Goal: Task Accomplishment & Management: Manage account settings

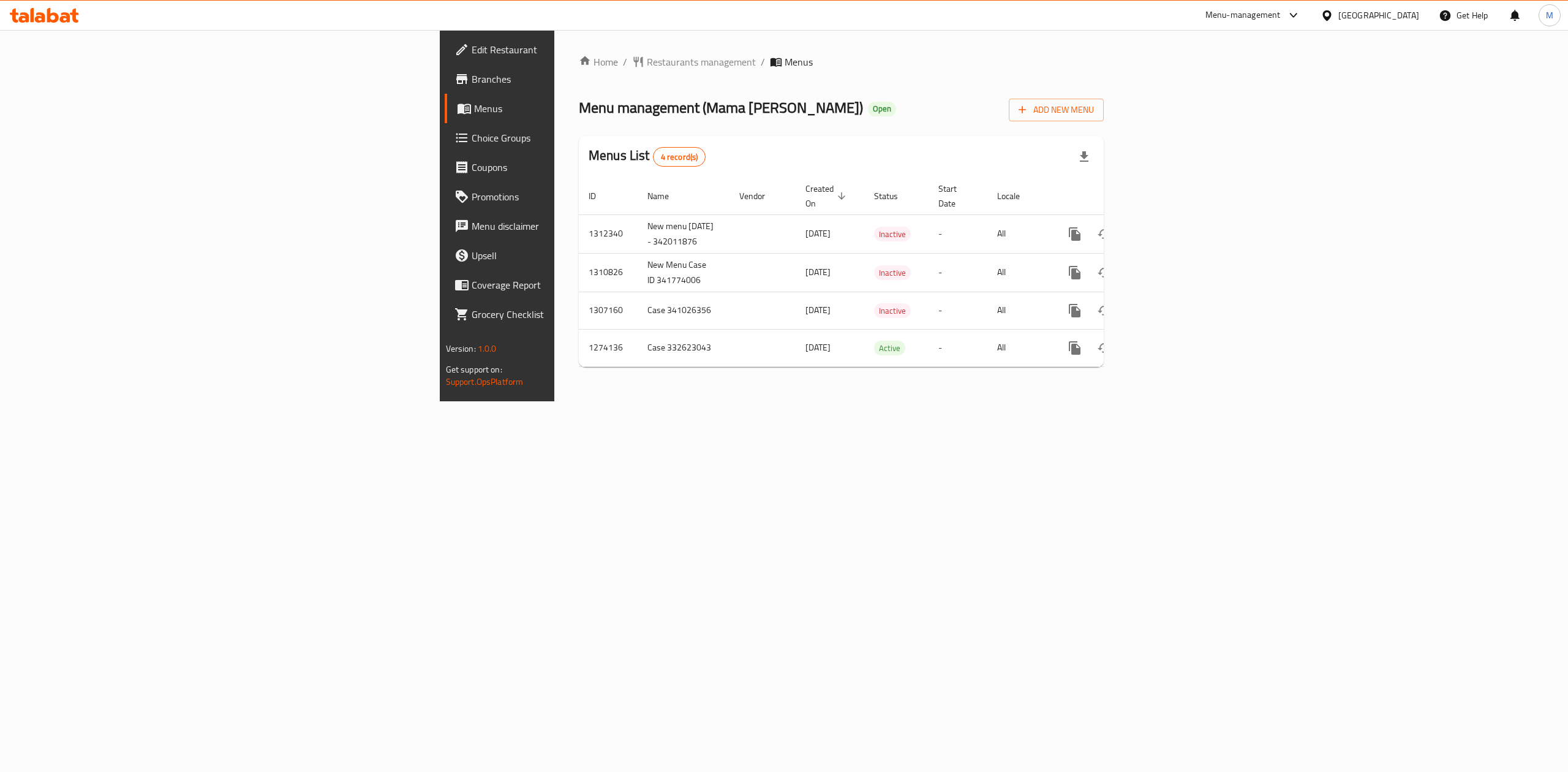
click at [657, 401] on div "Home / Restaurants management / Menus Menu management ( Mama Noura ) Open Add N…" at bounding box center [841, 215] width 574 height 371
click at [1169, 228] on icon "enhanced table" at bounding box center [1163, 233] width 11 height 11
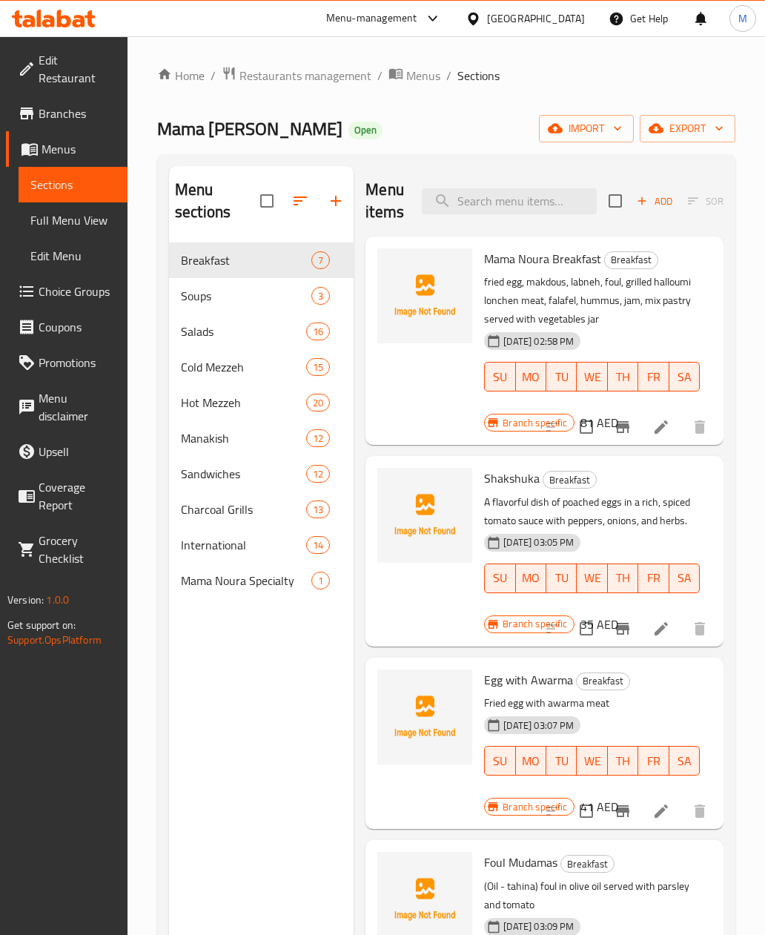
click at [293, 783] on div "Menu sections Breakfast 7 Soups 3 Salads 16 Cold Mezzeh 15 Hot Mezzeh 20 Manaki…" at bounding box center [261, 633] width 185 height 935
click at [333, 199] on icon "button" at bounding box center [336, 201] width 18 height 18
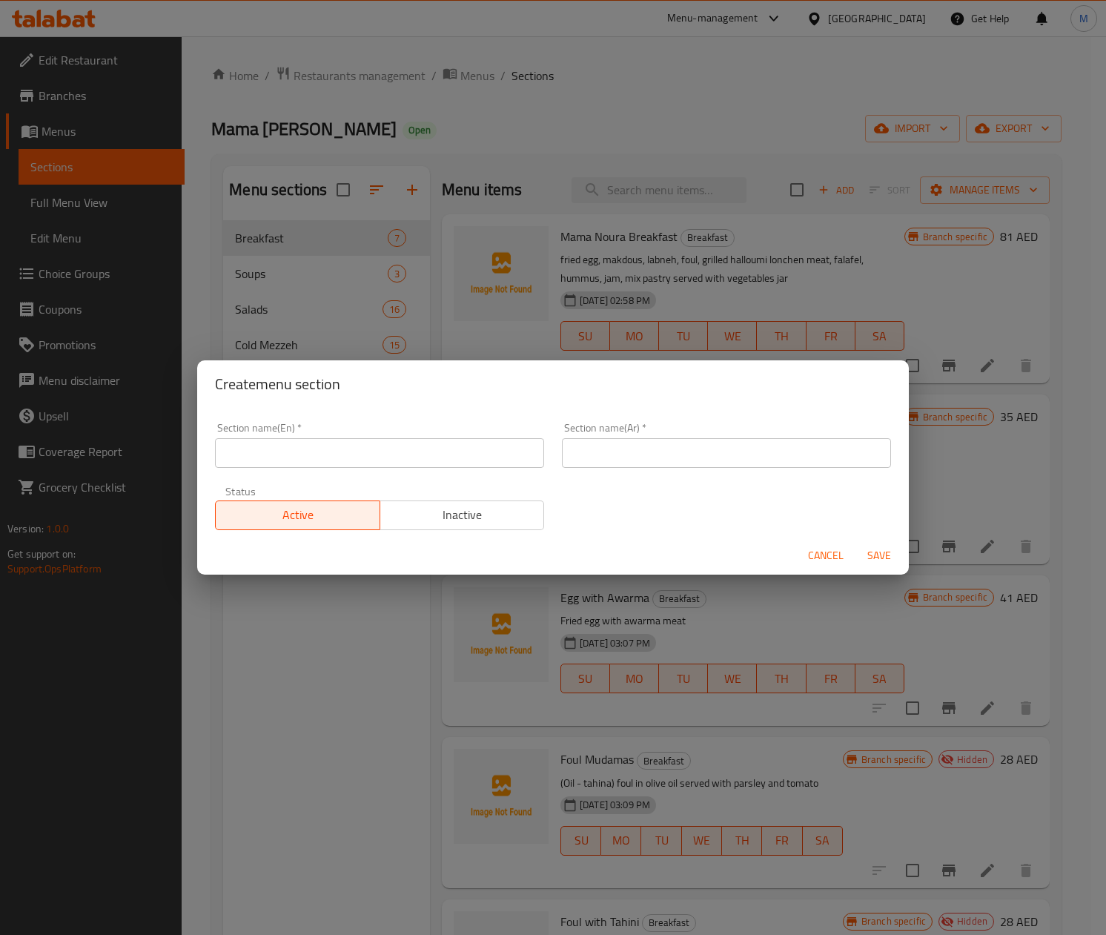
click at [488, 119] on div "Create menu section Section name(En)   * Section name(En) * Section name(Ar)   …" at bounding box center [553, 467] width 1106 height 935
click at [834, 556] on span "Cancel" at bounding box center [826, 555] width 36 height 19
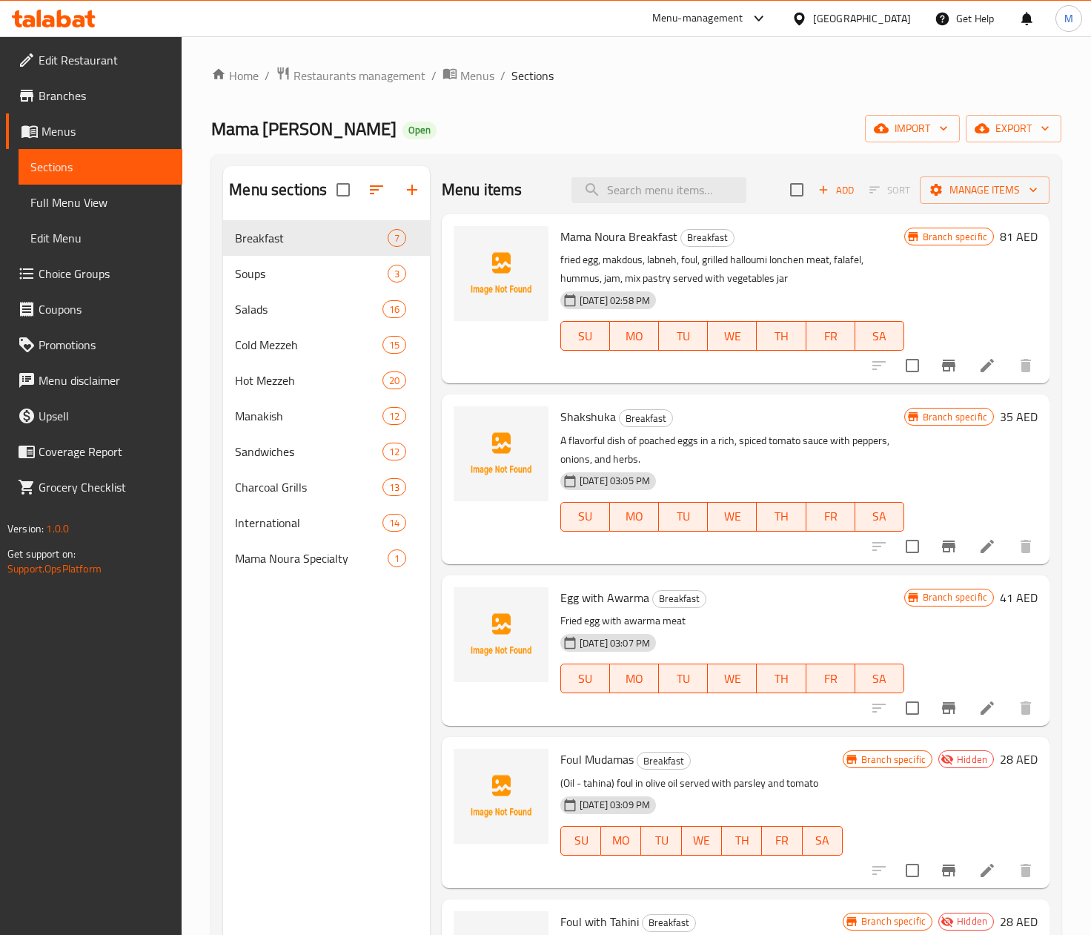
click at [406, 193] on icon "button" at bounding box center [412, 190] width 18 height 18
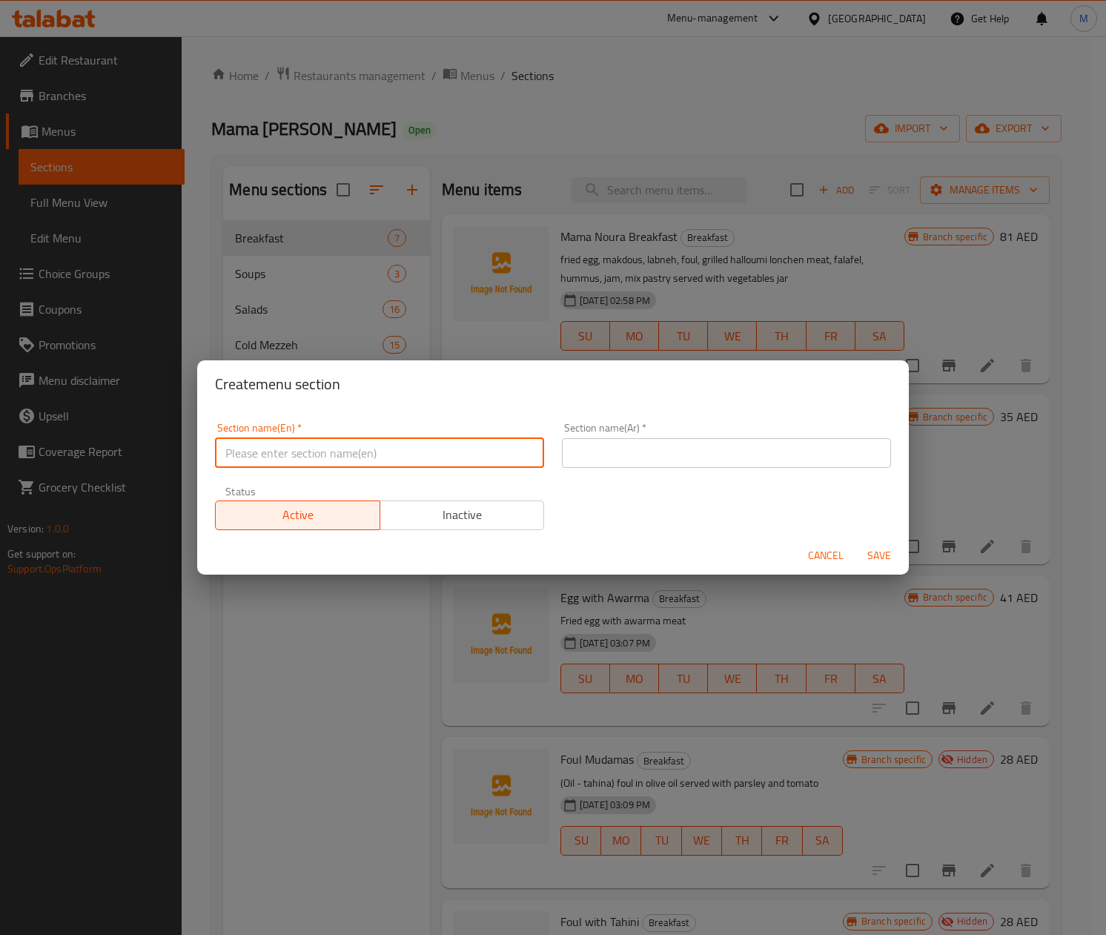
click at [347, 446] on input "text" at bounding box center [379, 453] width 329 height 30
type input "Main Dish"
click at [683, 460] on input "text" at bounding box center [726, 453] width 329 height 30
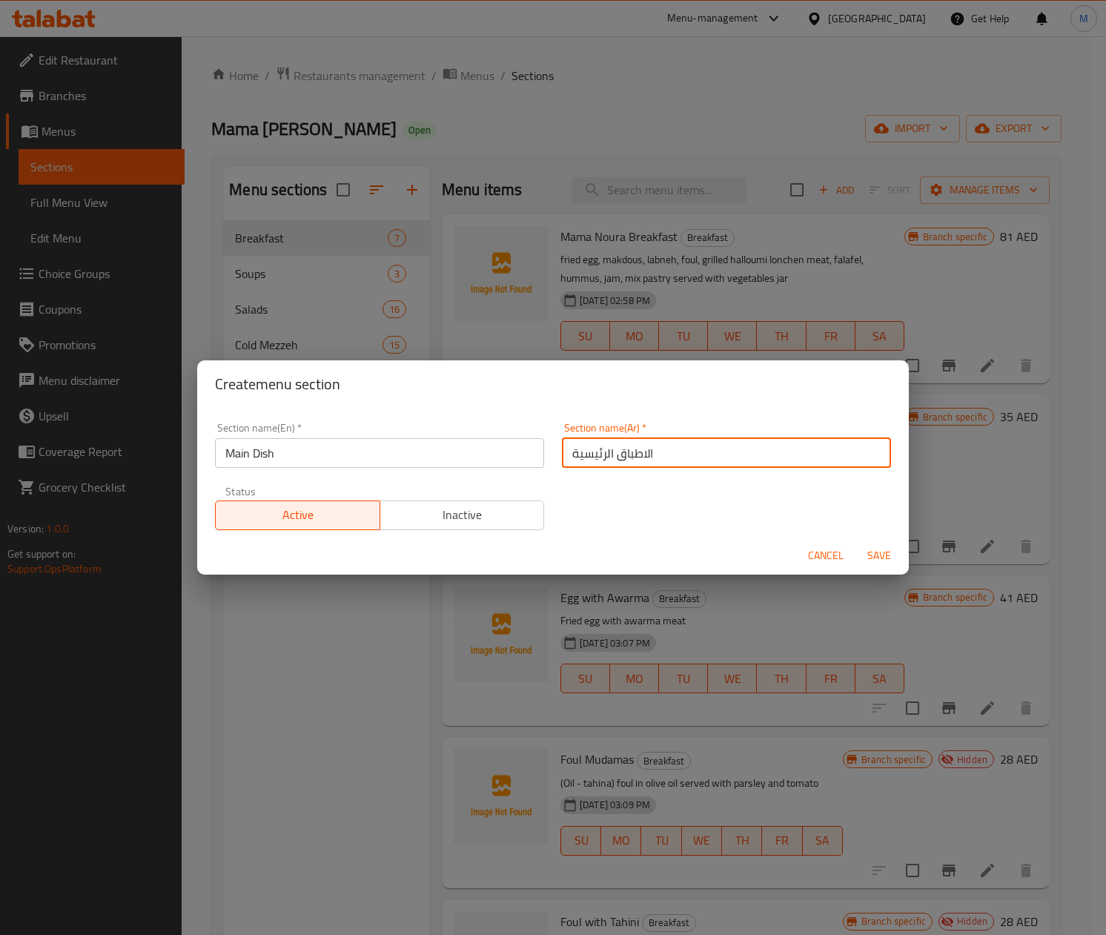
type input "الاطباق الرئيسية"
click at [878, 561] on span "Save" at bounding box center [879, 555] width 36 height 19
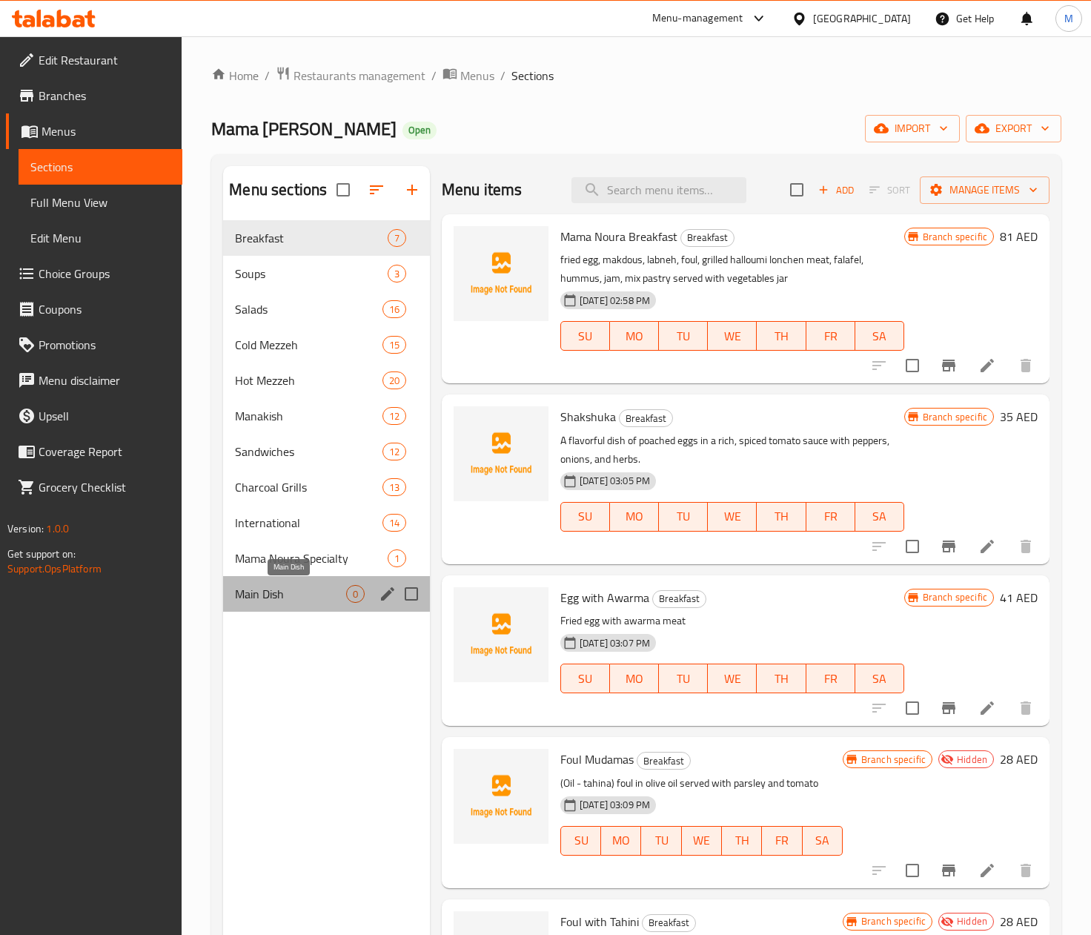
click at [271, 602] on span "Main Dish" at bounding box center [290, 594] width 111 height 18
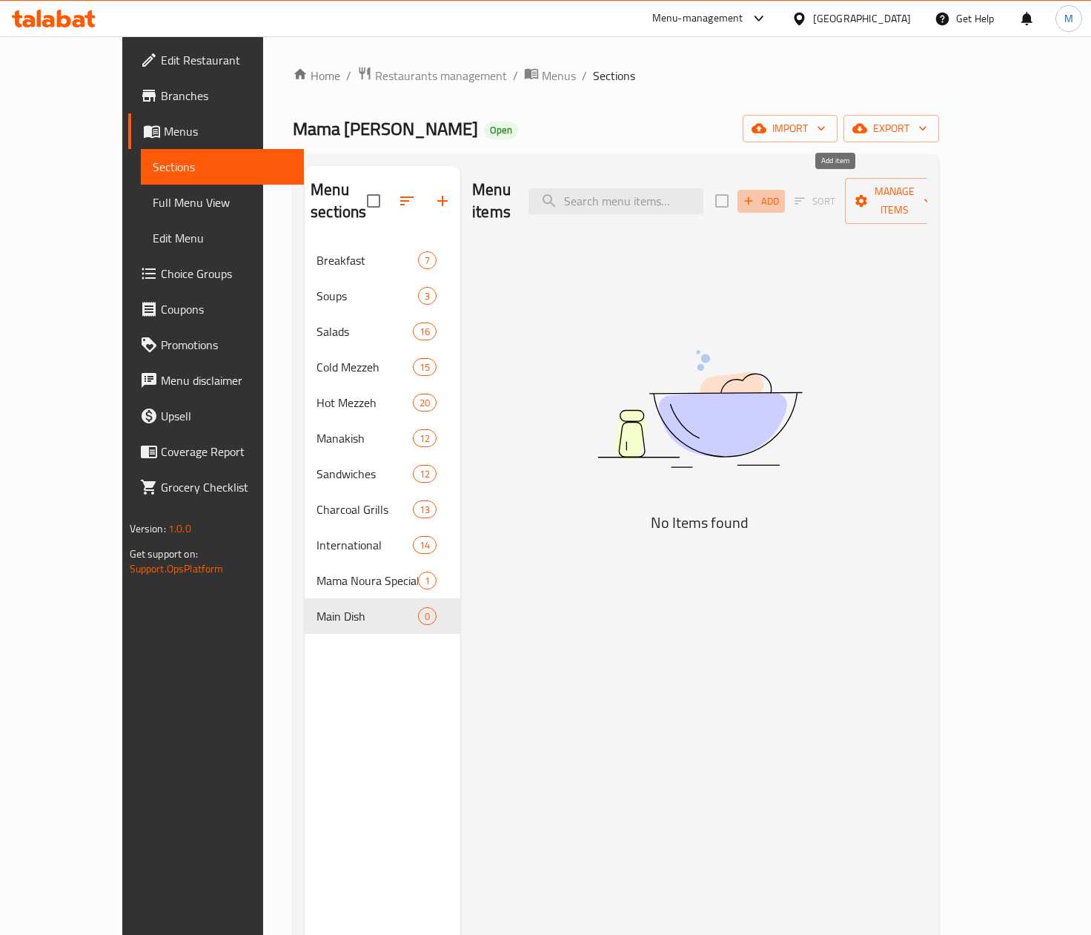
click at [781, 193] on span "Add" at bounding box center [761, 201] width 40 height 17
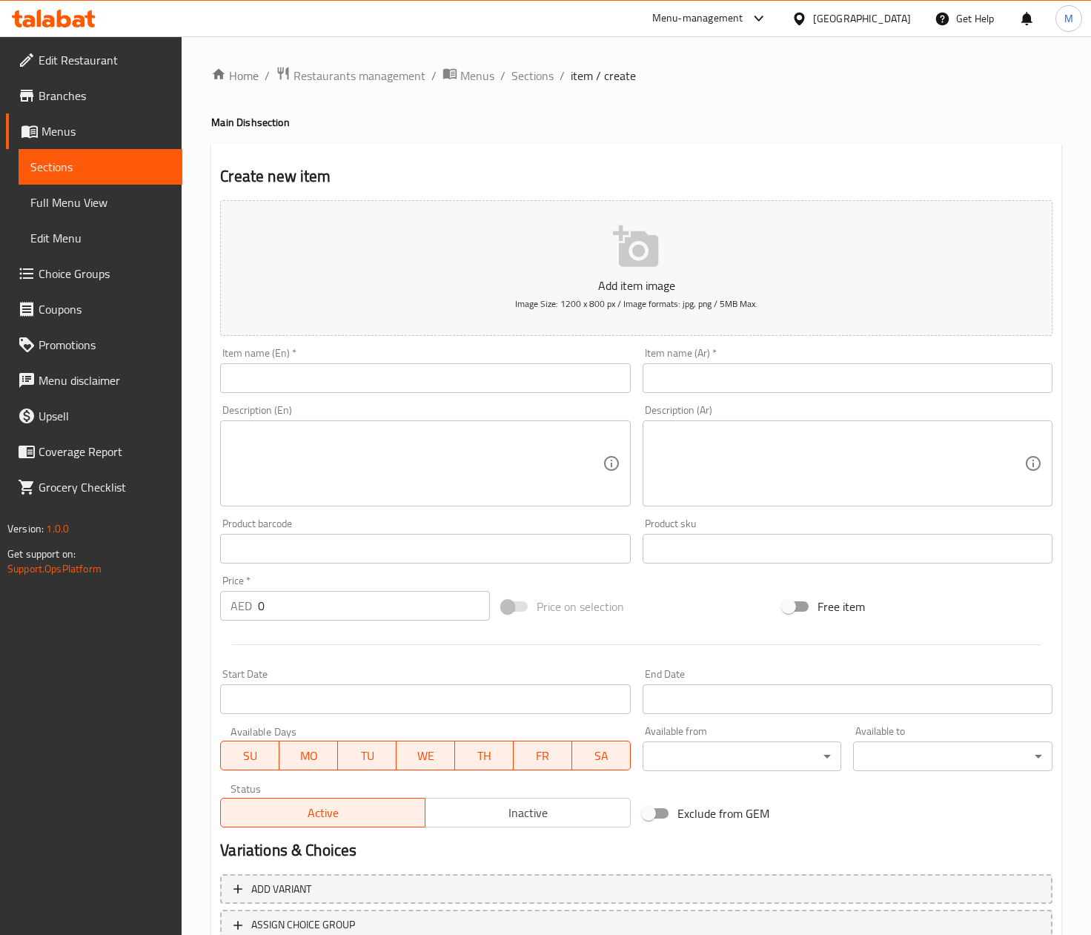
click at [300, 378] on input "text" at bounding box center [425, 378] width 410 height 30
paste input "GRILLED LOBSTER"
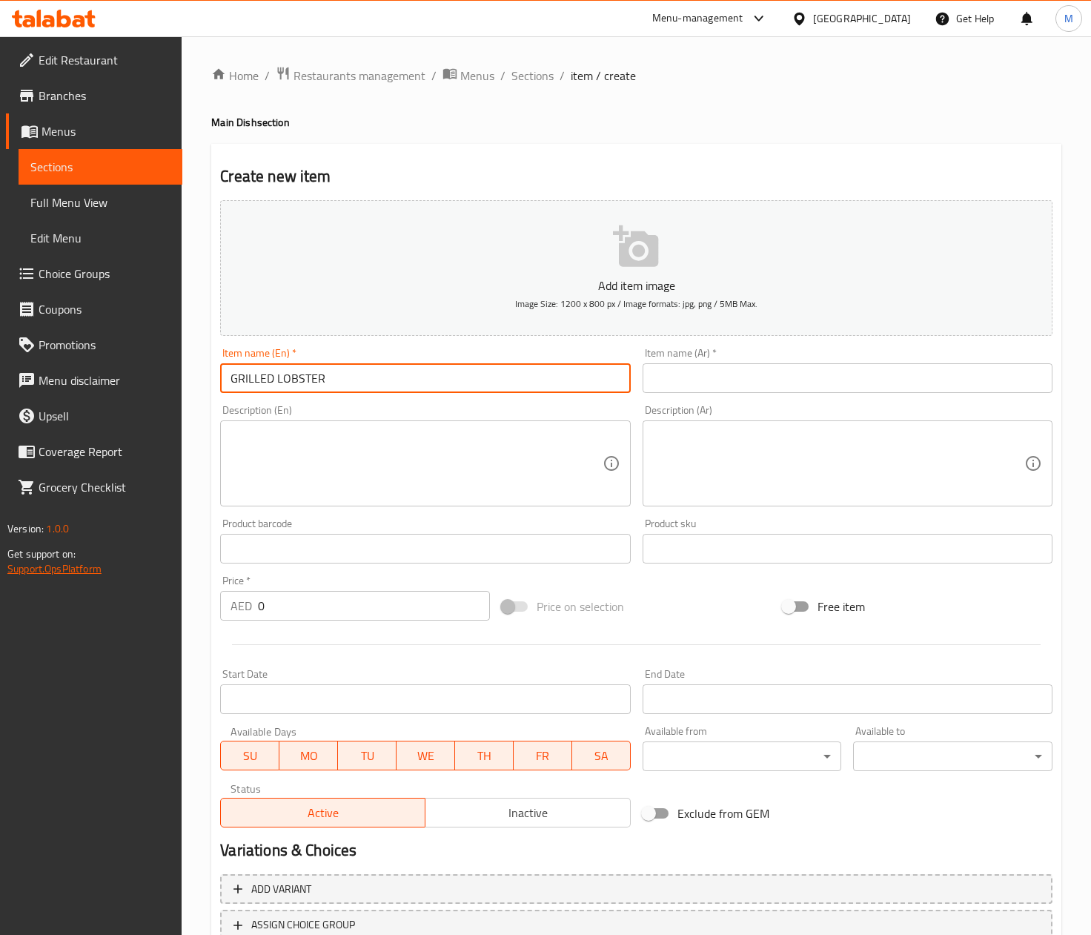
type input "GRILLED LOBSTER"
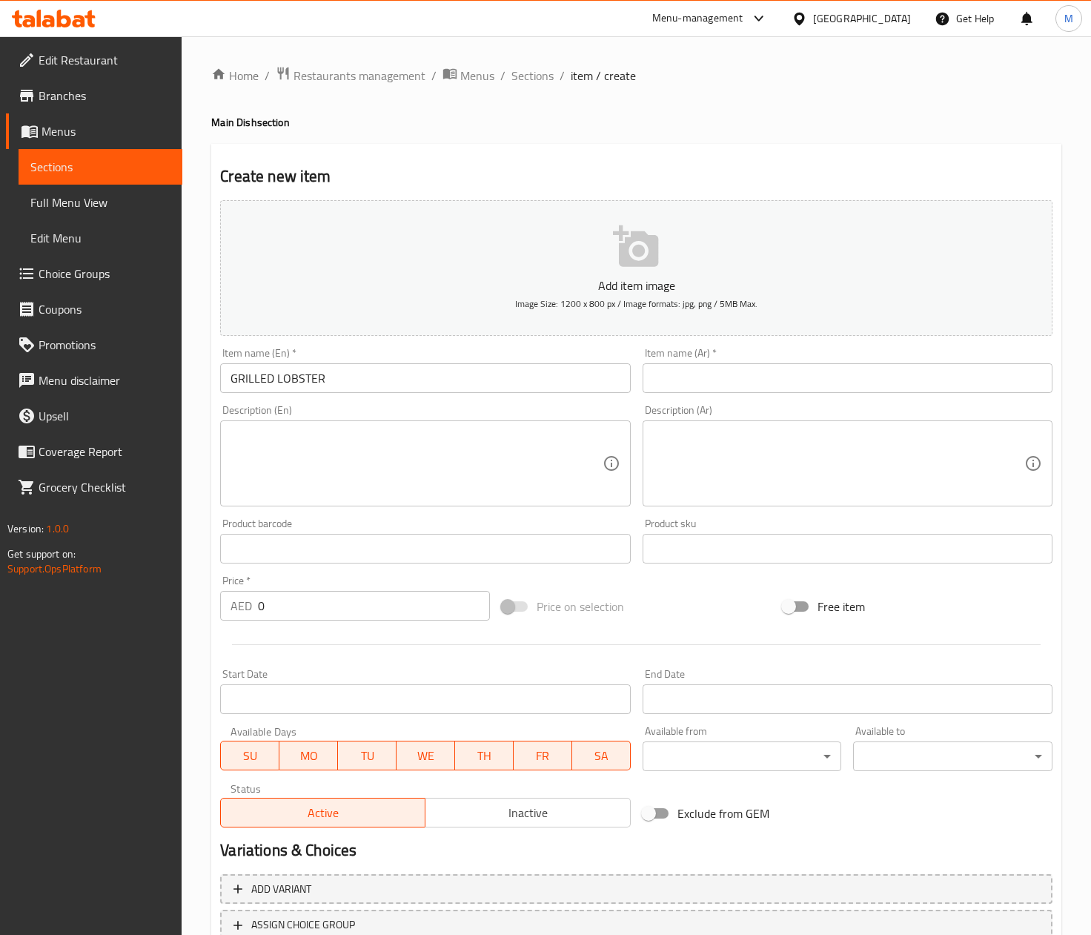
click at [308, 608] on input "0" at bounding box center [374, 606] width 232 height 30
paste input "116"
type input "116"
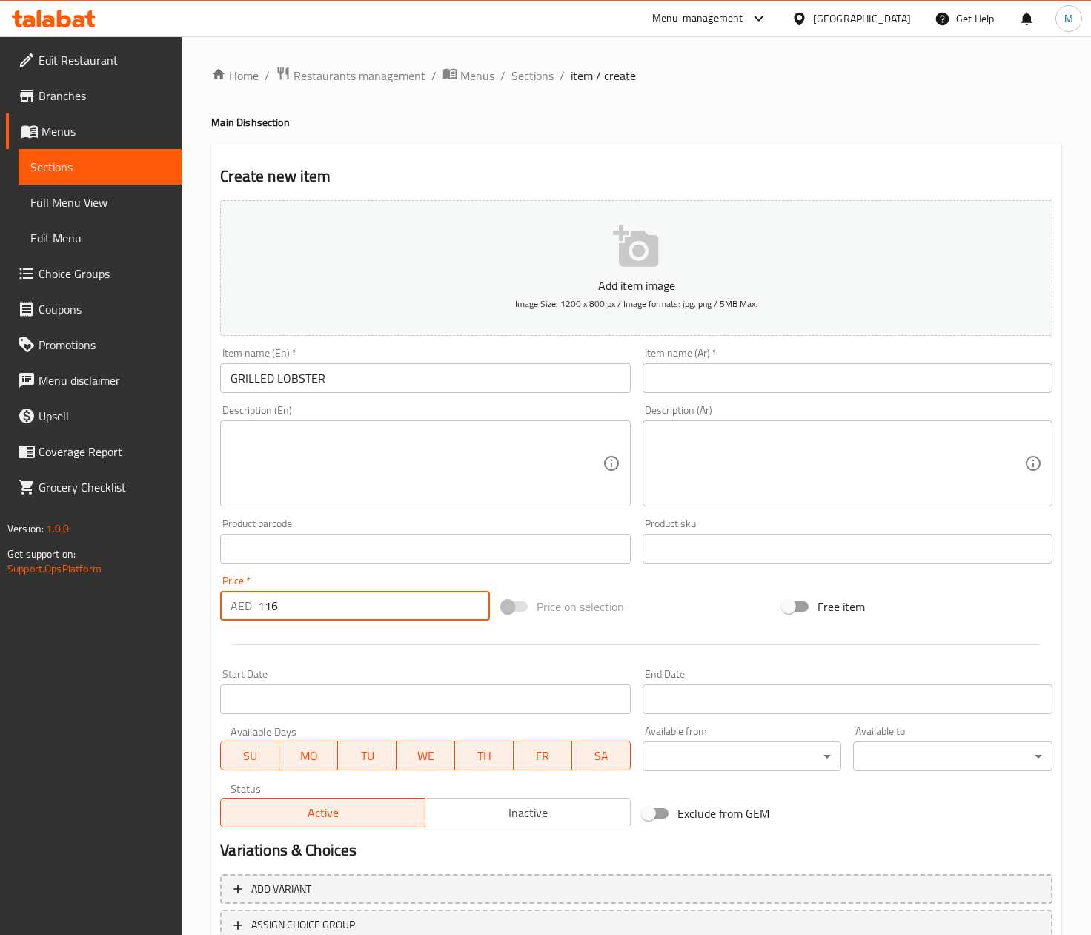
click at [694, 611] on div "Price on selection" at bounding box center [637, 606] width 282 height 40
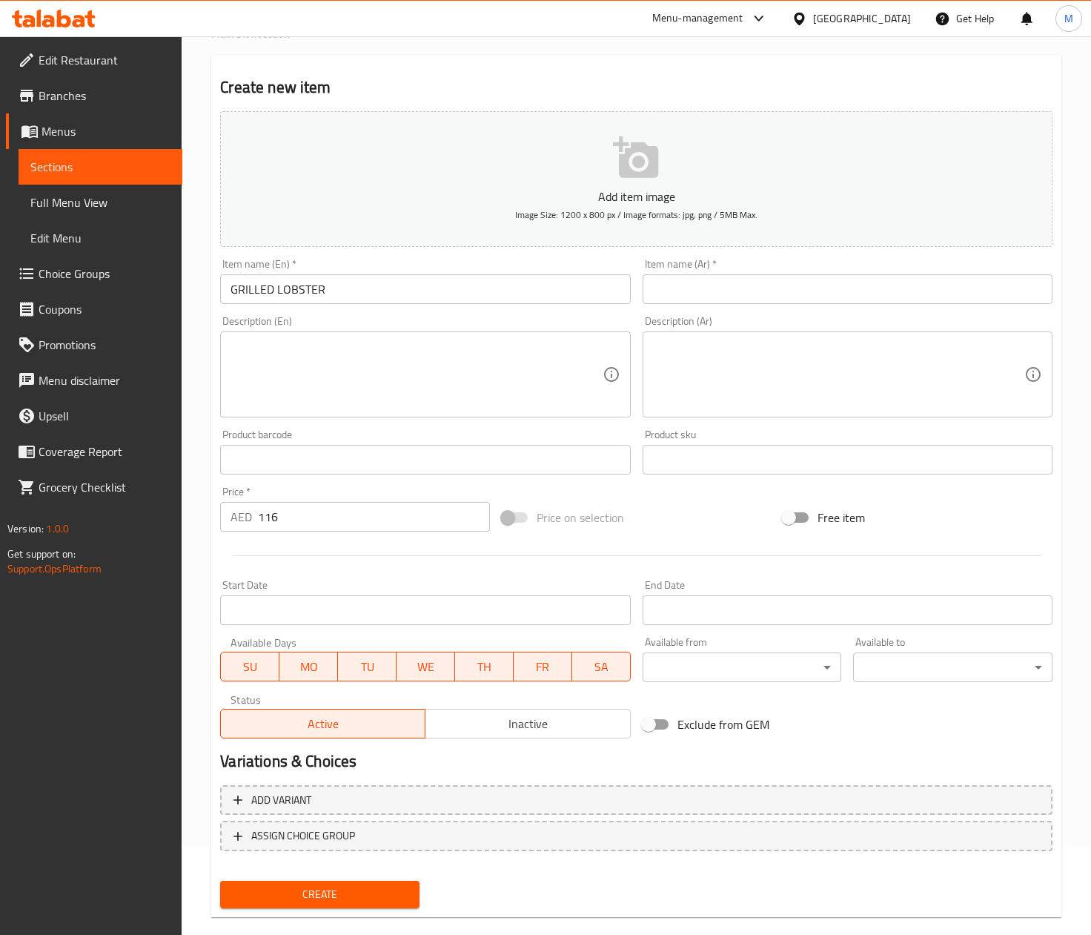
scroll to position [111, 0]
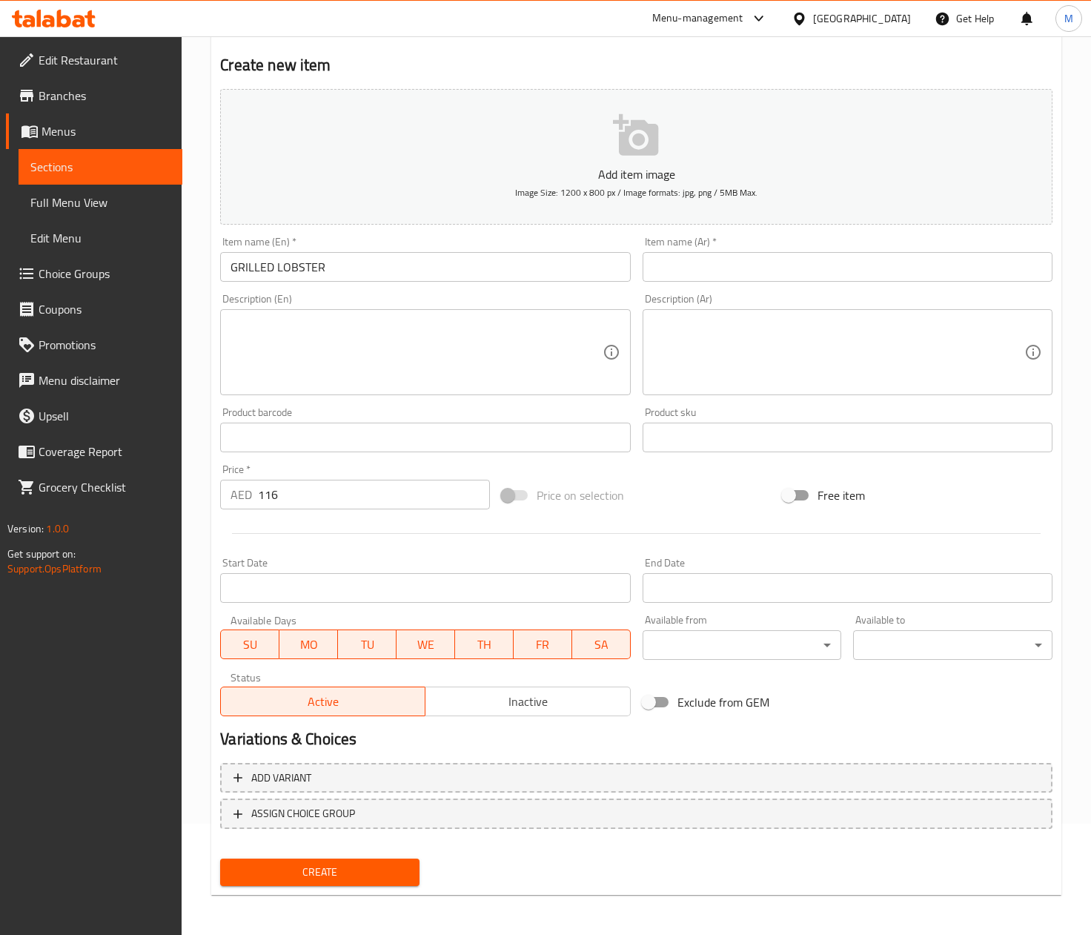
click at [413, 356] on textarea at bounding box center [415, 352] width 371 height 70
paste textarea "Grilled lobster served with a savory vegetable sauté, crispy French fries, and …"
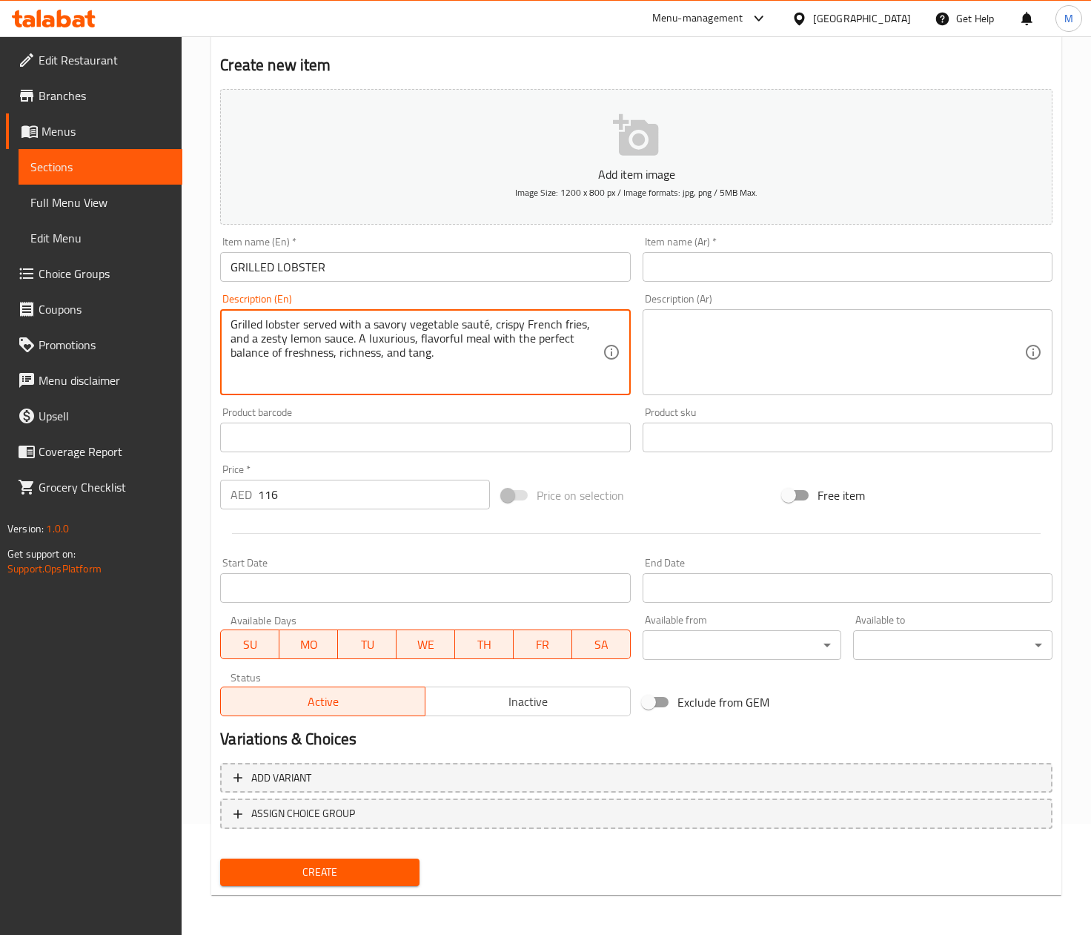
type textarea "Grilled lobster served with a savory vegetable sauté, crispy French fries, and …"
click at [328, 267] on input "GRILLED LOBSTER" at bounding box center [425, 267] width 410 height 30
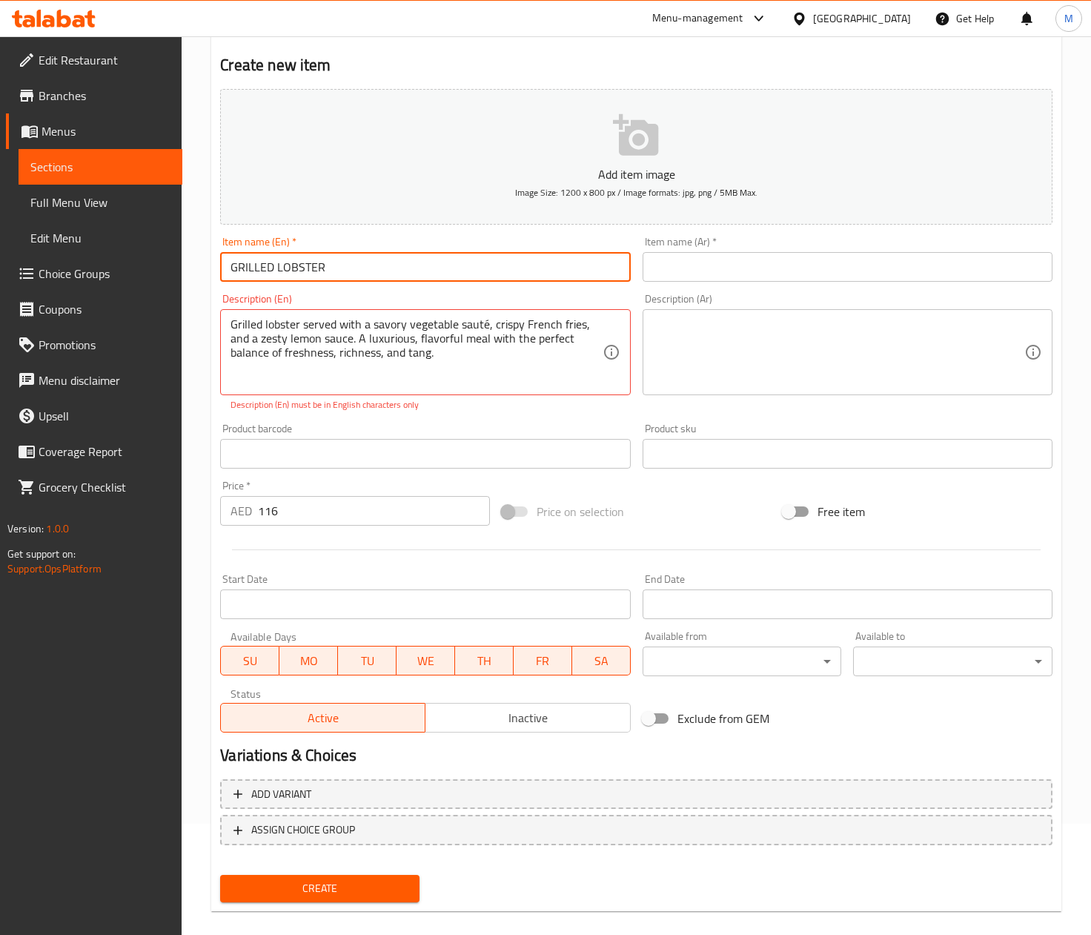
click at [328, 267] on input "GRILLED LOBSTER" at bounding box center [425, 267] width 410 height 30
type input "Grilled lobster"
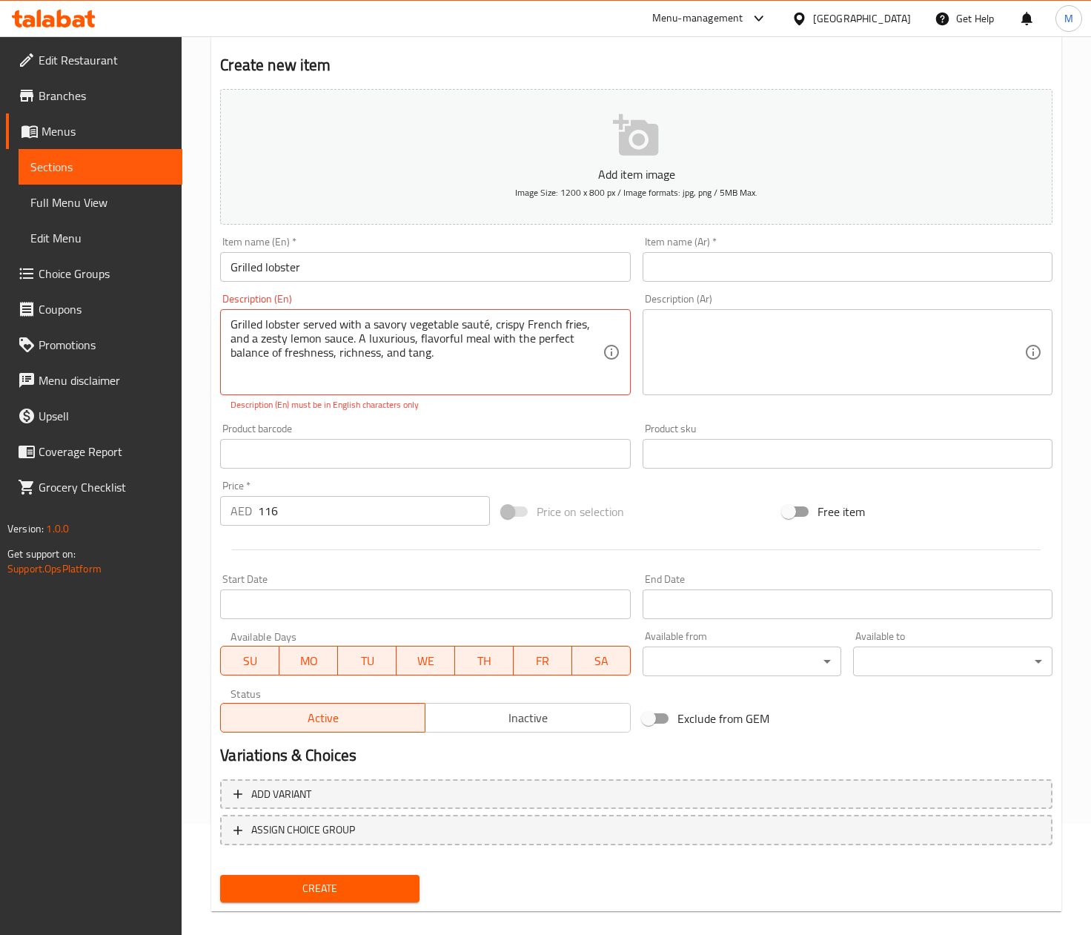
click at [709, 514] on div "Price on selection" at bounding box center [637, 511] width 282 height 40
click at [314, 344] on textarea "Grilled lobster served with a savory vegetable sauté, crispy French fries, and …" at bounding box center [415, 352] width 371 height 70
click at [740, 517] on div "Price on selection" at bounding box center [637, 511] width 282 height 40
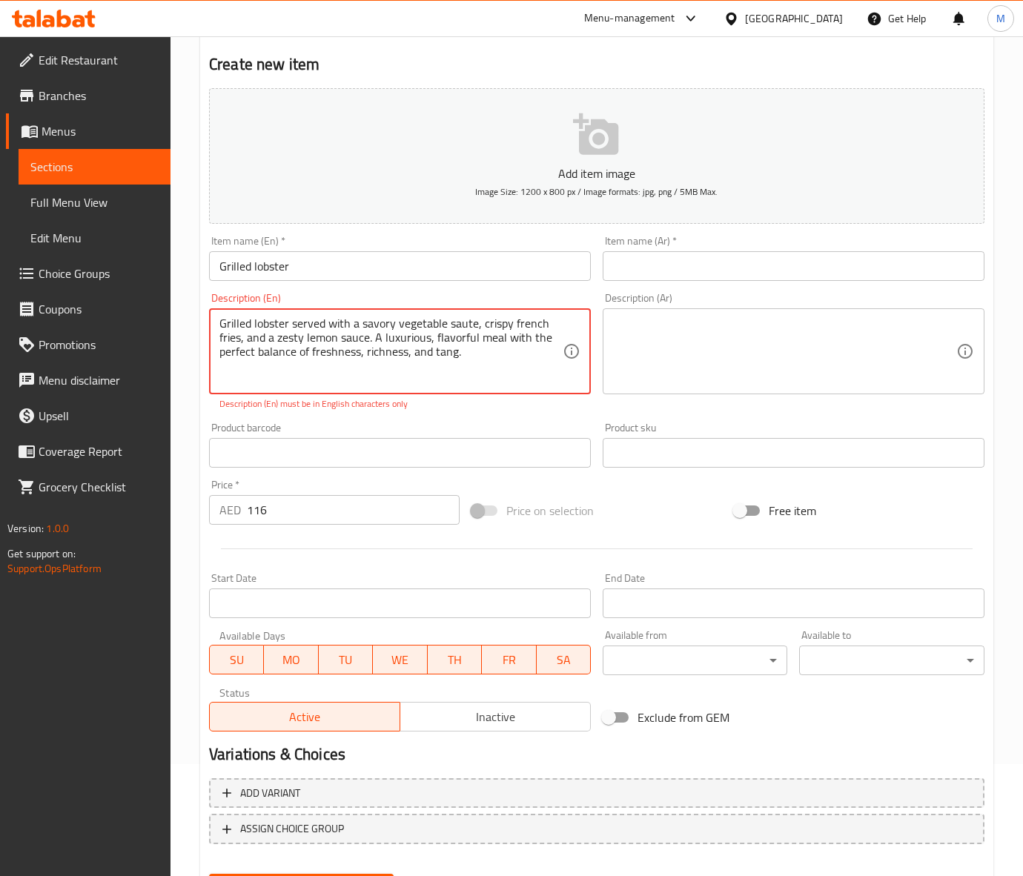
type textarea "Grilled lobster served with a savory vegetable saute, crispy french fries, and …"
click at [643, 500] on div "Price on selection" at bounding box center [596, 511] width 262 height 40
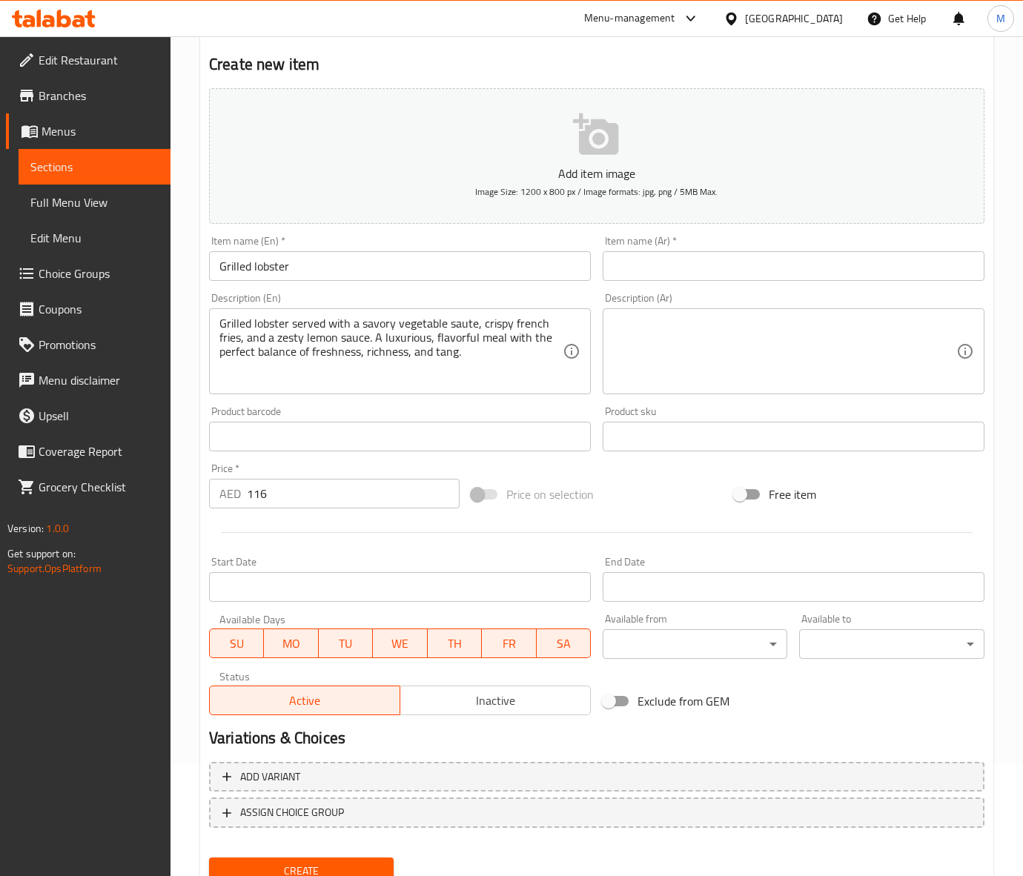
click at [273, 265] on input "Grilled lobster" at bounding box center [400, 266] width 382 height 30
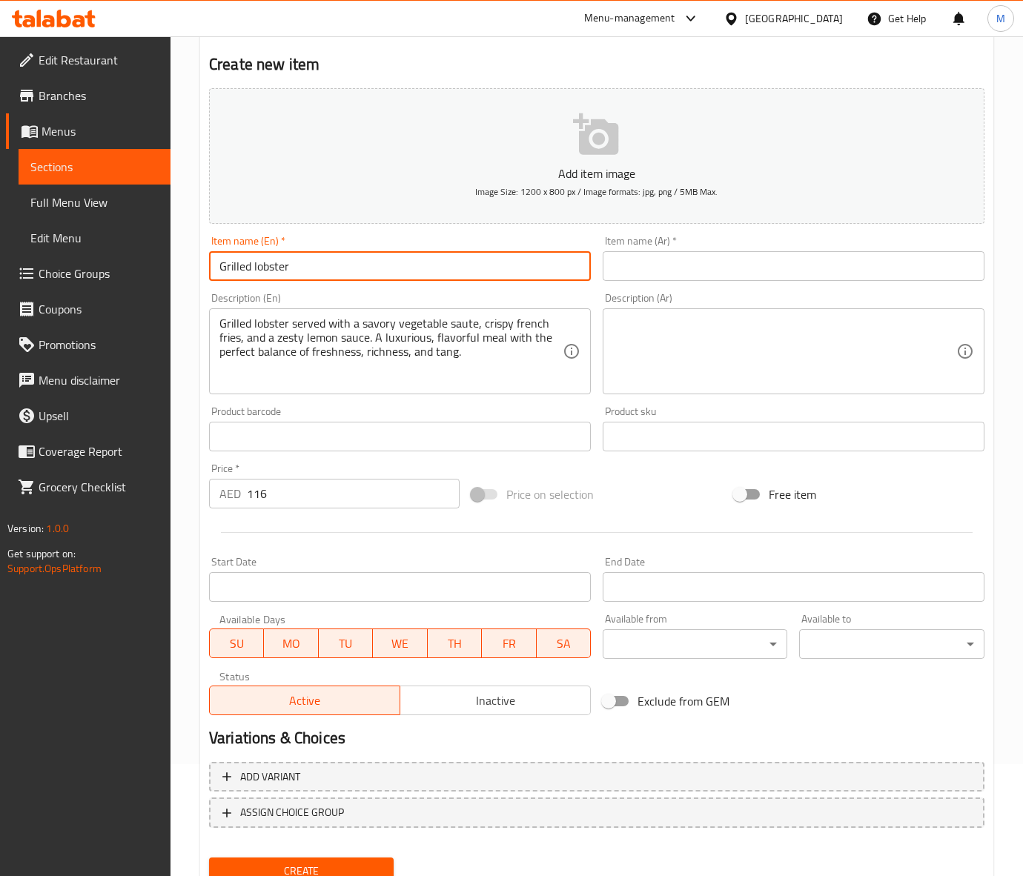
click at [273, 265] on input "Grilled lobster" at bounding box center [400, 266] width 382 height 30
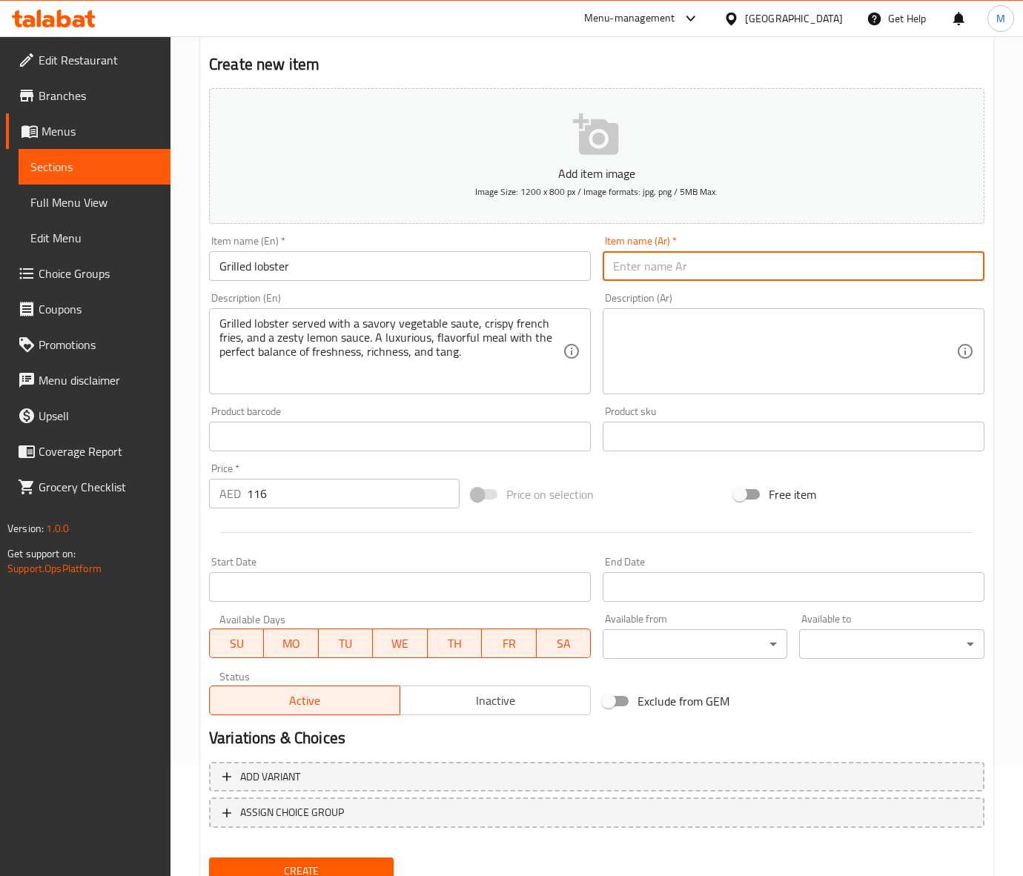
click at [683, 262] on input "text" at bounding box center [794, 266] width 382 height 30
paste input "إستاكوزا / أم الربيان"
type input "إستاكوزا مشوية"
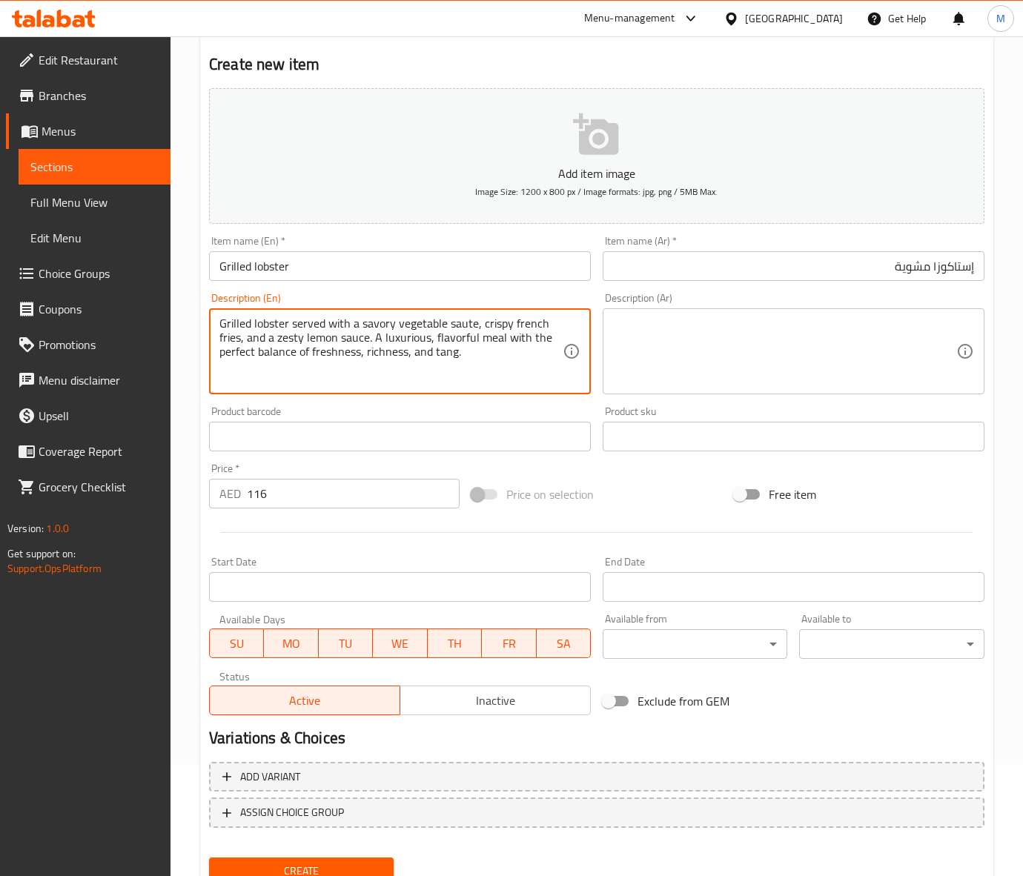
click at [358, 337] on textarea "Grilled lobster served with a savory vegetable saute, crispy french fries, and …" at bounding box center [390, 351] width 343 height 70
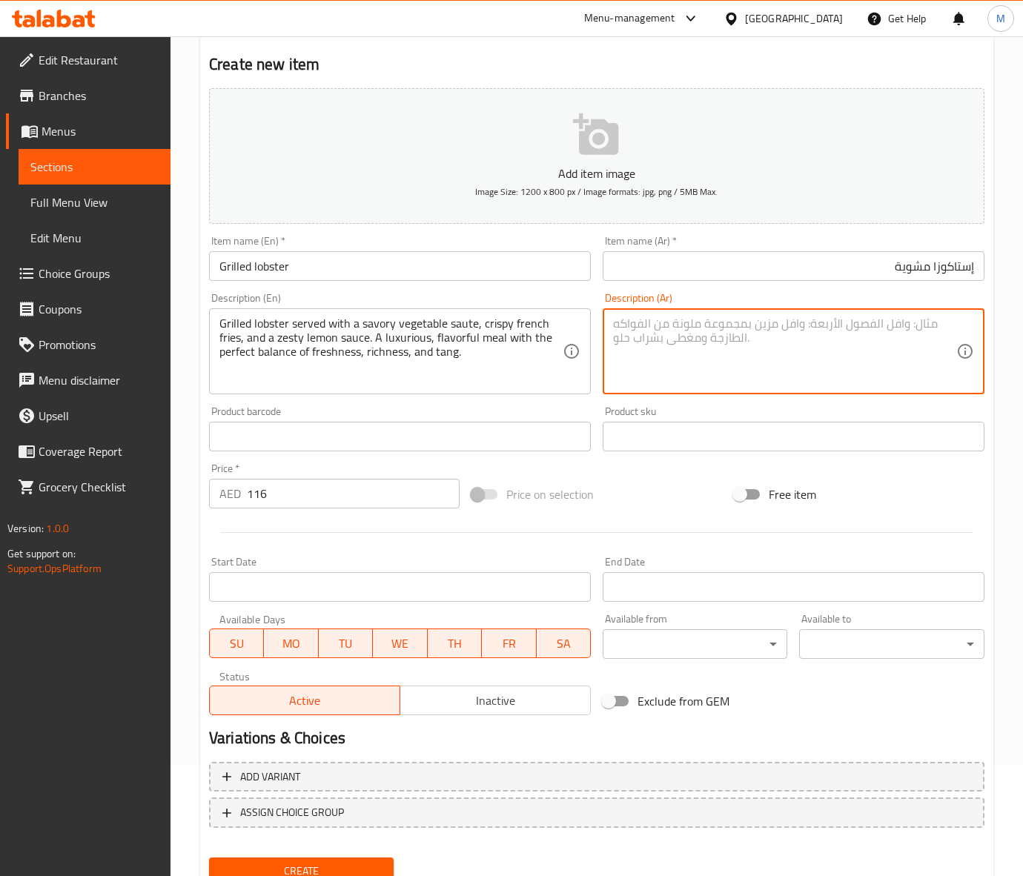
click at [679, 328] on textarea at bounding box center [784, 351] width 343 height 70
paste textarea "جراد البحر المشوي يُقدم مع خضار سوتيه لذيذة، وبطاطس مقلية مقرمشة، وصلصة ليمون م…"
click at [963, 265] on input "إستاكوزا مشوية" at bounding box center [794, 266] width 382 height 30
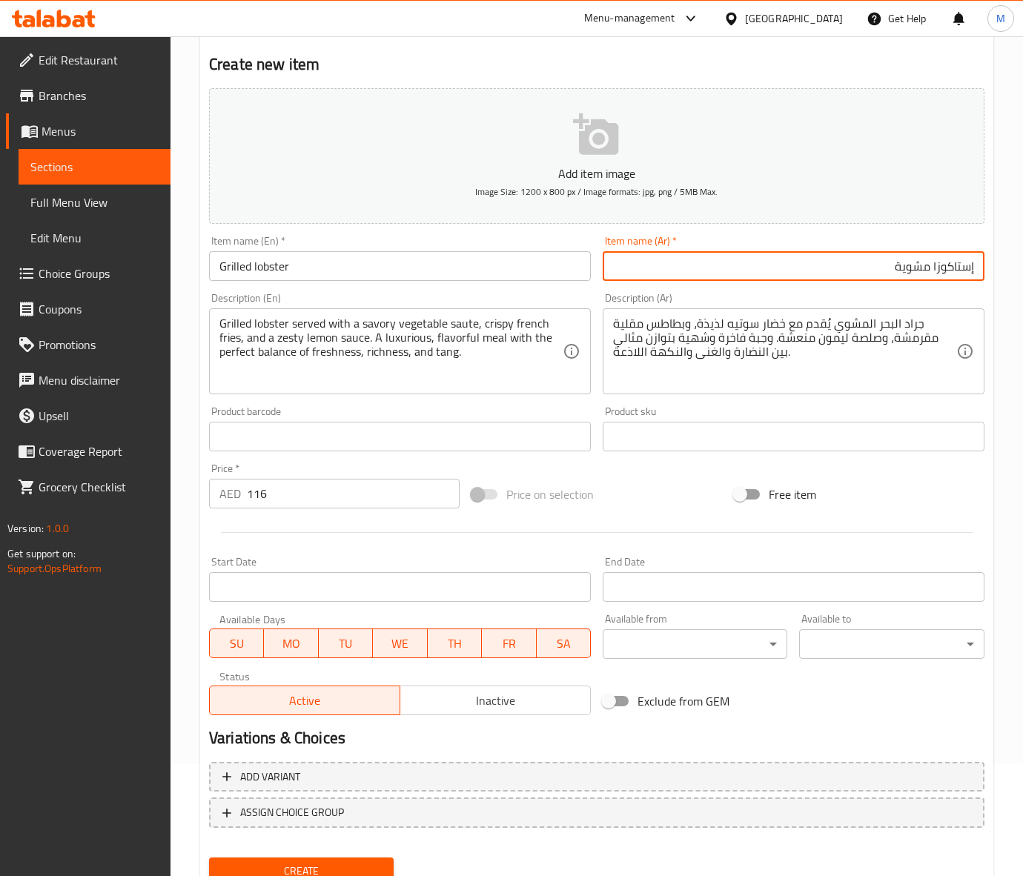
click at [963, 265] on input "إستاكوزا مشوية" at bounding box center [794, 266] width 382 height 30
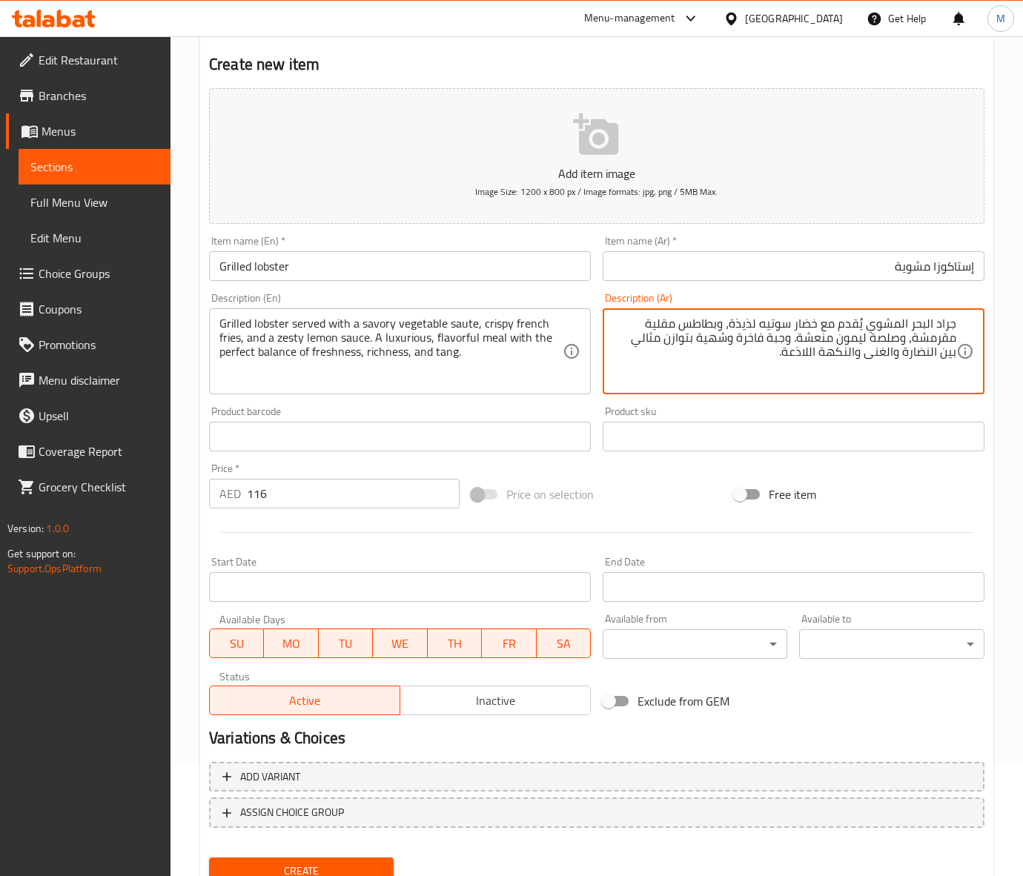
drag, startPoint x: 912, startPoint y: 321, endPoint x: 1040, endPoint y: 334, distance: 128.2
click at [1023, 334] on html "​ Menu-management United Arab Emirates Get Help M Edit Restaurant Branches Menu…" at bounding box center [511, 326] width 1023 height 876
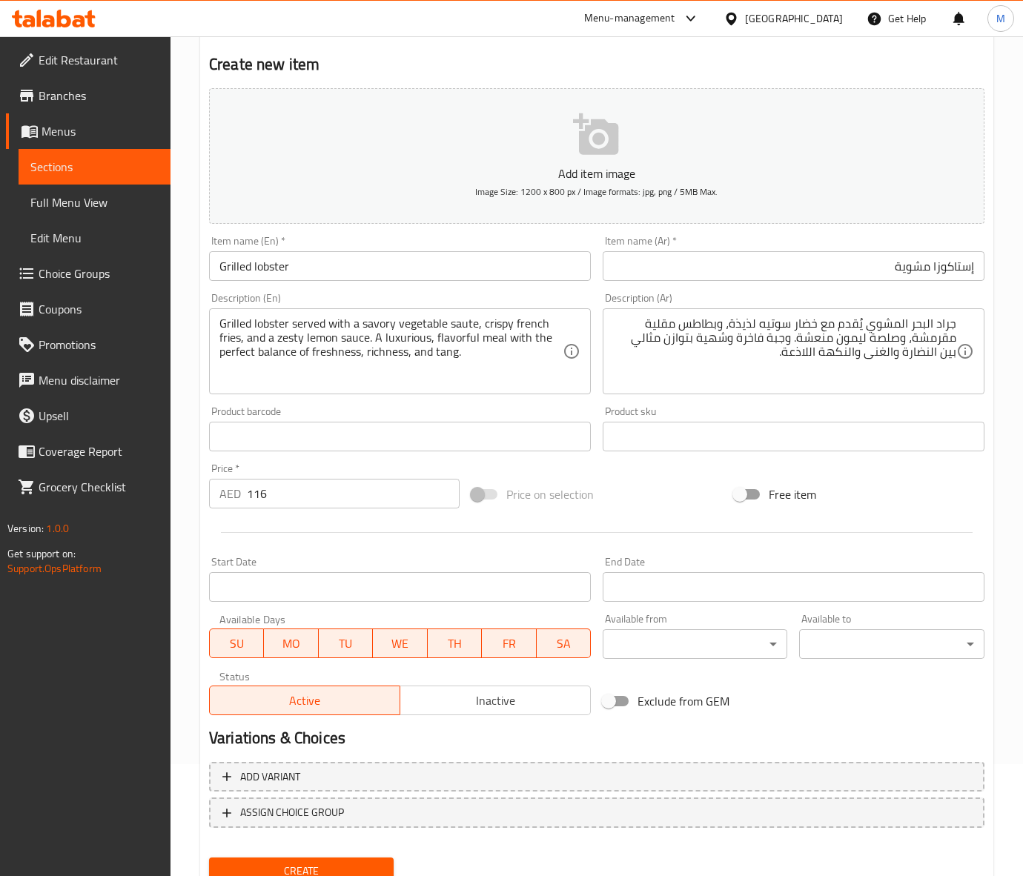
drag, startPoint x: 962, startPoint y: 323, endPoint x: 906, endPoint y: 323, distance: 56.3
click at [961, 323] on div "جراد البحر المشوي يُقدم مع خضار سوتيه لذيذة، وبطاطس مقلية مقرمشة، وصلصة ليمون م…" at bounding box center [794, 351] width 382 height 86
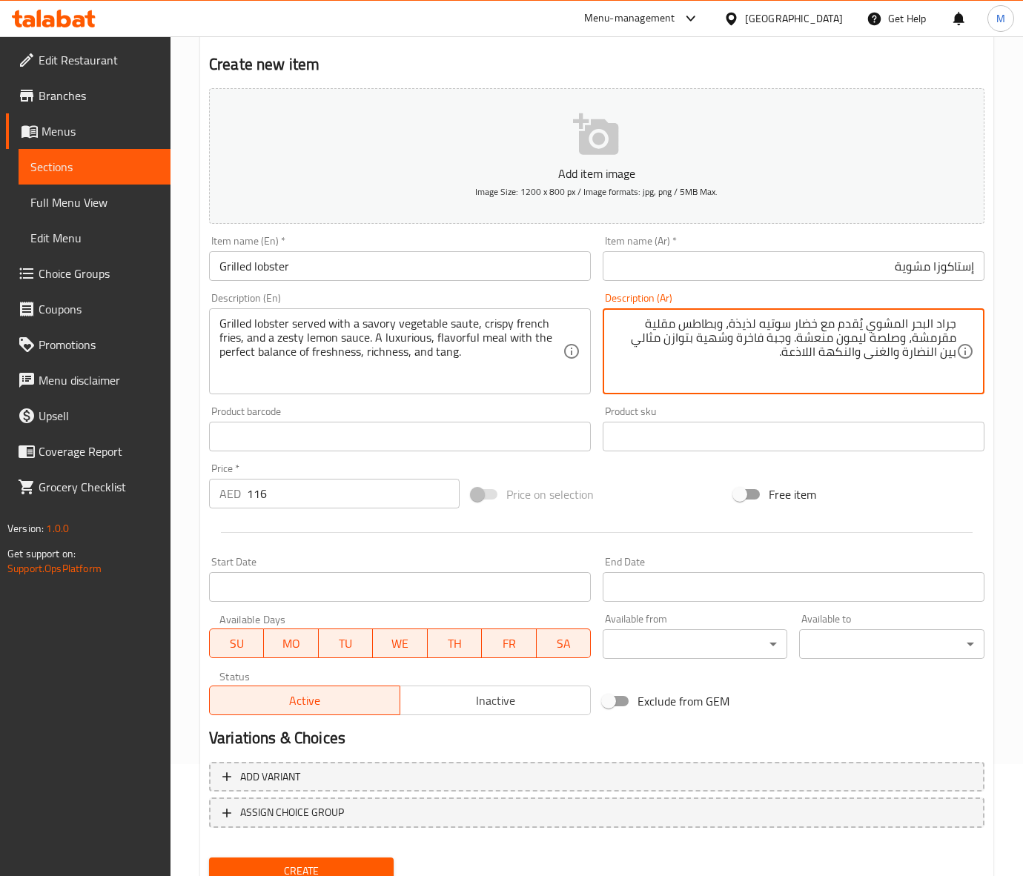
click at [920, 325] on textarea "جراد البحر المشوي يُقدم مع خضار سوتيه لذيذة، وبطاطس مقلية مقرمشة، وصلصة ليمون م…" at bounding box center [784, 351] width 343 height 70
drag, startPoint x: 912, startPoint y: 327, endPoint x: 975, endPoint y: 328, distance: 63.7
click at [975, 328] on div "جراد البحر المشوي يُقدم مع خضار سوتيه لذيذة، وبطاطس مقلية مقرمشة، وصلصة ليمون م…" at bounding box center [794, 351] width 382 height 86
paste textarea "ستاكوزا"
type textarea "إستاكوزا المشوي يُقدم مع خضار سوتيه لذيذة، وبطاطس مقلية مقرمشة، وصلصة ليمون منع…"
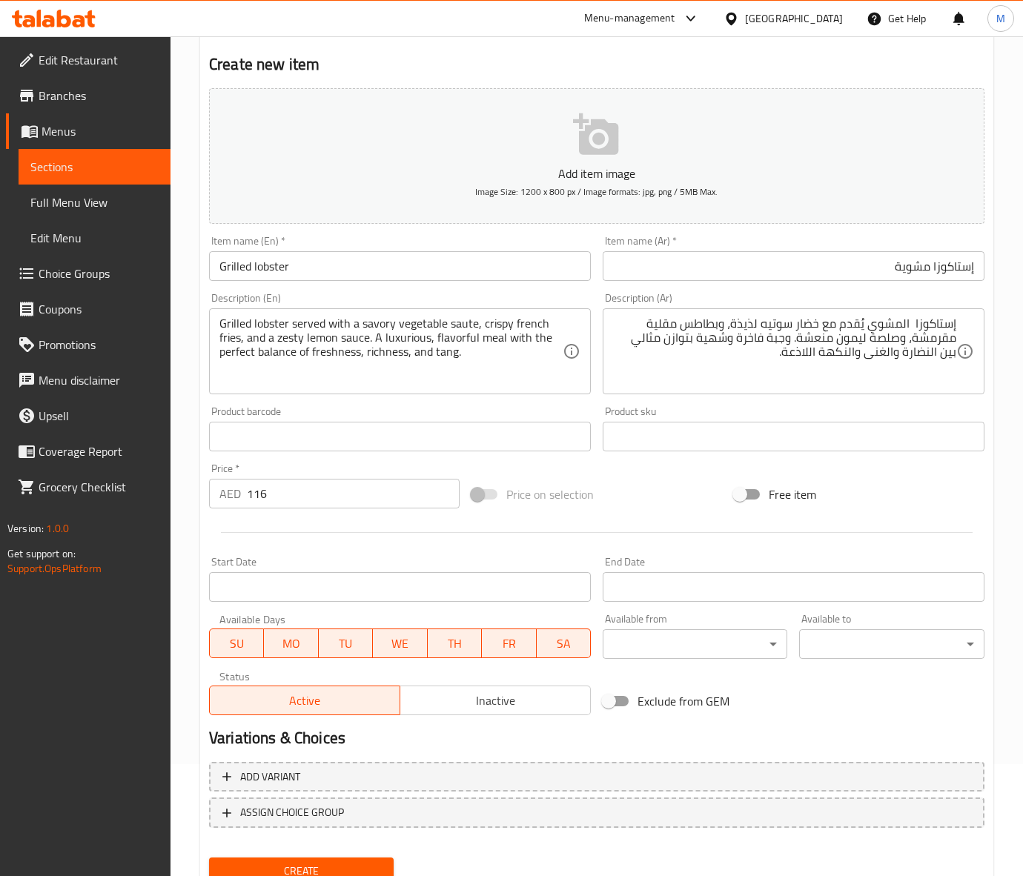
click at [660, 499] on div "Price on selection" at bounding box center [596, 494] width 262 height 40
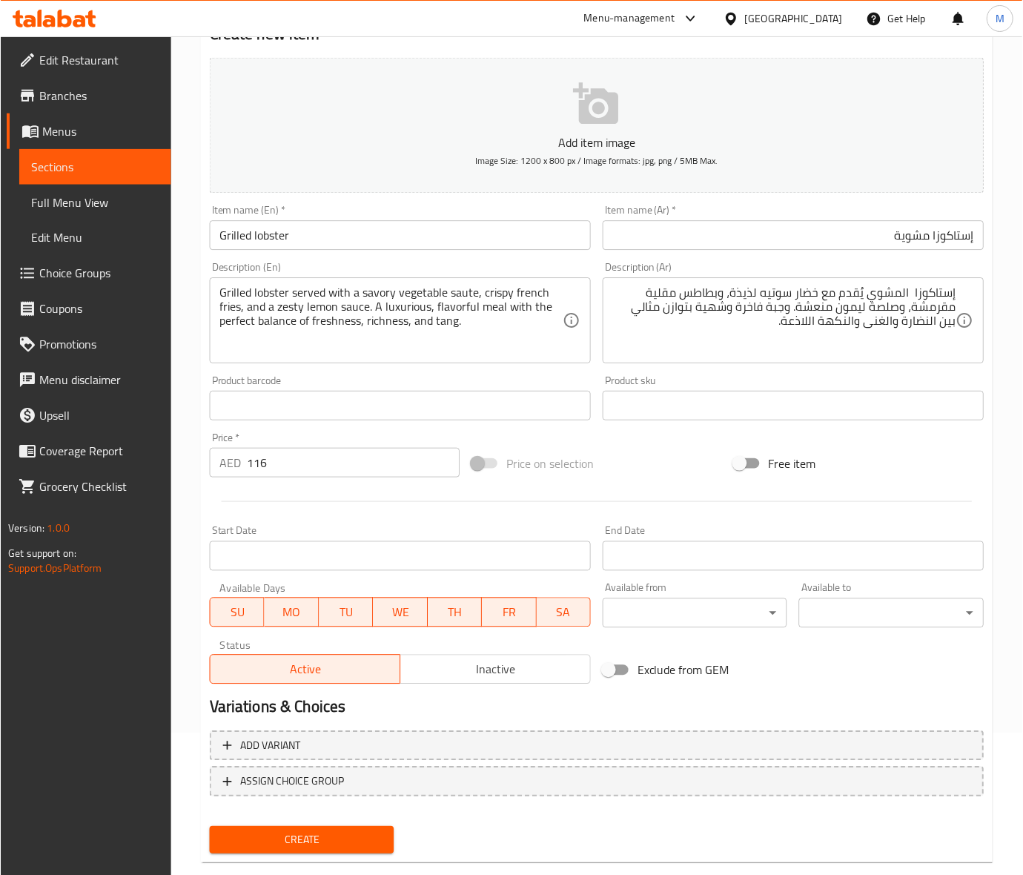
scroll to position [168, 0]
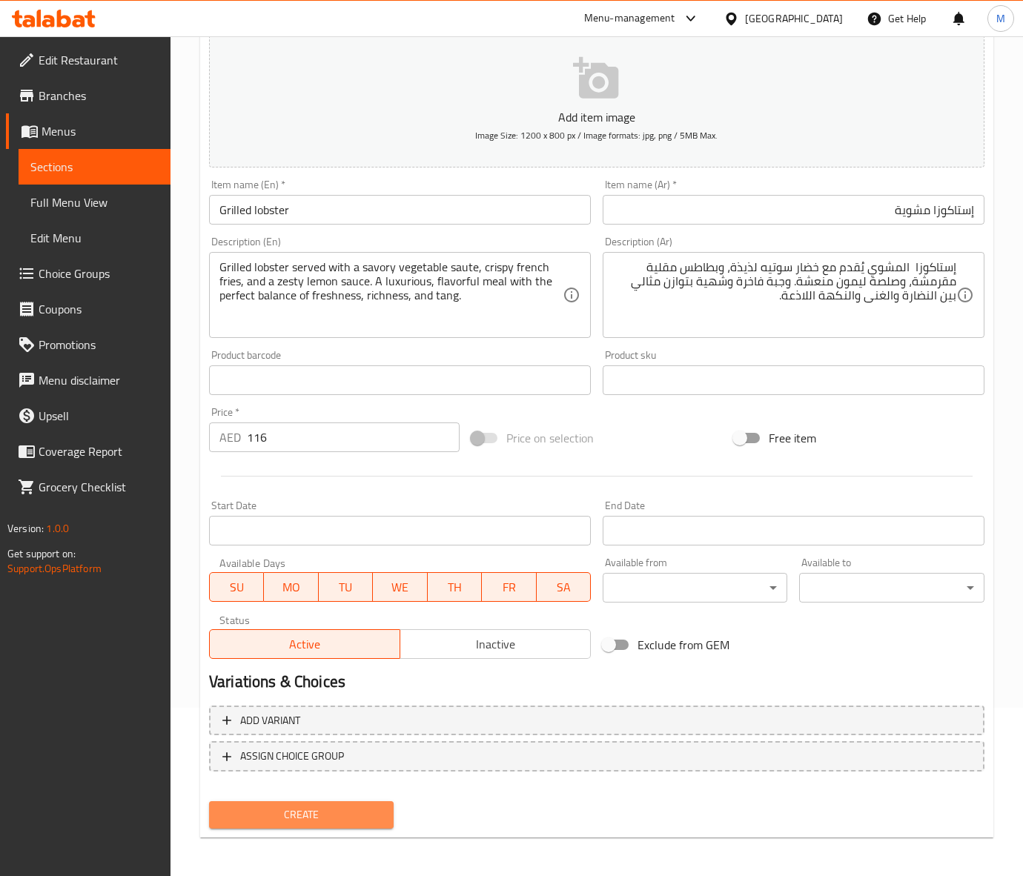
click at [331, 816] on span "Create" at bounding box center [301, 815] width 161 height 19
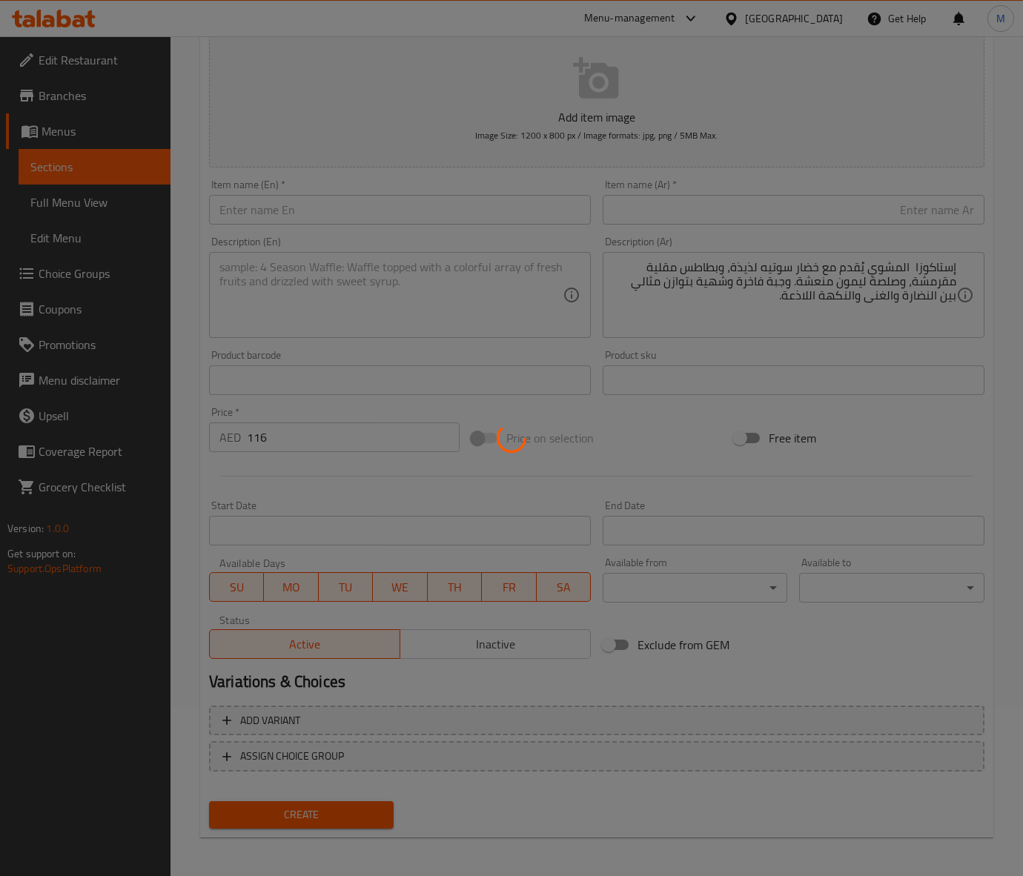
type input "0"
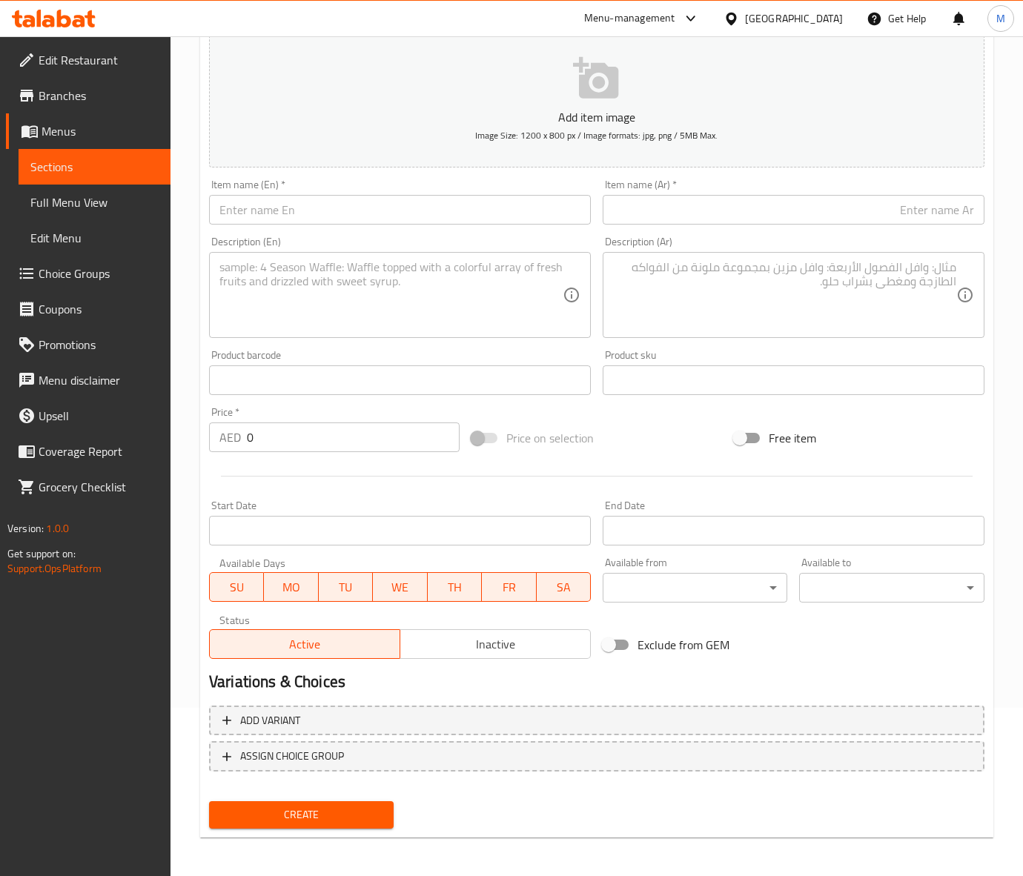
click at [294, 213] on input "text" at bounding box center [400, 210] width 382 height 30
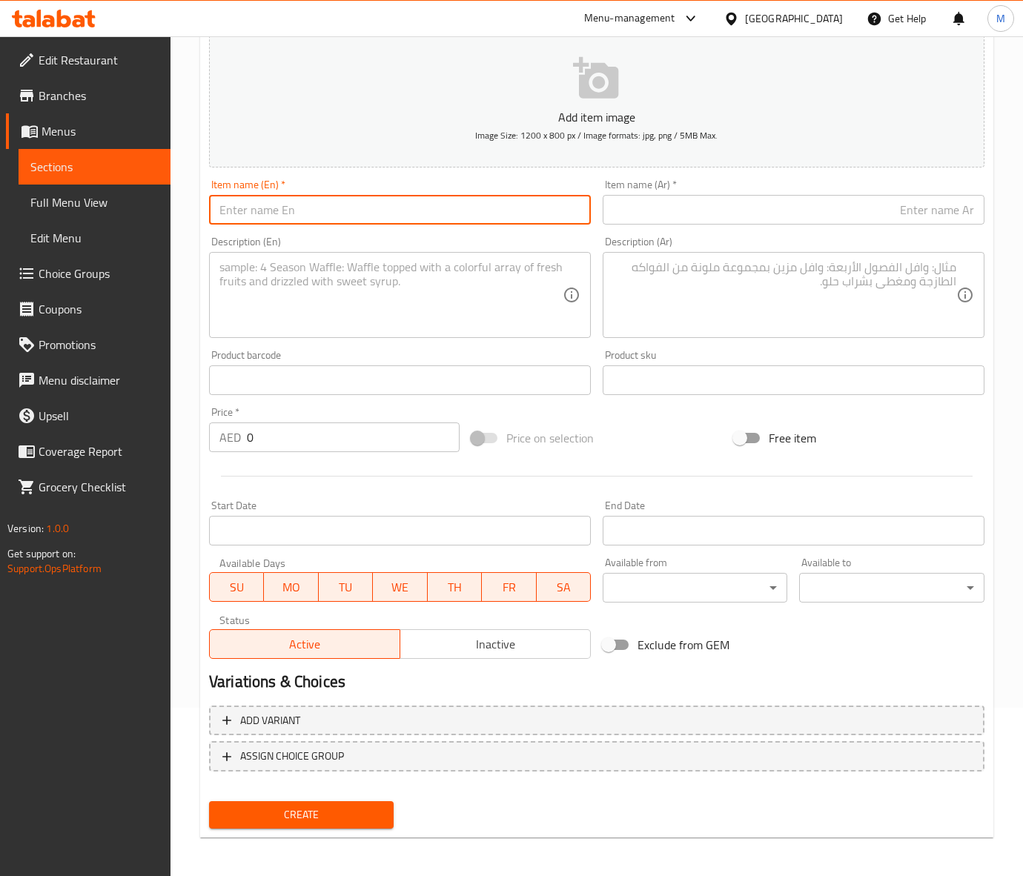
paste input "LOBSTER THERMIDOR"
type input "LOBSTER THERMIDOR"
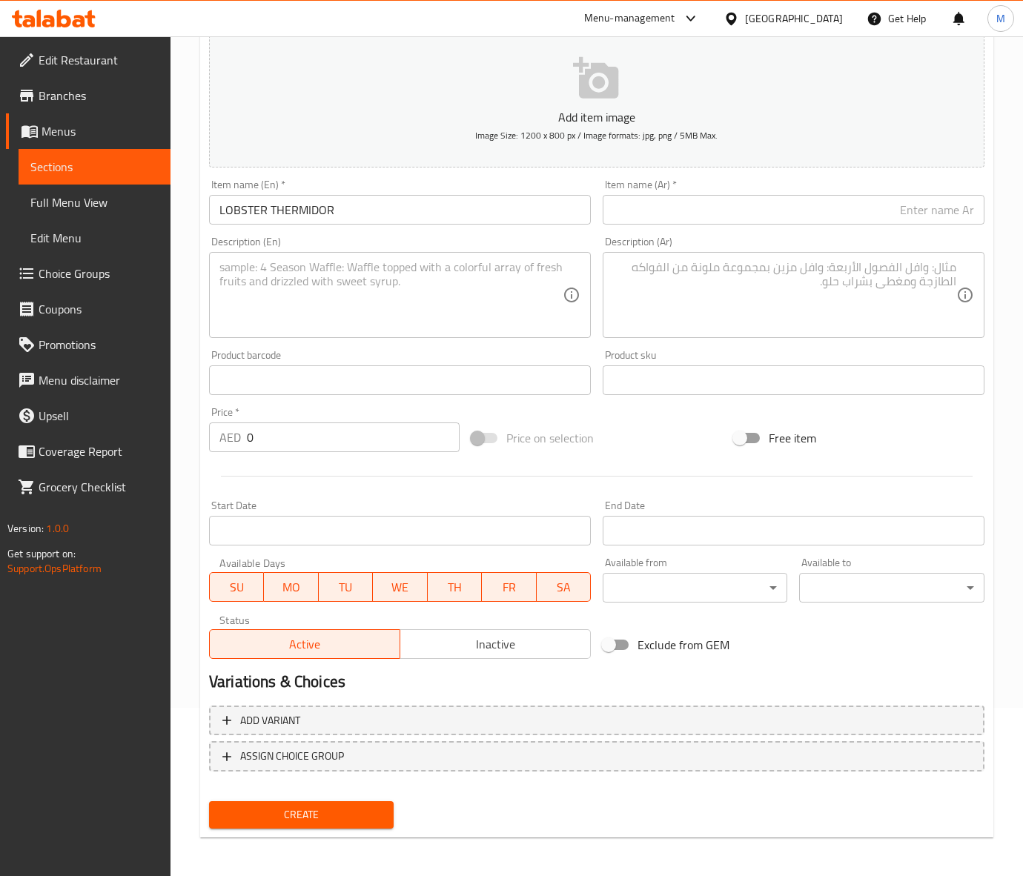
click at [271, 438] on input "0" at bounding box center [353, 437] width 213 height 30
paste input "151"
type input "151"
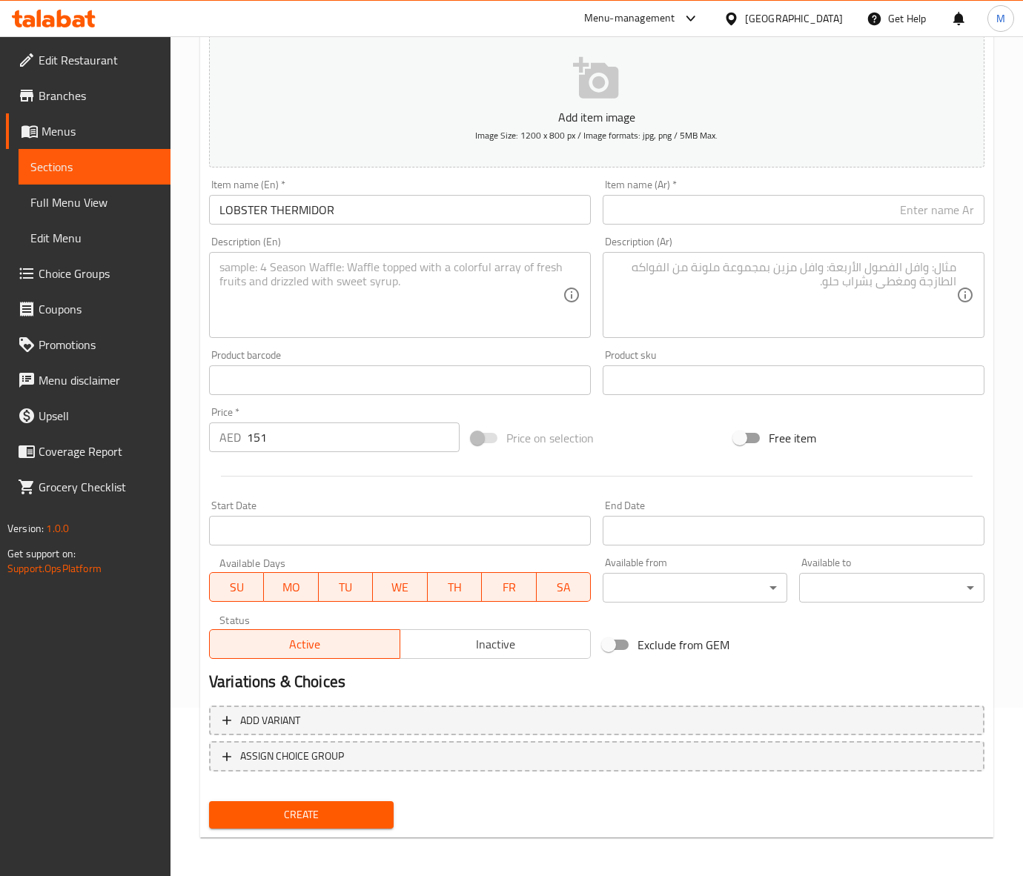
click at [294, 302] on textarea at bounding box center [390, 295] width 343 height 70
paste textarea "Lobster with mushroom sauce cheese"
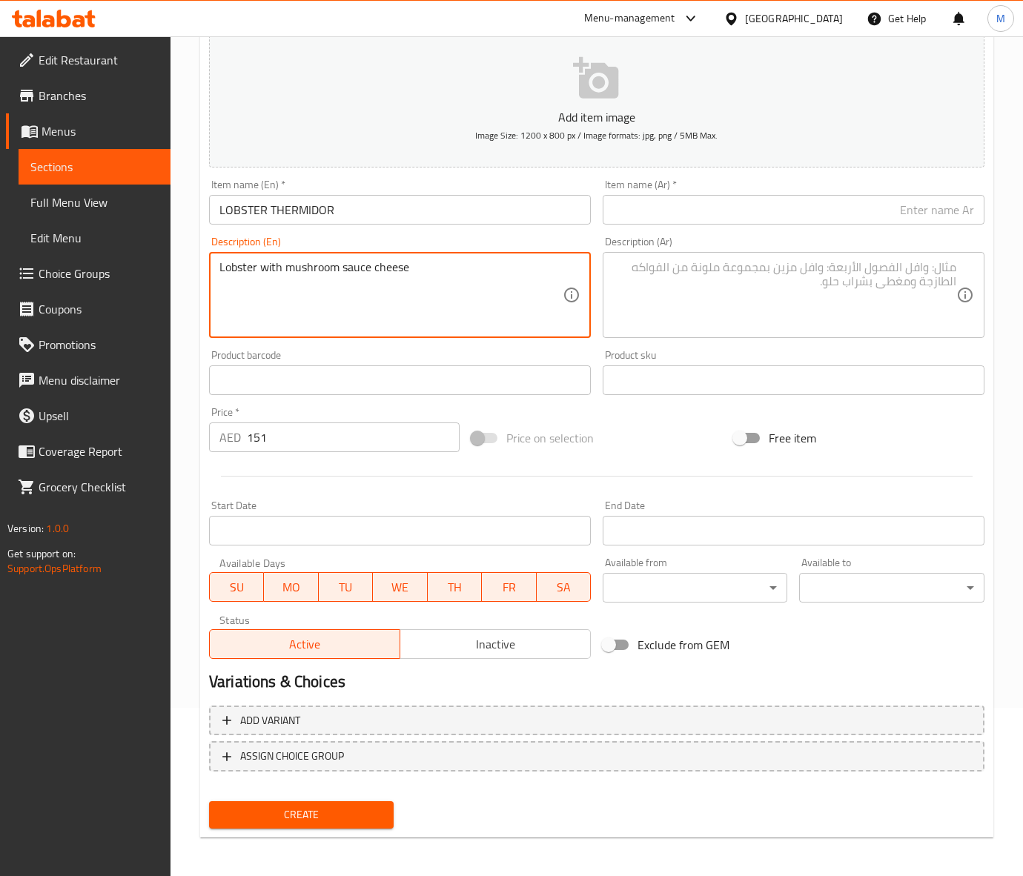
type textarea "Lobster with mushroom sauce cheese"
click at [319, 210] on input "LOBSTER THERMIDOR" at bounding box center [400, 210] width 382 height 30
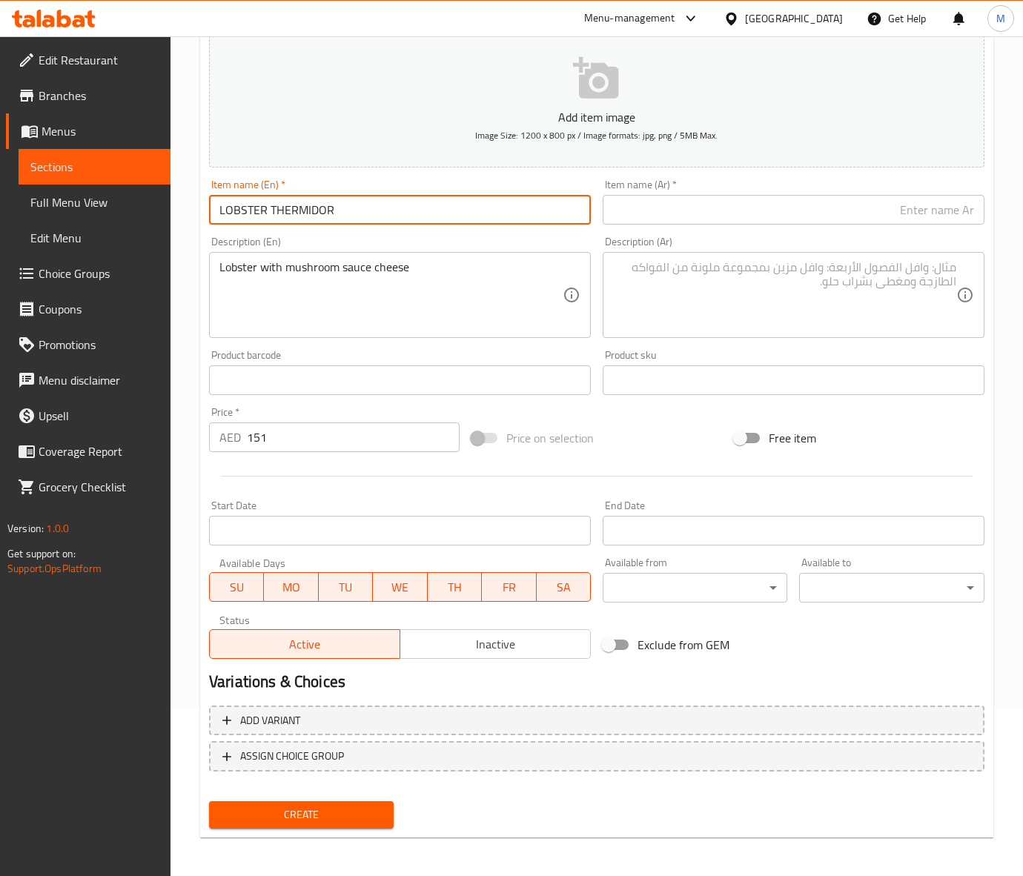
click at [319, 210] on input "LOBSTER THERMIDOR" at bounding box center [400, 210] width 382 height 30
type input "Lobster thermidor"
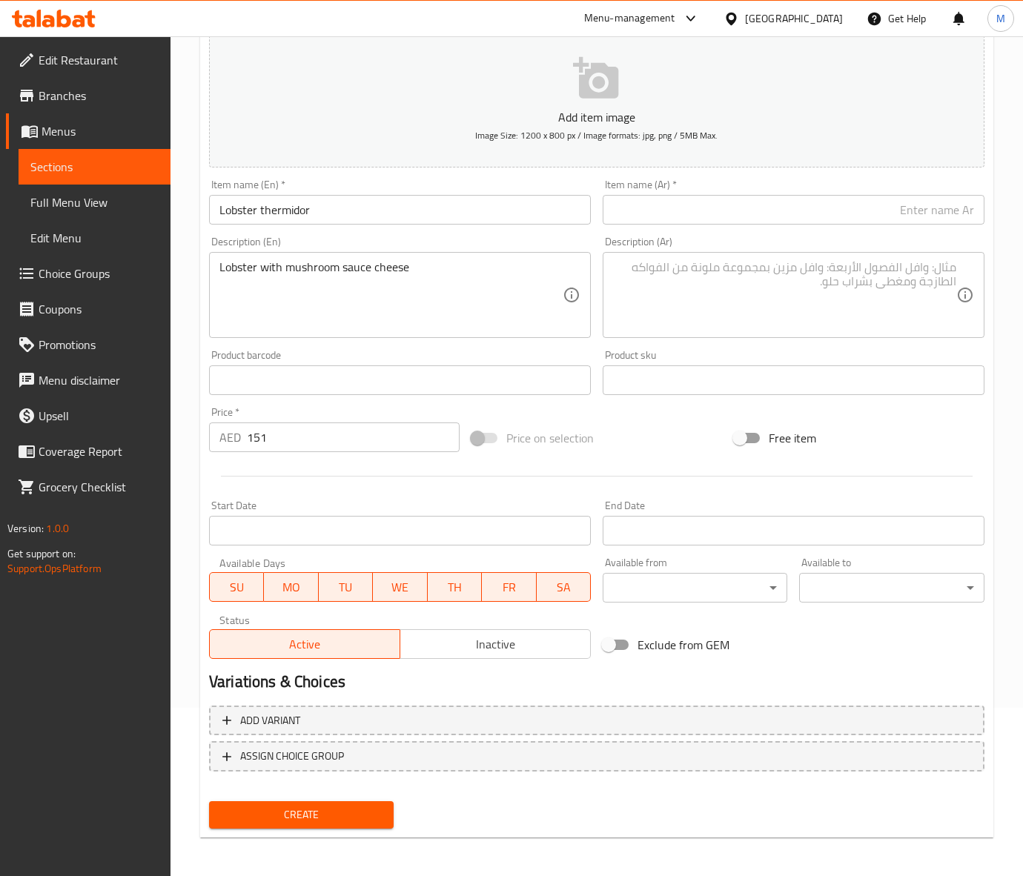
drag, startPoint x: 638, startPoint y: 454, endPoint x: 408, endPoint y: 351, distance: 252.8
click at [638, 454] on div "Price on selection" at bounding box center [596, 438] width 262 height 40
click at [285, 202] on input "Lobster thermidor" at bounding box center [400, 210] width 382 height 30
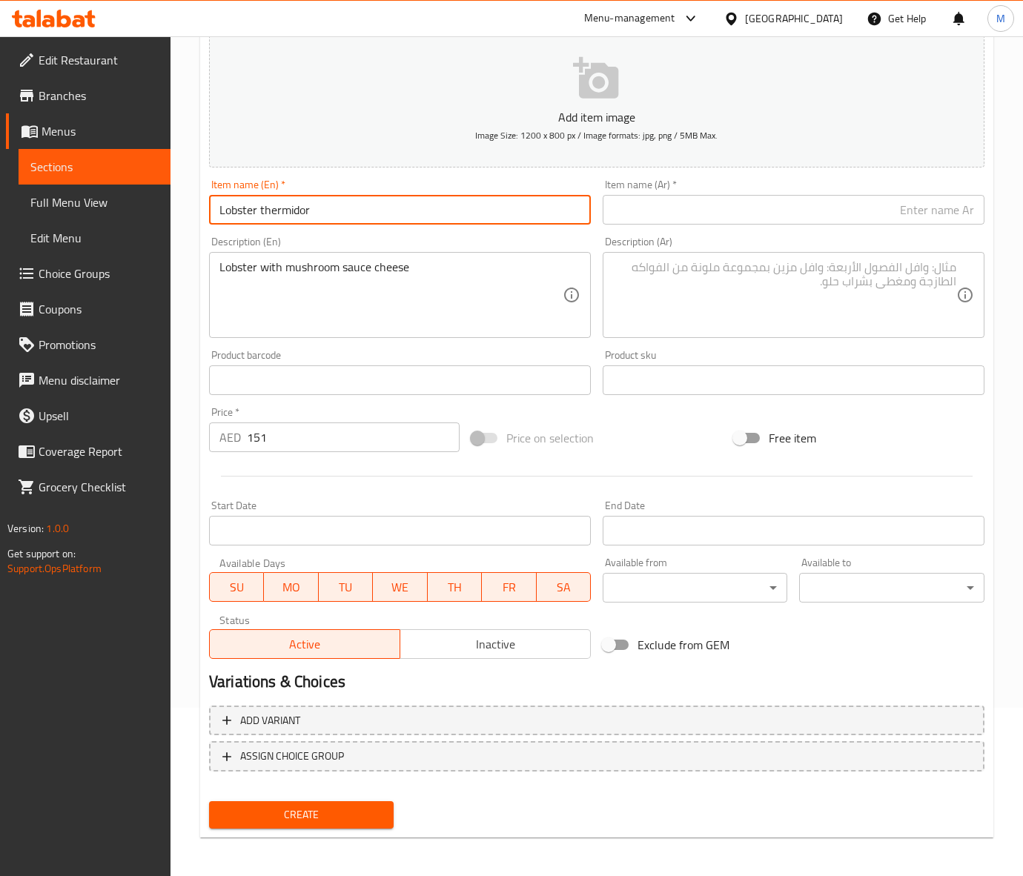
click at [285, 202] on input "Lobster thermidor" at bounding box center [400, 210] width 382 height 30
click at [343, 212] on input "Lobster thermidor" at bounding box center [400, 210] width 382 height 30
click at [276, 213] on input "Lobster thermidor" at bounding box center [400, 210] width 382 height 30
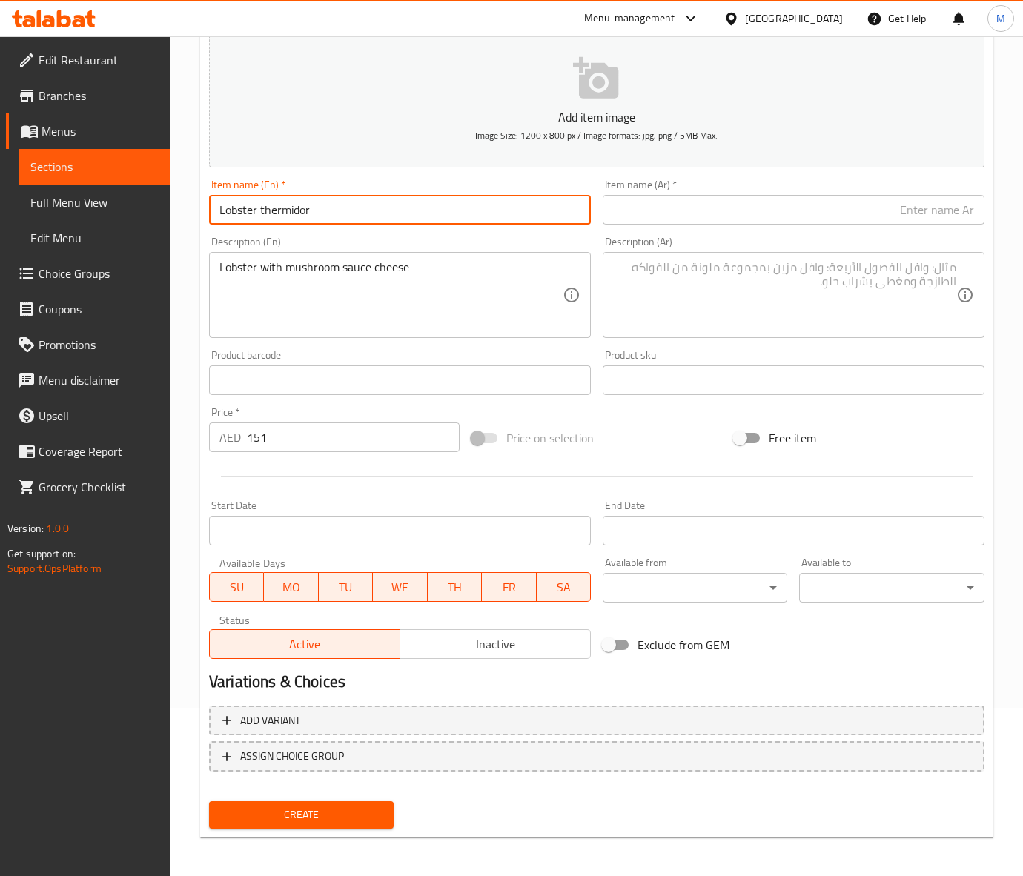
type input "Lobster Thermidor"
click at [661, 449] on div "Price on selection" at bounding box center [596, 438] width 262 height 40
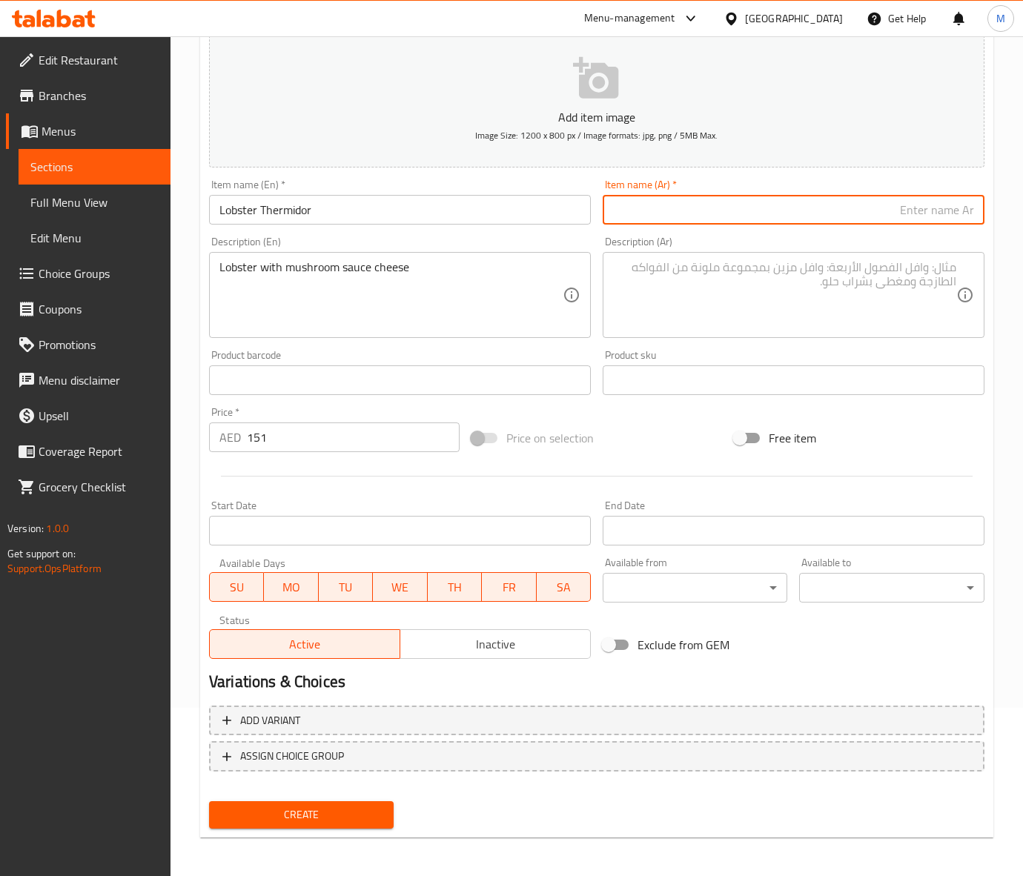
click at [791, 216] on input "text" at bounding box center [794, 210] width 382 height 30
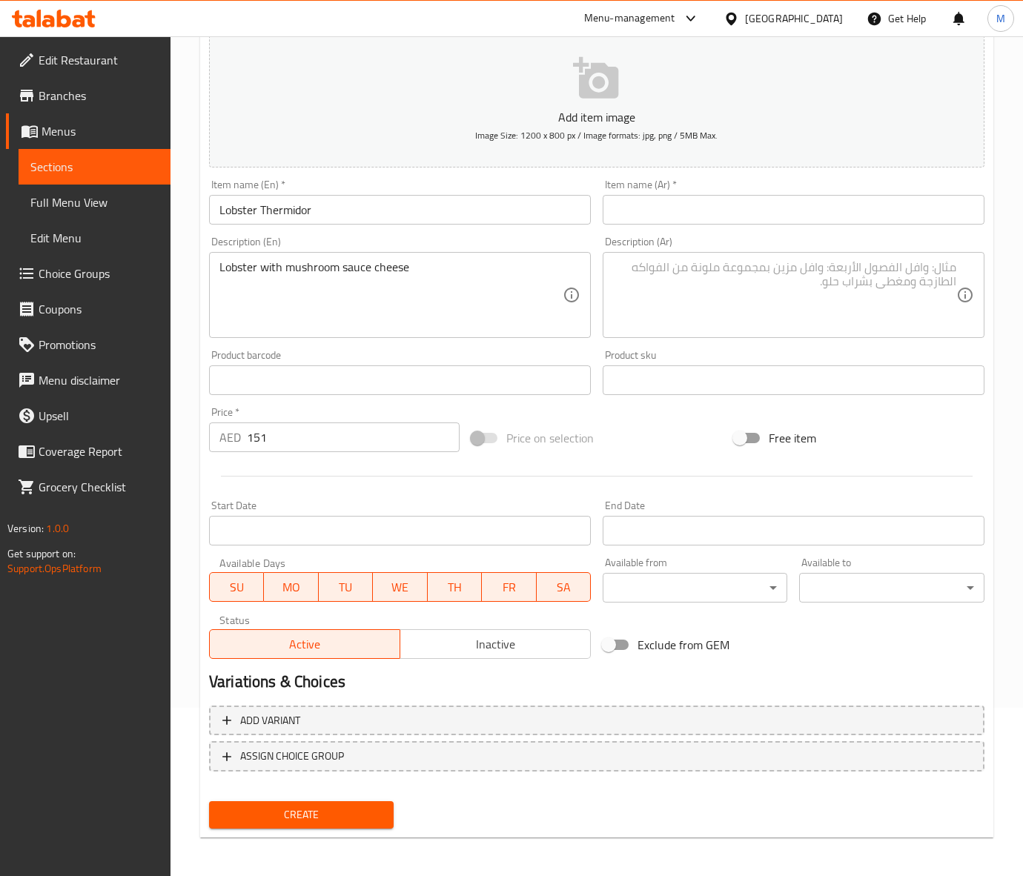
click at [683, 219] on input "text" at bounding box center [794, 210] width 382 height 30
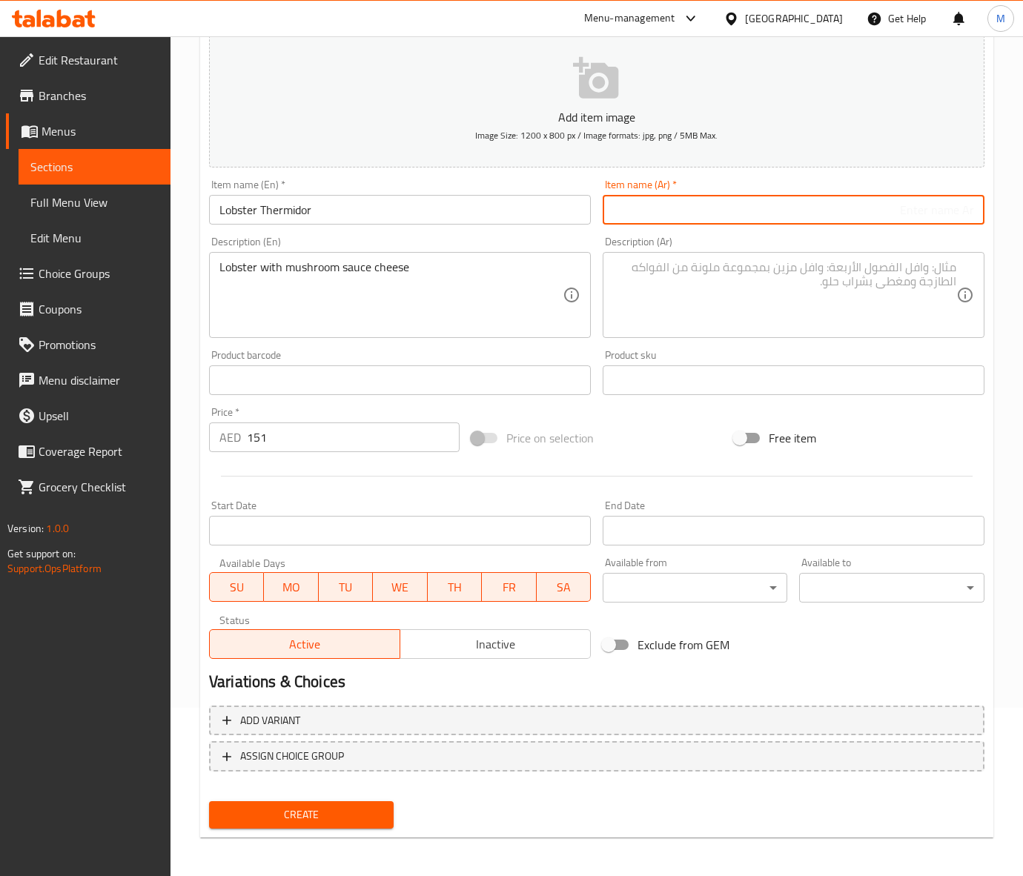
paste input "إستاكوزا / أم الربيان"
type input "إستاكوزا ثيرميدور"
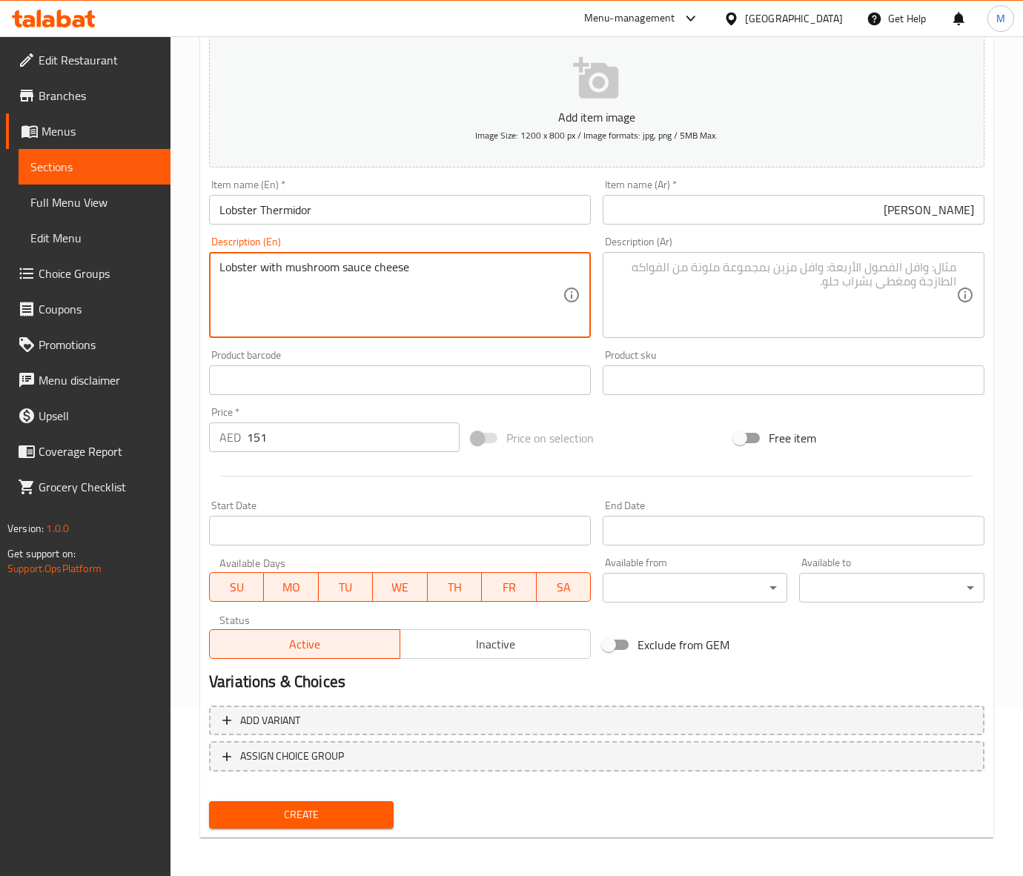
click at [373, 276] on textarea "Lobster with mushroom sauce cheese" at bounding box center [390, 295] width 343 height 70
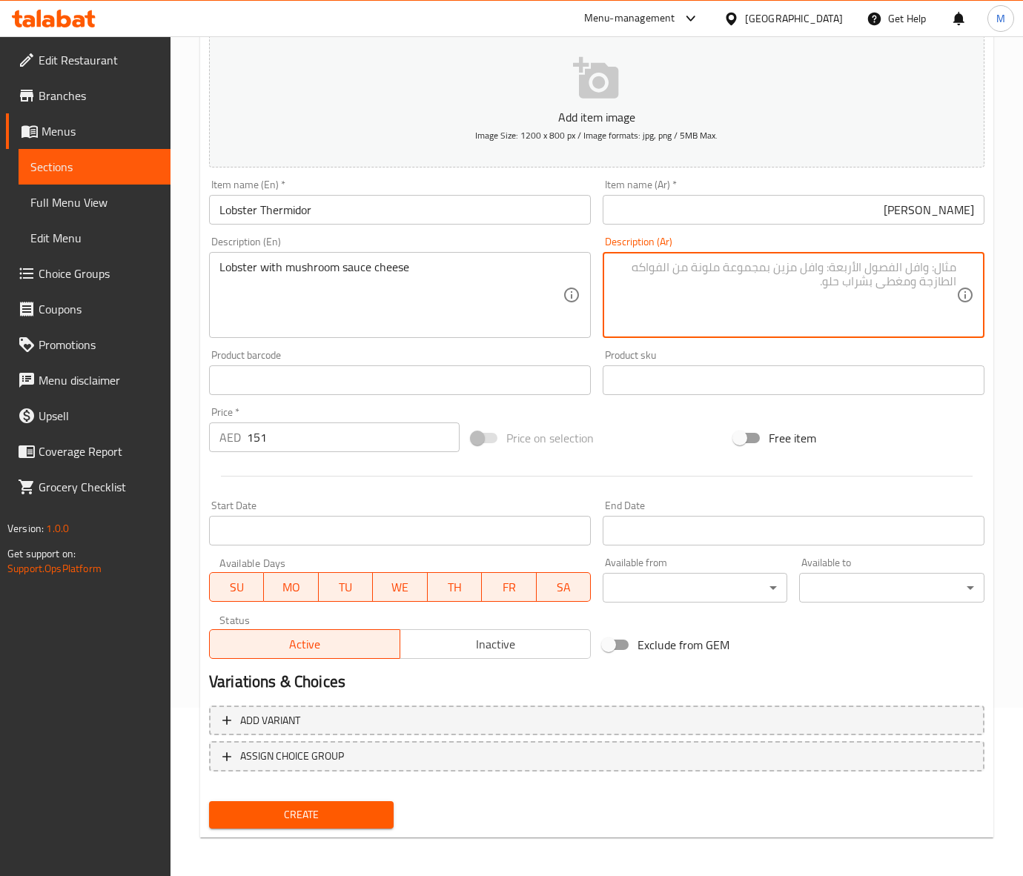
paste textarea "جراد البحر مع صلصة الفطر والجبن"
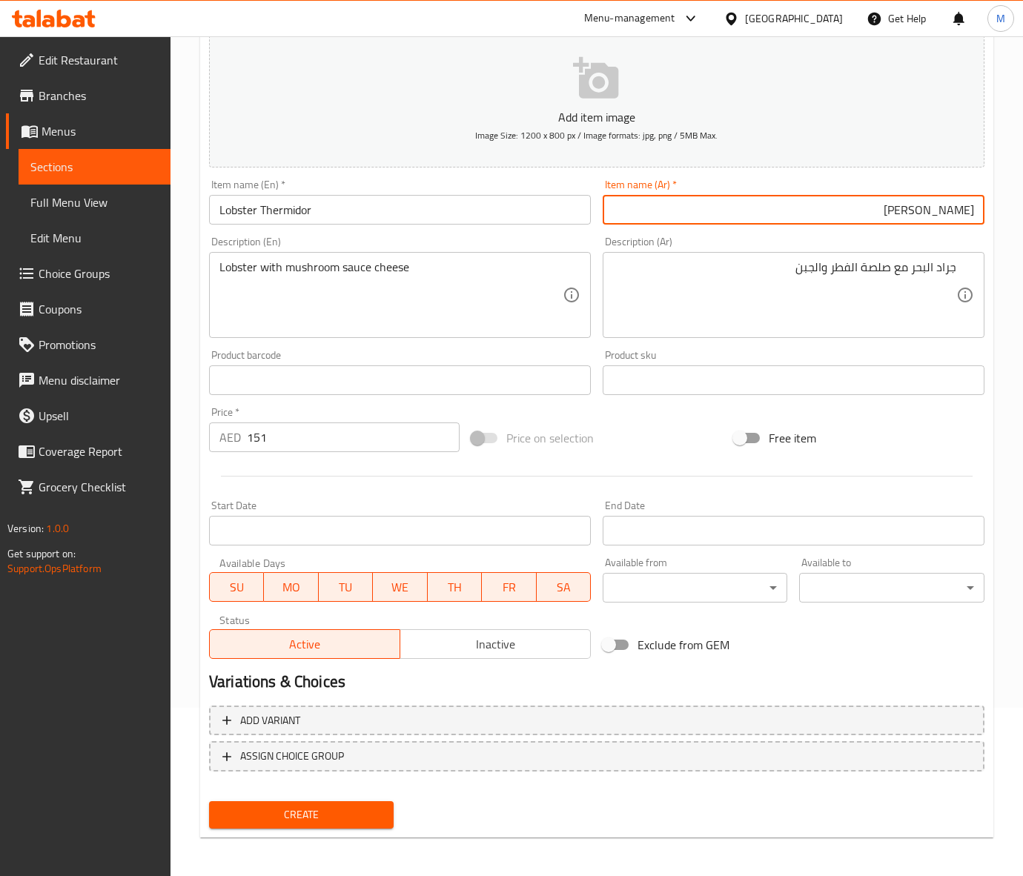
click at [958, 211] on input "إستاكوزا ثيرميدور" at bounding box center [794, 210] width 382 height 30
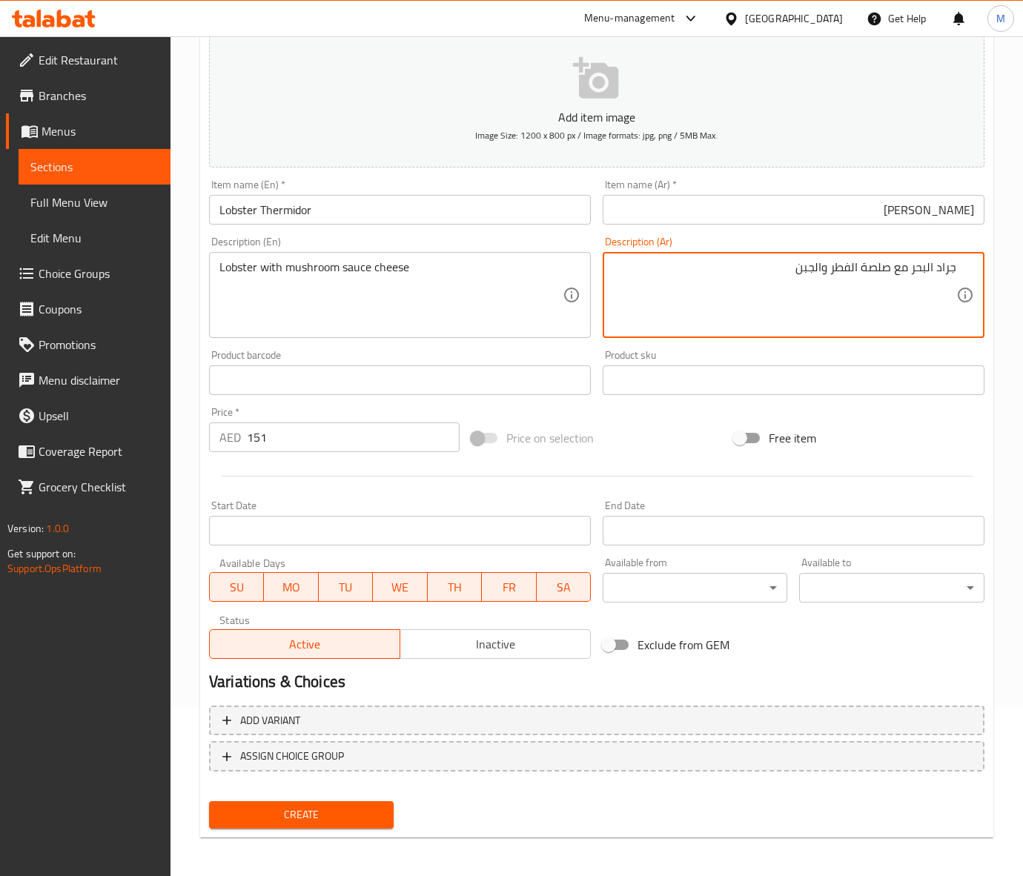
drag, startPoint x: 920, startPoint y: 268, endPoint x: 1042, endPoint y: 265, distance: 121.6
paste textarea "ستاكوزا"
click at [908, 268] on textarea "إستاكوزا ر مع صلصة الفطر والجبن" at bounding box center [784, 295] width 343 height 70
type textarea "إستاكوزا مع صلصة الفطر والجبن"
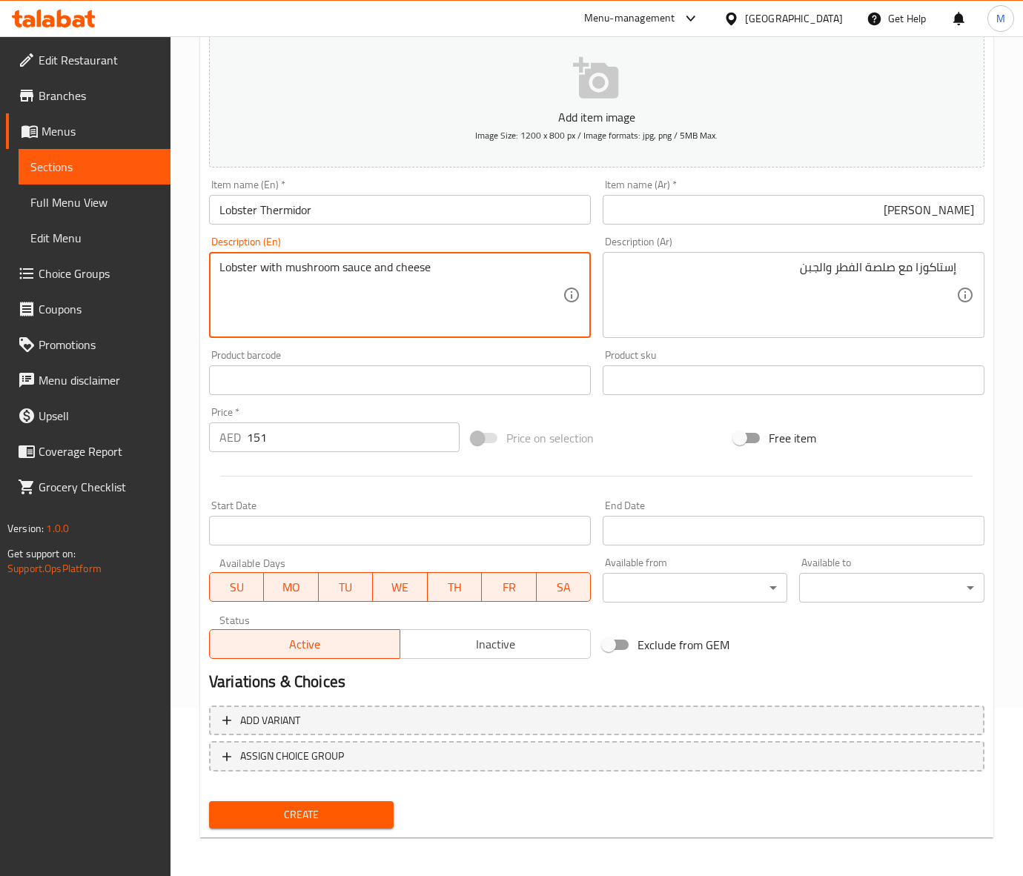
type textarea "Lobster with mushroom sauce and cheese"
click at [660, 461] on div at bounding box center [596, 476] width 787 height 36
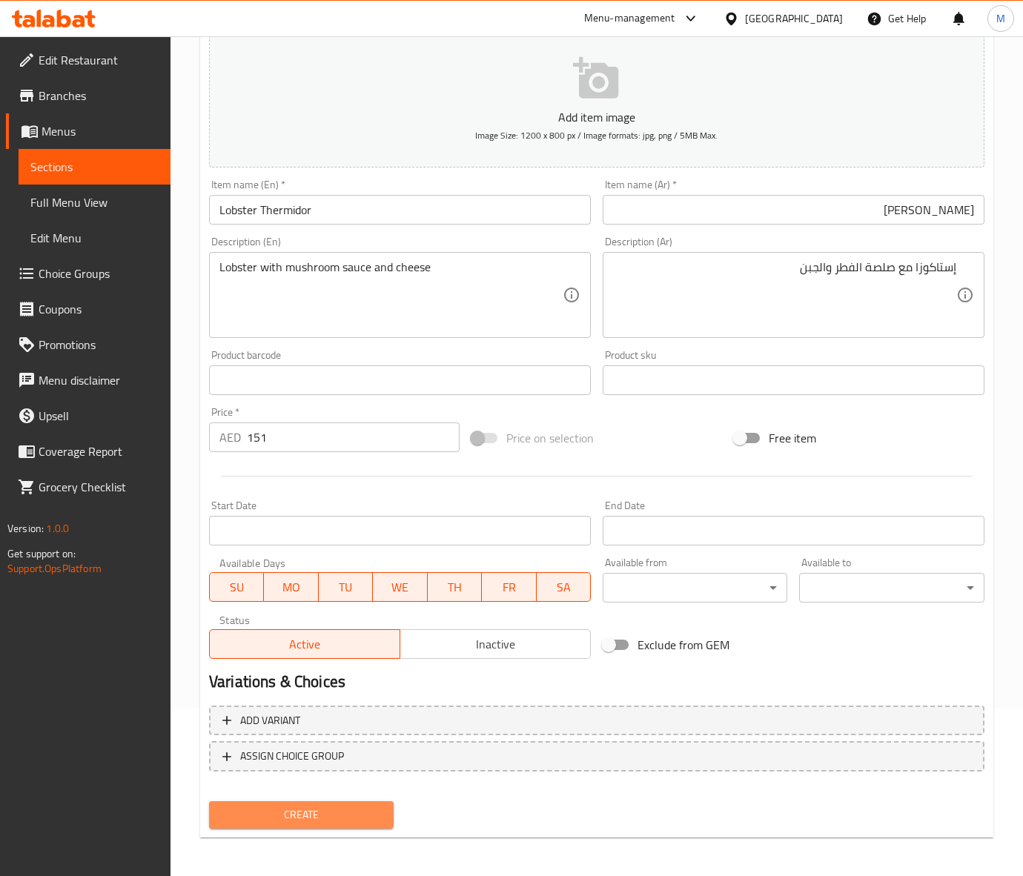
drag, startPoint x: 321, startPoint y: 806, endPoint x: 323, endPoint y: 815, distance: 9.9
click at [320, 809] on span "Create" at bounding box center [301, 815] width 161 height 19
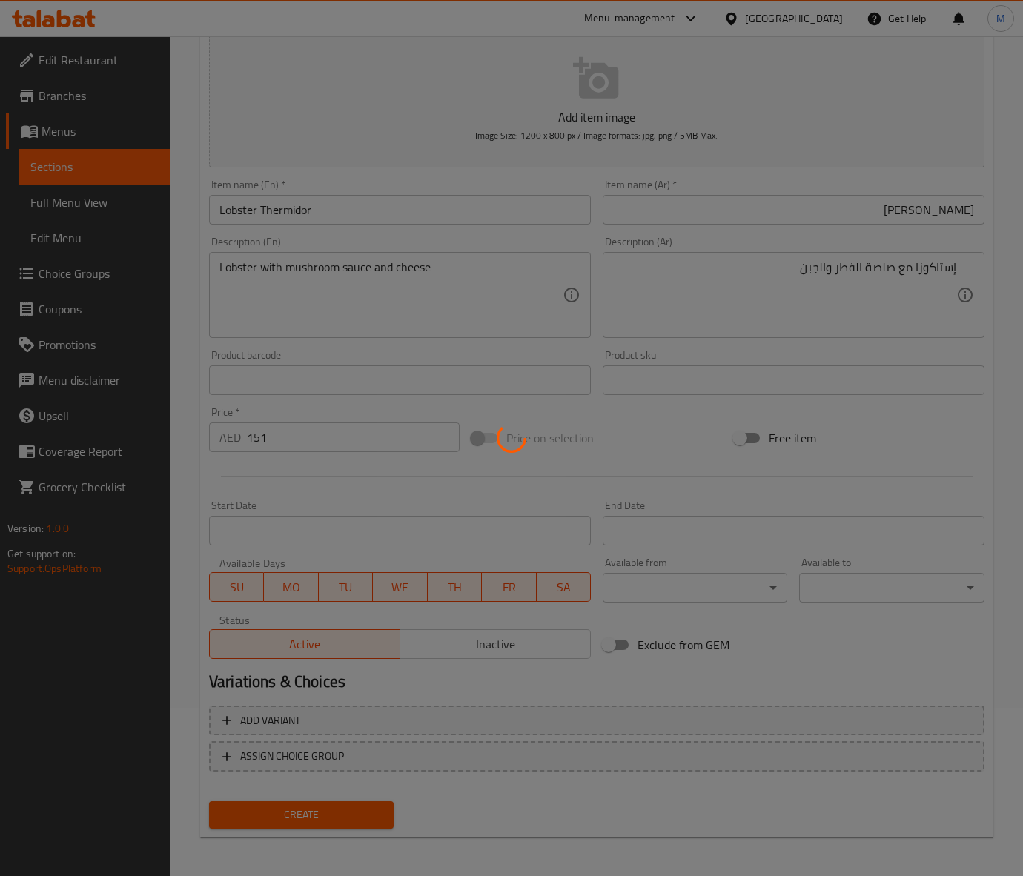
type input "0"
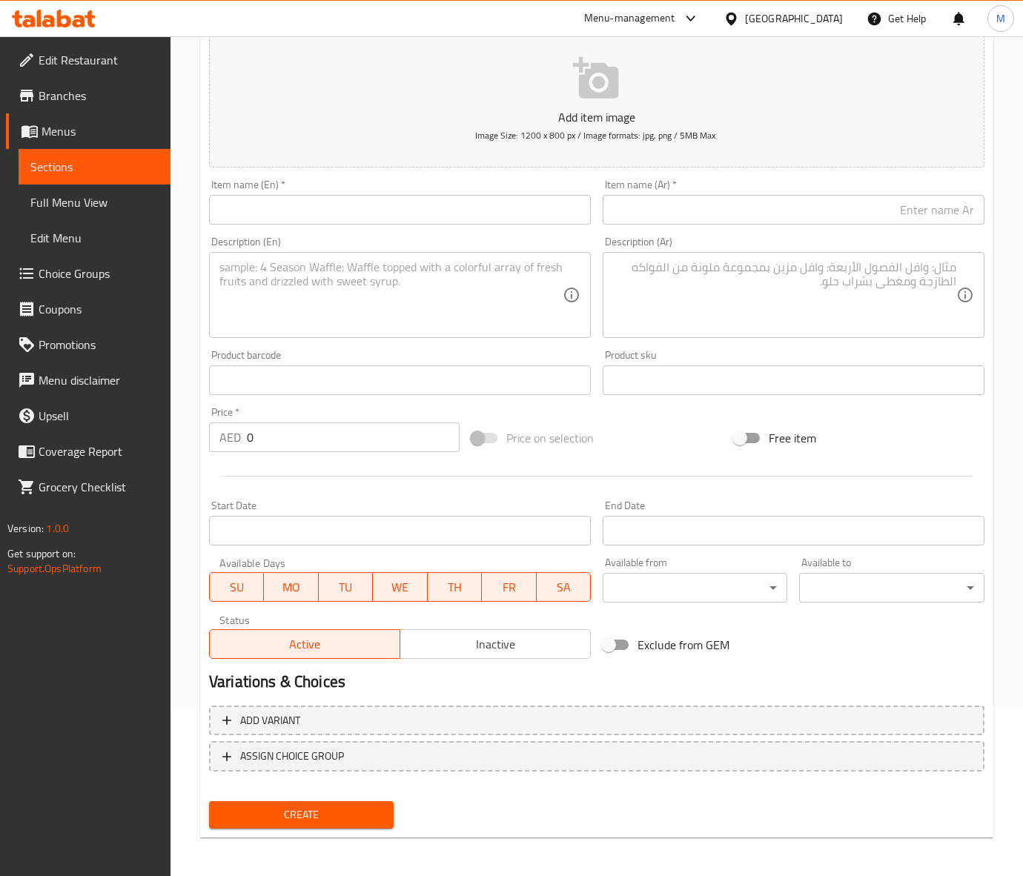
click at [264, 216] on input "text" at bounding box center [400, 210] width 382 height 30
paste input "Mama Noura FISH FILLET SALMON"
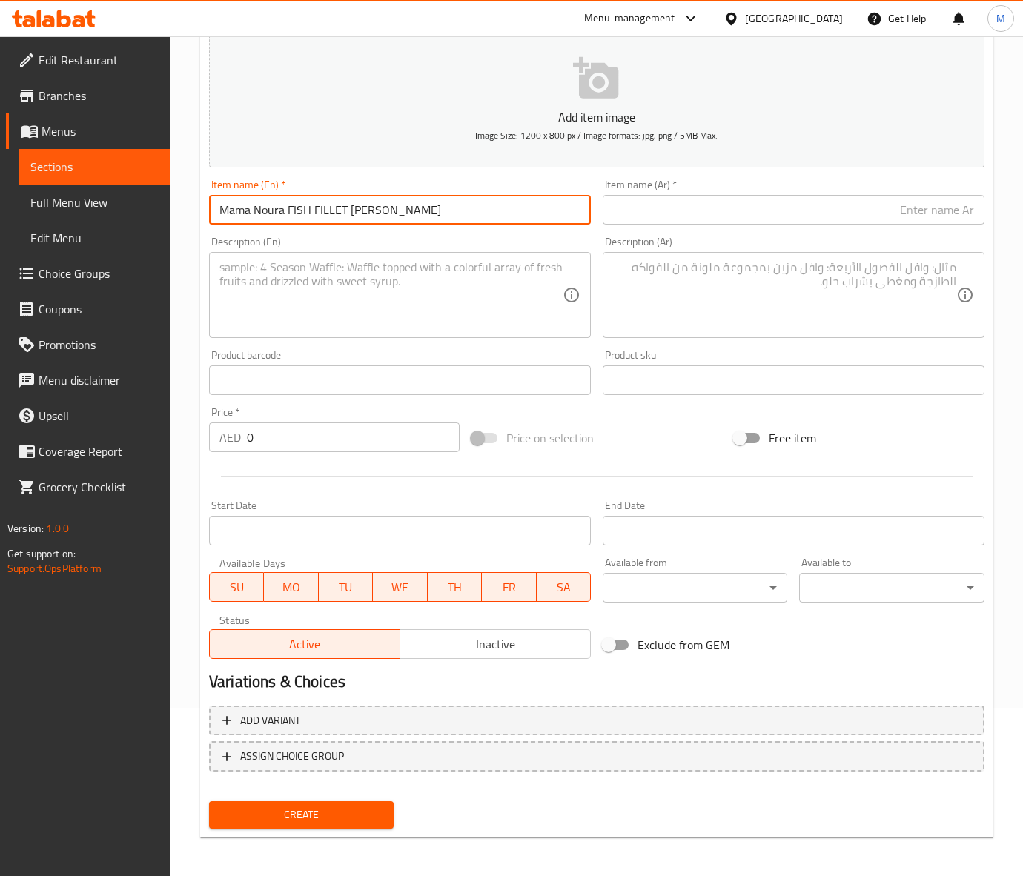
click at [299, 201] on input "Mama Noura FISH FILLET SALMON" at bounding box center [400, 210] width 382 height 30
click at [296, 224] on input "Mama noura fish fillet salmon" at bounding box center [400, 210] width 382 height 30
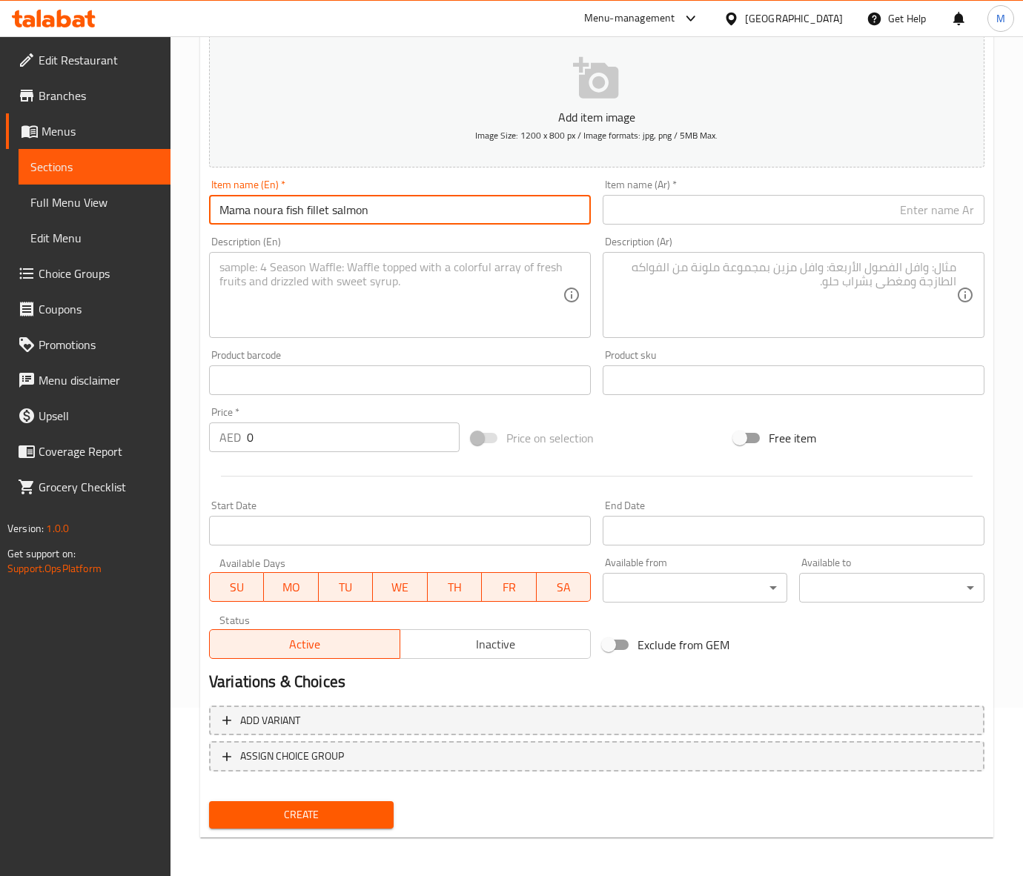
click at [296, 224] on input "Mama noura fish fillet salmon" at bounding box center [400, 210] width 382 height 30
type input "Mama Noura Fish Fillet Salmon"
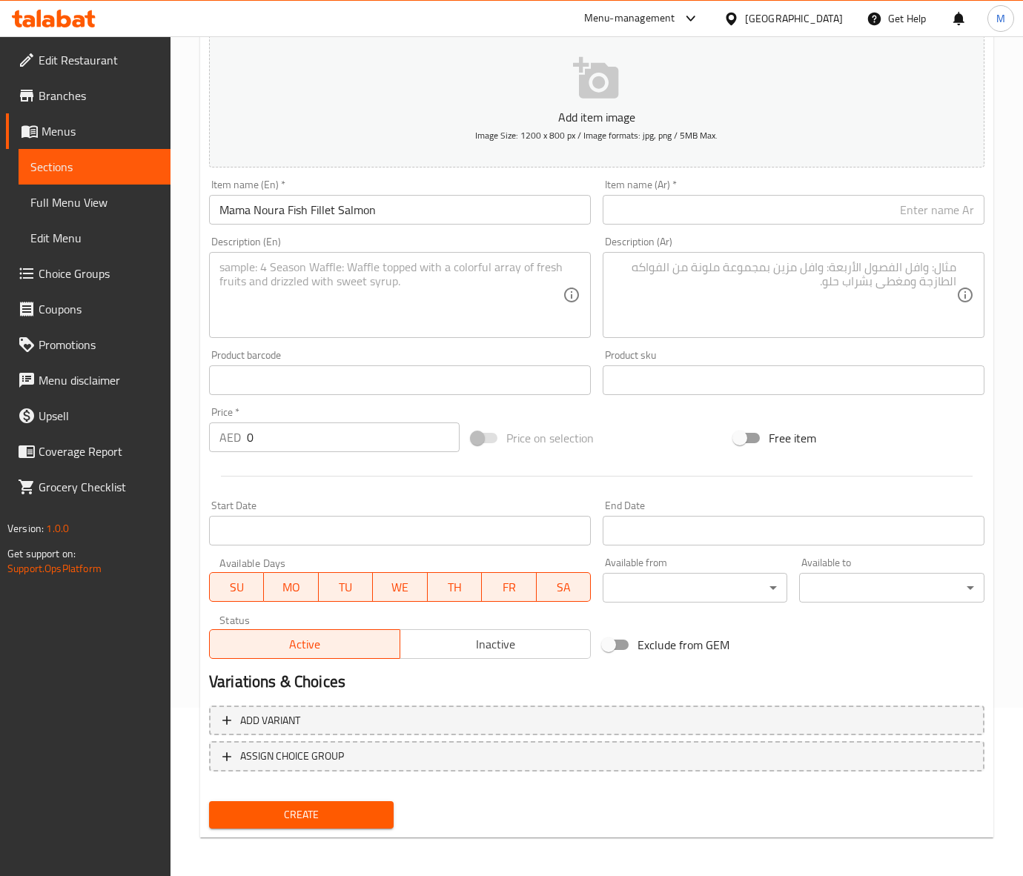
click at [668, 449] on div "Price on selection" at bounding box center [596, 438] width 262 height 40
drag, startPoint x: 643, startPoint y: 437, endPoint x: 362, endPoint y: 447, distance: 281.8
click at [591, 447] on div "Price on selection" at bounding box center [596, 438] width 262 height 40
click at [294, 447] on input "0" at bounding box center [353, 437] width 213 height 30
click at [293, 445] on input "0" at bounding box center [353, 437] width 213 height 30
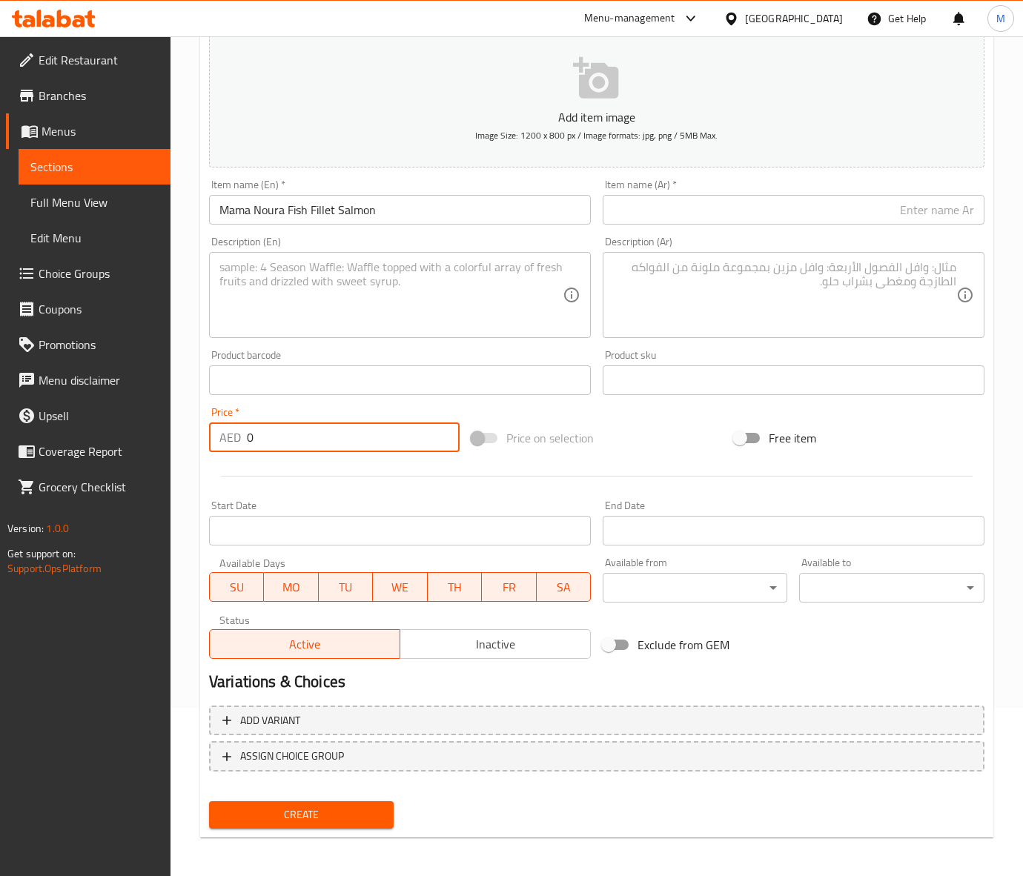
click at [293, 445] on input "0" at bounding box center [353, 437] width 213 height 30
paste input "93"
type input "93"
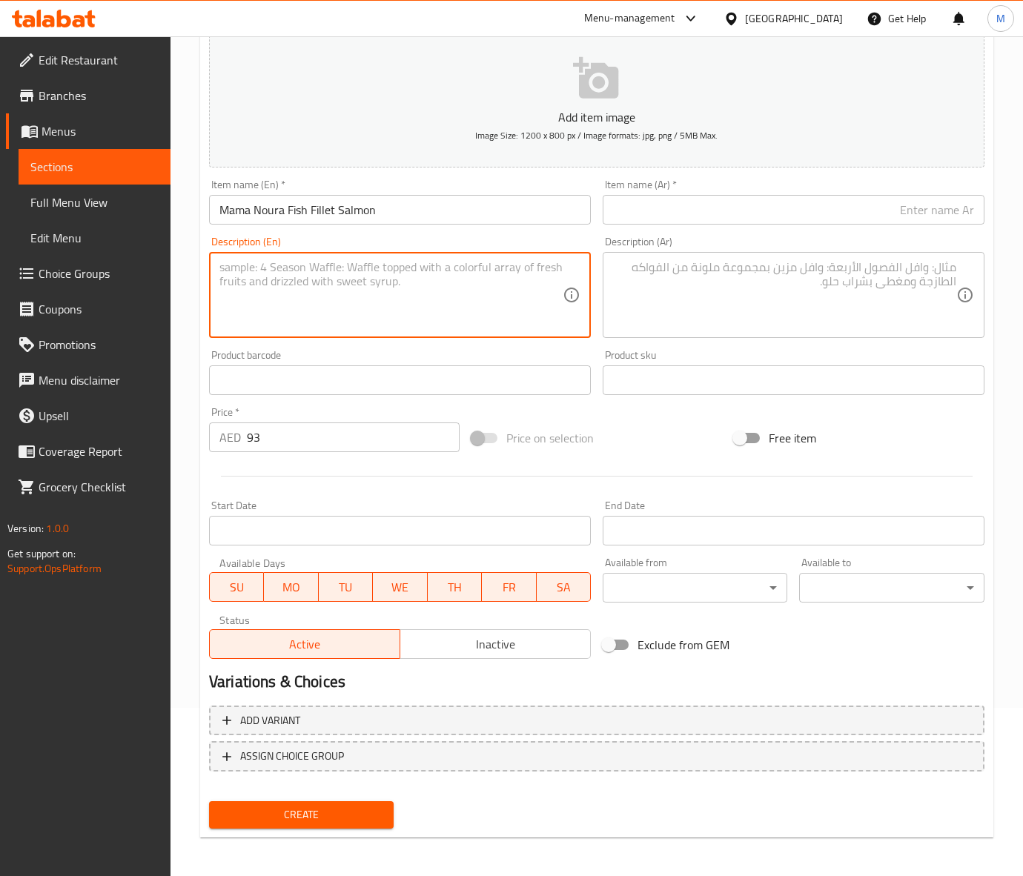
click at [298, 285] on textarea at bounding box center [390, 295] width 343 height 70
paste textarea "Salmon fillet served with French fries, andnvegetables sautéed and lemon sauce"
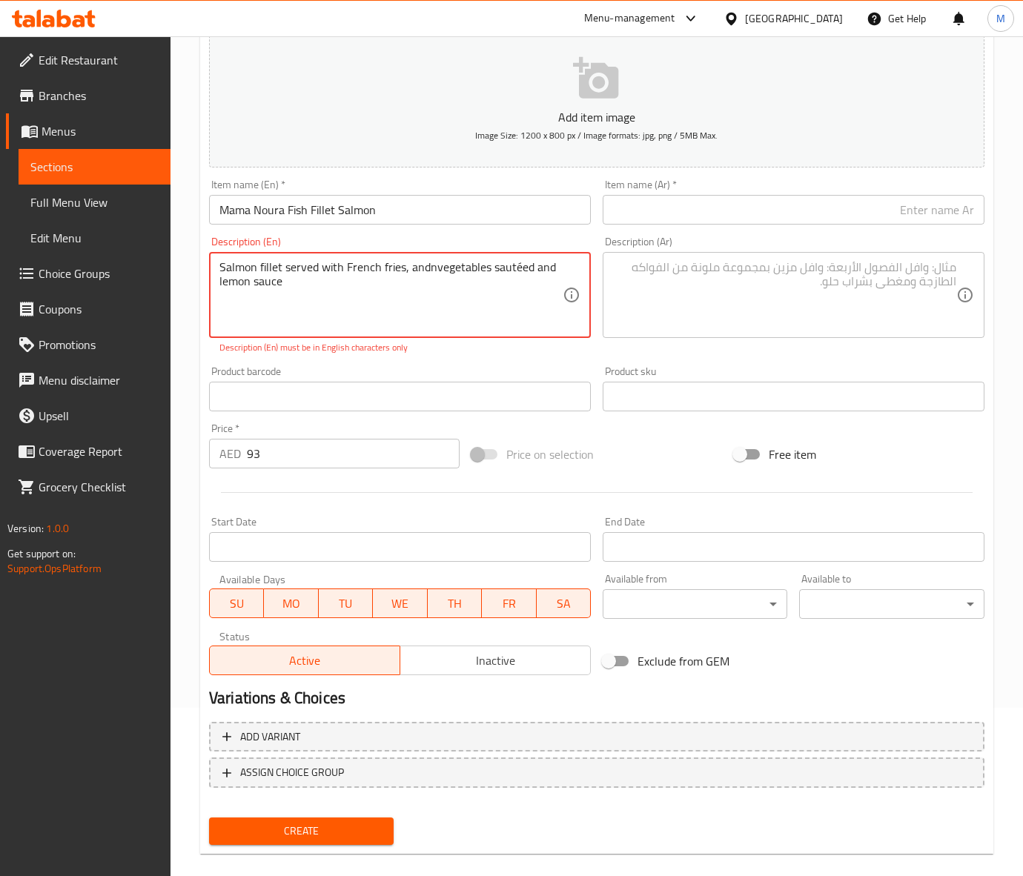
click at [324, 311] on textarea "Salmon fillet served with French fries, andnvegetables sautéed and lemon sauce" at bounding box center [390, 295] width 343 height 70
click at [653, 354] on div "Description (Ar) Description (Ar)" at bounding box center [794, 295] width 394 height 130
click at [339, 283] on textarea "Salmon fillet served with French fries, andnvegetables sautéed and lemon sauce" at bounding box center [390, 295] width 343 height 70
click at [583, 363] on div "Product barcode Product barcode" at bounding box center [400, 388] width 394 height 57
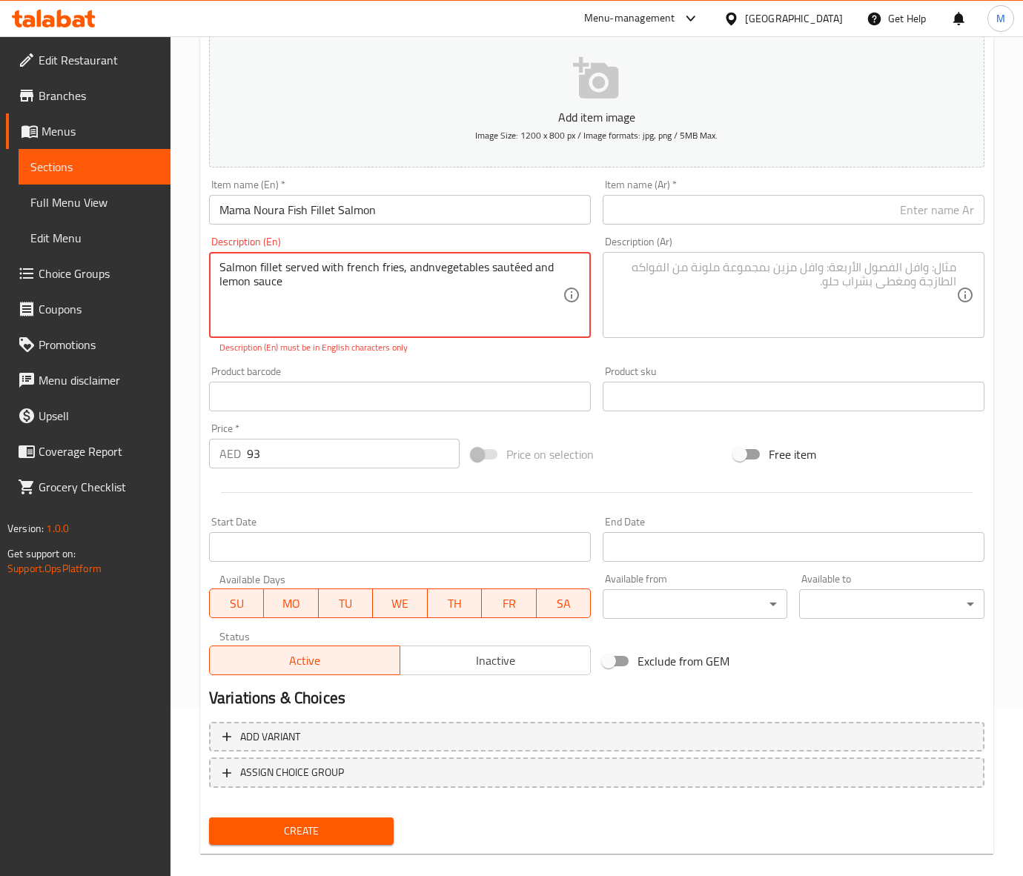
drag, startPoint x: 510, startPoint y: 268, endPoint x: 573, endPoint y: 269, distance: 63.0
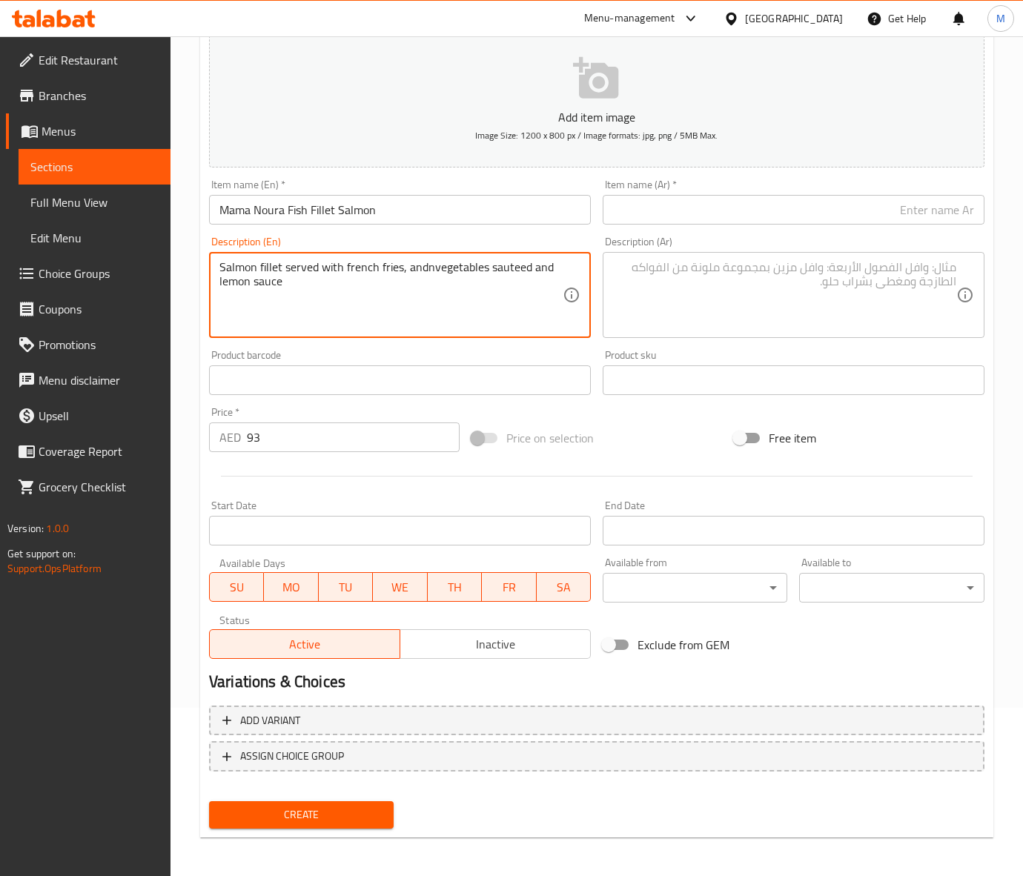
type textarea "Salmon fillet served with french fries, andnvegetables sauteed and lemon sauce"
click at [649, 431] on div "Price on selection" at bounding box center [596, 438] width 262 height 40
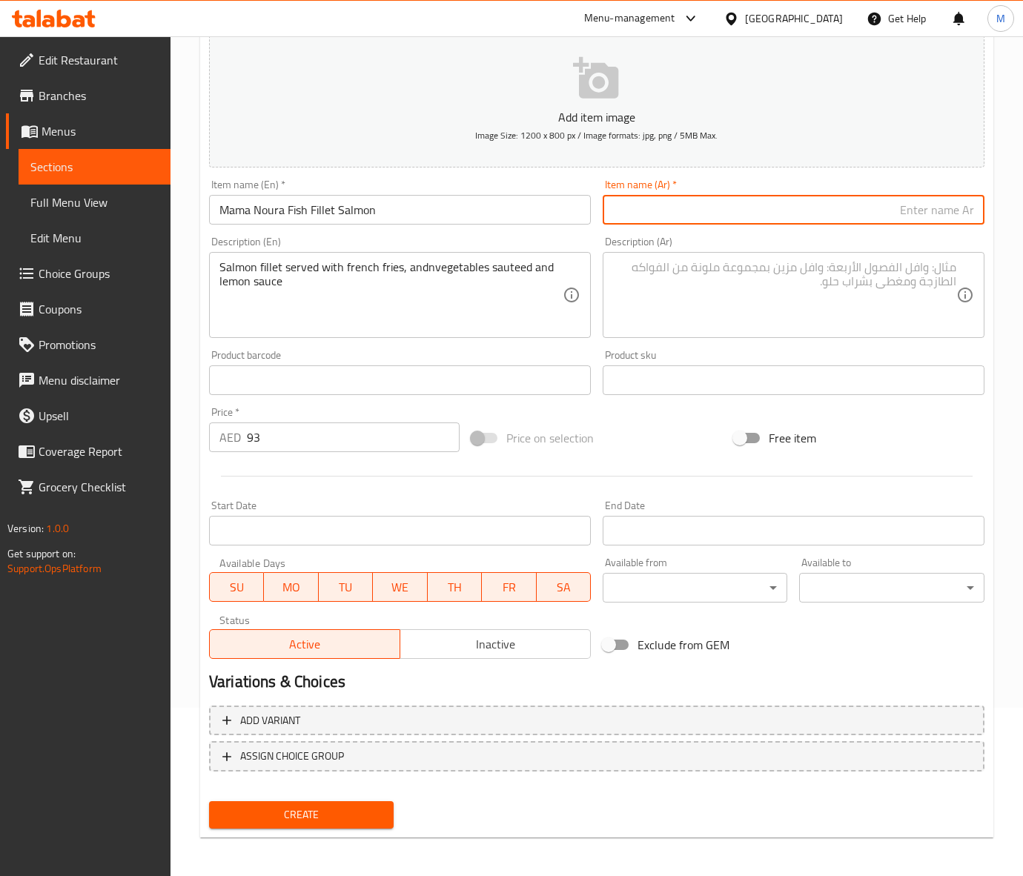
click at [671, 210] on input "text" at bounding box center [794, 210] width 382 height 30
type input "سمك سلمون فيليه ماما نورا"
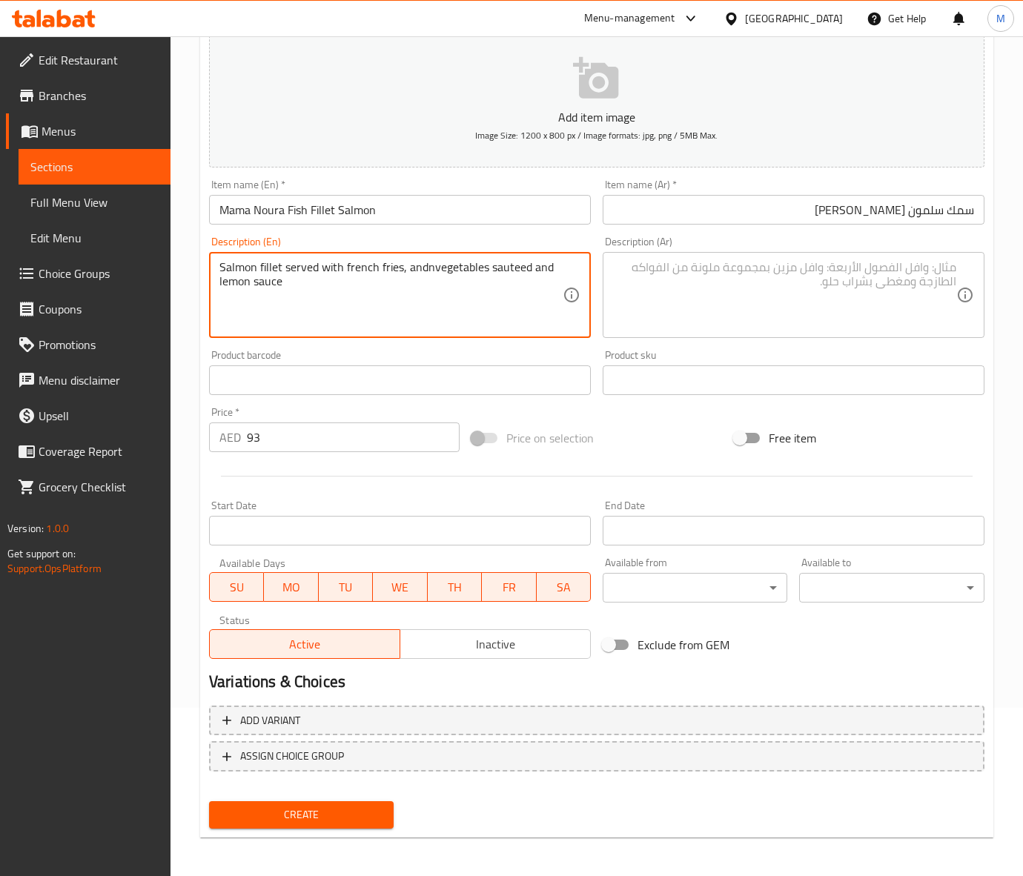
click at [345, 275] on textarea "Salmon fillet served with french fries, andnvegetables sauteed and lemon sauce" at bounding box center [390, 295] width 343 height 70
click at [725, 313] on textarea at bounding box center [784, 295] width 343 height 70
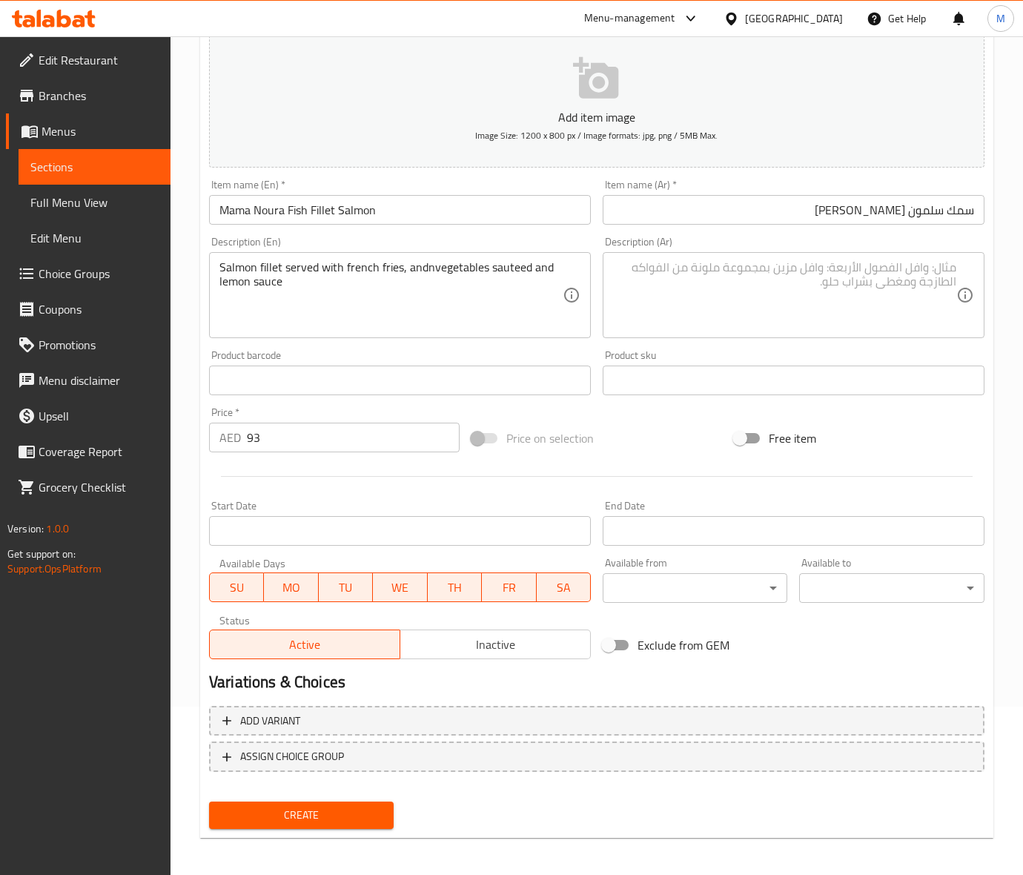
click at [308, 257] on div "Salmon fillet served with french fries, andnvegetables sauteed and lemon sauce …" at bounding box center [400, 295] width 382 height 86
click at [734, 286] on textarea at bounding box center [784, 295] width 343 height 70
paste textarea "Salmon fillet served with french fries, andnvegetables sauteed and lemon sauce"
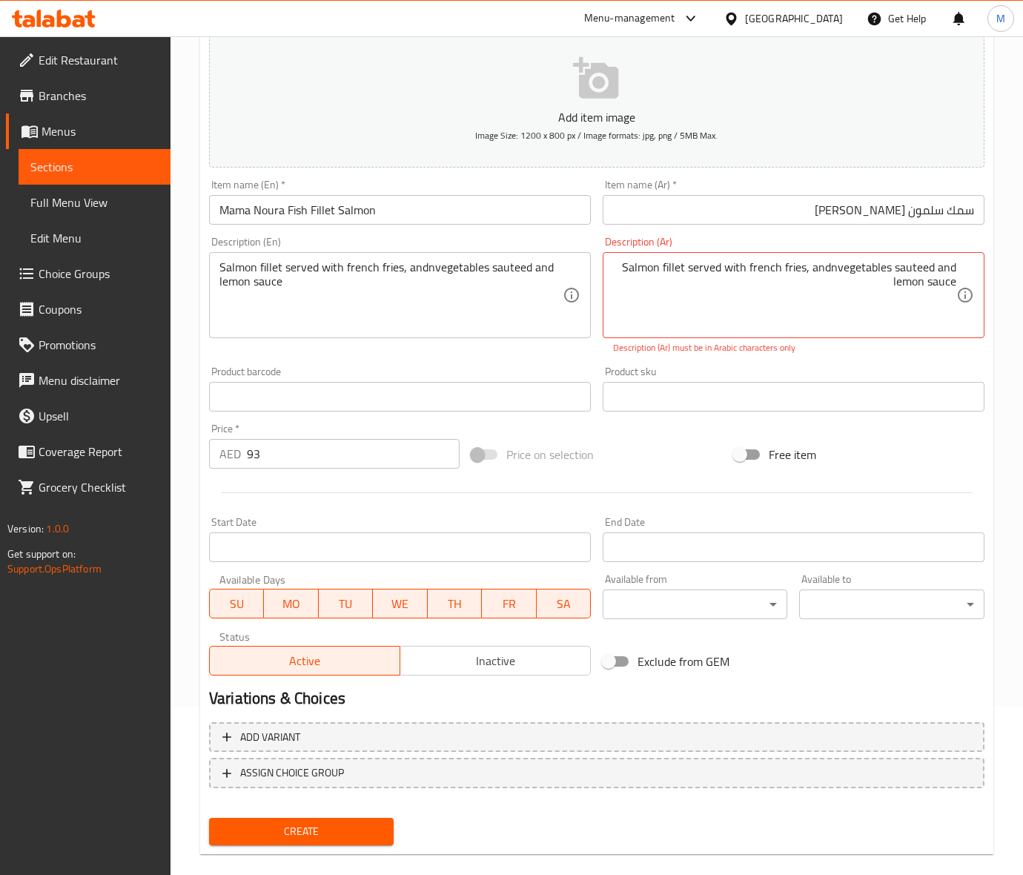
click at [645, 443] on div "Price on selection" at bounding box center [596, 454] width 262 height 40
click at [869, 271] on textarea "Salmon fillet served with french fries, andnvegetables sauteed and lemon sauce" at bounding box center [784, 295] width 343 height 70
paste textarea "فيليه سمك السلمون يقدم مع البطاطس المقلية والخضروات المقلية وصلصة الليمون"
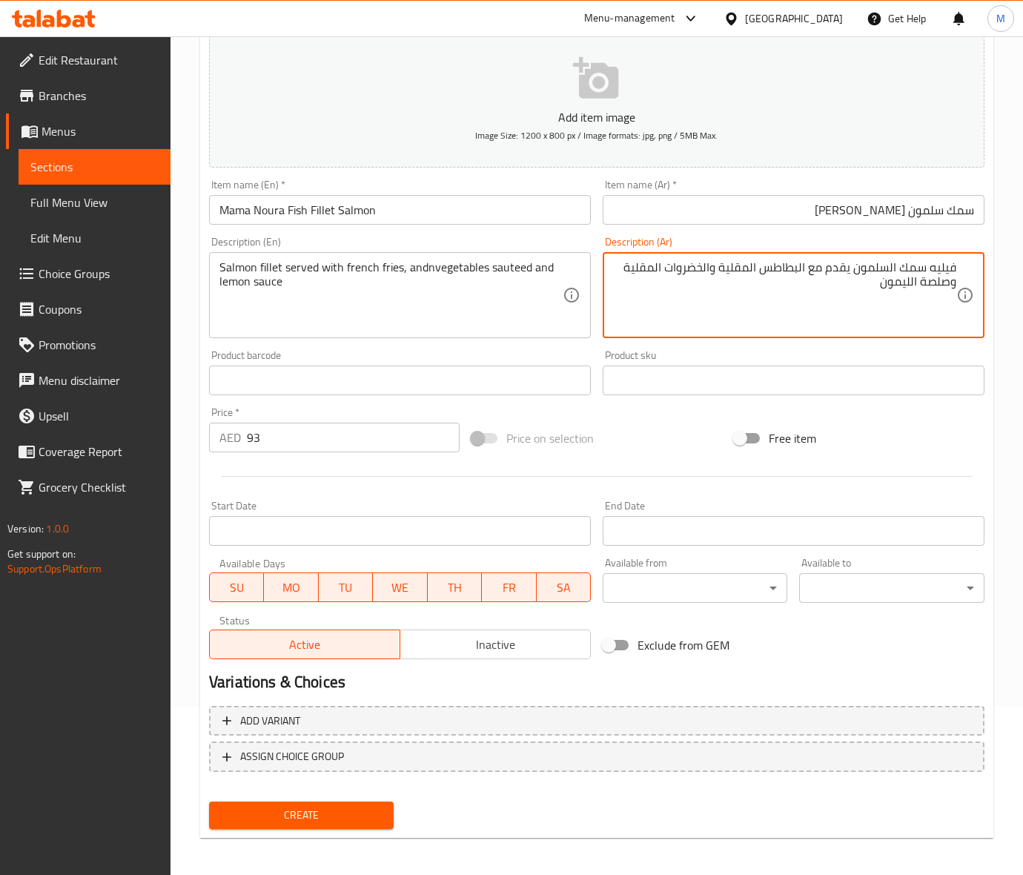
type textarea "فيليه سمك السلمون يقدم مع البطاطس المقلية والخضروات المقلية وصلصة الليمون"
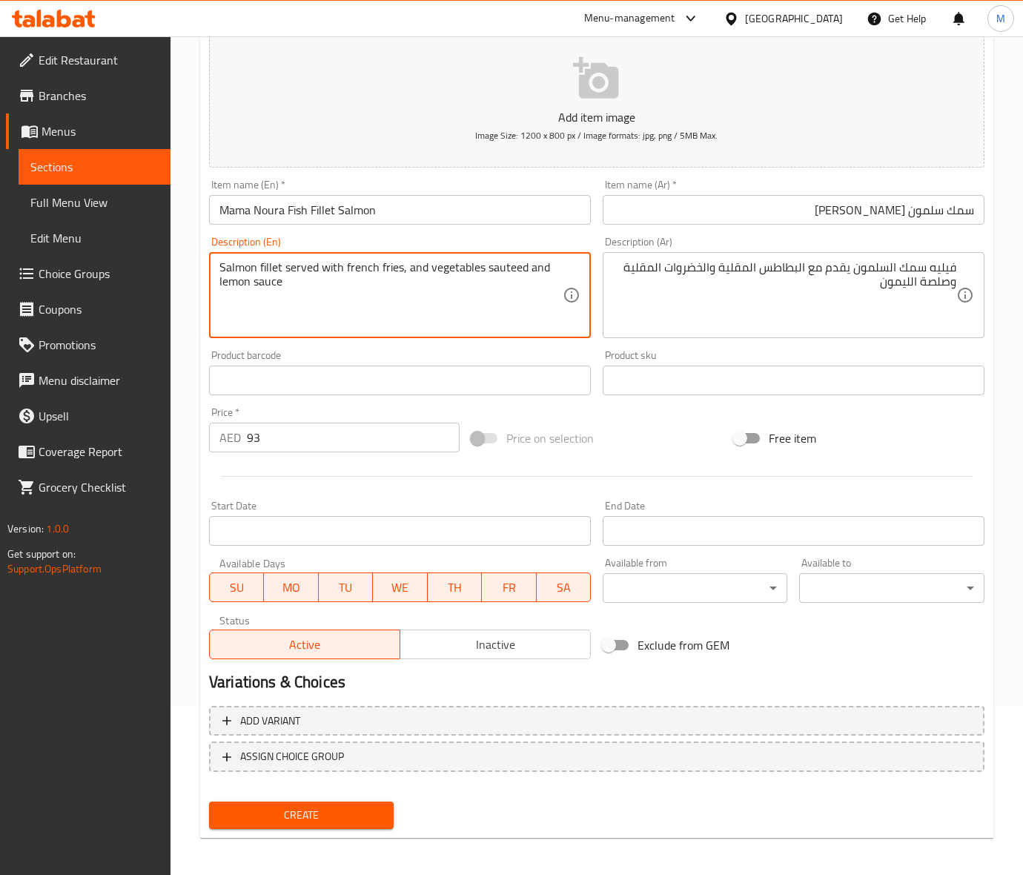
type textarea "Salmon fillet served with french fries, and vegetables sauteed and lemon sauce"
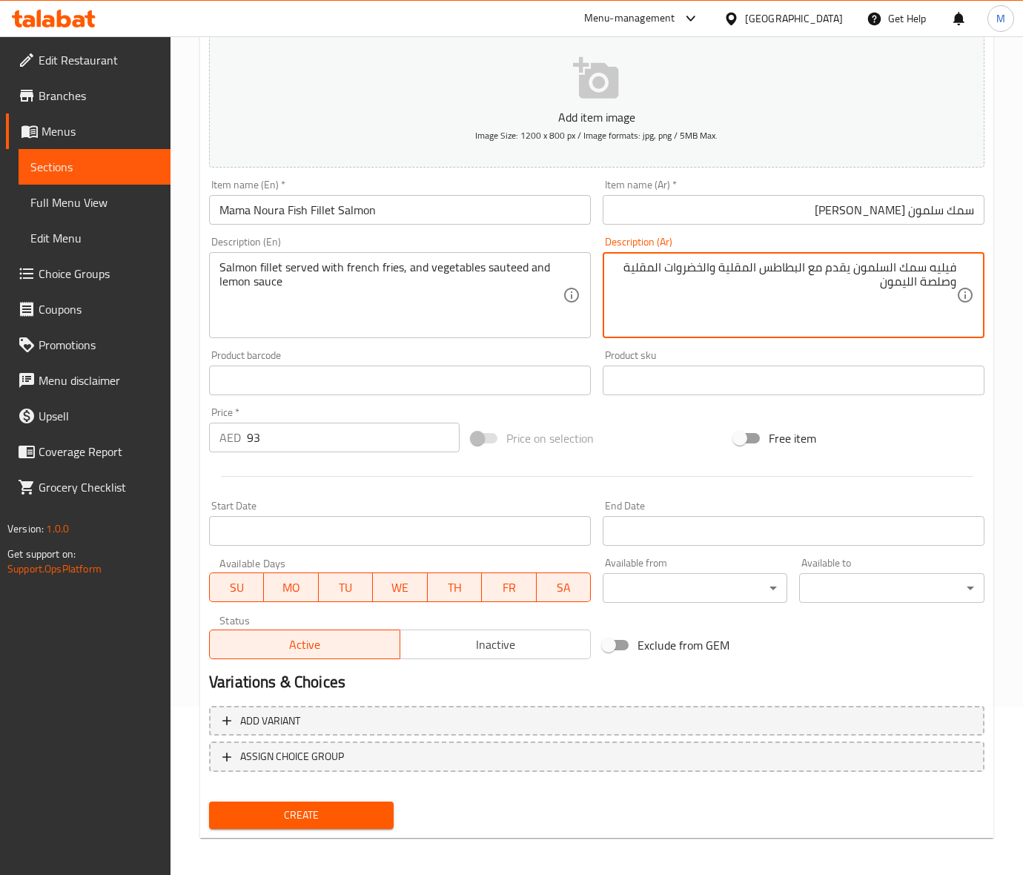
click at [642, 271] on textarea "فيليه سمك السلمون يقدم مع البطاطس المقلية والخضروات المقلية وصلصة الليمون" at bounding box center [784, 295] width 343 height 70
type textarea "فيليه سمك السلمون يقدم مع البطاطس المقلية والخضروات السوتيه وصلصة الليمون"
click at [689, 428] on div "Price on selection" at bounding box center [596, 438] width 262 height 40
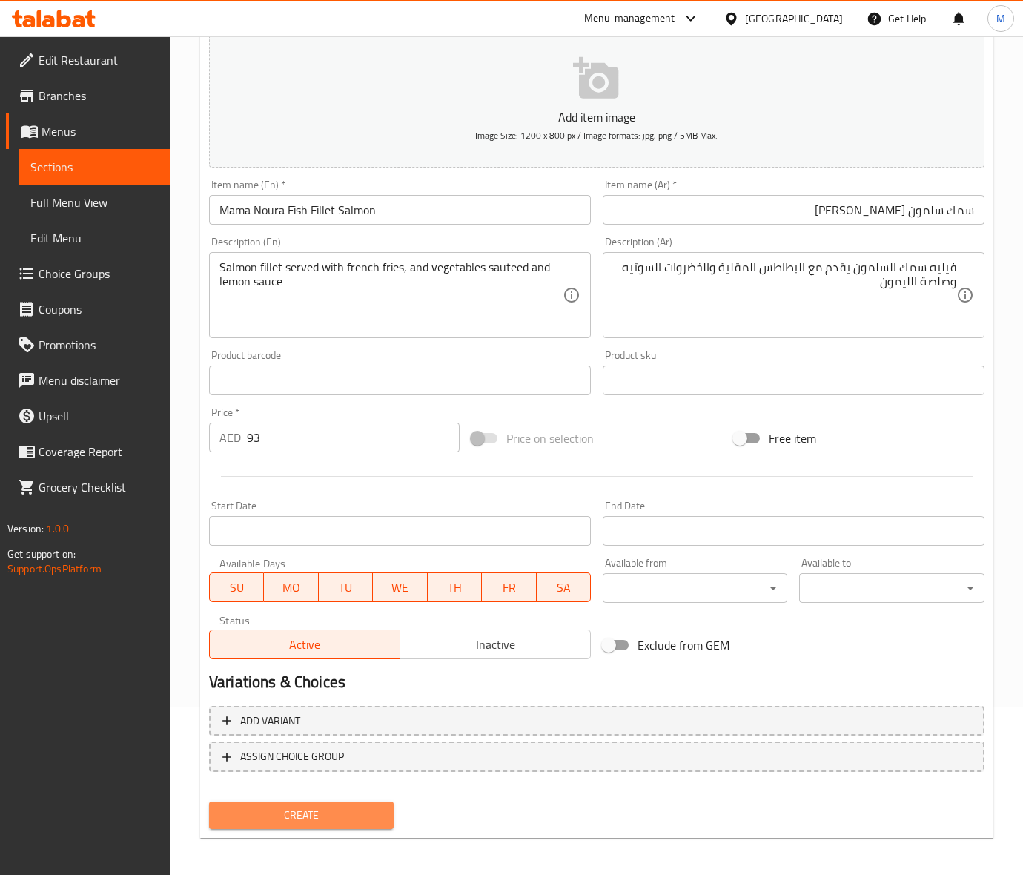
drag, startPoint x: 342, startPoint y: 820, endPoint x: 319, endPoint y: 801, distance: 29.5
click at [339, 820] on span "Create" at bounding box center [301, 815] width 161 height 19
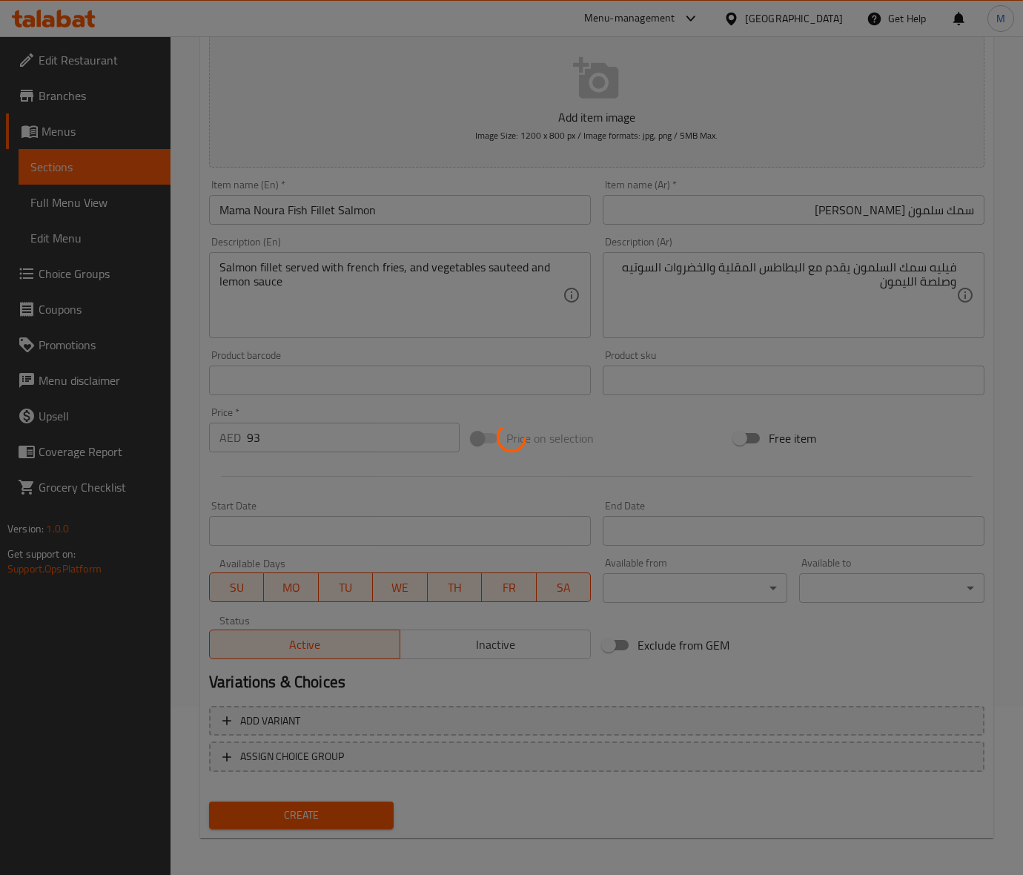
type input "0"
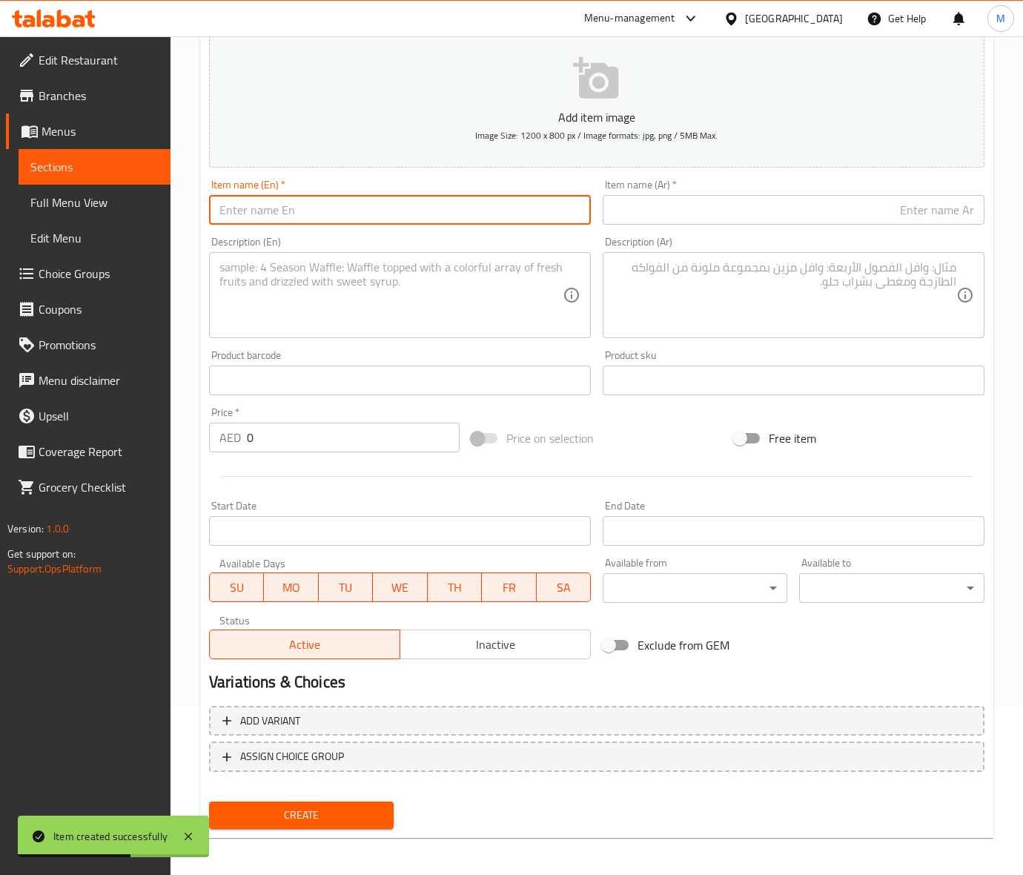
click at [316, 219] on input "text" at bounding box center [400, 210] width 382 height 30
paste input "HAMOUR FISH FILLET"
type input "HAMOUR FISH FILLET"
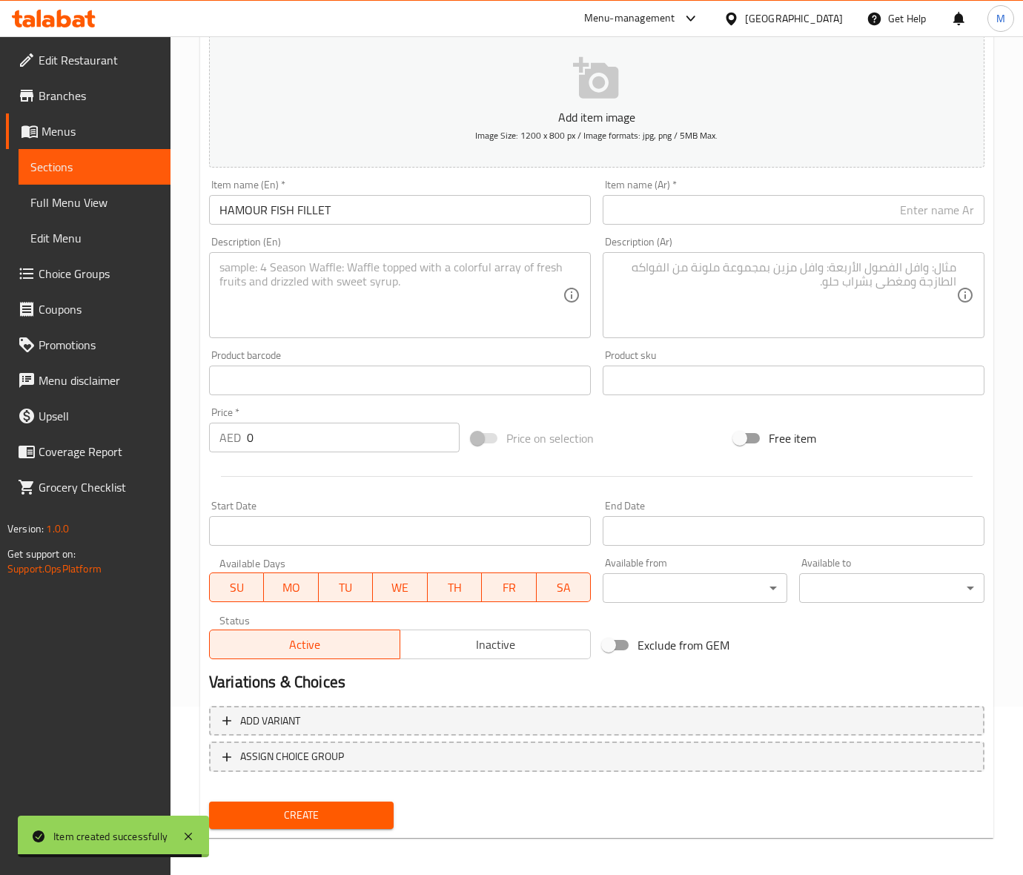
drag, startPoint x: 294, startPoint y: 464, endPoint x: 293, endPoint y: 441, distance: 23.0
click at [294, 462] on div at bounding box center [596, 476] width 787 height 36
click at [293, 439] on input "0" at bounding box center [353, 437] width 213 height 30
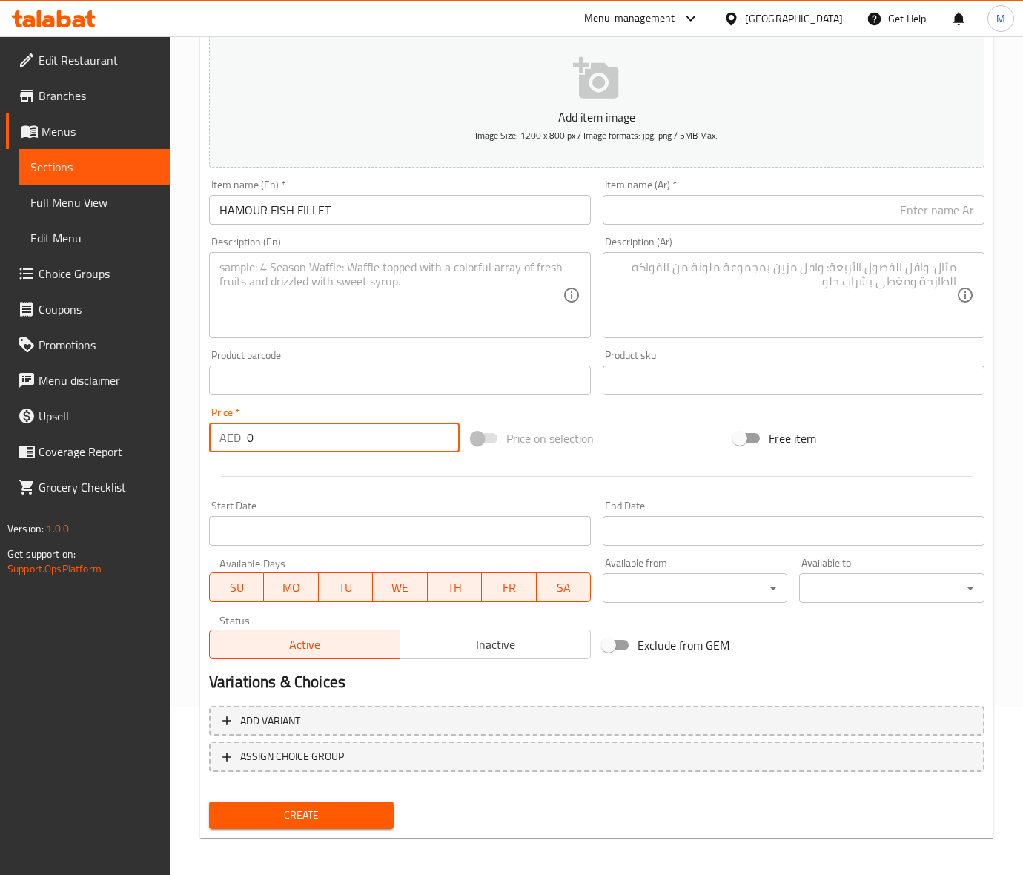
click at [293, 439] on input "0" at bounding box center [353, 437] width 213 height 30
paste input "7"
type input "70"
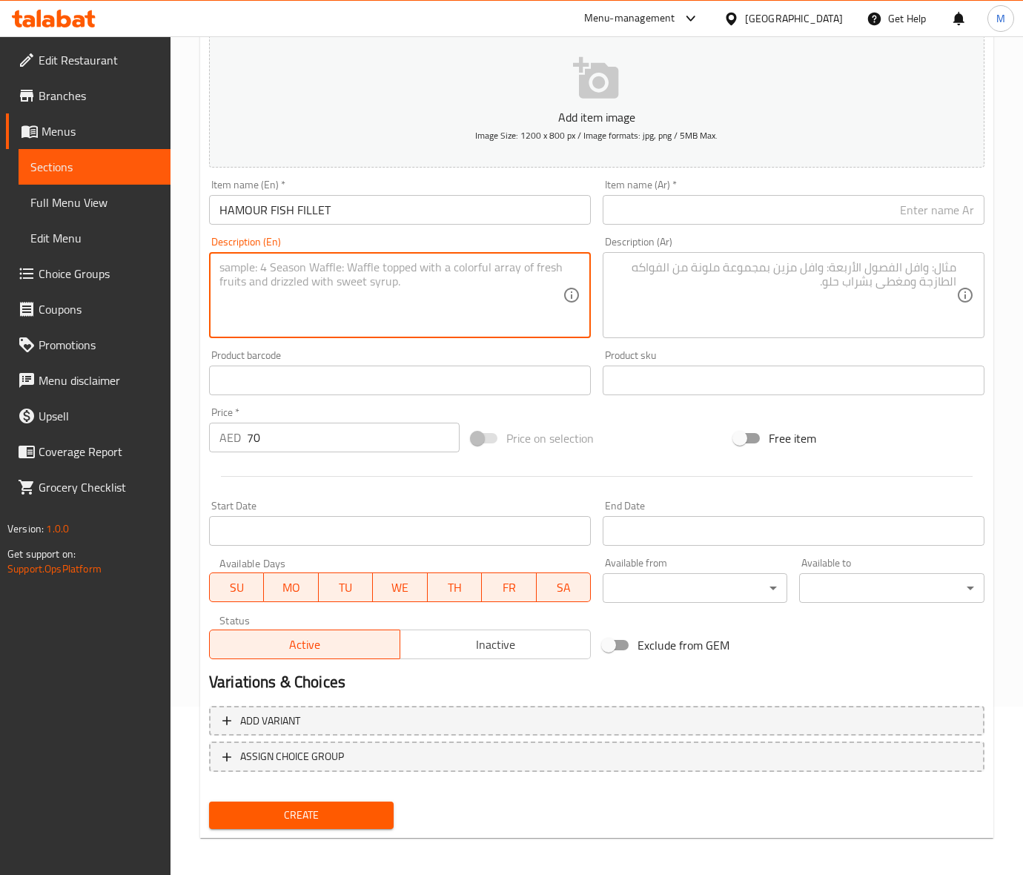
click at [376, 298] on textarea at bounding box center [390, 295] width 343 height 70
paste textarea "Served with French fries and sautéed vegetables"
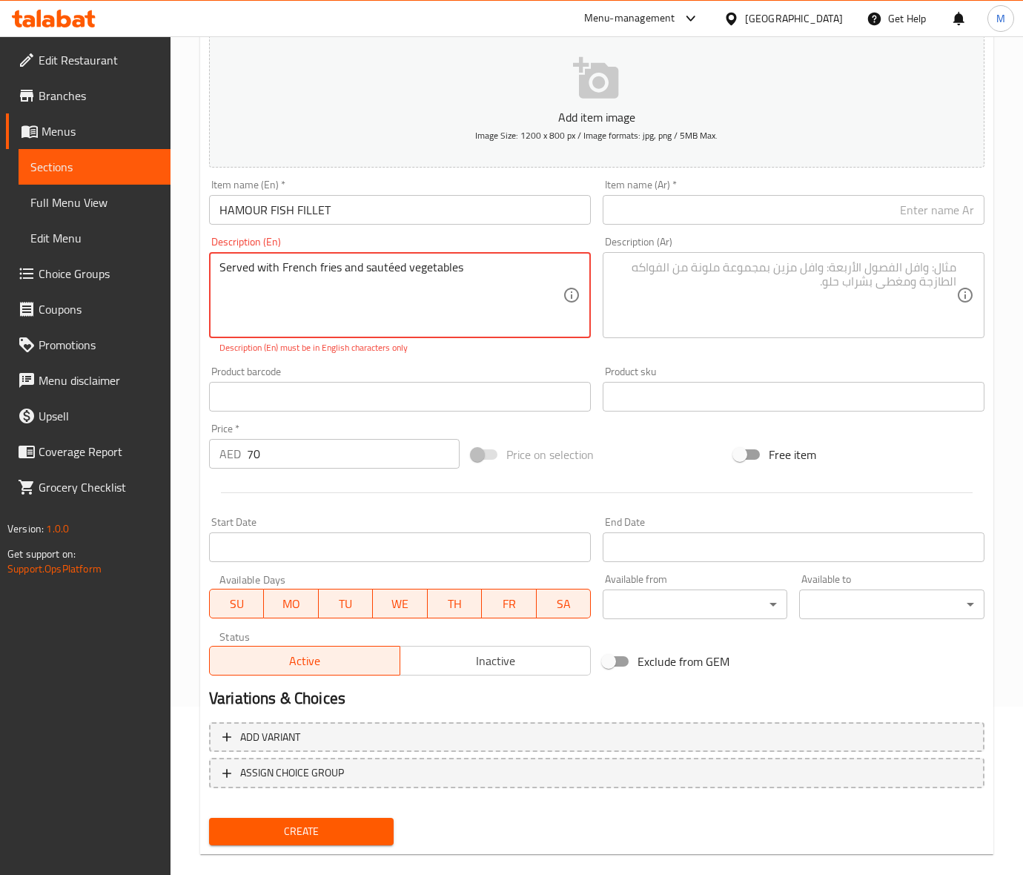
type textarea "Served with French fries and sautéed vegetables"
click at [297, 210] on input "HAMOUR FISH FILLET" at bounding box center [400, 210] width 382 height 30
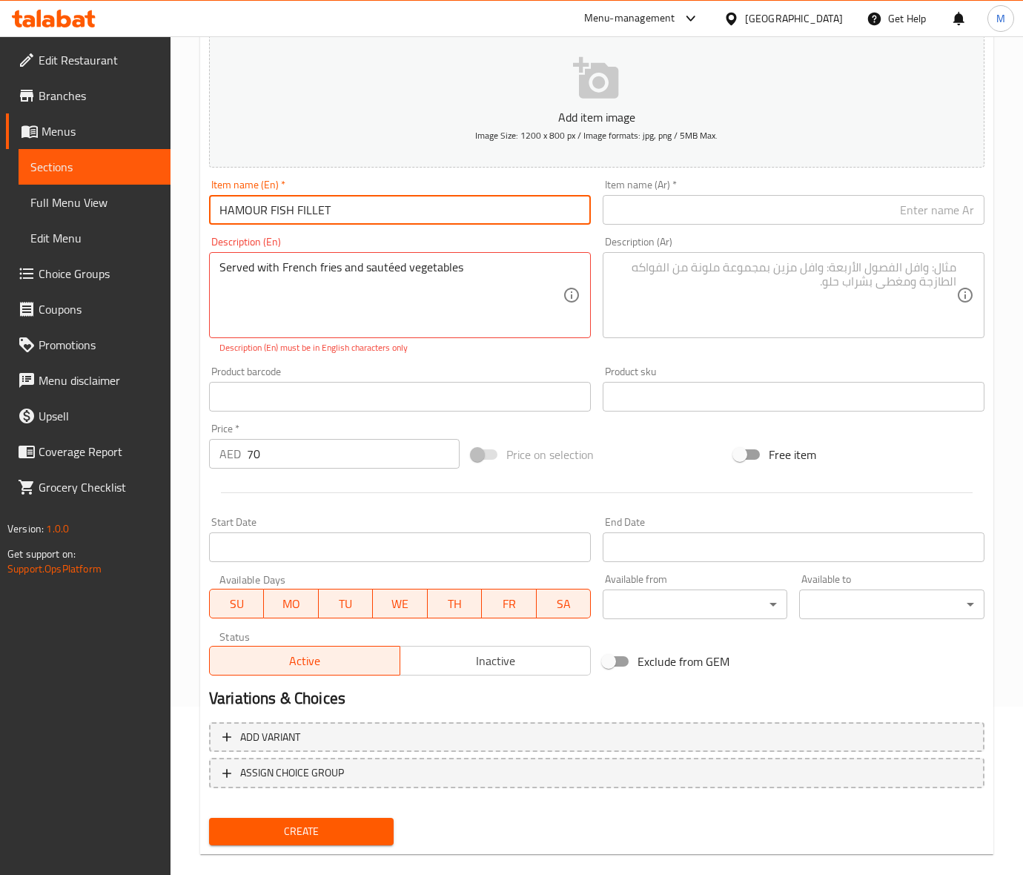
click at [297, 210] on input "HAMOUR FISH FILLET" at bounding box center [400, 210] width 382 height 30
type input "Hamour Fish Fillet"
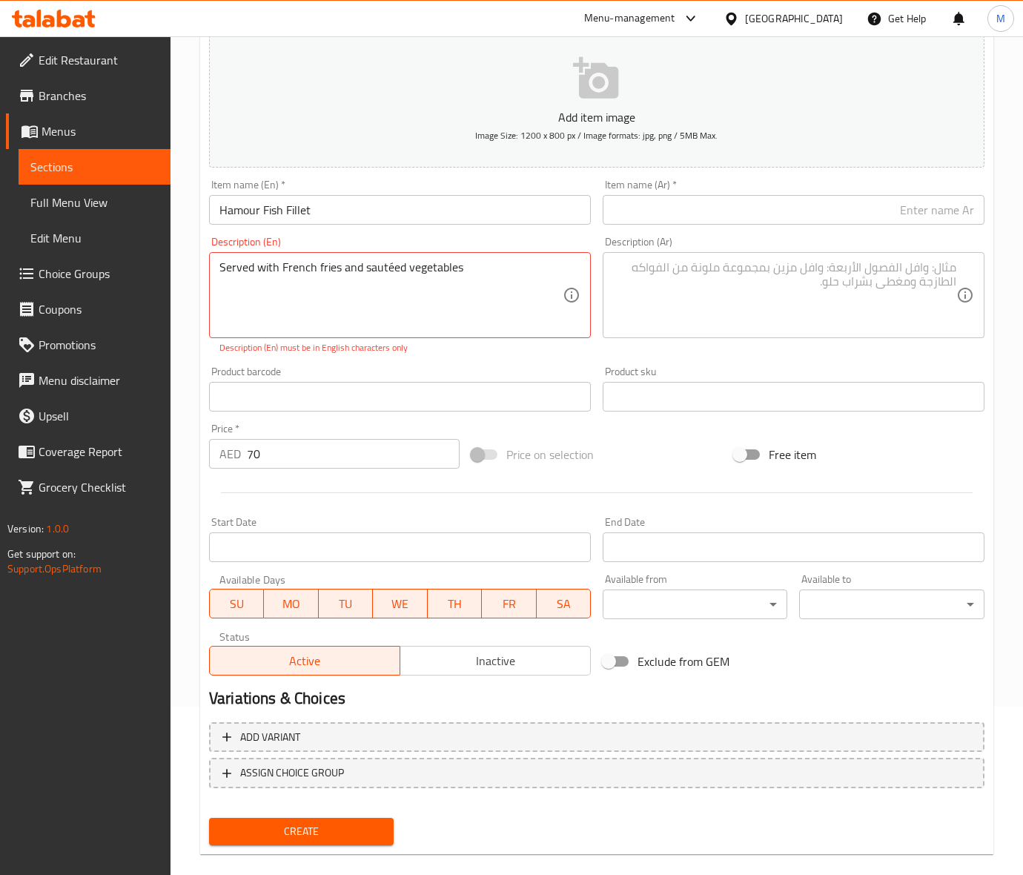
click at [676, 450] on div "Price on selection" at bounding box center [596, 454] width 262 height 40
drag, startPoint x: 387, startPoint y: 269, endPoint x: 476, endPoint y: 256, distance: 89.8
click at [387, 269] on textarea "Served with French fries and sautéed vegetables" at bounding box center [390, 295] width 343 height 70
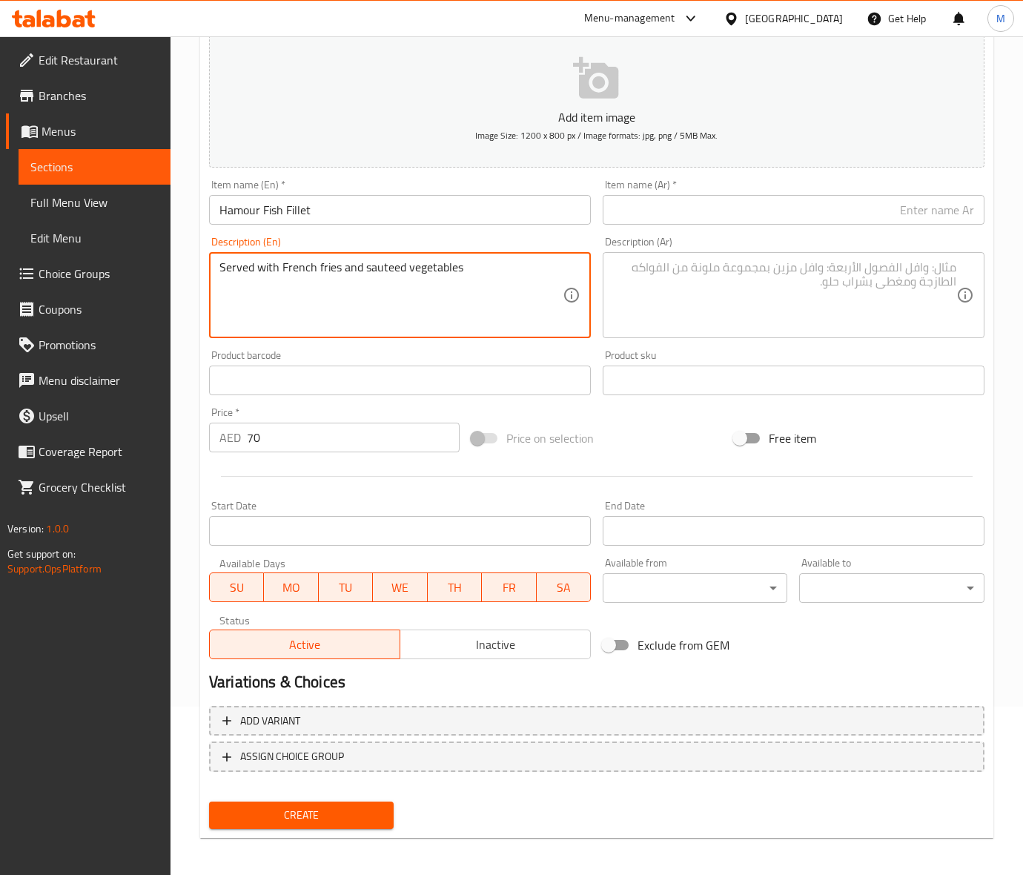
type textarea "Served with French fries and sauteed vegetables"
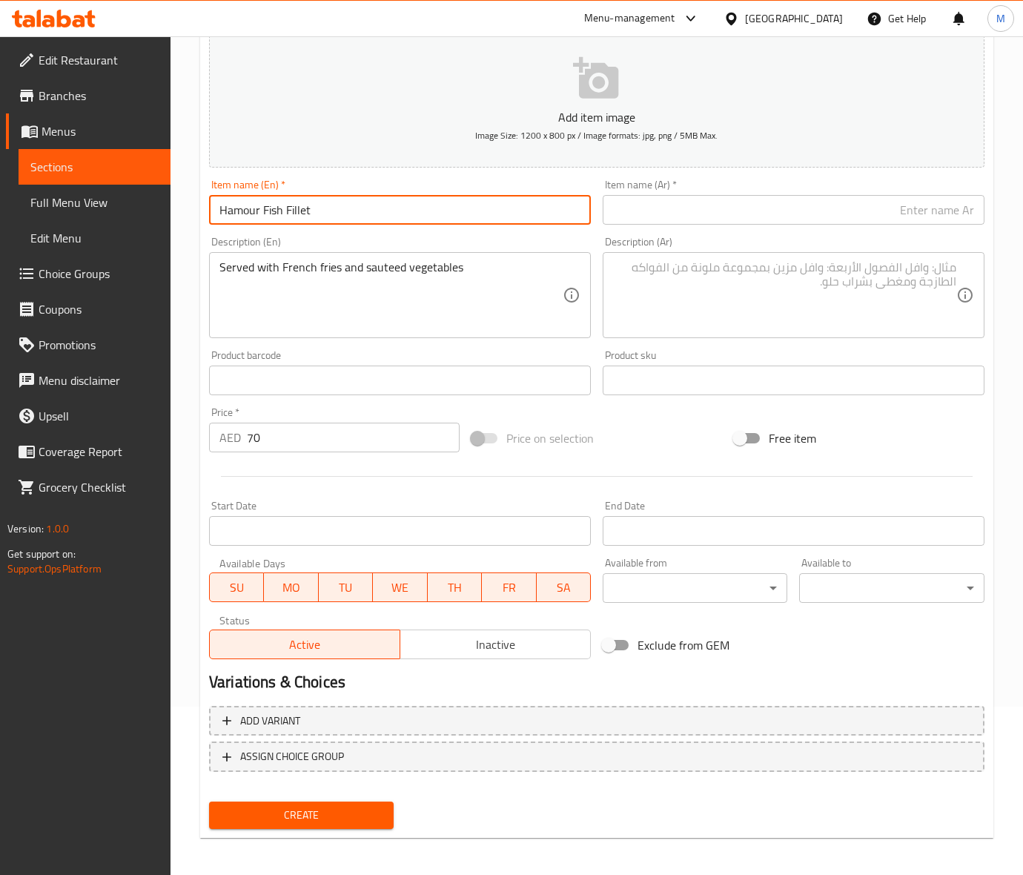
click at [238, 211] on input "Hamour Fish Fillet" at bounding box center [400, 210] width 382 height 30
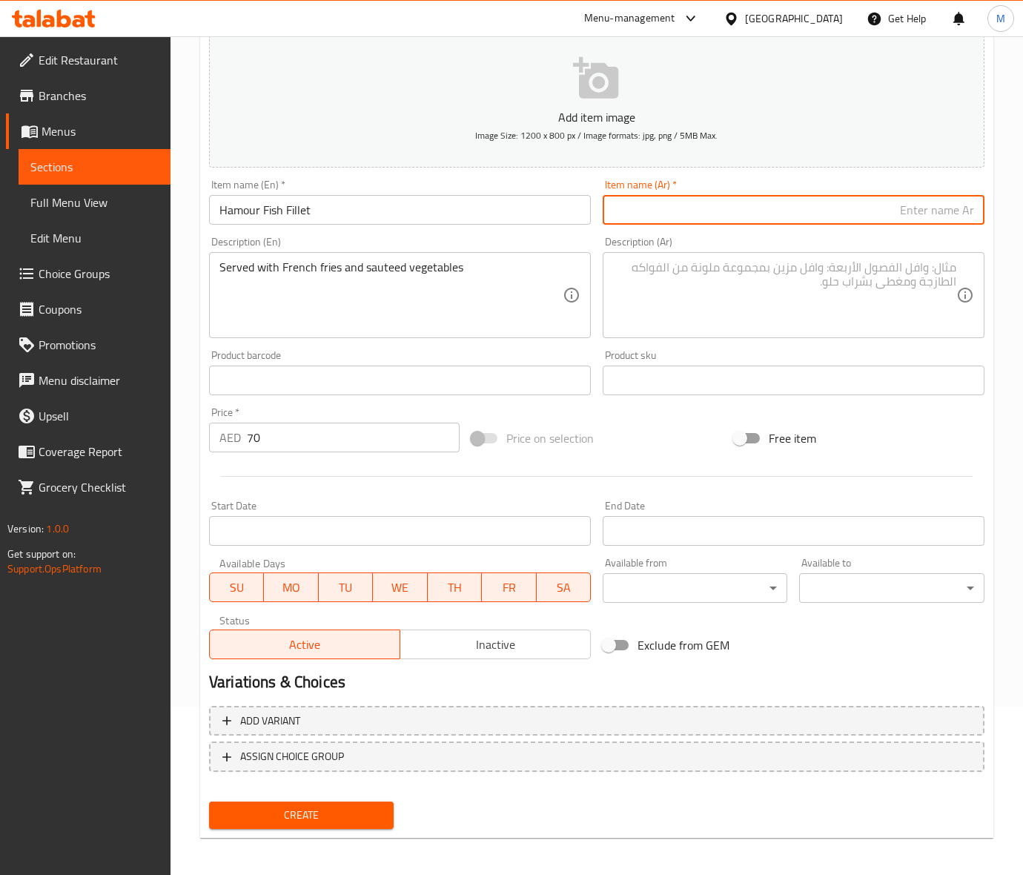
click at [758, 213] on input "text" at bounding box center [794, 210] width 382 height 30
click at [691, 215] on input "text" at bounding box center [794, 210] width 382 height 30
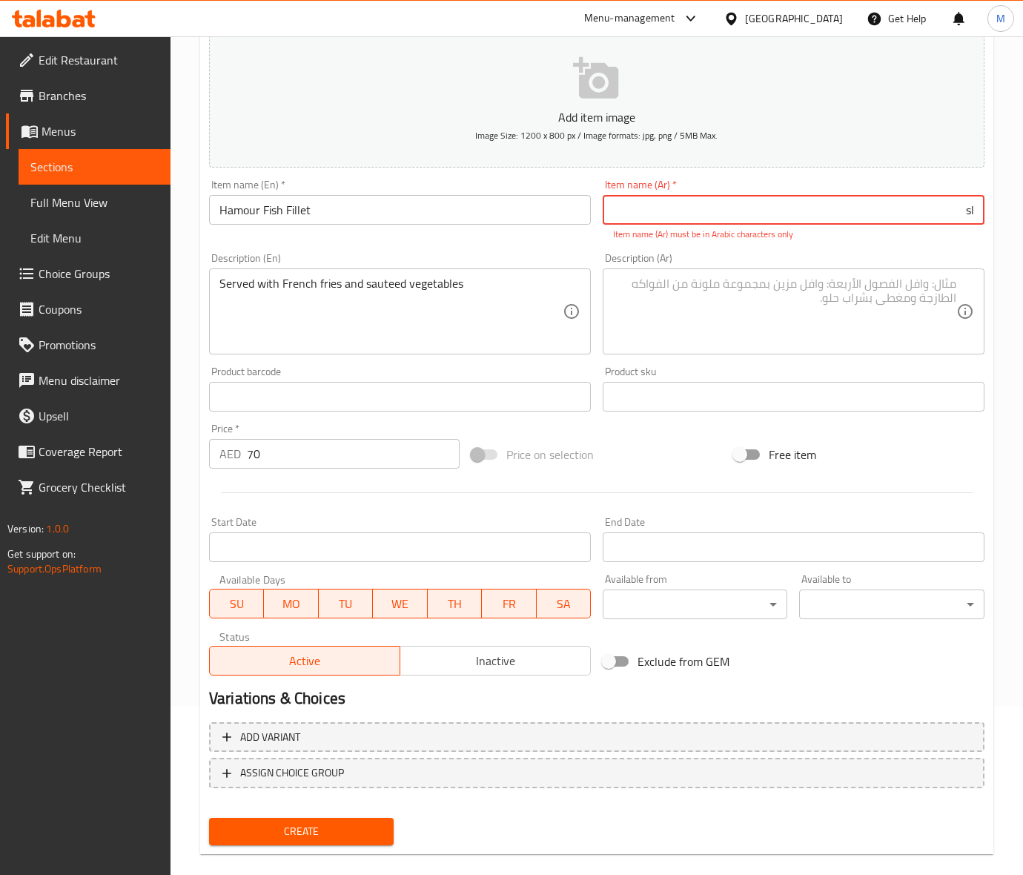
type input "s"
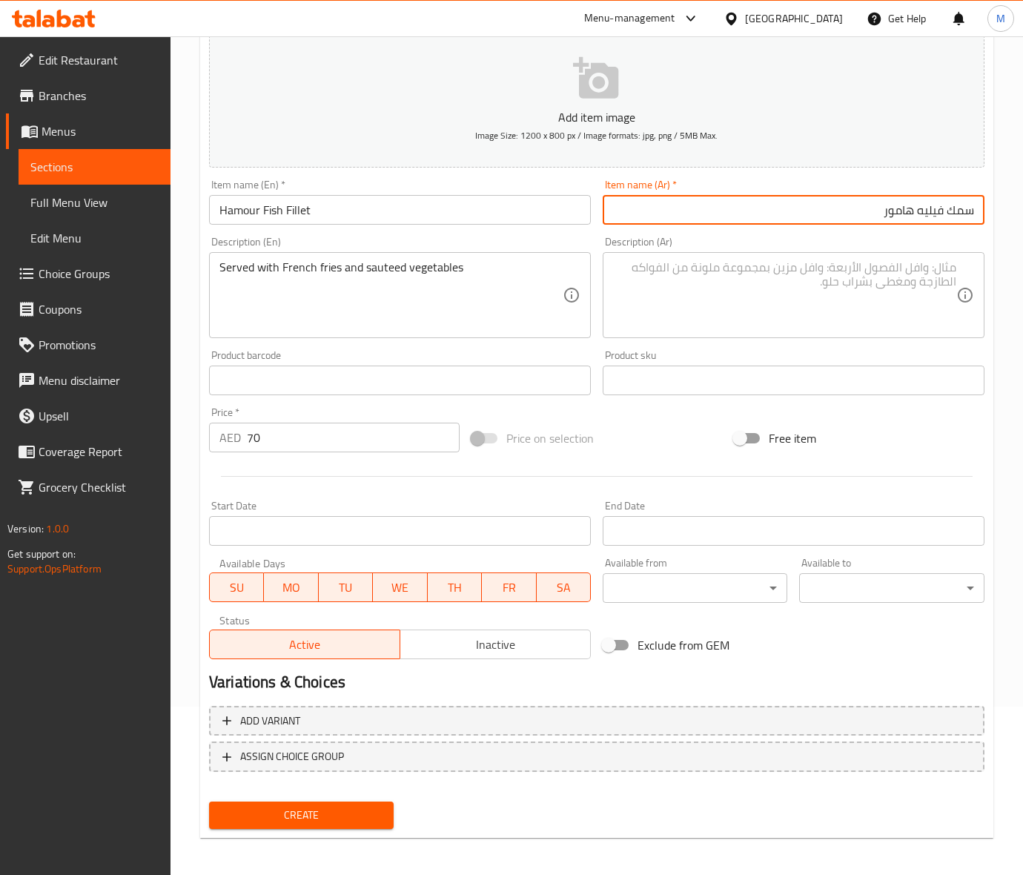
type input "سمك فيليه هامور"
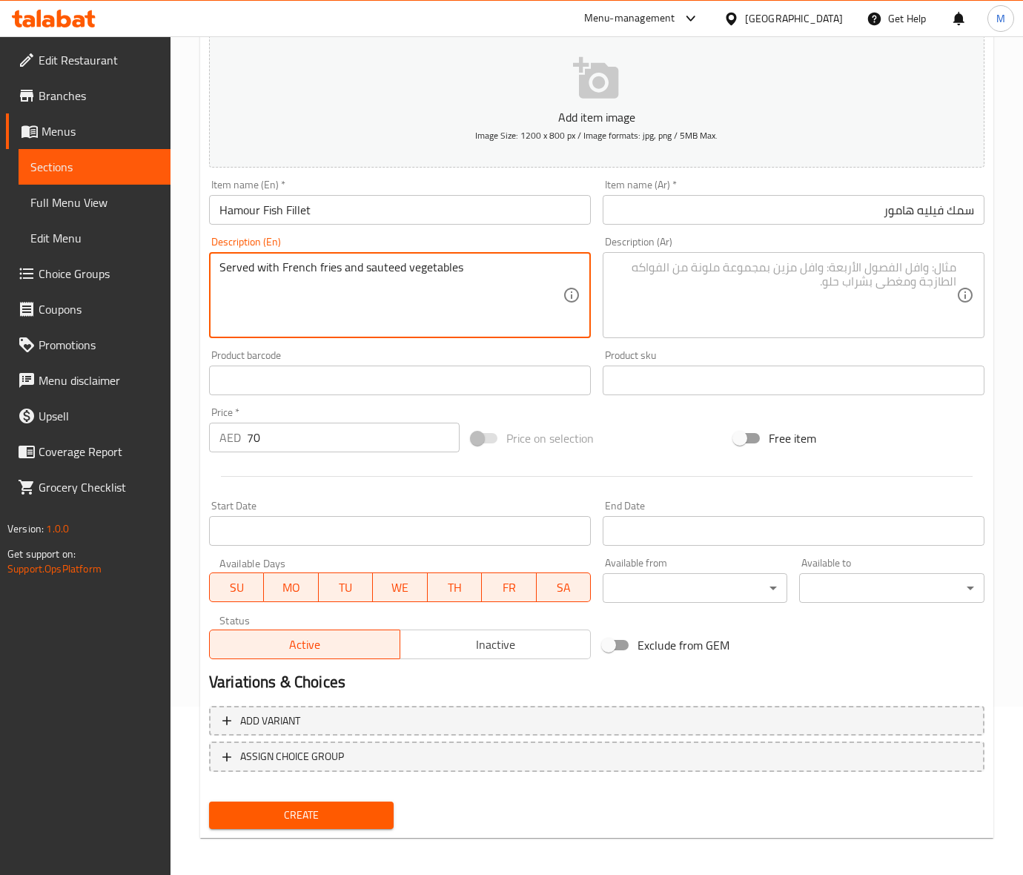
click at [394, 274] on textarea "Served with French fries and sauteed vegetables" at bounding box center [390, 295] width 343 height 70
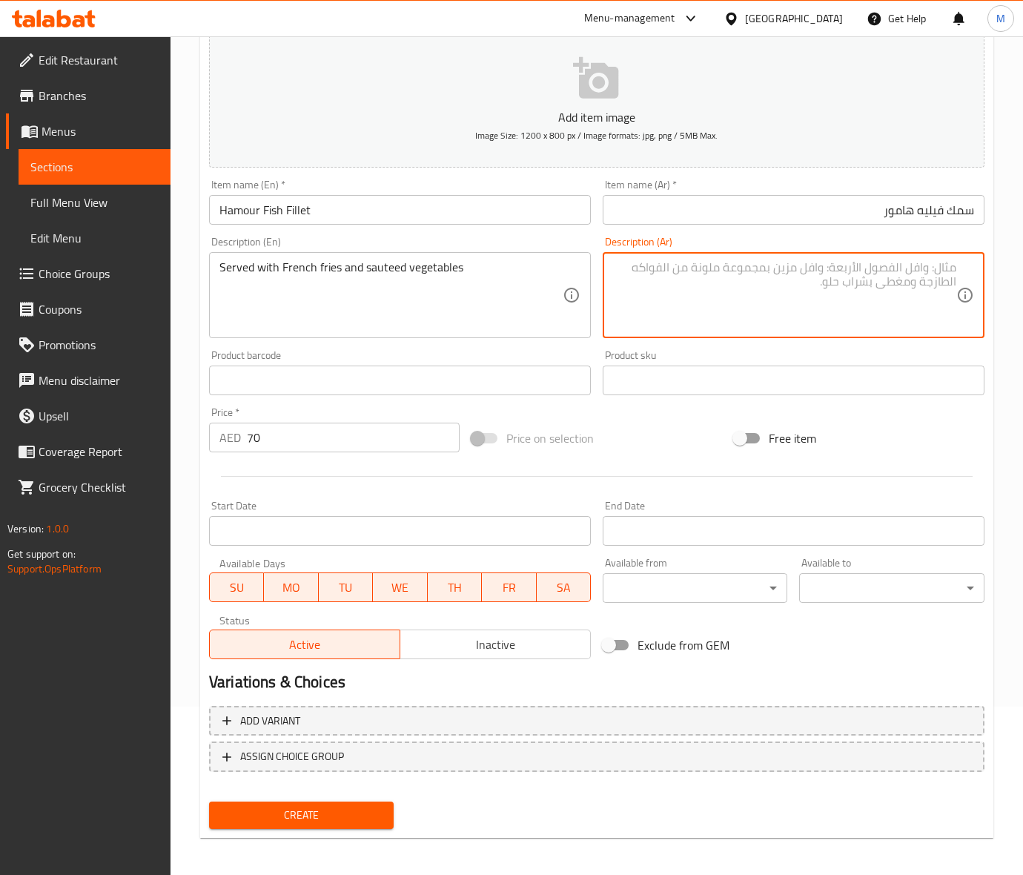
click at [728, 304] on textarea at bounding box center [784, 295] width 343 height 70
paste textarea "تقدم مع البطاطس المقلية والخضروات المقلية"
type textarea "تقدم مع البطاطس المقلية والخضروات السوتيه"
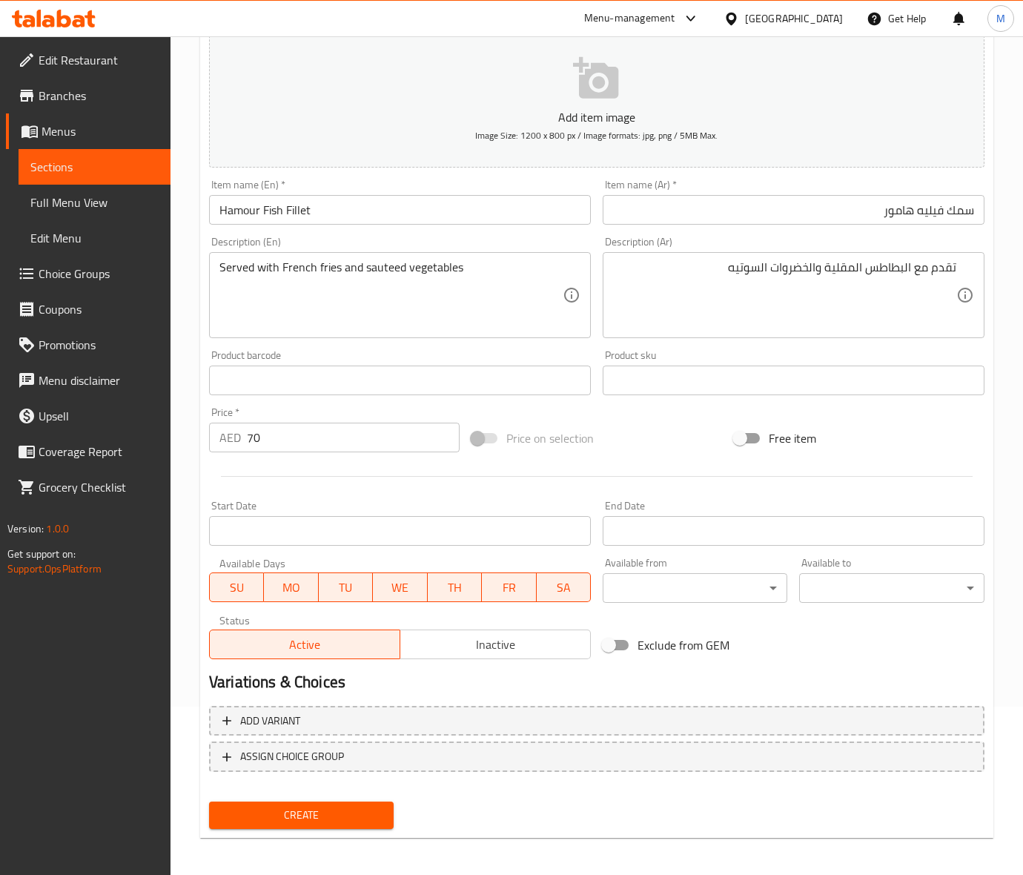
click at [662, 439] on div "Price on selection" at bounding box center [596, 438] width 262 height 40
click at [620, 400] on div "Product sku Product sku" at bounding box center [794, 372] width 394 height 57
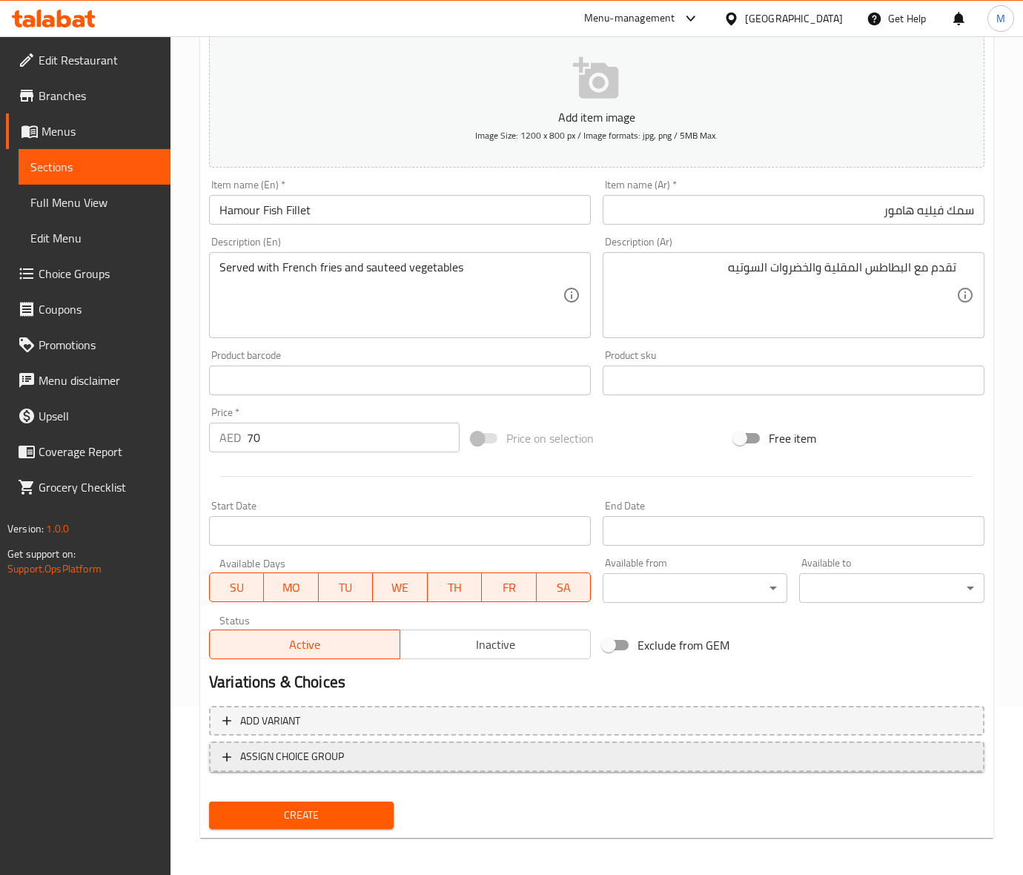
scroll to position [170, 0]
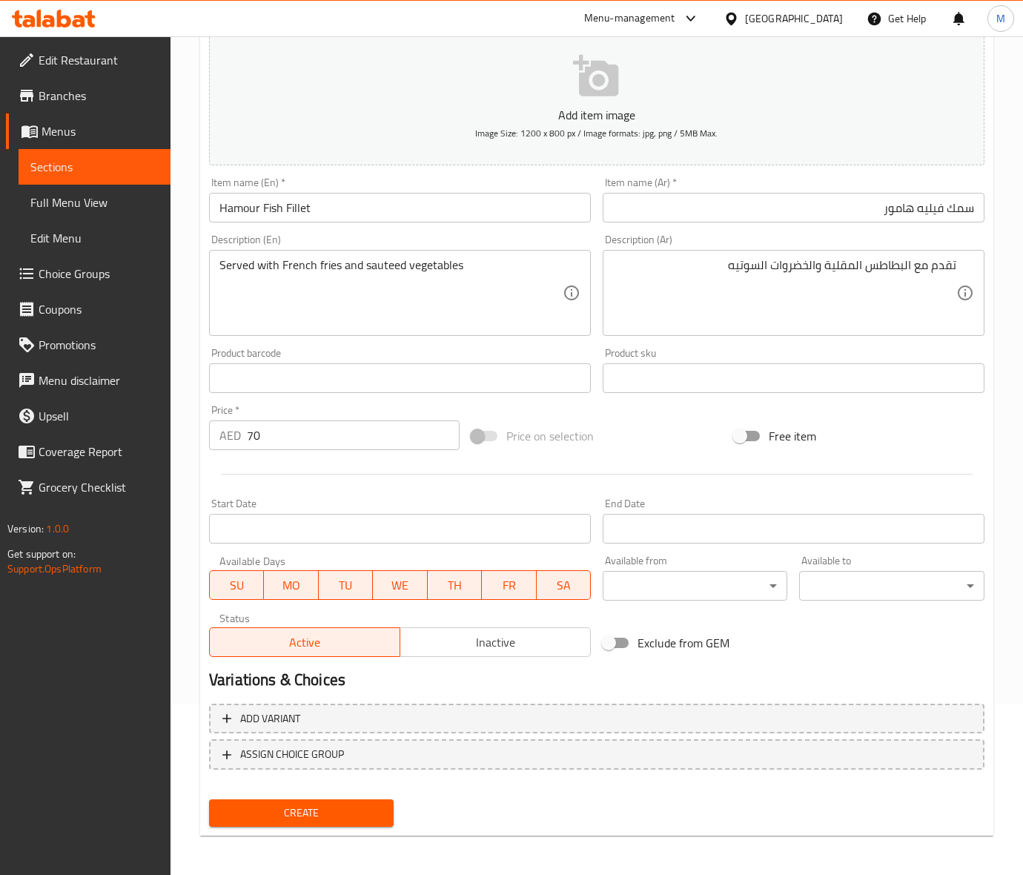
click at [295, 804] on span "Create" at bounding box center [301, 812] width 161 height 19
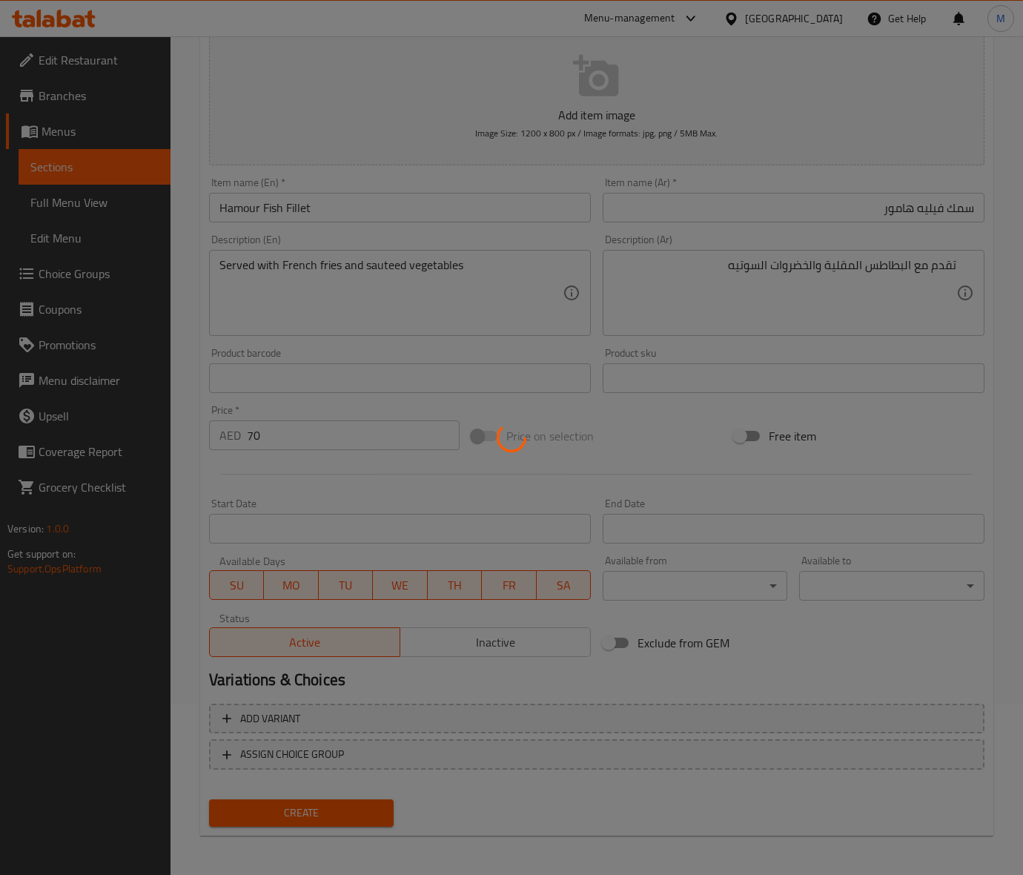
type input "0"
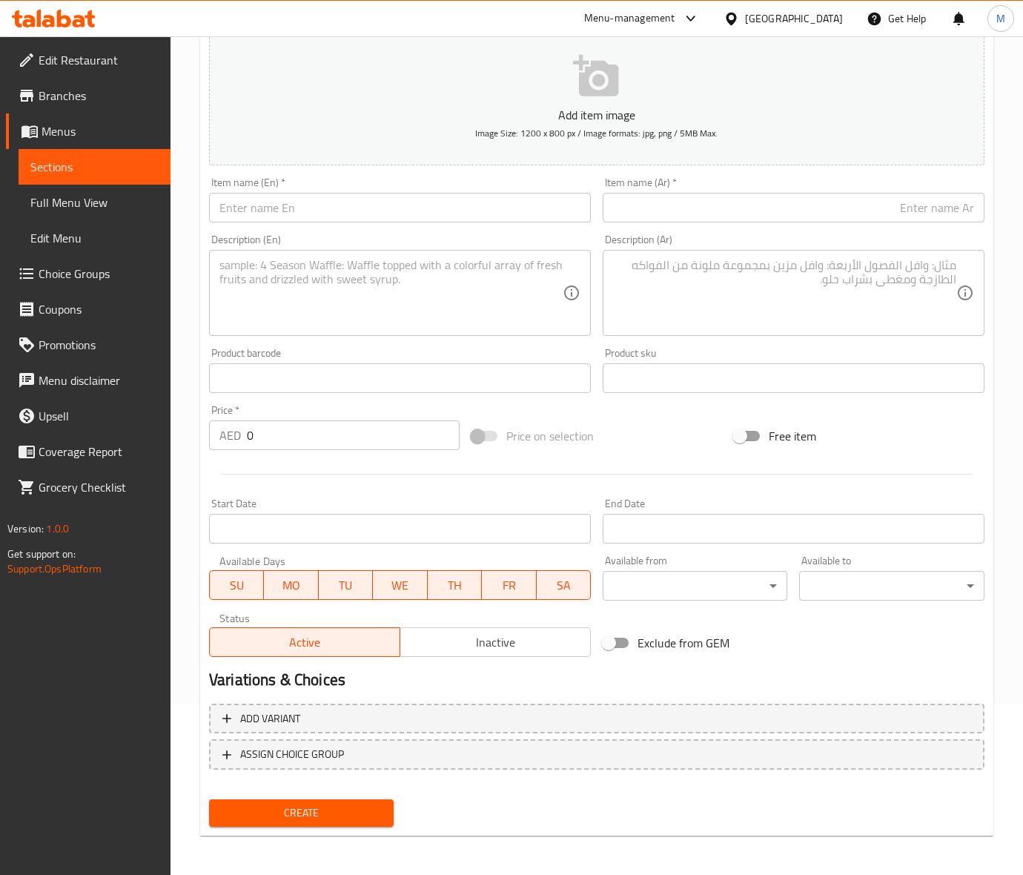
click at [311, 212] on input "text" at bounding box center [400, 208] width 382 height 30
paste input "GRILLED SHRIMPS"
type input "GRILLED SHRIMPS"
drag, startPoint x: 256, startPoint y: 442, endPoint x: 278, endPoint y: 439, distance: 22.5
click at [268, 441] on input "0" at bounding box center [353, 435] width 213 height 30
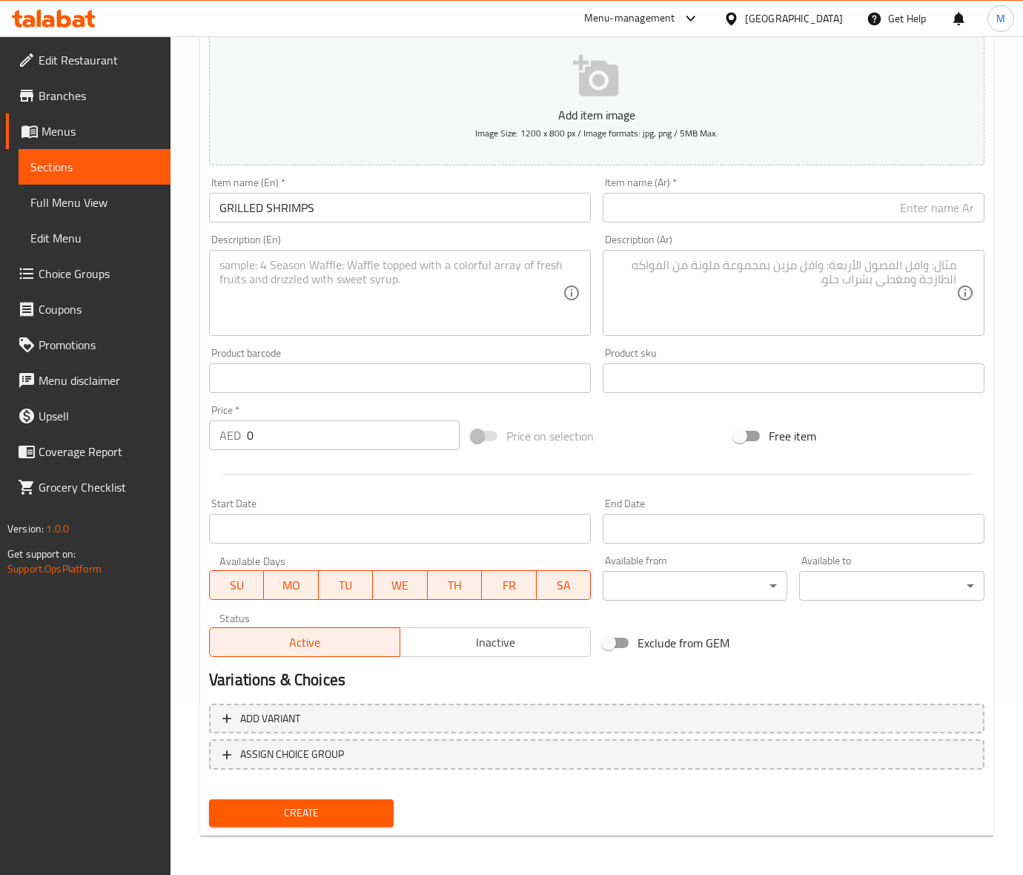
click at [278, 439] on input "0" at bounding box center [353, 435] width 213 height 30
click at [296, 437] on input "0" at bounding box center [353, 435] width 213 height 30
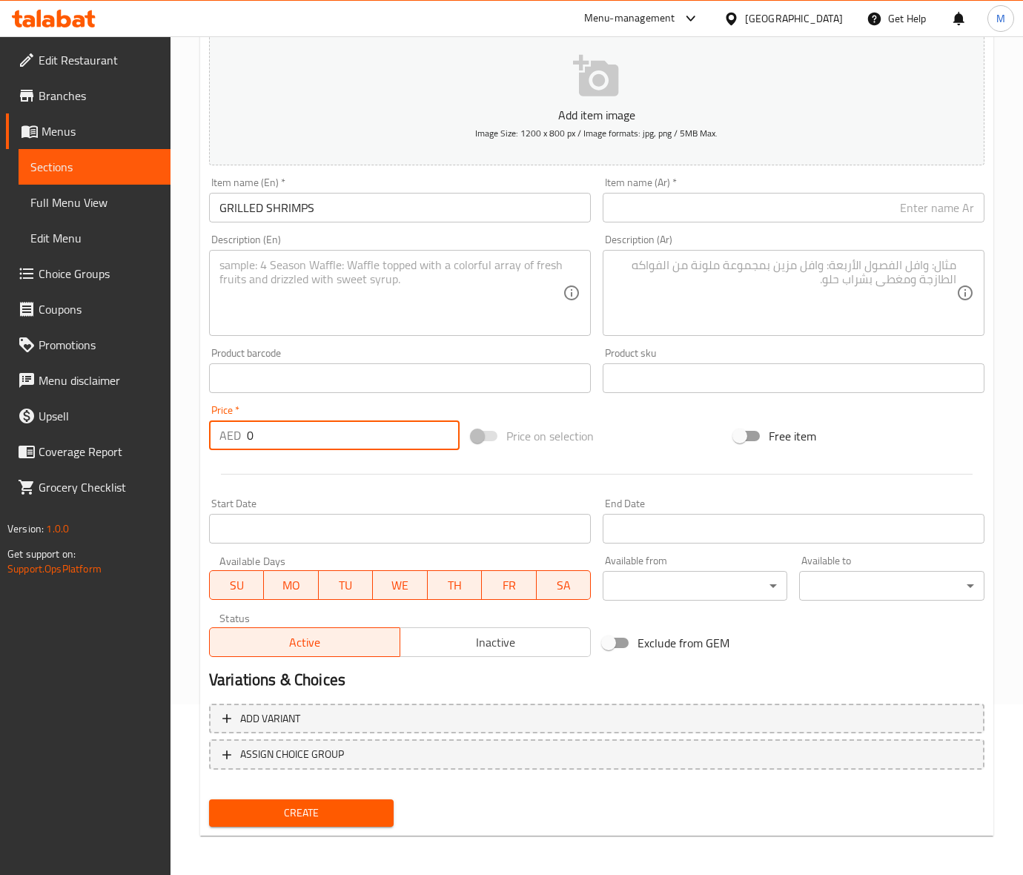
paste input "104"
type input "104"
click at [713, 423] on div "Price on selection" at bounding box center [596, 436] width 262 height 40
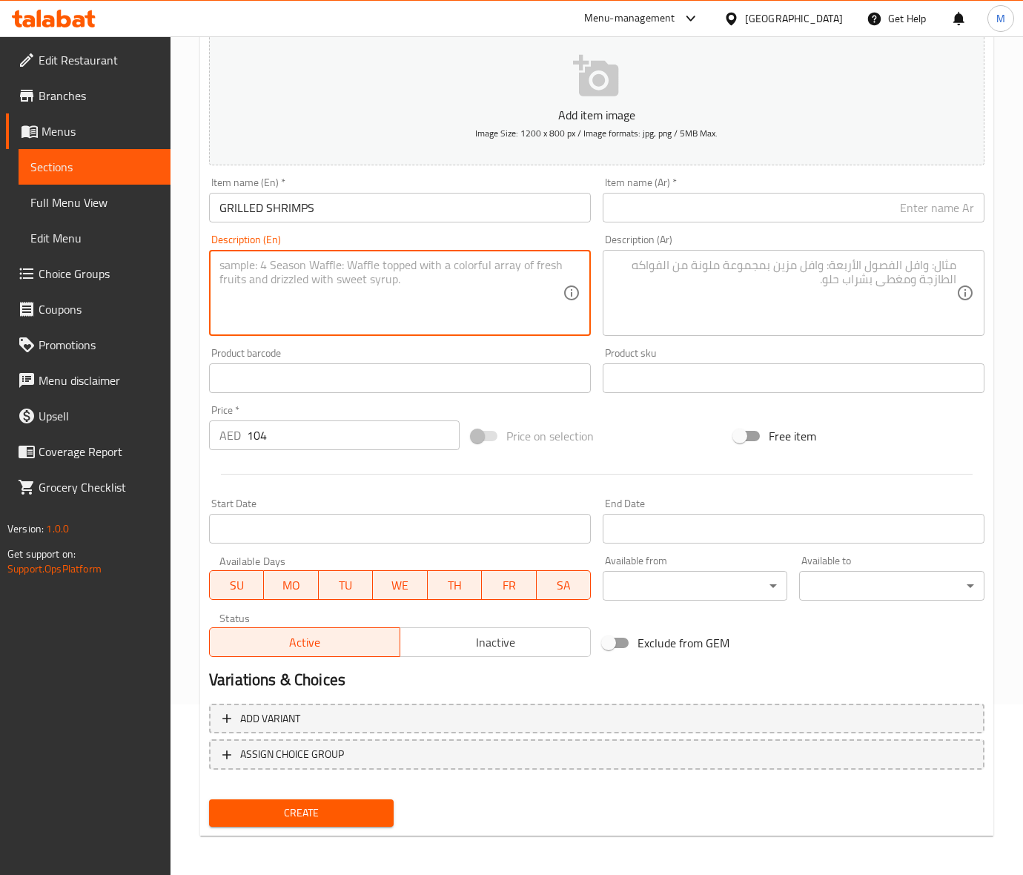
click at [298, 291] on textarea at bounding box center [390, 293] width 343 height 70
paste textarea "jumbo shrimps grilled with vegetables and potato served with tartar sauce"
type textarea "jumbo shrimps grilled with vegetables and potato served with tartar sauce"
click at [258, 211] on input "GRILLED SHRIMPS" at bounding box center [400, 208] width 382 height 30
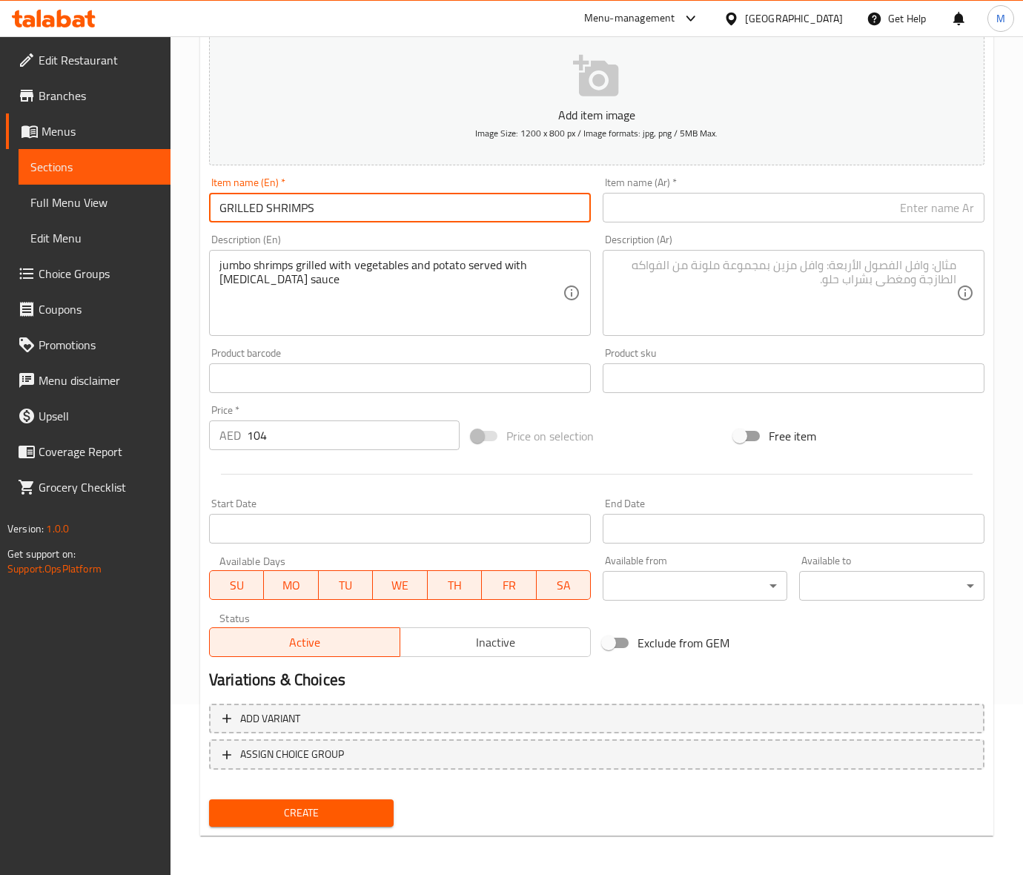
click at [258, 211] on input "GRILLED SHRIMPS" at bounding box center [400, 208] width 382 height 30
type input "Grilled Shrimps"
click at [643, 417] on div "Price on selection" at bounding box center [596, 436] width 262 height 40
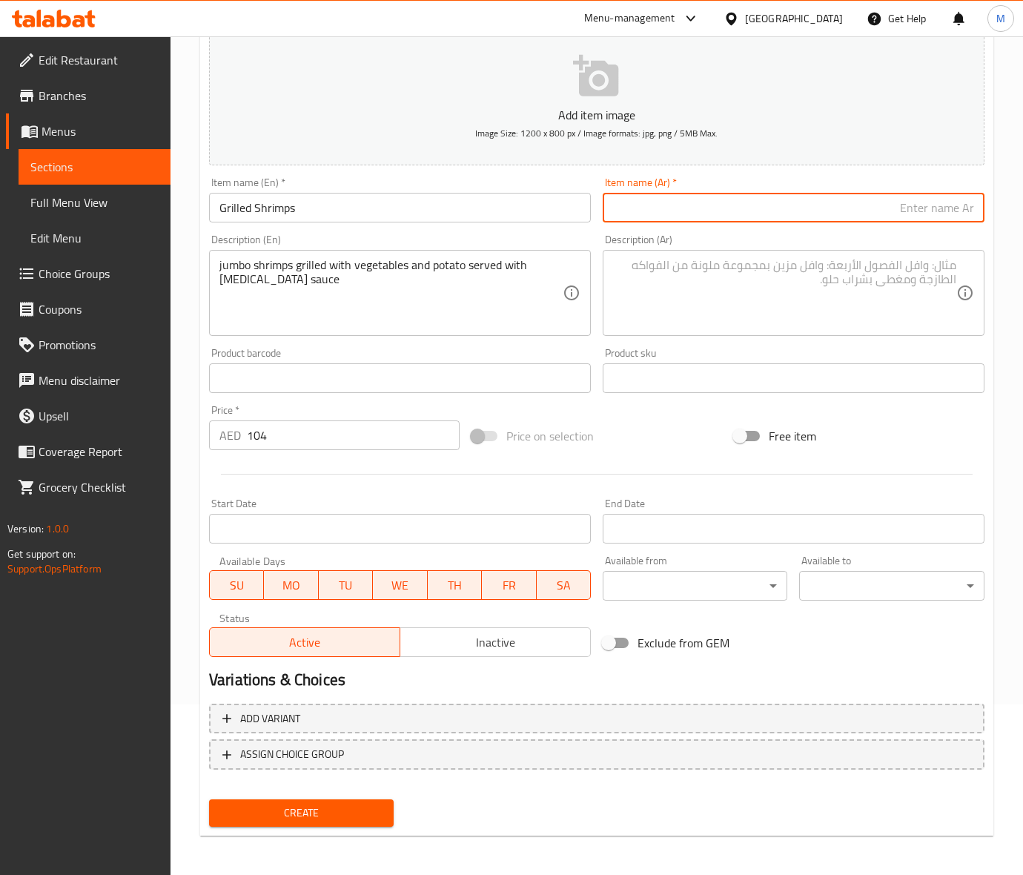
click at [631, 204] on input "text" at bounding box center [794, 208] width 382 height 30
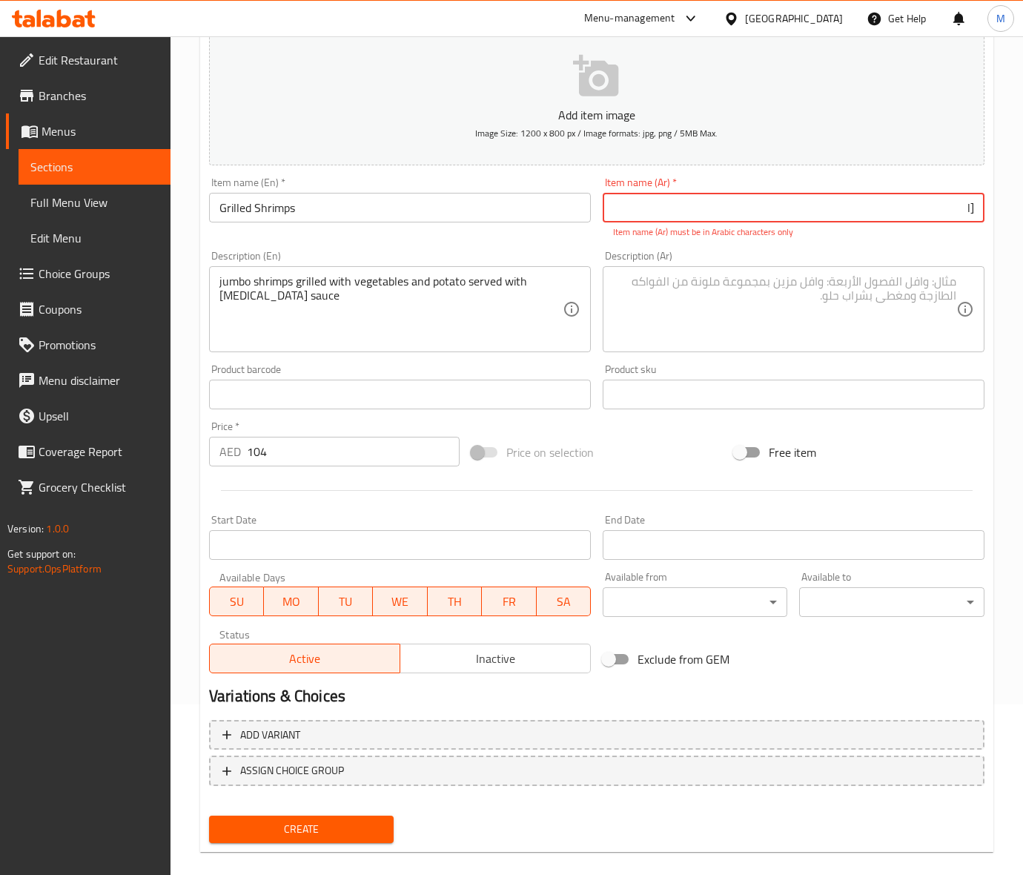
type input "["
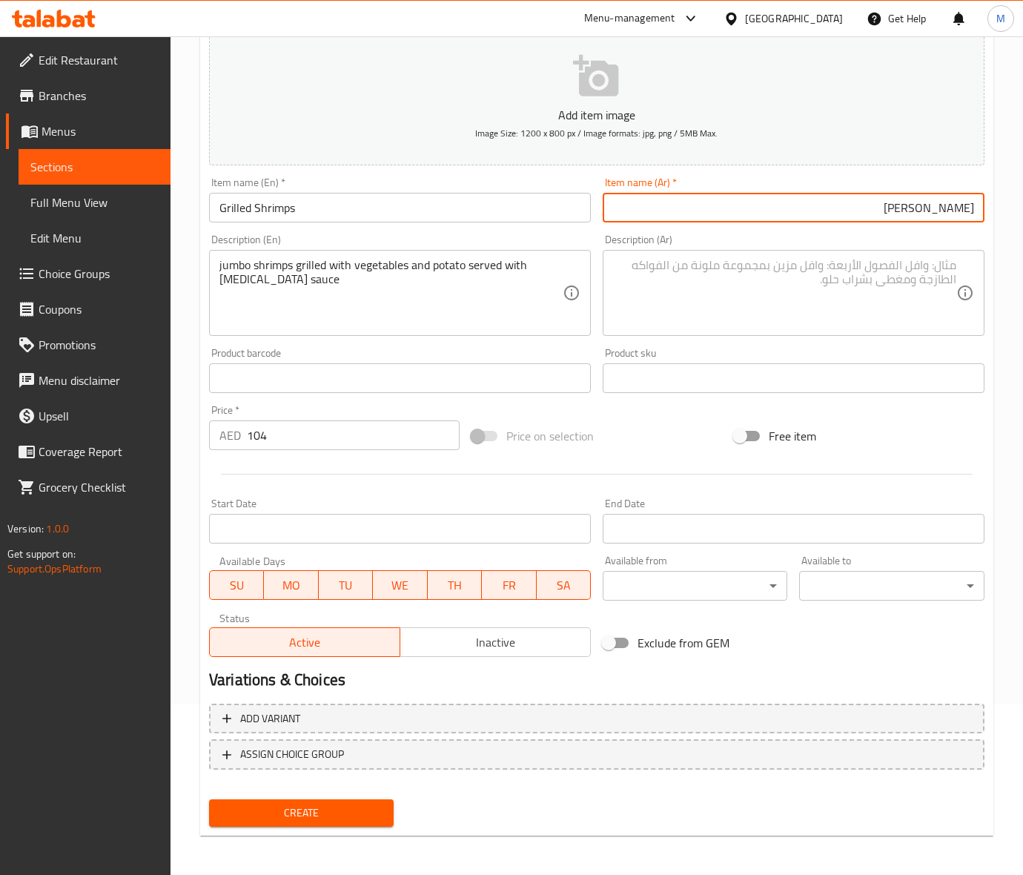
type input "جمبري مشوي"
click at [326, 263] on textarea "jumbo shrimps grilled with vegetables and potato served with tartar sauce" at bounding box center [390, 293] width 343 height 70
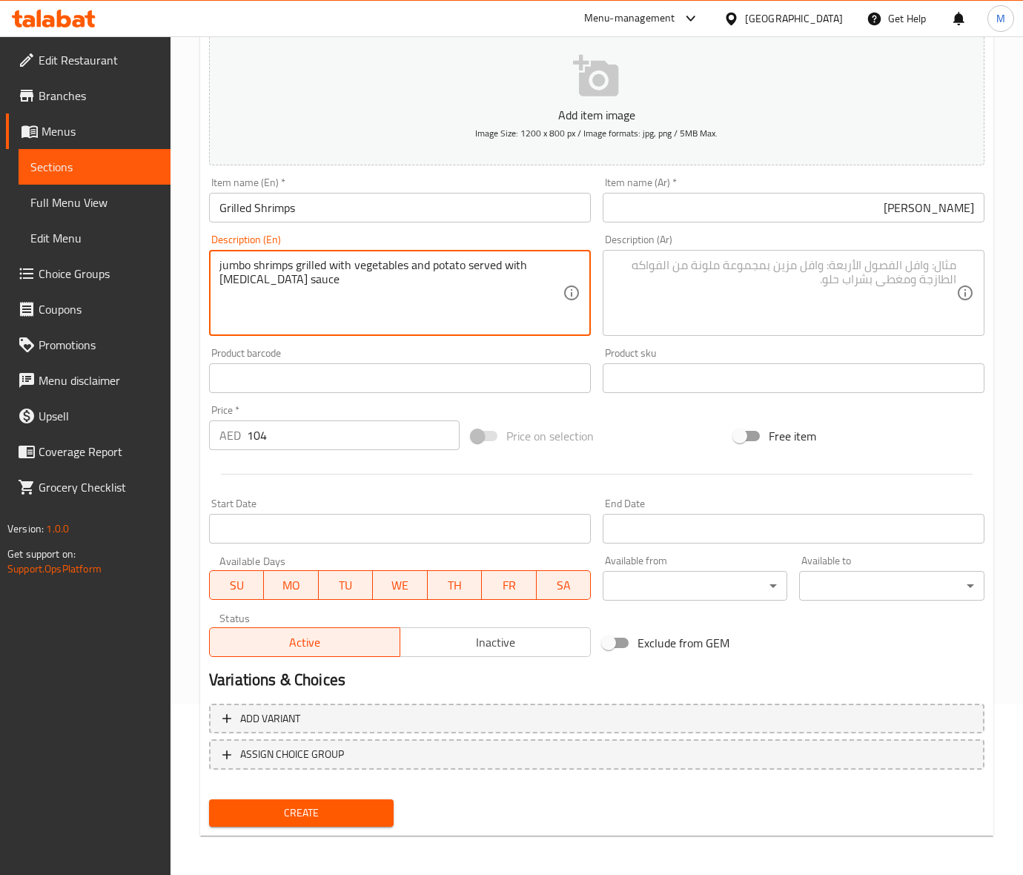
click at [326, 263] on textarea "jumbo shrimps grilled with vegetables and potato served with tartar sauce" at bounding box center [390, 293] width 343 height 70
click at [666, 267] on textarea at bounding box center [784, 293] width 343 height 70
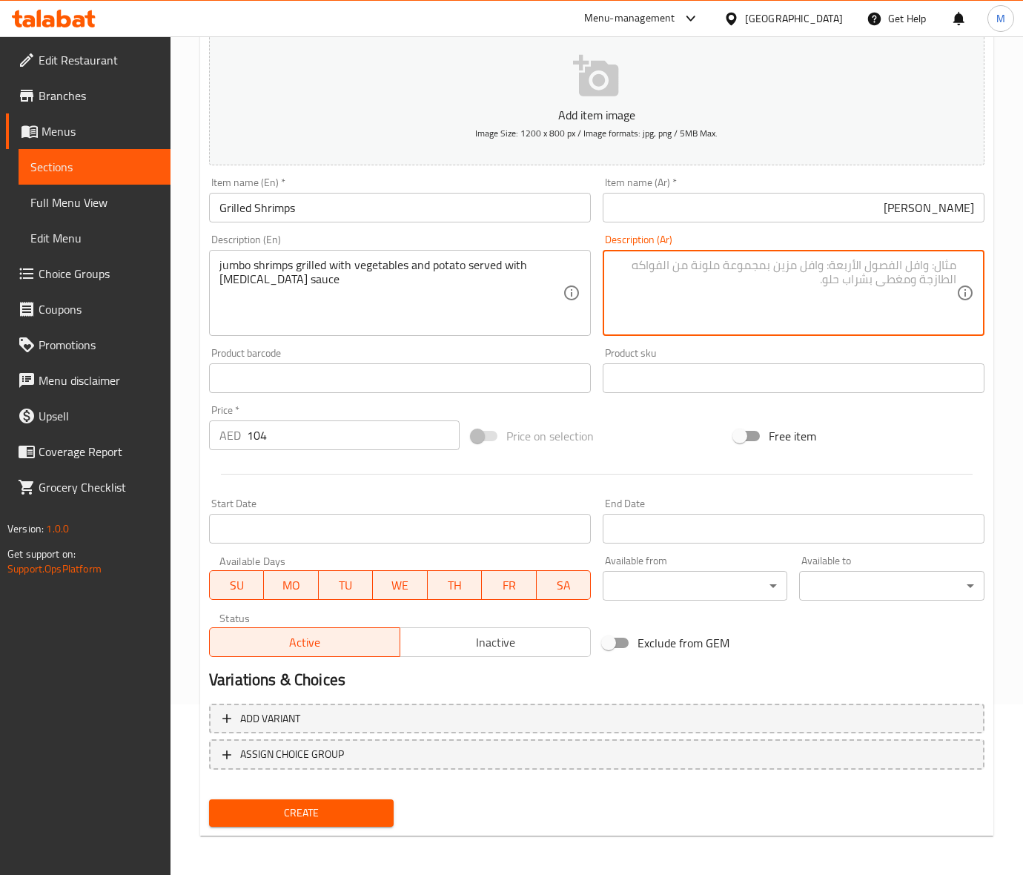
paste textarea "روبيان جامبو مشوي مع الخضار والبطاطس ويقدم مع صلصة التارتار"
type textarea "روبيان جامبو مشوي مع الخضار والبطاطس ويقدم مع صلصة التارتار"
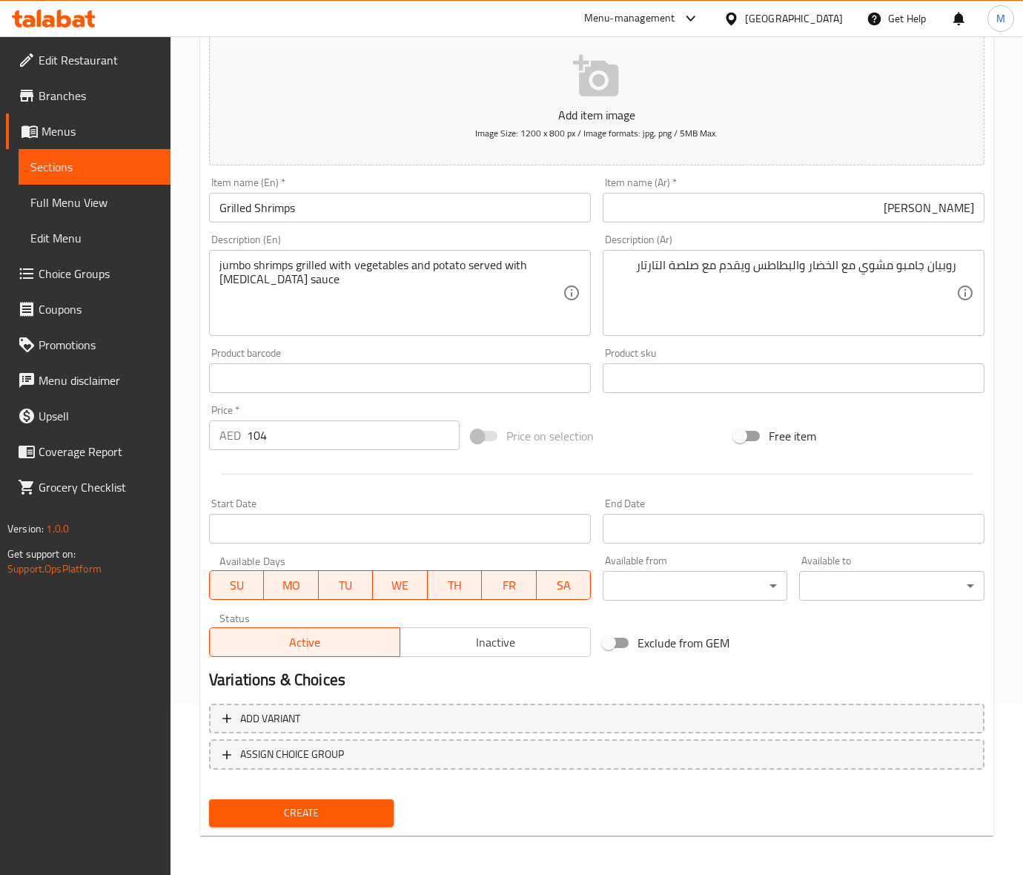
click at [668, 436] on div "Price on selection" at bounding box center [596, 436] width 262 height 40
click at [339, 806] on span "Create" at bounding box center [301, 812] width 161 height 19
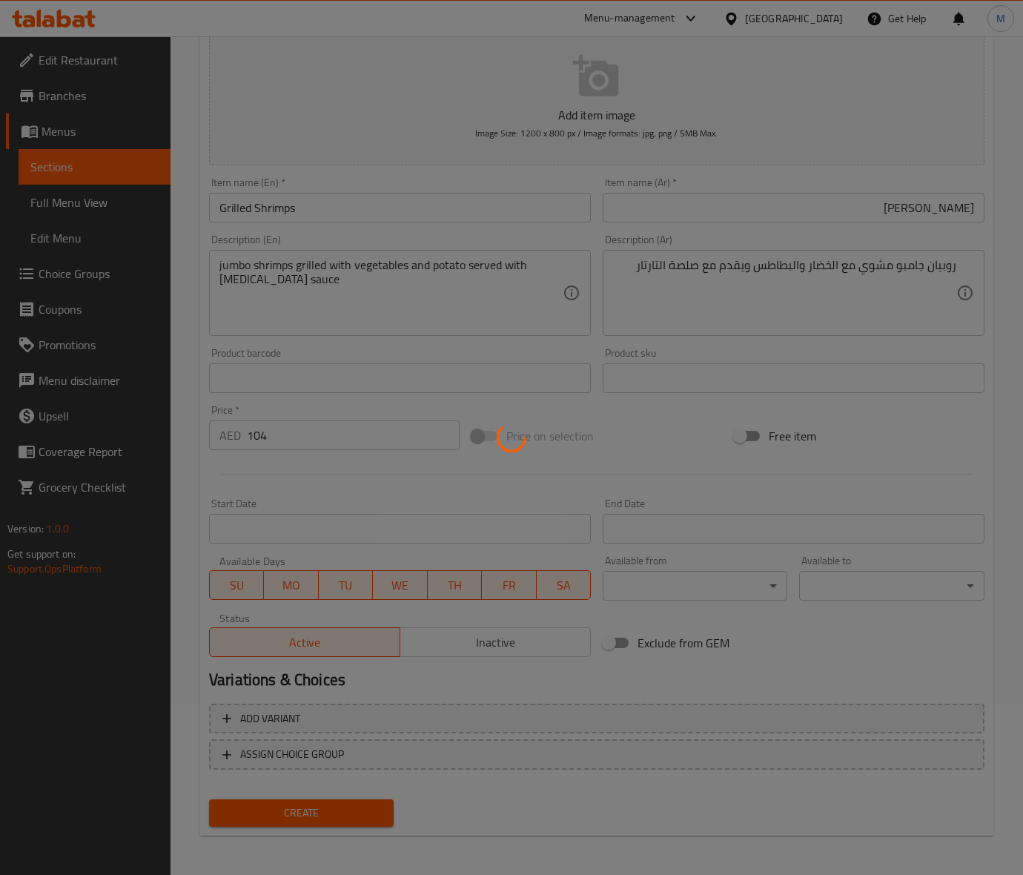
type input "0"
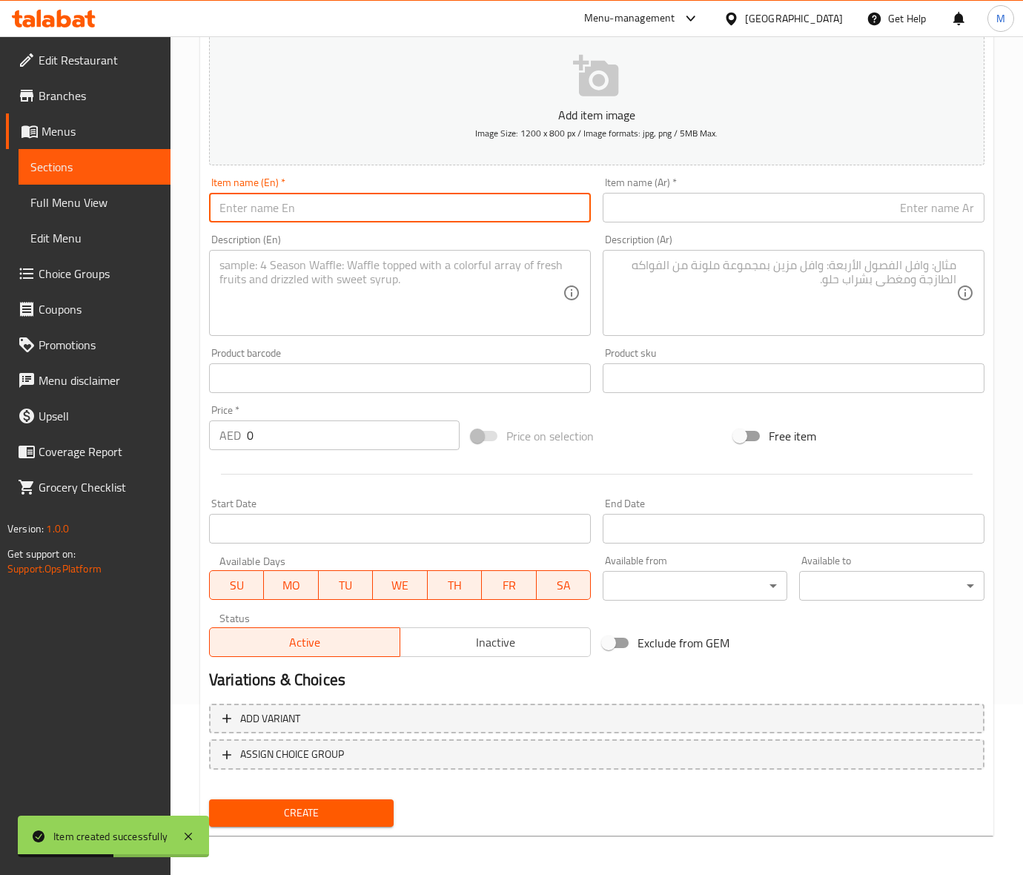
click at [284, 220] on input "text" at bounding box center [400, 208] width 382 height 30
paste input "FETTUCCINI DE LE MARIE"
type input "FETTUCCINI DE LE MARIE"
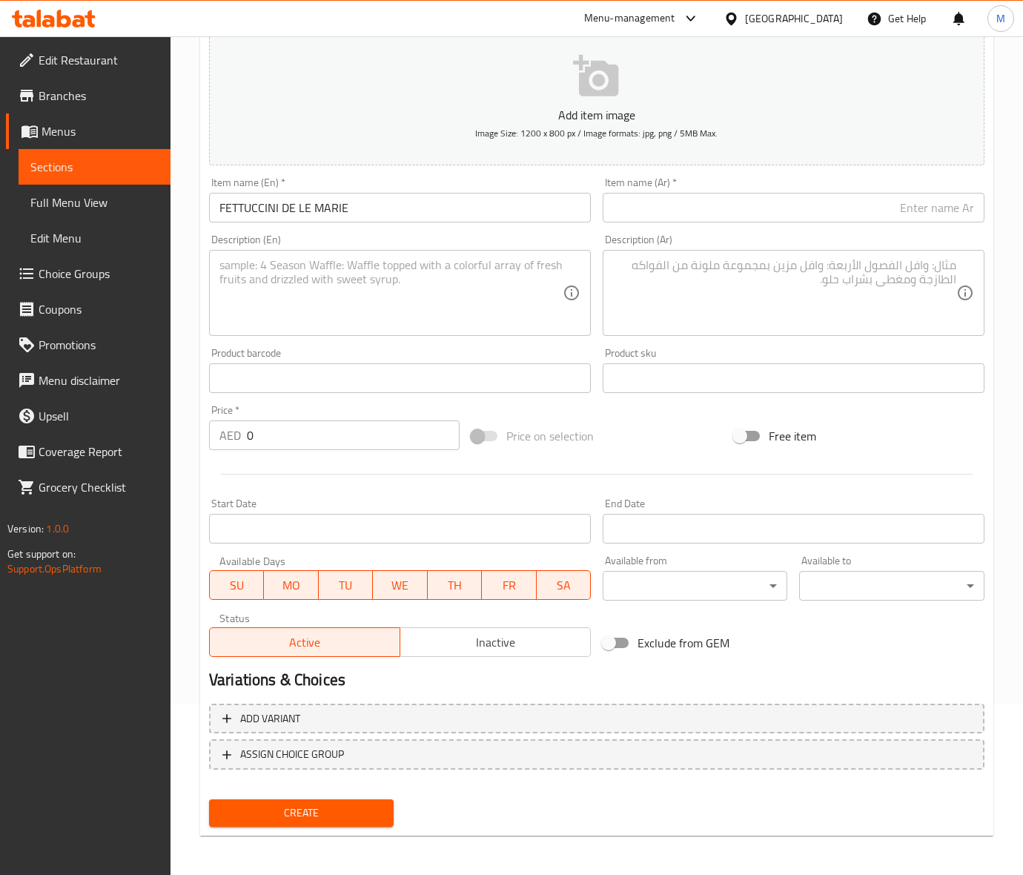
click at [315, 422] on input "0" at bounding box center [353, 435] width 213 height 30
paste input "67"
type input "67"
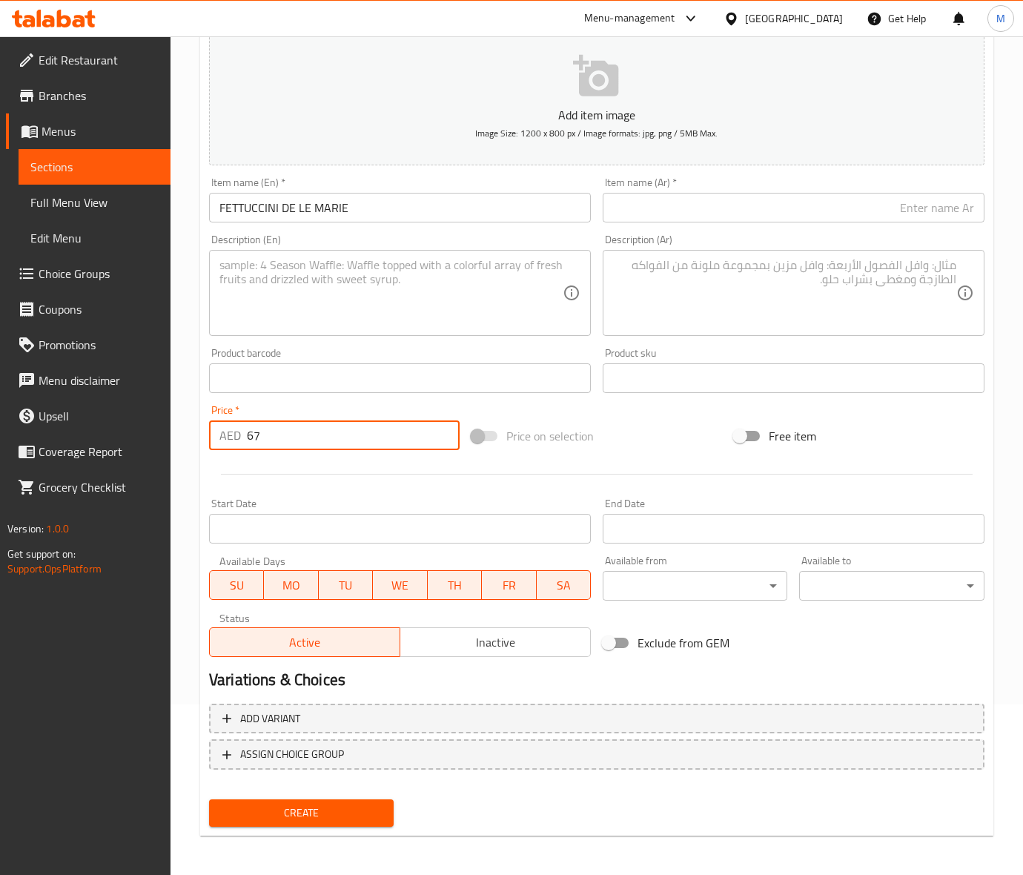
click at [639, 439] on div "Price on selection" at bounding box center [596, 436] width 262 height 40
click at [430, 282] on textarea at bounding box center [390, 293] width 343 height 70
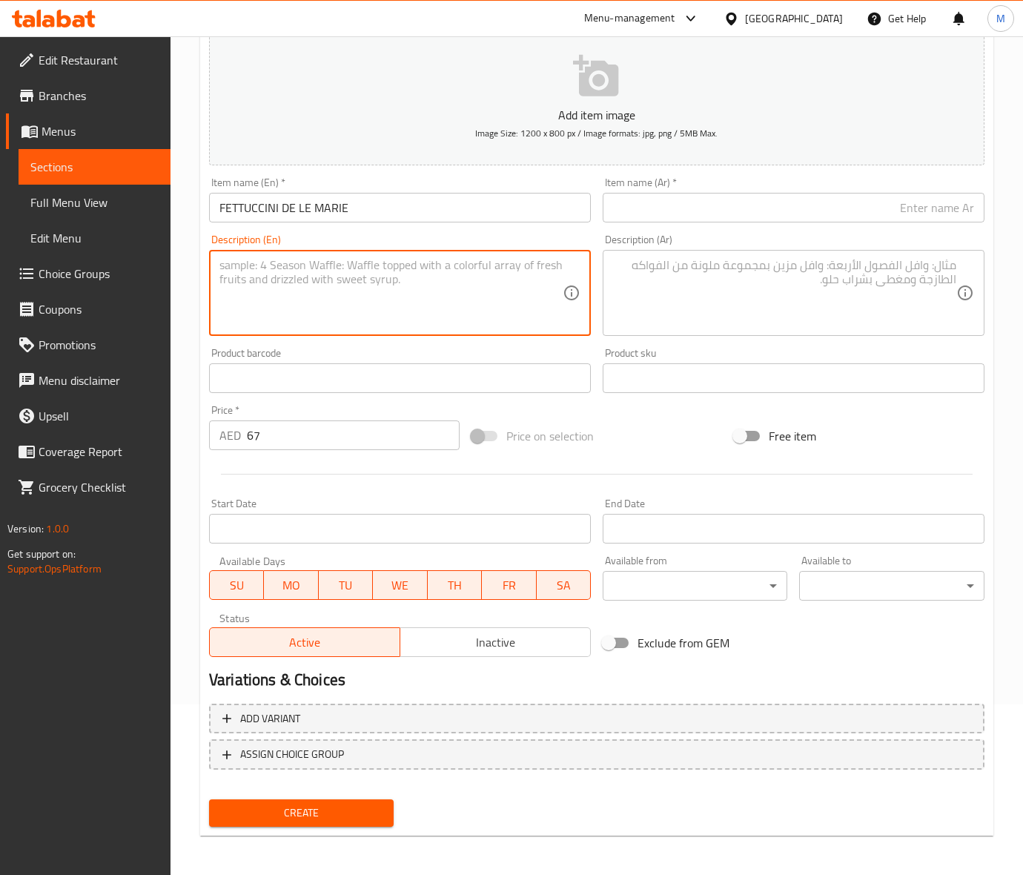
paste textarea "Shrimp-calamari-fish with fettuccine pasta"
type textarea "Shrimp-calamari-fish with fettuccine pasta"
click at [341, 213] on input "FETTUCCINI DE LE MARIE" at bounding box center [400, 208] width 382 height 30
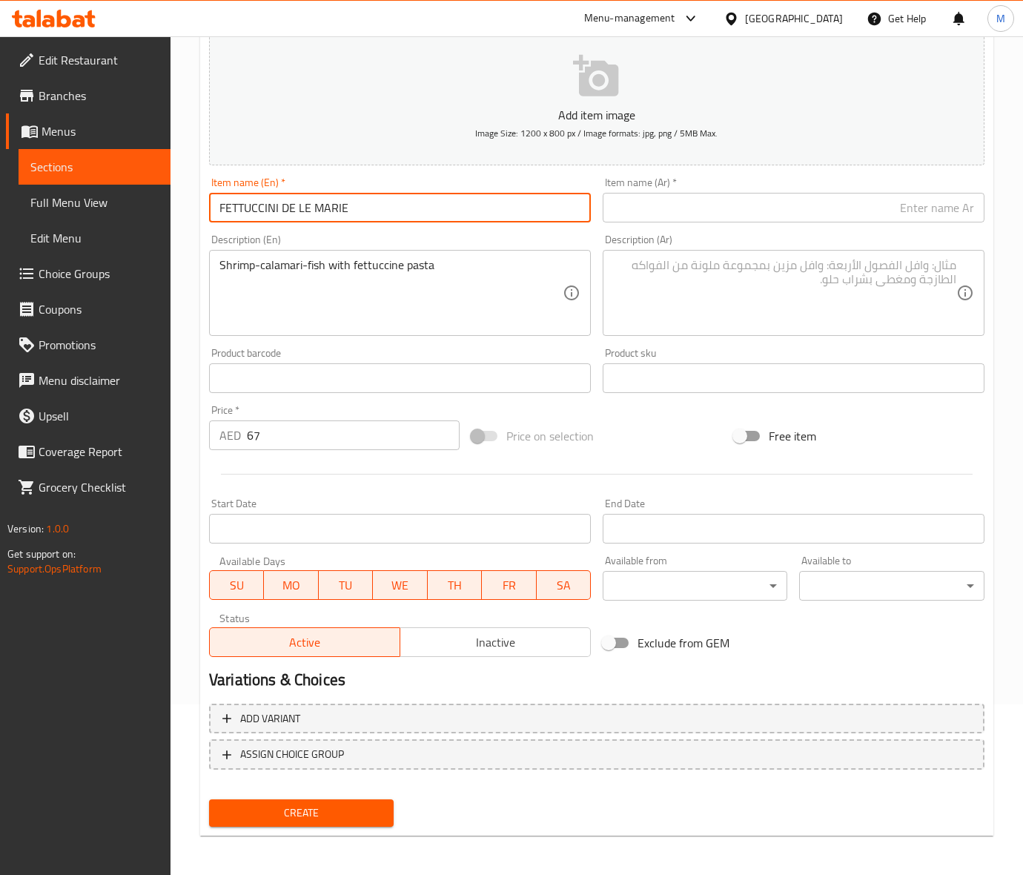
click at [339, 213] on input "FETTUCCINI DE LE MARIE" at bounding box center [400, 208] width 382 height 30
type input "Fettuccini De Le Marie"
click at [621, 447] on div "Price on selection" at bounding box center [596, 436] width 262 height 40
click at [336, 209] on input "Fettuccini De Le Marie" at bounding box center [400, 208] width 382 height 30
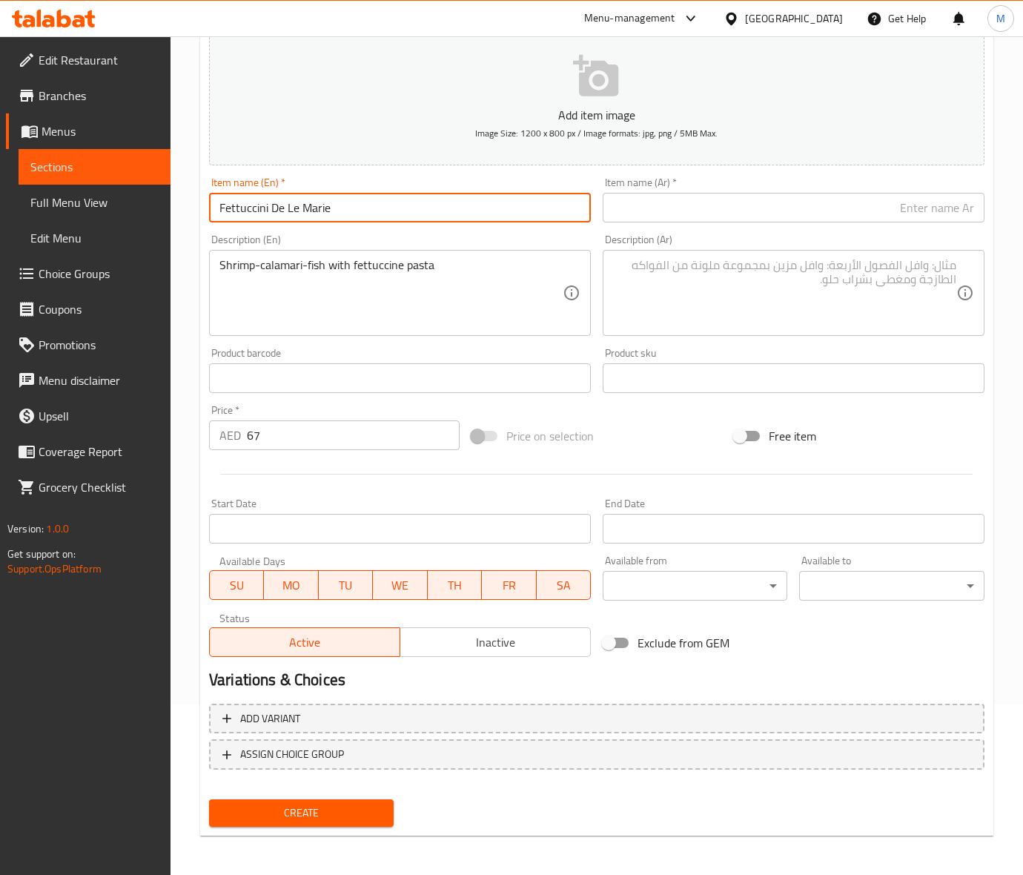
click at [336, 209] on input "Fettuccini De Le Marie" at bounding box center [400, 208] width 382 height 30
click at [250, 213] on input "Fettuccini De Le Marie" at bounding box center [400, 208] width 382 height 30
click at [246, 204] on input "Fettuccini De Le Marie" at bounding box center [400, 208] width 382 height 30
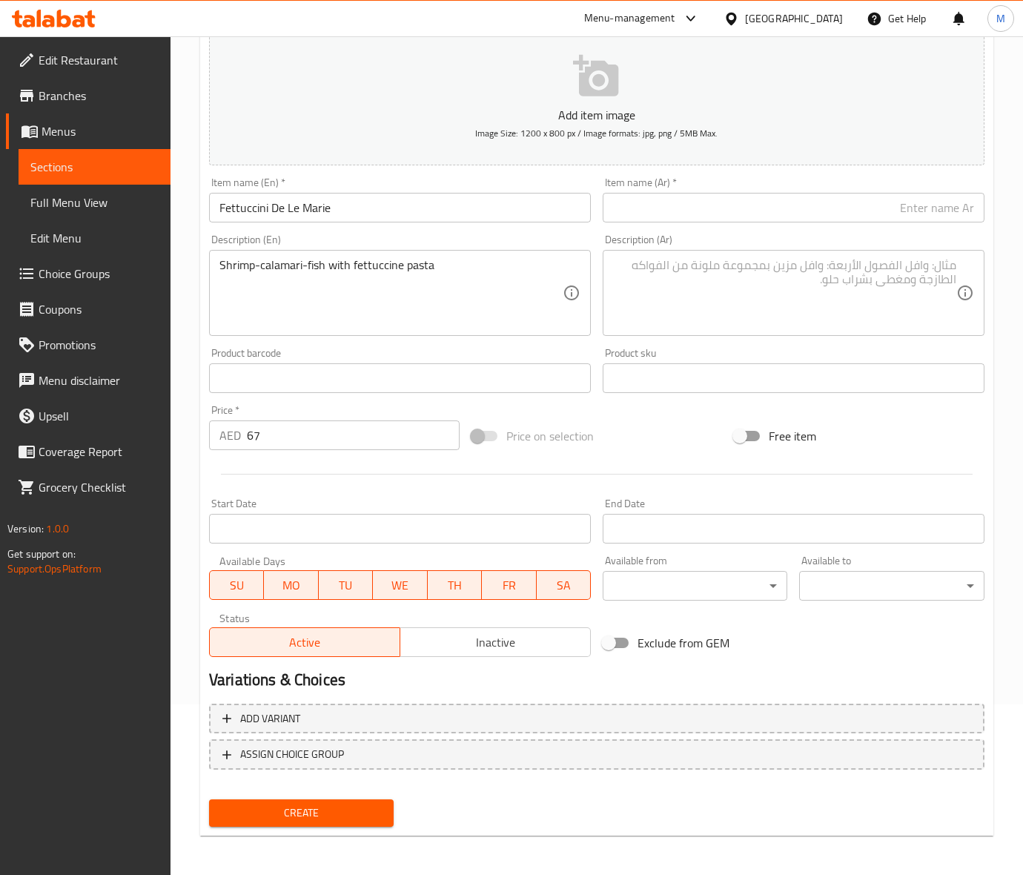
click at [326, 211] on input "Fettuccini De Le Marie" at bounding box center [400, 208] width 382 height 30
click at [694, 202] on input "text" at bounding box center [794, 208] width 382 height 30
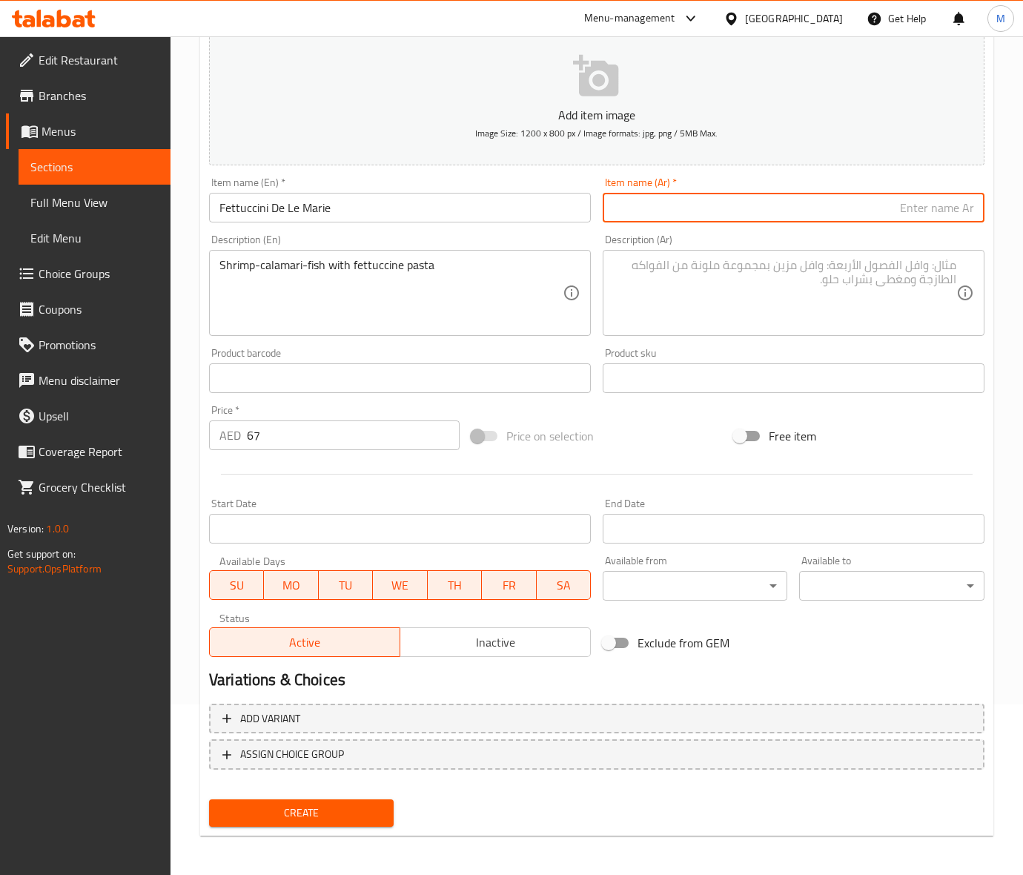
paste input "فيتوتشيني دي لو ماري"
type input "فيتوتشيني دي لو ماري"
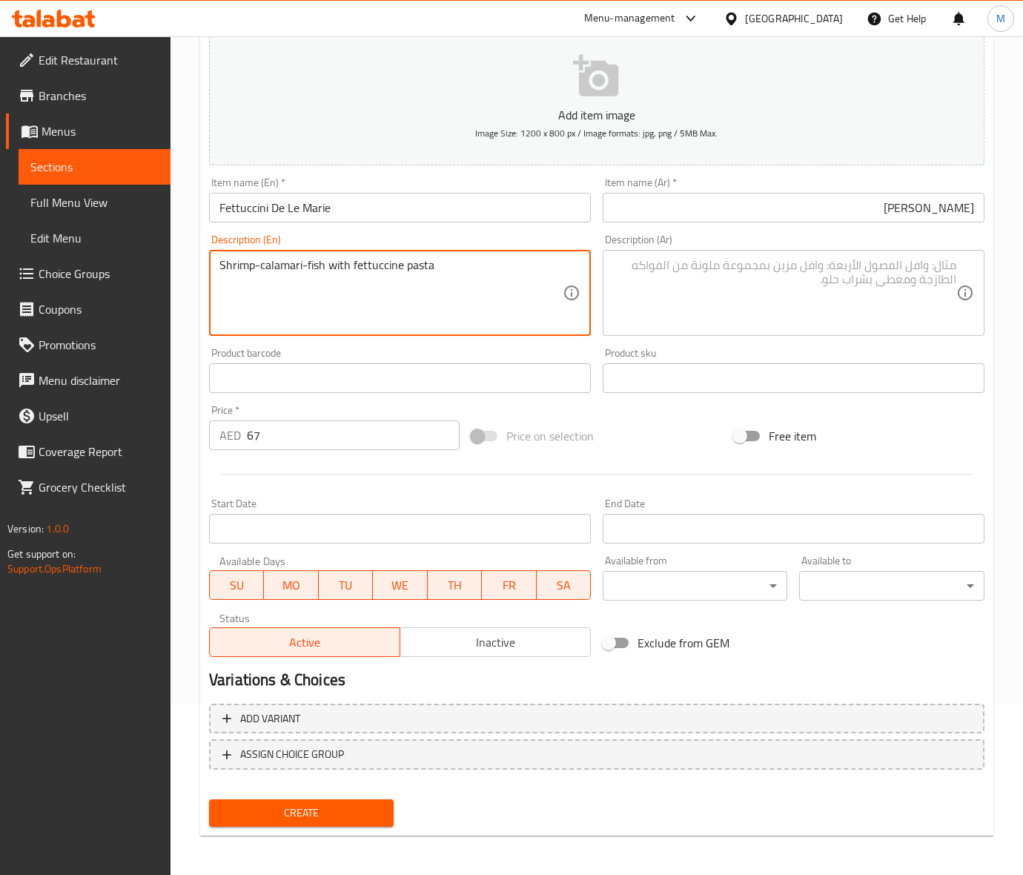
click at [371, 259] on textarea "Shrimp-calamari-fish with fettuccine pasta" at bounding box center [390, 293] width 343 height 70
click at [698, 313] on textarea at bounding box center [784, 293] width 343 height 70
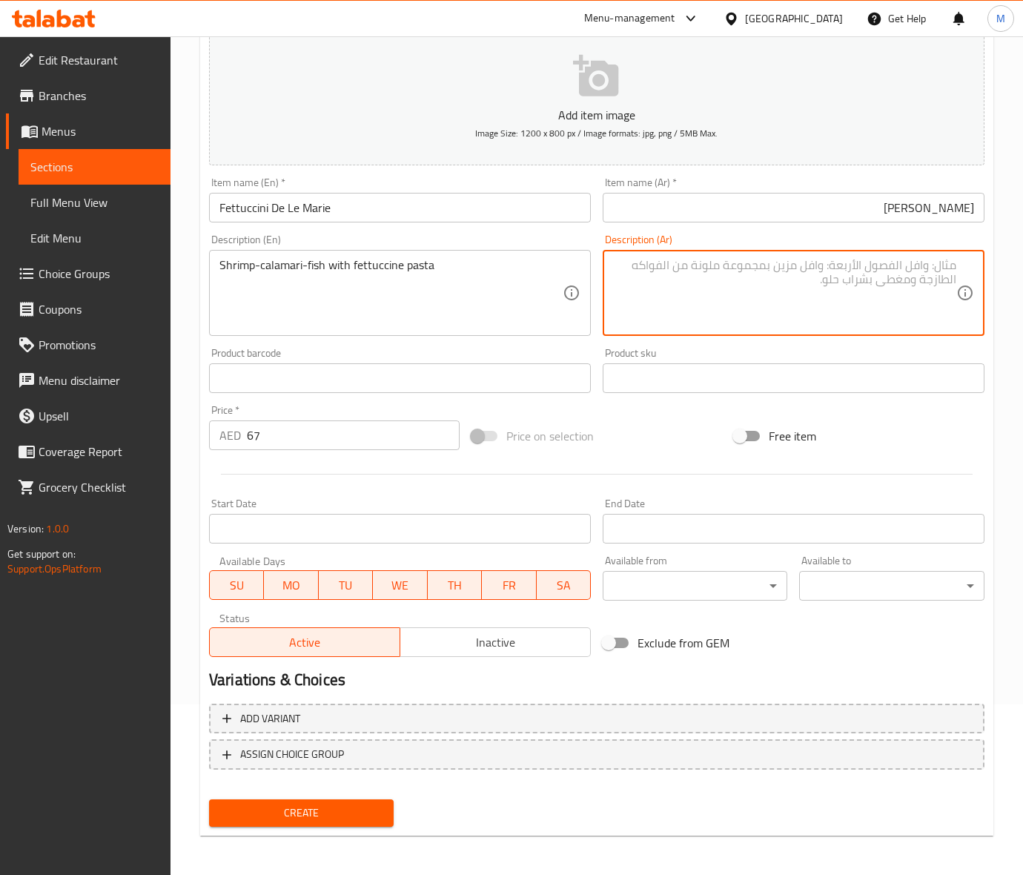
paste textarea "روبيان-كالاماري-سمك مع معكرونة فيتوتشيني"
type textarea "روبيان-كالاماري-سمك مع معكرونة فيتوتشيني"
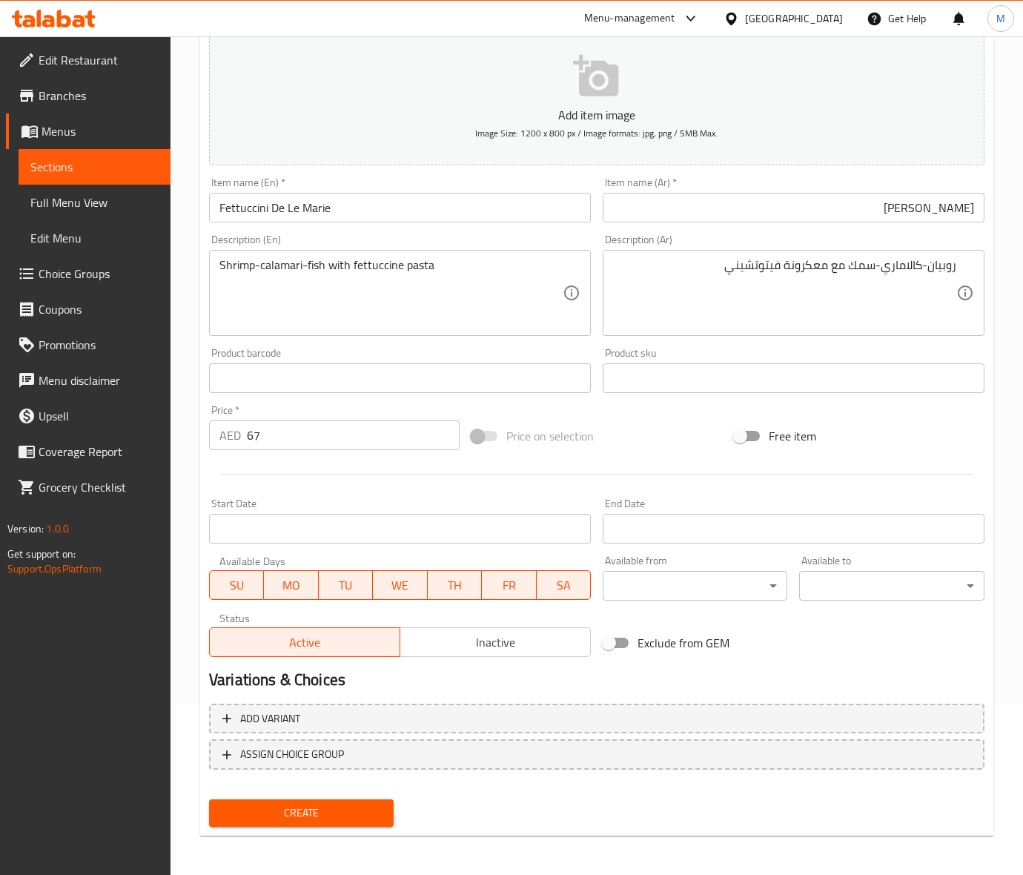
click at [630, 438] on div "Price on selection" at bounding box center [596, 436] width 262 height 40
click at [316, 806] on span "Create" at bounding box center [301, 812] width 161 height 19
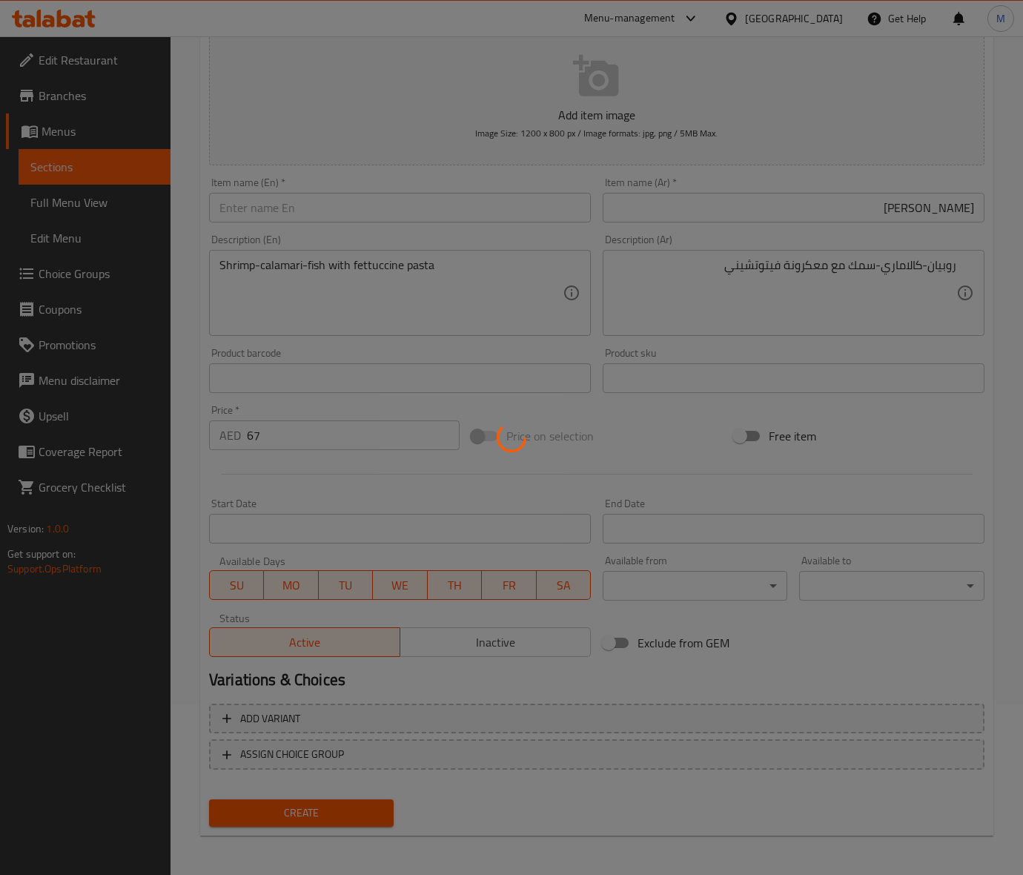
type input "0"
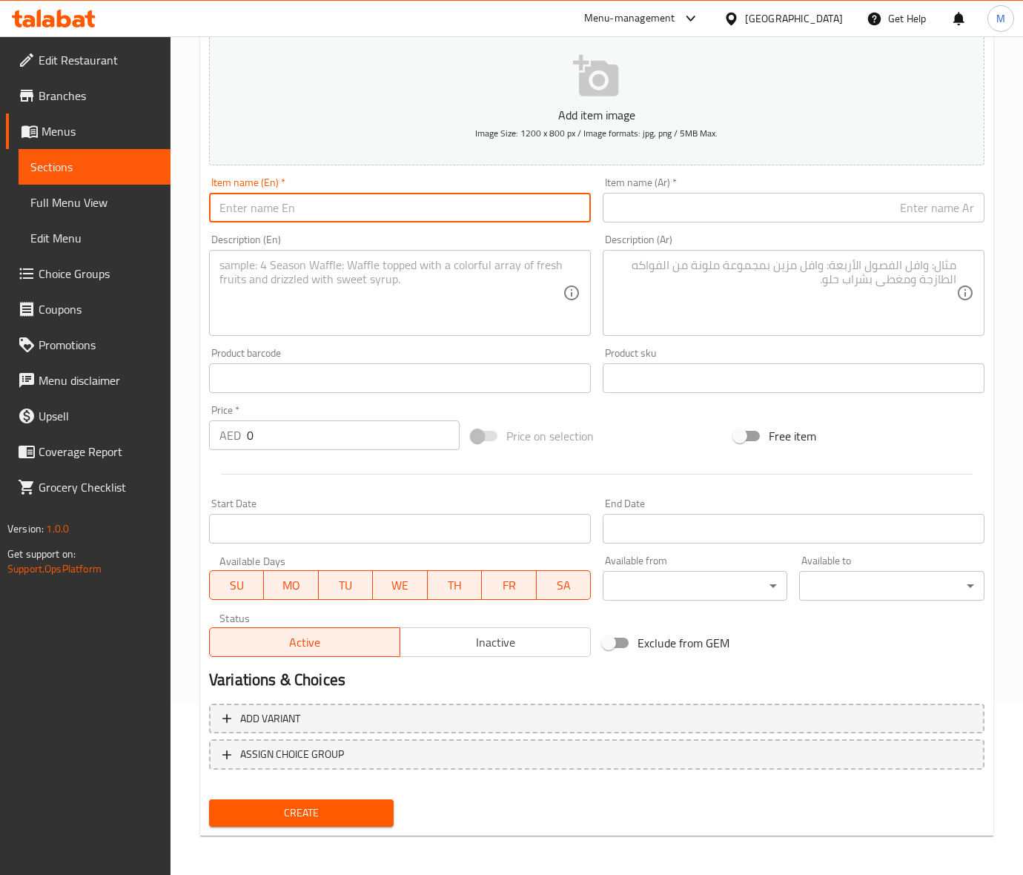
click at [274, 213] on input "text" at bounding box center [400, 208] width 382 height 30
paste input "FOUR SEASONS"
type input "FOUR SEASONS"
click at [287, 286] on textarea at bounding box center [390, 293] width 343 height 70
paste textarea "Mix fruits (apples - carrot - orange - pinapple)"
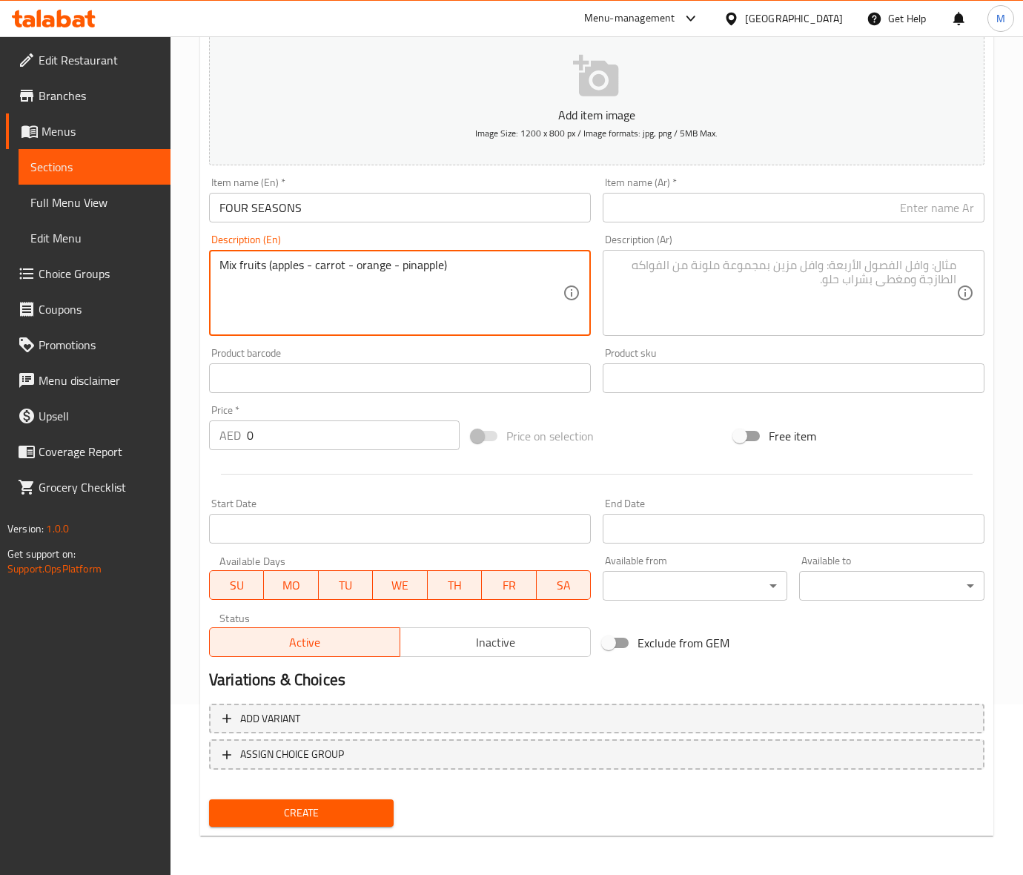
type textarea "Mix fruits (apples - carrot - orange - pinapple)"
click at [276, 224] on div "Item name (En)   * FOUR SEASONS Item name (En) *" at bounding box center [400, 199] width 394 height 57
drag, startPoint x: 273, startPoint y: 216, endPoint x: 269, endPoint y: 210, distance: 7.6
click at [273, 216] on input "FOUR SEASONS" at bounding box center [400, 208] width 382 height 30
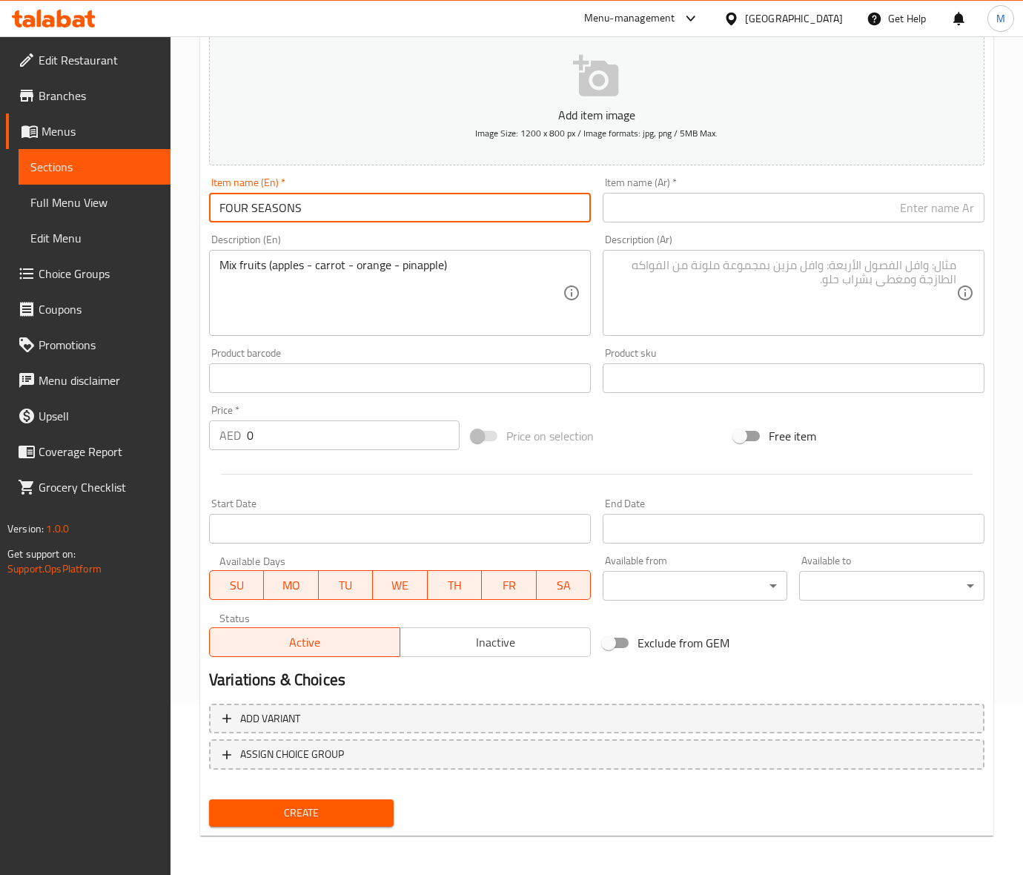
click at [269, 210] on input "FOUR SEASONS" at bounding box center [400, 208] width 382 height 30
type input "Four Seasons"
click at [686, 430] on div "Price on selection" at bounding box center [596, 436] width 262 height 40
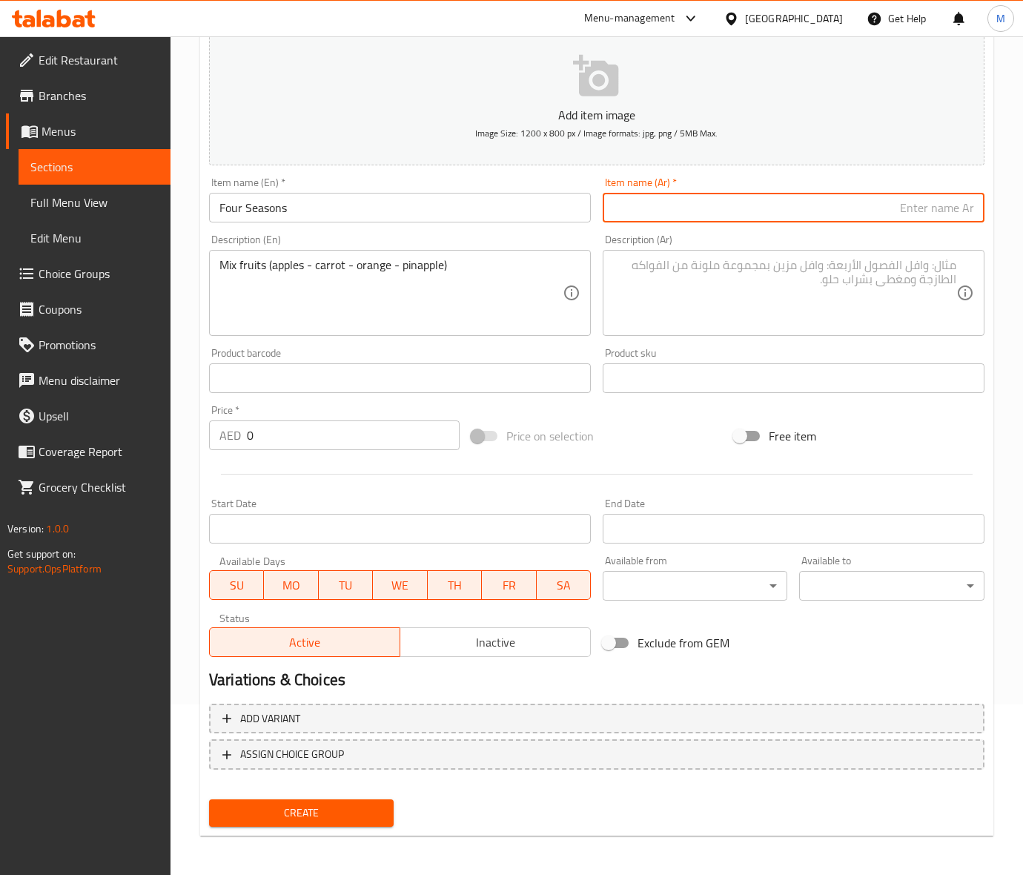
click at [632, 206] on input "text" at bounding box center [794, 208] width 382 height 30
type input "فور سيزون"
click at [805, 261] on textarea at bounding box center [784, 293] width 343 height 70
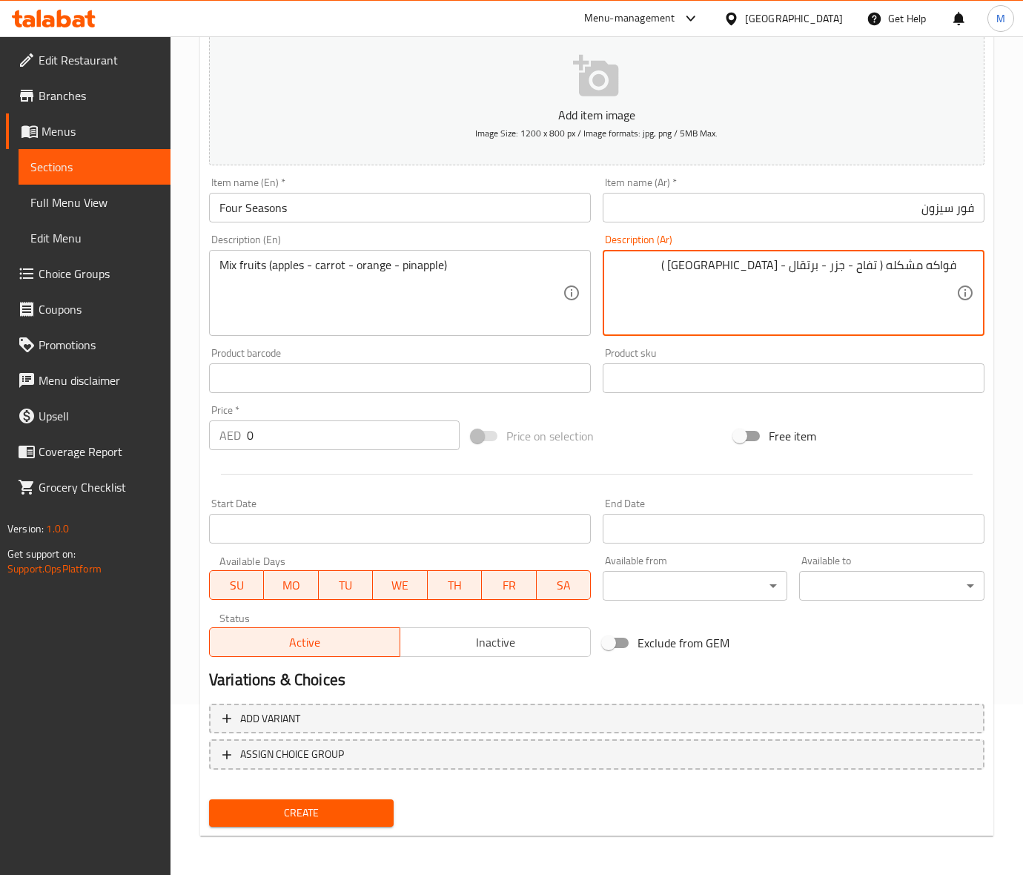
type textarea "فواكه مشكله ( تفاح - جزر - برتقال - اناناس )"
click at [305, 450] on input "0" at bounding box center [353, 435] width 213 height 30
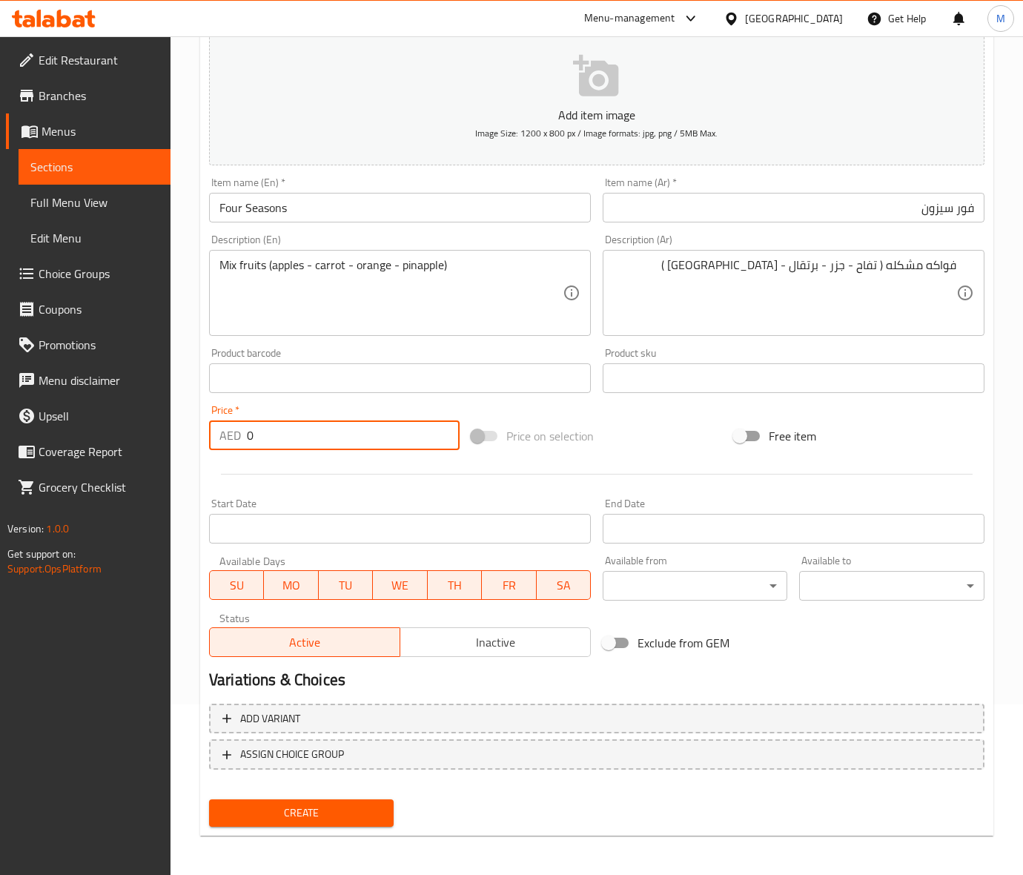
click at [305, 450] on input "0" at bounding box center [353, 435] width 213 height 30
type input "41"
click at [665, 445] on div "Price on selection" at bounding box center [596, 436] width 262 height 40
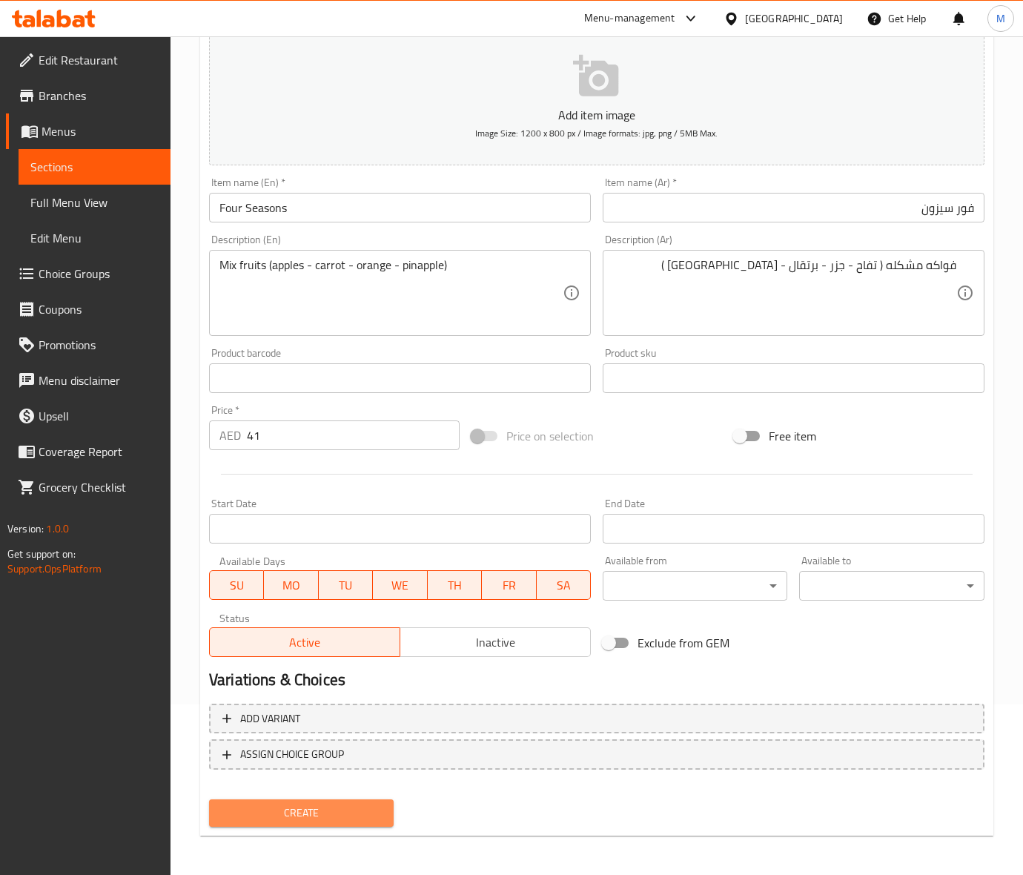
click at [289, 816] on span "Create" at bounding box center [301, 812] width 161 height 19
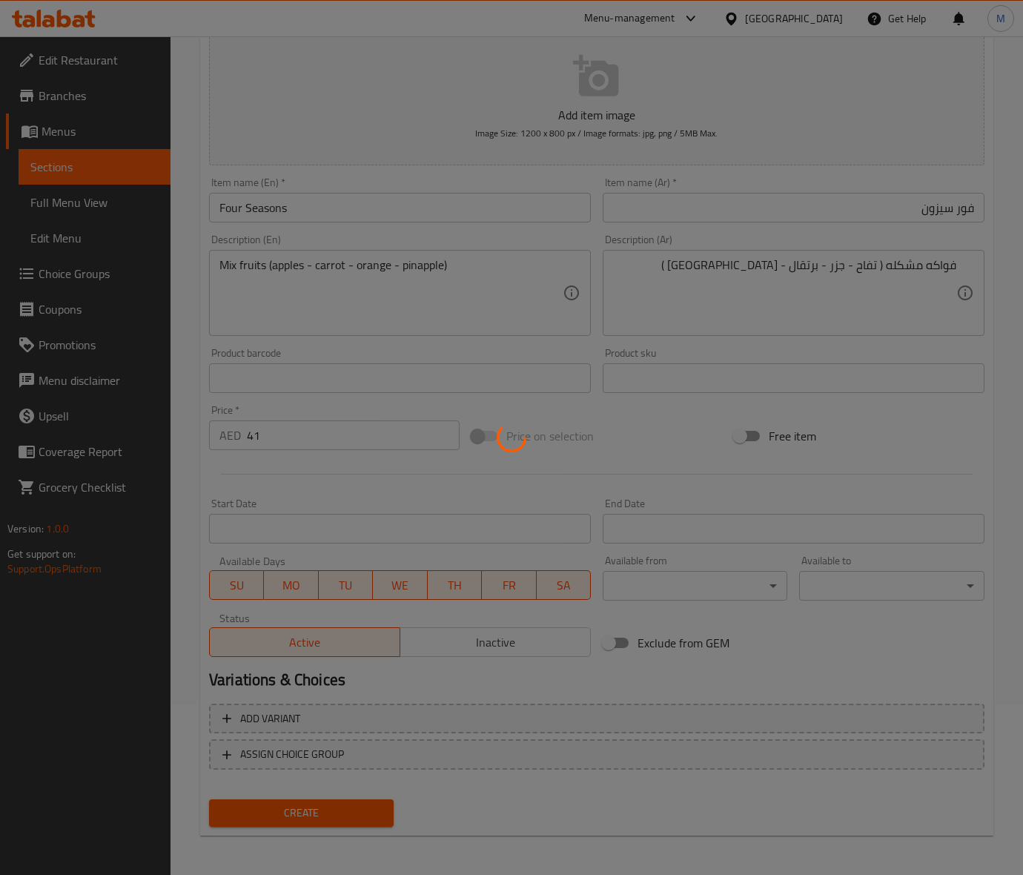
type input "0"
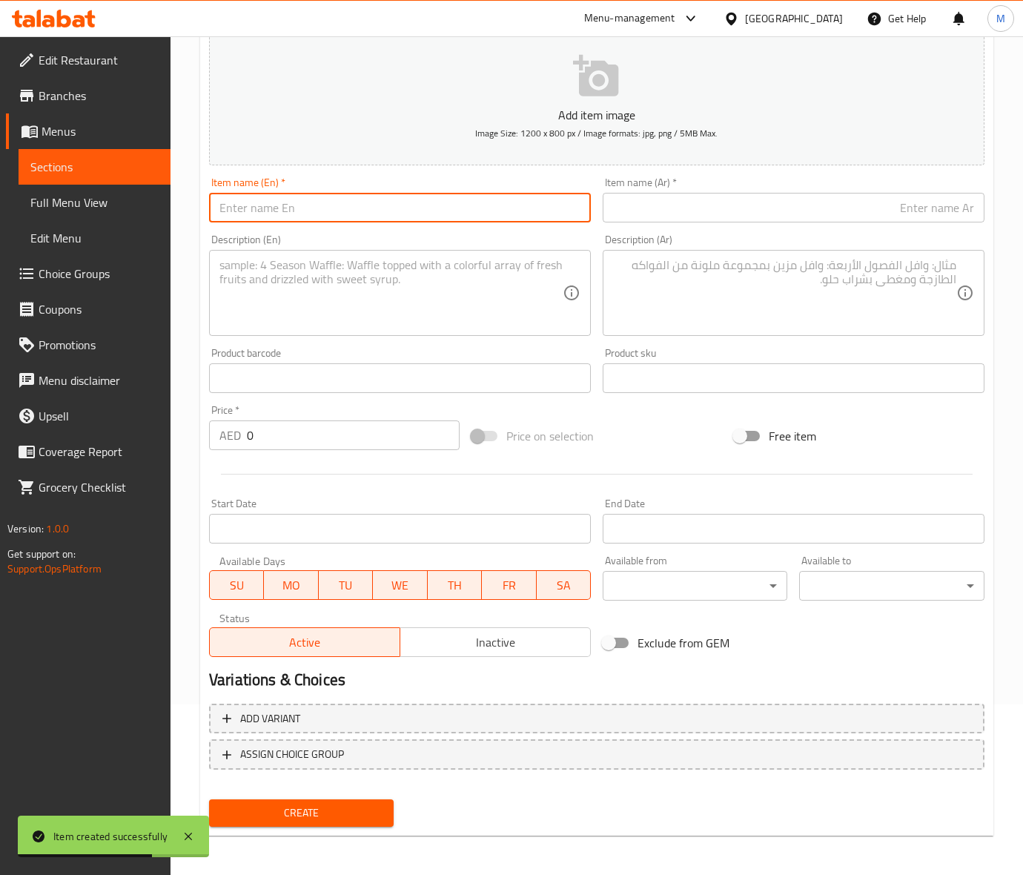
click at [319, 217] on input "text" at bounding box center [400, 208] width 382 height 30
paste input "THREE STAR COCKTAIL"
type input "THREE STAR COCKTAIL"
click at [49, 170] on span "Sections" at bounding box center [94, 167] width 128 height 18
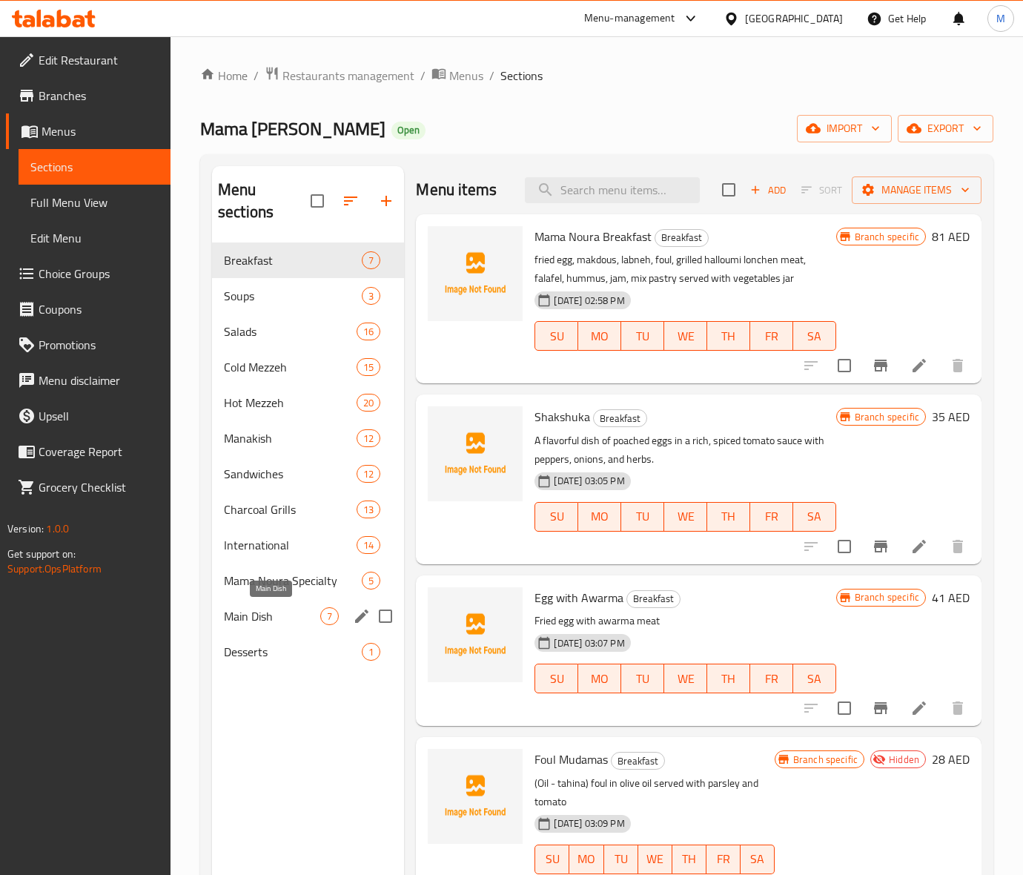
click at [257, 620] on span "Main Dish" at bounding box center [272, 616] width 96 height 18
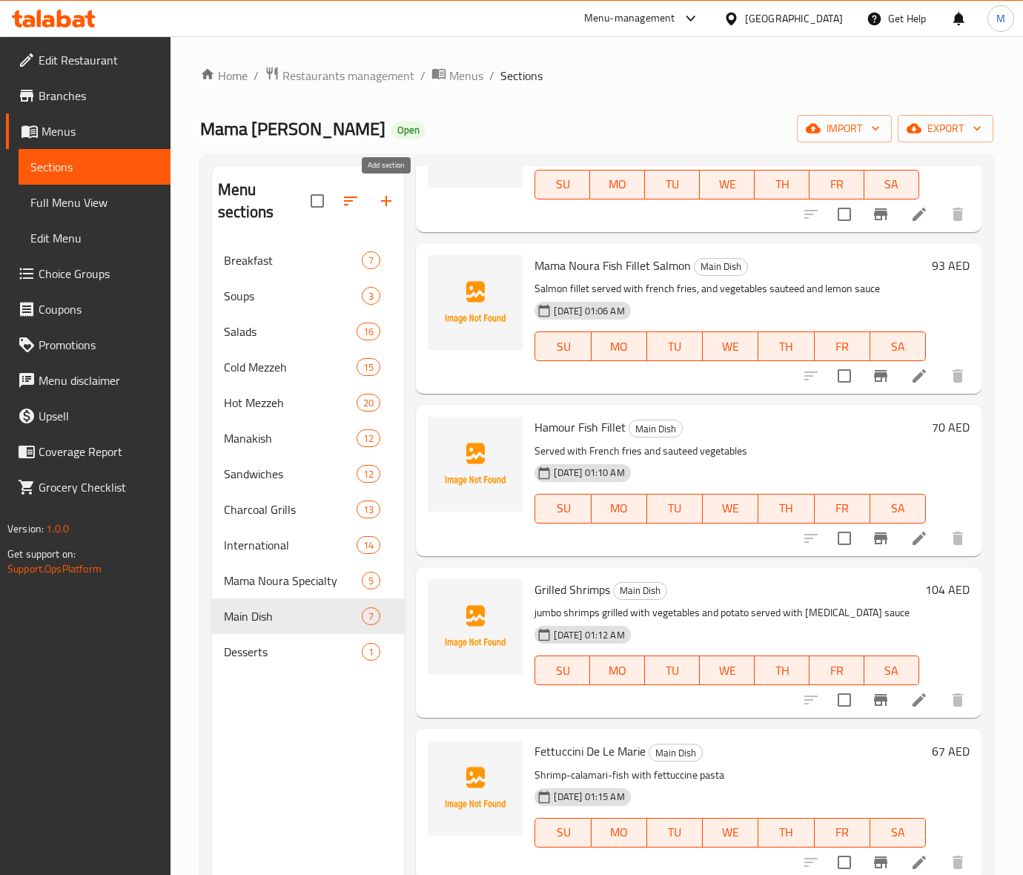
click at [394, 197] on icon "button" at bounding box center [386, 201] width 18 height 18
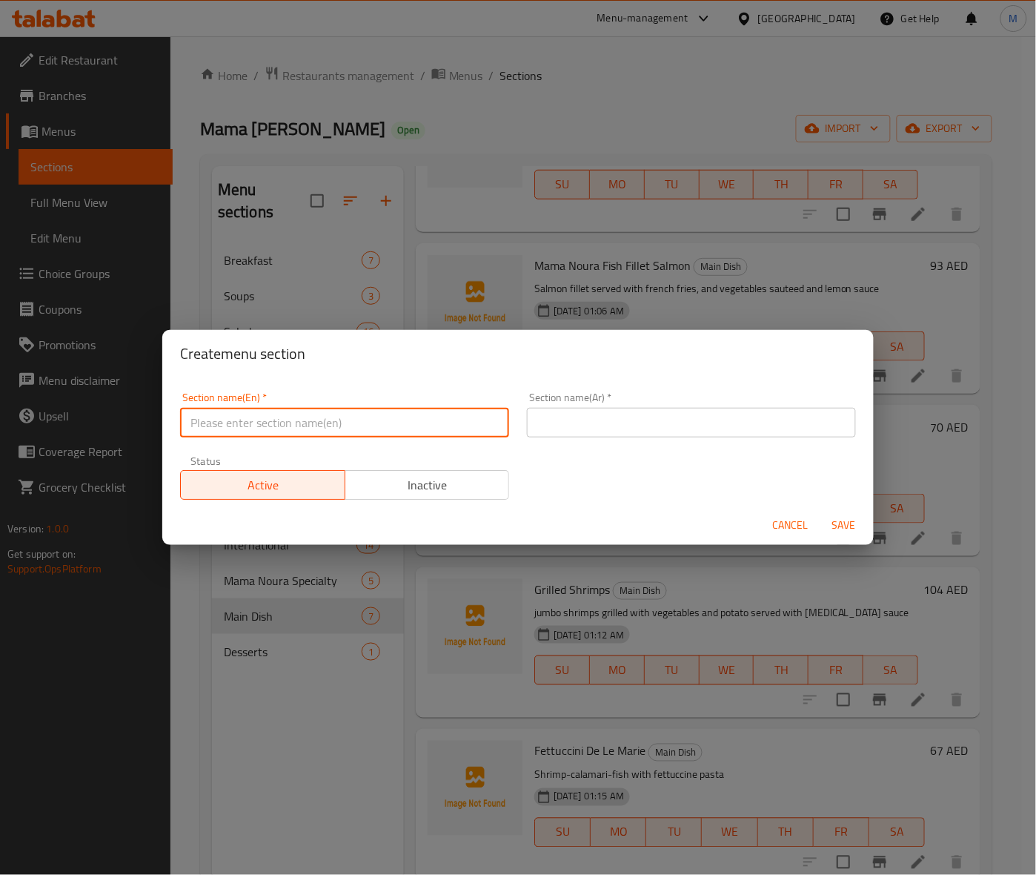
click at [280, 432] on input "text" at bounding box center [344, 423] width 329 height 30
type input "ب"
type input "Fresh juice"
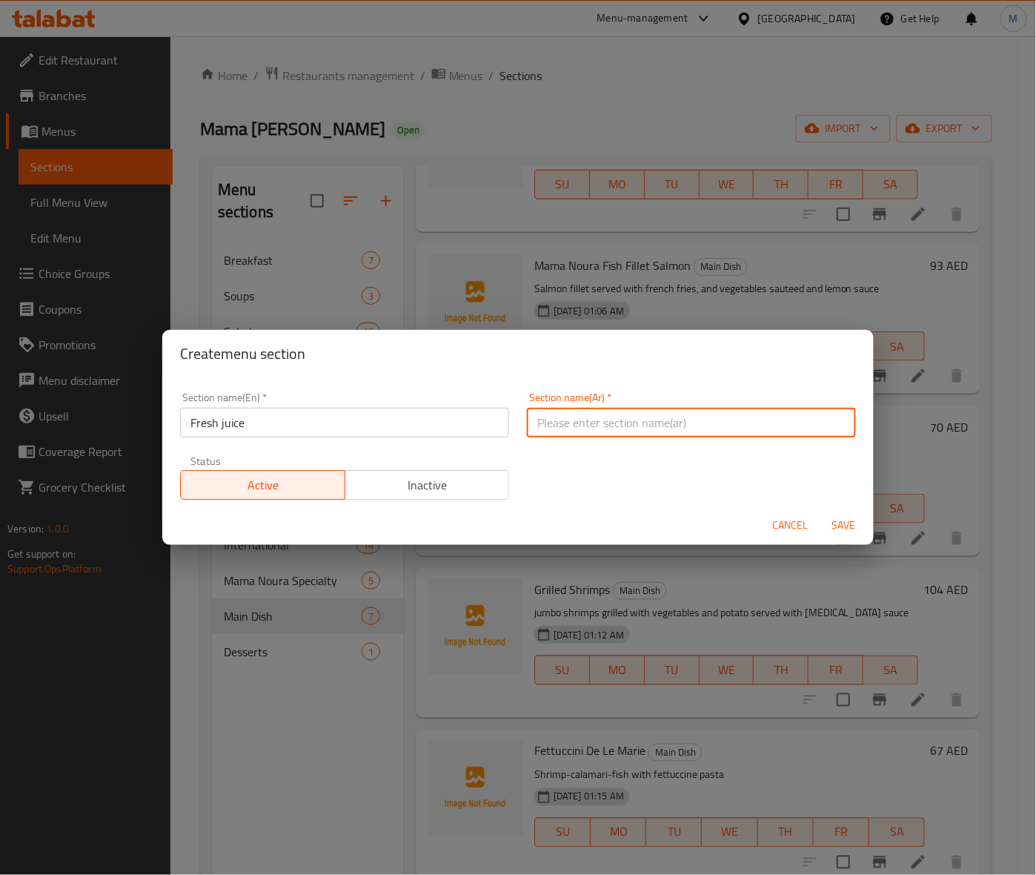
click at [619, 416] on input "text" at bounding box center [691, 423] width 329 height 30
type input "عصير طازج"
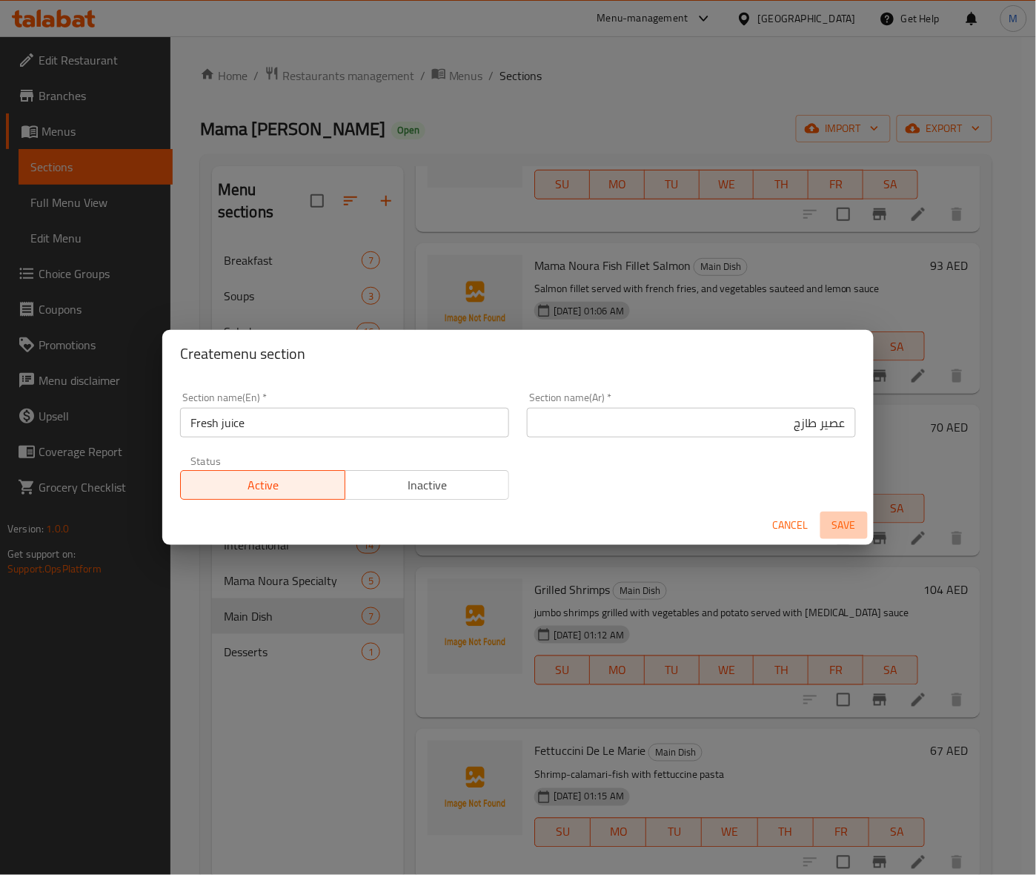
click at [840, 525] on span "Save" at bounding box center [844, 525] width 36 height 19
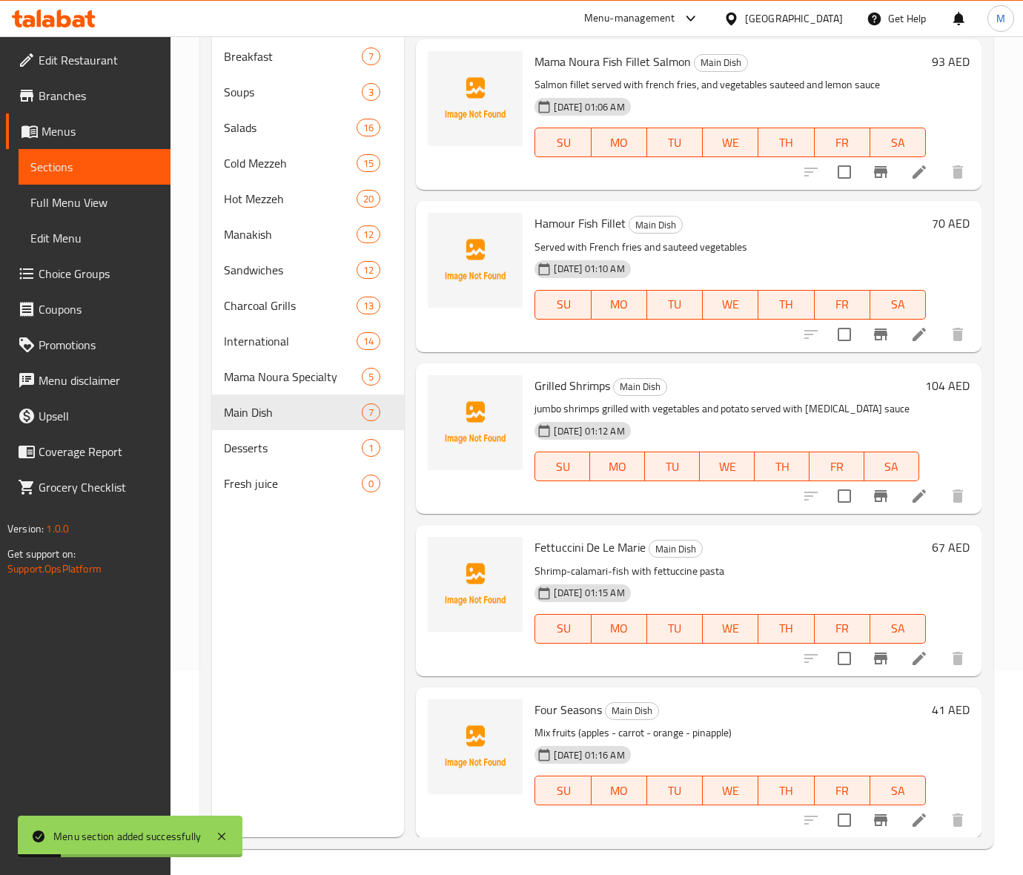
scroll to position [208, 0]
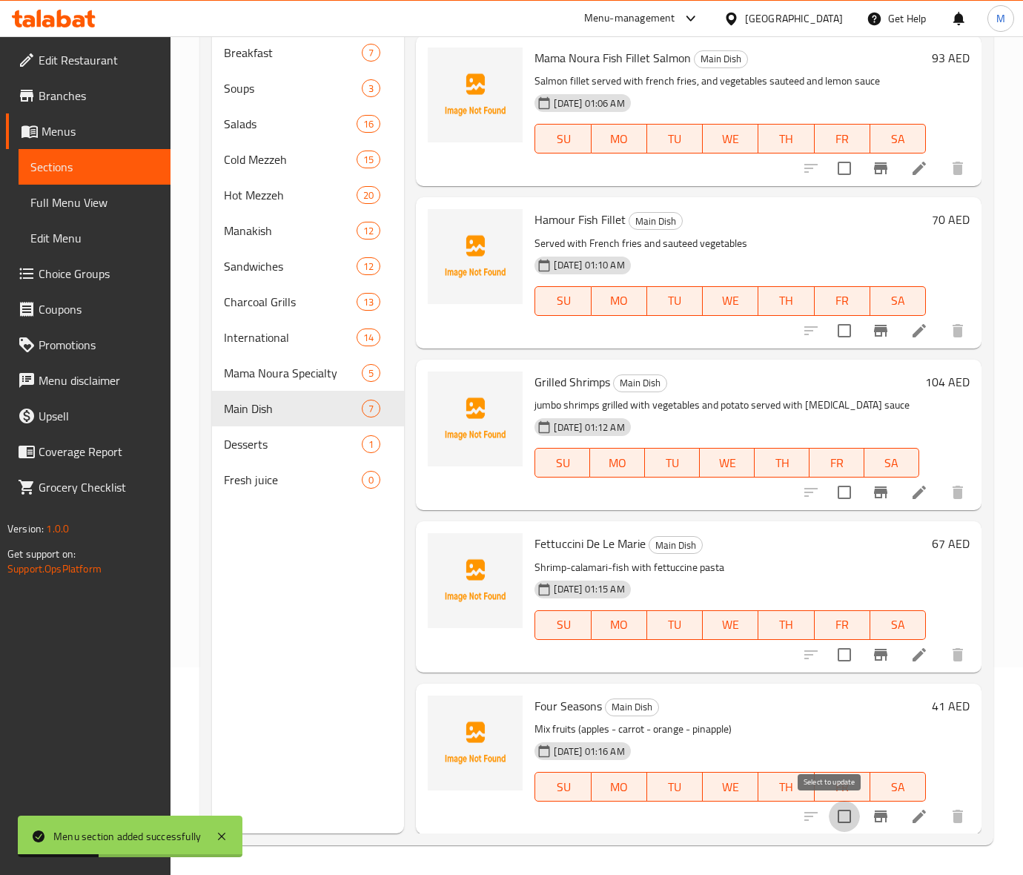
click at [838, 817] on input "checkbox" at bounding box center [844, 815] width 31 height 31
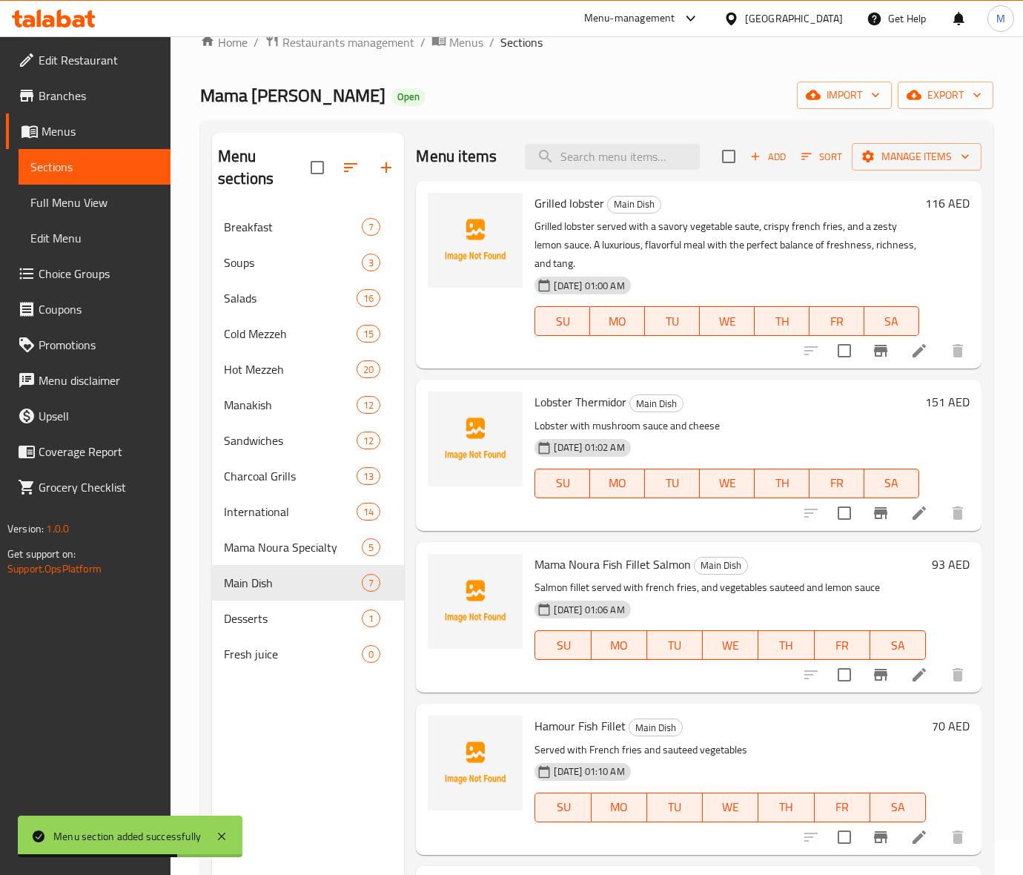
scroll to position [0, 0]
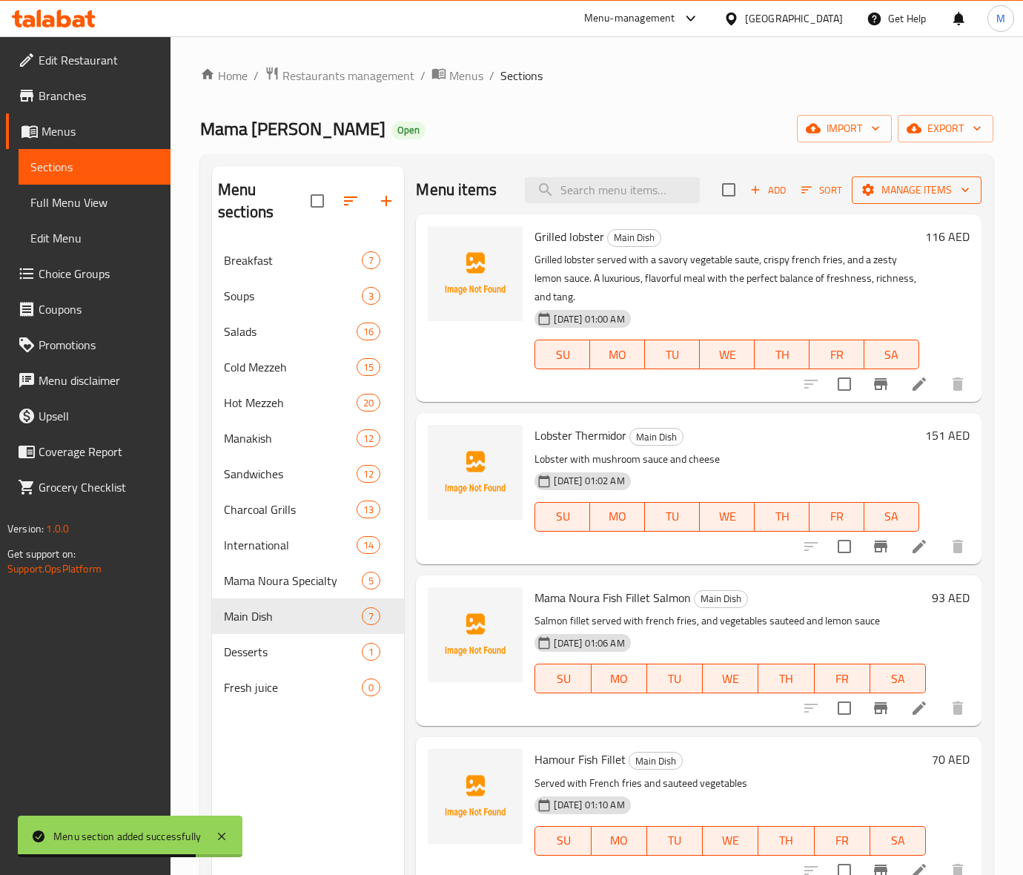
click at [908, 193] on span "Manage items" at bounding box center [916, 190] width 106 height 19
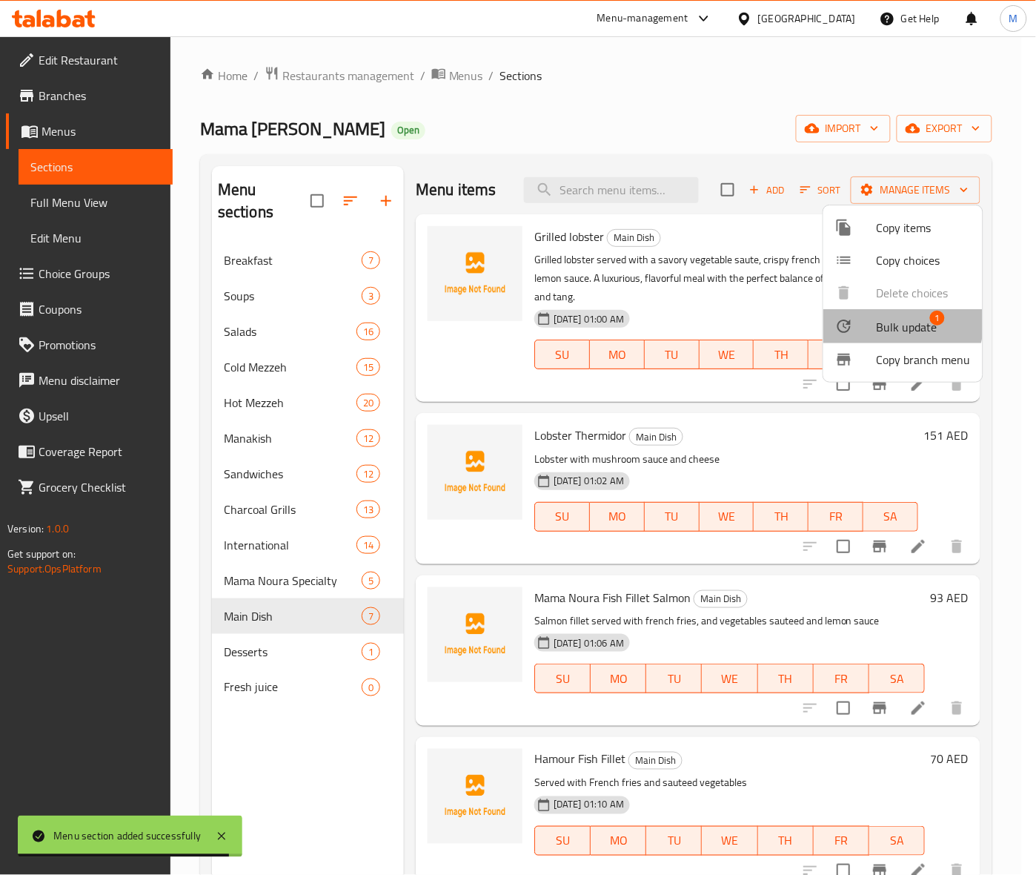
click at [887, 321] on span "Bulk update" at bounding box center [907, 327] width 61 height 18
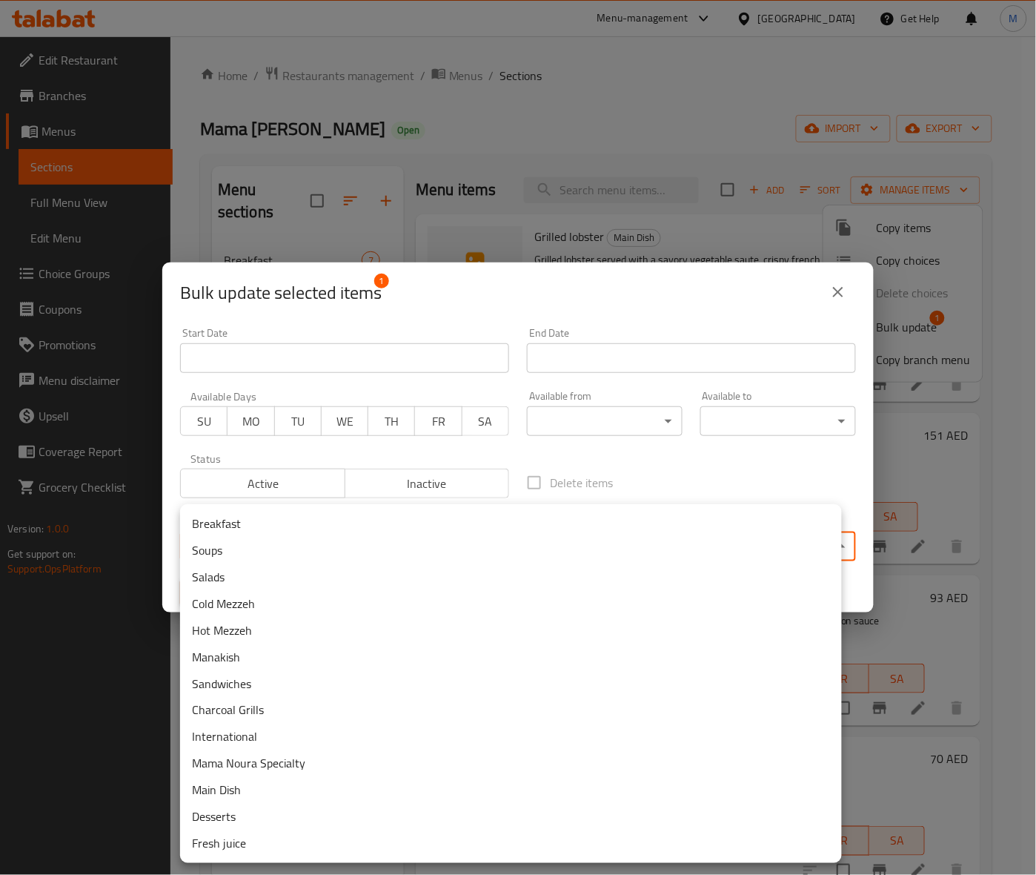
click at [508, 550] on body "​ Menu-management United Arab Emirates Get Help M Edit Restaurant Branches Menu…" at bounding box center [518, 455] width 1036 height 838
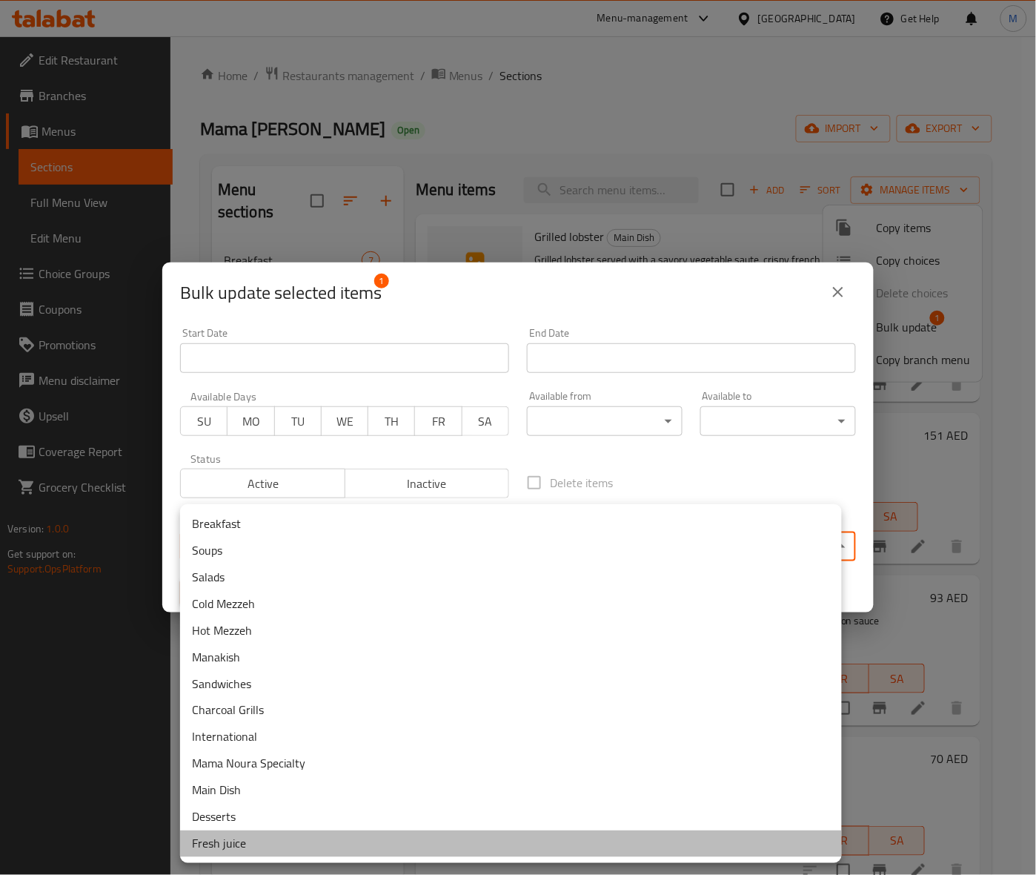
click at [269, 840] on li "Fresh juice" at bounding box center [511, 843] width 662 height 27
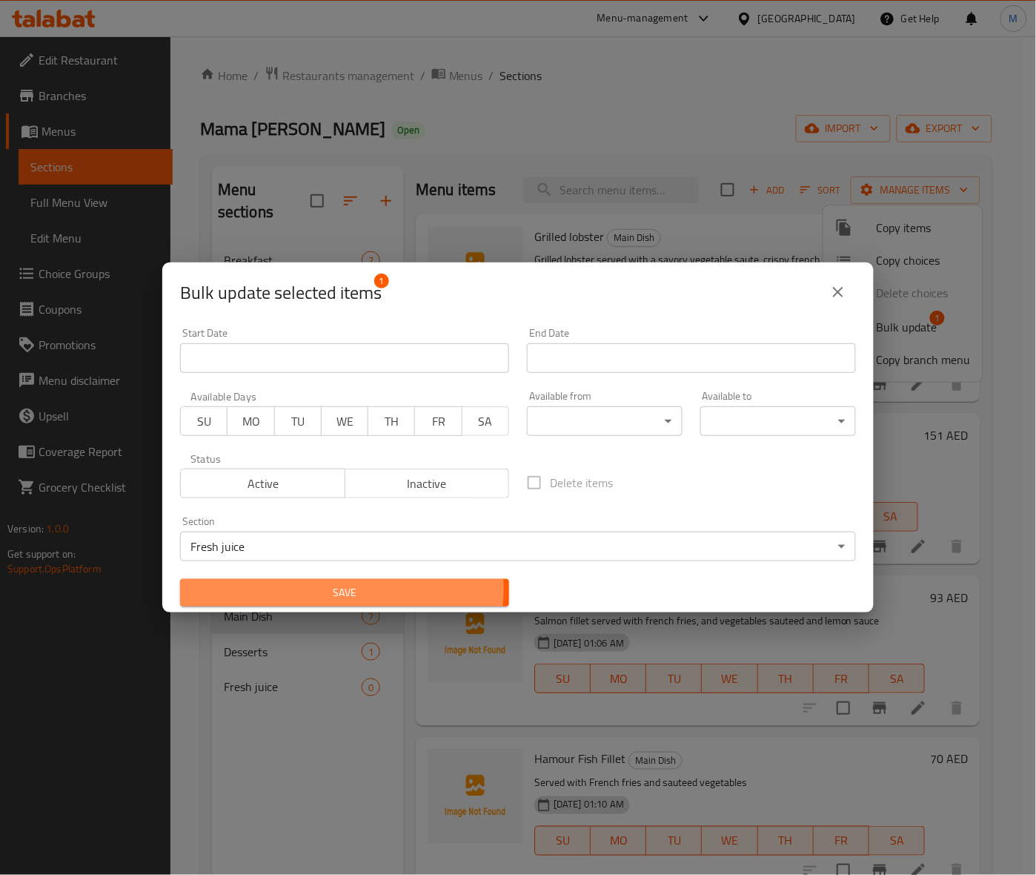
click at [338, 589] on span "Save" at bounding box center [344, 592] width 305 height 19
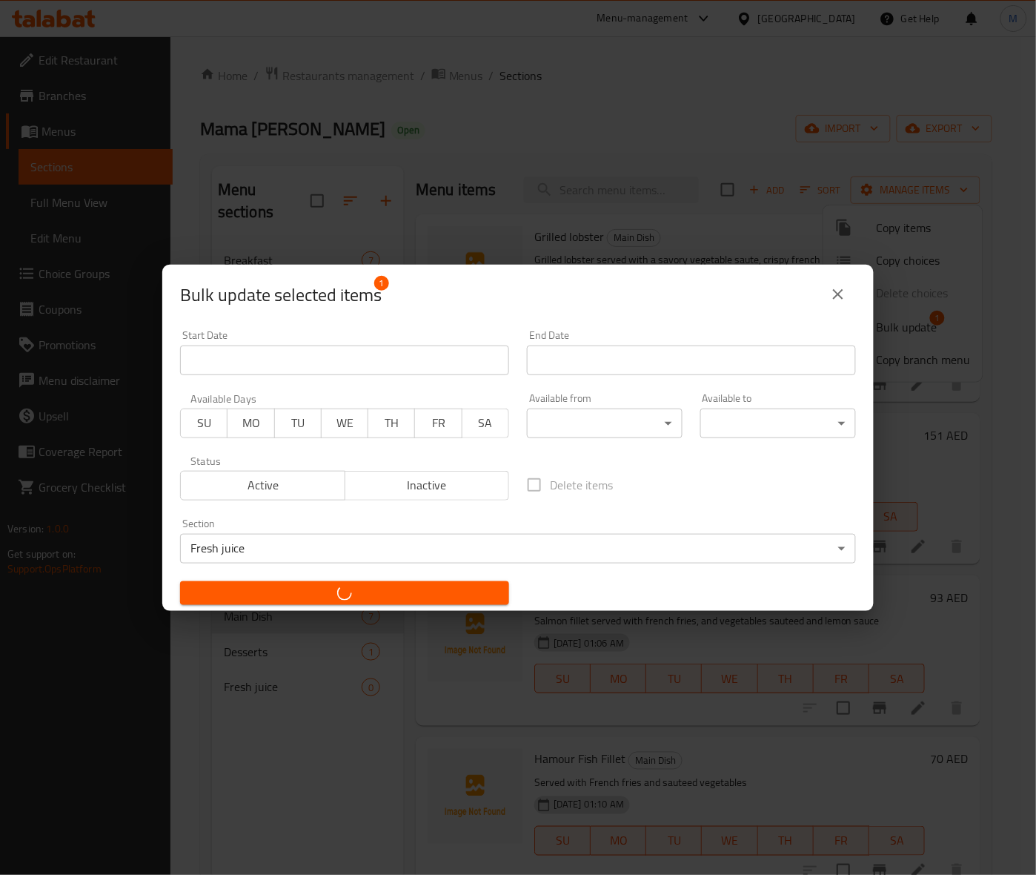
checkbox input "false"
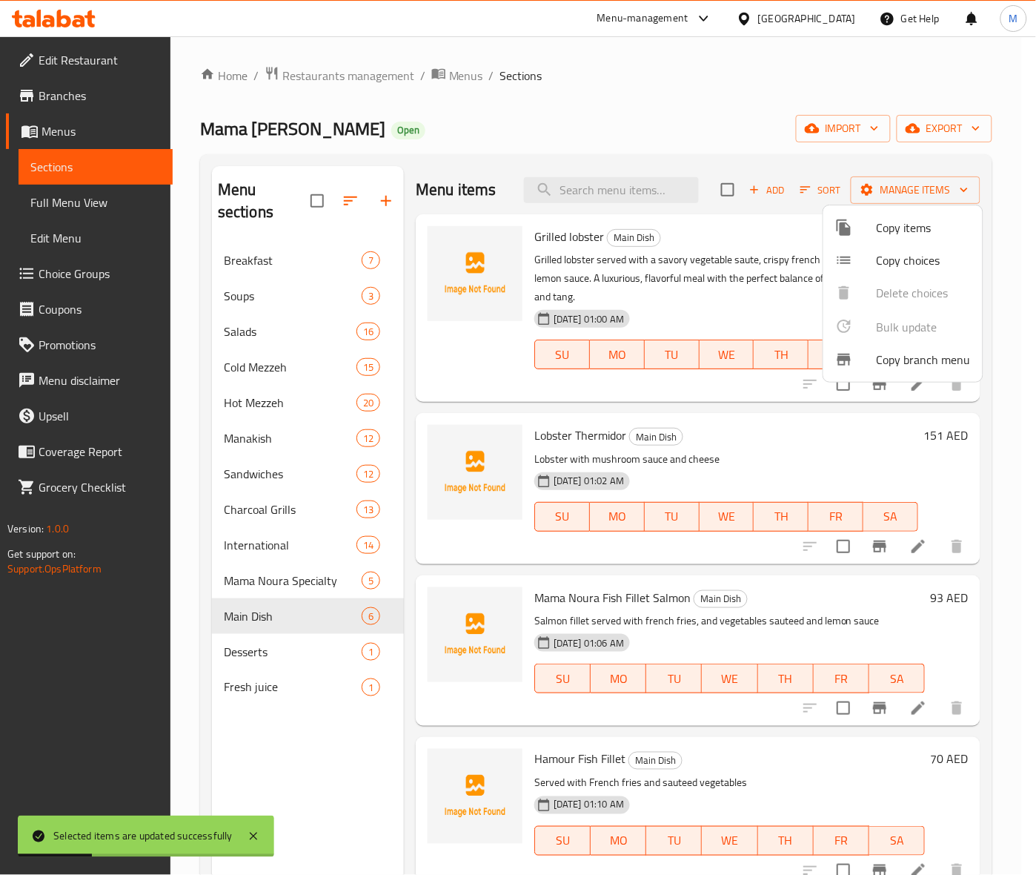
click at [345, 768] on div at bounding box center [518, 437] width 1036 height 875
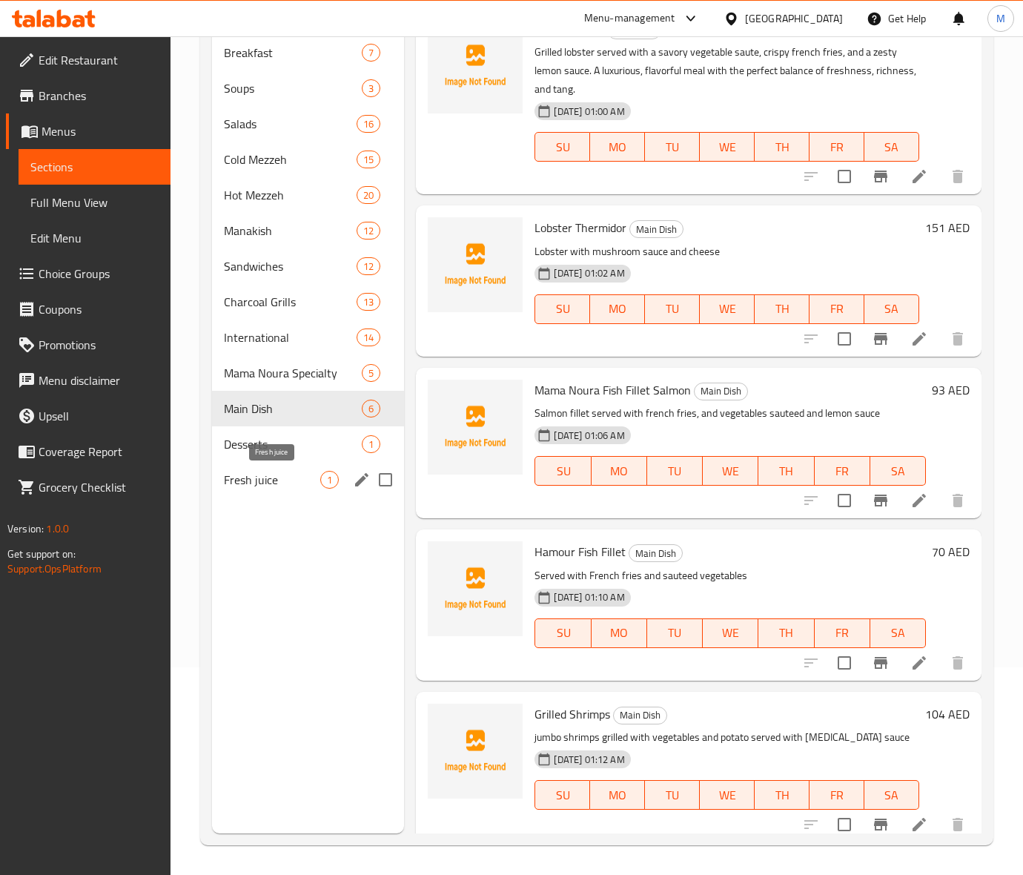
click at [256, 482] on span "Fresh juice" at bounding box center [272, 480] width 96 height 18
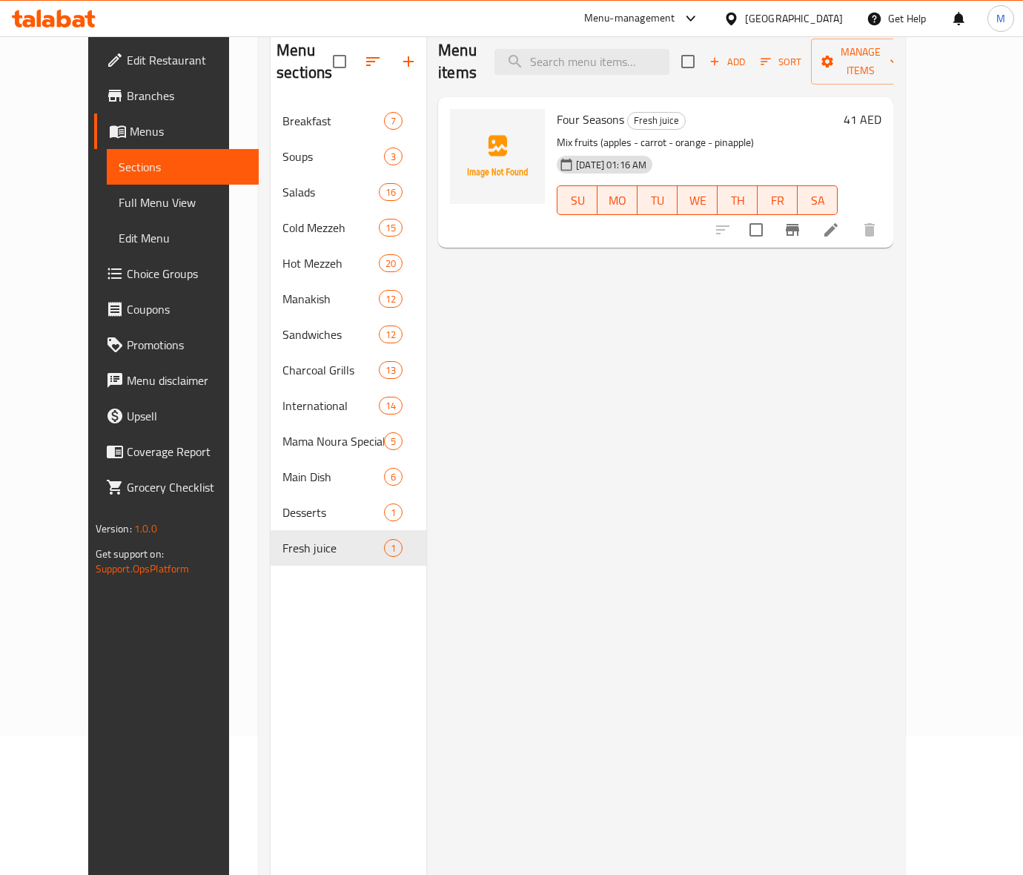
scroll to position [23, 0]
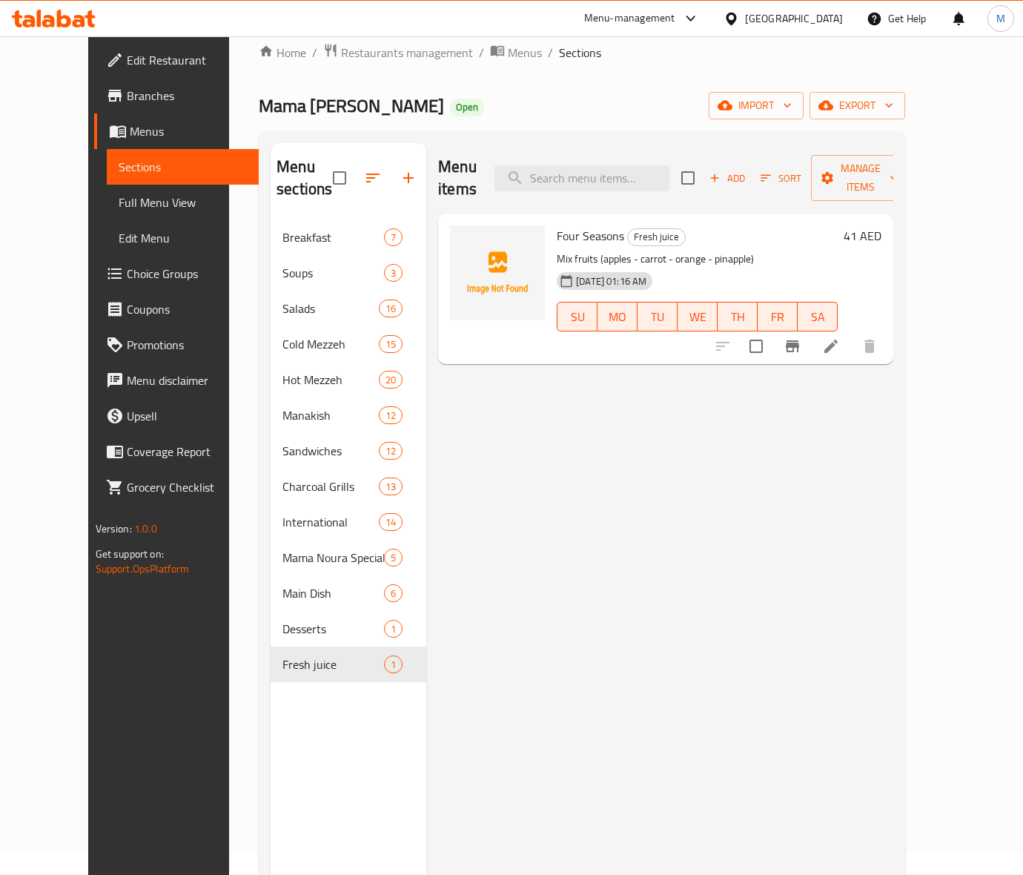
click at [747, 172] on span "Add" at bounding box center [727, 178] width 40 height 17
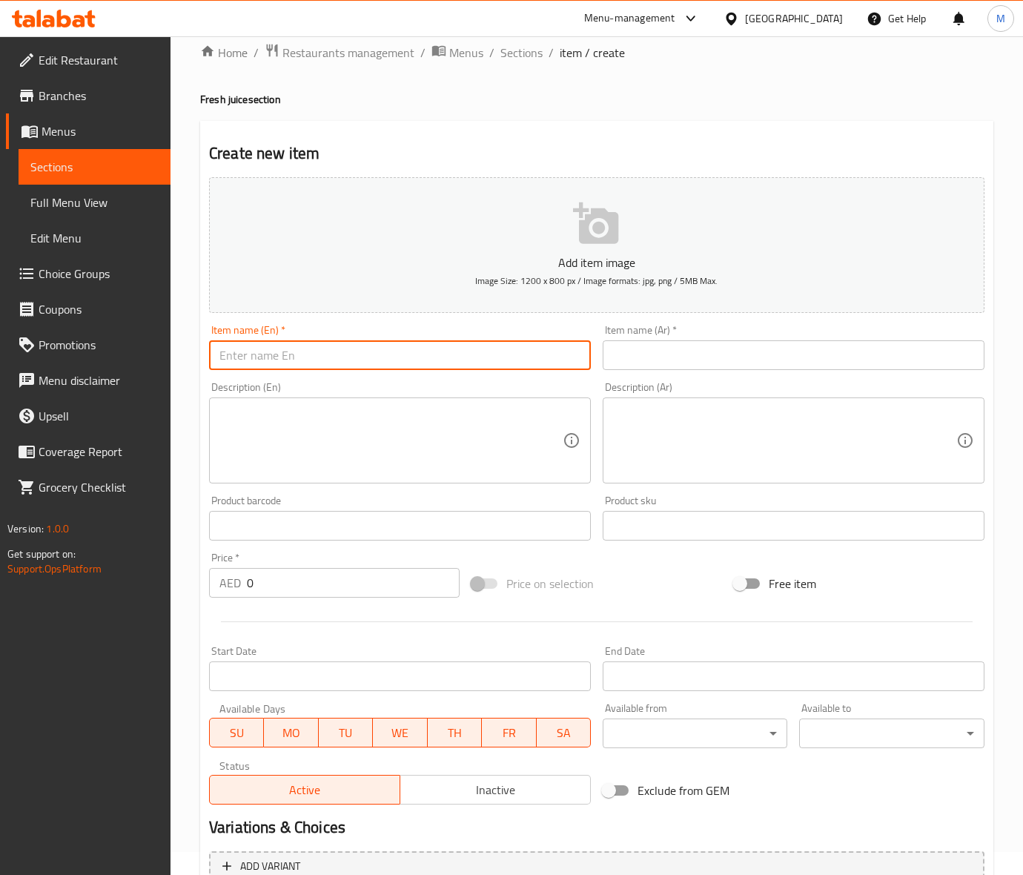
click at [250, 356] on input "text" at bounding box center [400, 355] width 382 height 30
paste input "THREE STAR COCKTAIL"
type input "THREE STAR COCKTAIL"
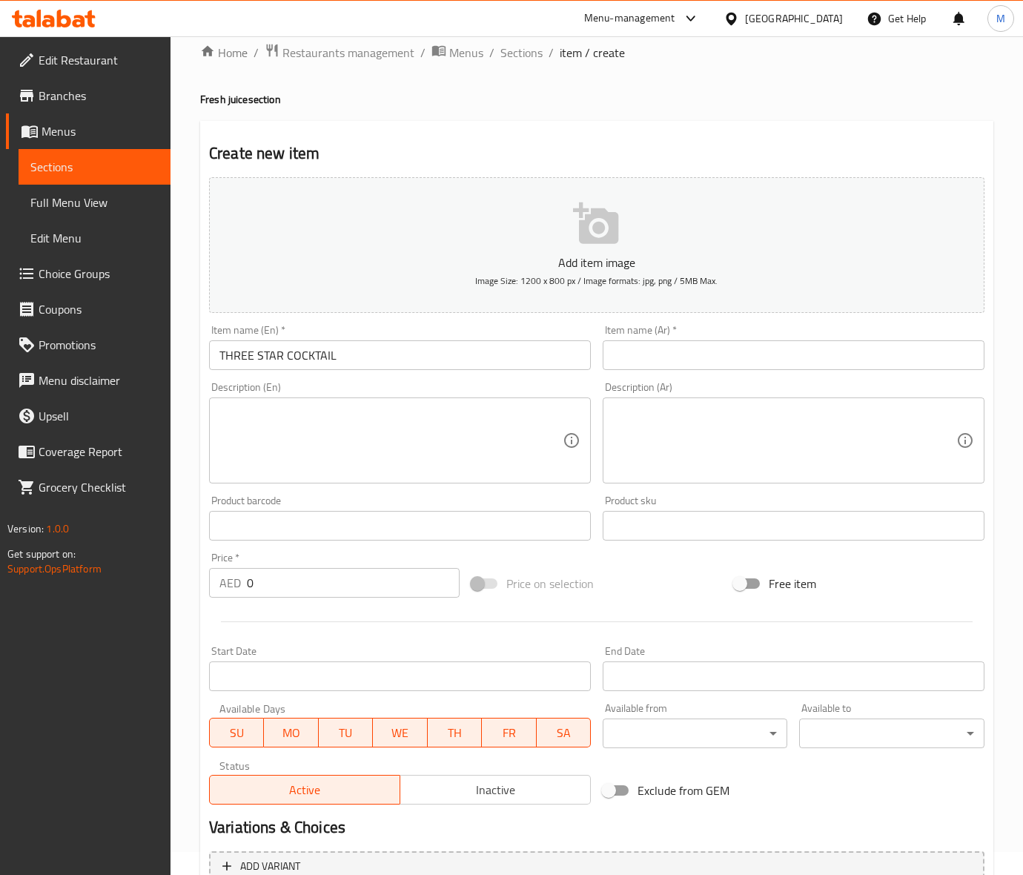
click at [283, 442] on textarea at bounding box center [390, 440] width 343 height 70
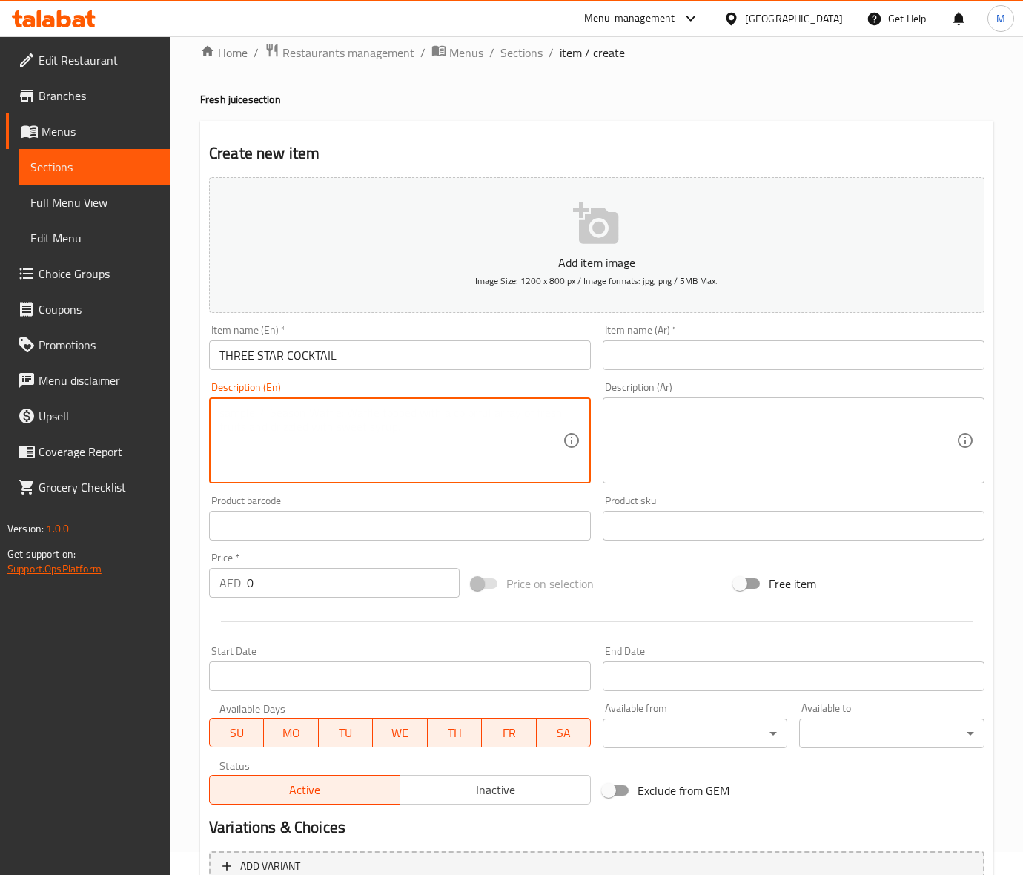
paste textarea "Layers (Guava - Strawberry - Mango)"
type textarea "Layers (Guava - Strawberry - Mango)"
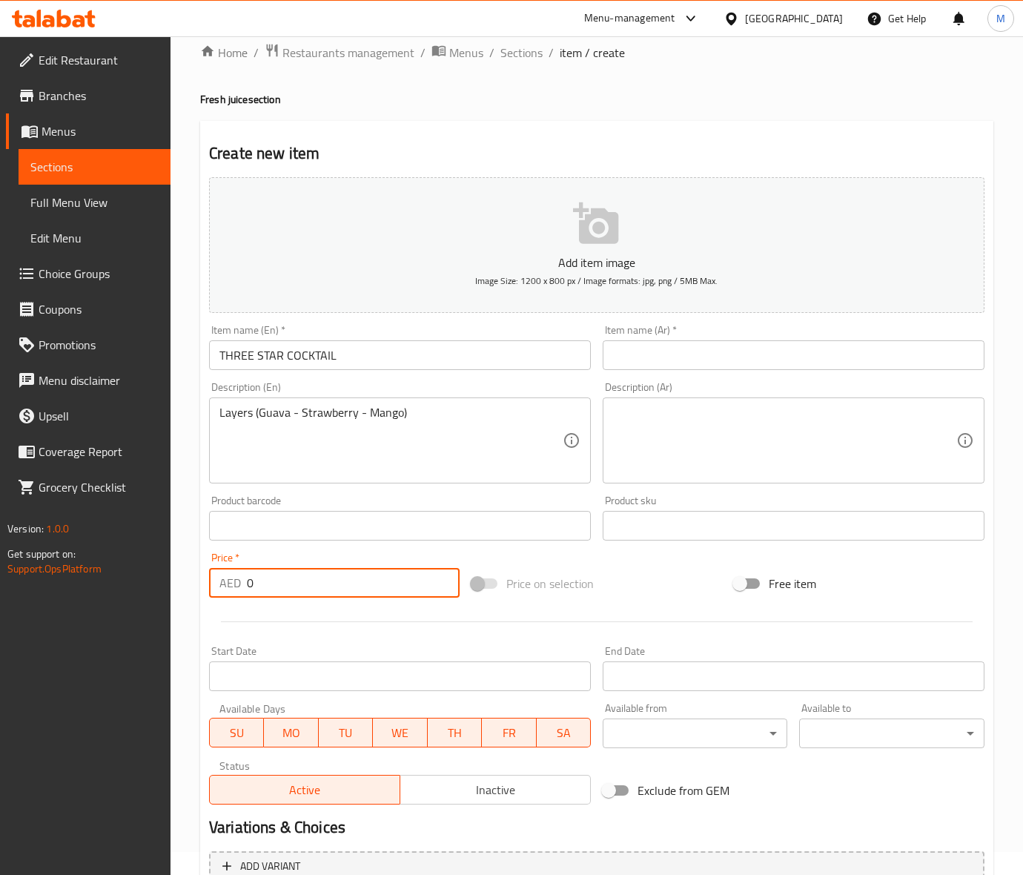
click at [279, 580] on input "0" at bounding box center [353, 583] width 213 height 30
paste input "41"
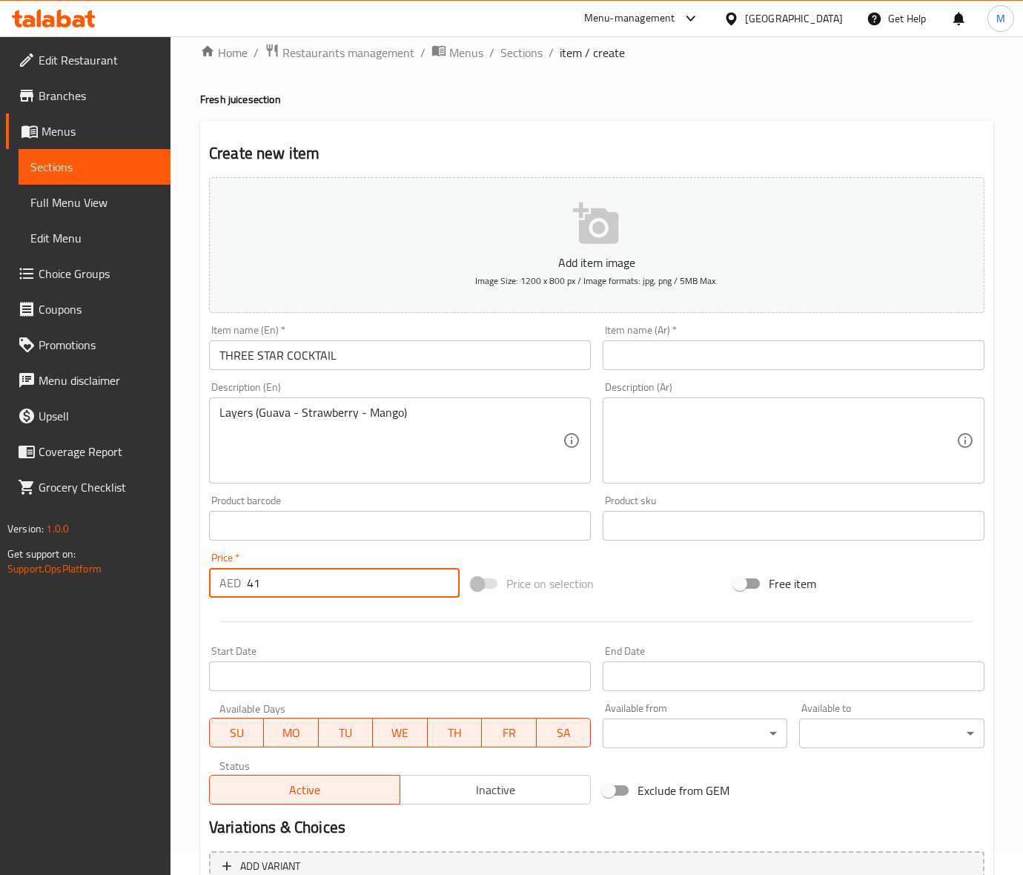
type input "41"
click at [650, 595] on div "Price on selection" at bounding box center [596, 583] width 262 height 40
click at [295, 365] on input "THREE STAR COCKTAIL" at bounding box center [400, 355] width 382 height 30
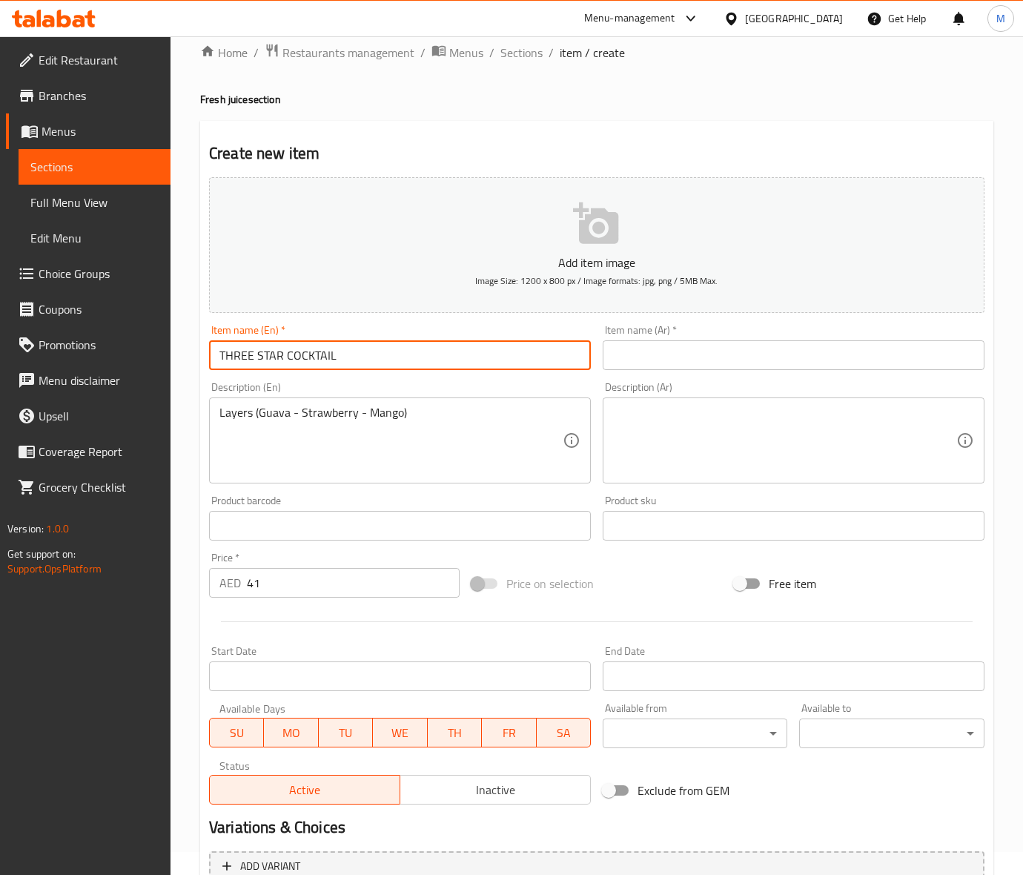
click at [294, 365] on input "THREE STAR COCKTAIL" at bounding box center [400, 355] width 382 height 30
type input "Three Star Cocktail"
click at [652, 353] on input "text" at bounding box center [794, 355] width 382 height 30
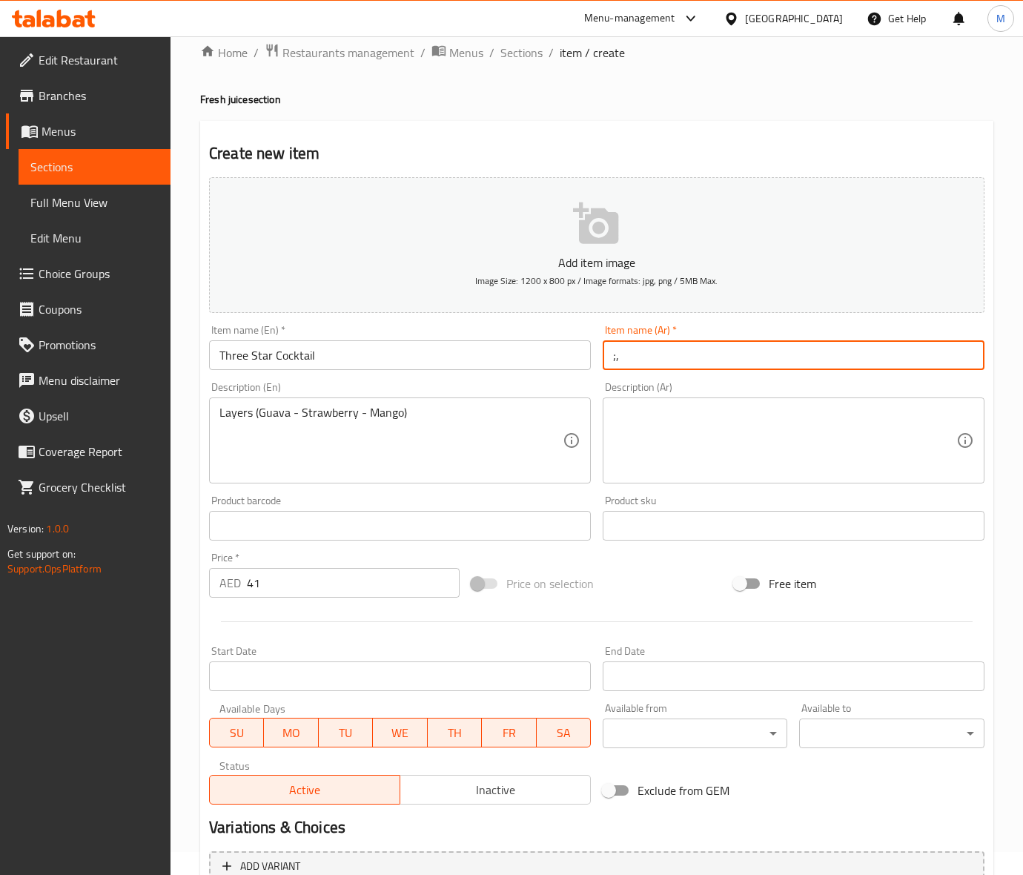
type input ";"
type input "كوكتيل 3 نجوم"
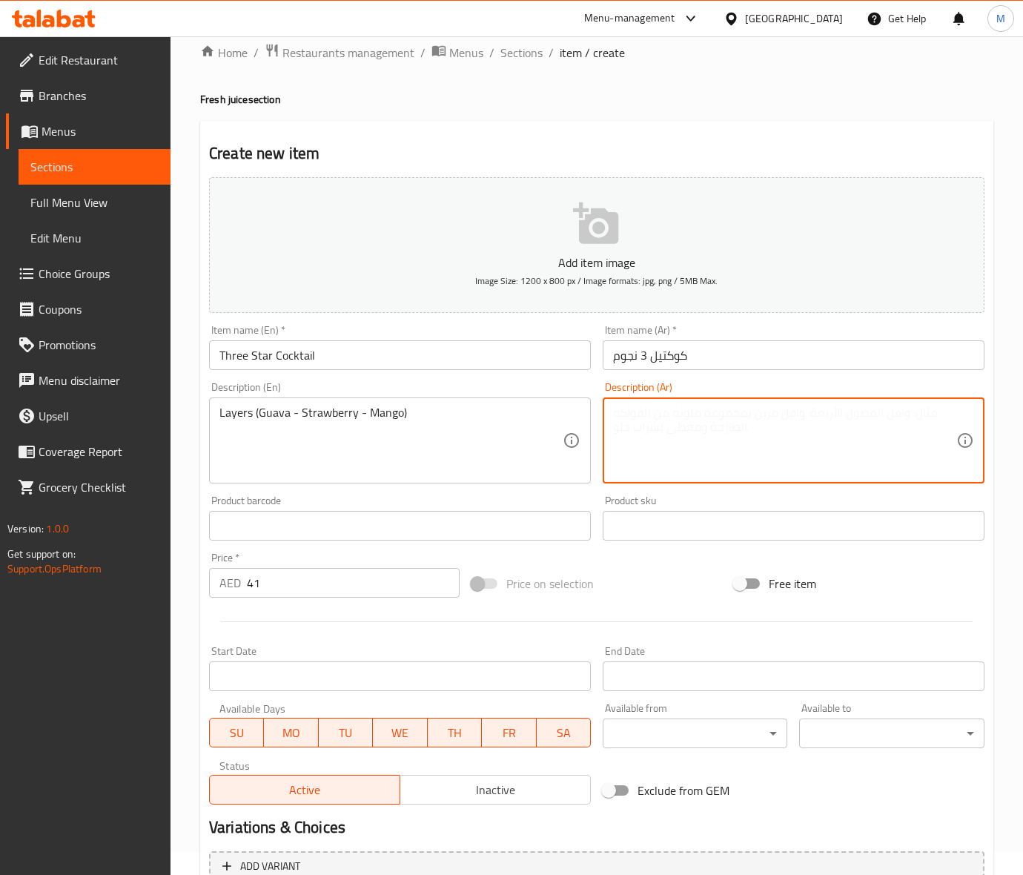
click at [680, 419] on textarea at bounding box center [784, 440] width 343 height 70
type textarea "طبقات ( جوافة - فراولة - مانجو )"
click at [626, 597] on div "Price on selection" at bounding box center [596, 583] width 262 height 40
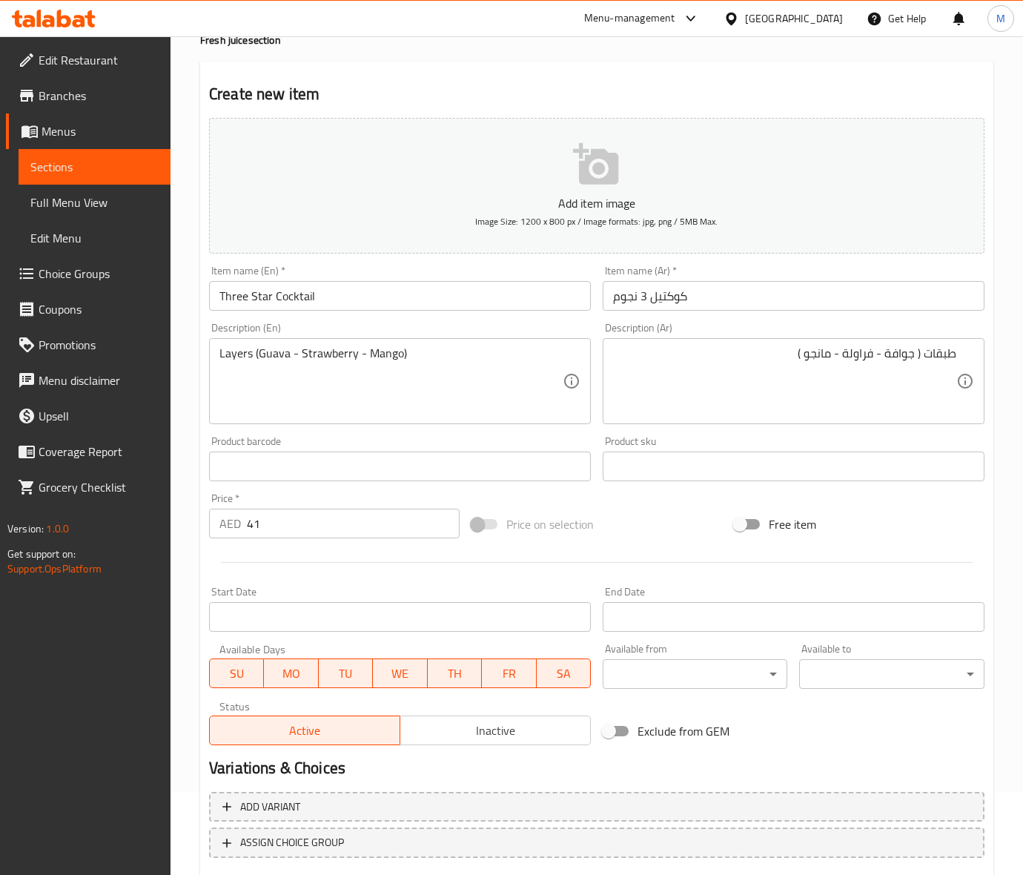
scroll to position [170, 0]
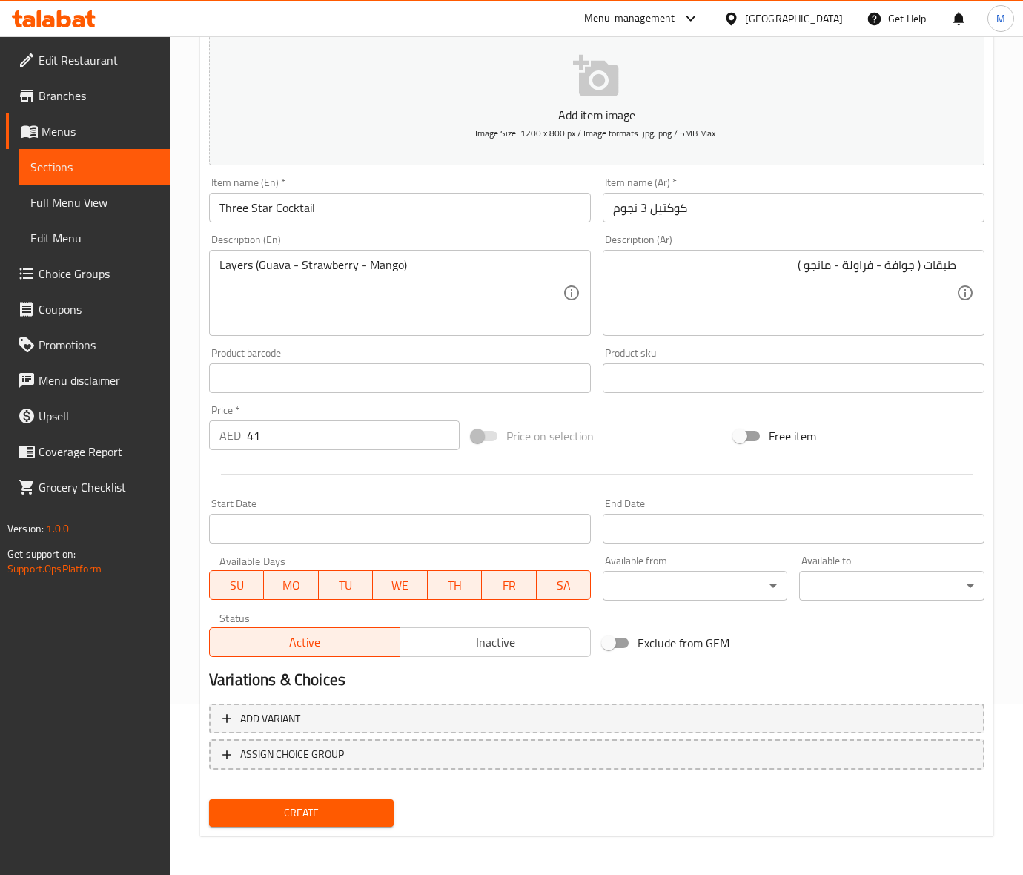
click at [345, 812] on span "Create" at bounding box center [301, 812] width 161 height 19
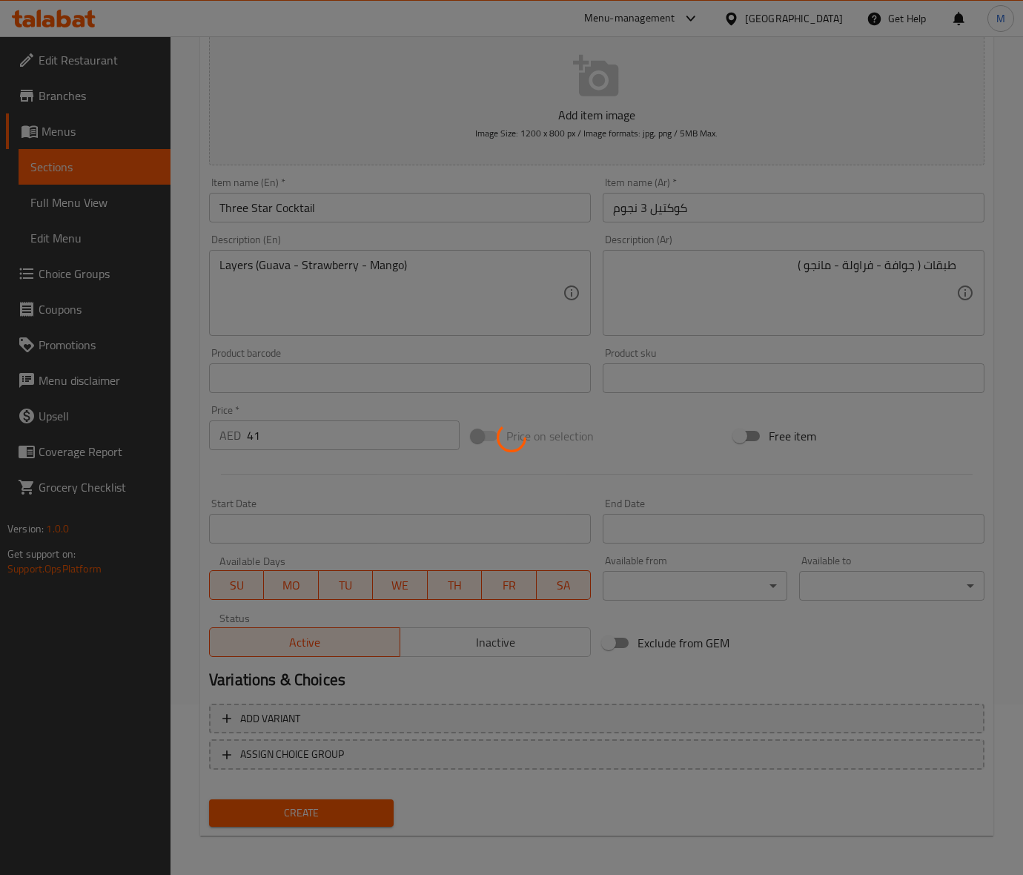
type input "0"
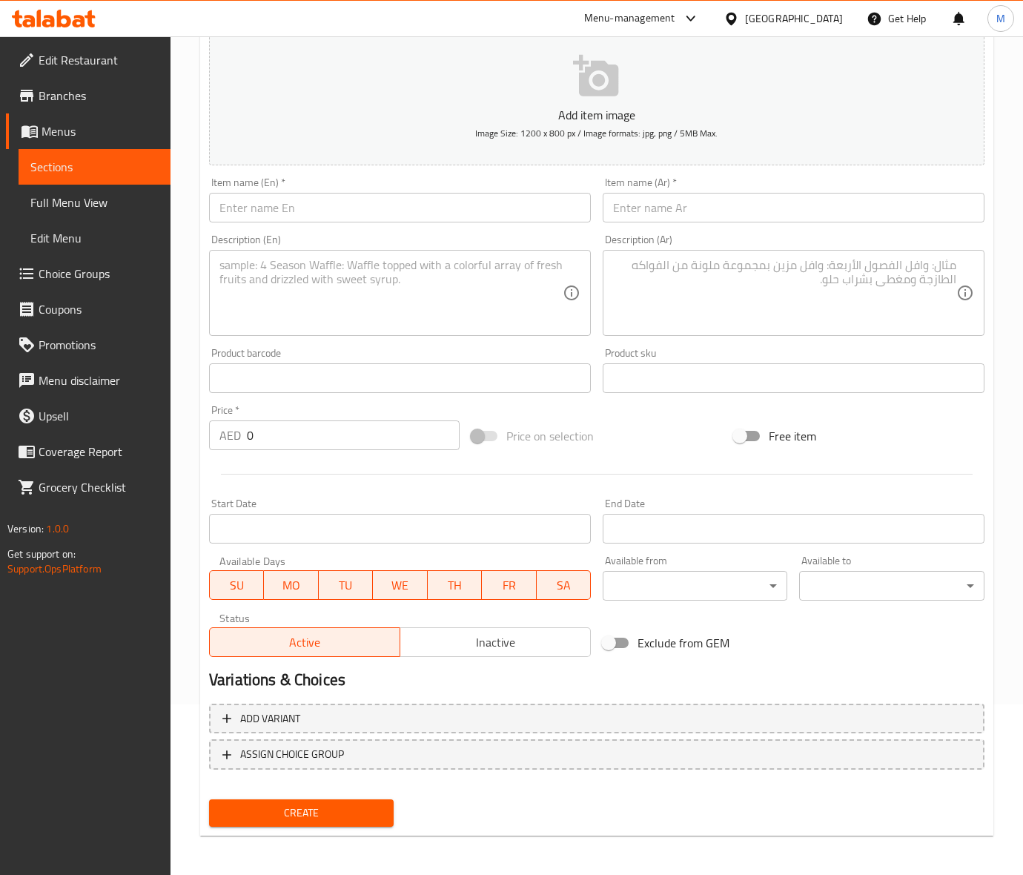
click at [256, 211] on input "text" at bounding box center [400, 208] width 382 height 30
paste input "RED KISS"
type input "RED KISS"
click at [320, 431] on input "0" at bounding box center [353, 435] width 213 height 30
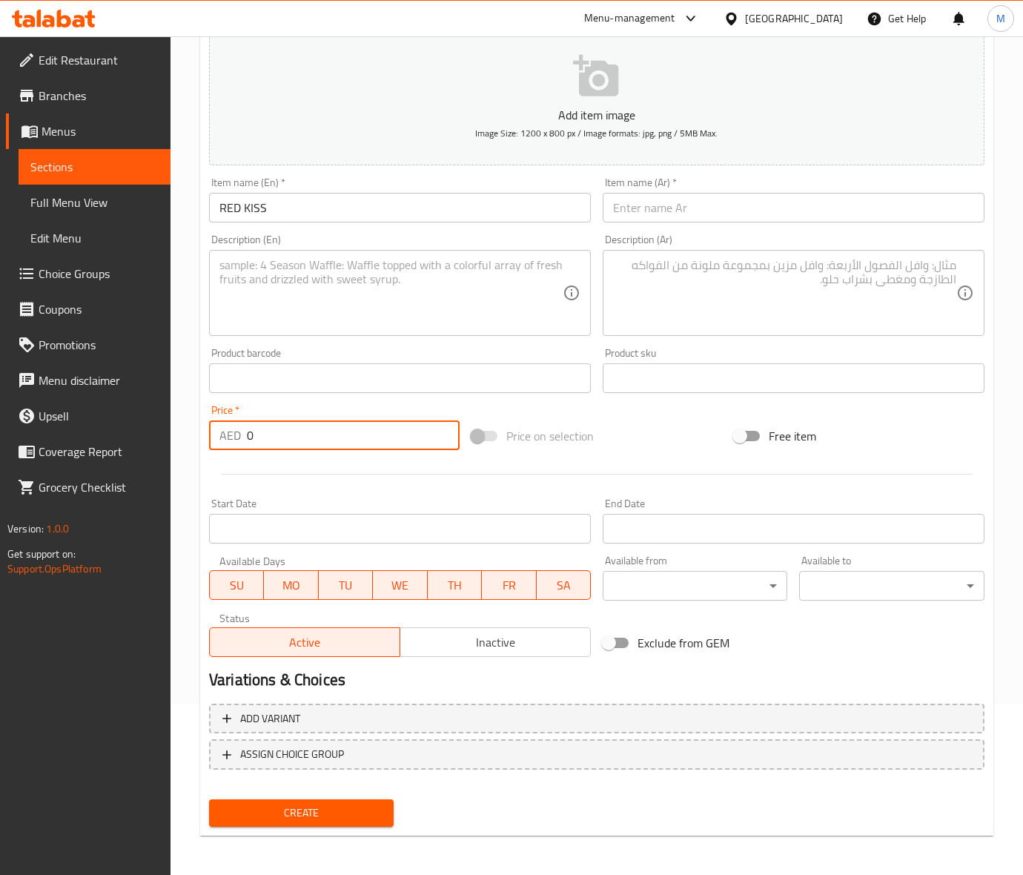
click at [320, 431] on input "0" at bounding box center [353, 435] width 213 height 30
paste input "41"
type input "41"
click at [627, 428] on div "Price on selection" at bounding box center [596, 436] width 262 height 40
click at [294, 320] on textarea at bounding box center [390, 293] width 343 height 70
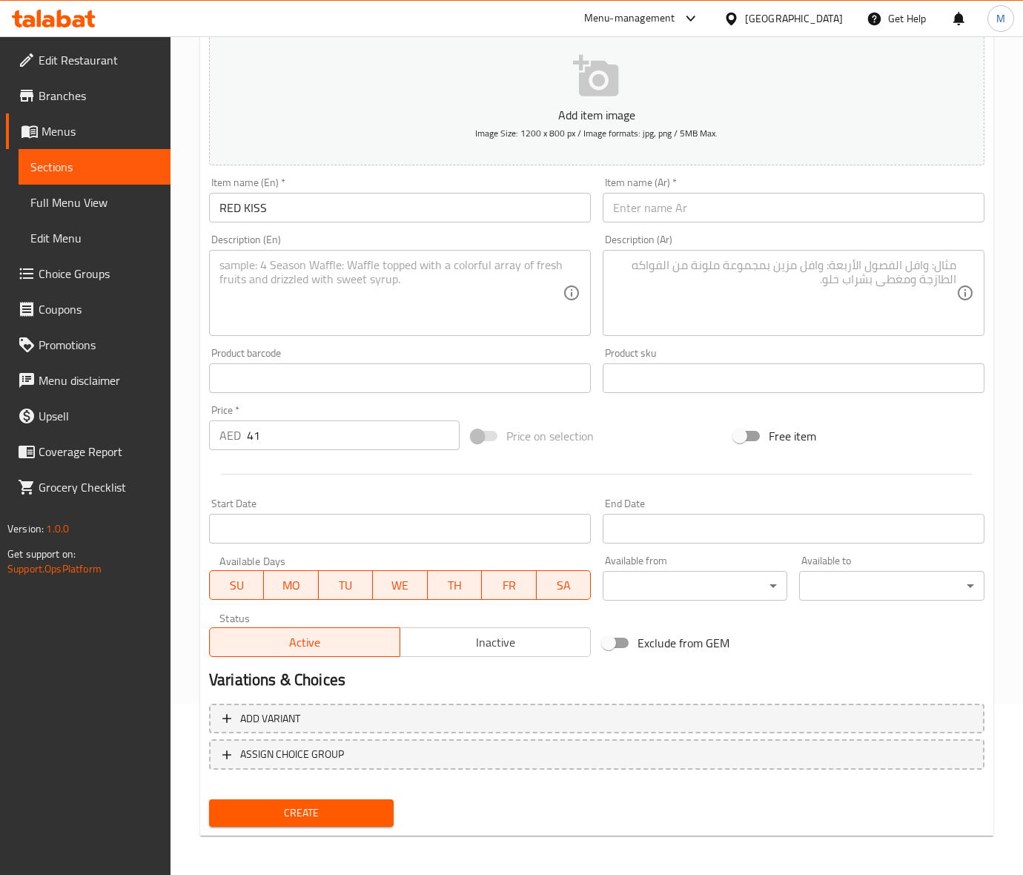
paste textarea "A delicious medley of kiwi, strawberries, blueberries, and blackberries, offeri…"
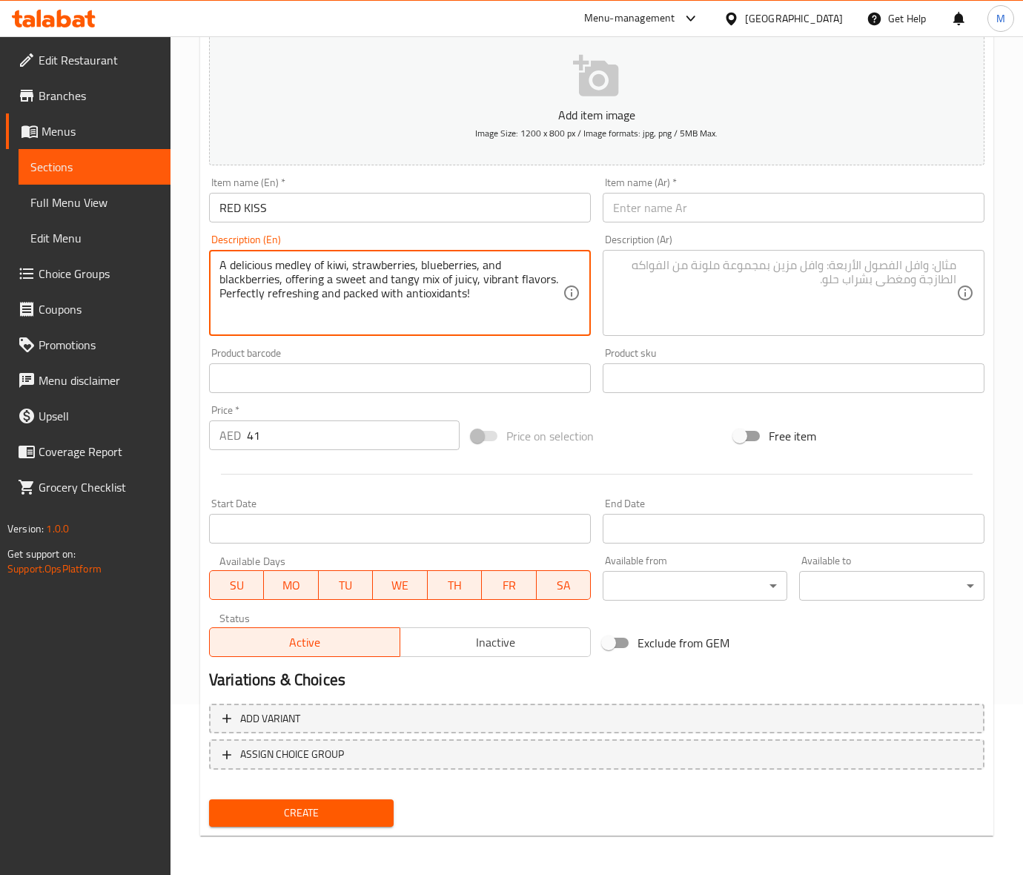
type textarea "A delicious medley of kiwi, strawberries, blueberries, and blackberries, offeri…"
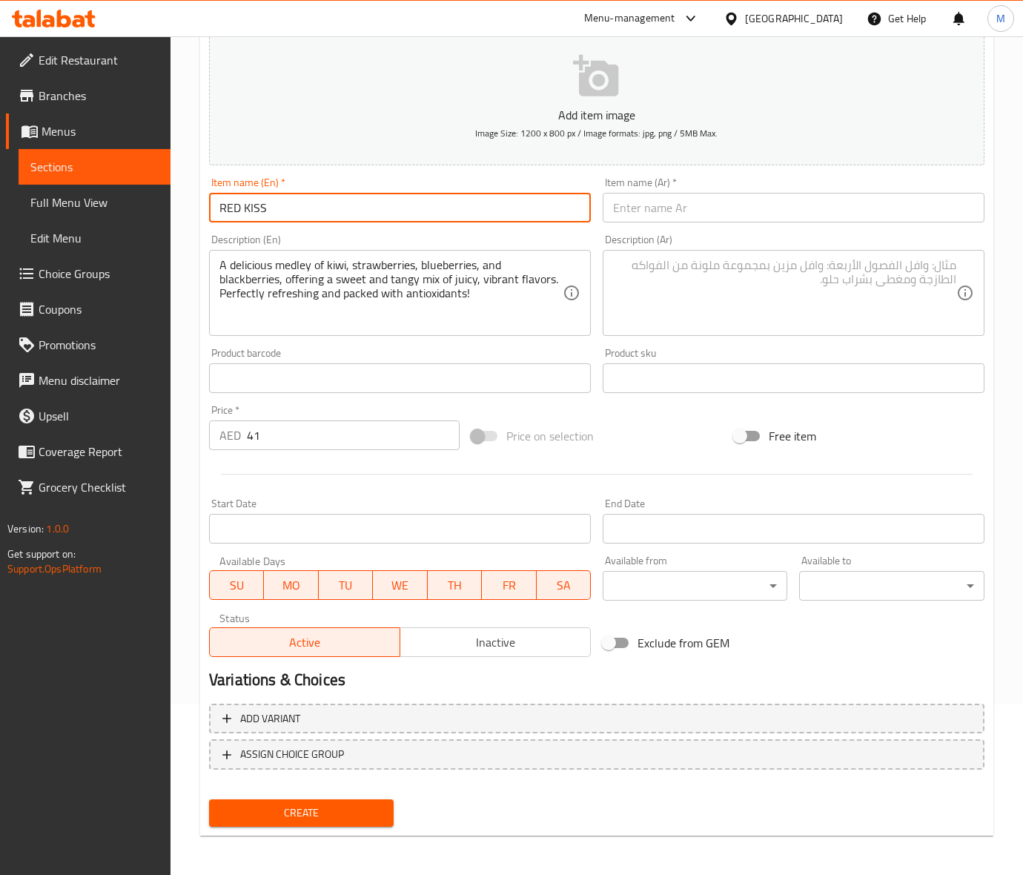
click at [260, 216] on input "RED KISS" at bounding box center [400, 208] width 382 height 30
type input "Red Kiss"
click at [663, 226] on div "Item name (Ar)   * Item name (Ar) *" at bounding box center [794, 199] width 394 height 57
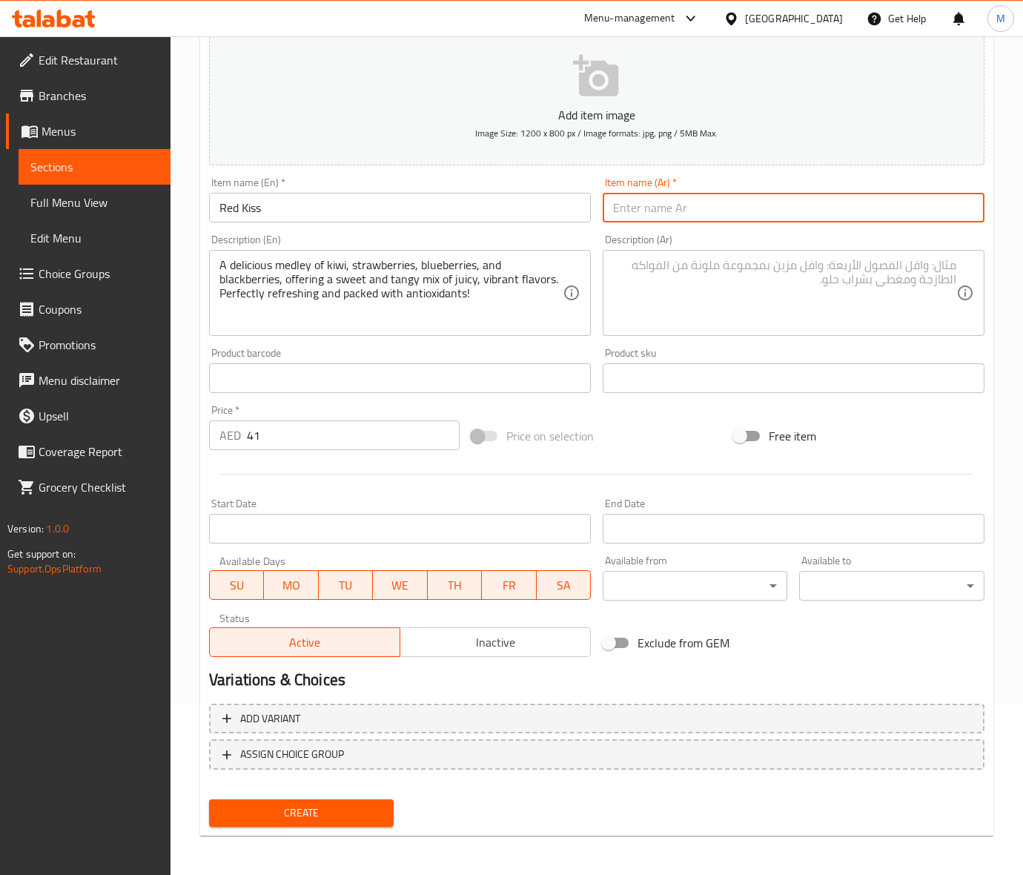
click at [657, 210] on input "text" at bounding box center [794, 208] width 382 height 30
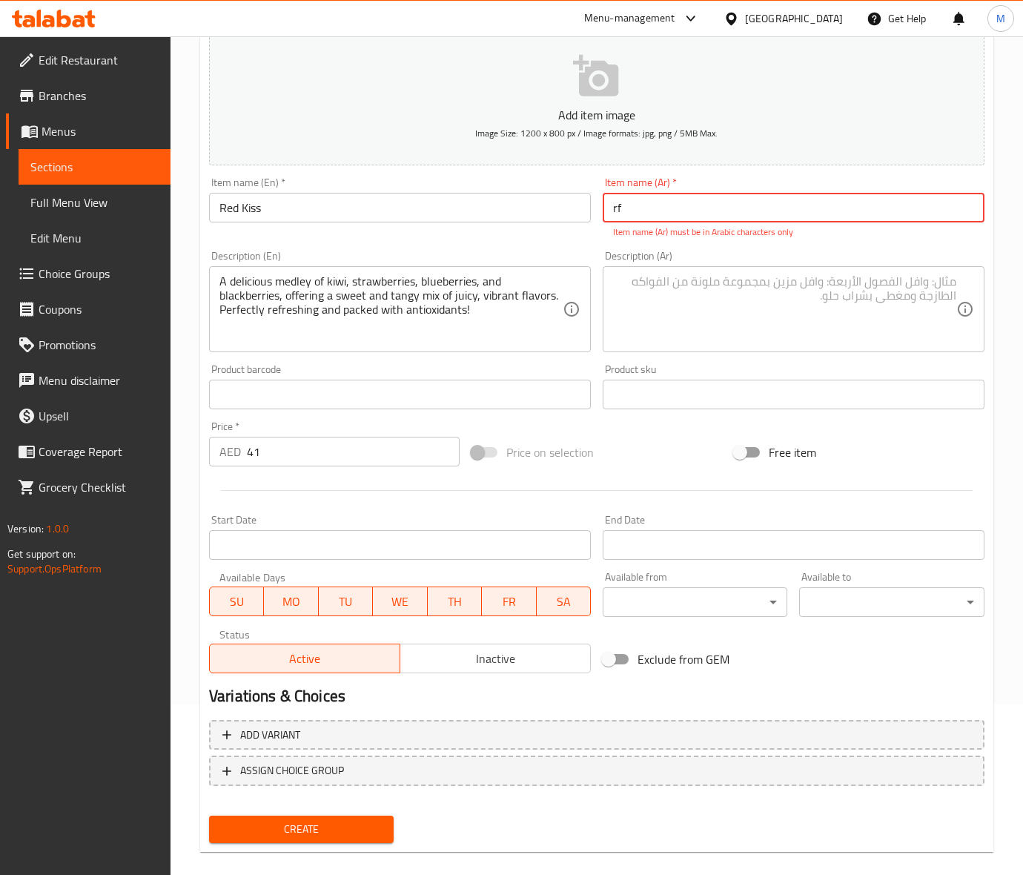
type input "r"
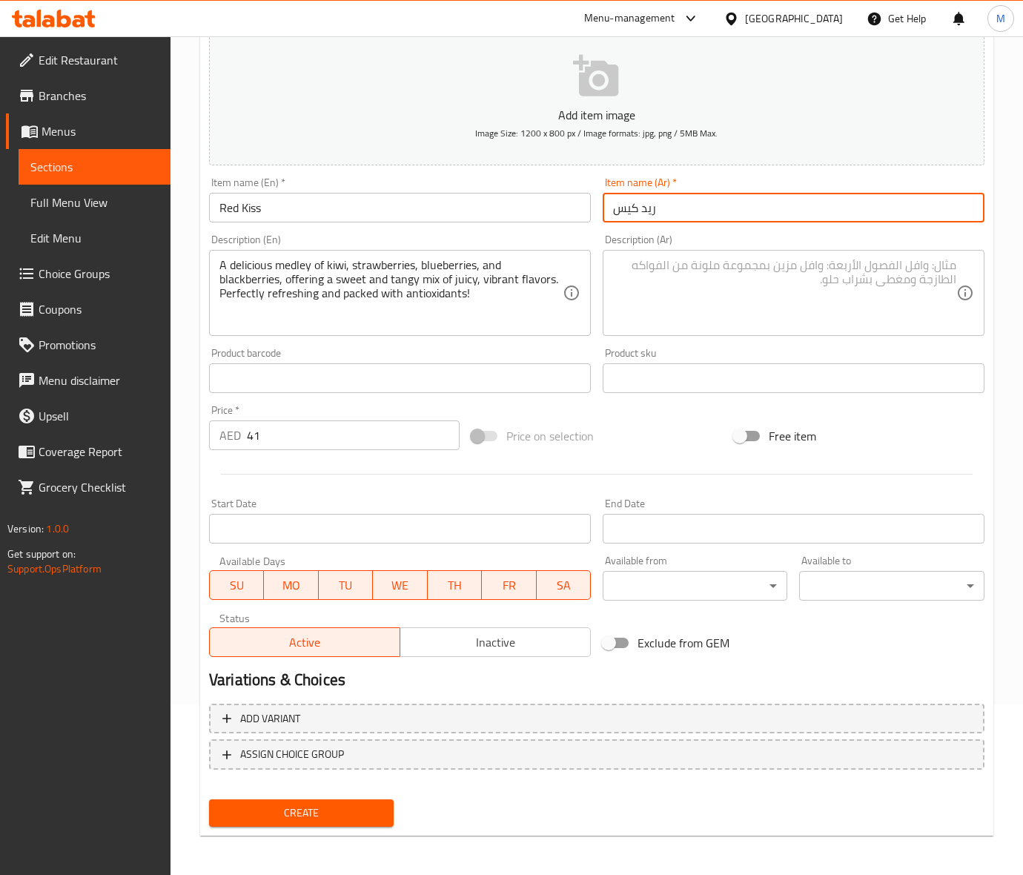
type input "ريد كيس"
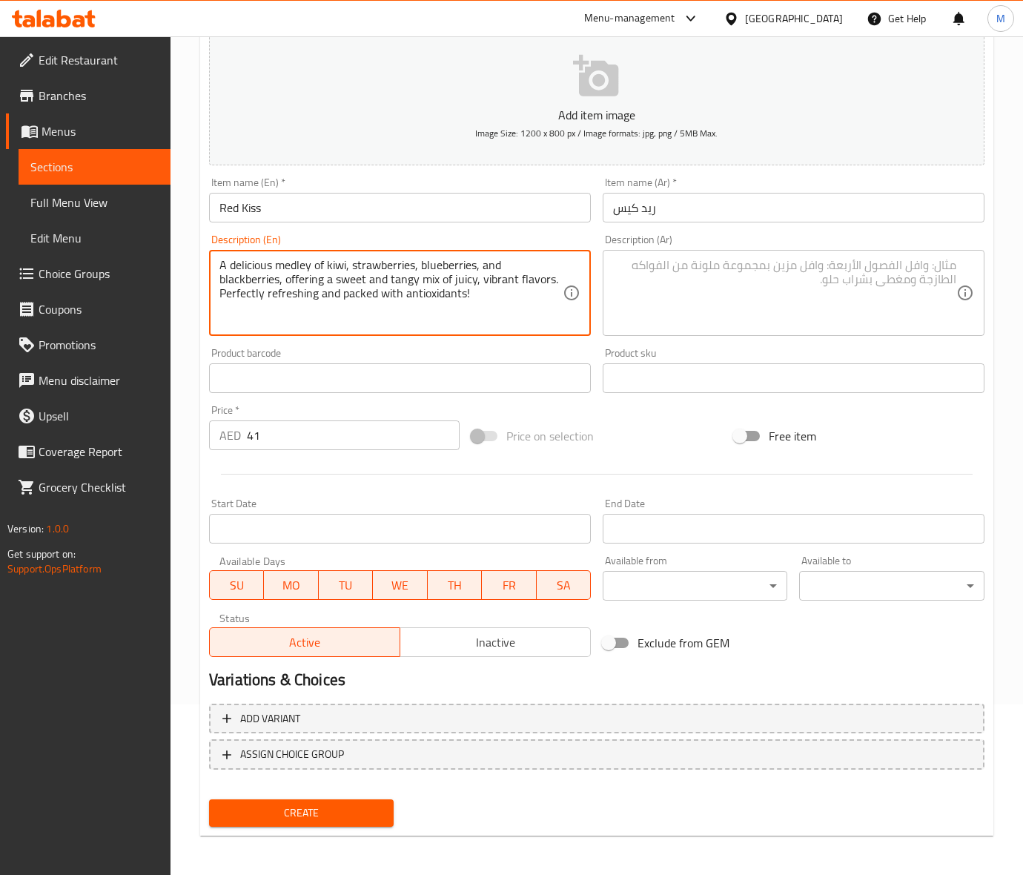
click at [382, 289] on textarea "A delicious medley of kiwi, strawberries, blueberries, and blackberries, offeri…" at bounding box center [390, 293] width 343 height 70
click at [704, 289] on textarea at bounding box center [784, 293] width 343 height 70
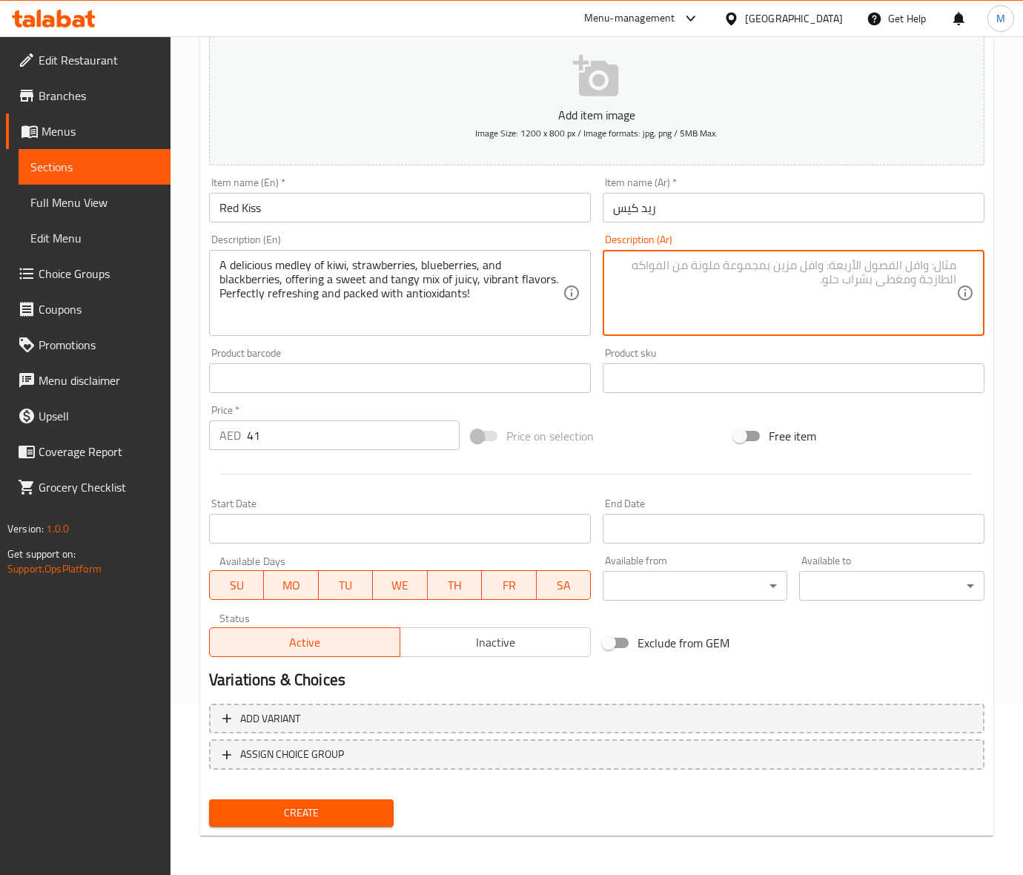
paste textarea "مزيج لذيذ من الكيوي والفراولة والتوت الأزرق والتوت الأسود، يُقدم مزيجًا حلوًا ل…"
type textarea "مزيج لذيذ من الكيوي والفراولة والتوت الأزرق والتوت الأسود، يُقدم مزيجًا حلوًا ل…"
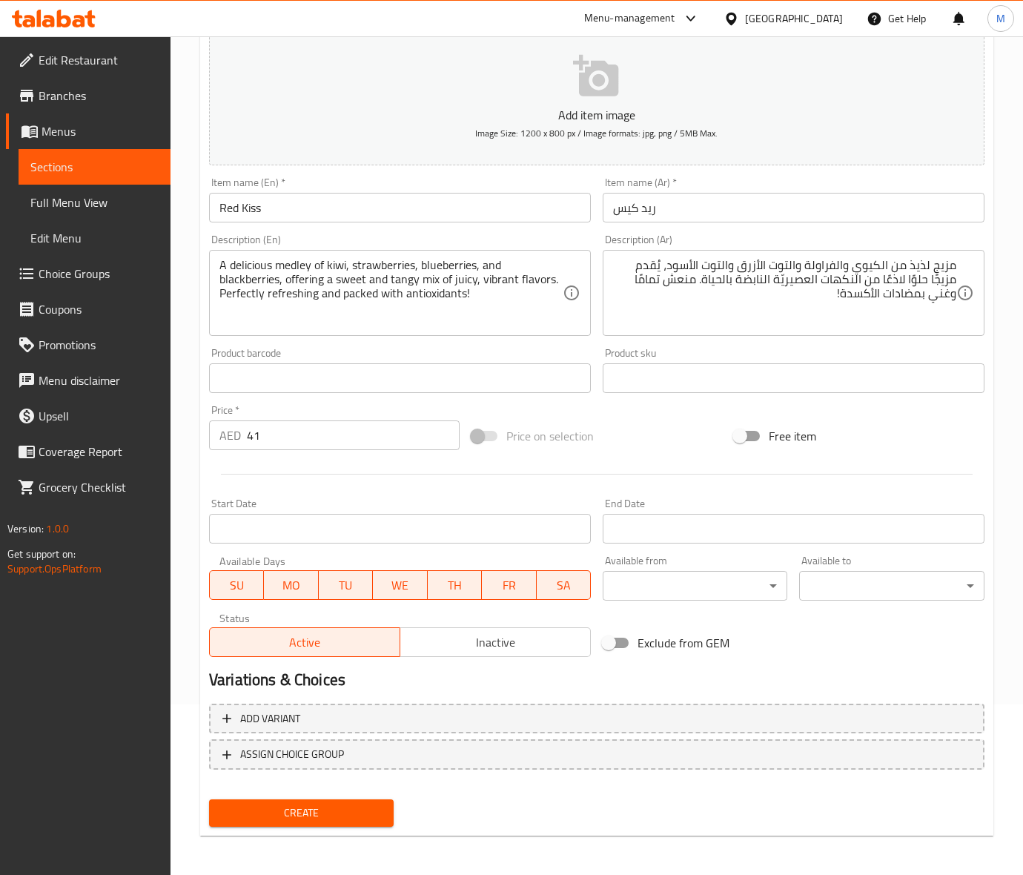
click at [657, 436] on div "Price on selection" at bounding box center [596, 436] width 262 height 40
click at [642, 439] on div "Price on selection" at bounding box center [596, 436] width 262 height 40
click at [302, 806] on span "Create" at bounding box center [301, 812] width 161 height 19
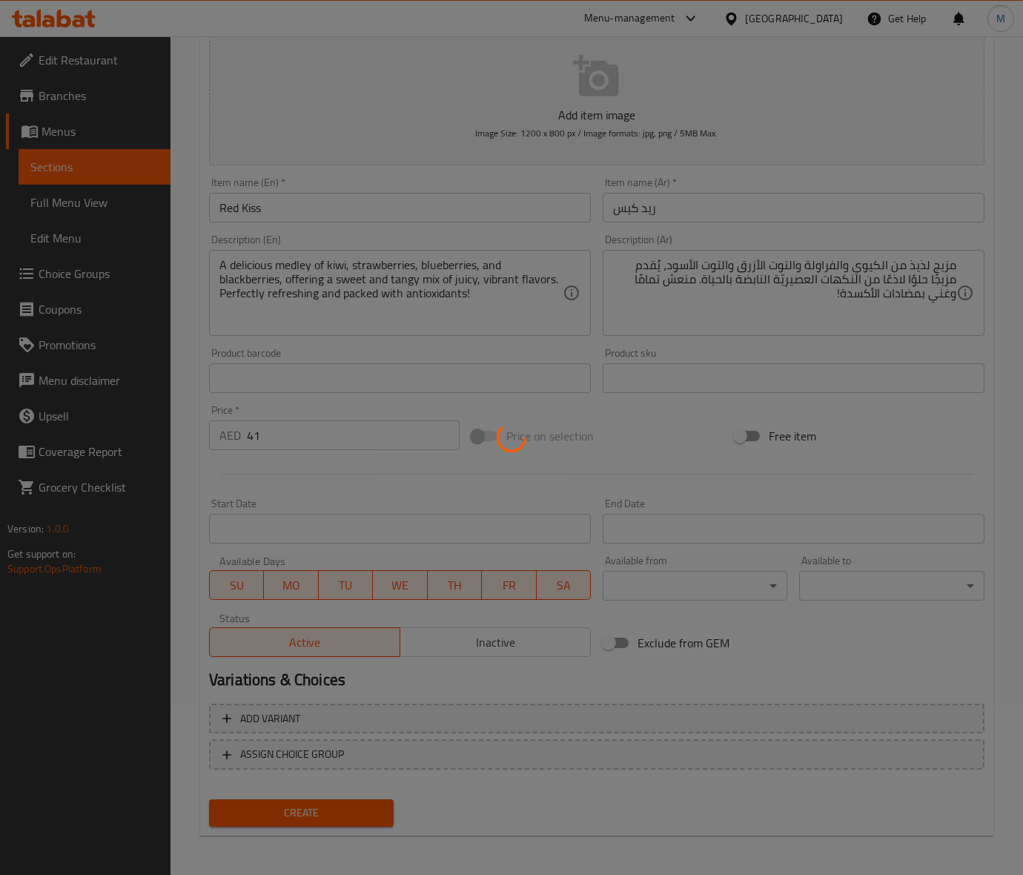
type input "0"
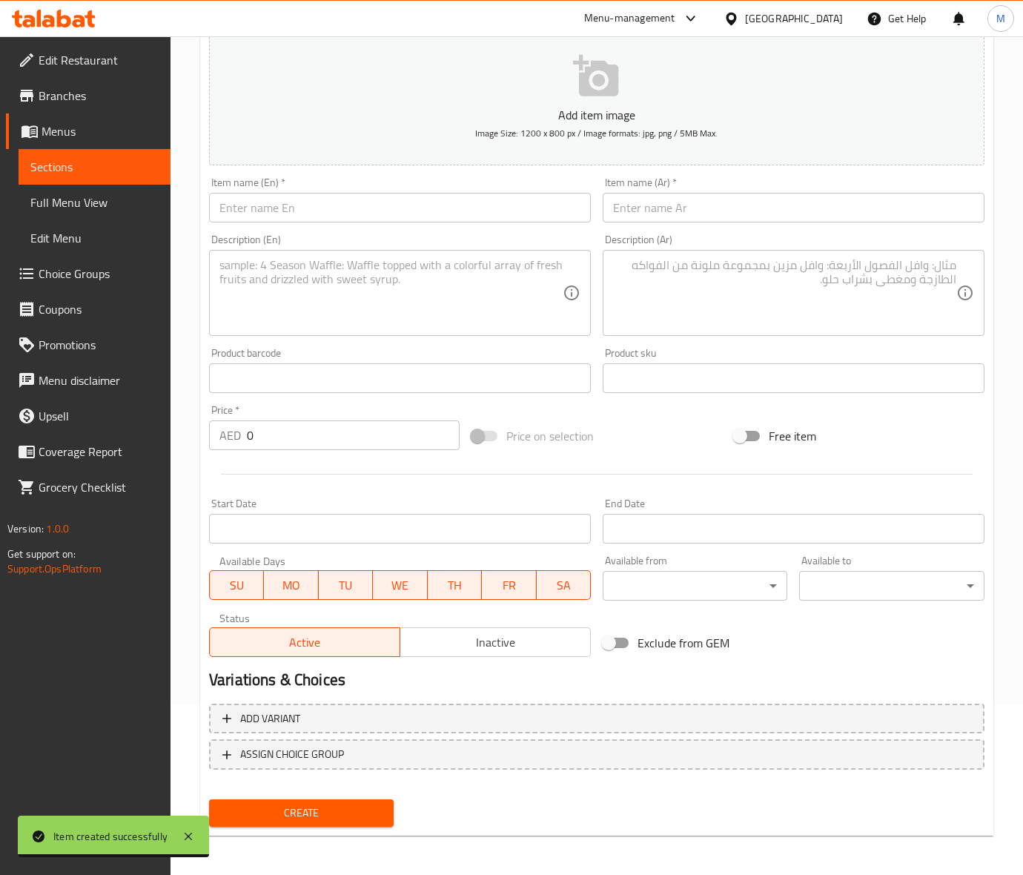
click at [286, 213] on input "text" at bounding box center [400, 208] width 382 height 30
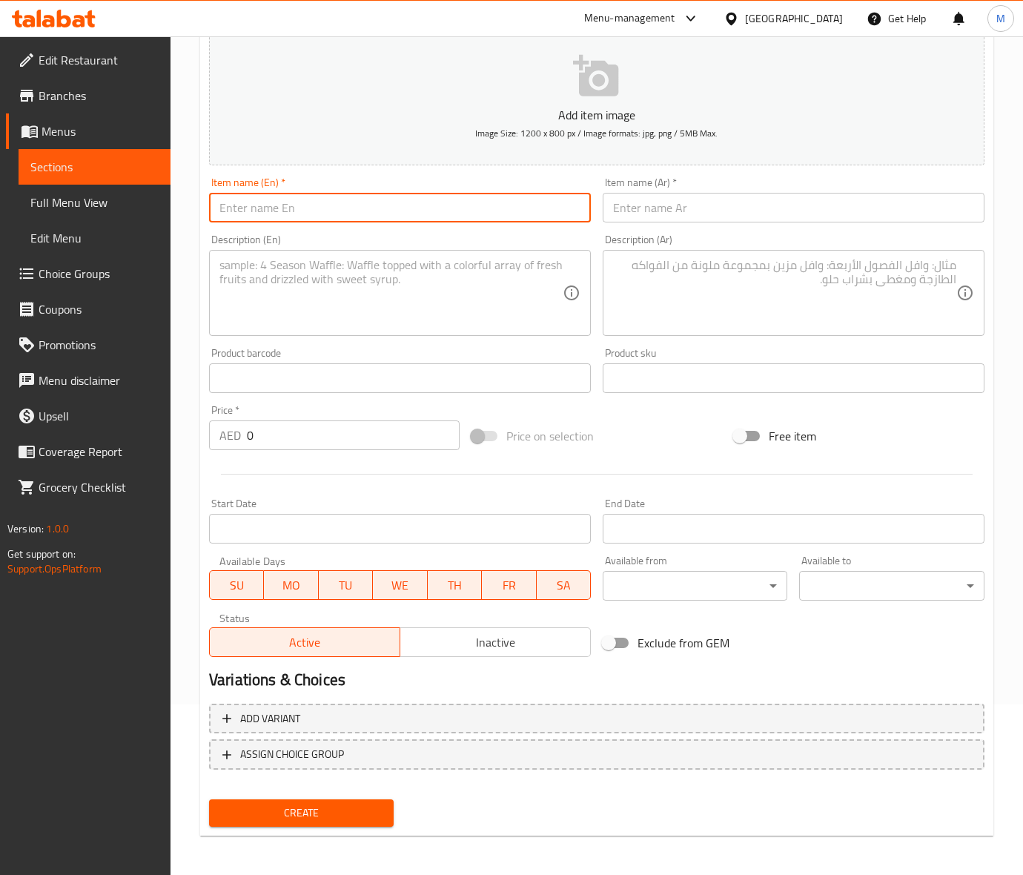
paste input "POMEGRANATE"
type input "POMEGRANATE"
click at [276, 426] on input "0" at bounding box center [353, 435] width 213 height 30
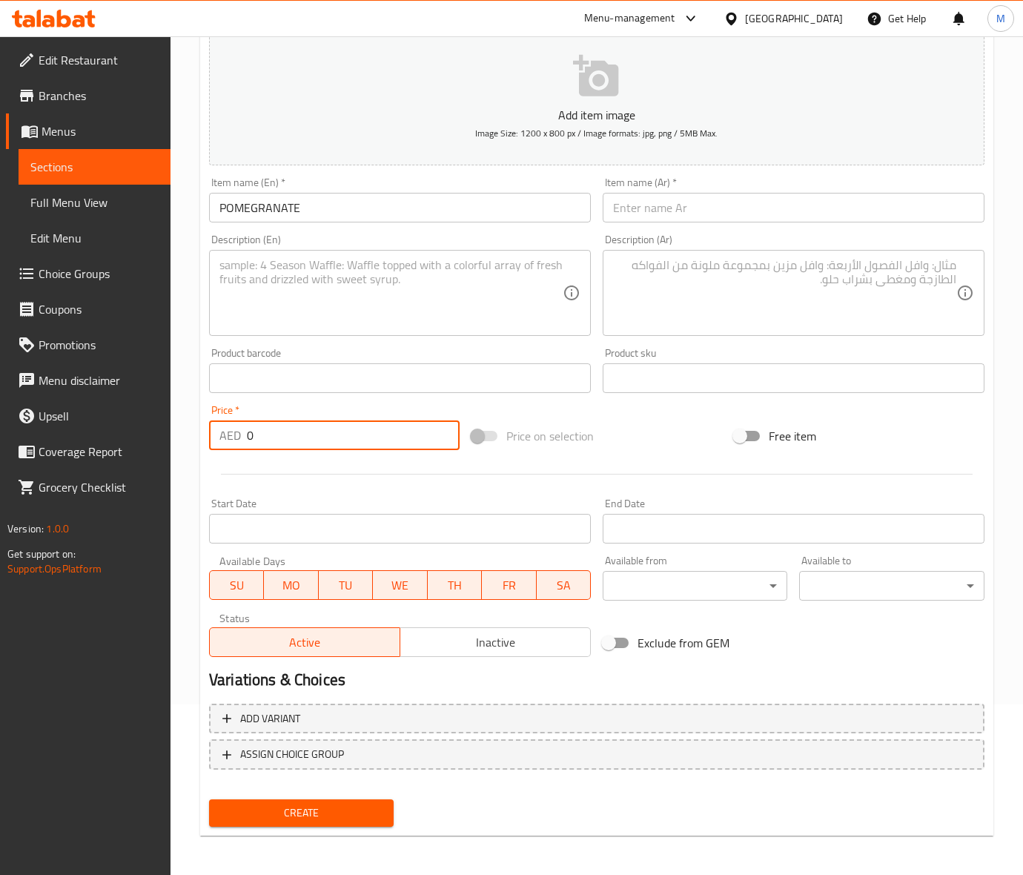
click at [276, 426] on input "0" at bounding box center [353, 435] width 213 height 30
paste input "35"
type input "35"
click at [668, 426] on div "Price on selection" at bounding box center [596, 436] width 262 height 40
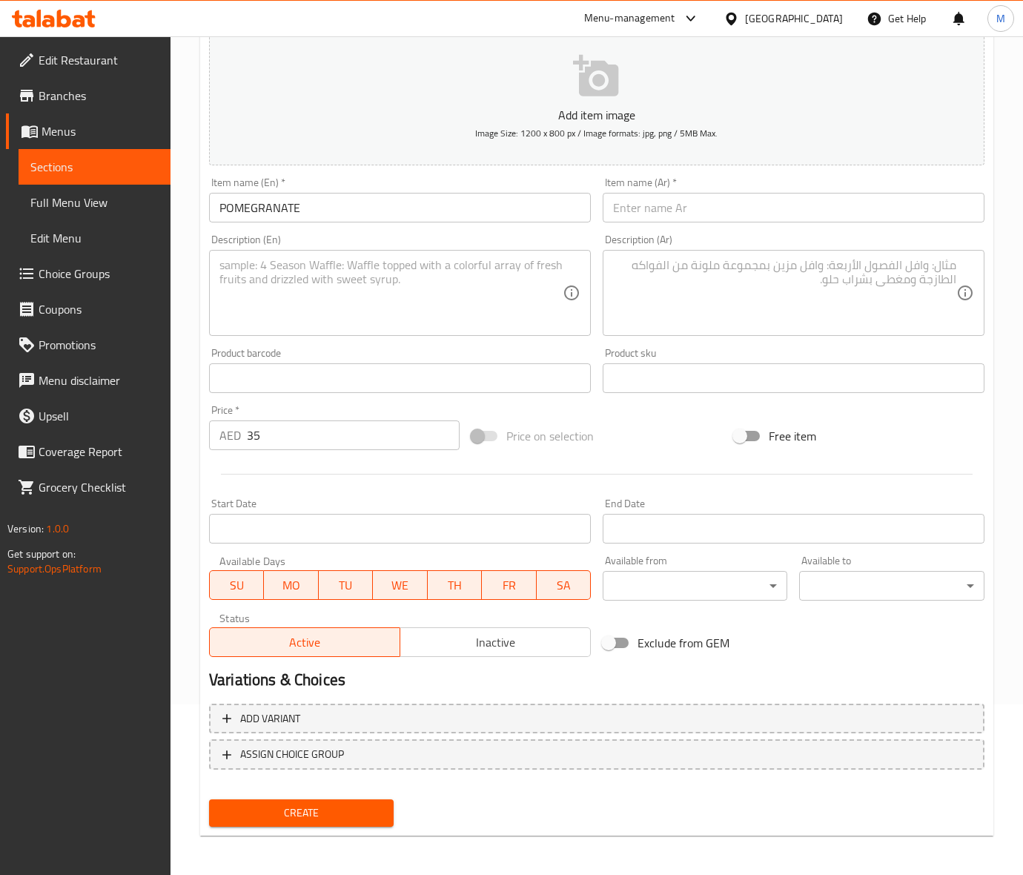
click at [256, 206] on input "POMEGRANATE" at bounding box center [400, 208] width 382 height 30
type input "Pomegranate"
click at [654, 434] on div "Price on selection" at bounding box center [596, 436] width 262 height 40
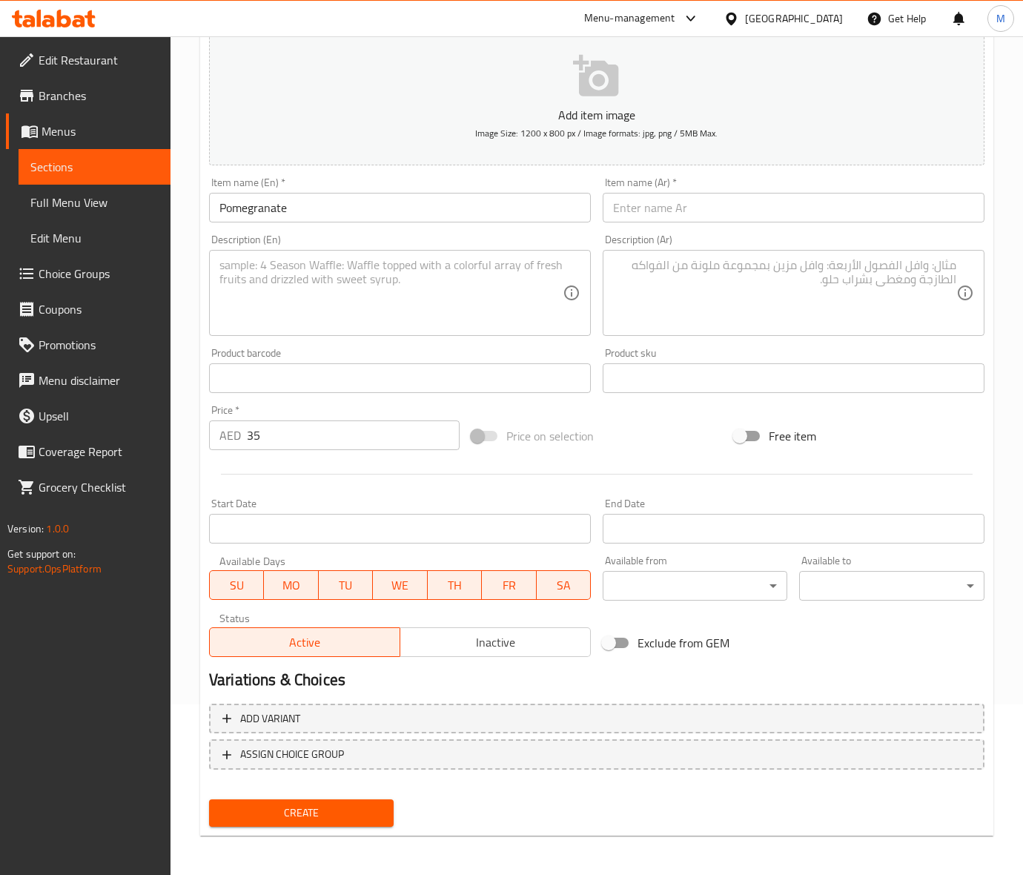
click at [308, 286] on textarea at bounding box center [390, 293] width 343 height 70
paste textarea "POMEGRANATE FRESH JUICE"
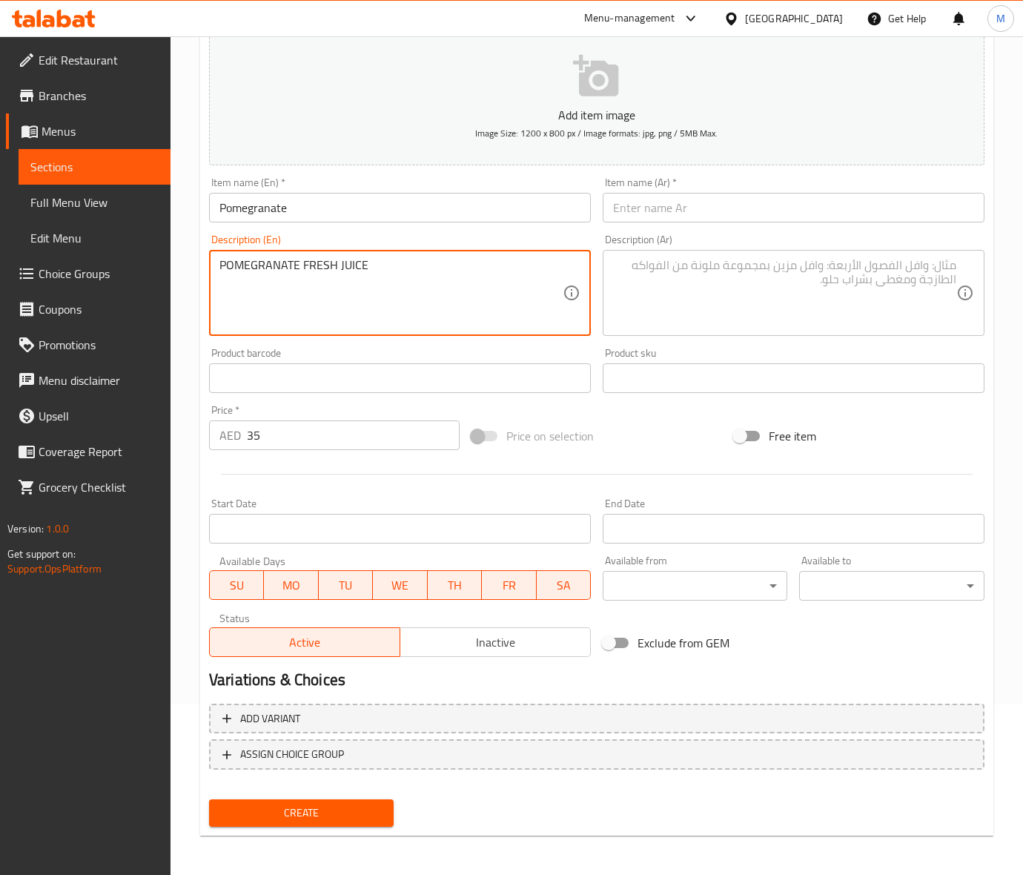
click at [304, 272] on textarea "POMEGRANATE FRESH JUICE" at bounding box center [390, 293] width 343 height 70
click at [302, 271] on textarea "POMEGRANATE FRESH JUICE" at bounding box center [390, 293] width 343 height 70
type textarea "Pomegranate fresh juice"
drag, startPoint x: 668, startPoint y: 427, endPoint x: 616, endPoint y: 427, distance: 51.9
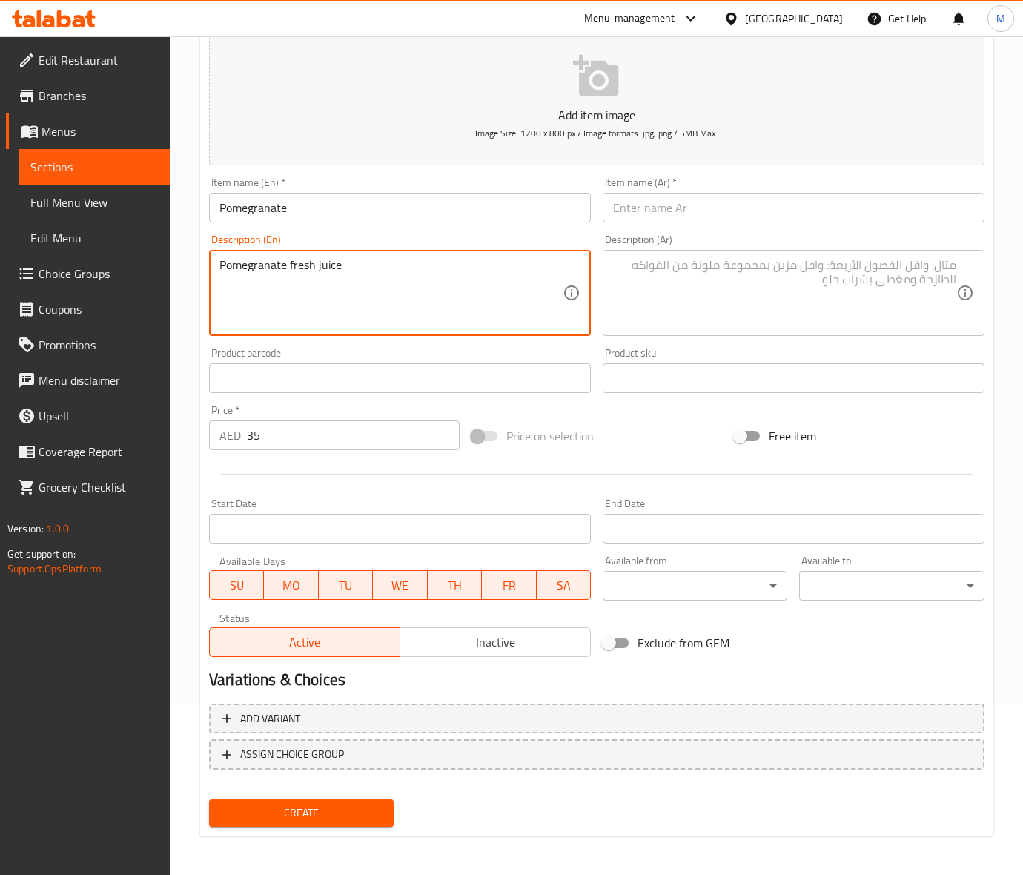
click at [668, 428] on div "Price on selection" at bounding box center [596, 436] width 262 height 40
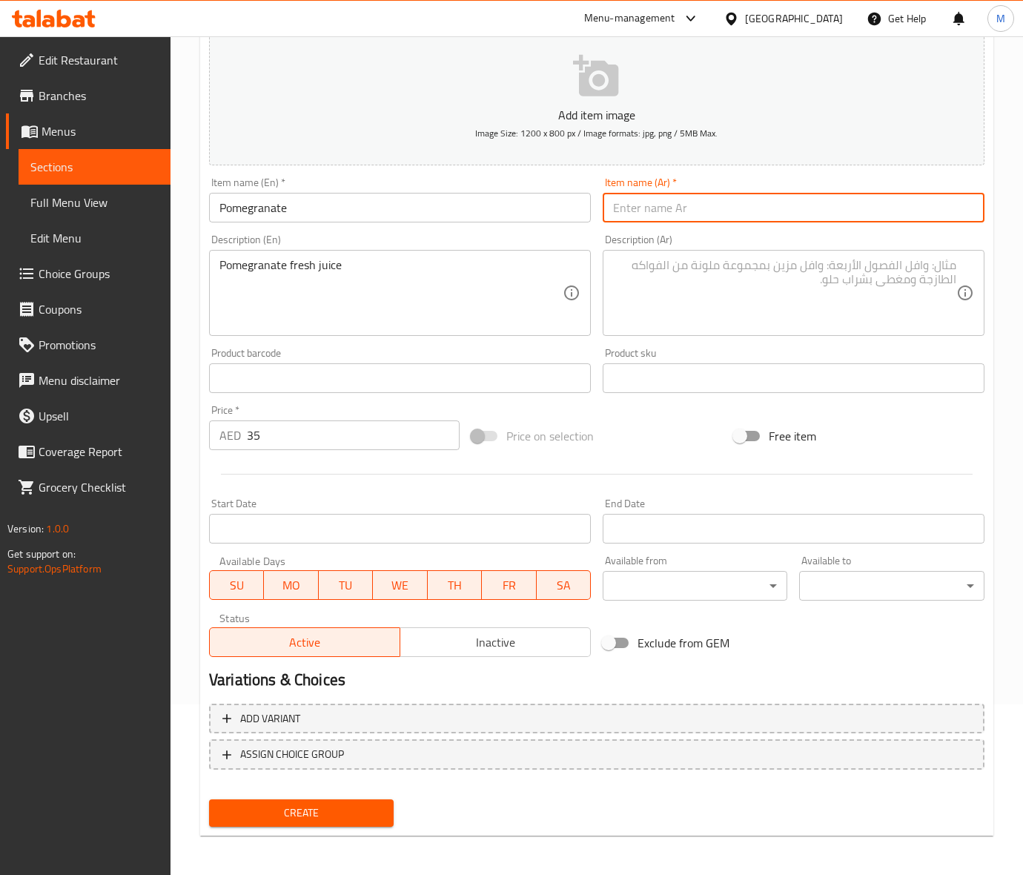
click at [712, 219] on input "text" at bounding box center [794, 208] width 382 height 30
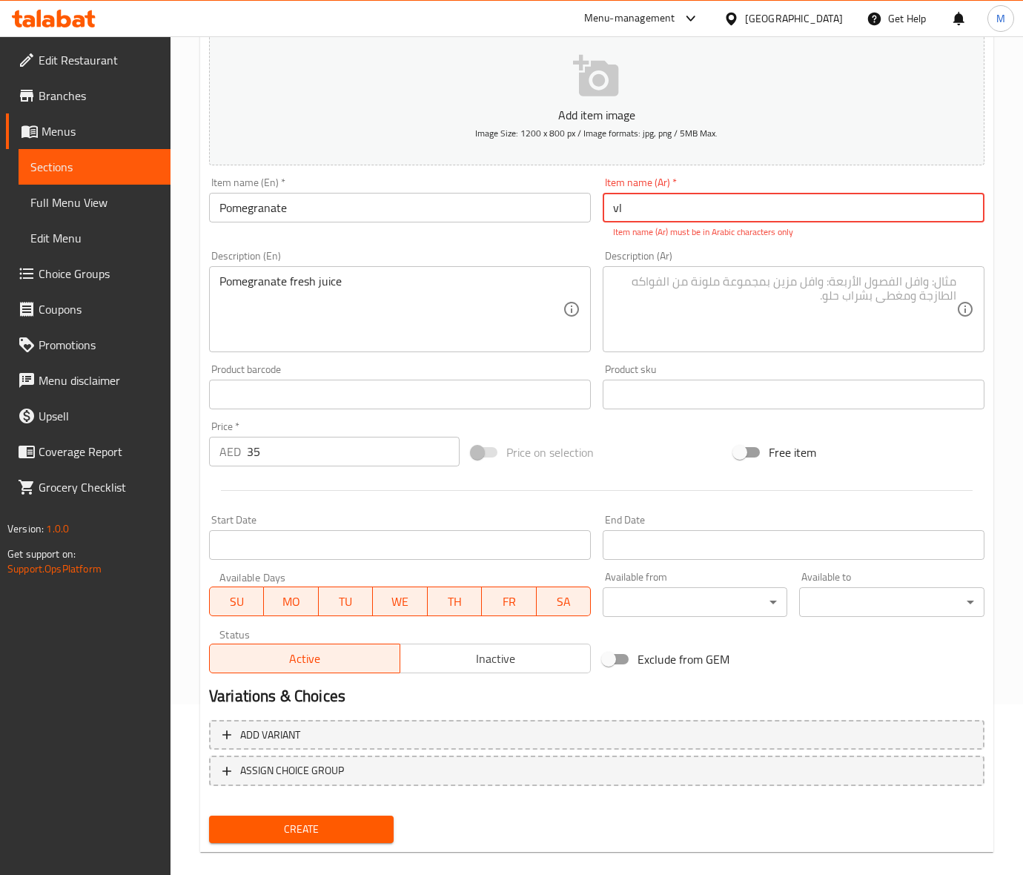
type input "v"
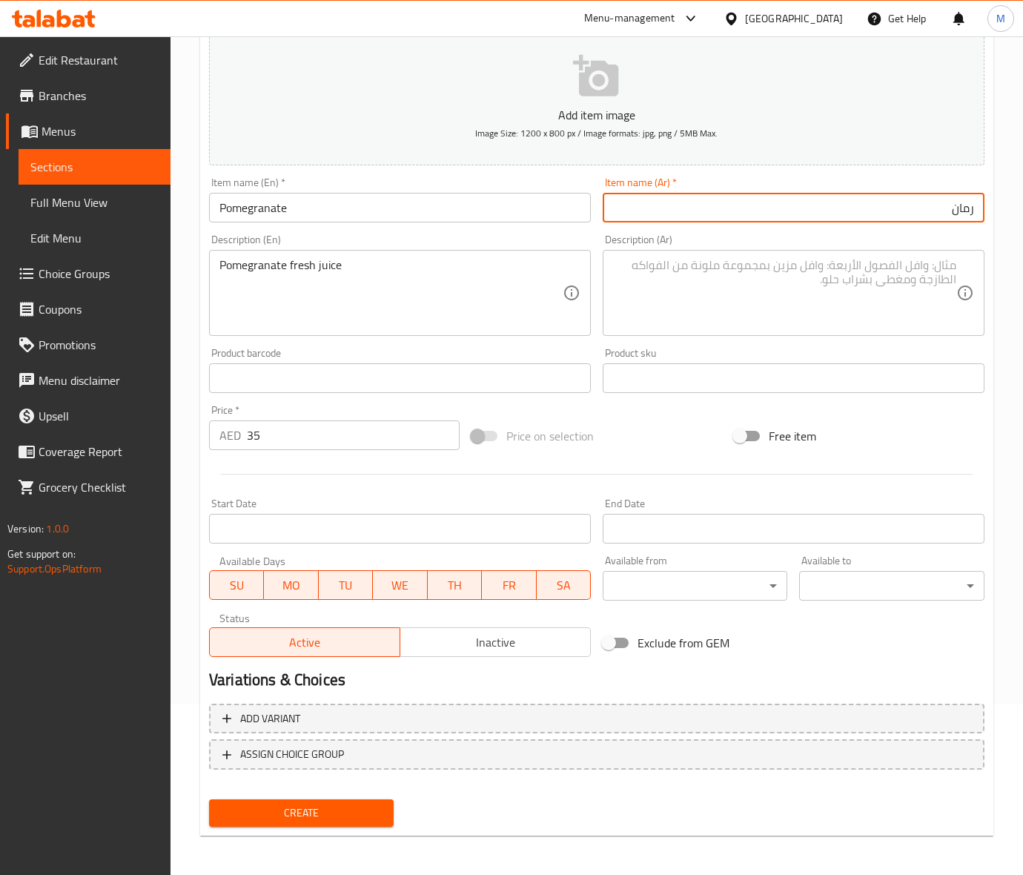
type input "رمان"
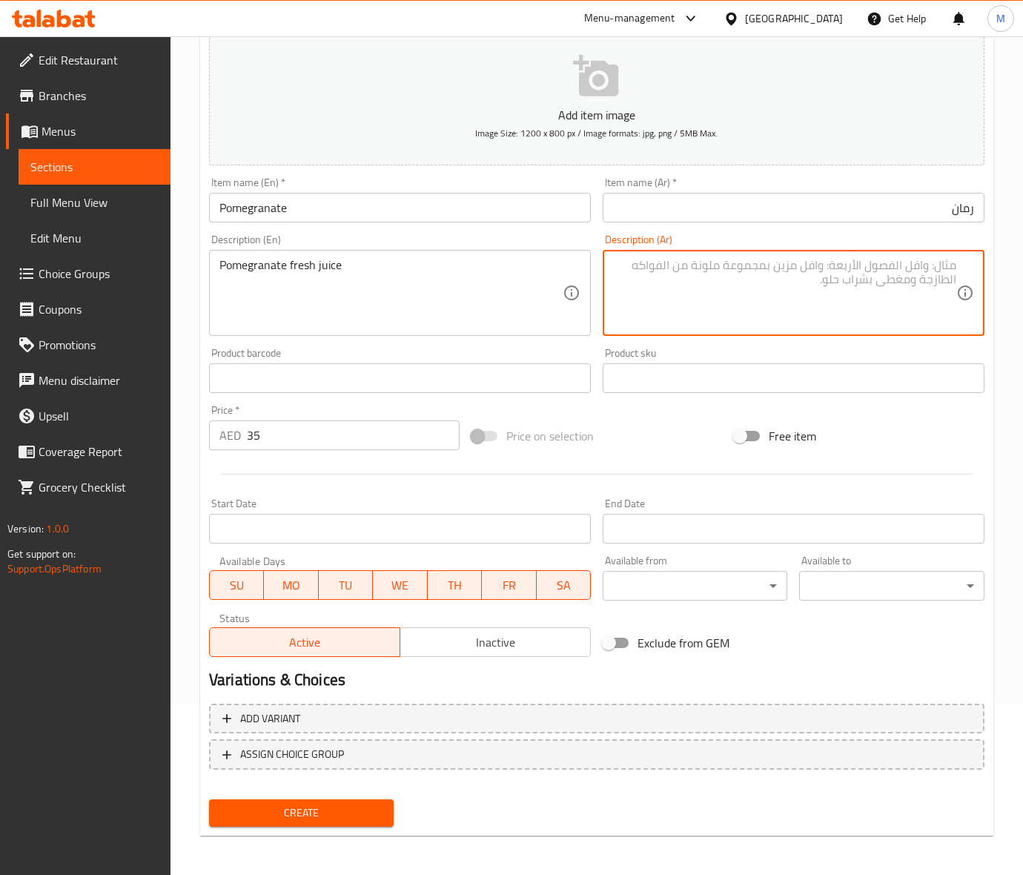
click at [715, 291] on textarea at bounding box center [784, 293] width 343 height 70
type textarea "عصير رمان طازج"
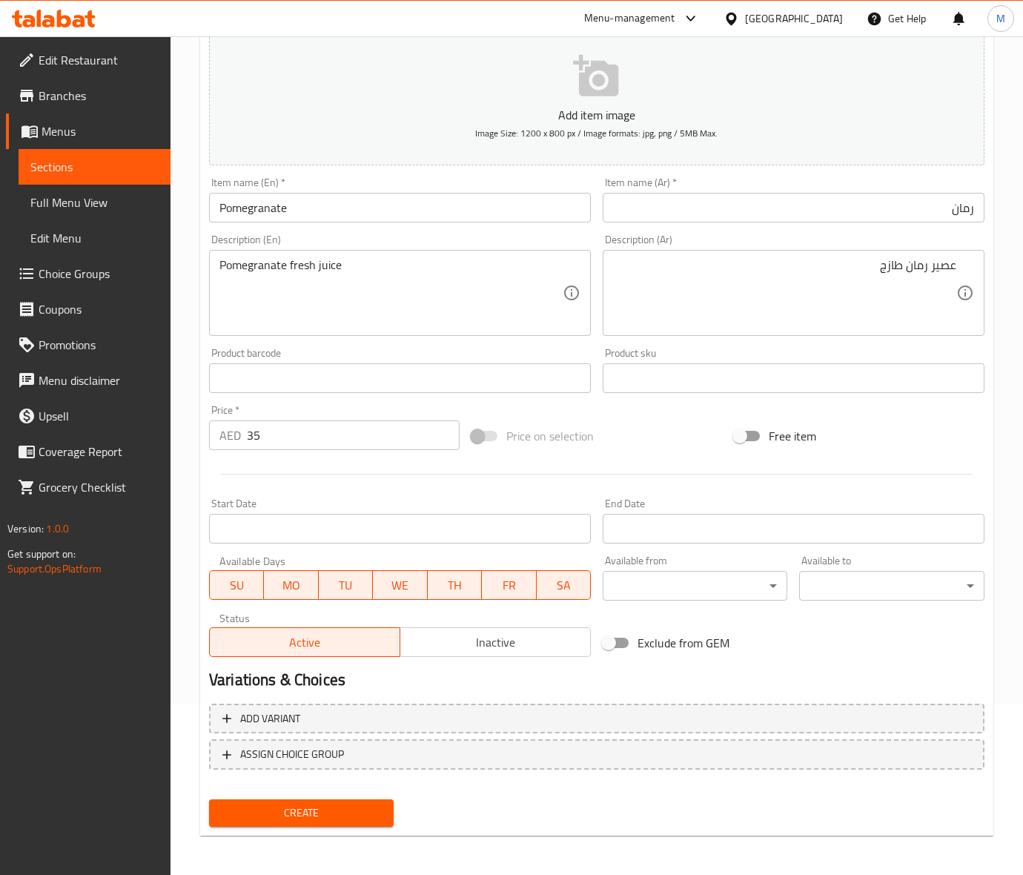
click at [658, 436] on div "Price on selection" at bounding box center [596, 436] width 262 height 40
click at [304, 812] on span "Create" at bounding box center [301, 812] width 161 height 19
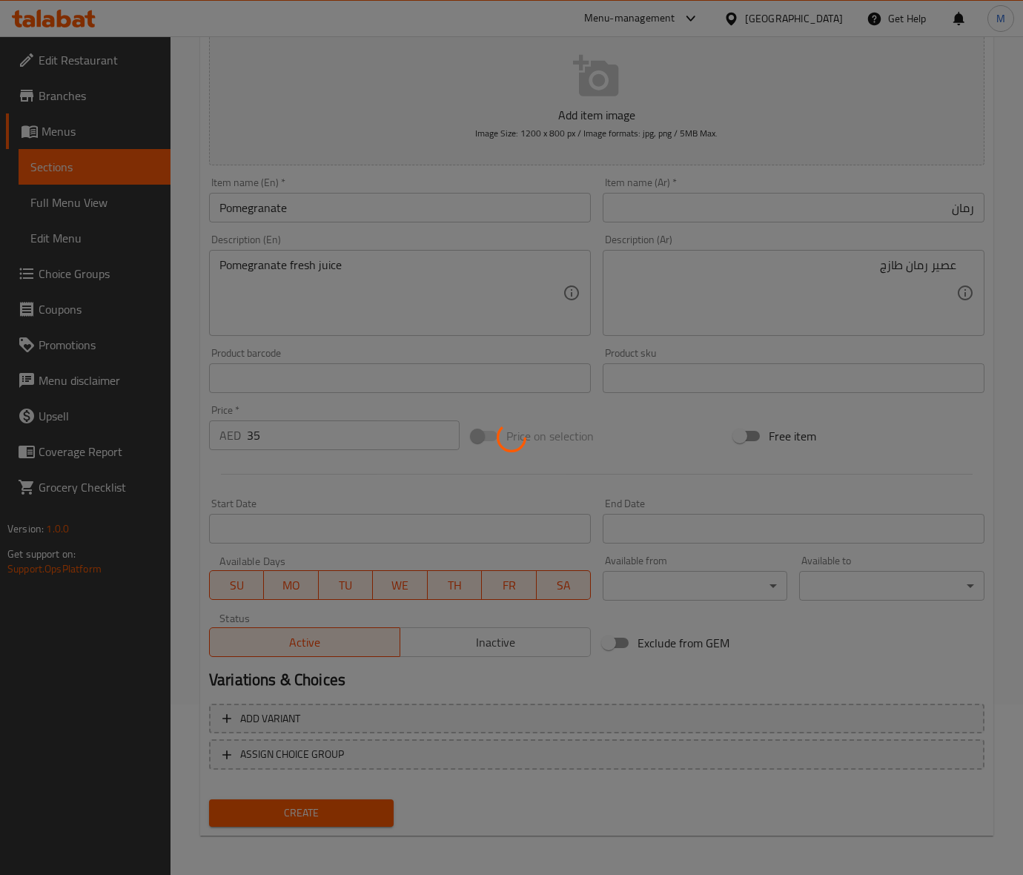
type input "0"
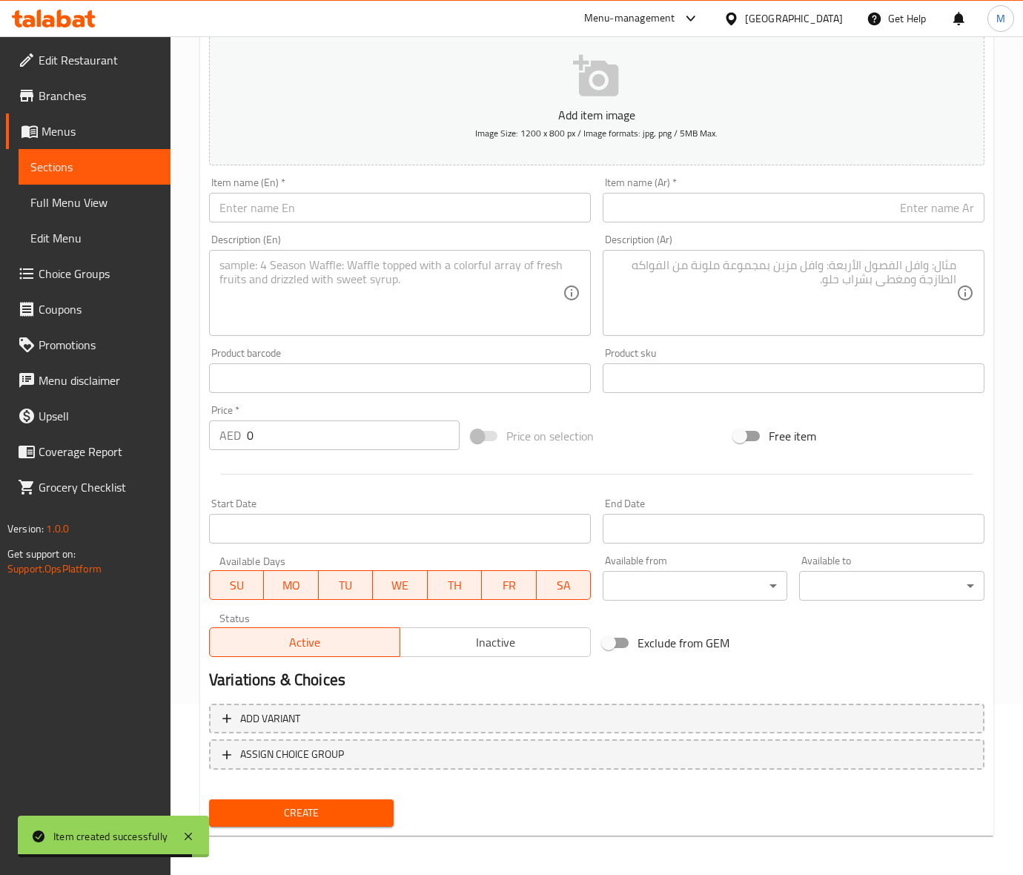
click at [276, 205] on input "text" at bounding box center [400, 208] width 382 height 30
paste input "PEACH"
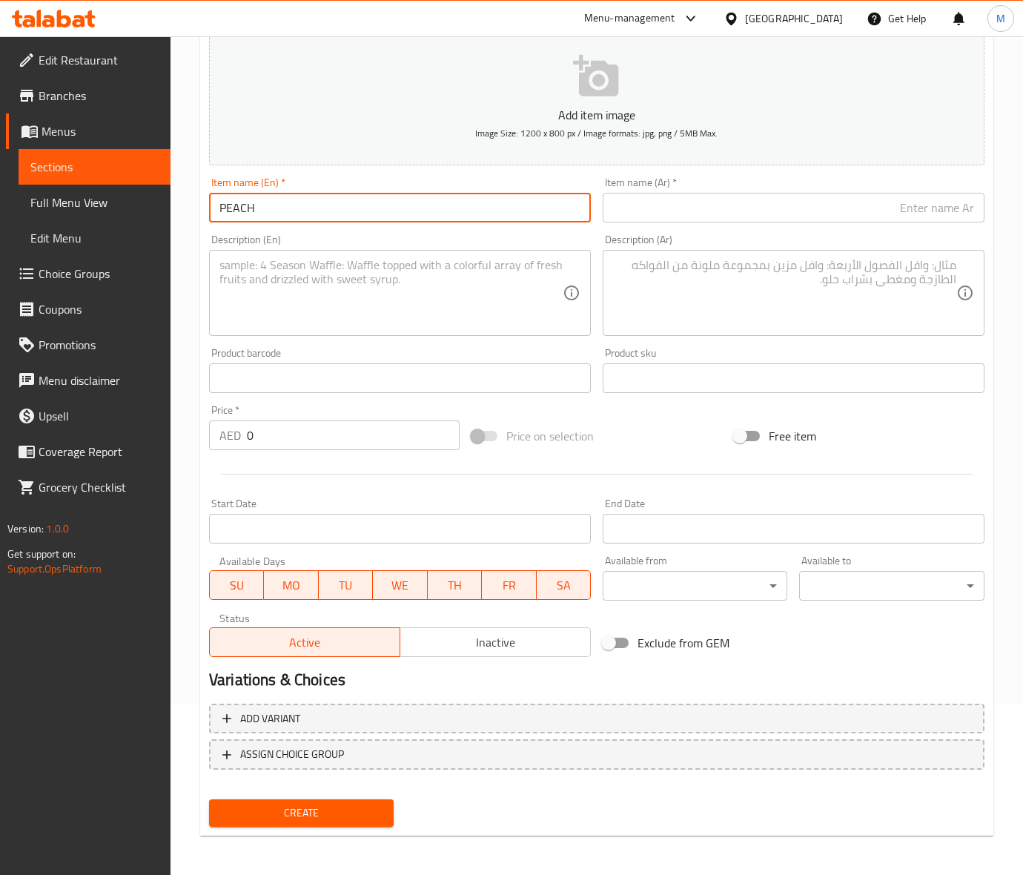
type input "PEACH"
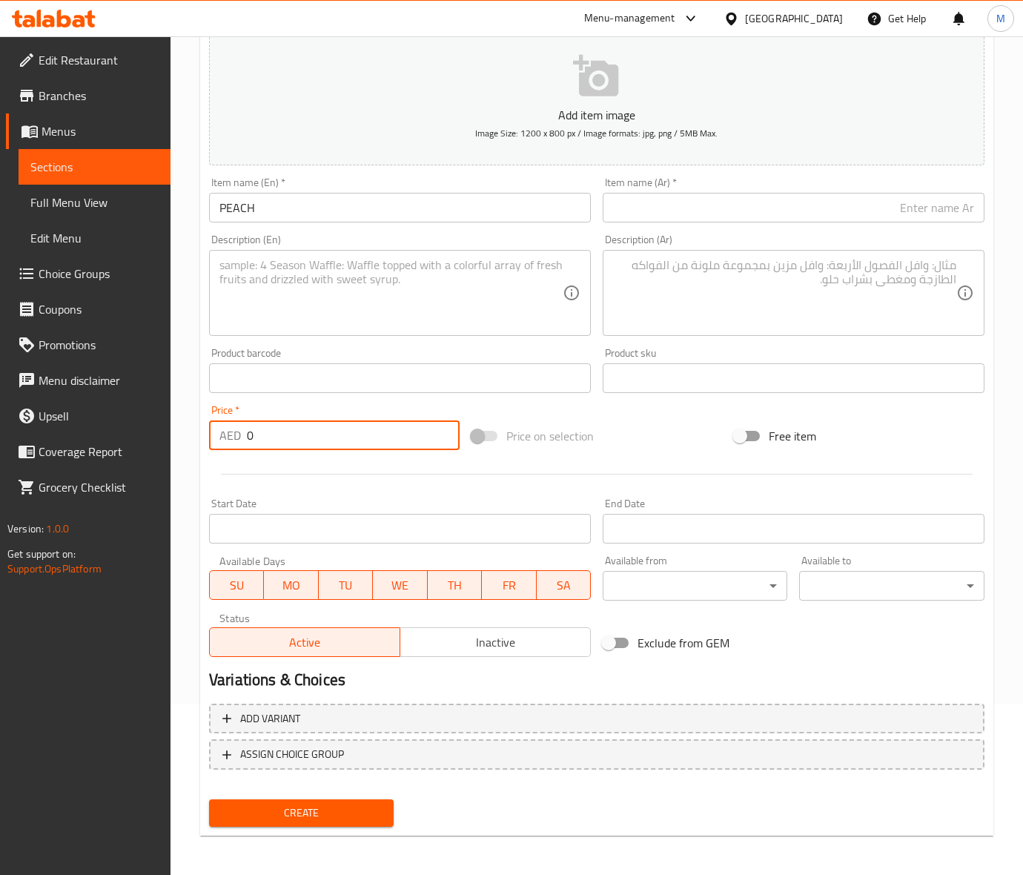
click at [286, 431] on input "0" at bounding box center [353, 435] width 213 height 30
paste input "35"
type input "35"
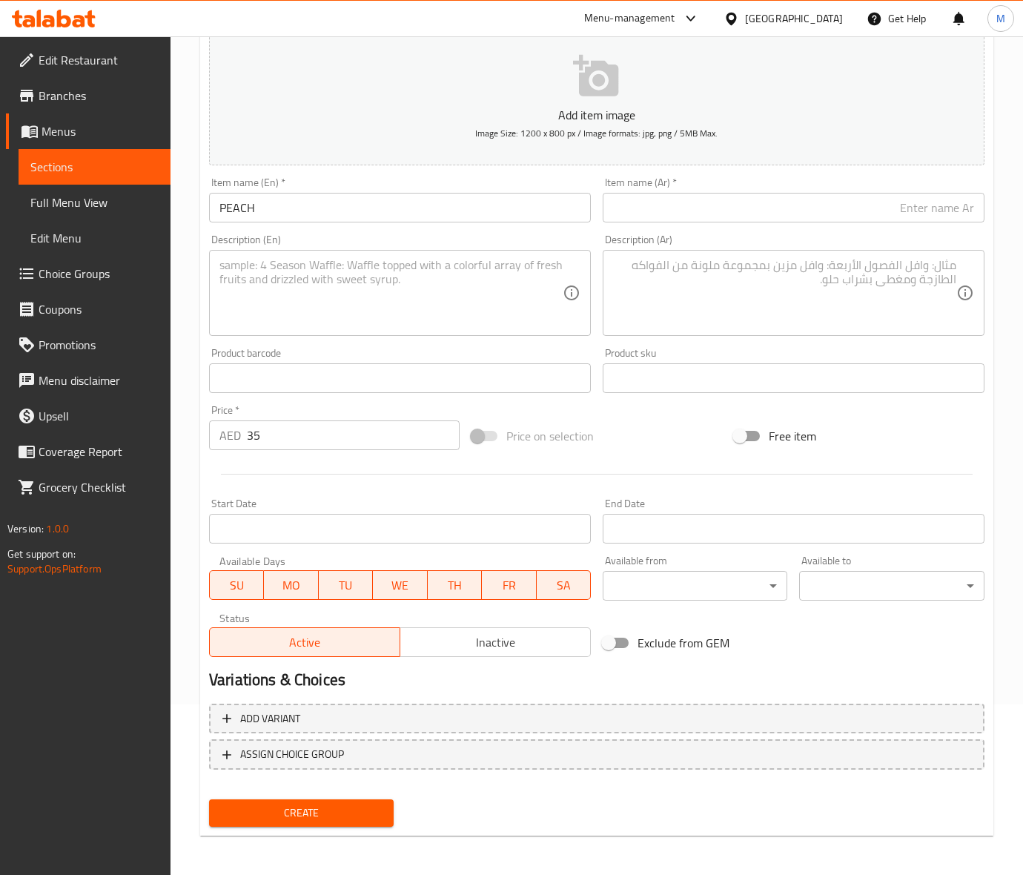
click at [349, 311] on textarea at bounding box center [390, 293] width 343 height 70
paste textarea "PEACH FRESH JUICE"
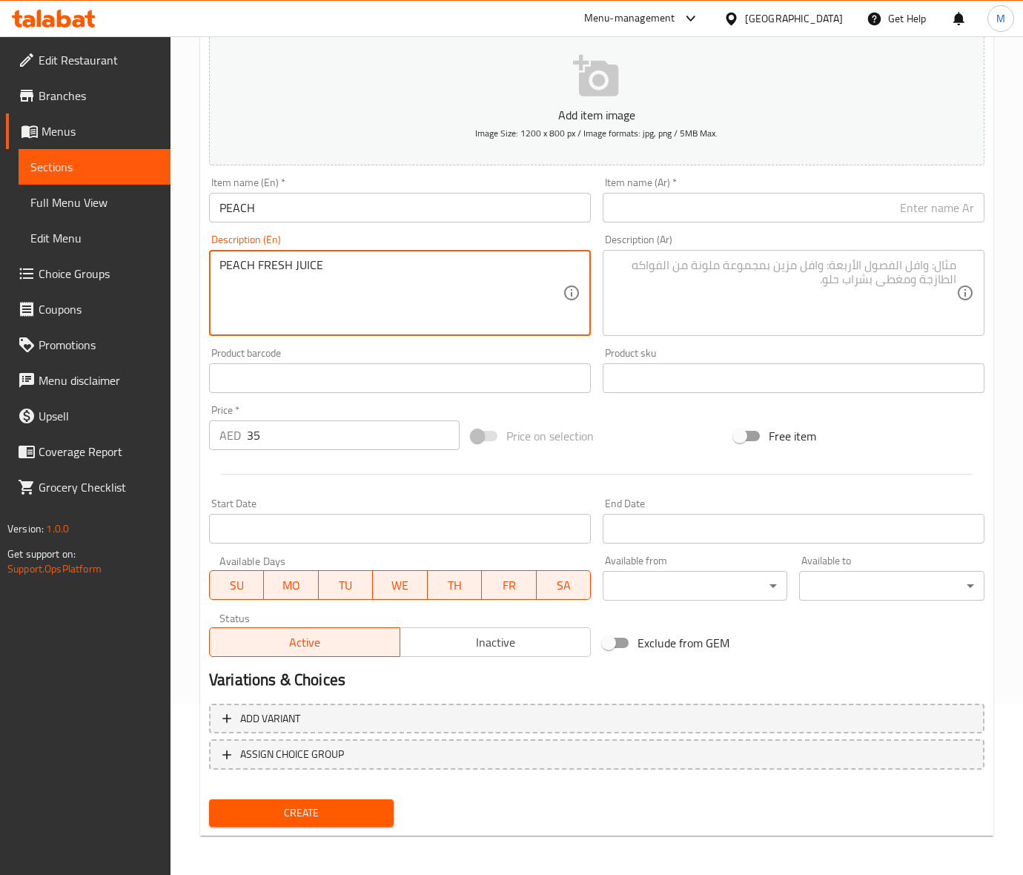
type textarea "PEACH FRESH JUICE"
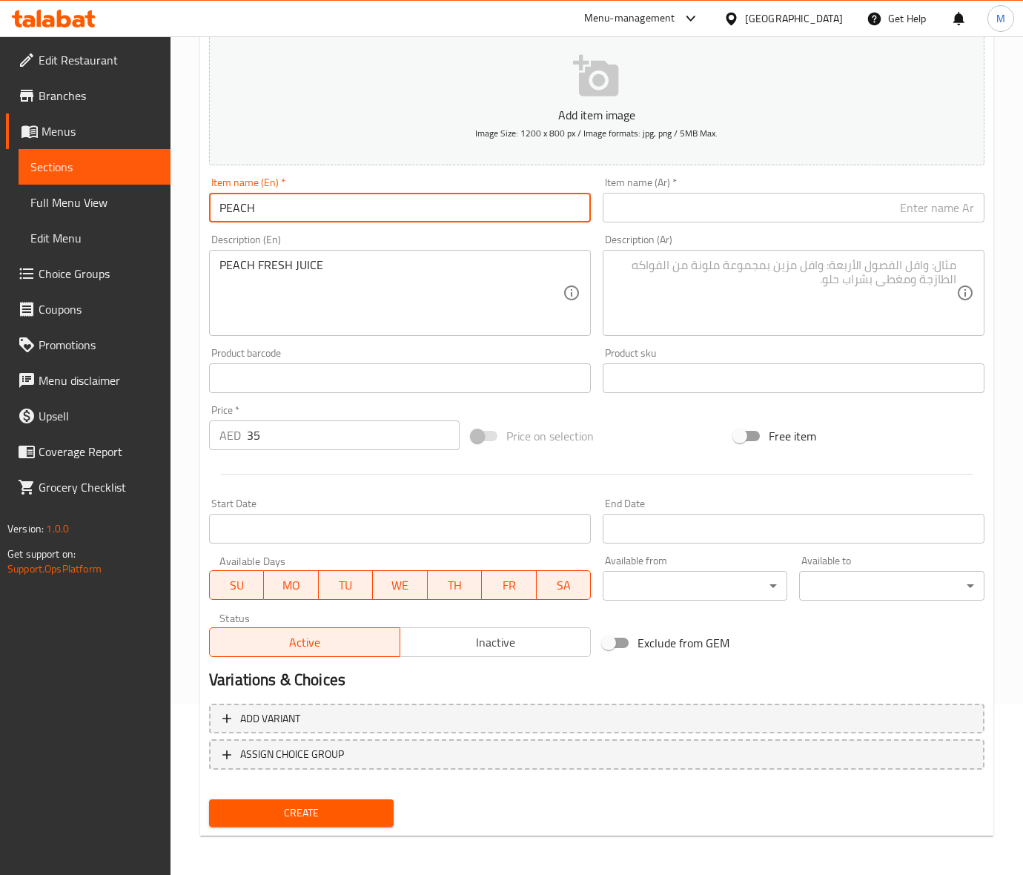
click at [276, 201] on input "PEACH" at bounding box center [400, 208] width 382 height 30
type input "Peach"
click at [697, 432] on div "Price on selection" at bounding box center [596, 436] width 262 height 40
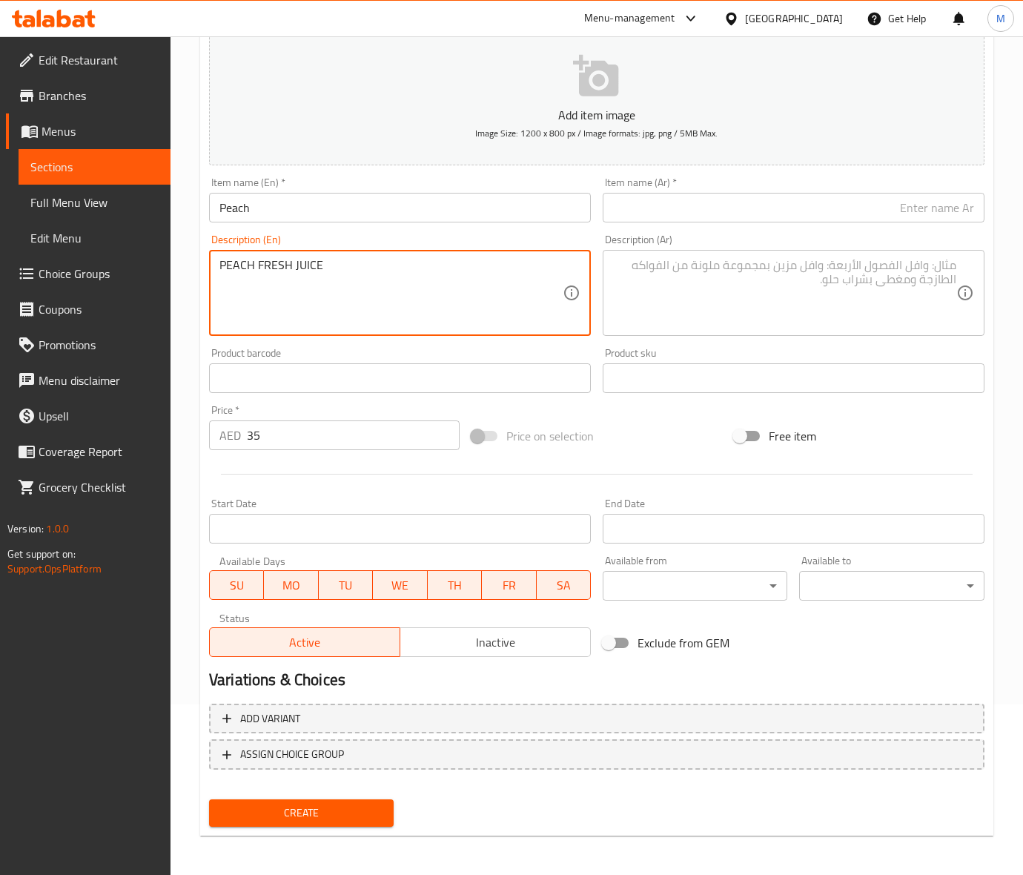
click at [286, 272] on textarea "PEACH FRESH JUICE" at bounding box center [390, 293] width 343 height 70
click at [286, 271] on textarea "PEACH FRESH JUICE" at bounding box center [390, 293] width 343 height 70
type textarea "Peach fresh juice"
click at [677, 408] on div "Add item image Image Size: 1200 x 800 px / Image formats: jpg, png / 5MB Max. I…" at bounding box center [596, 343] width 787 height 639
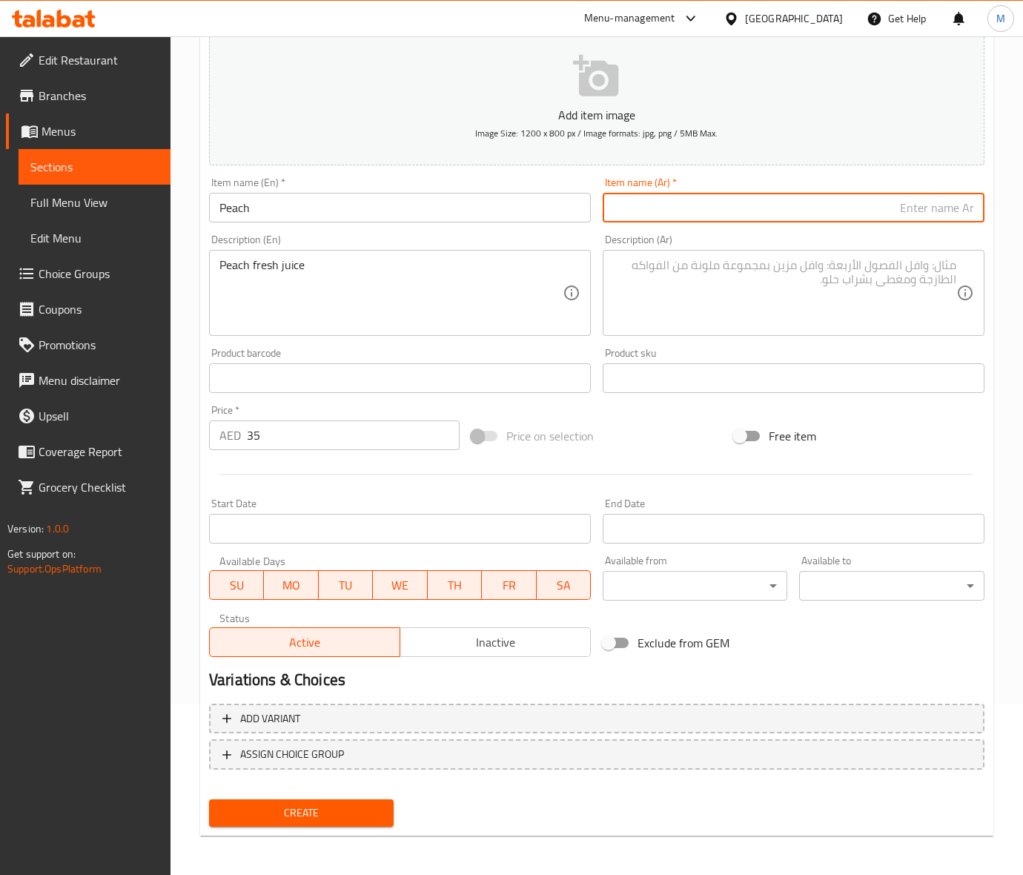
click at [667, 213] on input "text" at bounding box center [794, 208] width 382 height 30
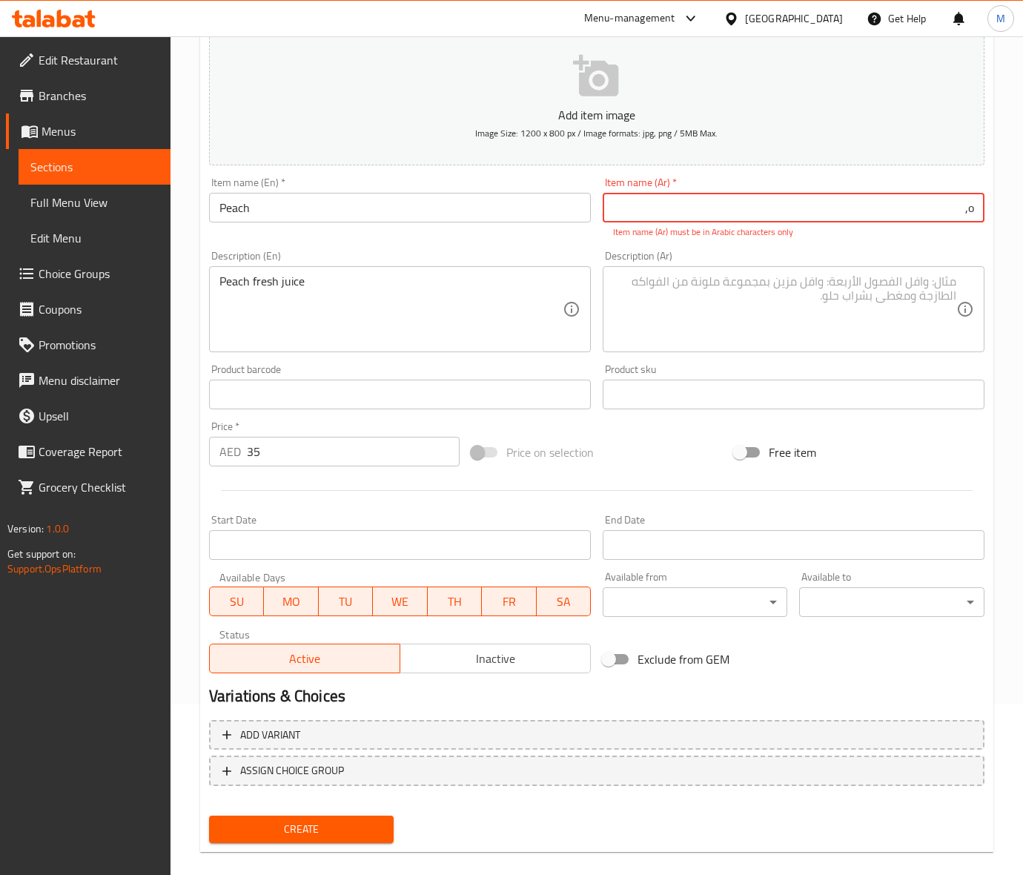
type input "o"
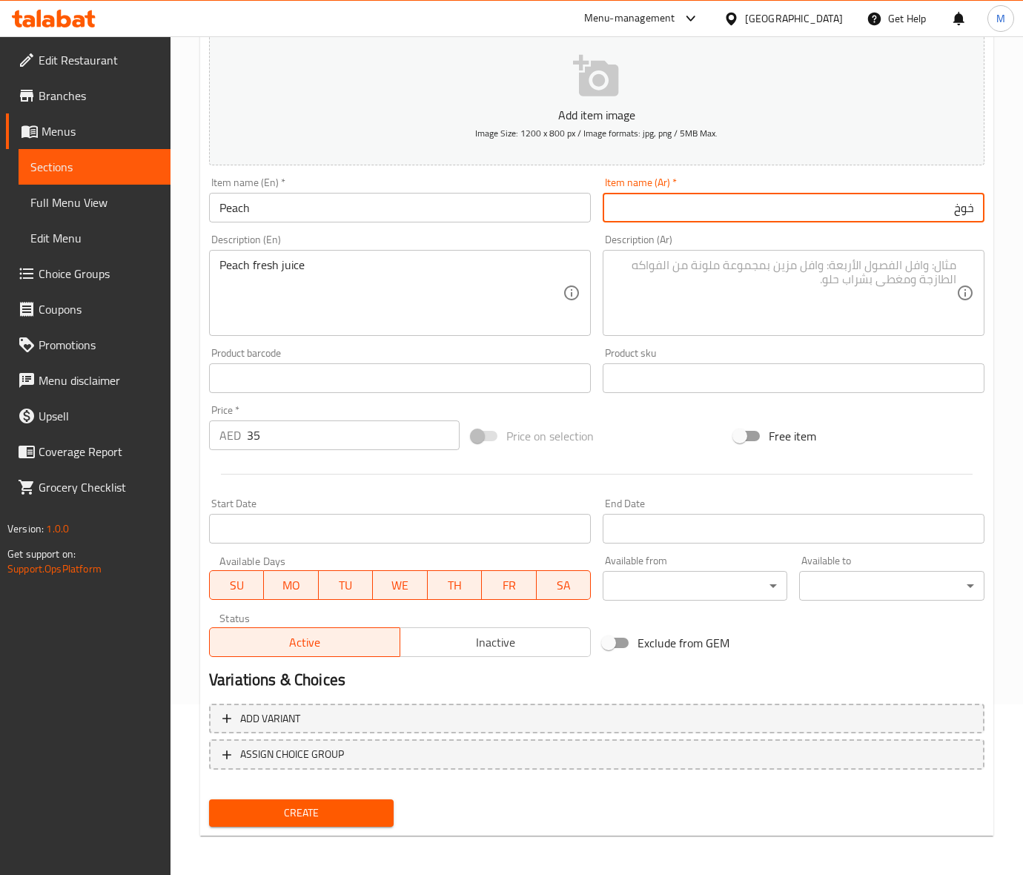
type input "خوخ"
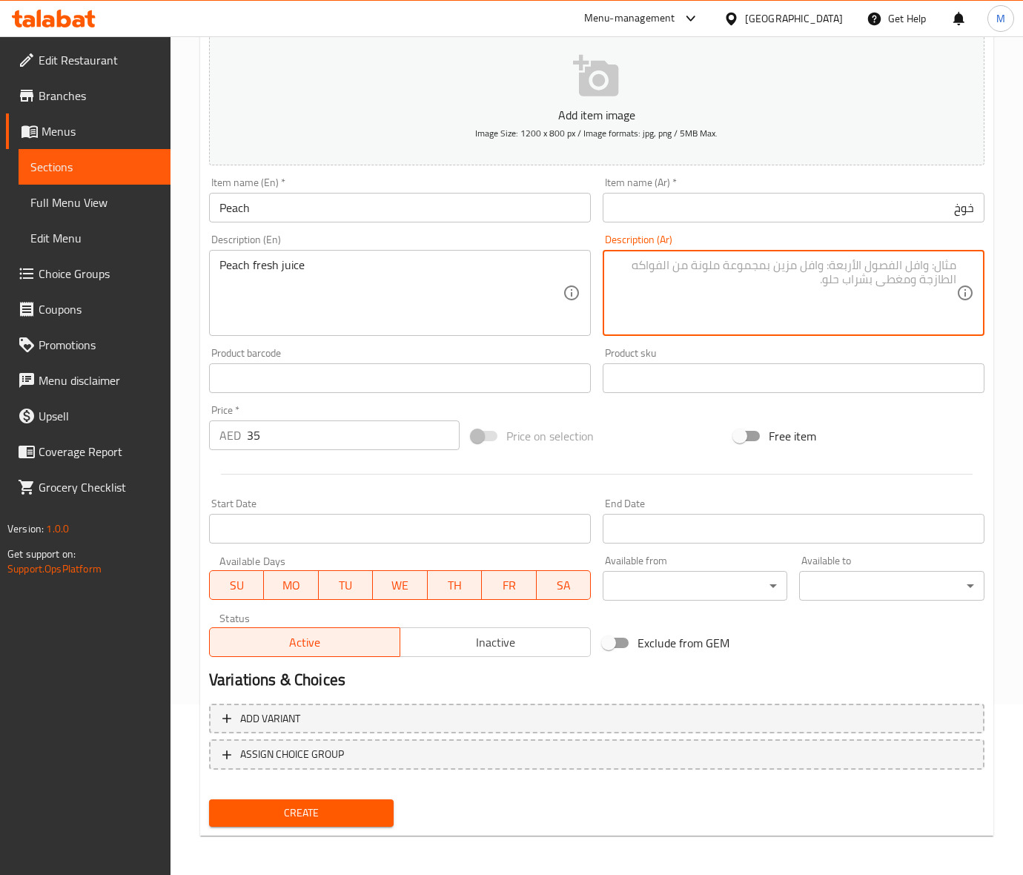
click at [643, 267] on textarea at bounding box center [784, 293] width 343 height 70
type textarea "عصير خوخ طازج"
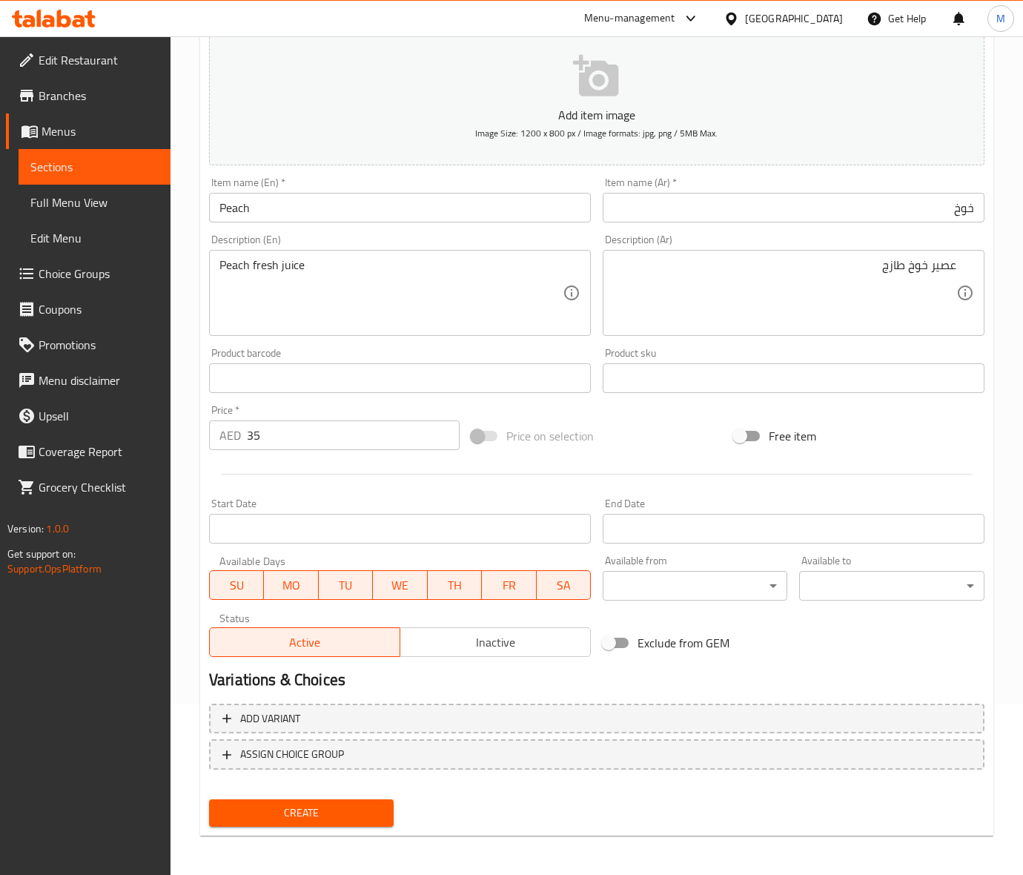
click at [653, 443] on div "Price on selection" at bounding box center [596, 436] width 262 height 40
click at [227, 221] on input "Peach" at bounding box center [400, 208] width 382 height 30
click at [226, 219] on input "Peach" at bounding box center [400, 208] width 382 height 30
click at [691, 432] on div "Price on selection" at bounding box center [596, 436] width 262 height 40
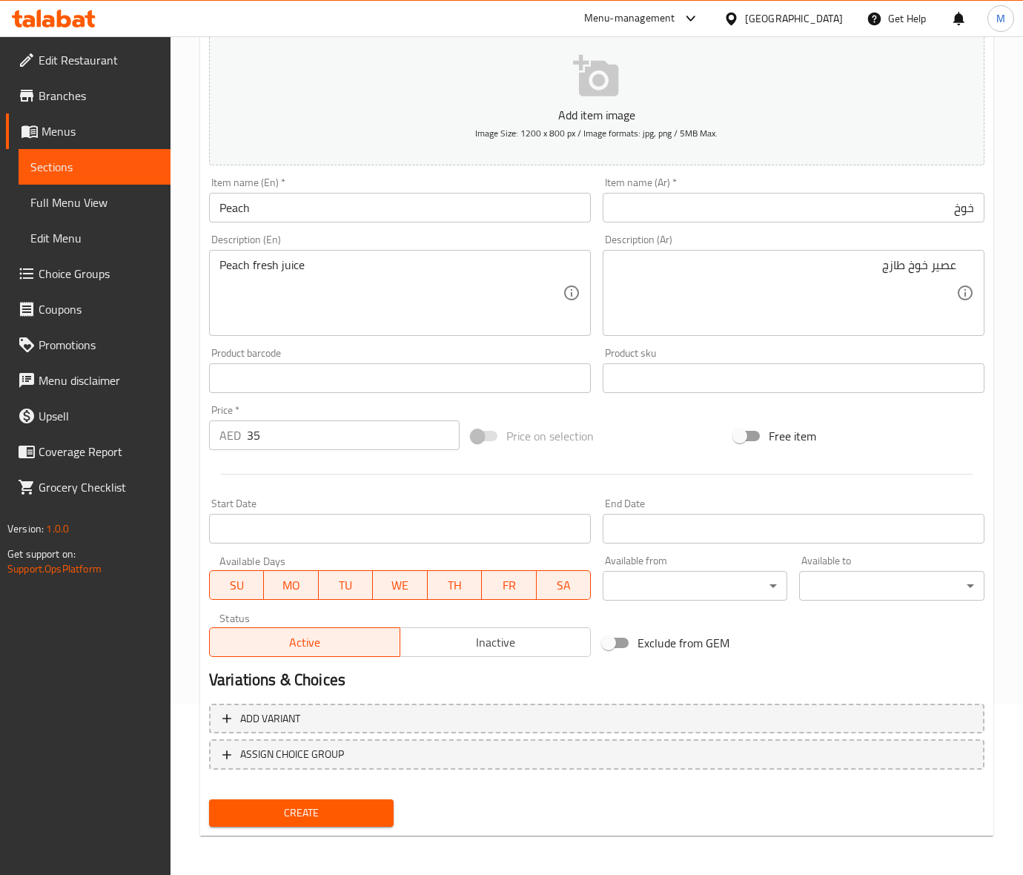
click at [339, 813] on span "Create" at bounding box center [301, 812] width 161 height 19
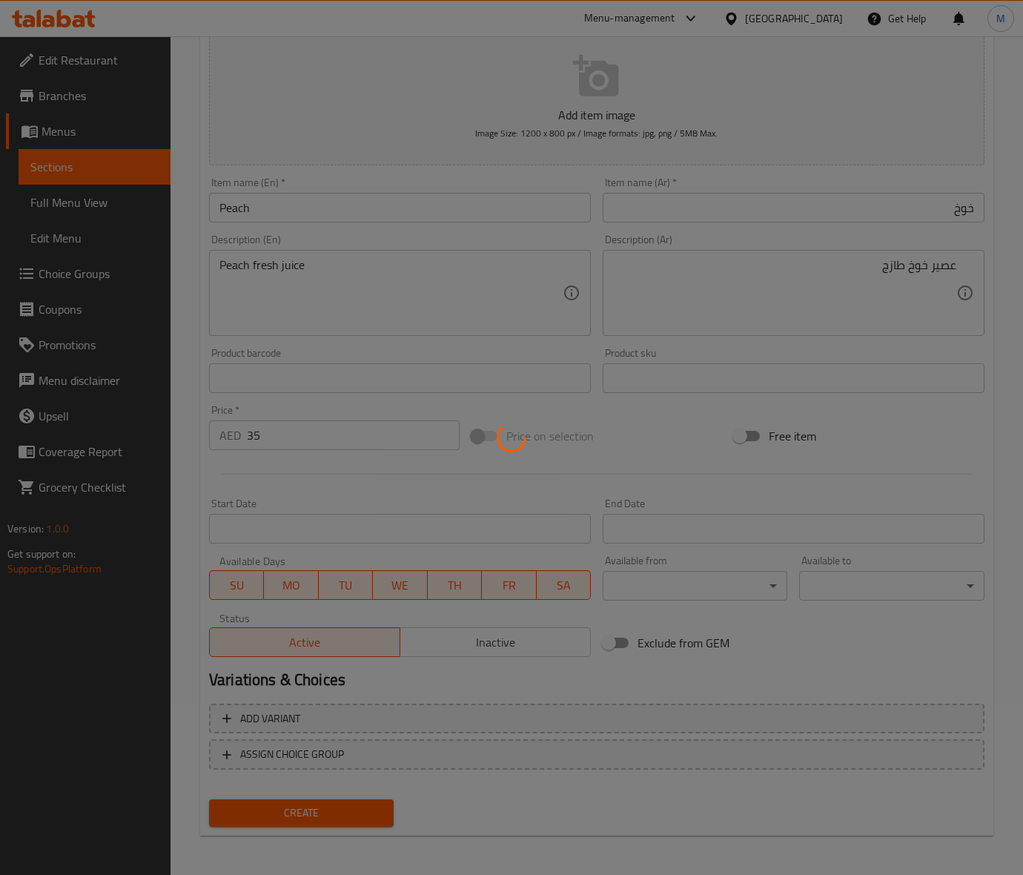
type input "0"
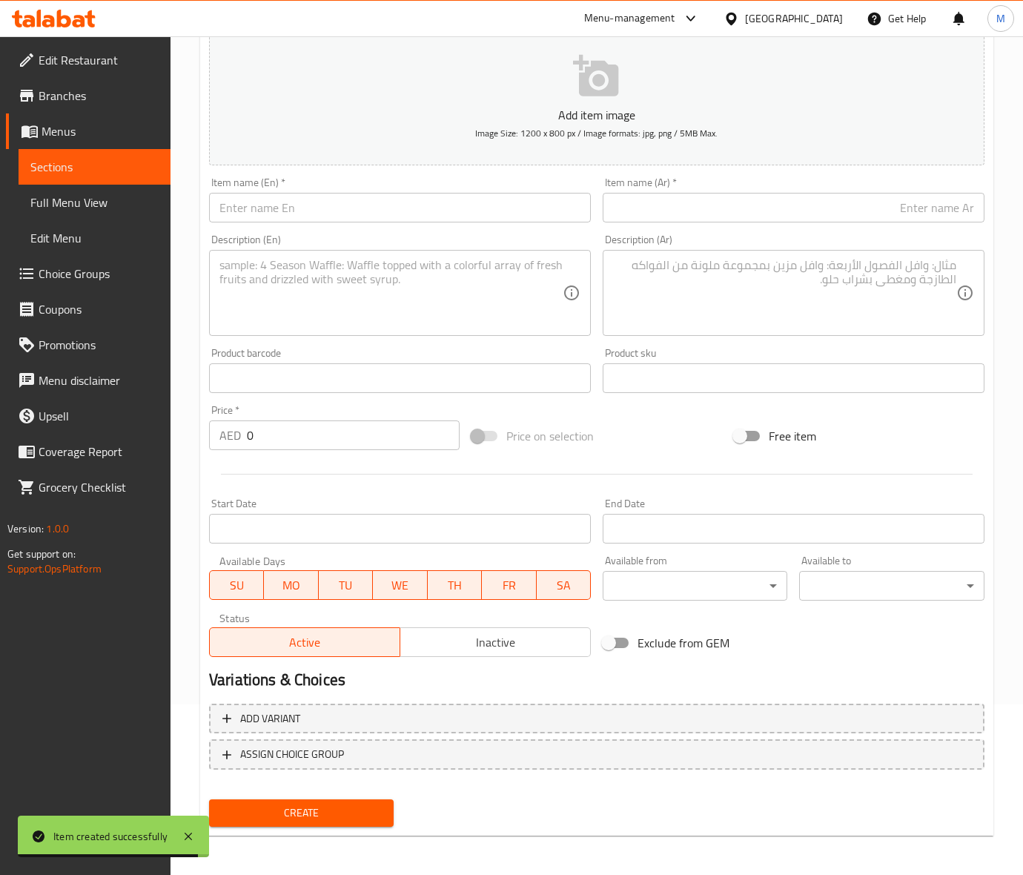
drag, startPoint x: 308, startPoint y: 216, endPoint x: 298, endPoint y: 213, distance: 10.1
click at [308, 216] on input "text" at bounding box center [400, 208] width 382 height 30
paste input "AVOCADO WITH HONEY & NUTS"
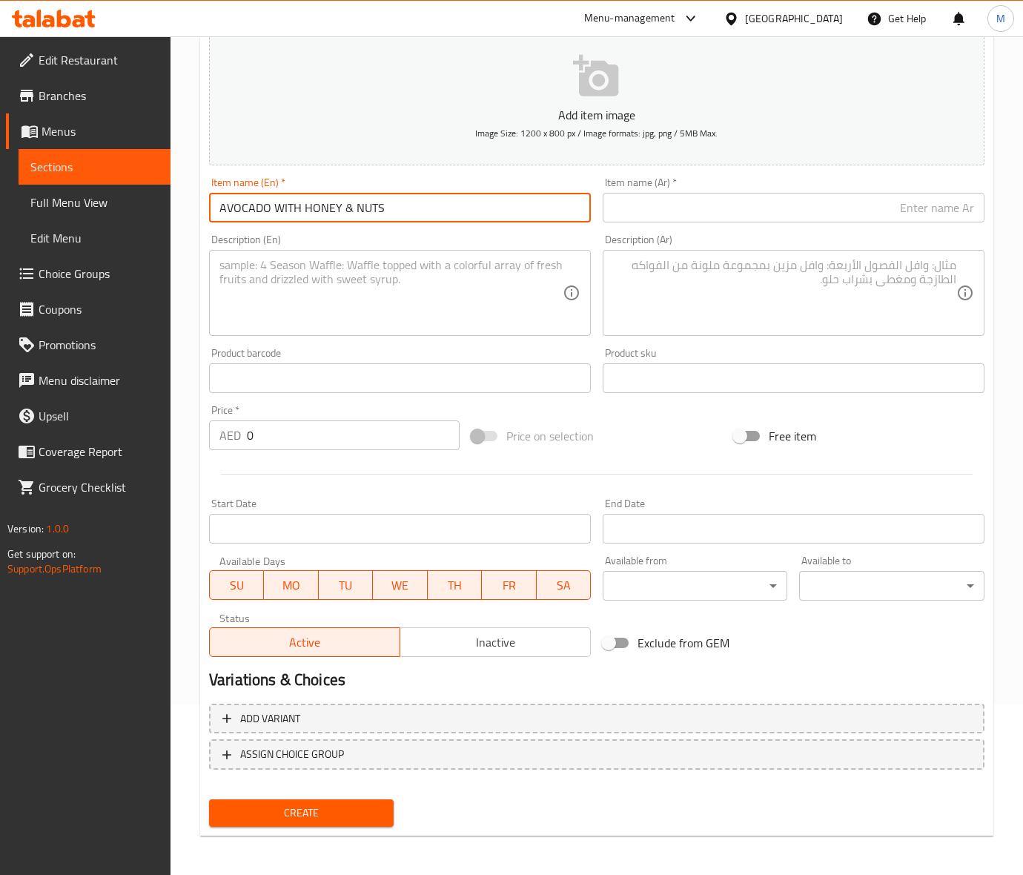
type input "AVOCADO WITH HONEY & NUTS"
click at [276, 441] on input "0" at bounding box center [353, 435] width 213 height 30
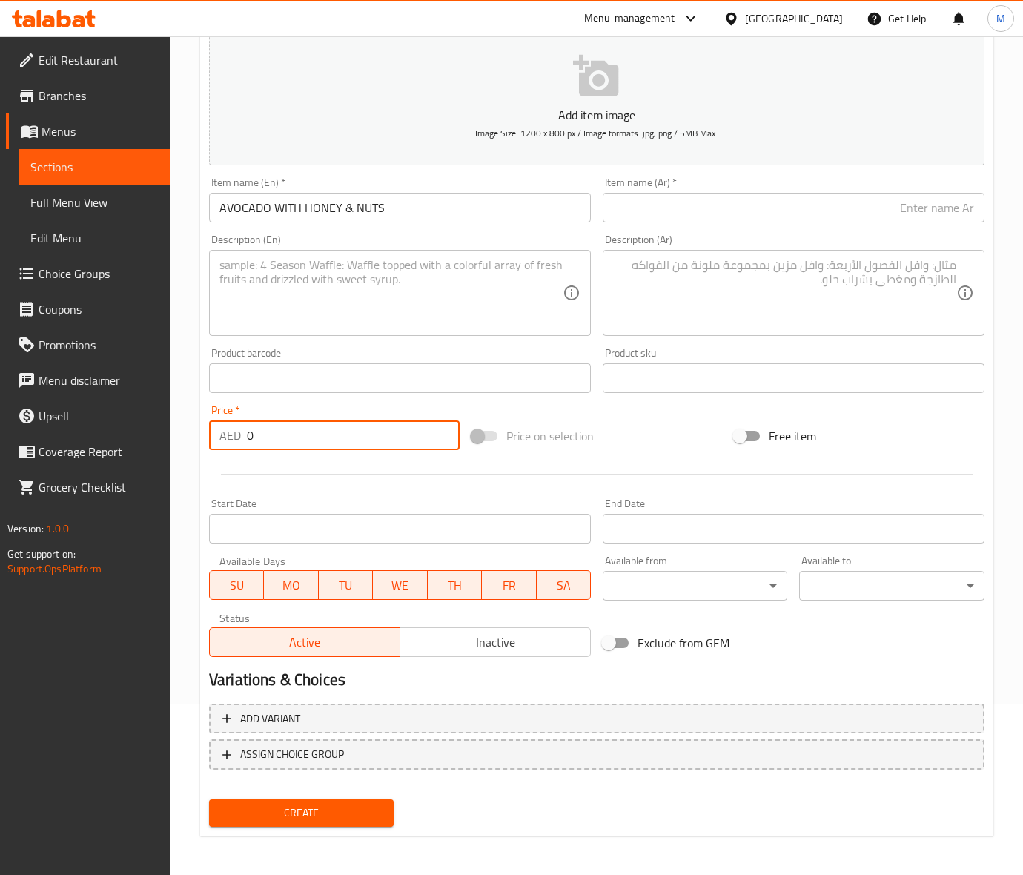
click at [276, 441] on input "0" at bounding box center [353, 435] width 213 height 30
paste input "4"
type input "40"
click at [678, 432] on div "Price on selection" at bounding box center [596, 436] width 262 height 40
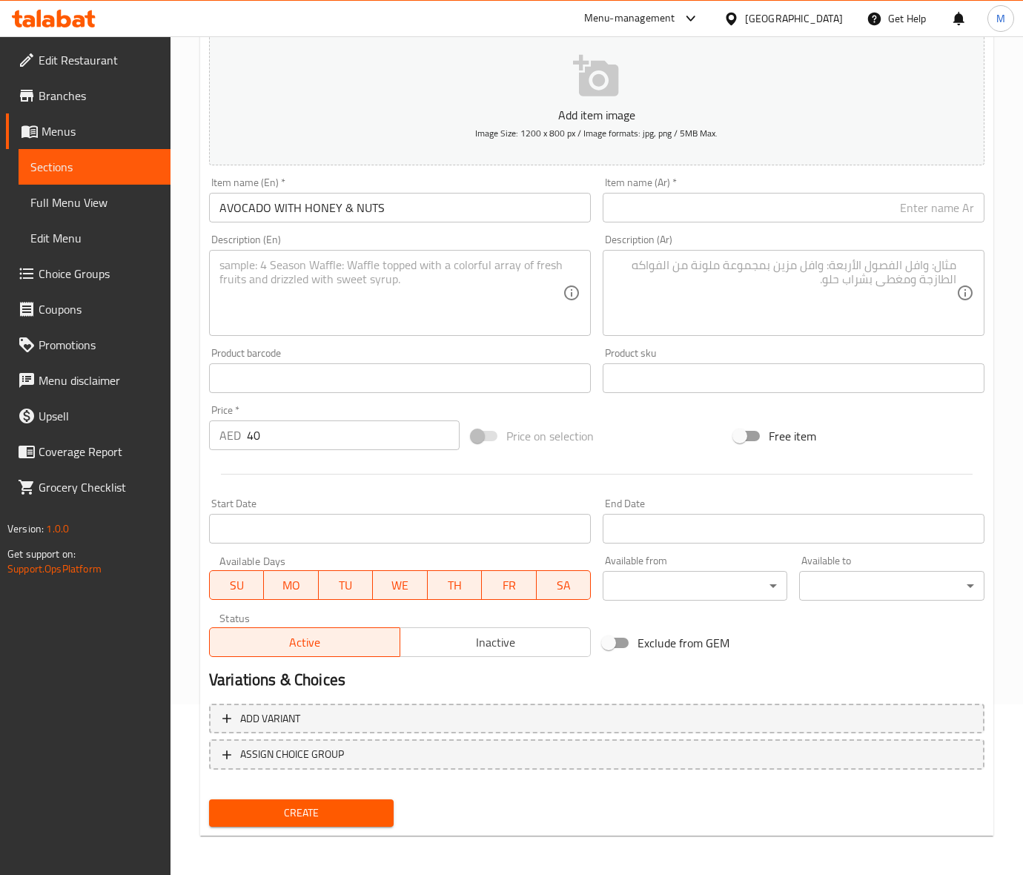
click at [323, 213] on input "AVOCADO WITH HONEY & NUTS" at bounding box center [400, 208] width 382 height 30
click at [720, 208] on input "text" at bounding box center [794, 208] width 382 height 30
paste input "أفوكادو مع العسل والمكسرات"
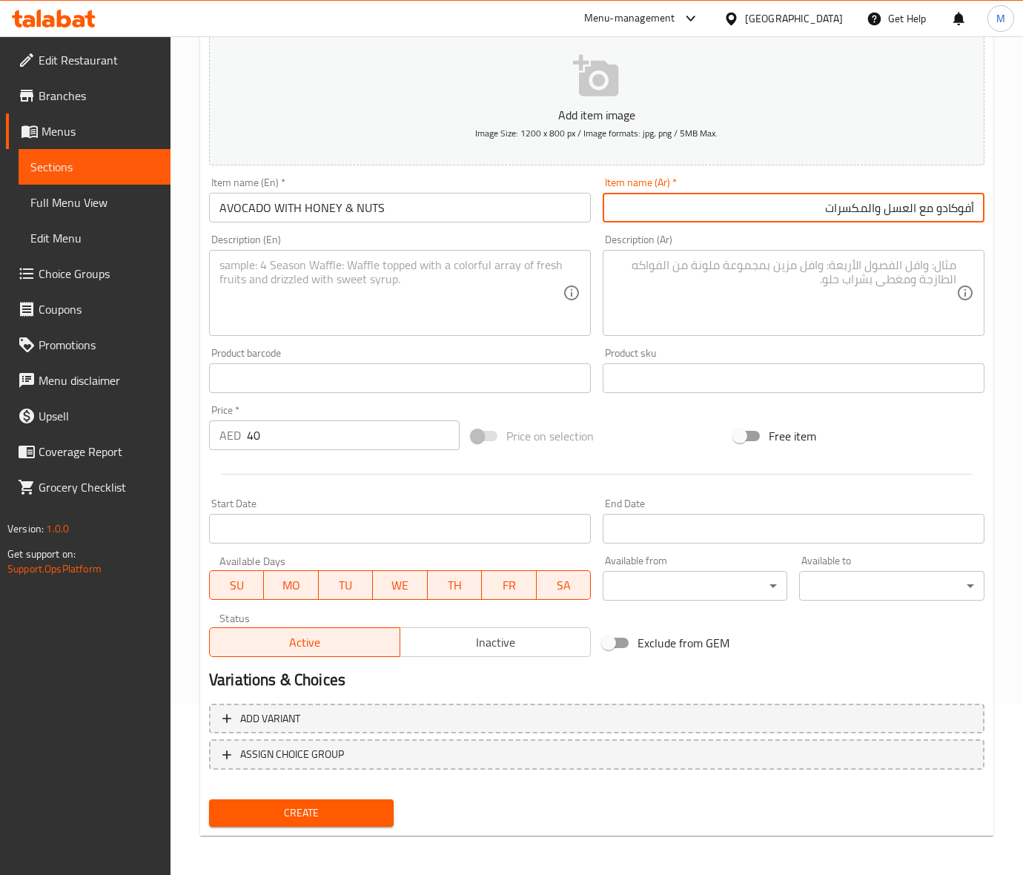
type input "أفوكادو مع العسل والمكسرات"
click at [284, 213] on input "AVOCADO WITH HONEY & NUTS" at bounding box center [400, 208] width 382 height 30
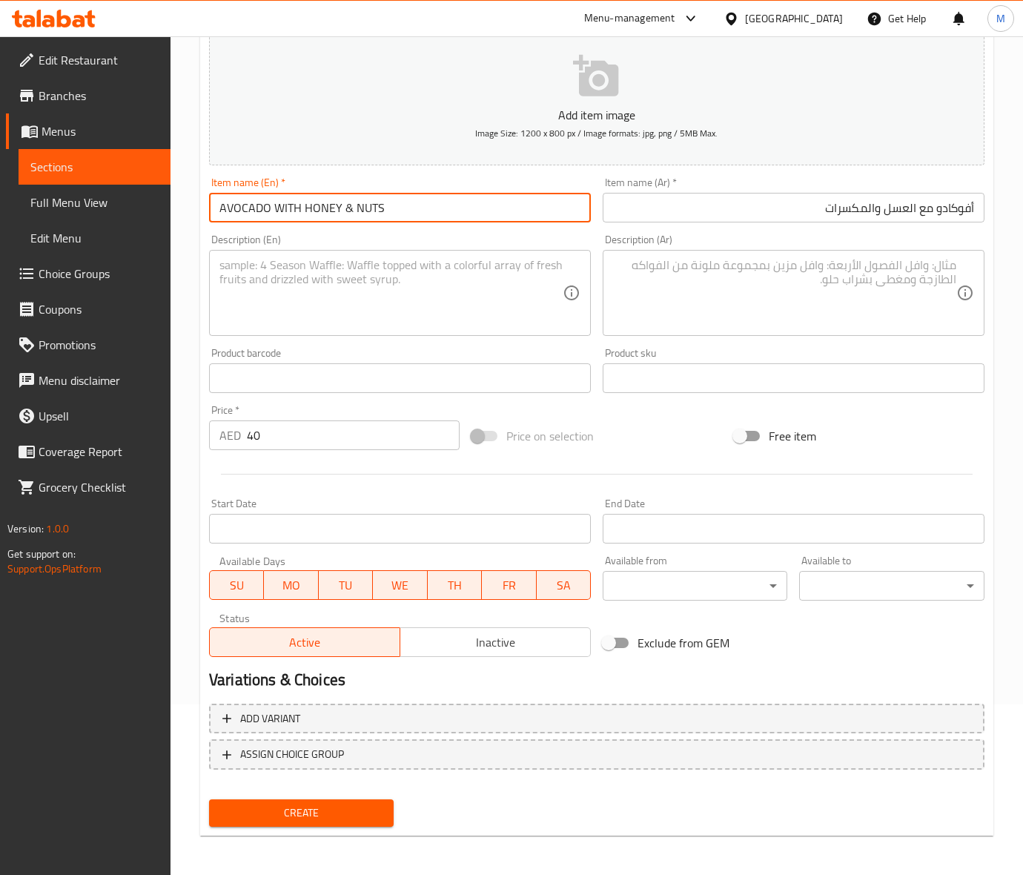
click at [284, 213] on input "AVOCADO WITH HONEY & NUTS" at bounding box center [400, 208] width 382 height 30
type input "Avocado with Honey & Nuts"
click at [687, 442] on div "Price on selection" at bounding box center [596, 436] width 262 height 40
click at [313, 290] on textarea at bounding box center [390, 293] width 343 height 70
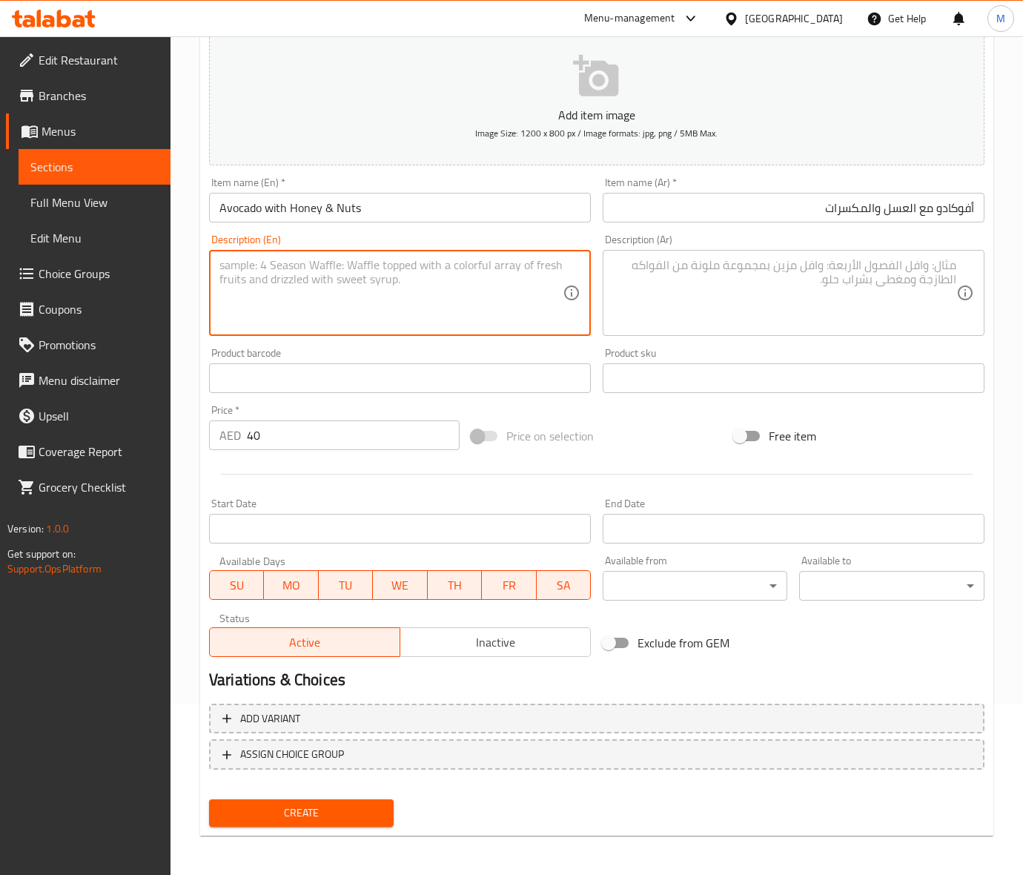
paste textarea "AVOCADO WITH HONEY & NUTS"
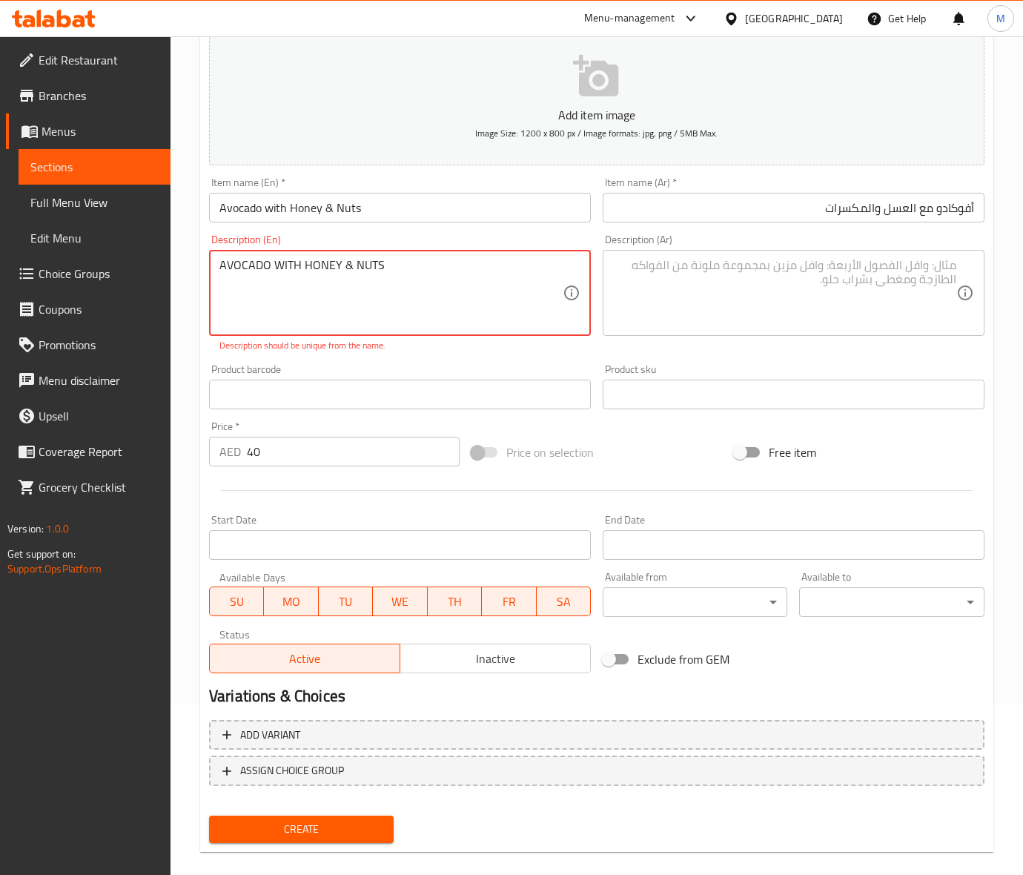
type textarea "AVOCADO WITH HONEY & NUTS"
click at [367, 256] on div "AVOCADO WITH HONEY & NUTS Description (En)" at bounding box center [400, 293] width 382 height 86
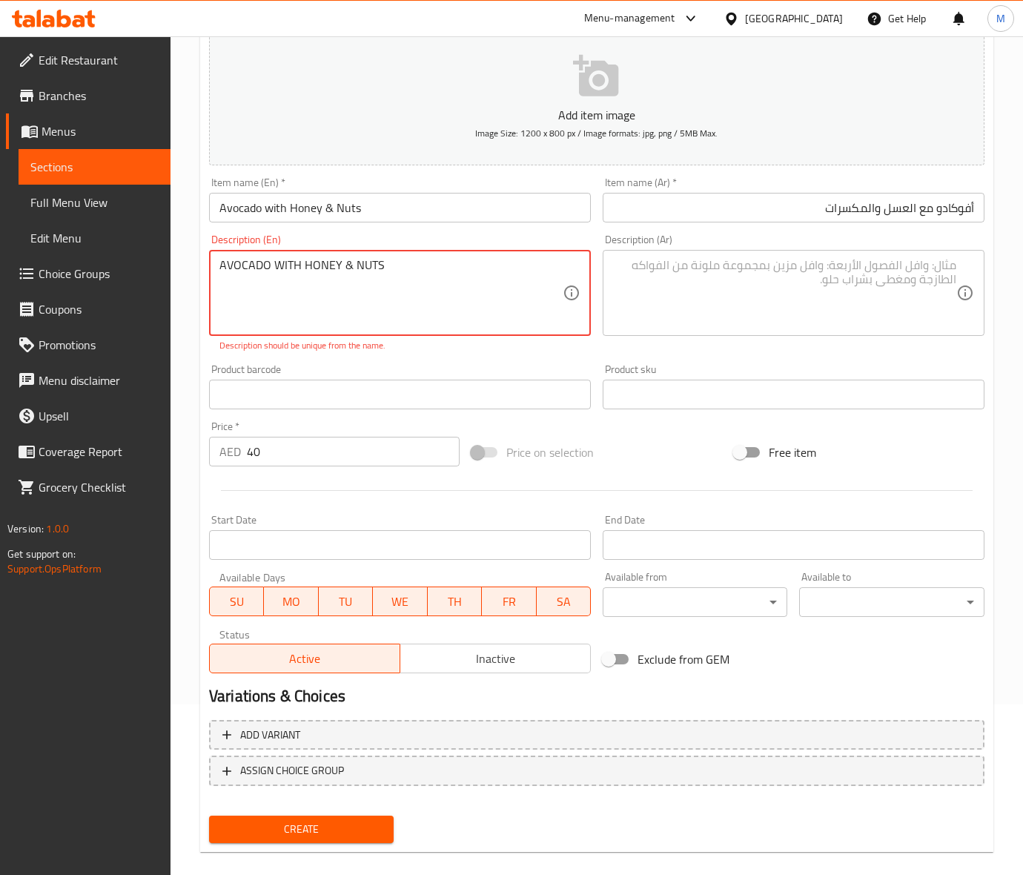
click at [364, 260] on textarea "AVOCADO WITH HONEY & NUTS" at bounding box center [390, 293] width 343 height 70
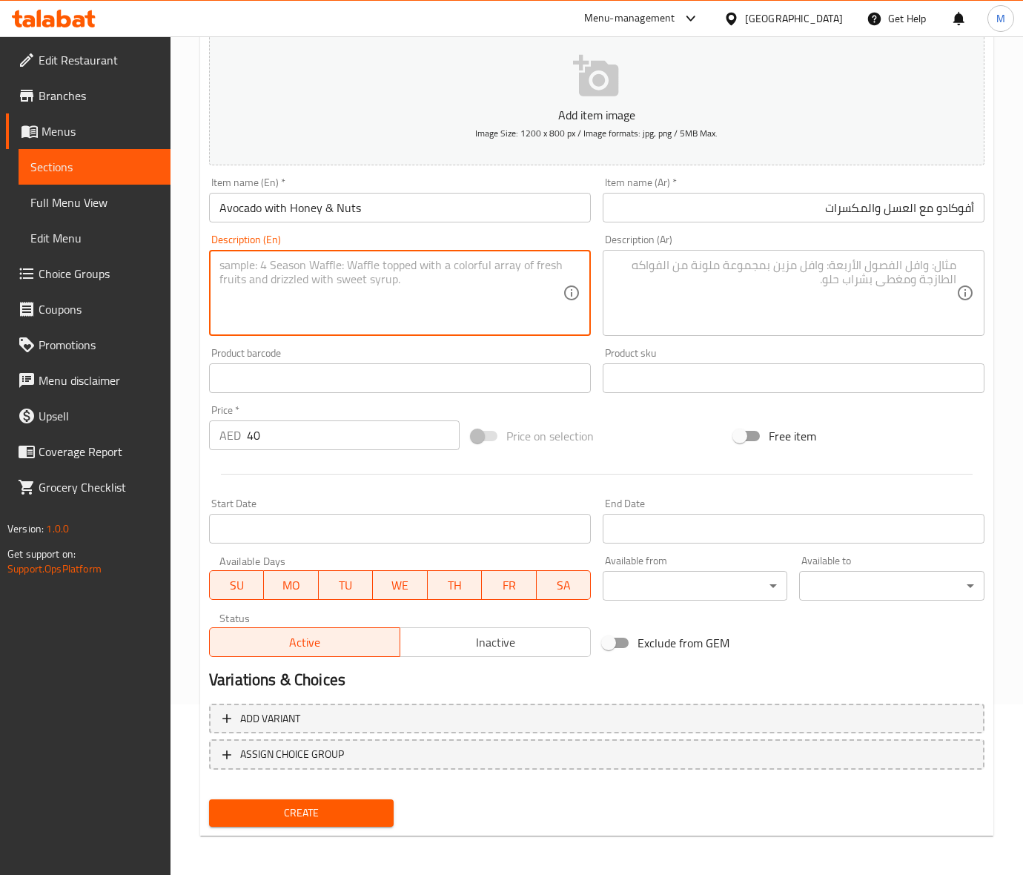
click at [691, 452] on div "Price on selection" at bounding box center [596, 436] width 262 height 40
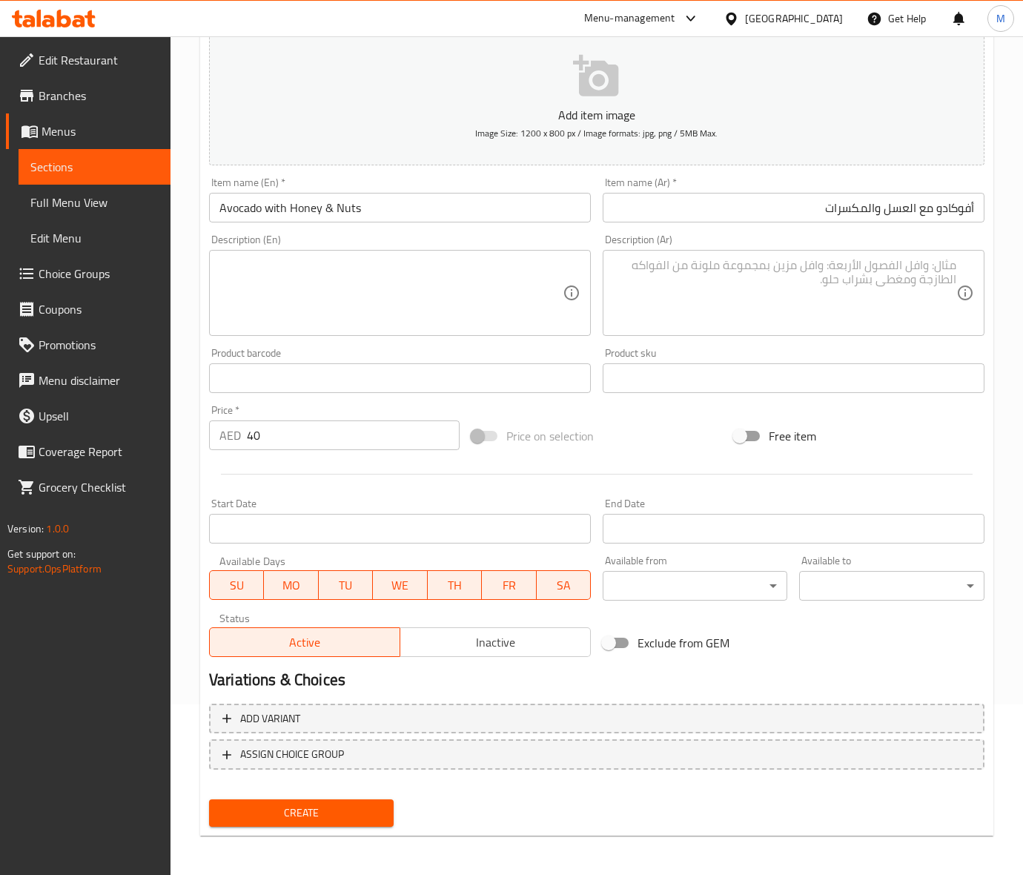
click at [320, 817] on span "Create" at bounding box center [301, 812] width 161 height 19
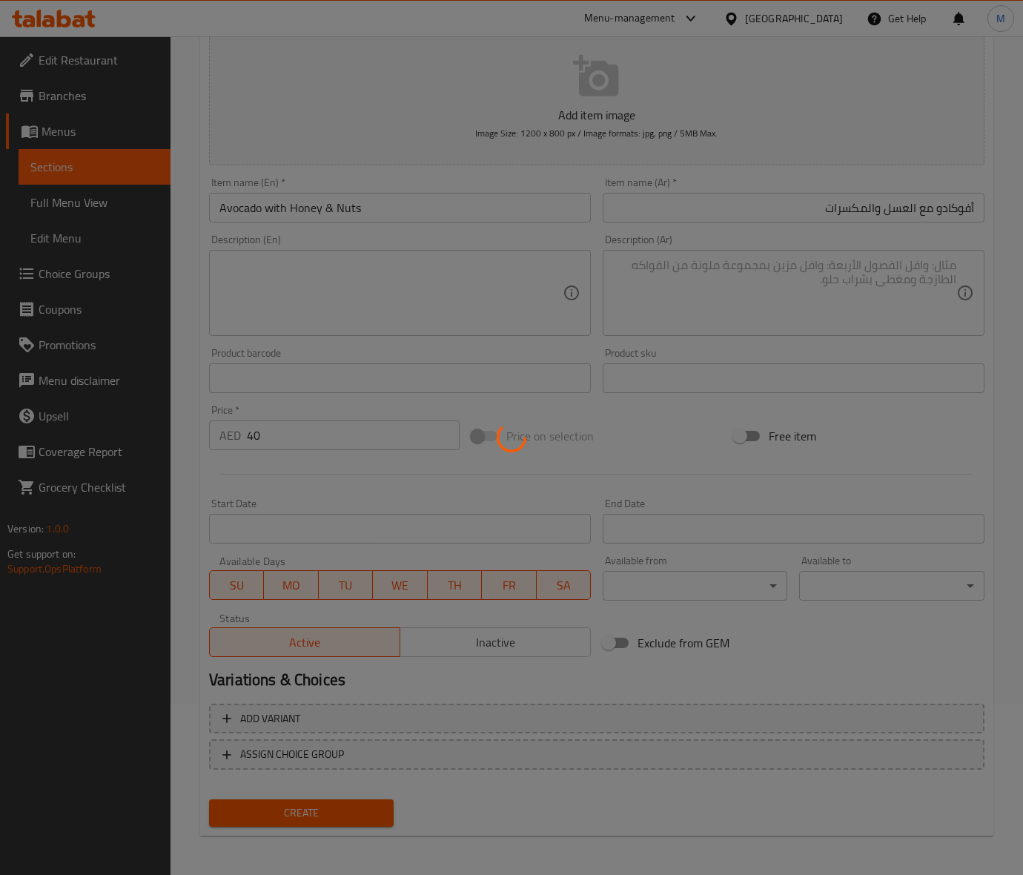
type input "0"
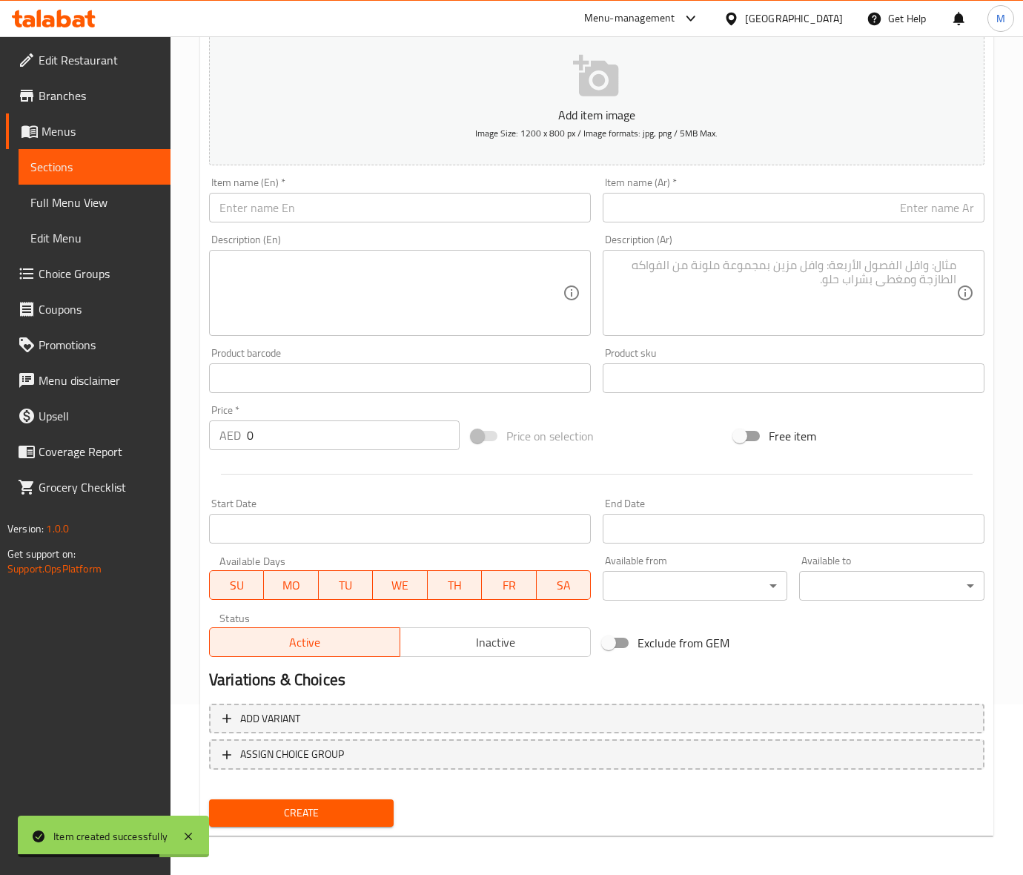
click at [299, 206] on input "text" at bounding box center [400, 208] width 382 height 30
paste input "STRAWBERRY BANANA COLADA"
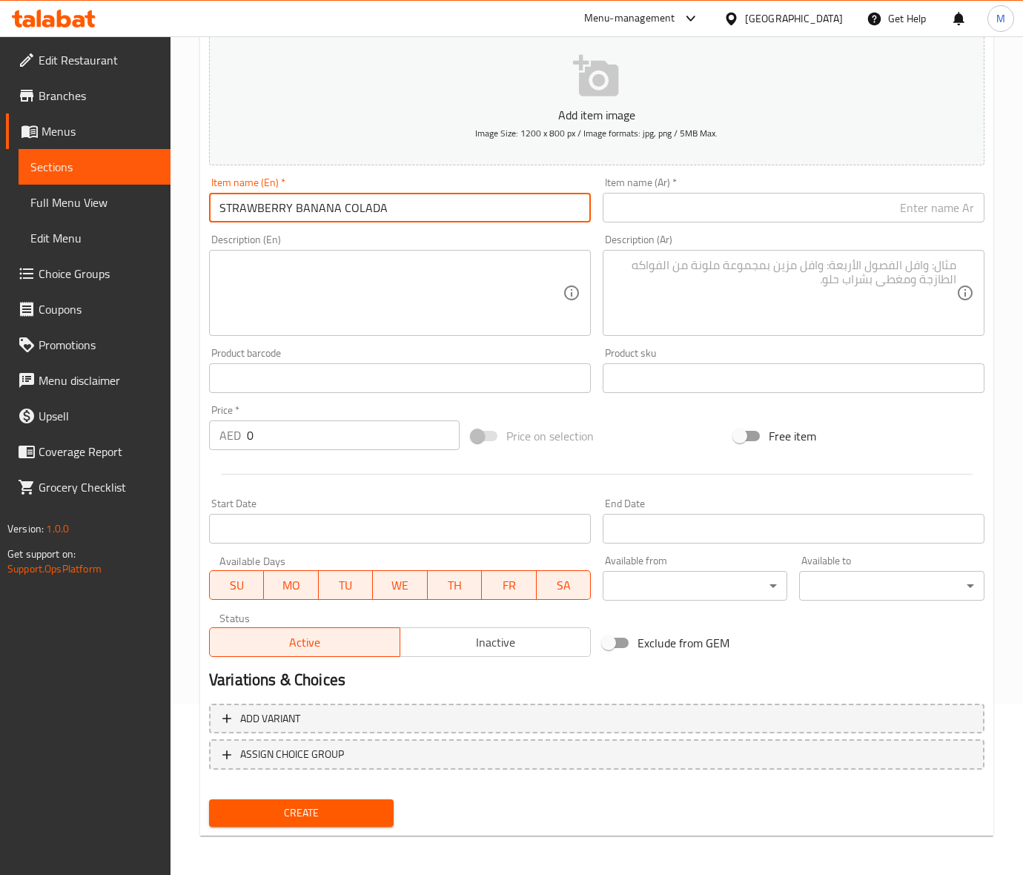
type input "STRAWBERRY BANANA COLADA"
click at [321, 304] on textarea at bounding box center [390, 293] width 343 height 70
paste textarea "(strawberry - banana - coconuts)"
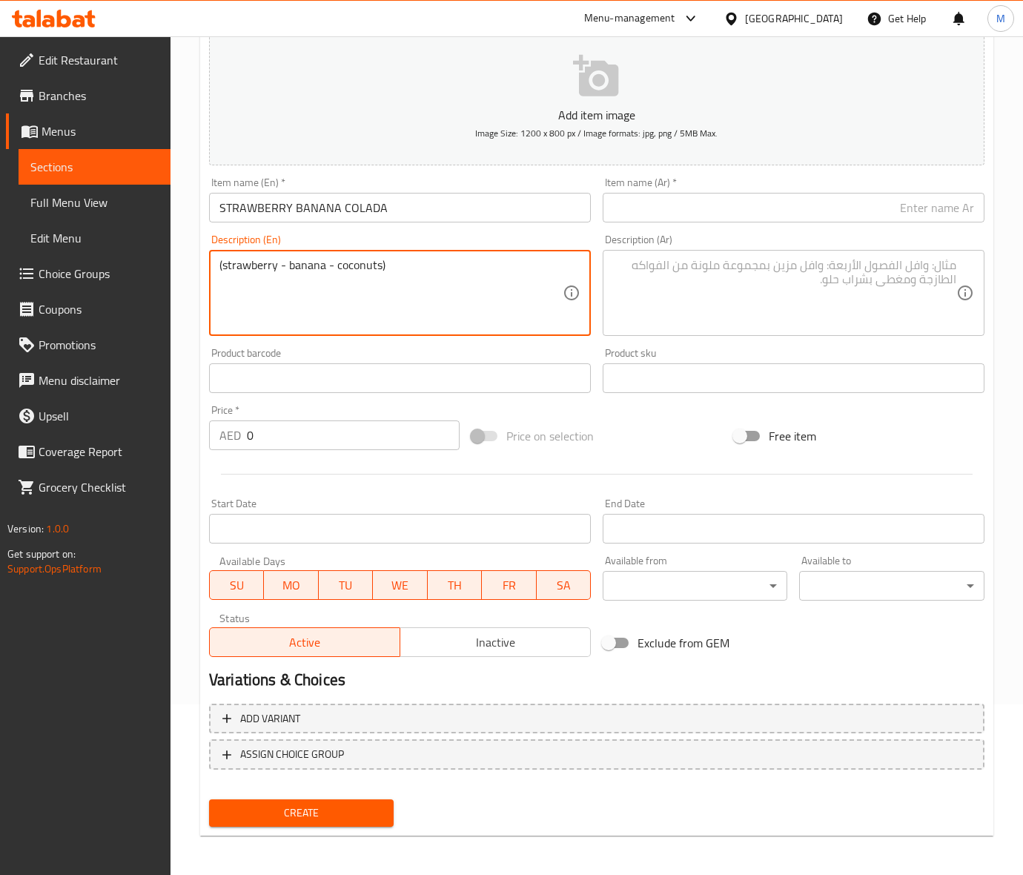
type textarea "(strawberry - banana - coconuts)"
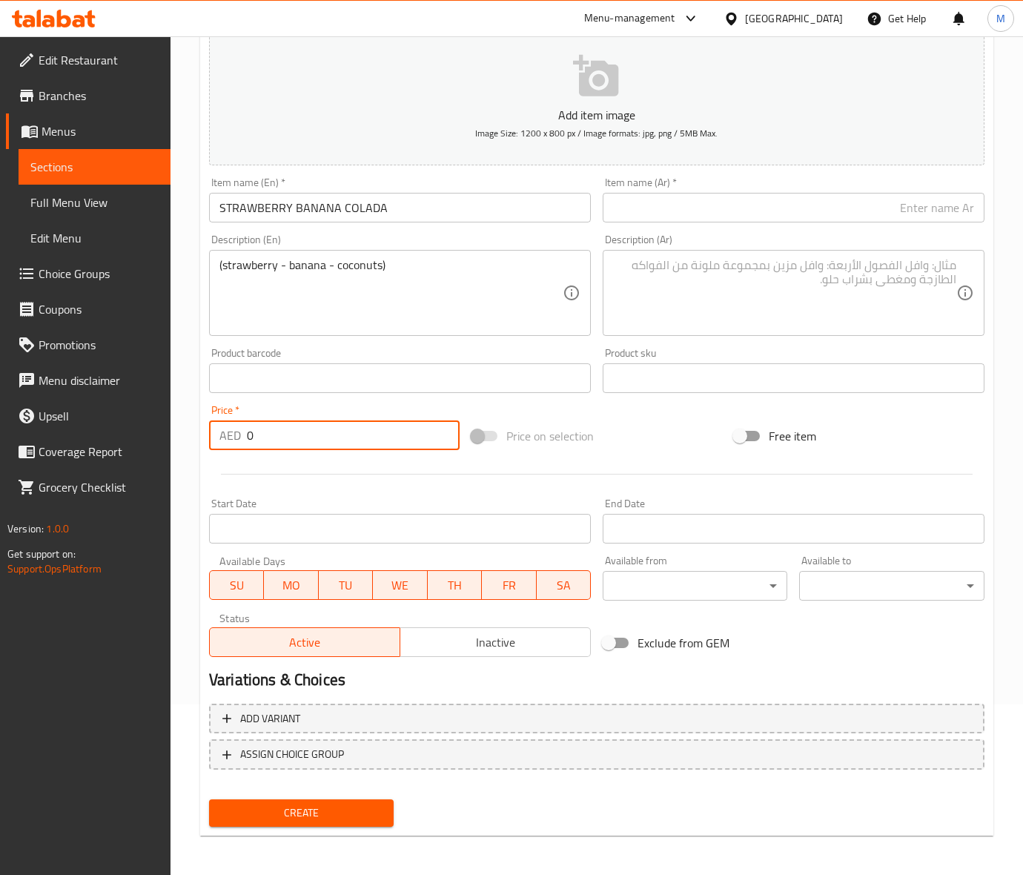
click at [288, 445] on input "0" at bounding box center [353, 435] width 213 height 30
paste input "45"
type input "45"
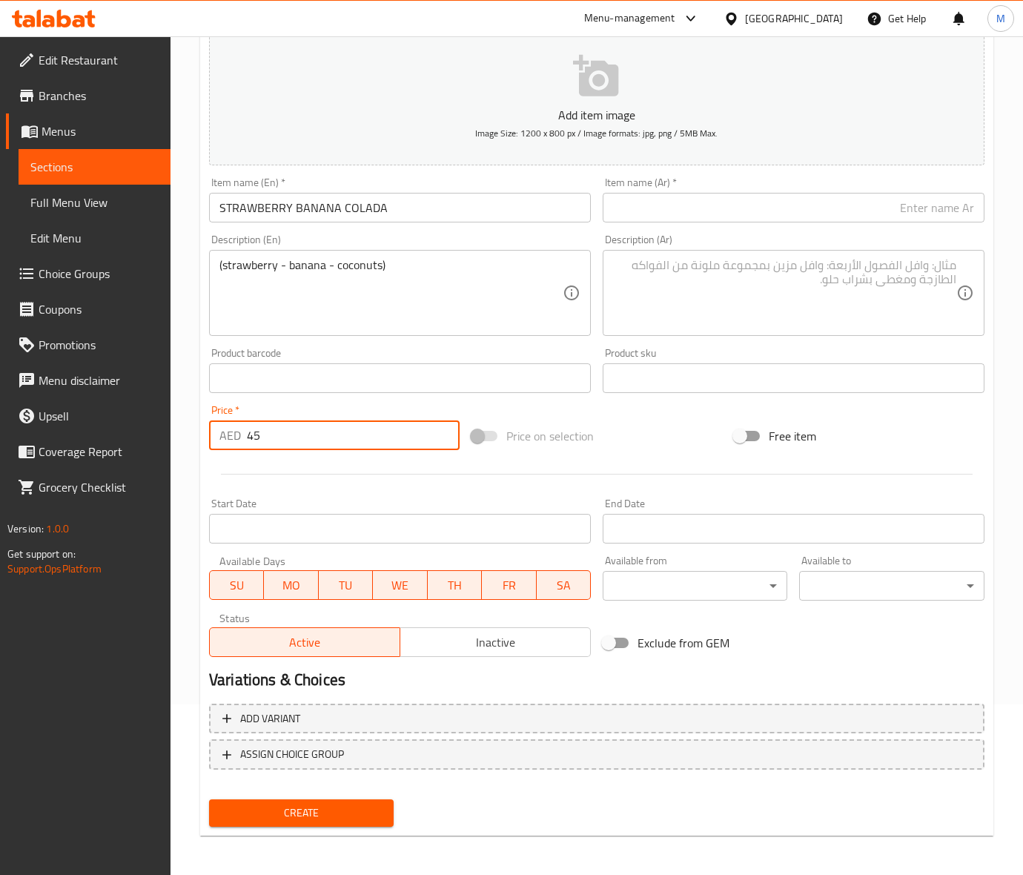
click at [621, 436] on div "Price on selection" at bounding box center [596, 436] width 262 height 40
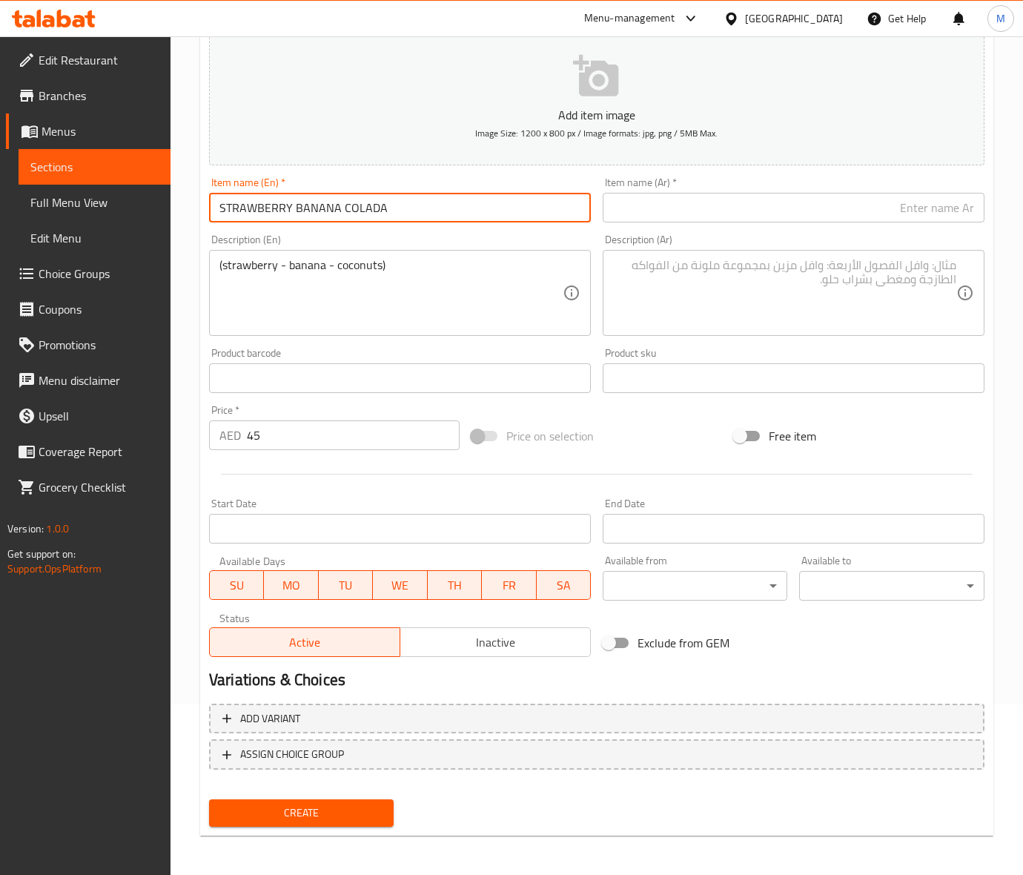
click at [353, 211] on input "STRAWBERRY BANANA COLADA" at bounding box center [400, 208] width 382 height 30
type input "Strawberry Banana Colada"
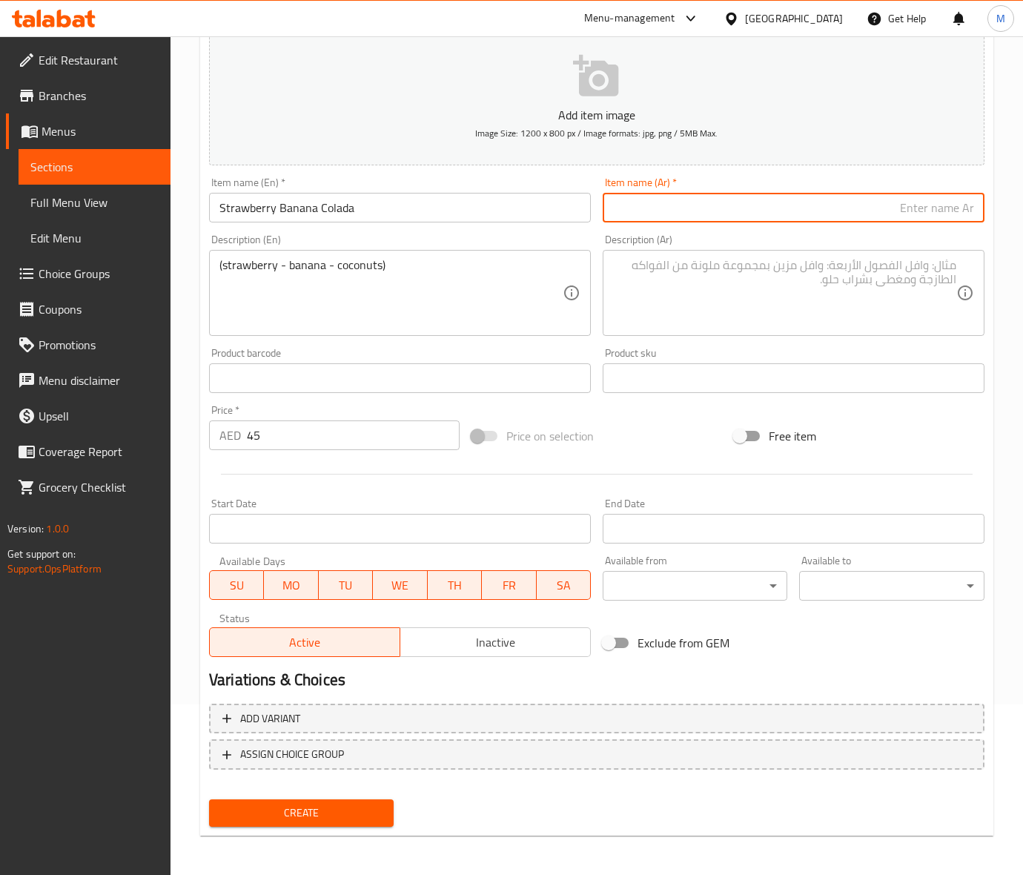
click at [673, 208] on input "text" at bounding box center [794, 208] width 382 height 30
type input "فراولة موز كولادا"
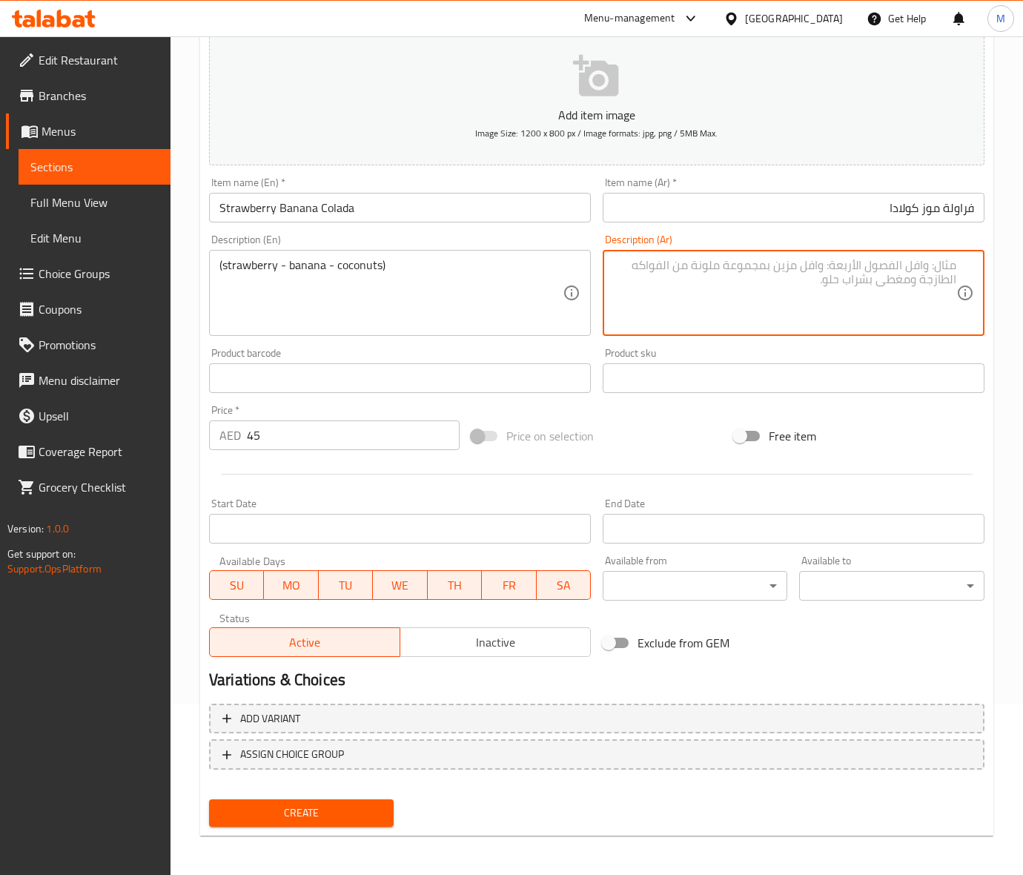
click at [806, 259] on textarea at bounding box center [784, 293] width 343 height 70
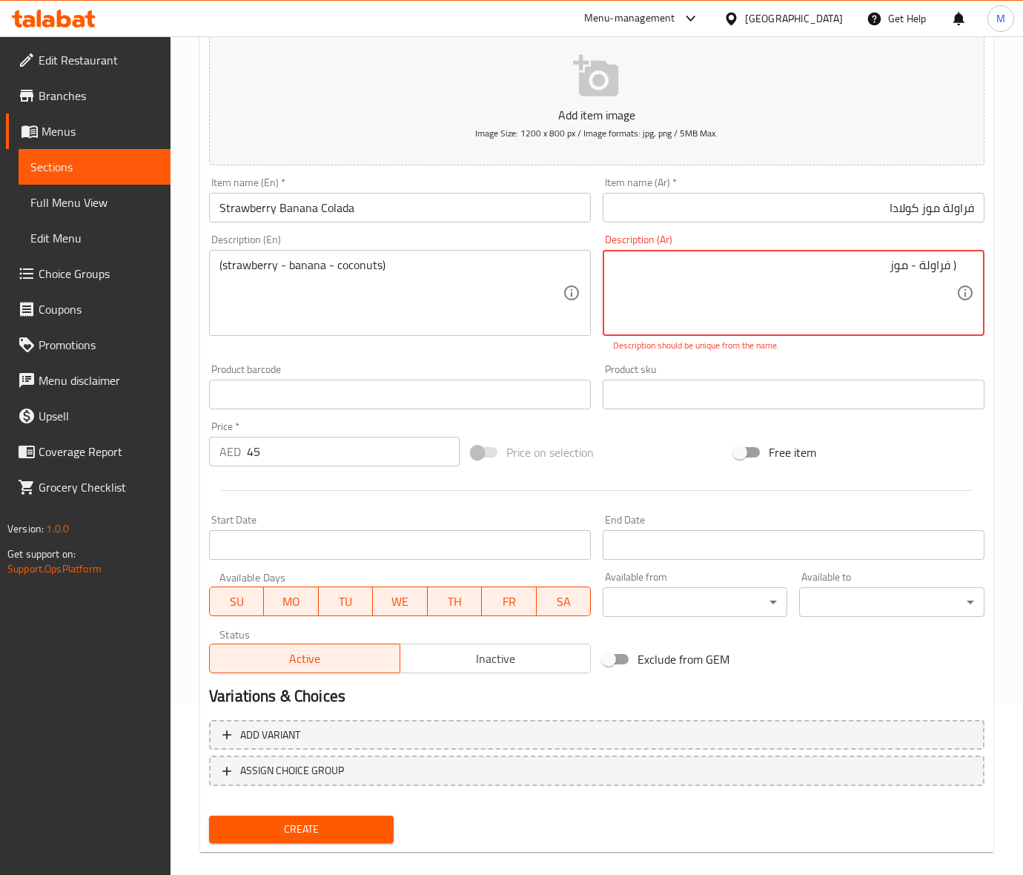
click at [336, 212] on input "Strawberry Banana Colada" at bounding box center [400, 208] width 382 height 30
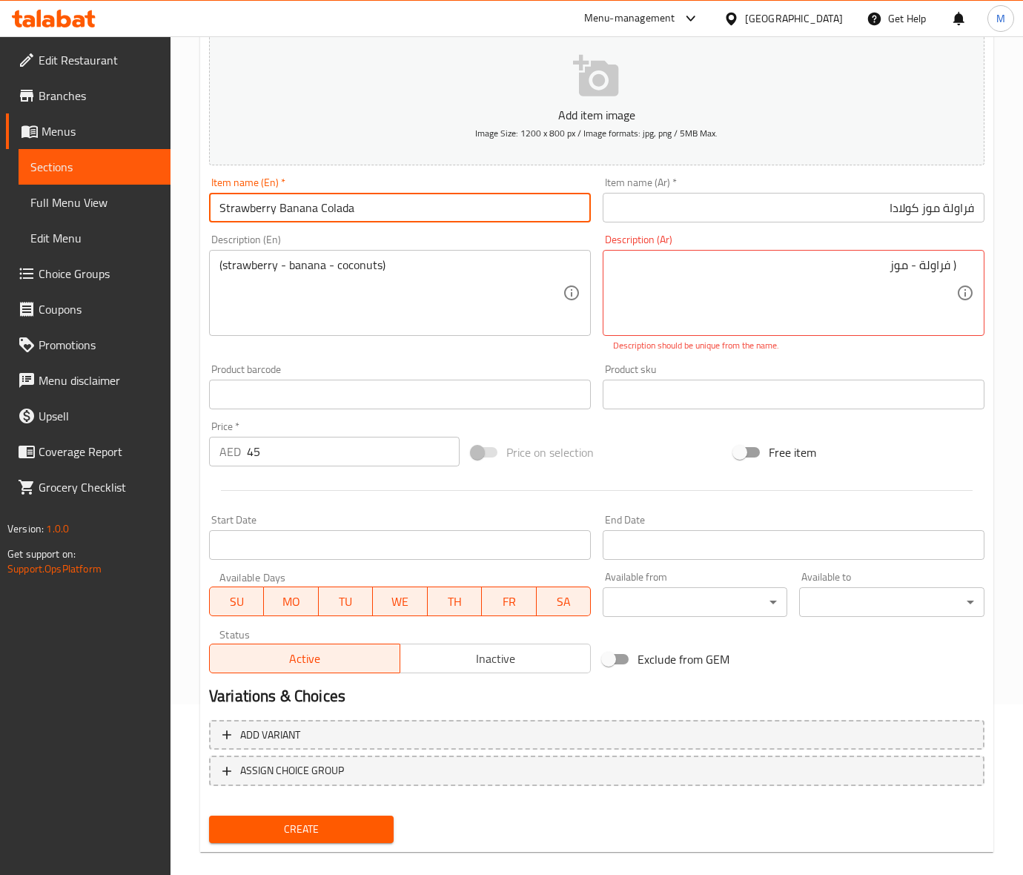
click at [336, 212] on input "Strawberry Banana Colada" at bounding box center [400, 208] width 382 height 30
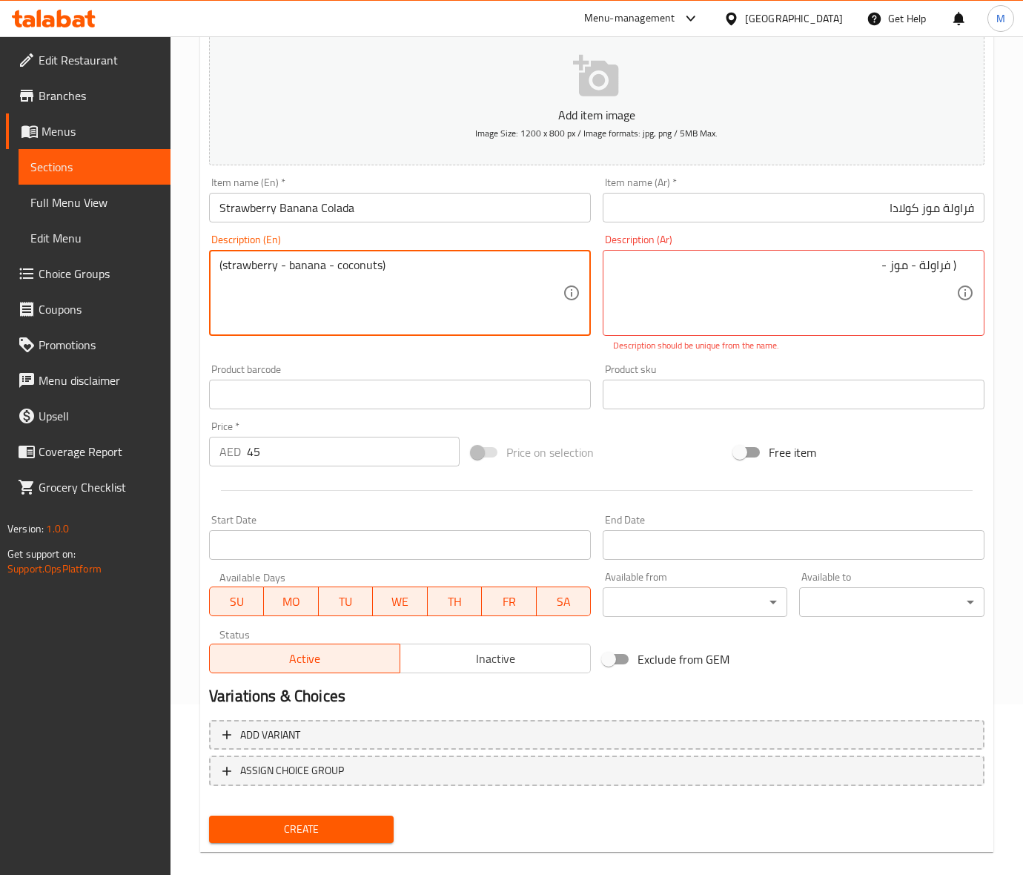
click at [354, 268] on textarea "(strawberry - banana - coconuts)" at bounding box center [390, 293] width 343 height 70
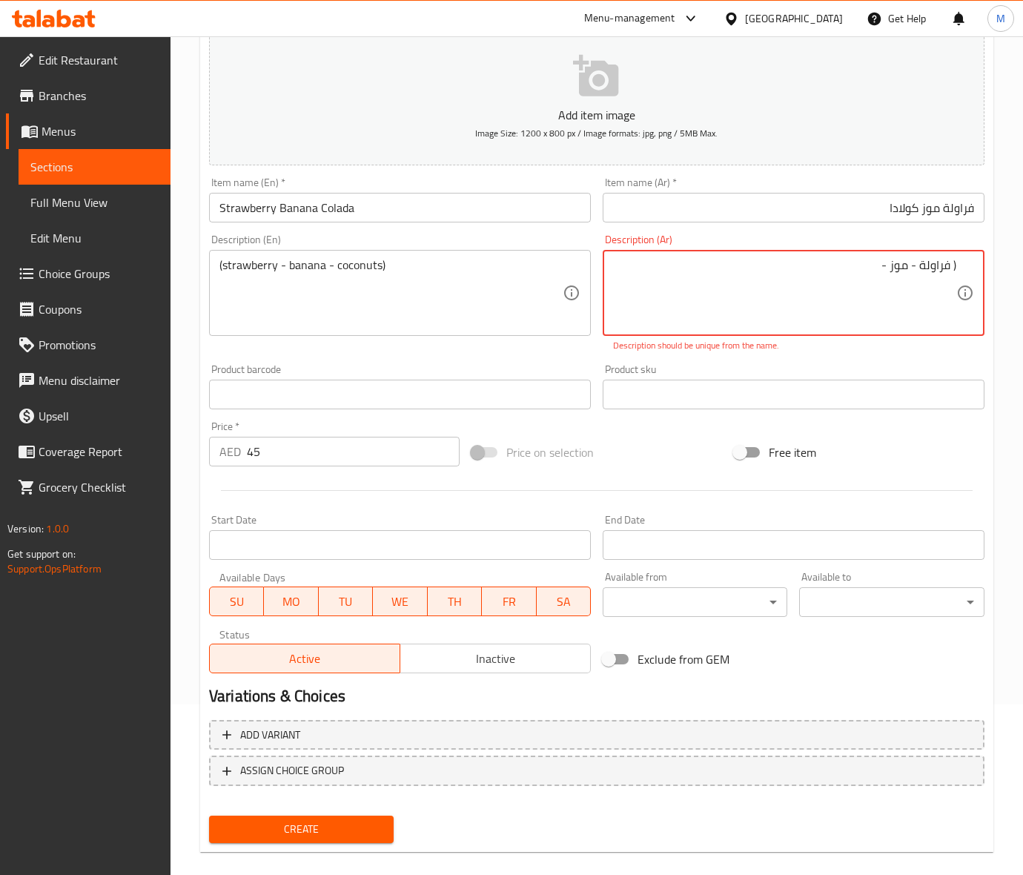
paste textarea "جوز الهند"
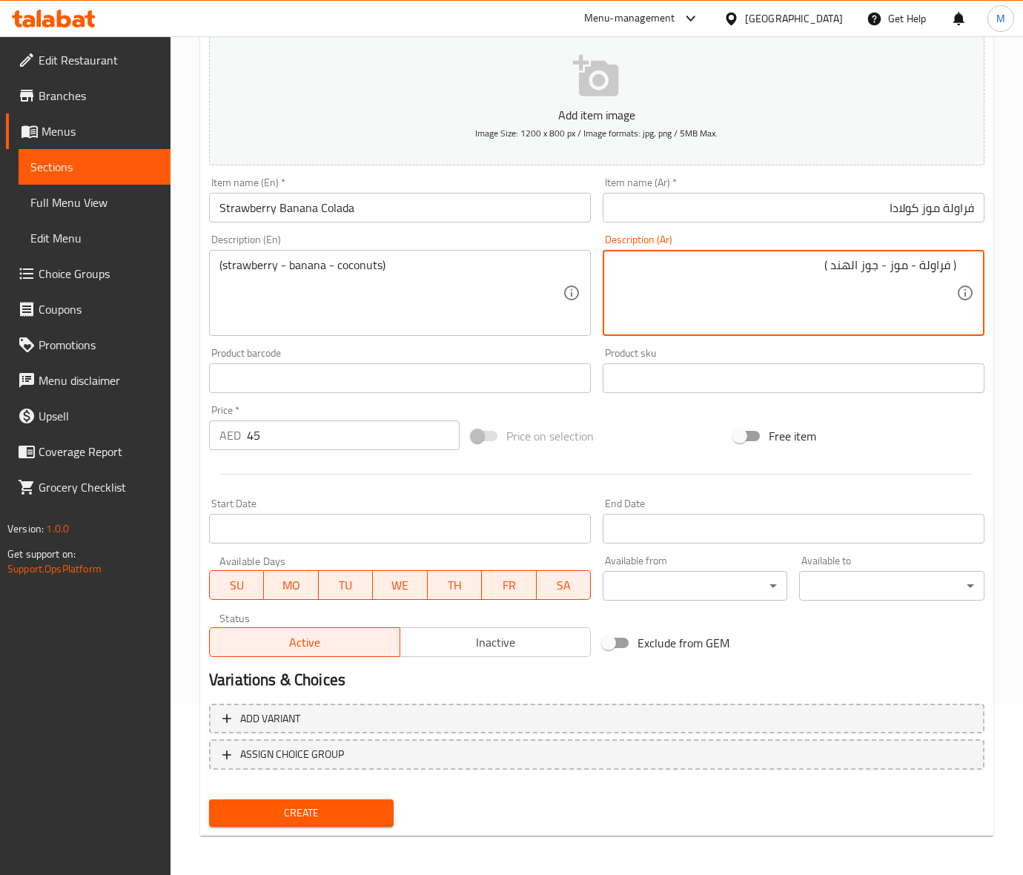
type textarea "( فراولة - موز - جوز الهند )"
drag, startPoint x: 382, startPoint y: 264, endPoint x: 445, endPoint y: 265, distance: 63.0
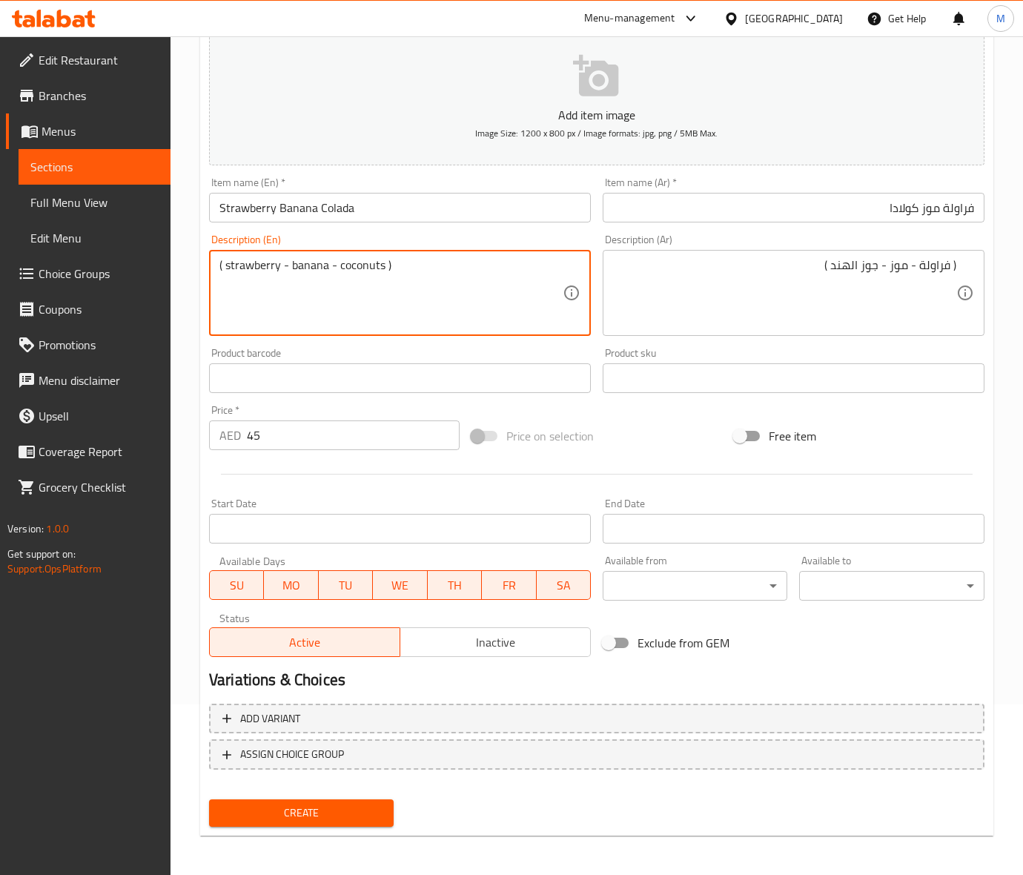
type textarea "( strawberry - banana - coconuts )"
click at [676, 437] on div "Price on selection" at bounding box center [596, 436] width 262 height 40
click at [661, 446] on div "Price on selection" at bounding box center [596, 436] width 262 height 40
click at [335, 800] on button "Create" at bounding box center [301, 812] width 185 height 27
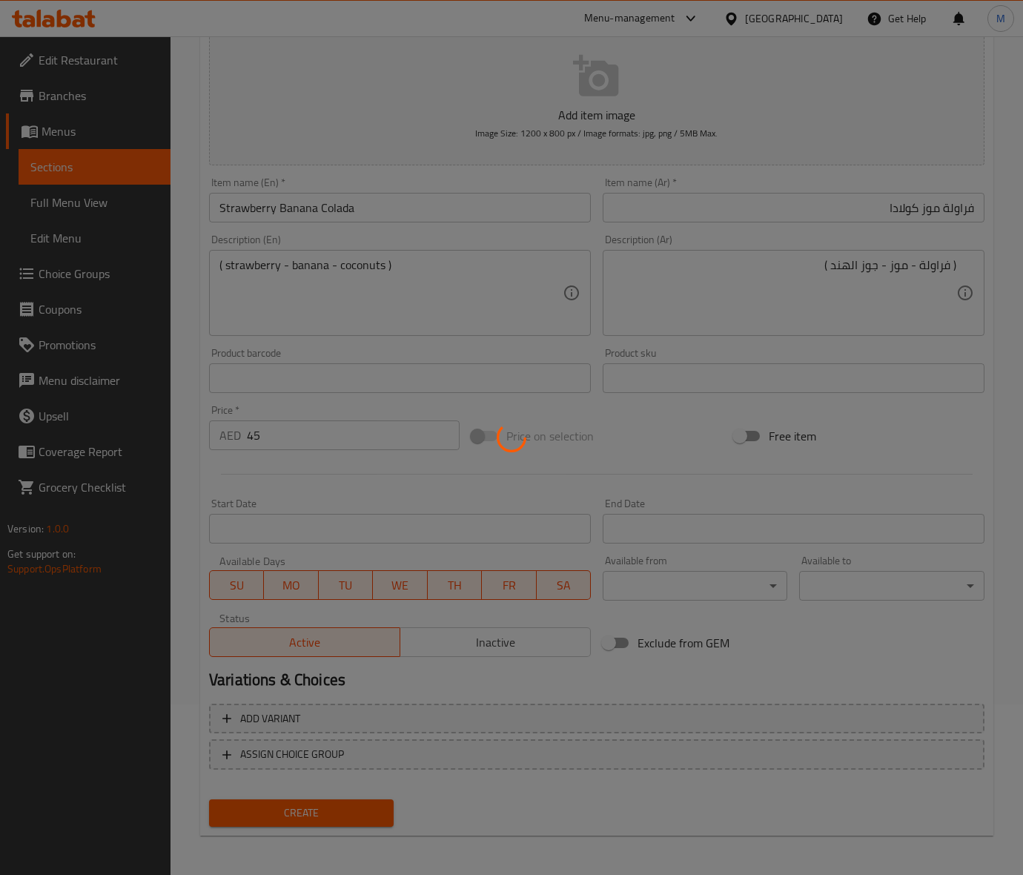
type input "0"
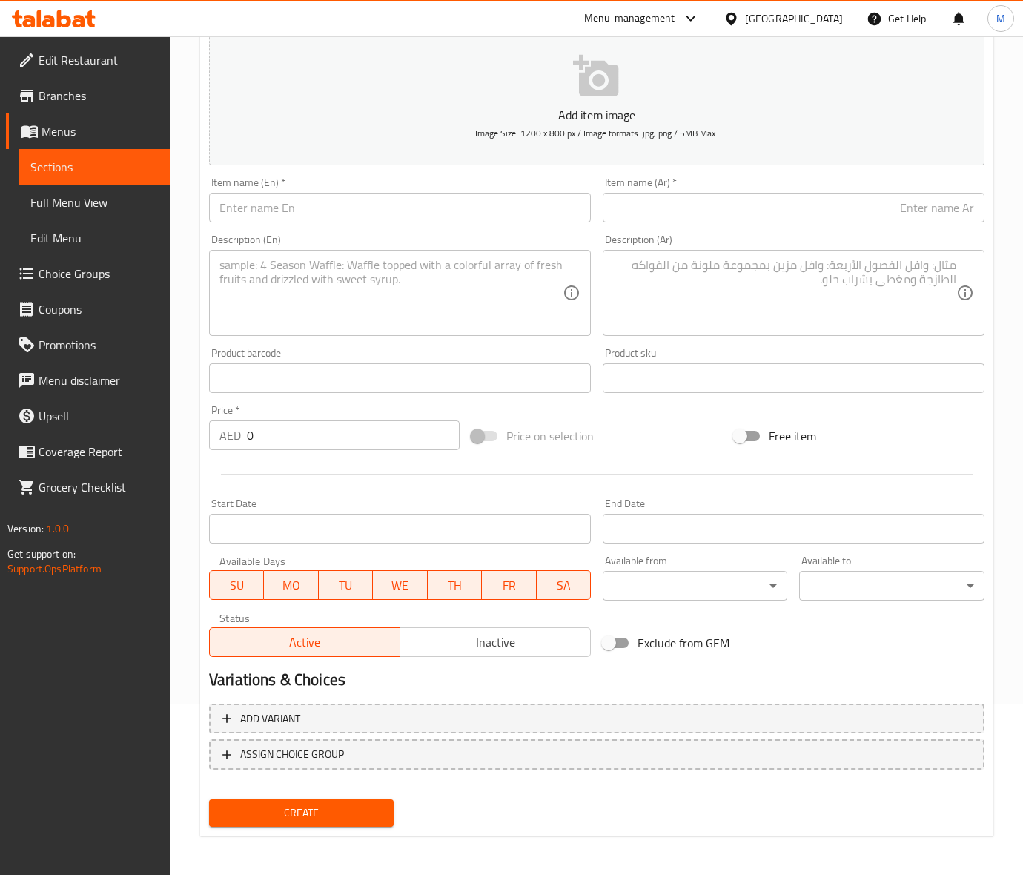
click at [317, 205] on input "text" at bounding box center [400, 208] width 382 height 30
paste input "FRESH JUICE"
click at [285, 213] on input "FRESH JUICE" at bounding box center [400, 208] width 382 height 30
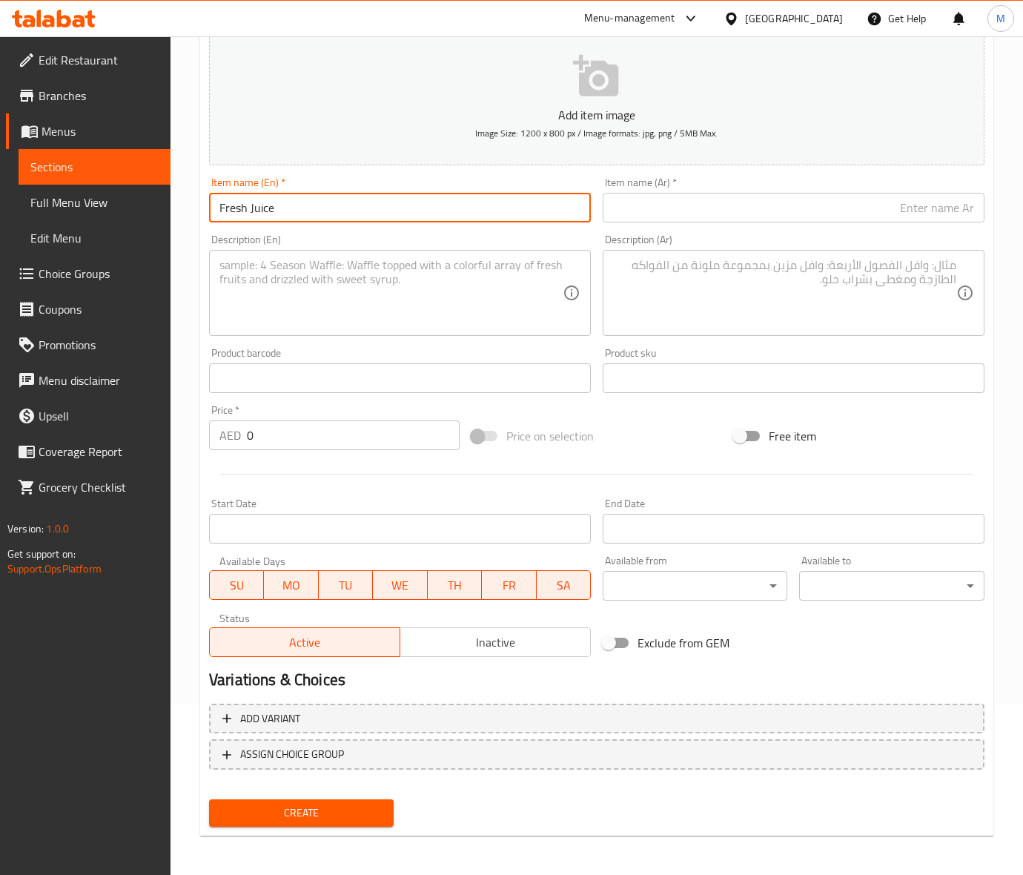
type input "Fresh Juice"
drag, startPoint x: 647, startPoint y: 443, endPoint x: 671, endPoint y: 417, distance: 35.7
click at [653, 439] on div "Price on selection" at bounding box center [596, 436] width 262 height 40
click at [743, 210] on input "text" at bounding box center [794, 208] width 382 height 30
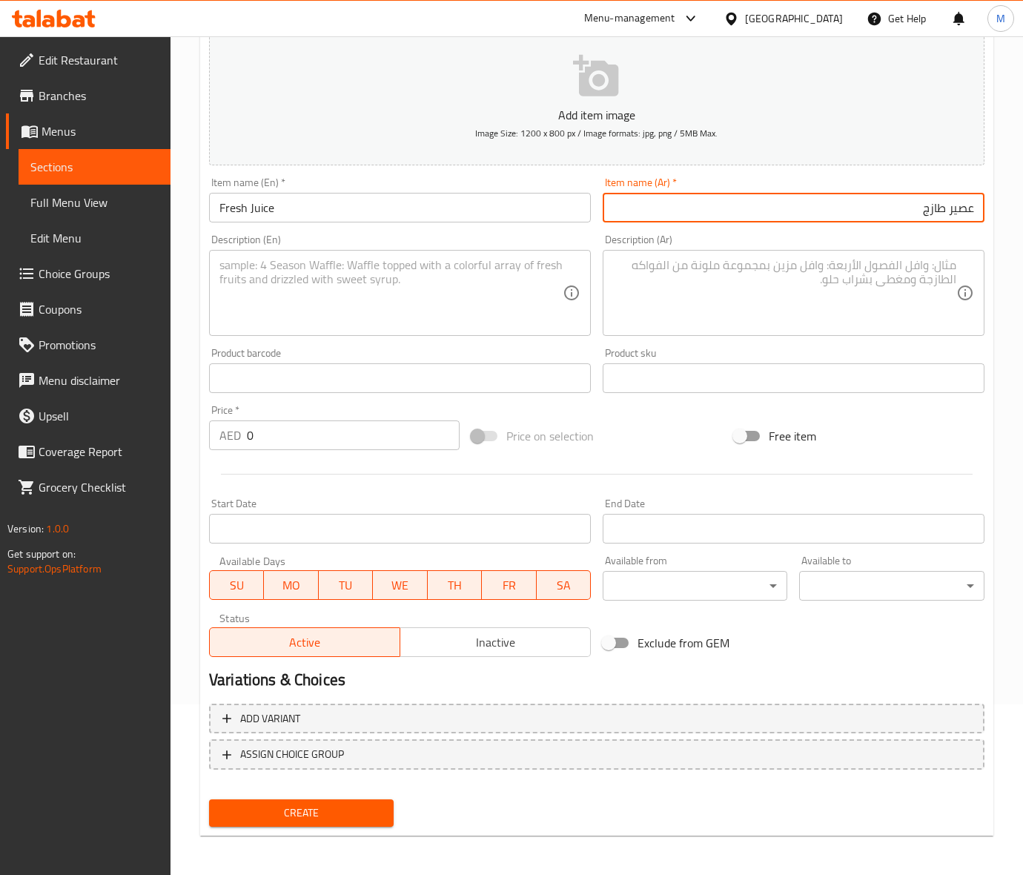
type input "عصير طازج"
click at [269, 431] on input "0" at bounding box center [353, 435] width 213 height 30
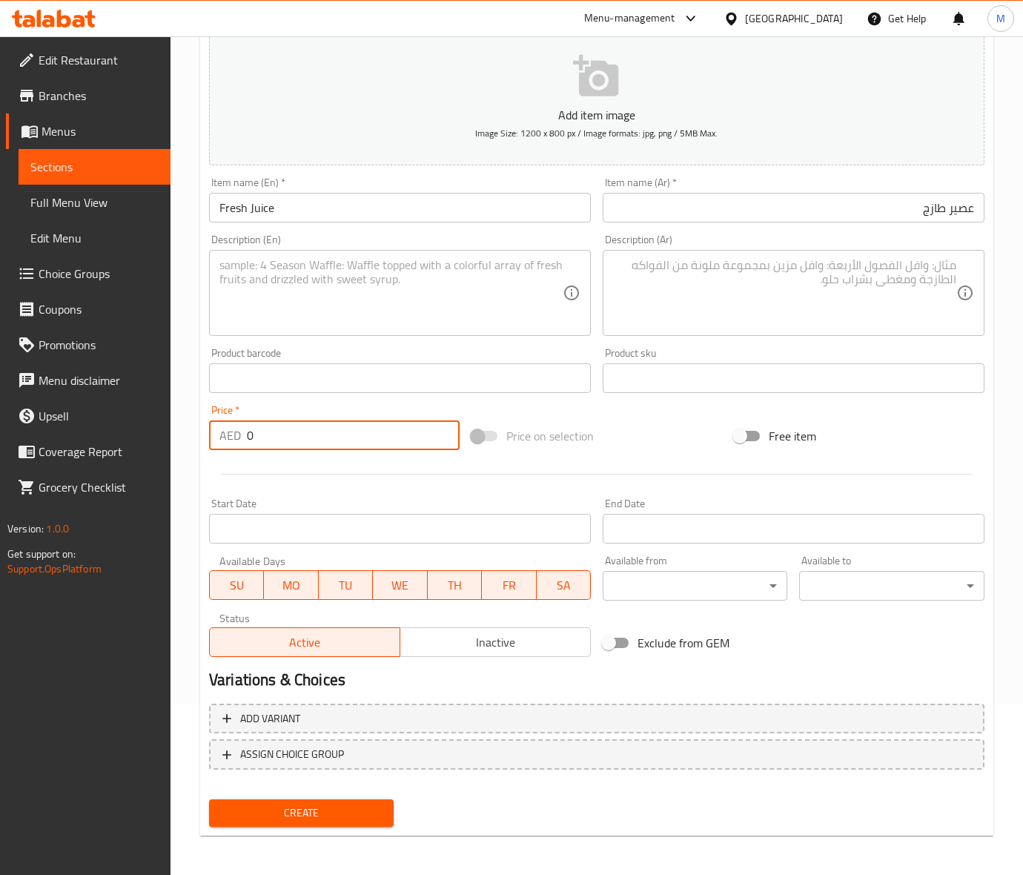
click at [271, 431] on input "0" at bounding box center [353, 435] width 213 height 30
paste input "31"
type input "31"
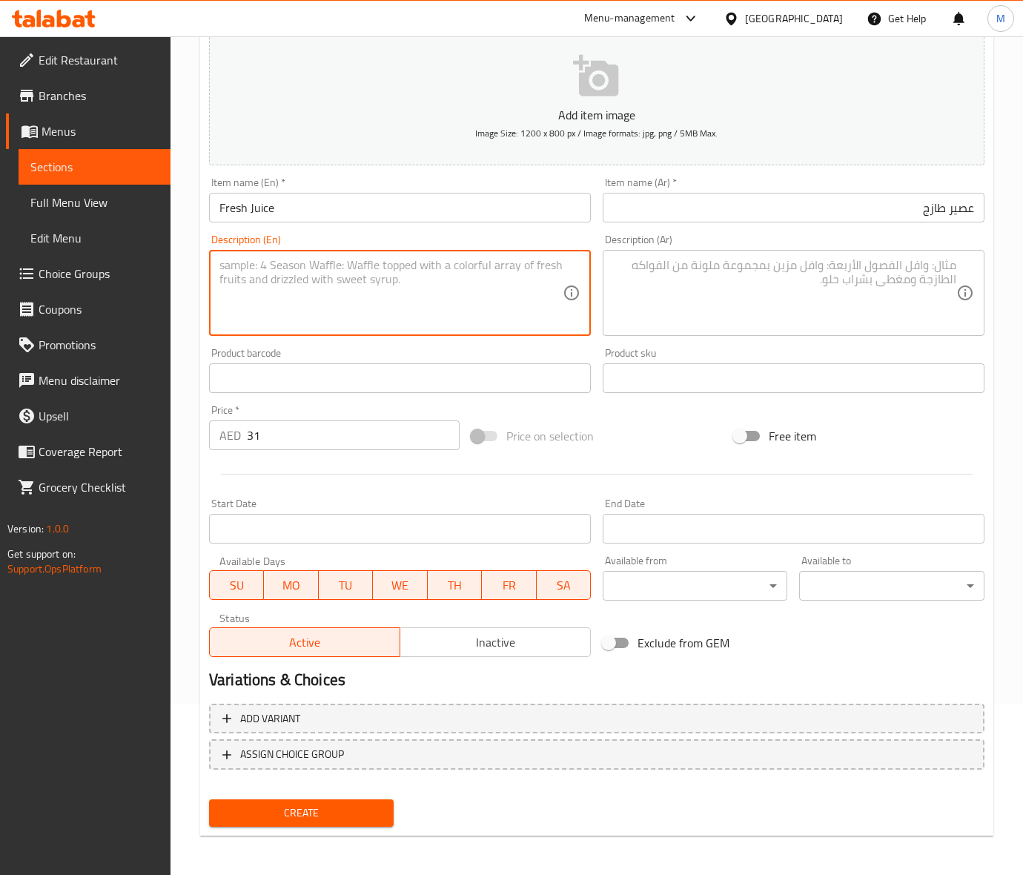
paste textarea "Orange, Lemon, Lemon with Mint, Watemelon, Pineapple, Apple, Strawberry, Guava …"
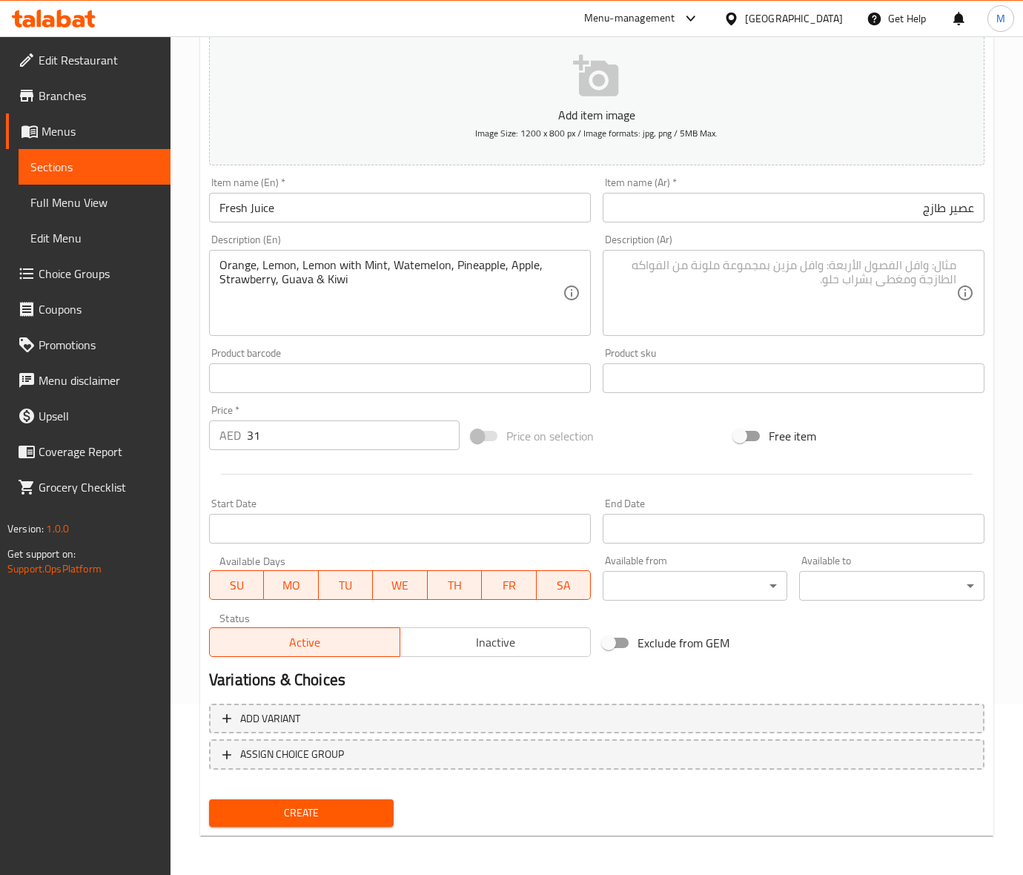
click at [339, 269] on textarea "Orange, Lemon, Lemon with Mint, Watemelon, Pineapple, Apple, Strawberry, Guava …" at bounding box center [390, 293] width 343 height 70
type textarea "Orange, lemon, lemon with mint, watemelon, pineapple, apple, strawberry, guava …"
click at [331, 265] on textarea "Orange, lemon, lemon with mint, watemelon, pineapple, apple, strawberry, guava …" at bounding box center [390, 293] width 343 height 70
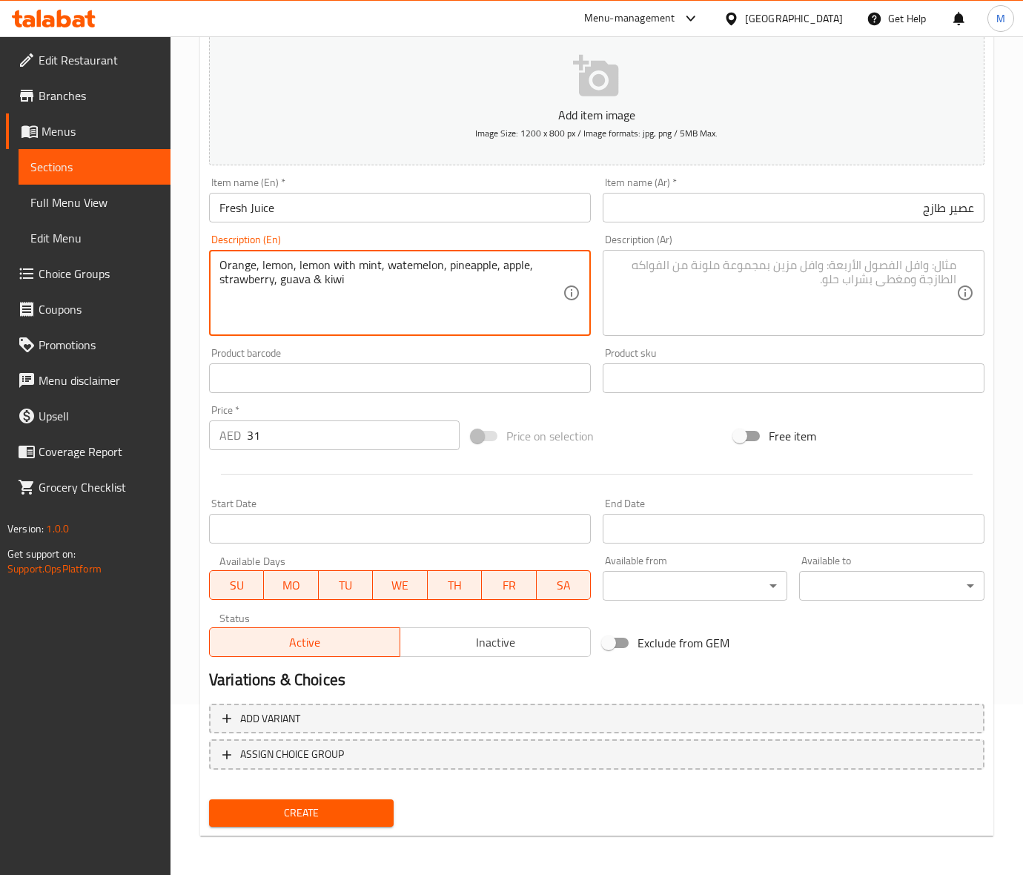
click at [319, 265] on textarea "Orange, lemon, lemon with mint, watemelon, pineapple, apple, strawberry, guava …" at bounding box center [390, 293] width 343 height 70
click at [824, 279] on textarea at bounding box center [784, 293] width 343 height 70
paste textarea "برتقال، ليمون، ليمون بالنعناع، بطيخ، أناناس، تفاح، فراولة، جوافة وكيوي"
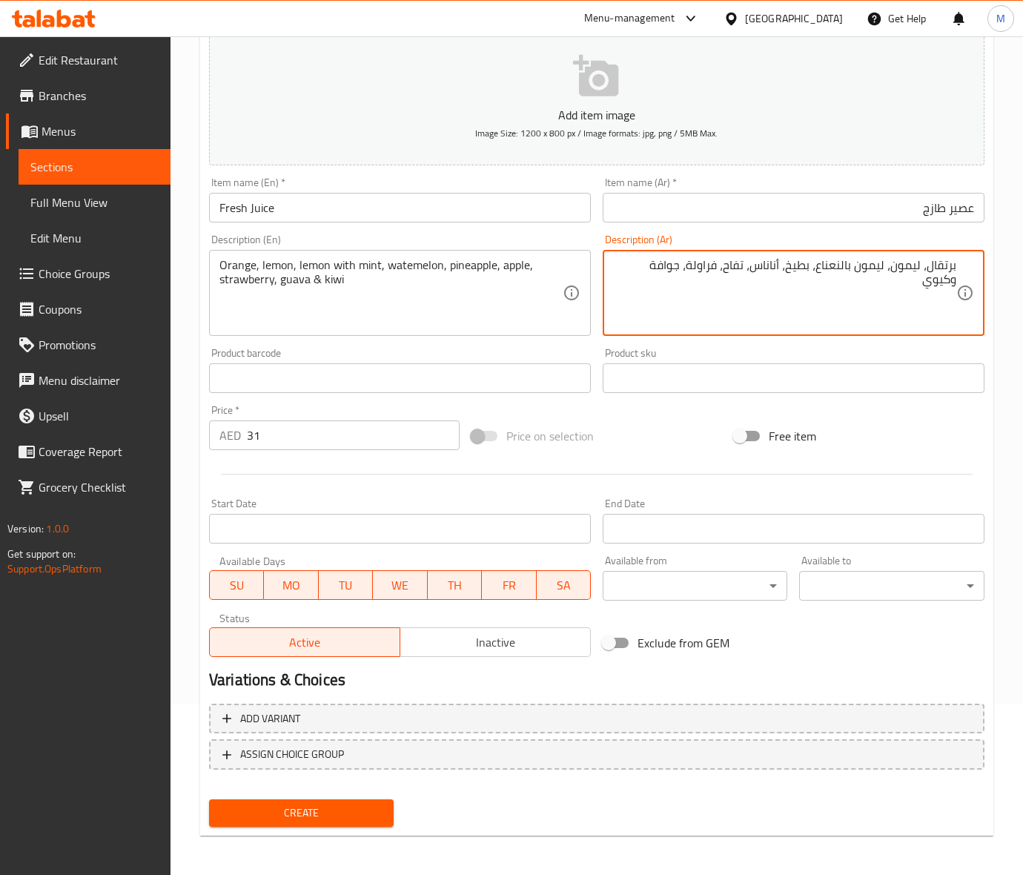
type textarea "برتقال، ليمون، ليمون بالنعناع، بطيخ، أناناس، تفاح، فراولة، جوافة وكيوي"
click at [654, 439] on div "Price on selection" at bounding box center [596, 436] width 262 height 40
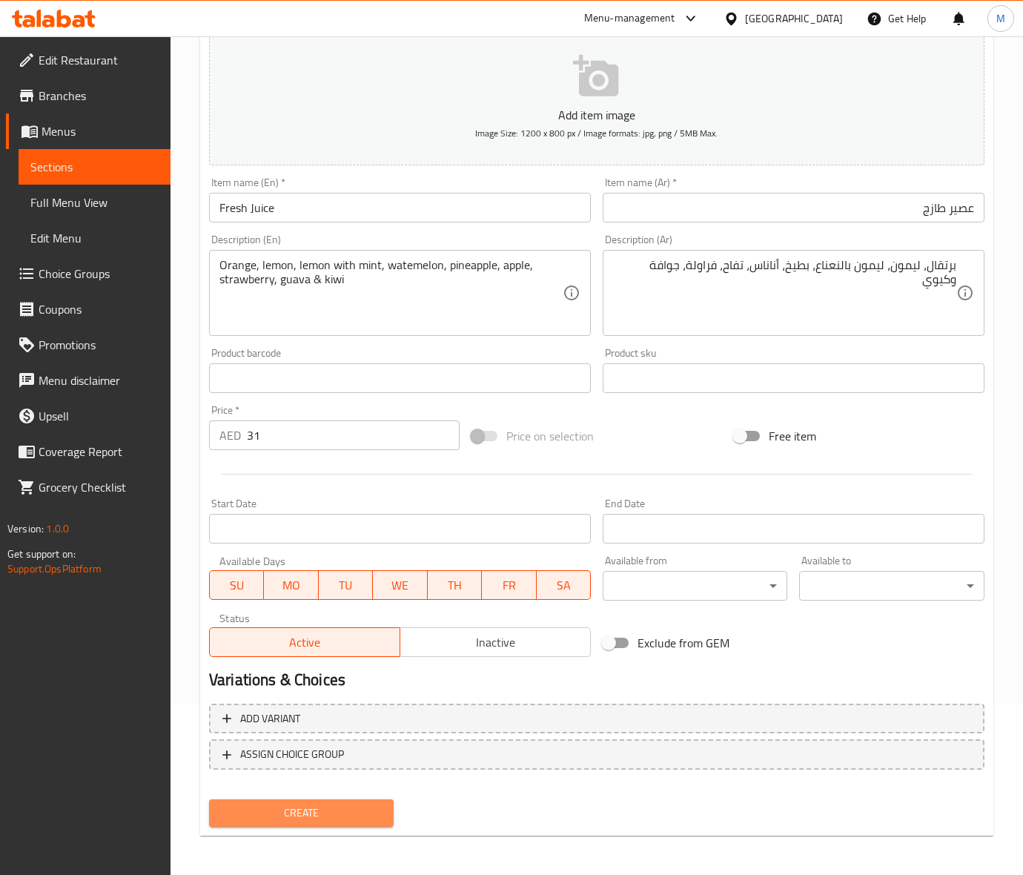
click at [297, 820] on button "Create" at bounding box center [301, 812] width 185 height 27
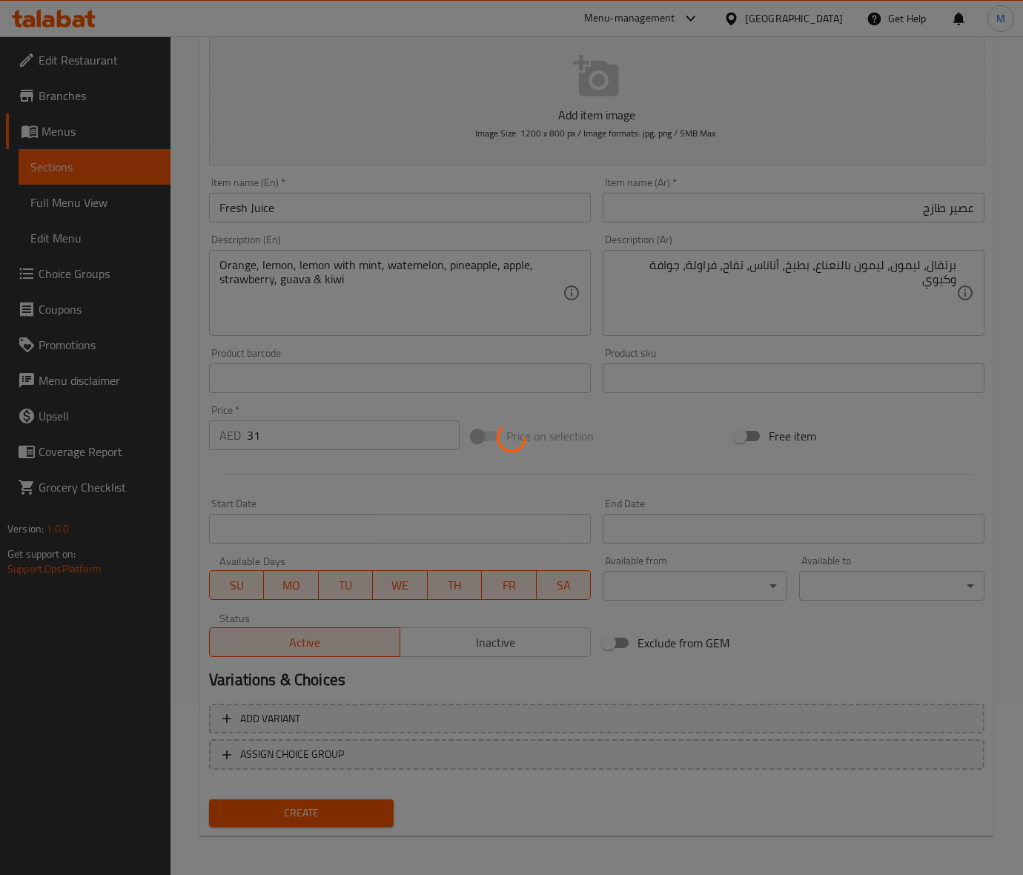
type input "0"
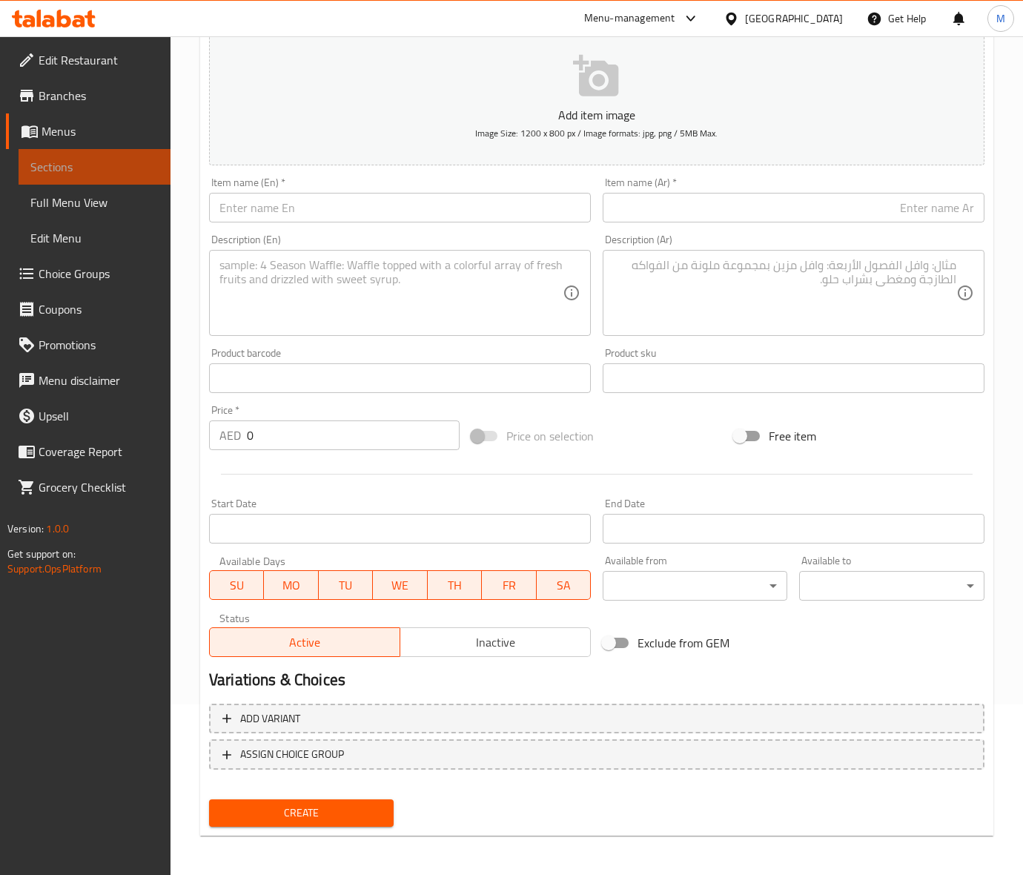
click at [43, 168] on span "Sections" at bounding box center [94, 167] width 128 height 18
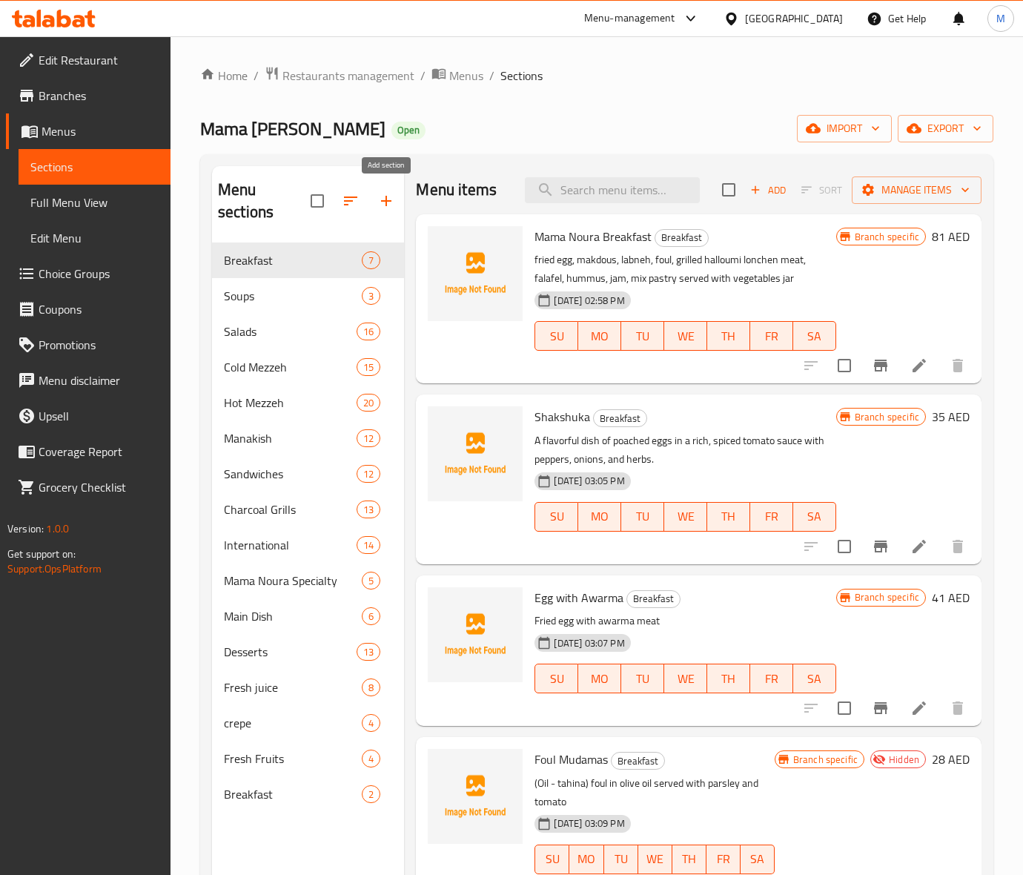
click at [393, 193] on icon "button" at bounding box center [386, 201] width 18 height 18
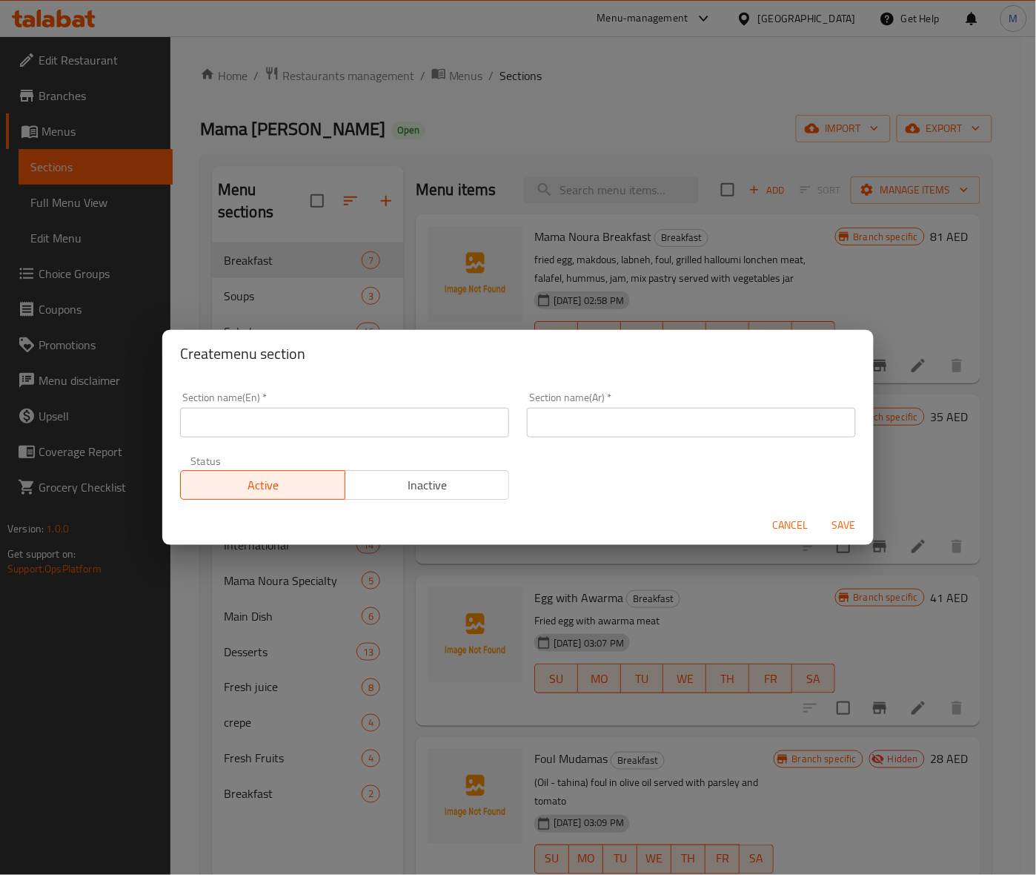
click at [282, 420] on input "text" at bounding box center [344, 423] width 329 height 30
paste input "COCKTAIL"
click at [282, 419] on input "COCKTAIL" at bounding box center [344, 423] width 329 height 30
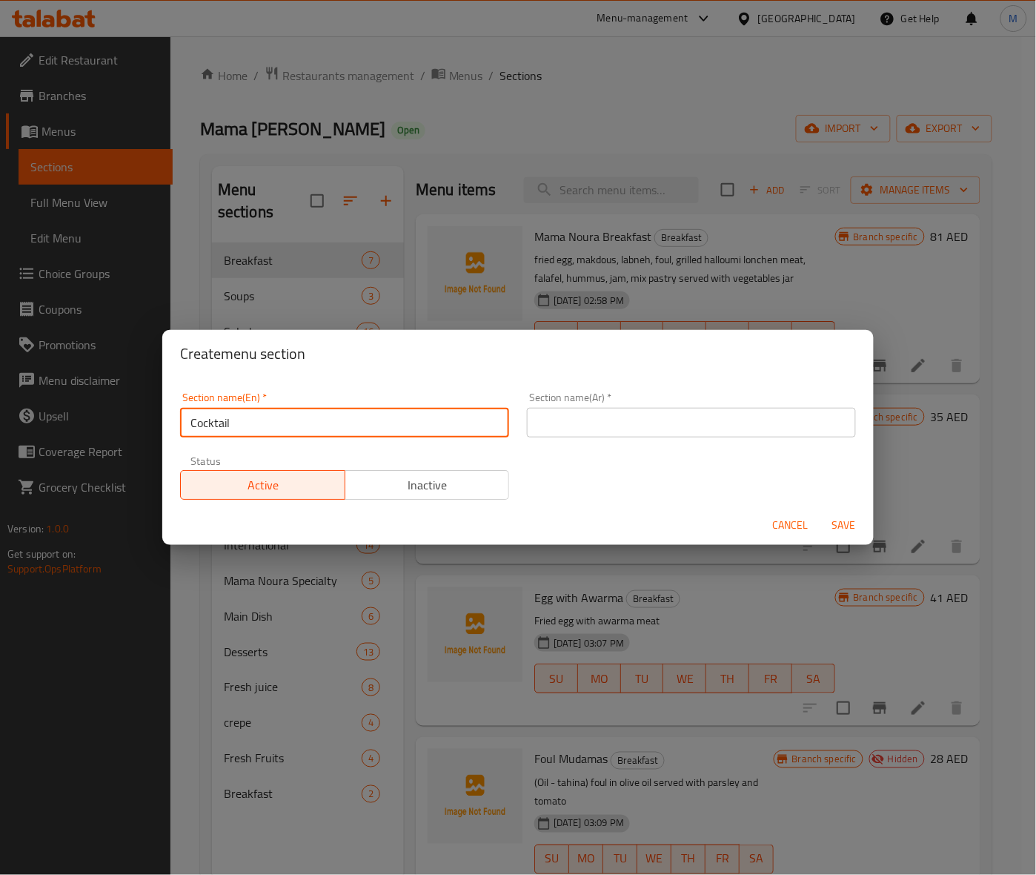
type input "Cocktail"
click at [654, 471] on div "Section name(En)   * Cocktail Section name(En) * Section name(Ar)   * Section n…" at bounding box center [518, 445] width 694 height 125
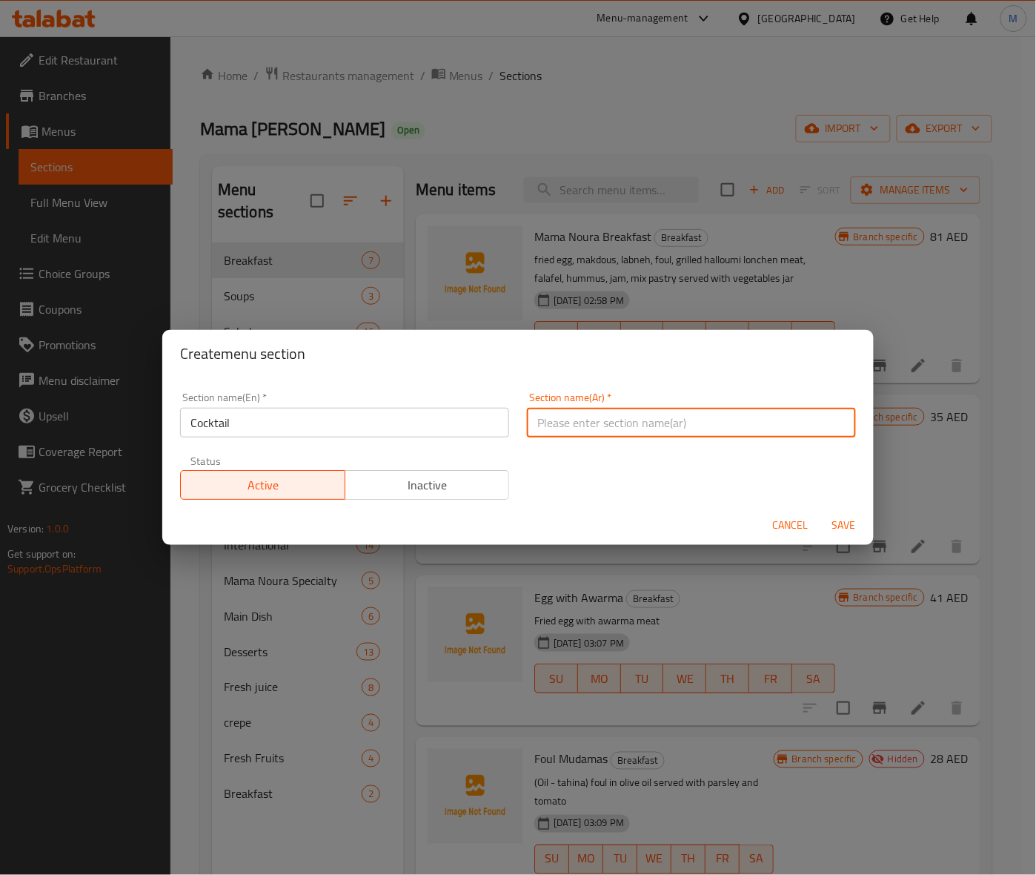
click at [583, 409] on input "text" at bounding box center [691, 423] width 329 height 30
type input ";"
type input "كوكتيل"
drag, startPoint x: 560, startPoint y: 464, endPoint x: 605, endPoint y: 482, distance: 47.9
click at [568, 473] on div "Section name(En)   * Cocktail Section name(En) * Section name(Ar)   * كوكتيل Se…" at bounding box center [518, 445] width 694 height 125
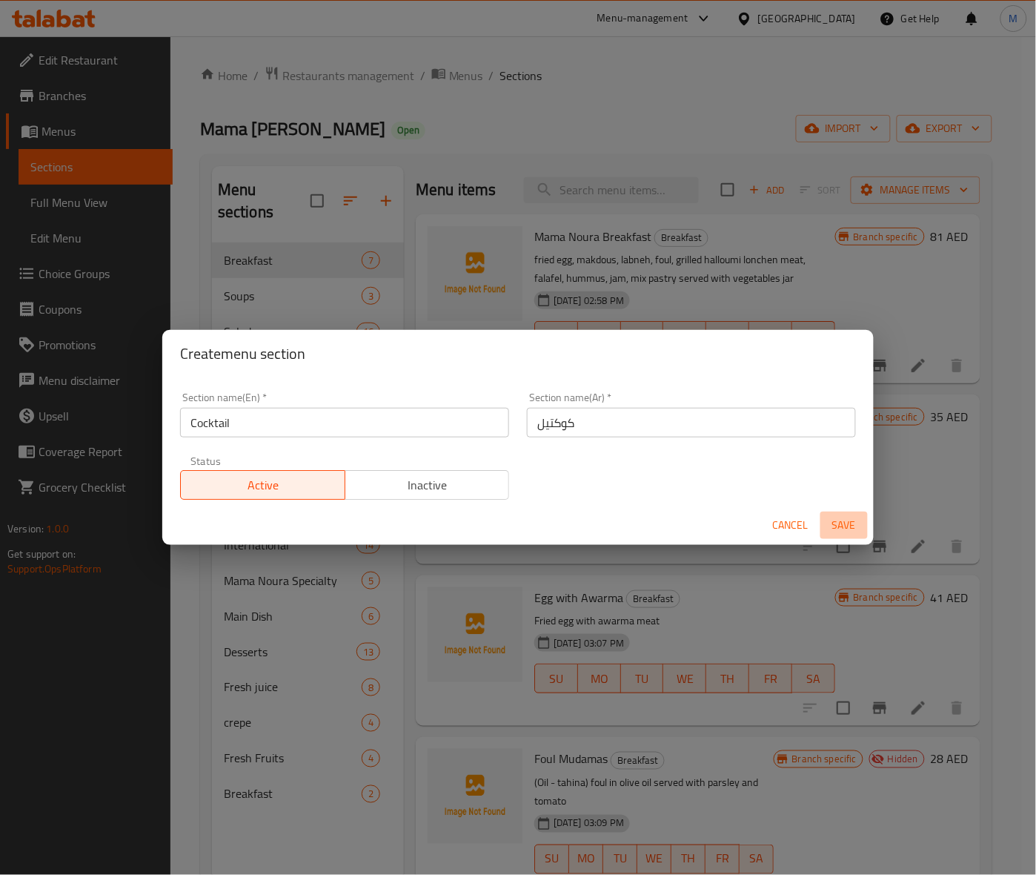
click at [839, 528] on span "Save" at bounding box center [844, 525] width 36 height 19
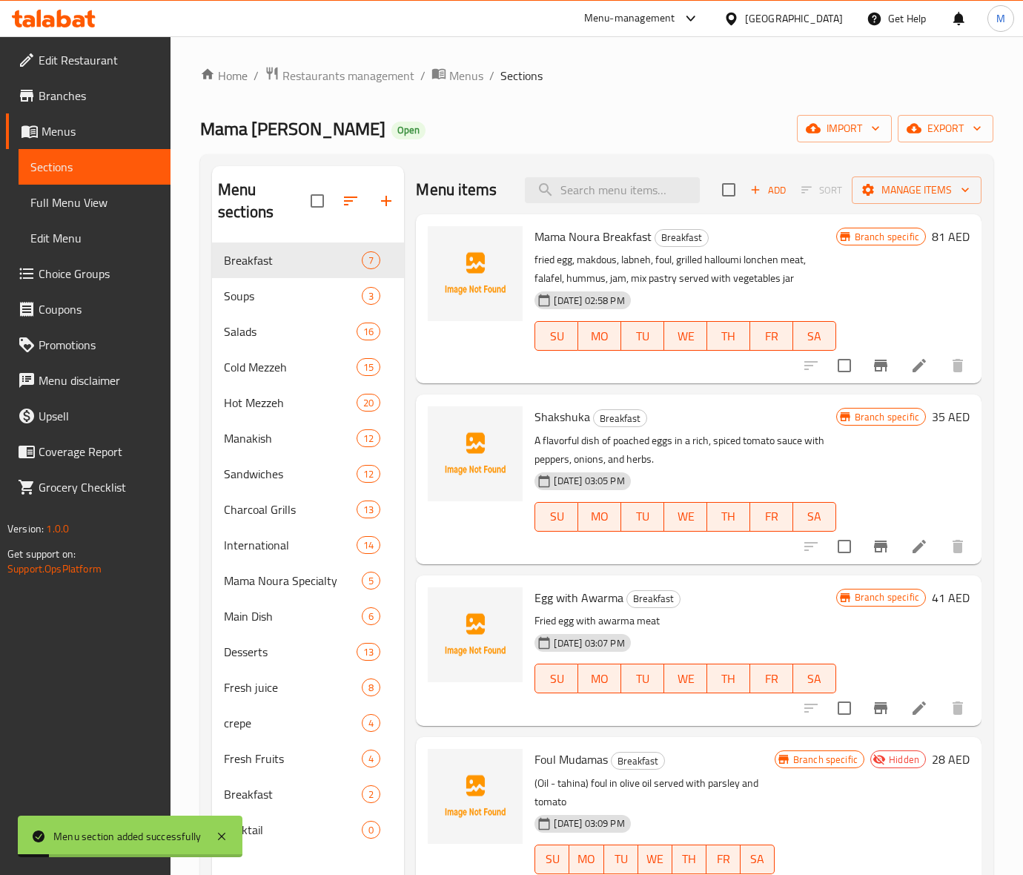
scroll to position [208, 0]
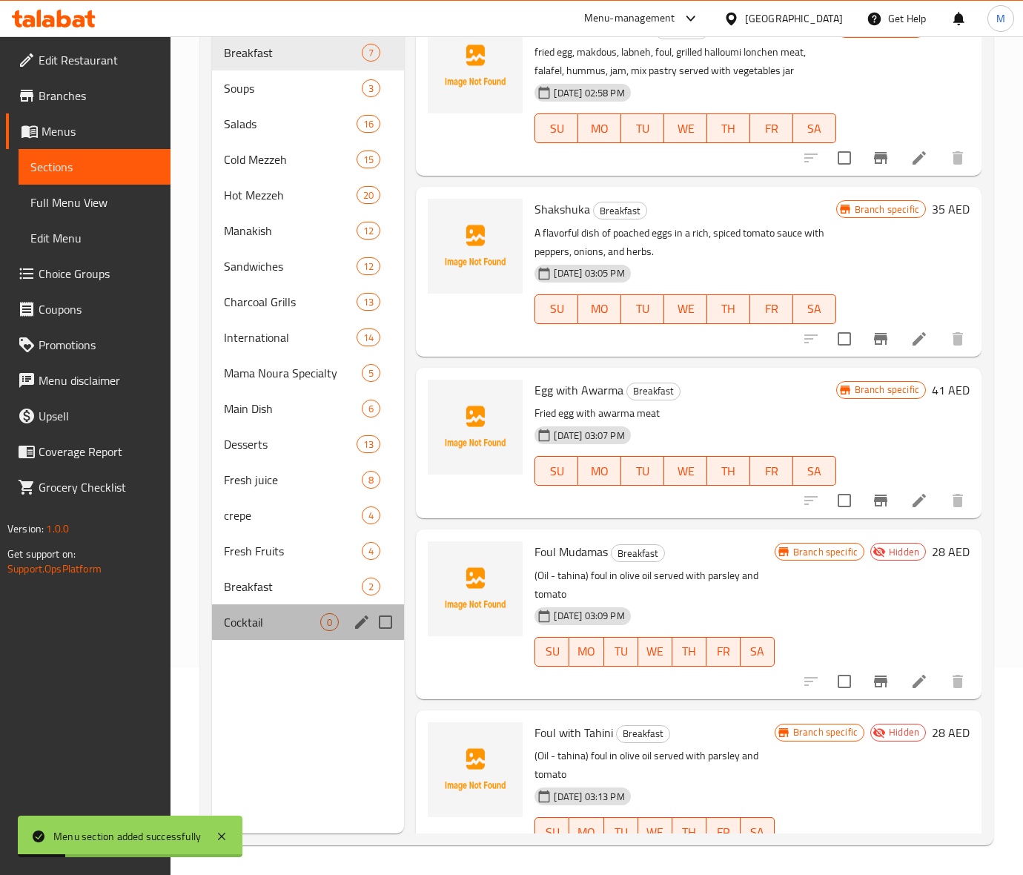
click at [268, 630] on div "Cocktail 0" at bounding box center [308, 622] width 192 height 36
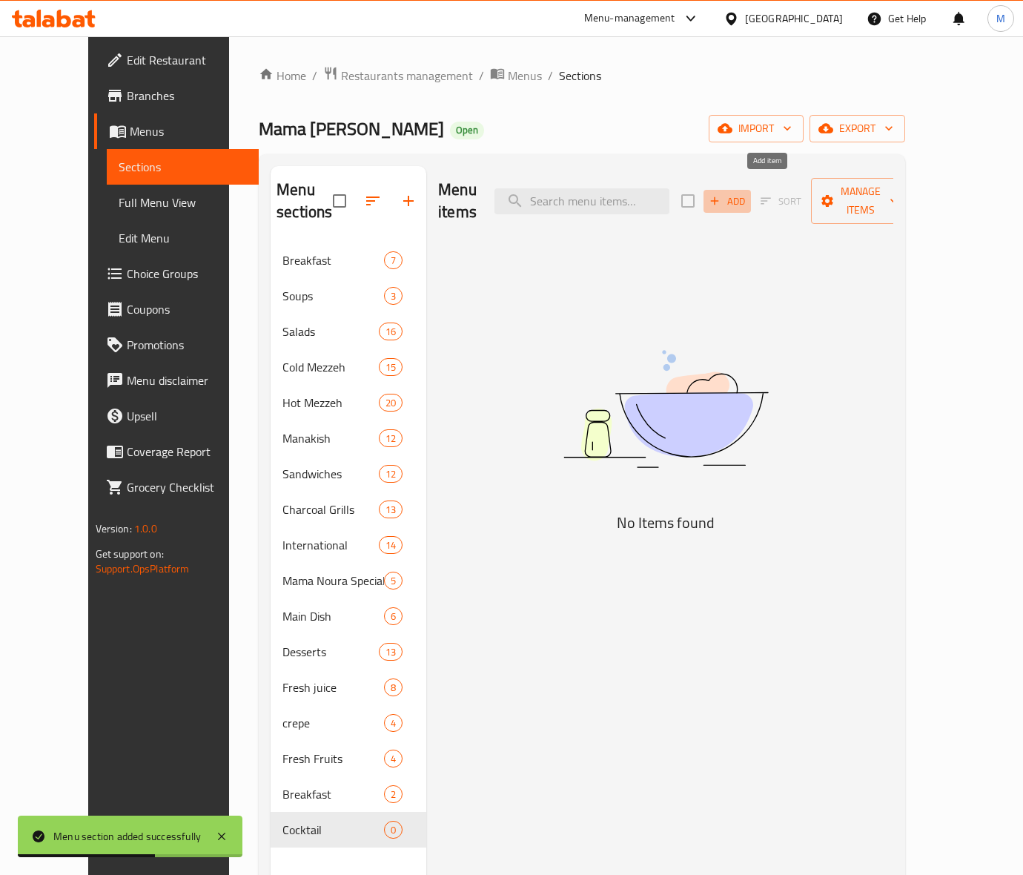
click at [747, 193] on span "Add" at bounding box center [727, 201] width 40 height 17
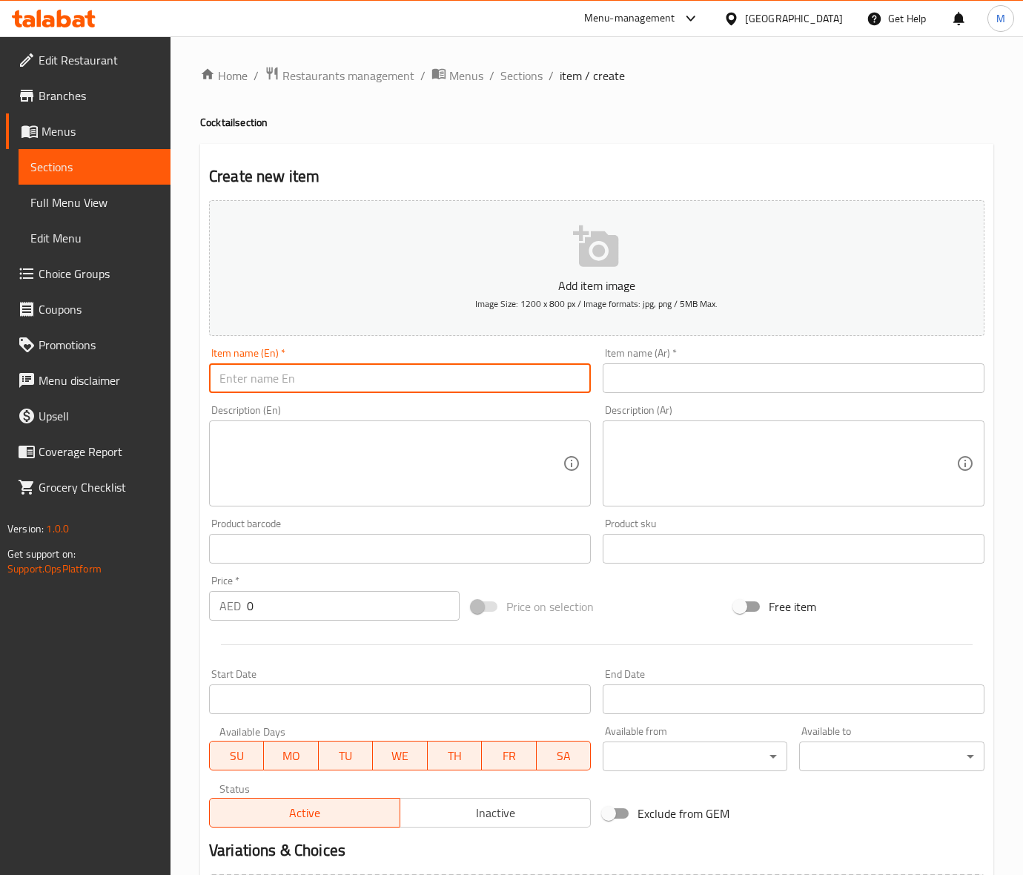
click at [265, 386] on input "text" at bounding box center [400, 378] width 382 height 30
paste input "ANBER COCKTAIL"
click at [316, 390] on input "ANBER COCKTAIL" at bounding box center [400, 378] width 382 height 30
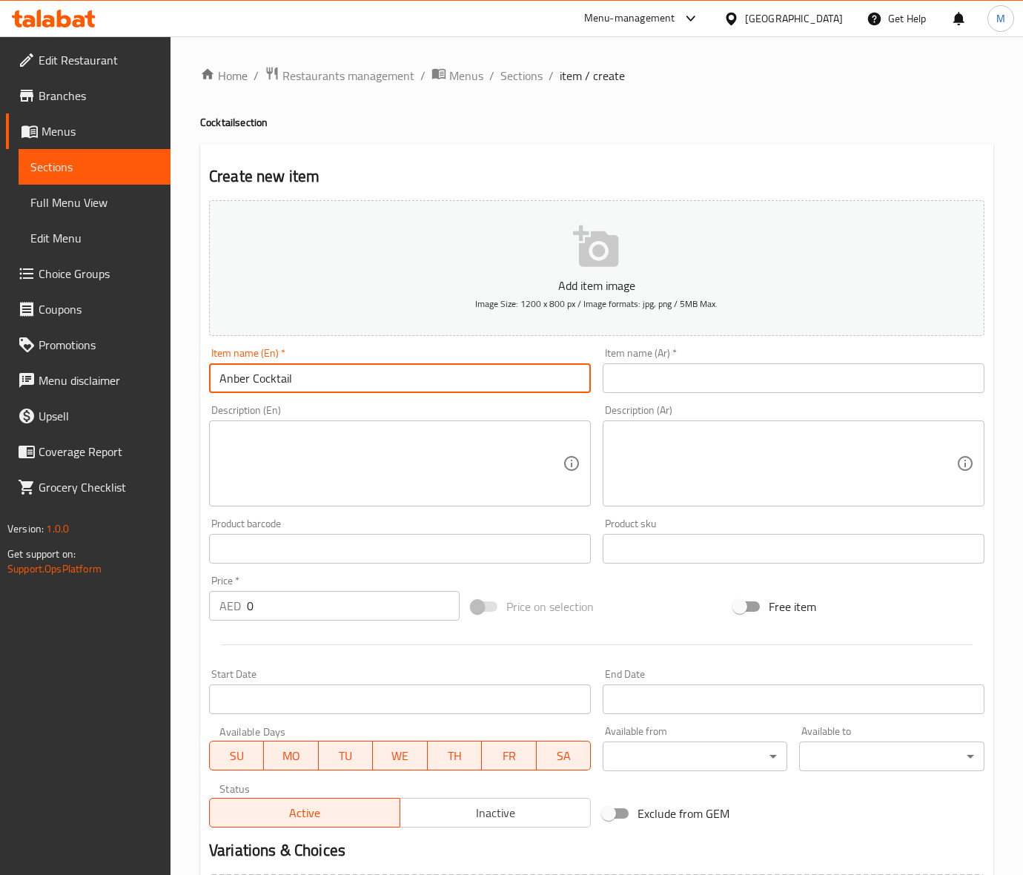
type input "Anber Cocktail"
click at [700, 365] on input "text" at bounding box center [794, 378] width 382 height 30
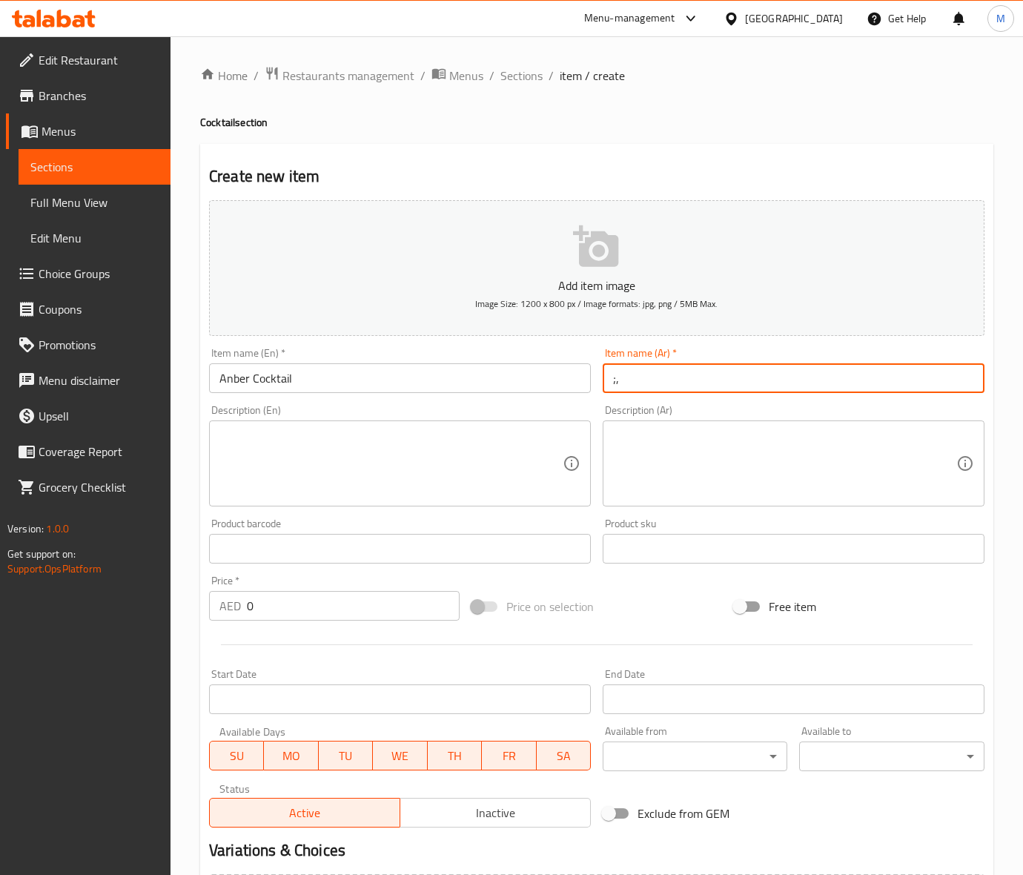
type input ";"
type input "كوكتيل انبر"
click at [268, 617] on input "0" at bounding box center [353, 606] width 213 height 30
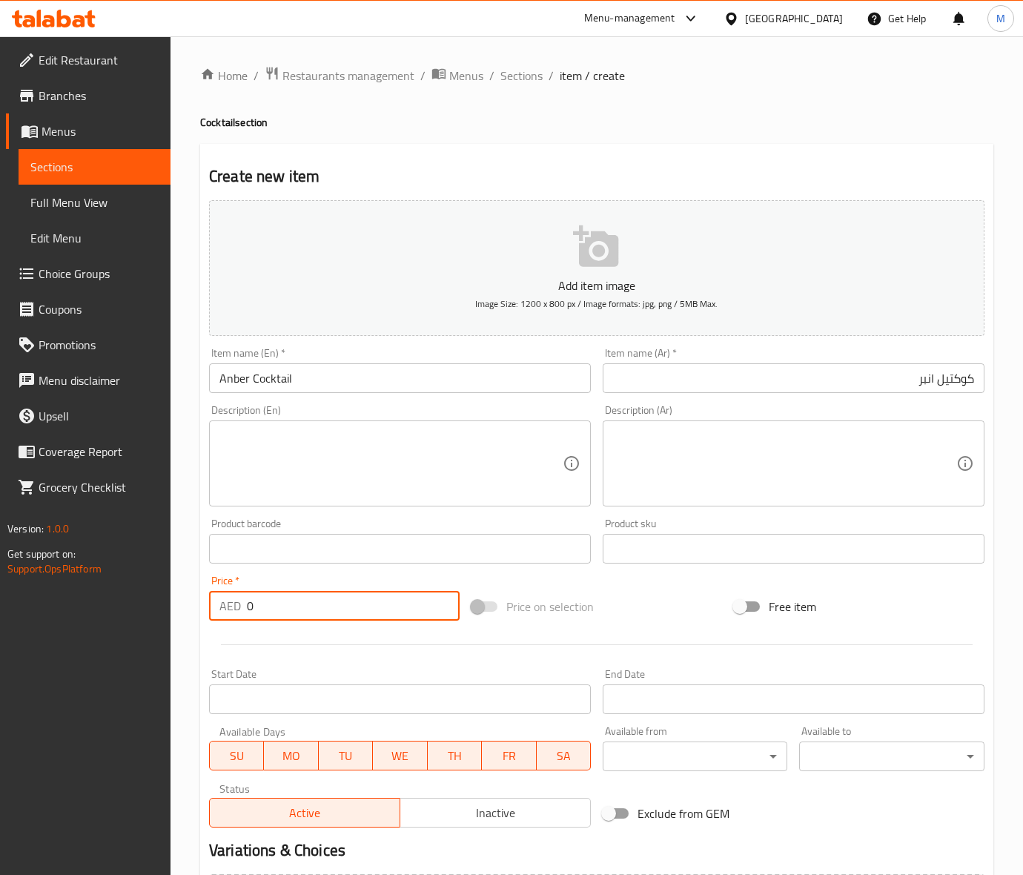
click at [268, 617] on input "0" at bounding box center [353, 606] width 213 height 30
paste input "41"
type input "41"
drag, startPoint x: 648, startPoint y: 580, endPoint x: 64, endPoint y: 520, distance: 587.1
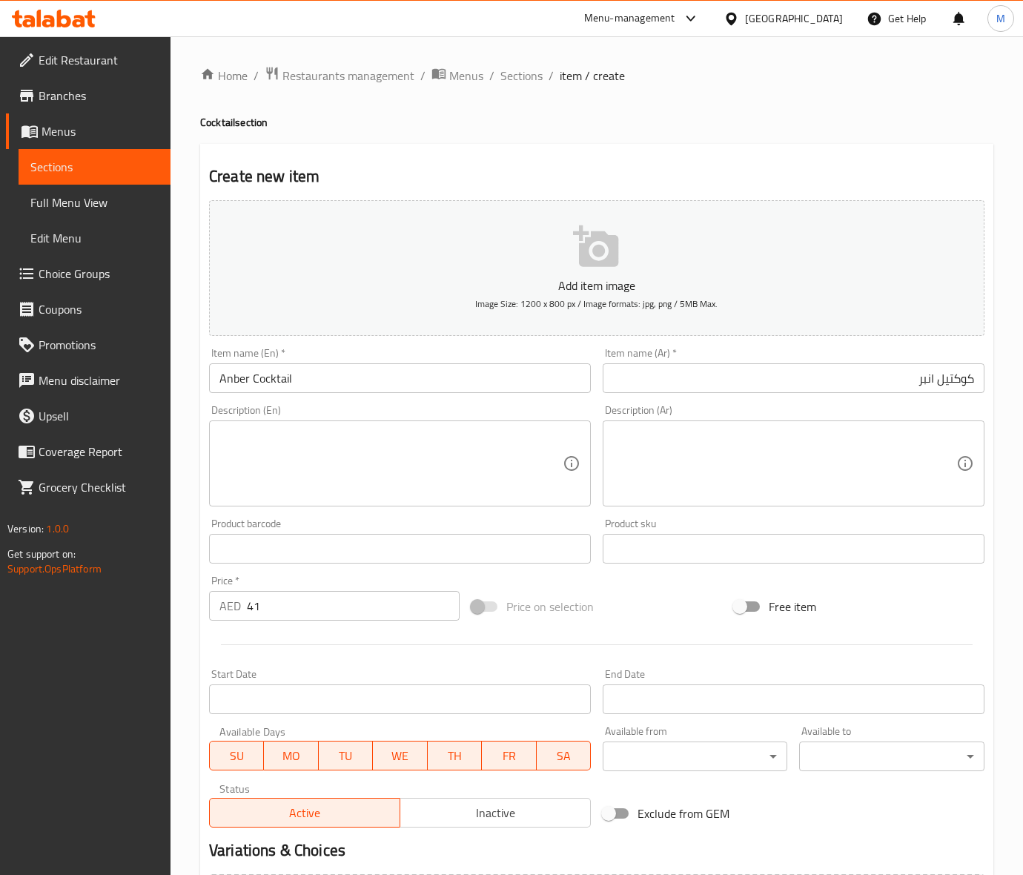
click at [649, 580] on div "Add item image Image Size: 1200 x 800 px / Image formats: jpg, png / 5MB Max. I…" at bounding box center [596, 513] width 787 height 639
click at [311, 443] on textarea at bounding box center [390, 463] width 343 height 70
paste textarea "A refreshing mix of orange, pineapple, mango, strawberry, and a splash of lemon…"
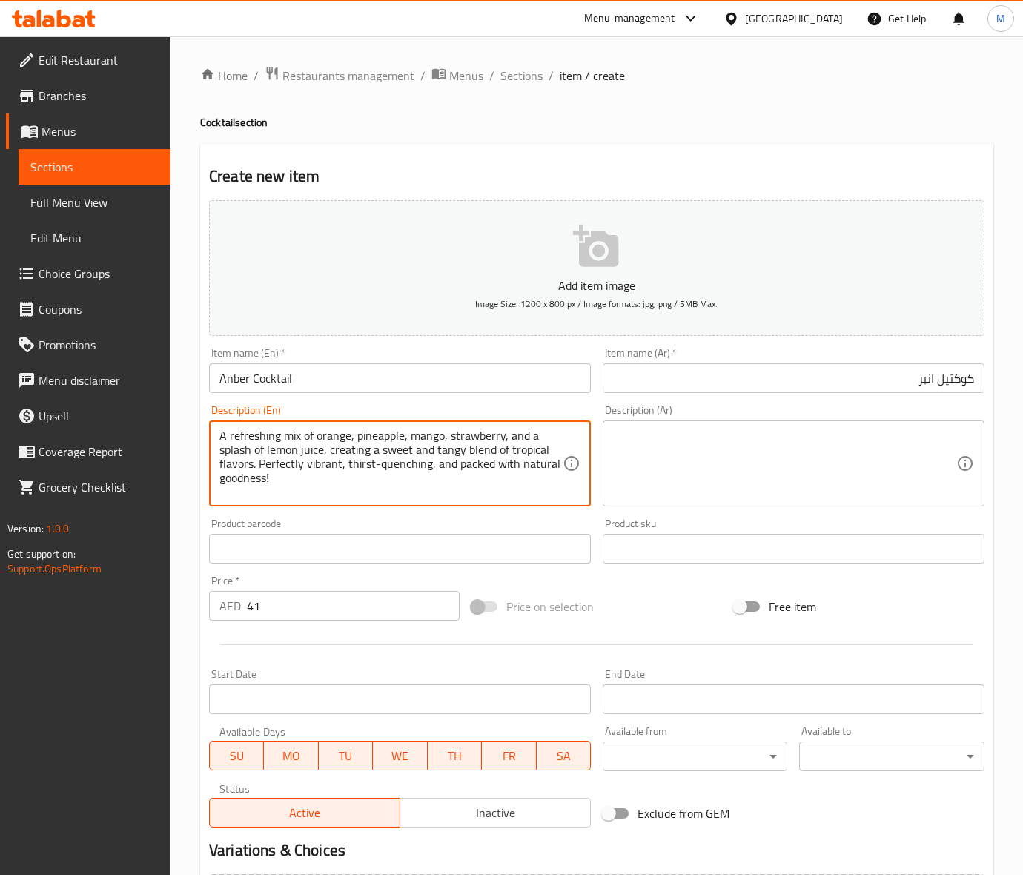
click at [657, 589] on div "Price on selection" at bounding box center [596, 606] width 262 height 40
click at [316, 454] on textarea "A refreshing mix of orange, pineapple, mango, strawberry, and a splash of lemon…" at bounding box center [390, 463] width 343 height 70
type textarea "A refreshing mix of orange, pineapple, mango, strawberry, and a splash of lemon…"
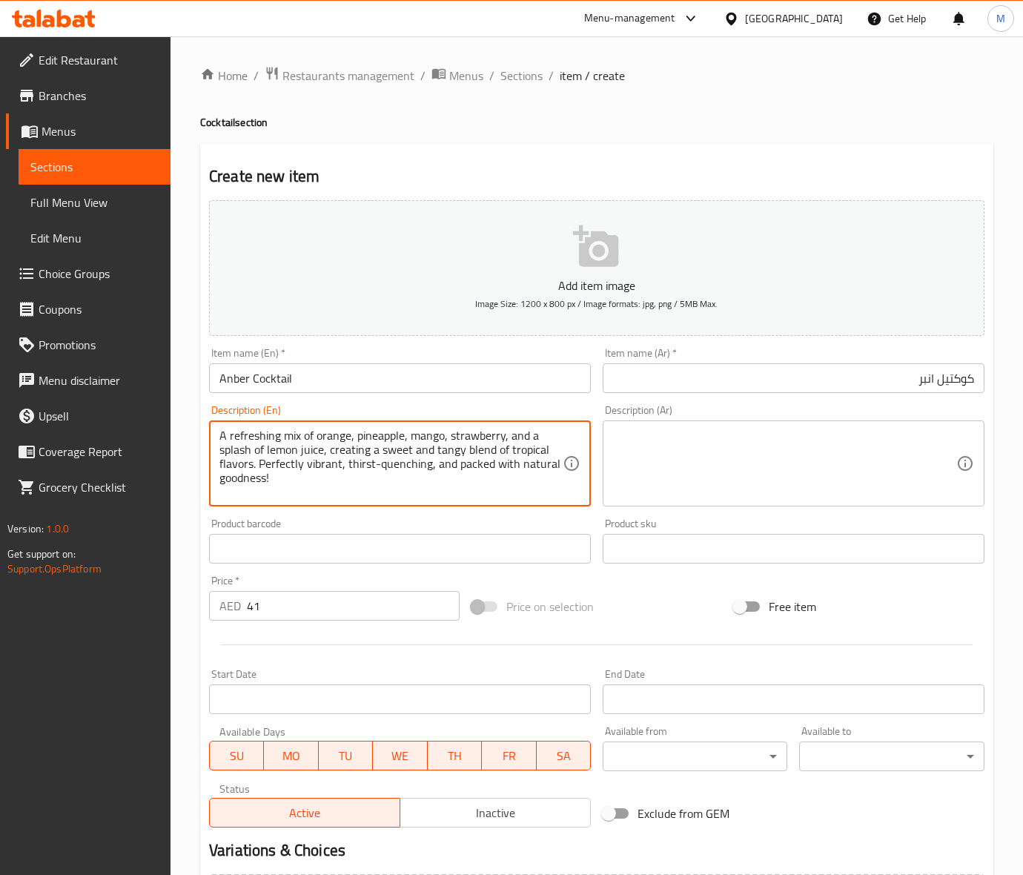
click at [647, 585] on div "Add item image Image Size: 1200 x 800 px / Image formats: jpg, png / 5MB Max. I…" at bounding box center [596, 513] width 787 height 639
click at [382, 465] on textarea "A refreshing mix of orange, pineapple, mango, strawberry, and a splash of lemon…" at bounding box center [390, 463] width 343 height 70
click at [689, 502] on div "Description (Ar)" at bounding box center [794, 463] width 382 height 86
paste textarea "مزيج منعش من البرتقال والأناناس والمانجو والفراولة، مع قليل من عصير الليمون، لي…"
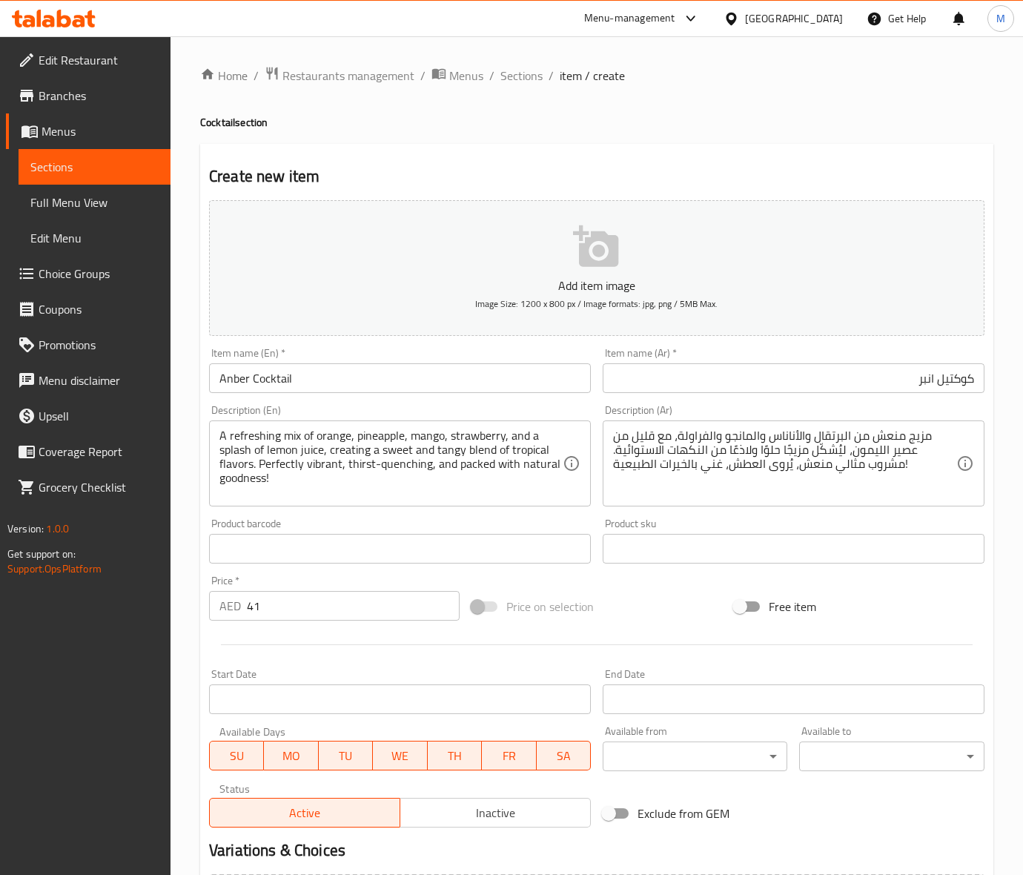
click at [665, 605] on div "Price on selection" at bounding box center [596, 606] width 262 height 40
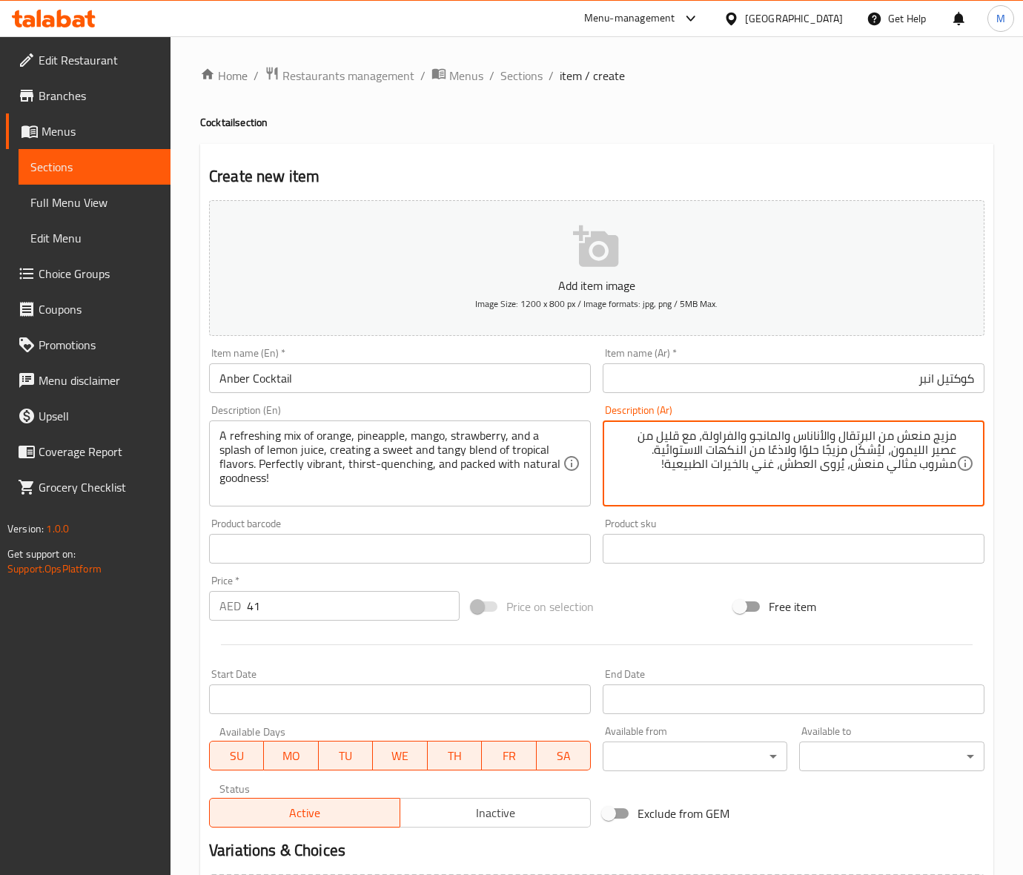
click at [784, 451] on textarea "مزيج منعش من البرتقال والأناناس والمانجو والفراولة، مع قليل من عصير الليمون، لي…" at bounding box center [784, 463] width 343 height 70
type textarea "مزيج منعش من البرتقال والأناناس والمانجو والفراولة، مع قليل من عصير الليمون، لي…"
click at [650, 606] on div "Price on selection" at bounding box center [596, 606] width 262 height 40
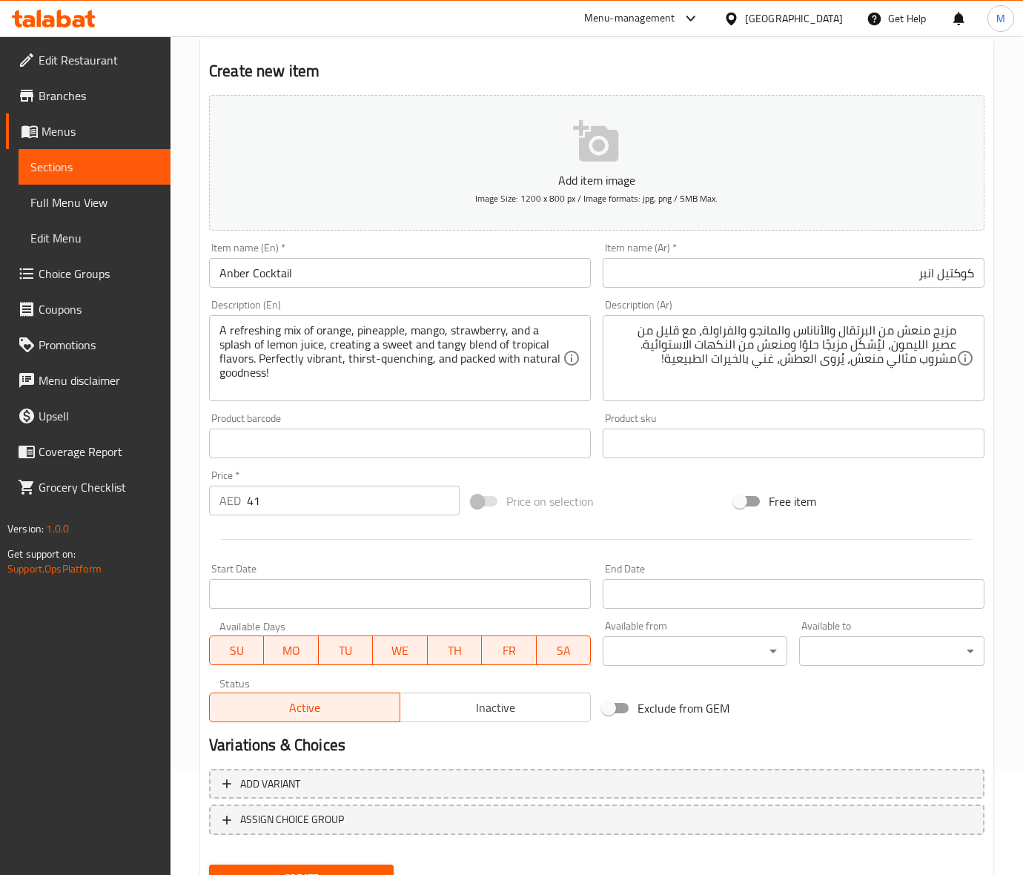
scroll to position [170, 0]
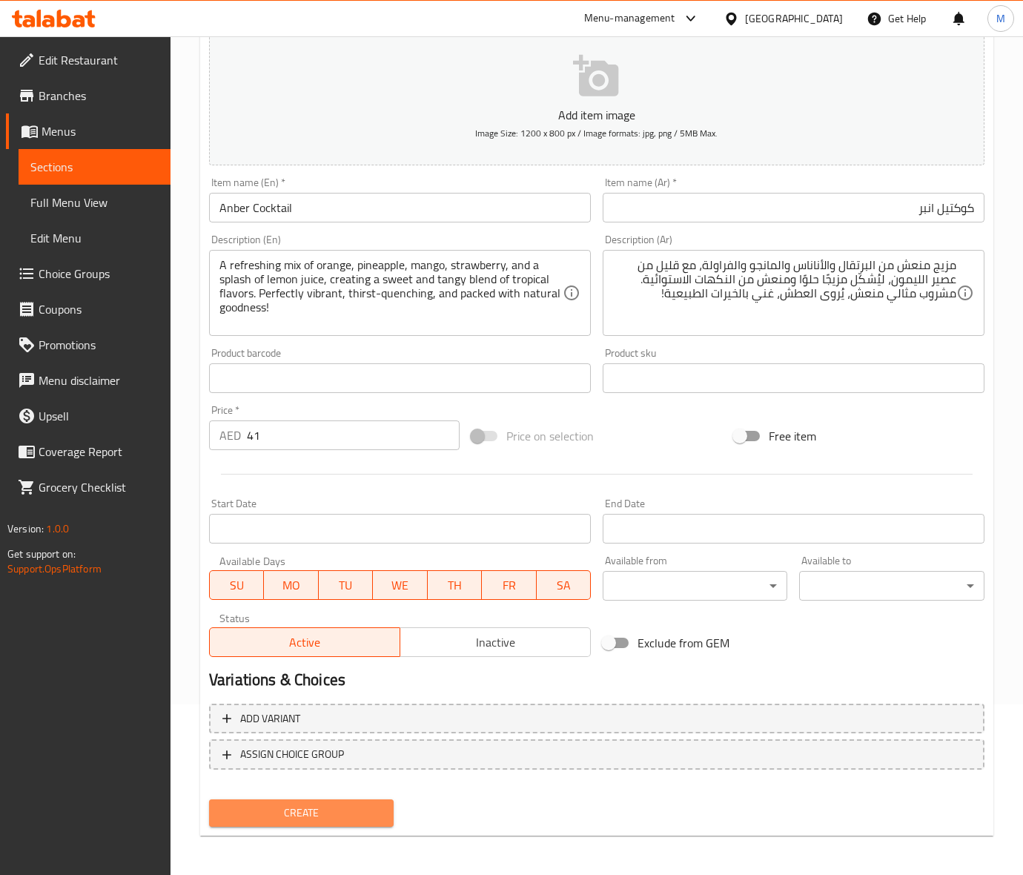
click at [276, 812] on span "Create" at bounding box center [301, 812] width 161 height 19
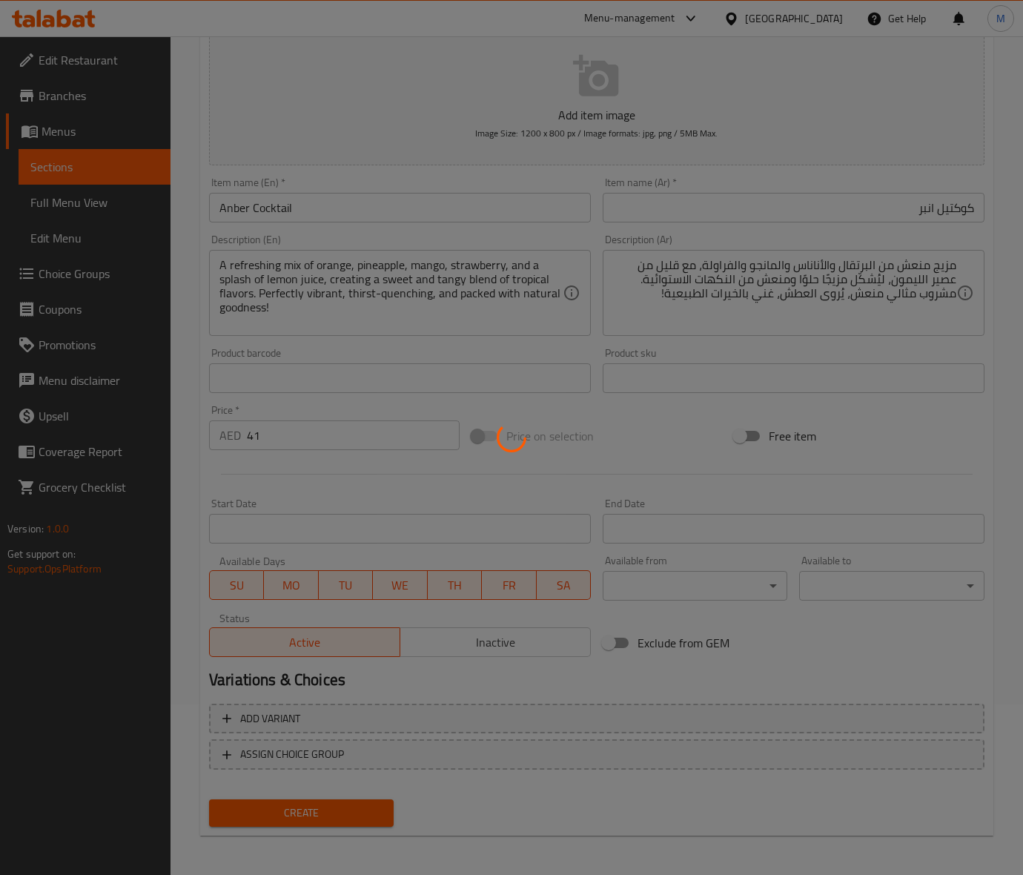
type input "0"
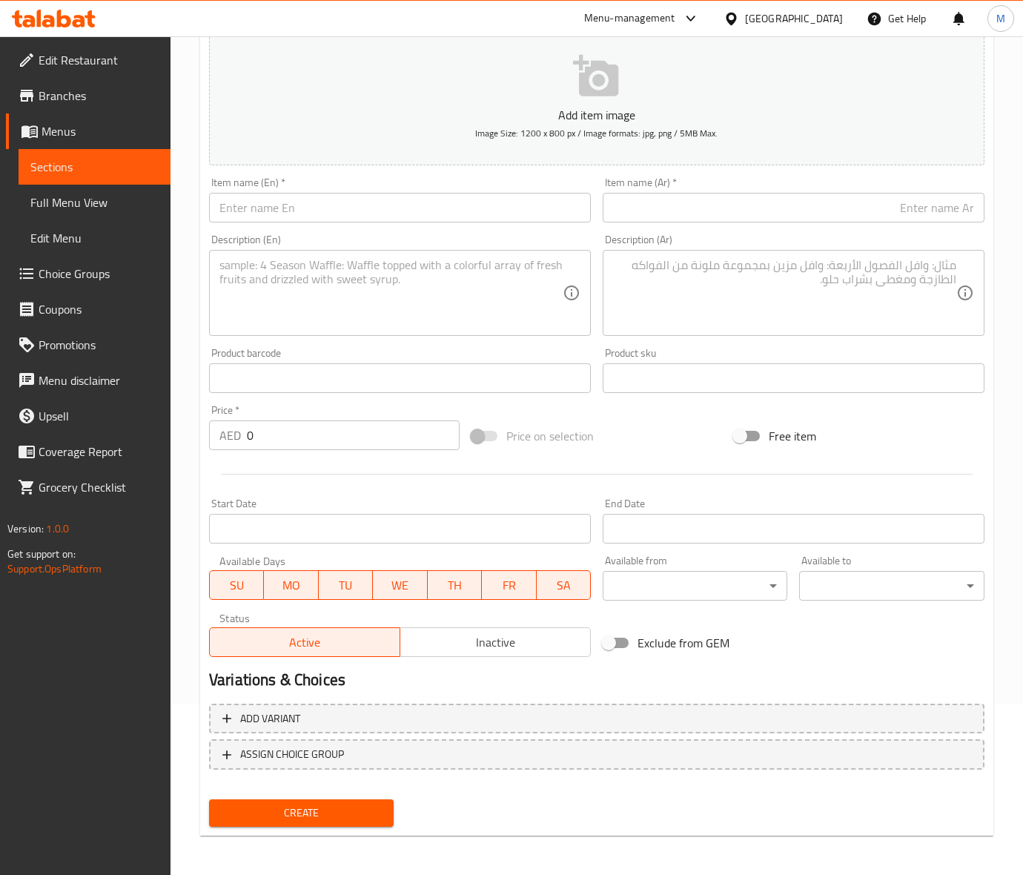
click at [673, 442] on div "Price on selection" at bounding box center [596, 436] width 262 height 40
click at [290, 213] on input "text" at bounding box center [400, 208] width 382 height 30
paste input "TROPICAL"
type input "TROPICAL"
click at [267, 437] on input "0" at bounding box center [353, 435] width 213 height 30
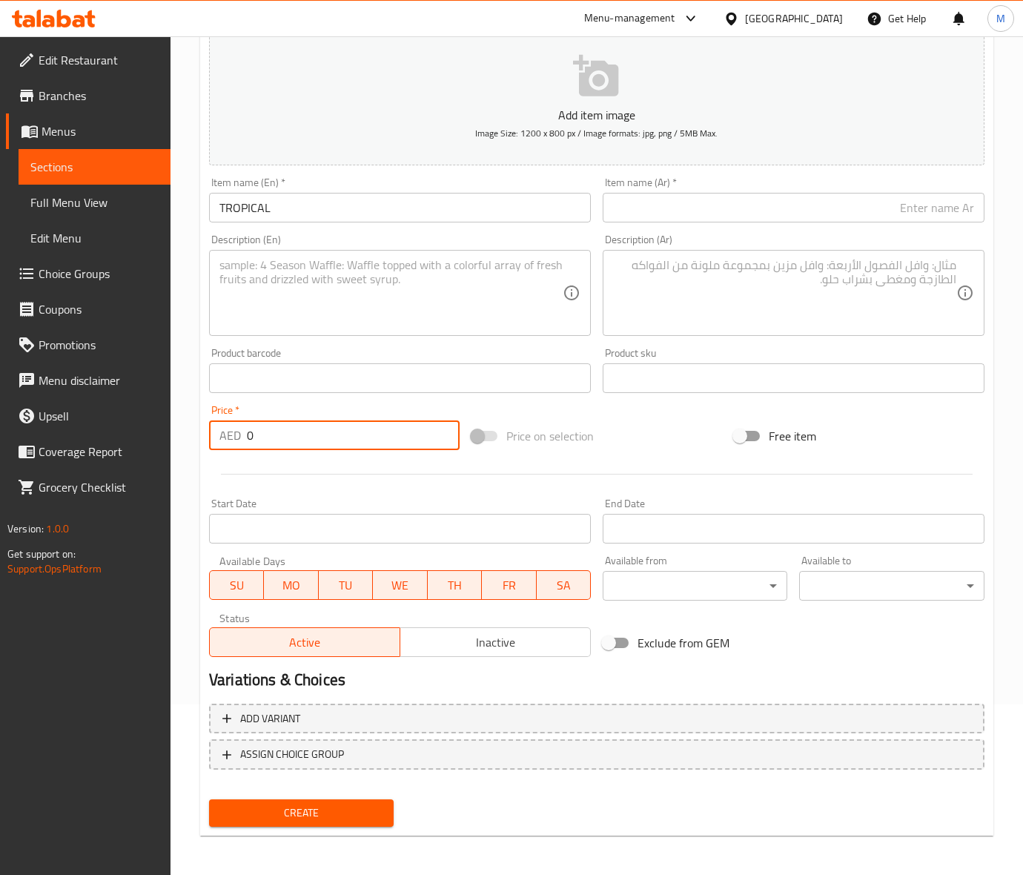
click at [267, 437] on input "0" at bounding box center [353, 435] width 213 height 30
paste input "41"
type input "41"
click at [643, 428] on div "Price on selection" at bounding box center [596, 436] width 262 height 40
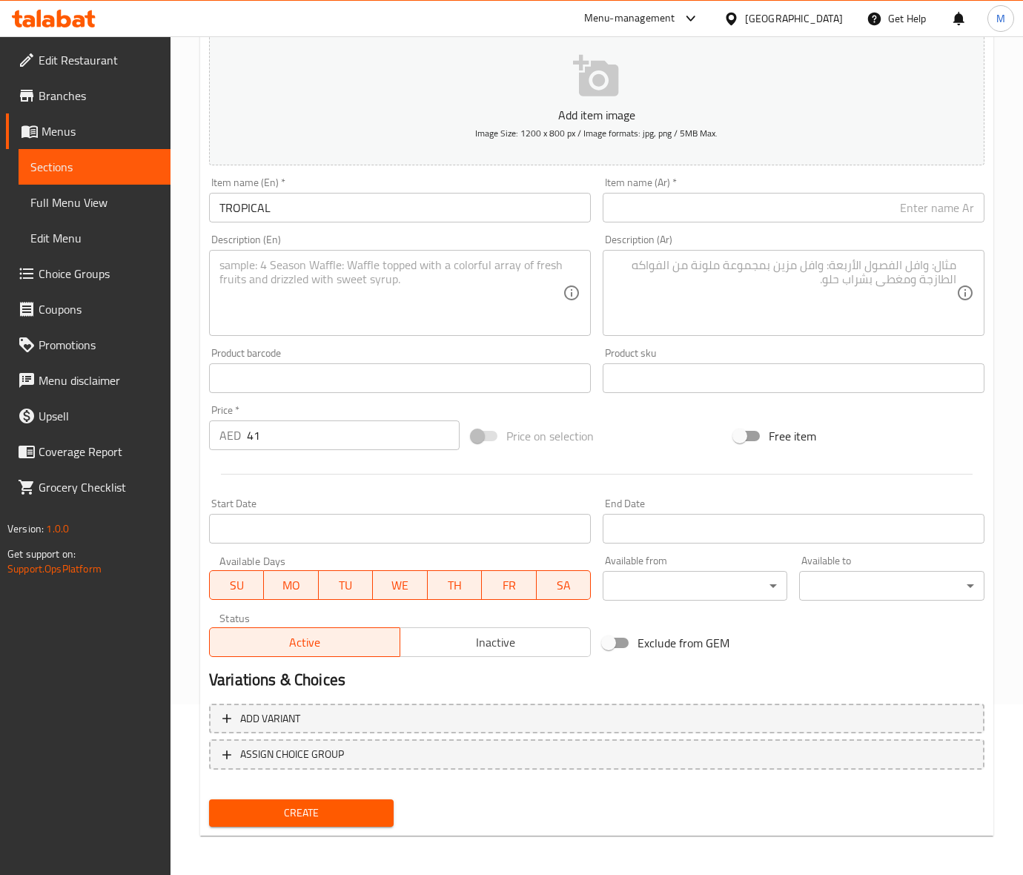
click at [631, 206] on input "text" at bounding box center [794, 208] width 382 height 30
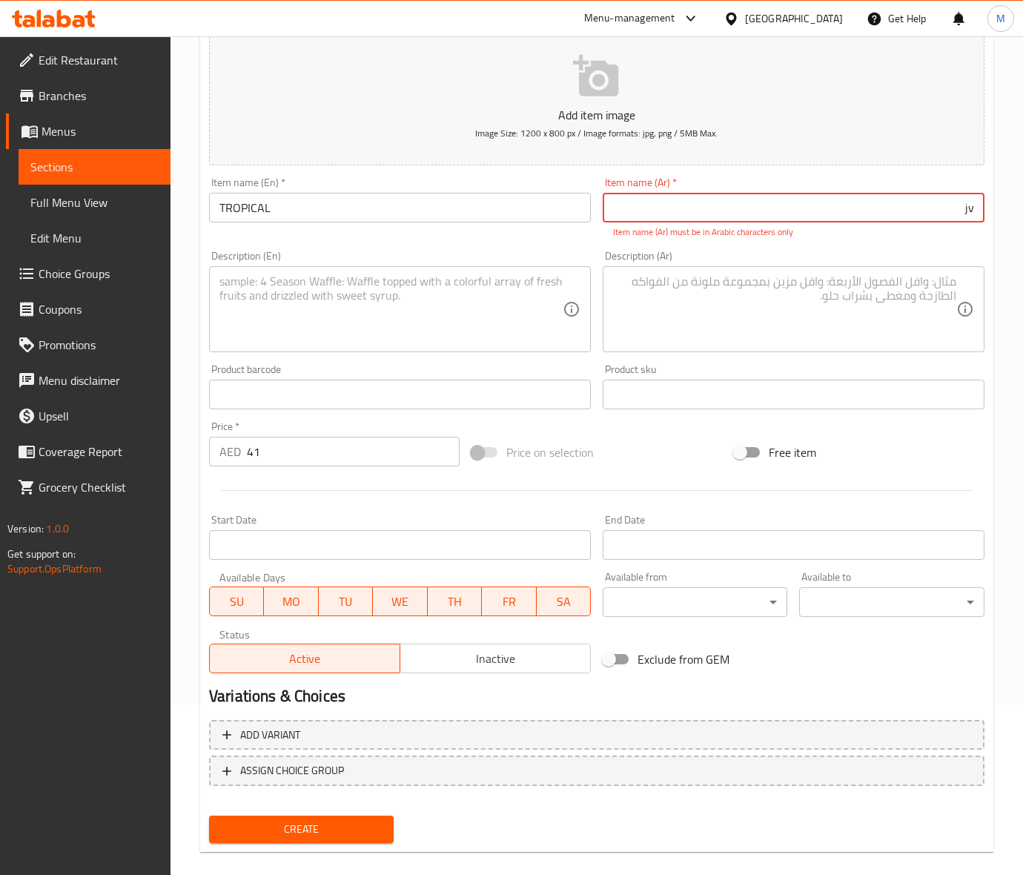
type input "j"
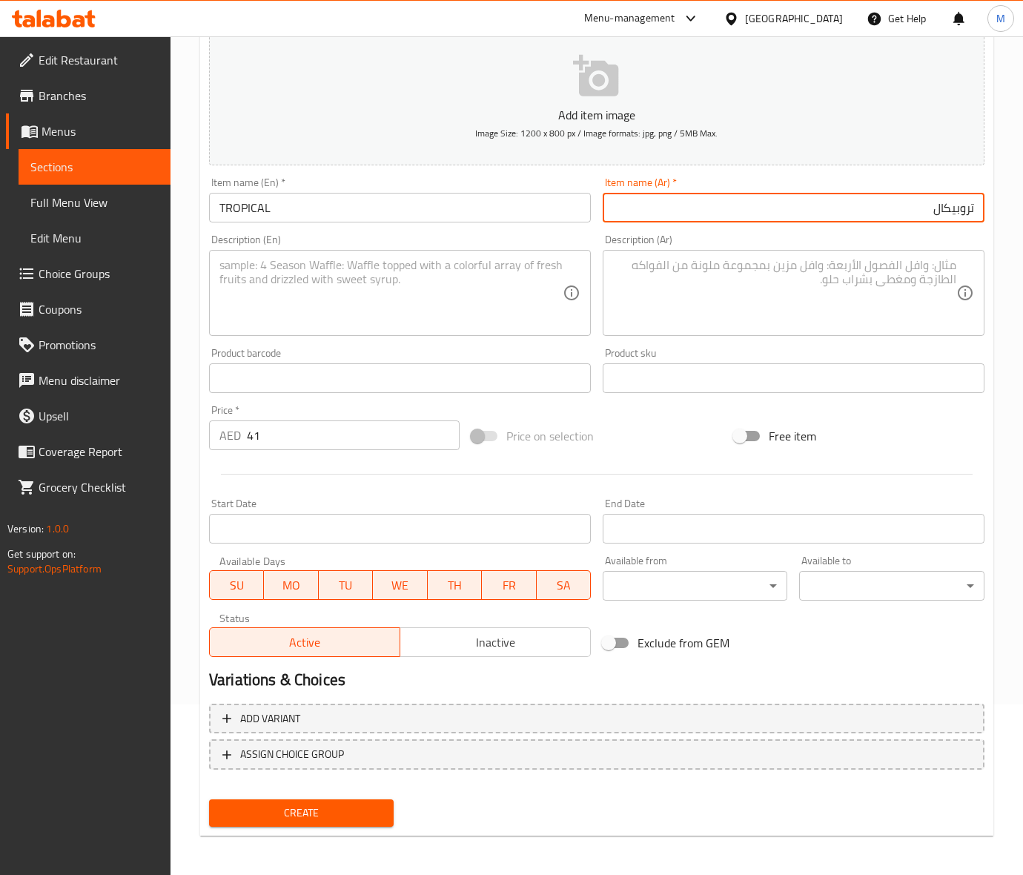
type input "تروبيكال"
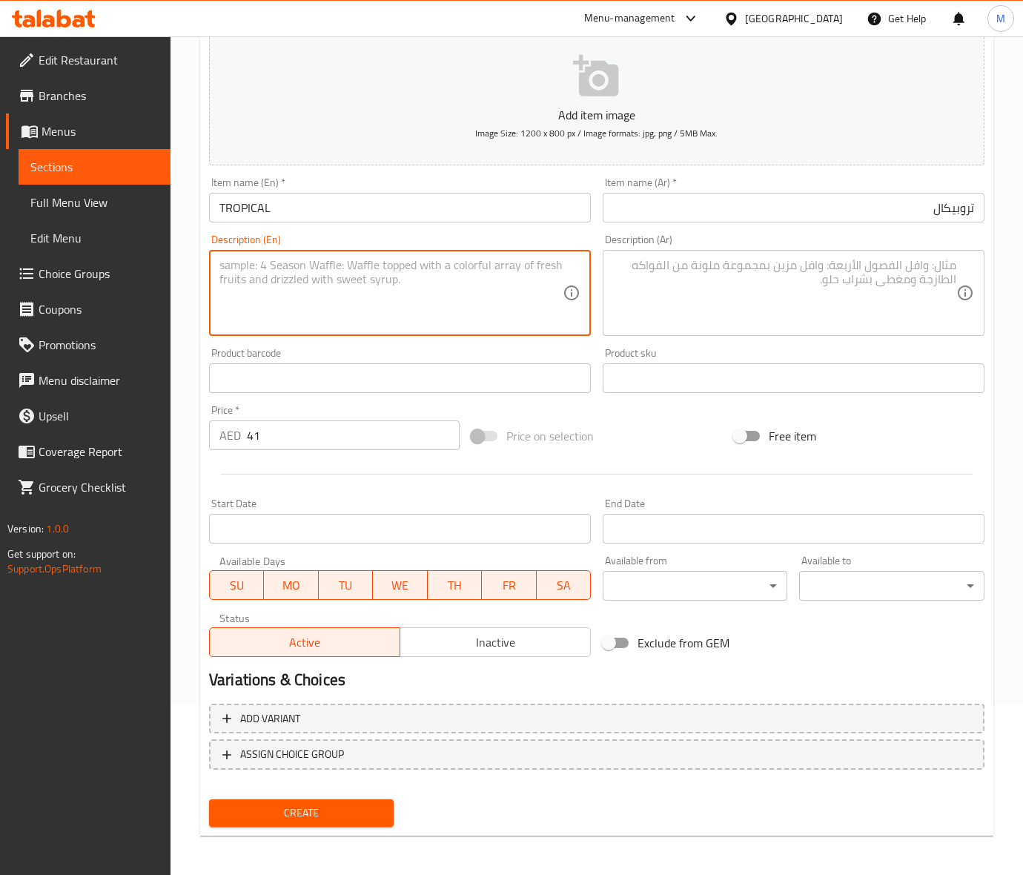
click at [308, 258] on textarea at bounding box center [390, 293] width 343 height 70
paste textarea "(Guava - mint - strawberry syrop)"
drag, startPoint x: 413, startPoint y: 268, endPoint x: 152, endPoint y: 279, distance: 261.1
click at [152, 279] on div "Edit Restaurant Branches Menus Sections Full Menu View Edit Menu Choice Groups …" at bounding box center [511, 371] width 1023 height 1011
type textarea "(Guava - mint - strawberry syrop)"
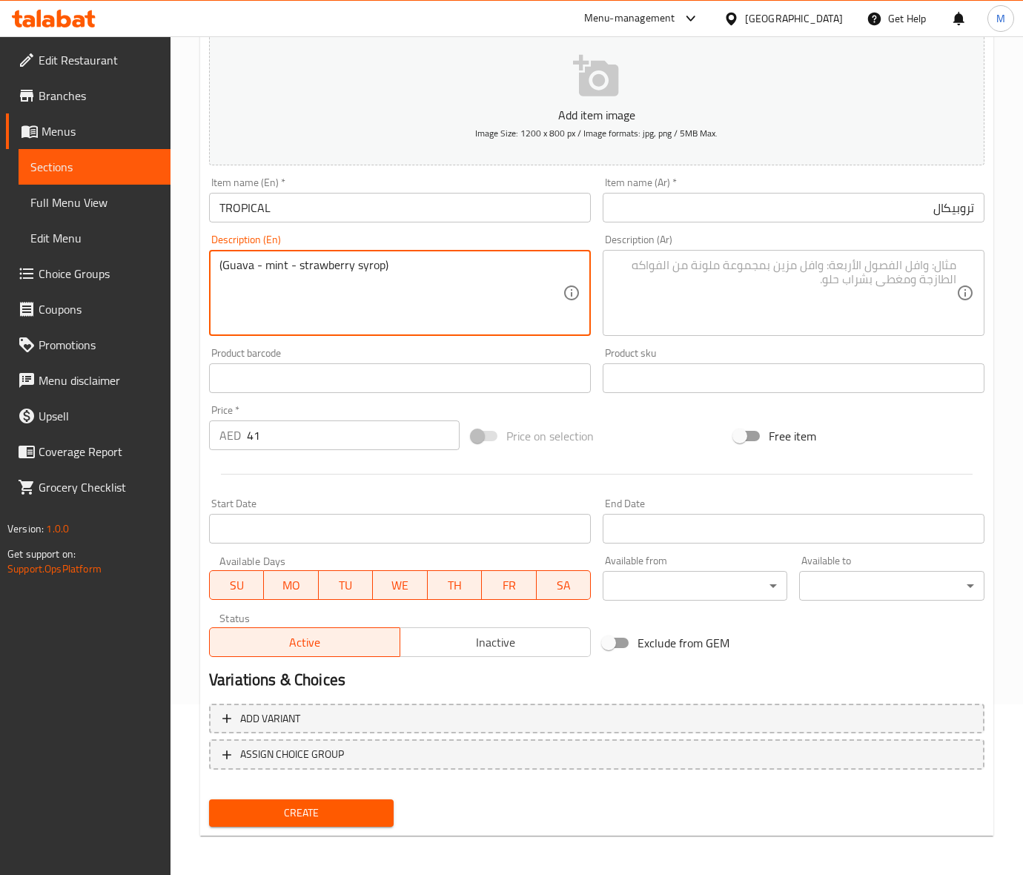
click at [797, 271] on textarea at bounding box center [784, 293] width 343 height 70
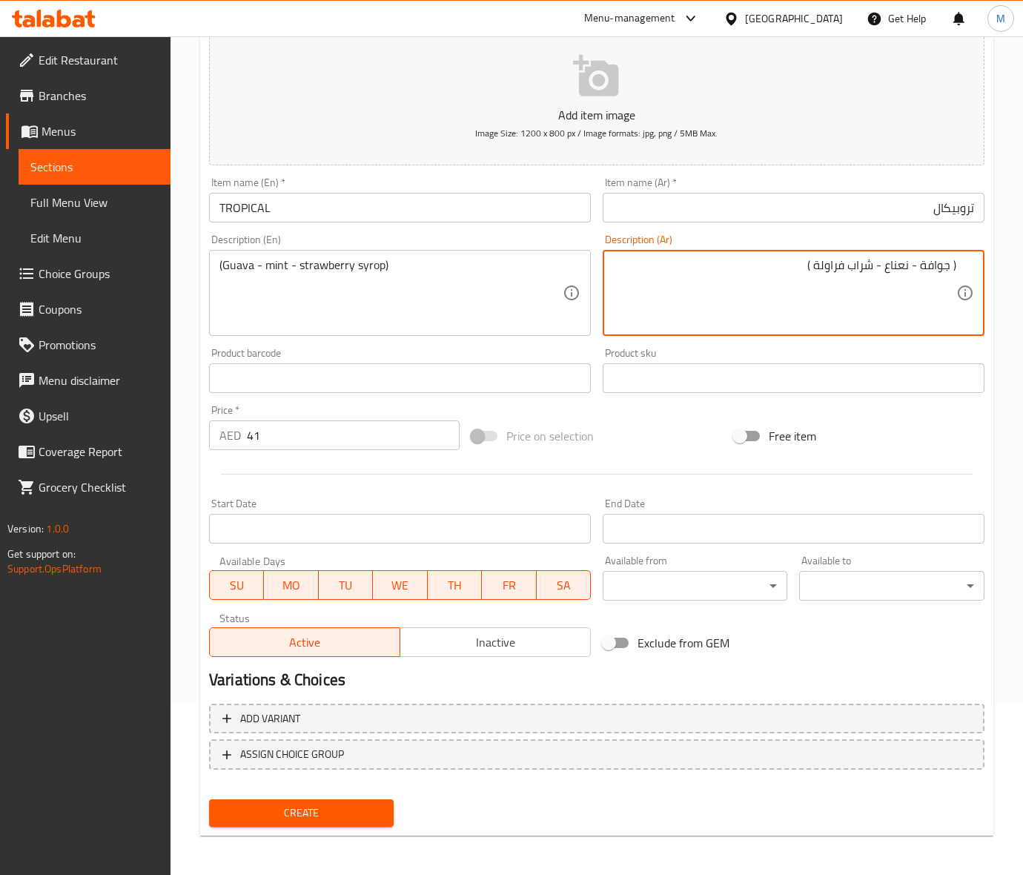
type textarea "( جوافة - نعناع - شراب فراولة )"
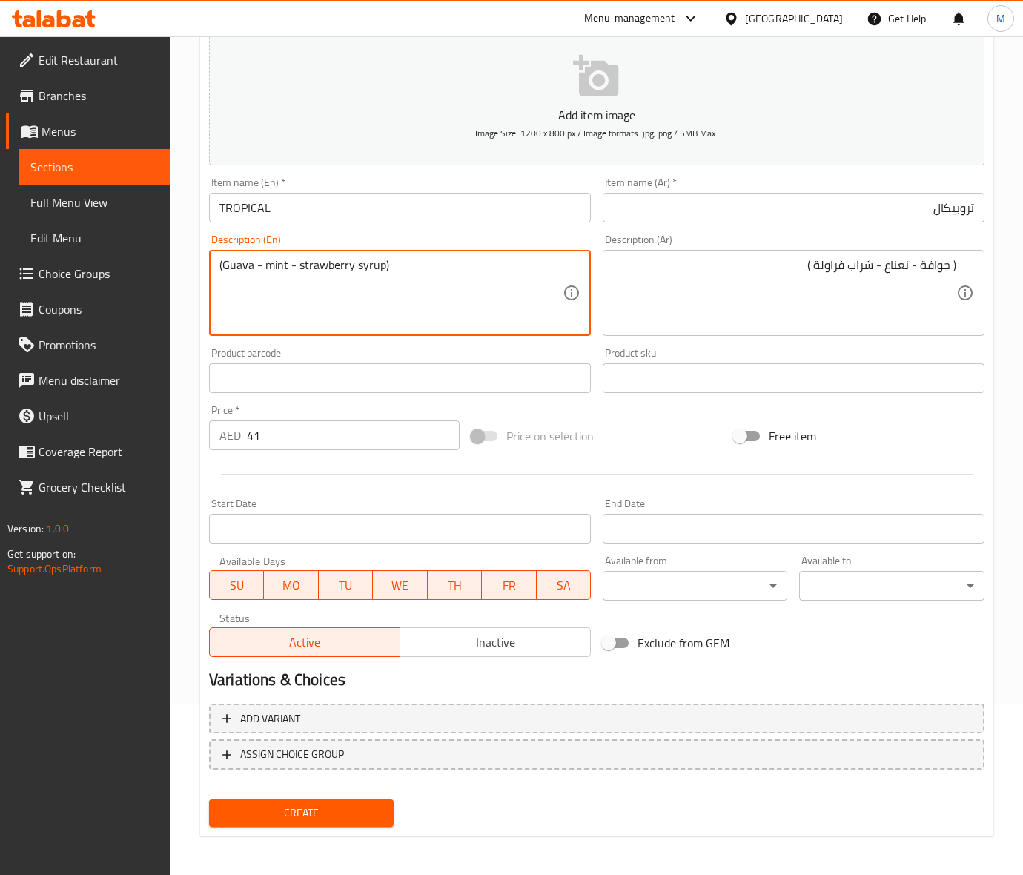
click at [380, 265] on textarea "(Guava - mint - strawberry syrup)" at bounding box center [390, 293] width 343 height 70
click at [223, 260] on textarea "(Guava - mint - strawberry syrup )" at bounding box center [390, 293] width 343 height 70
type textarea "( Guava - mint - strawberry syrup )"
click at [628, 406] on div "Add item image Image Size: 1200 x 800 px / Image formats: jpg, png / 5MB Max. I…" at bounding box center [596, 343] width 787 height 639
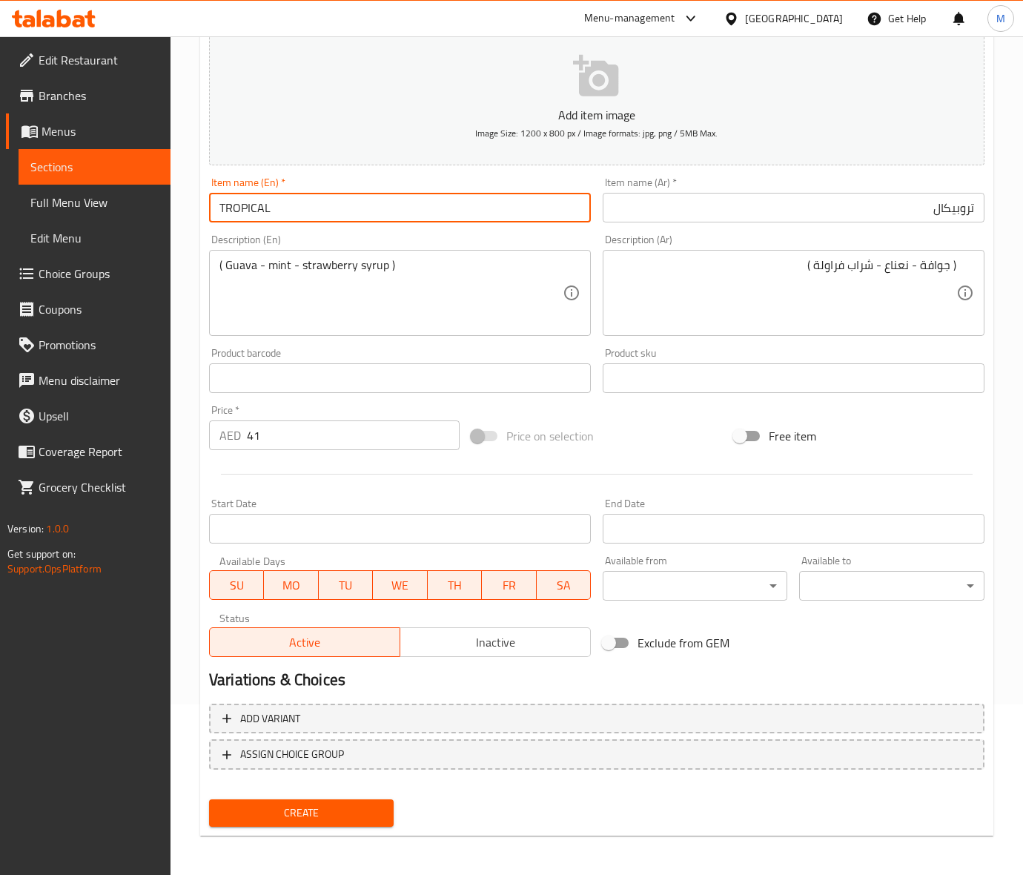
click at [273, 200] on input "TROPICAL" at bounding box center [400, 208] width 382 height 30
type input "Tropical"
click at [660, 442] on div "Price on selection" at bounding box center [596, 436] width 262 height 40
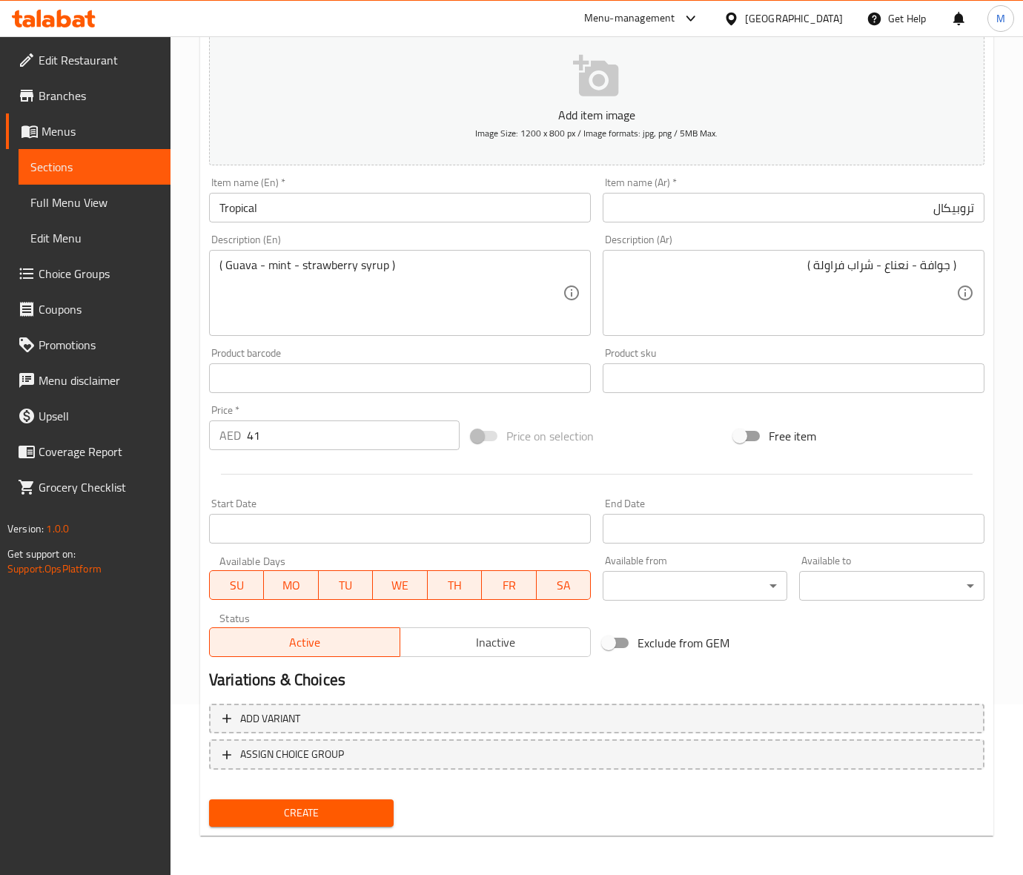
click at [316, 809] on span "Create" at bounding box center [301, 812] width 161 height 19
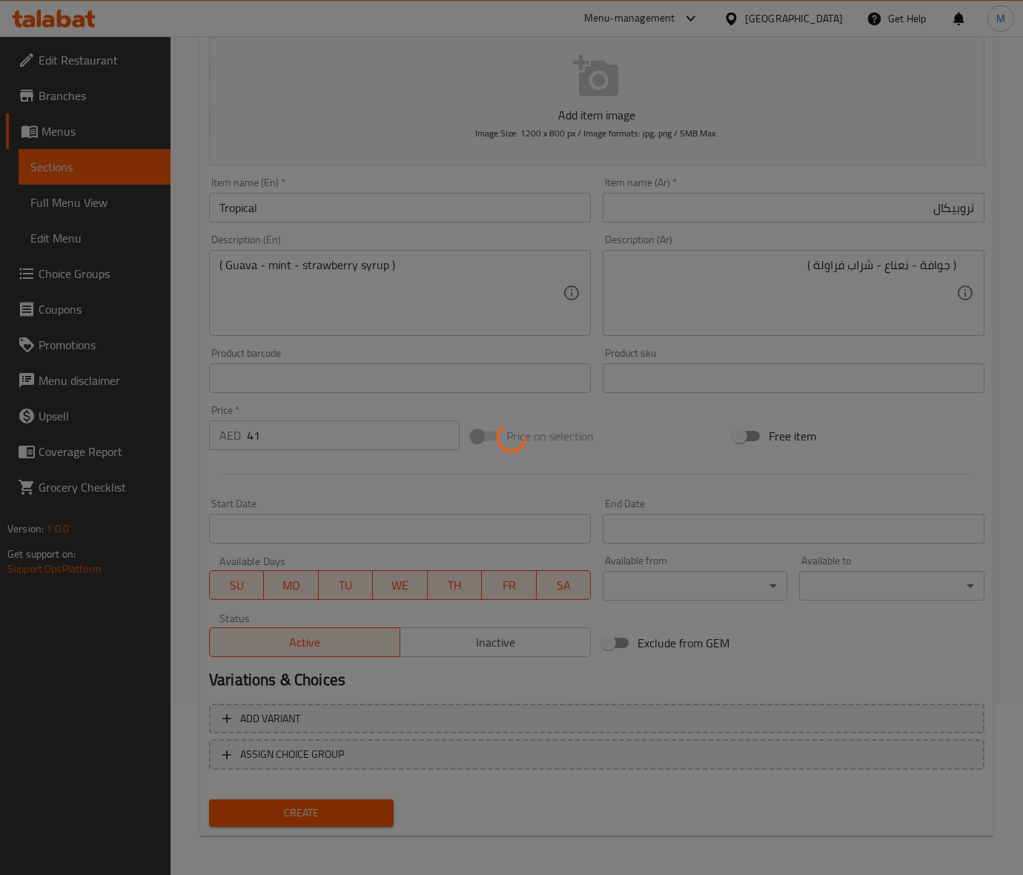
type input "0"
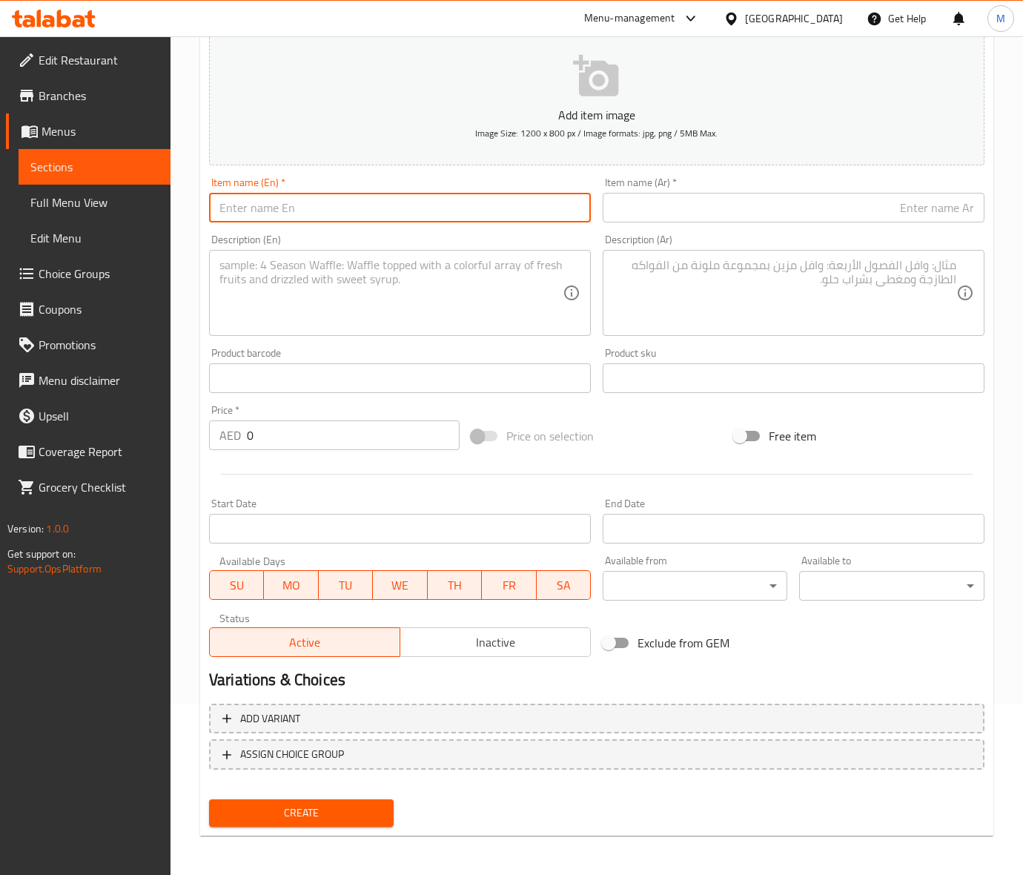
click at [302, 209] on input "text" at bounding box center [400, 208] width 382 height 30
paste input "PINEAPPLE SUNRISE"
type input "PINEAPPLE SUNRISE"
click at [325, 432] on input "0" at bounding box center [353, 435] width 213 height 30
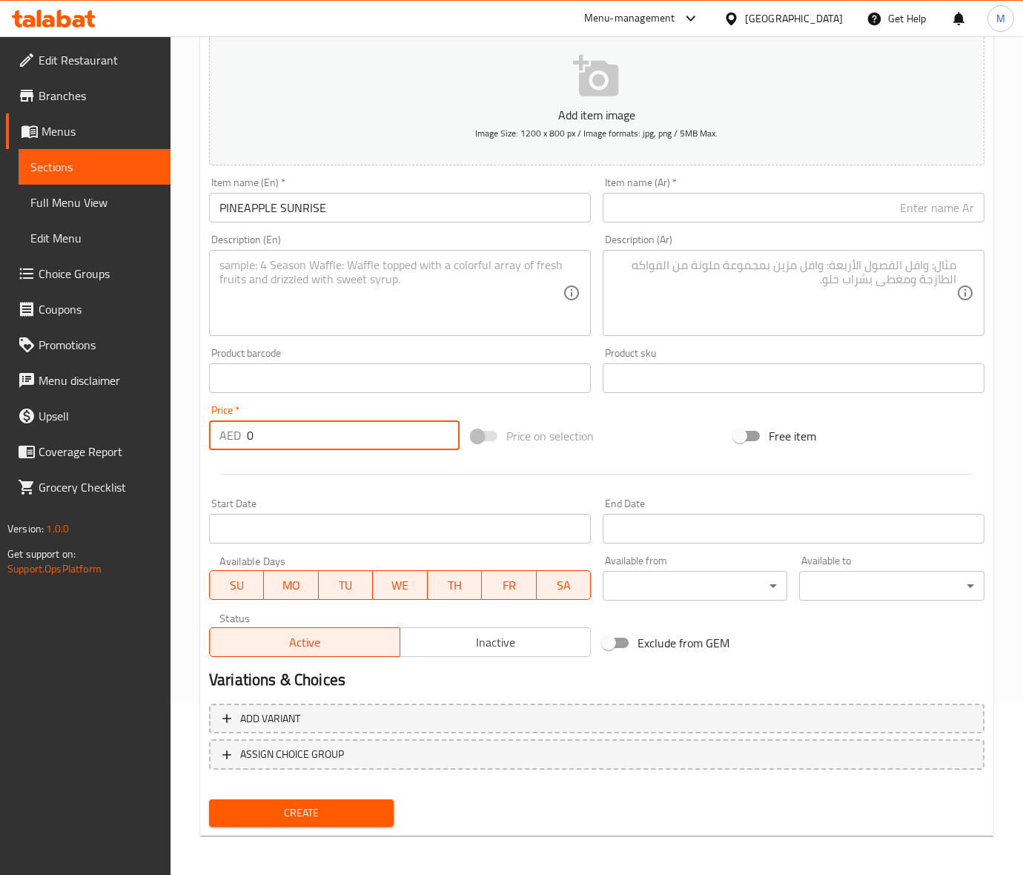
click at [325, 432] on input "0" at bounding box center [353, 435] width 213 height 30
paste input "41"
type input "41"
click at [637, 419] on div "Price on selection" at bounding box center [596, 436] width 262 height 40
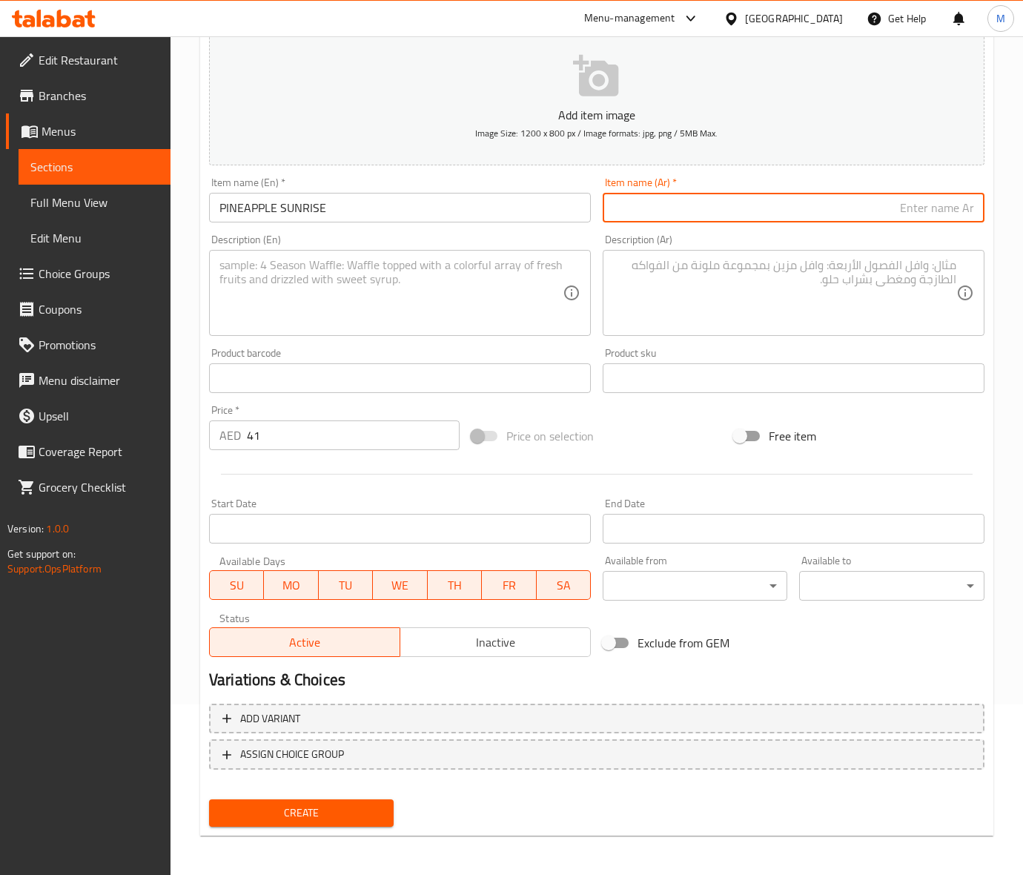
click at [680, 213] on input "text" at bounding box center [794, 208] width 382 height 30
click at [279, 202] on input "PINEAPPLE SUNRISE" at bounding box center [400, 208] width 382 height 30
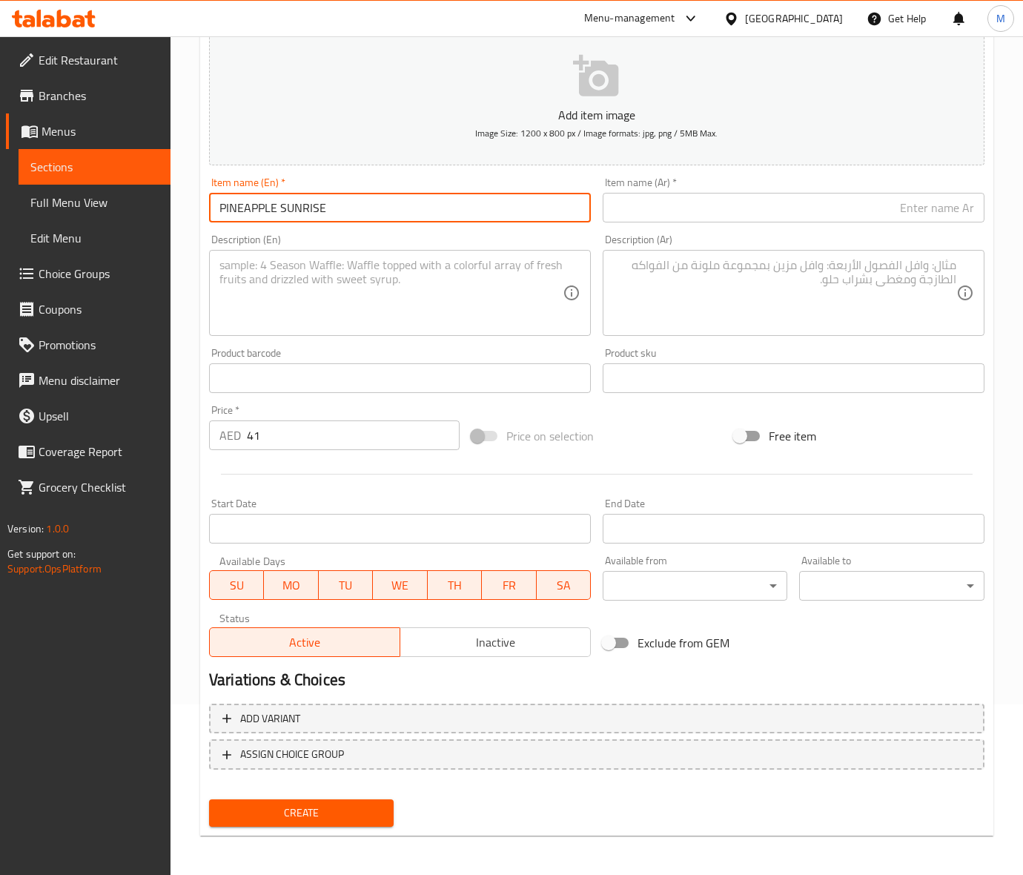
click at [279, 202] on input "PINEAPPLE SUNRISE" at bounding box center [400, 208] width 382 height 30
click at [279, 205] on input "PINEAPPLE SUNRISE" at bounding box center [400, 208] width 382 height 30
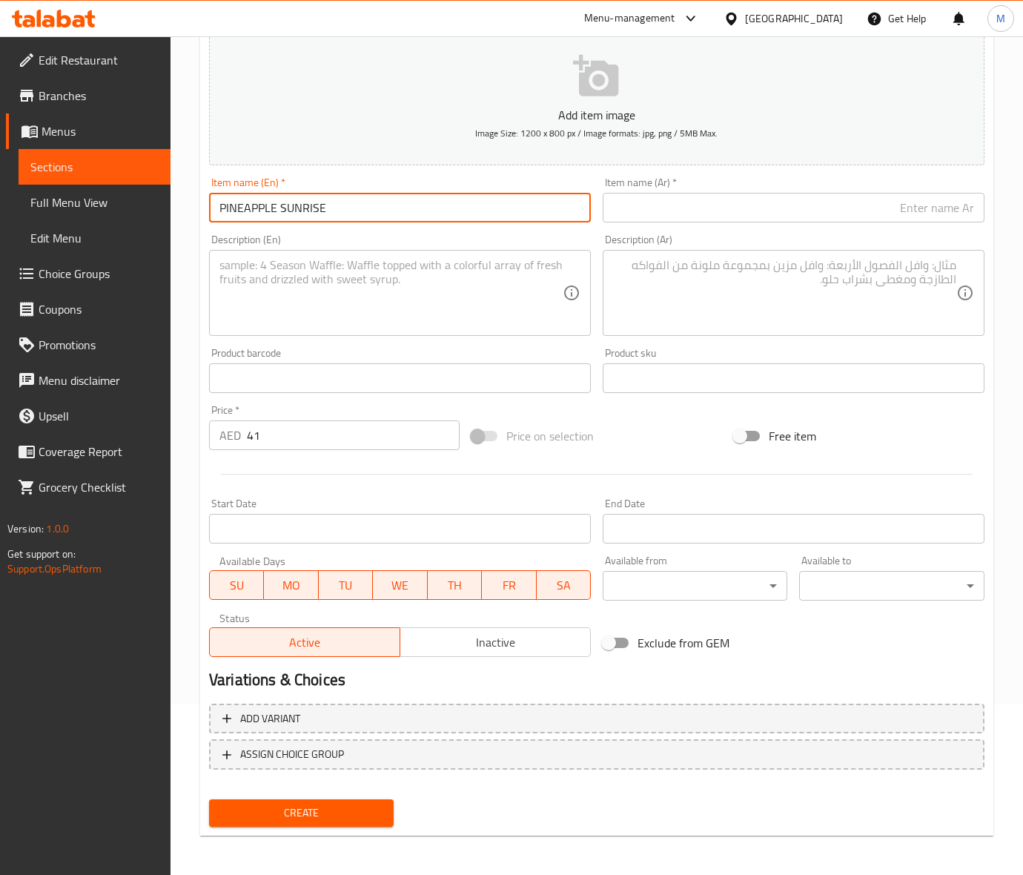
click at [279, 205] on input "PINEAPPLE SUNRISE" at bounding box center [400, 208] width 382 height 30
click at [678, 206] on input "text" at bounding box center [794, 208] width 382 height 30
click at [305, 195] on input "Pineapple Sunrise" at bounding box center [400, 208] width 382 height 30
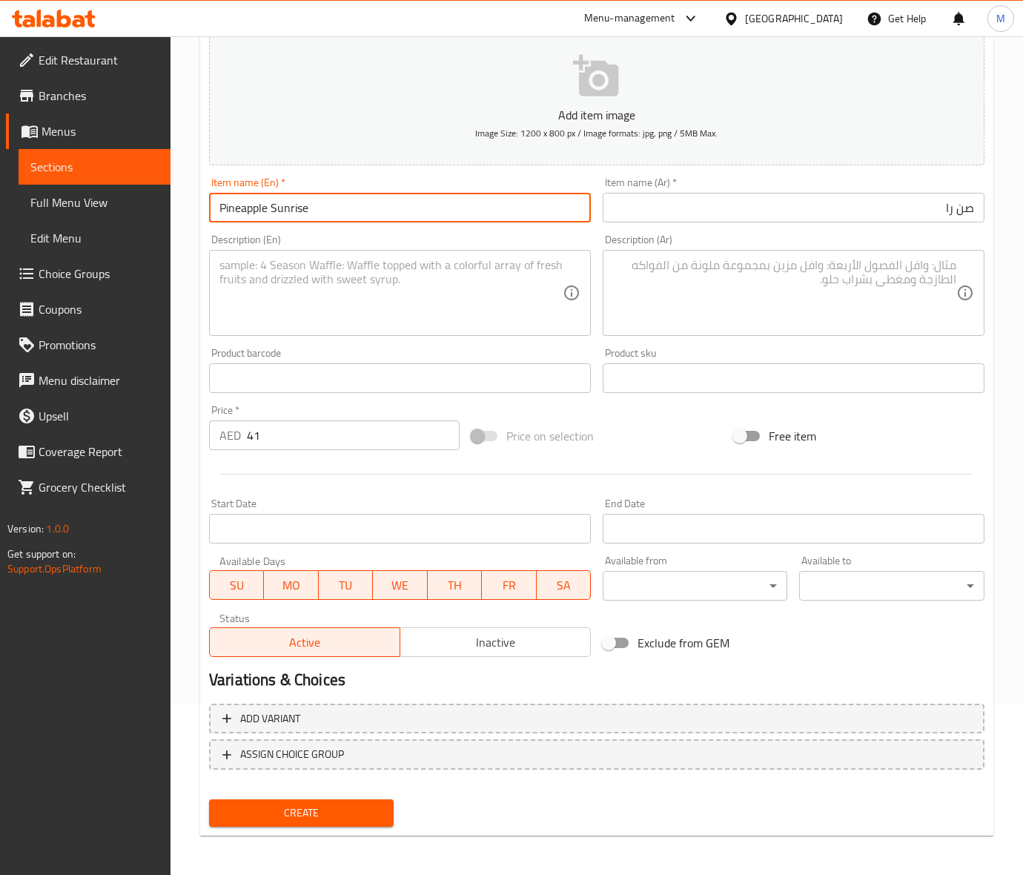
click at [305, 195] on input "Pineapple Sunrise" at bounding box center [400, 208] width 382 height 30
click at [772, 212] on input "صن را" at bounding box center [794, 208] width 382 height 30
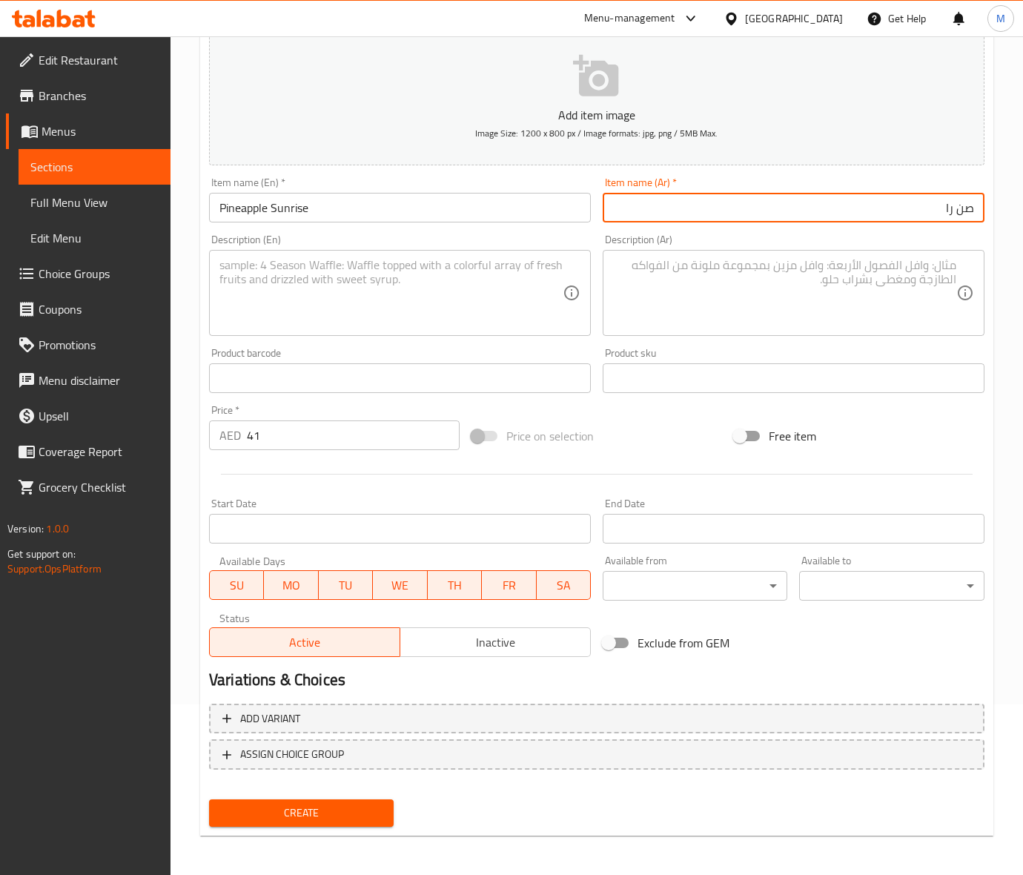
click at [772, 212] on input "صن را" at bounding box center [794, 208] width 382 height 30
paste input "روق الأناناس"
click at [646, 438] on div "Price on selection" at bounding box center [596, 436] width 262 height 40
click at [687, 443] on div "Price on selection" at bounding box center [596, 436] width 262 height 40
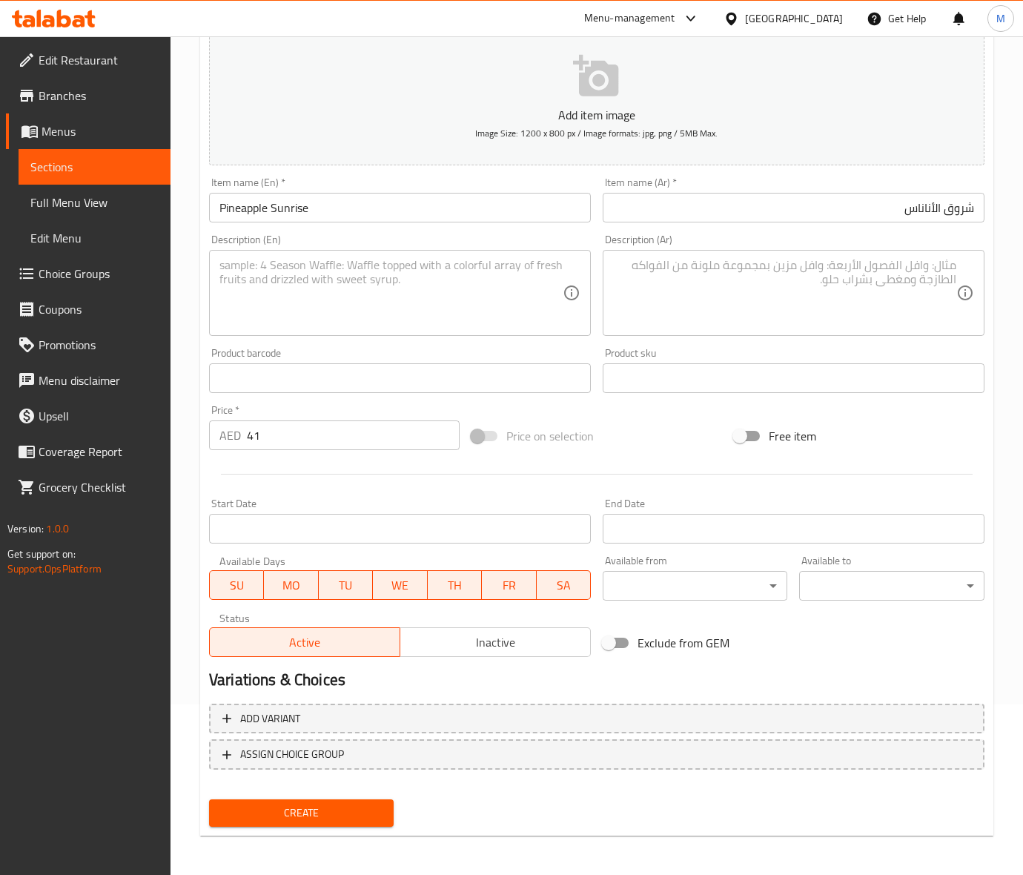
click at [632, 421] on div "Price on selection" at bounding box center [596, 436] width 262 height 40
click at [621, 426] on div "Price on selection" at bounding box center [596, 436] width 262 height 40
click at [341, 283] on textarea at bounding box center [390, 293] width 343 height 70
paste textarea "(Orange-Pineapple-Granadine)"
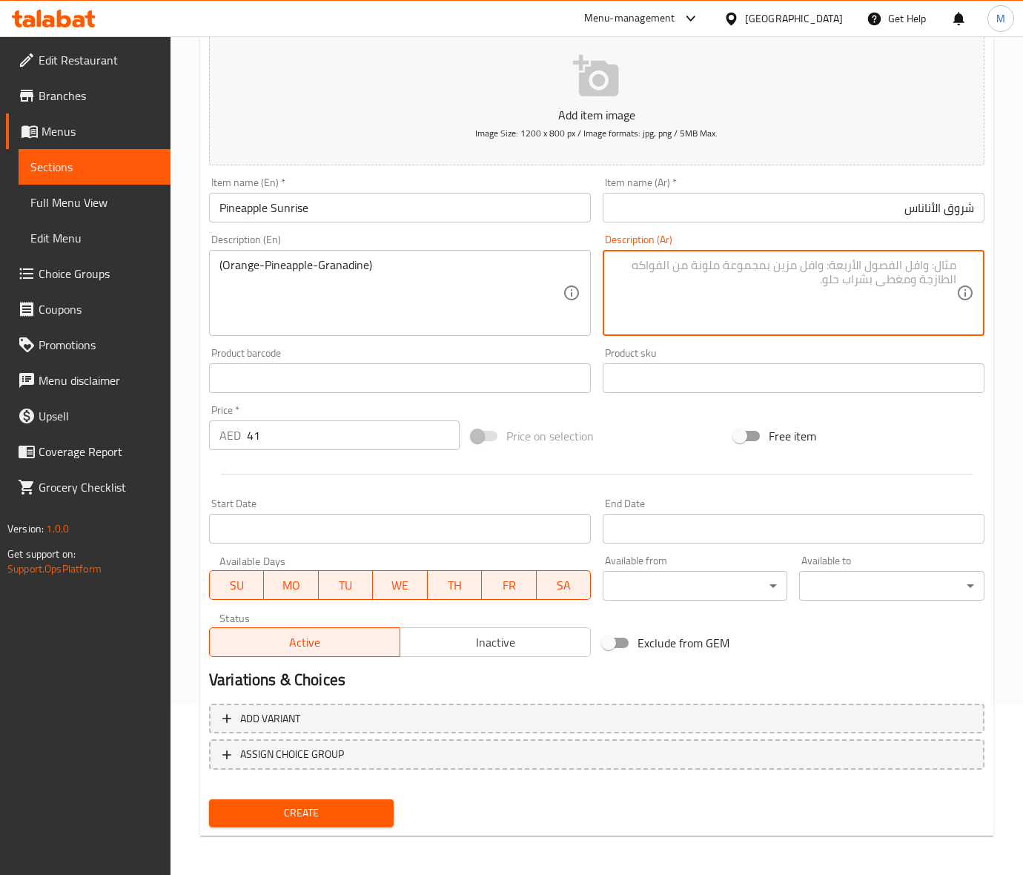
click at [697, 295] on textarea at bounding box center [784, 293] width 343 height 70
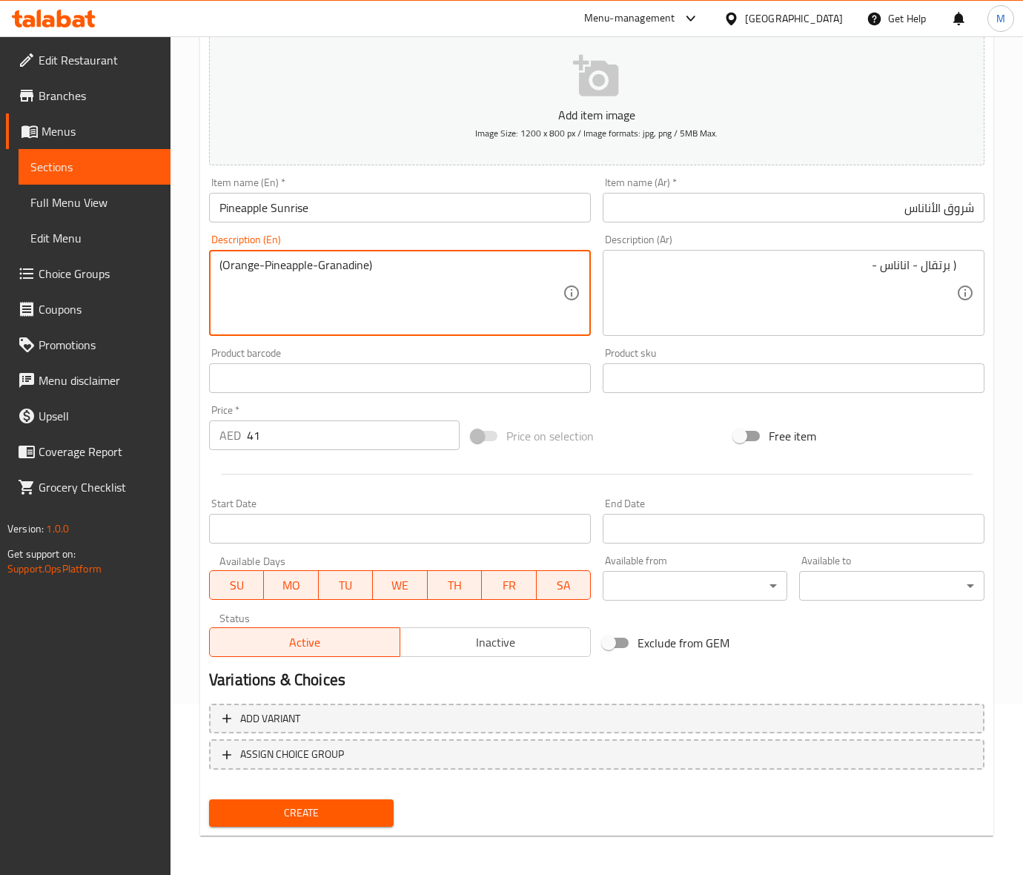
click at [350, 262] on textarea "(Orange-Pineapple-Granadine)" at bounding box center [390, 293] width 343 height 70
click at [356, 259] on textarea "(Orange-Pineapple-Granadine)" at bounding box center [390, 293] width 343 height 70
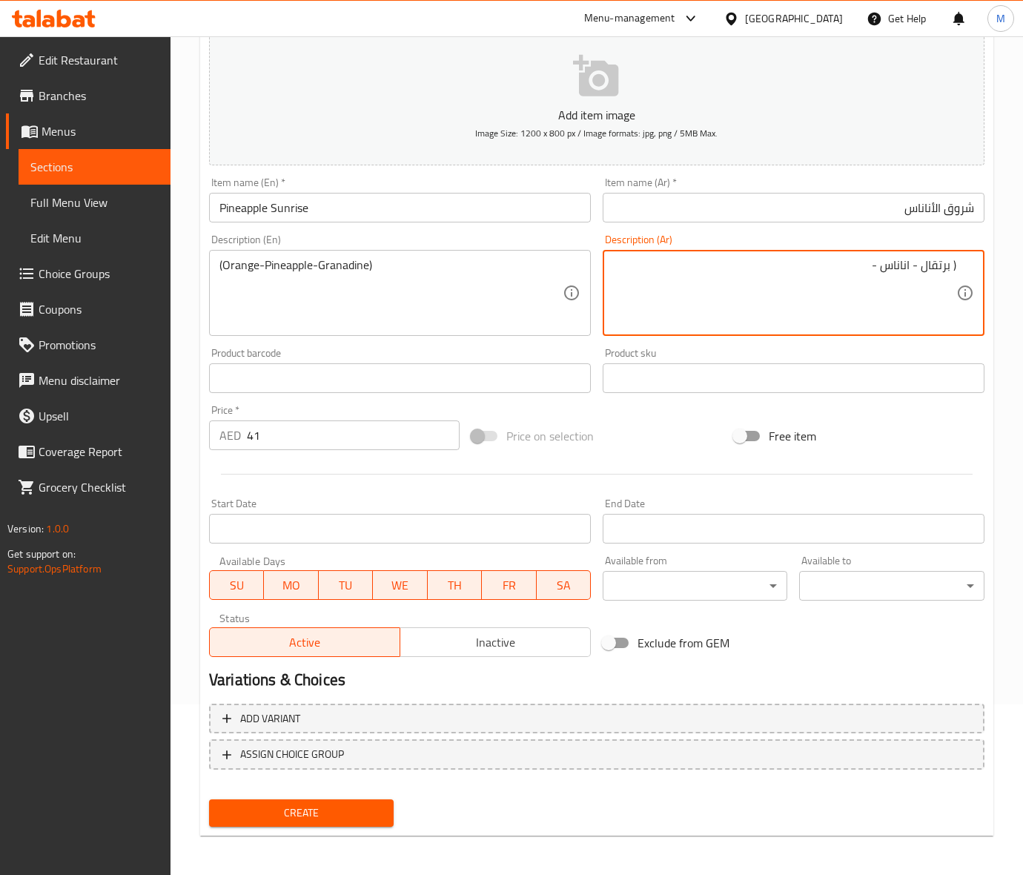
paste textarea "الغرينادين"
click at [614, 442] on div "Price on selection" at bounding box center [596, 436] width 262 height 40
click at [328, 819] on span "Create" at bounding box center [301, 812] width 161 height 19
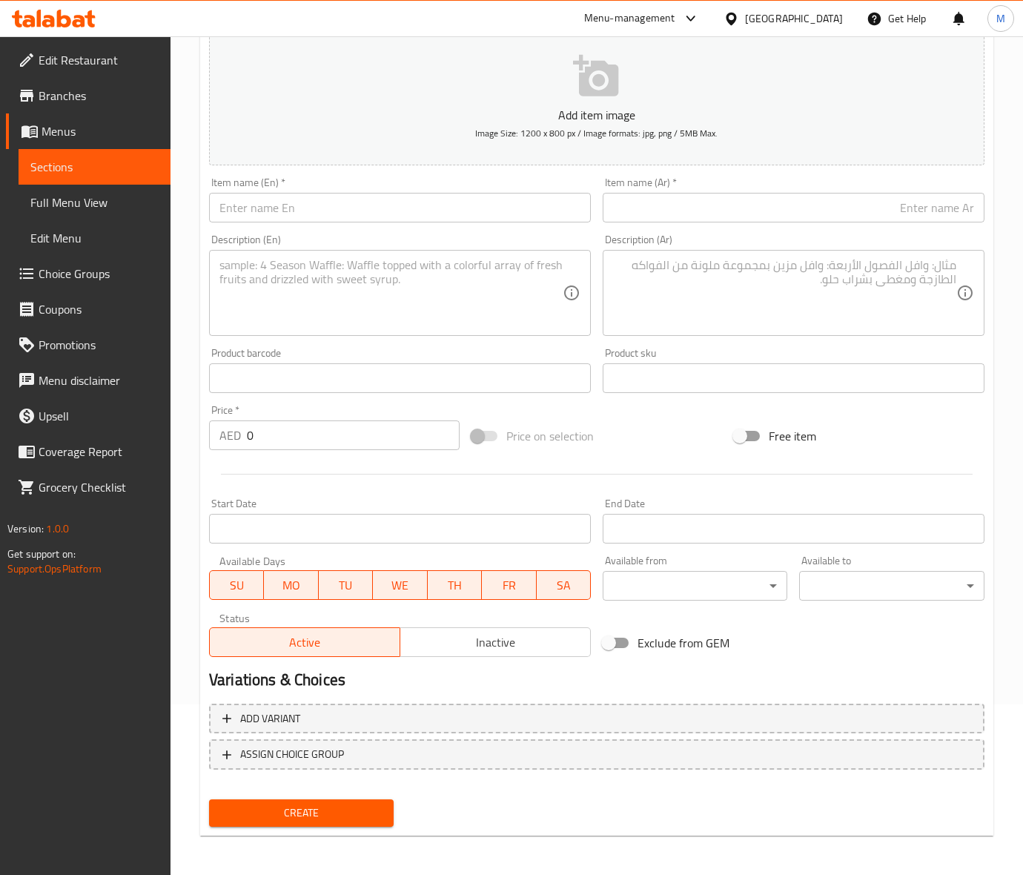
click at [296, 219] on input "text" at bounding box center [400, 208] width 382 height 30
paste input "POMEGRANATE MARGARITA"
click at [291, 427] on input "0" at bounding box center [353, 435] width 213 height 30
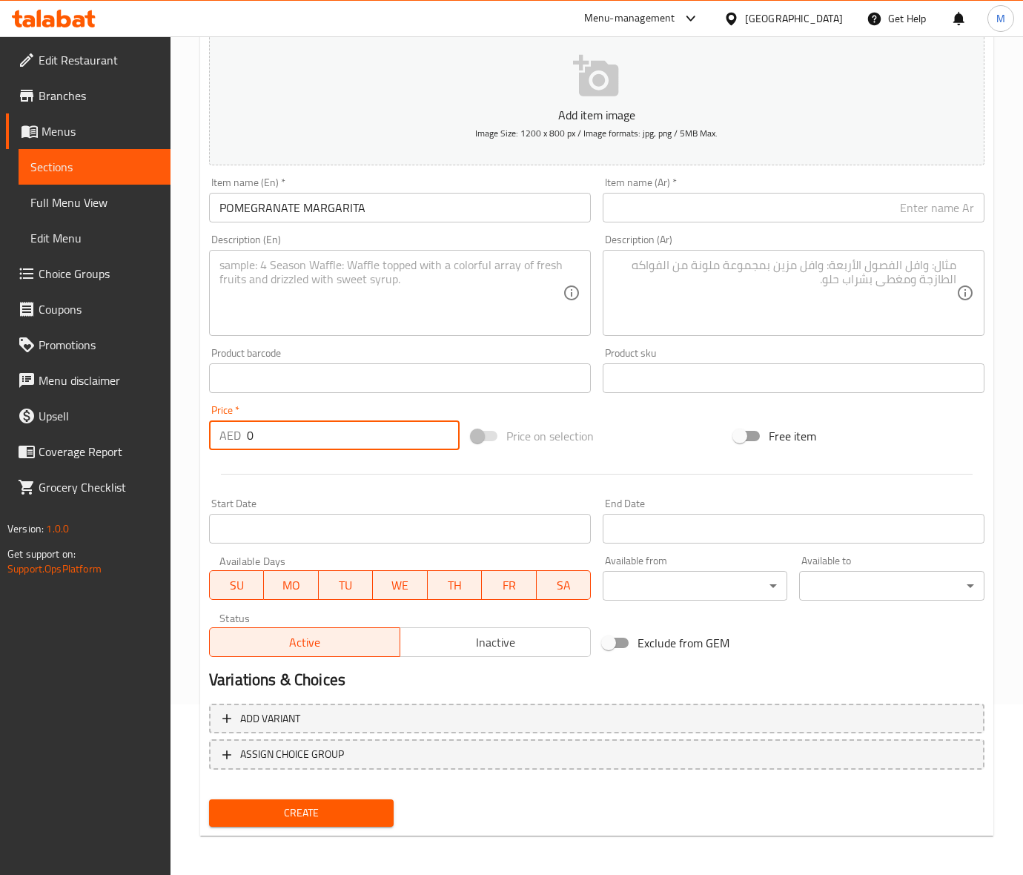
paste input "41"
drag, startPoint x: 652, startPoint y: 427, endPoint x: 475, endPoint y: 468, distance: 181.9
click at [653, 428] on div "Price on selection" at bounding box center [596, 436] width 262 height 40
click at [356, 306] on textarea at bounding box center [390, 293] width 343 height 70
paste textarea "(Pomegranate-lemon-orange)"
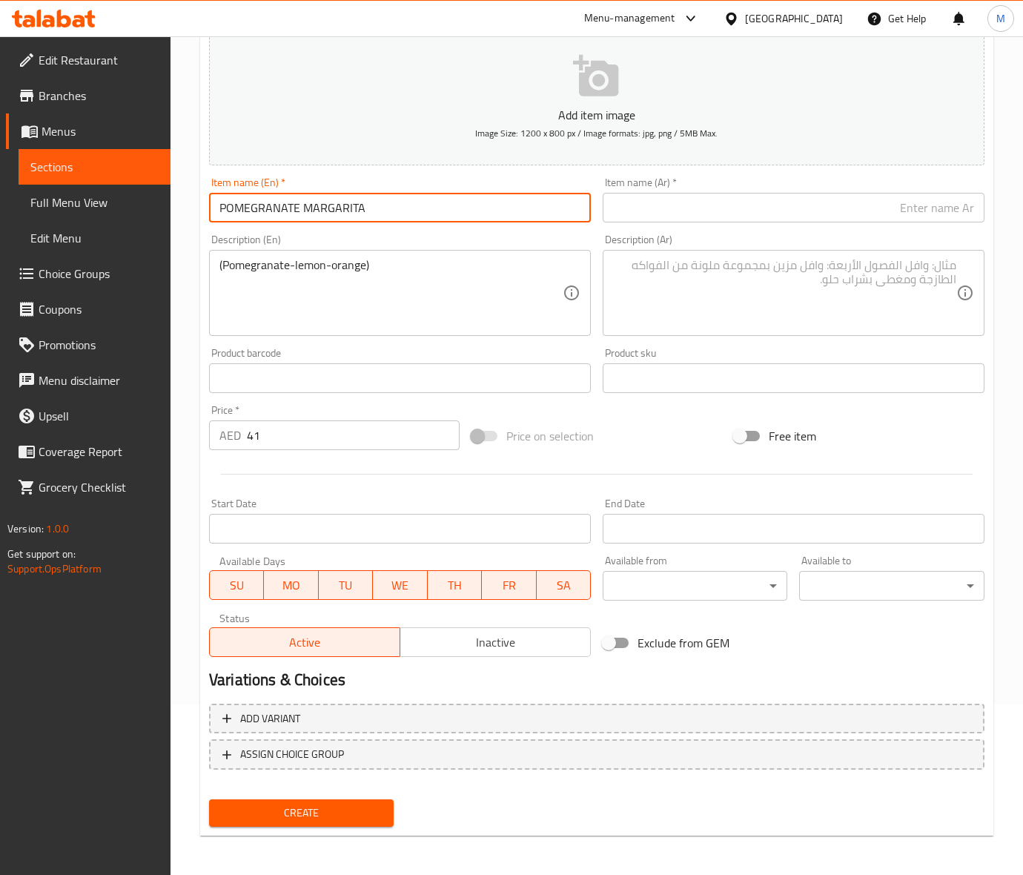
click at [320, 217] on input "POMEGRANATE MARGARITA" at bounding box center [400, 208] width 382 height 30
click at [654, 213] on input "text" at bounding box center [794, 208] width 382 height 30
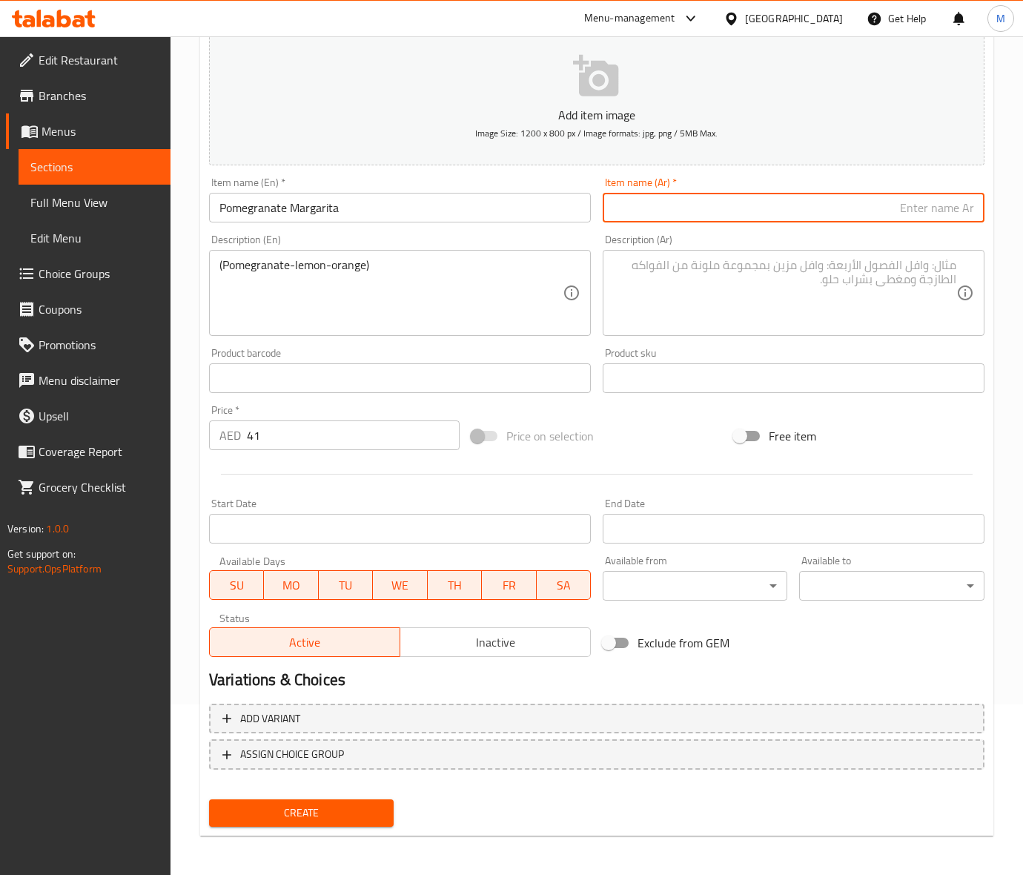
click at [697, 217] on input "text" at bounding box center [794, 208] width 382 height 30
click at [660, 205] on input "text" at bounding box center [794, 208] width 382 height 30
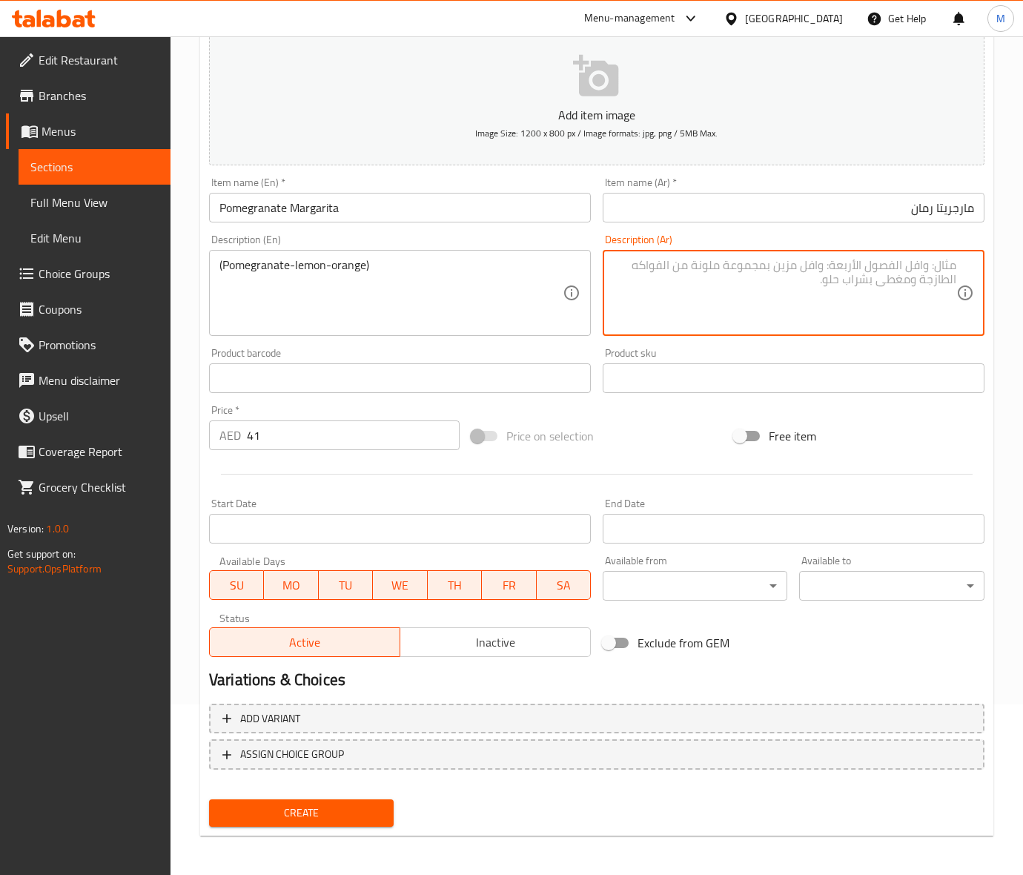
click at [703, 305] on textarea at bounding box center [784, 293] width 343 height 70
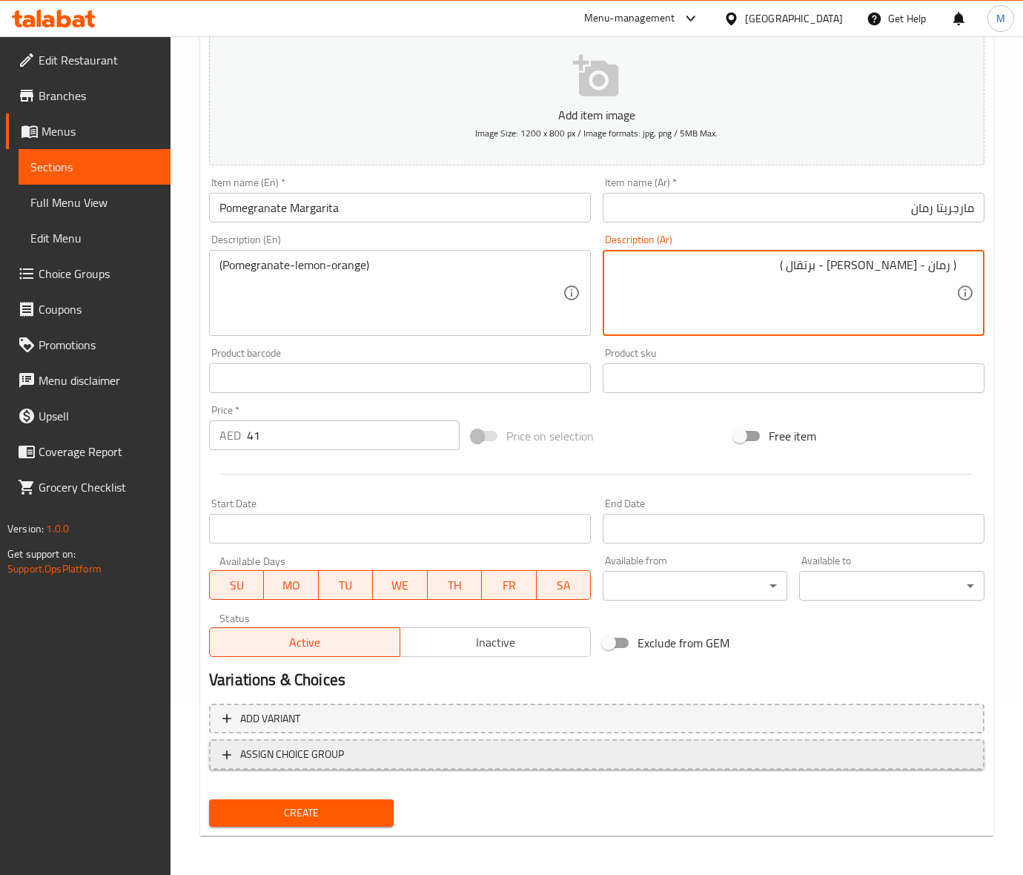
drag, startPoint x: 658, startPoint y: 438, endPoint x: 465, endPoint y: 763, distance: 378.5
click at [657, 443] on div "Price on selection" at bounding box center [596, 436] width 262 height 40
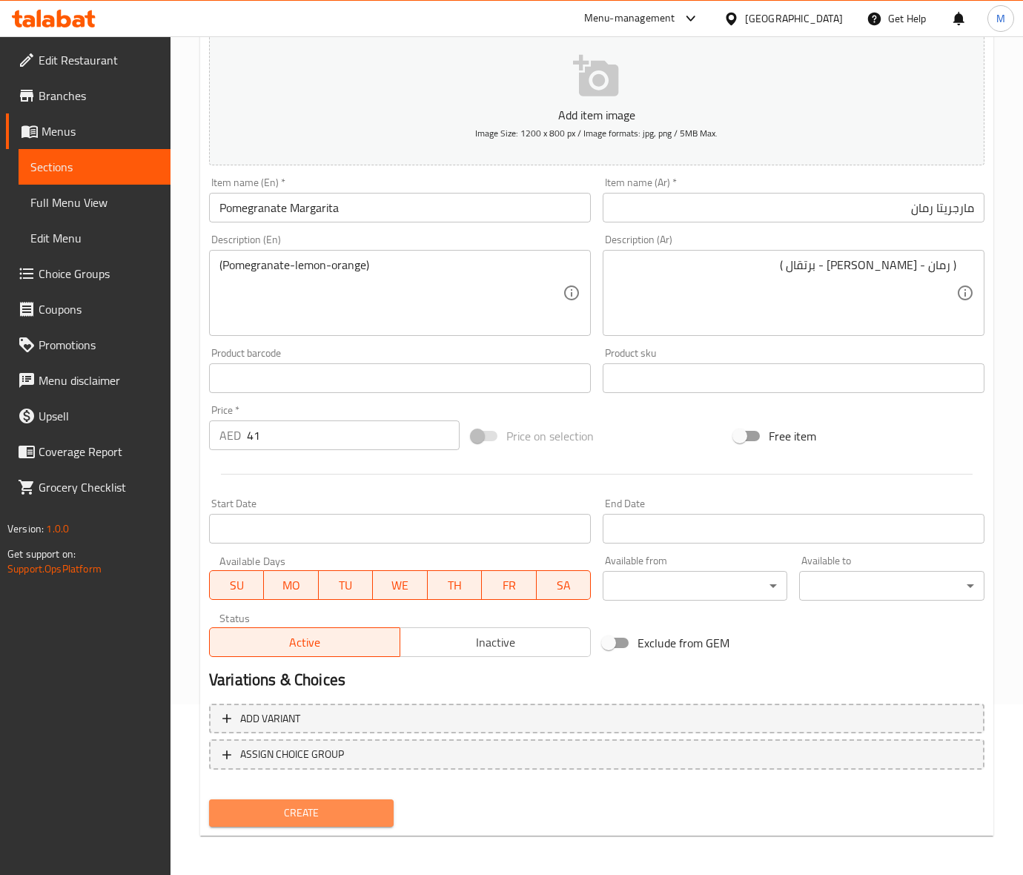
drag, startPoint x: 345, startPoint y: 806, endPoint x: 227, endPoint y: 815, distance: 118.2
click at [343, 806] on span "Create" at bounding box center [301, 812] width 161 height 19
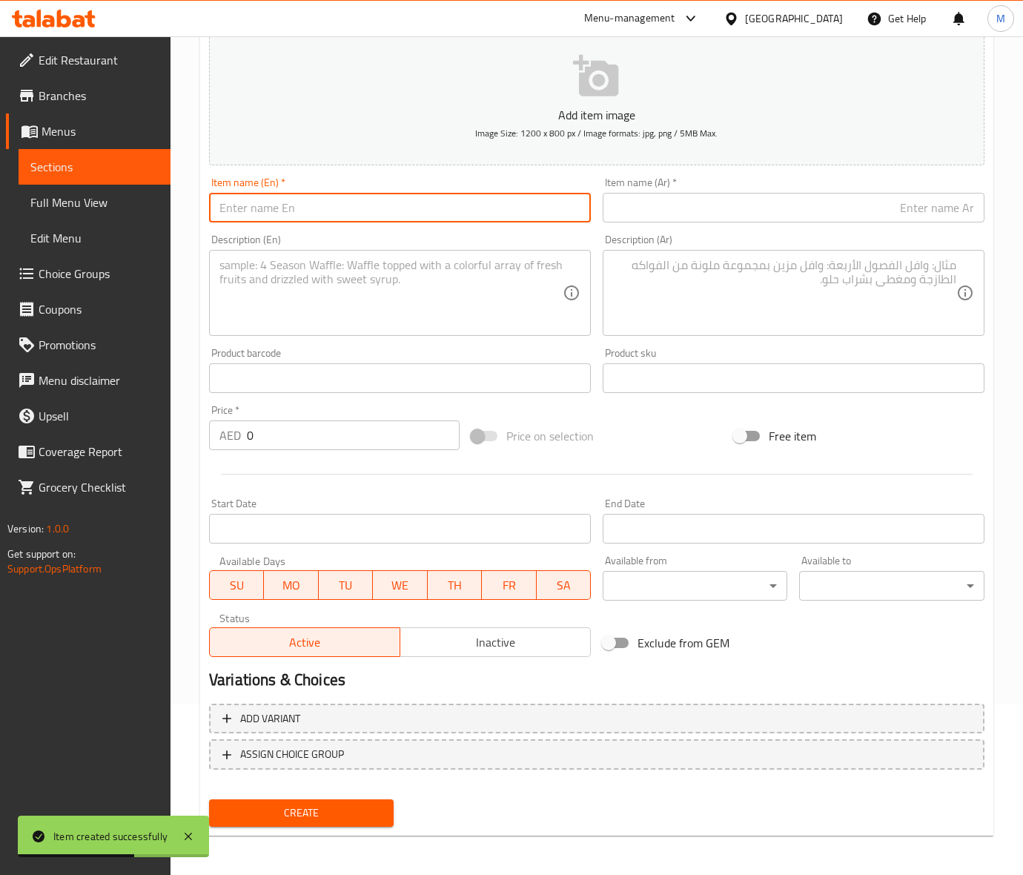
drag, startPoint x: 274, startPoint y: 210, endPoint x: 256, endPoint y: 217, distance: 20.0
click at [274, 210] on input "text" at bounding box center [400, 208] width 382 height 30
paste input "GREEN APPLE LEMONADE"
click at [291, 442] on input "0" at bounding box center [353, 435] width 213 height 30
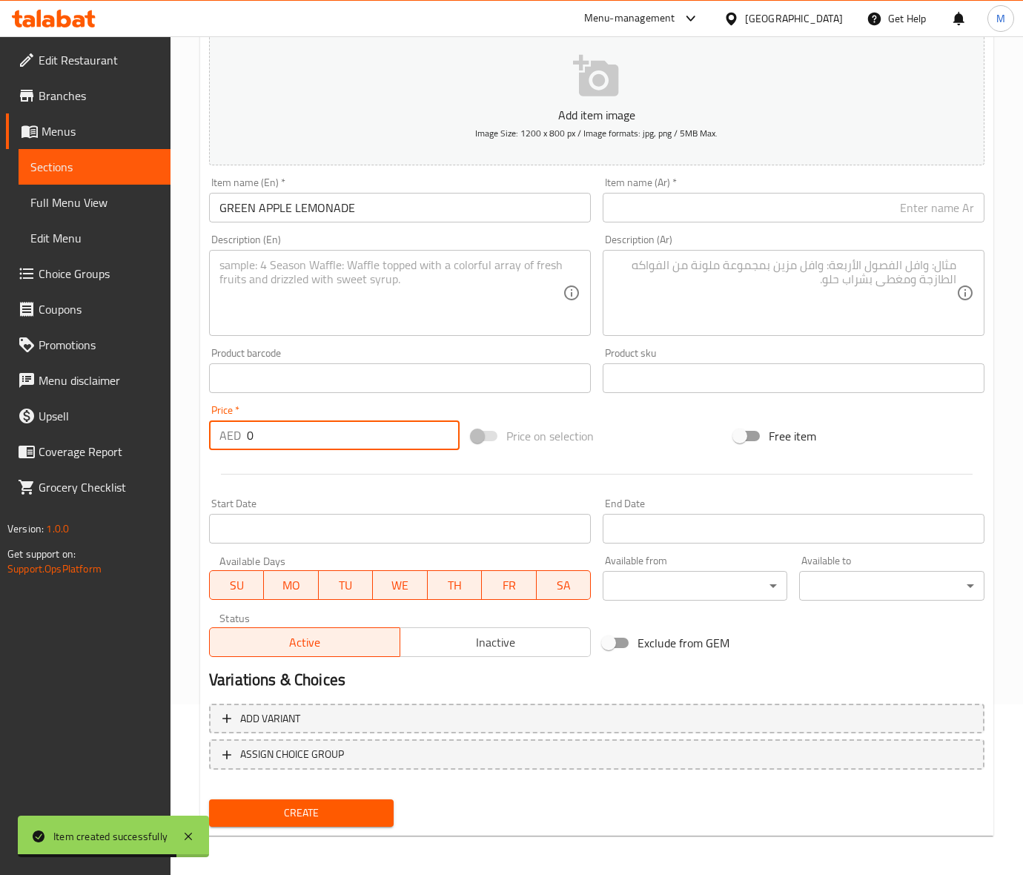
click at [291, 442] on input "0" at bounding box center [353, 435] width 213 height 30
paste input "41"
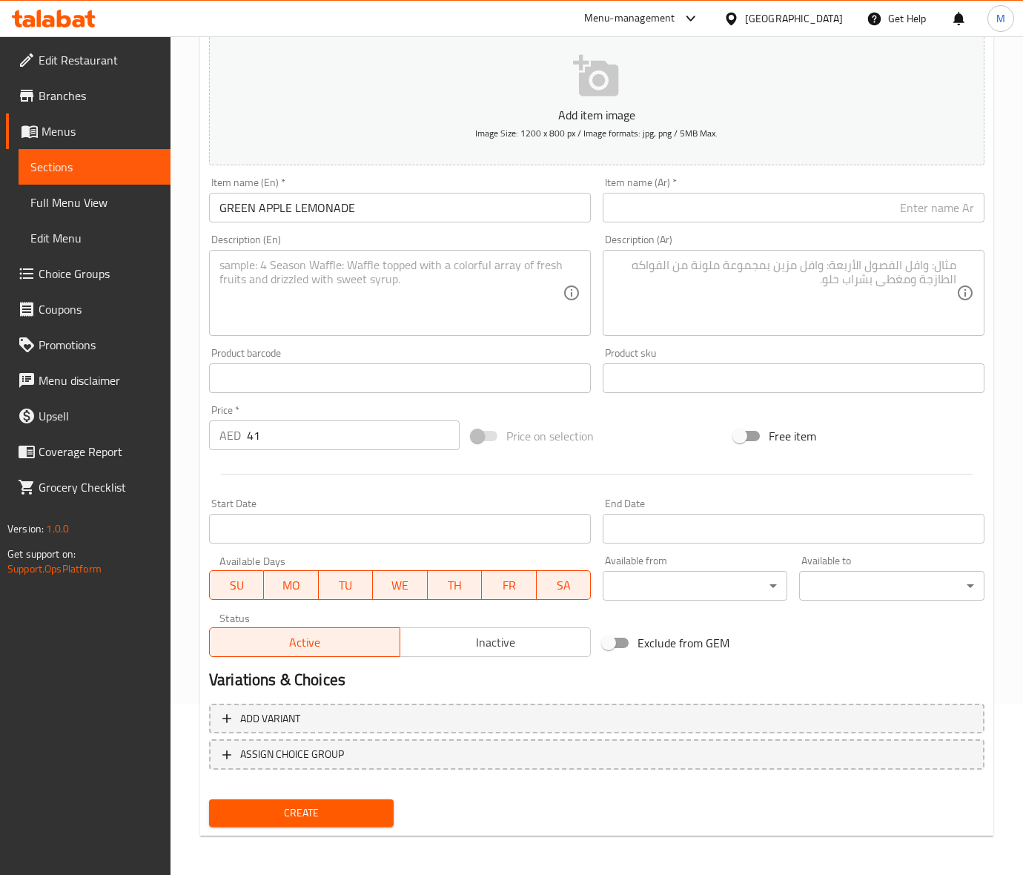
click at [351, 305] on textarea at bounding box center [390, 293] width 343 height 70
paste textarea "(Green apple-lemon-sugar)"
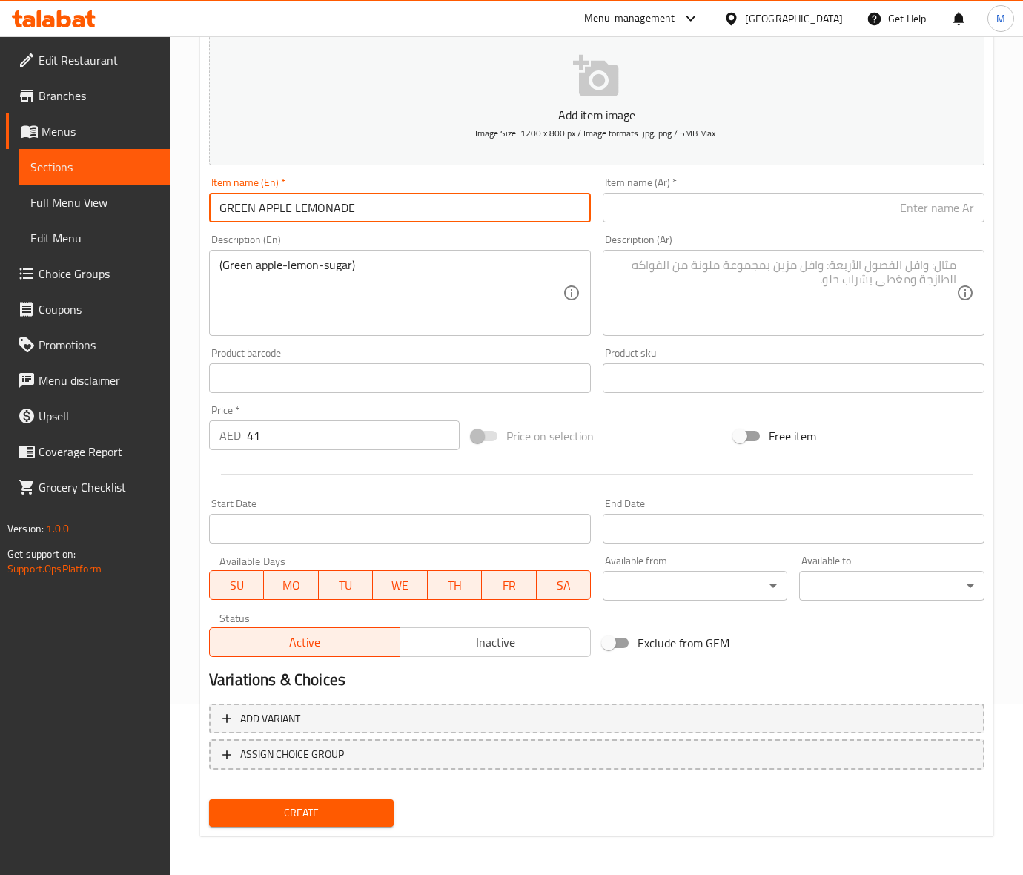
click at [316, 210] on input "GREEN APPLE LEMONADE" at bounding box center [400, 208] width 382 height 30
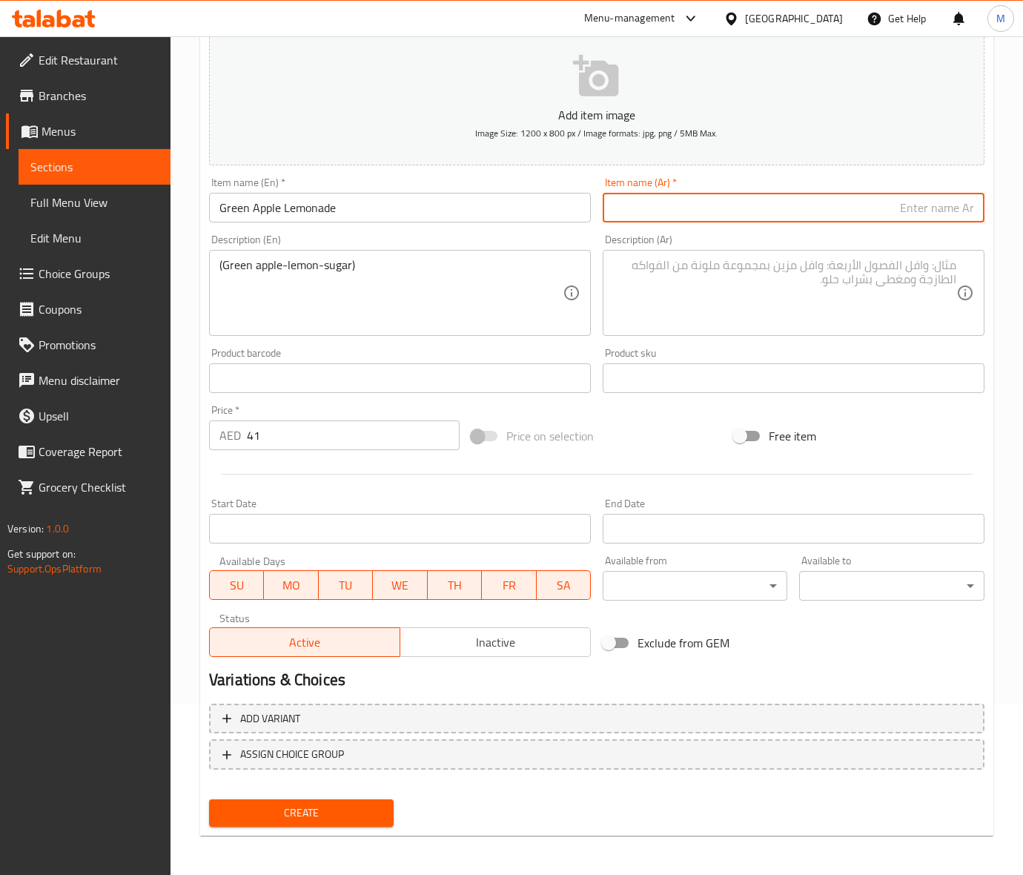
click at [646, 206] on input "text" at bounding box center [794, 208] width 382 height 30
click at [714, 265] on textarea at bounding box center [784, 293] width 343 height 70
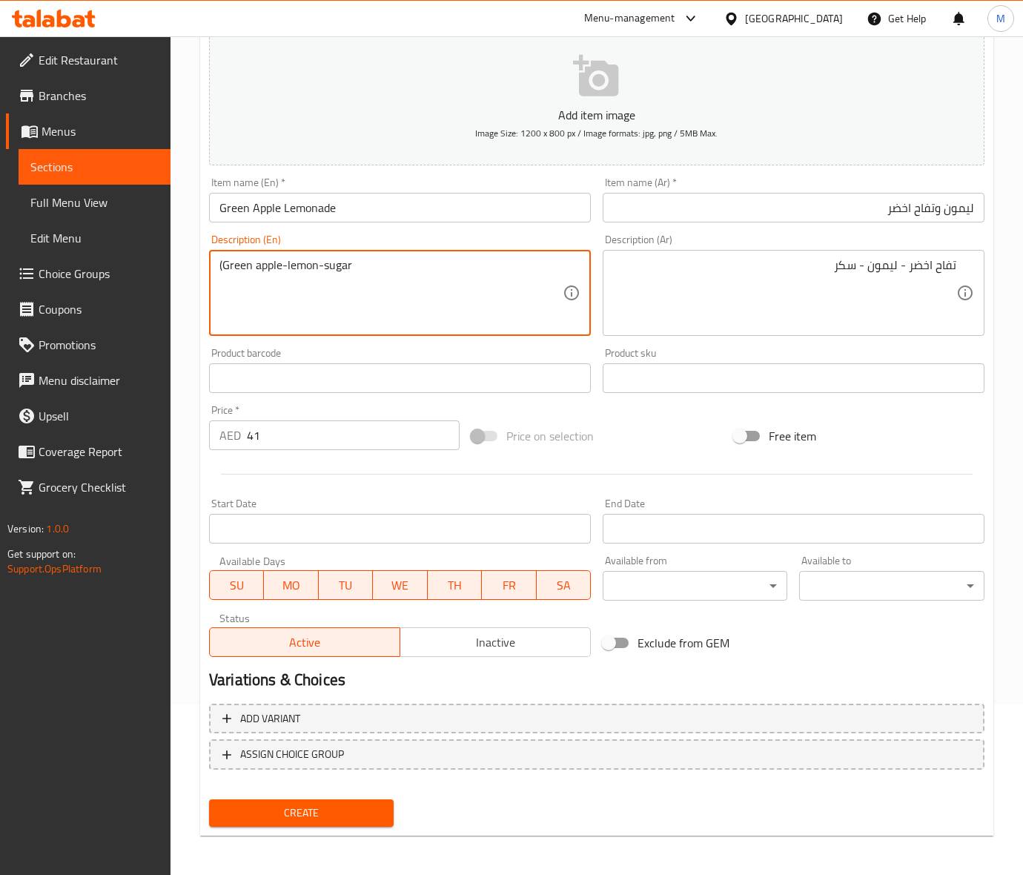
click at [223, 264] on textarea "(Green apple-lemon-sugar" at bounding box center [390, 293] width 343 height 70
click at [669, 423] on div "Price on selection" at bounding box center [596, 436] width 262 height 40
click at [276, 804] on span "Create" at bounding box center [301, 812] width 161 height 19
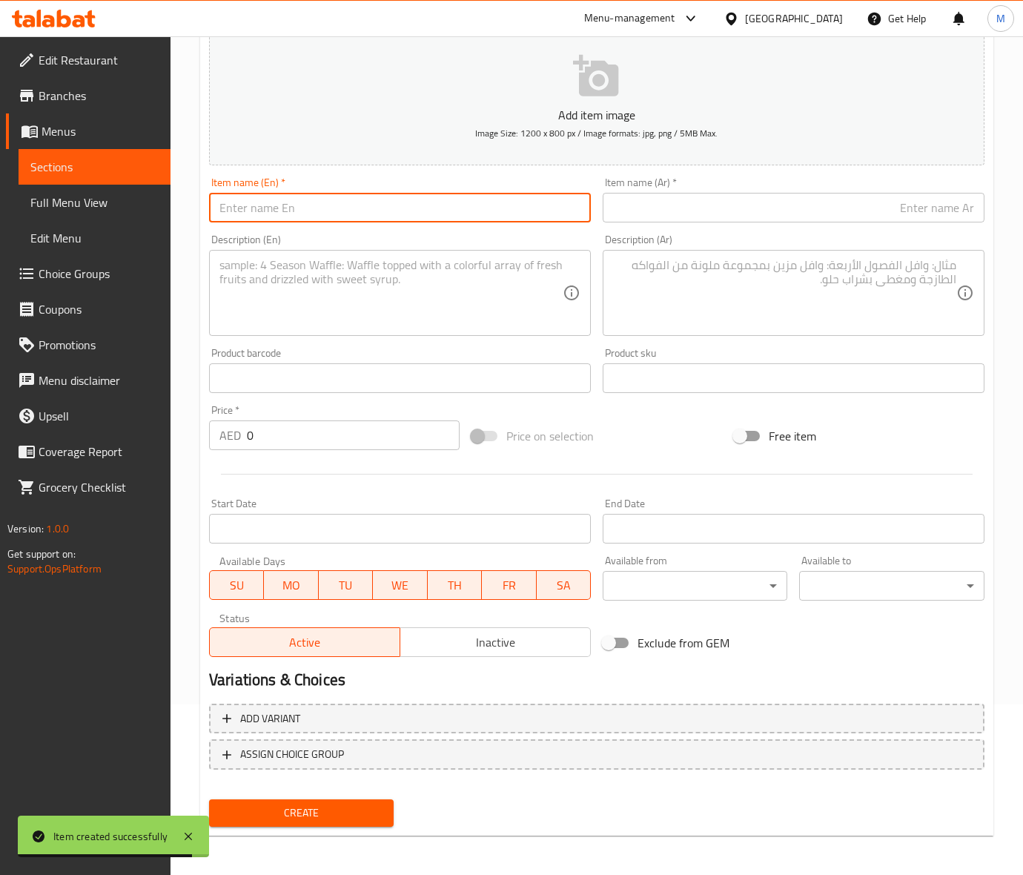
click at [272, 212] on input "text" at bounding box center [400, 208] width 382 height 30
paste input "BLUE HAWAII"
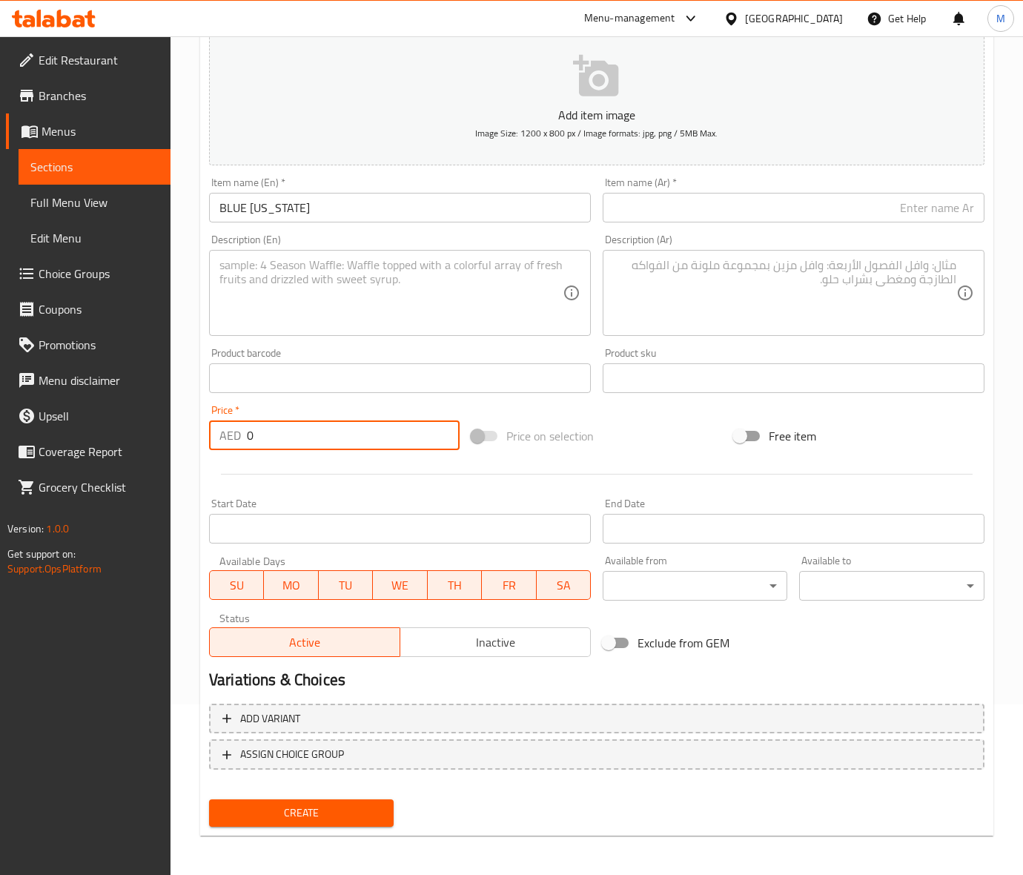
click at [298, 420] on input "0" at bounding box center [353, 435] width 213 height 30
paste input "41"
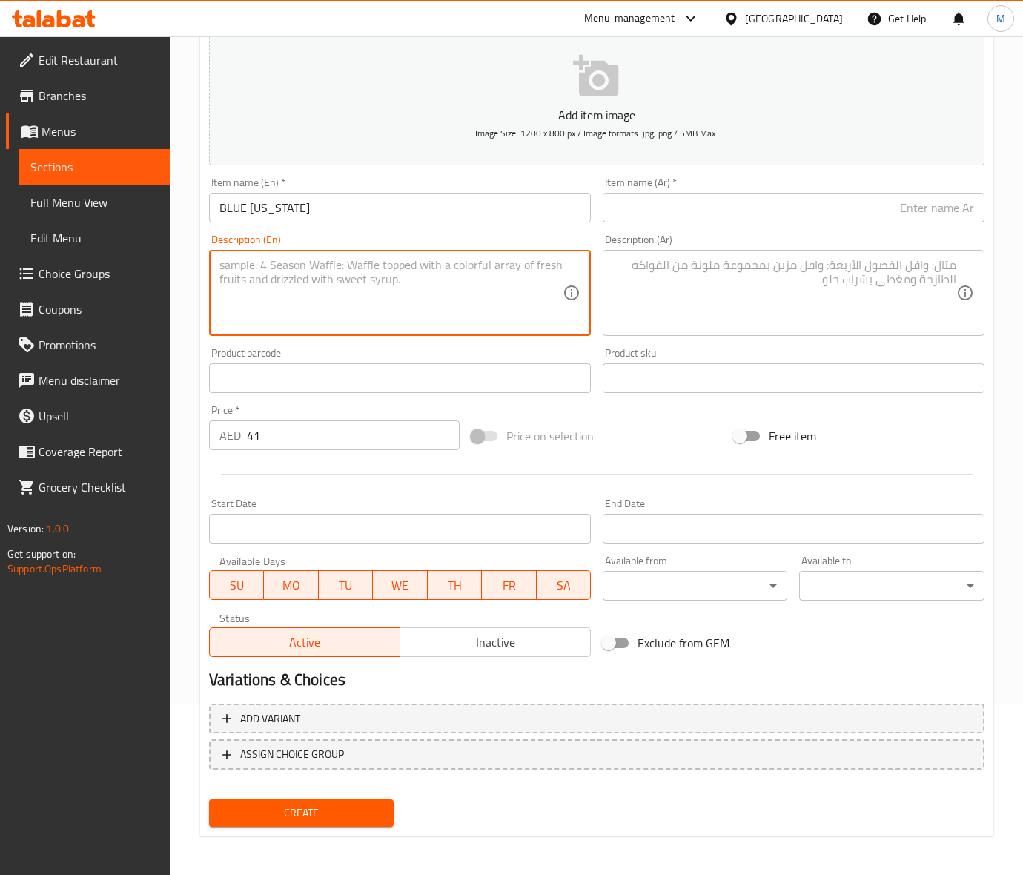
click at [328, 291] on textarea at bounding box center [390, 293] width 343 height 70
paste textarea "(Pineapple-Blue Curacao-Lemon Chunks)"
click at [688, 198] on input "text" at bounding box center [794, 208] width 382 height 30
click at [353, 273] on textarea "(Pineapple-Blue Curacao-Lemon Chunks)" at bounding box center [390, 293] width 343 height 70
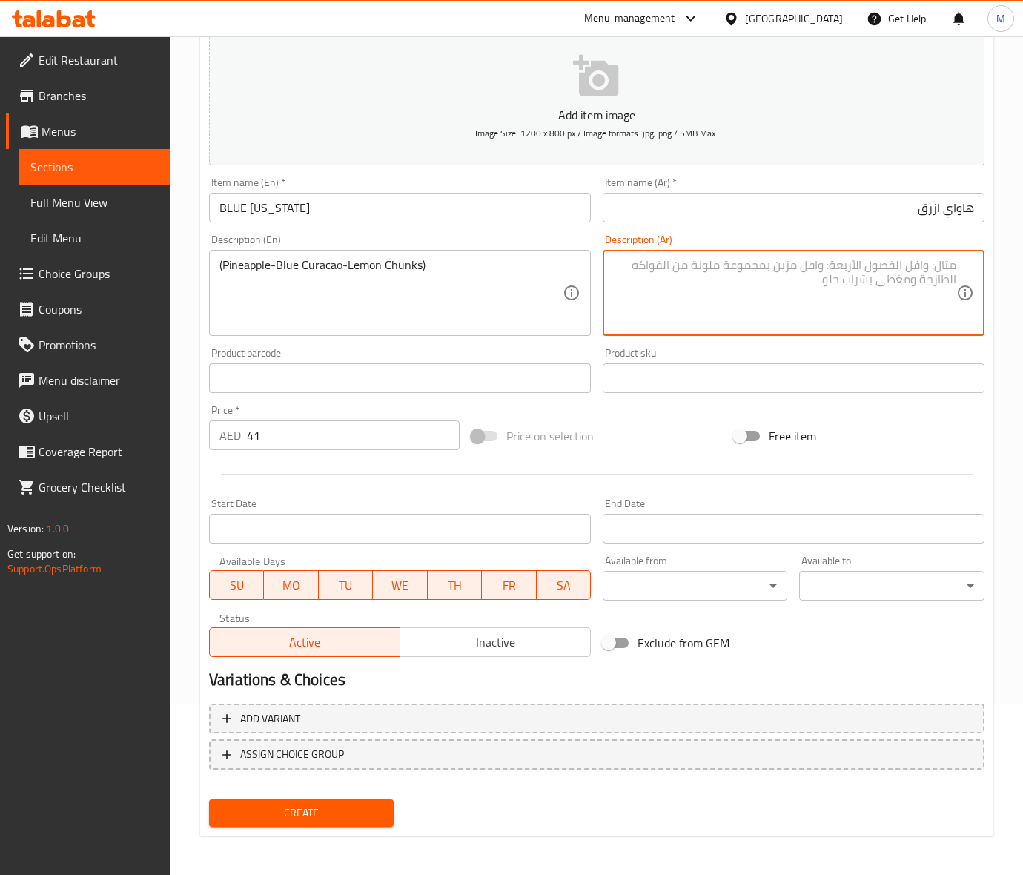
drag, startPoint x: 772, startPoint y: 300, endPoint x: 763, endPoint y: 297, distance: 9.4
click at [771, 300] on textarea at bounding box center [784, 293] width 343 height 70
paste textarea "(أناناس - كوراساو أزرق - قطع ليمون)"
drag, startPoint x: 950, startPoint y: 264, endPoint x: 994, endPoint y: 256, distance: 44.3
click at [958, 261] on div "(أناناس - كوراساو أزرق - قطع ليمون Description (Ar)" at bounding box center [794, 293] width 382 height 86
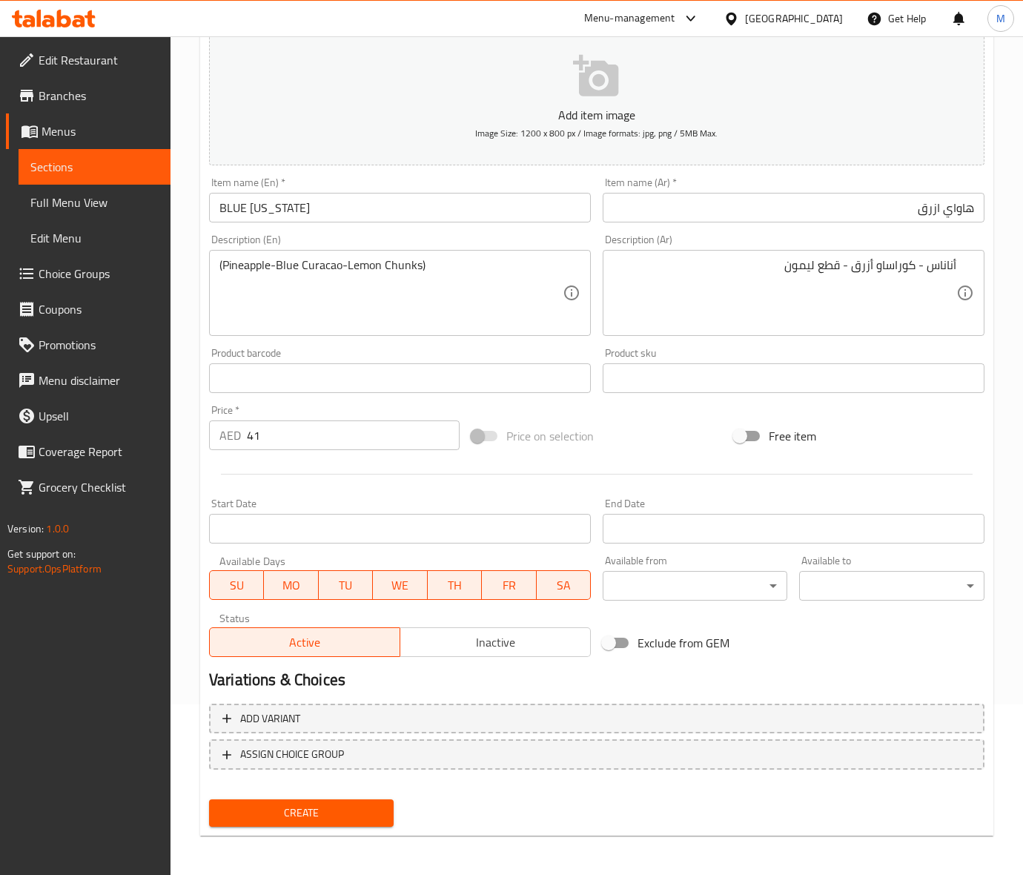
click at [634, 425] on div "Price on selection" at bounding box center [596, 436] width 262 height 40
click at [312, 809] on span "Create" at bounding box center [301, 812] width 161 height 19
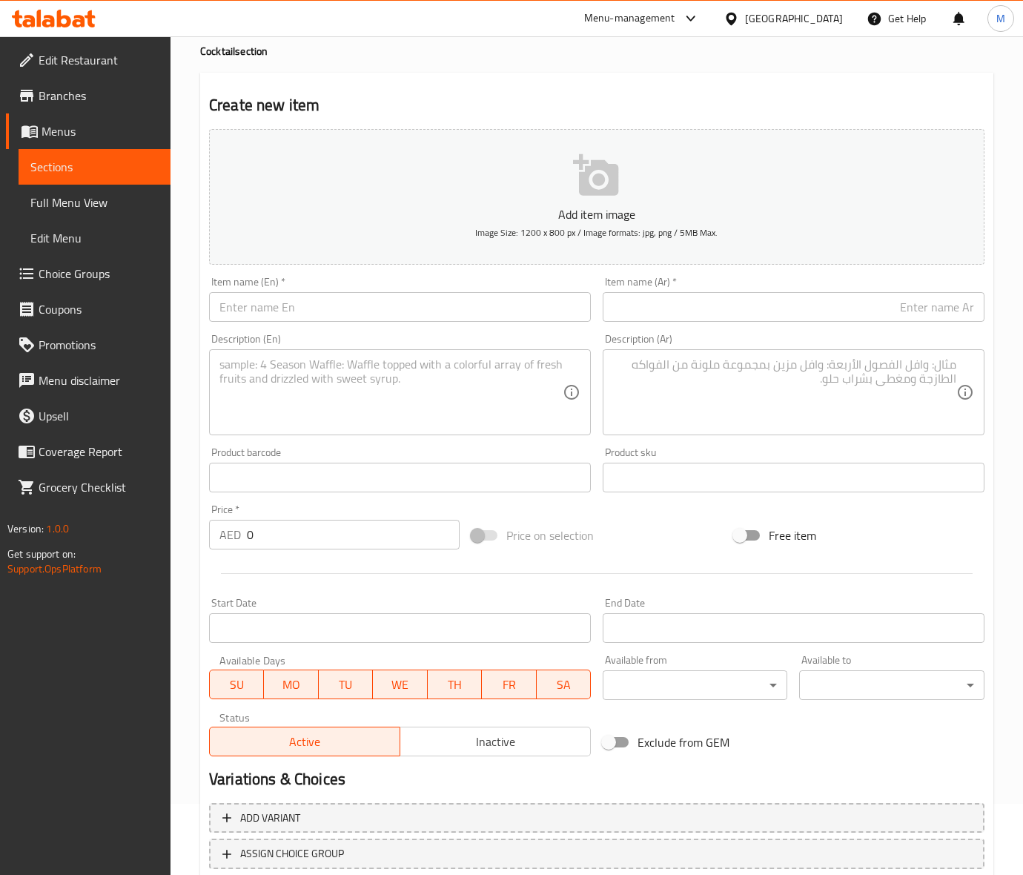
scroll to position [0, 0]
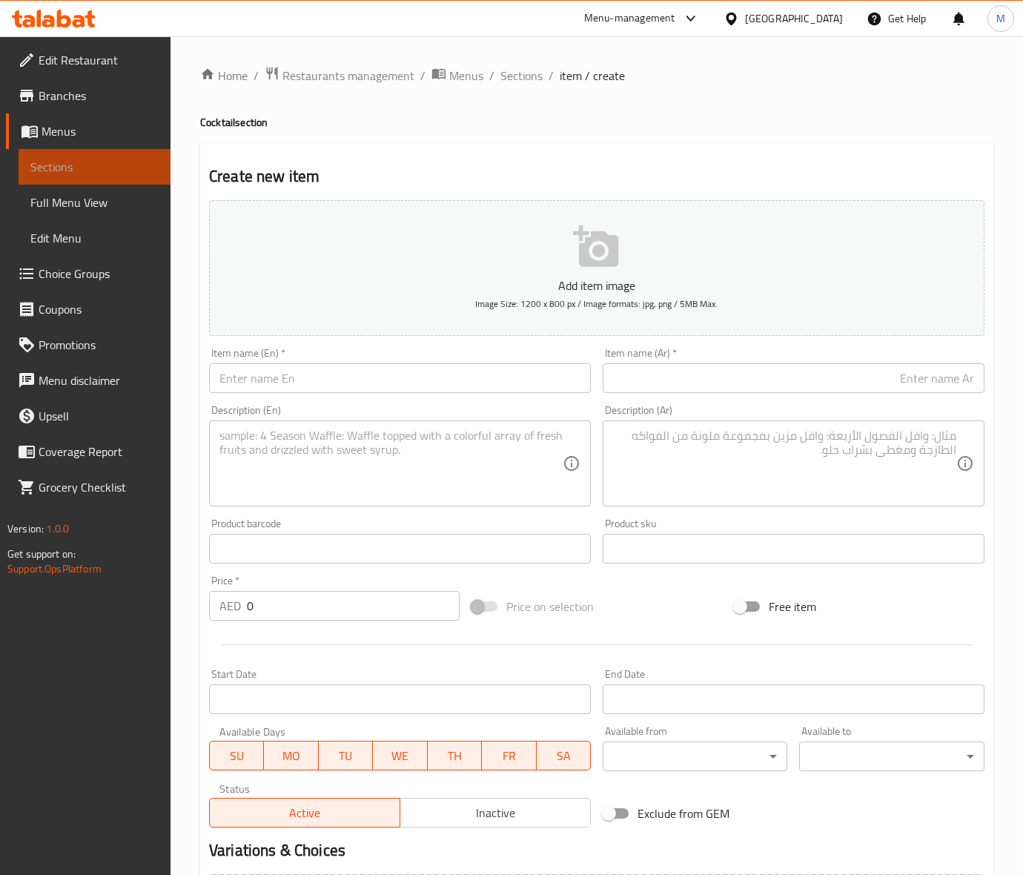
click at [72, 167] on span "Sections" at bounding box center [94, 167] width 128 height 18
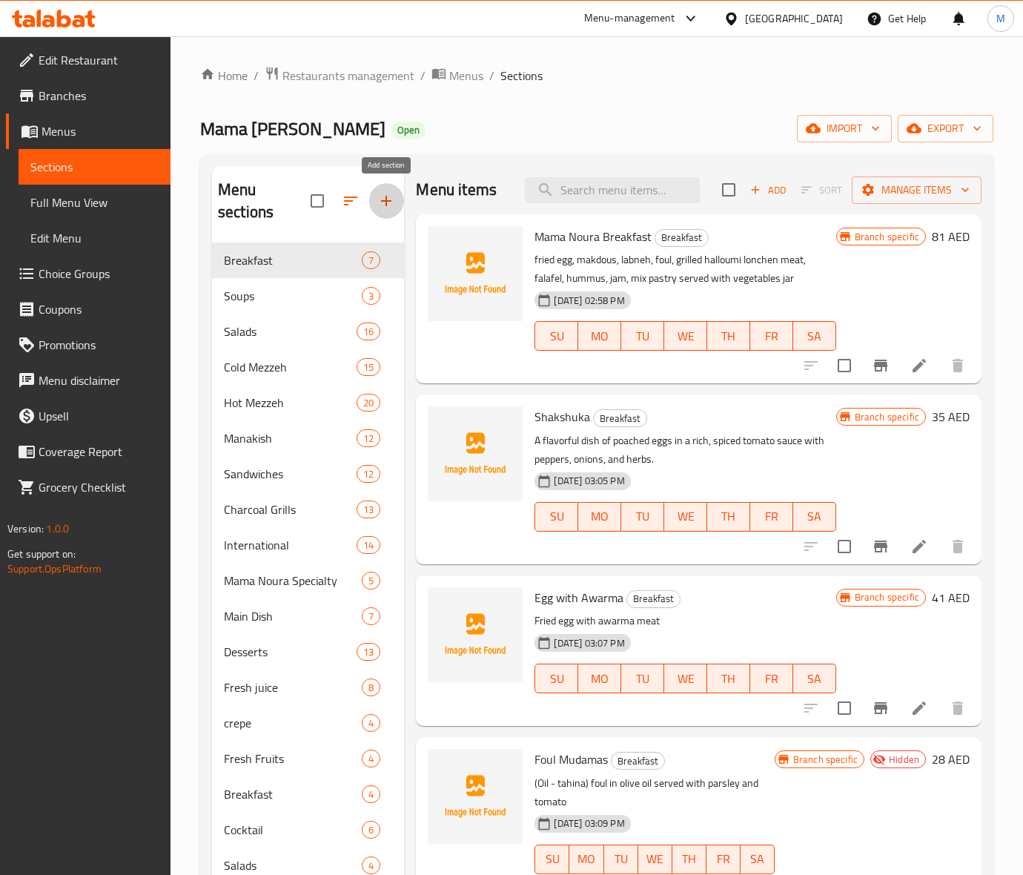
click at [383, 201] on icon "button" at bounding box center [386, 201] width 18 height 18
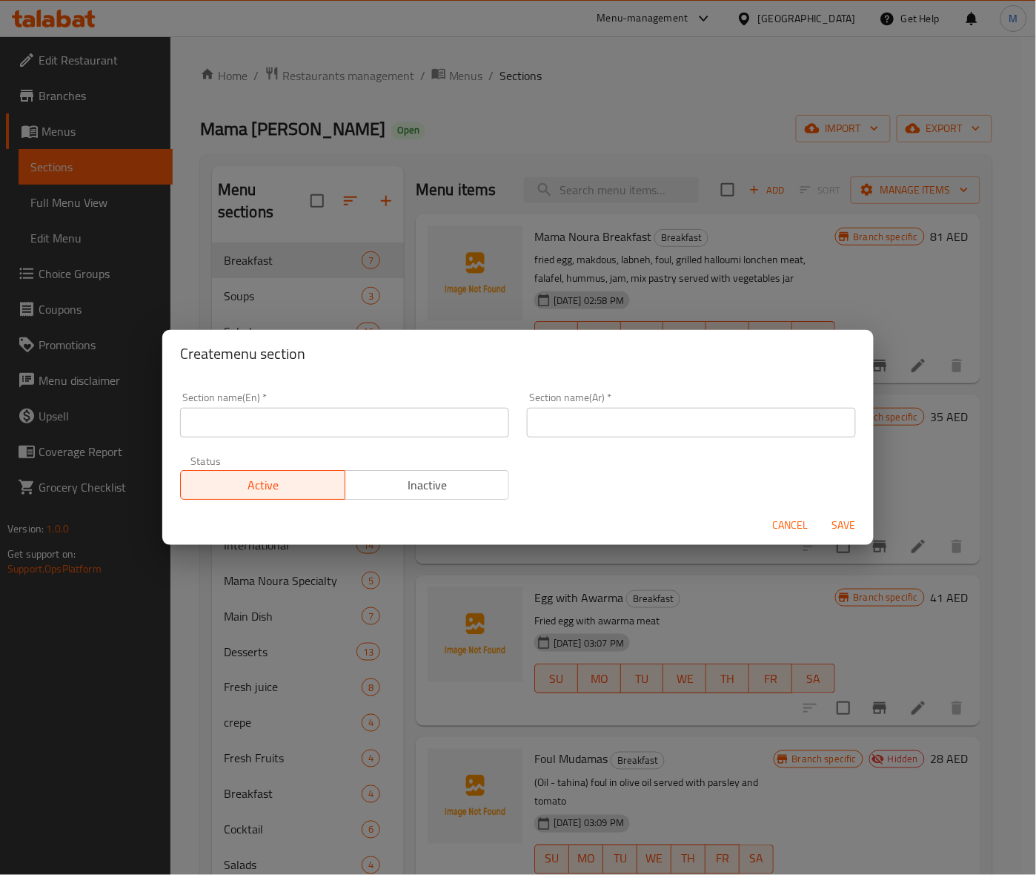
click at [290, 432] on input "text" at bounding box center [344, 423] width 329 height 30
paste input "COLD DRINKS"
click at [239, 431] on input "COLD DRINKS" at bounding box center [344, 423] width 329 height 30
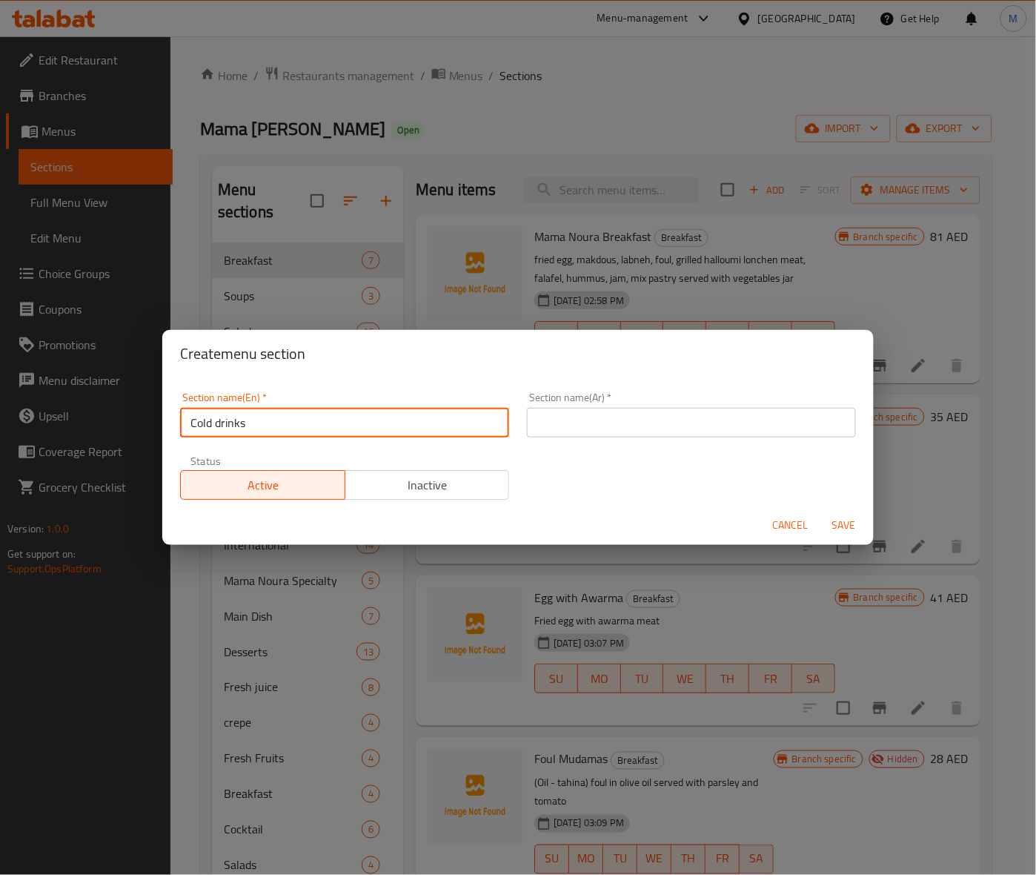
click at [250, 410] on input "Cold drinks" at bounding box center [344, 423] width 329 height 30
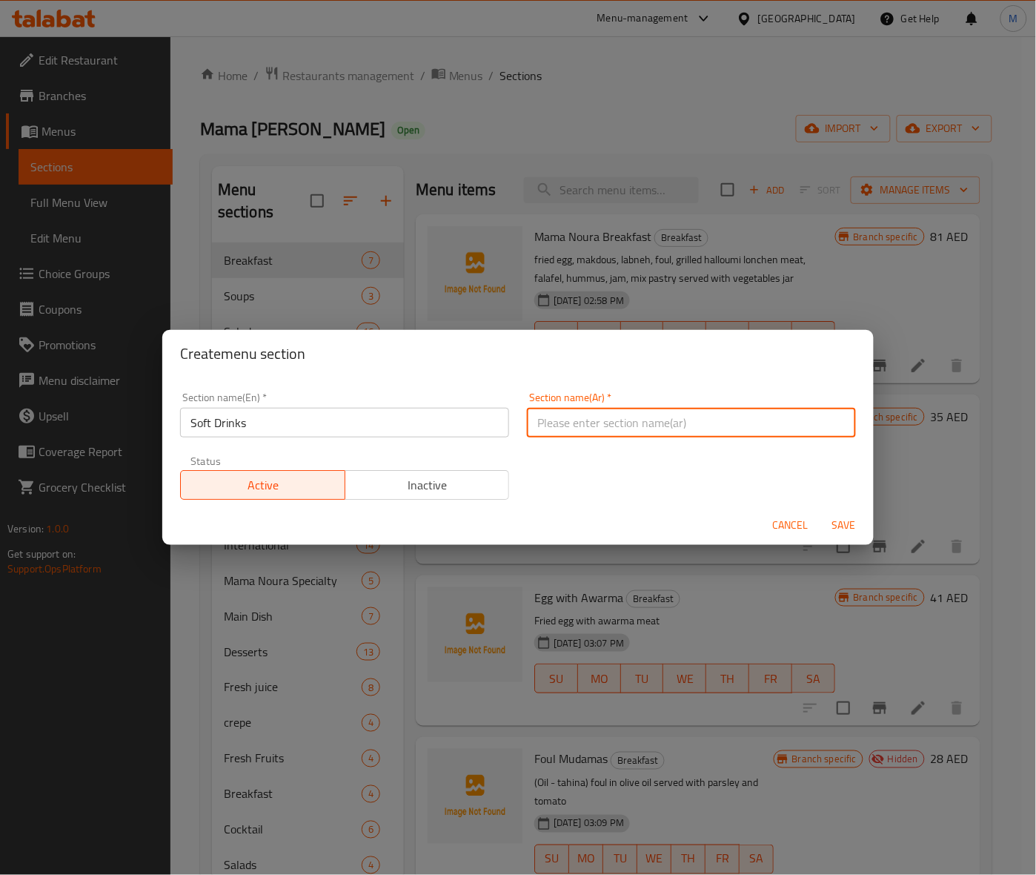
click at [572, 417] on input "text" at bounding box center [691, 423] width 329 height 30
click at [852, 516] on span "Save" at bounding box center [844, 525] width 36 height 19
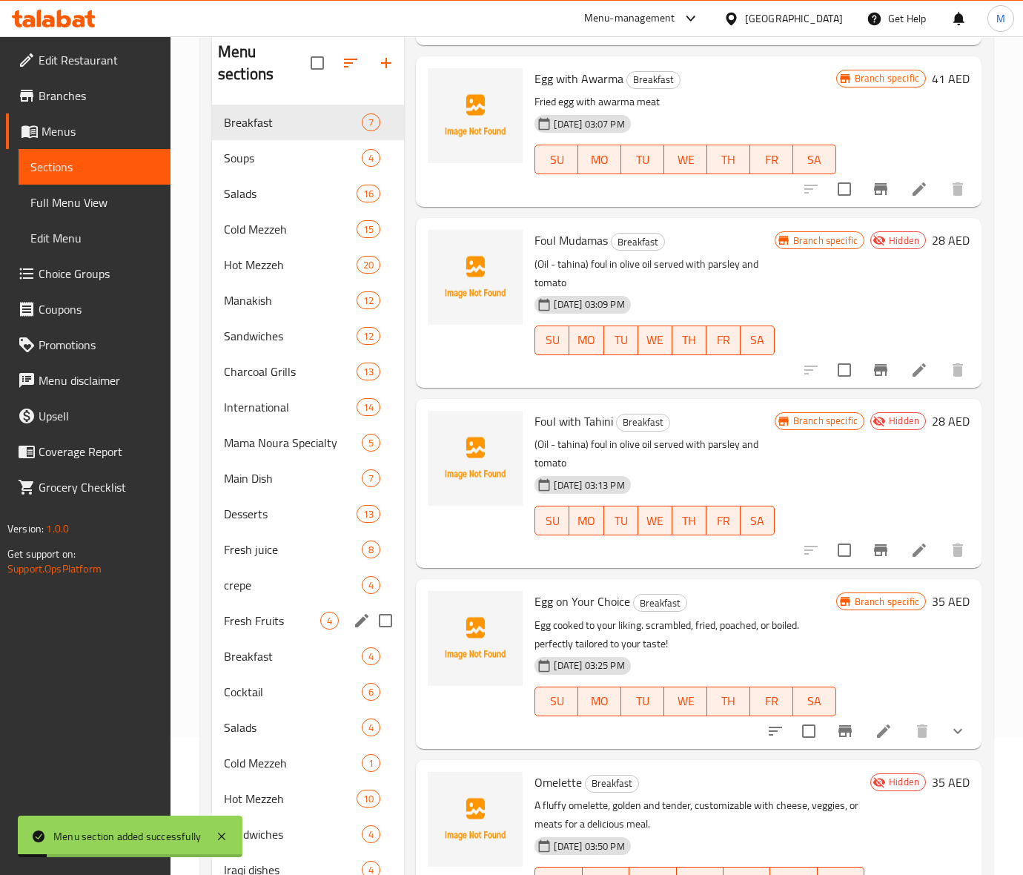
scroll to position [232, 0]
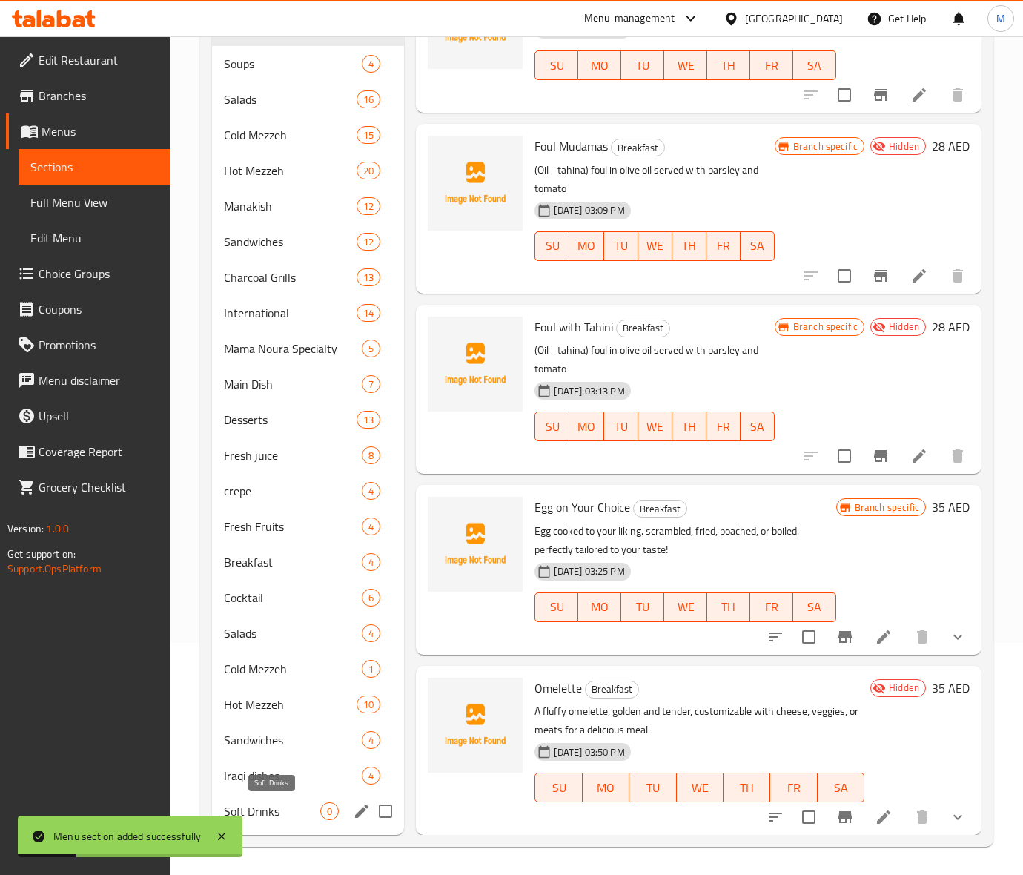
click at [248, 815] on span "Soft Drinks" at bounding box center [272, 811] width 96 height 18
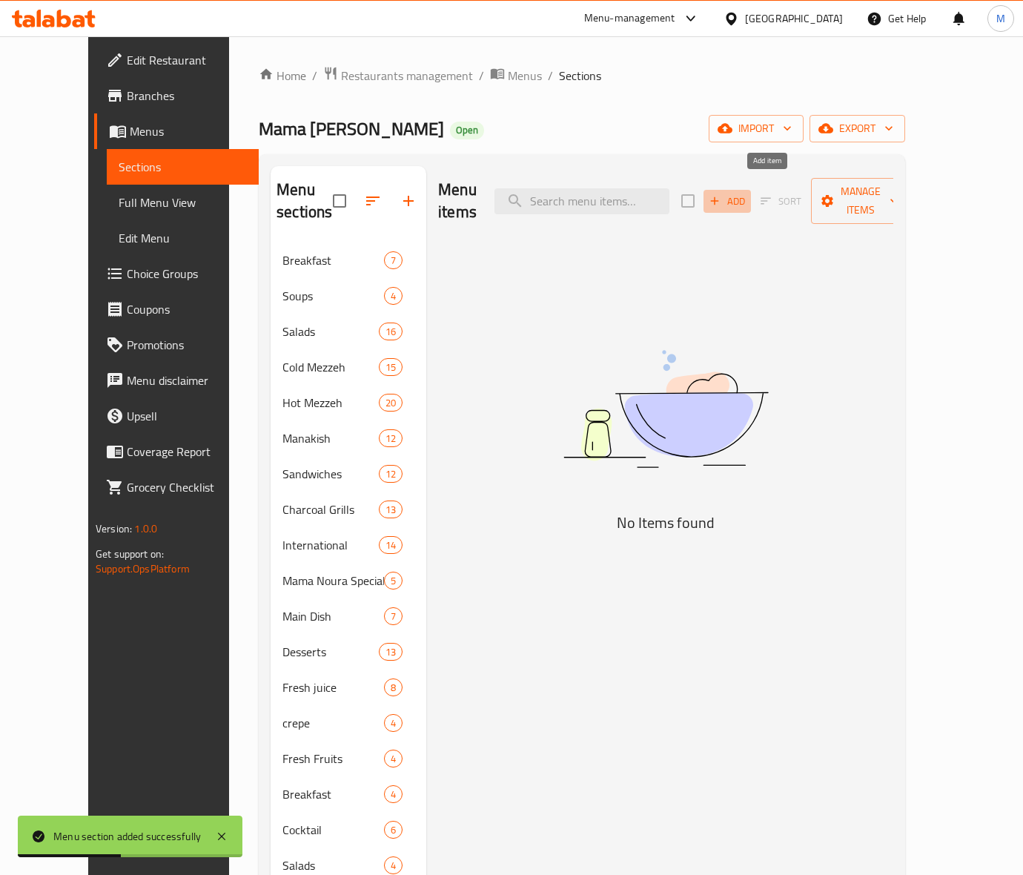
click at [747, 195] on span "Add" at bounding box center [727, 201] width 40 height 17
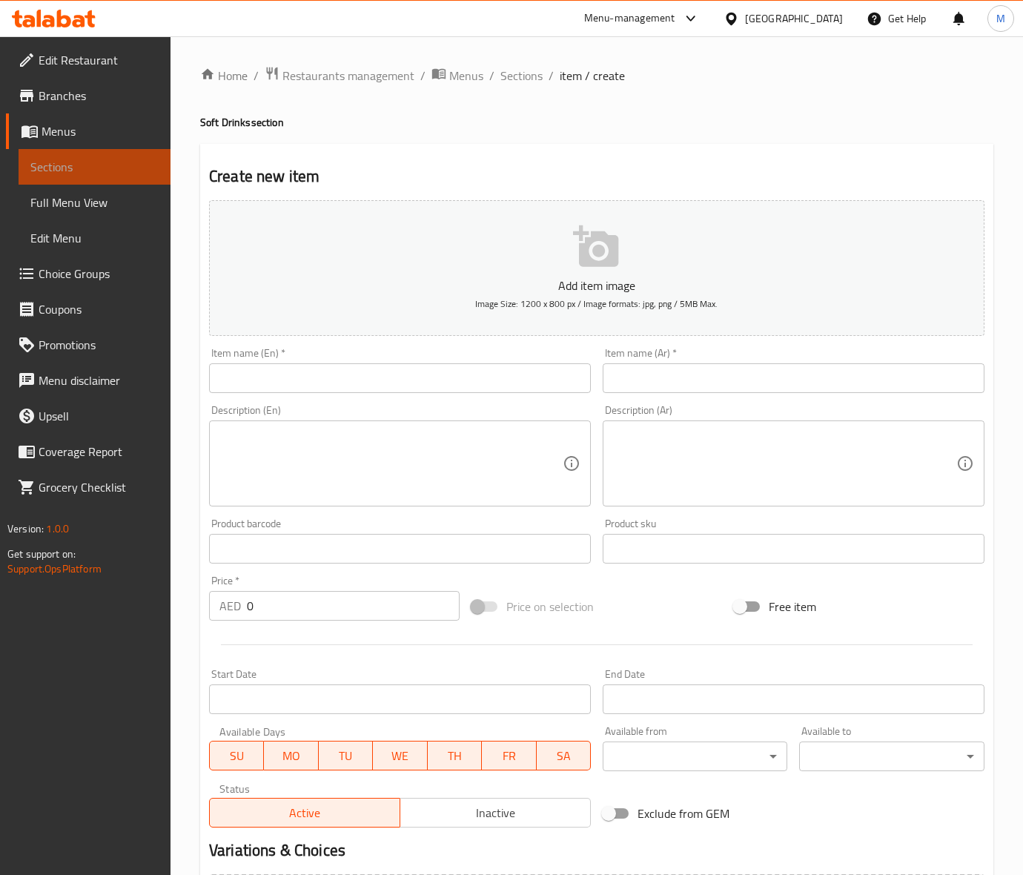
click at [94, 172] on span "Sections" at bounding box center [94, 167] width 128 height 18
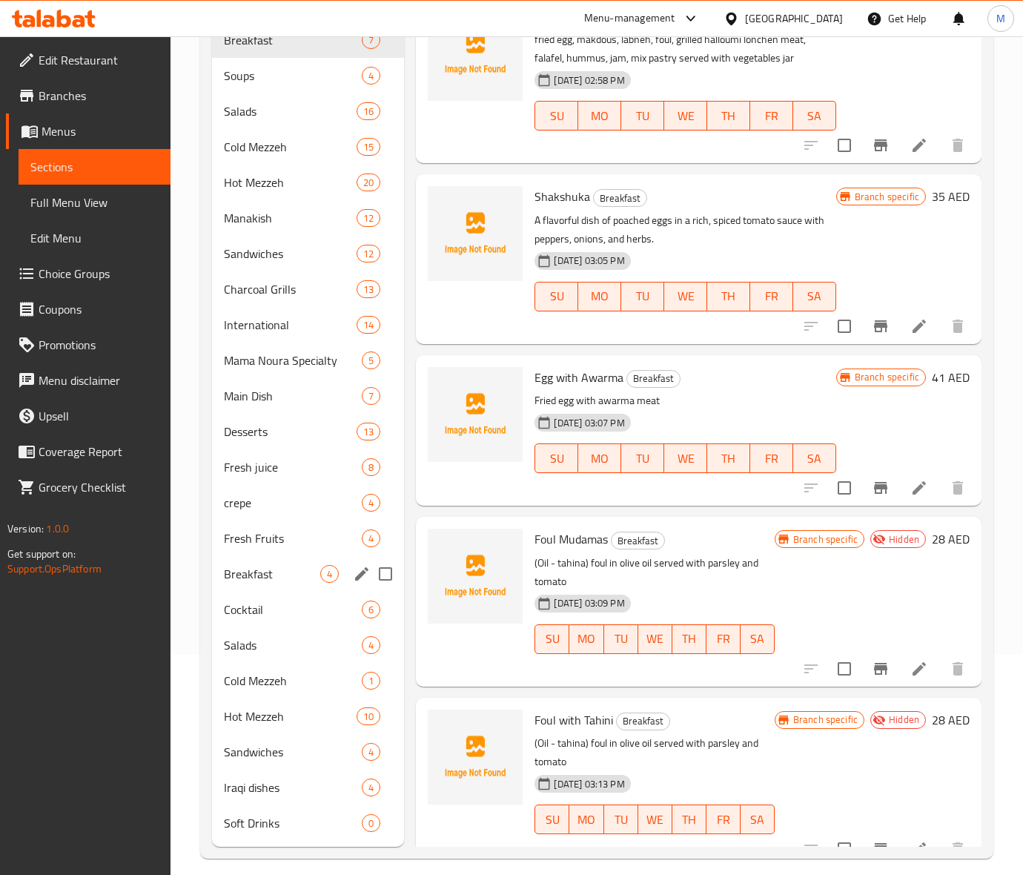
scroll to position [232, 0]
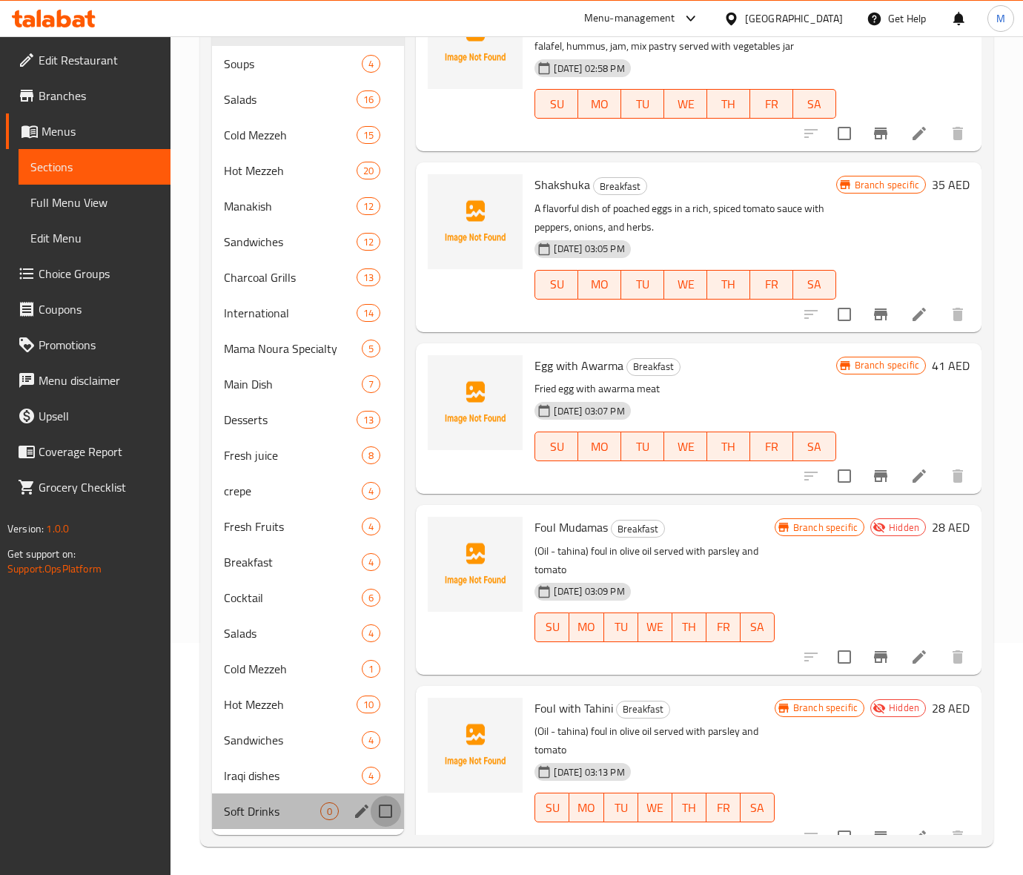
click at [376, 813] on input "Menu sections" at bounding box center [385, 810] width 31 height 31
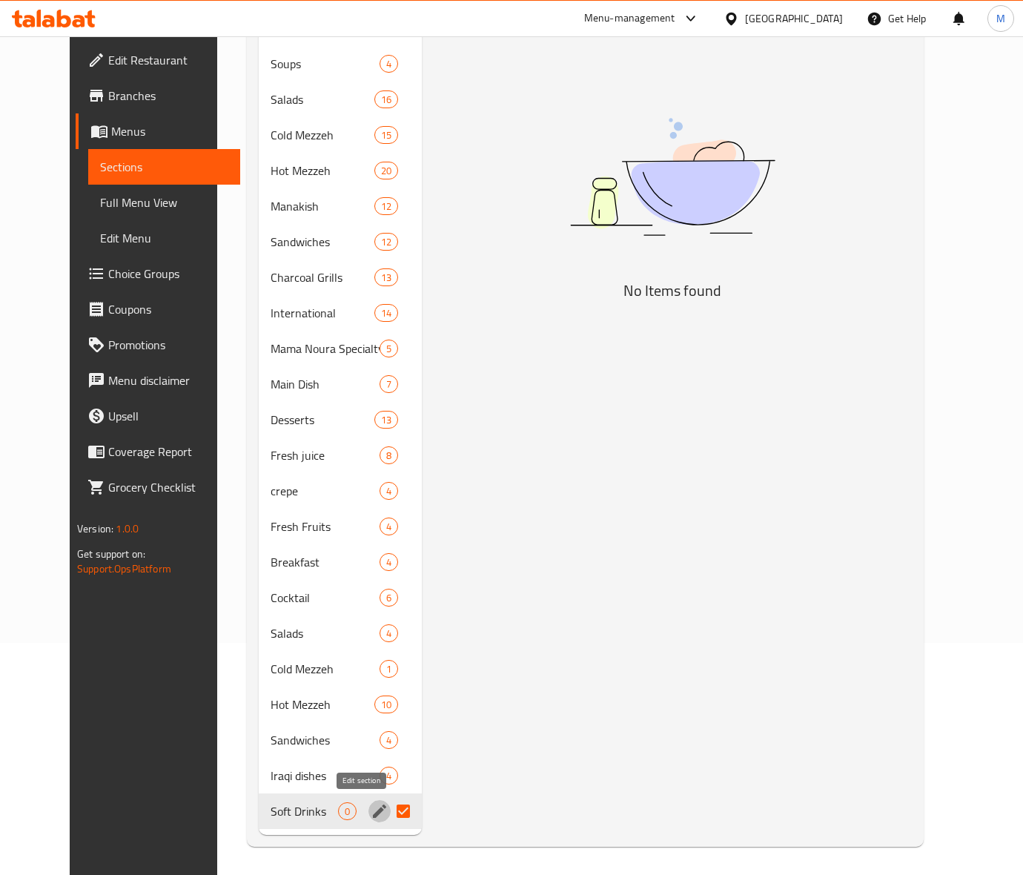
click at [371, 806] on icon "edit" at bounding box center [380, 811] width 18 height 18
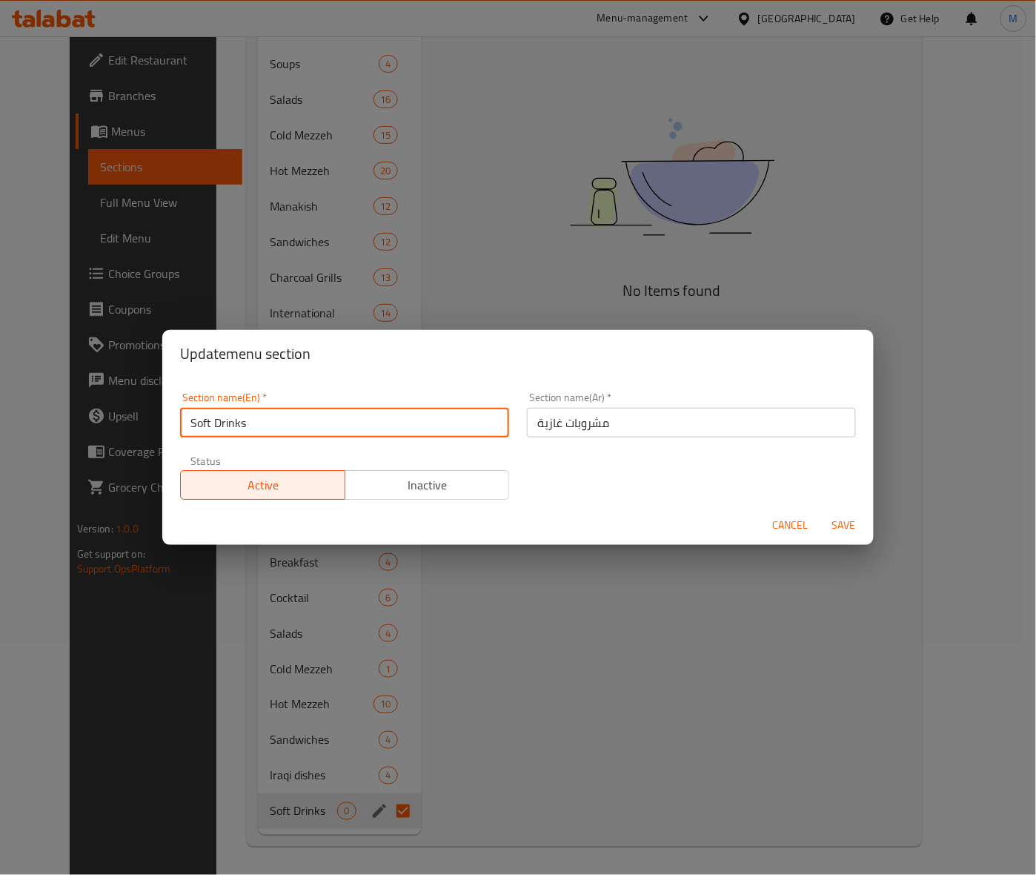
click at [190, 425] on input "Soft Drinks" at bounding box center [344, 423] width 329 height 30
click at [518, 425] on div "Section name(Ar)   * مشروبات غازية Section name(Ar) *" at bounding box center [691, 414] width 347 height 63
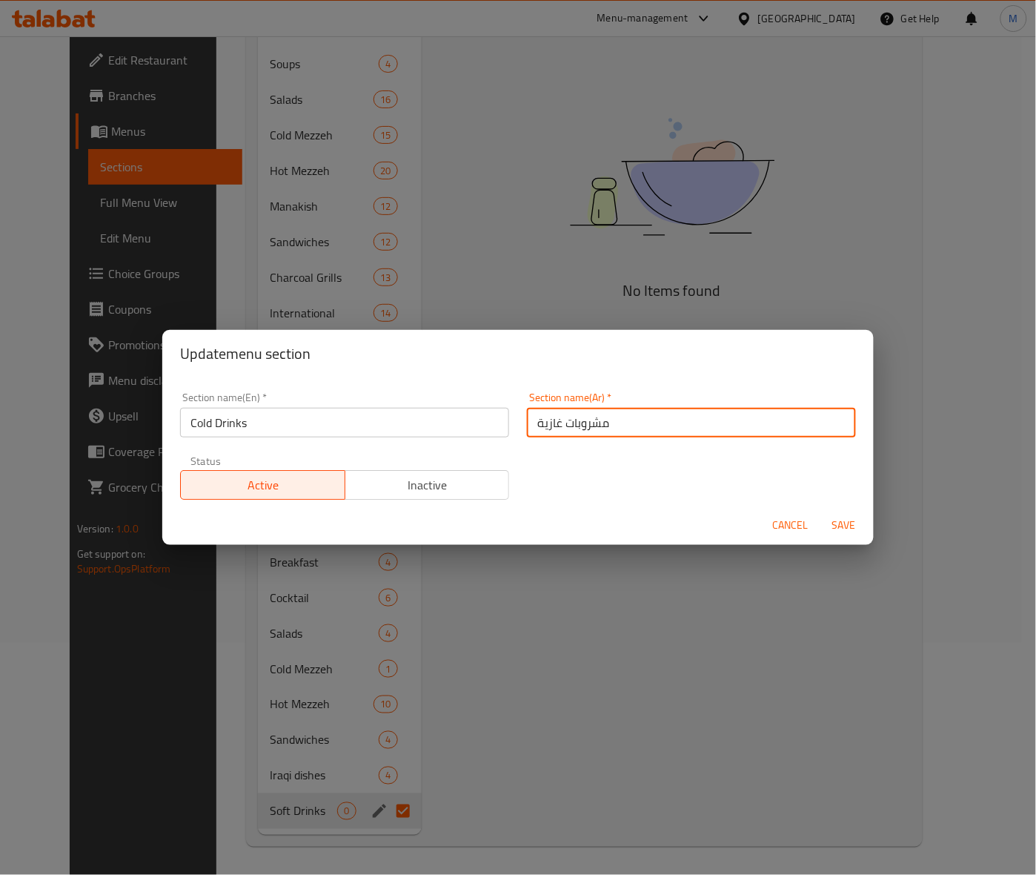
click at [527, 423] on input "مشروبات غازية" at bounding box center [691, 423] width 329 height 30
click at [528, 423] on input "مشروبات غازية" at bounding box center [691, 423] width 329 height 30
click at [539, 423] on input "مشروبات غازية" at bounding box center [691, 423] width 329 height 30
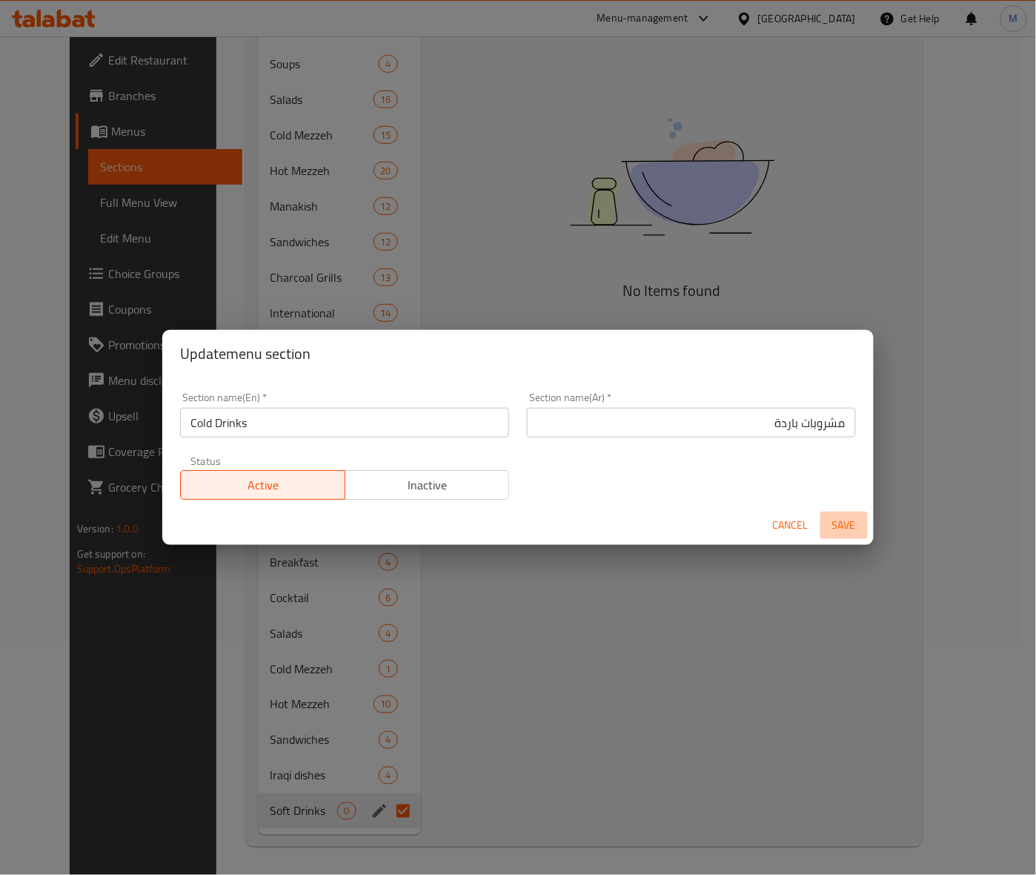
click at [831, 521] on span "Save" at bounding box center [844, 525] width 36 height 19
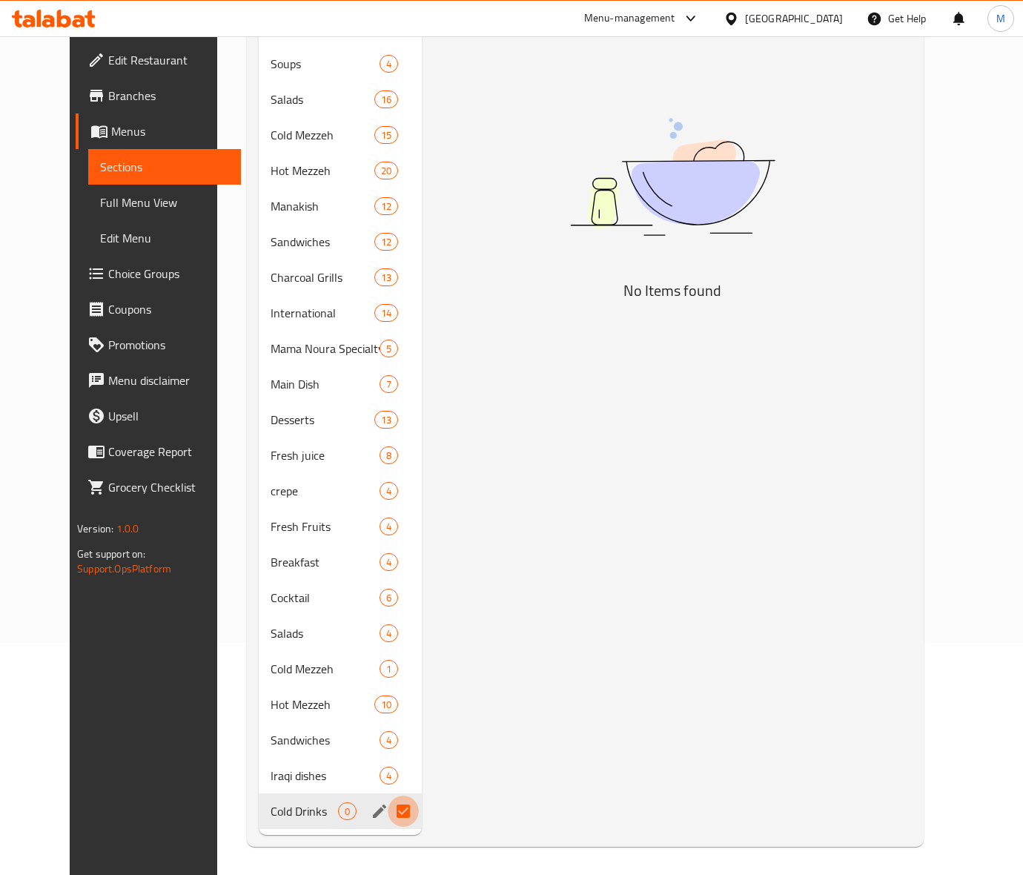
click at [394, 817] on input "Menu sections" at bounding box center [403, 810] width 31 height 31
click at [368, 820] on button "edit" at bounding box center [379, 811] width 22 height 22
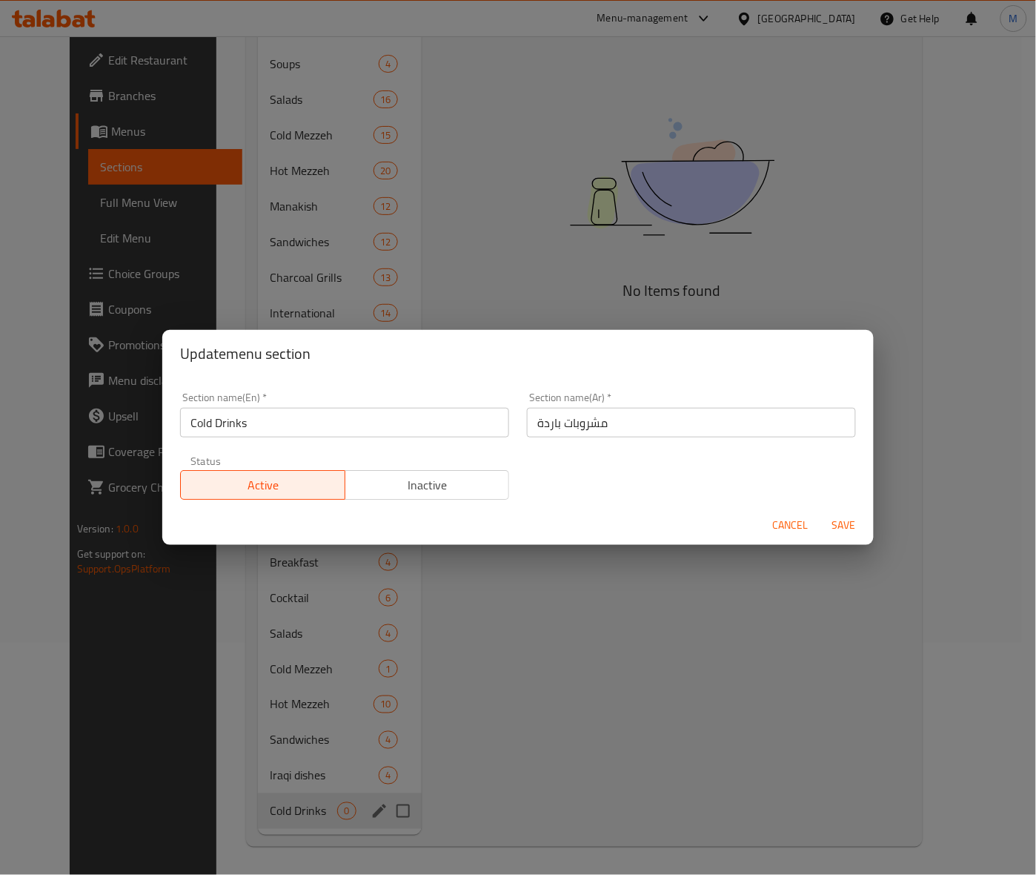
click at [761, 517] on div "Cancel Save" at bounding box center [517, 524] width 711 height 39
drag, startPoint x: 797, startPoint y: 521, endPoint x: 422, endPoint y: 798, distance: 465.7
click at [797, 524] on span "Cancel" at bounding box center [791, 525] width 36 height 19
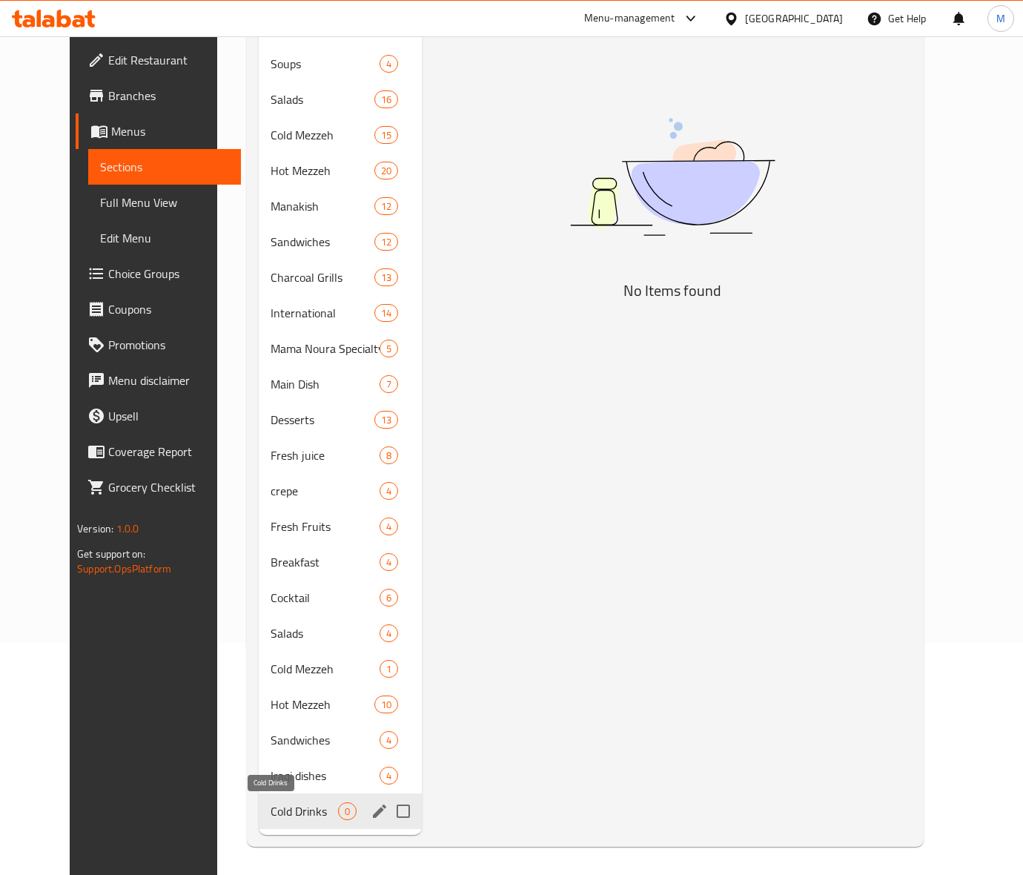
click at [271, 814] on span "Cold Drinks" at bounding box center [304, 811] width 67 height 18
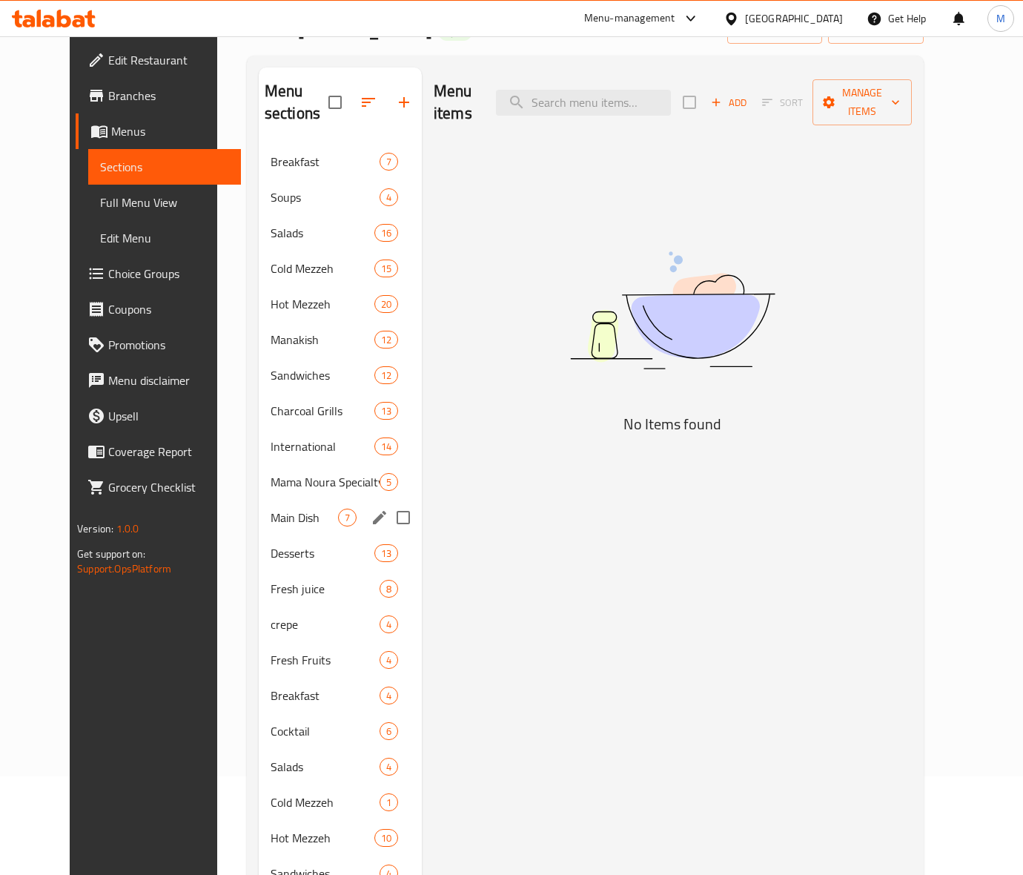
scroll to position [232, 0]
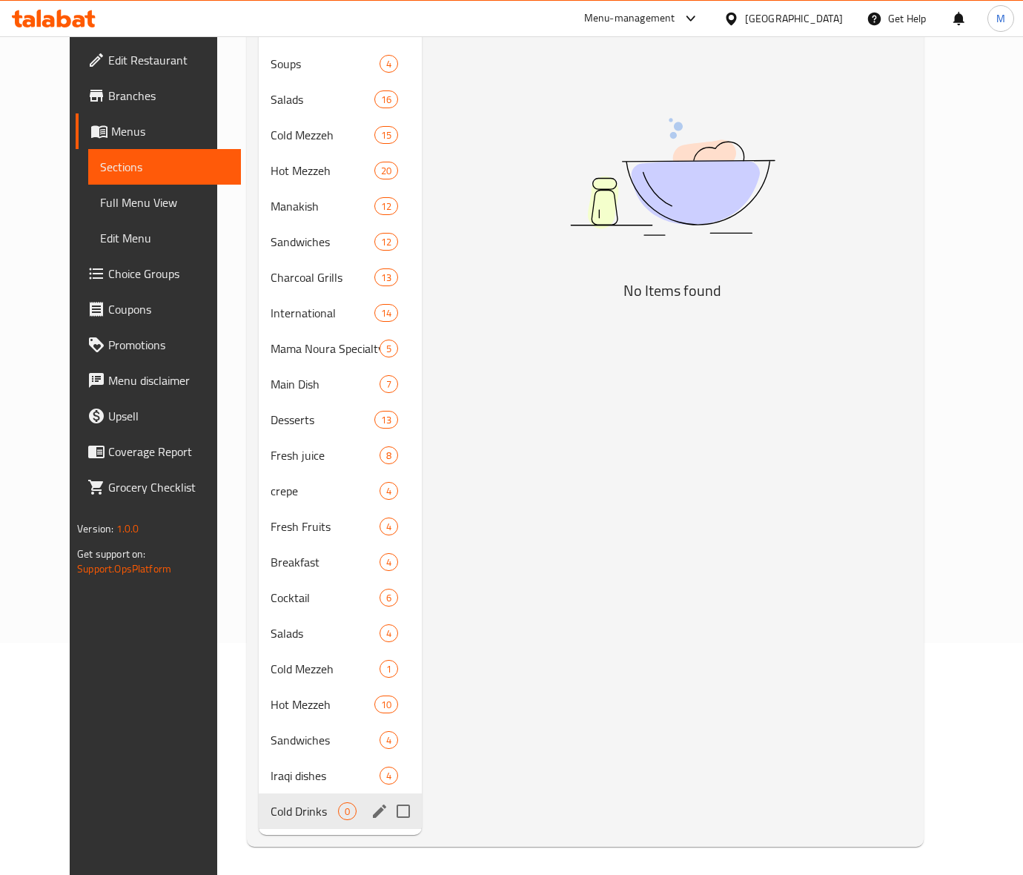
click at [373, 809] on icon "edit" at bounding box center [379, 810] width 13 height 13
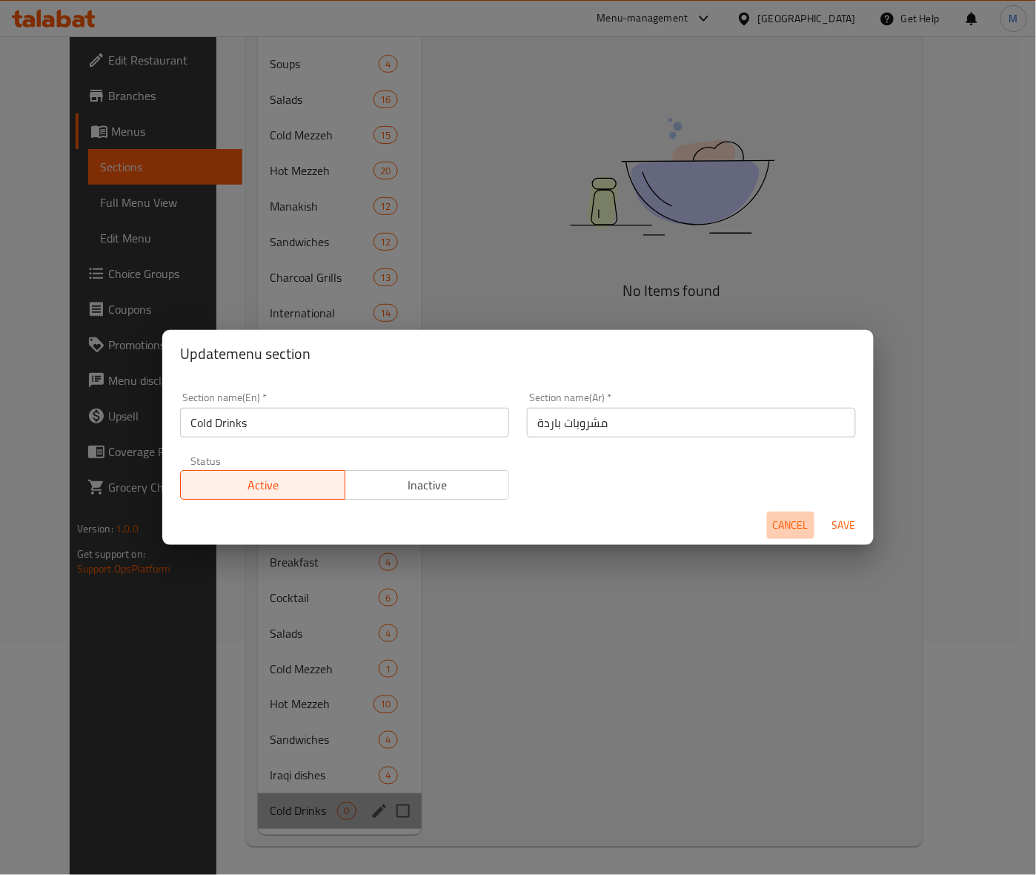
click at [775, 524] on span "Cancel" at bounding box center [791, 525] width 36 height 19
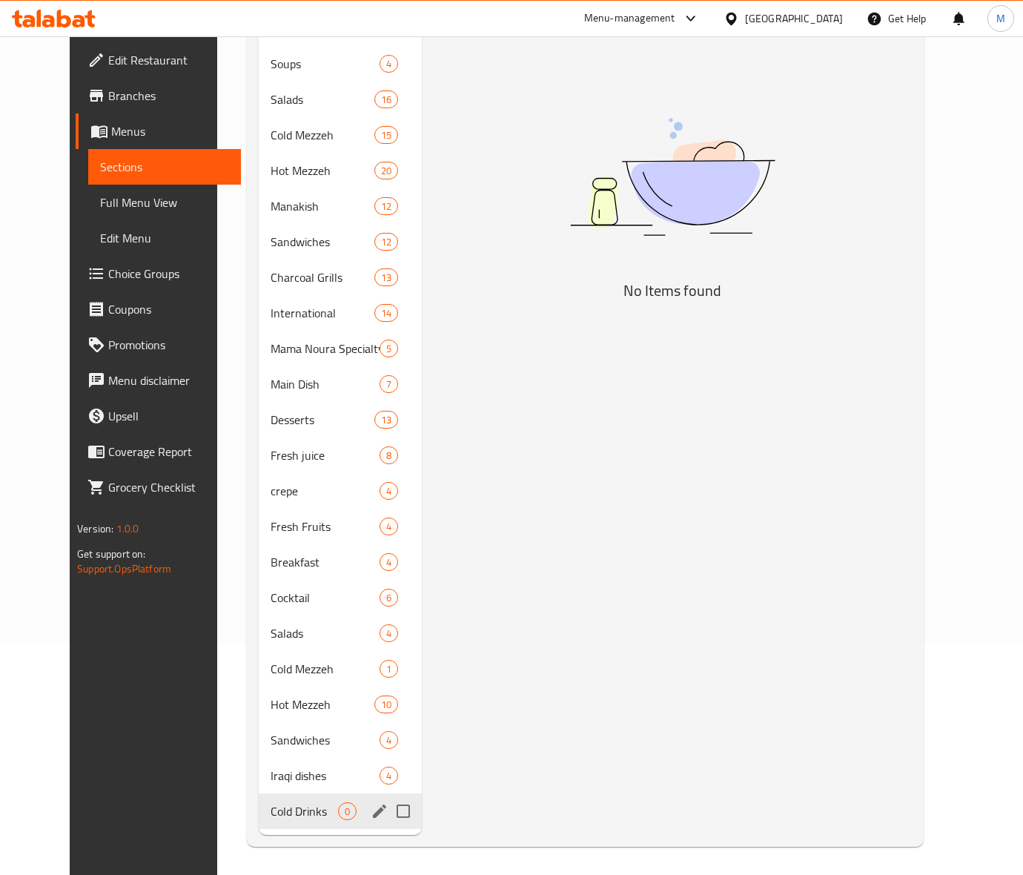
click at [271, 802] on span "Cold Drinks" at bounding box center [304, 811] width 67 height 18
click at [271, 806] on span "Cold Drinks" at bounding box center [304, 811] width 67 height 18
click at [271, 768] on span "Iraqi dishes" at bounding box center [304, 775] width 67 height 18
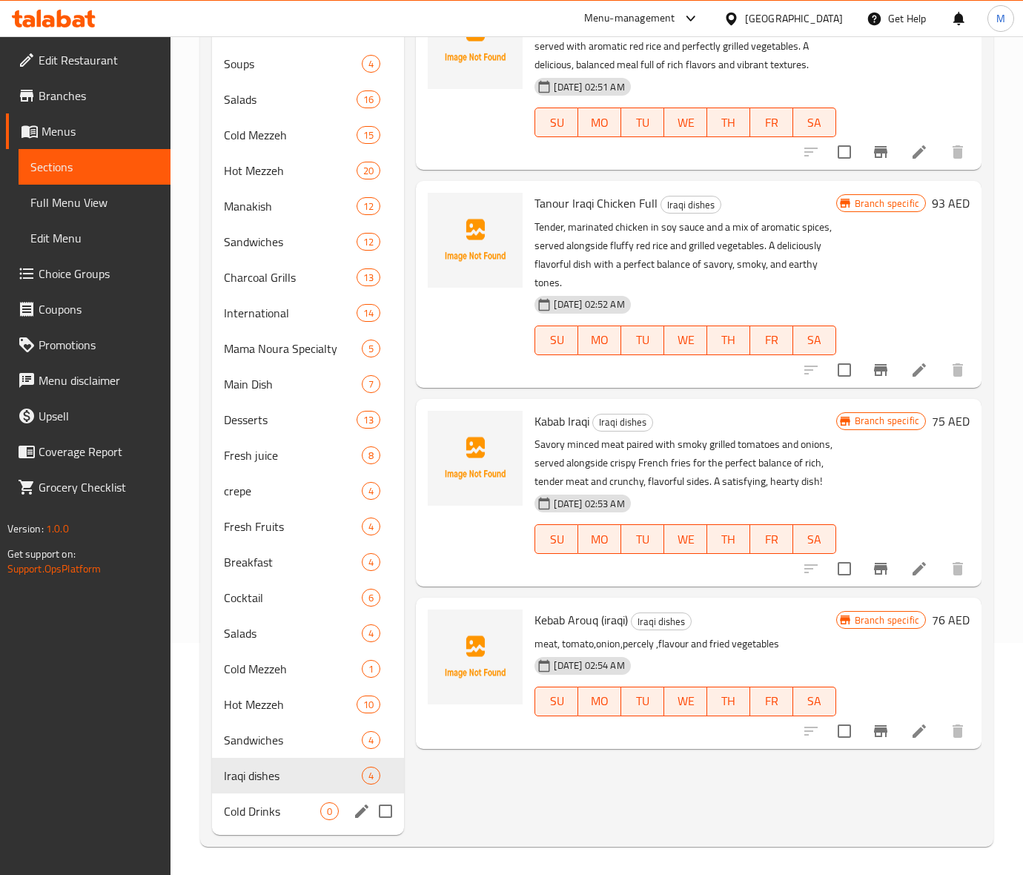
click at [260, 817] on span "Cold Drinks" at bounding box center [272, 811] width 96 height 18
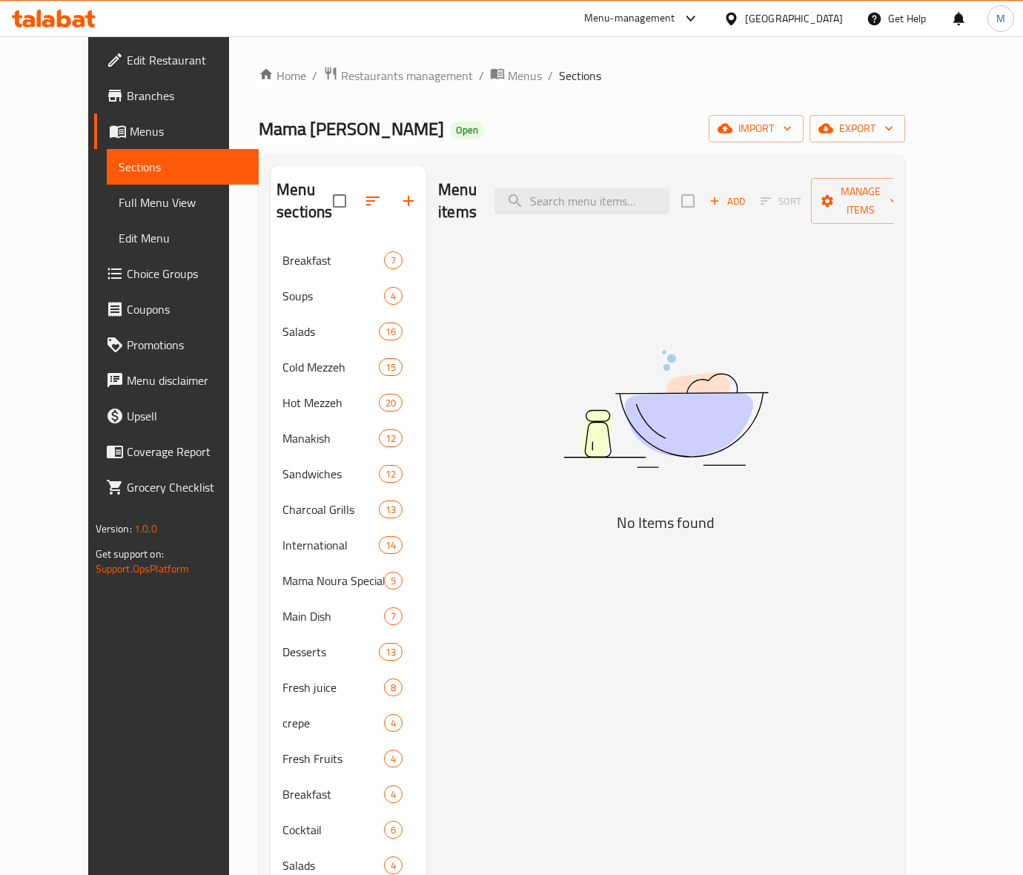
click at [747, 193] on span "Add" at bounding box center [727, 201] width 40 height 17
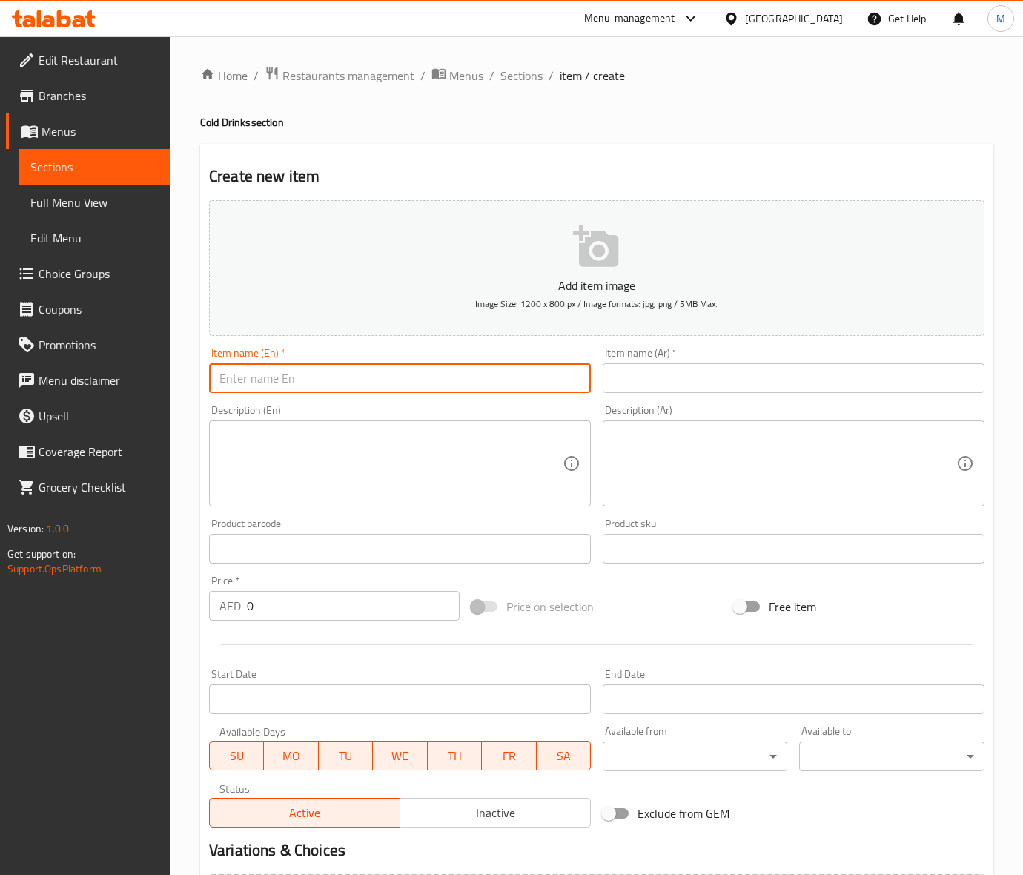
click at [260, 382] on input "text" at bounding box center [400, 378] width 382 height 30
paste input "SOFT DRINKS"
click at [316, 386] on input "SOFT DRINKS" at bounding box center [400, 378] width 382 height 30
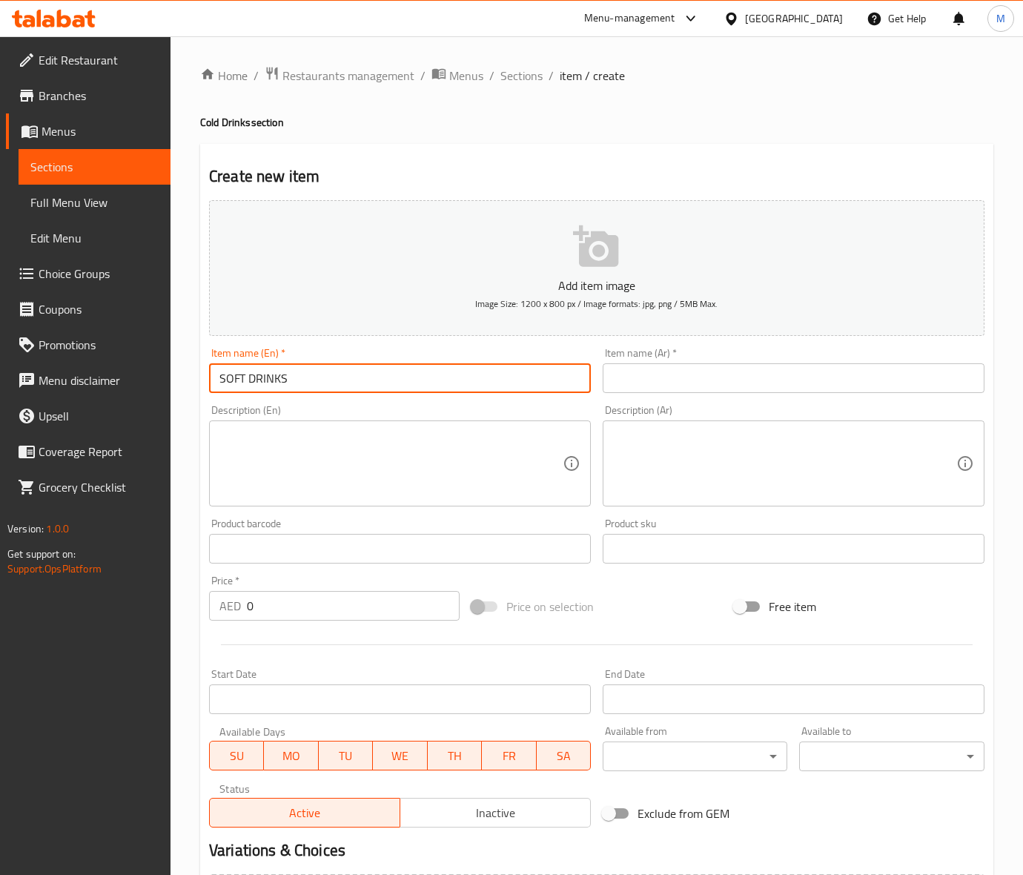
click at [316, 386] on input "SOFT DRINKS" at bounding box center [400, 378] width 382 height 30
click at [635, 380] on input "text" at bounding box center [794, 378] width 382 height 30
click at [326, 480] on textarea at bounding box center [390, 463] width 343 height 70
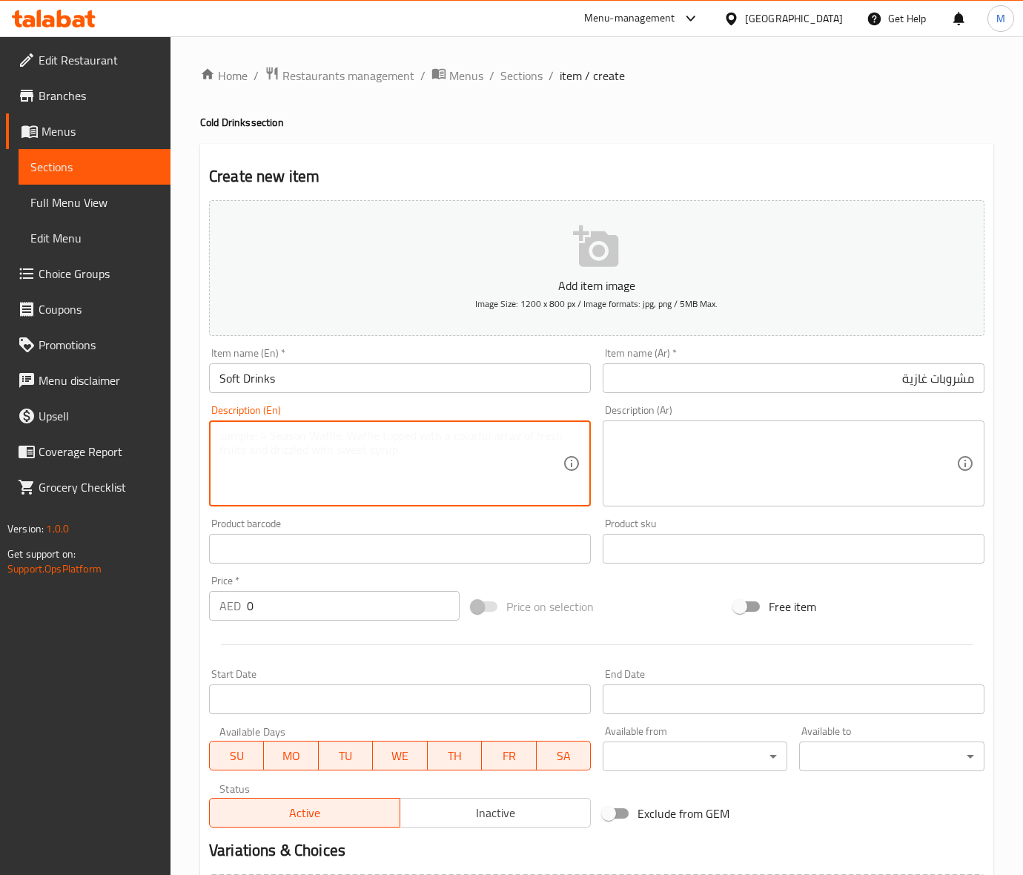
paste textarea "Choice of drink"
click at [274, 431] on textarea "Choice of drink" at bounding box center [390, 463] width 343 height 70
click at [298, 442] on textarea "Choice of Drink" at bounding box center [390, 463] width 343 height 70
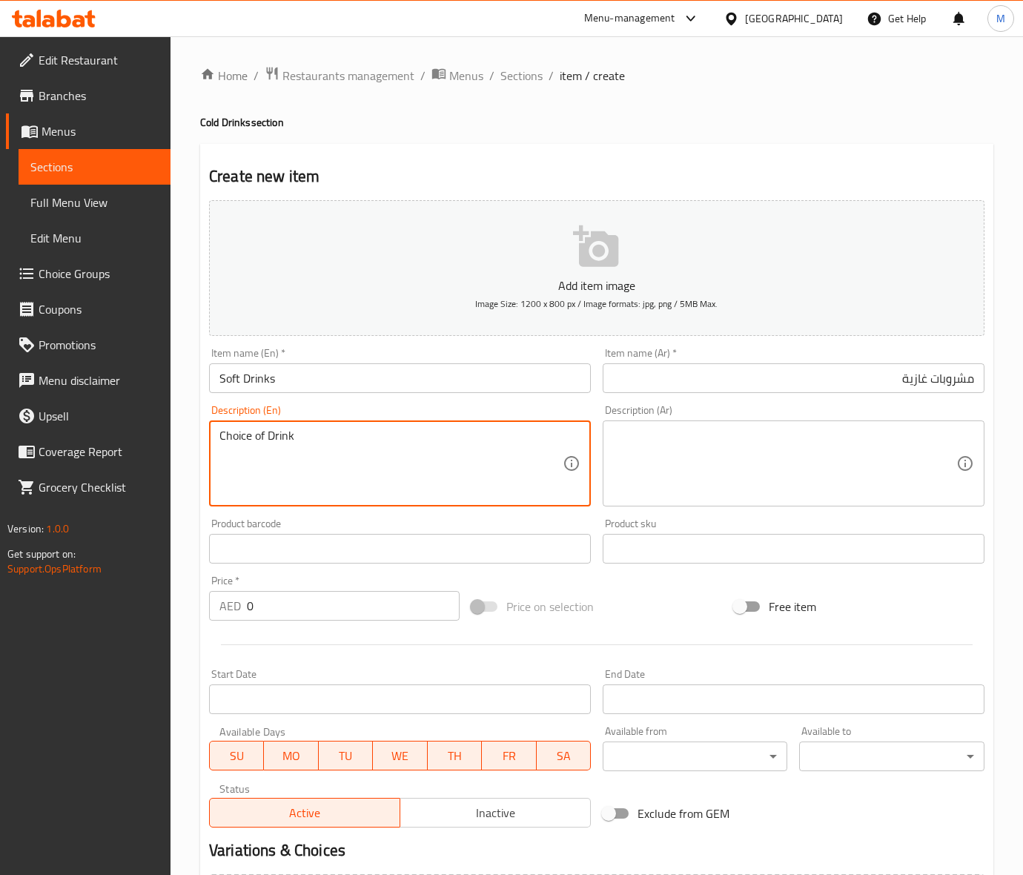
click at [298, 442] on textarea "Choice of Drink" at bounding box center [390, 463] width 343 height 70
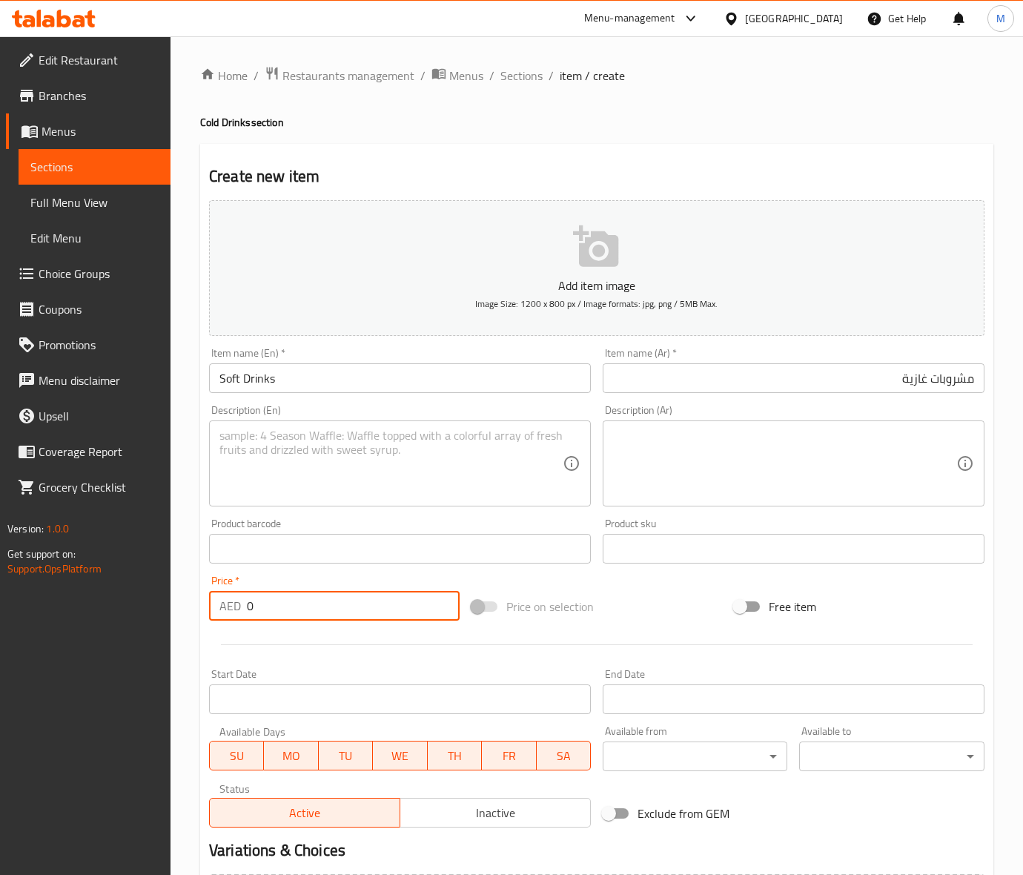
click at [306, 605] on input "0" at bounding box center [353, 606] width 213 height 30
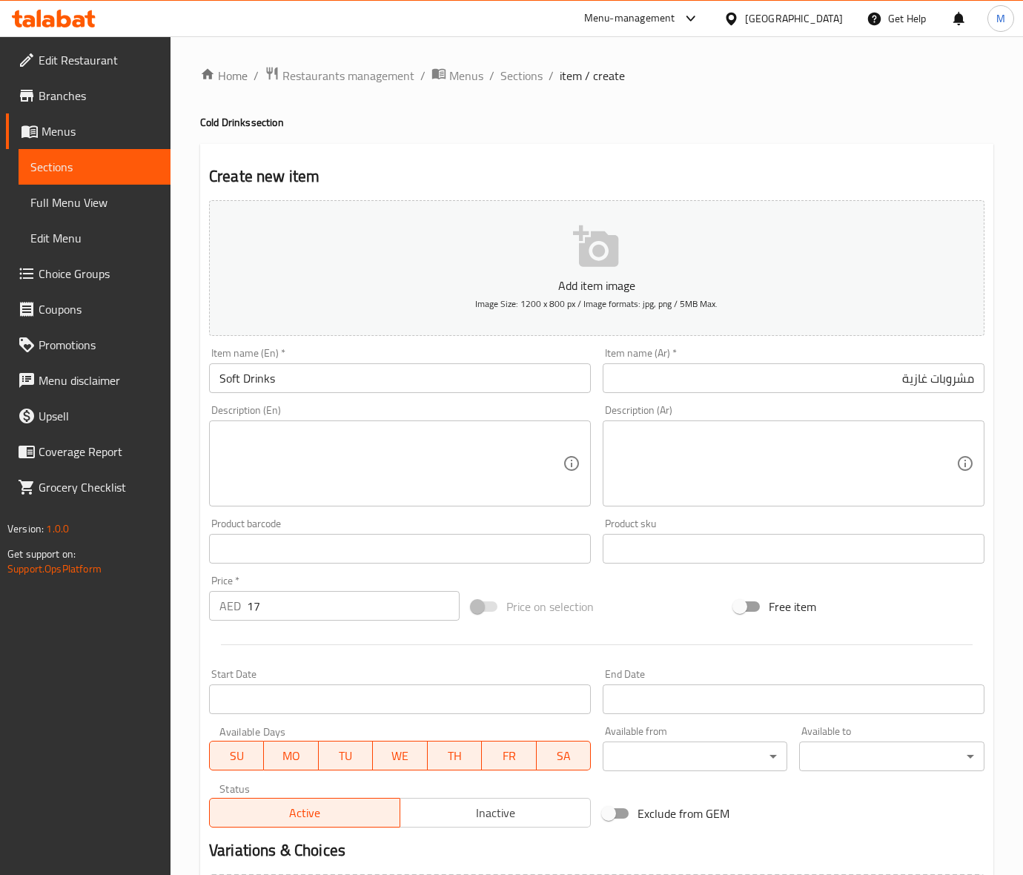
click at [653, 603] on div "Price on selection" at bounding box center [596, 606] width 262 height 40
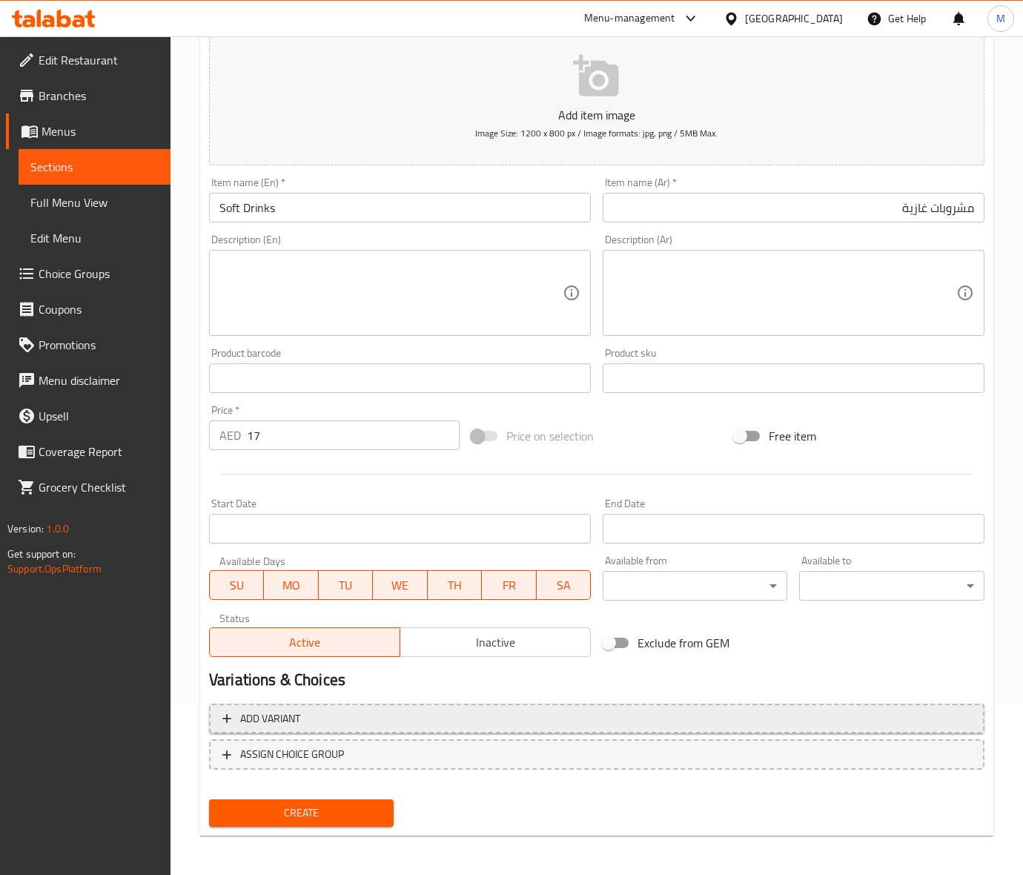
click at [358, 720] on span "Add variant" at bounding box center [596, 718] width 749 height 19
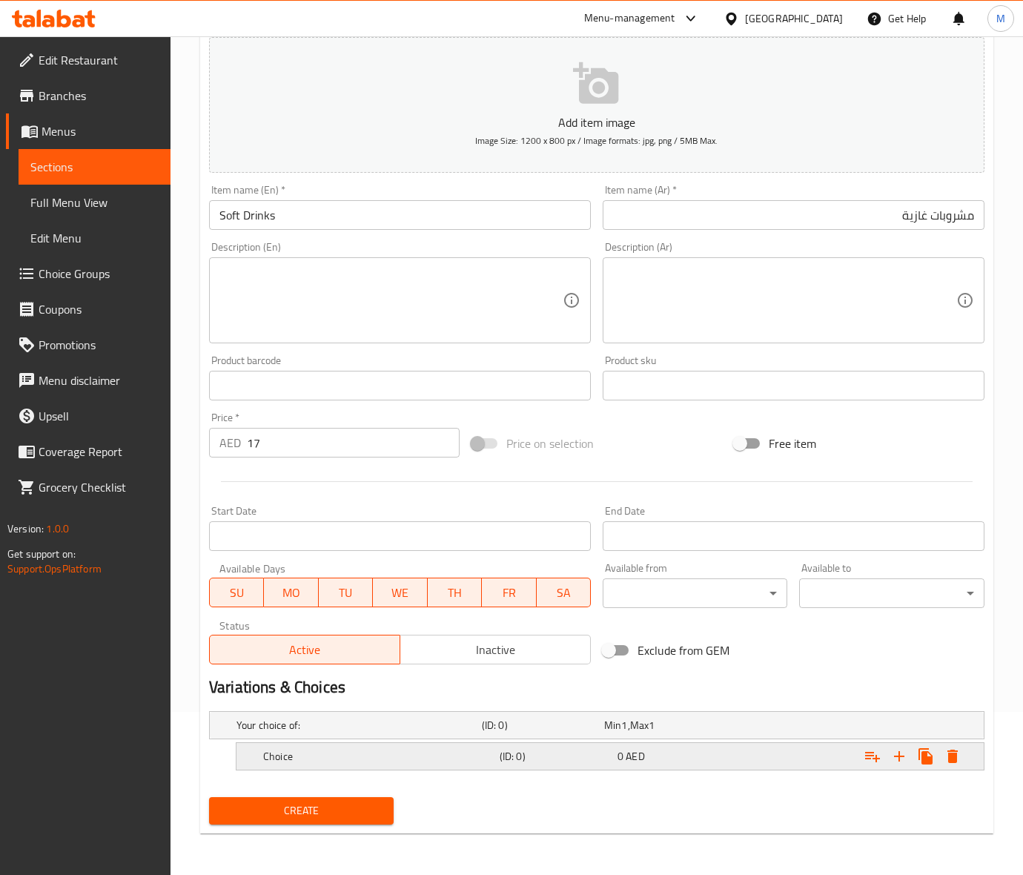
scroll to position [163, 0]
click at [904, 752] on icon "Expand" at bounding box center [899, 756] width 18 height 18
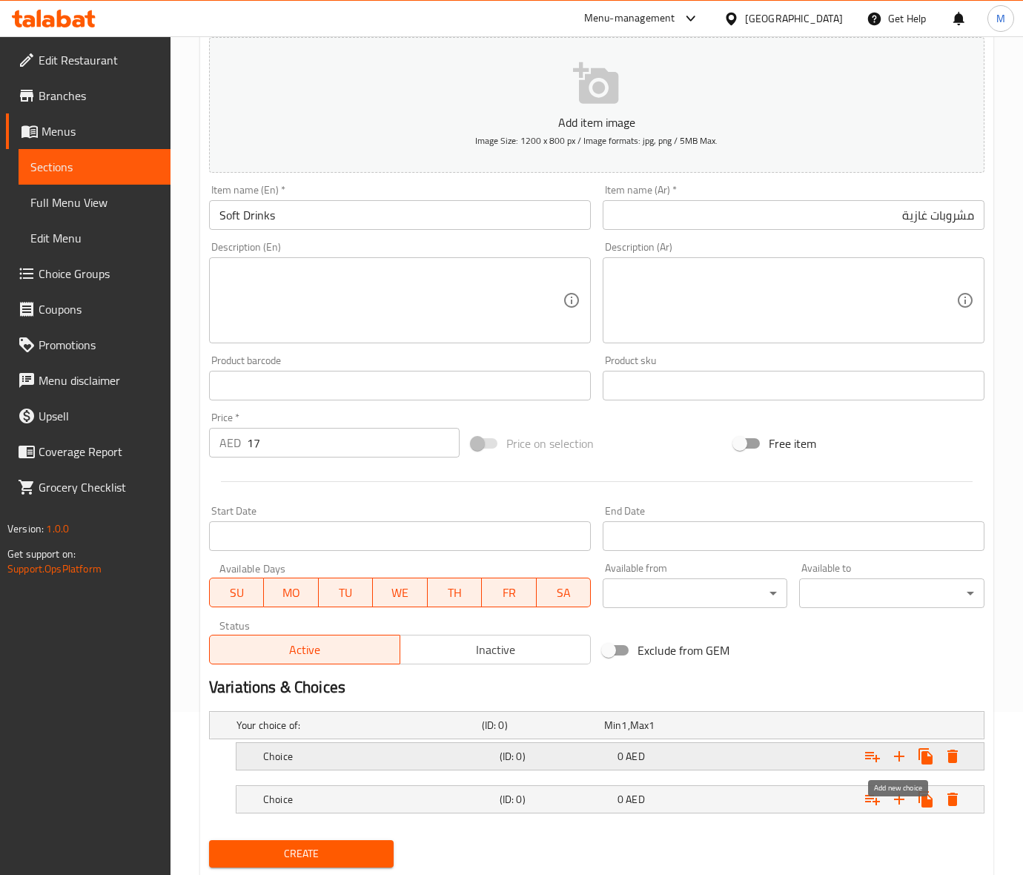
click at [904, 752] on icon "Expand" at bounding box center [899, 756] width 18 height 18
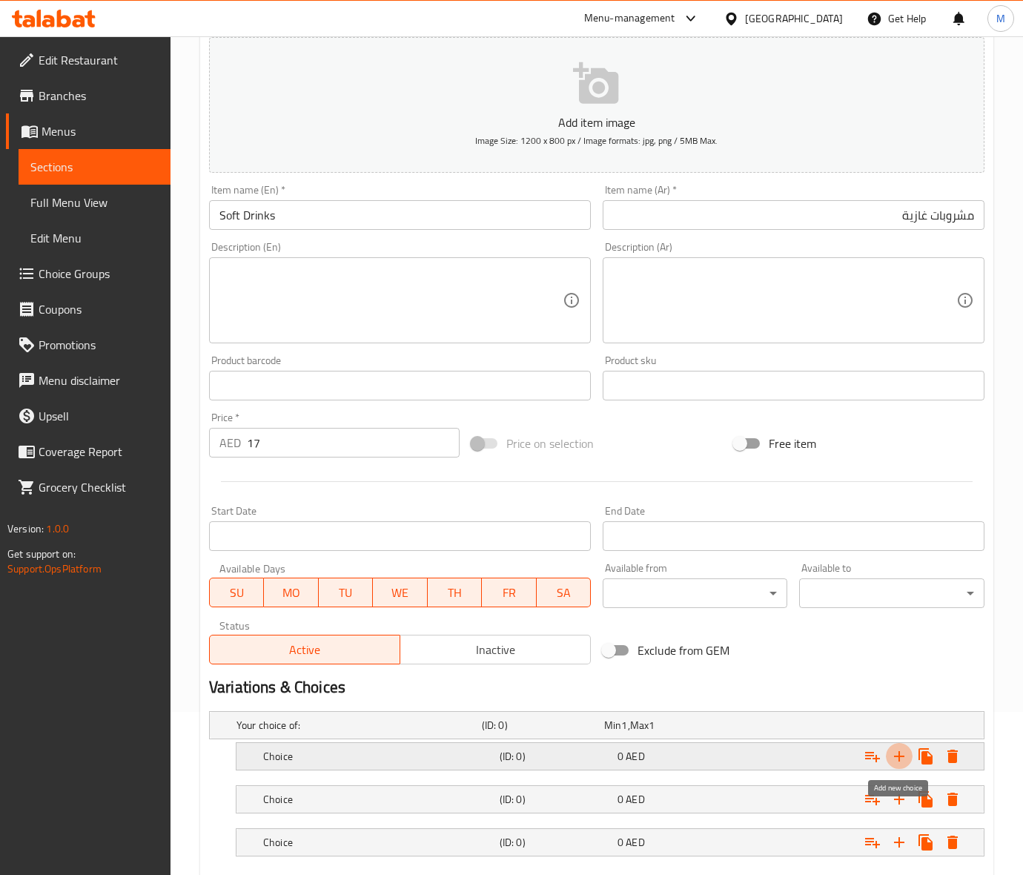
click at [904, 752] on icon "Expand" at bounding box center [899, 756] width 18 height 18
click at [903, 753] on icon "Expand" at bounding box center [899, 756] width 18 height 18
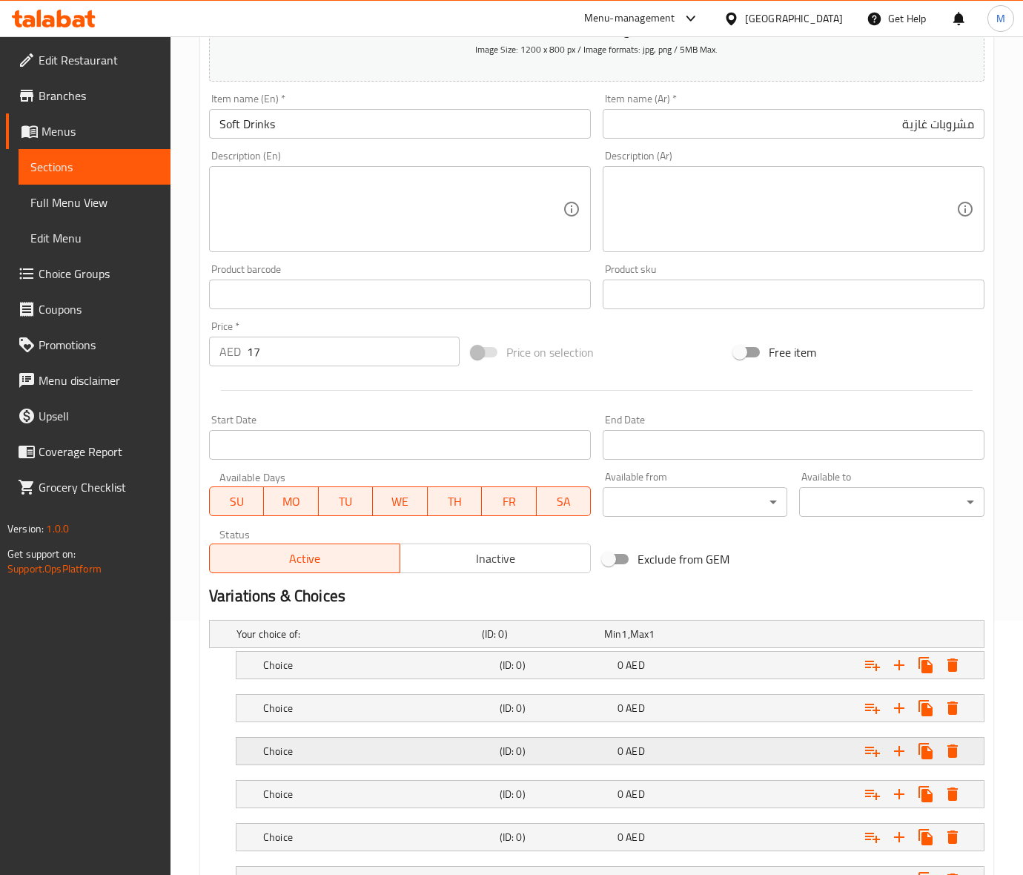
scroll to position [379, 0]
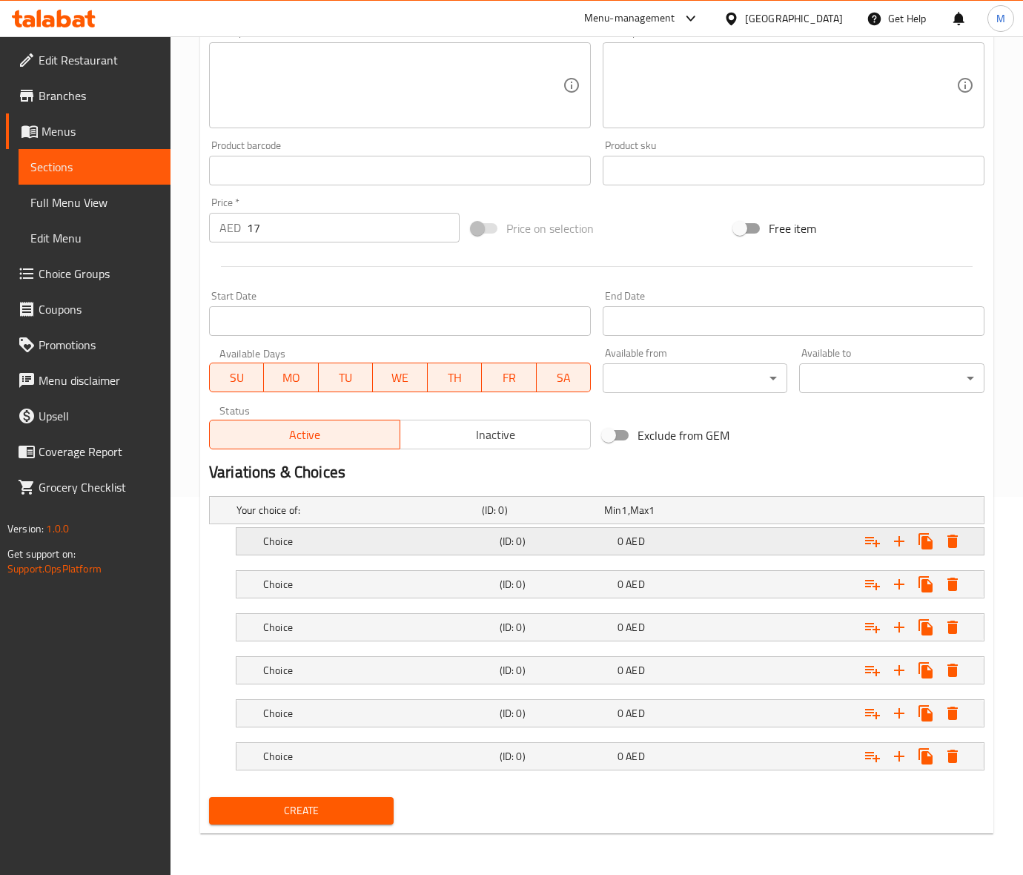
click at [308, 542] on h5 "Choice" at bounding box center [378, 541] width 230 height 15
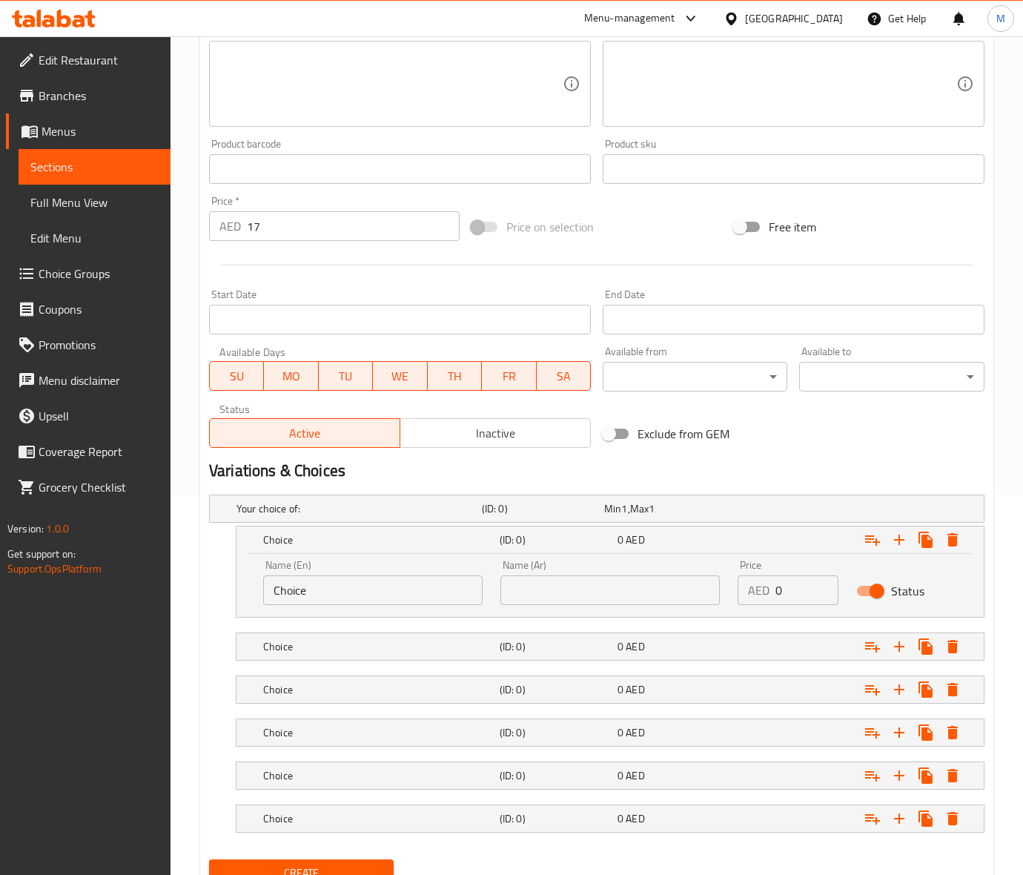
click at [339, 594] on input "Choice" at bounding box center [372, 590] width 219 height 30
paste input "pepsi"
click at [339, 594] on input "Choice" at bounding box center [372, 590] width 219 height 30
click at [339, 594] on input "pepsi" at bounding box center [372, 590] width 219 height 30
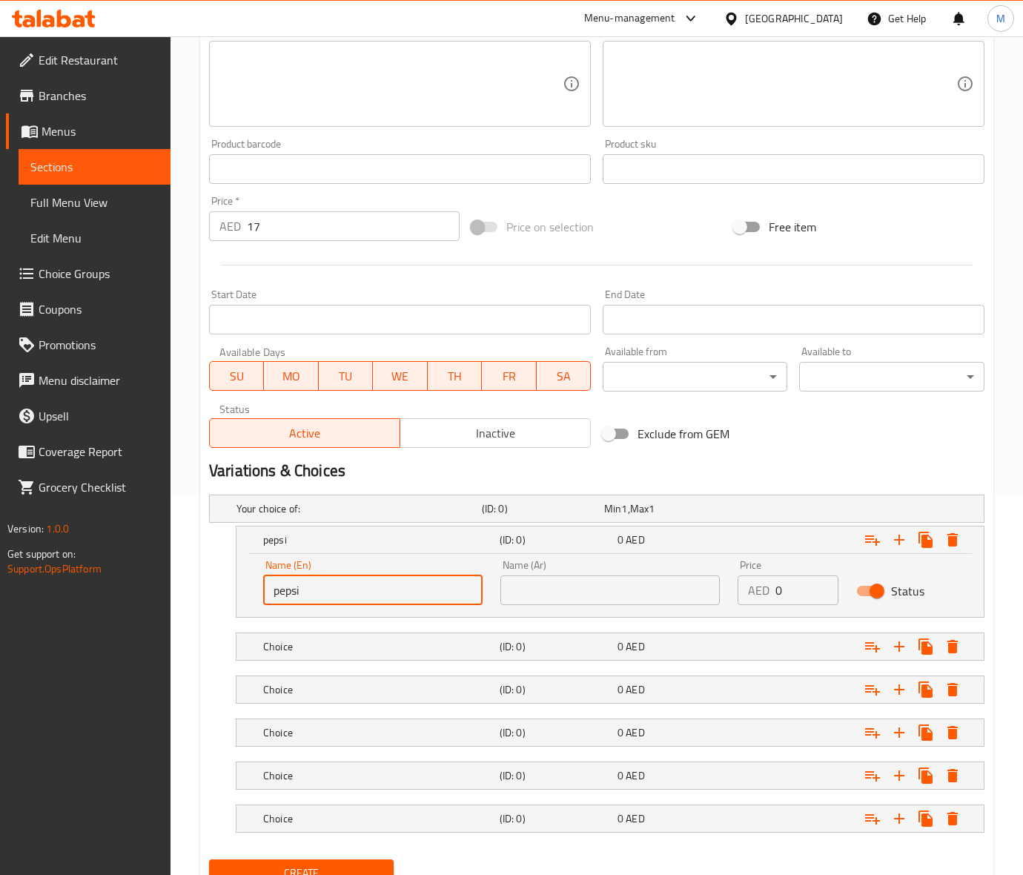
click at [339, 594] on input "pepsi" at bounding box center [372, 590] width 219 height 30
click at [339, 594] on input "Pepsi" at bounding box center [372, 590] width 219 height 30
click at [212, 600] on div "Pepsi (ID: 0) 0 AED Name (En) Pepsi Name (En) Name (Ar) Name (Ar) Price AED 0 P…" at bounding box center [596, 571] width 775 height 92
click at [290, 580] on input "Pepsi" at bounding box center [372, 590] width 219 height 30
click at [536, 591] on input "text" at bounding box center [609, 590] width 219 height 30
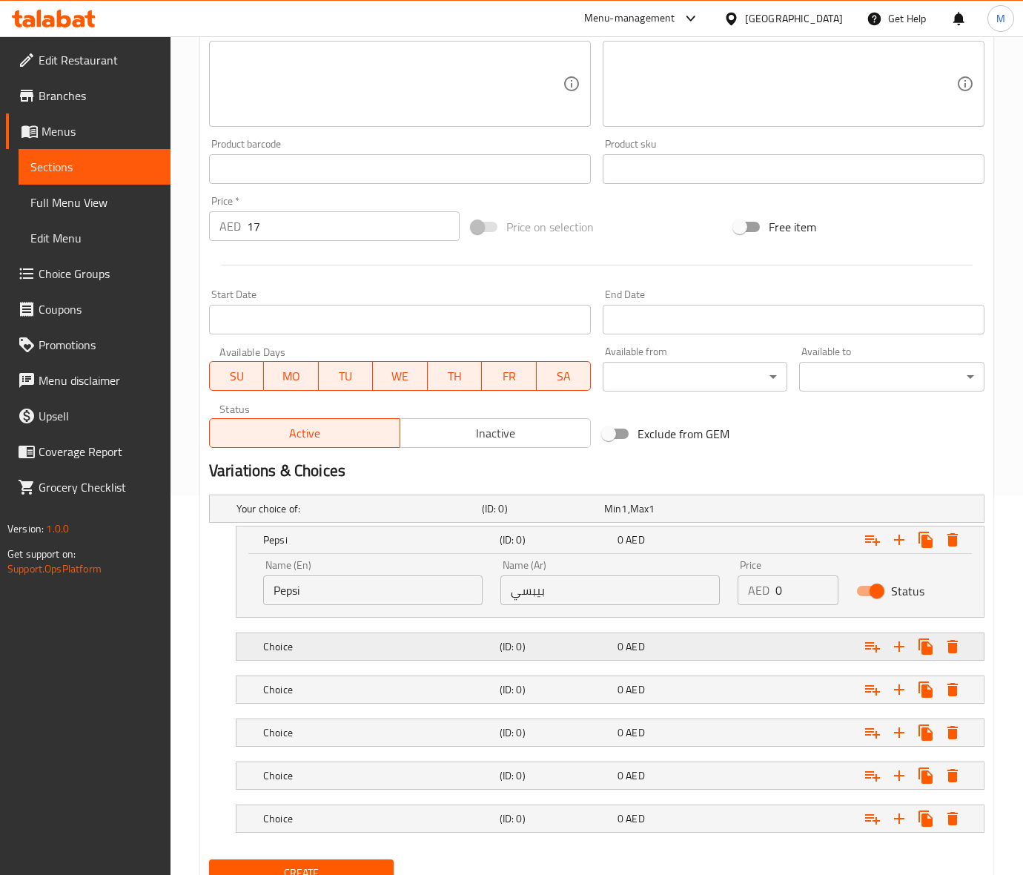
click at [333, 643] on h5 "Choice" at bounding box center [378, 646] width 230 height 15
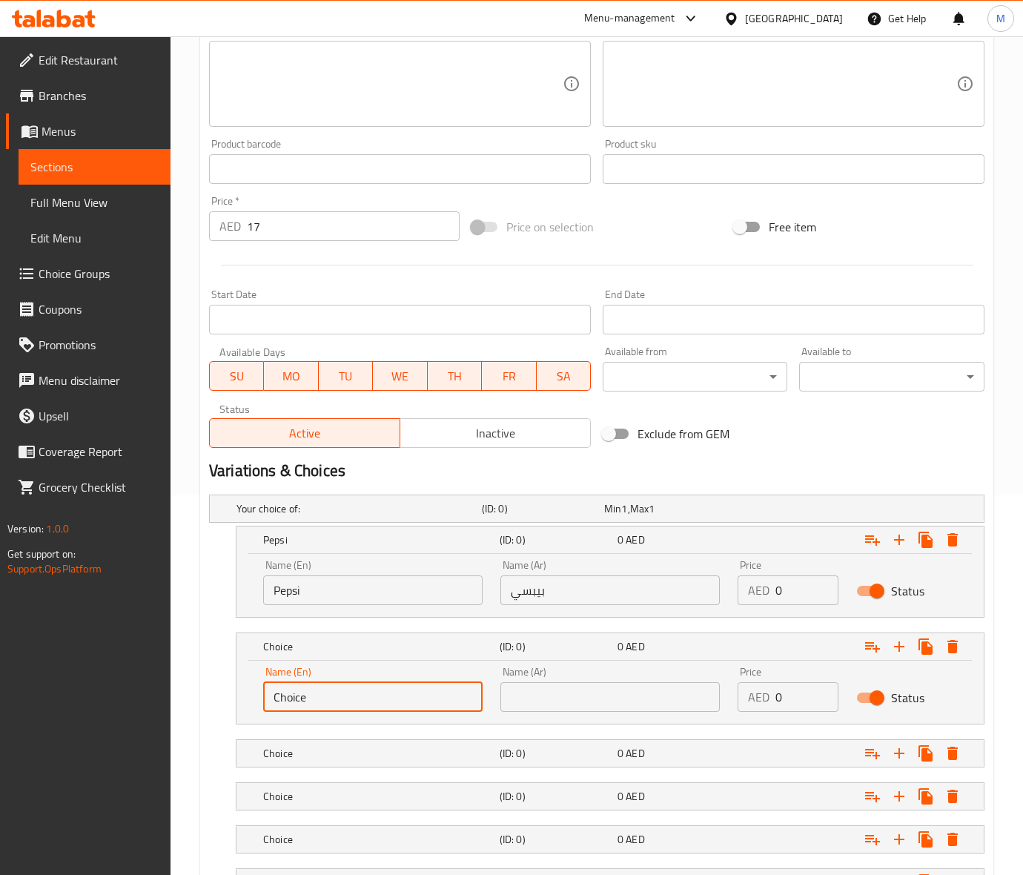
click at [354, 698] on input "Choice" at bounding box center [372, 697] width 219 height 30
paste input "diet pepsi"
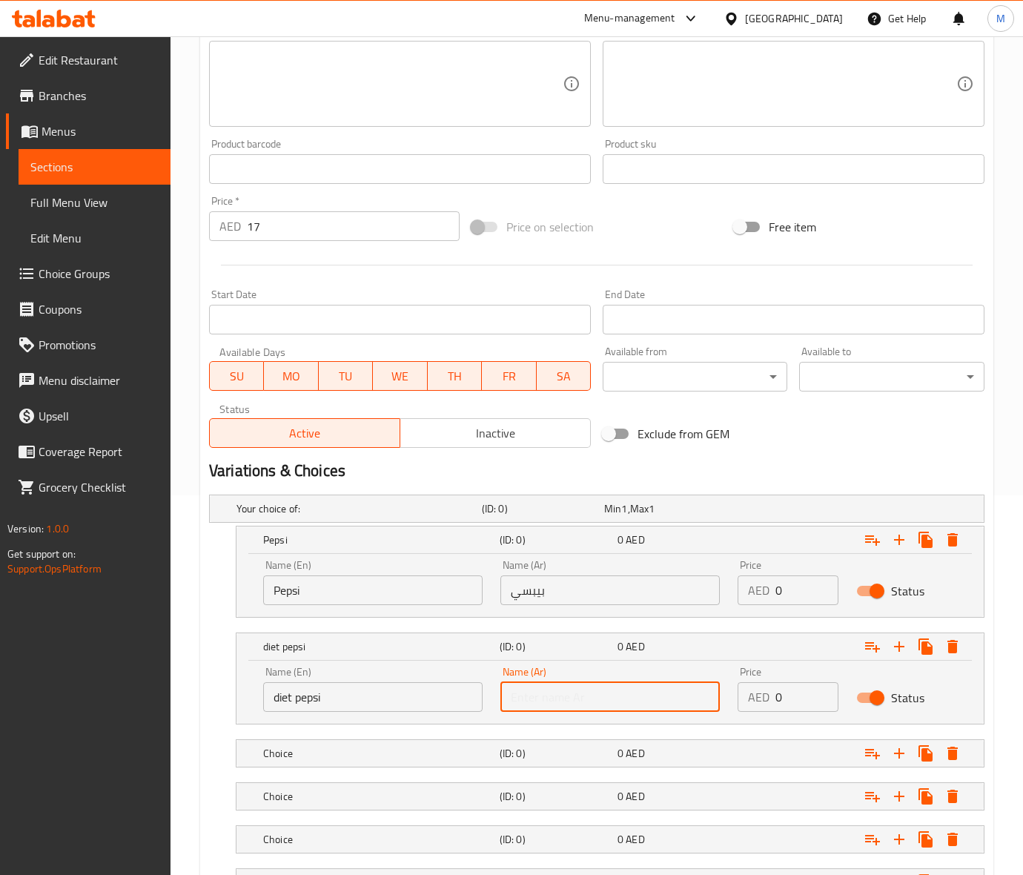
click at [580, 706] on input "text" at bounding box center [609, 697] width 219 height 30
drag, startPoint x: 348, startPoint y: 714, endPoint x: 354, endPoint y: 705, distance: 10.7
click at [348, 714] on div "Name (En) diet pepsi Name (En)" at bounding box center [372, 688] width 237 height 63
click at [354, 703] on input "diet pepsi" at bounding box center [372, 697] width 219 height 30
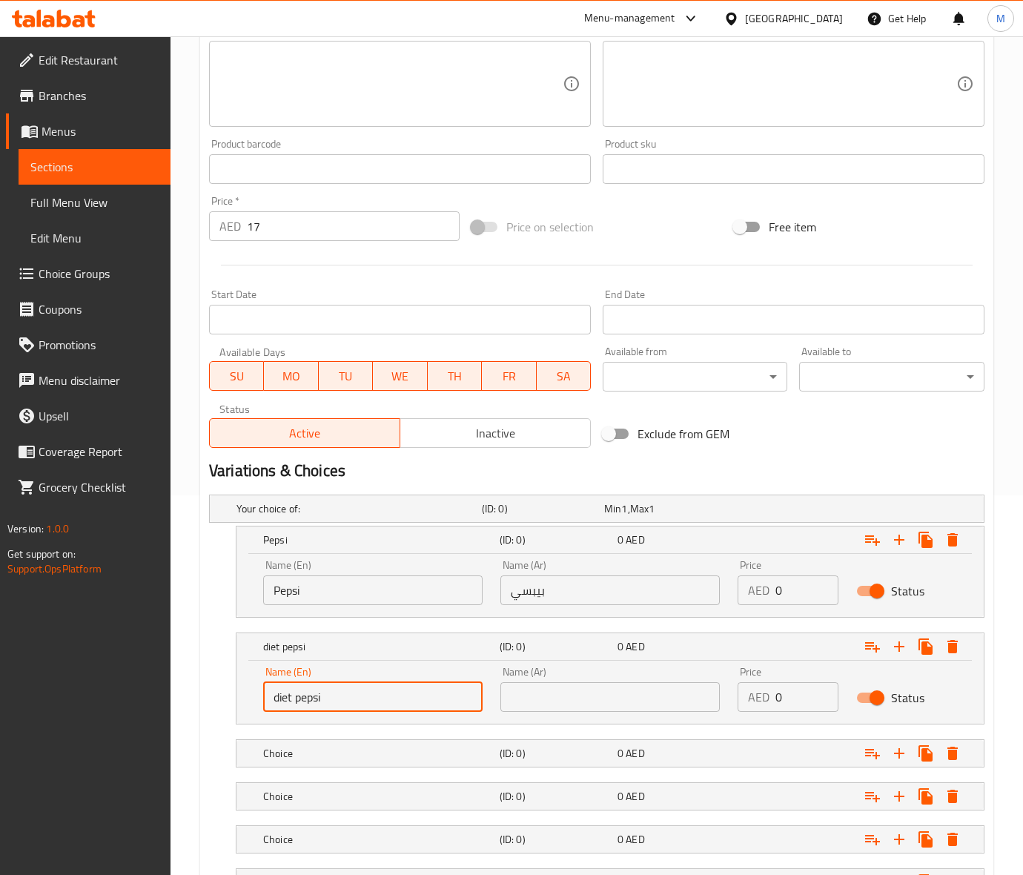
click at [354, 703] on input "diet pepsi" at bounding box center [372, 697] width 219 height 30
click at [548, 694] on input "text" at bounding box center [609, 697] width 219 height 30
click at [362, 757] on h5 "Choice" at bounding box center [378, 753] width 230 height 15
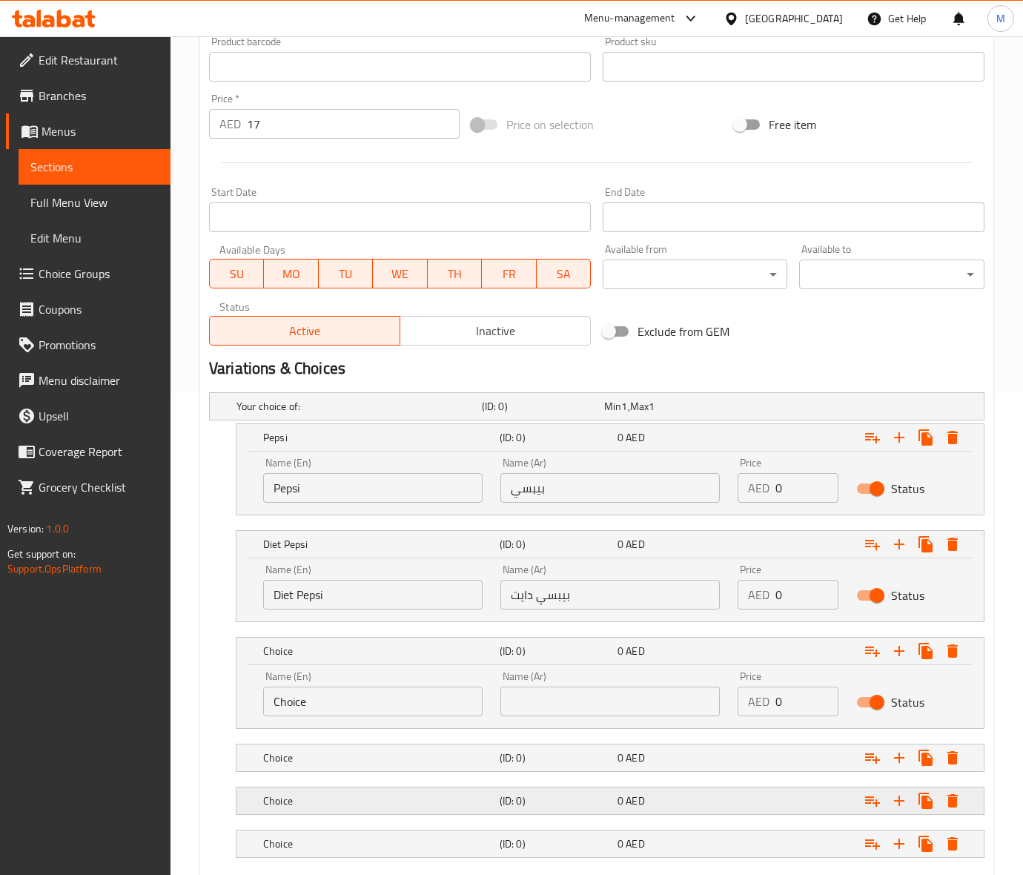
scroll to position [565, 0]
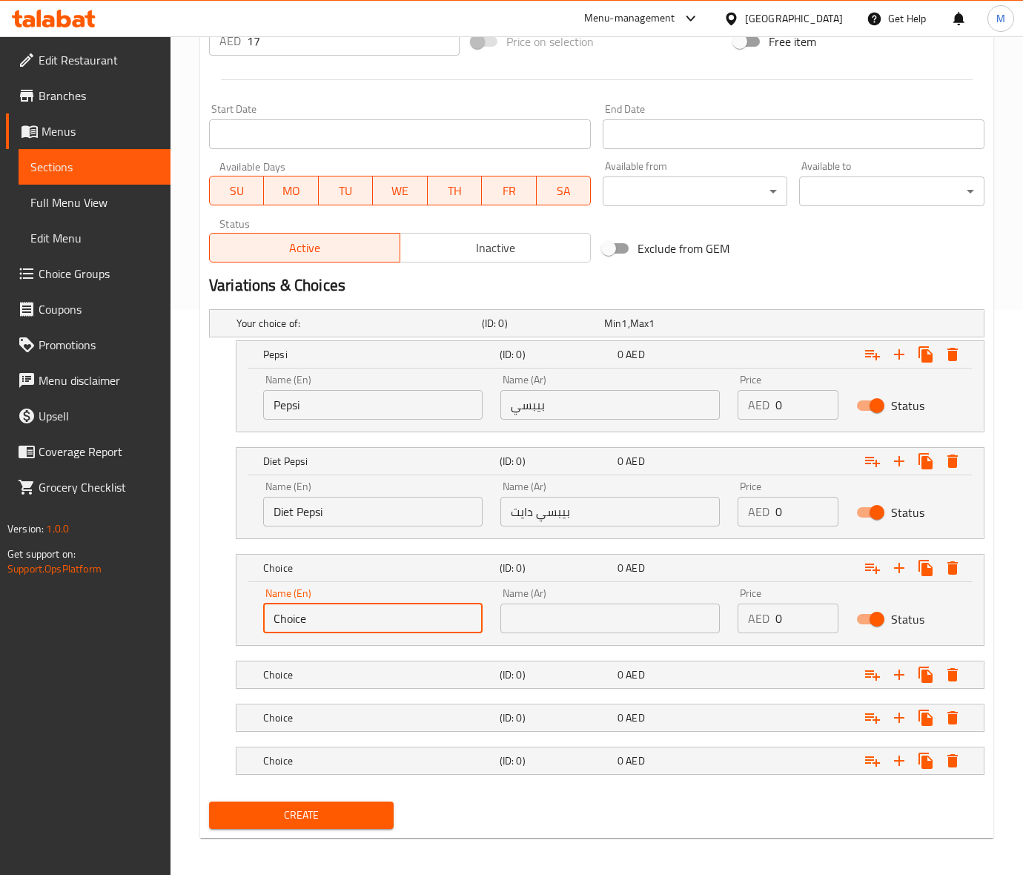
click at [338, 623] on input "Choice" at bounding box center [372, 618] width 219 height 30
paste input "cola"
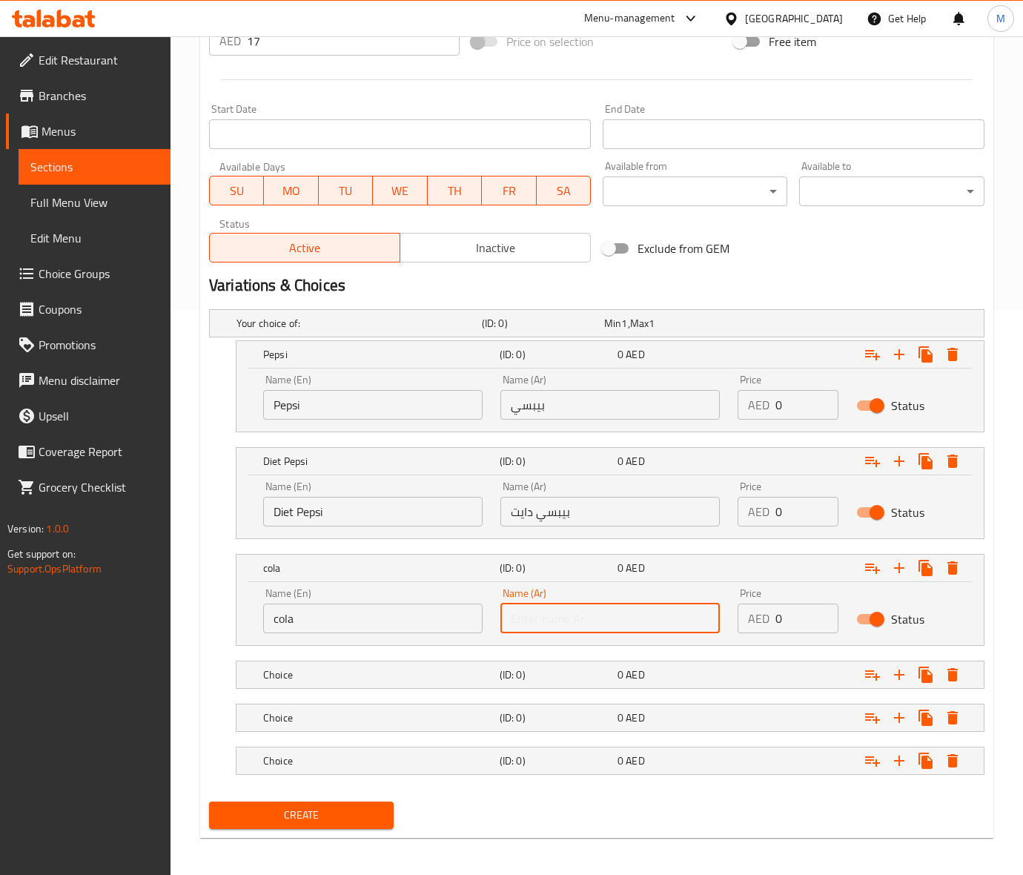
click at [582, 615] on input "text" at bounding box center [609, 618] width 219 height 30
click at [352, 636] on div "Name (En) cola Name (En)" at bounding box center [372, 610] width 237 height 63
click at [349, 625] on input "cola" at bounding box center [372, 618] width 219 height 30
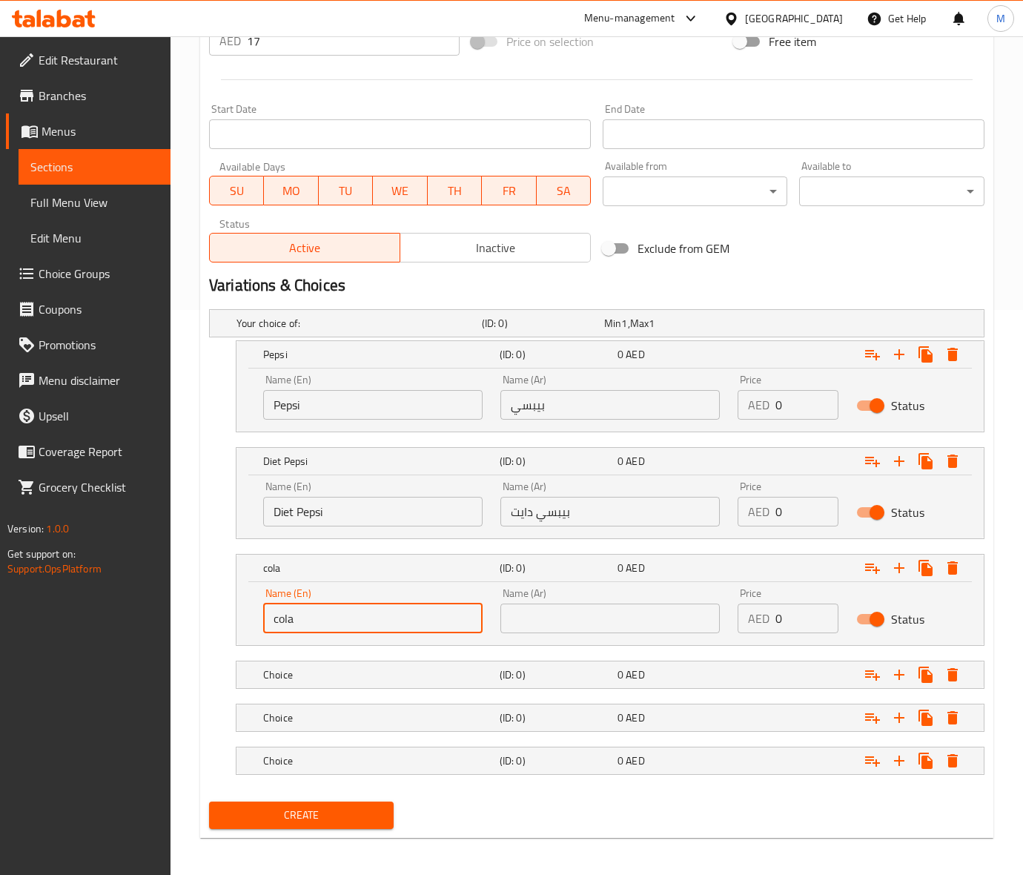
click at [349, 625] on input "cola" at bounding box center [372, 618] width 219 height 30
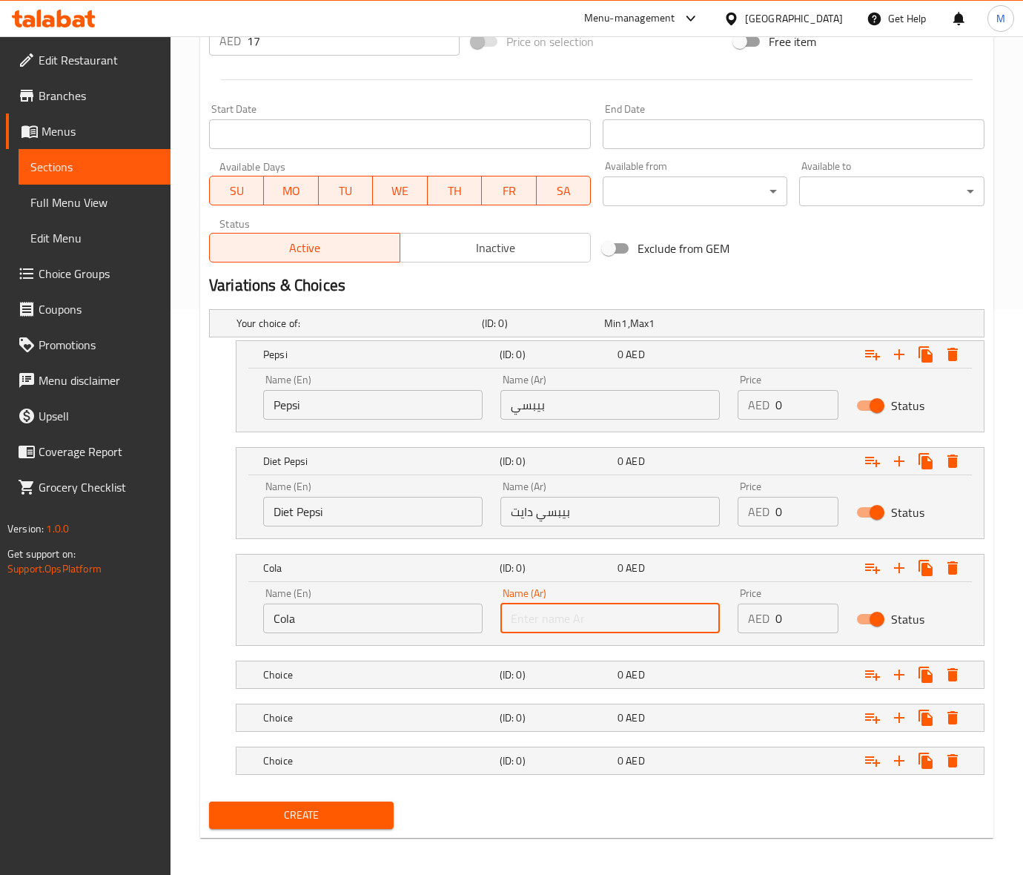
click at [565, 613] on input "text" at bounding box center [609, 618] width 219 height 30
click at [350, 677] on h5 "Choice" at bounding box center [378, 674] width 230 height 15
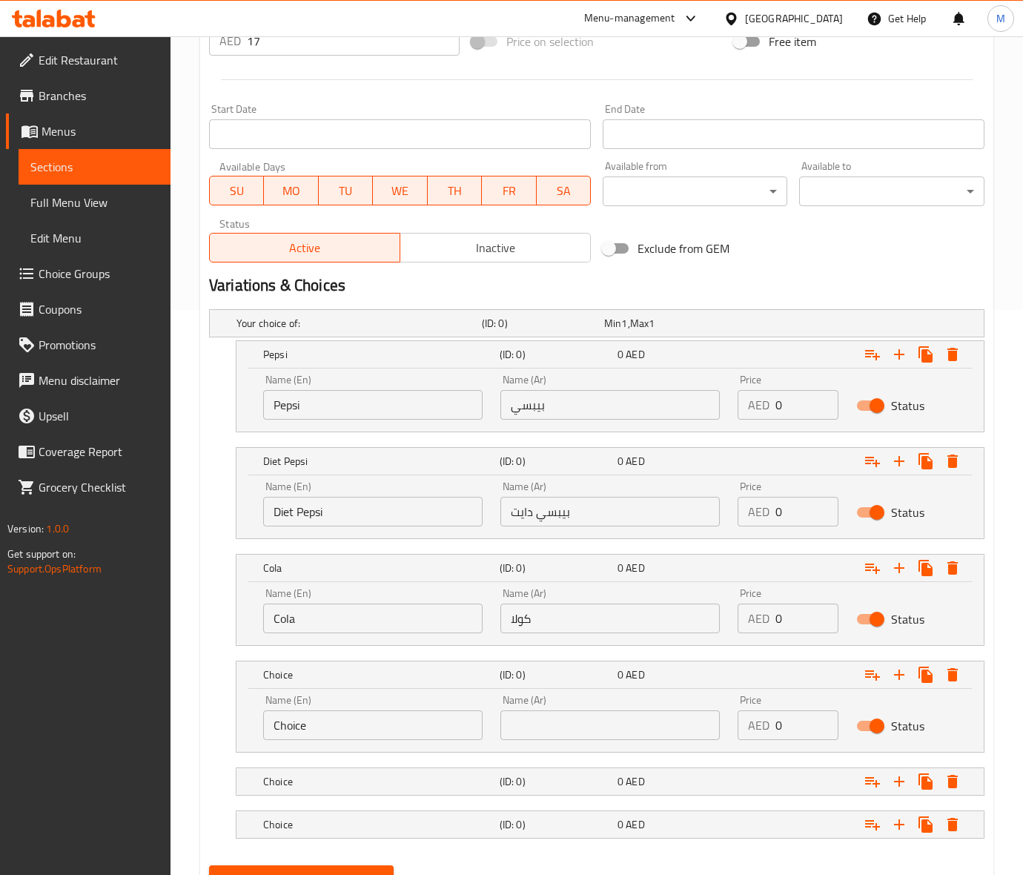
click at [324, 734] on input "Choice" at bounding box center [372, 725] width 219 height 30
click at [324, 731] on input "Choice" at bounding box center [372, 725] width 219 height 30
paste input "diet cola"
click at [324, 731] on input "diet cola" at bounding box center [372, 725] width 219 height 30
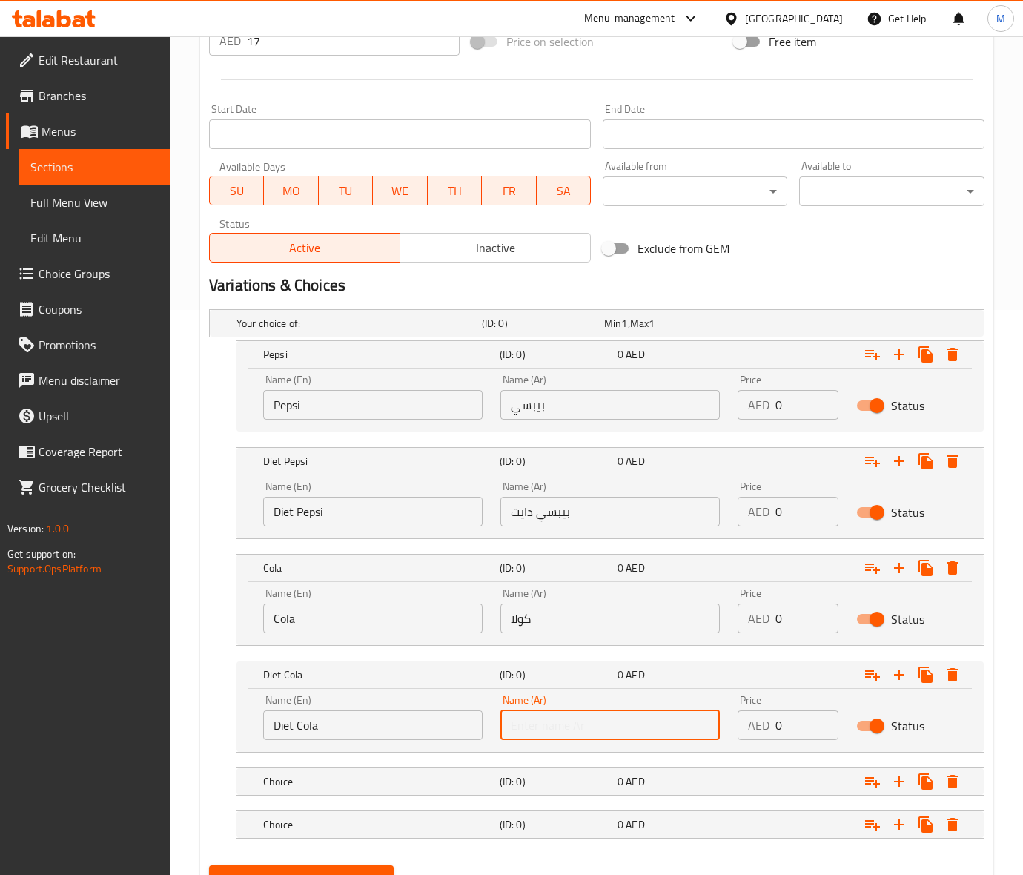
click at [543, 729] on input "text" at bounding box center [609, 725] width 219 height 30
click at [313, 784] on h5 "Choice" at bounding box center [378, 781] width 230 height 15
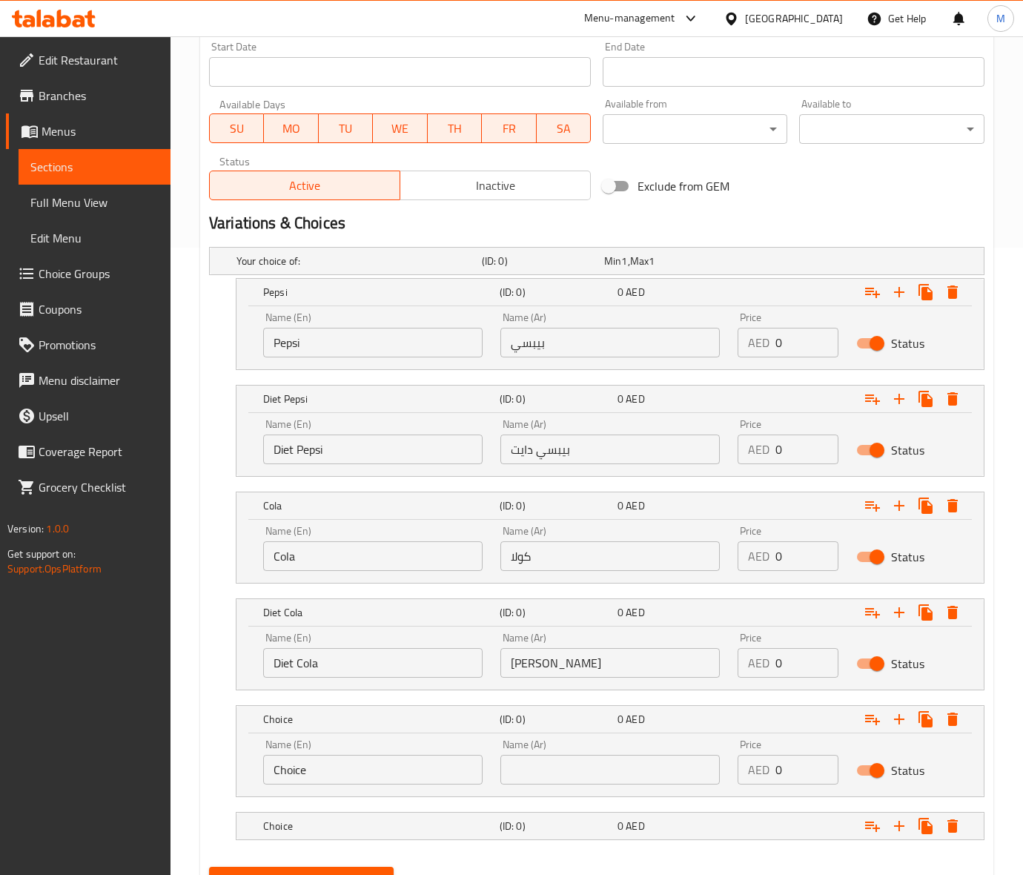
scroll to position [698, 0]
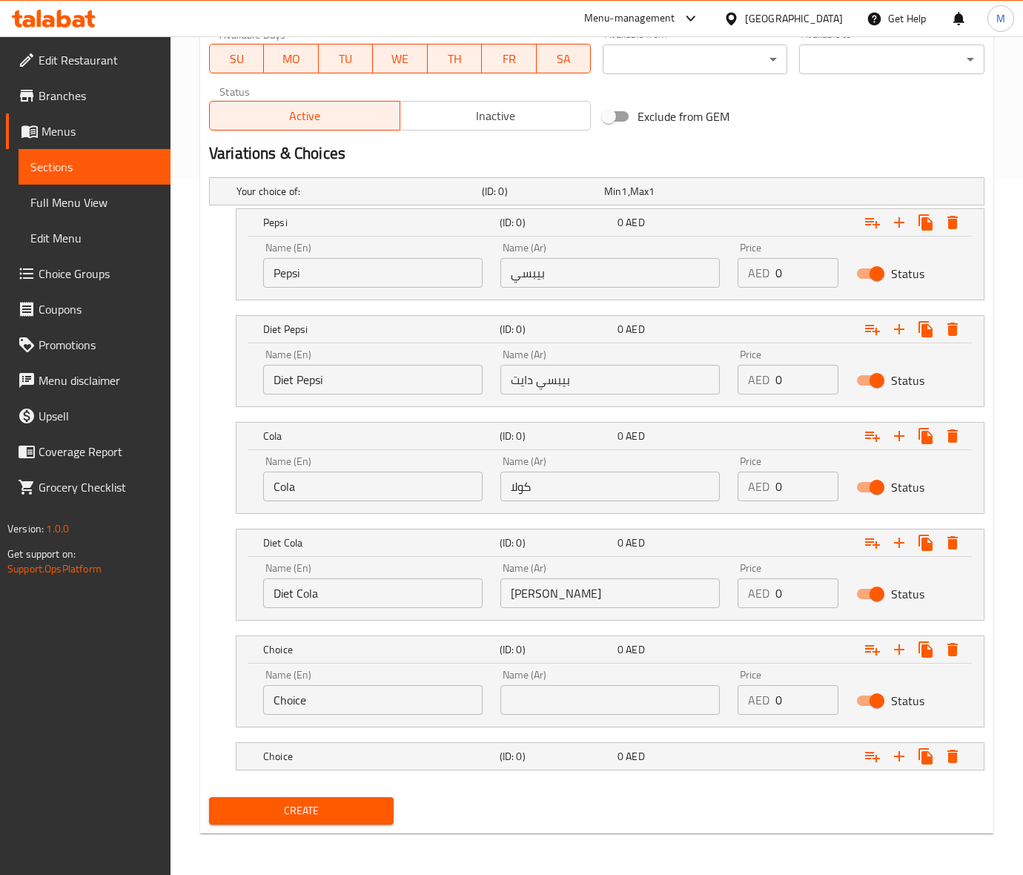
click at [308, 711] on input "Choice" at bounding box center [372, 700] width 219 height 30
paste input "sprit"
click at [337, 710] on input "sprite" at bounding box center [372, 700] width 219 height 30
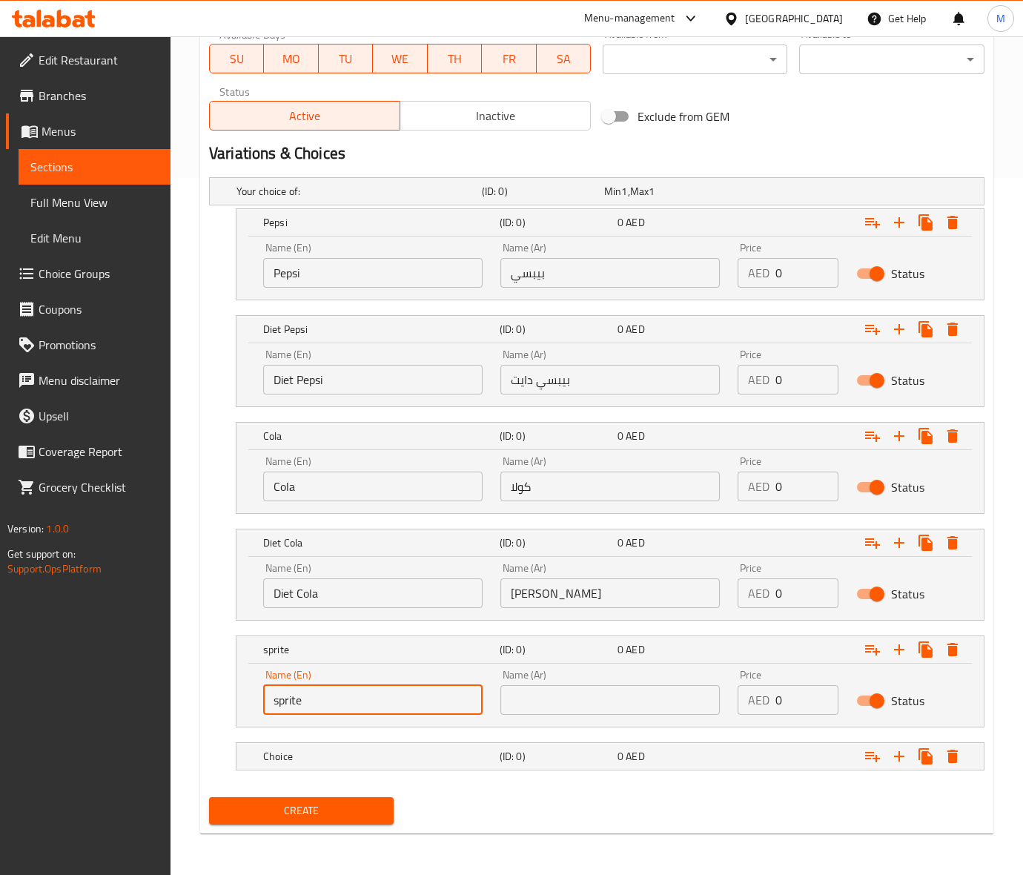
click at [337, 710] on input "sprite" at bounding box center [372, 700] width 219 height 30
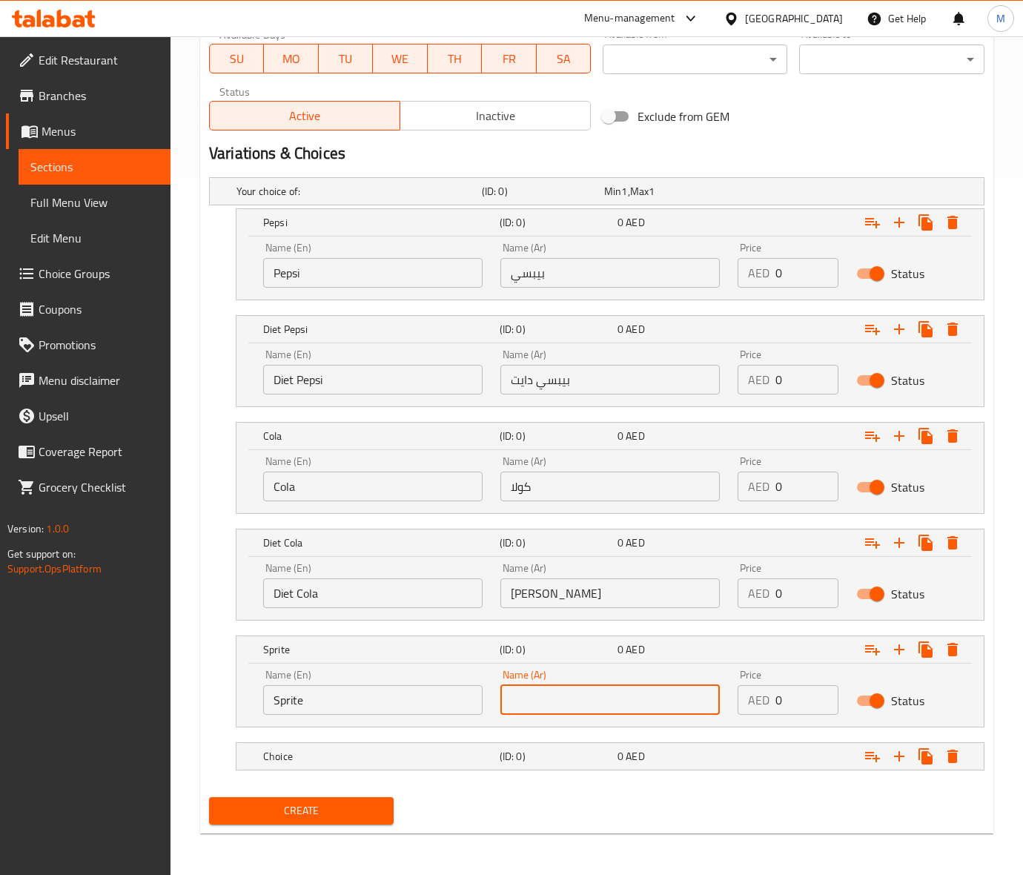
click at [551, 704] on input "text" at bounding box center [609, 700] width 219 height 30
click at [319, 749] on h5 "Choice" at bounding box center [378, 756] width 230 height 15
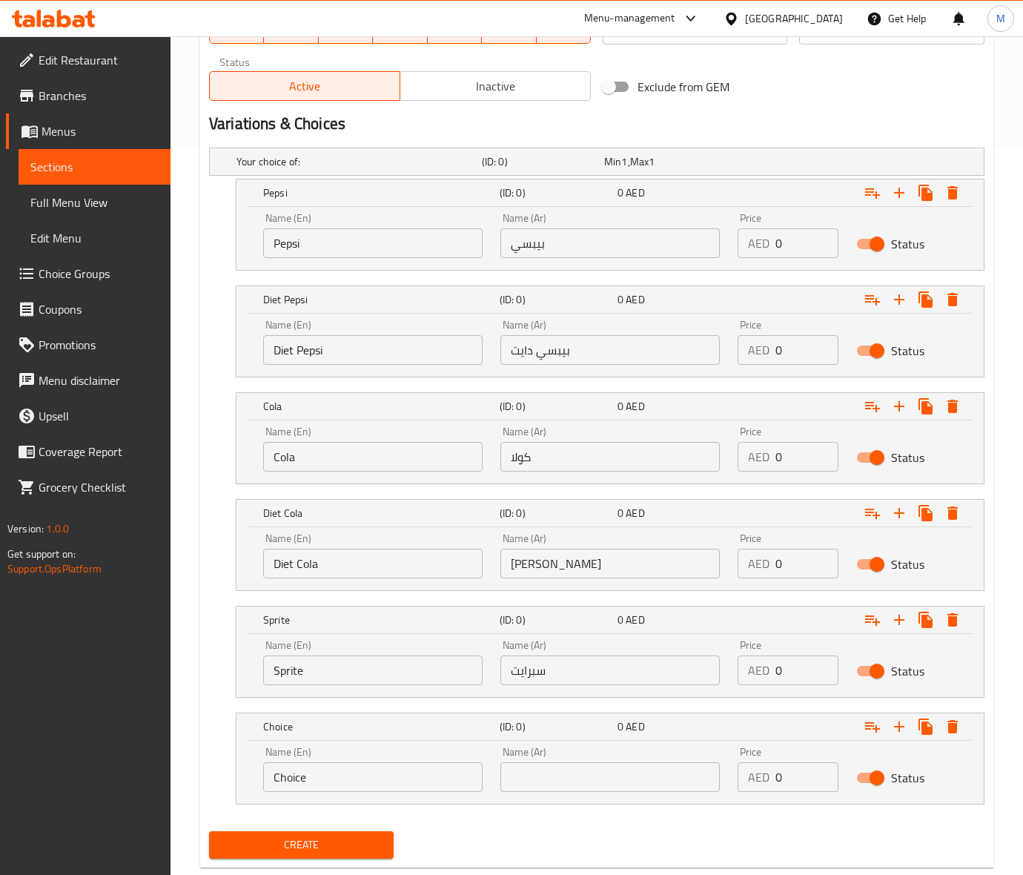
scroll to position [753, 0]
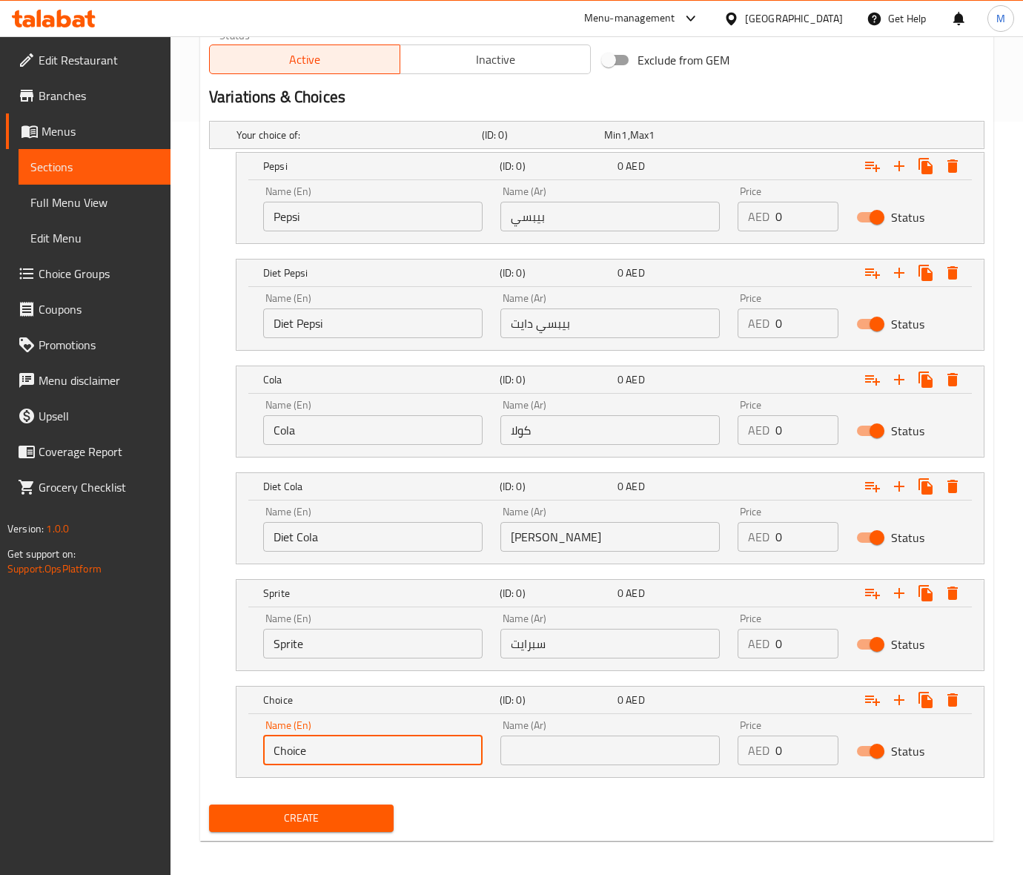
click at [321, 747] on input "Choice" at bounding box center [372, 750] width 219 height 30
paste input "fanta"
click at [321, 747] on input "fanta" at bounding box center [372, 750] width 219 height 30
click at [321, 749] on input "fanta" at bounding box center [372, 750] width 219 height 30
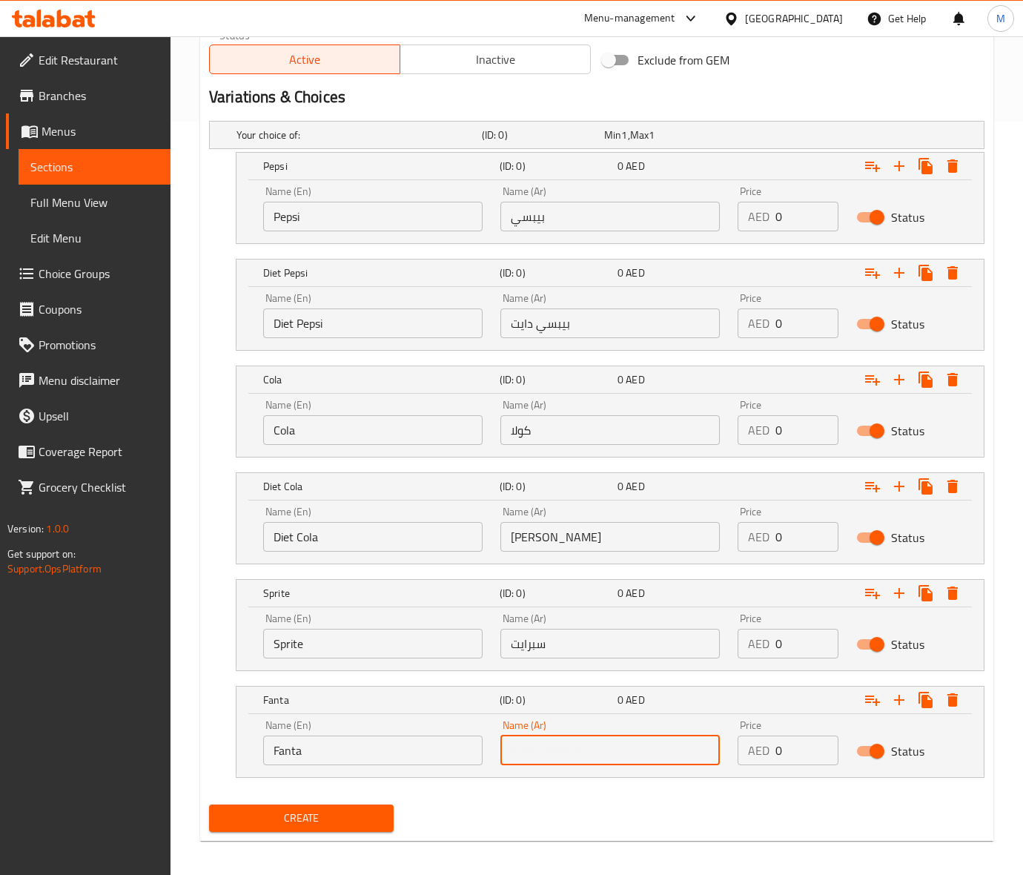
click at [523, 738] on input "text" at bounding box center [609, 750] width 219 height 30
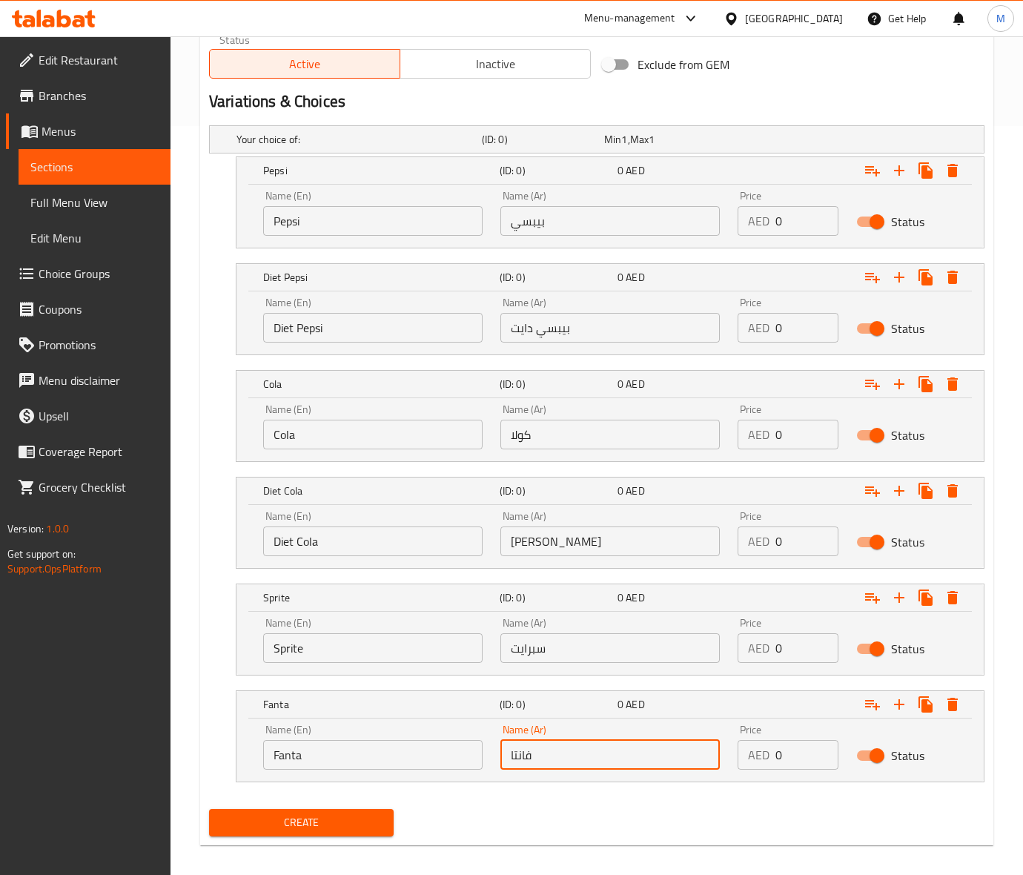
scroll to position [761, 0]
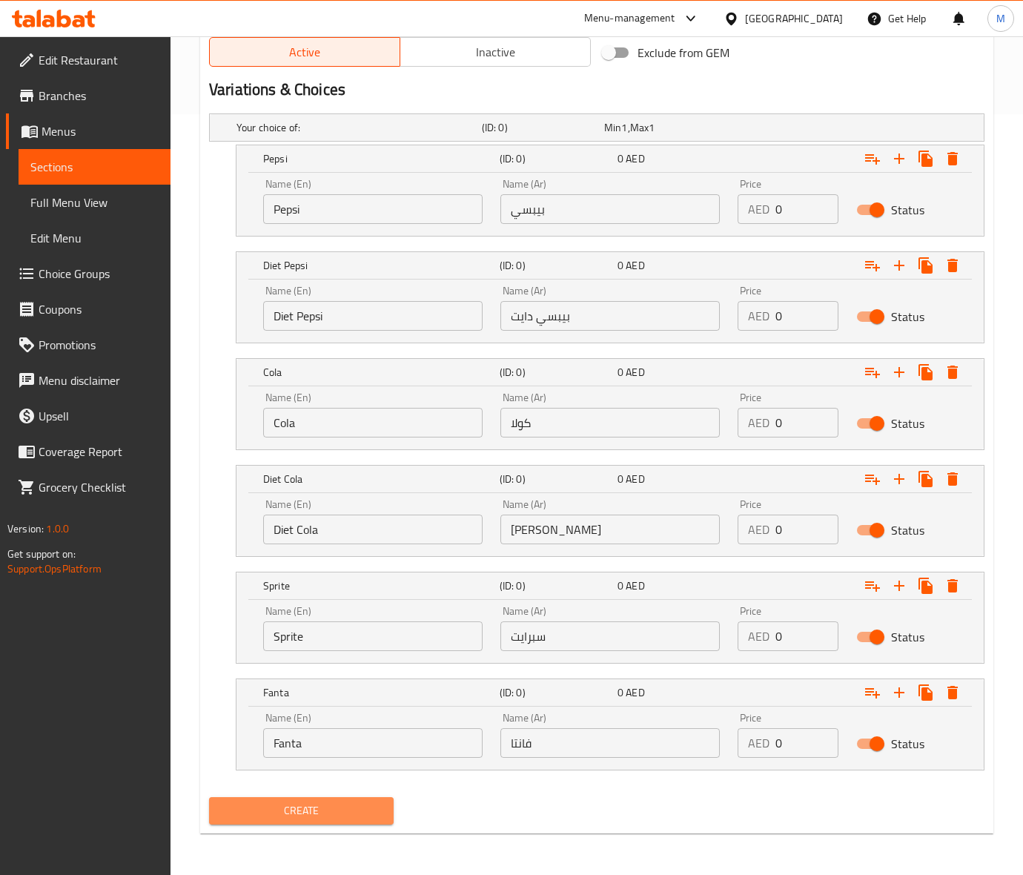
click at [359, 817] on span "Create" at bounding box center [301, 810] width 161 height 19
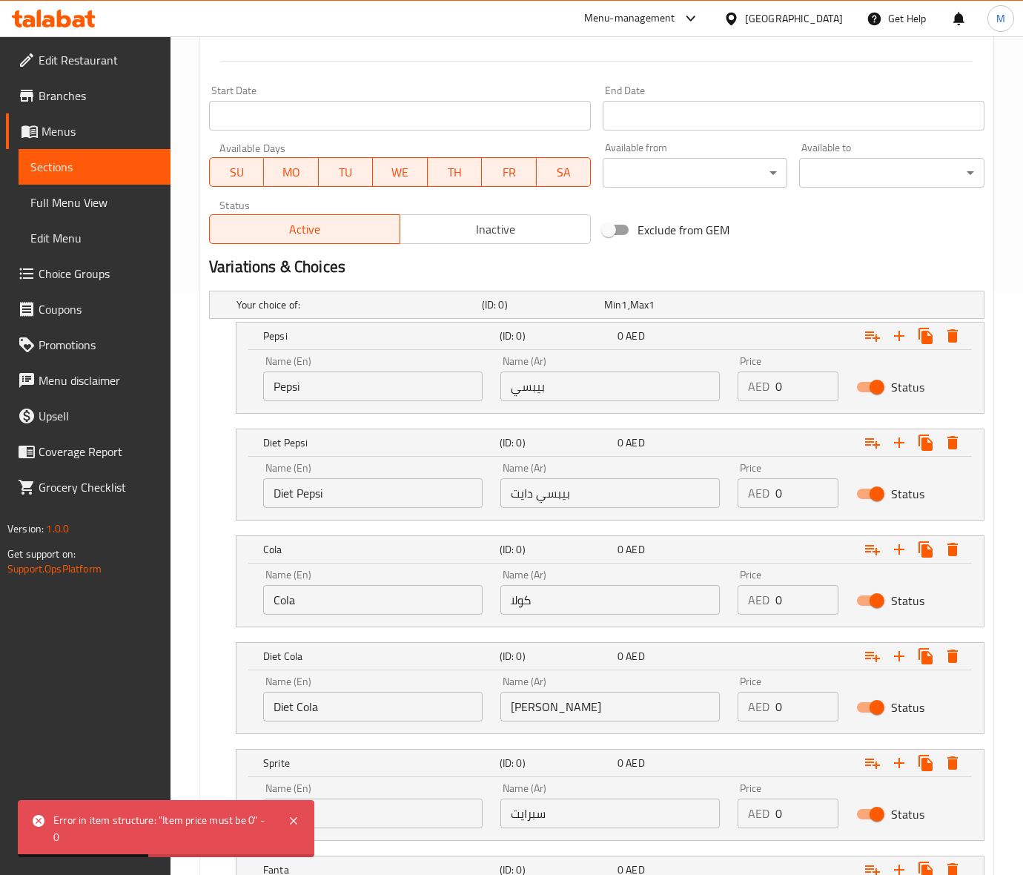
scroll to position [298, 0]
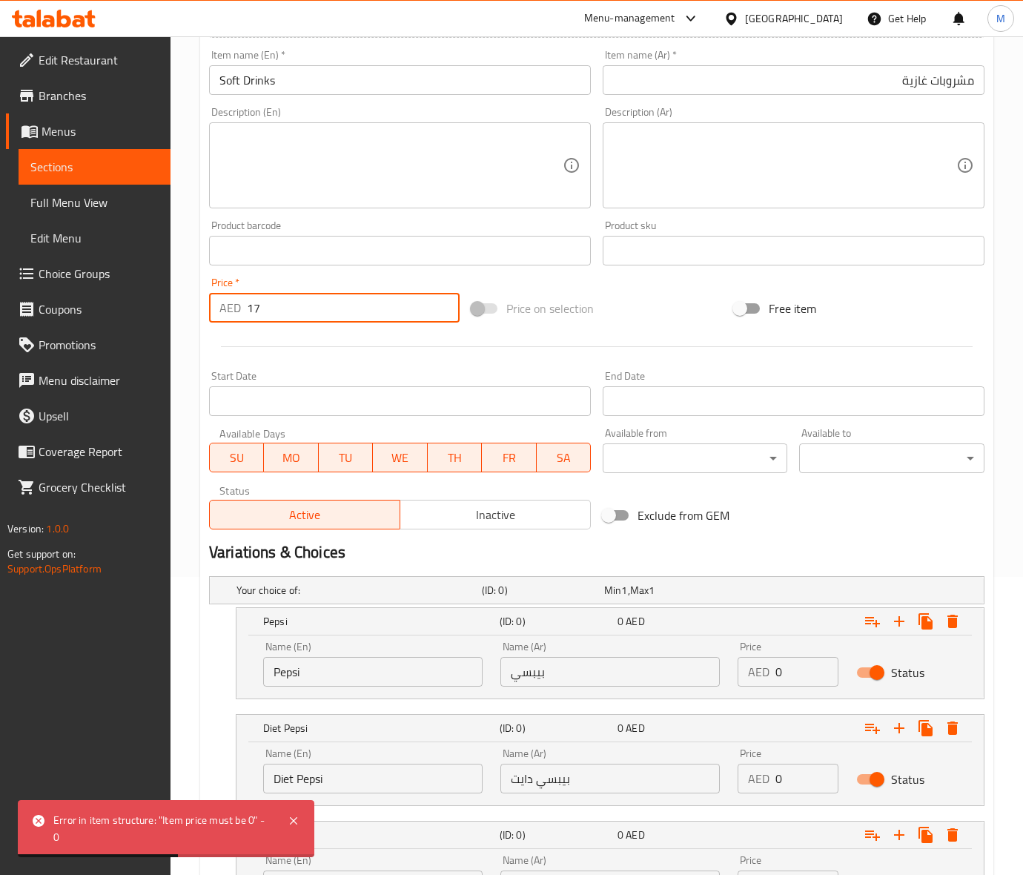
click at [315, 316] on input "17" at bounding box center [353, 308] width 213 height 30
click at [788, 665] on input "0" at bounding box center [806, 672] width 63 height 30
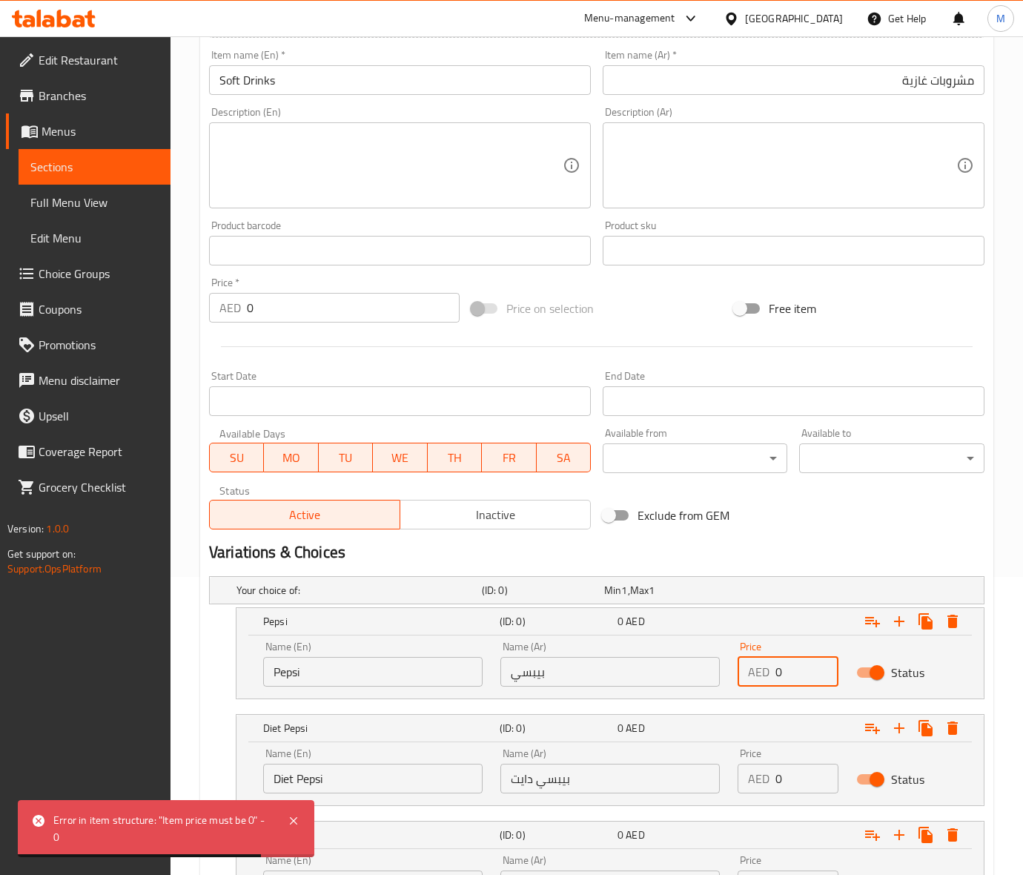
click at [788, 665] on input "0" at bounding box center [806, 672] width 63 height 30
click at [789, 665] on input "0" at bounding box center [806, 672] width 63 height 30
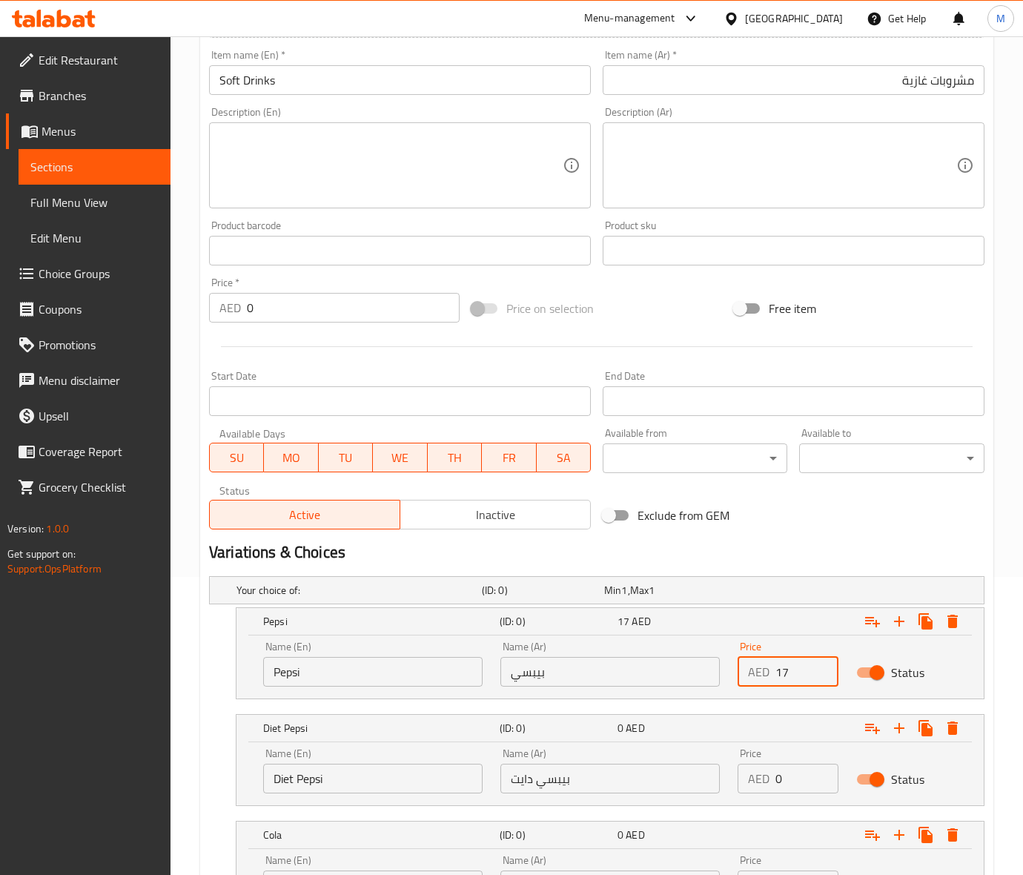
click at [797, 775] on input "0" at bounding box center [806, 778] width 63 height 30
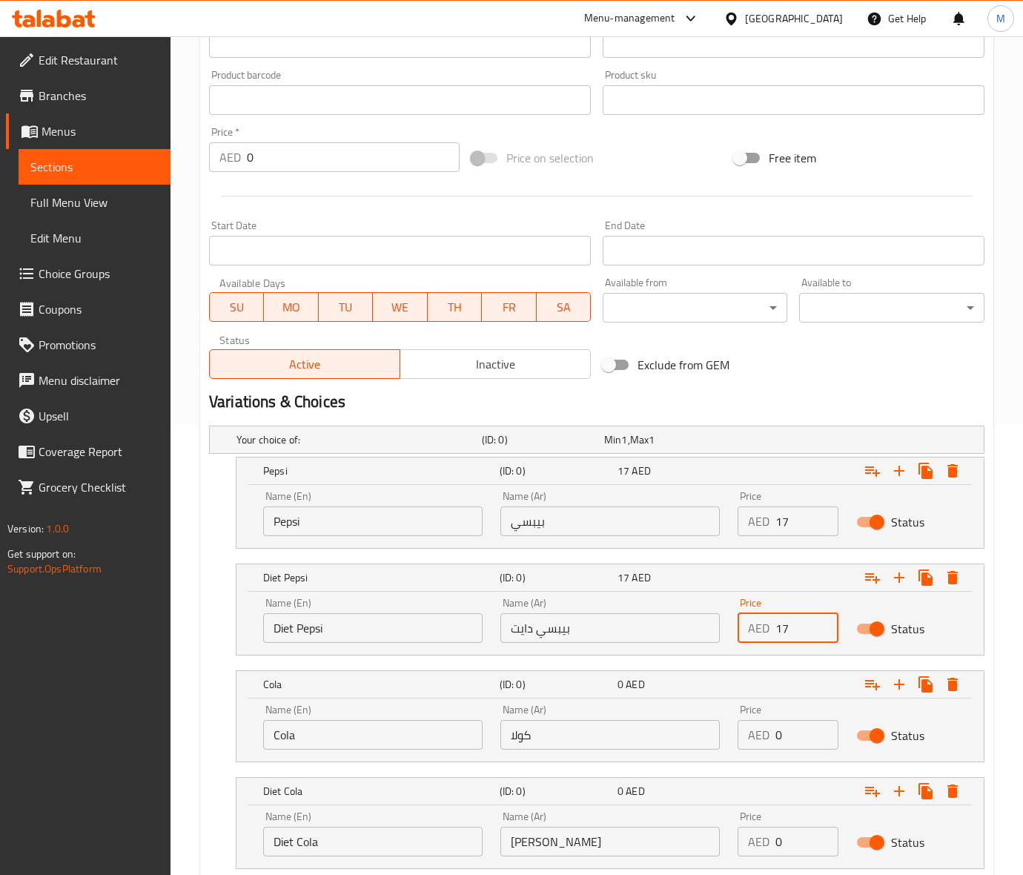
scroll to position [576, 0]
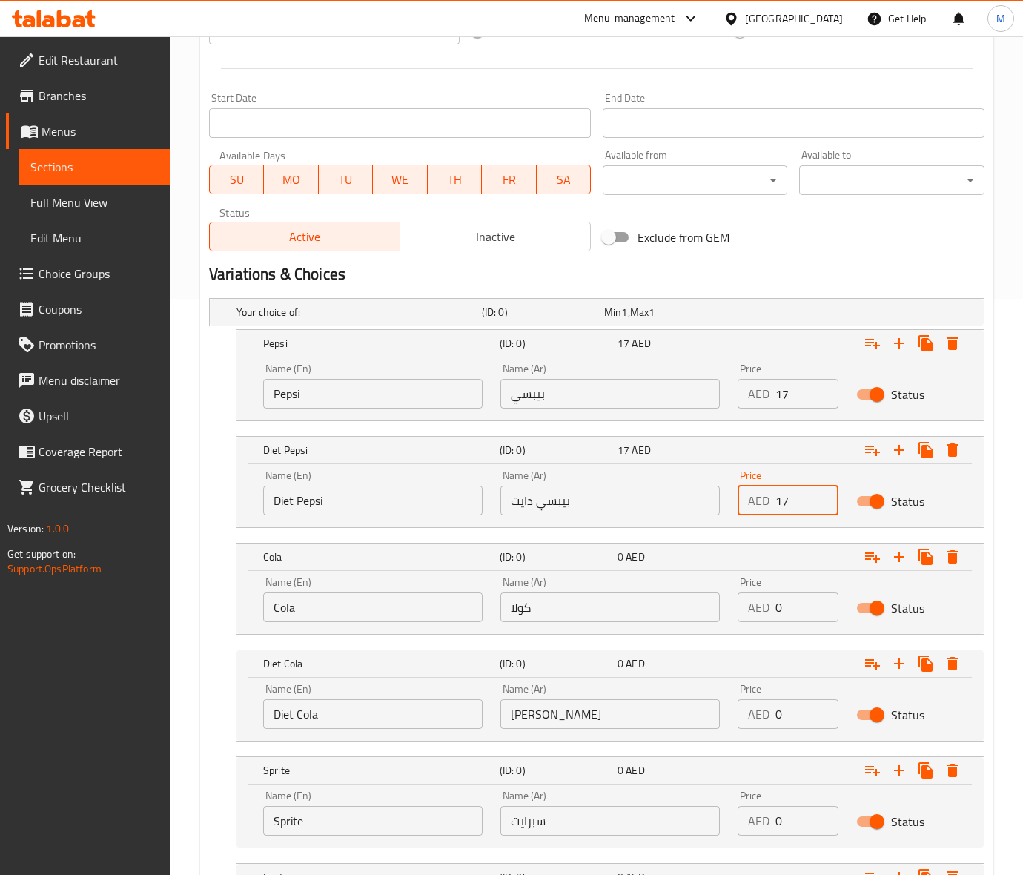
click at [798, 615] on input "0" at bounding box center [806, 607] width 63 height 30
click at [798, 614] on input "0" at bounding box center [806, 607] width 63 height 30
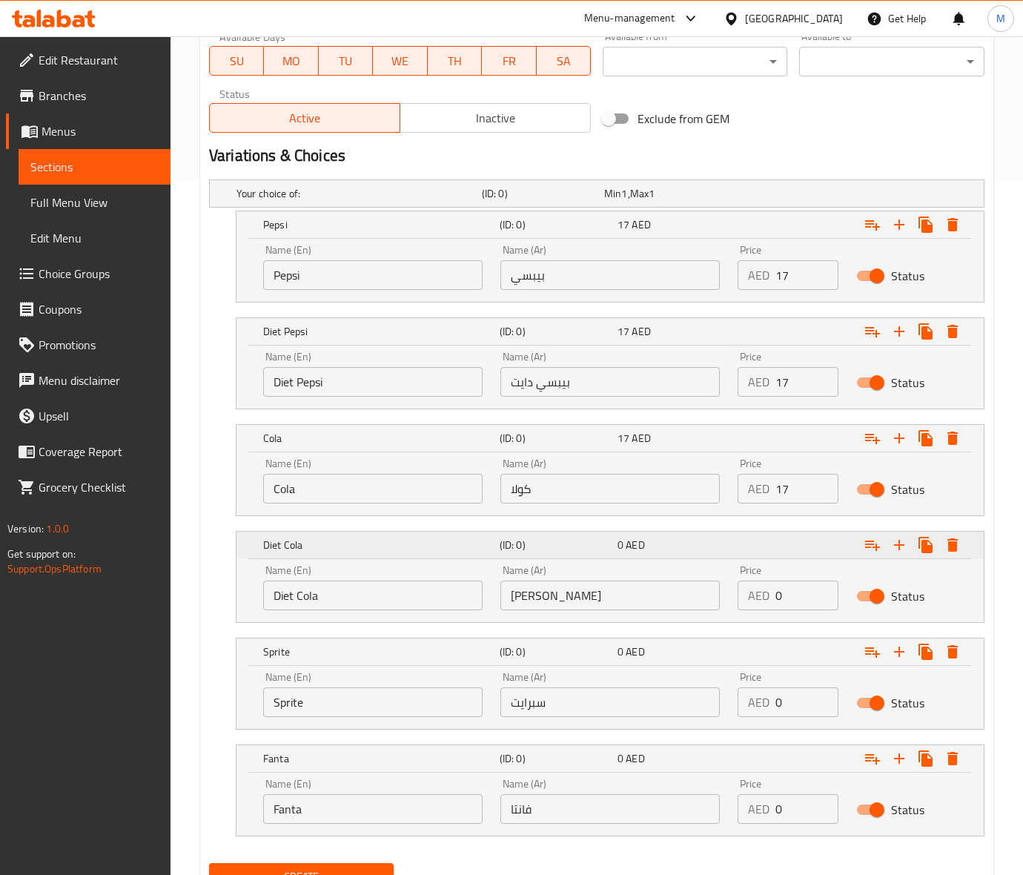
scroll to position [761, 0]
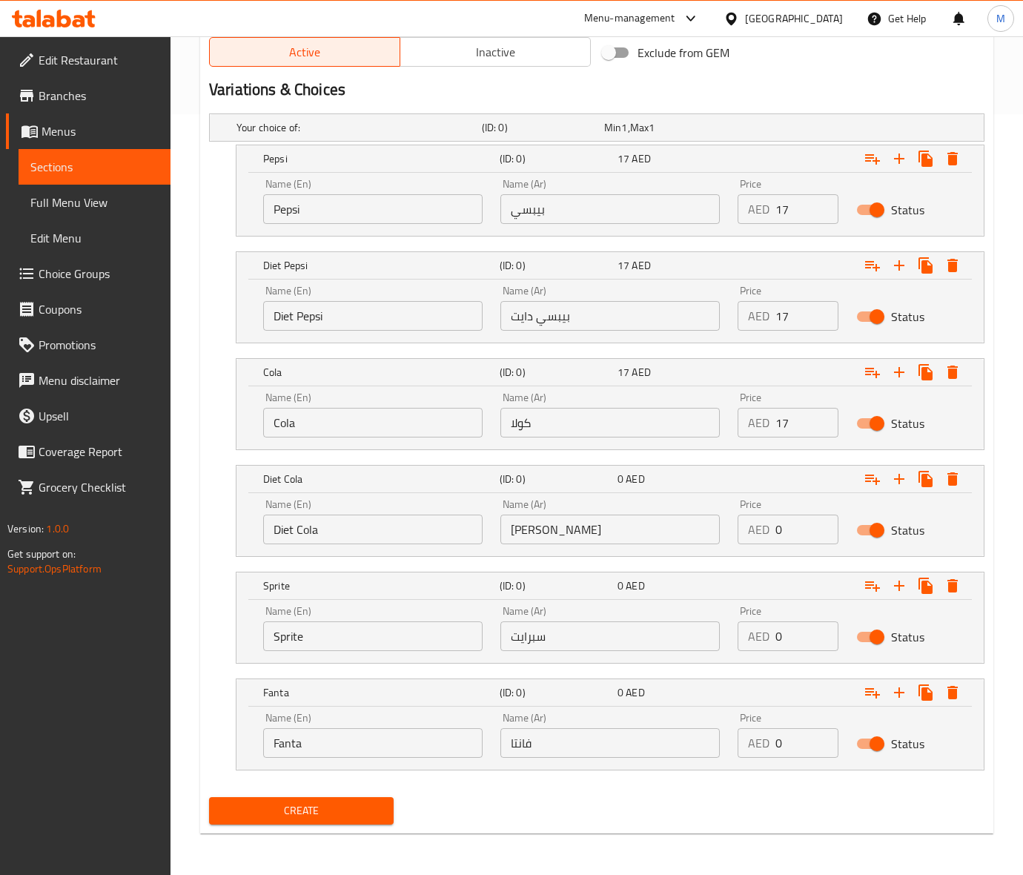
click at [802, 534] on input "0" at bounding box center [806, 529] width 63 height 30
click at [801, 534] on input "0" at bounding box center [806, 529] width 63 height 30
click at [812, 643] on input "0" at bounding box center [806, 636] width 63 height 30
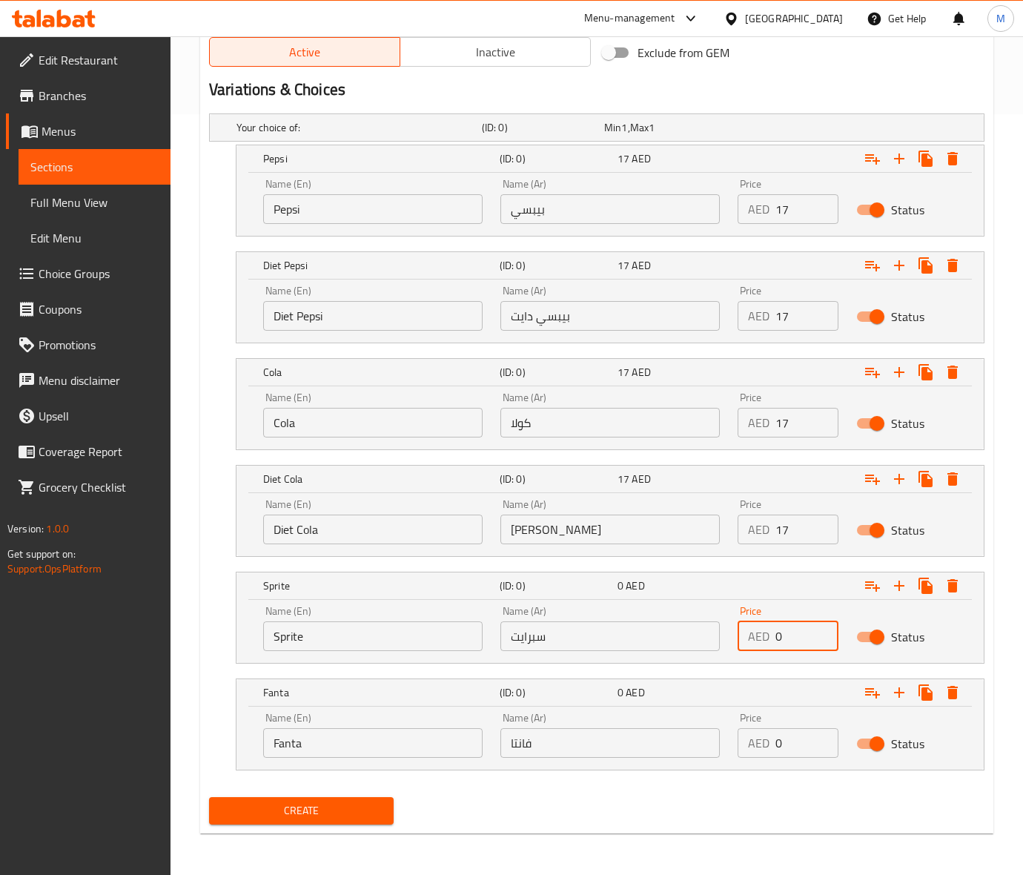
click at [812, 643] on input "0" at bounding box center [806, 636] width 63 height 30
click at [806, 730] on input "0" at bounding box center [806, 743] width 63 height 30
click at [347, 808] on span "Create" at bounding box center [301, 810] width 161 height 19
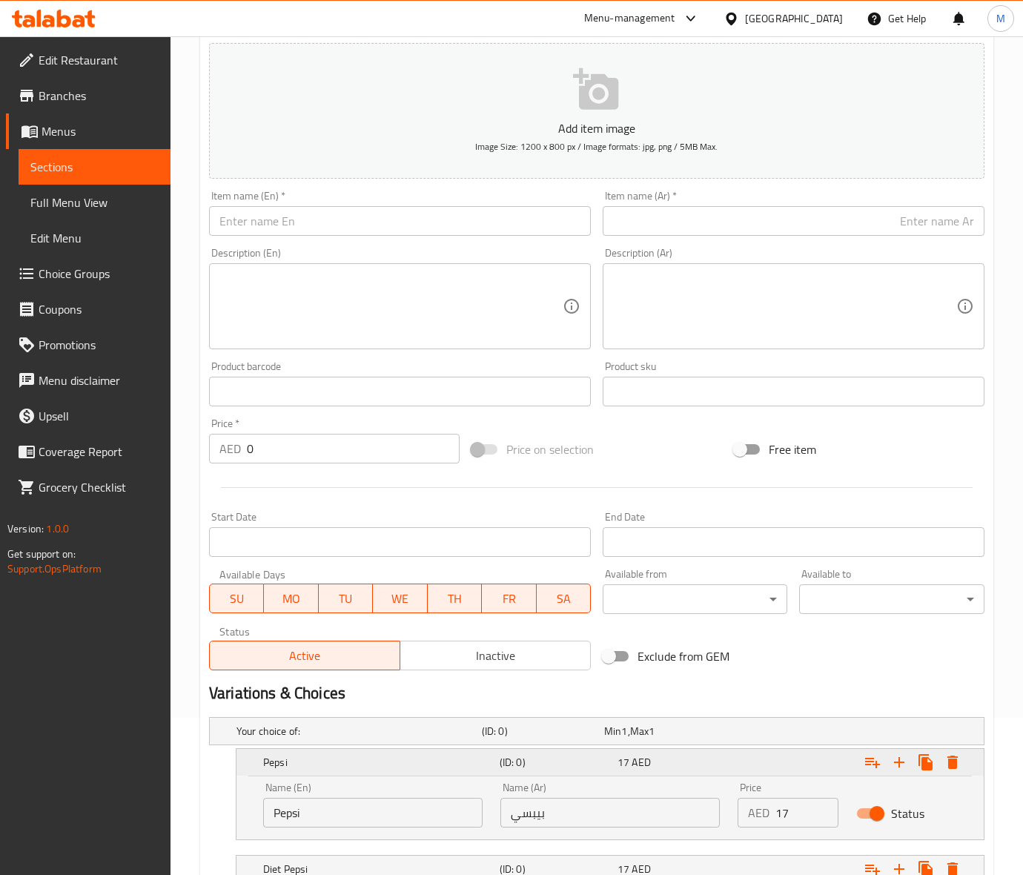
scroll to position [0, 0]
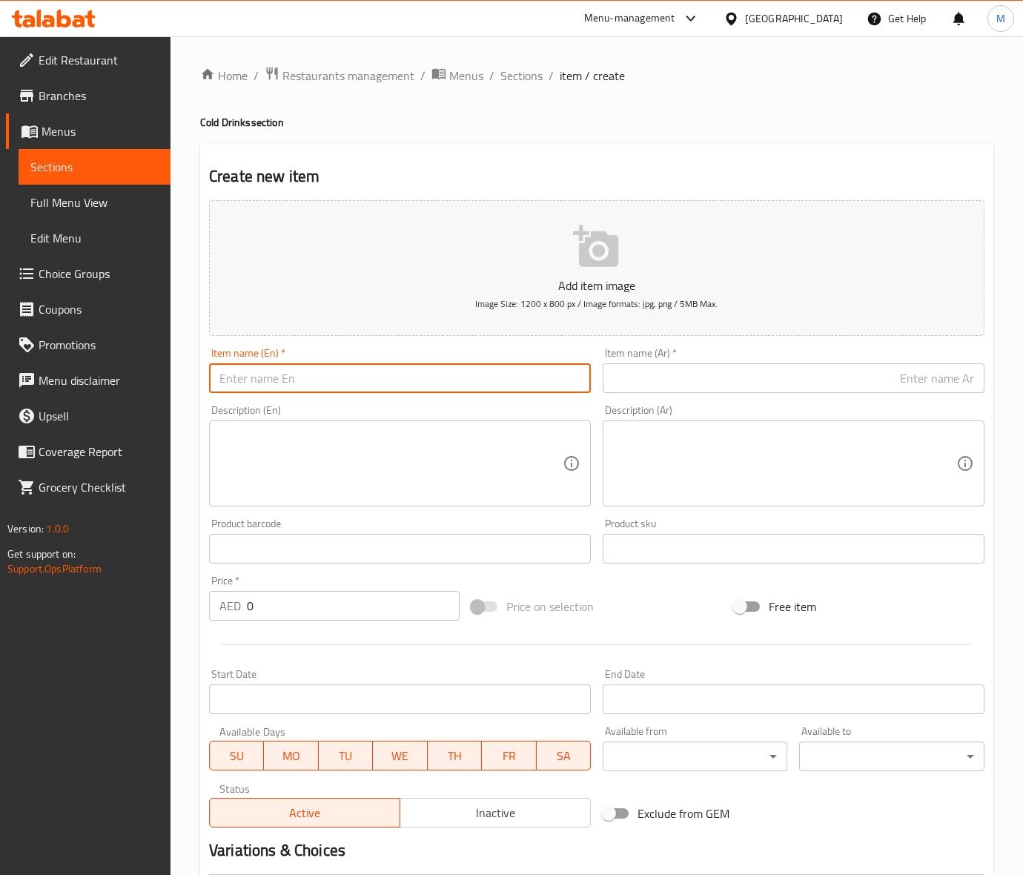
click at [279, 379] on input "text" at bounding box center [400, 378] width 382 height 30
paste input "ENERGY DRINK (Red bull )"
click at [374, 385] on input "ENERGY DRINK (Red bull )" at bounding box center [400, 378] width 382 height 30
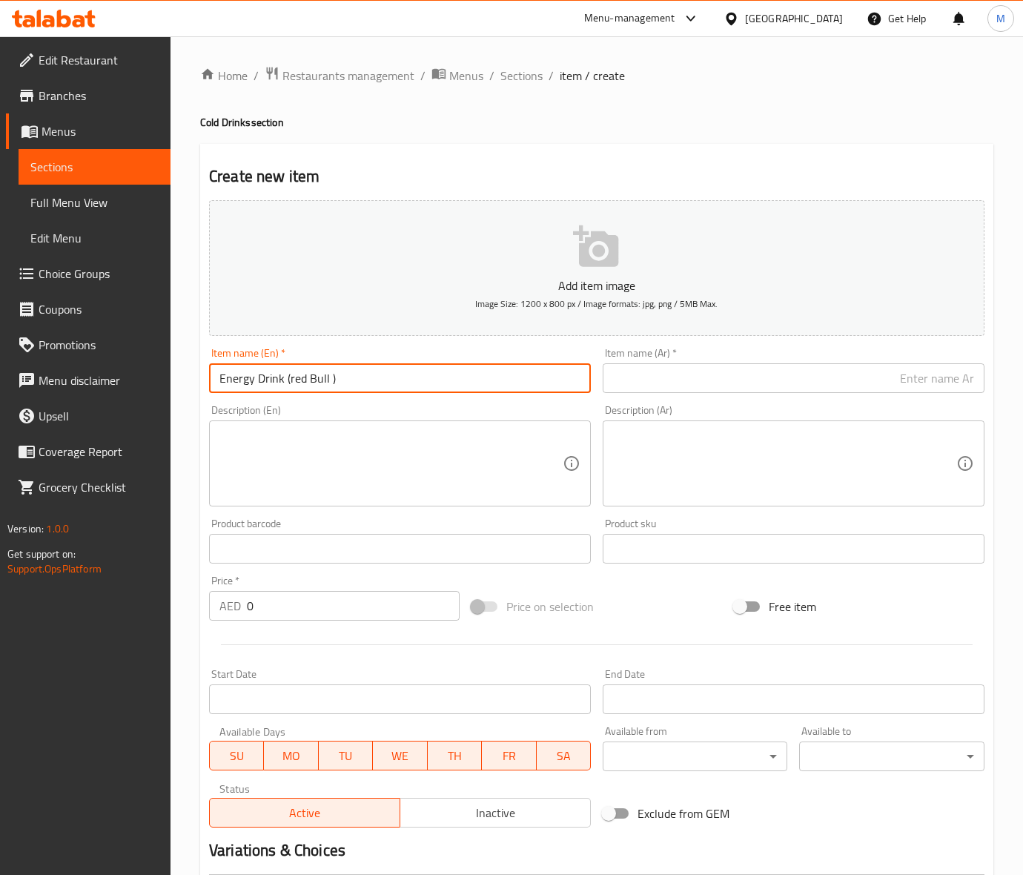
click at [743, 382] on input "text" at bounding box center [794, 378] width 382 height 30
click at [351, 386] on input "Energy Drink (red Bull )" at bounding box center [400, 378] width 382 height 30
click at [290, 374] on input "Energy Drink (red Bull" at bounding box center [400, 378] width 382 height 30
click at [337, 382] on input "Energy Drink red Bull" at bounding box center [400, 378] width 382 height 30
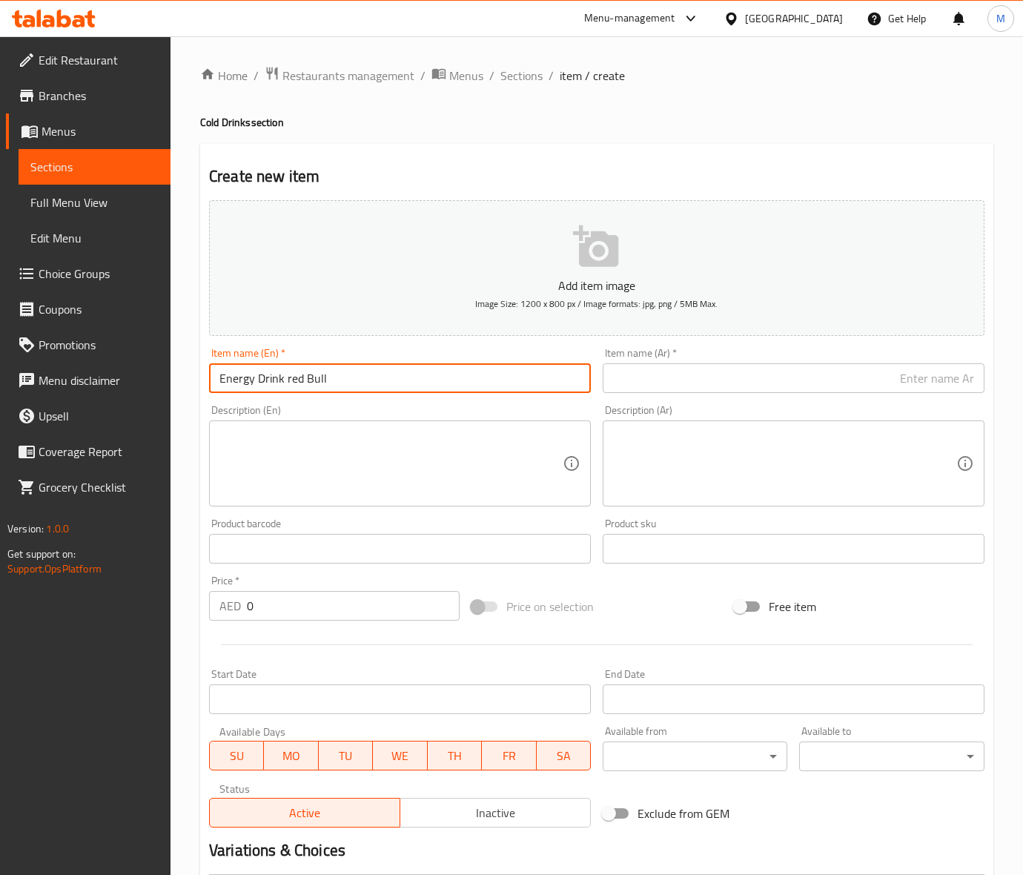
click at [337, 382] on input "Energy Drink red Bull" at bounding box center [400, 378] width 382 height 30
click at [823, 382] on input "text" at bounding box center [794, 378] width 382 height 30
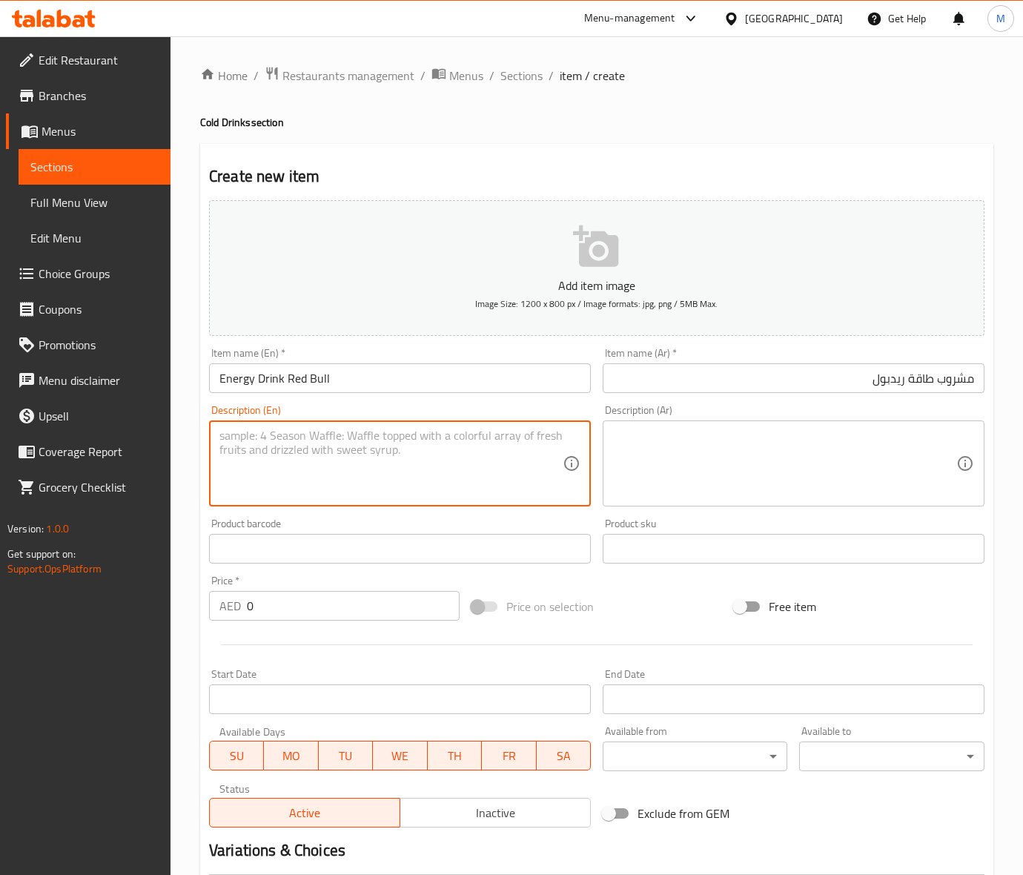
click at [308, 428] on textarea at bounding box center [390, 463] width 343 height 70
paste textarea "A can of Red Bull, packed with caffeine and energy-boosting ingredients, perfec…"
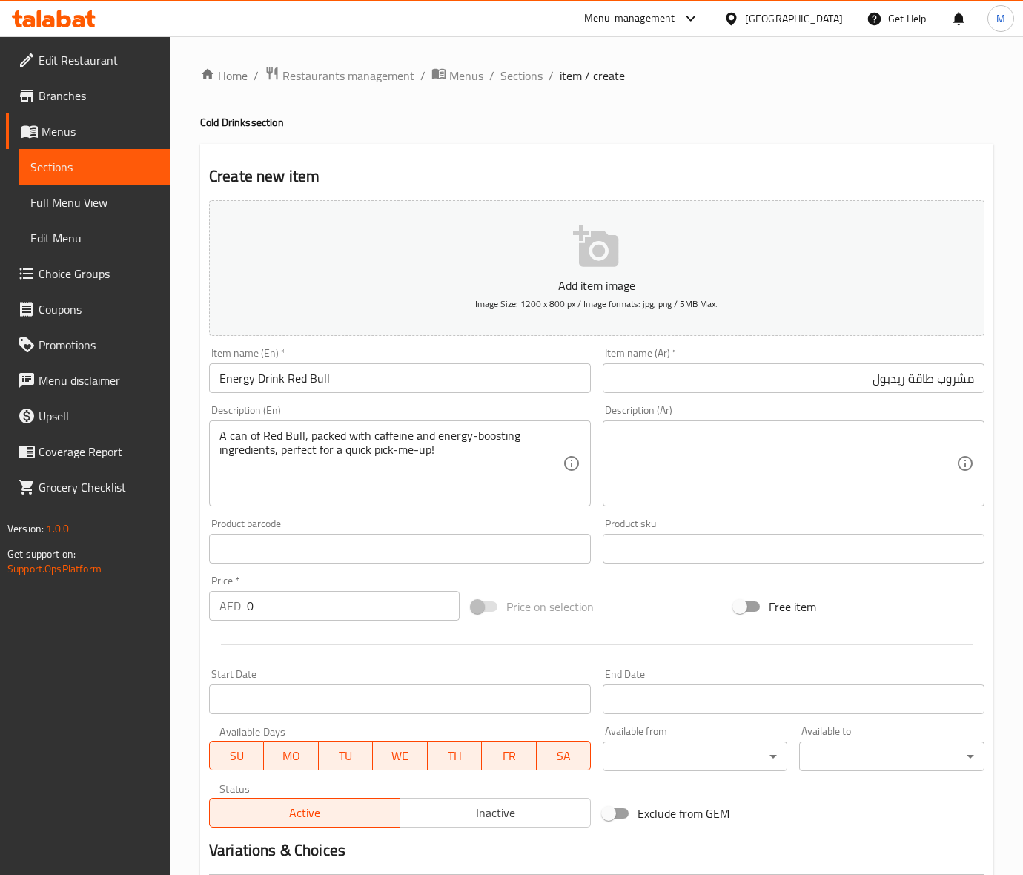
click at [276, 588] on div "Price   * AED 0 Price *" at bounding box center [334, 597] width 250 height 45
click at [282, 610] on input "0" at bounding box center [353, 606] width 213 height 30
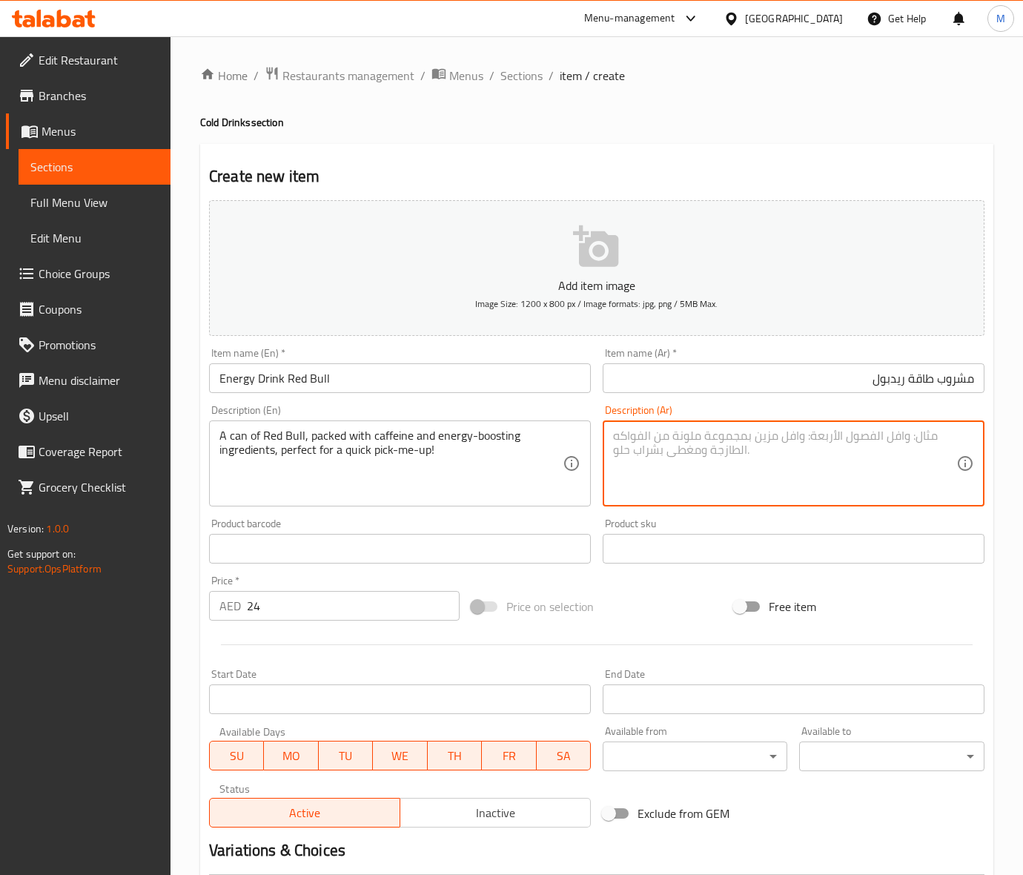
click at [668, 459] on textarea at bounding box center [784, 463] width 343 height 70
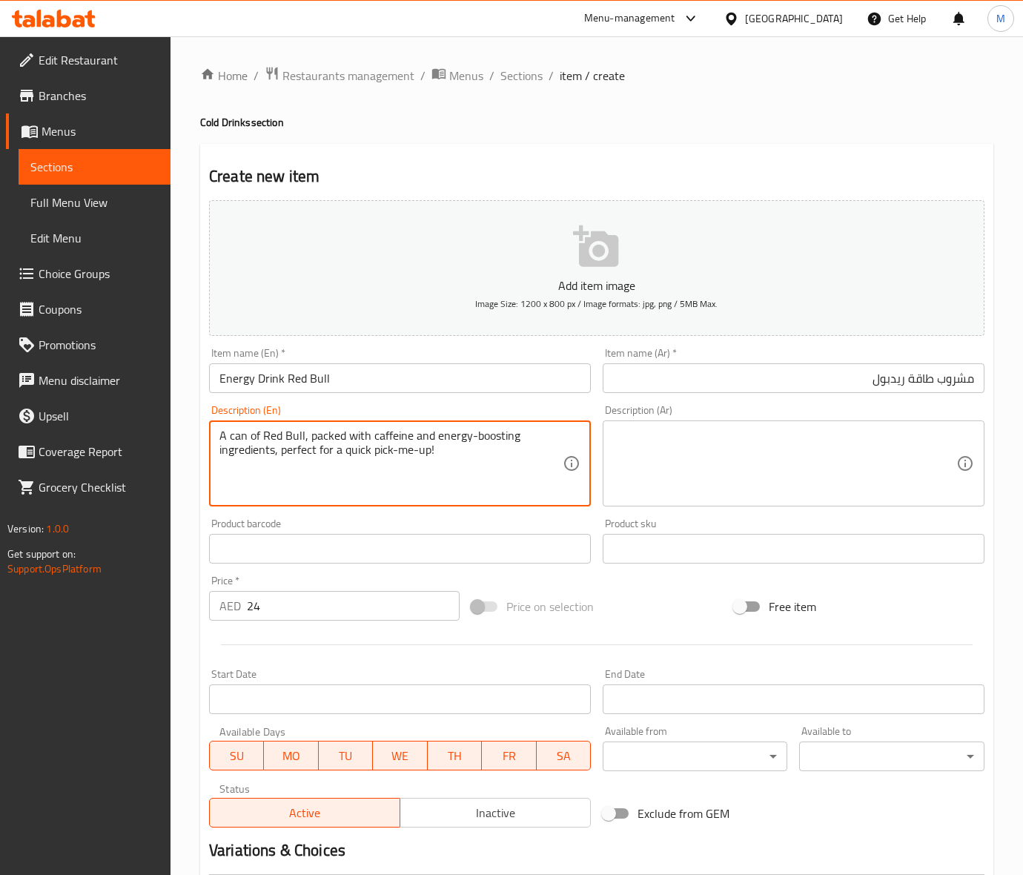
click at [382, 437] on textarea "A can of Red Bull, packed with caffeine and energy-boosting ingredients, perfec…" at bounding box center [390, 463] width 343 height 70
drag, startPoint x: 734, startPoint y: 459, endPoint x: 701, endPoint y: 477, distance: 36.8
click at [731, 460] on textarea at bounding box center [784, 463] width 343 height 70
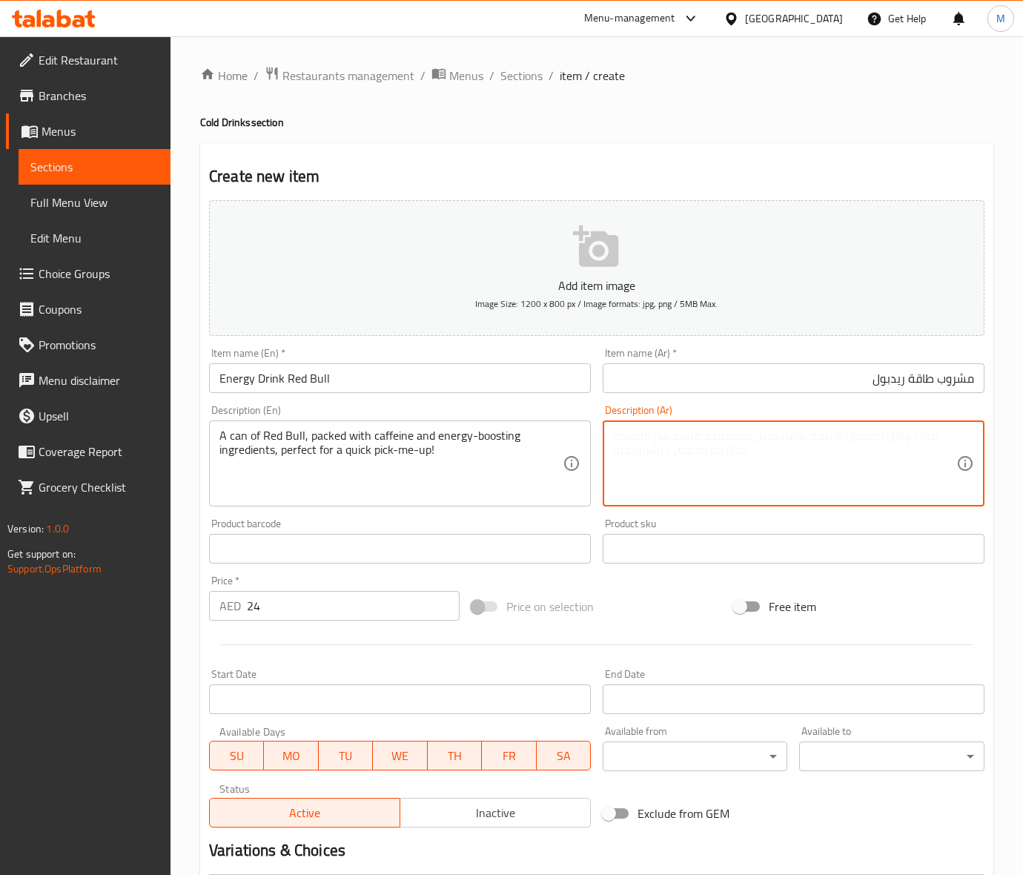
paste textarea "علبة من ريد بول، مليئة بالكافيين والمكونات التي تعزز الطاقة، مثالية لتحفيزك بسر…"
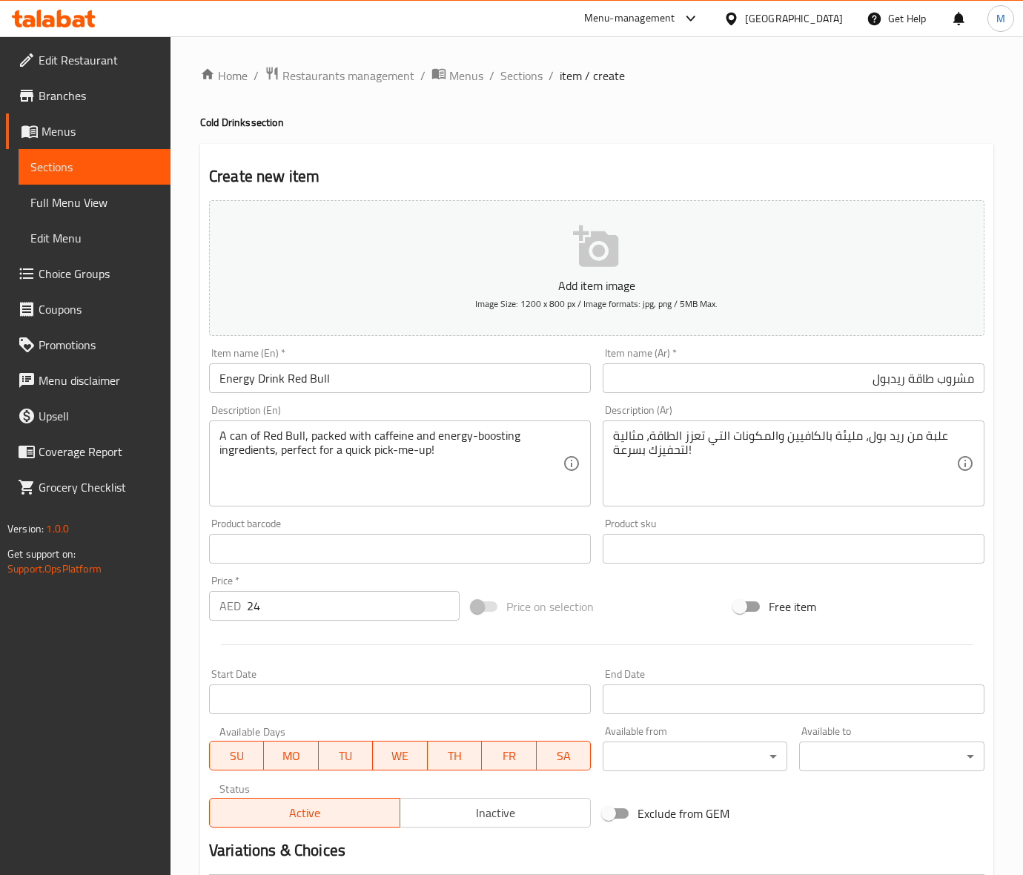
click at [651, 608] on div "Price on selection" at bounding box center [596, 606] width 262 height 40
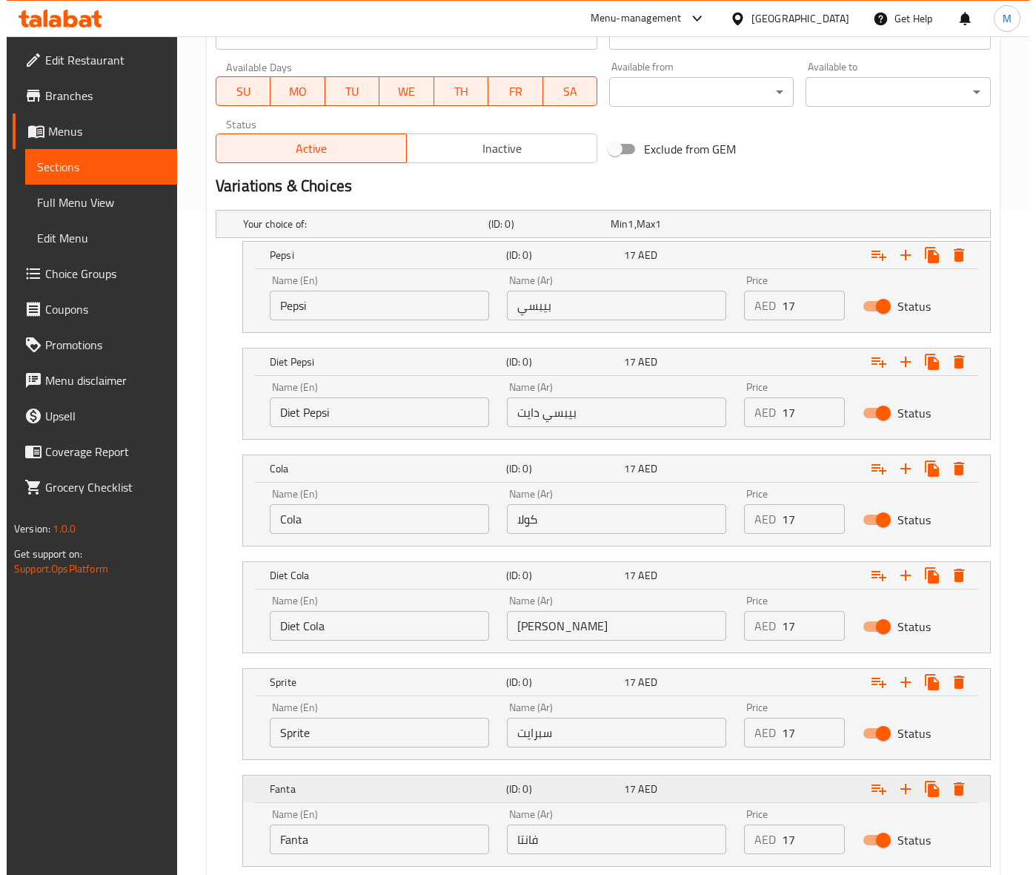
scroll to position [761, 0]
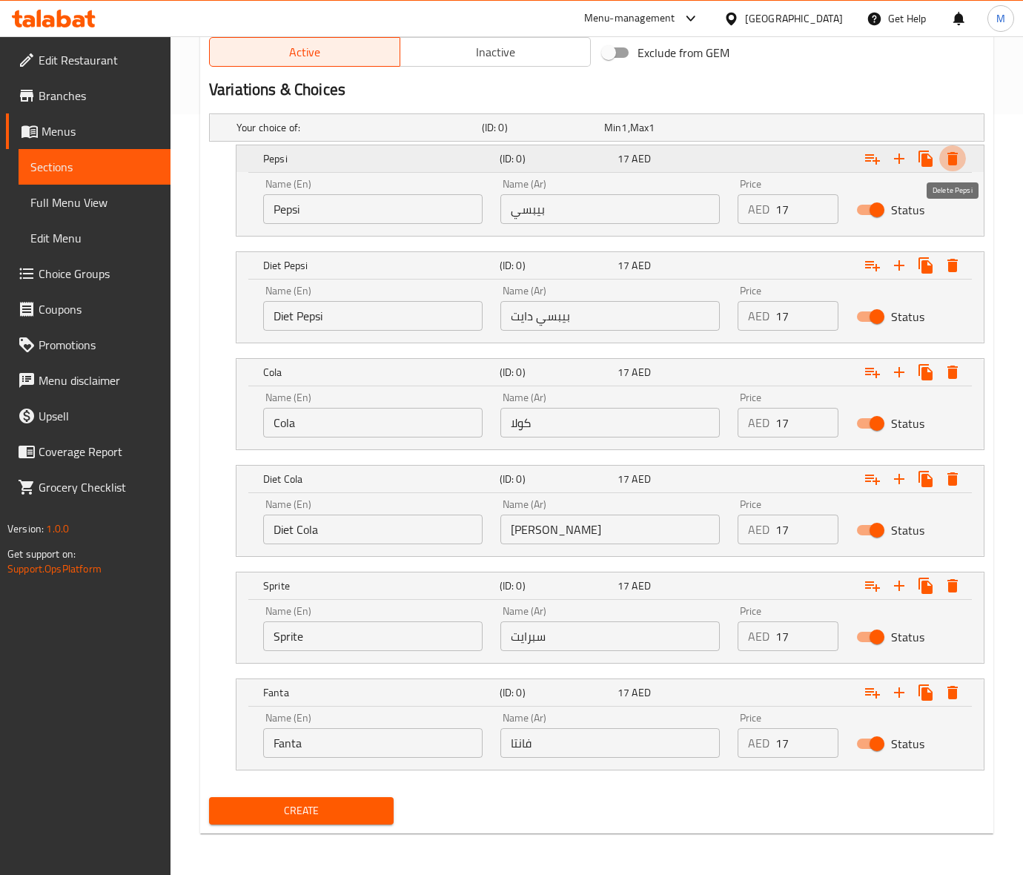
click at [950, 150] on icon "Expand" at bounding box center [952, 159] width 18 height 18
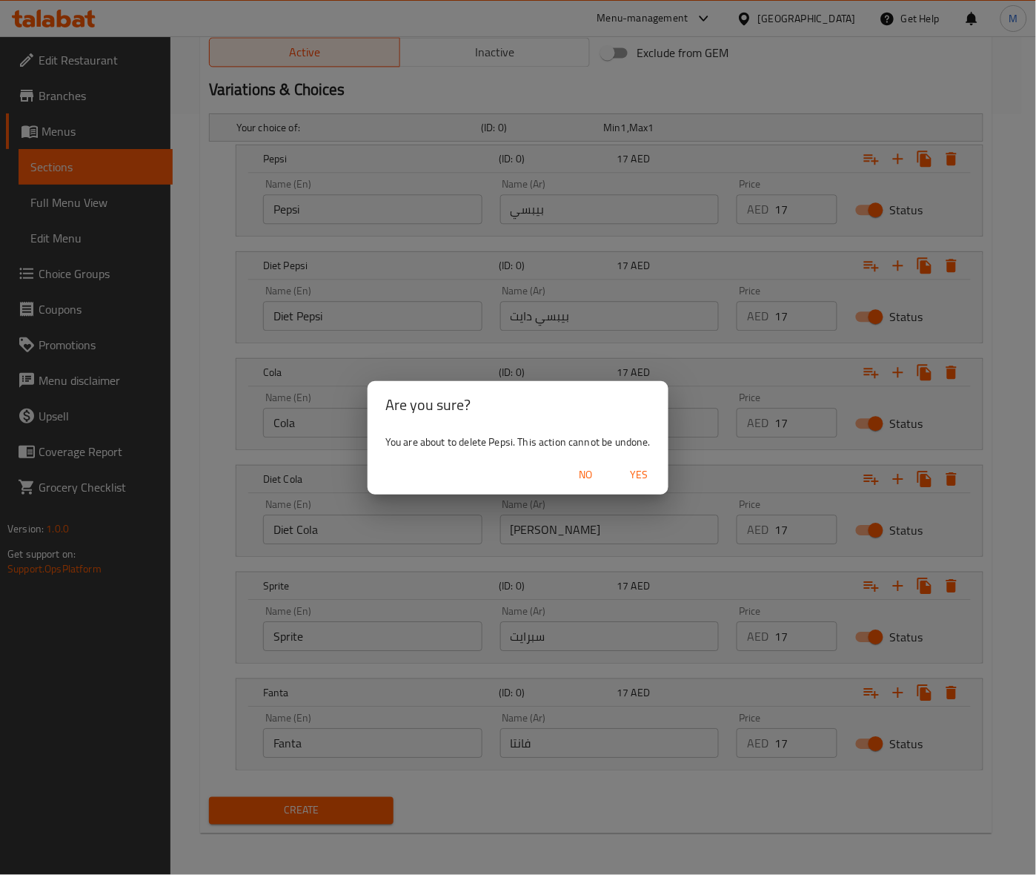
drag, startPoint x: 667, startPoint y: 465, endPoint x: 648, endPoint y: 471, distance: 19.2
click at [649, 471] on div "No Yes" at bounding box center [518, 474] width 301 height 39
click at [645, 471] on span "Yes" at bounding box center [639, 474] width 36 height 19
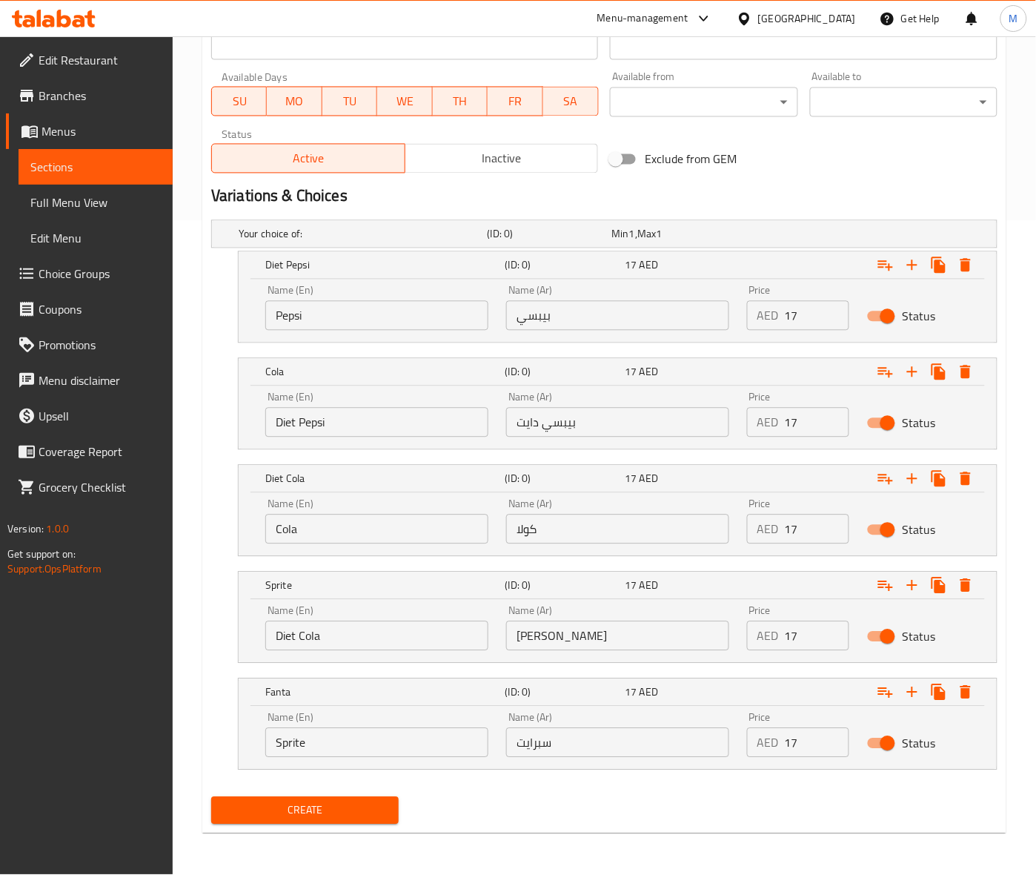
scroll to position [654, 0]
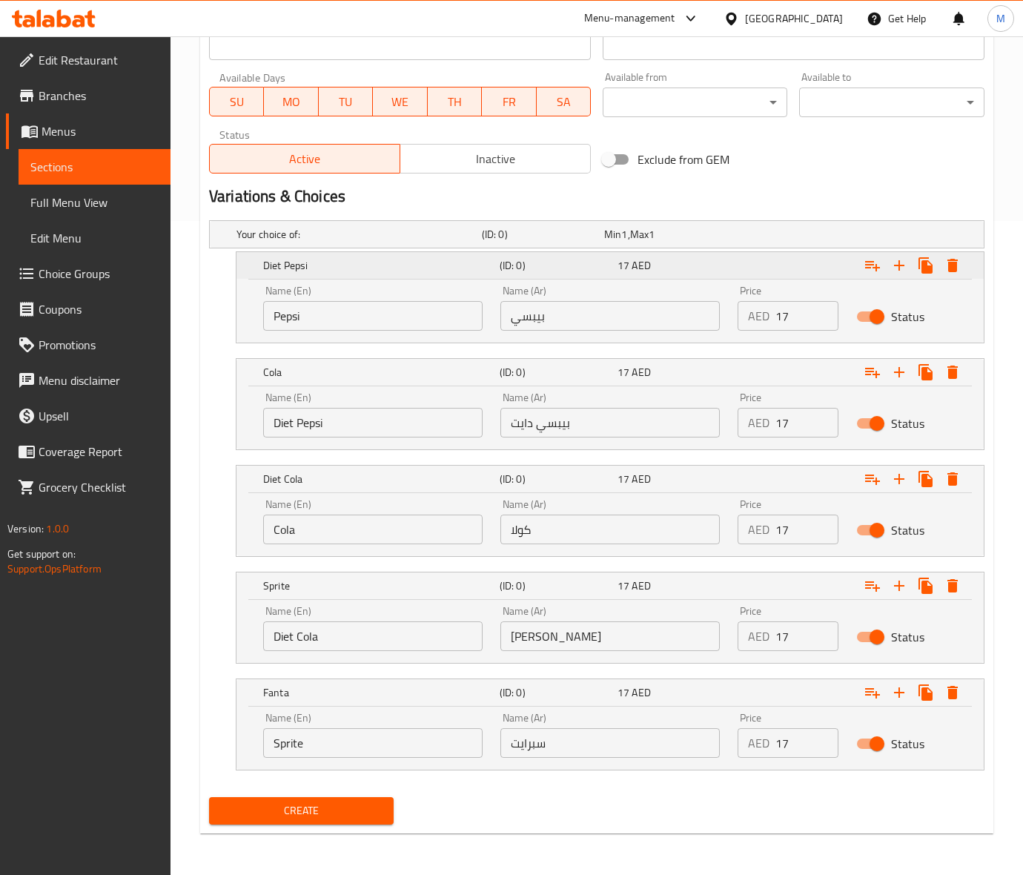
click at [956, 269] on icon "Expand" at bounding box center [952, 265] width 10 height 13
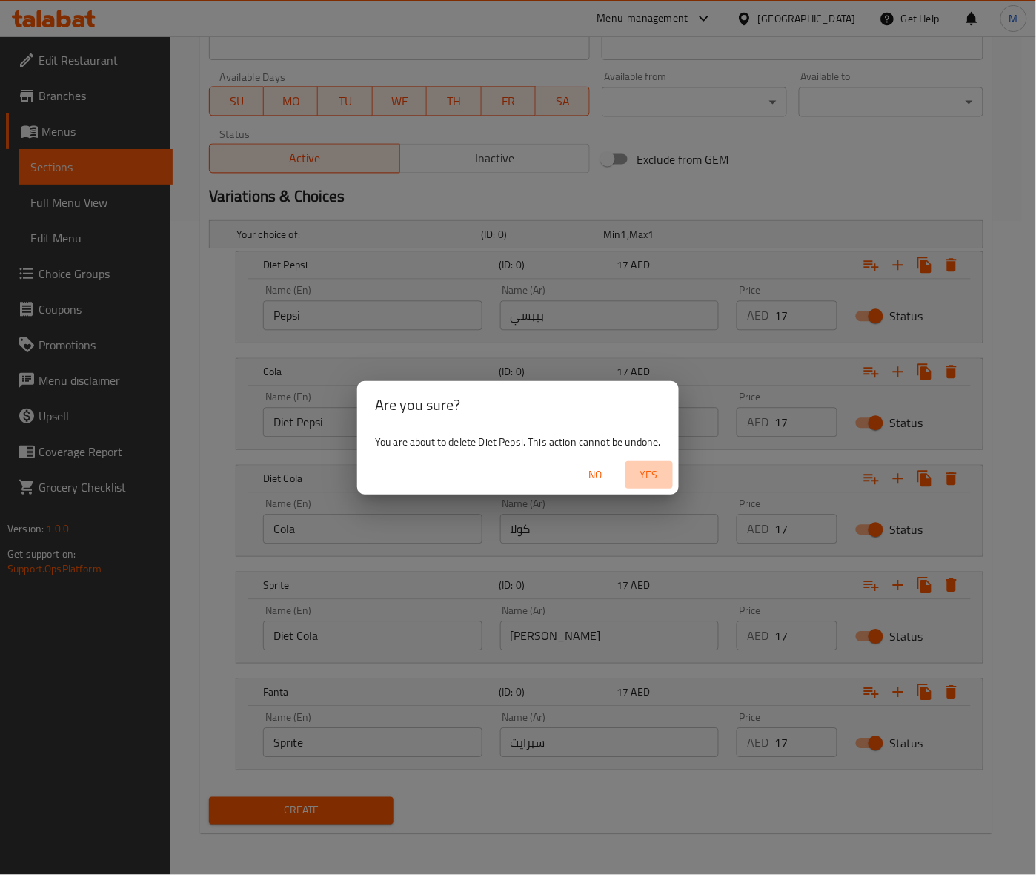
click at [647, 468] on span "Yes" at bounding box center [649, 474] width 36 height 19
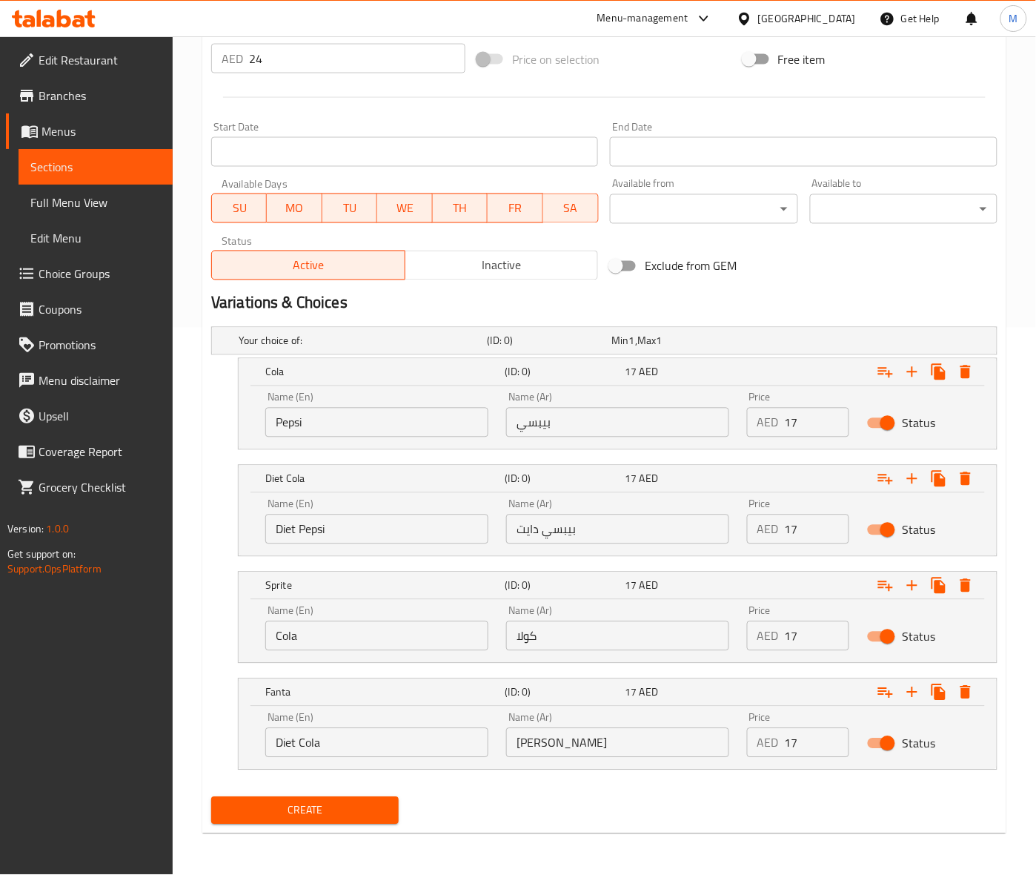
scroll to position [547, 0]
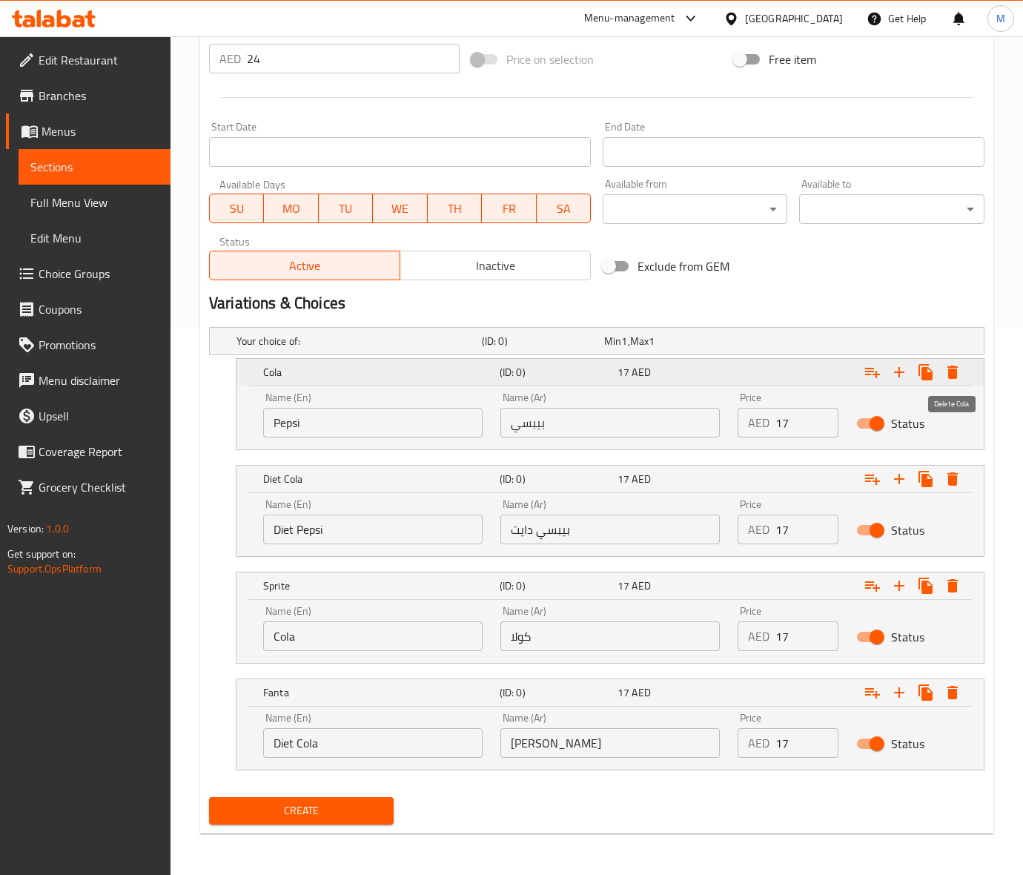
click at [946, 371] on icon "Expand" at bounding box center [952, 372] width 18 height 18
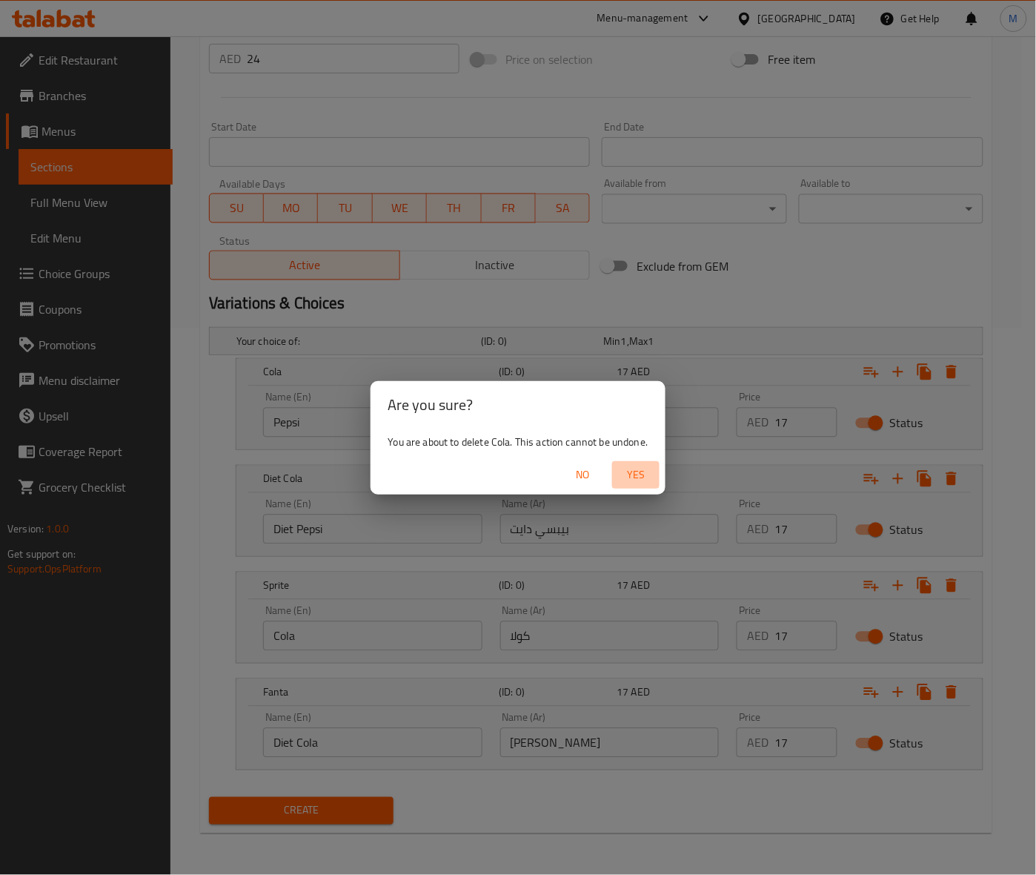
click at [647, 468] on span "Yes" at bounding box center [636, 474] width 36 height 19
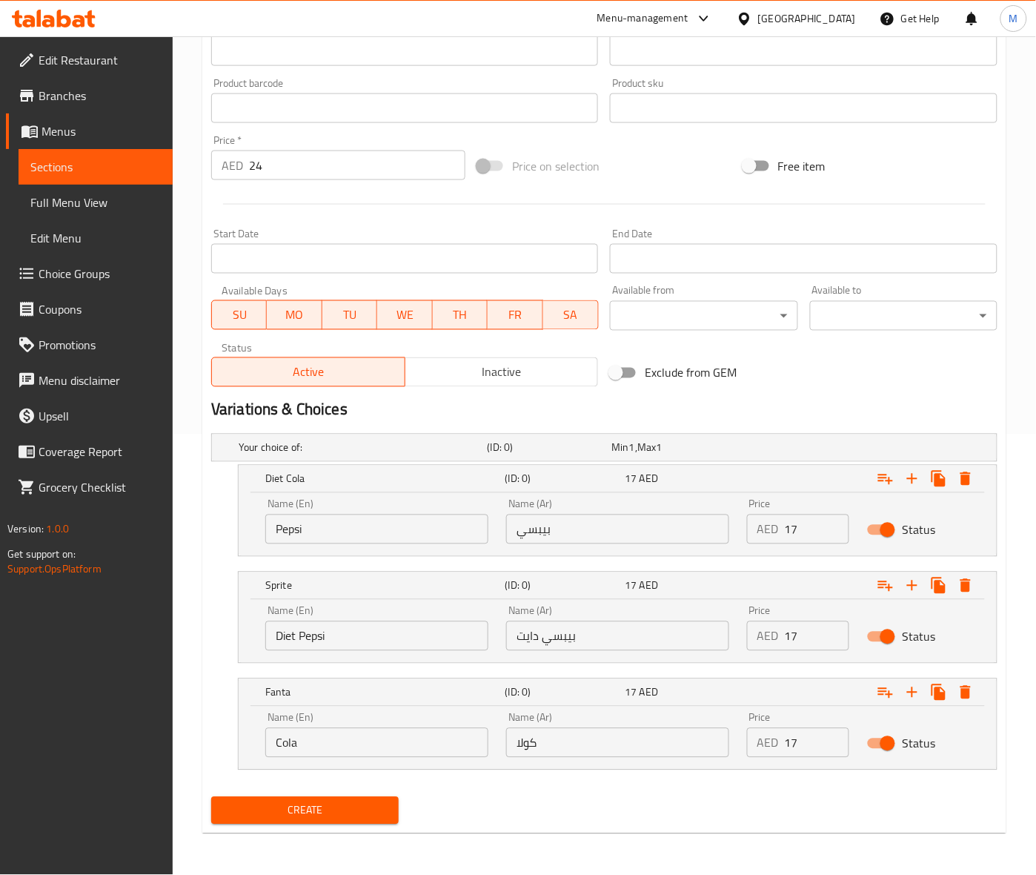
scroll to position [441, 0]
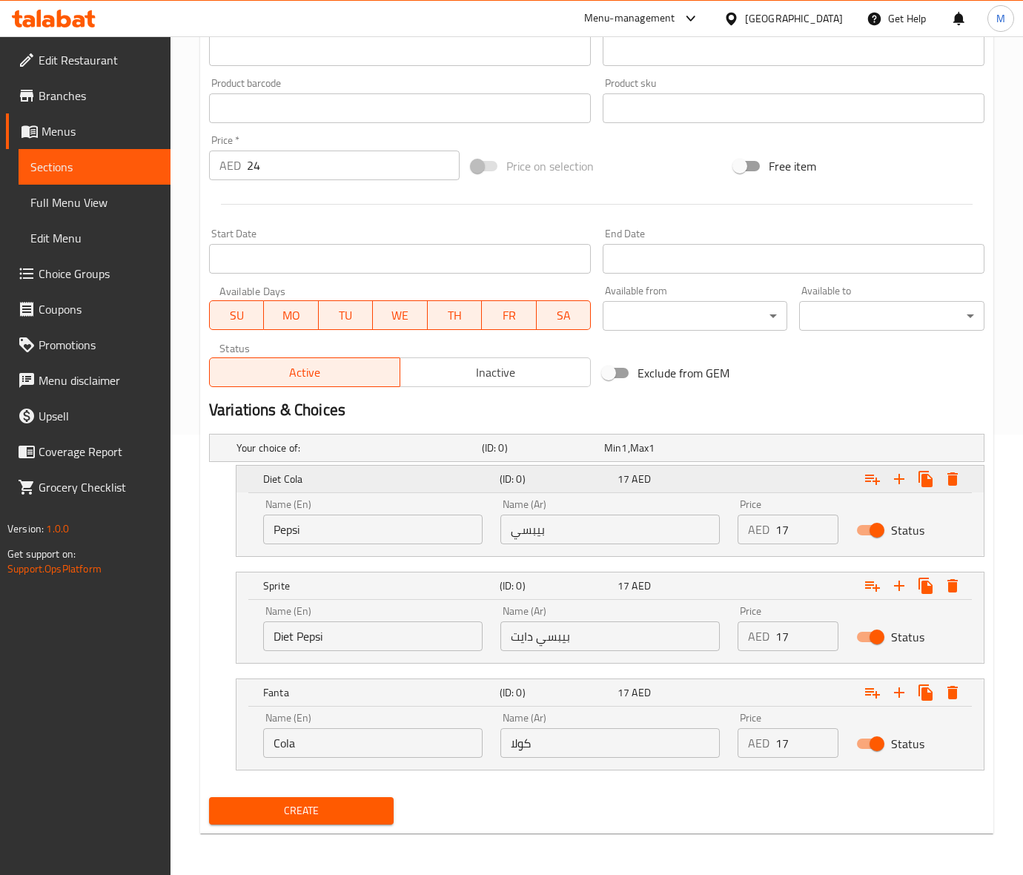
click at [958, 465] on div "Expand" at bounding box center [912, 478] width 107 height 27
click at [961, 476] on button "Expand" at bounding box center [952, 478] width 27 height 27
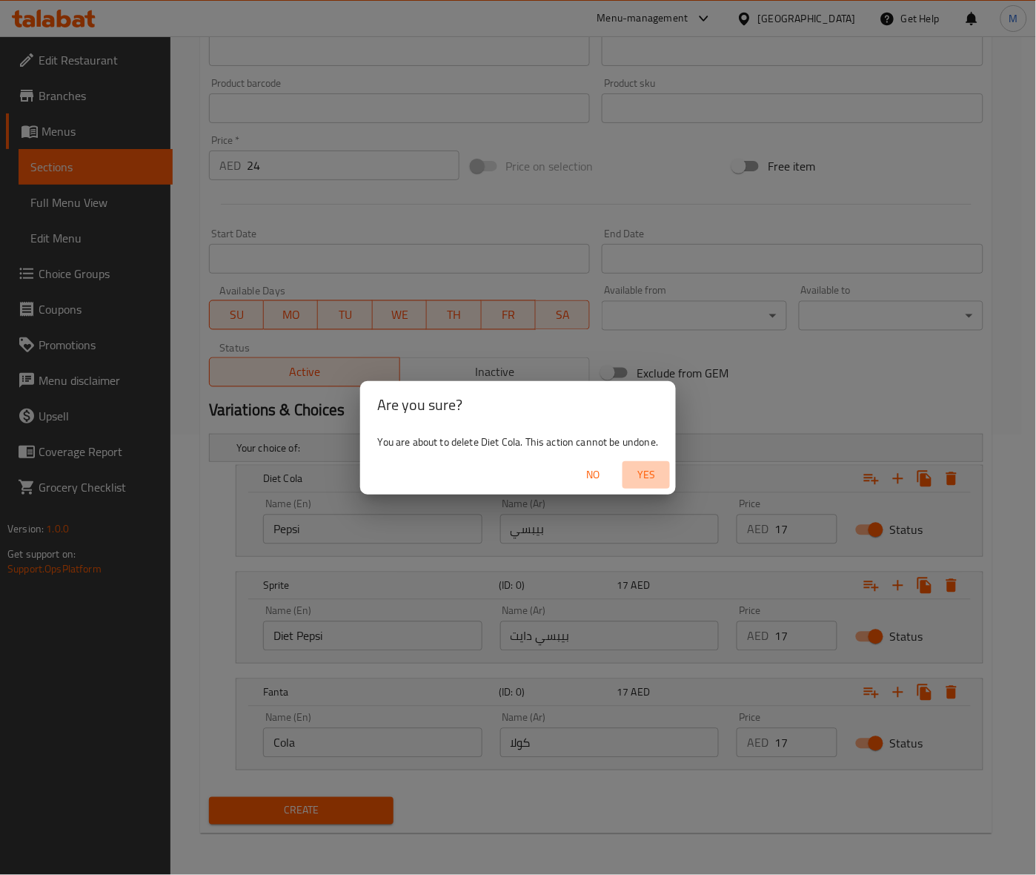
click at [643, 471] on span "Yes" at bounding box center [646, 474] width 36 height 19
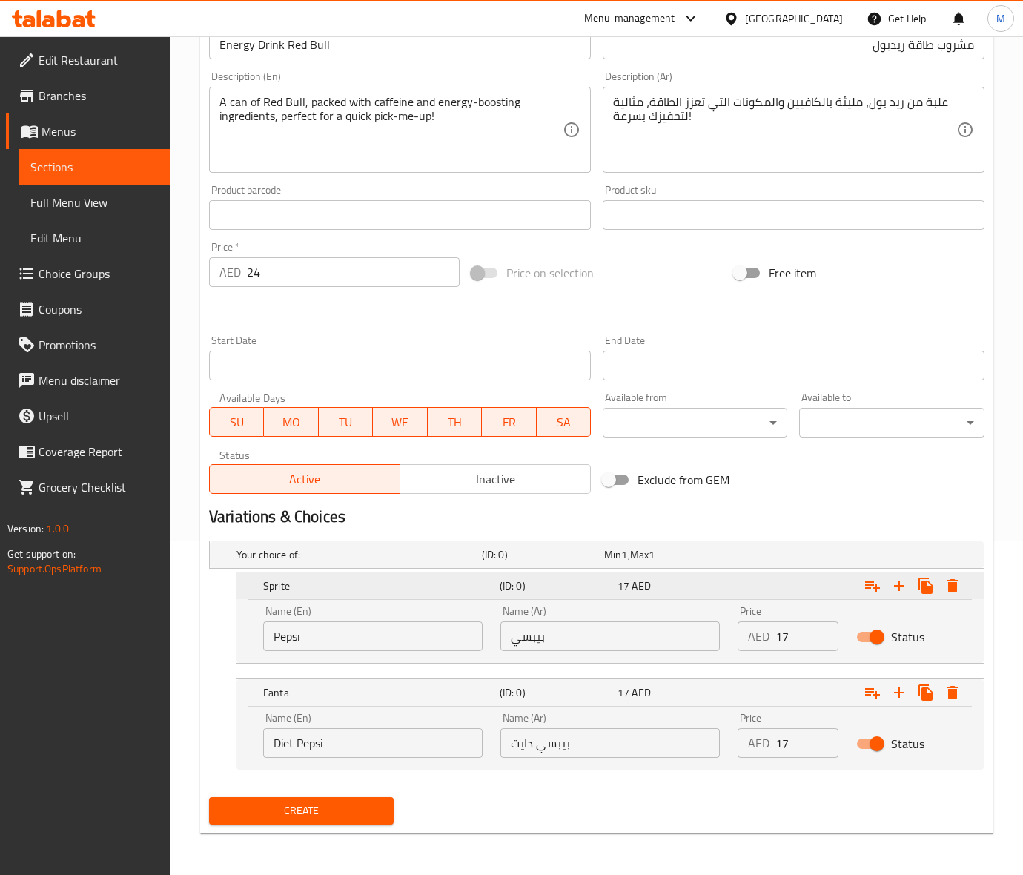
click at [957, 587] on icon "Expand" at bounding box center [952, 586] width 18 height 18
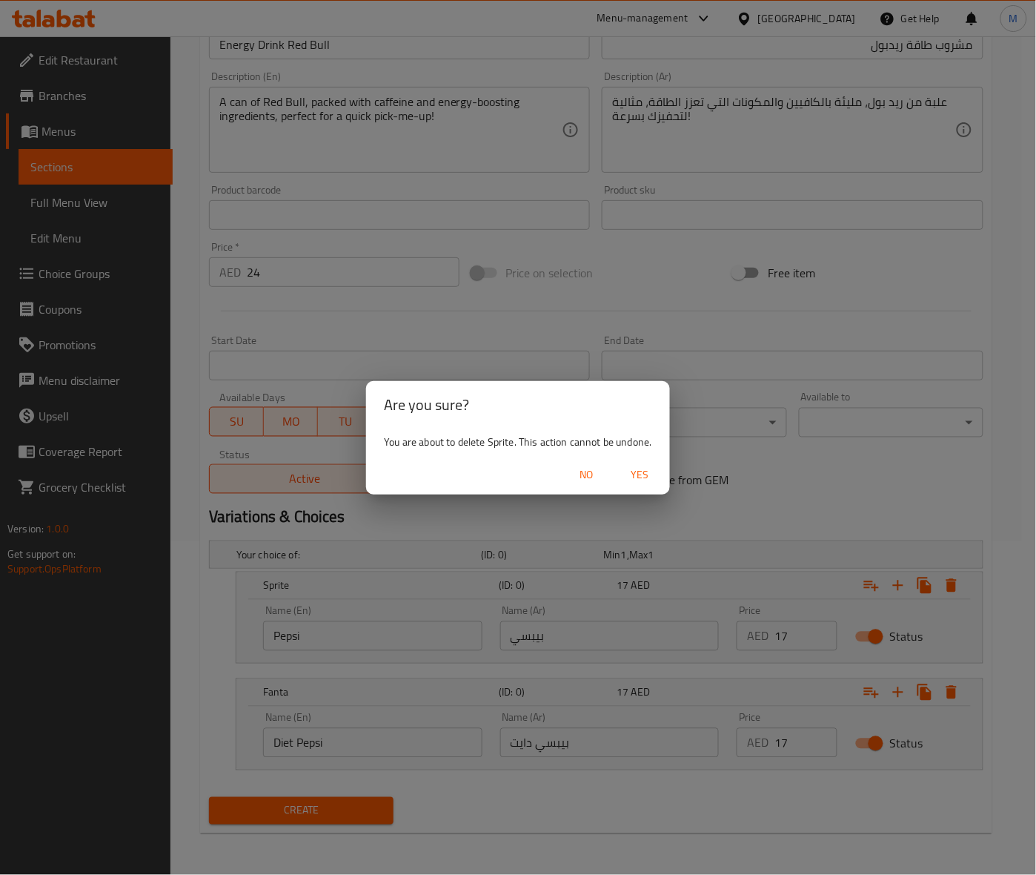
click at [636, 473] on span "Yes" at bounding box center [641, 474] width 36 height 19
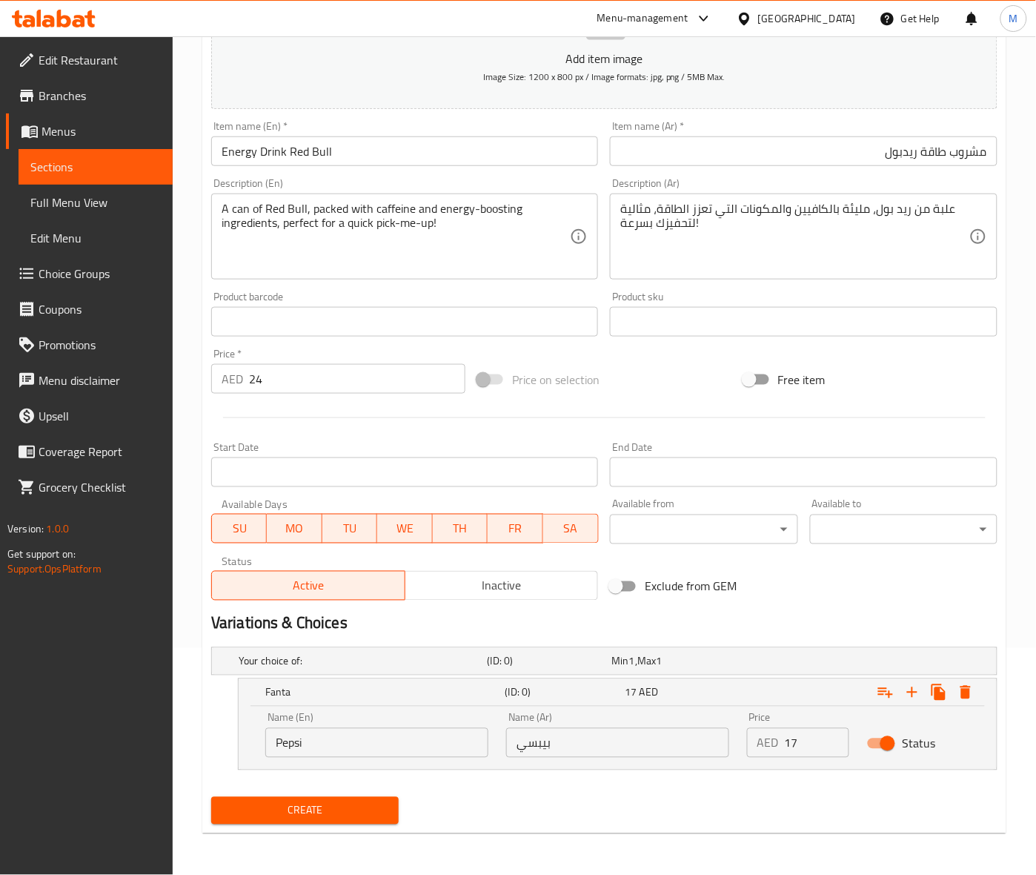
scroll to position [227, 0]
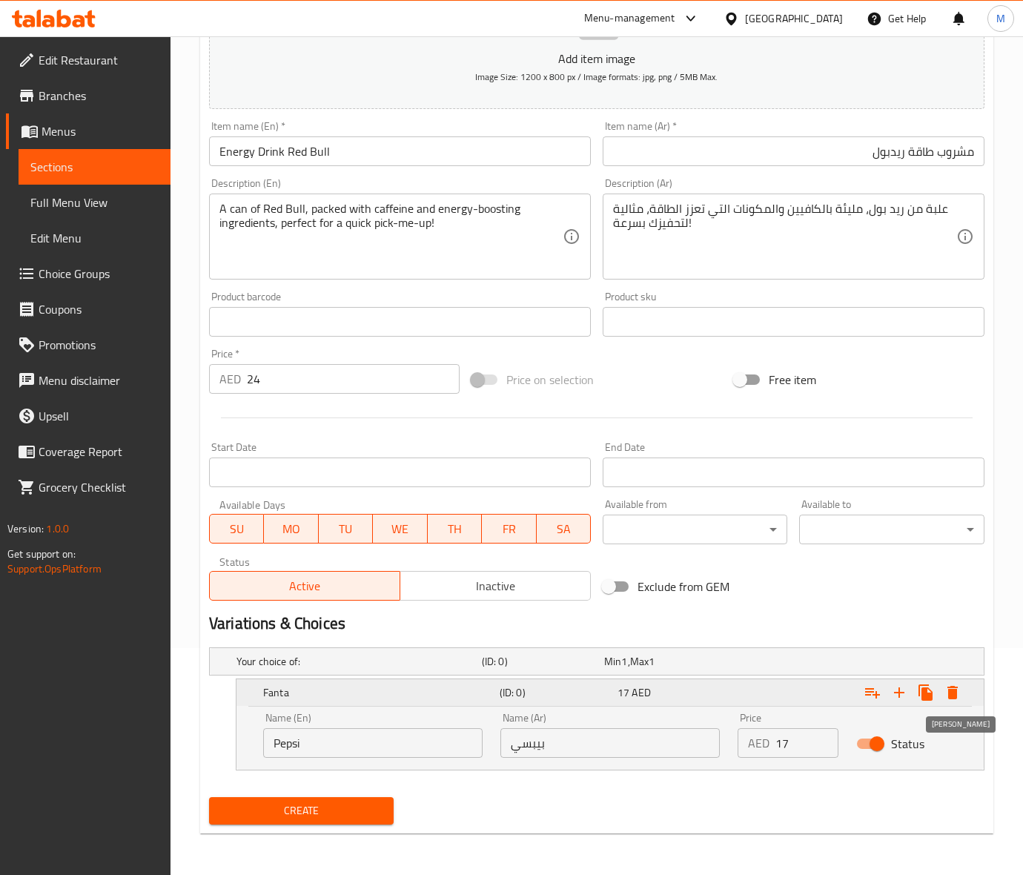
click at [961, 690] on button "Expand" at bounding box center [952, 692] width 27 height 27
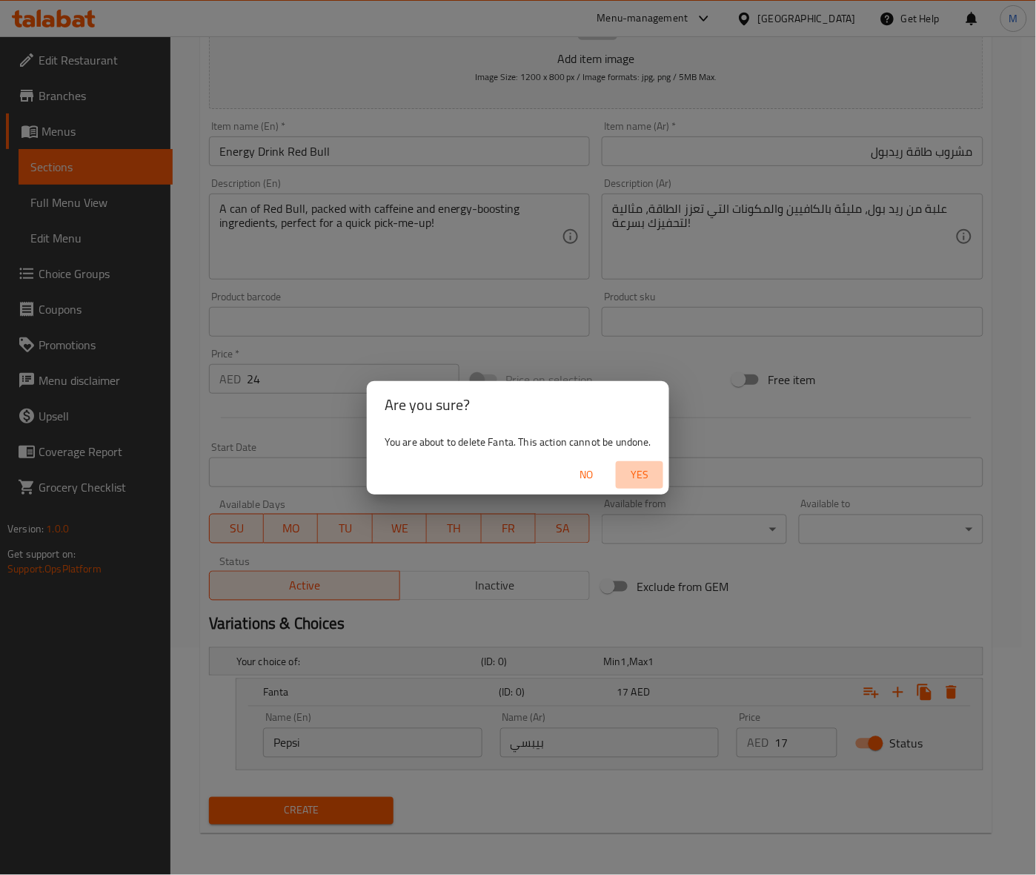
click at [646, 474] on span "Yes" at bounding box center [640, 474] width 36 height 19
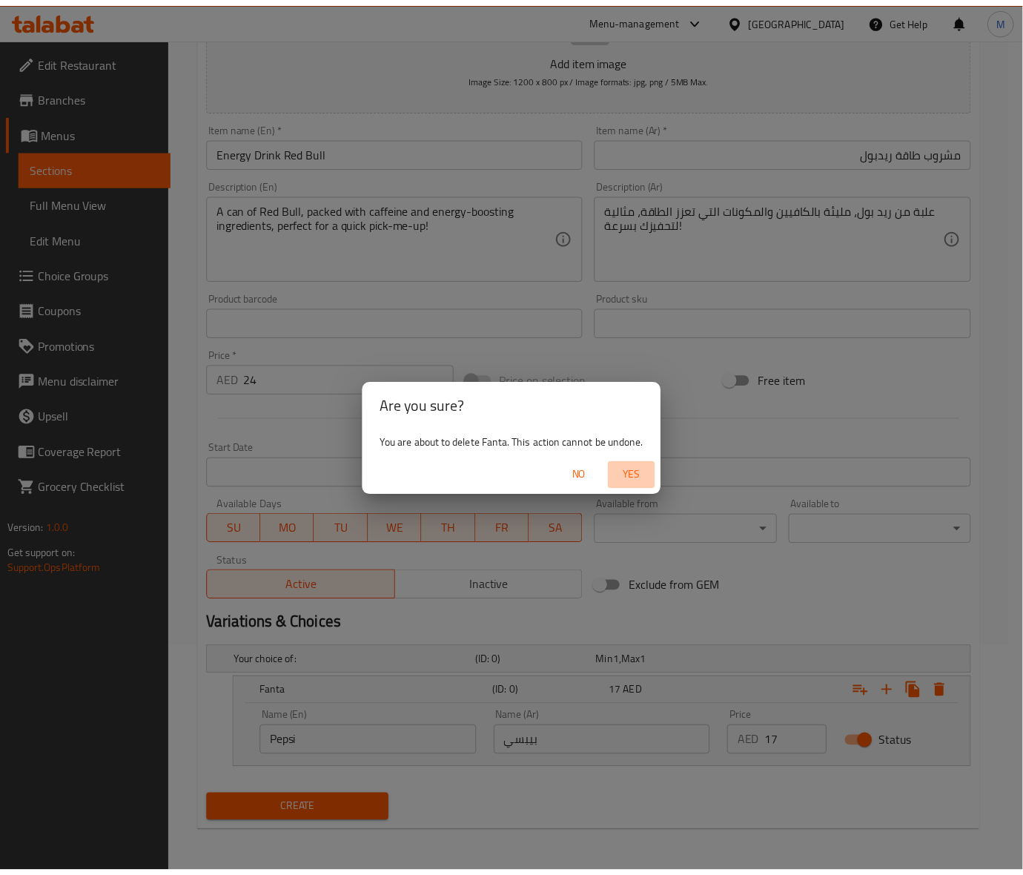
scroll to position [170, 0]
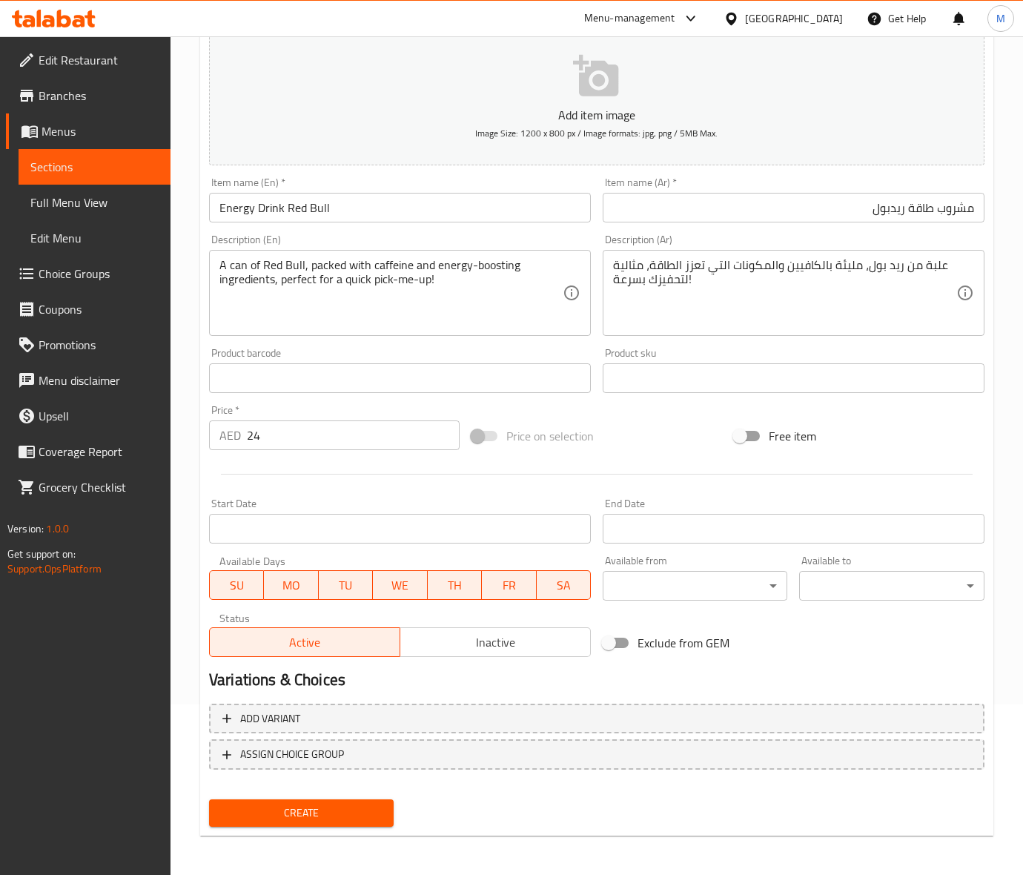
click at [628, 445] on div "Price on selection" at bounding box center [596, 436] width 262 height 40
click at [328, 810] on span "Create" at bounding box center [301, 812] width 161 height 19
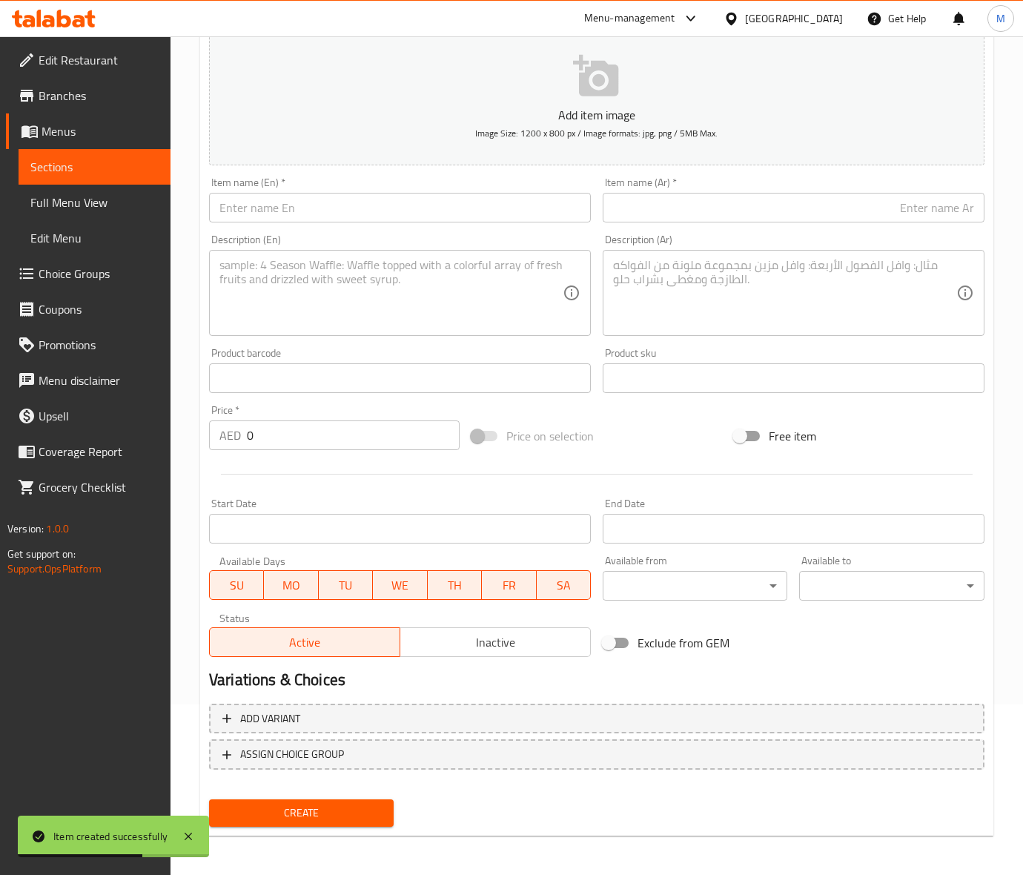
click at [276, 205] on input "text" at bounding box center [400, 208] width 382 height 30
paste input "LOCAL WATER SMALL"
click at [276, 205] on input "LOCAL WATER SMALL" at bounding box center [400, 208] width 382 height 30
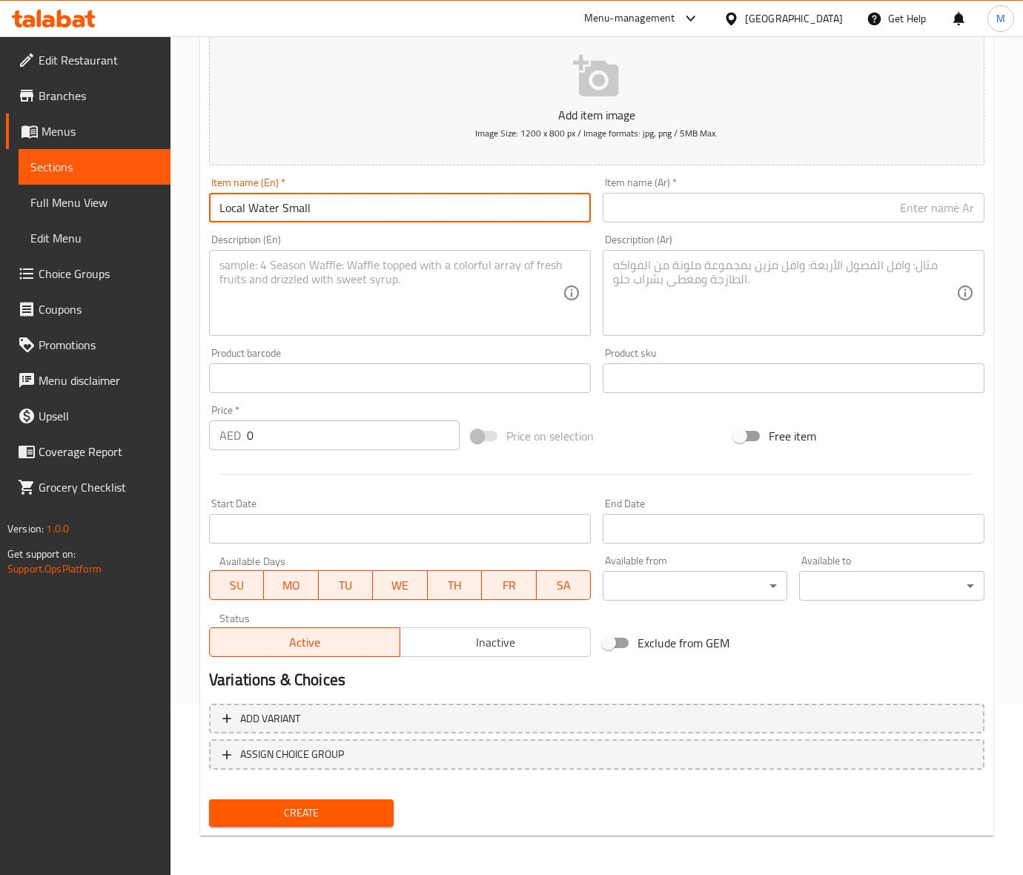
click at [647, 216] on input "text" at bounding box center [794, 208] width 382 height 30
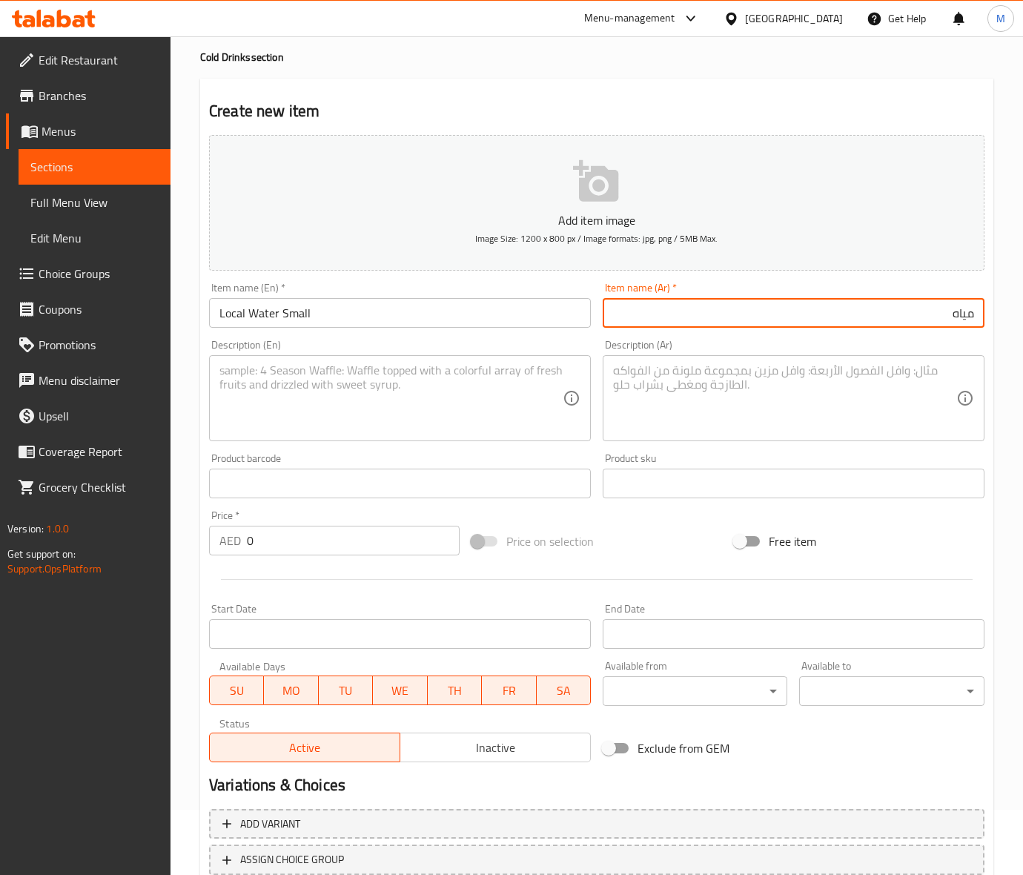
scroll to position [0, 0]
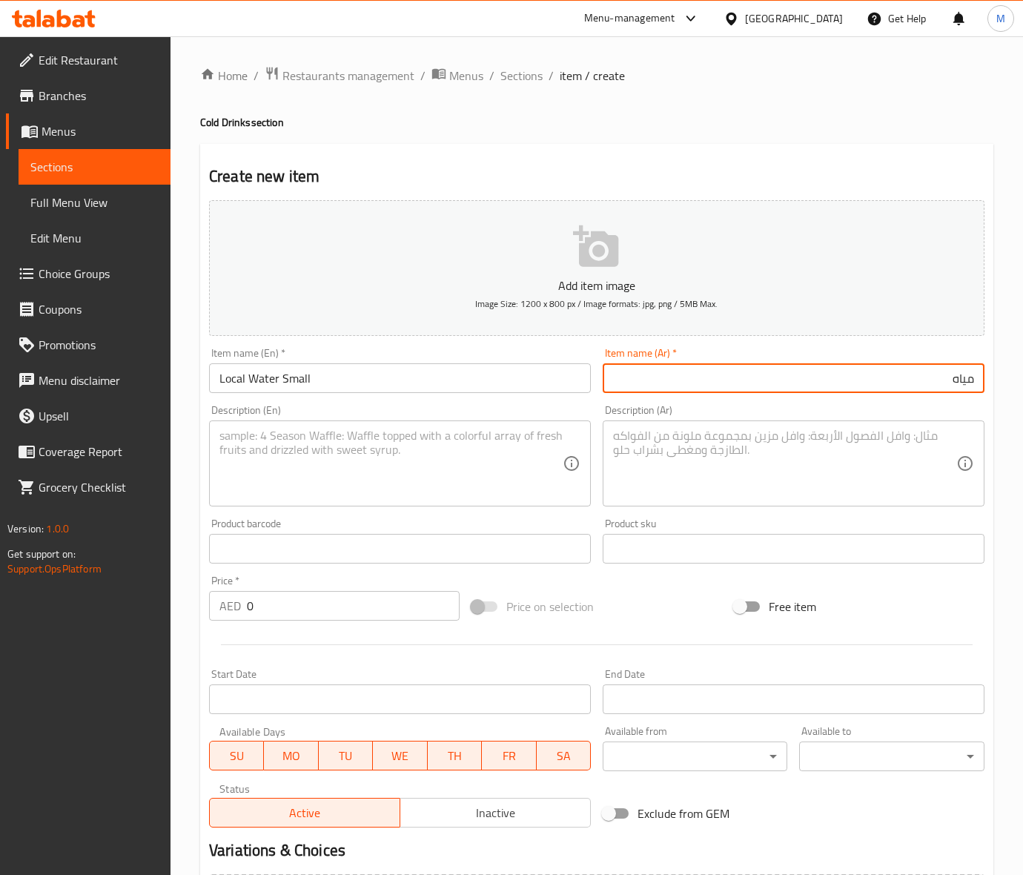
click at [268, 379] on input "Local Water Small" at bounding box center [400, 378] width 382 height 30
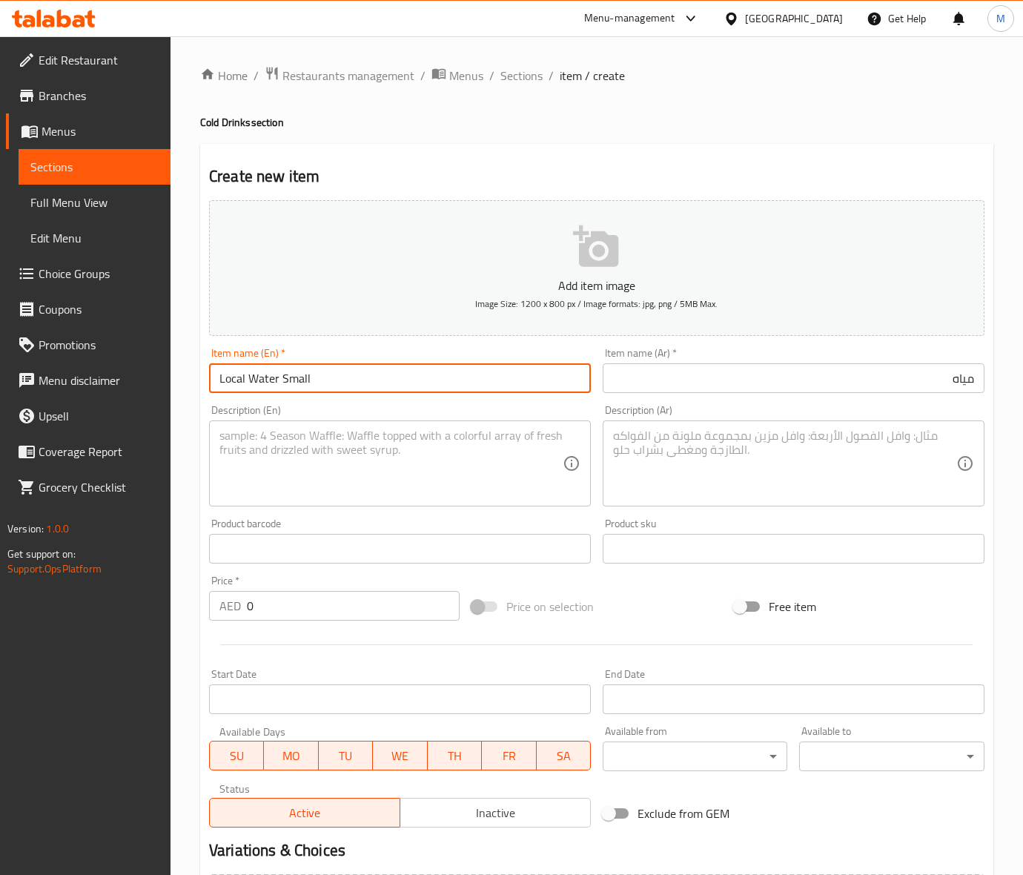
click at [268, 379] on input "Local Water Small" at bounding box center [400, 378] width 382 height 30
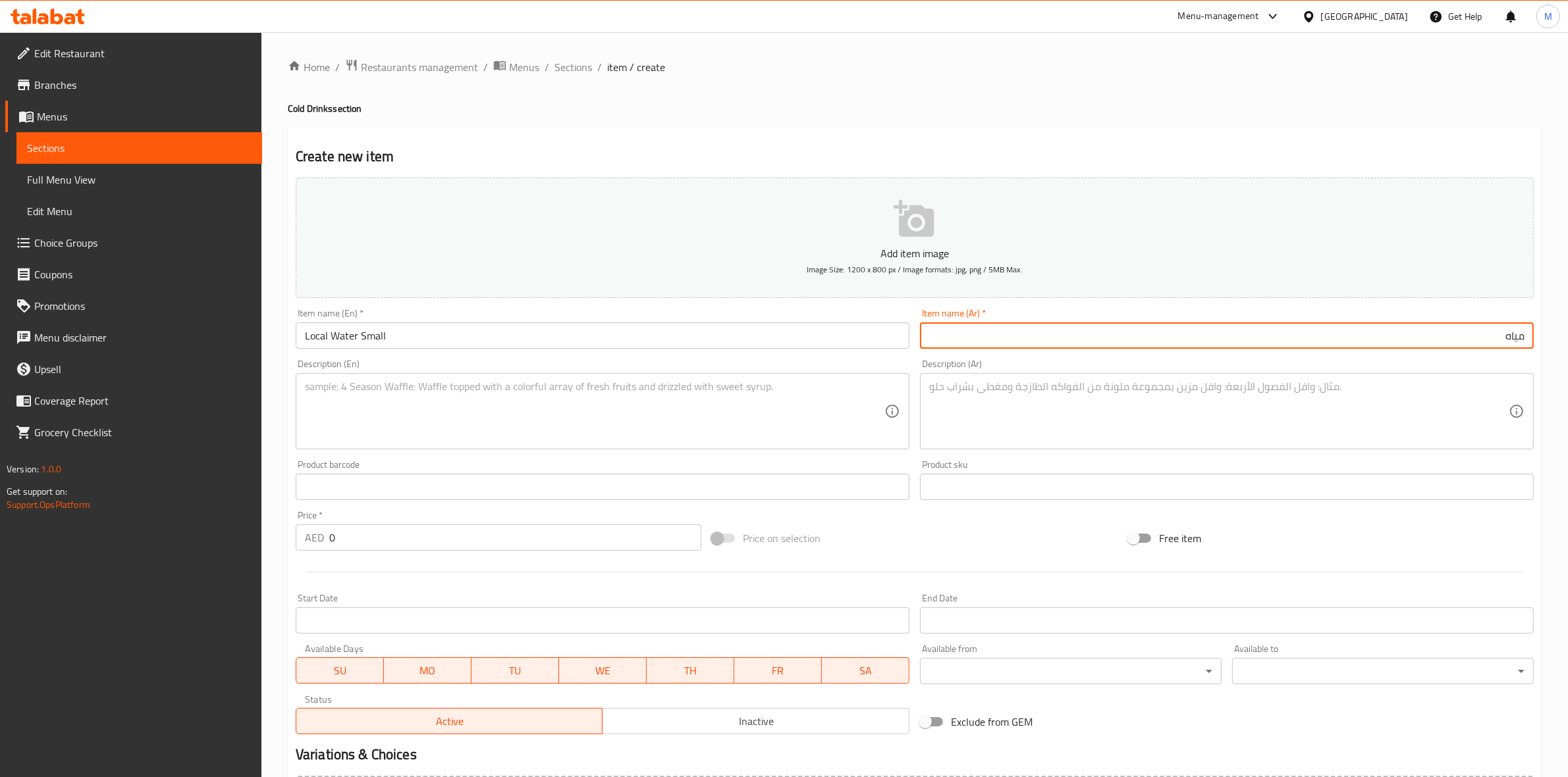
click at [1337, 333] on input "مياه" at bounding box center [1226, 336] width 614 height 27
paste input "محلية صغيرة"
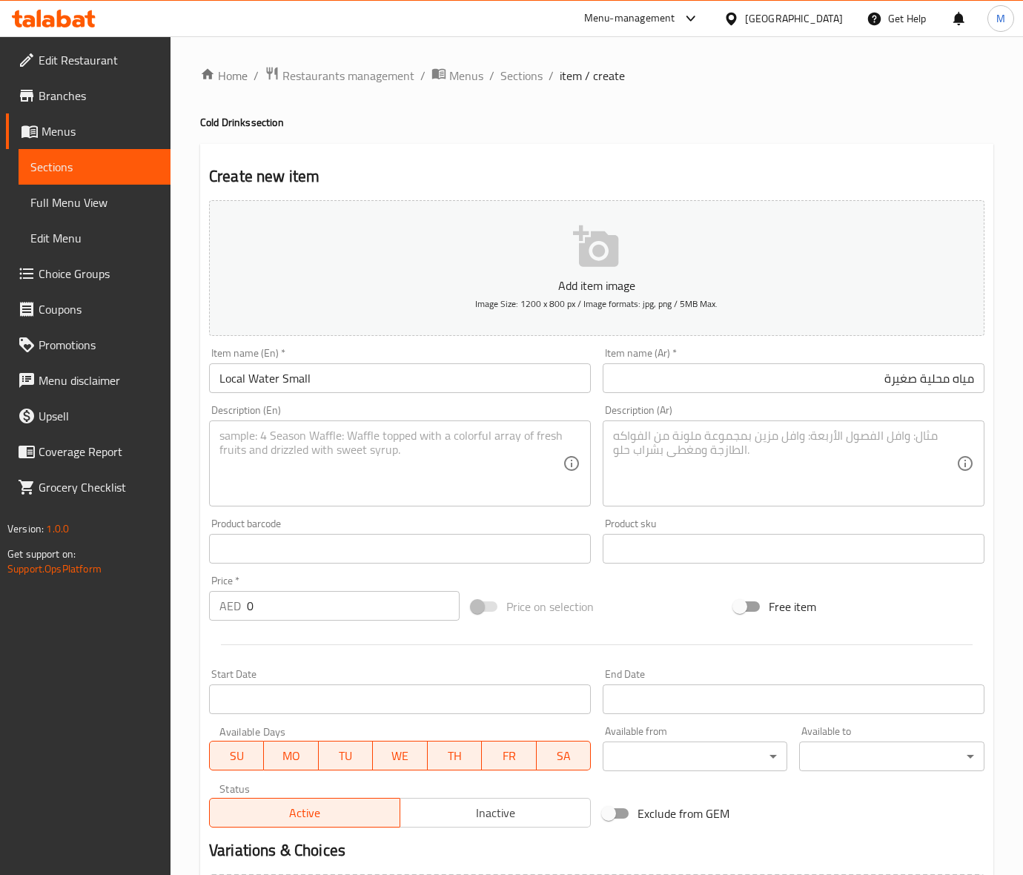
click at [272, 594] on input "0" at bounding box center [353, 606] width 213 height 30
paste input "14"
click at [672, 615] on div "Price on selection" at bounding box center [596, 606] width 262 height 40
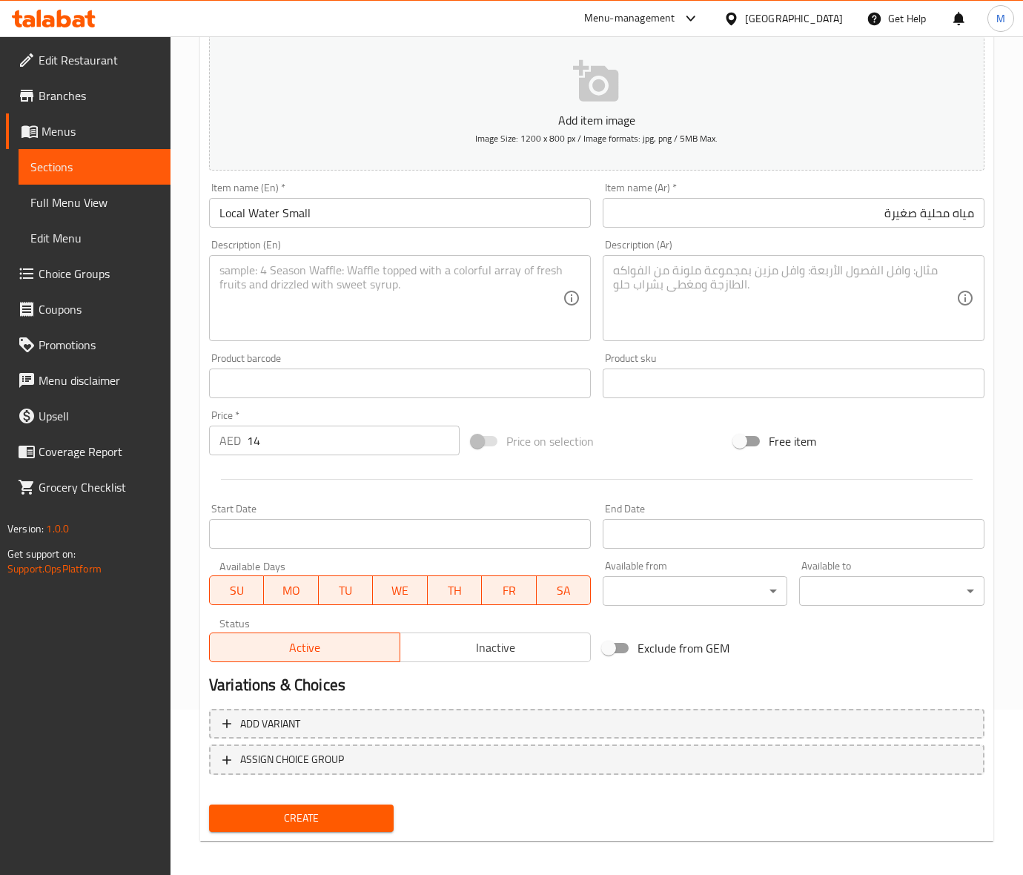
scroll to position [170, 0]
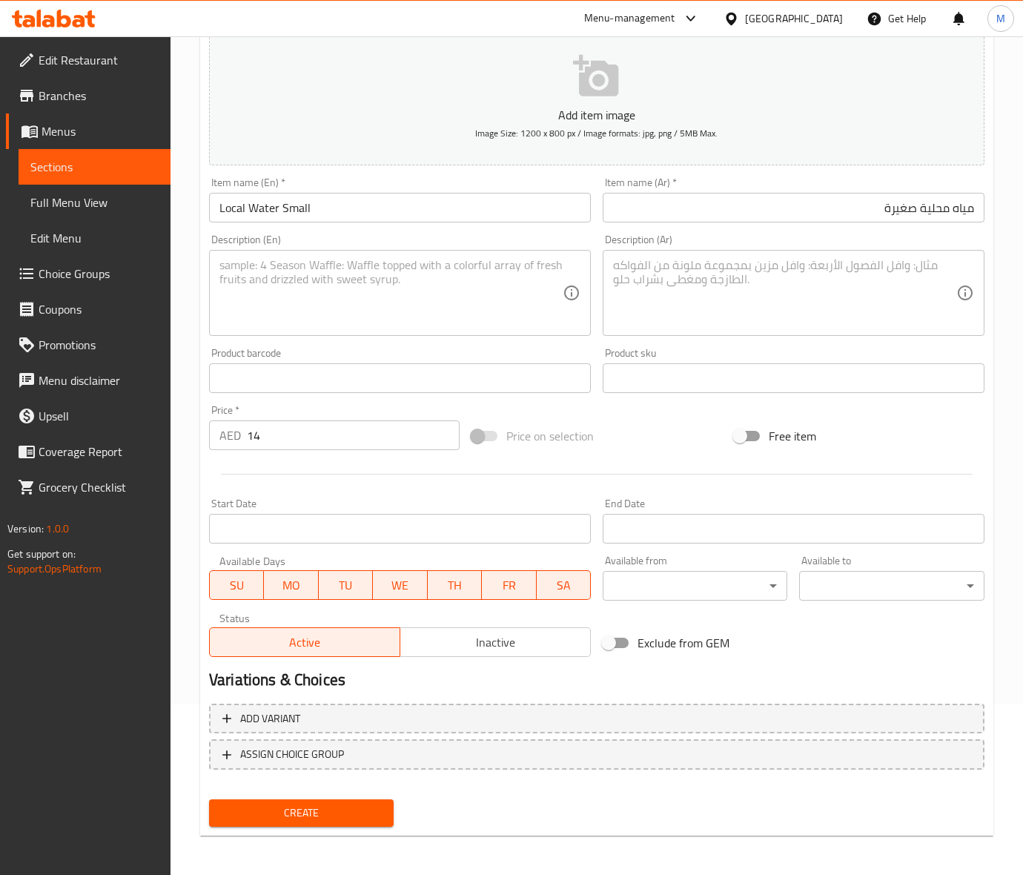
click at [315, 813] on span "Create" at bounding box center [301, 812] width 161 height 19
click at [288, 204] on input "text" at bounding box center [400, 208] width 382 height 30
paste input "LOCAL WATER LARGE"
click at [291, 213] on input "LOCAL WATER LARGE" at bounding box center [400, 208] width 382 height 30
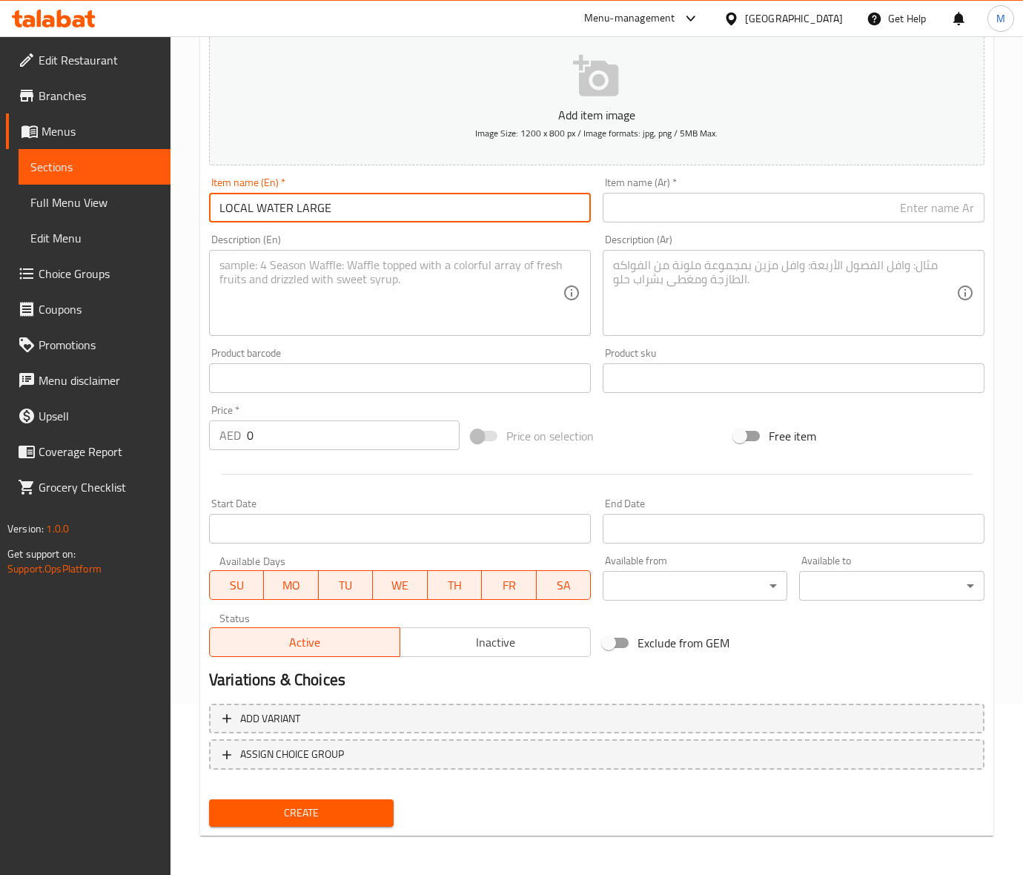
click at [291, 213] on input "LOCAL WATER LARGE" at bounding box center [400, 208] width 382 height 30
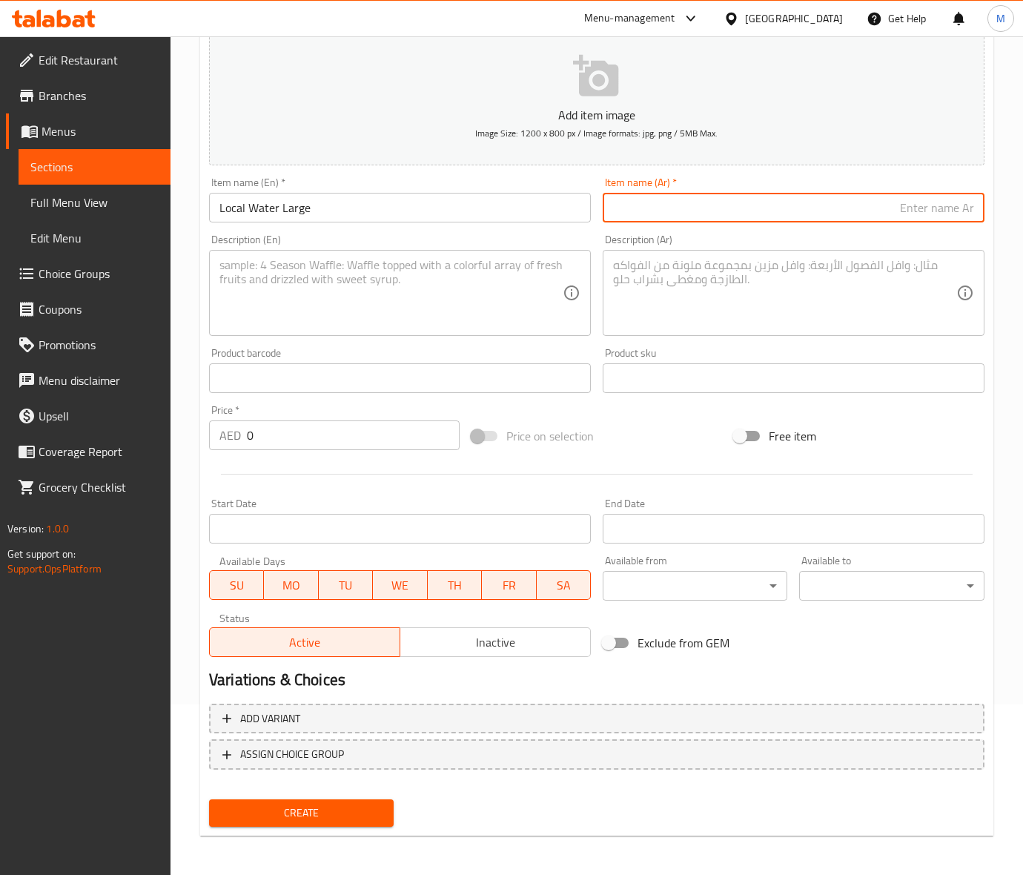
click at [680, 216] on input "text" at bounding box center [794, 208] width 382 height 30
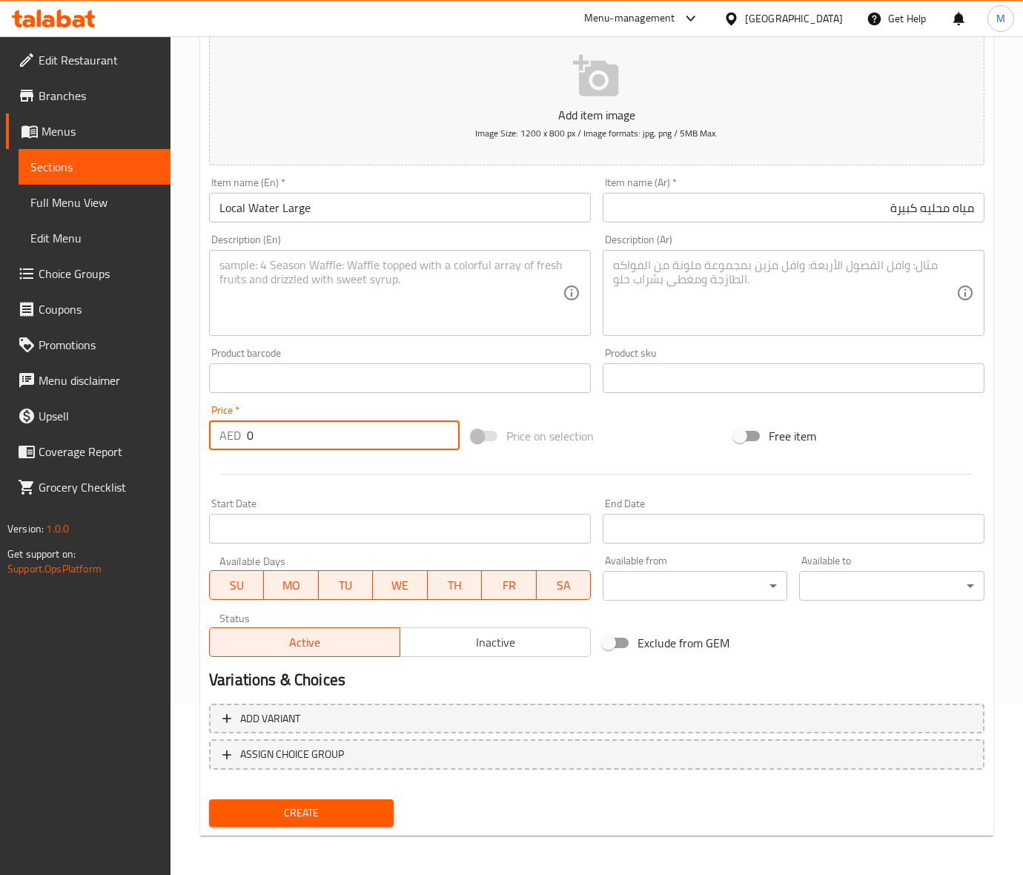
click at [275, 427] on input "0" at bounding box center [353, 435] width 213 height 30
click at [623, 428] on div "Price on selection" at bounding box center [596, 436] width 262 height 40
click at [317, 302] on textarea at bounding box center [390, 293] width 343 height 70
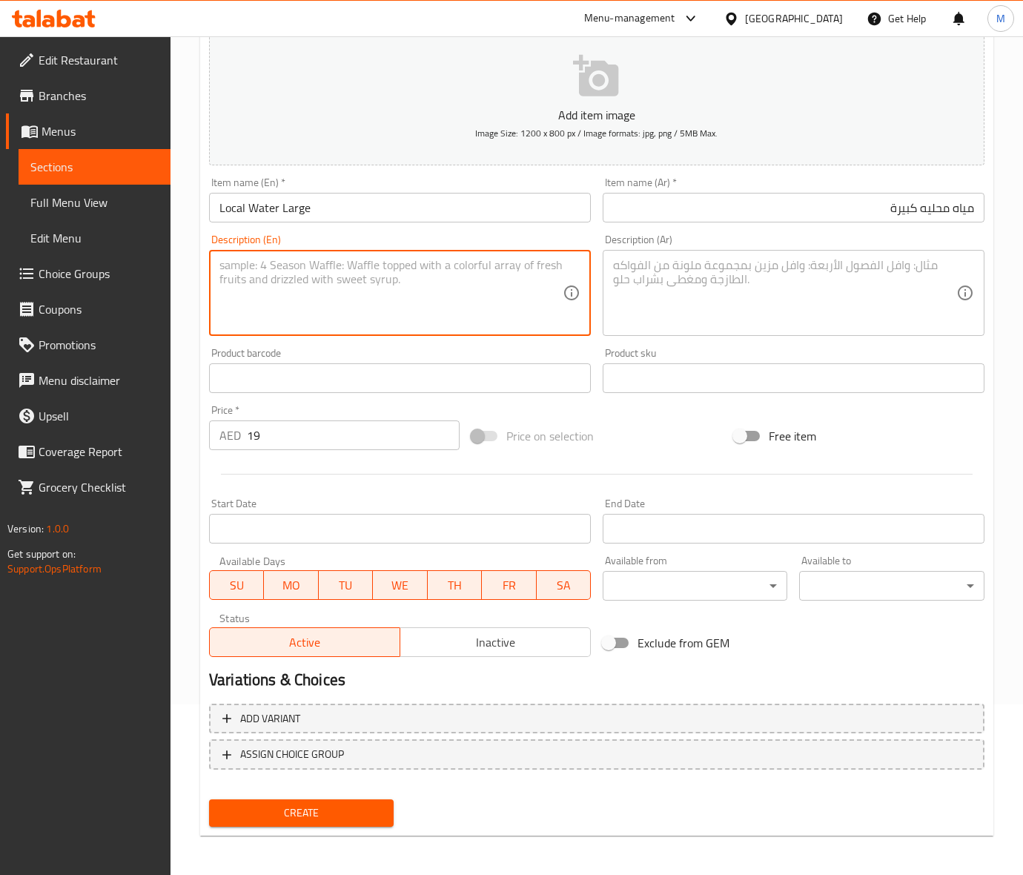
paste textarea "A large bottle of refreshing local water, ideal for staying hydrated throughout…"
click at [274, 265] on textarea "A large bottle of refreshing local water, ideal for staying hydrated throughout…" at bounding box center [390, 293] width 343 height 70
click at [679, 298] on textarea at bounding box center [784, 293] width 343 height 70
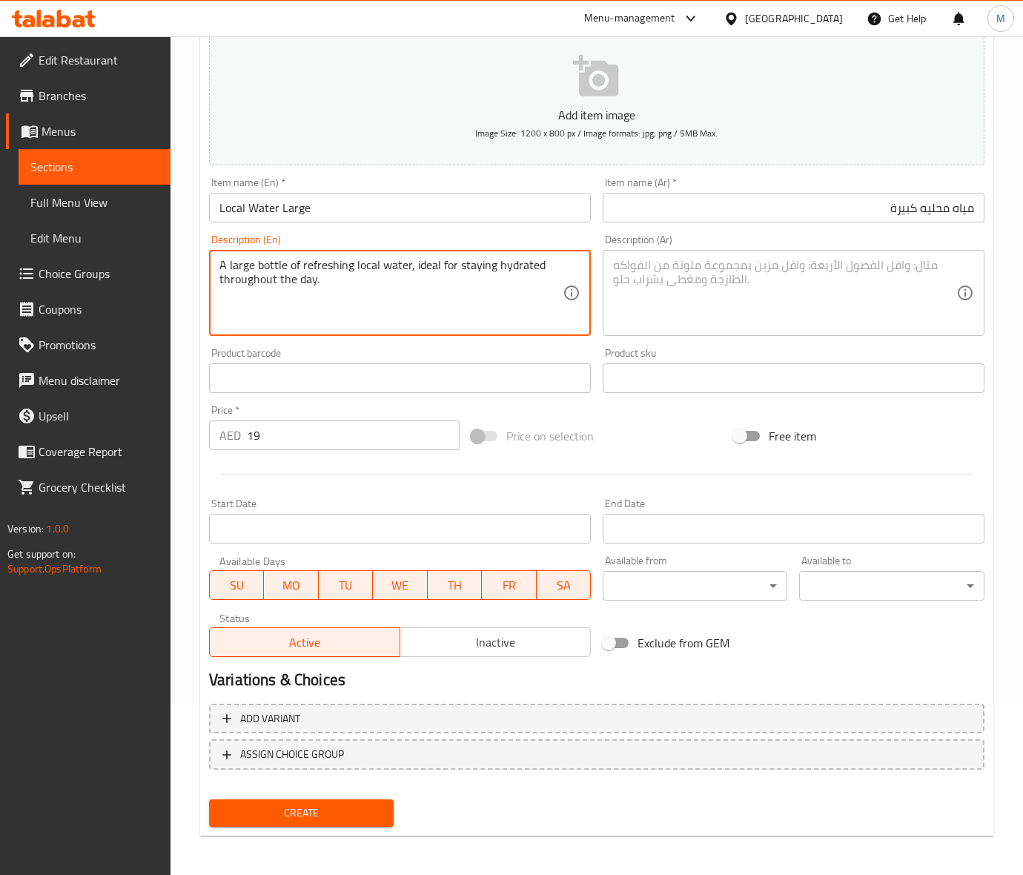
paste textarea "زجاجة كبيرة من المياه المحلية المنعشة، مثالية للبقاء رطبًا طوال اليوم."
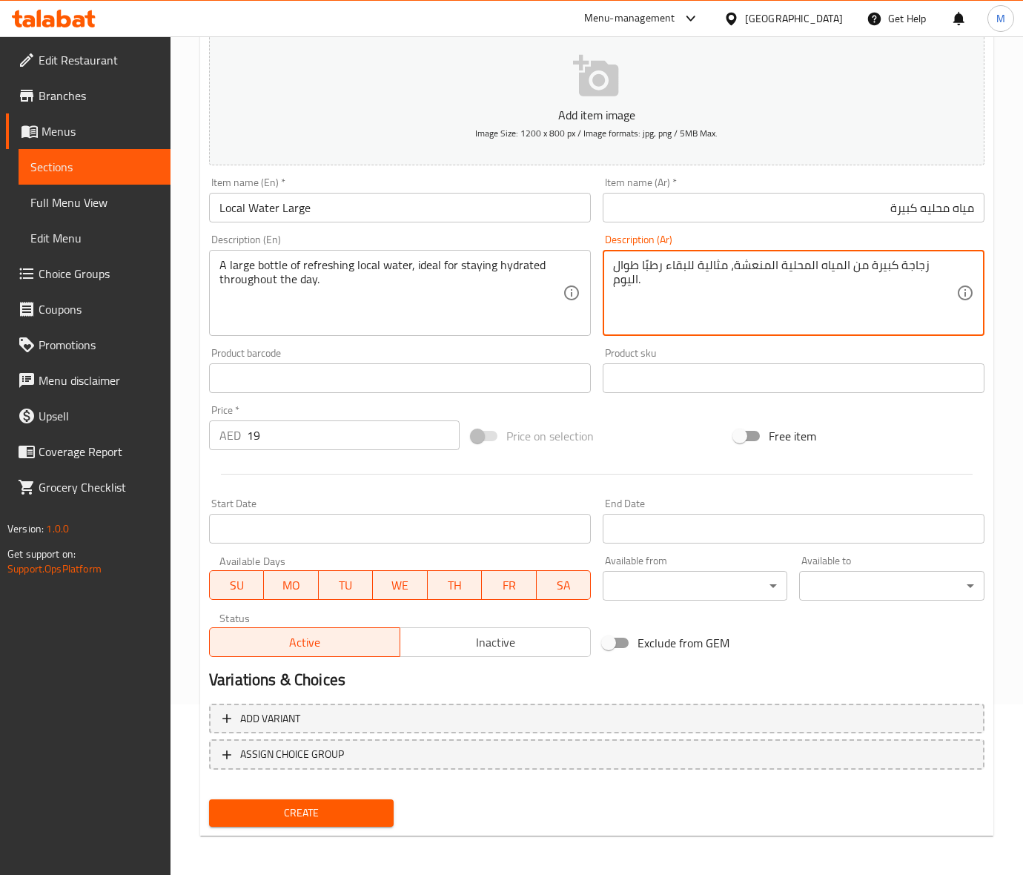
click at [650, 420] on div "Price on selection" at bounding box center [596, 436] width 262 height 40
drag, startPoint x: 856, startPoint y: 253, endPoint x: 854, endPoint y: 262, distance: 9.0
click at [856, 261] on div "زجاجة كبيرة من المياه المحلية المنعشة، مثالية للبقاء رطبًا طوال اليوم. Descript…" at bounding box center [794, 293] width 382 height 86
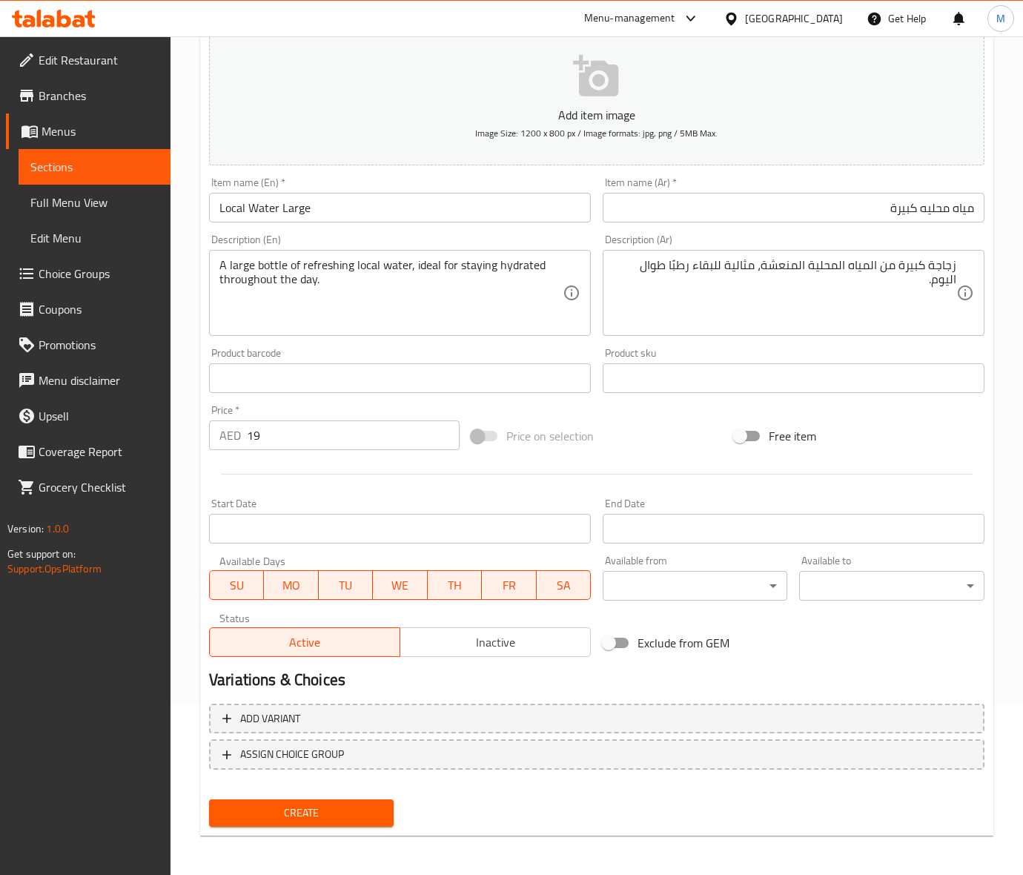
click at [648, 450] on div "Price on selection" at bounding box center [596, 436] width 262 height 40
click at [323, 810] on span "Create" at bounding box center [301, 812] width 161 height 19
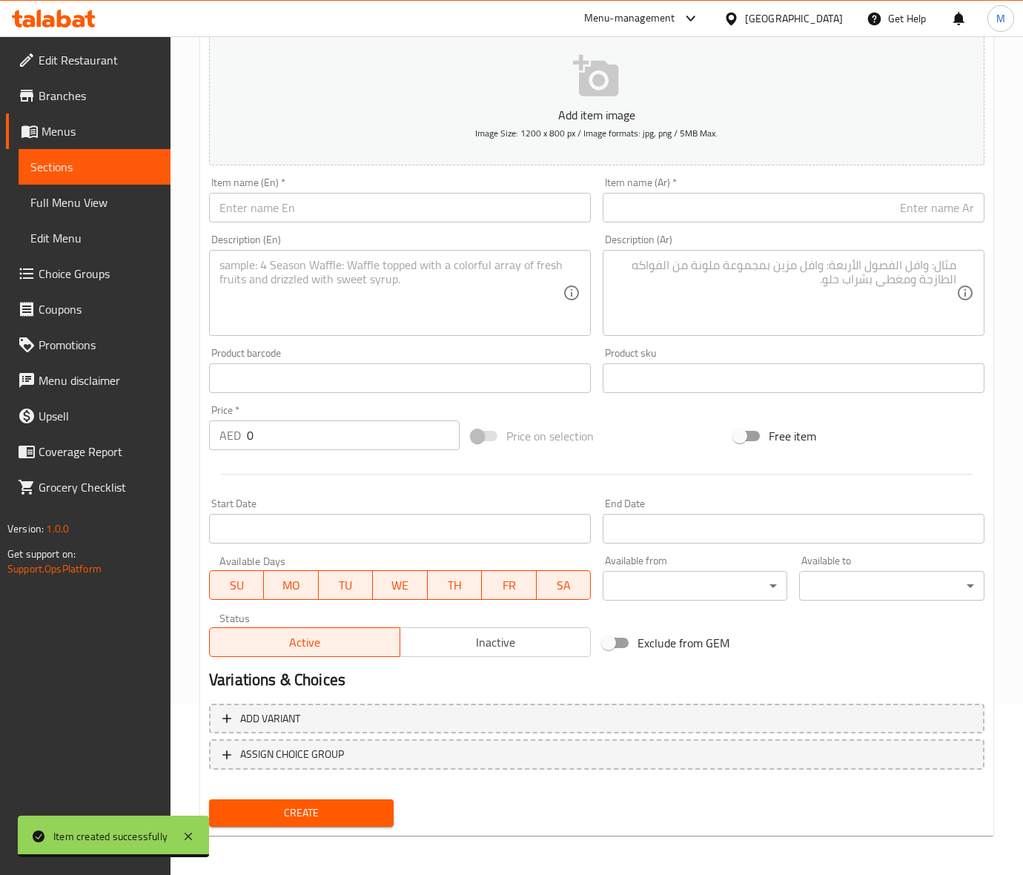
drag, startPoint x: 265, startPoint y: 212, endPoint x: 233, endPoint y: 211, distance: 31.1
click at [265, 211] on input "text" at bounding box center [400, 208] width 382 height 30
paste input "SPARKLING WATER"
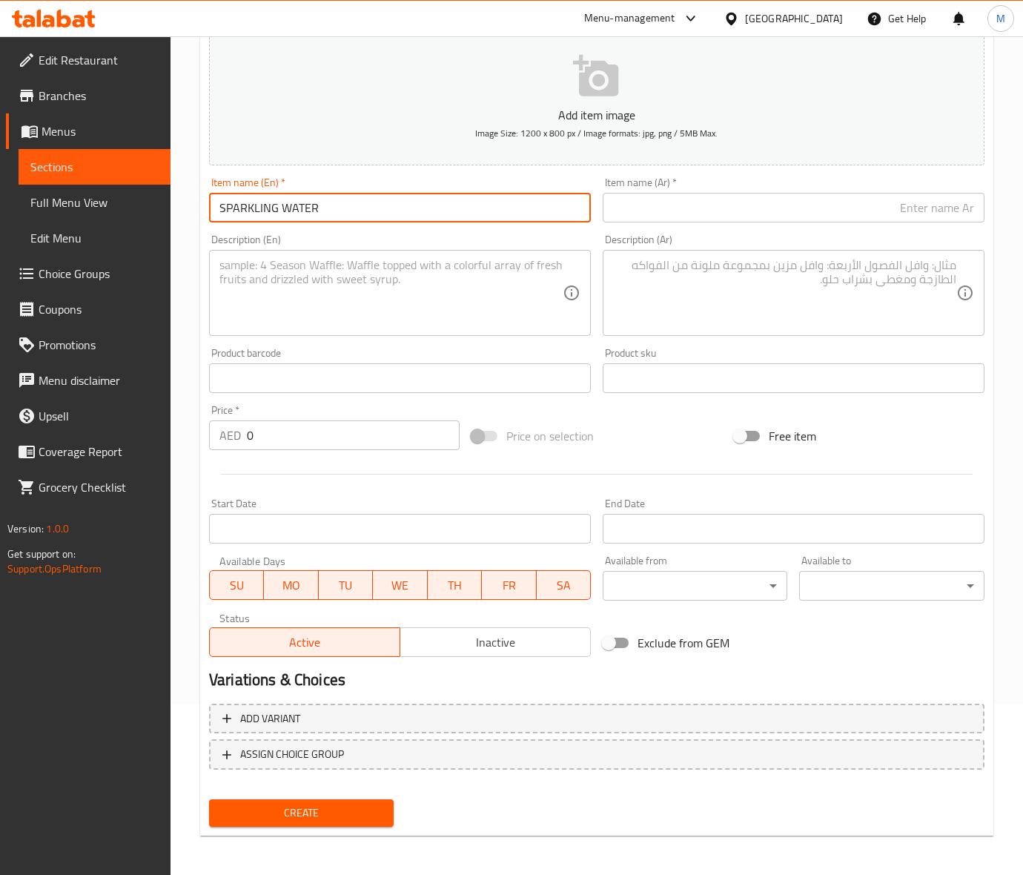
click at [265, 208] on input "SPARKLING WATER" at bounding box center [400, 208] width 382 height 30
click at [687, 208] on input "text" at bounding box center [794, 208] width 382 height 30
click at [316, 423] on input "0" at bounding box center [353, 435] width 213 height 30
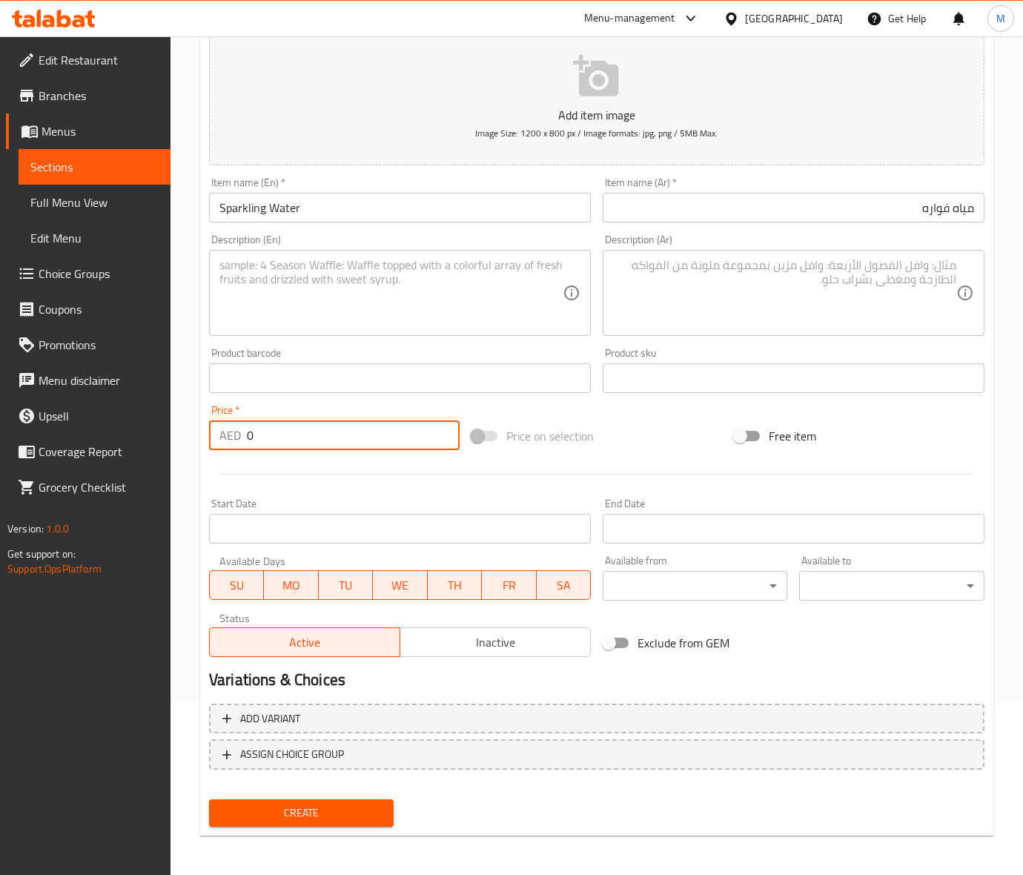
click at [316, 423] on input "0" at bounding box center [353, 435] width 213 height 30
click at [325, 426] on input "0" at bounding box center [353, 435] width 213 height 30
paste
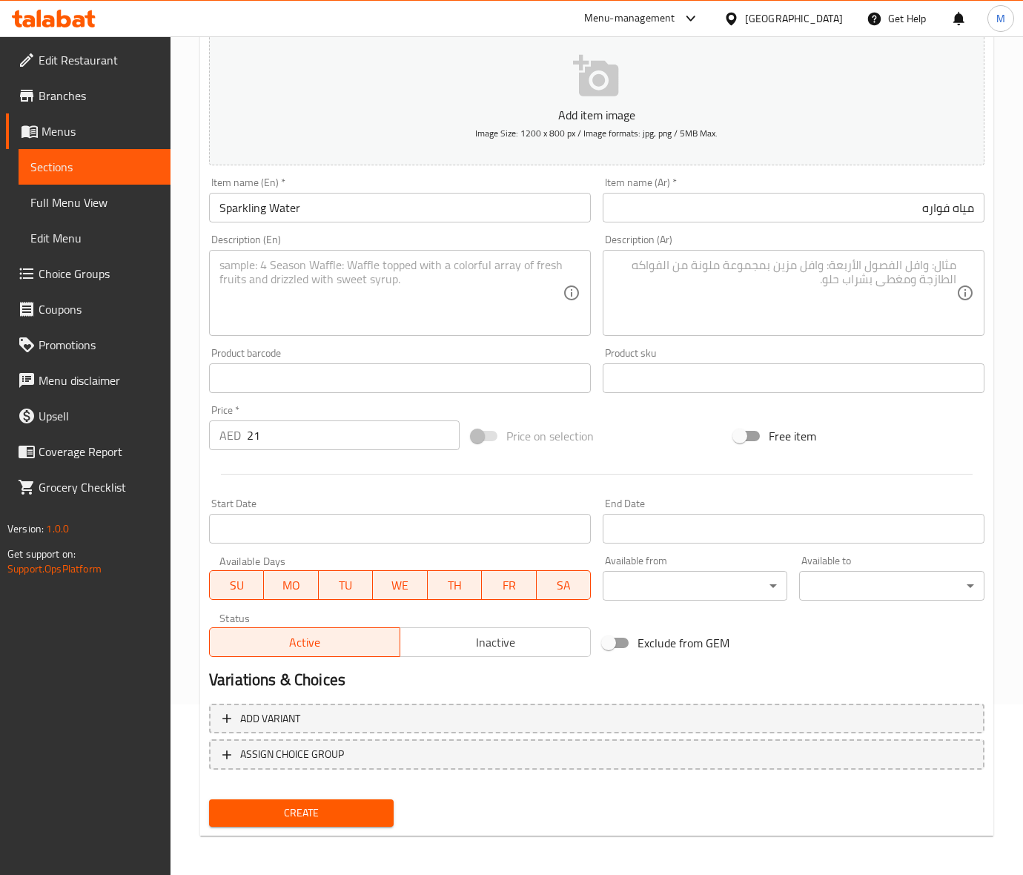
click at [646, 446] on div "Price on selection" at bounding box center [596, 436] width 262 height 40
click at [301, 288] on textarea at bounding box center [390, 293] width 343 height 70
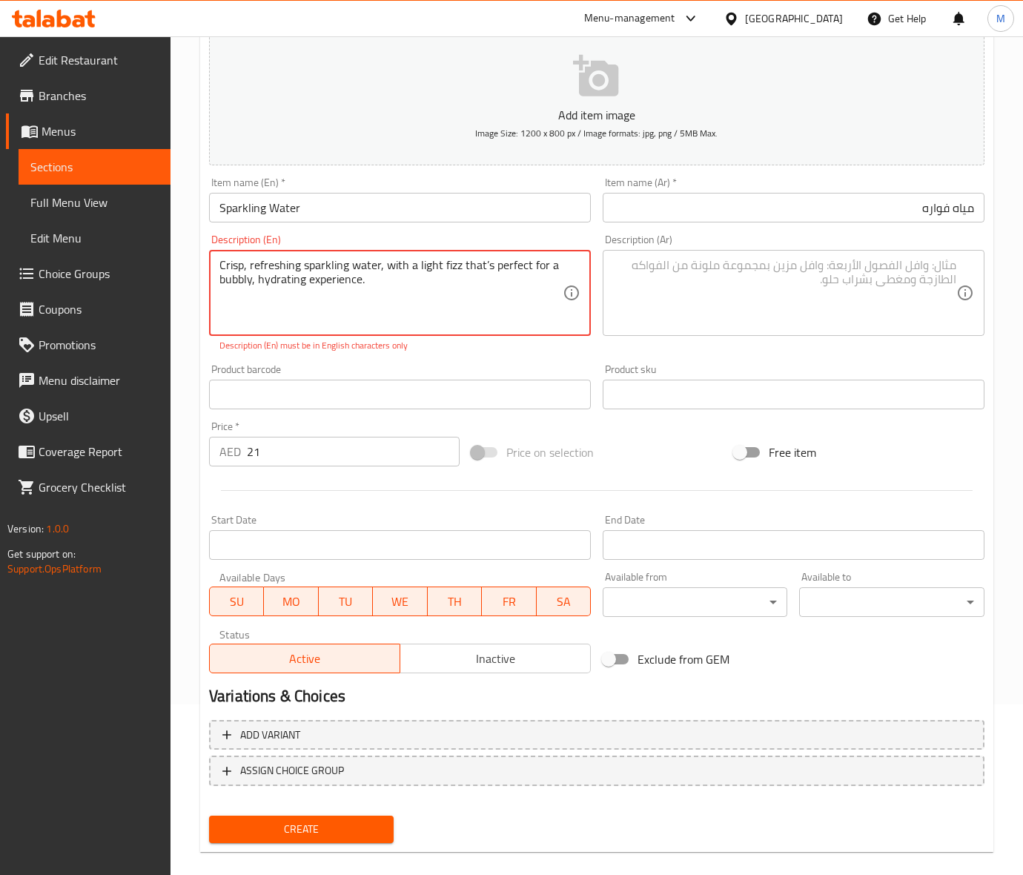
click at [367, 311] on textarea "Crisp, refreshing sparkling water, with a light fizz that’s perfect for a bubbl…" at bounding box center [390, 293] width 343 height 70
click at [484, 261] on textarea "Crisp, refreshing sparkling water, with a light fizz that’s perfect for a bubbl…" at bounding box center [390, 293] width 343 height 70
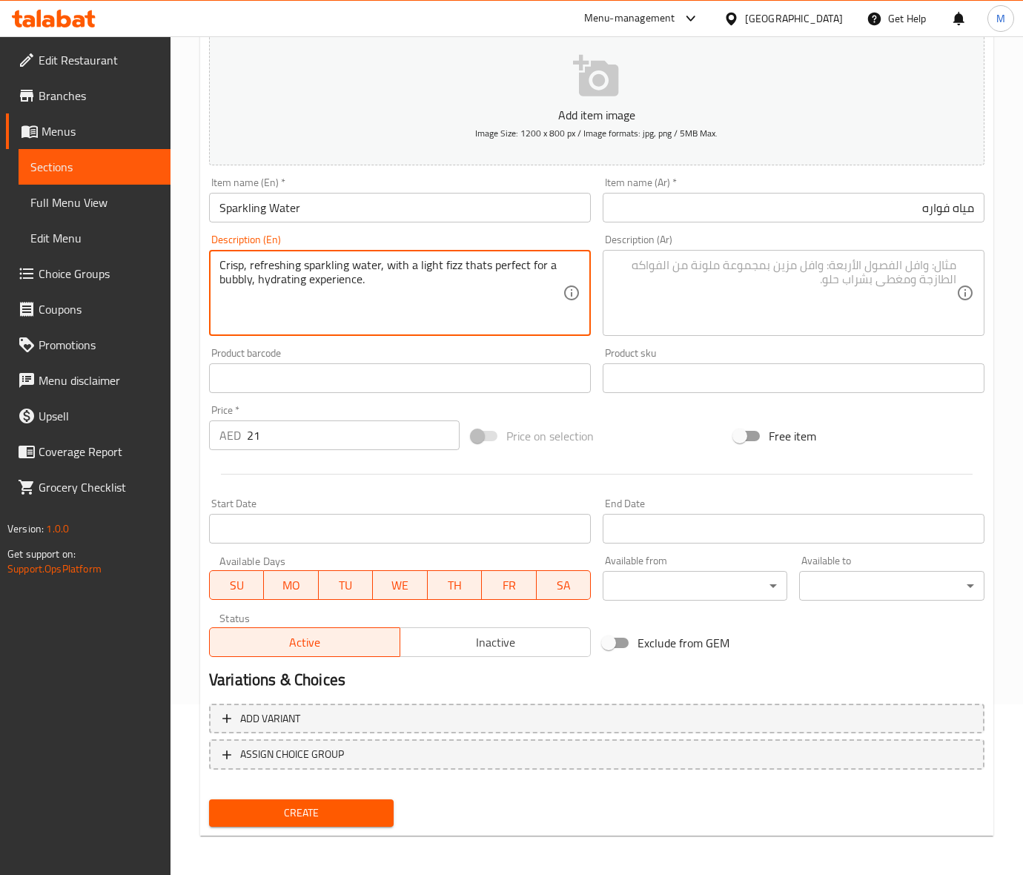
click at [362, 284] on textarea "Crisp, refreshing sparkling water, with a light fizz thats perfect for a bubbly…" at bounding box center [390, 293] width 343 height 70
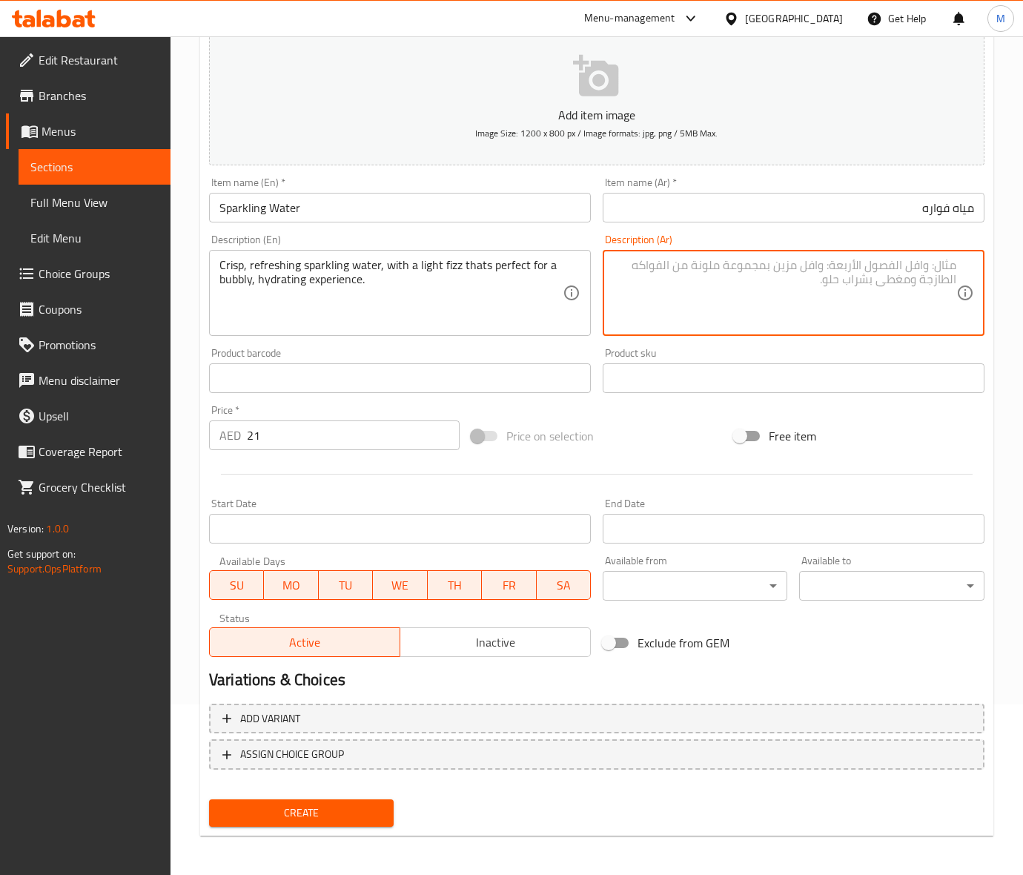
click at [808, 296] on textarea at bounding box center [784, 293] width 343 height 70
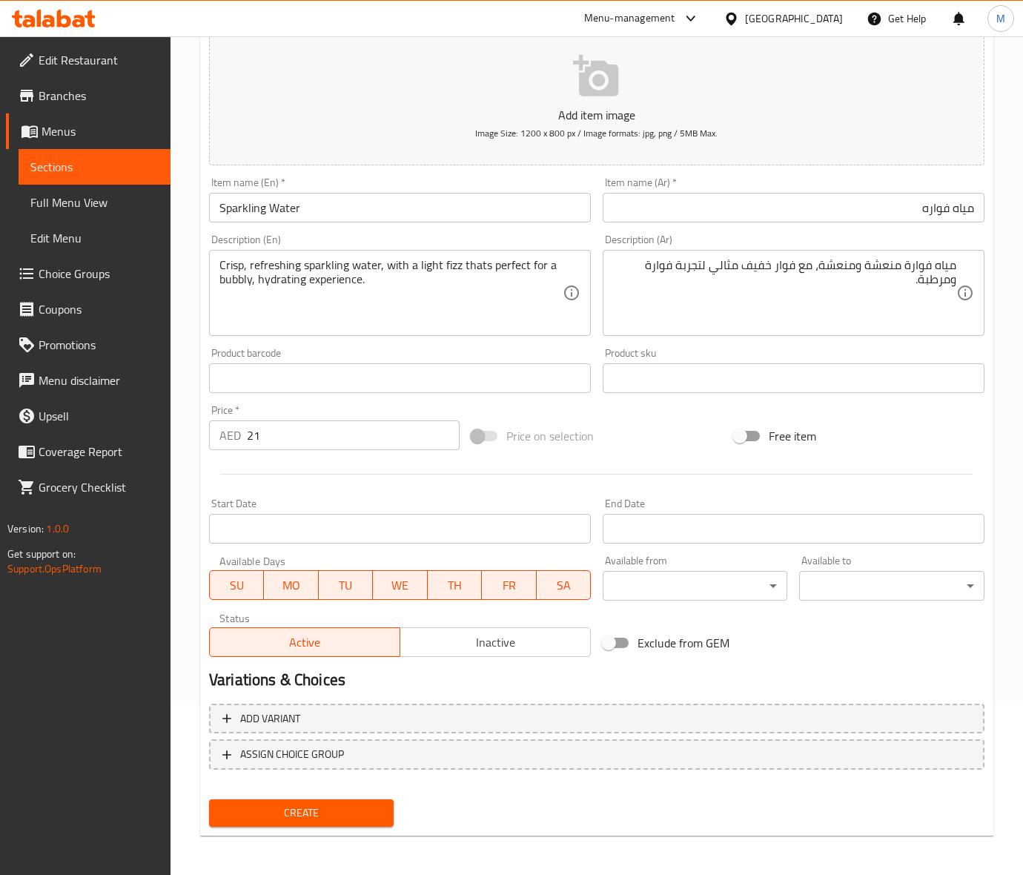
click at [680, 421] on div "Price on selection" at bounding box center [596, 436] width 262 height 40
click at [676, 426] on div "Price on selection" at bounding box center [596, 436] width 262 height 40
click at [326, 817] on span "Create" at bounding box center [301, 812] width 161 height 19
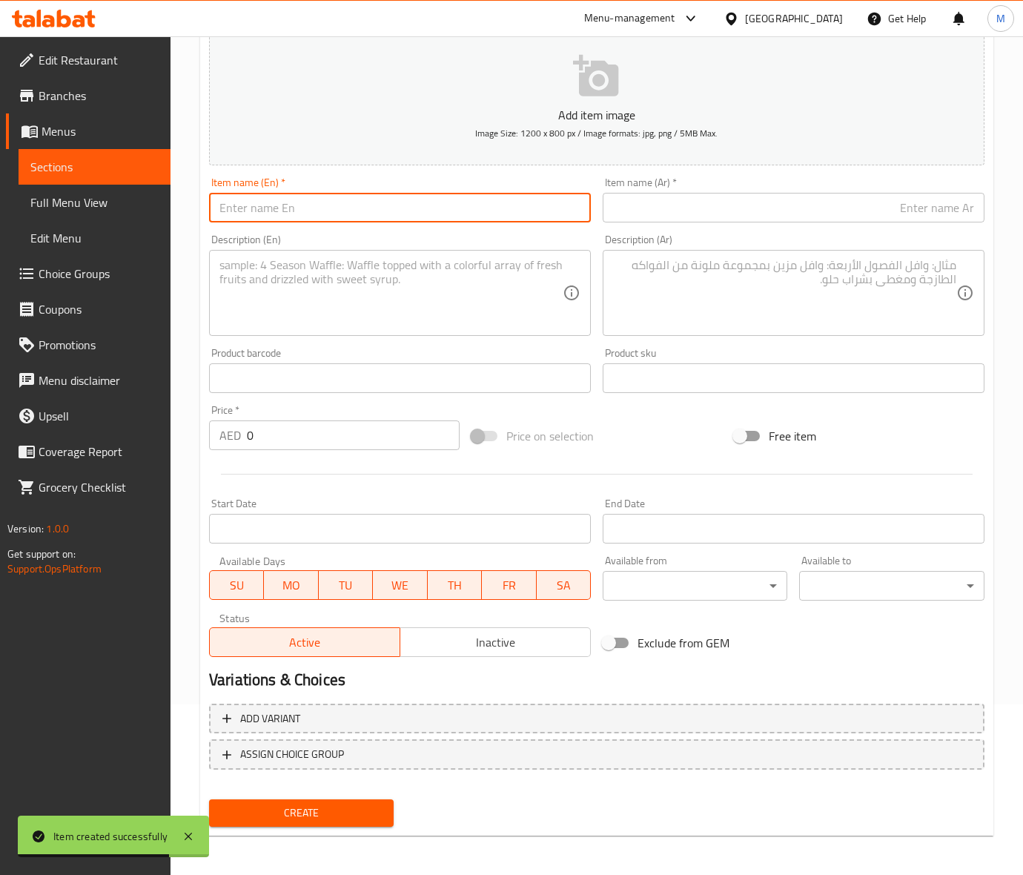
click at [283, 202] on input "text" at bounding box center [400, 208] width 382 height 30
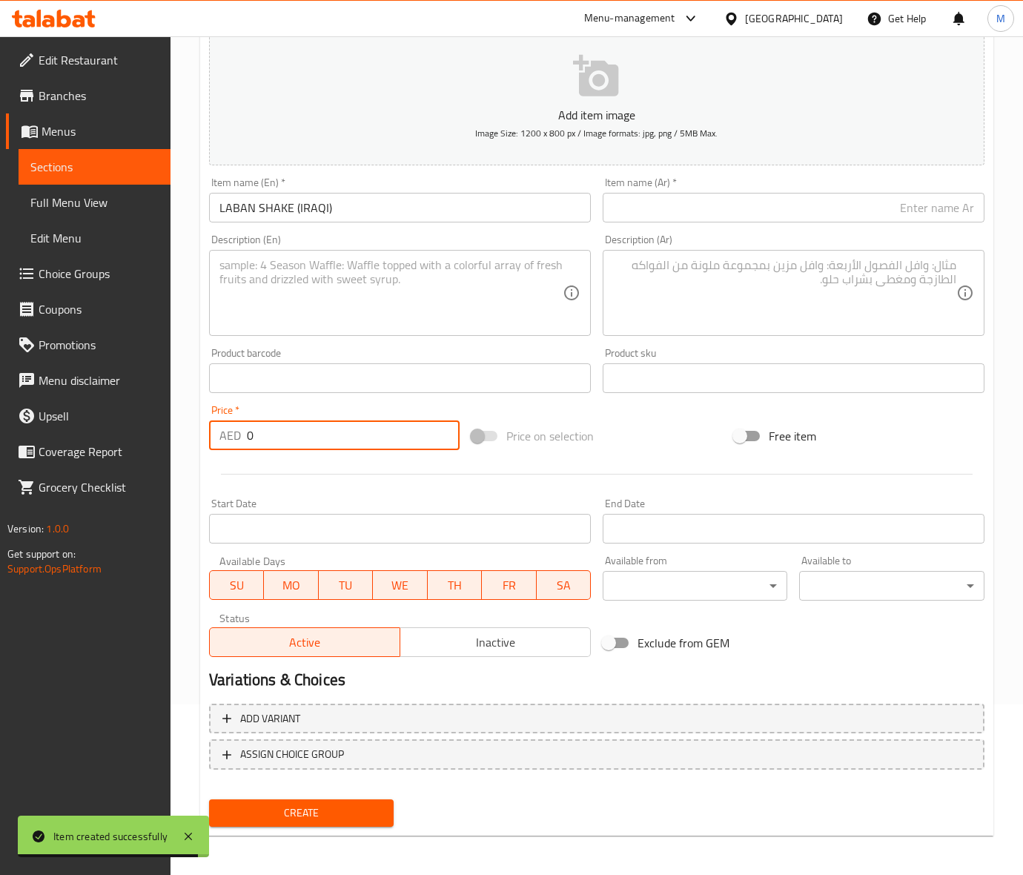
click at [331, 434] on input "0" at bounding box center [353, 435] width 213 height 30
click at [408, 208] on input "LABAN SHAKE (IRAQI)" at bounding box center [400, 208] width 382 height 30
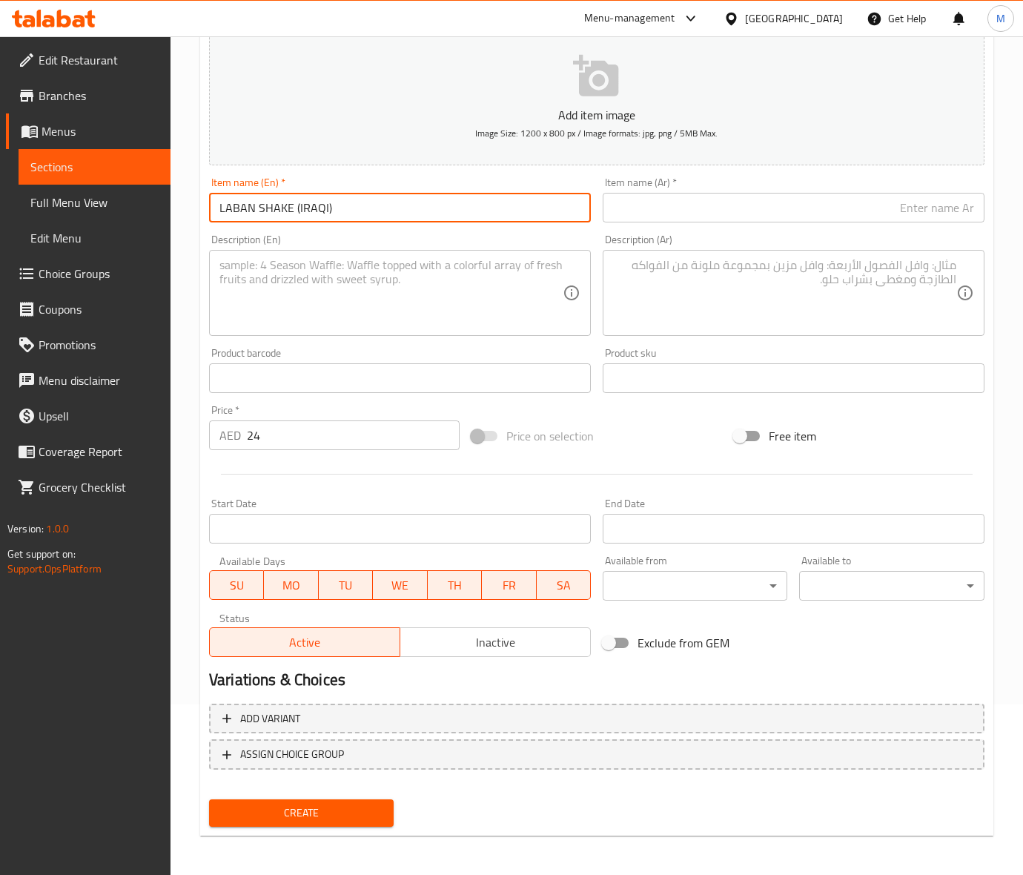
click at [408, 208] on input "LABAN SHAKE (IRAQI)" at bounding box center [400, 208] width 382 height 30
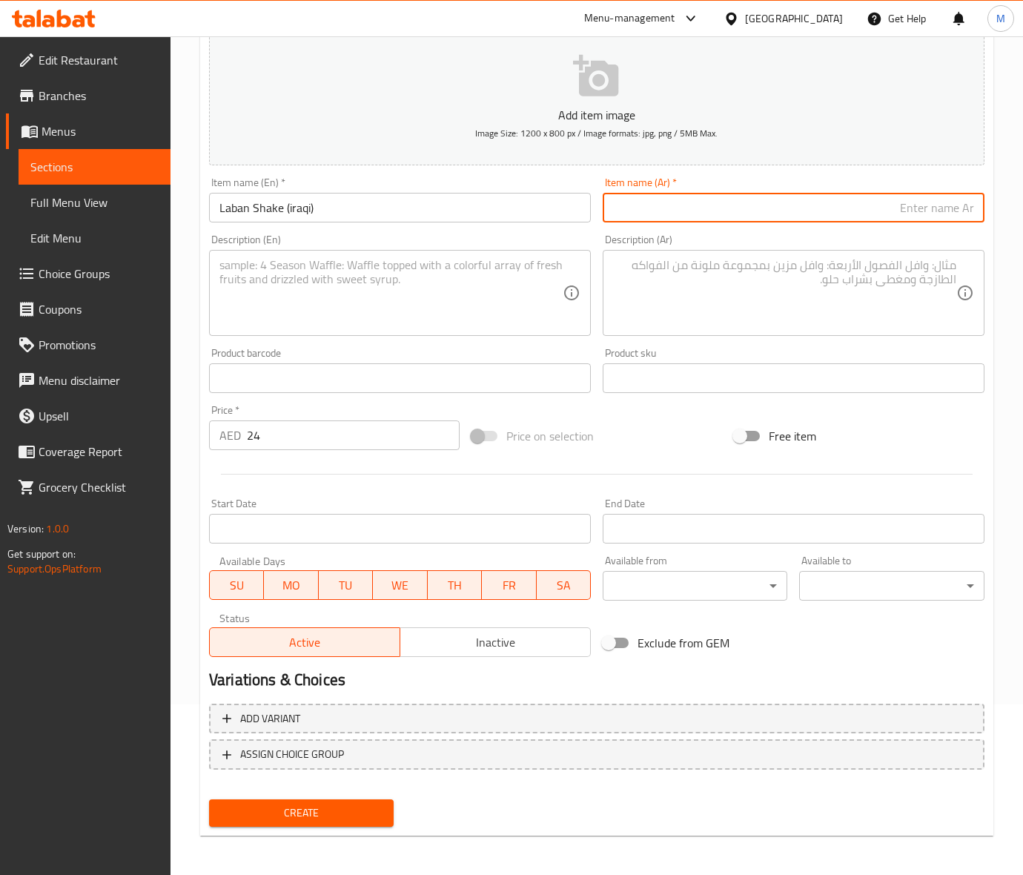
click at [731, 211] on input "text" at bounding box center [794, 208] width 382 height 30
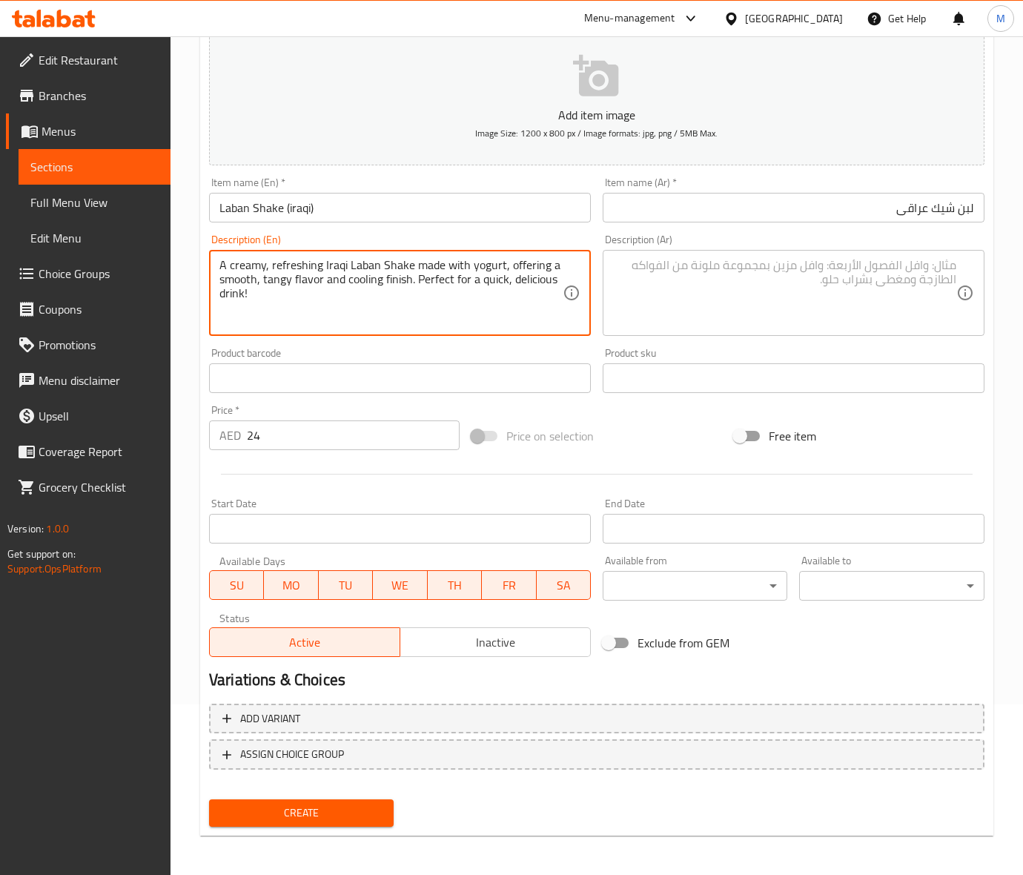
click at [280, 268] on textarea "A creamy, refreshing Iraqi Laban Shake made with yogurt, offering a smooth, tan…" at bounding box center [390, 293] width 343 height 70
click at [814, 282] on textarea at bounding box center [784, 293] width 343 height 70
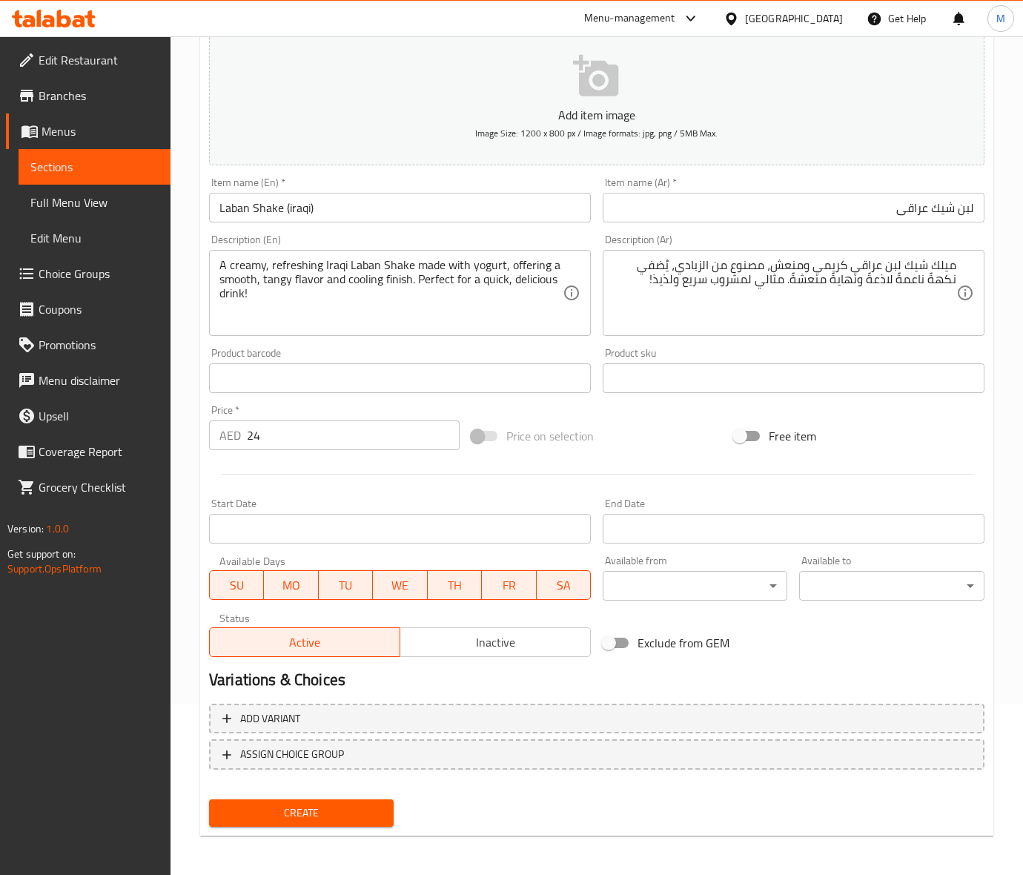
click at [642, 425] on div "Price on selection" at bounding box center [596, 436] width 262 height 40
drag, startPoint x: 909, startPoint y: 264, endPoint x: 1040, endPoint y: 260, distance: 131.2
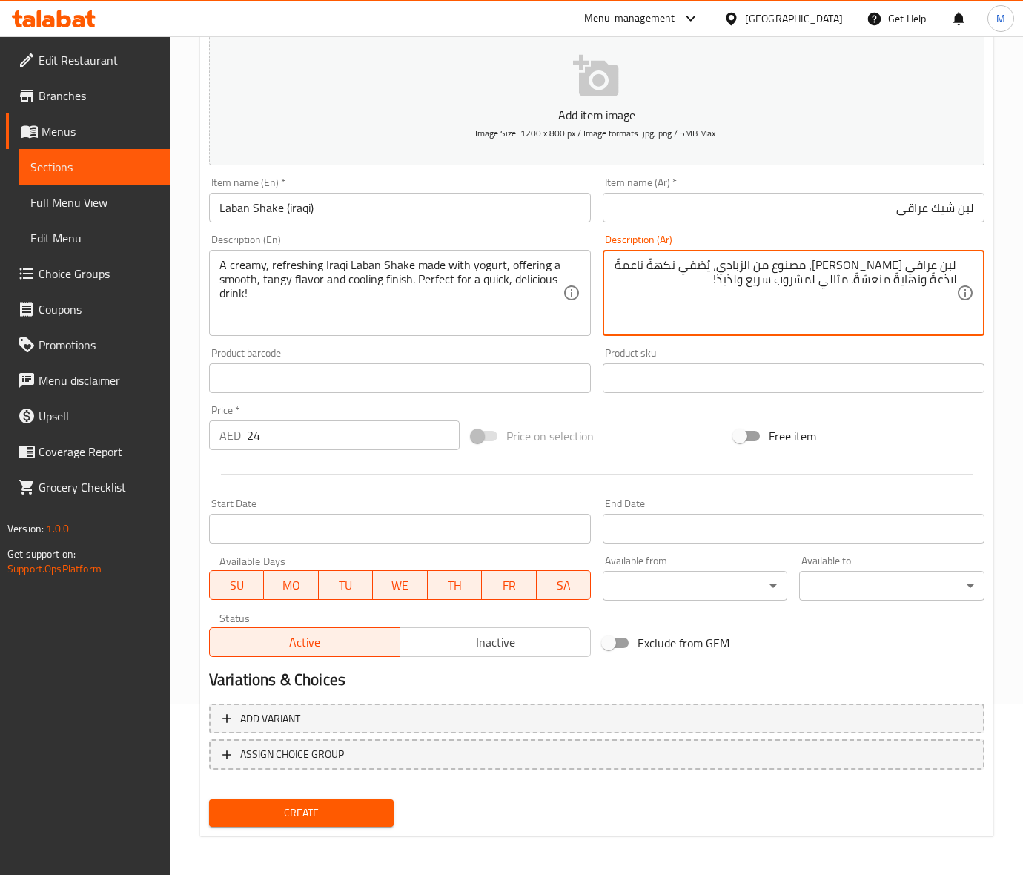
drag, startPoint x: 939, startPoint y: 265, endPoint x: 1034, endPoint y: 263, distance: 94.9
click at [943, 265] on textarea "لبن عراقي كريمي ومنعش، مصنوع من الزبادي، يُضفي نكهةً ناعمةً لاذعةً ونهايةً منعش…" at bounding box center [784, 293] width 343 height 70
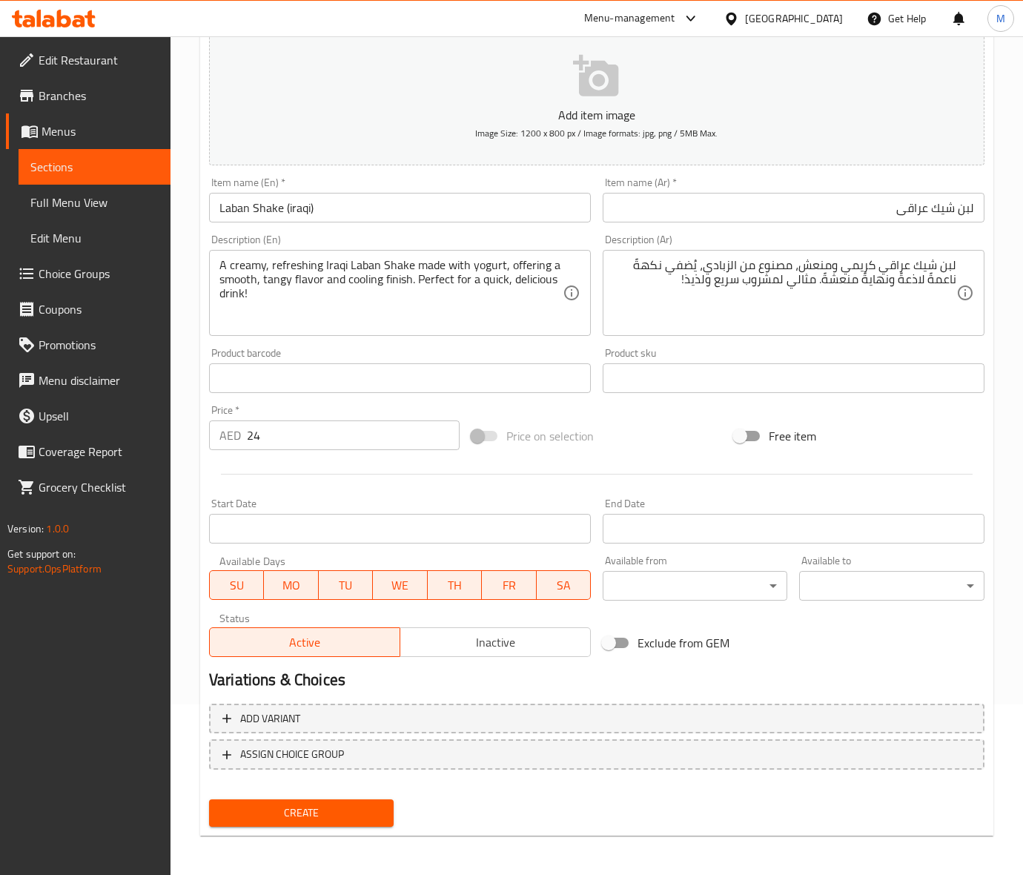
click at [668, 416] on div "Price on selection" at bounding box center [596, 436] width 262 height 40
click at [309, 793] on div "Create" at bounding box center [301, 812] width 196 height 39
click at [312, 810] on span "Create" at bounding box center [301, 812] width 161 height 19
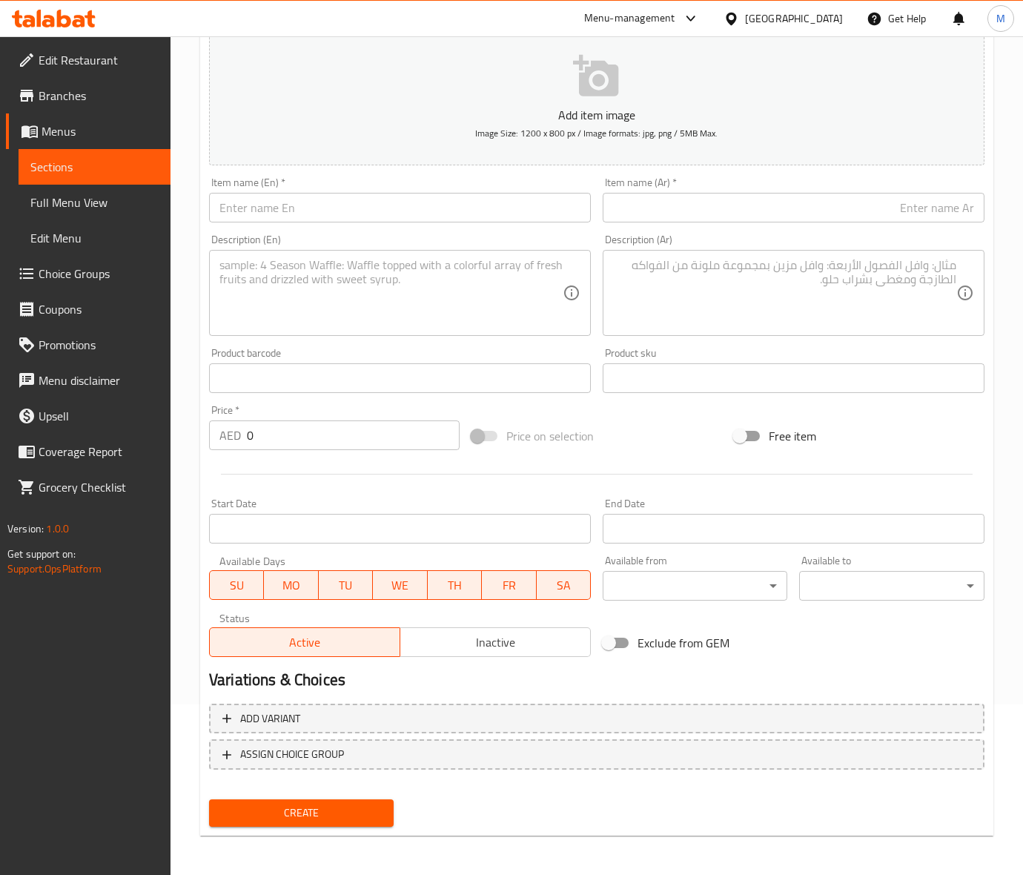
scroll to position [0, 0]
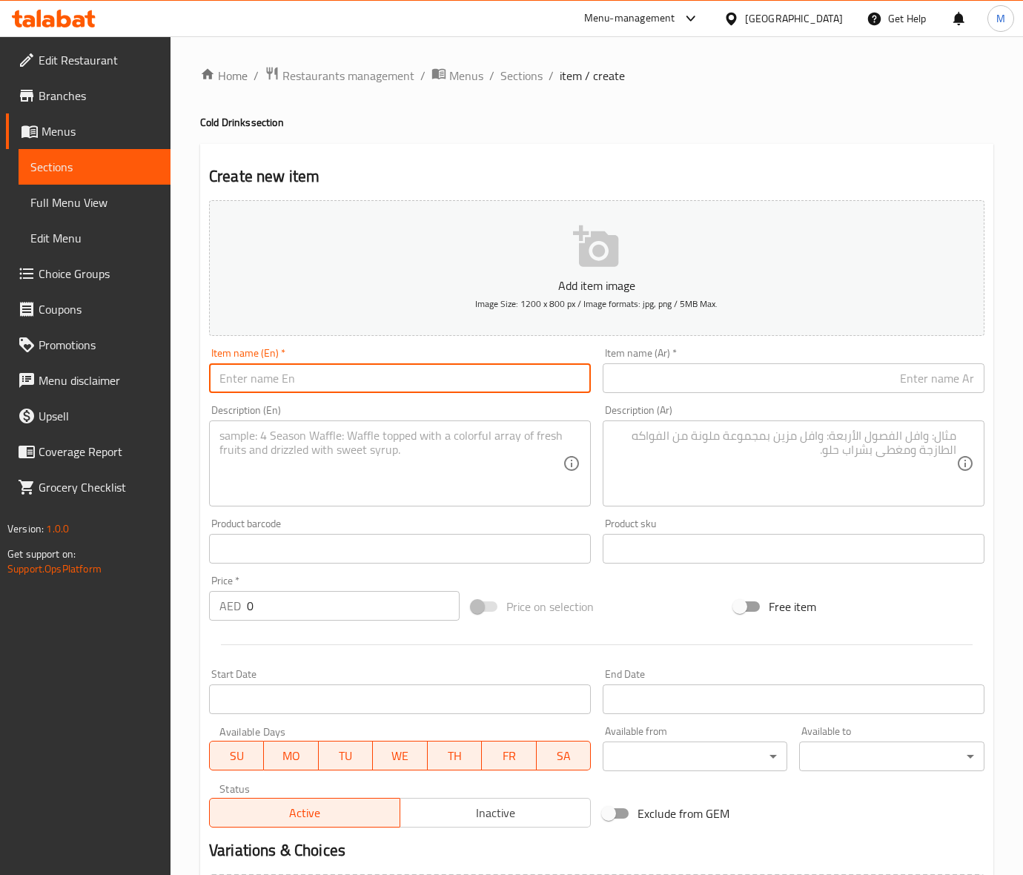
click at [263, 384] on input "text" at bounding box center [400, 378] width 382 height 30
click at [263, 384] on input "JALLAB" at bounding box center [400, 378] width 382 height 30
click at [711, 391] on input "text" at bounding box center [794, 378] width 382 height 30
click at [262, 606] on input "0" at bounding box center [353, 606] width 213 height 30
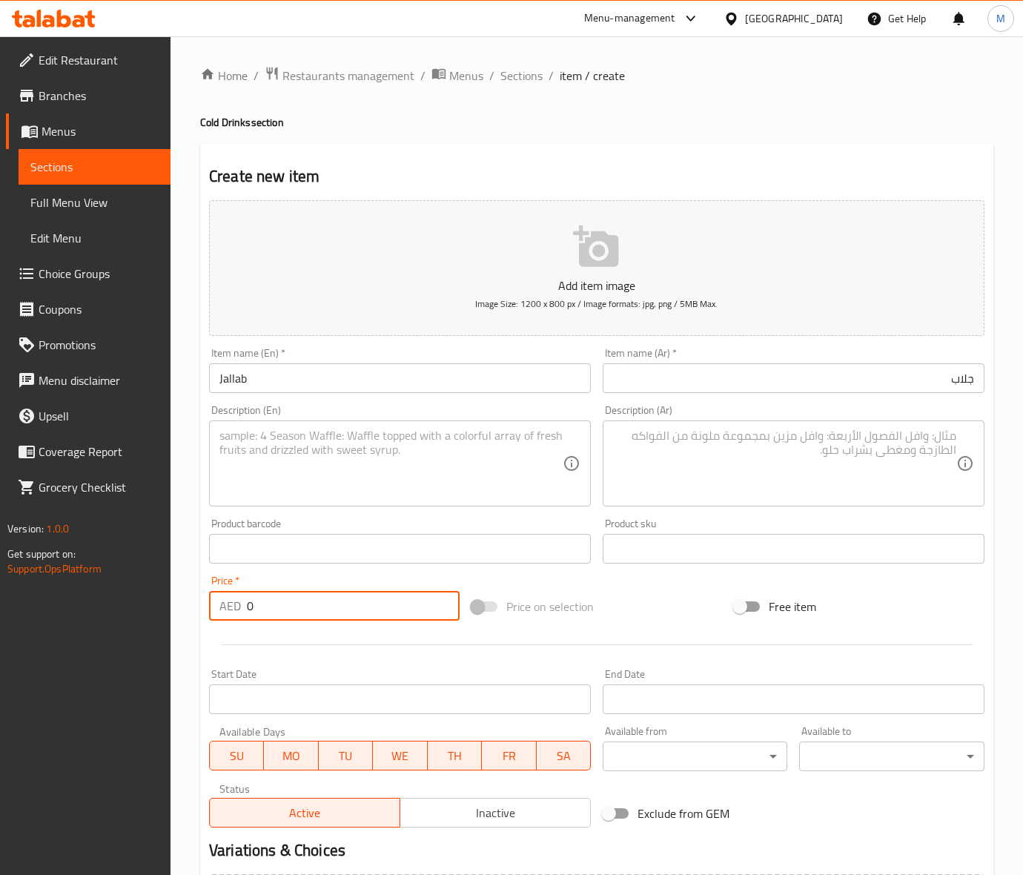
click at [262, 606] on input "0" at bounding box center [353, 606] width 213 height 30
click at [690, 632] on div at bounding box center [596, 644] width 787 height 36
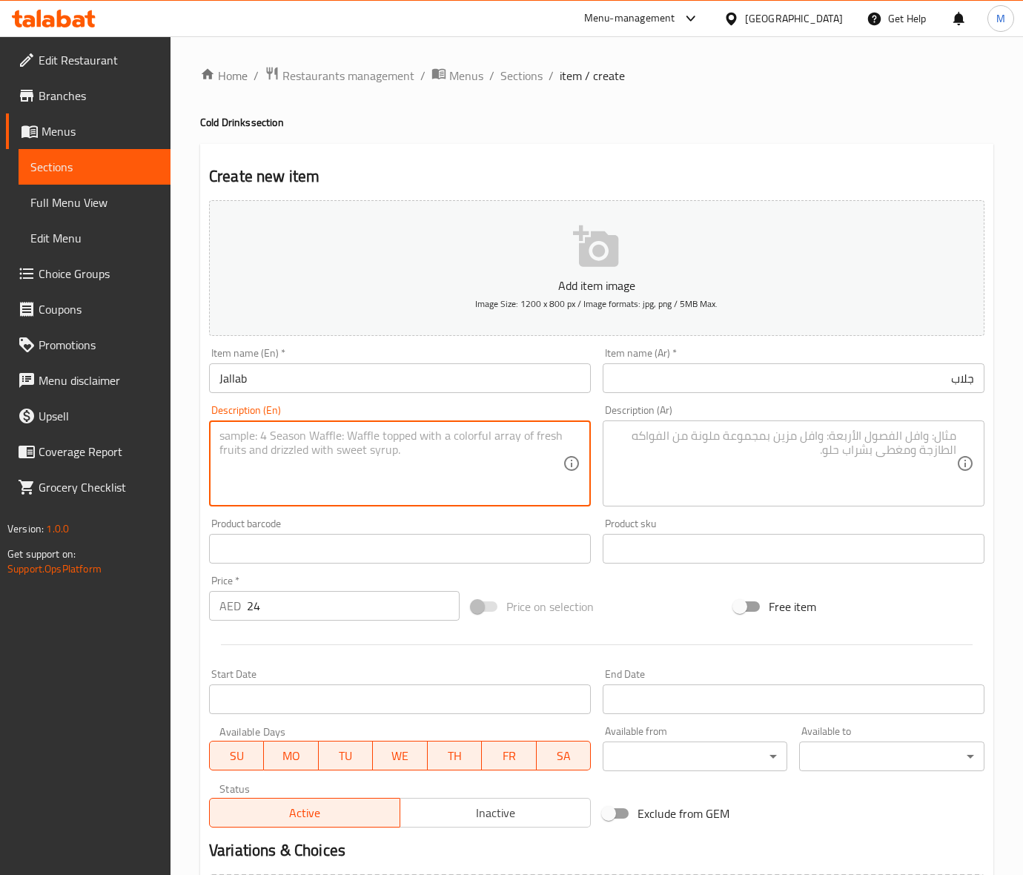
click at [291, 456] on textarea at bounding box center [390, 463] width 343 height 70
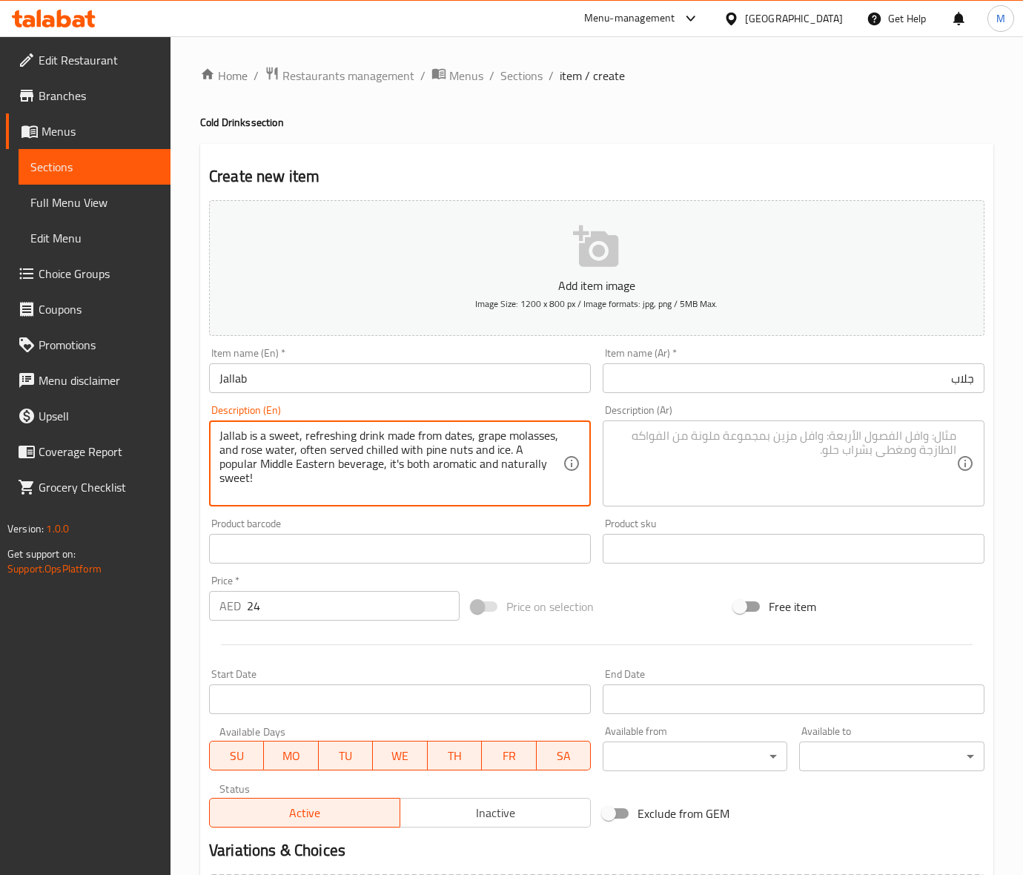
click at [328, 461] on textarea "Jallab is a sweet, refreshing drink made from dates, grape molasses, and rose w…" at bounding box center [390, 463] width 343 height 70
click at [805, 482] on textarea at bounding box center [784, 463] width 343 height 70
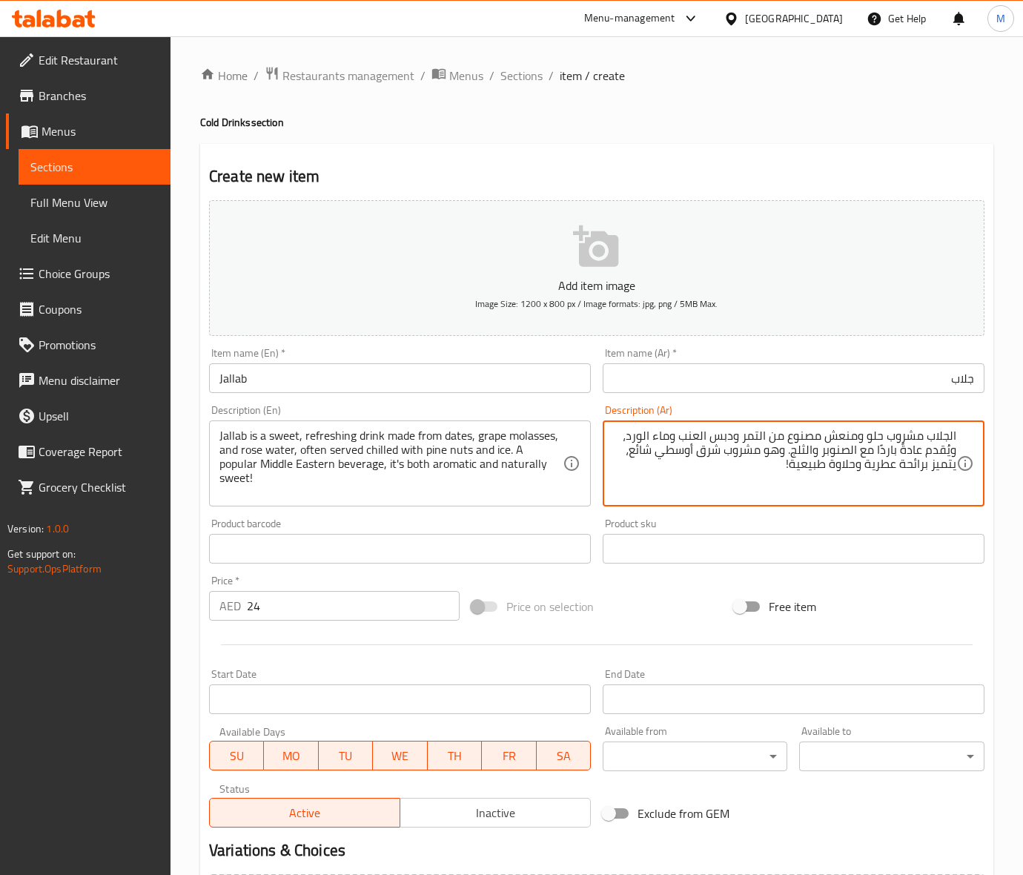
click at [680, 594] on div "Price on selection" at bounding box center [596, 606] width 262 height 40
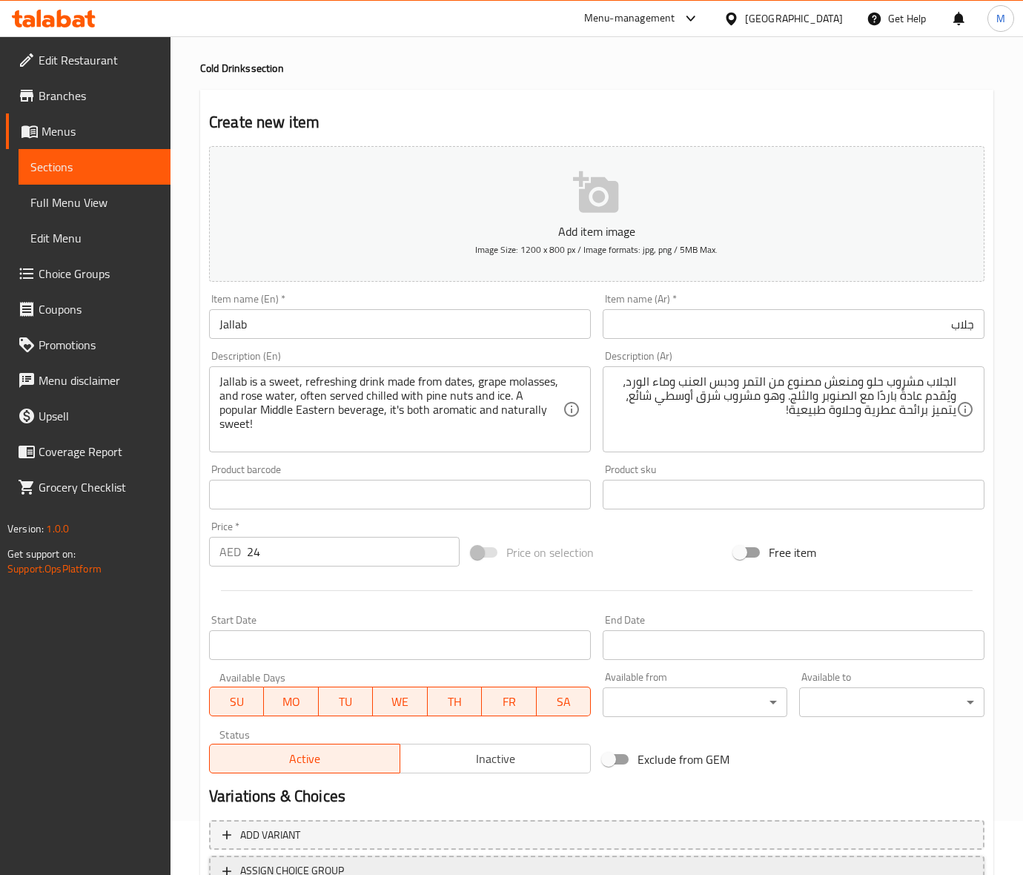
scroll to position [170, 0]
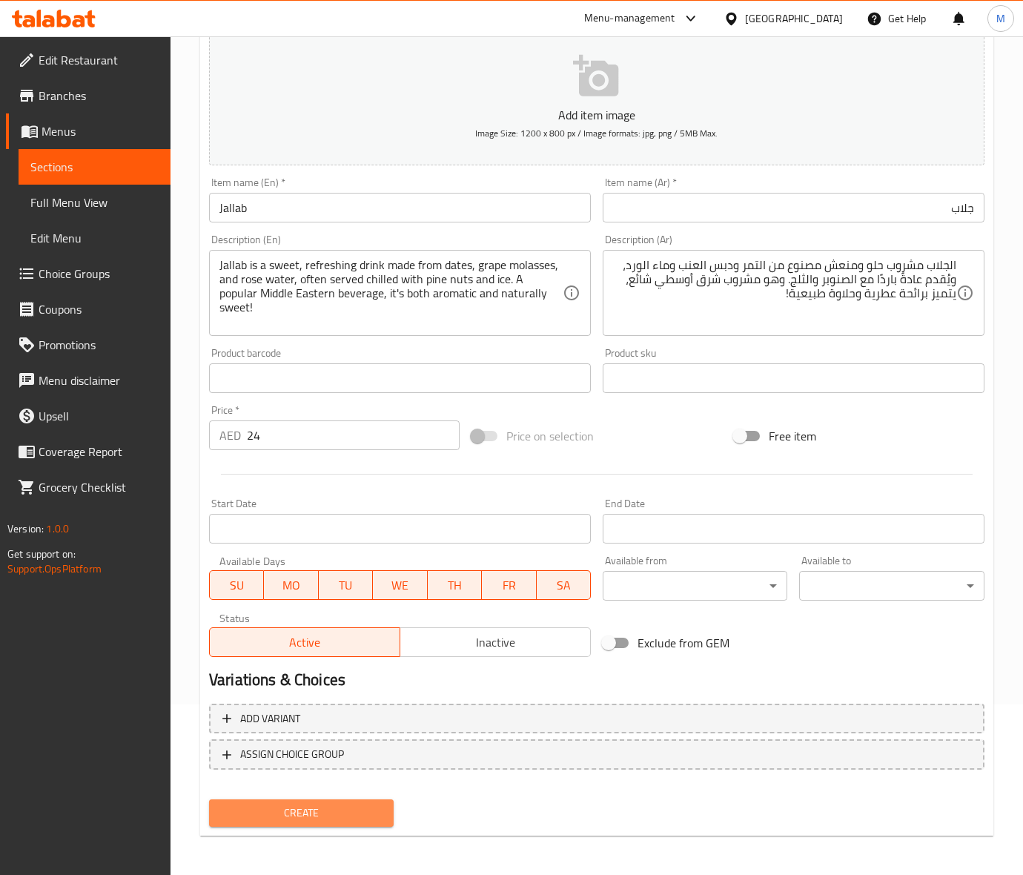
click at [320, 805] on span "Create" at bounding box center [301, 812] width 161 height 19
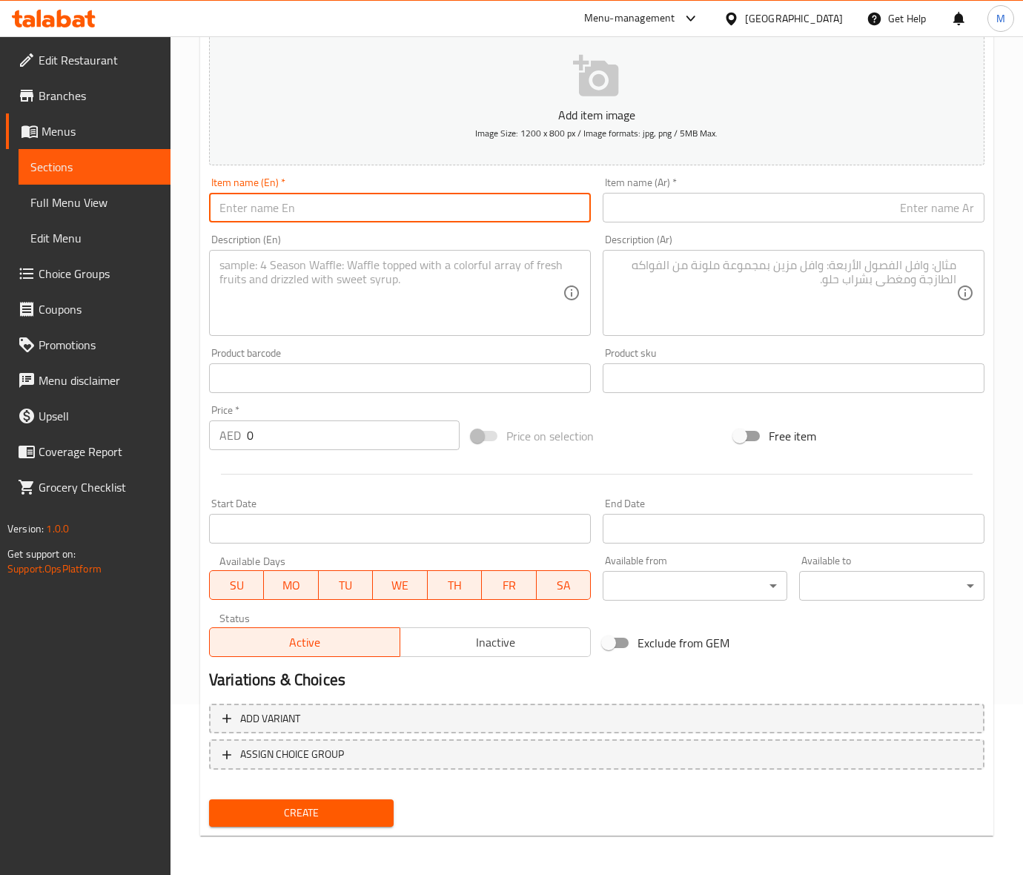
drag, startPoint x: 271, startPoint y: 216, endPoint x: 216, endPoint y: 216, distance: 54.8
click at [271, 216] on input "text" at bounding box center [400, 208] width 382 height 30
click at [274, 445] on input "0" at bounding box center [353, 435] width 213 height 30
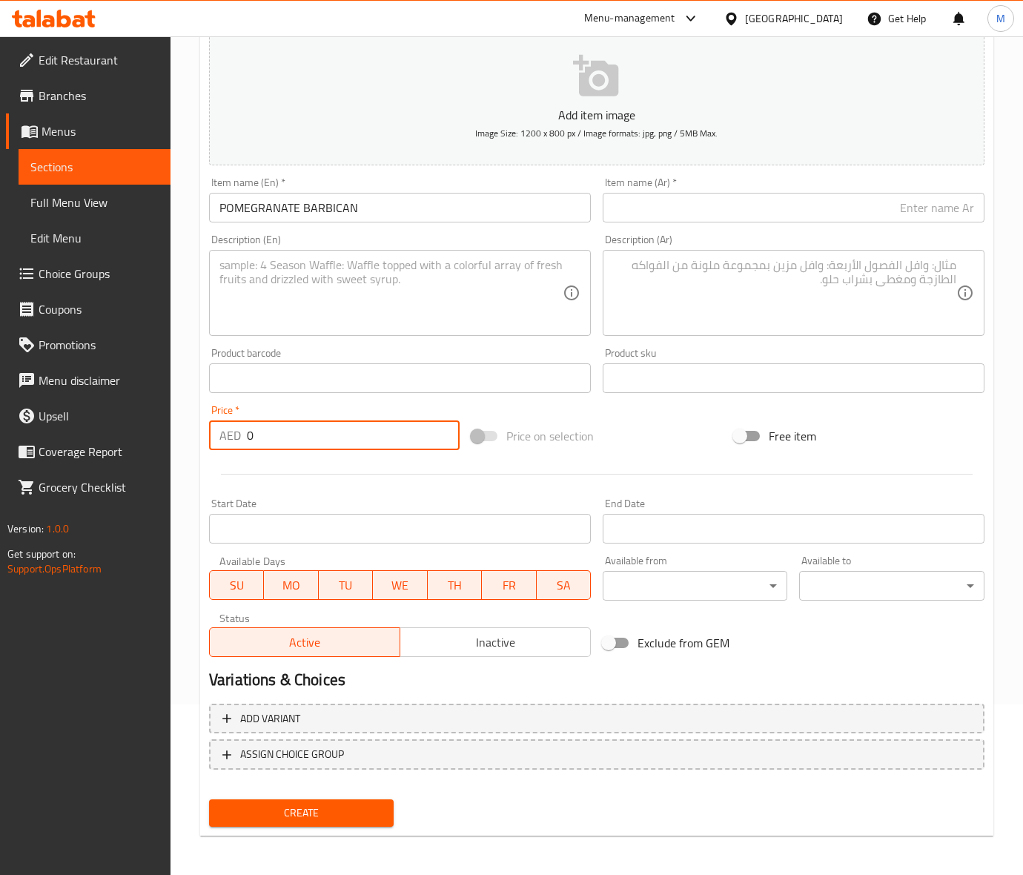
click at [274, 445] on input "0" at bounding box center [353, 435] width 213 height 30
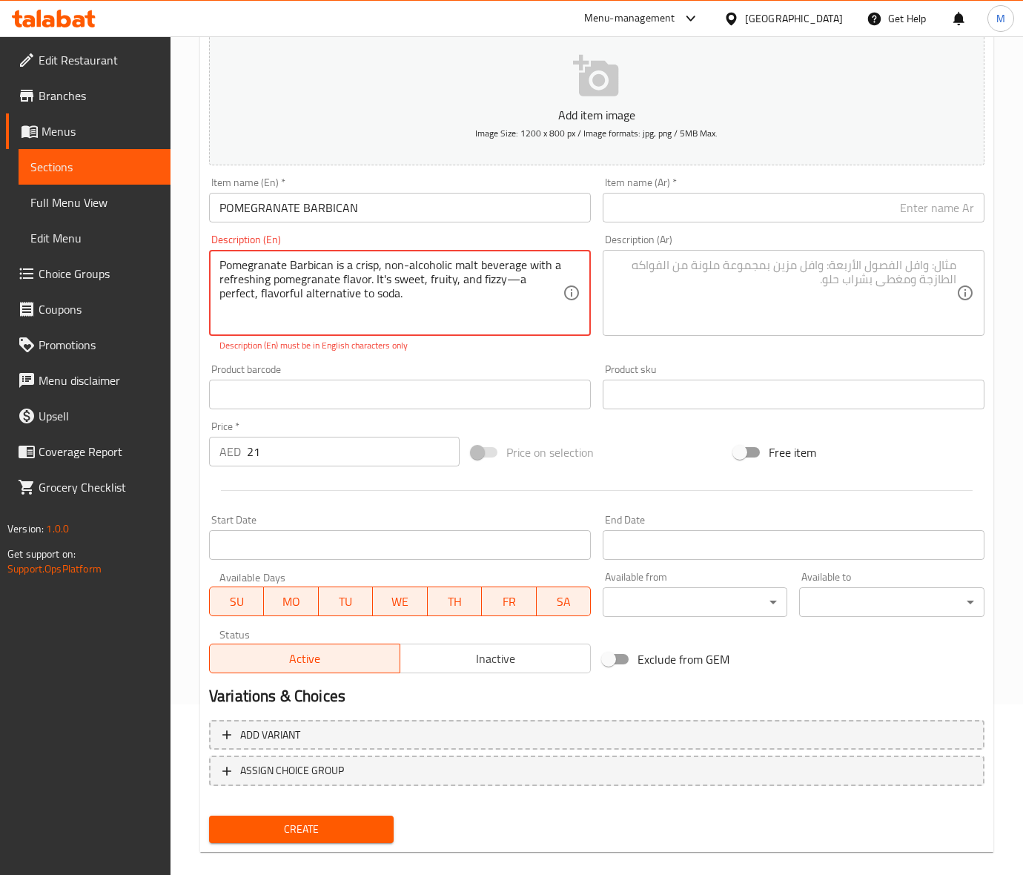
drag, startPoint x: 316, startPoint y: 196, endPoint x: 310, endPoint y: 202, distance: 7.9
click at [315, 196] on input "POMEGRANATE BARBICAN" at bounding box center [400, 208] width 382 height 30
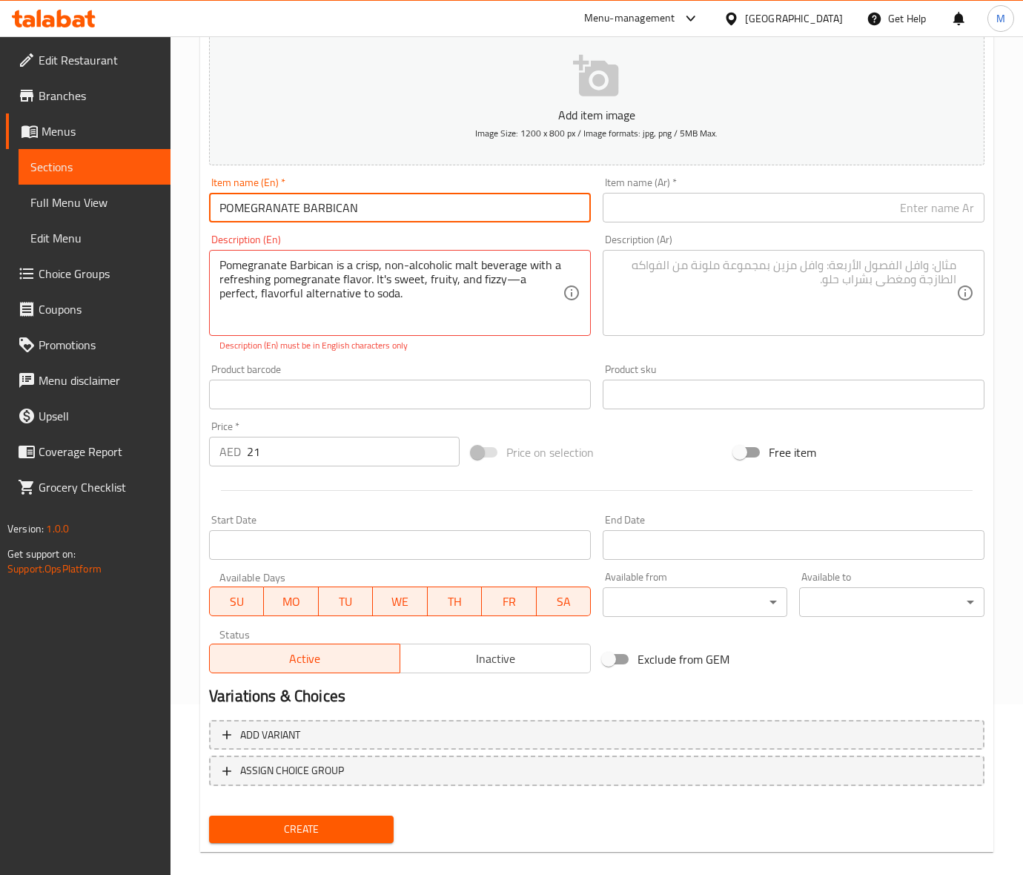
click at [313, 208] on input "POMEGRANATE BARBICAN" at bounding box center [400, 208] width 382 height 30
drag, startPoint x: 665, startPoint y: 448, endPoint x: 174, endPoint y: 233, distance: 535.6
click at [663, 448] on div "Price on selection" at bounding box center [596, 452] width 262 height 40
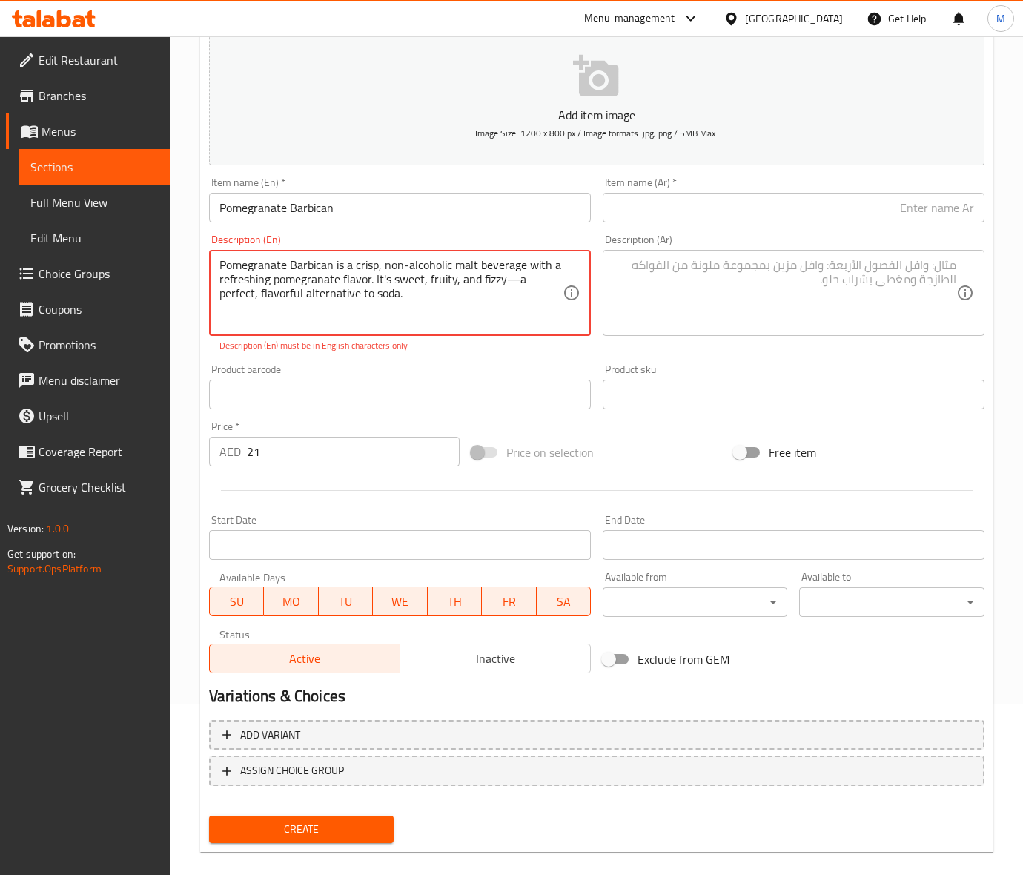
click at [313, 265] on textarea "Pomegranate Barbican is a crisp, non-alcoholic malt beverage with a refreshing …" at bounding box center [390, 293] width 343 height 70
click at [663, 475] on div at bounding box center [596, 490] width 787 height 36
click at [289, 330] on div "Pomegranate barbican is a crisp, non-alcoholic malt beverage with a refreshing …" at bounding box center [400, 293] width 382 height 86
click at [372, 297] on textarea "Pomegranate barbican is a crisp, non-alcoholic malt beverage with a refreshing …" at bounding box center [390, 293] width 343 height 70
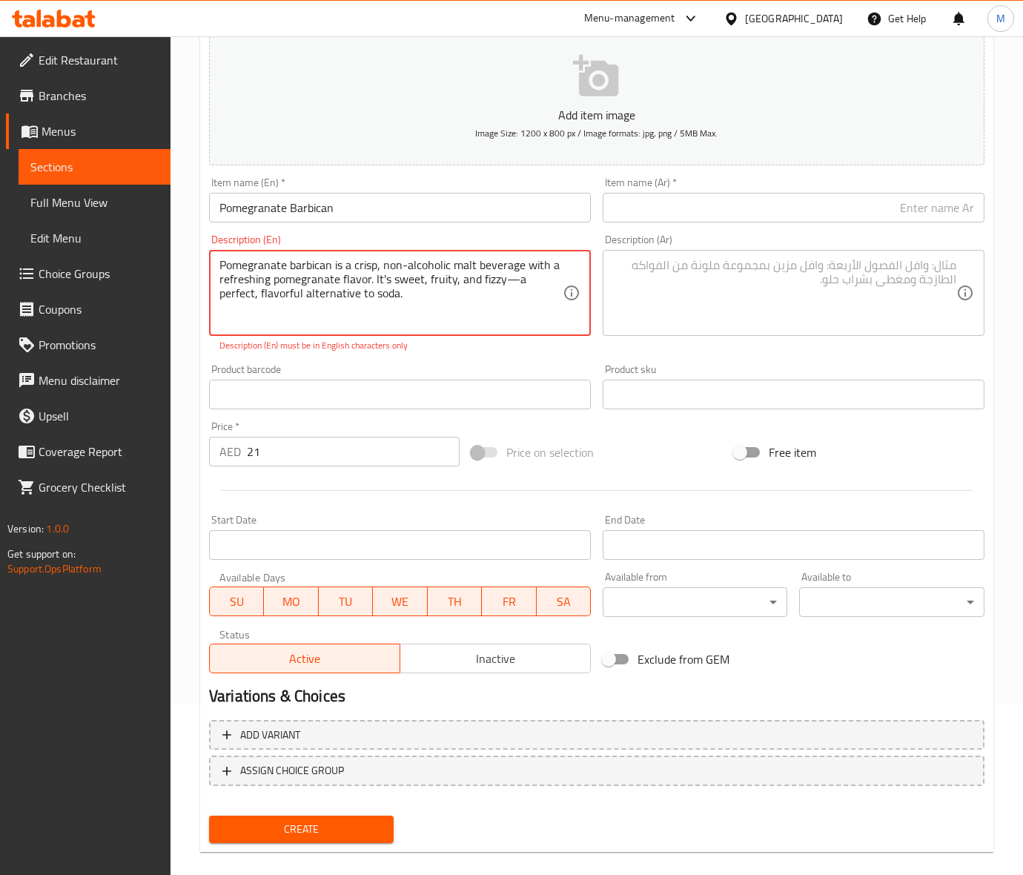
click at [360, 295] on textarea "Pomegranate barbican is a crisp, non-alcoholic malt beverage with a refreshing …" at bounding box center [390, 293] width 343 height 70
click at [731, 296] on textarea at bounding box center [784, 293] width 343 height 70
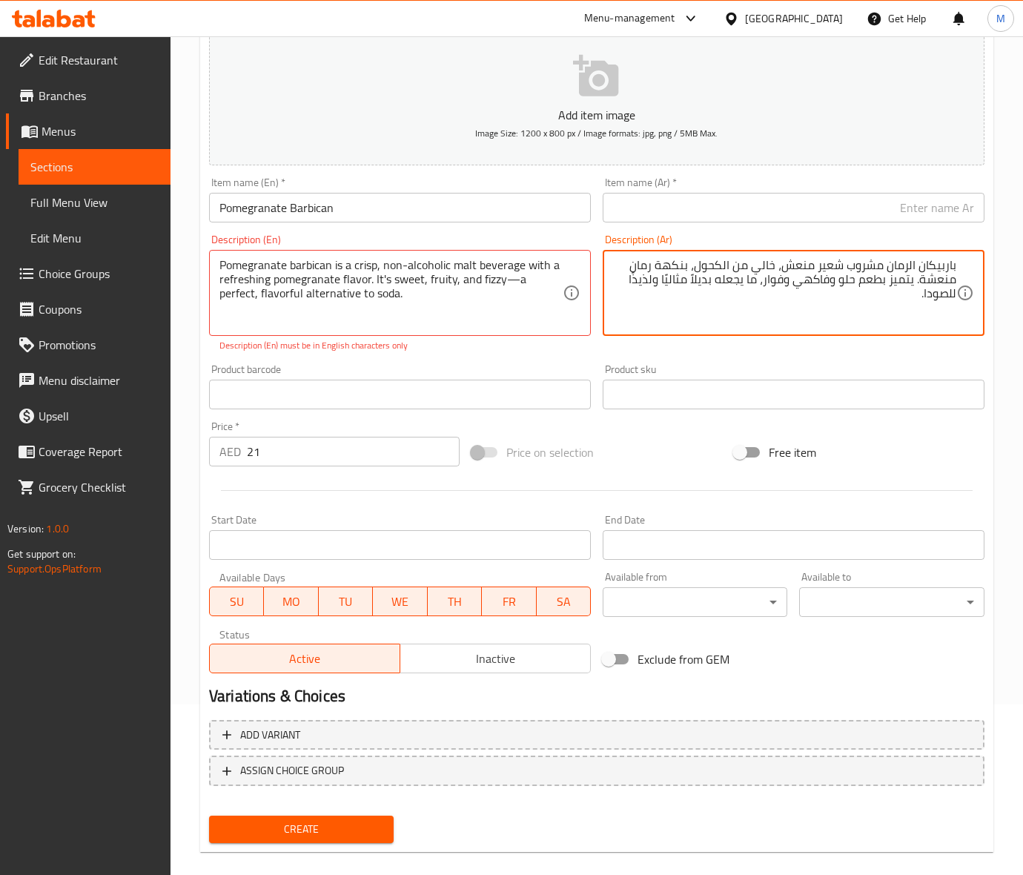
drag, startPoint x: 630, startPoint y: 454, endPoint x: 405, endPoint y: 359, distance: 243.5
click at [630, 454] on div "Price on selection" at bounding box center [596, 452] width 262 height 40
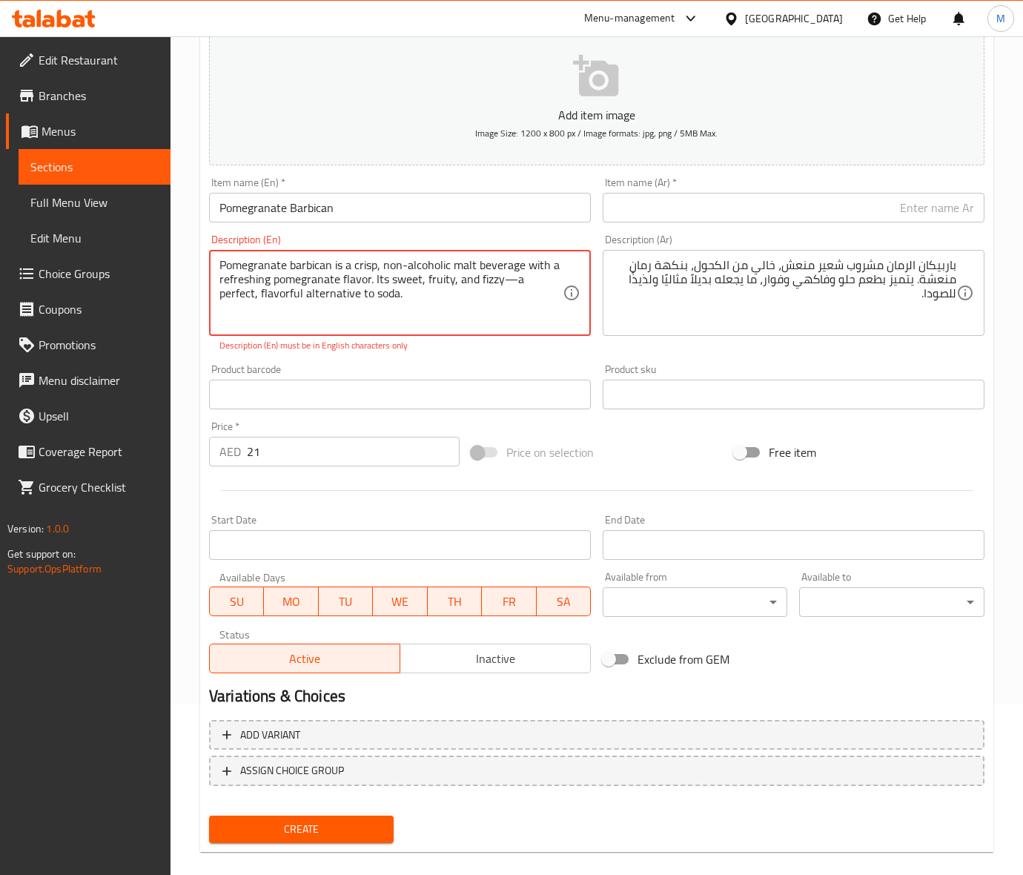
click at [308, 293] on textarea "Pomegranate barbican is a crisp, non-alcoholic malt beverage with a refreshing …" at bounding box center [390, 293] width 343 height 70
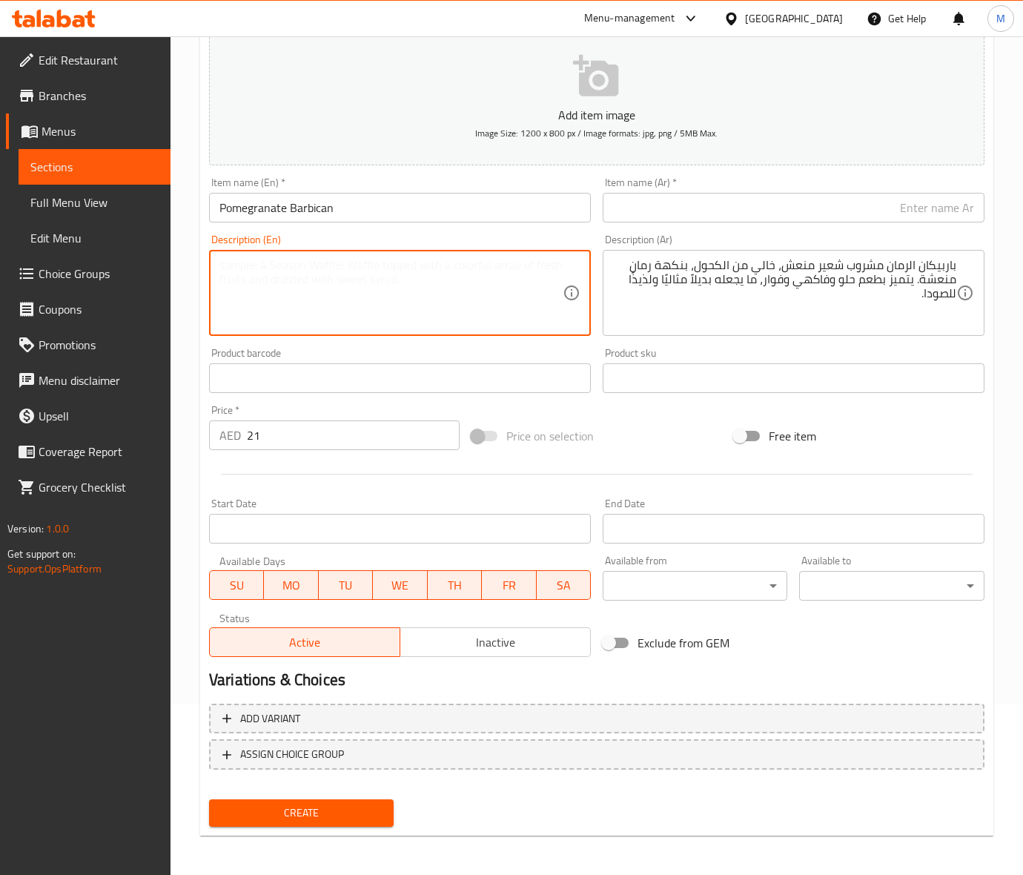
click at [272, 285] on textarea at bounding box center [390, 293] width 343 height 70
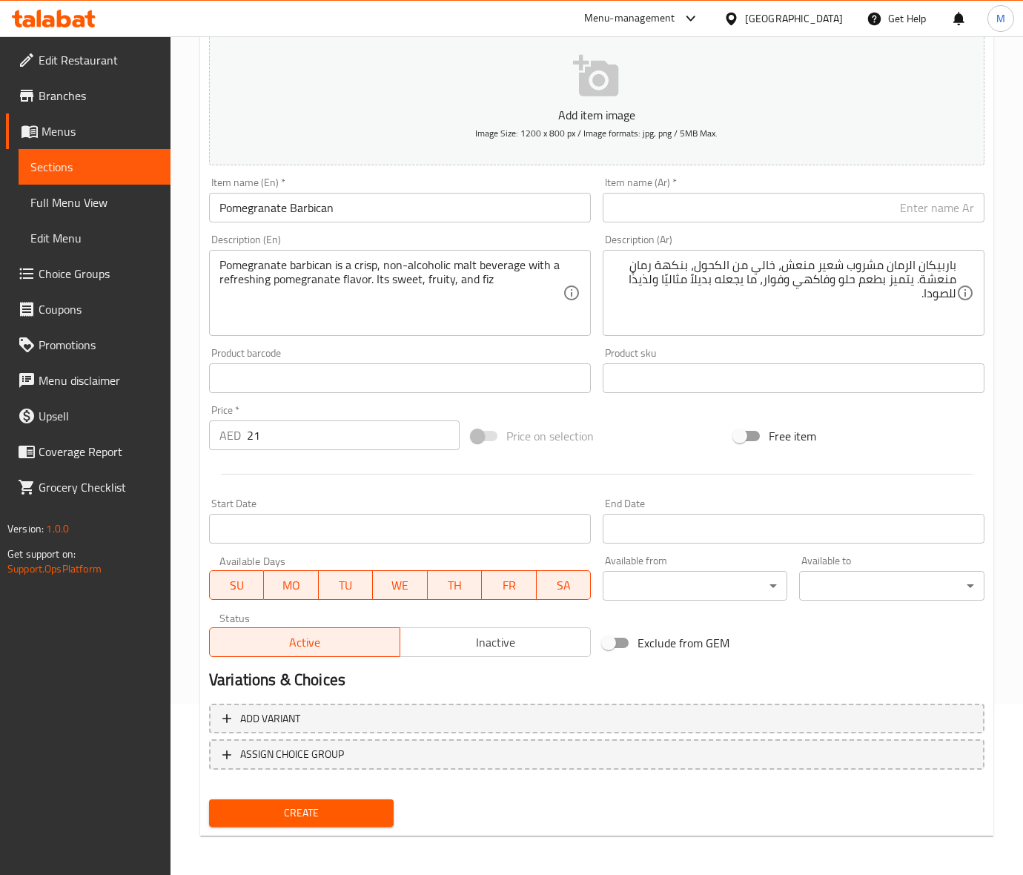
drag, startPoint x: 928, startPoint y: 405, endPoint x: 784, endPoint y: 408, distance: 143.8
click at [905, 408] on div "Add item image Image Size: 1200 x 800 px / Image formats: jpg, png / 5MB Max. I…" at bounding box center [596, 343] width 787 height 639
click at [342, 293] on textarea "Pomegranate barbican is a crisp, non-alcoholic malt beverage with a refreshing …" at bounding box center [390, 293] width 343 height 70
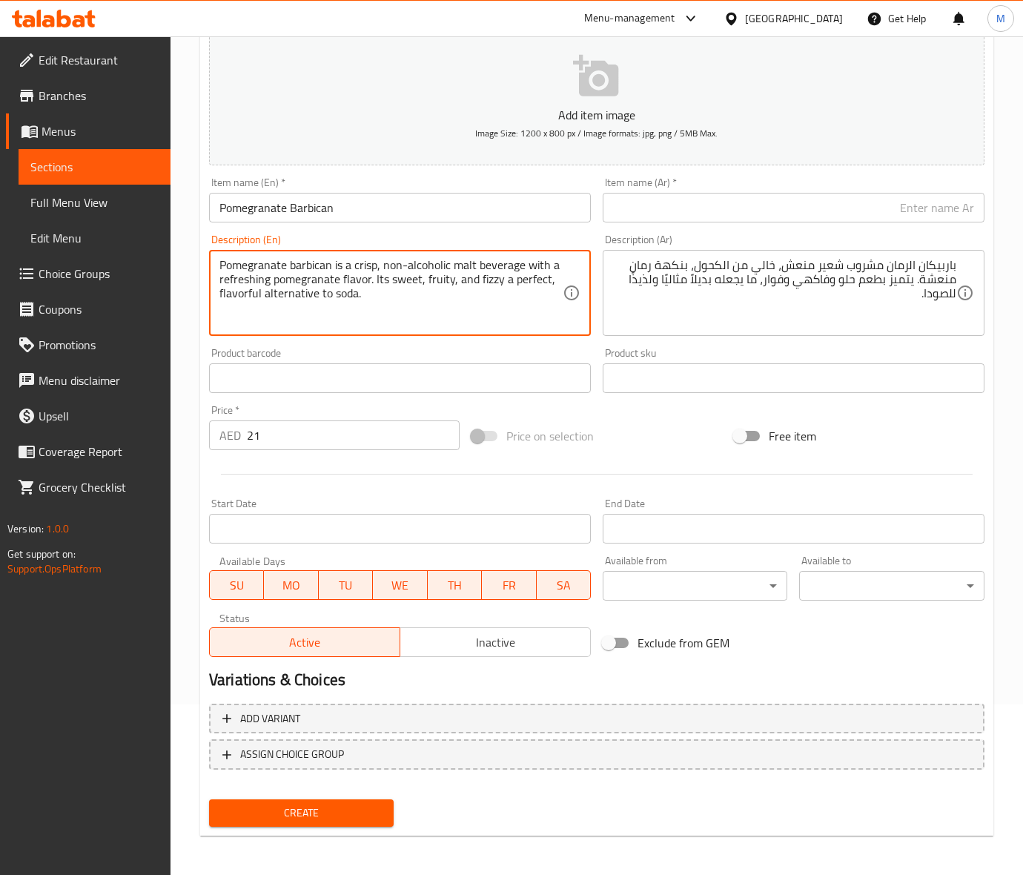
click at [216, 265] on div "Pomegranate barbican is a crisp, non-alcoholic malt beverage with a refreshing …" at bounding box center [400, 293] width 382 height 86
click at [225, 269] on textarea "Pomegranate barbican is a crisp, non-alcoholic malt beverage with a refreshing …" at bounding box center [390, 293] width 343 height 70
click at [676, 448] on div "Price on selection" at bounding box center [596, 436] width 262 height 40
click at [305, 804] on span "Create" at bounding box center [301, 812] width 161 height 19
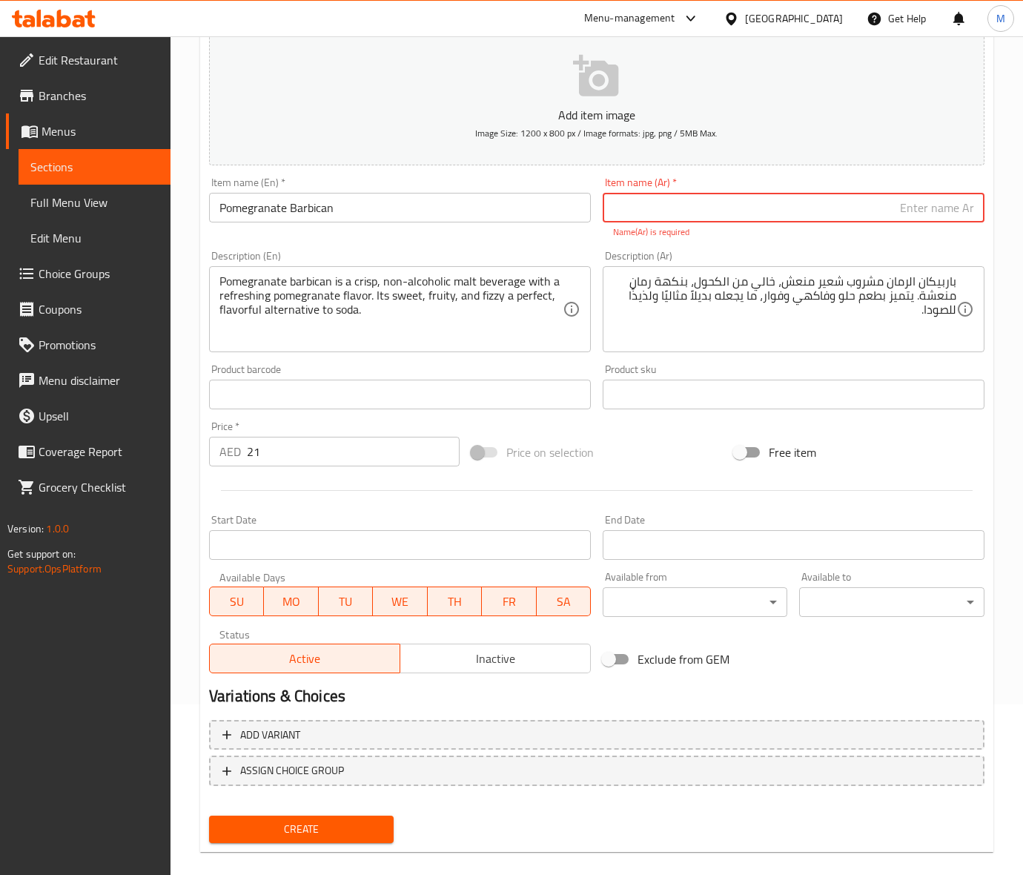
click at [649, 208] on input "text" at bounding box center [794, 208] width 382 height 30
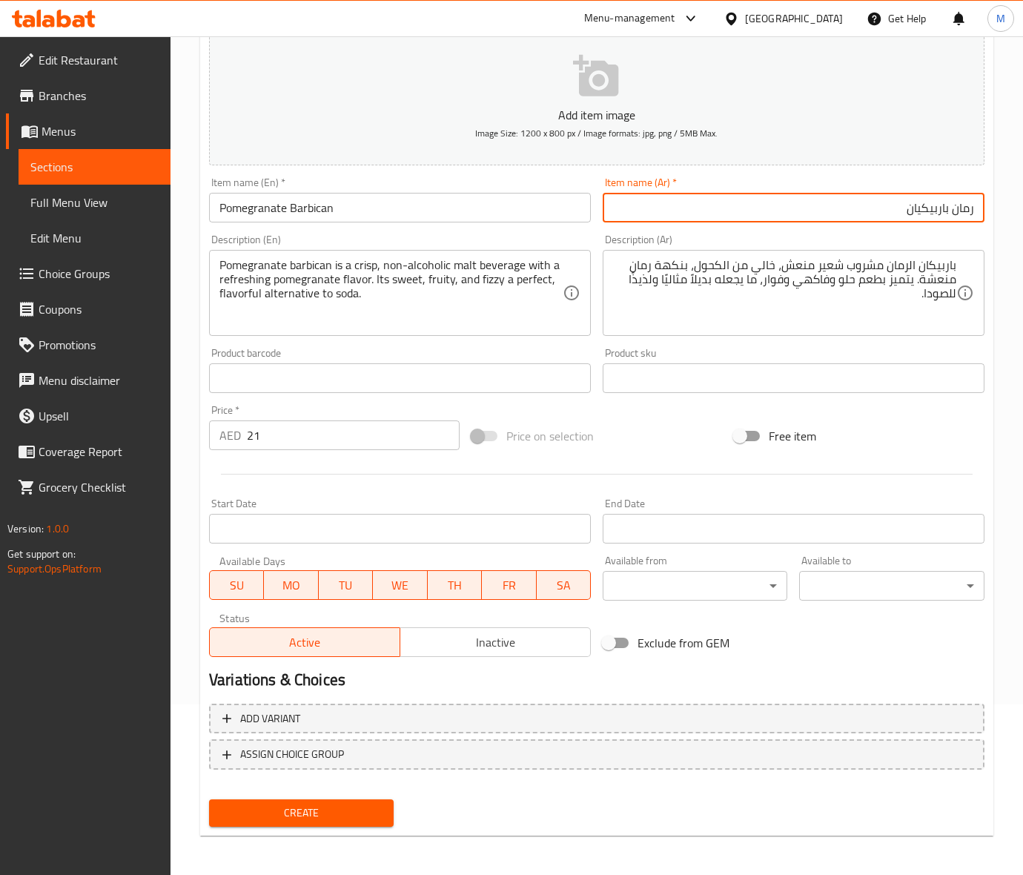
click at [209, 799] on button "Create" at bounding box center [301, 812] width 185 height 27
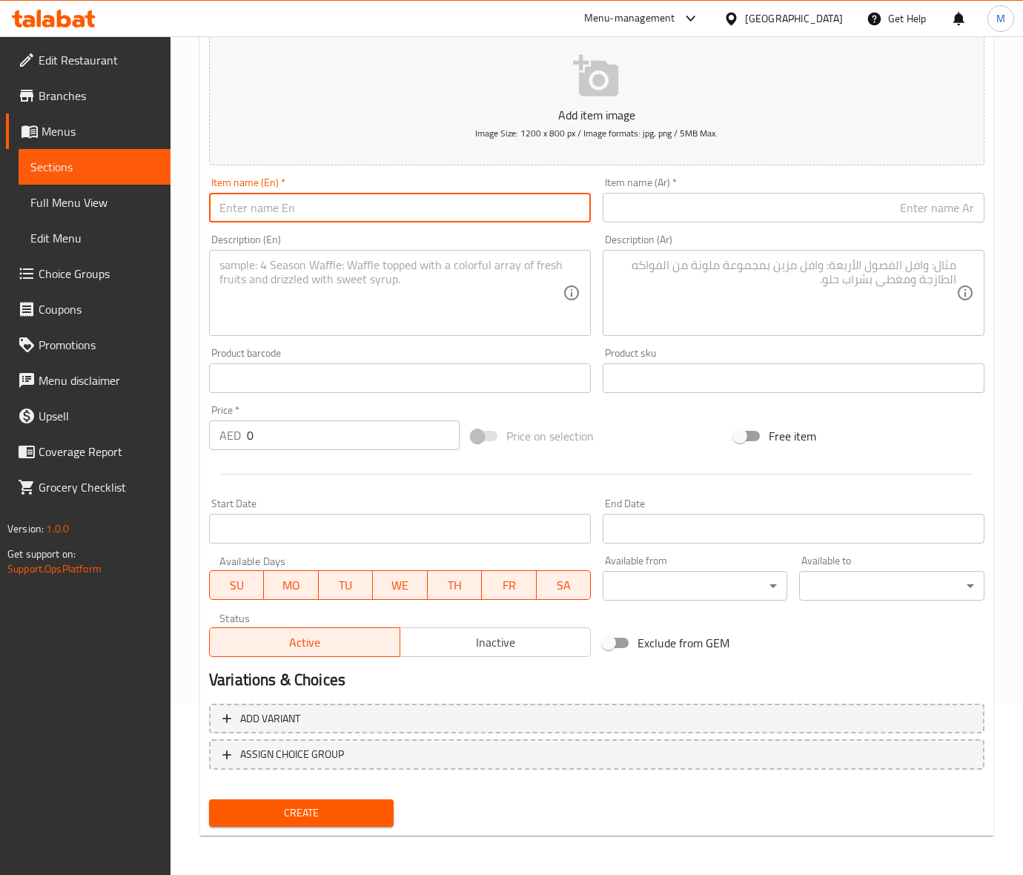
click at [260, 202] on input "text" at bounding box center [400, 208] width 382 height 30
click at [327, 299] on textarea at bounding box center [390, 293] width 343 height 70
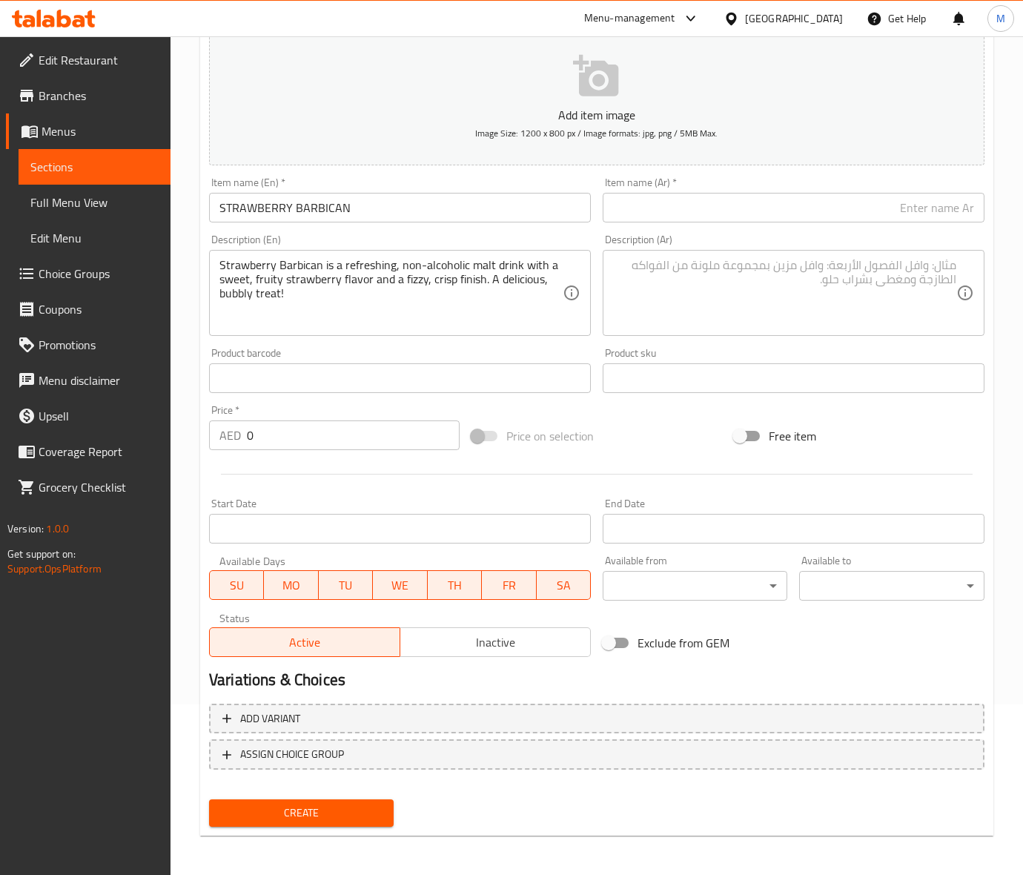
click at [256, 441] on input "0" at bounding box center [353, 435] width 213 height 30
click at [650, 441] on div "Price on selection" at bounding box center [596, 436] width 262 height 40
click at [305, 217] on input "STRAWBERRY BARBICAN" at bounding box center [400, 208] width 382 height 30
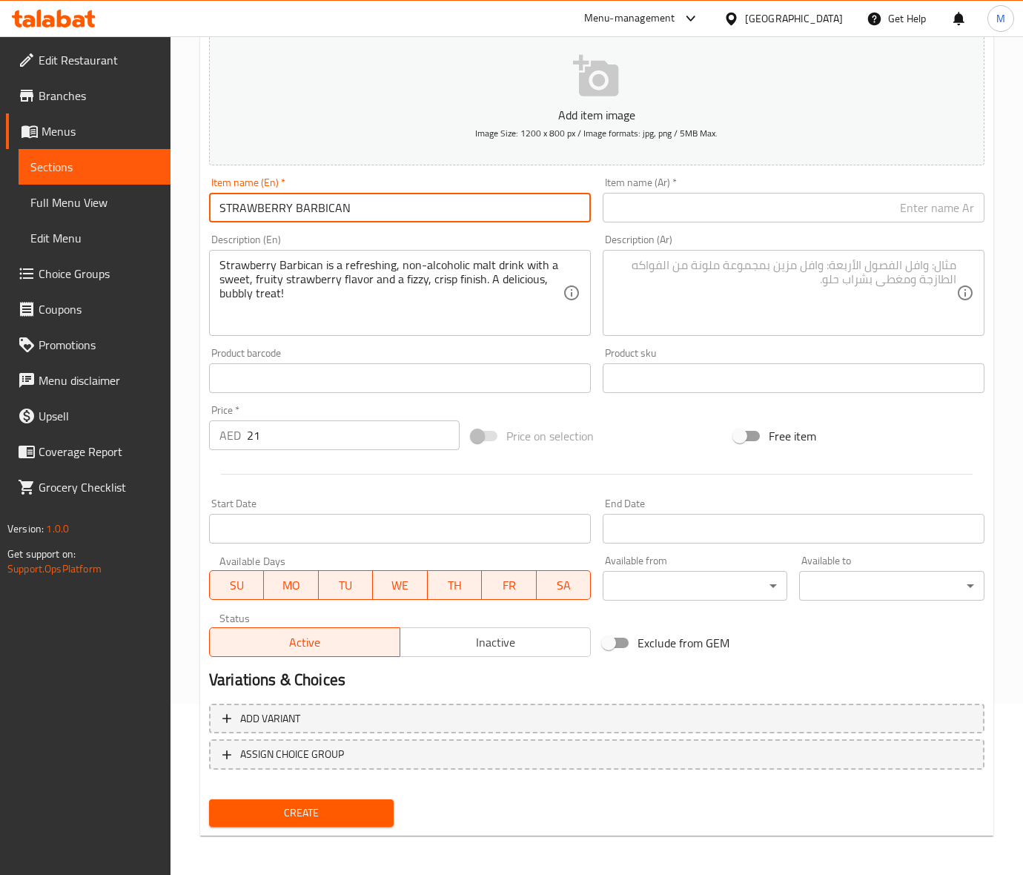
click at [305, 217] on input "STRAWBERRY BARBICAN" at bounding box center [400, 208] width 382 height 30
click at [295, 282] on textarea "Strawberry Barbican is a refreshing, non-alcoholic malt drink with a sweet, fru…" at bounding box center [390, 293] width 343 height 70
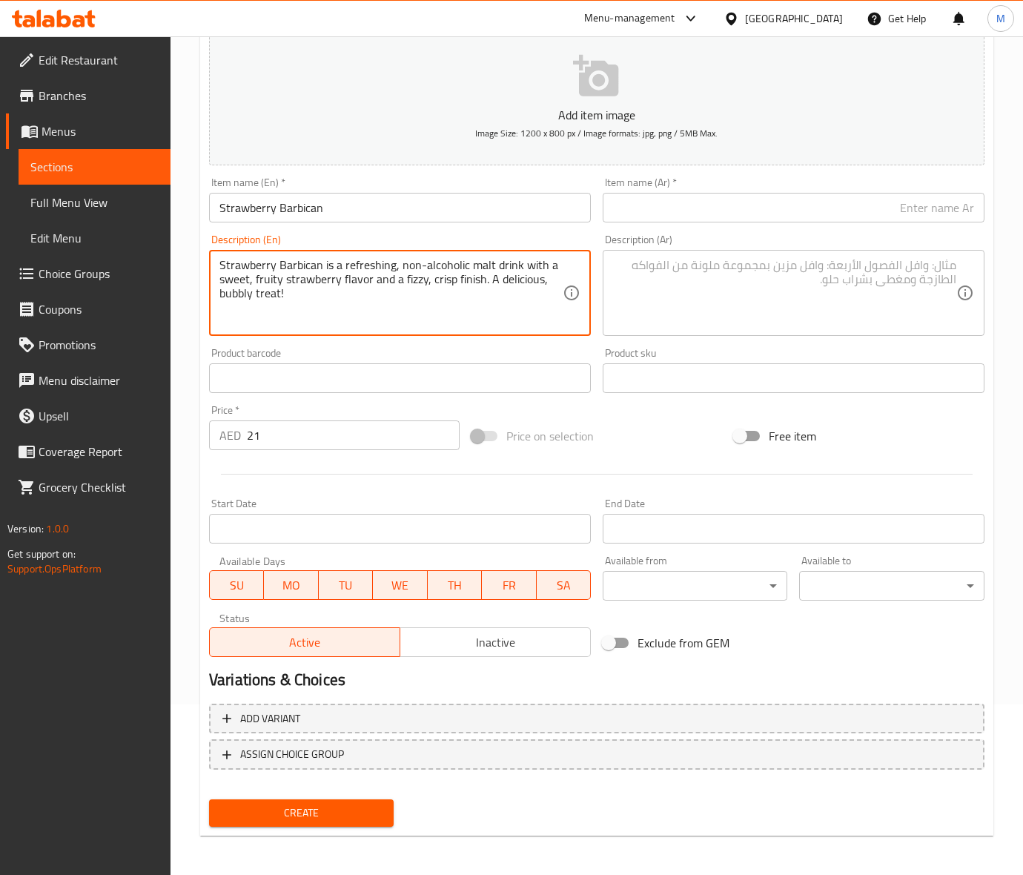
click at [295, 282] on textarea "Strawberry Barbican is a refreshing, non-alcoholic malt drink with a sweet, fru…" at bounding box center [390, 293] width 343 height 70
click at [667, 302] on textarea at bounding box center [784, 293] width 343 height 70
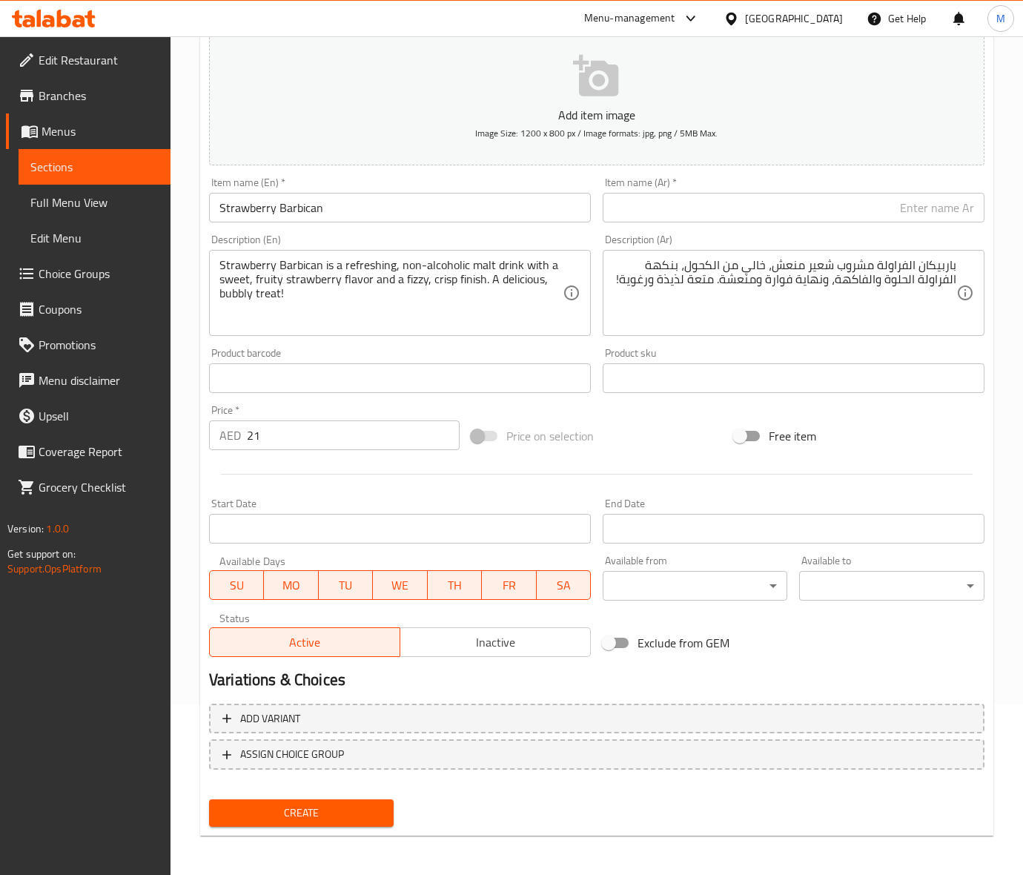
click at [676, 438] on div "Price on selection" at bounding box center [596, 436] width 262 height 40
click at [695, 213] on input "text" at bounding box center [794, 208] width 382 height 30
click at [946, 209] on input "باربيكيان فراولة" at bounding box center [794, 208] width 382 height 30
click at [624, 441] on div "Price on selection" at bounding box center [596, 436] width 262 height 40
click at [282, 812] on span "Create" at bounding box center [301, 812] width 161 height 19
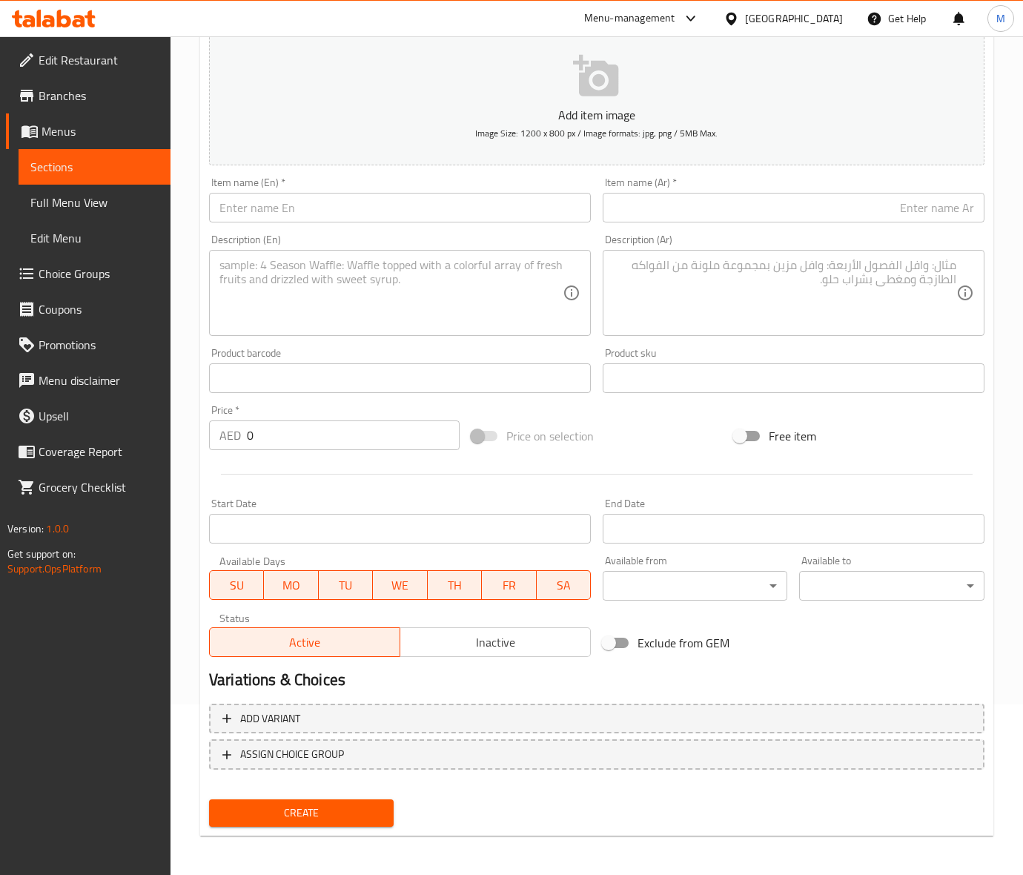
click at [262, 204] on input "text" at bounding box center [400, 208] width 382 height 30
click at [267, 446] on input "0" at bounding box center [353, 435] width 213 height 30
click at [686, 459] on div at bounding box center [596, 474] width 787 height 36
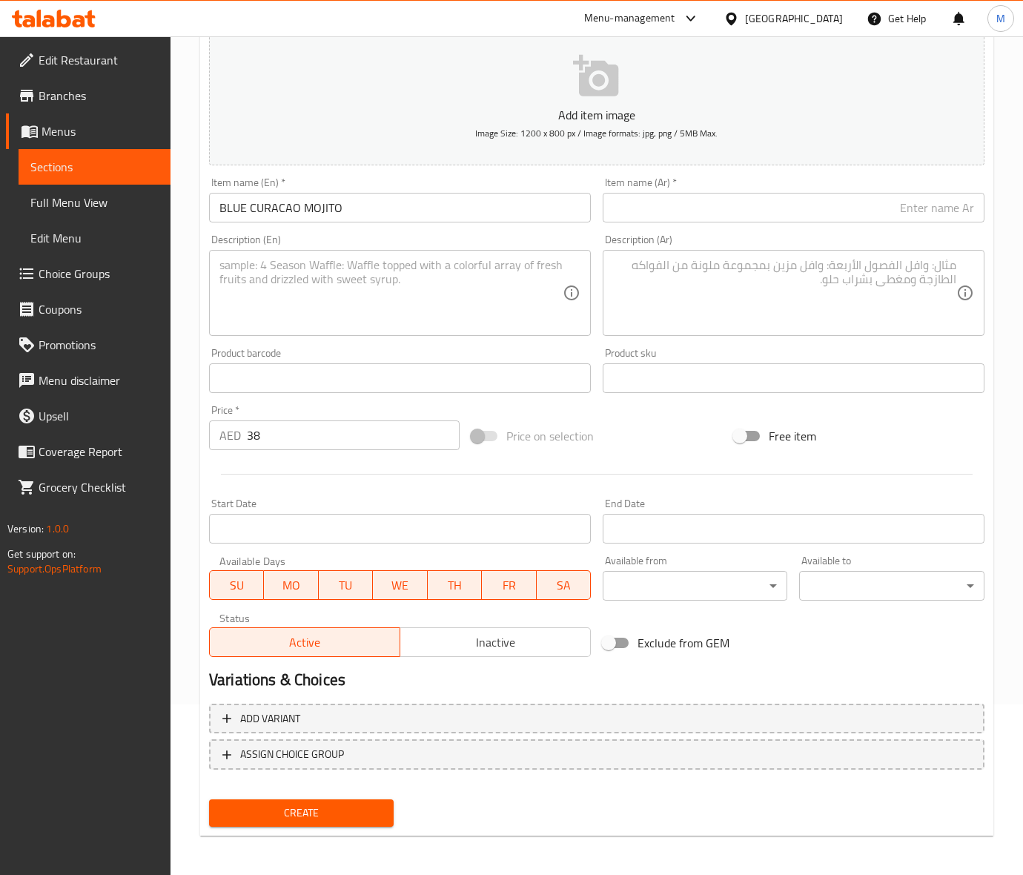
click at [309, 300] on textarea at bounding box center [390, 293] width 343 height 70
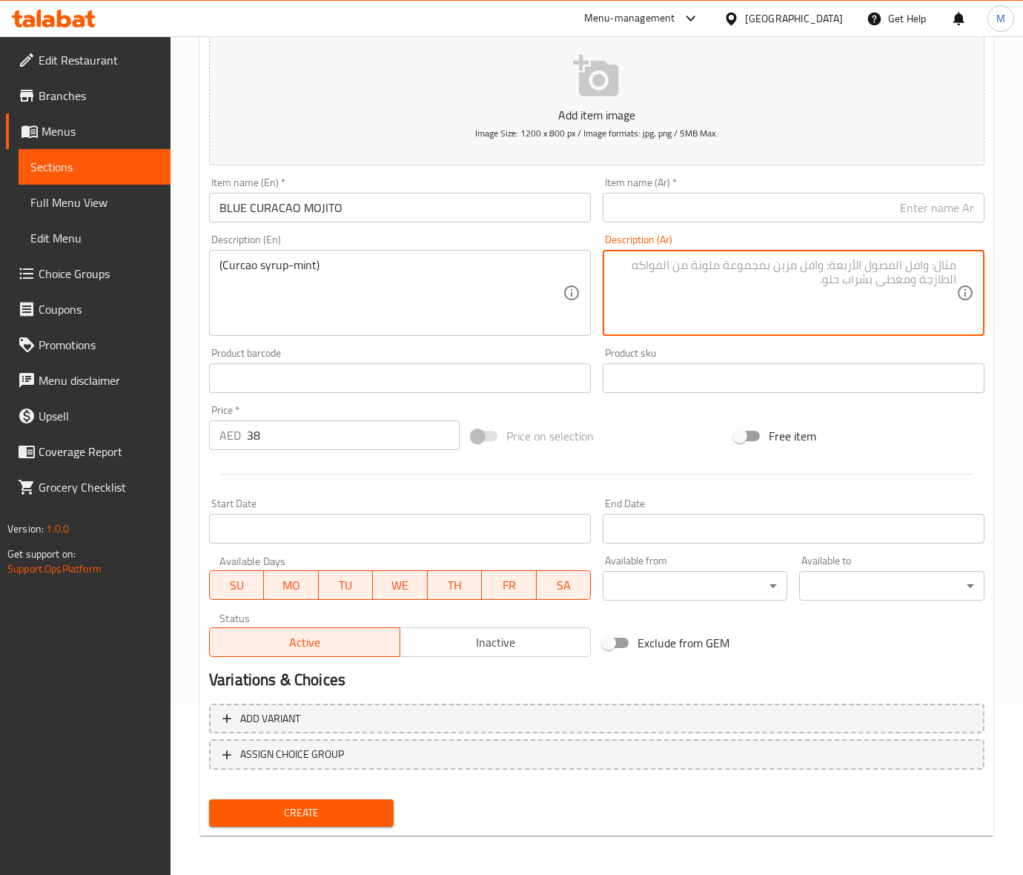
click at [716, 291] on textarea at bounding box center [784, 293] width 343 height 70
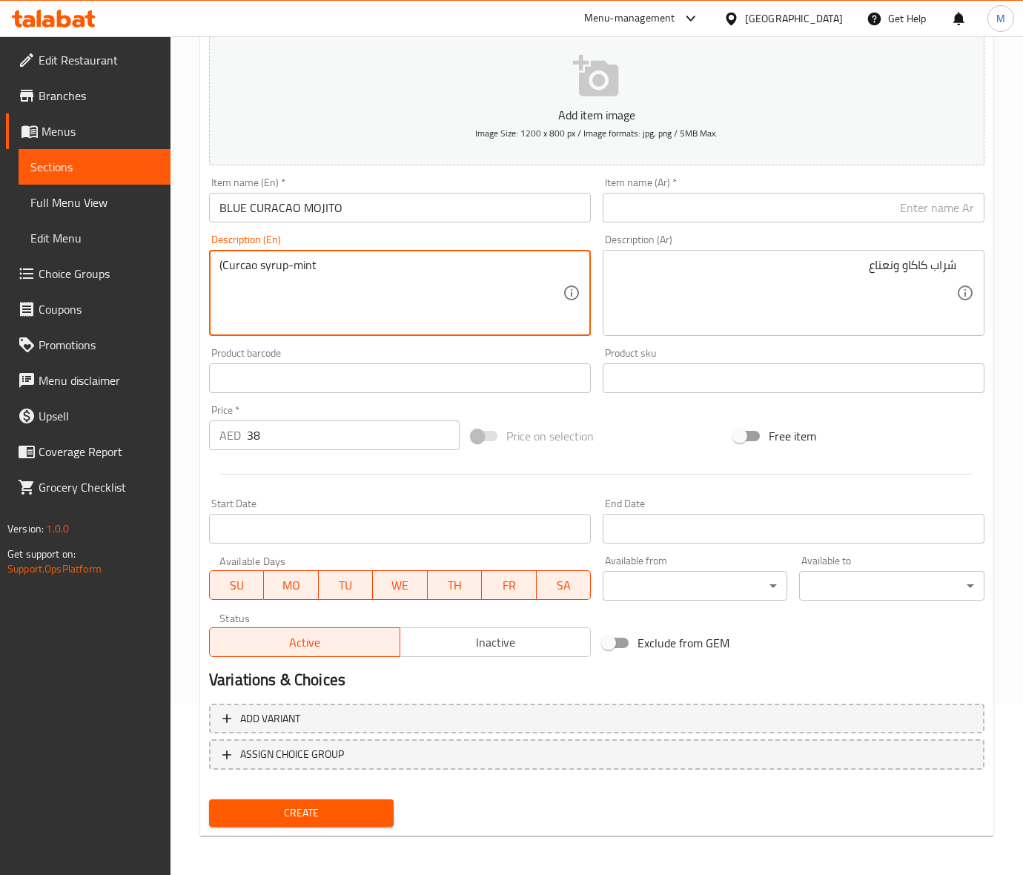
click at [223, 263] on textarea "(Curcao syrup-mint" at bounding box center [390, 293] width 343 height 70
click at [235, 271] on textarea "Curcao syrup-mint" at bounding box center [390, 293] width 343 height 70
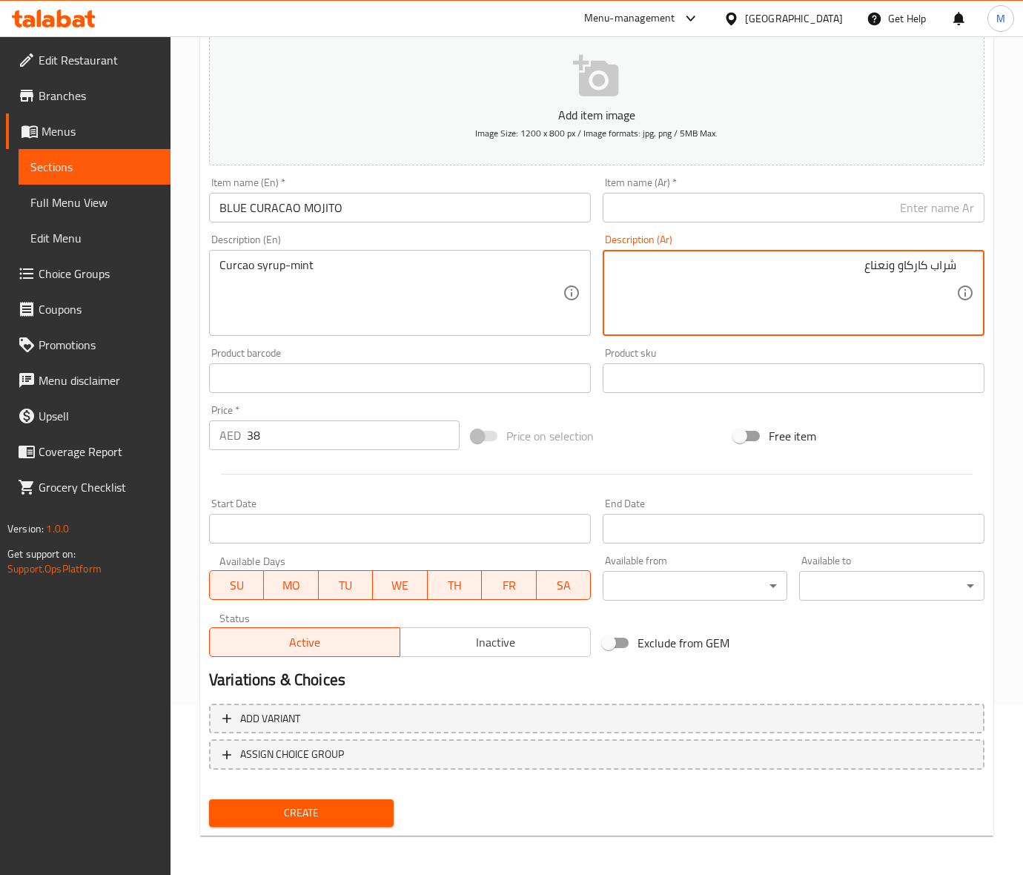
click at [262, 213] on input "BLUE CURACAO MOJITO" at bounding box center [400, 208] width 382 height 30
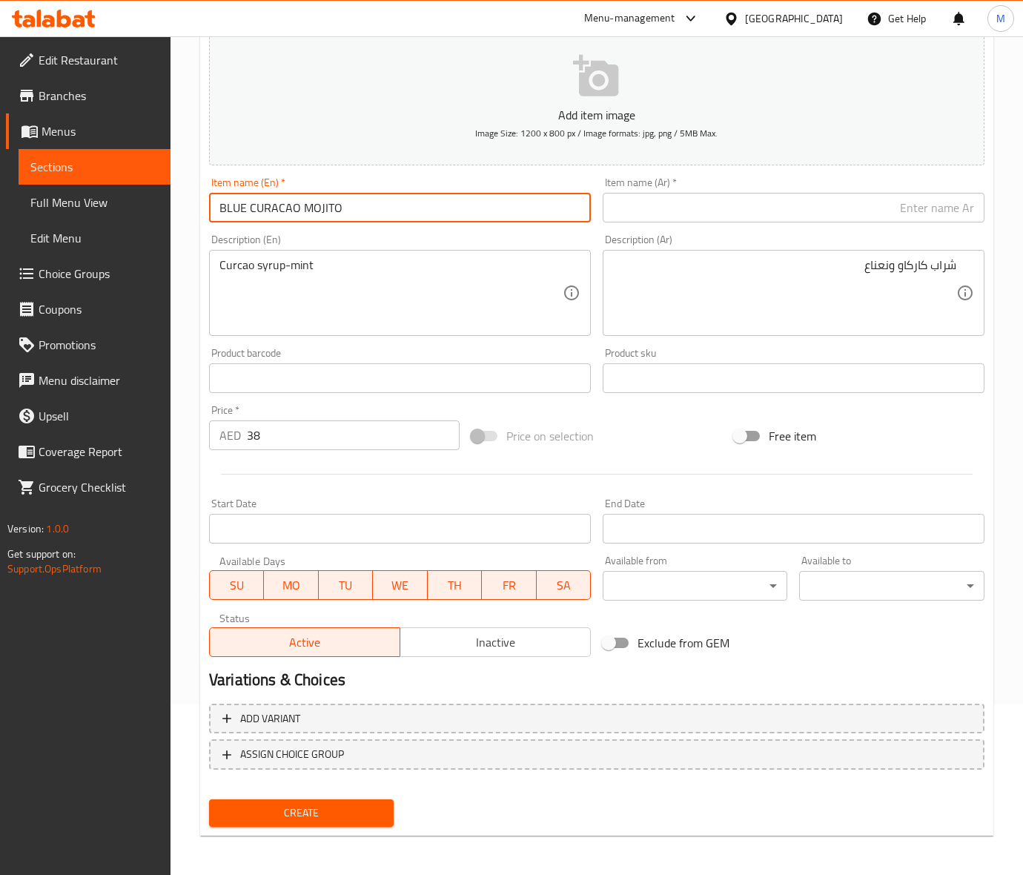
click at [262, 213] on input "BLUE CURACAO MOJITO" at bounding box center [400, 208] width 382 height 30
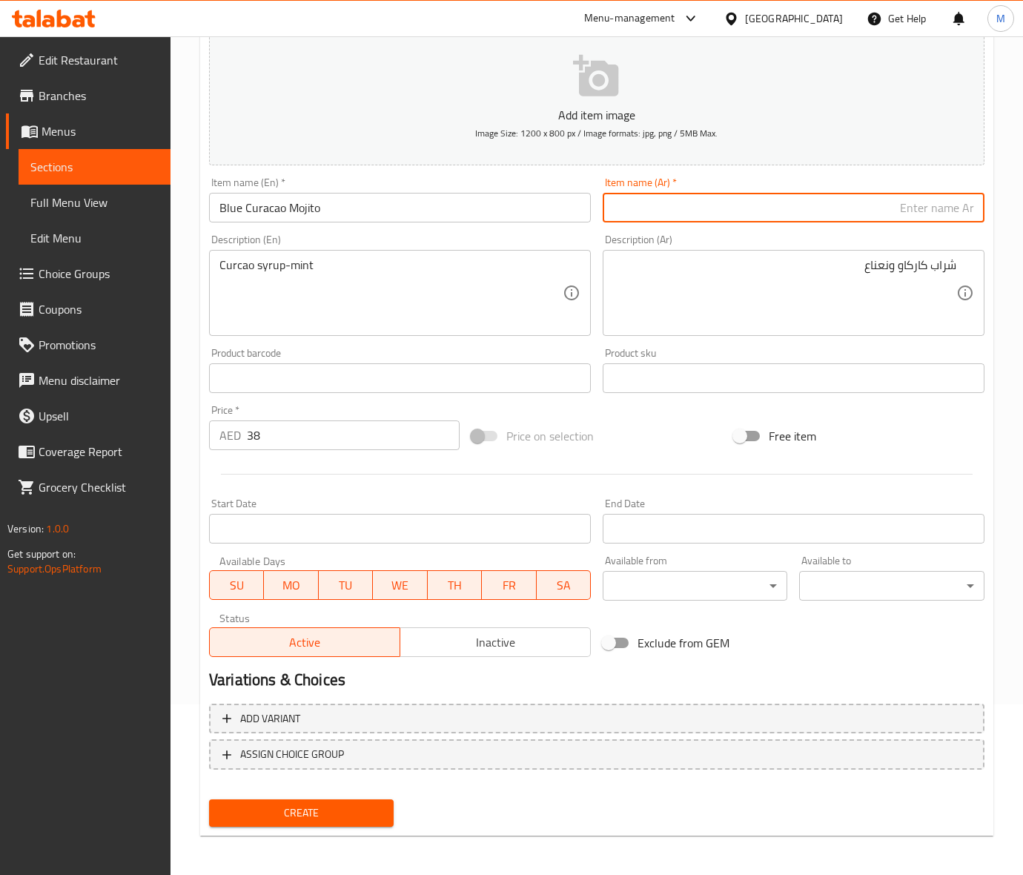
click at [716, 216] on input "text" at bounding box center [794, 208] width 382 height 30
click at [662, 453] on div "Price on selection" at bounding box center [596, 436] width 262 height 40
drag, startPoint x: 364, startPoint y: 808, endPoint x: 350, endPoint y: 806, distance: 14.2
click at [364, 808] on span "Create" at bounding box center [301, 812] width 161 height 19
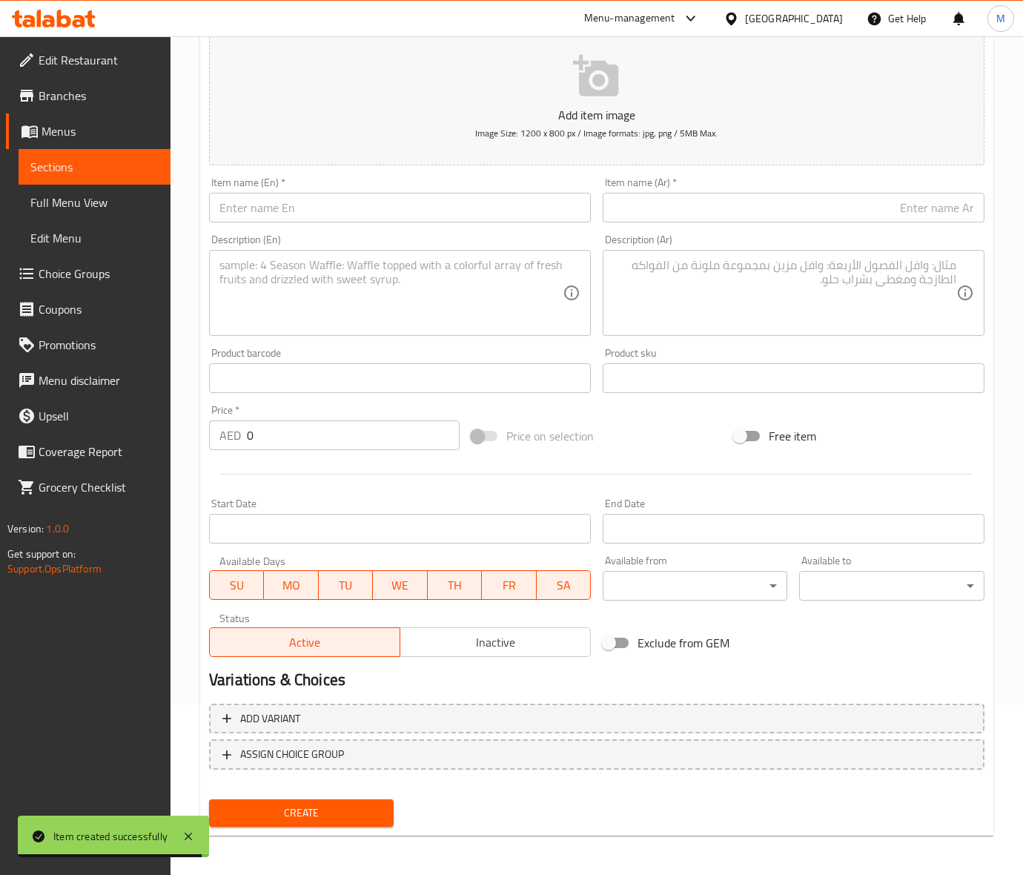
click at [289, 191] on div "Item name (En)   * Item name (En) *" at bounding box center [400, 199] width 382 height 45
click at [289, 198] on input "text" at bounding box center [400, 208] width 382 height 30
click at [676, 446] on div "Price on selection" at bounding box center [596, 436] width 262 height 40
click at [313, 202] on input "POMEGRANATE MOJITO" at bounding box center [400, 208] width 382 height 30
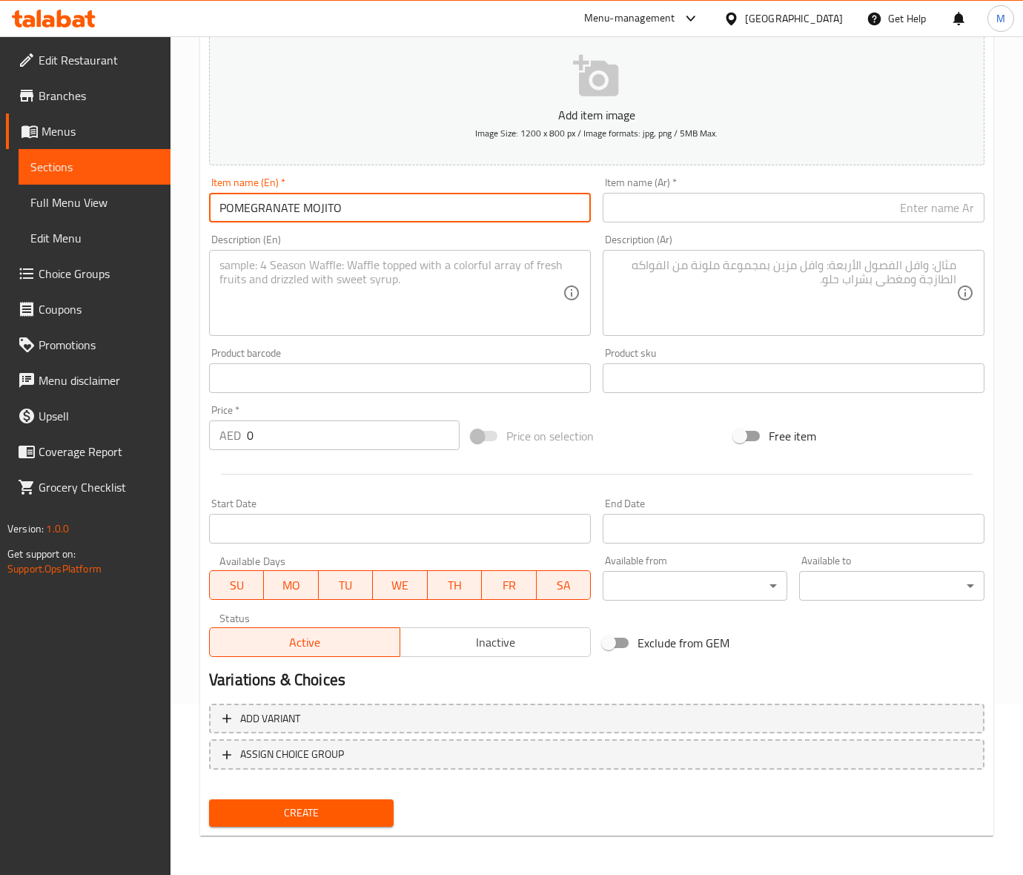
click at [313, 202] on input "POMEGRANATE MOJITO" at bounding box center [400, 208] width 382 height 30
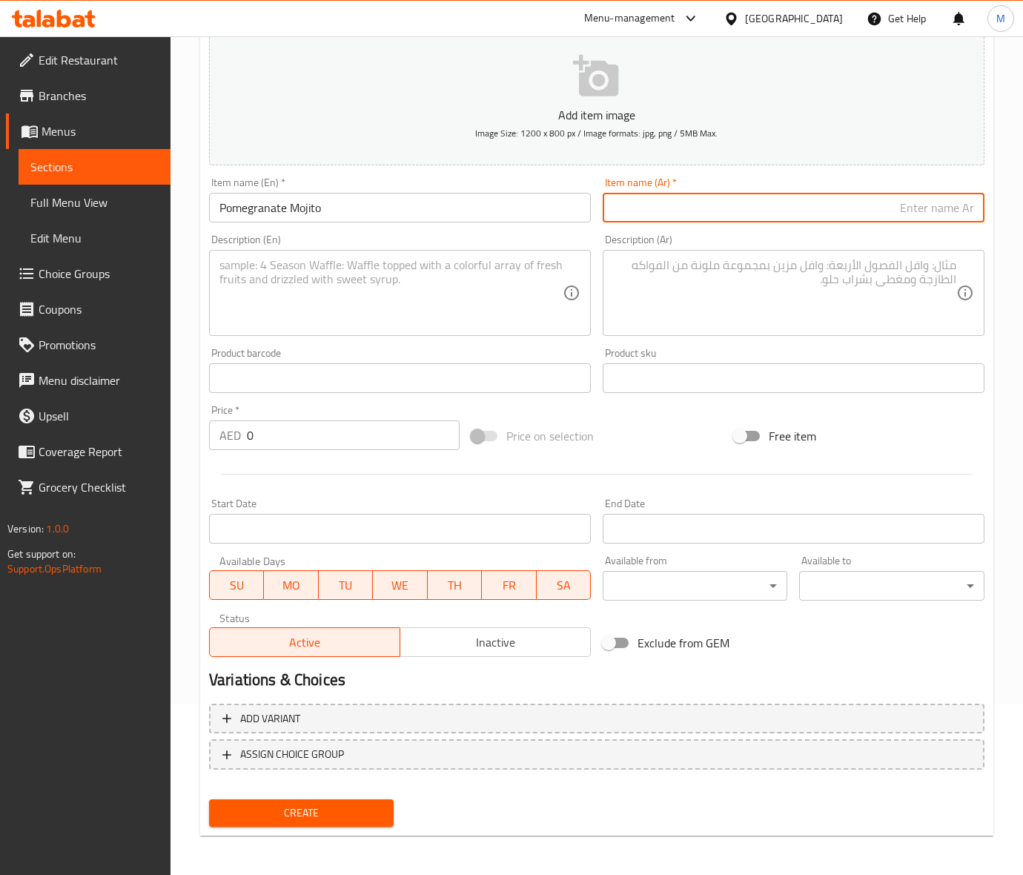
click at [668, 213] on input "text" at bounding box center [794, 208] width 382 height 30
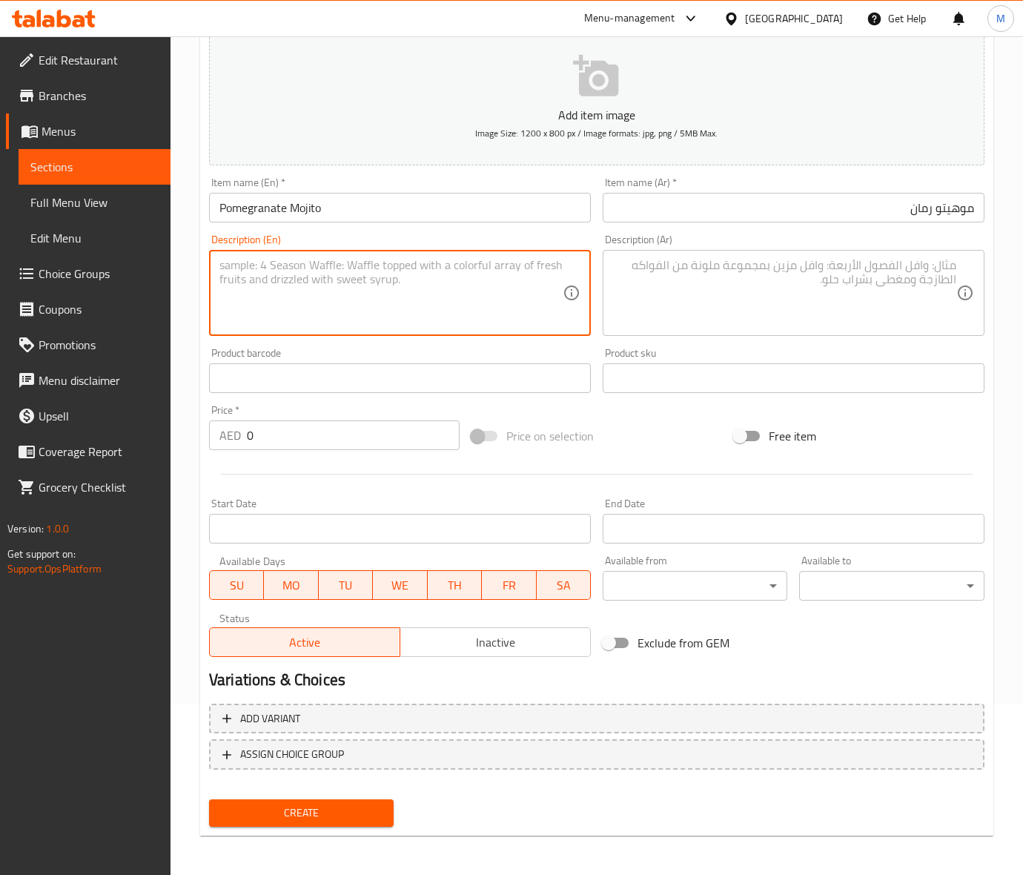
click at [319, 282] on textarea at bounding box center [390, 293] width 343 height 70
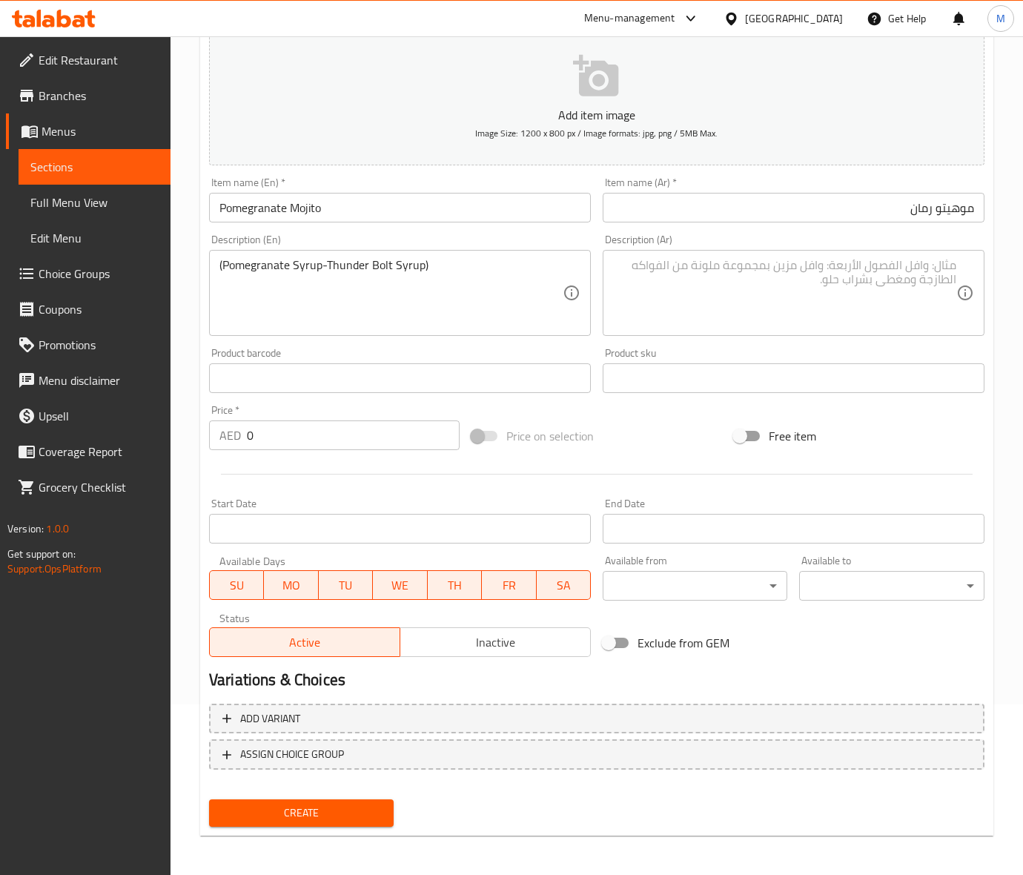
click at [263, 438] on input "0" at bounding box center [353, 435] width 213 height 30
click at [643, 448] on div "Price on selection" at bounding box center [596, 436] width 262 height 40
click at [345, 282] on textarea "(Pomegranate Syrup-Thunder Bolt Syrup)" at bounding box center [390, 293] width 343 height 70
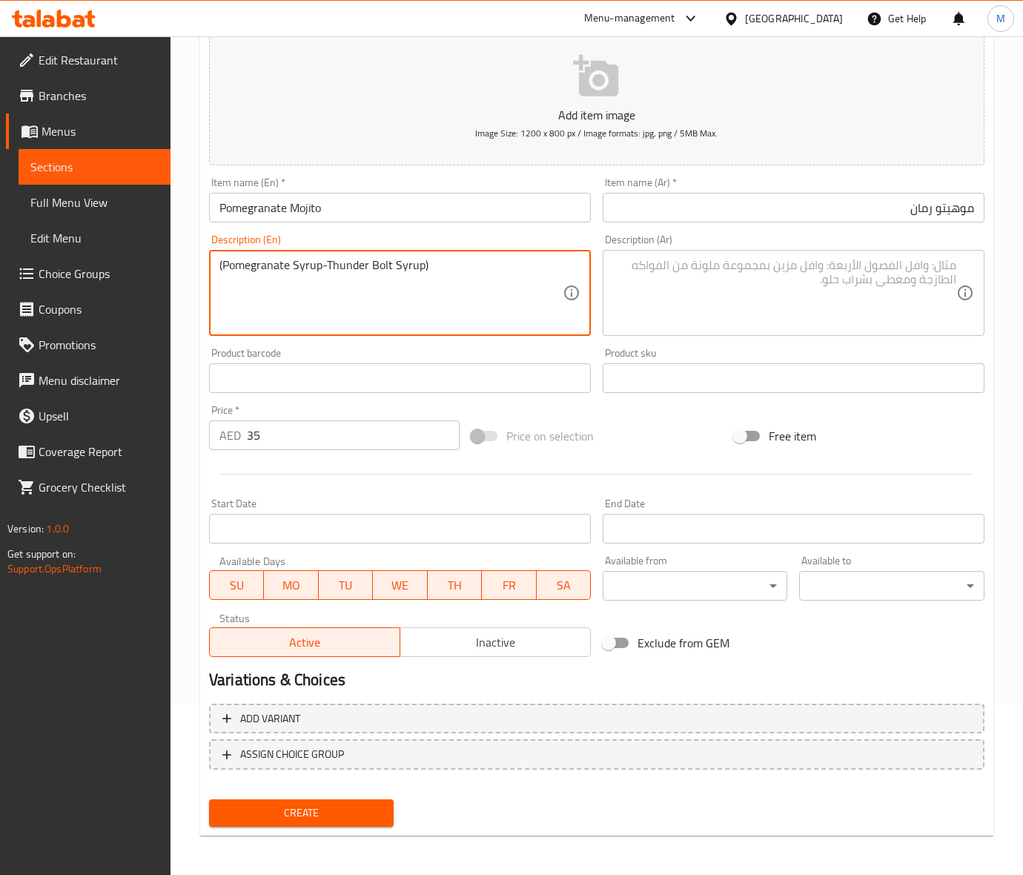
click at [345, 282] on textarea "(Pomegranate Syrup-Thunder Bolt Syrup)" at bounding box center [390, 293] width 343 height 70
click at [776, 297] on textarea at bounding box center [784, 293] width 343 height 70
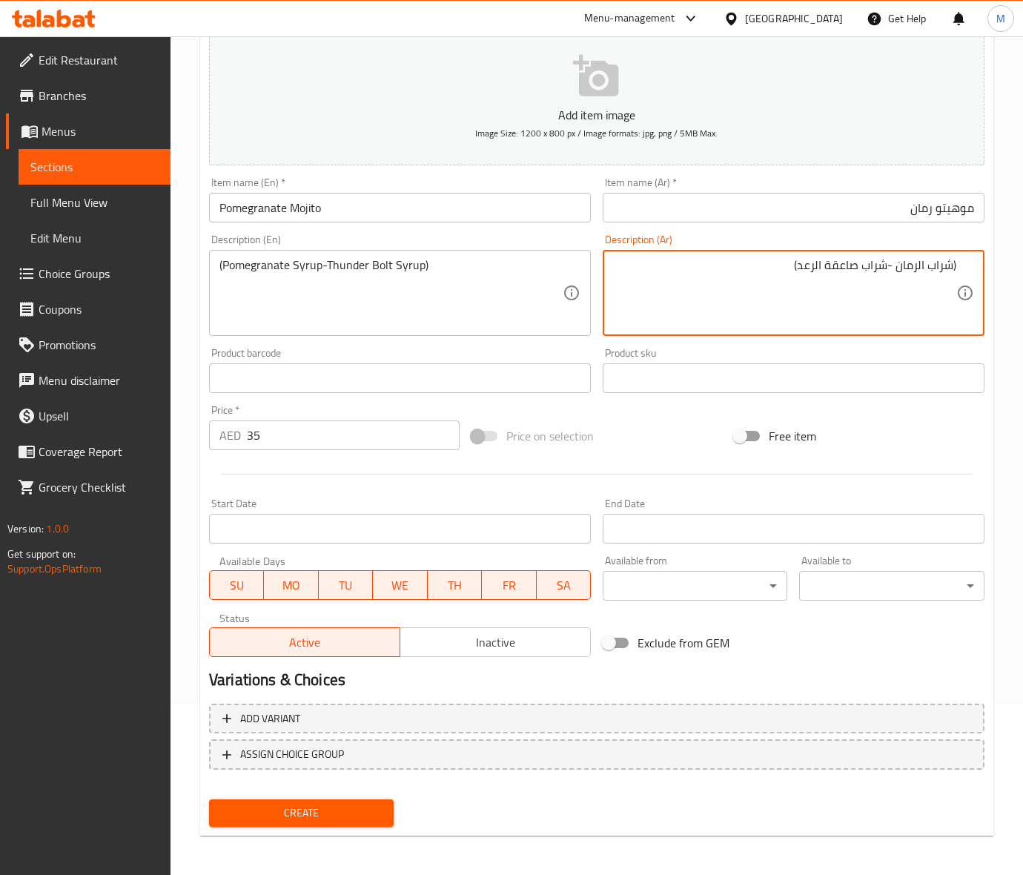
click at [846, 268] on textarea "(شراب الرمان -شراب صاعقة الرعد)" at bounding box center [784, 293] width 343 height 70
click at [786, 263] on textarea "(شراب الرمان -شراب ثاندر الرعد)" at bounding box center [784, 293] width 343 height 70
drag, startPoint x: 953, startPoint y: 265, endPoint x: 1034, endPoint y: 265, distance: 80.8
click at [963, 265] on div "(شراب الرمان -شراب ثاندر الرعد Description (Ar)" at bounding box center [794, 293] width 382 height 86
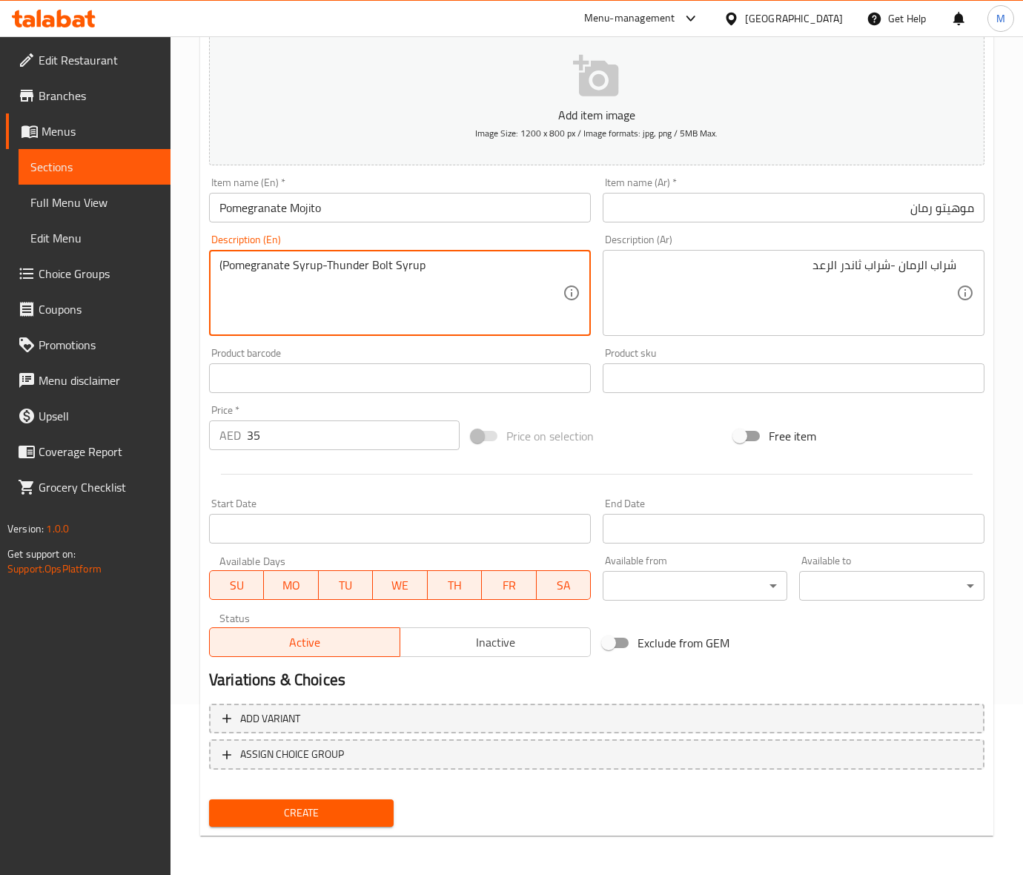
click at [222, 261] on textarea "(Pomegranate Syrup-Thunder Bolt Syrup" at bounding box center [390, 293] width 343 height 70
click at [371, 274] on textarea "Pomegranate Syrup-Thunder Bolt Syrup" at bounding box center [390, 293] width 343 height 70
click at [652, 423] on div "Price on selection" at bounding box center [596, 436] width 262 height 40
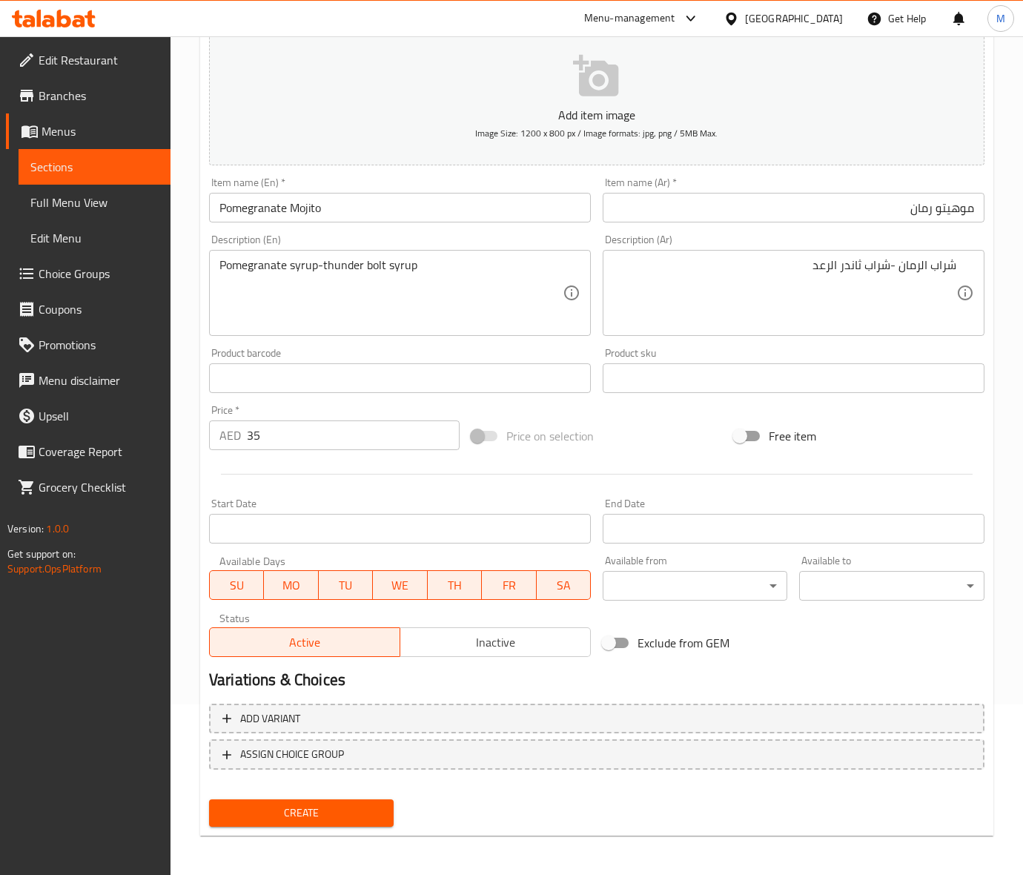
click at [679, 461] on div at bounding box center [596, 474] width 787 height 36
click at [325, 817] on span "Create" at bounding box center [301, 812] width 161 height 19
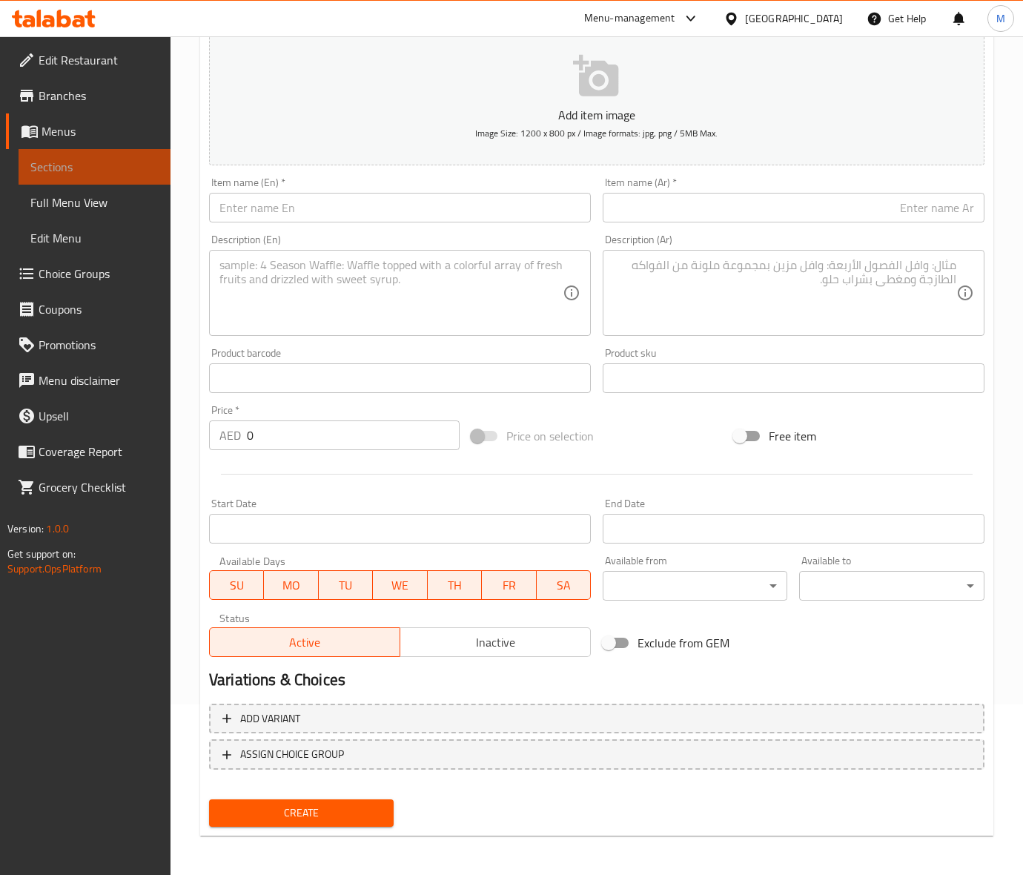
click at [115, 169] on span "Sections" at bounding box center [94, 167] width 128 height 18
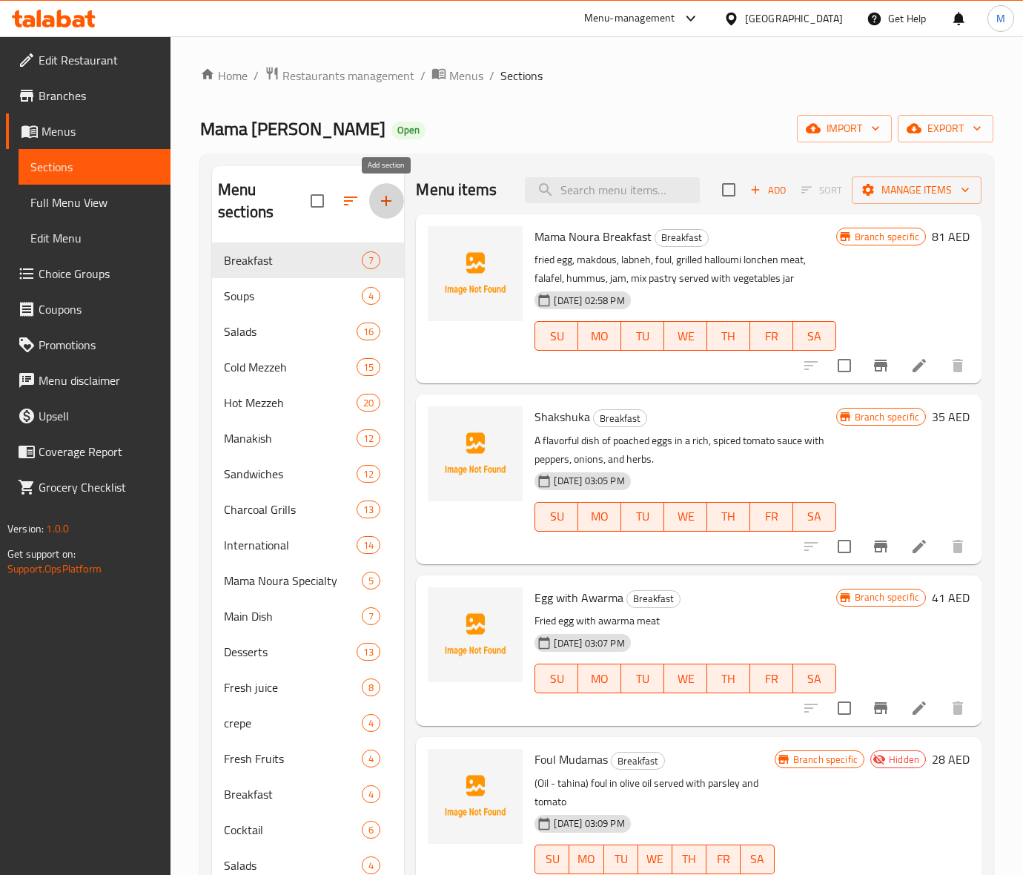
click at [379, 198] on icon "button" at bounding box center [386, 201] width 18 height 18
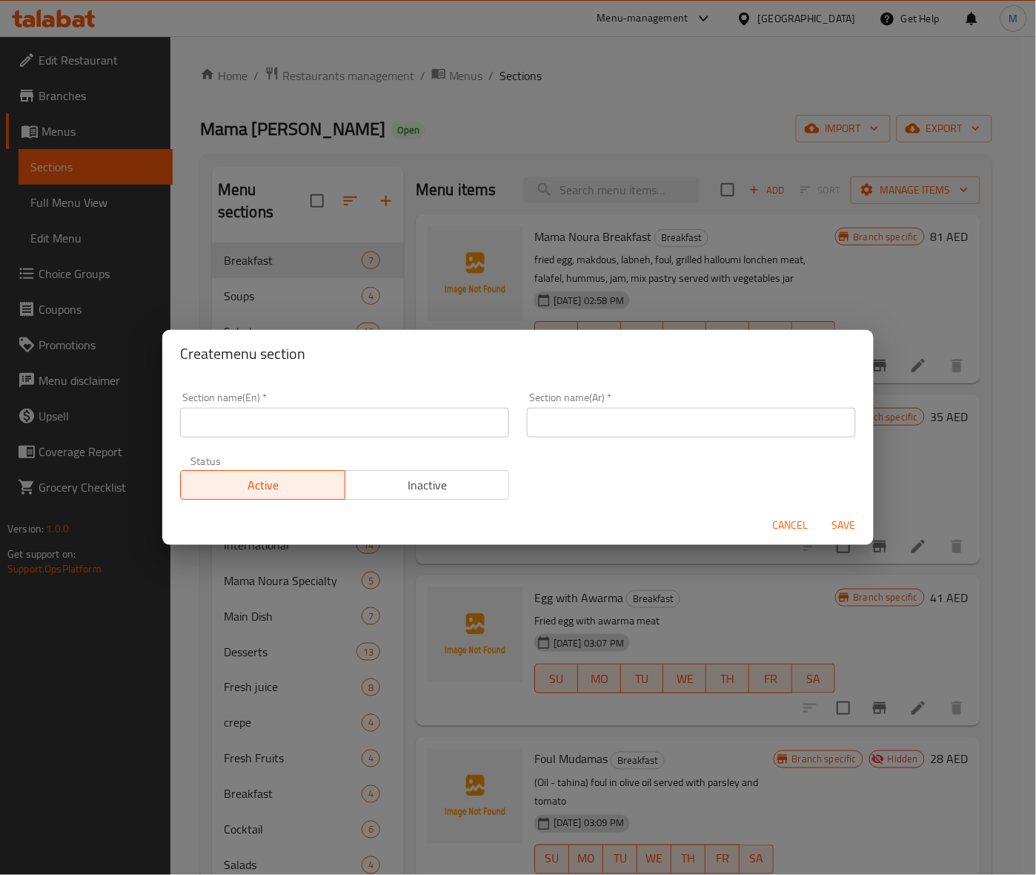
click at [276, 419] on input "text" at bounding box center [344, 423] width 329 height 30
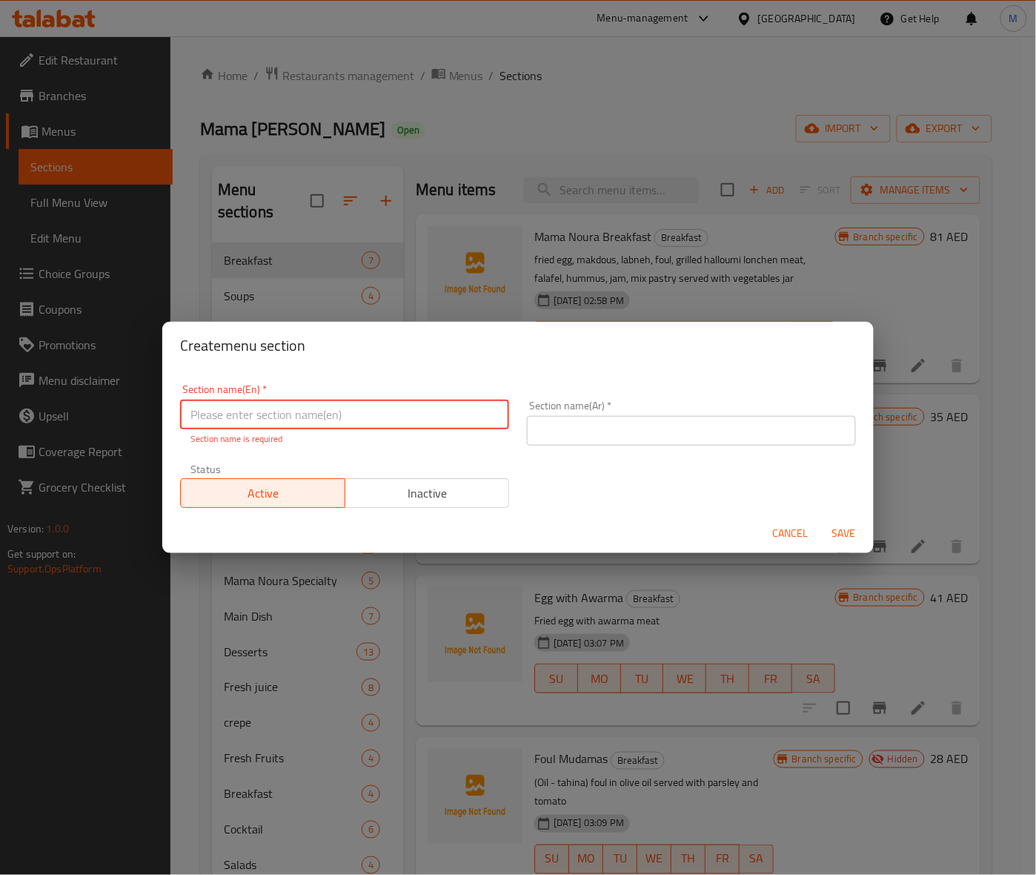
click at [231, 404] on input "text" at bounding box center [344, 414] width 329 height 30
click at [226, 411] on input "MOJITO" at bounding box center [344, 414] width 329 height 30
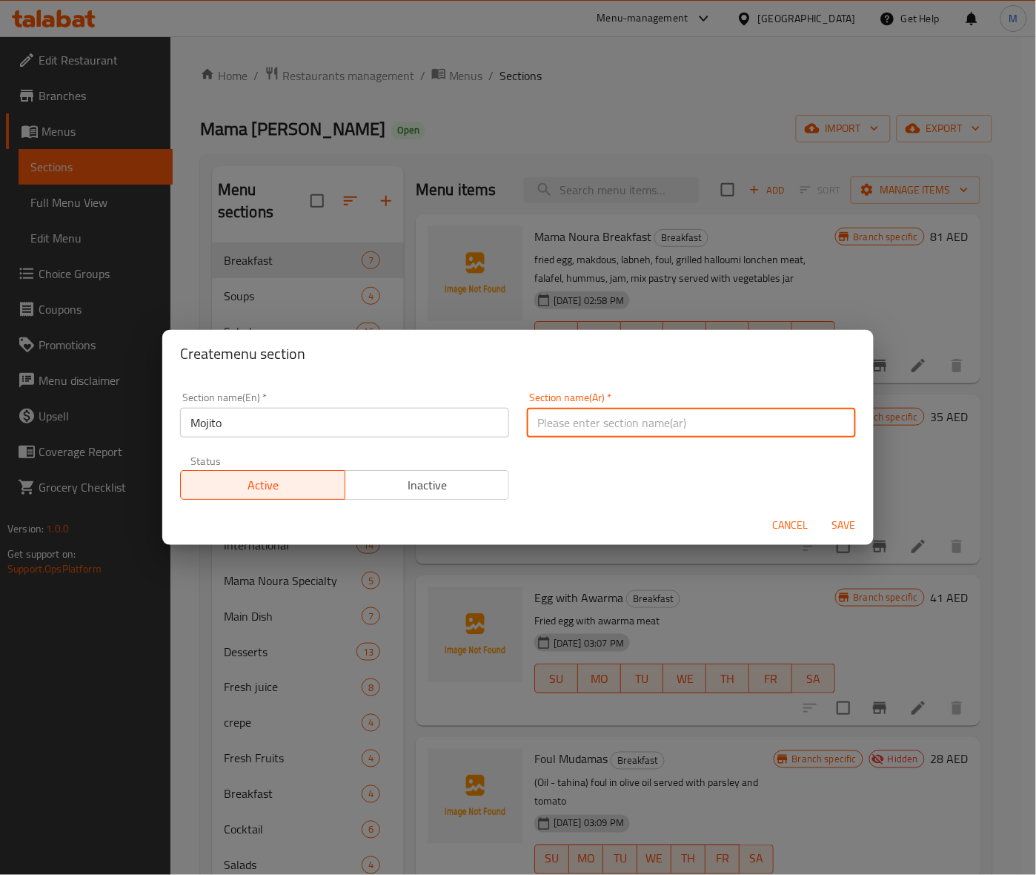
click at [578, 422] on input "text" at bounding box center [691, 423] width 329 height 30
click at [605, 345] on h2 "Create menu section" at bounding box center [518, 354] width 676 height 24
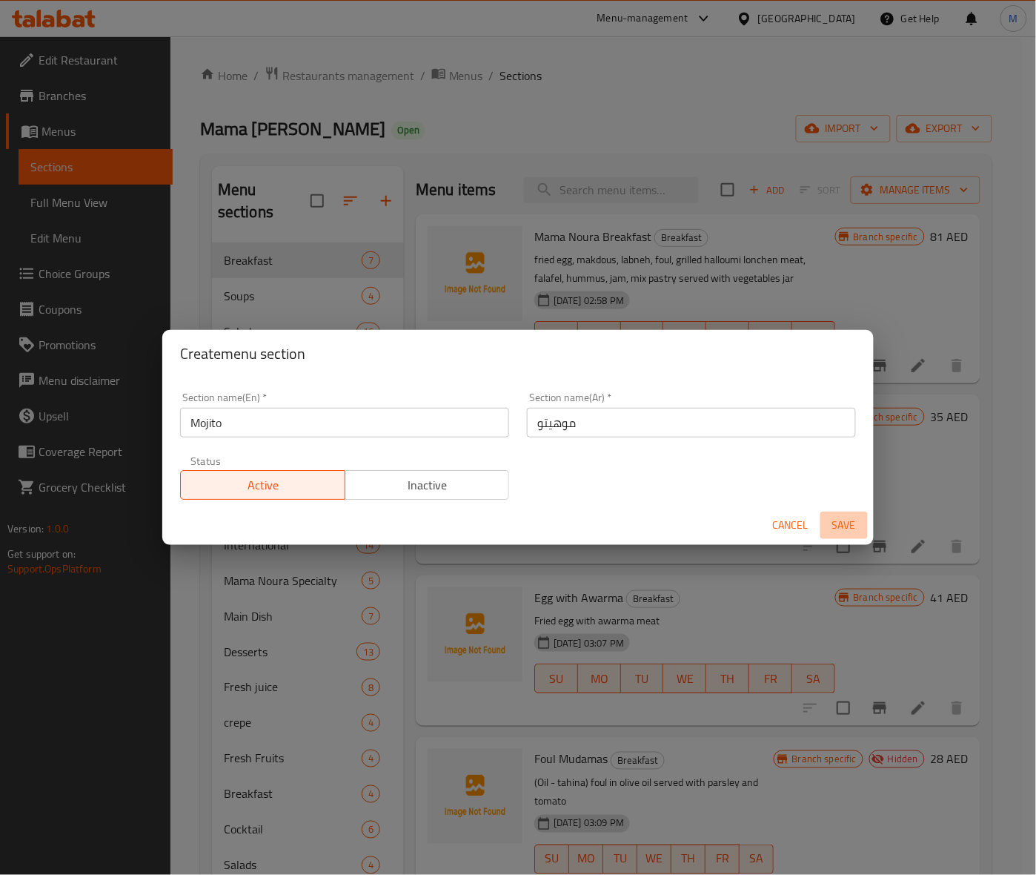
click at [860, 517] on span "Save" at bounding box center [844, 525] width 36 height 19
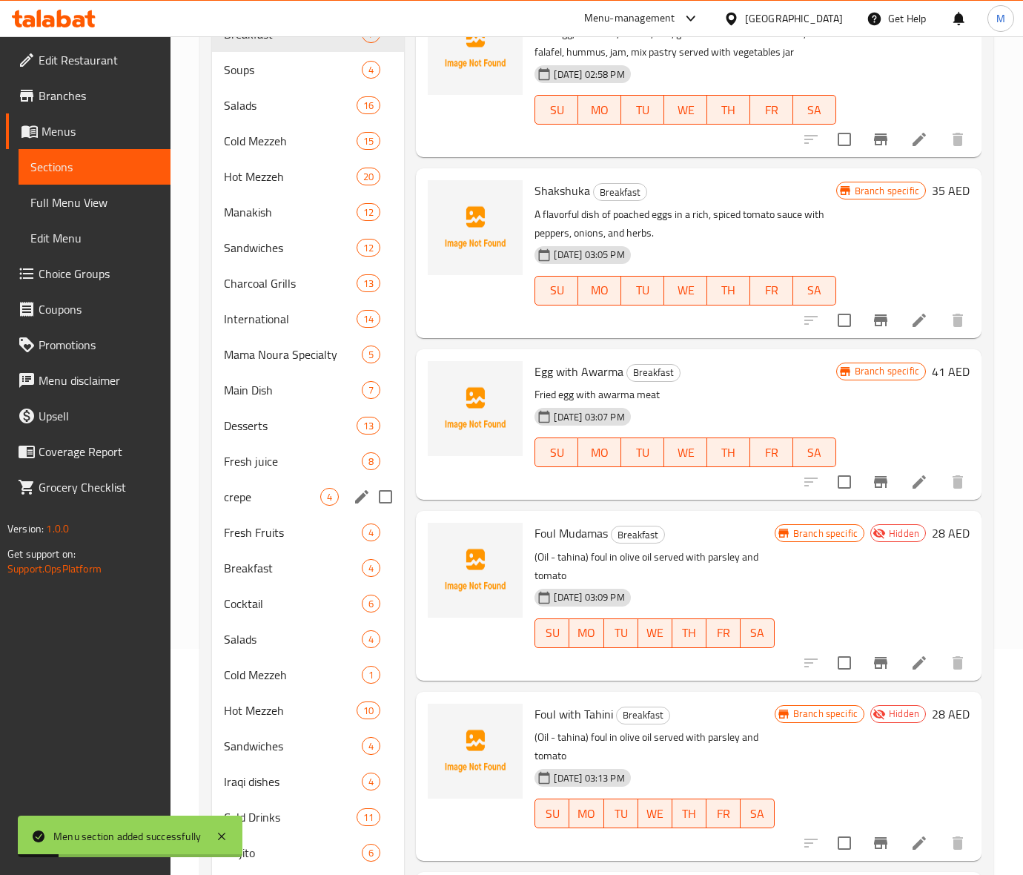
scroll to position [375, 0]
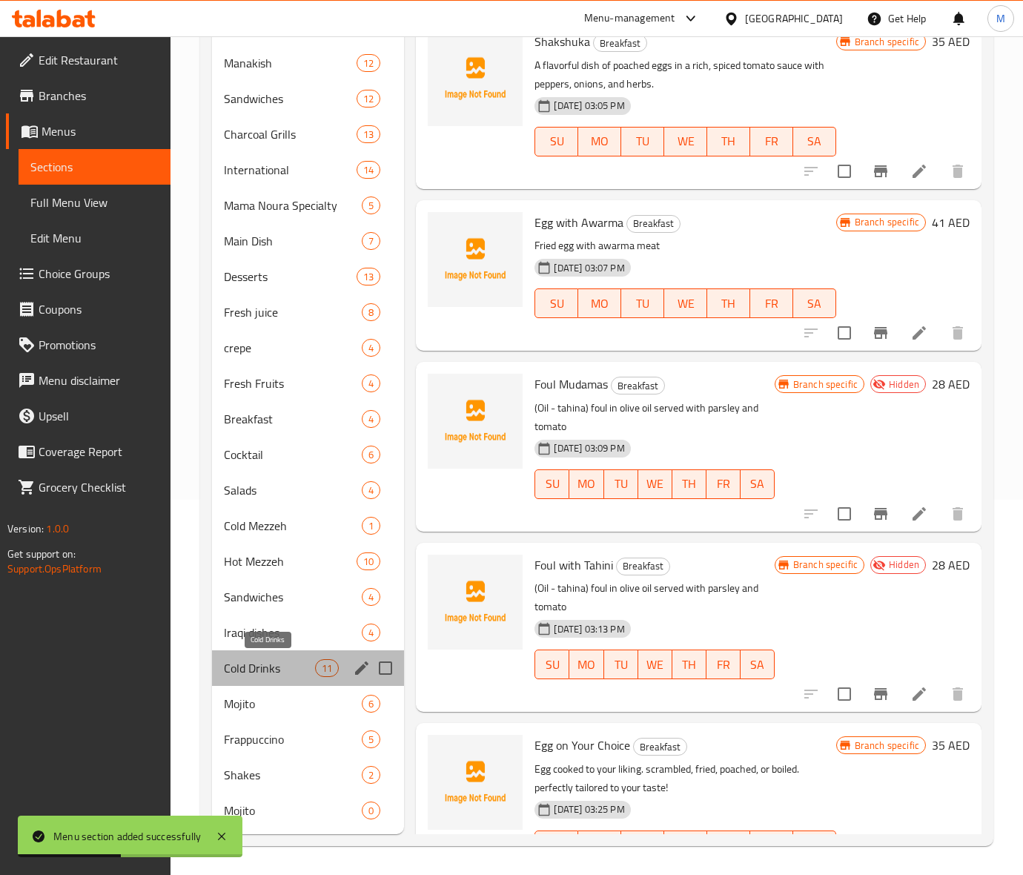
click at [274, 674] on span "Cold Drinks" at bounding box center [269, 668] width 91 height 18
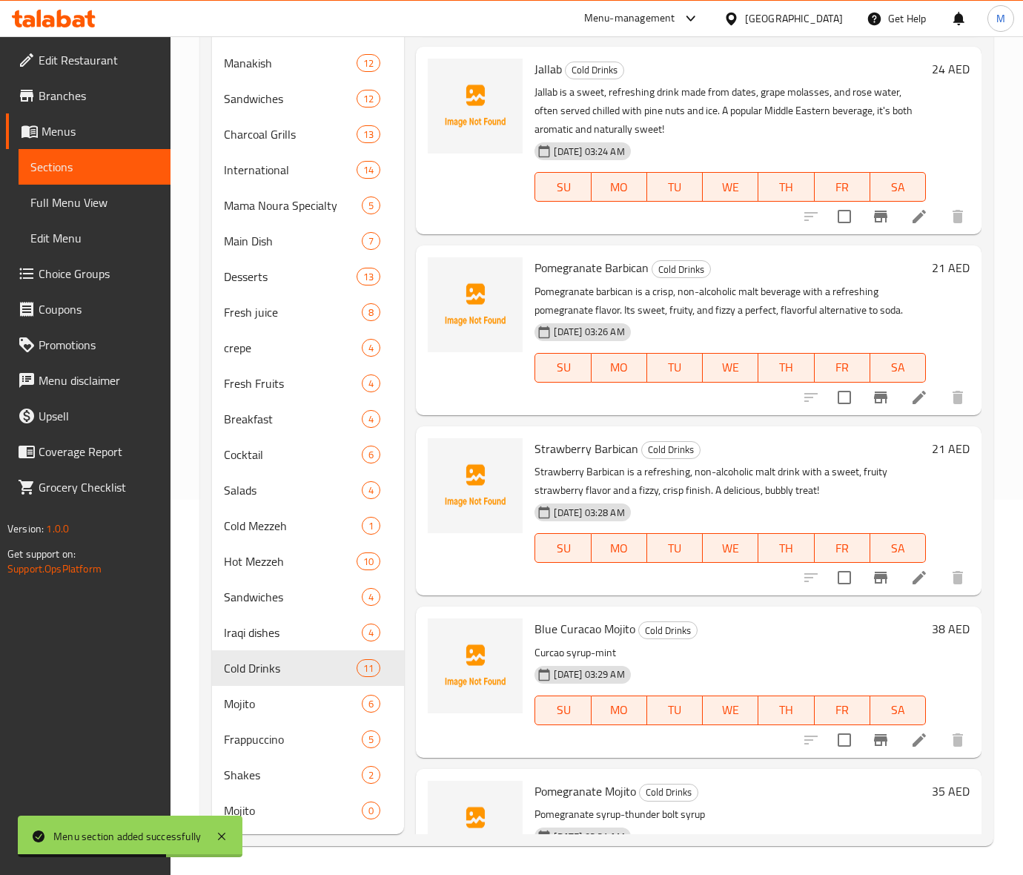
scroll to position [861, 0]
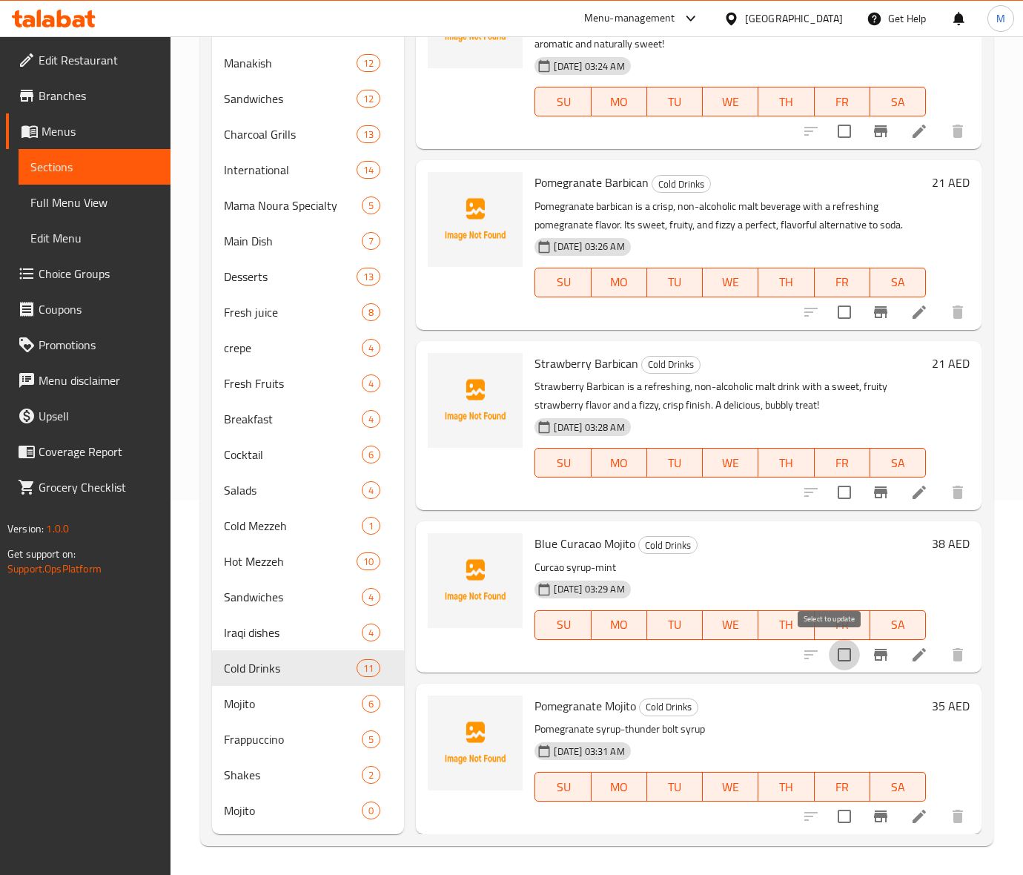
click at [834, 651] on input "checkbox" at bounding box center [844, 654] width 31 height 31
click at [829, 815] on input "checkbox" at bounding box center [844, 815] width 31 height 31
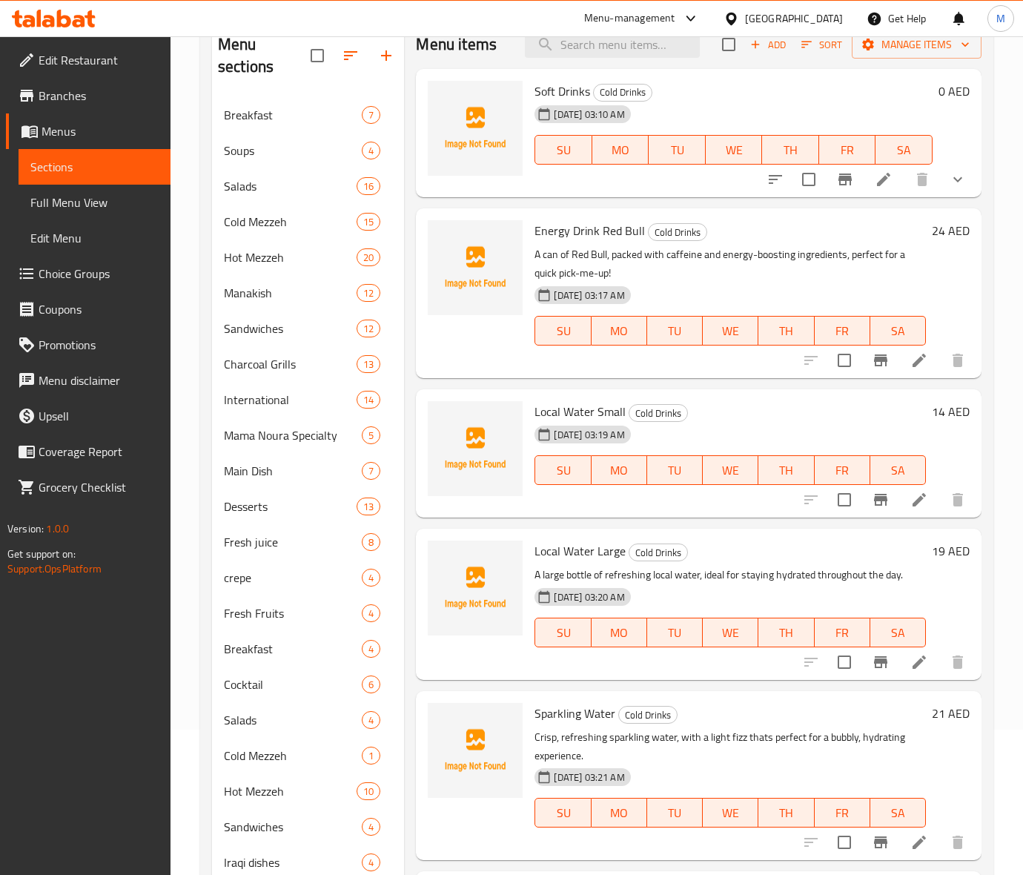
scroll to position [0, 0]
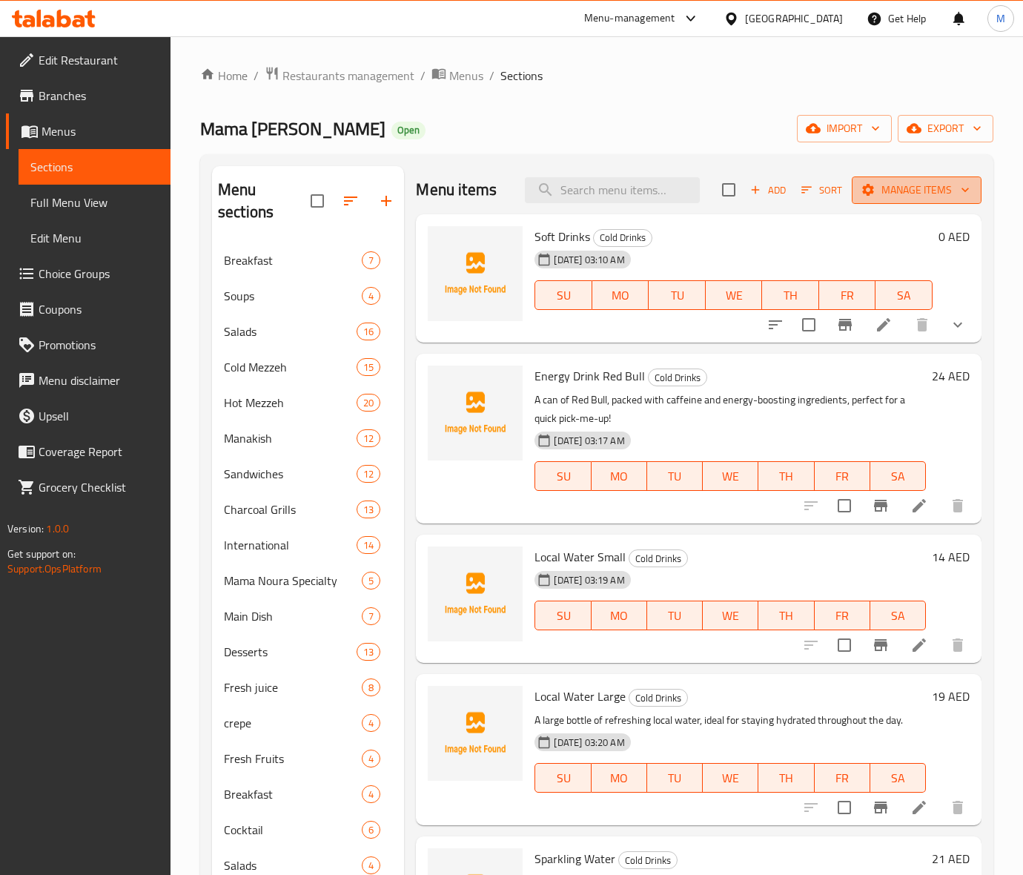
click at [904, 187] on span "Manage items" at bounding box center [916, 190] width 106 height 19
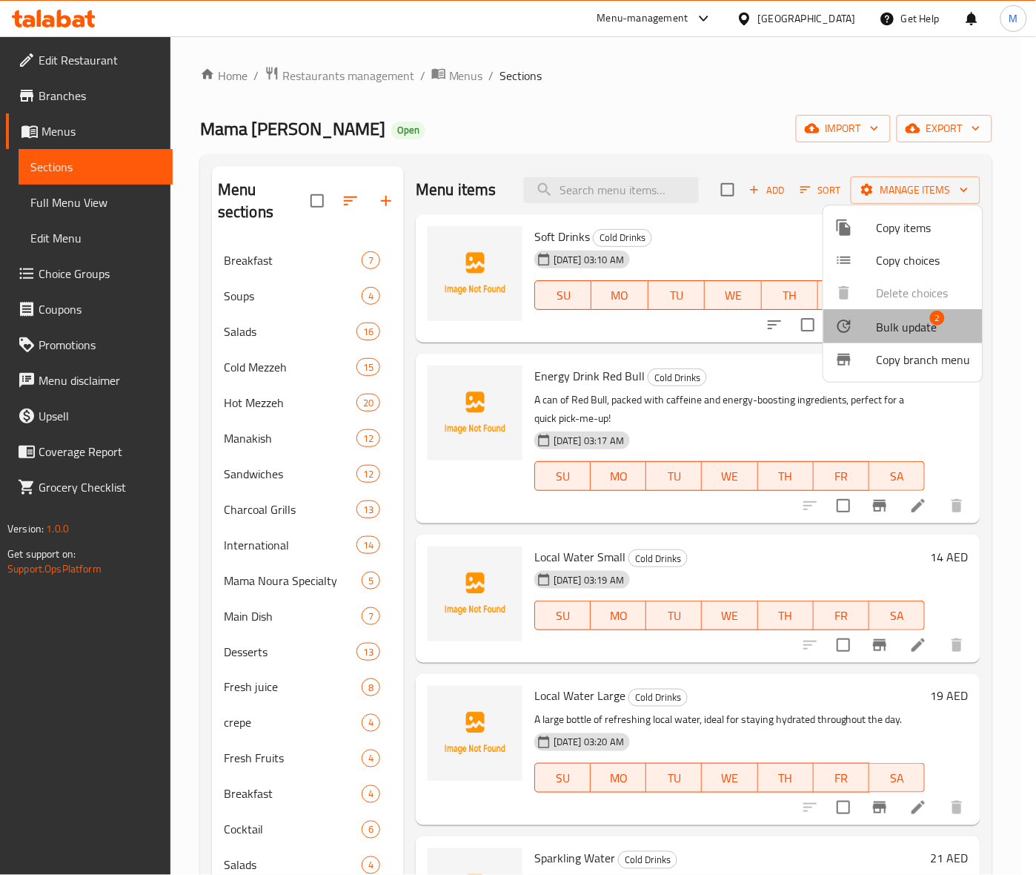
click at [899, 339] on li "Bulk update 2" at bounding box center [902, 326] width 159 height 34
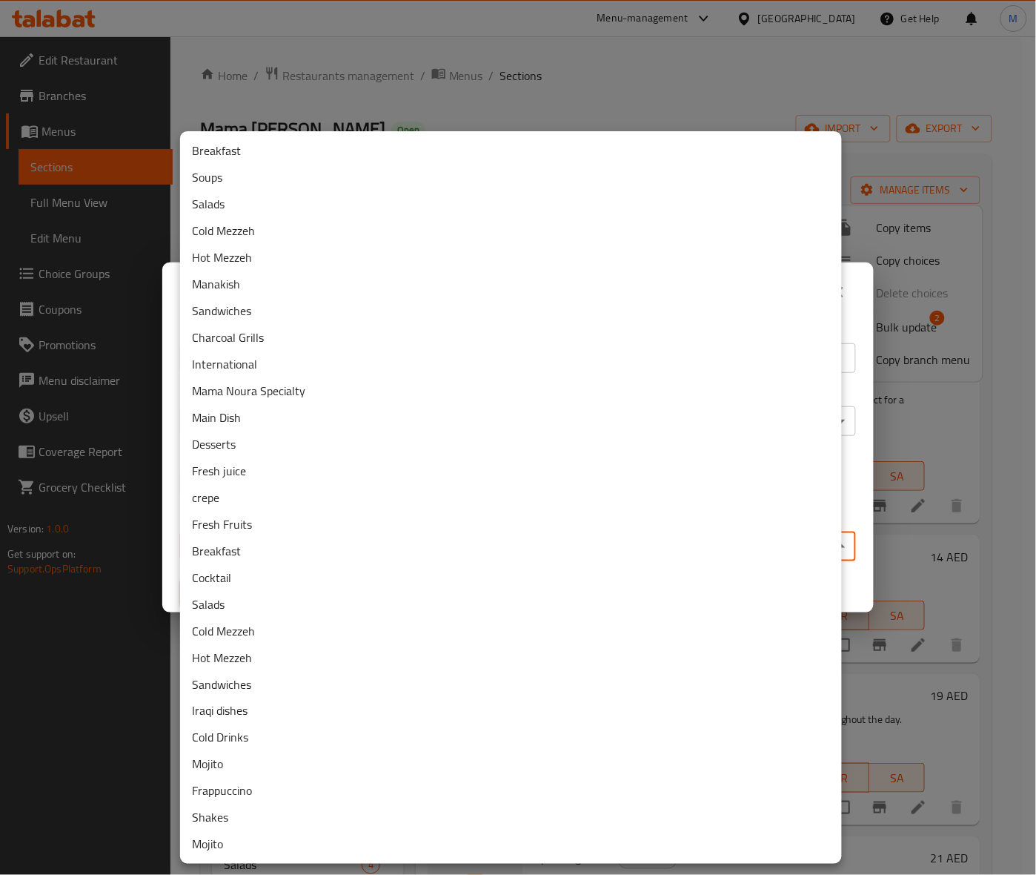
click at [469, 549] on body "​ Menu-management United Arab Emirates Get Help M Edit Restaurant Branches Menu…" at bounding box center [518, 455] width 1036 height 838
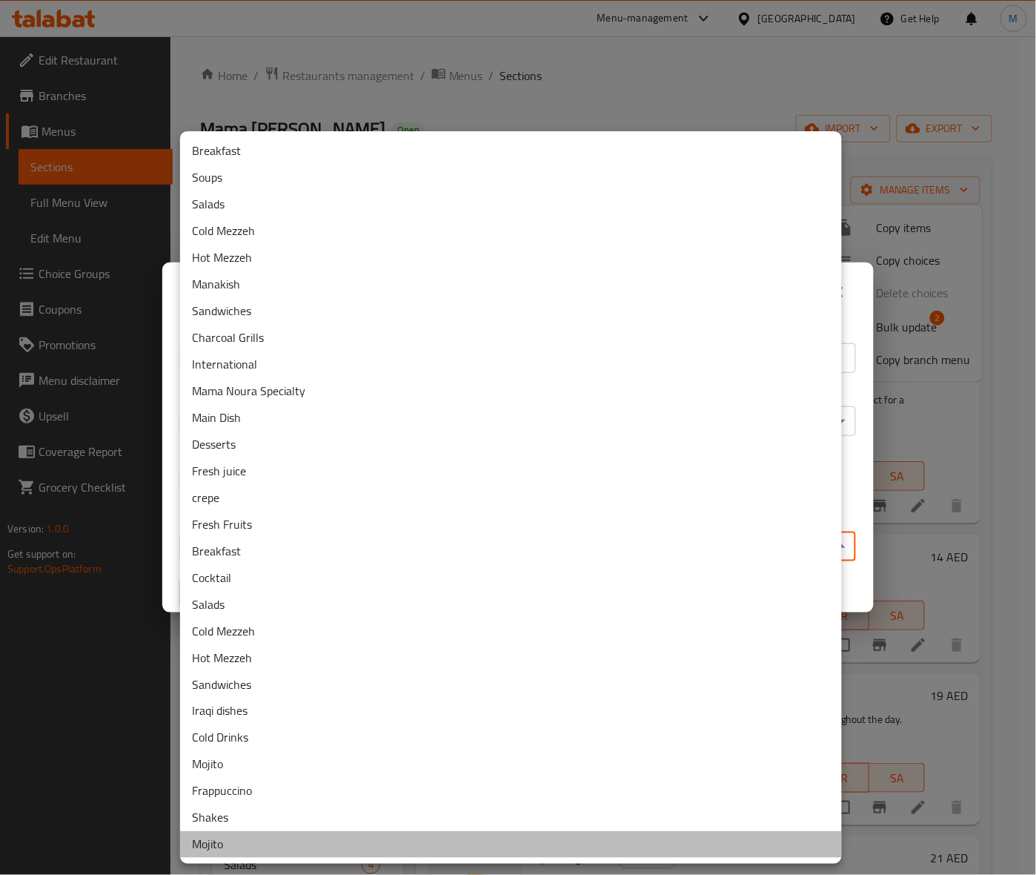
click at [213, 853] on li "Mojito" at bounding box center [511, 844] width 662 height 27
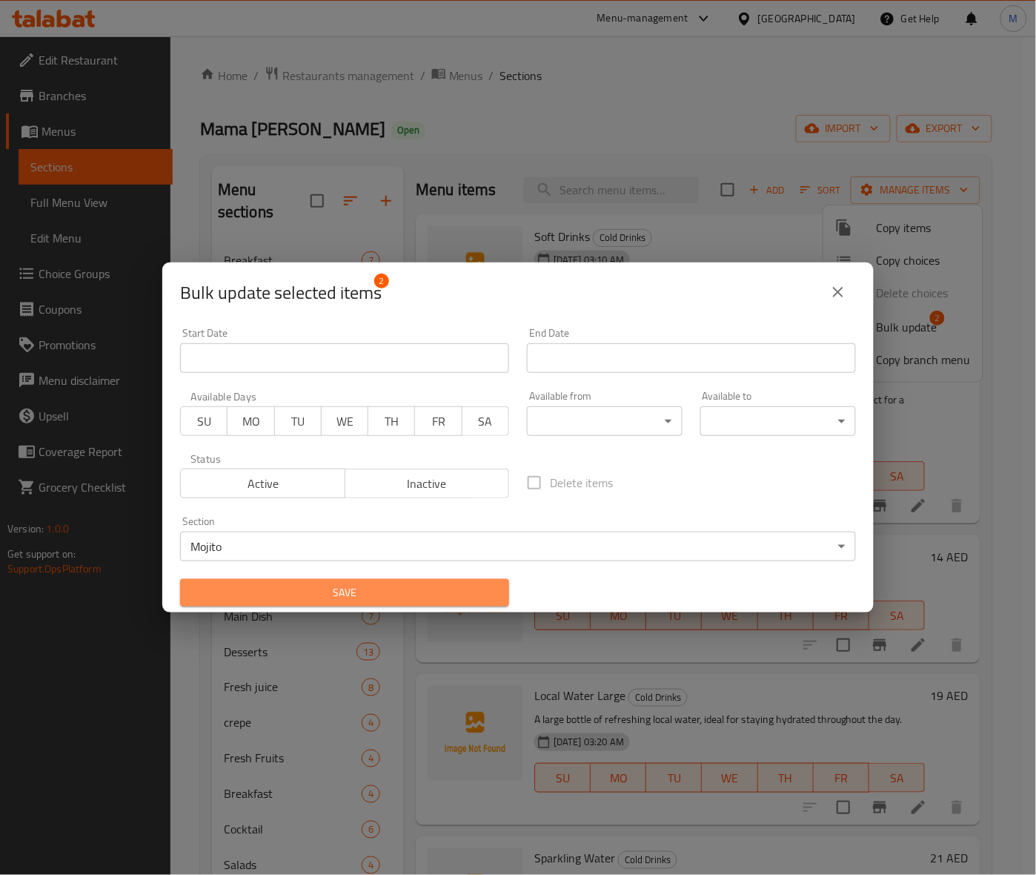
click at [360, 587] on span "Save" at bounding box center [344, 592] width 305 height 19
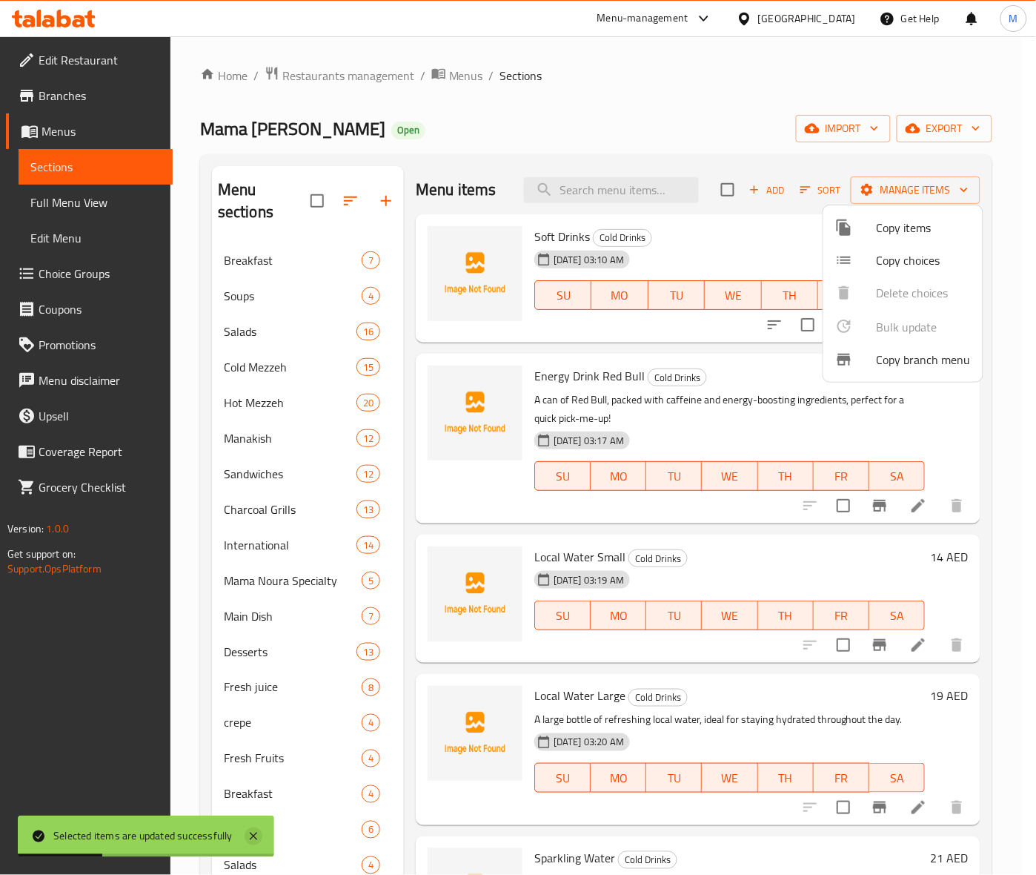
click at [252, 836] on icon at bounding box center [253, 835] width 7 height 7
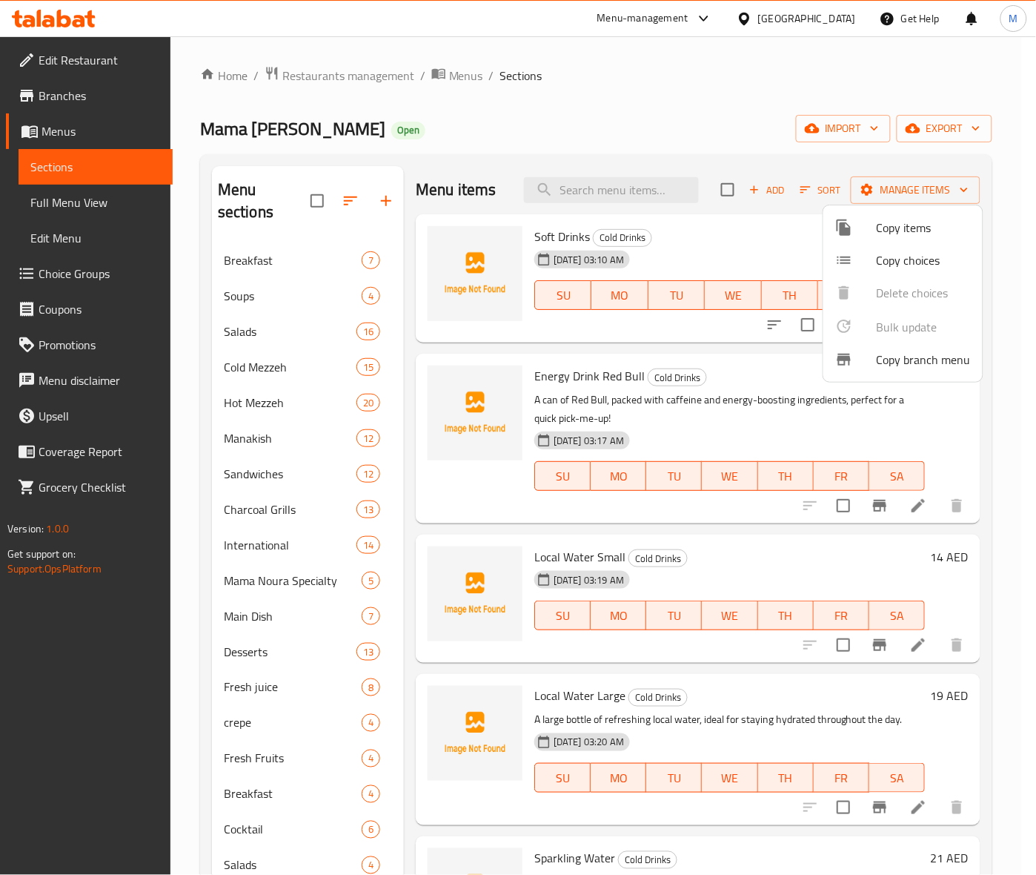
click at [751, 698] on div at bounding box center [518, 437] width 1036 height 875
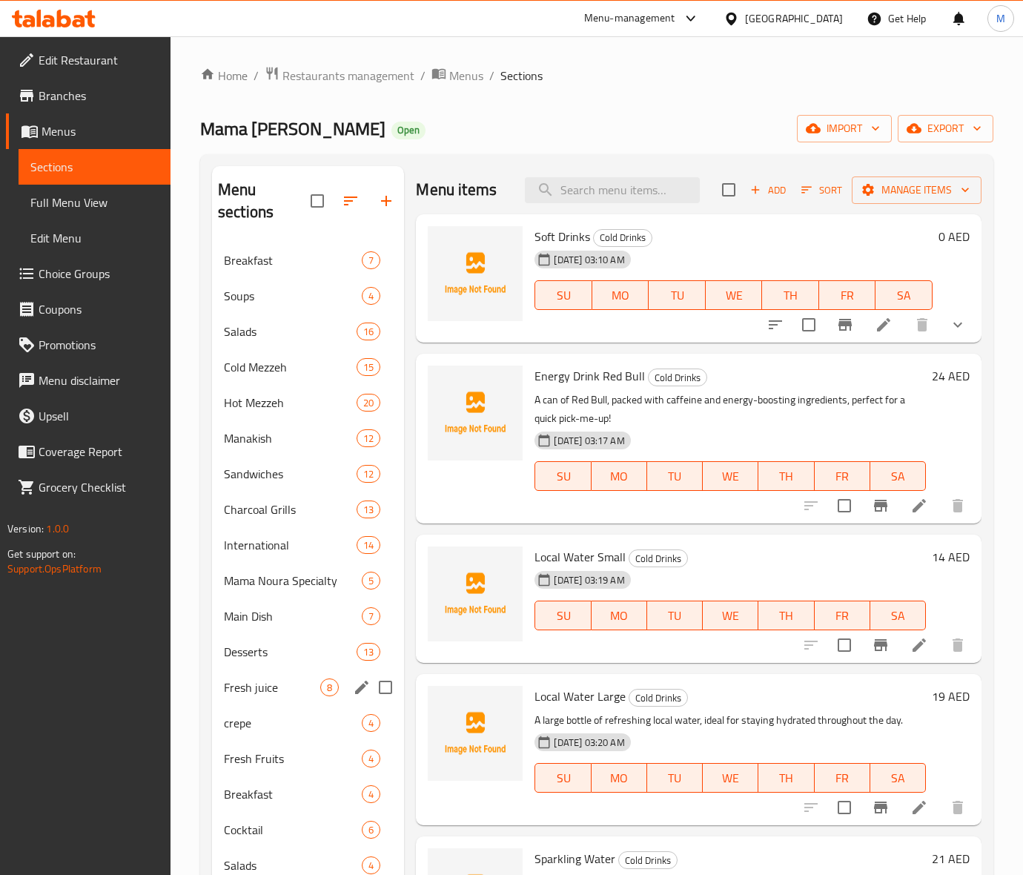
scroll to position [375, 0]
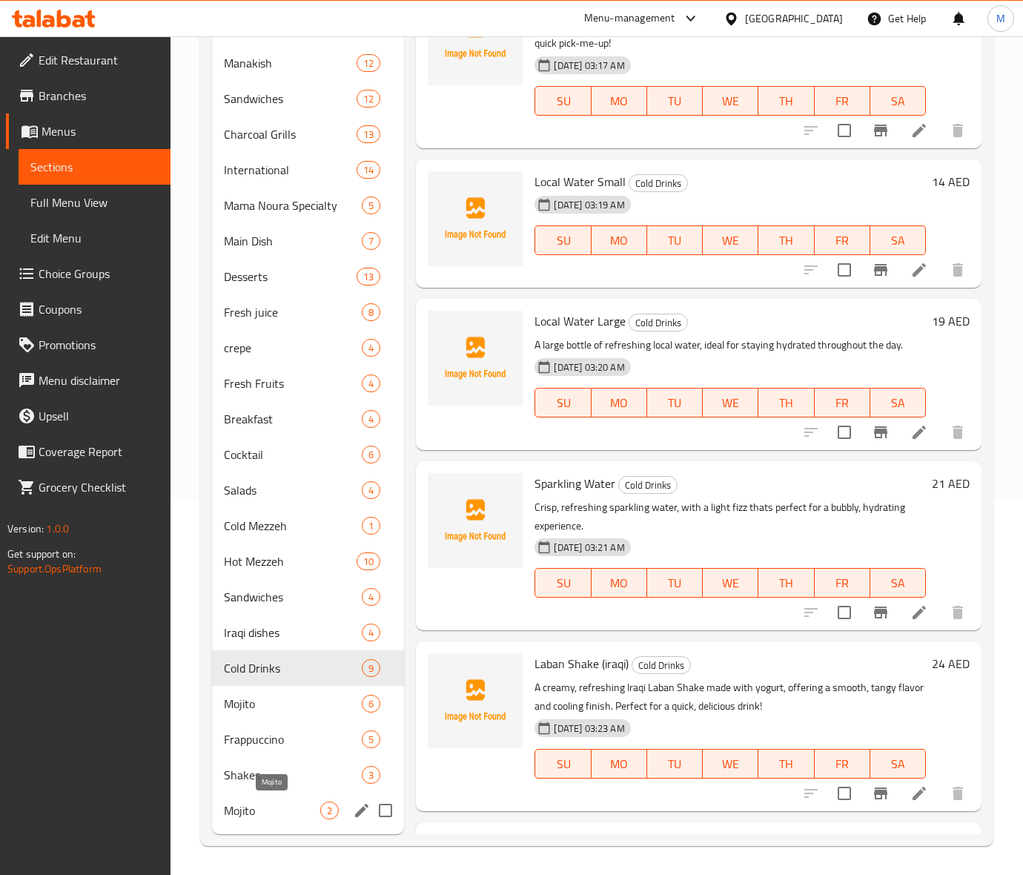
click at [264, 809] on span "Mojito" at bounding box center [272, 810] width 96 height 18
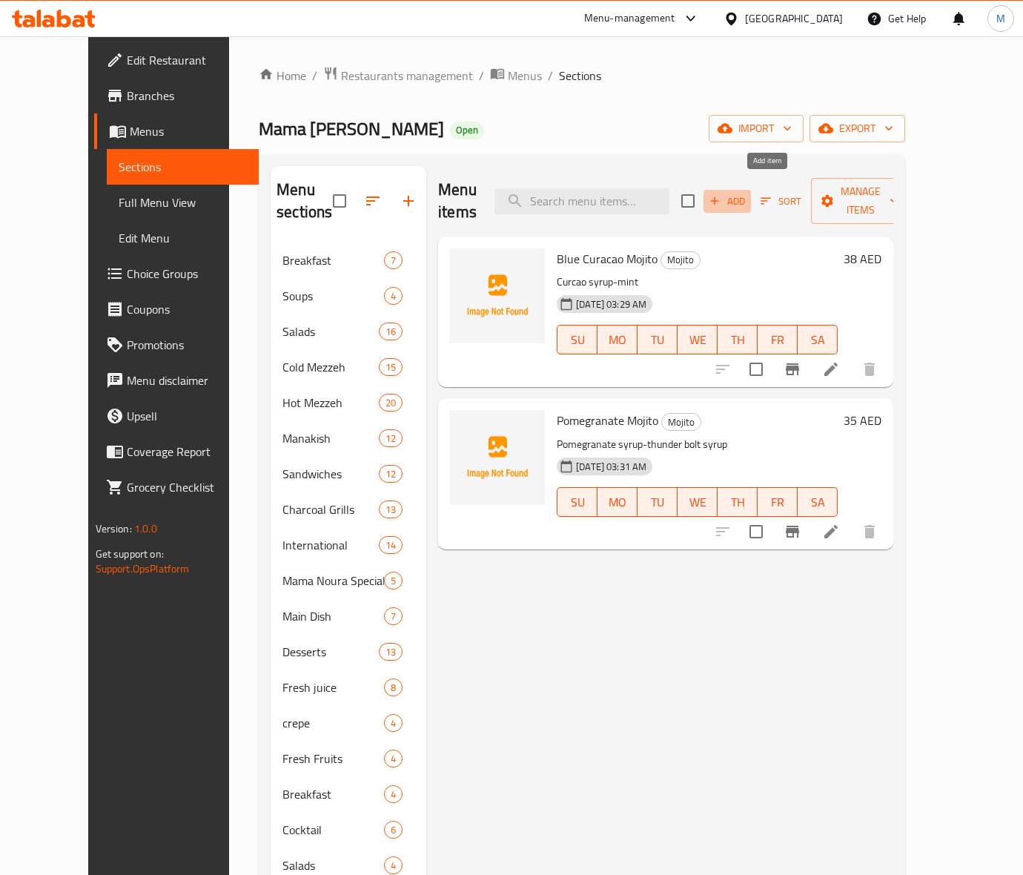
click at [747, 199] on span "Add" at bounding box center [727, 201] width 40 height 17
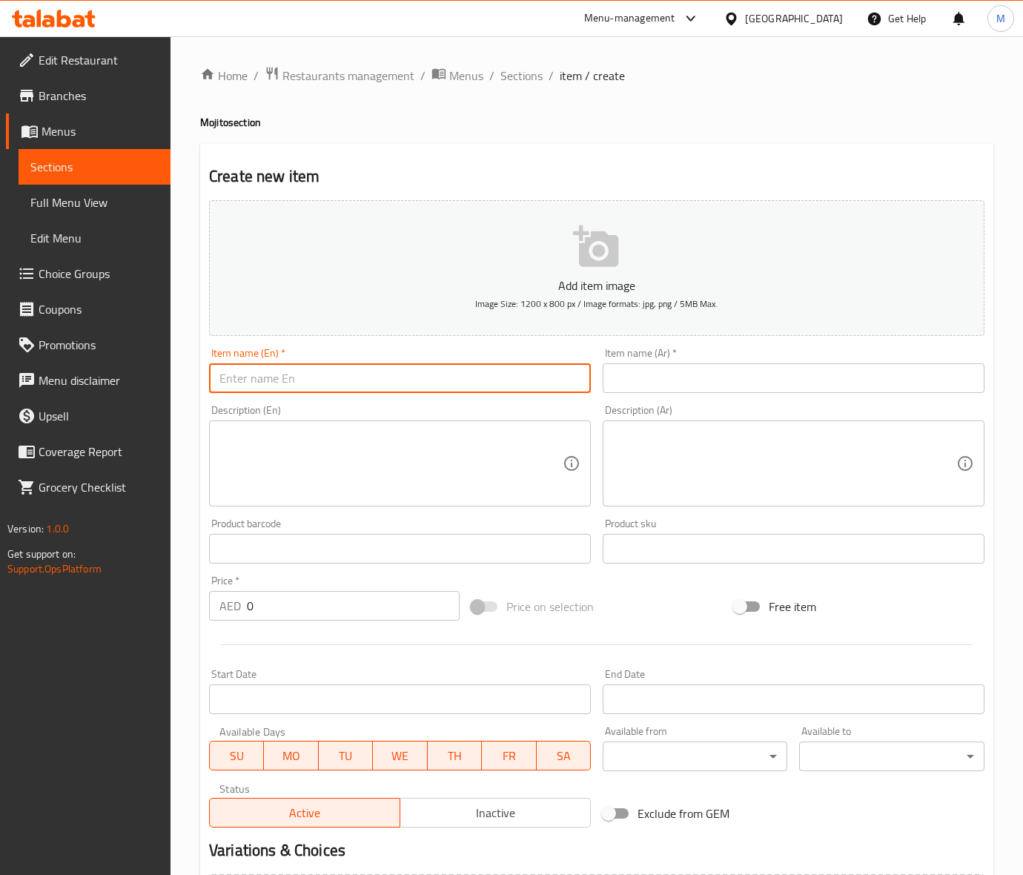
click at [258, 380] on input "text" at bounding box center [400, 378] width 382 height 30
click at [328, 616] on input "0" at bounding box center [353, 606] width 213 height 30
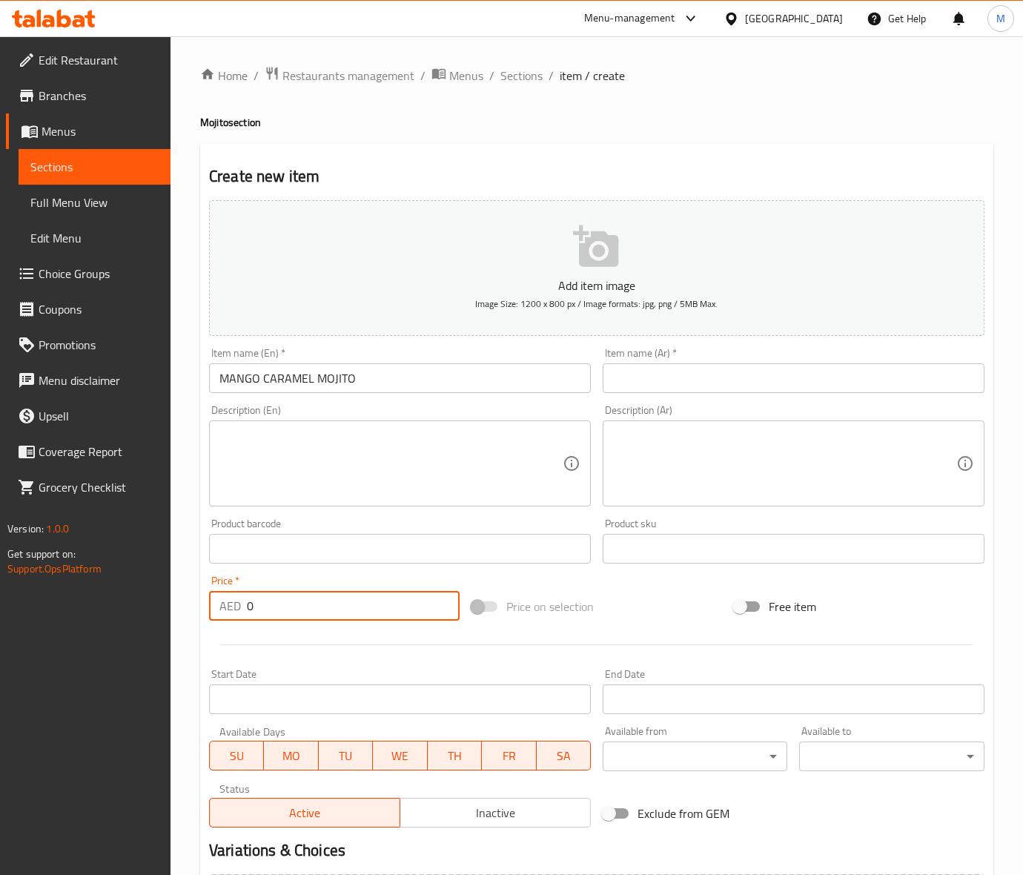
click at [328, 616] on input "0" at bounding box center [353, 606] width 213 height 30
drag, startPoint x: 639, startPoint y: 614, endPoint x: 76, endPoint y: 540, distance: 568.1
click at [627, 613] on div "Price on selection" at bounding box center [596, 606] width 262 height 40
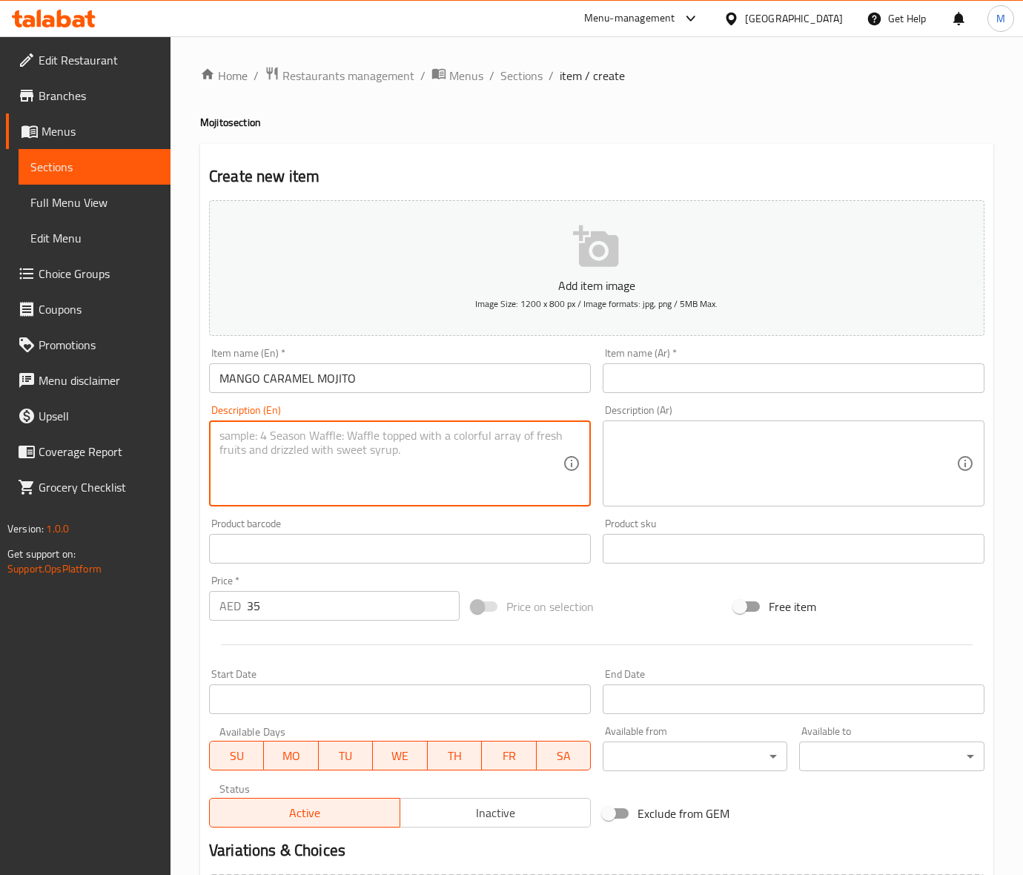
click at [319, 488] on textarea at bounding box center [390, 463] width 343 height 70
click at [276, 380] on input "MANGO CARAMEL MOJITO" at bounding box center [400, 378] width 382 height 30
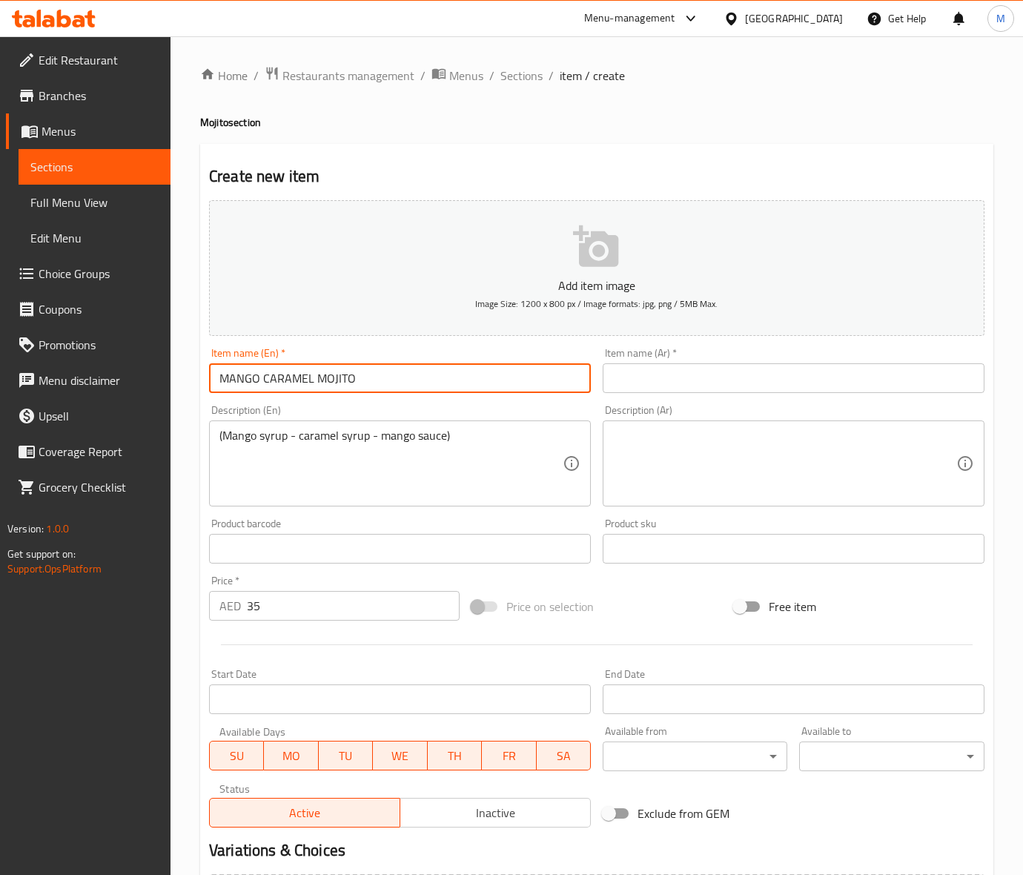
click at [276, 380] on input "MANGO CARAMEL MOJITO" at bounding box center [400, 378] width 382 height 30
click at [276, 373] on input "MANGO CARAMEL MOJITO" at bounding box center [400, 378] width 382 height 30
click at [276, 371] on input "MANGO CARAMEL MOJITO" at bounding box center [400, 378] width 382 height 30
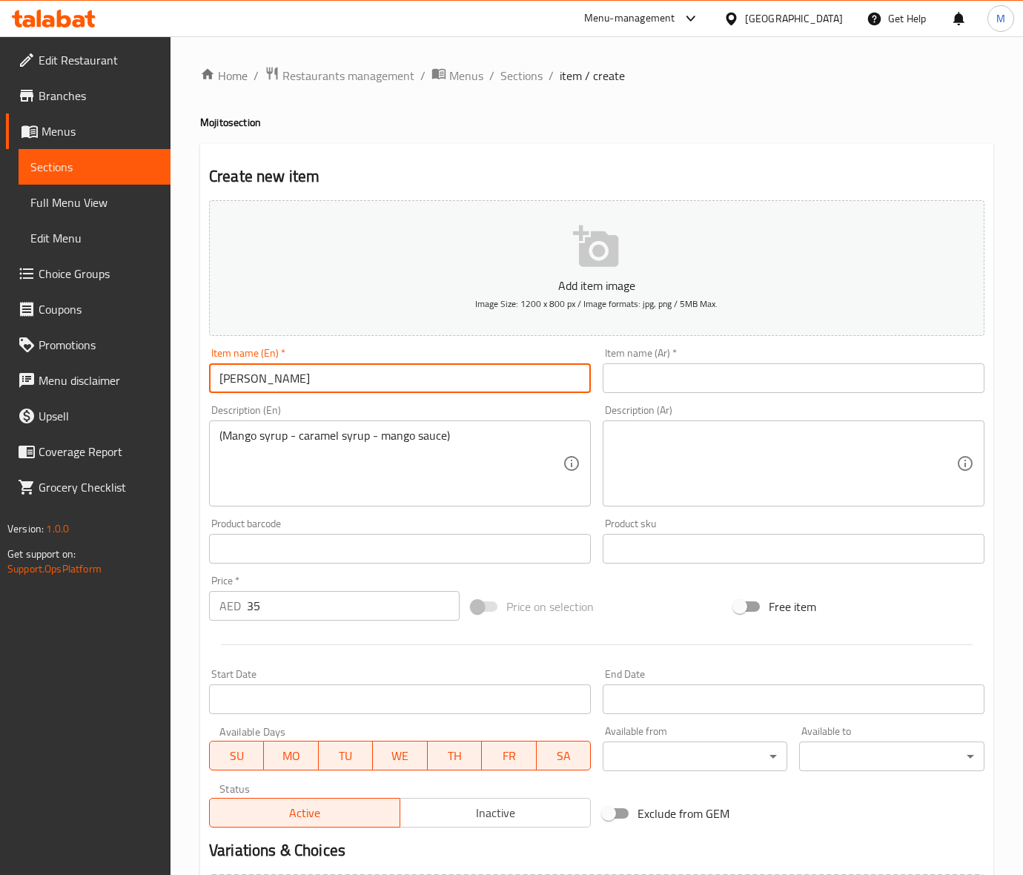
click at [664, 389] on input "text" at bounding box center [794, 378] width 382 height 30
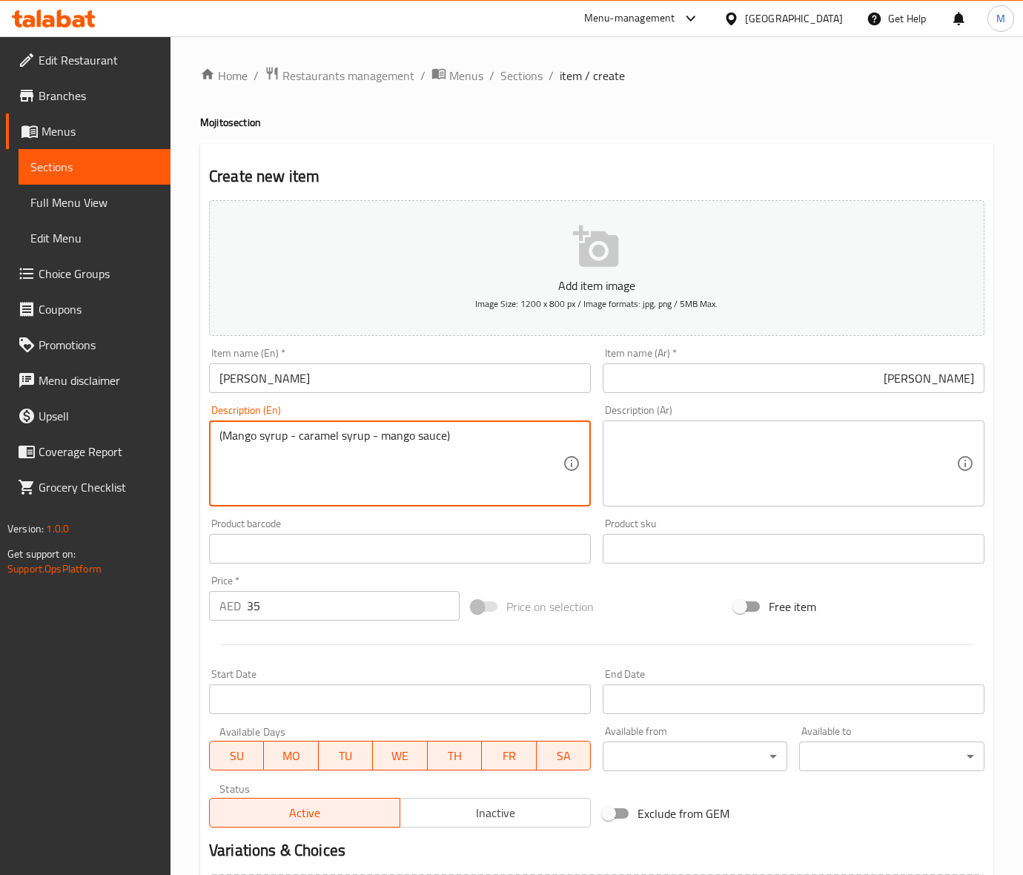
click at [317, 443] on textarea "(Mango syrup - caramel syrup - mango sauce)" at bounding box center [390, 463] width 343 height 70
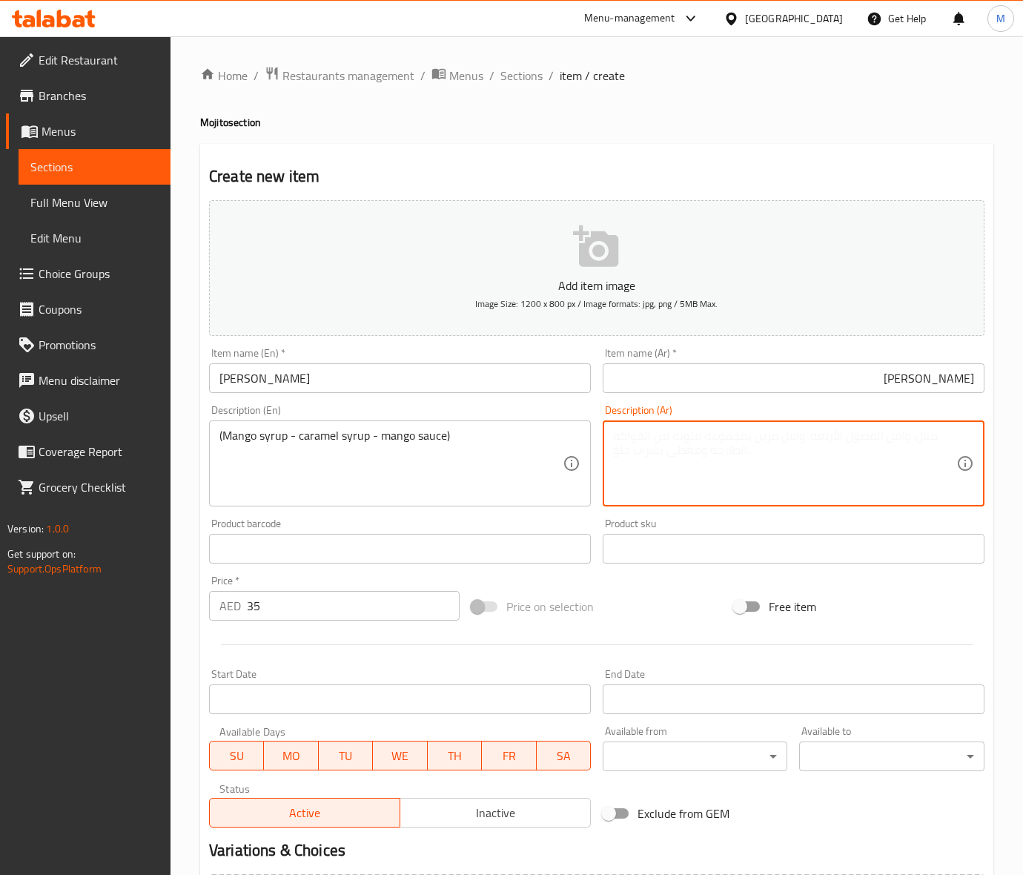
click at [705, 450] on textarea at bounding box center [784, 463] width 343 height 70
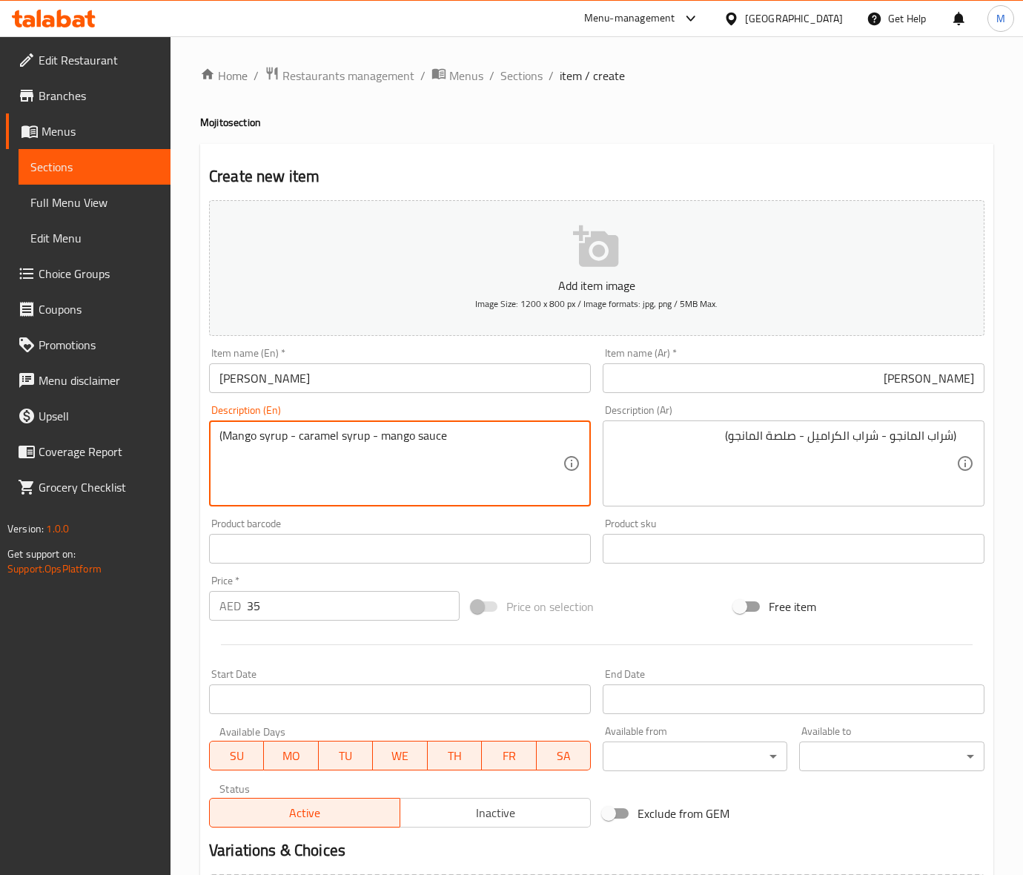
click at [223, 435] on textarea "(Mango syrup - caramel syrup - mango sauce" at bounding box center [390, 463] width 343 height 70
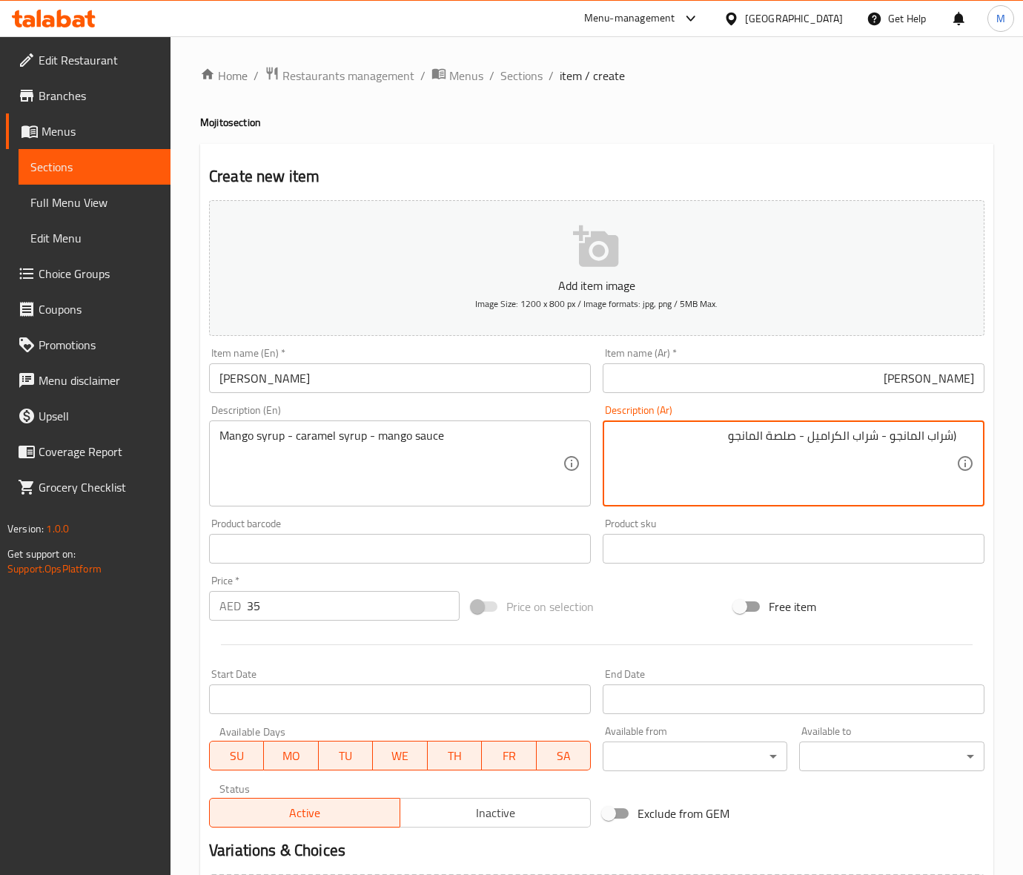
drag, startPoint x: 954, startPoint y: 437, endPoint x: 1003, endPoint y: 430, distance: 49.5
click at [960, 437] on div "(شراب المانجو - شراب الكراميل - صلصة المانجو Description (Ar)" at bounding box center [794, 463] width 382 height 86
click at [677, 615] on div "Price on selection" at bounding box center [596, 606] width 262 height 40
click at [674, 601] on div "Price on selection" at bounding box center [596, 606] width 262 height 40
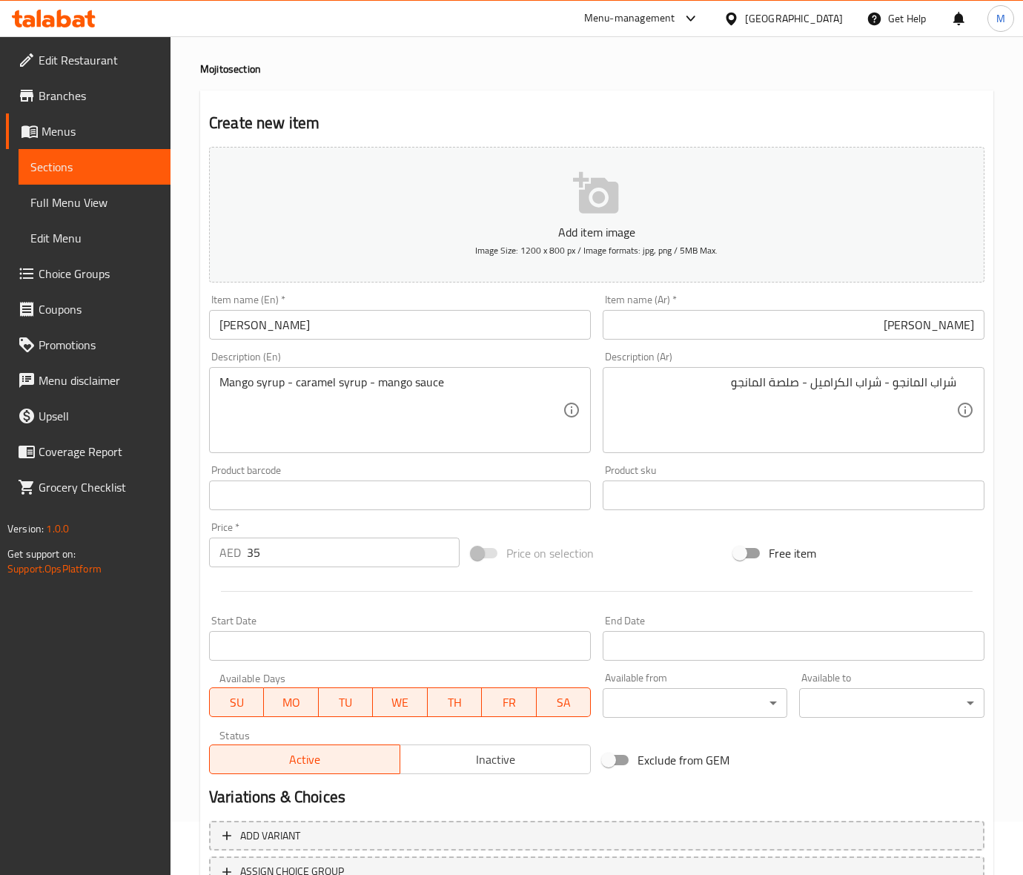
scroll to position [170, 0]
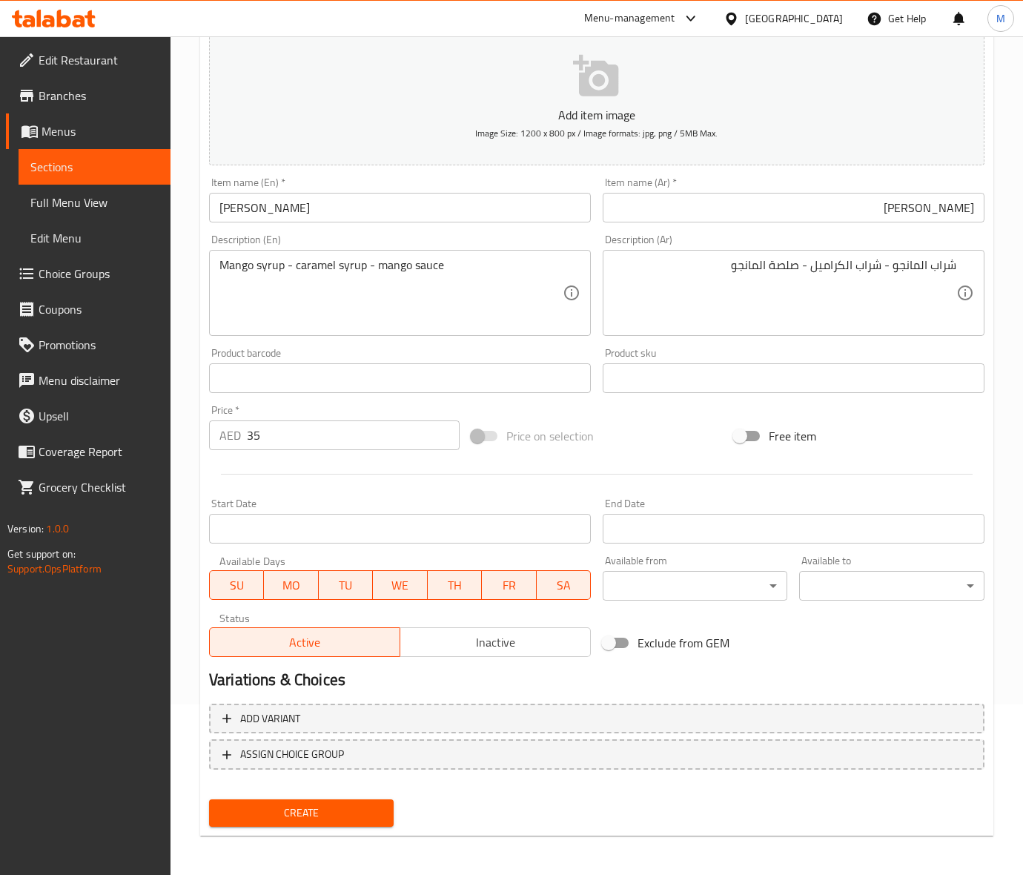
drag, startPoint x: 628, startPoint y: 445, endPoint x: 580, endPoint y: 536, distance: 102.4
click at [628, 445] on div "Price on selection" at bounding box center [596, 436] width 262 height 40
click at [352, 816] on span "Create" at bounding box center [301, 812] width 161 height 19
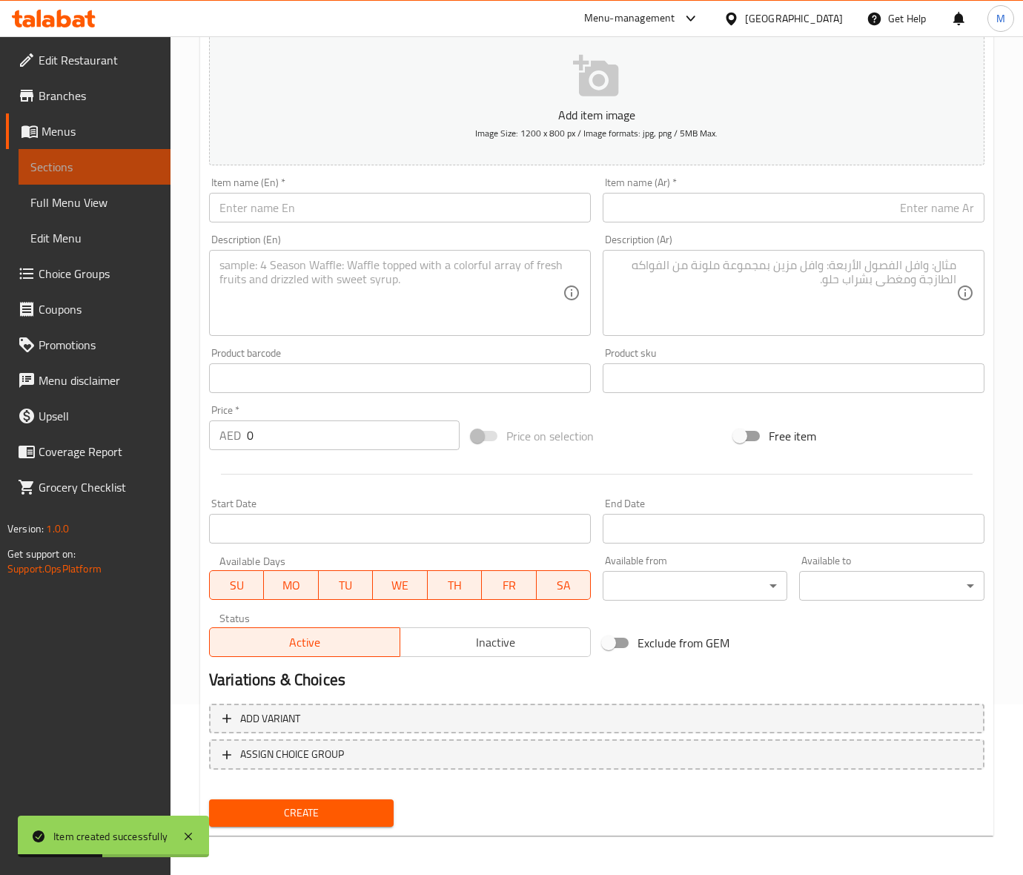
click at [37, 163] on span "Sections" at bounding box center [94, 167] width 128 height 18
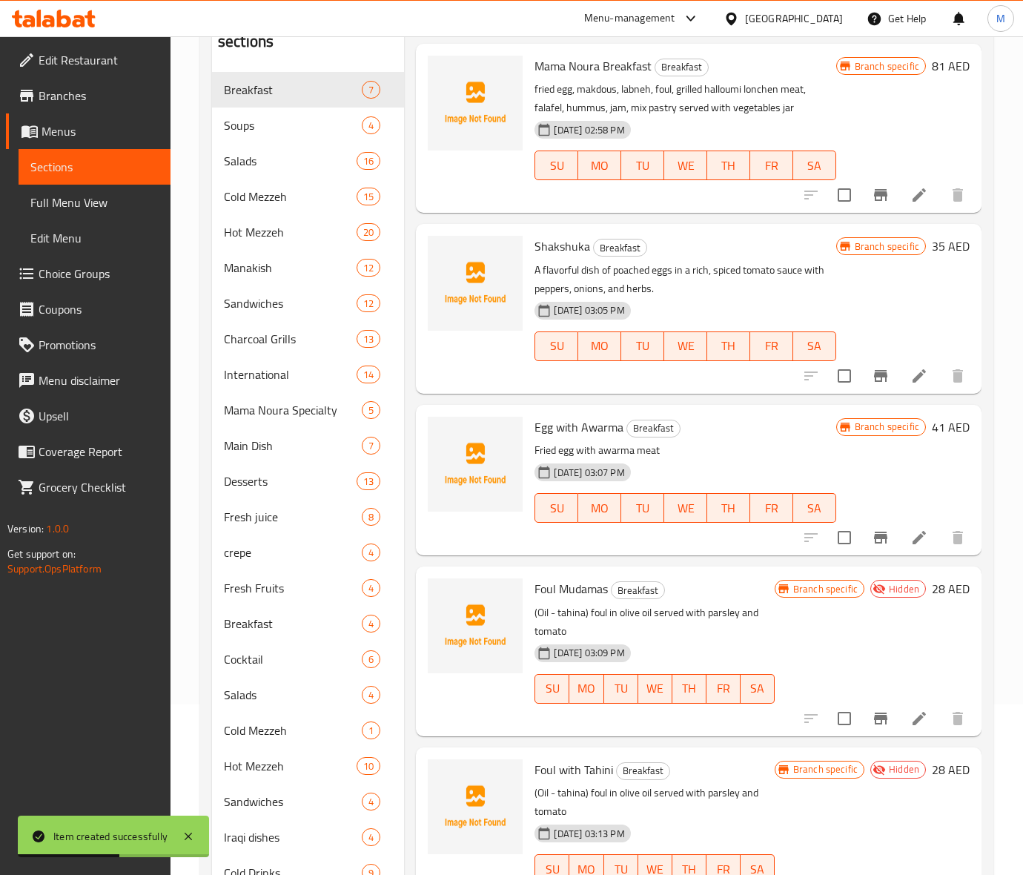
click at [784, 448] on p "Fried egg with awarma meat" at bounding box center [684, 450] width 301 height 19
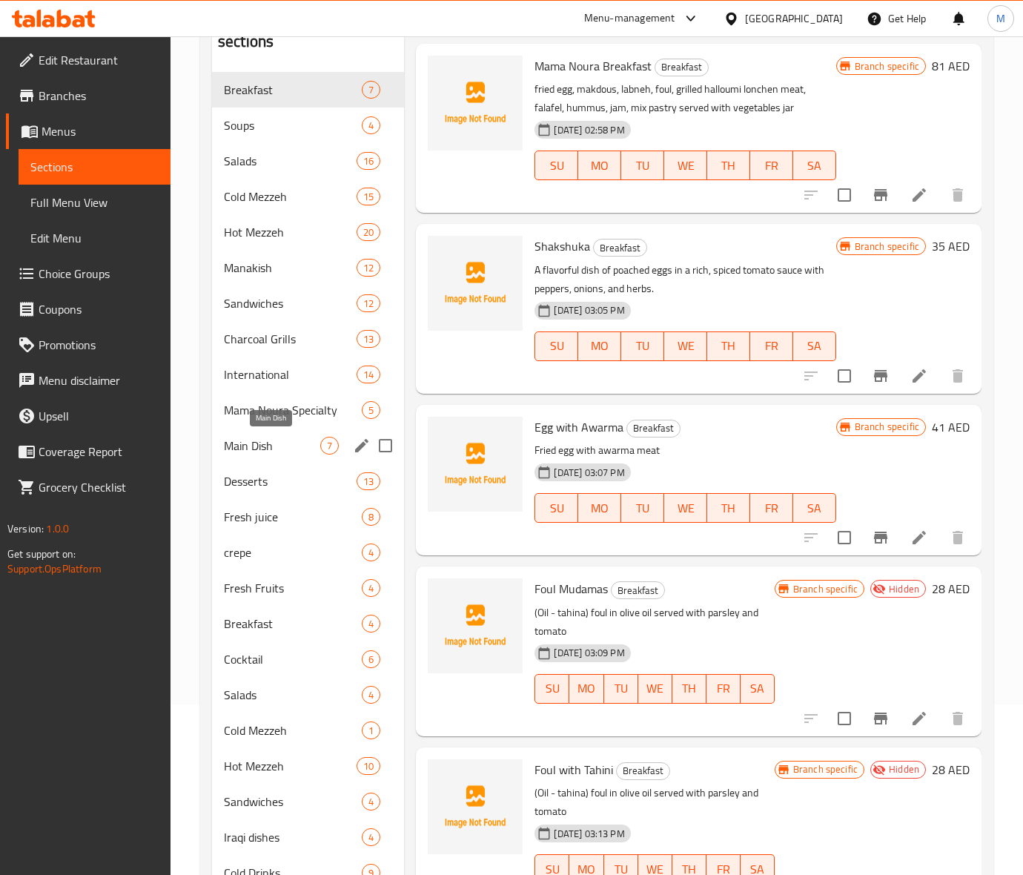
drag, startPoint x: 257, startPoint y: 446, endPoint x: 28, endPoint y: 271, distance: 288.2
click at [256, 446] on span "Main Dish" at bounding box center [272, 446] width 96 height 18
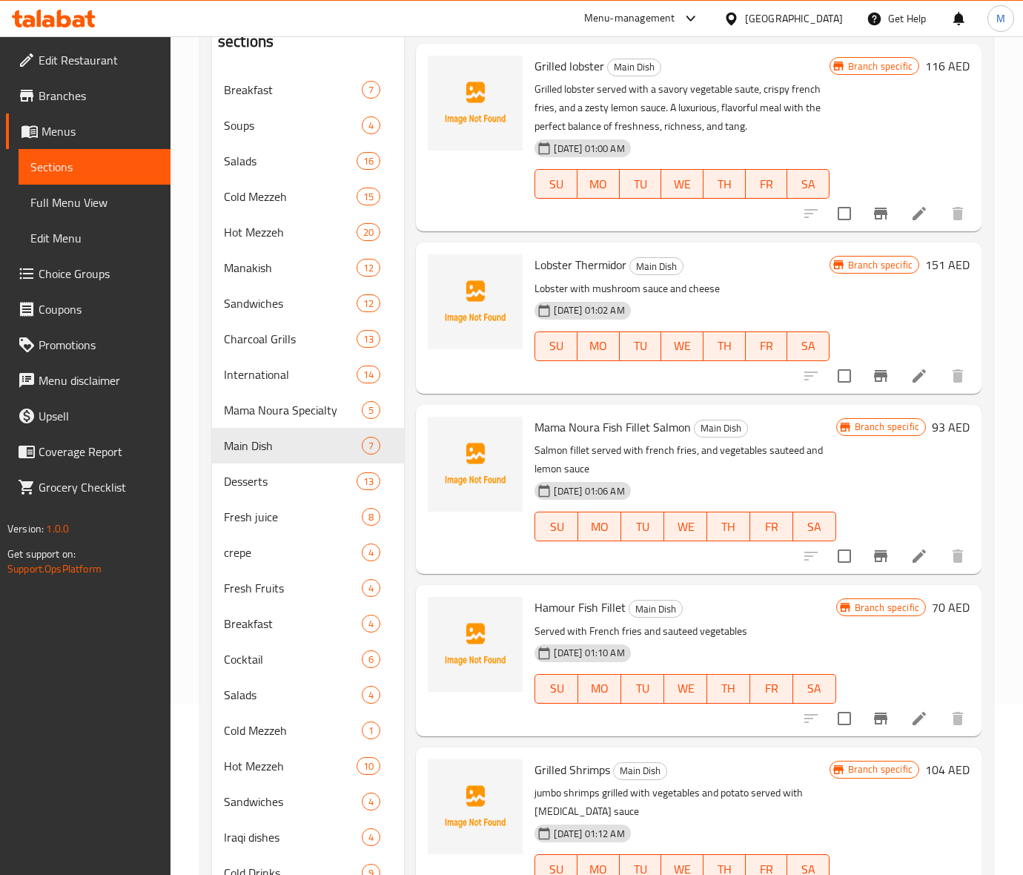
click at [875, 367] on icon "Branch-specific-item" at bounding box center [881, 376] width 18 height 18
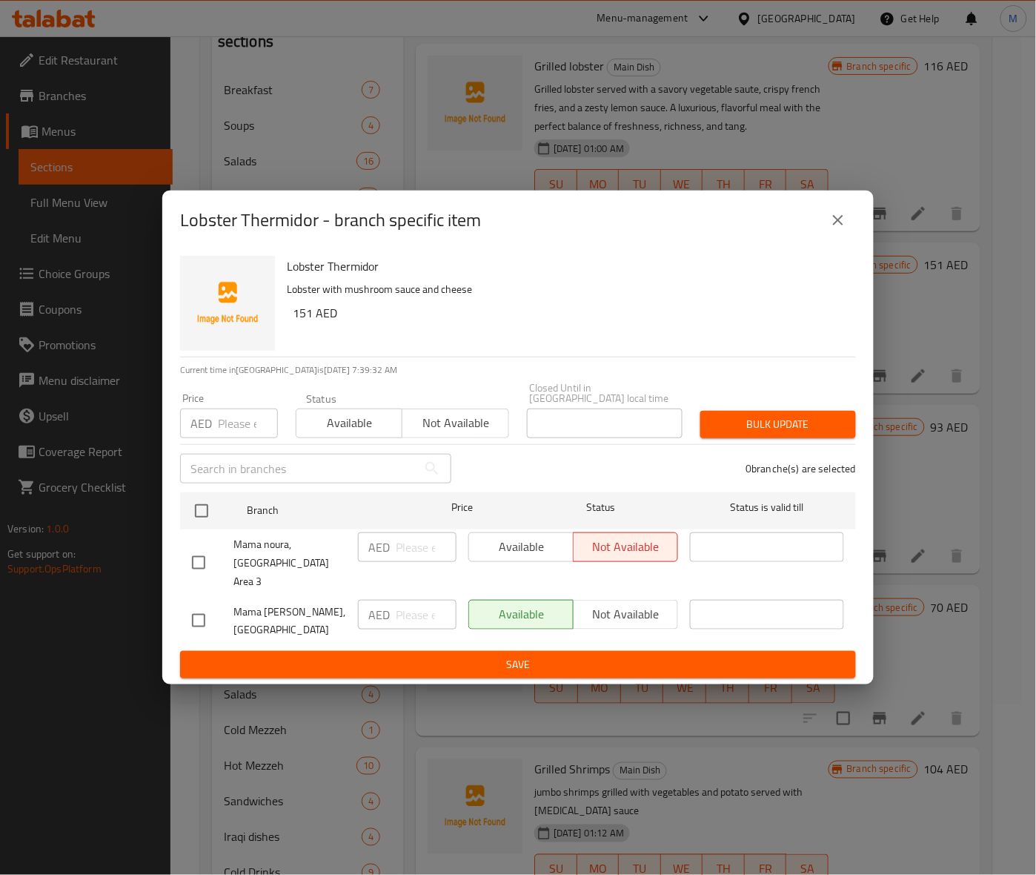
click at [775, 335] on div "Lobster Thermidor Lobster with mushroom sauce and cheese 151 AED" at bounding box center [565, 303] width 569 height 107
click at [834, 249] on div "Lobster Thermidor - branch specific item" at bounding box center [517, 219] width 711 height 59
click at [846, 229] on icon "close" at bounding box center [838, 220] width 18 height 18
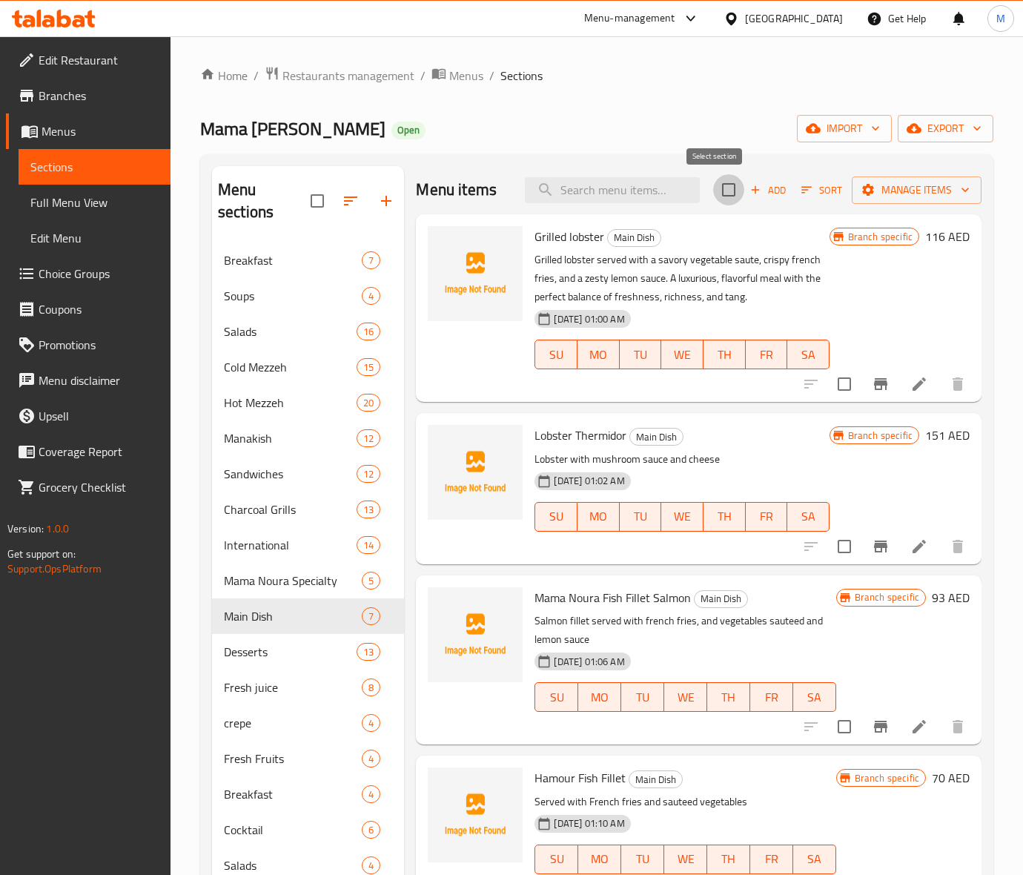
click at [716, 191] on input "checkbox" at bounding box center [728, 189] width 31 height 31
click at [892, 334] on div "Branch specific 116 AED" at bounding box center [899, 308] width 140 height 164
click at [831, 380] on input "checkbox" at bounding box center [844, 383] width 31 height 31
click at [829, 543] on input "checkbox" at bounding box center [844, 546] width 31 height 31
click at [720, 196] on input "checkbox" at bounding box center [728, 189] width 31 height 31
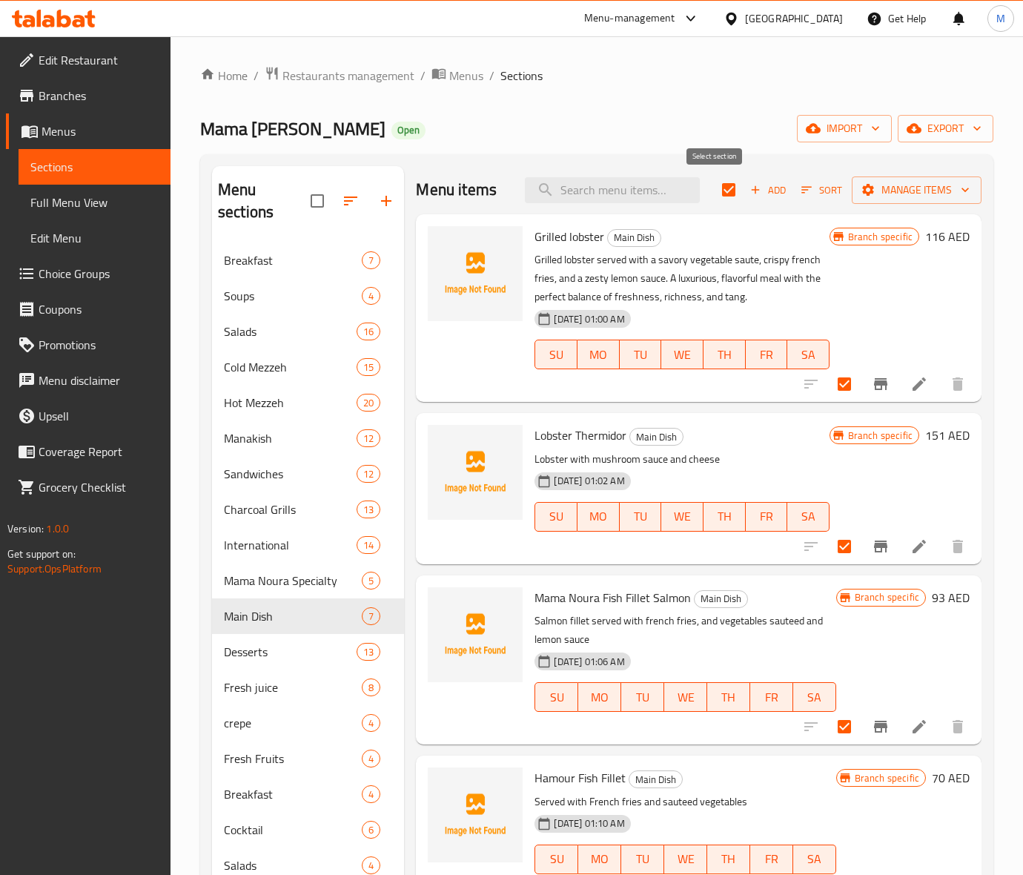
click at [720, 194] on input "checkbox" at bounding box center [728, 189] width 31 height 31
click at [869, 394] on button "Branch-specific-item" at bounding box center [881, 384] width 36 height 36
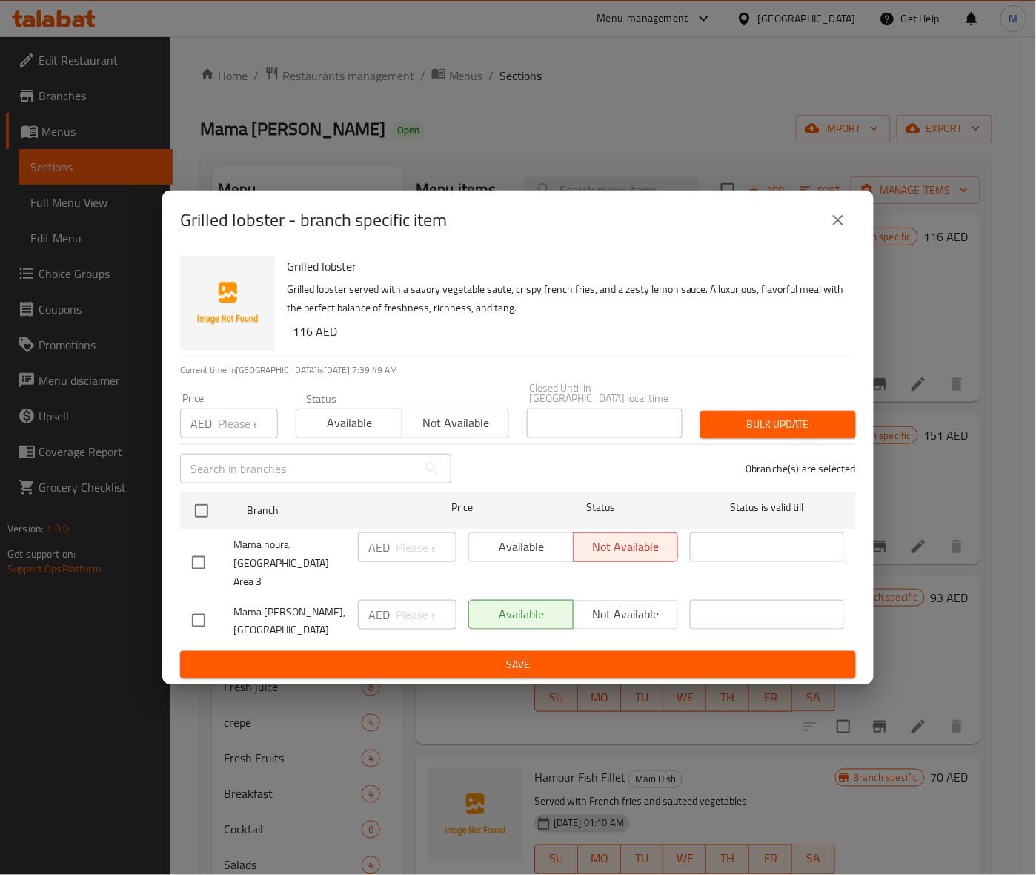
click at [461, 434] on span "Not available" at bounding box center [455, 422] width 94 height 21
click at [792, 352] on div "Grilled lobster Grilled lobster served with a savory vegetable saute, crispy fr…" at bounding box center [565, 303] width 569 height 107
drag, startPoint x: 291, startPoint y: 552, endPoint x: 333, endPoint y: 568, distance: 45.3
click at [333, 568] on span "Mama noura, Ras Al Khor Indsutrial Area 3" at bounding box center [289, 563] width 113 height 56
copy span "Ras Al Khor Indsutrial Area 3"
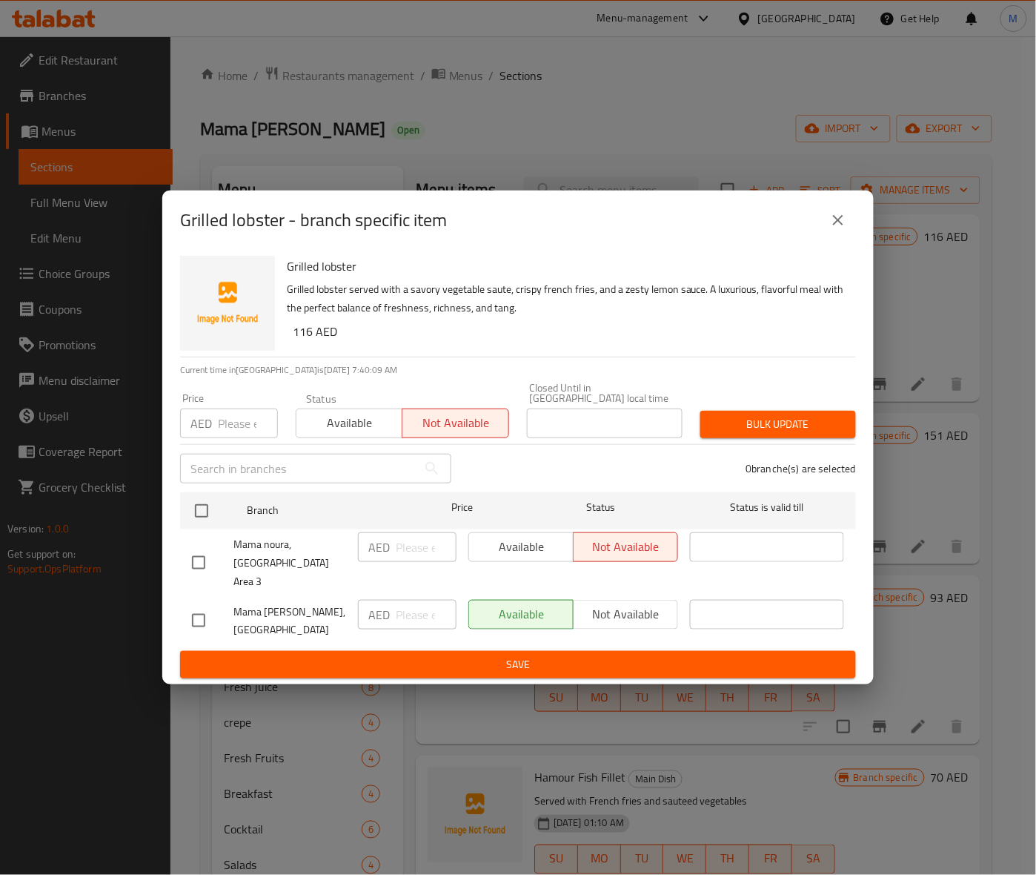
click at [202, 568] on input "checkbox" at bounding box center [198, 562] width 31 height 31
click at [661, 373] on p "Current time in United Arab Emirates is 17 Sep 2025 7:40:20 AM" at bounding box center [518, 369] width 676 height 13
click at [762, 438] on button "Bulk update" at bounding box center [778, 424] width 156 height 27
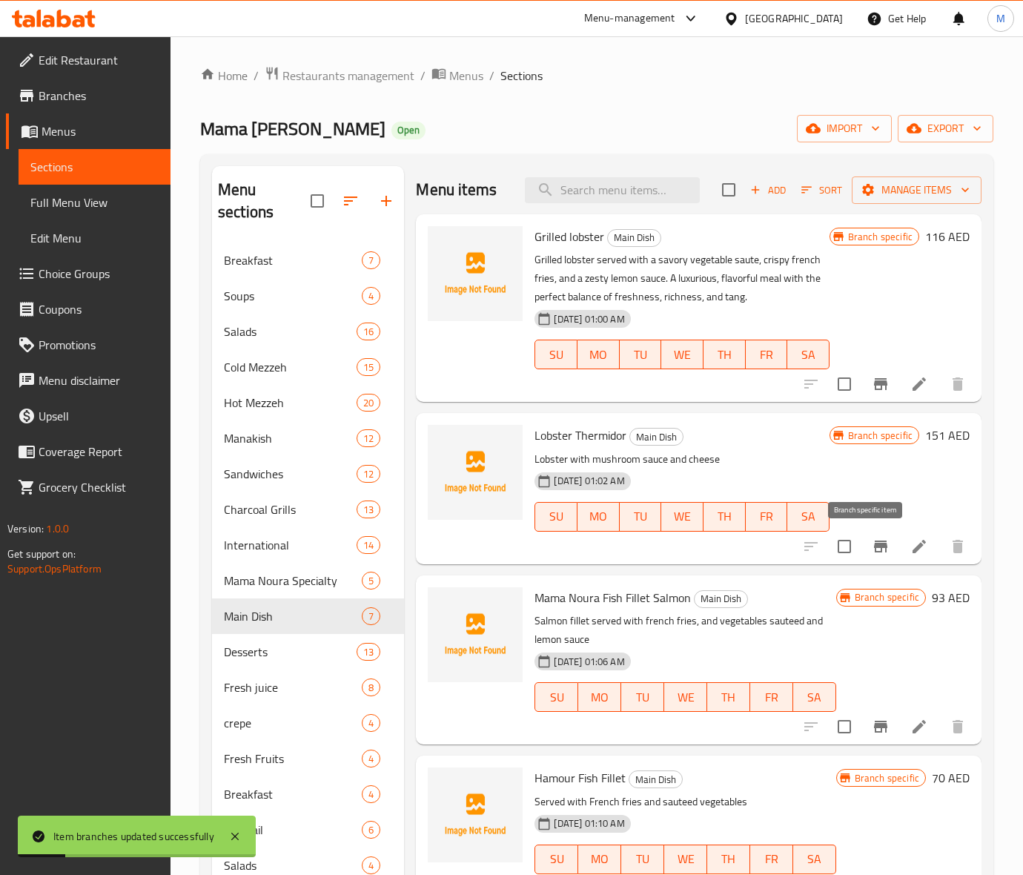
click at [872, 550] on icon "Branch-specific-item" at bounding box center [881, 546] width 18 height 18
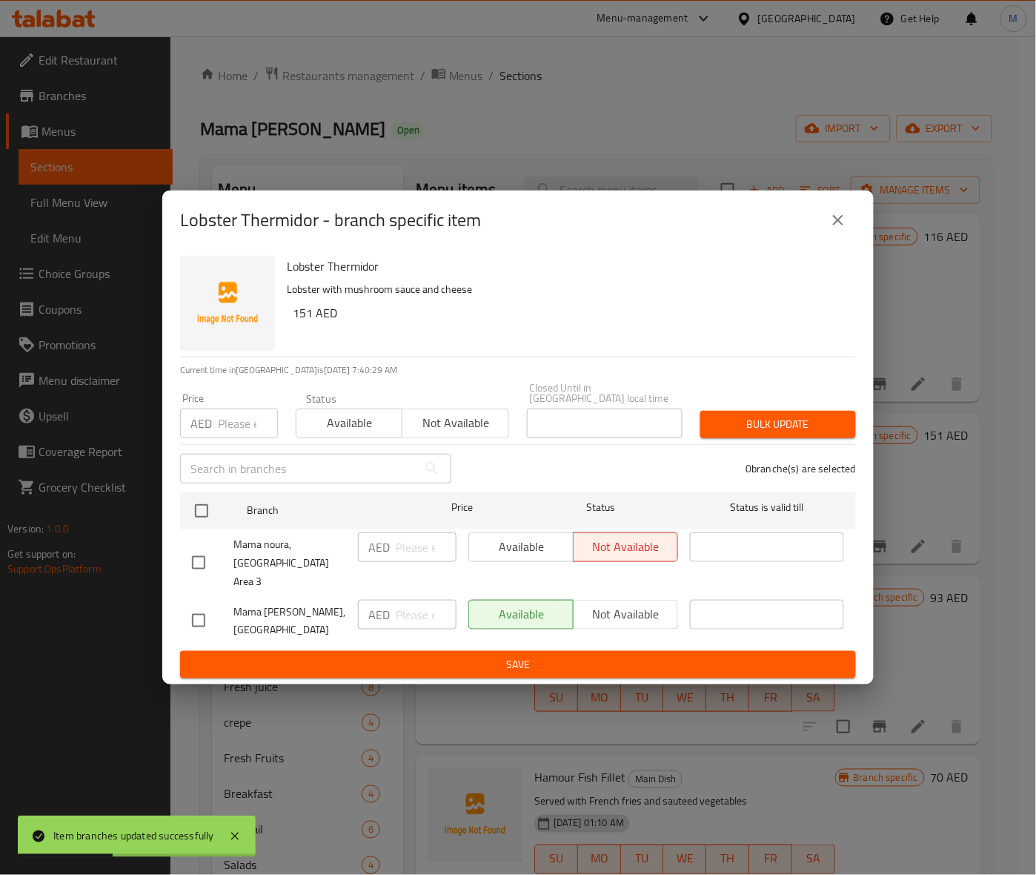
click at [614, 320] on h6 "151 AED" at bounding box center [568, 312] width 551 height 21
click at [202, 560] on input "checkbox" at bounding box center [198, 562] width 31 height 31
click at [846, 228] on icon "close" at bounding box center [838, 220] width 18 height 18
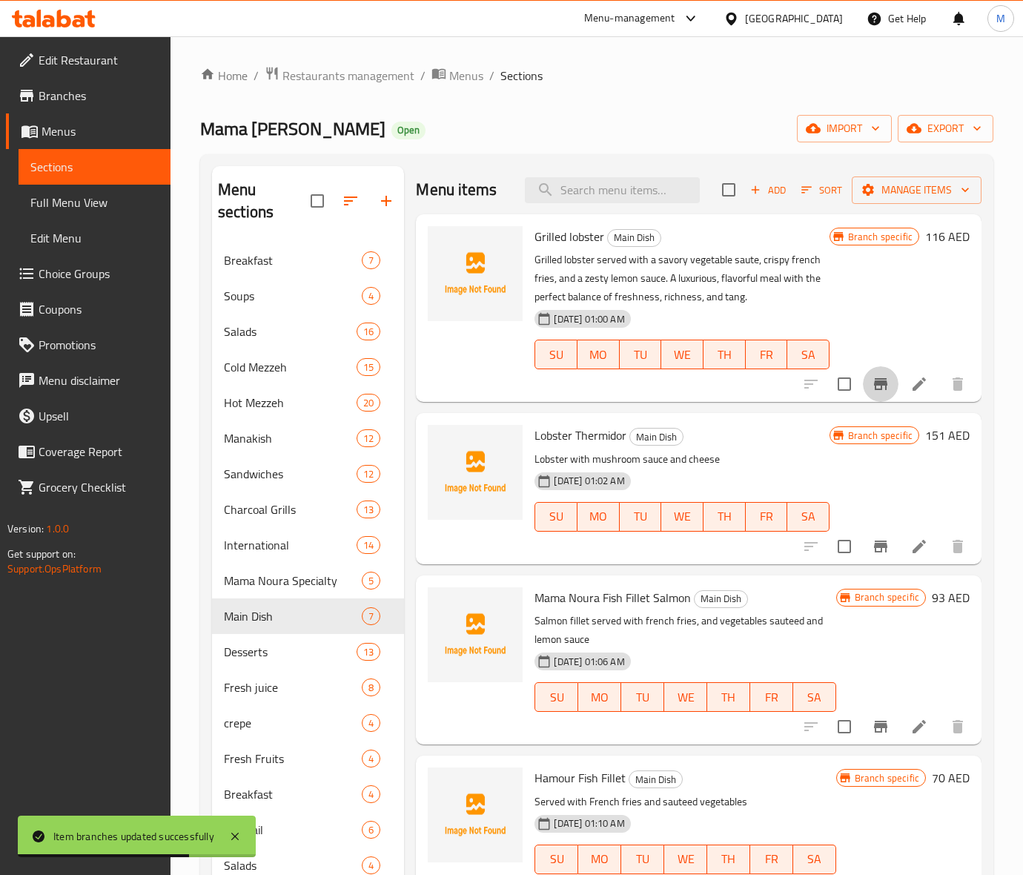
click at [874, 384] on icon "Branch-specific-item" at bounding box center [880, 384] width 13 height 12
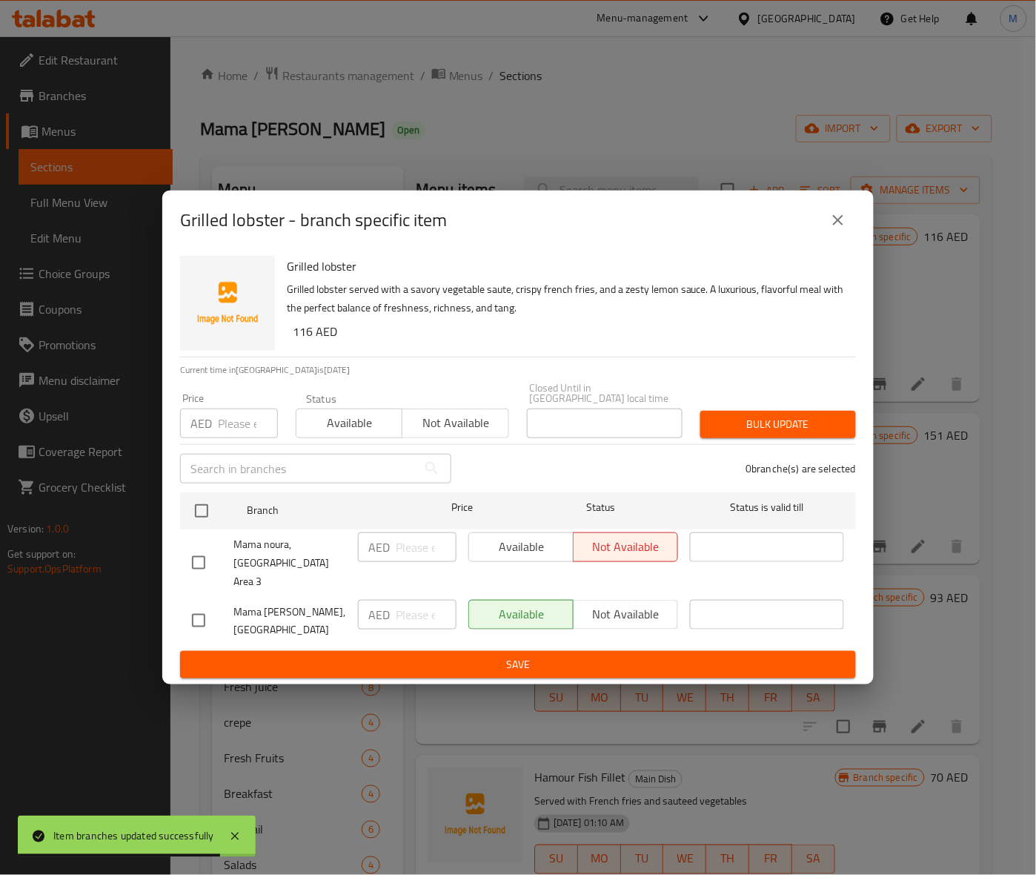
click at [837, 209] on div "Grilled lobster - branch specific item" at bounding box center [517, 219] width 711 height 59
click at [840, 220] on icon "close" at bounding box center [838, 220] width 18 height 18
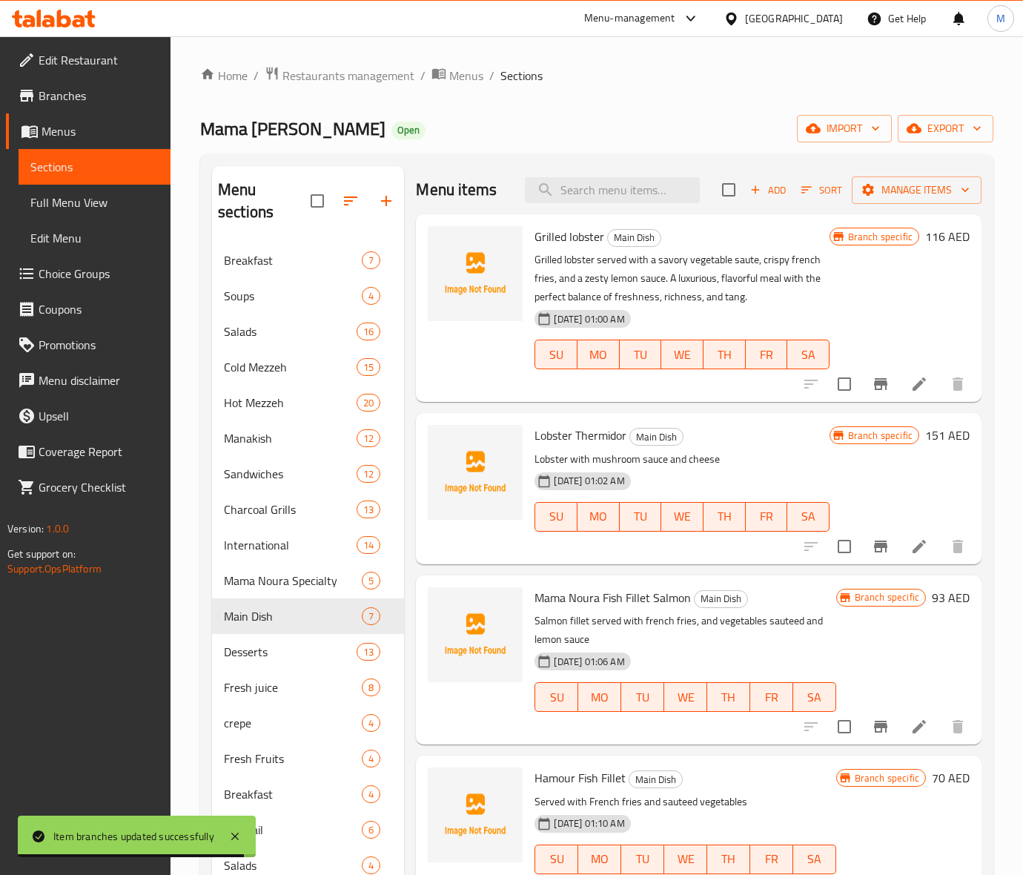
click at [874, 547] on icon "Branch-specific-item" at bounding box center [880, 546] width 13 height 12
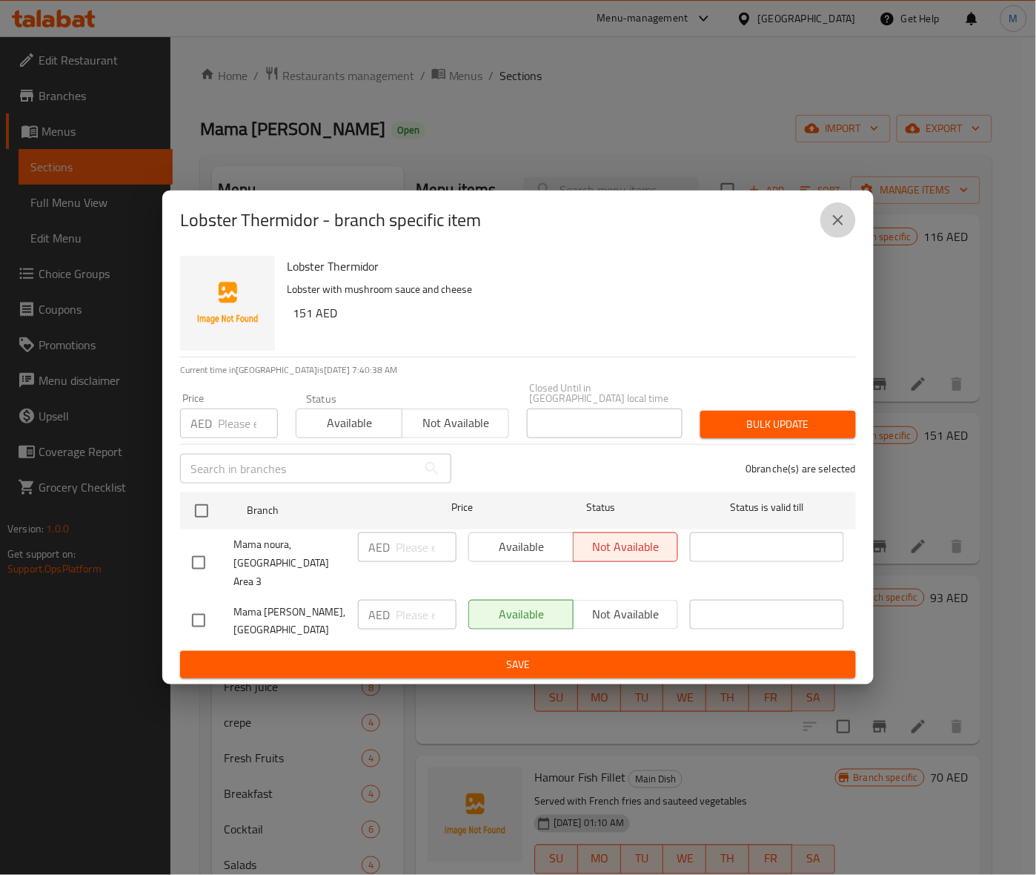
click at [852, 219] on button "close" at bounding box center [838, 220] width 36 height 36
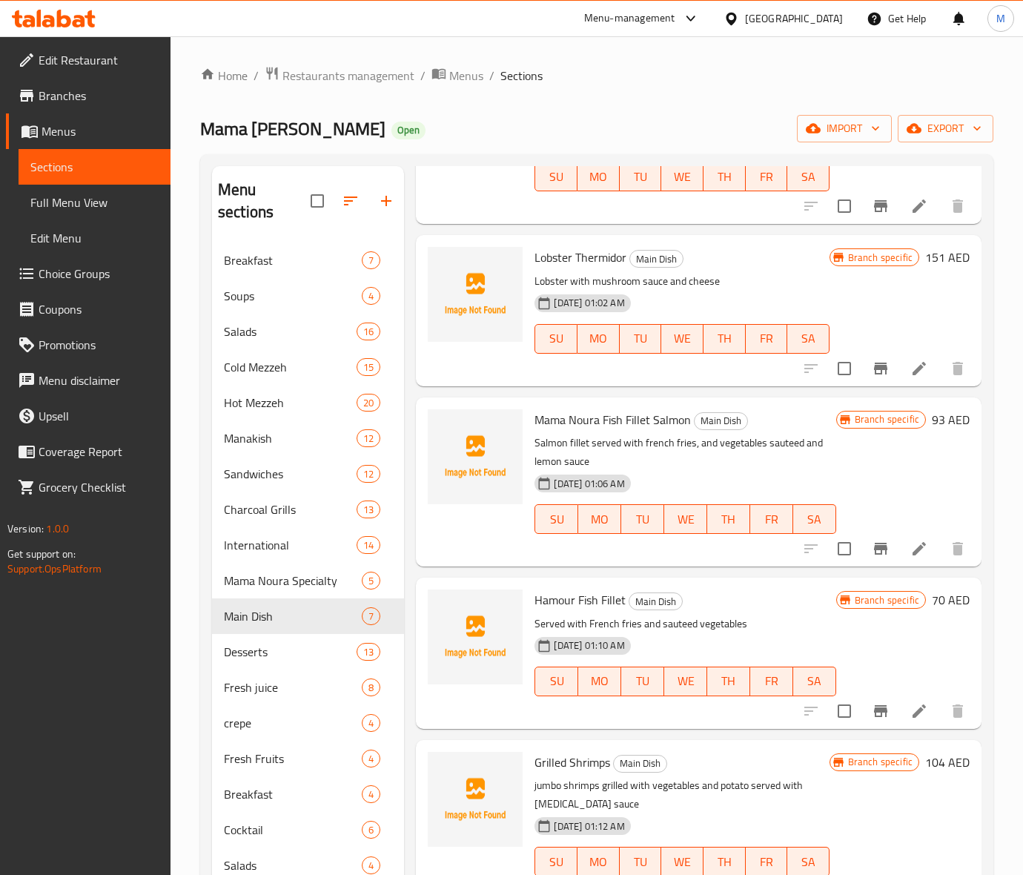
scroll to position [186, 0]
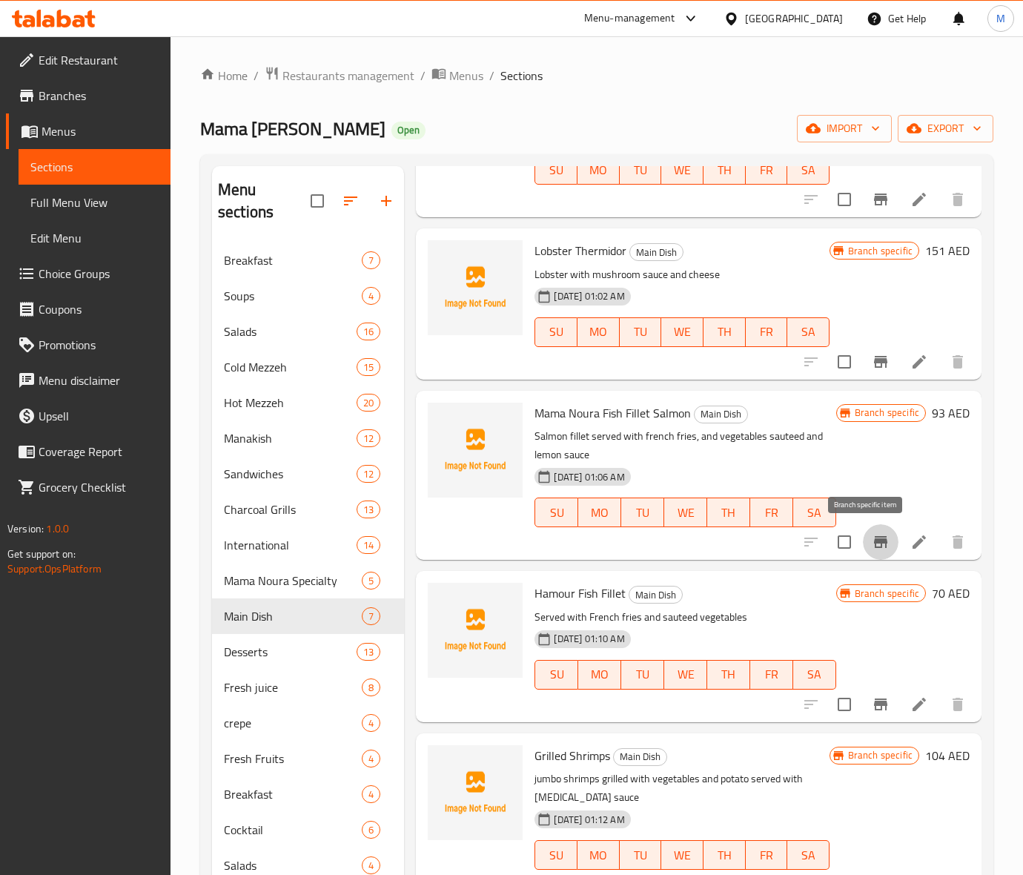
click at [872, 549] on icon "Branch-specific-item" at bounding box center [881, 542] width 18 height 18
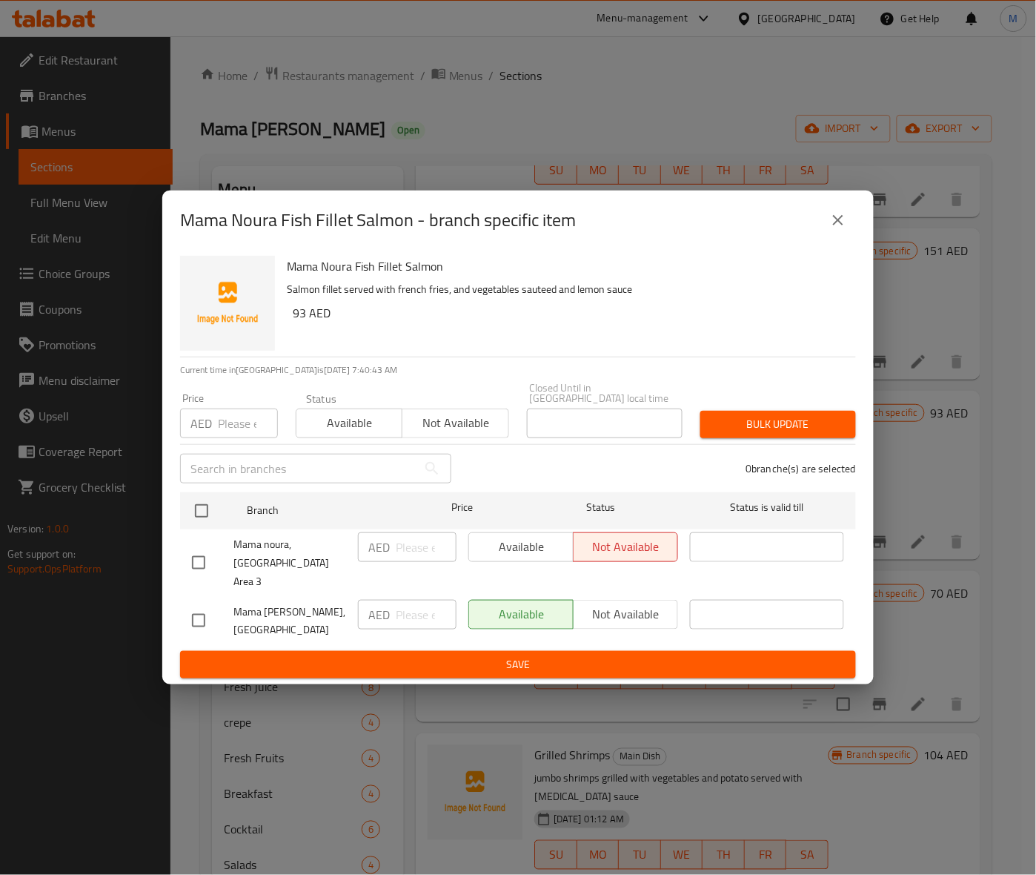
click at [851, 230] on button "close" at bounding box center [838, 220] width 36 height 36
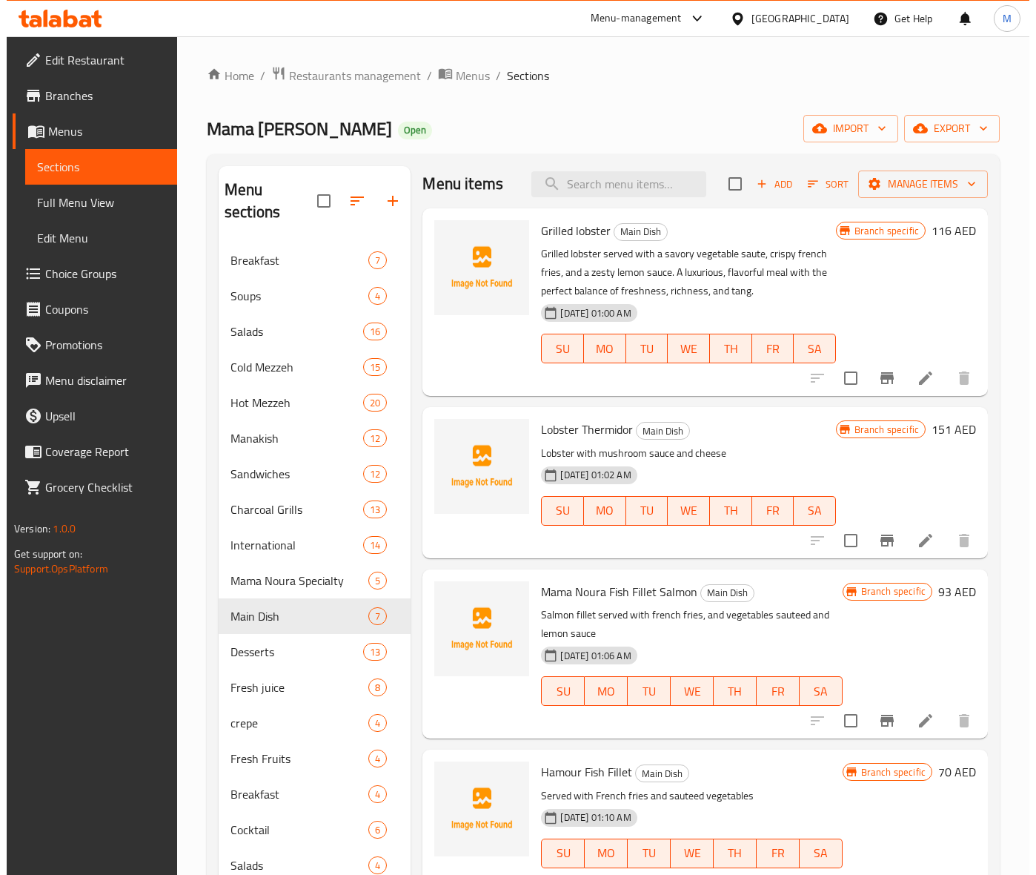
scroll to position [0, 0]
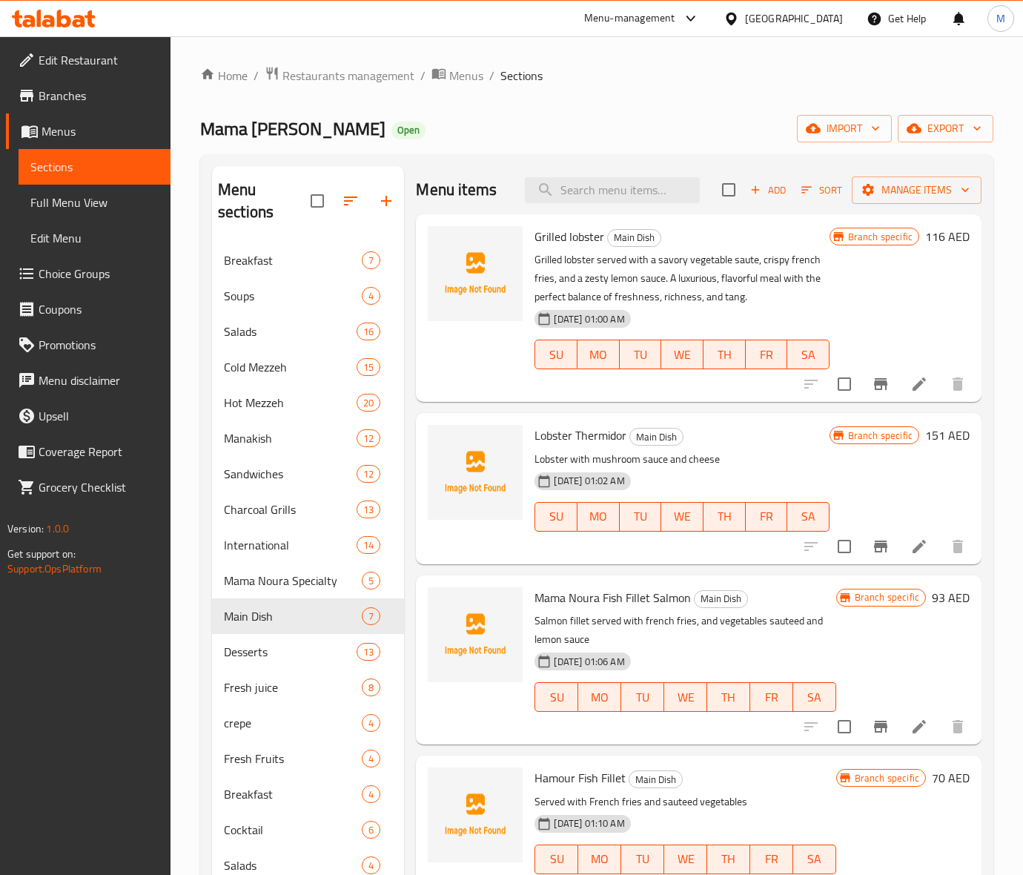
click at [773, 461] on p "Lobster with mushroom sauce and cheese" at bounding box center [681, 459] width 294 height 19
click at [863, 726] on button "Branch-specific-item" at bounding box center [881, 726] width 36 height 36
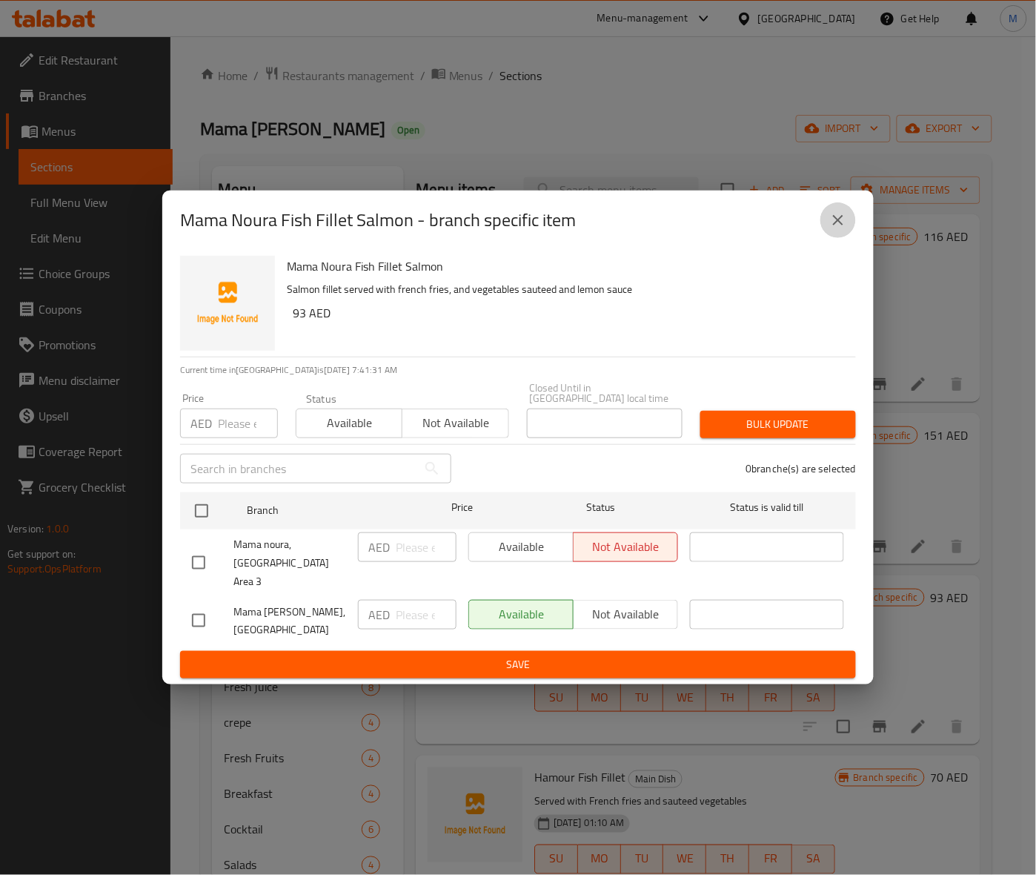
click at [854, 234] on button "close" at bounding box center [838, 220] width 36 height 36
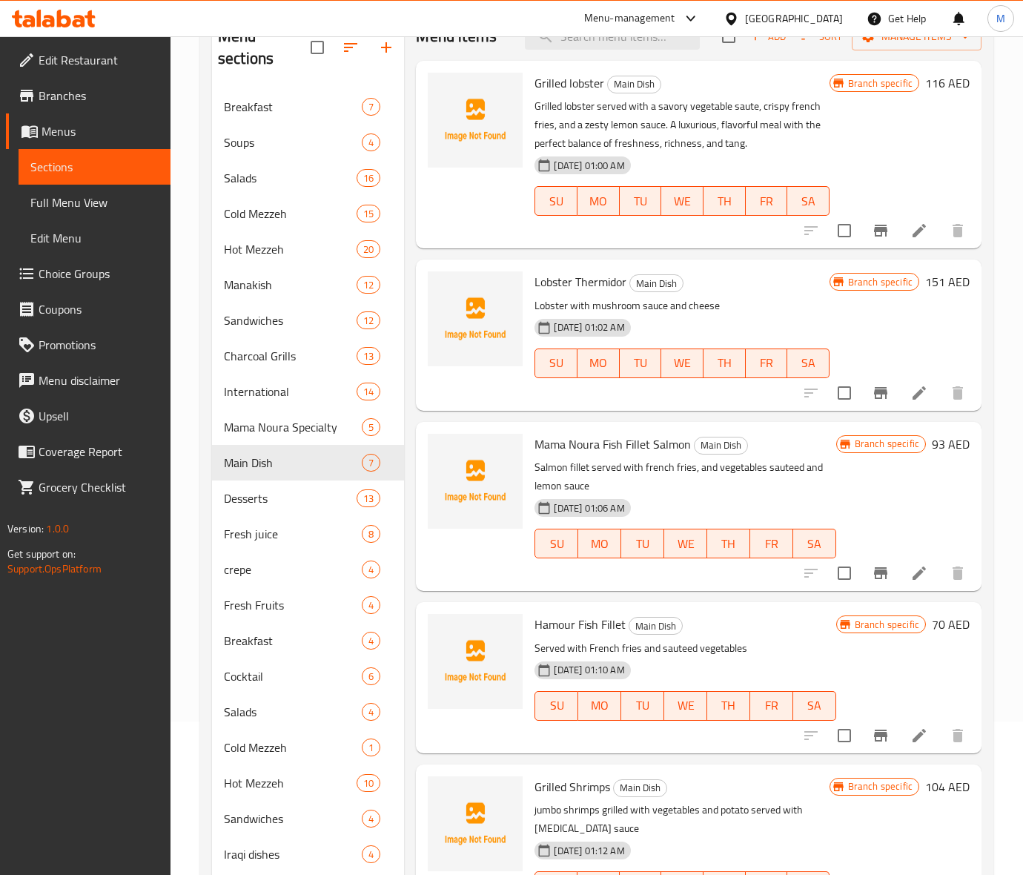
scroll to position [410, 0]
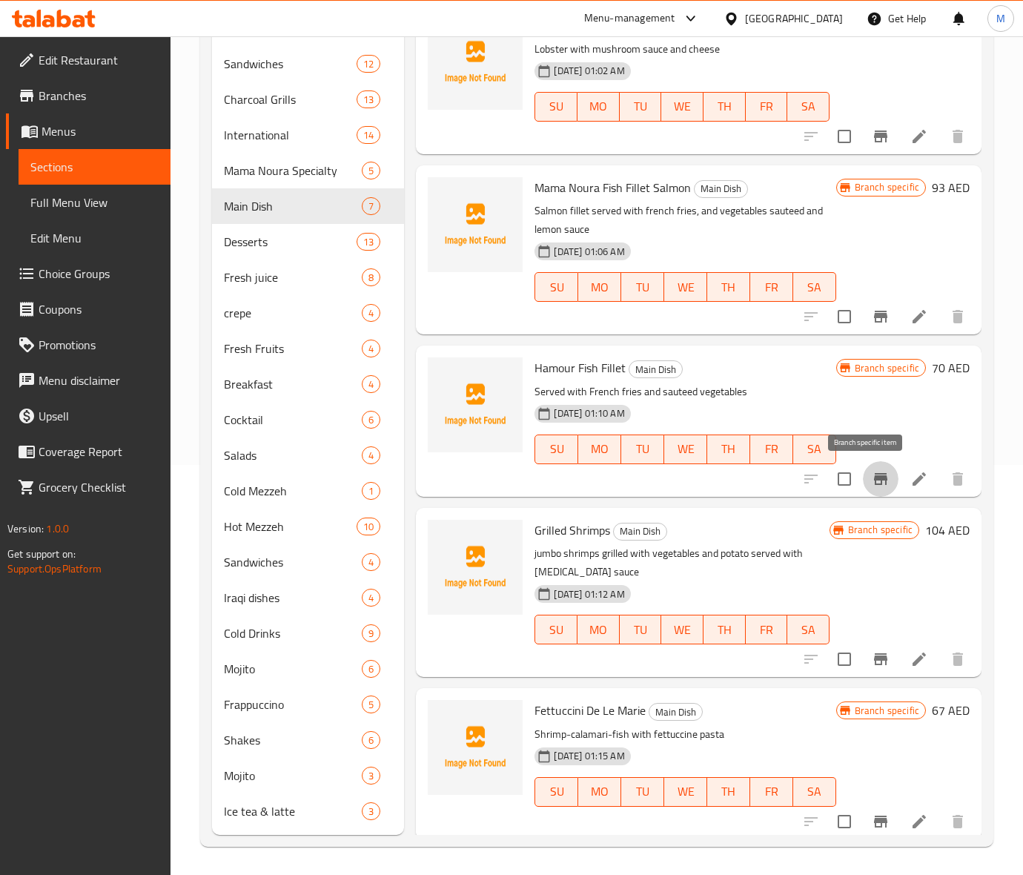
click at [863, 484] on button "Branch-specific-item" at bounding box center [881, 479] width 36 height 36
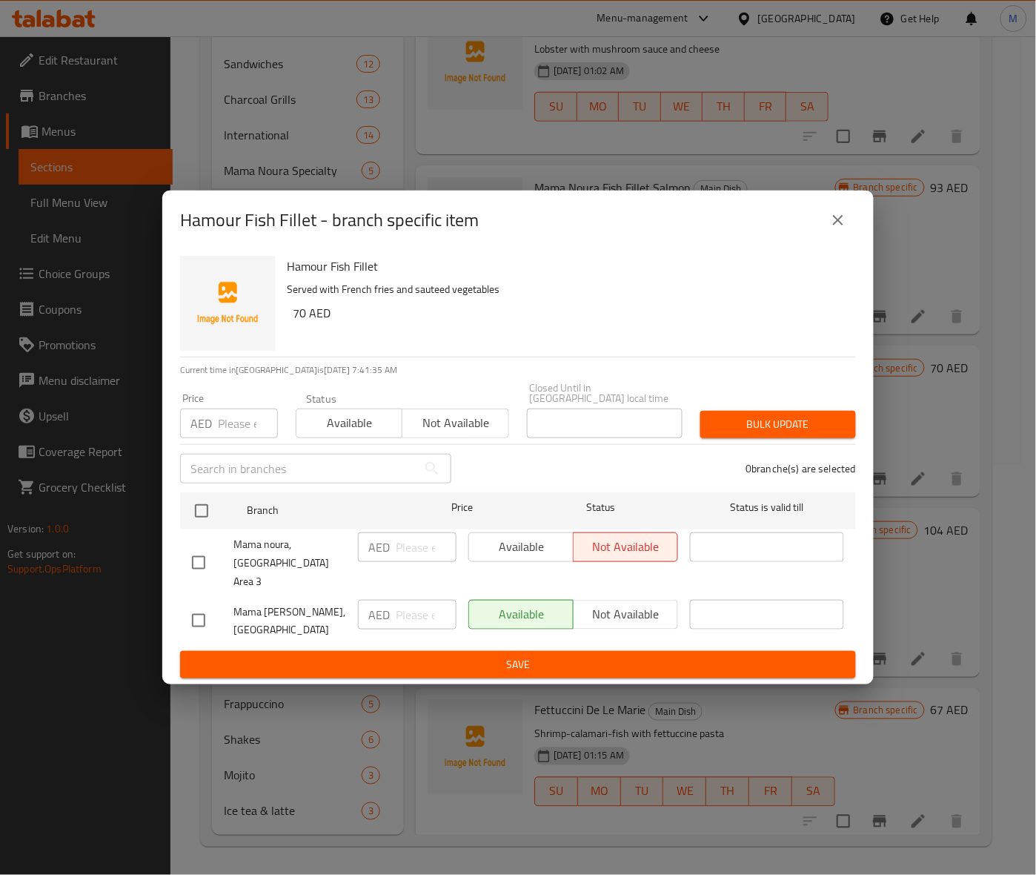
drag, startPoint x: 820, startPoint y: 246, endPoint x: 831, endPoint y: 236, distance: 15.2
click at [823, 238] on div "Hamour Fish Fillet - branch specific item" at bounding box center [518, 220] width 676 height 36
click at [834, 229] on icon "close" at bounding box center [838, 220] width 18 height 18
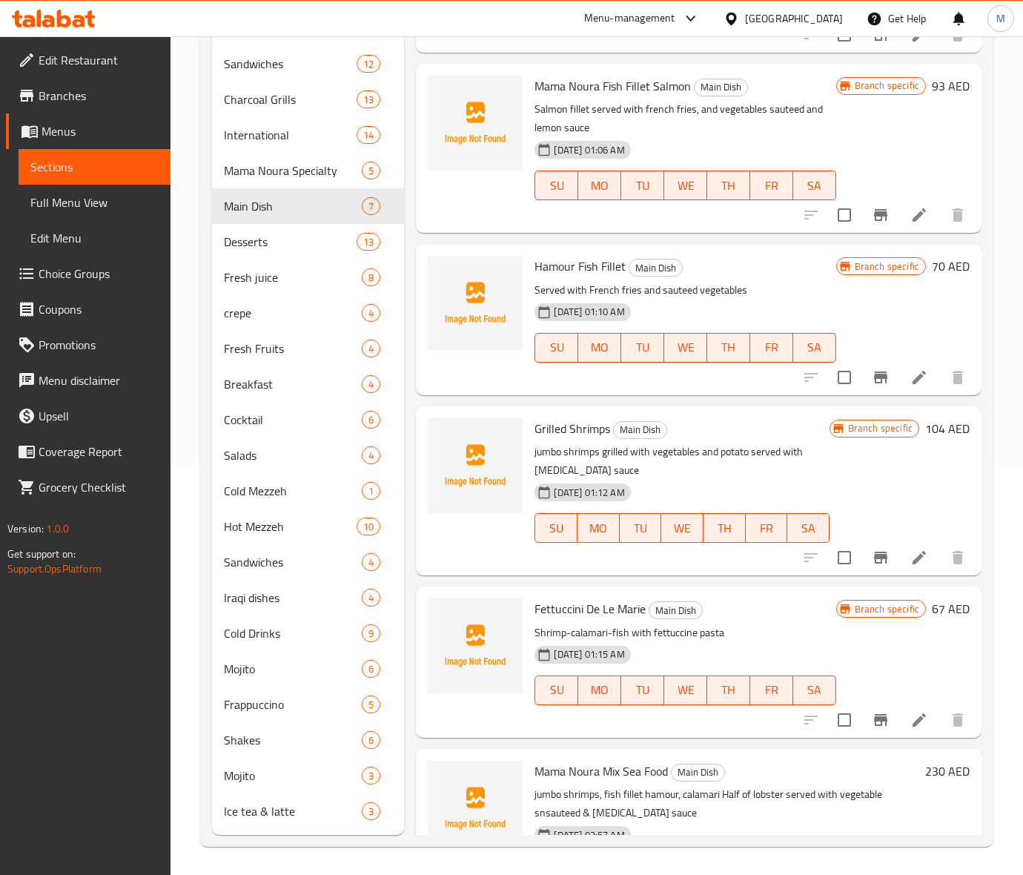
scroll to position [186, 0]
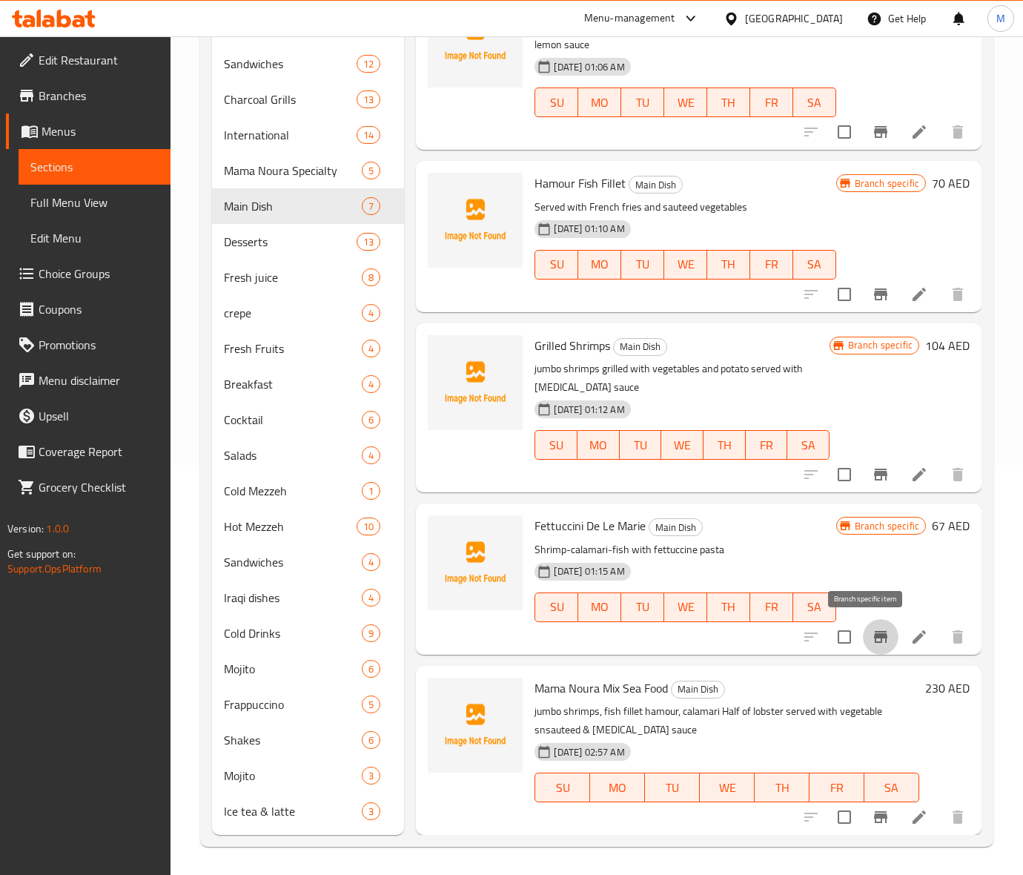
click at [872, 628] on icon "Branch-specific-item" at bounding box center [881, 637] width 18 height 18
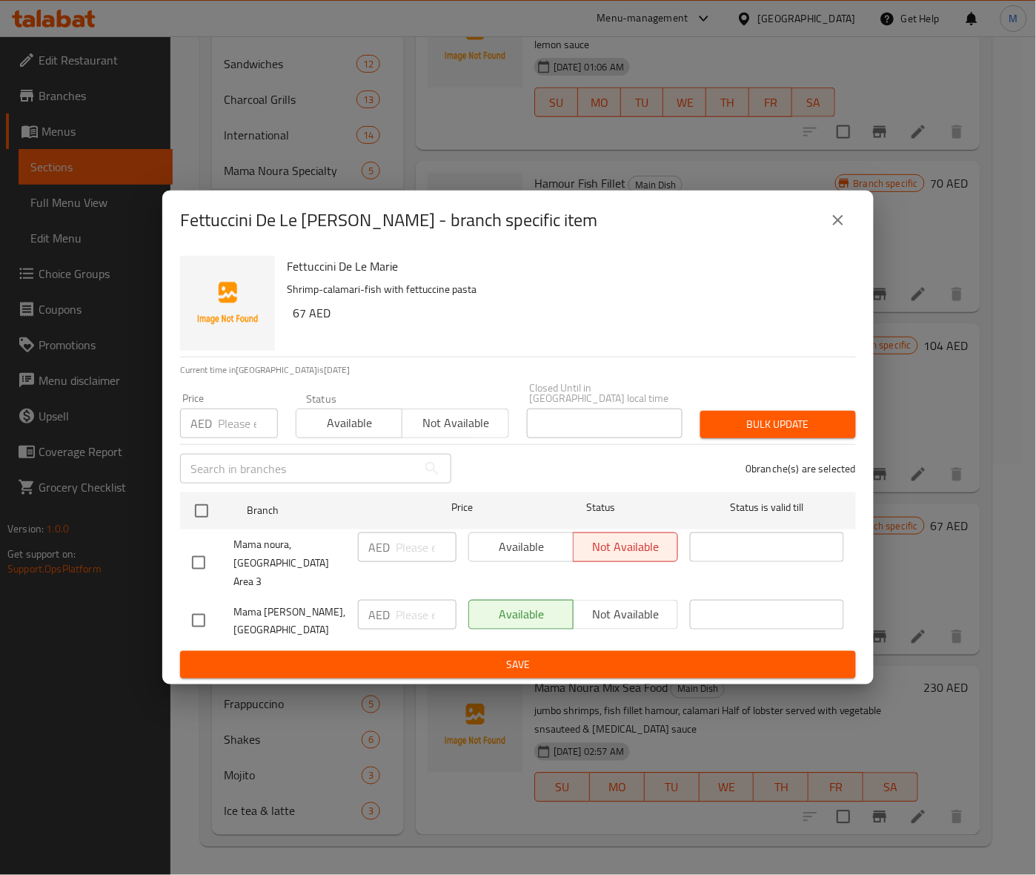
click at [849, 224] on button "close" at bounding box center [838, 220] width 36 height 36
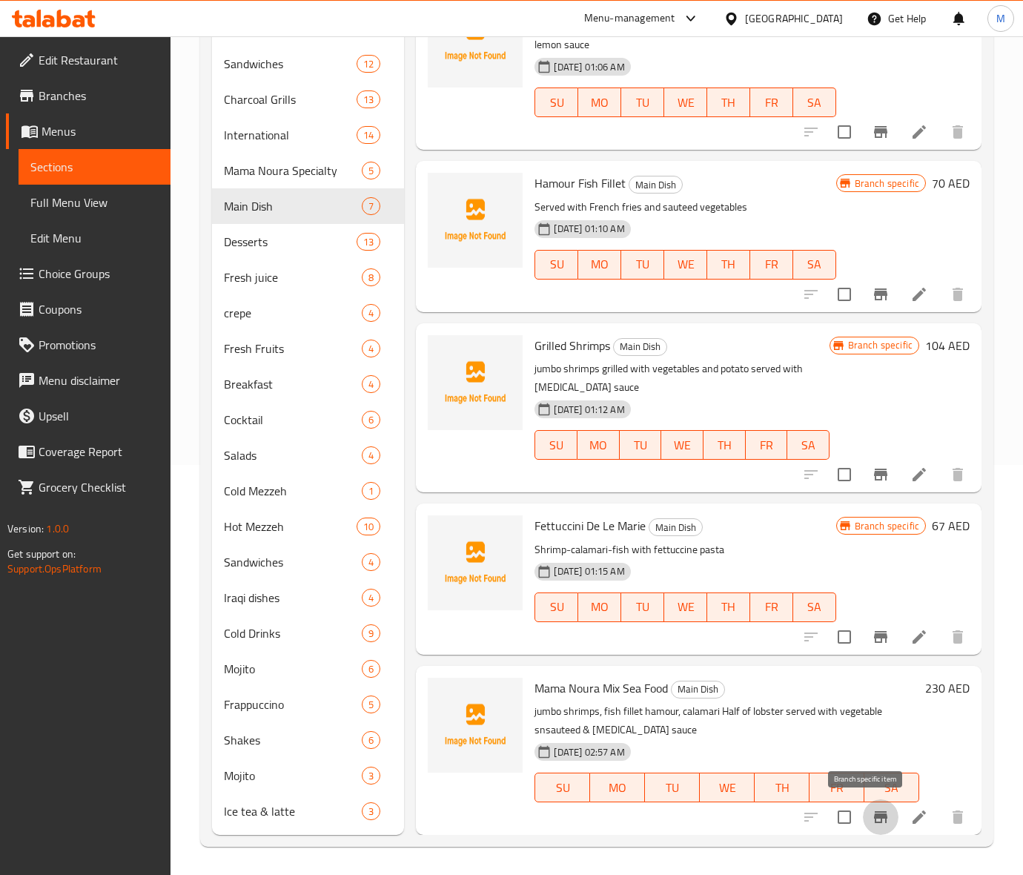
click at [874, 813] on icon "Branch-specific-item" at bounding box center [880, 817] width 13 height 12
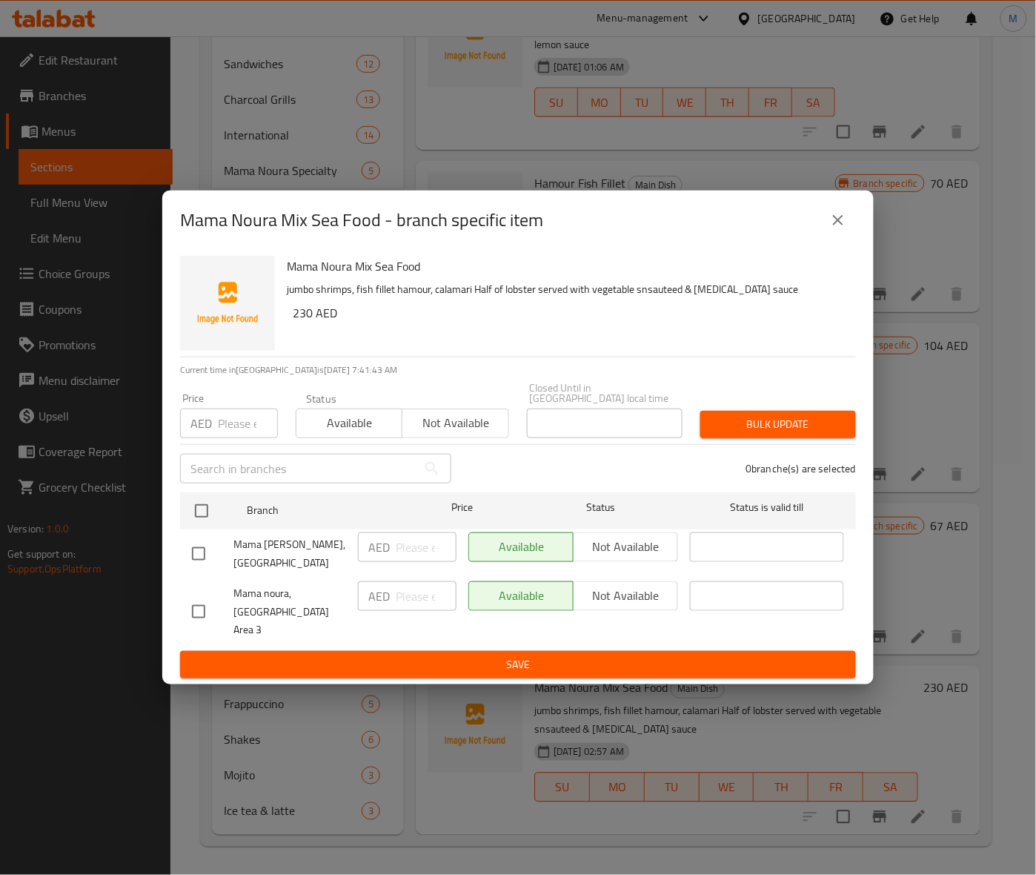
click at [650, 319] on h6 "230 AED" at bounding box center [568, 312] width 551 height 21
click at [205, 608] on input "checkbox" at bounding box center [198, 611] width 31 height 31
click at [491, 431] on span "Not available" at bounding box center [455, 422] width 94 height 21
click at [758, 434] on span "Bulk update" at bounding box center [778, 424] width 132 height 19
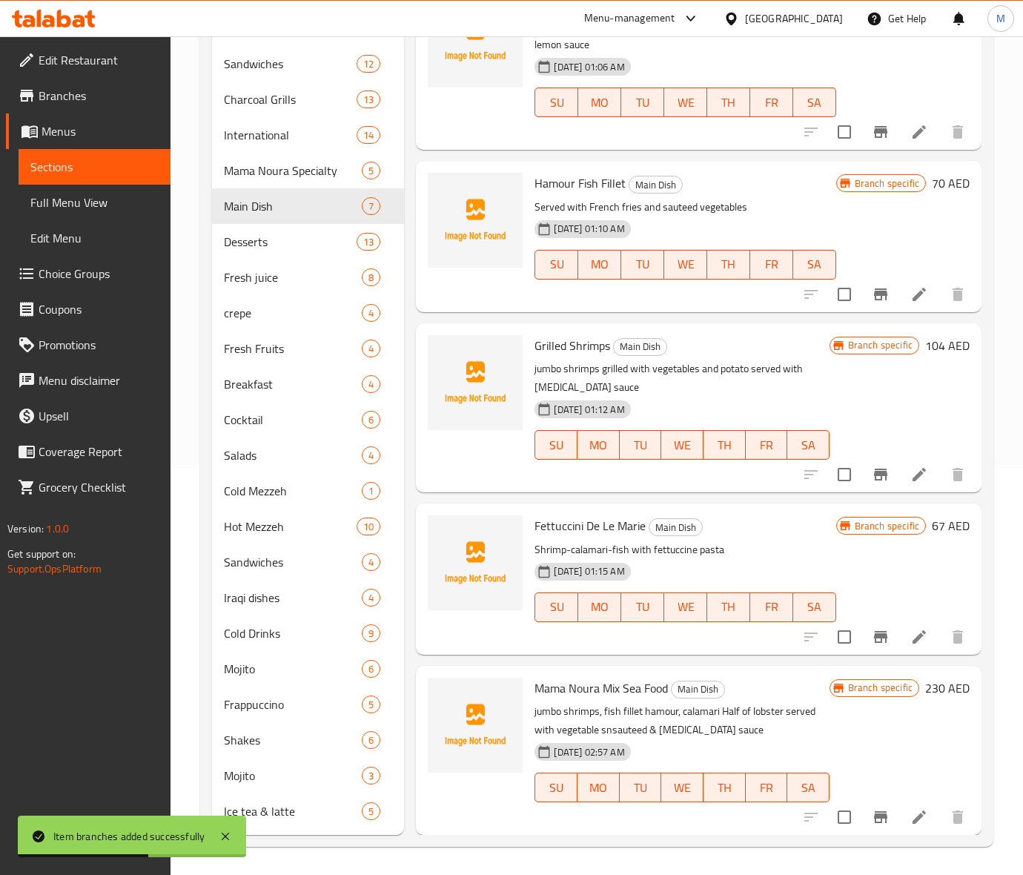
drag, startPoint x: 712, startPoint y: 390, endPoint x: 724, endPoint y: 382, distance: 14.0
click at [713, 390] on p "jumbo shrimps grilled with vegetables and potato served with tartar sauce" at bounding box center [681, 377] width 294 height 37
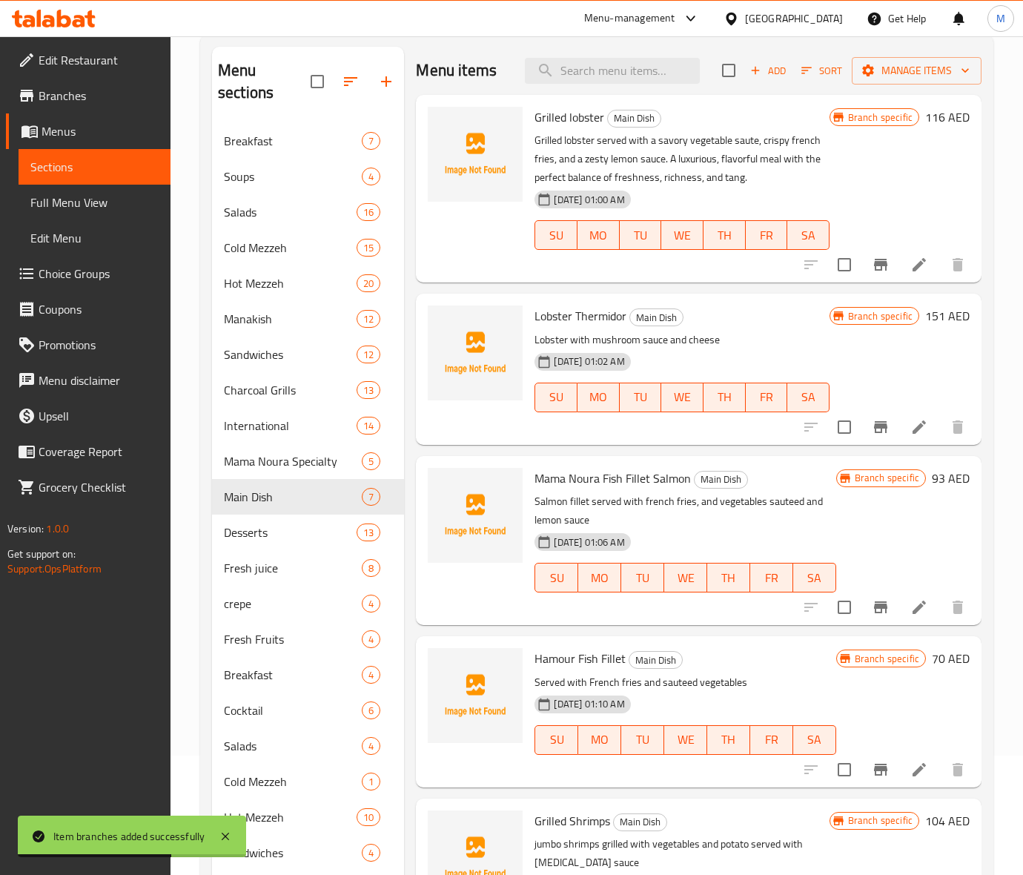
scroll to position [0, 0]
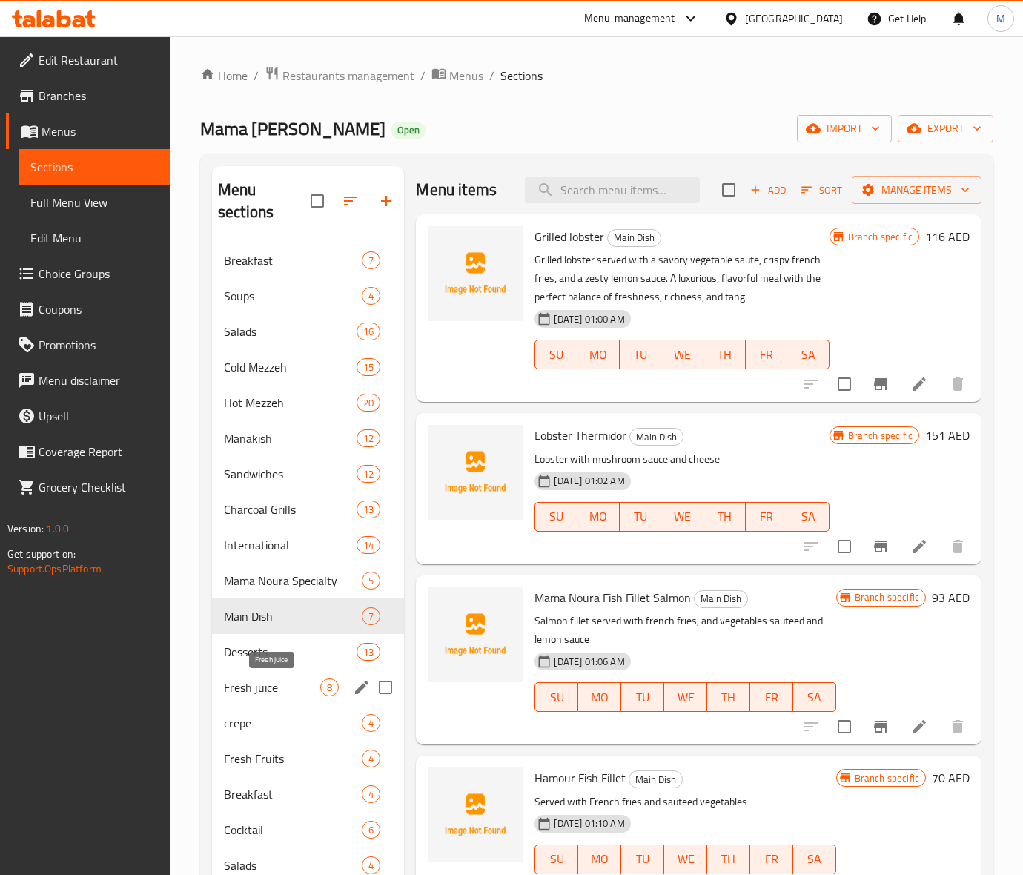
click at [288, 683] on span "Fresh juice" at bounding box center [272, 687] width 96 height 18
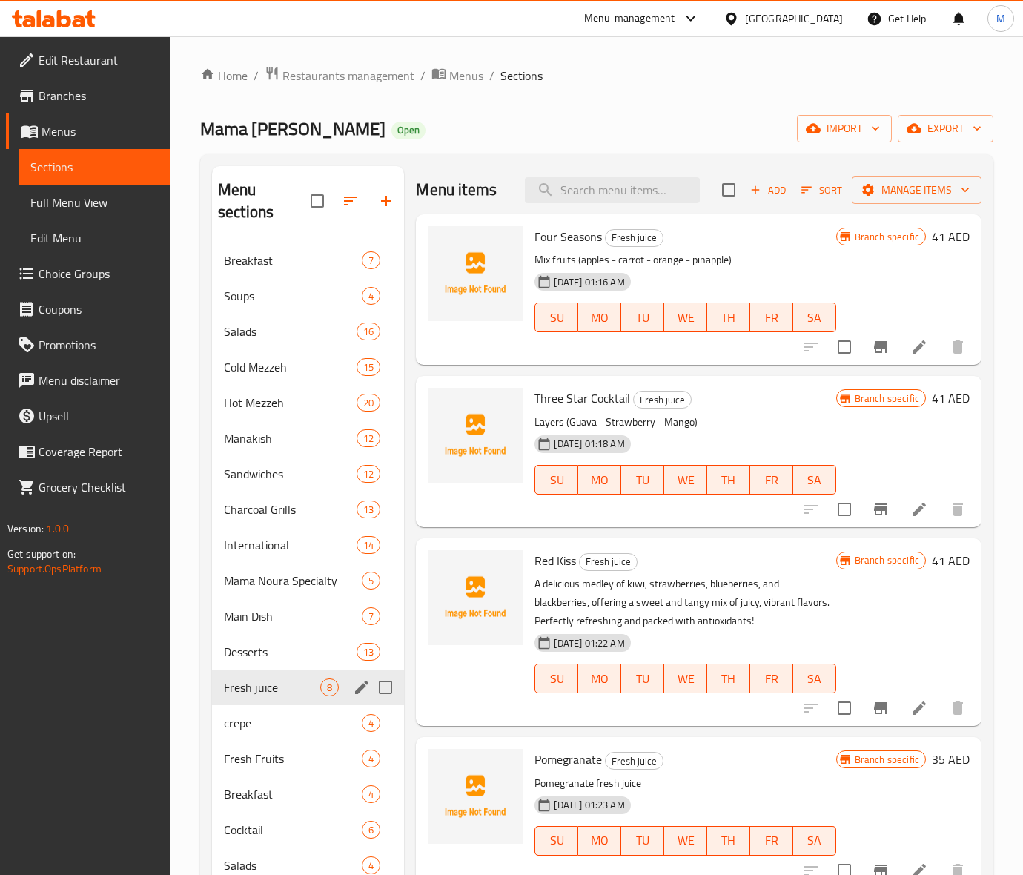
click at [246, 691] on span "Fresh juice" at bounding box center [272, 687] width 96 height 18
click at [874, 348] on icon "Branch-specific-item" at bounding box center [880, 347] width 13 height 12
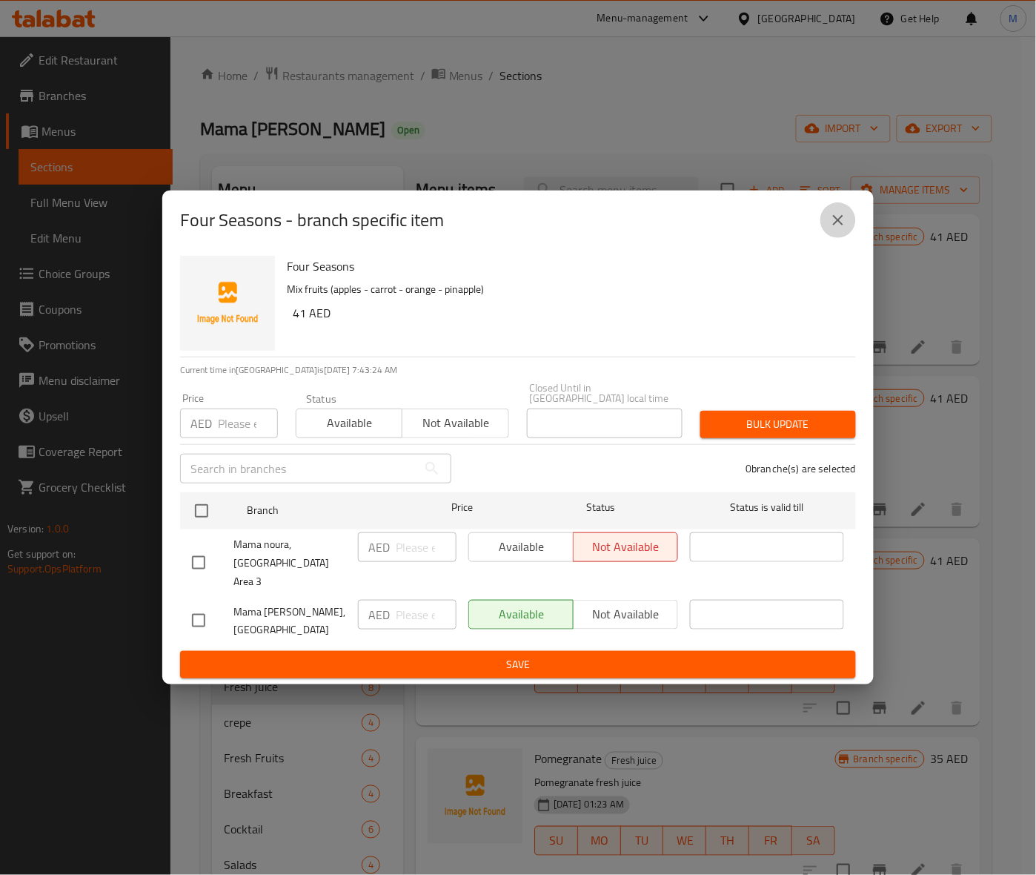
click at [853, 223] on button "close" at bounding box center [838, 220] width 36 height 36
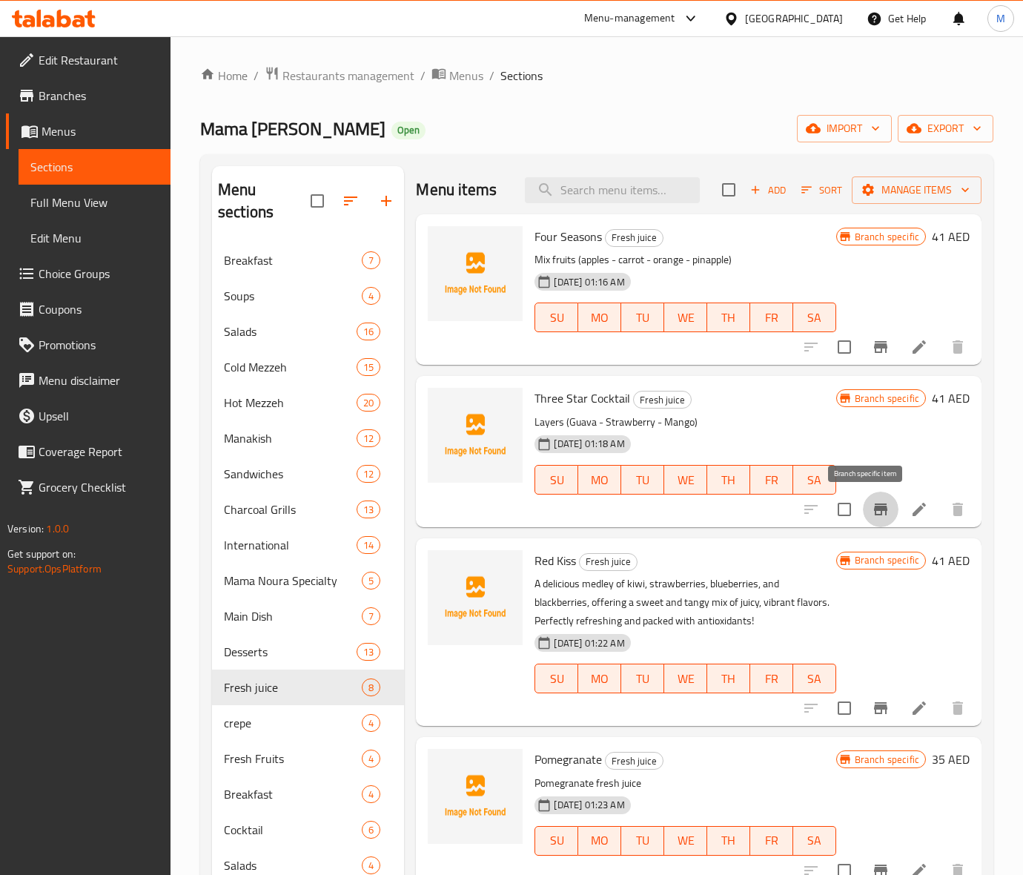
click at [874, 513] on icon "Branch-specific-item" at bounding box center [880, 509] width 13 height 12
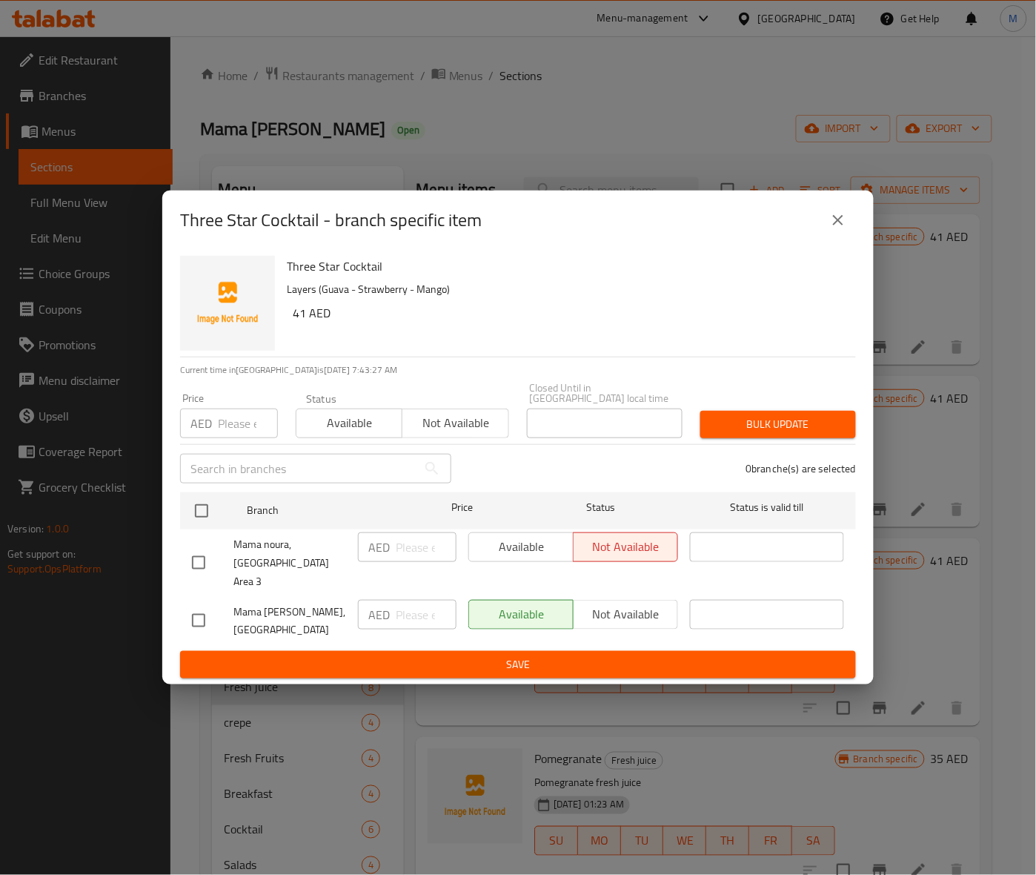
click at [843, 229] on icon "close" at bounding box center [838, 220] width 18 height 18
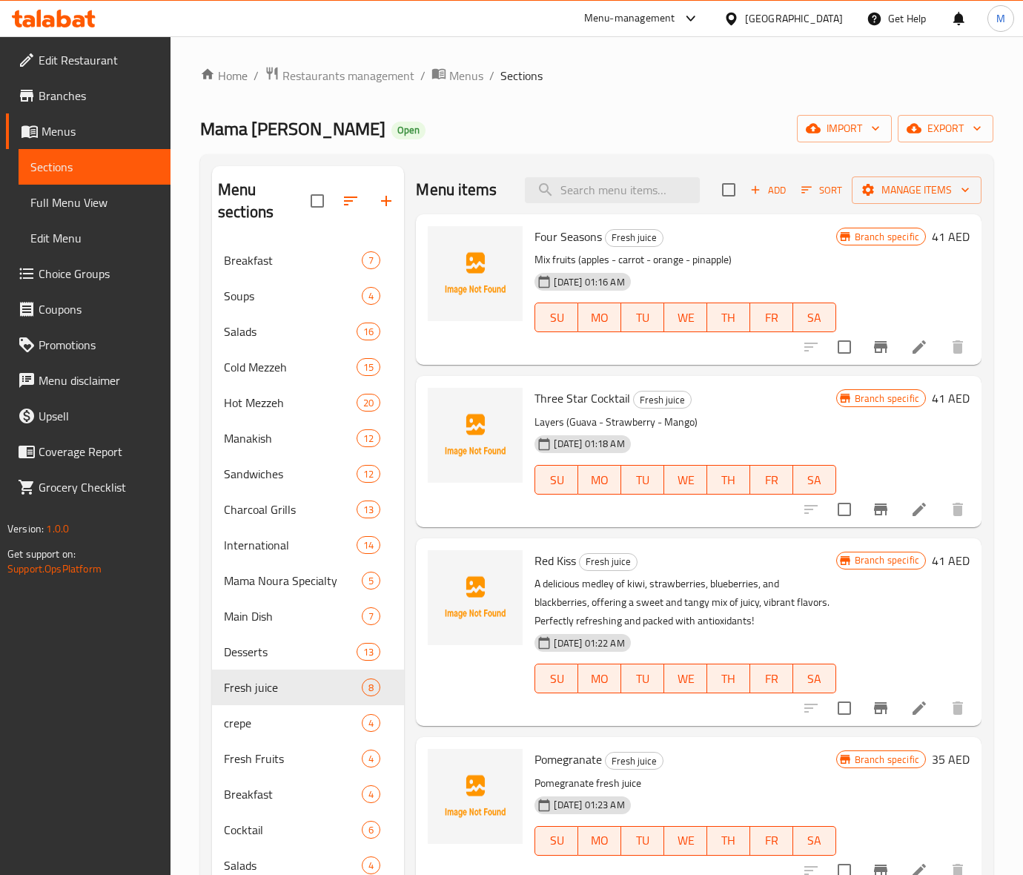
click at [872, 703] on icon "Branch-specific-item" at bounding box center [881, 708] width 18 height 18
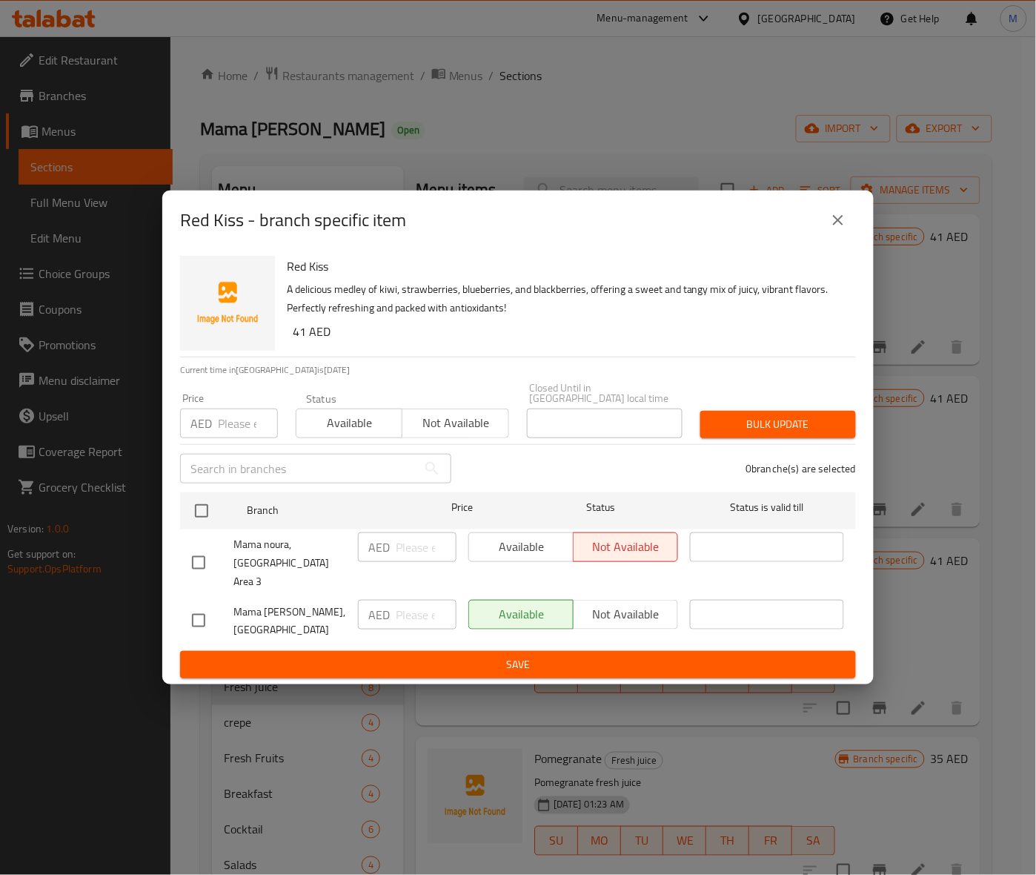
click at [839, 229] on icon "close" at bounding box center [838, 220] width 18 height 18
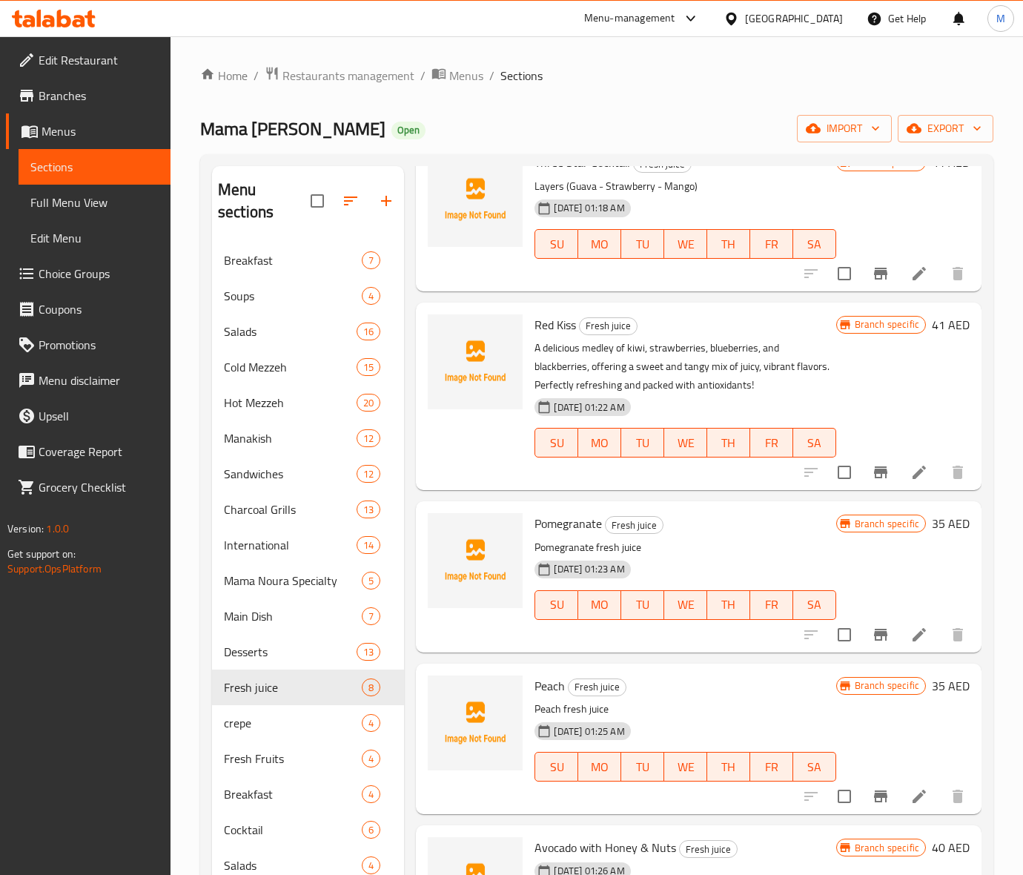
scroll to position [288, 0]
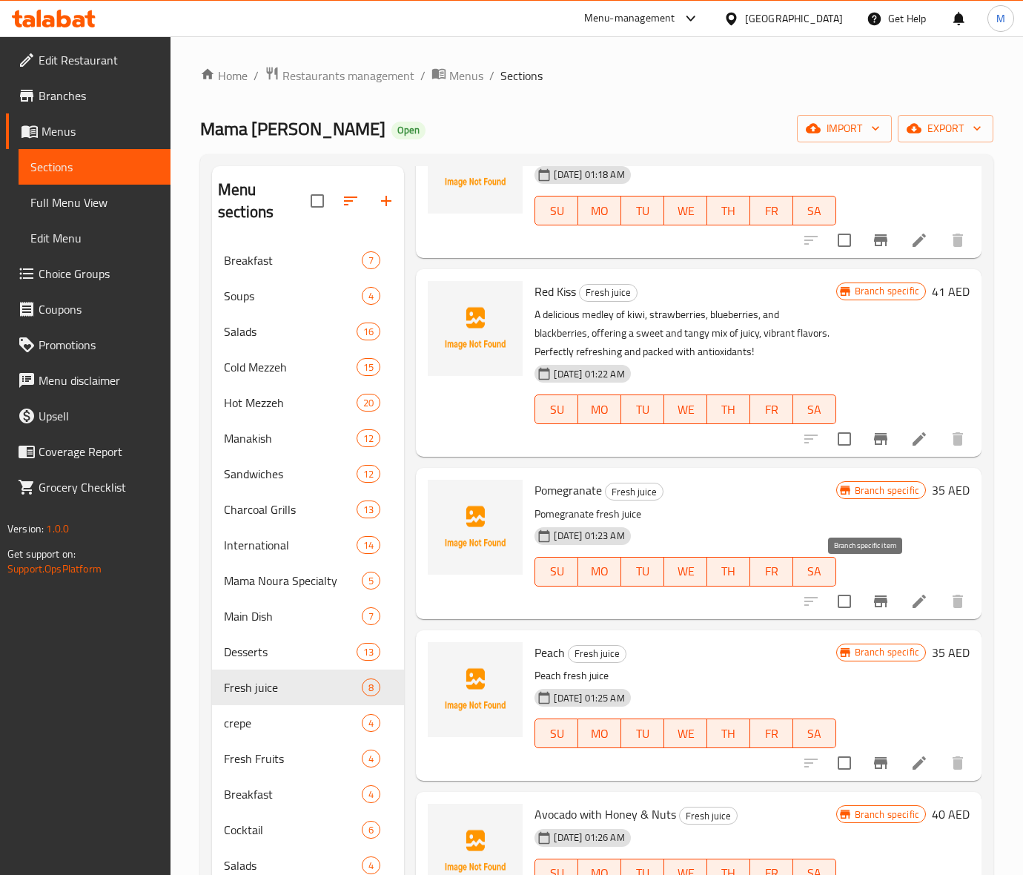
click at [872, 592] on icon "Branch-specific-item" at bounding box center [881, 601] width 18 height 18
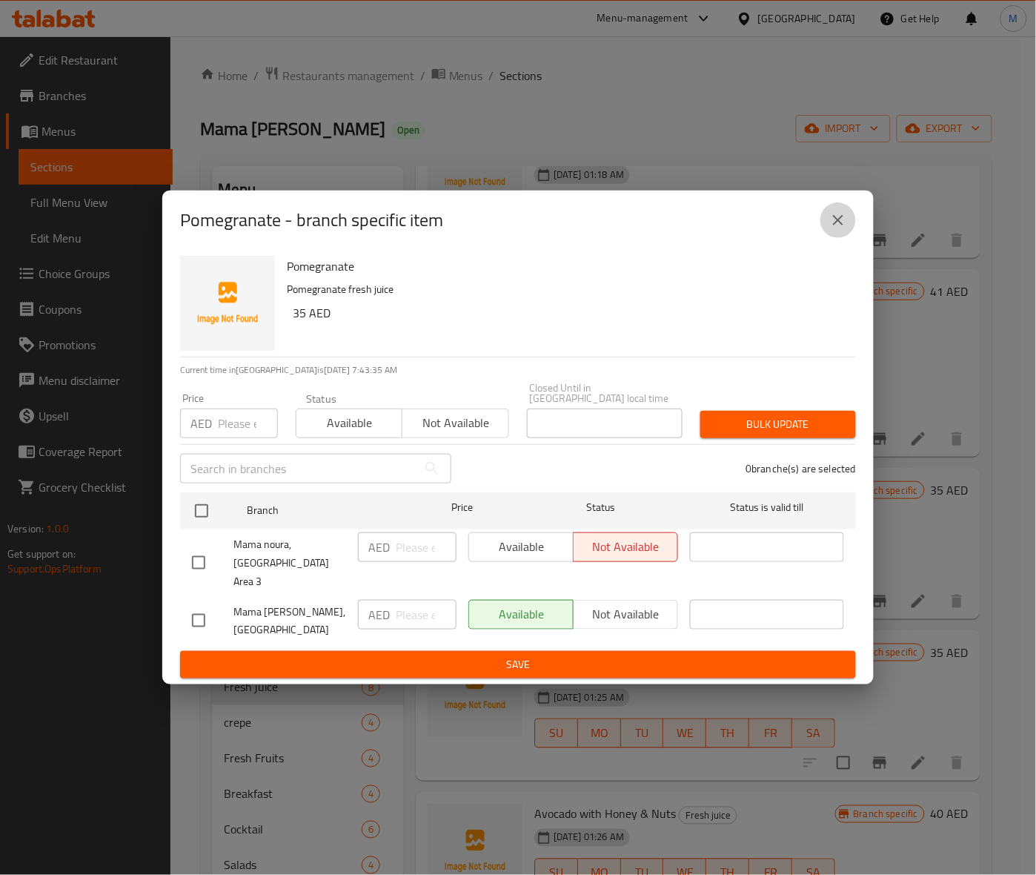
click at [839, 225] on icon "close" at bounding box center [838, 220] width 10 height 10
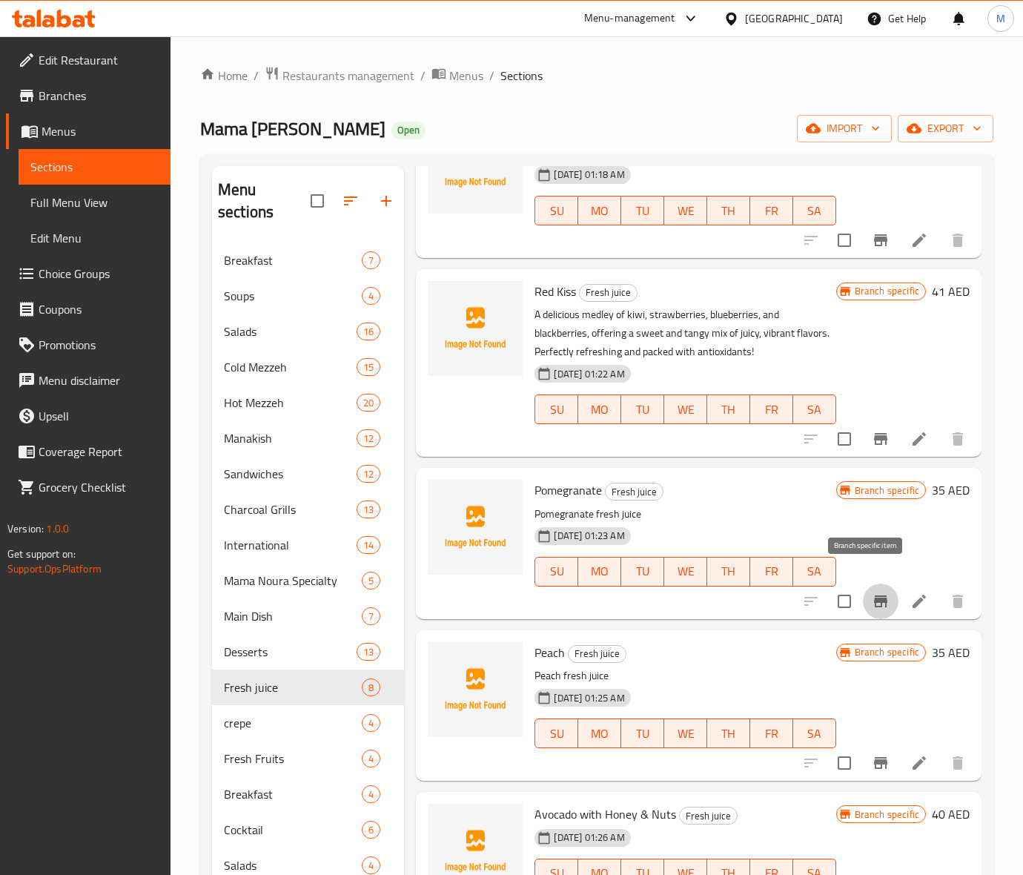
click at [869, 595] on button "Branch-specific-item" at bounding box center [881, 601] width 36 height 36
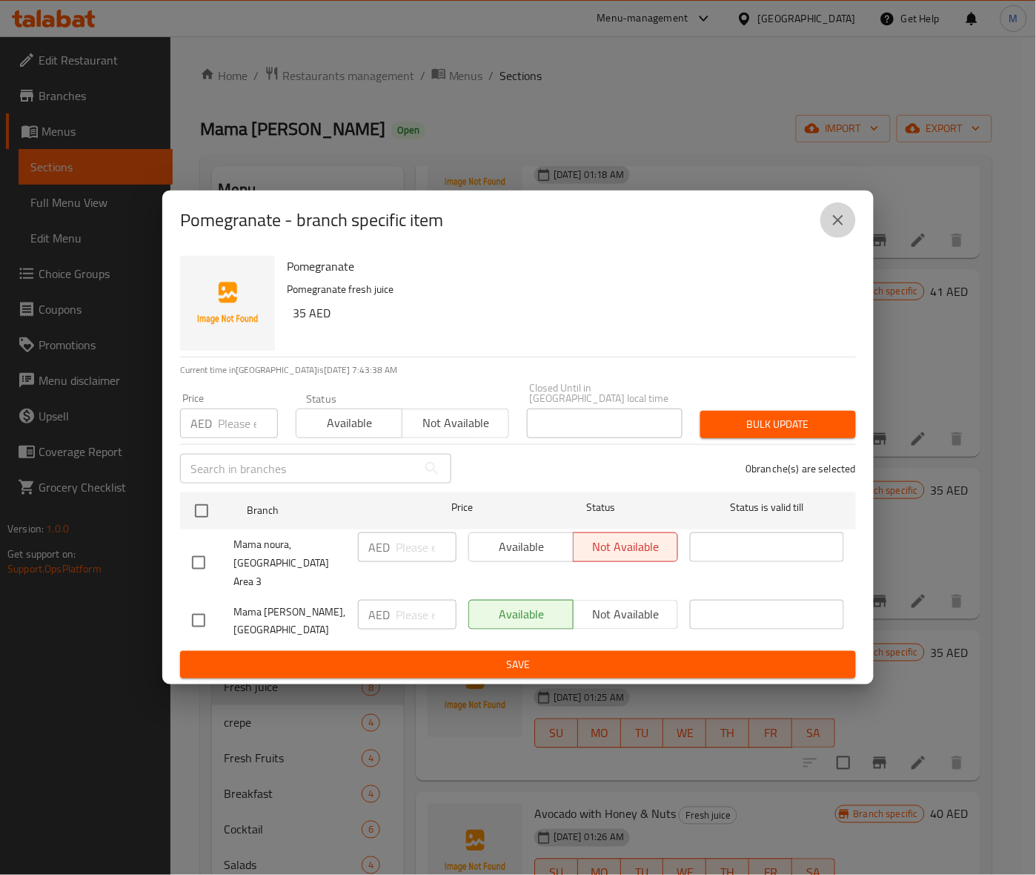
click at [832, 229] on icon "close" at bounding box center [838, 220] width 18 height 18
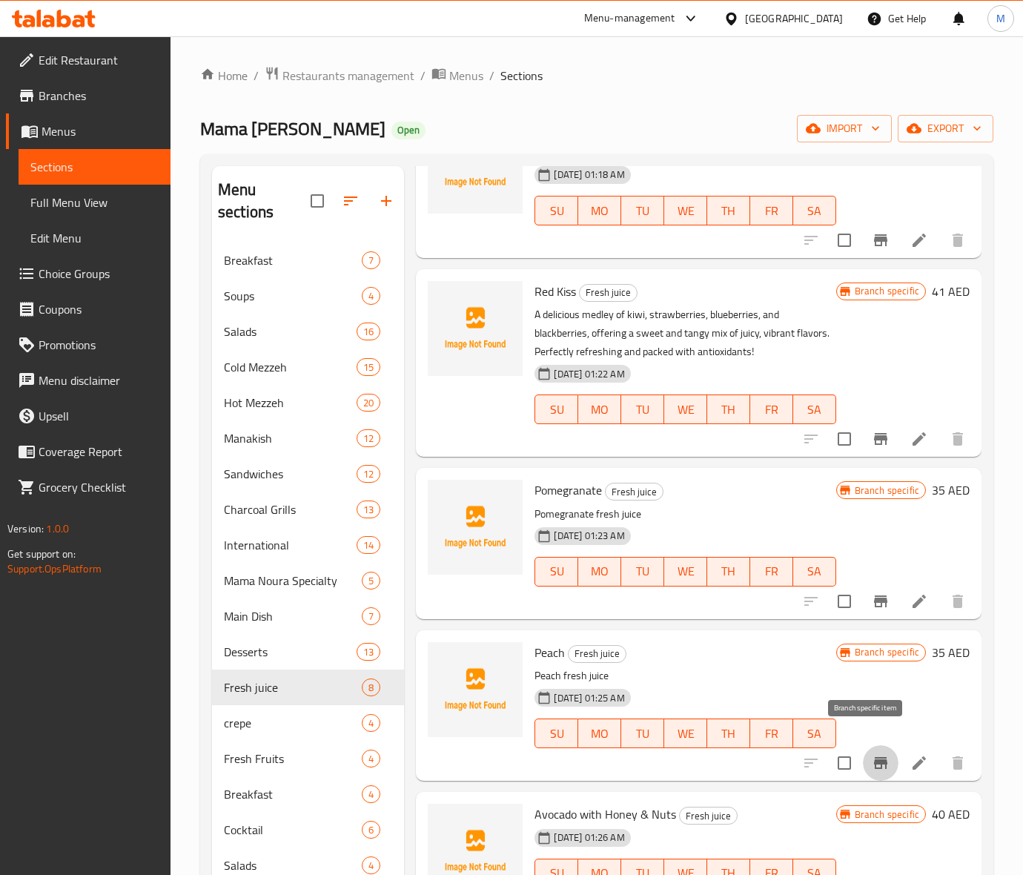
click at [874, 757] on icon "Branch-specific-item" at bounding box center [880, 763] width 13 height 12
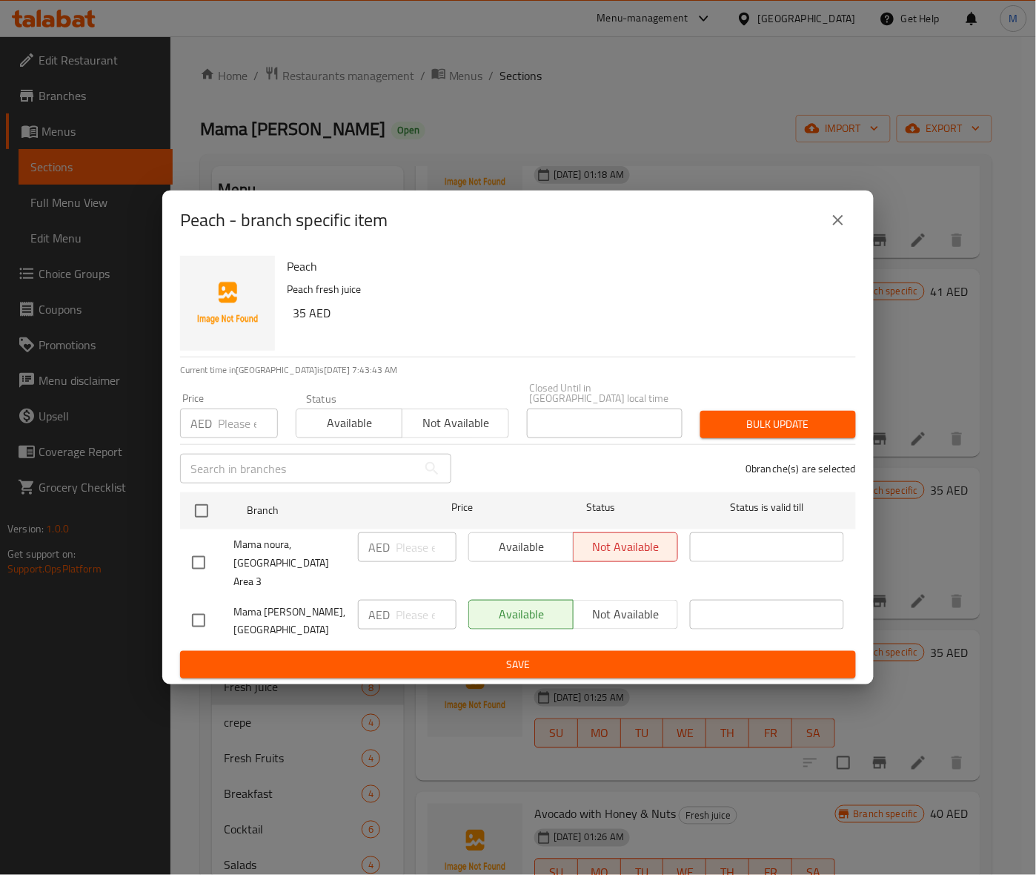
click at [835, 222] on icon "close" at bounding box center [838, 220] width 18 height 18
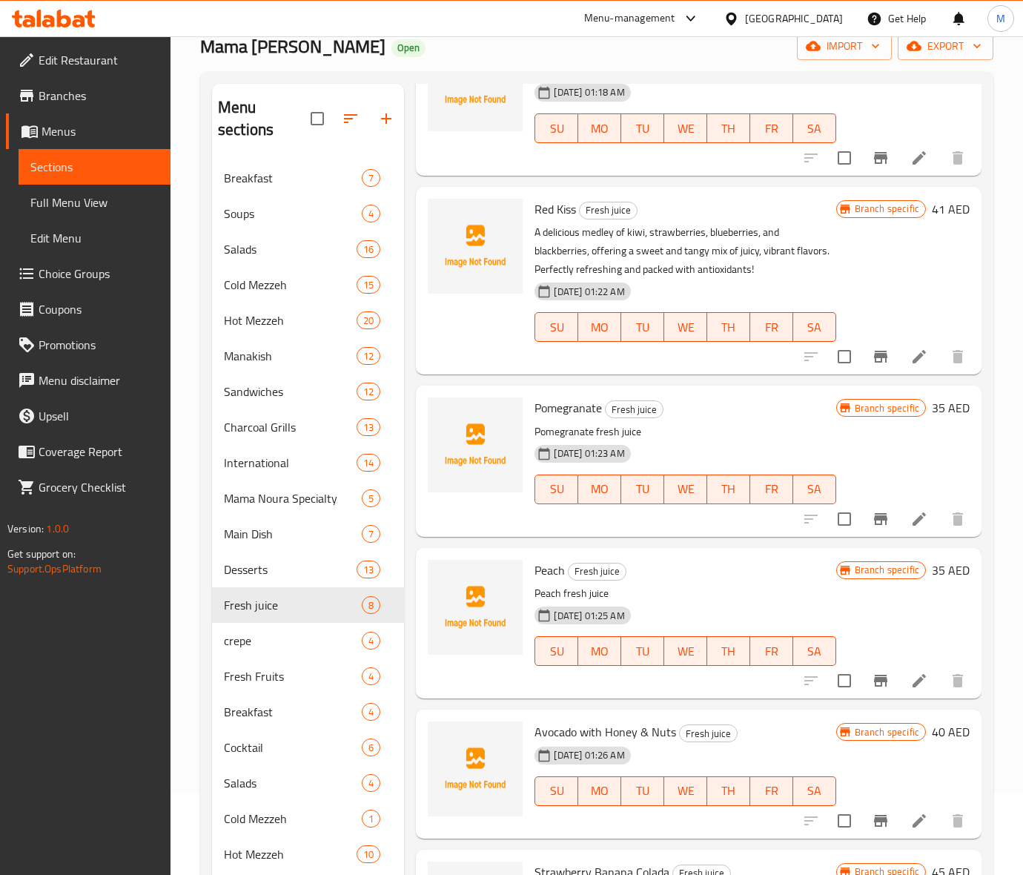
scroll to position [278, 0]
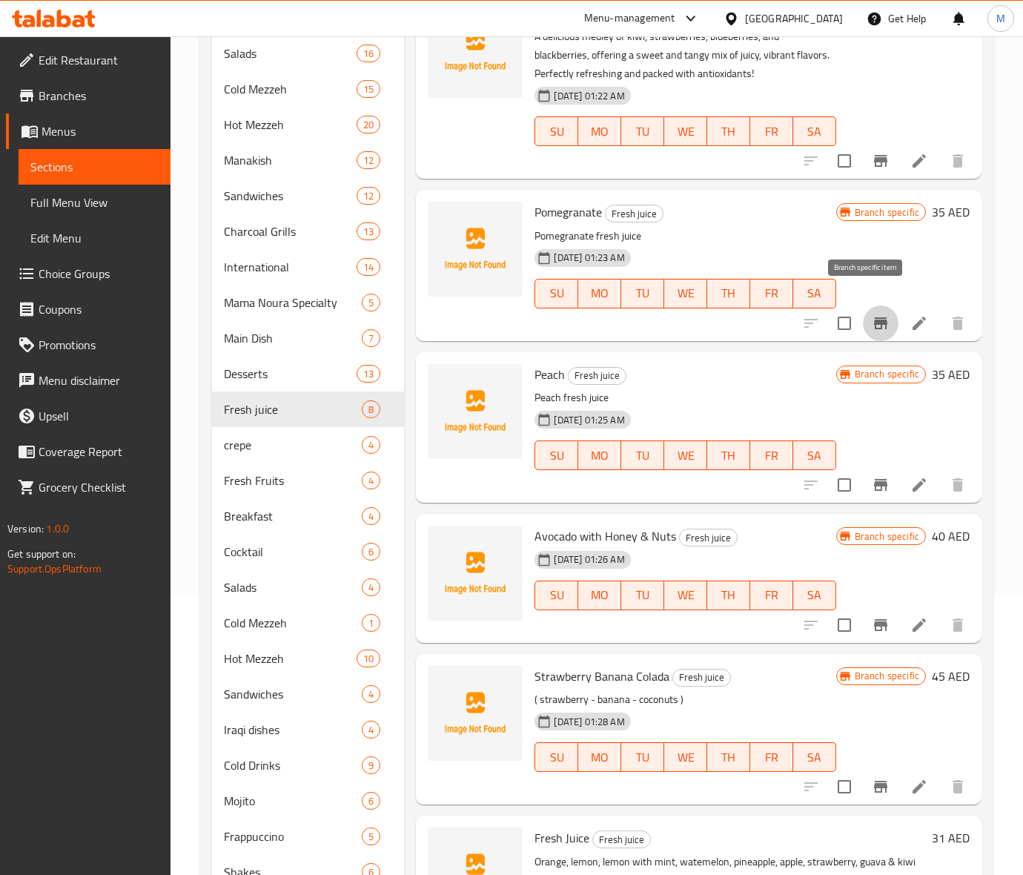
click at [874, 317] on icon "Branch-specific-item" at bounding box center [880, 323] width 13 height 12
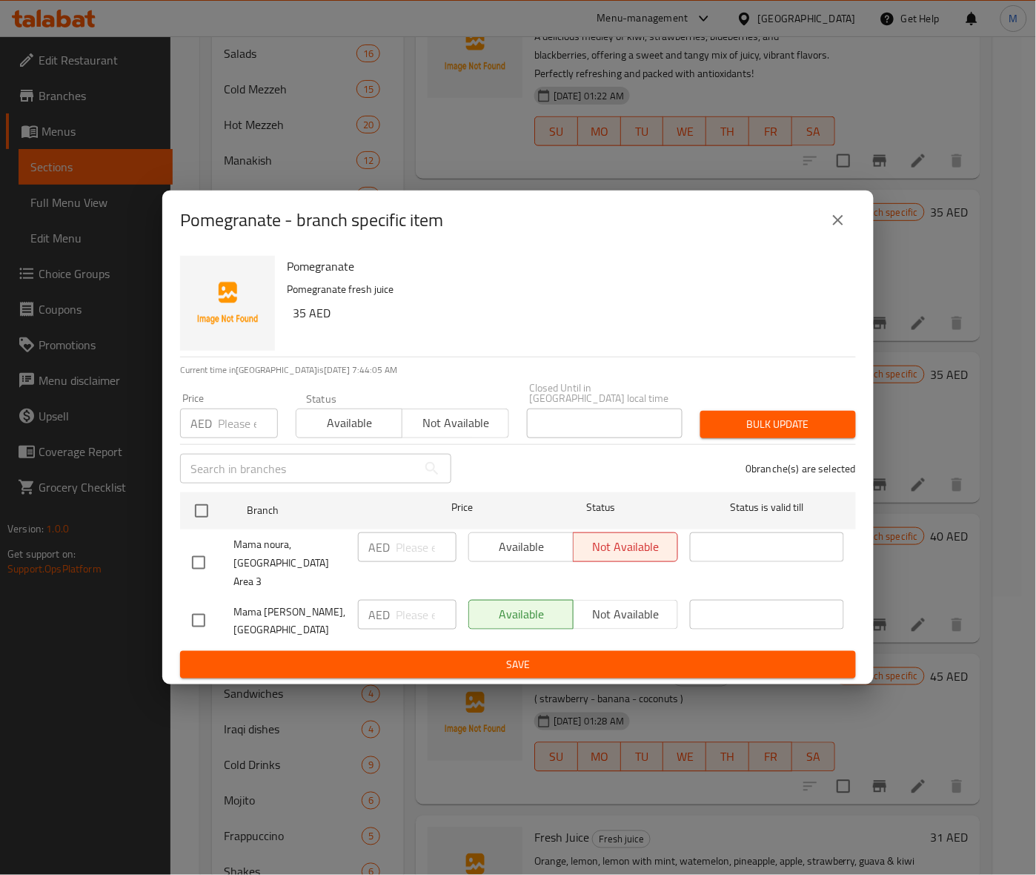
click at [846, 219] on button "close" at bounding box center [838, 220] width 36 height 36
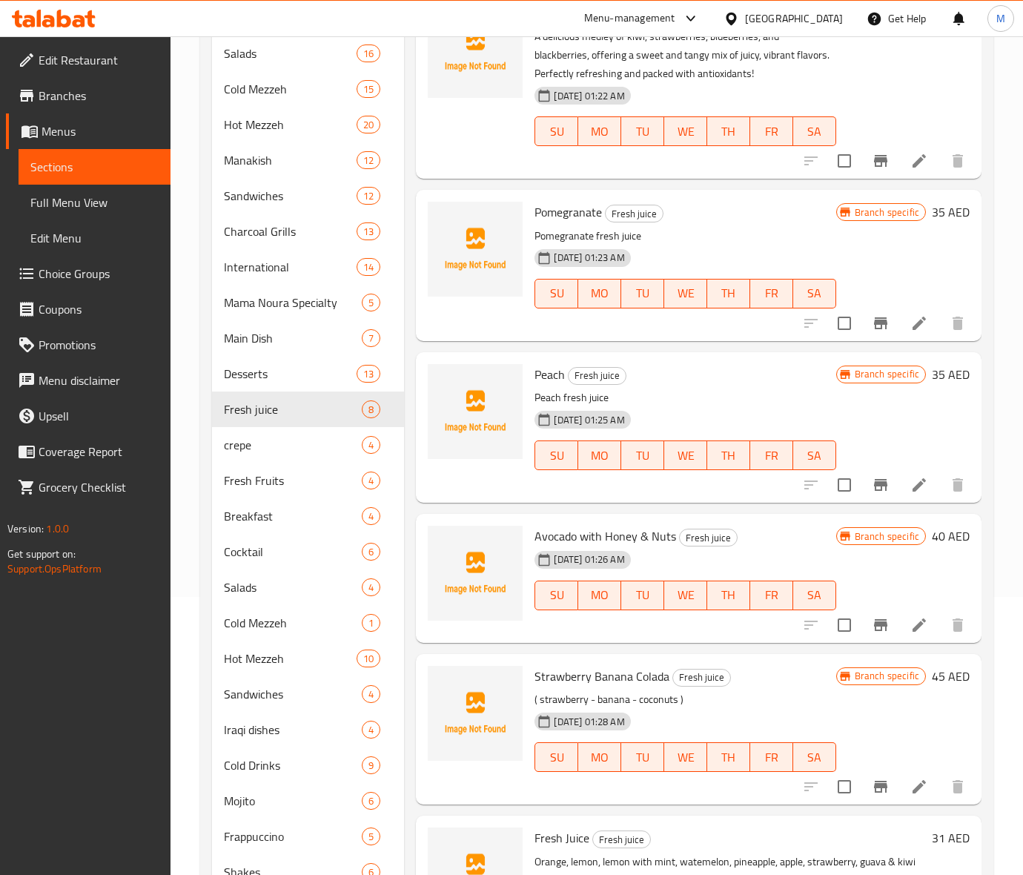
click at [871, 467] on button "Branch-specific-item" at bounding box center [881, 485] width 36 height 36
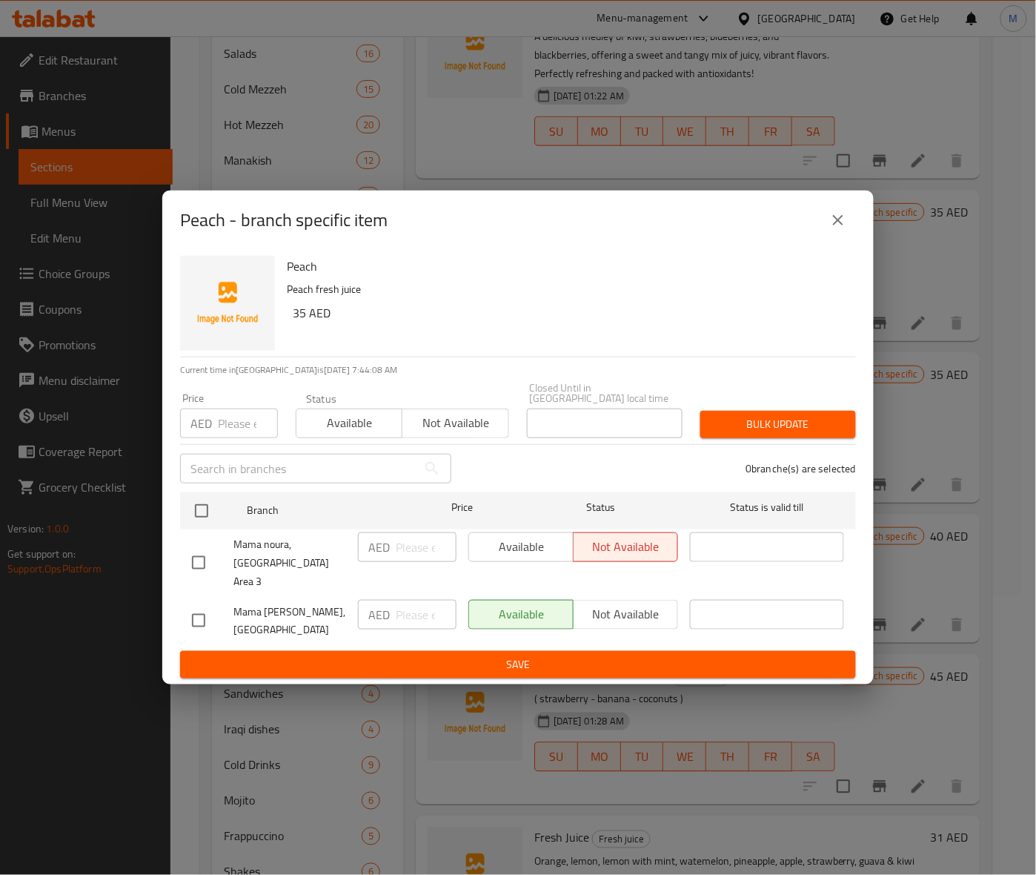
click at [835, 225] on icon "close" at bounding box center [838, 220] width 10 height 10
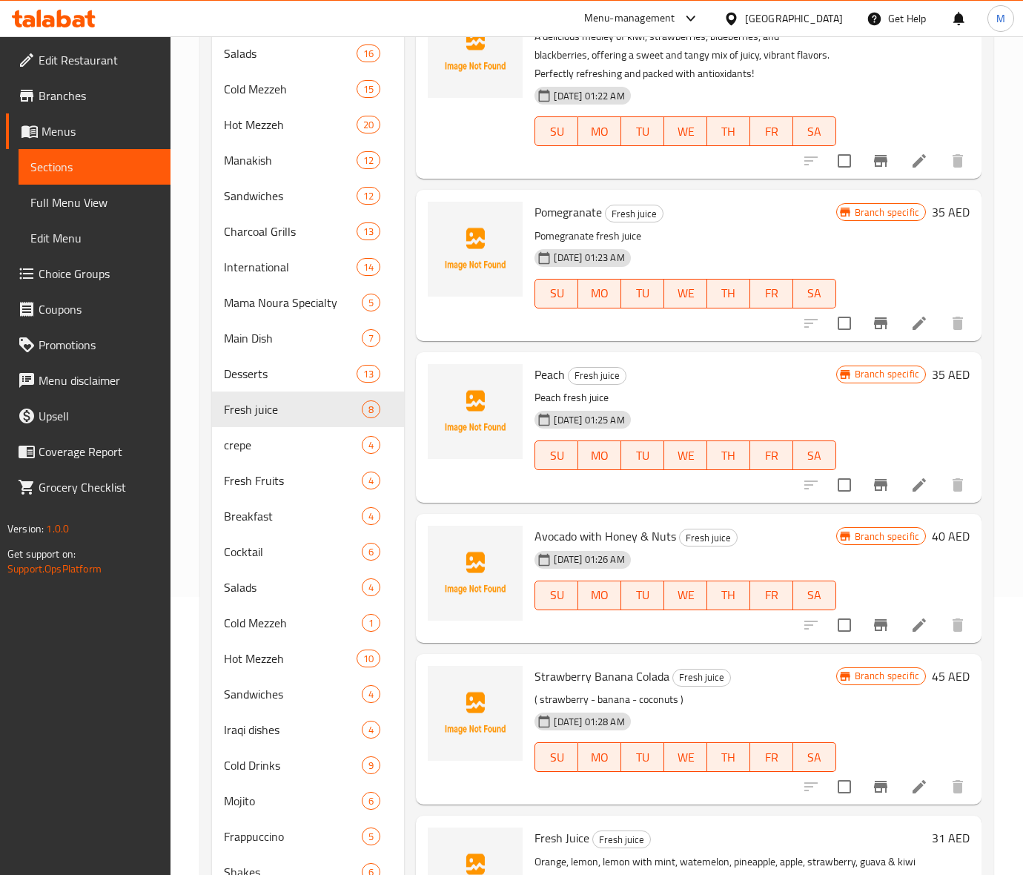
click at [874, 619] on icon "Branch-specific-item" at bounding box center [880, 625] width 13 height 12
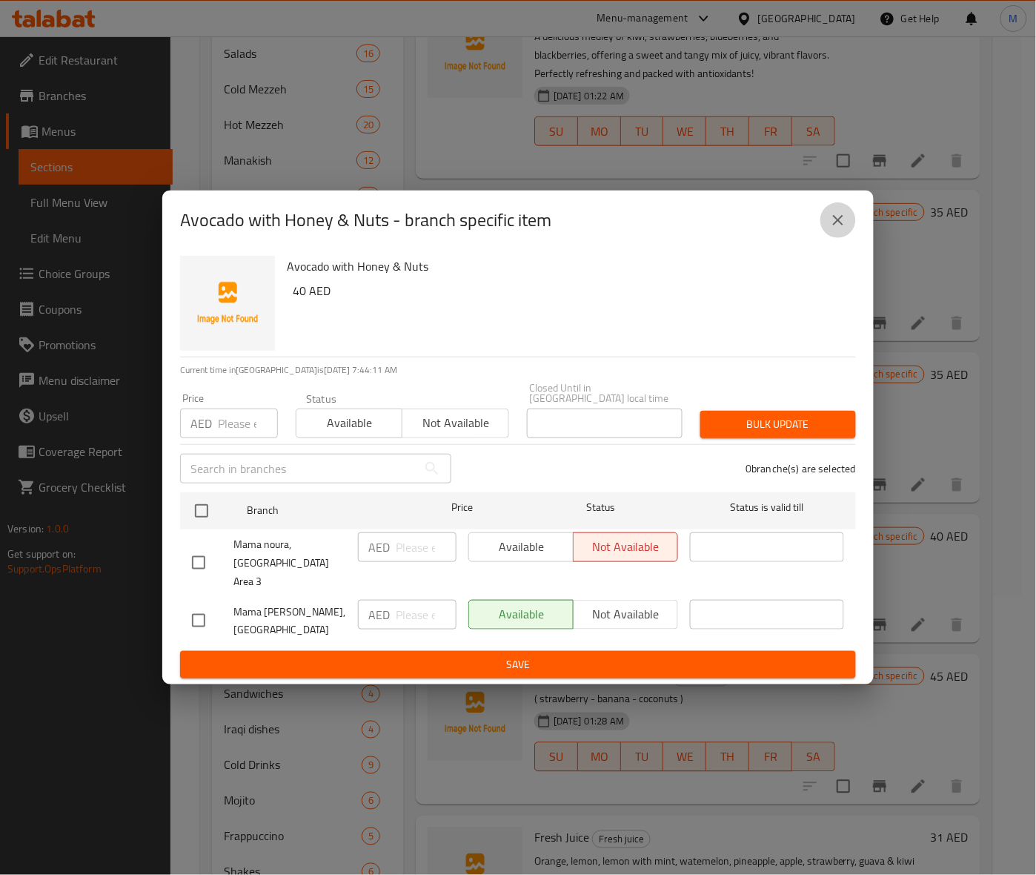
click at [845, 223] on icon "close" at bounding box center [838, 220] width 18 height 18
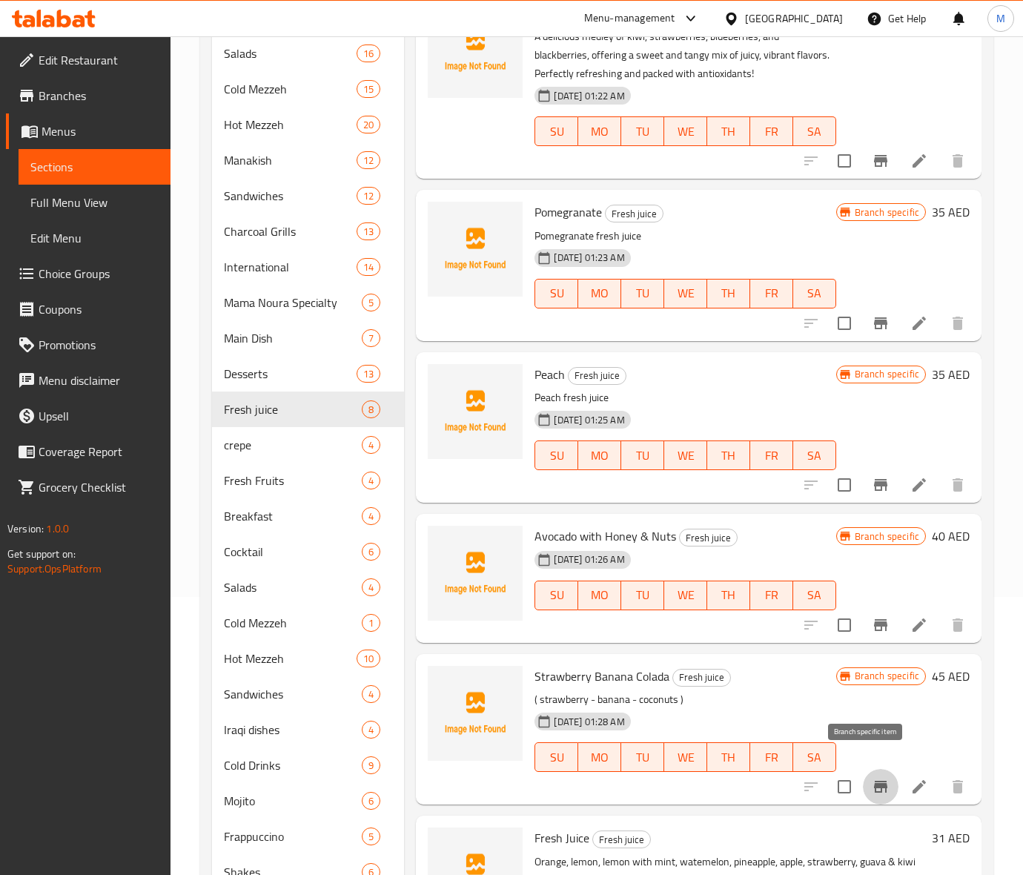
click at [863, 769] on button "Branch-specific-item" at bounding box center [881, 787] width 36 height 36
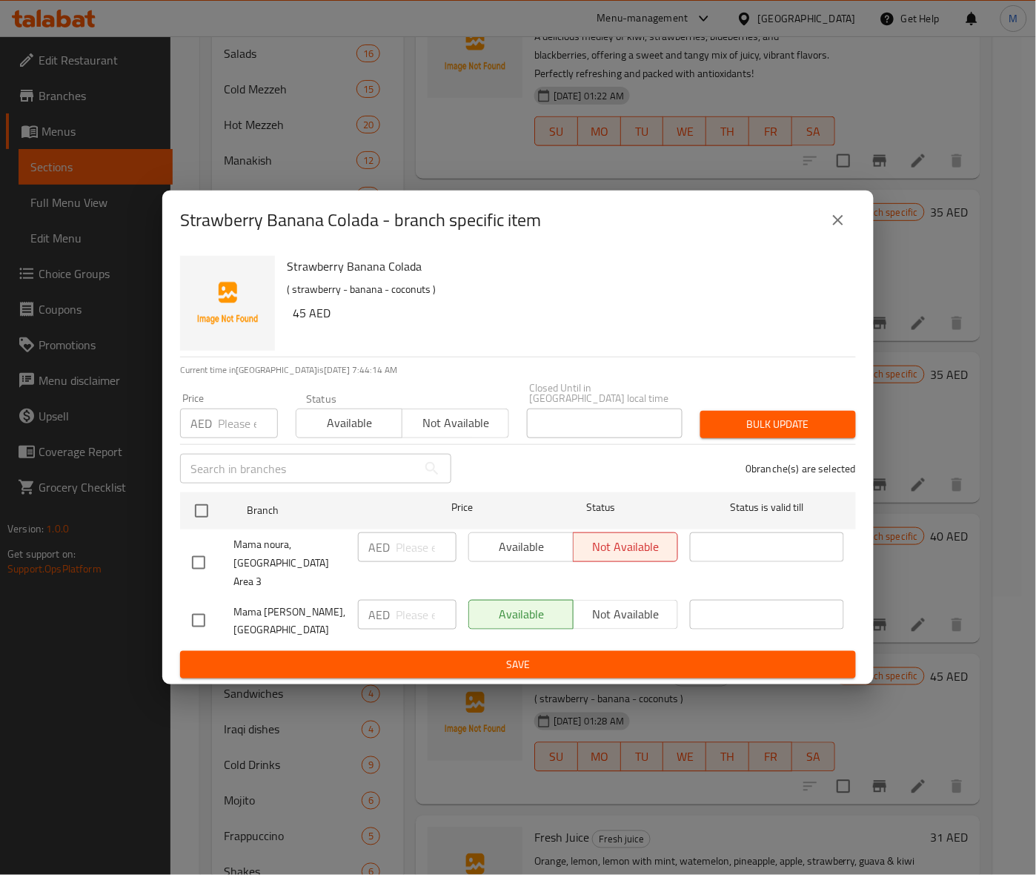
click at [849, 227] on button "close" at bounding box center [838, 220] width 36 height 36
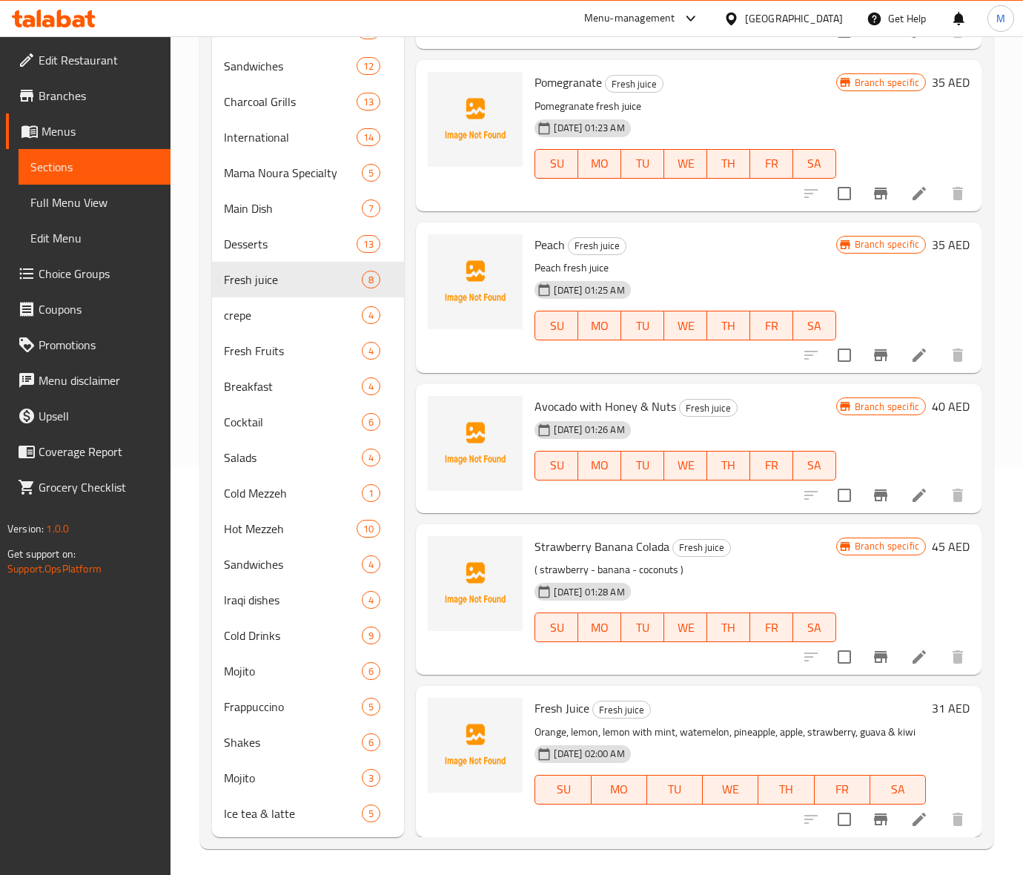
scroll to position [410, 0]
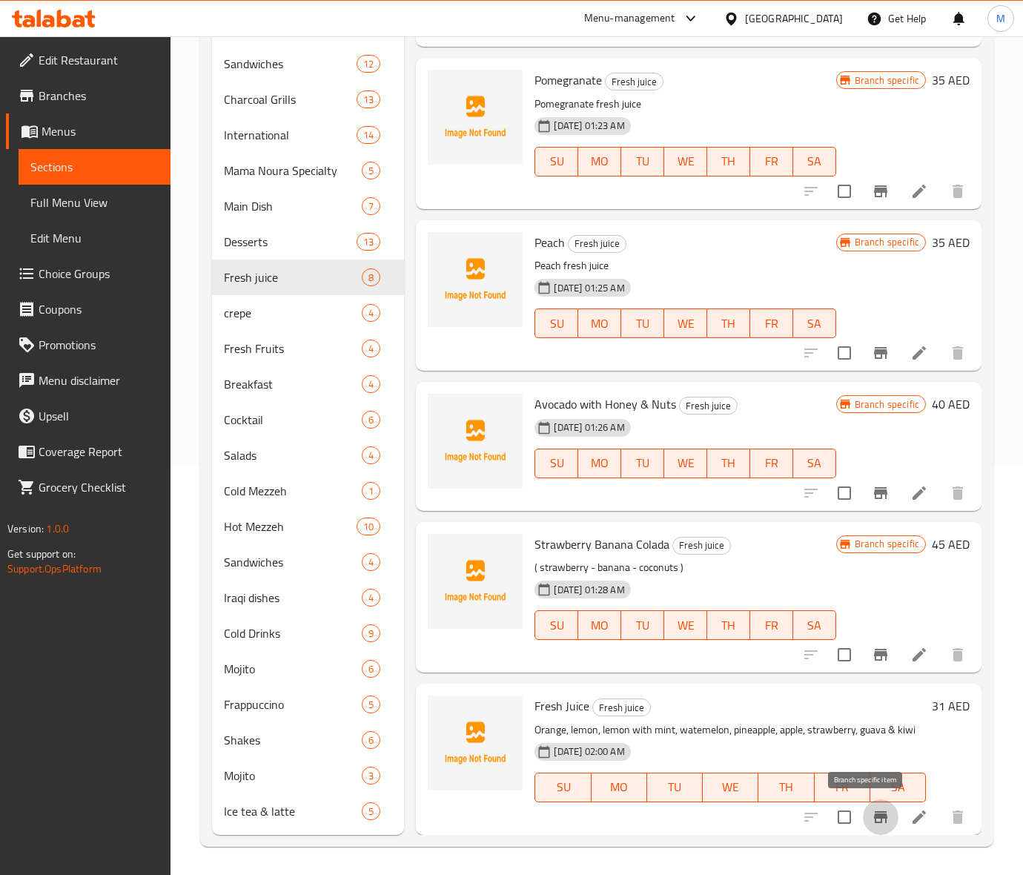
click at [872, 819] on icon "Branch-specific-item" at bounding box center [881, 817] width 18 height 18
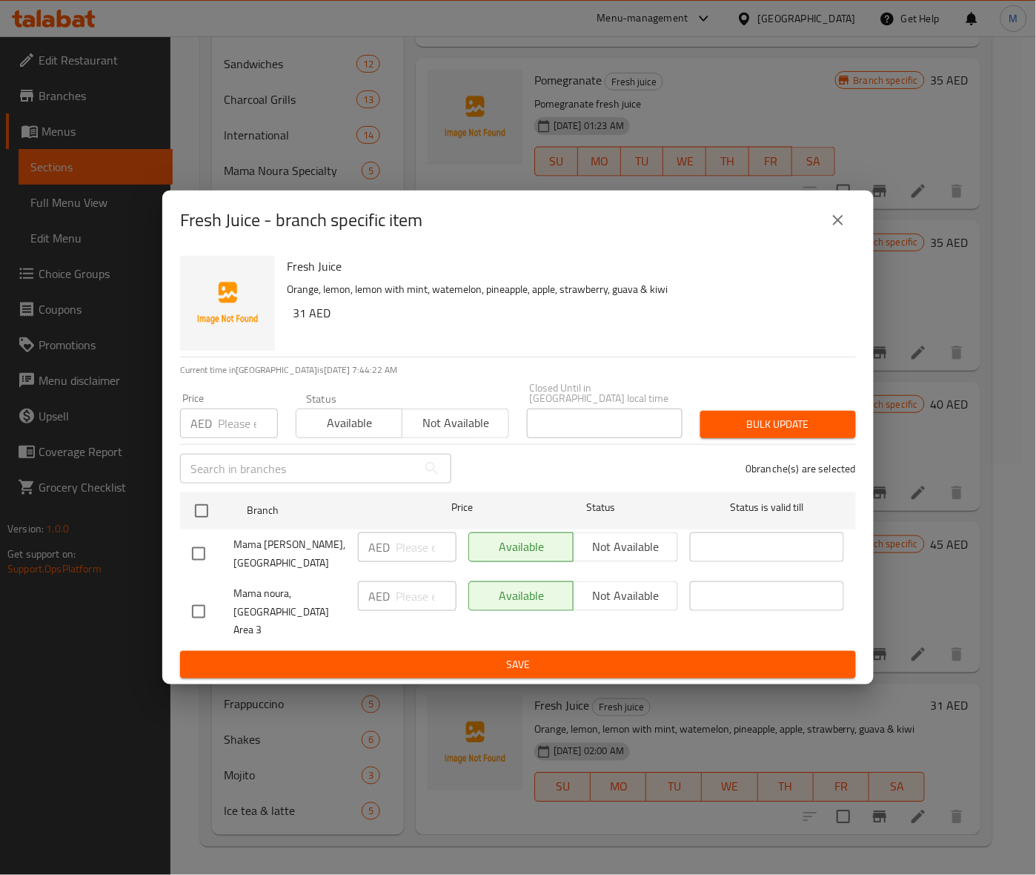
click at [421, 323] on h6 "31 AED" at bounding box center [568, 312] width 551 height 21
click at [202, 605] on input "checkbox" at bounding box center [198, 611] width 31 height 31
click at [432, 428] on span "Not available" at bounding box center [455, 422] width 94 height 21
click at [786, 428] on span "Bulk update" at bounding box center [778, 424] width 132 height 19
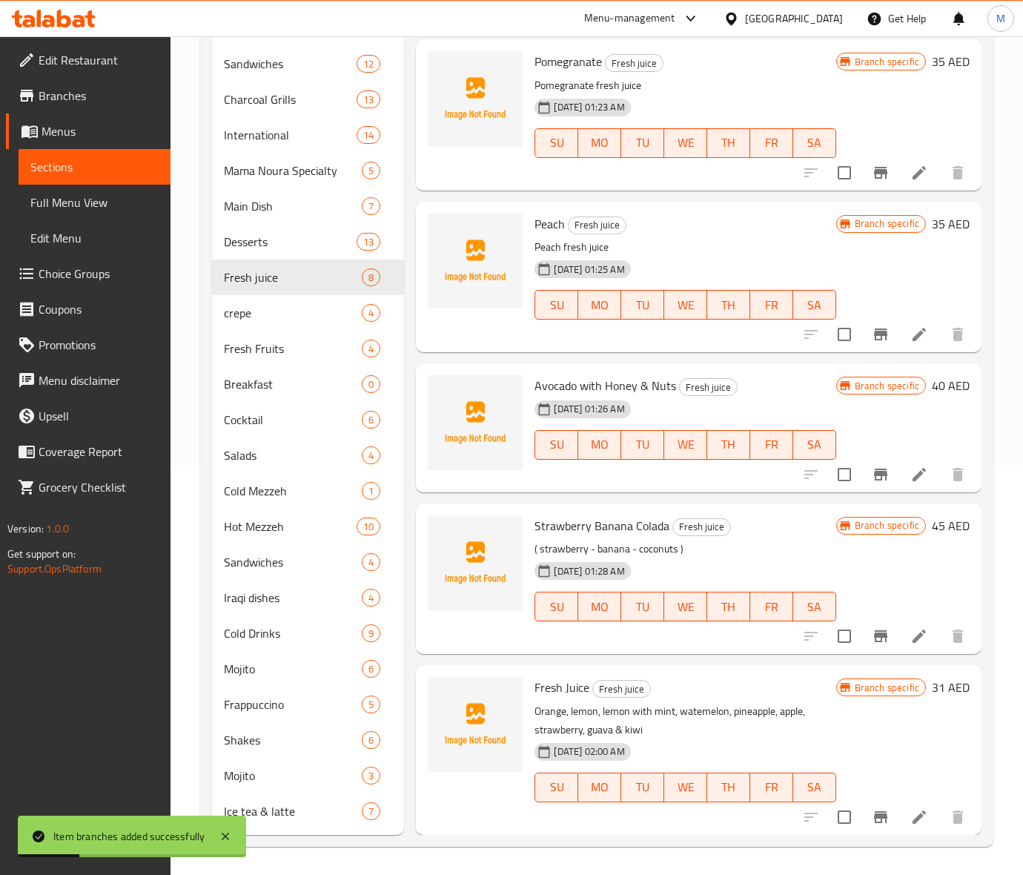
click at [719, 734] on div "Fresh Juice Fresh juice Orange, lemon, lemon with mint, watemelon, pineapple, a…" at bounding box center [684, 749] width 313 height 157
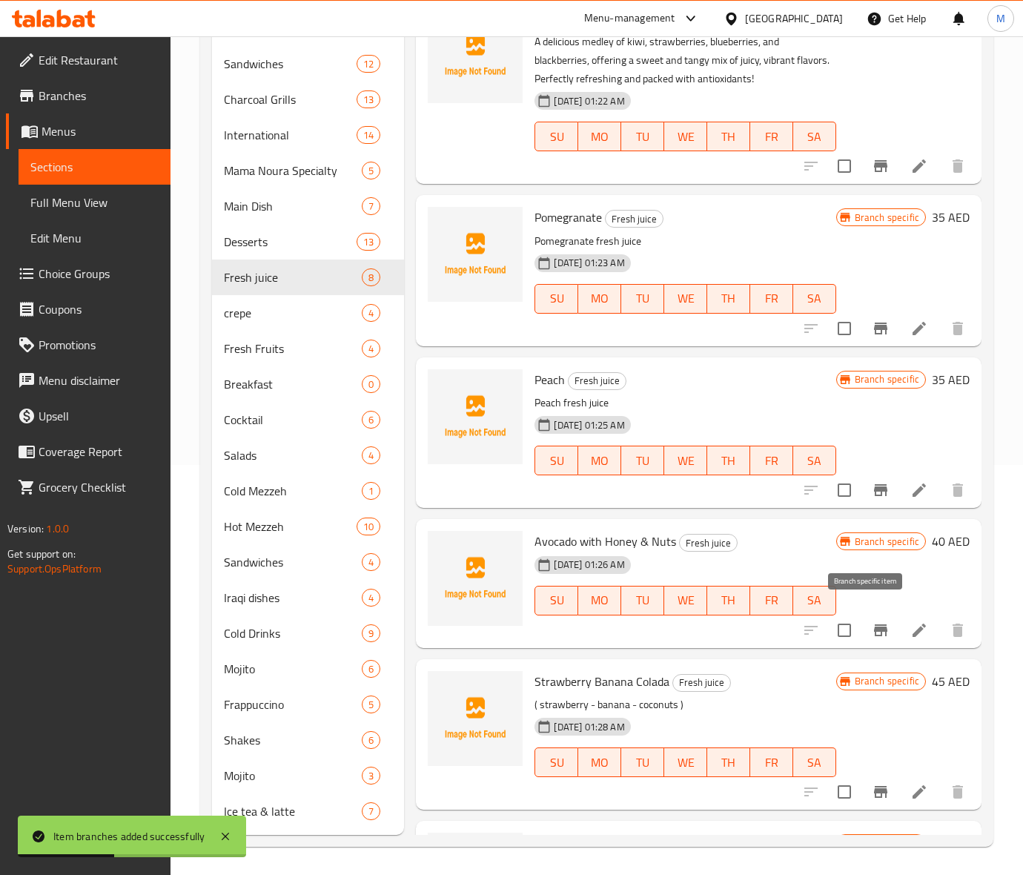
scroll to position [0, 0]
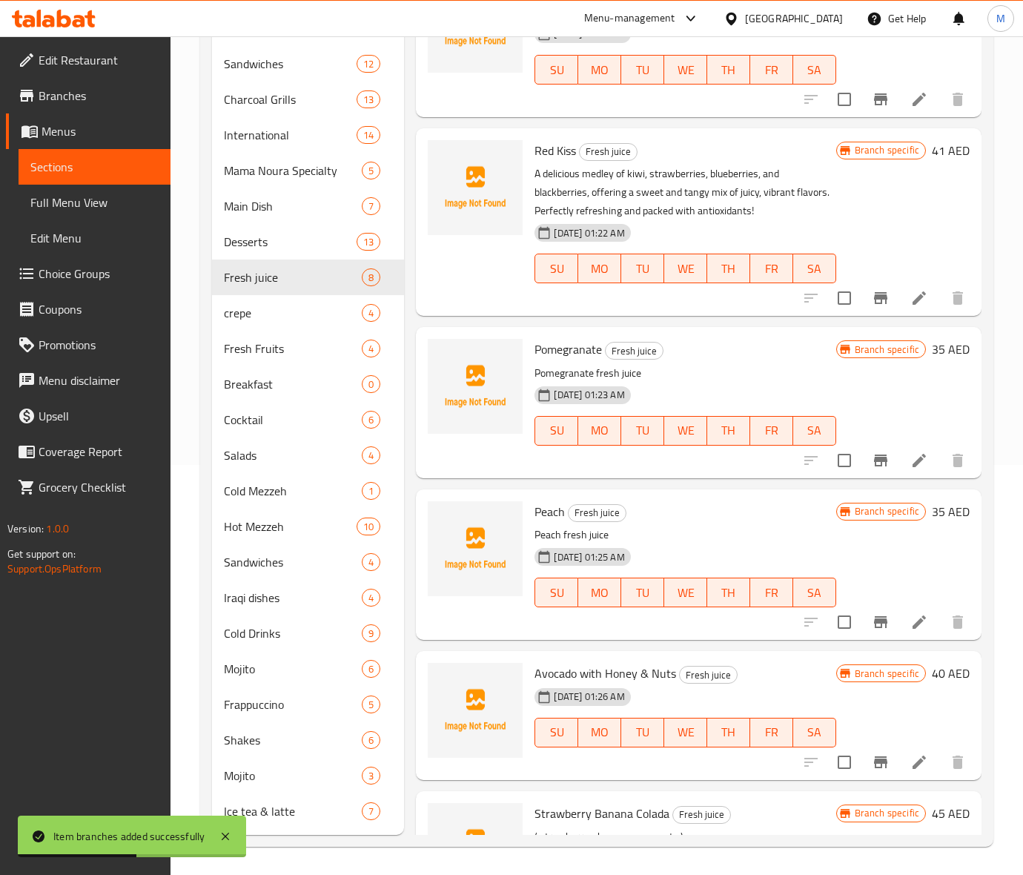
click at [880, 467] on button "Branch-specific-item" at bounding box center [881, 460] width 36 height 36
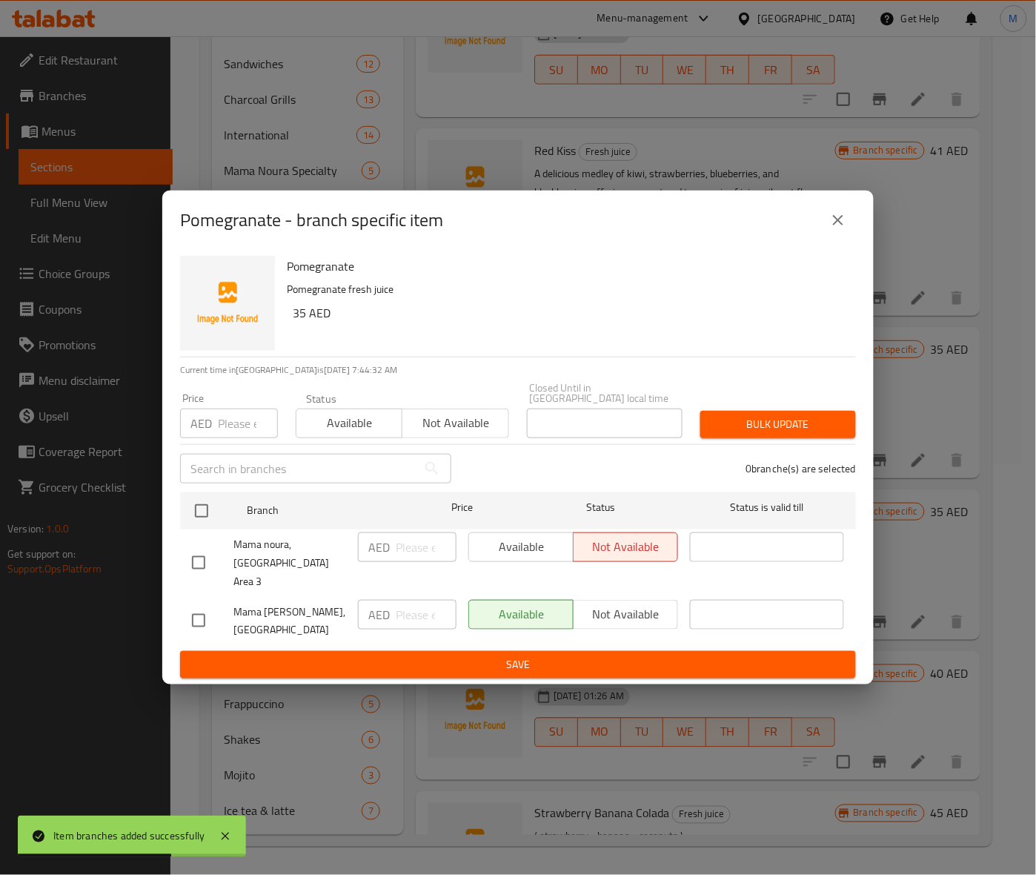
click at [860, 223] on div "Pomegranate - branch specific item" at bounding box center [517, 219] width 711 height 59
click at [849, 228] on button "close" at bounding box center [838, 220] width 36 height 36
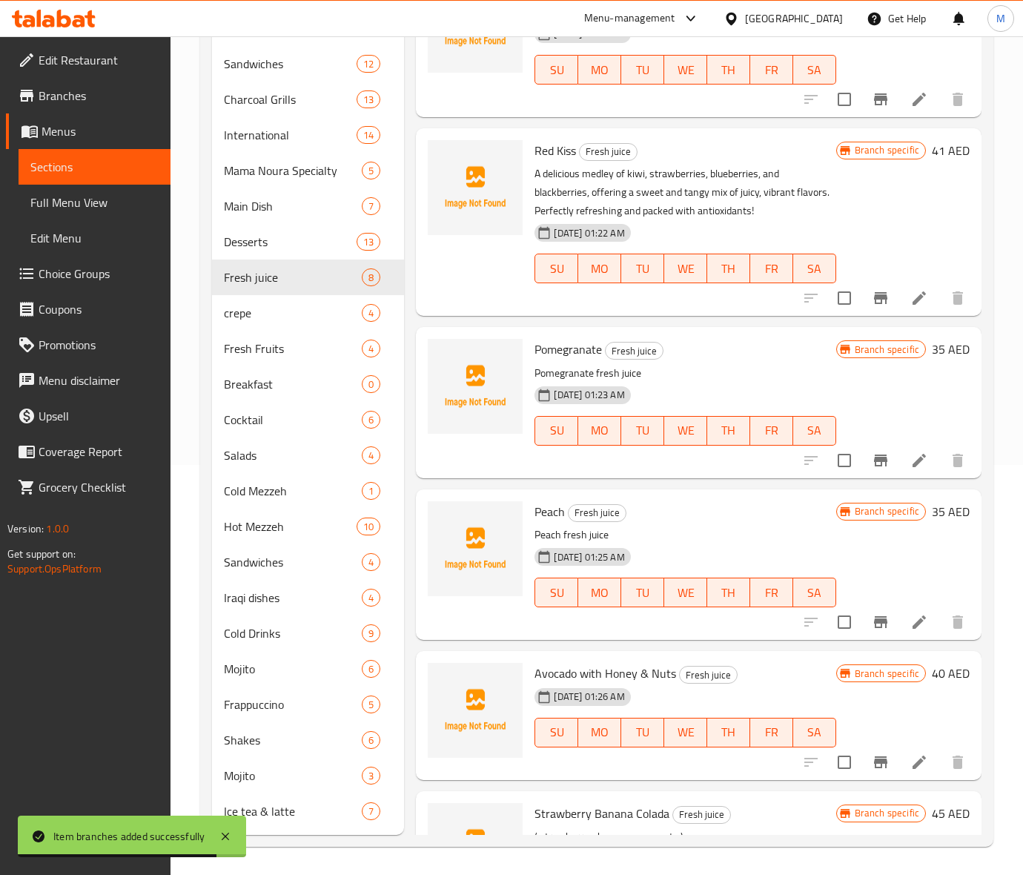
click at [766, 375] on p "Pomegranate fresh juice" at bounding box center [684, 373] width 301 height 19
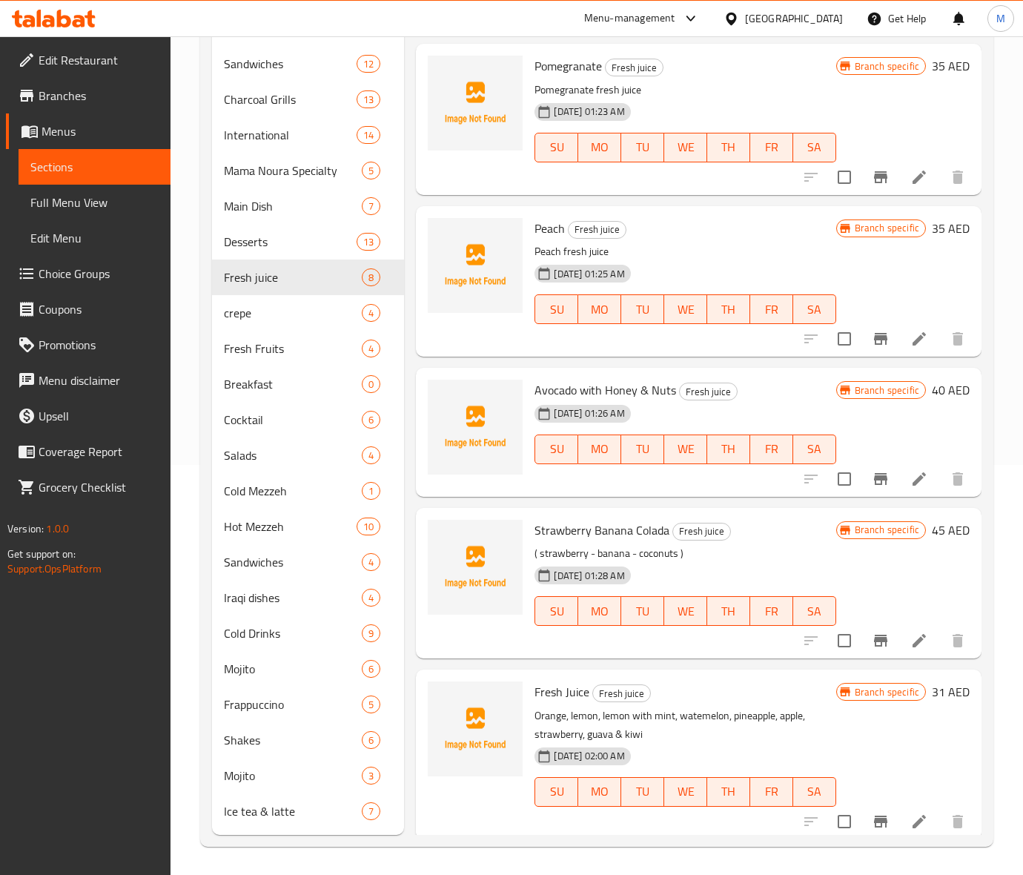
scroll to position [288, 0]
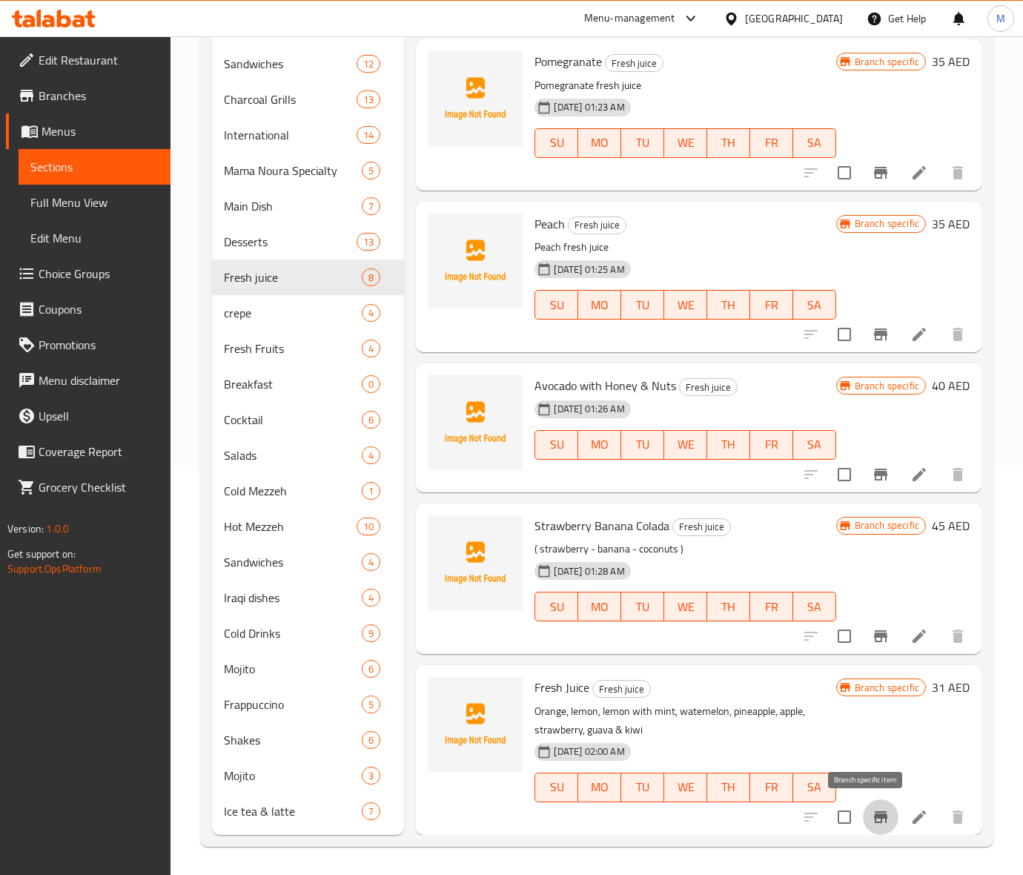
click at [872, 812] on icon "Branch-specific-item" at bounding box center [881, 817] width 18 height 18
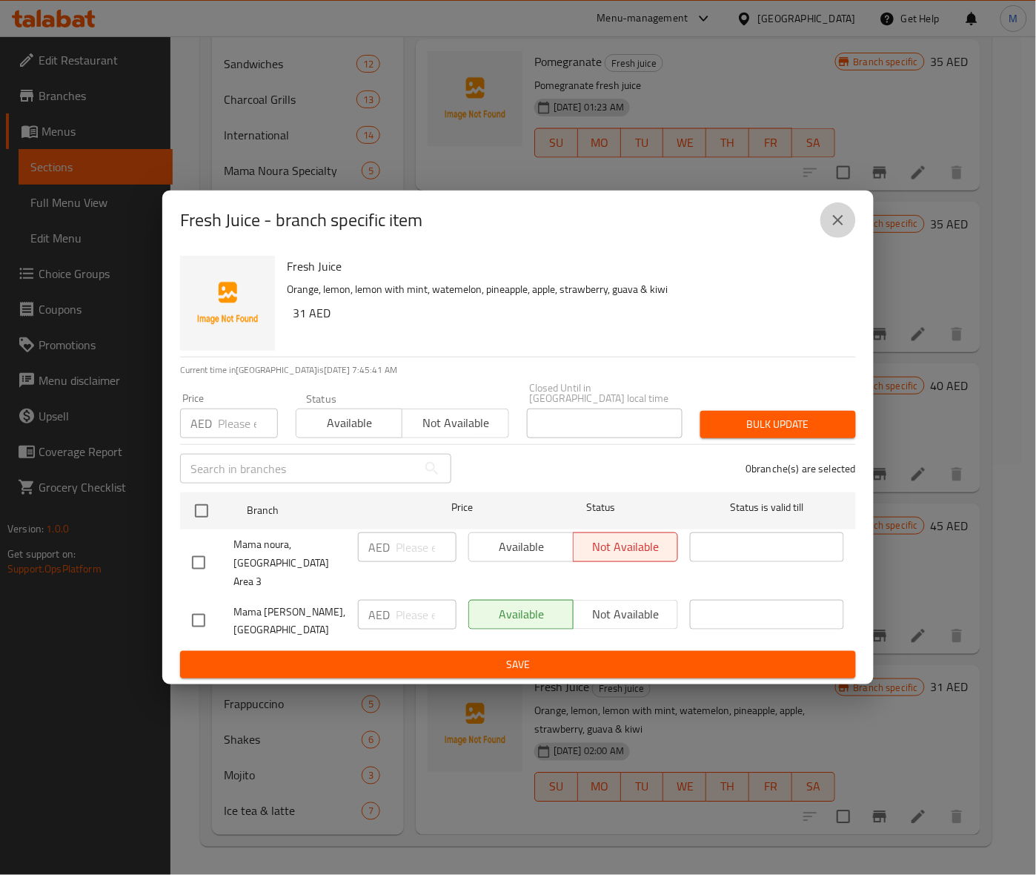
click at [838, 220] on icon "close" at bounding box center [838, 220] width 18 height 18
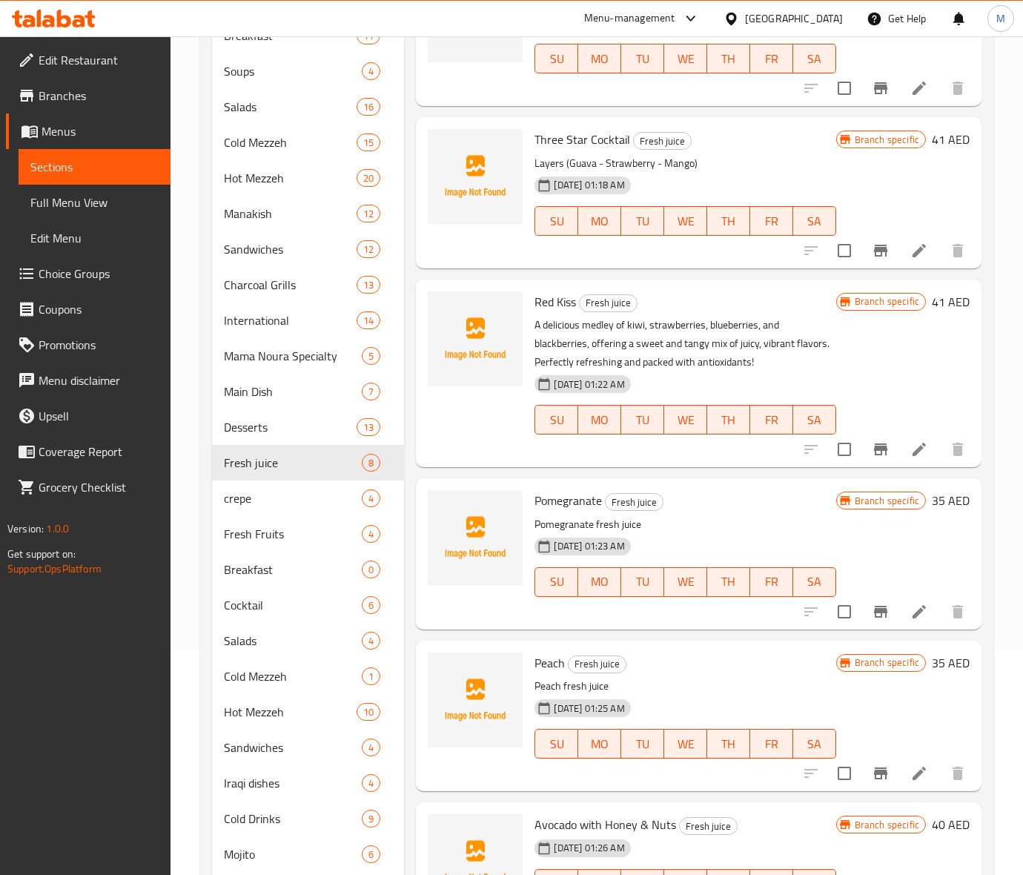
scroll to position [0, 0]
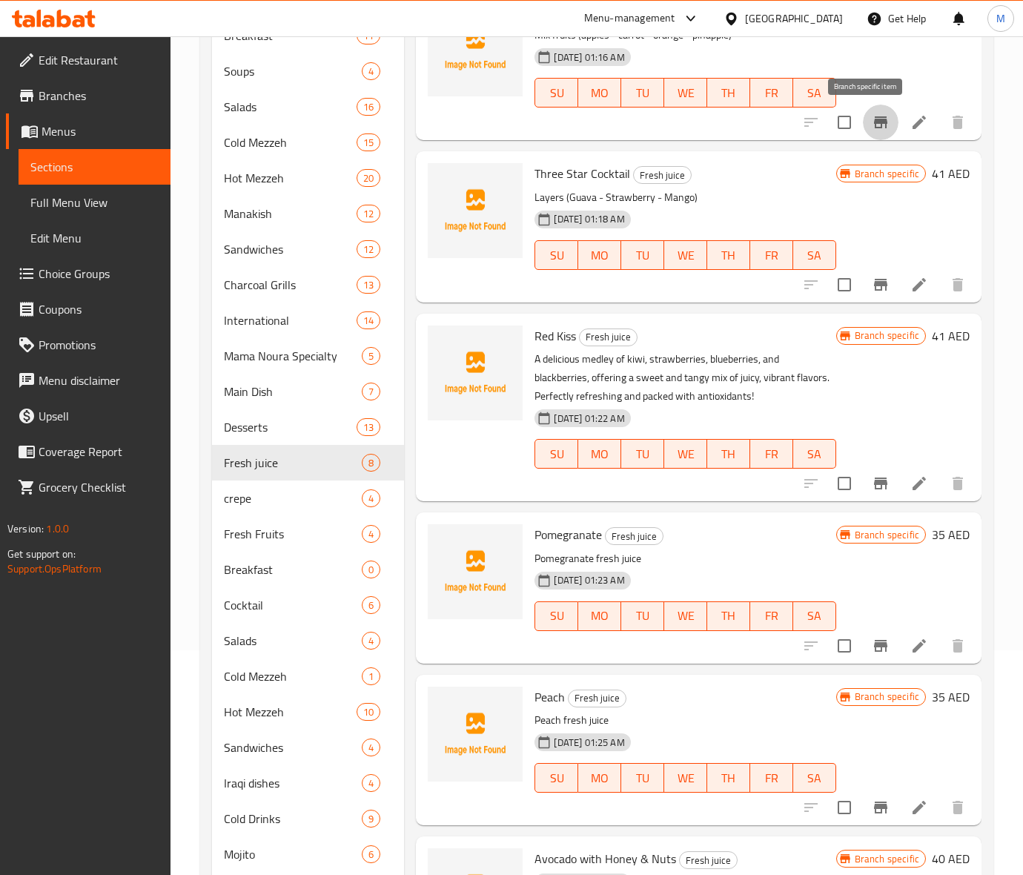
click at [869, 134] on button "Branch-specific-item" at bounding box center [881, 122] width 36 height 36
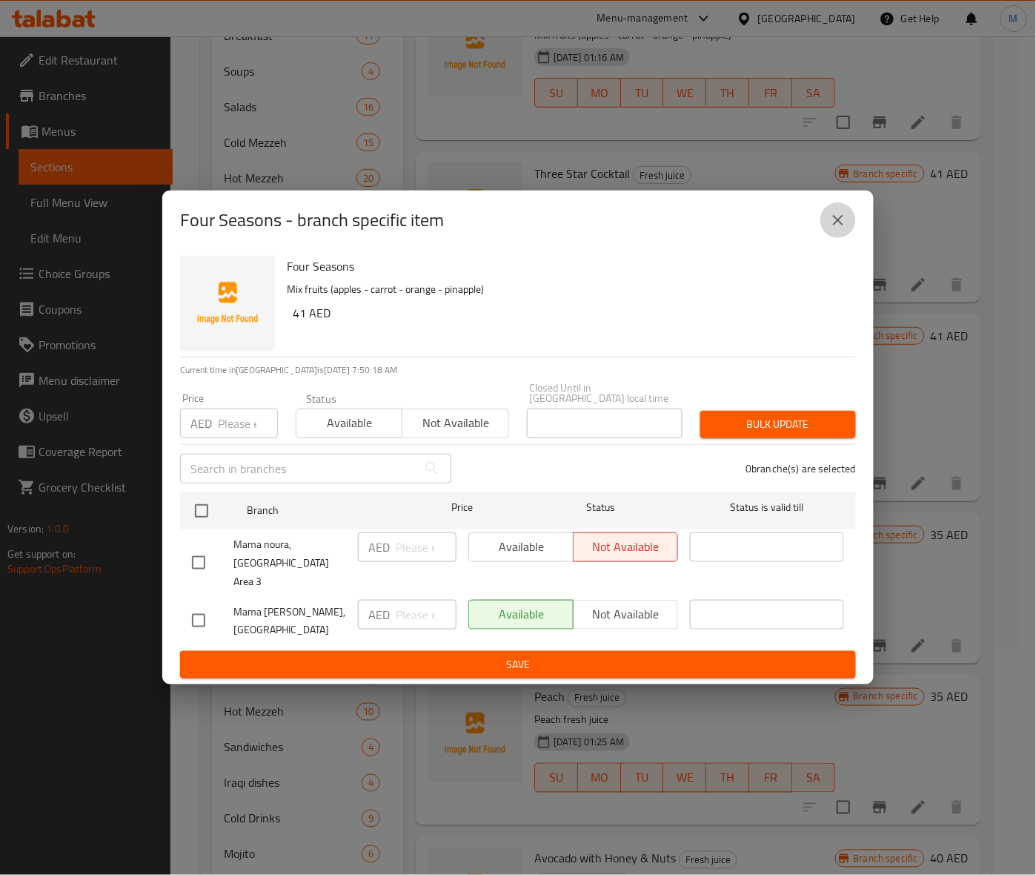
click at [837, 226] on icon "close" at bounding box center [838, 220] width 18 height 18
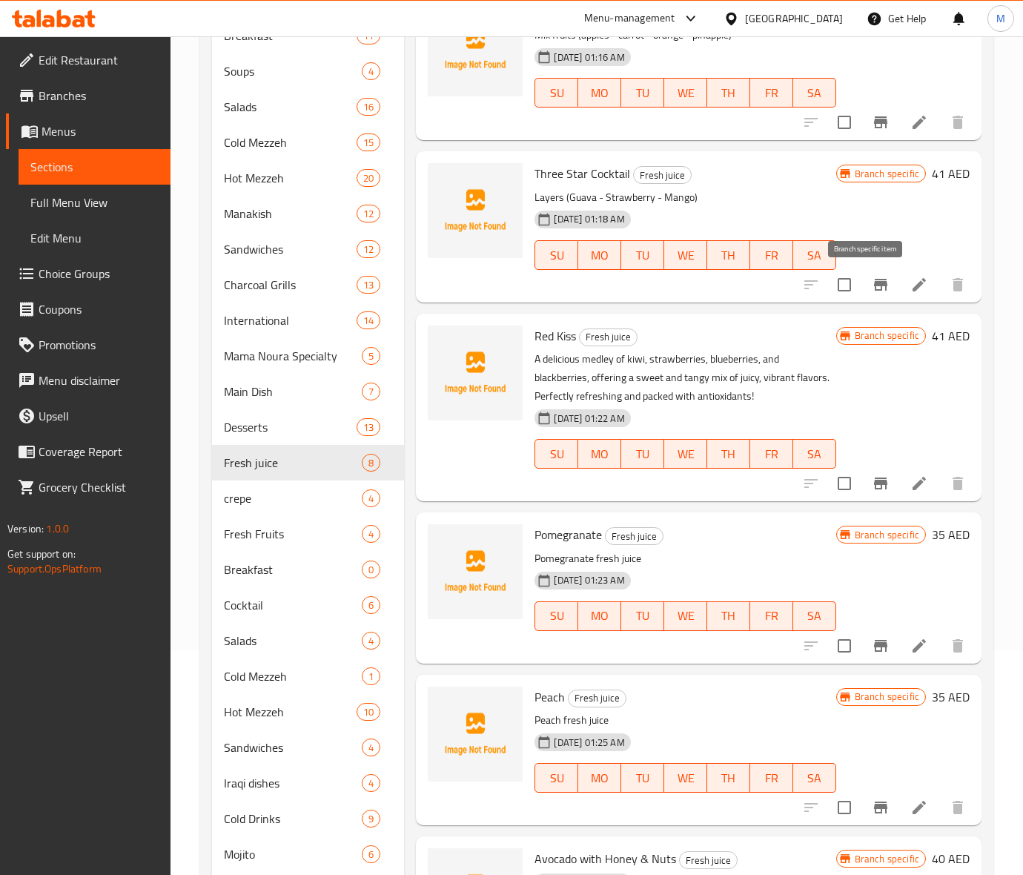
click at [874, 287] on icon "Branch-specific-item" at bounding box center [880, 285] width 13 height 12
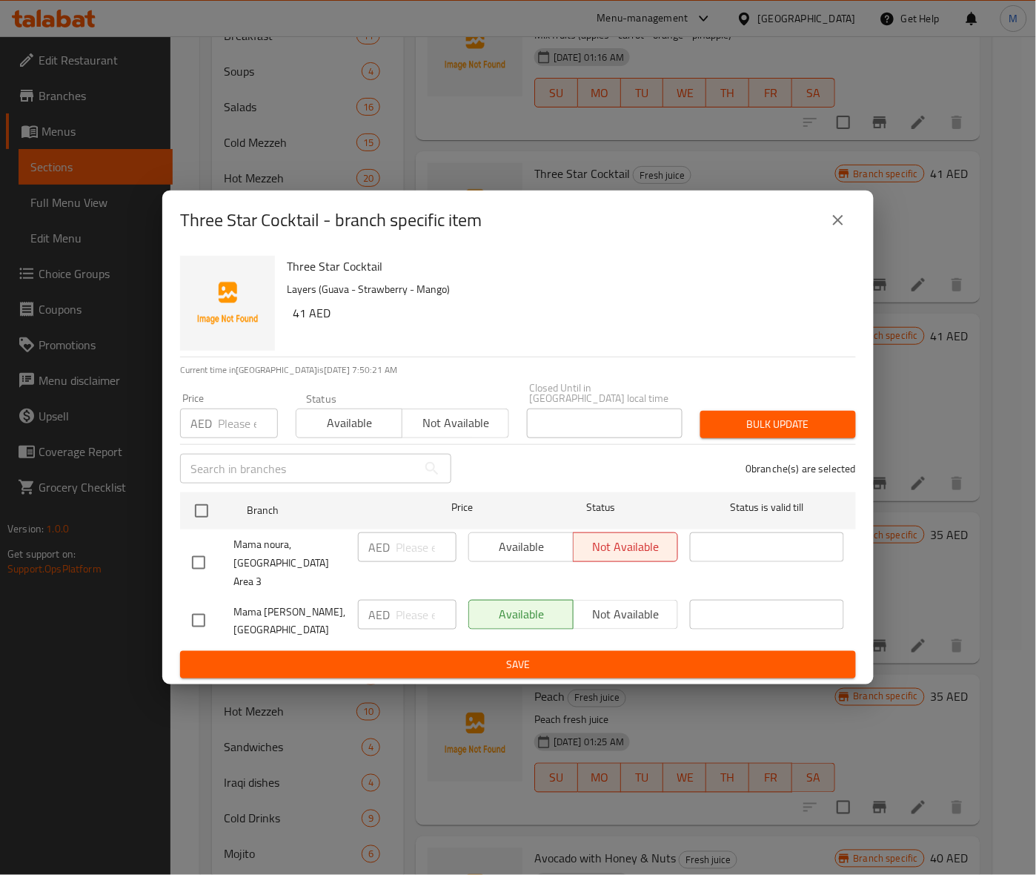
click at [837, 221] on icon "close" at bounding box center [838, 220] width 18 height 18
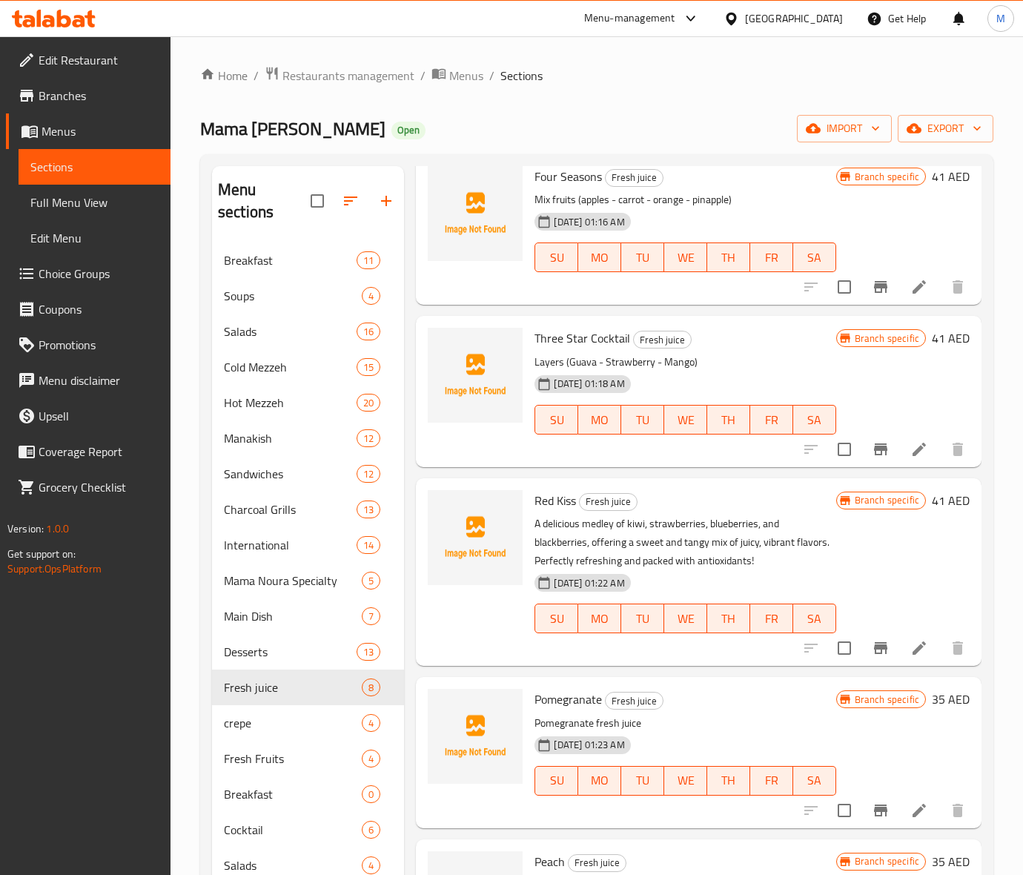
scroll to position [93, 0]
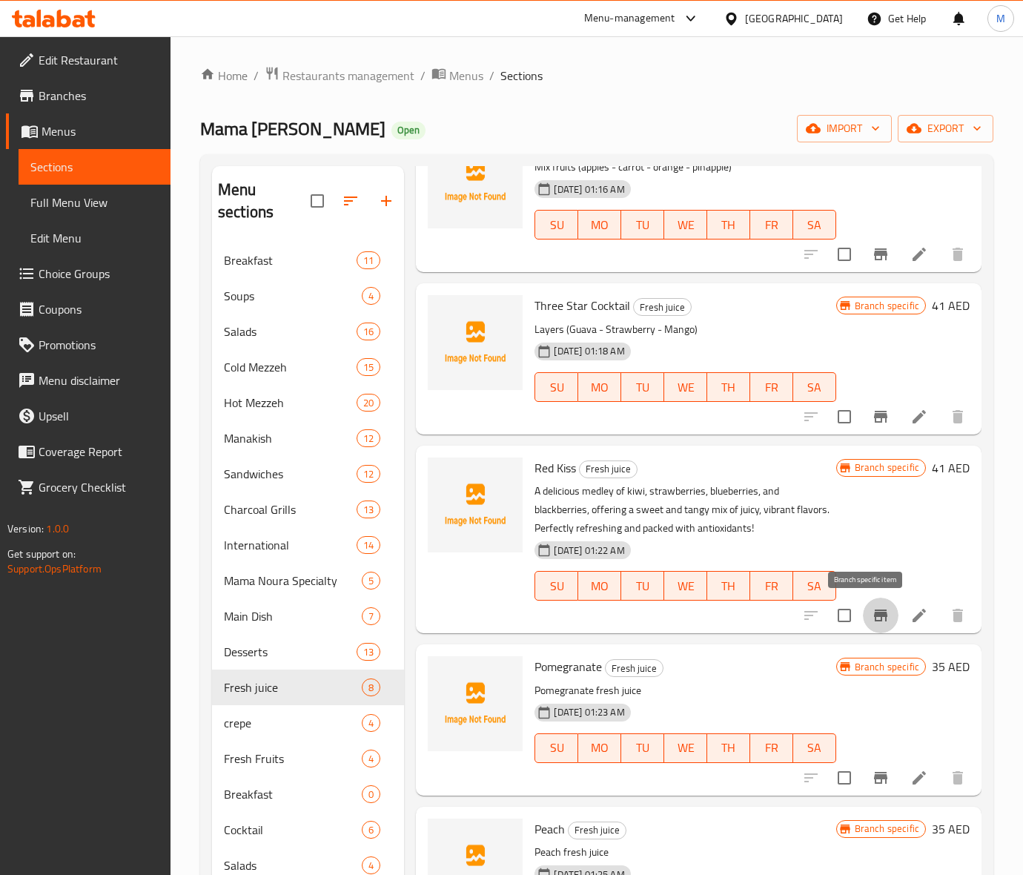
click at [872, 621] on icon "Branch-specific-item" at bounding box center [881, 615] width 18 height 18
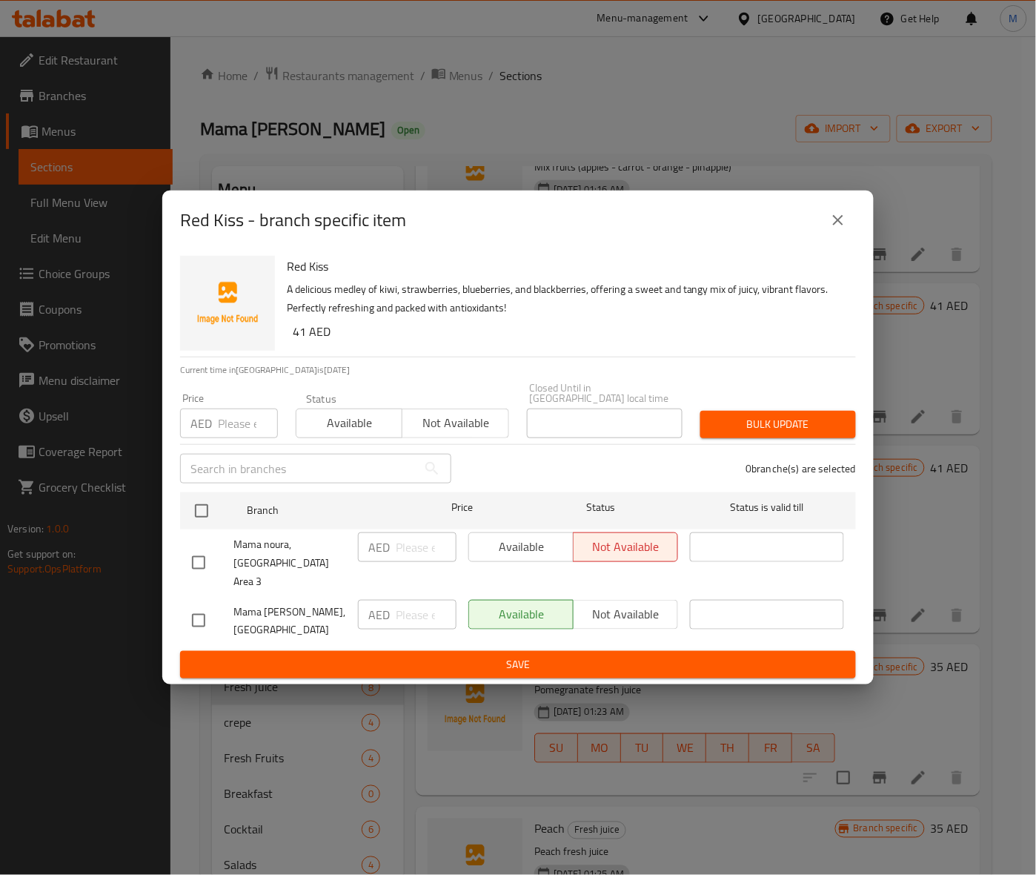
click at [917, 531] on div "Red Kiss - branch specific item Red Kiss A delicious medley of kiwi, strawberri…" at bounding box center [518, 437] width 1036 height 875
click at [828, 238] on button "close" at bounding box center [838, 220] width 36 height 36
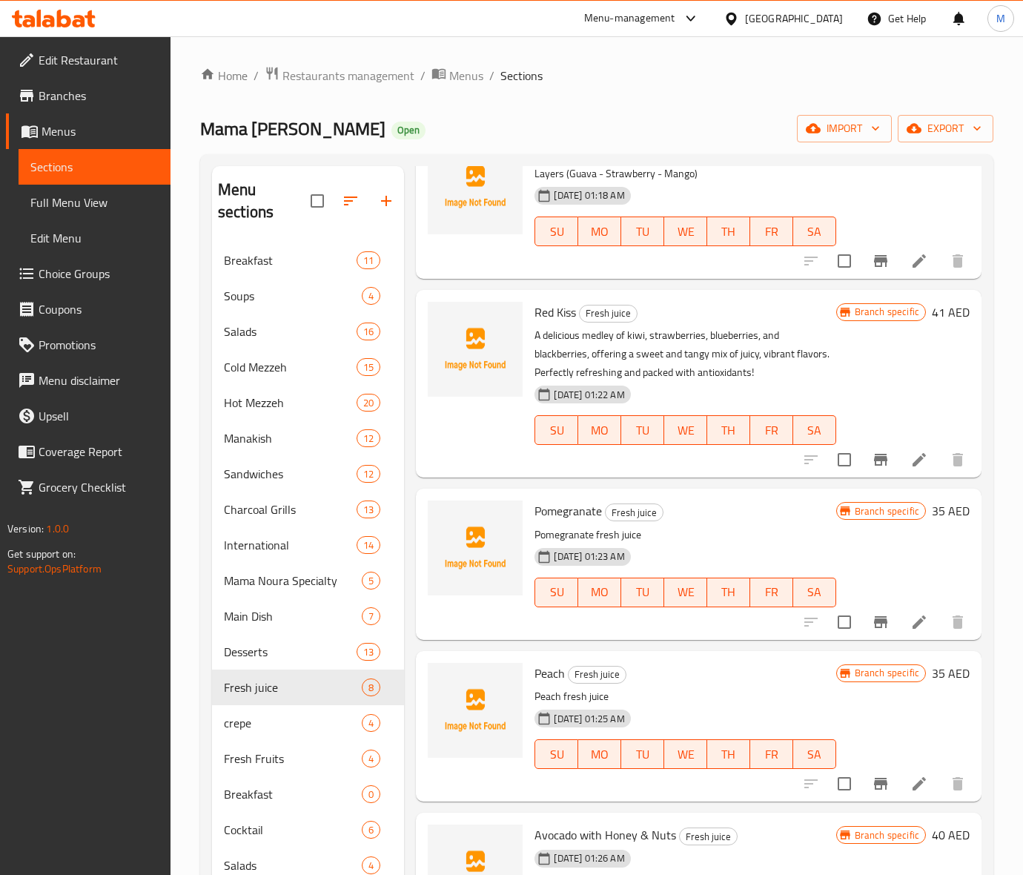
scroll to position [288, 0]
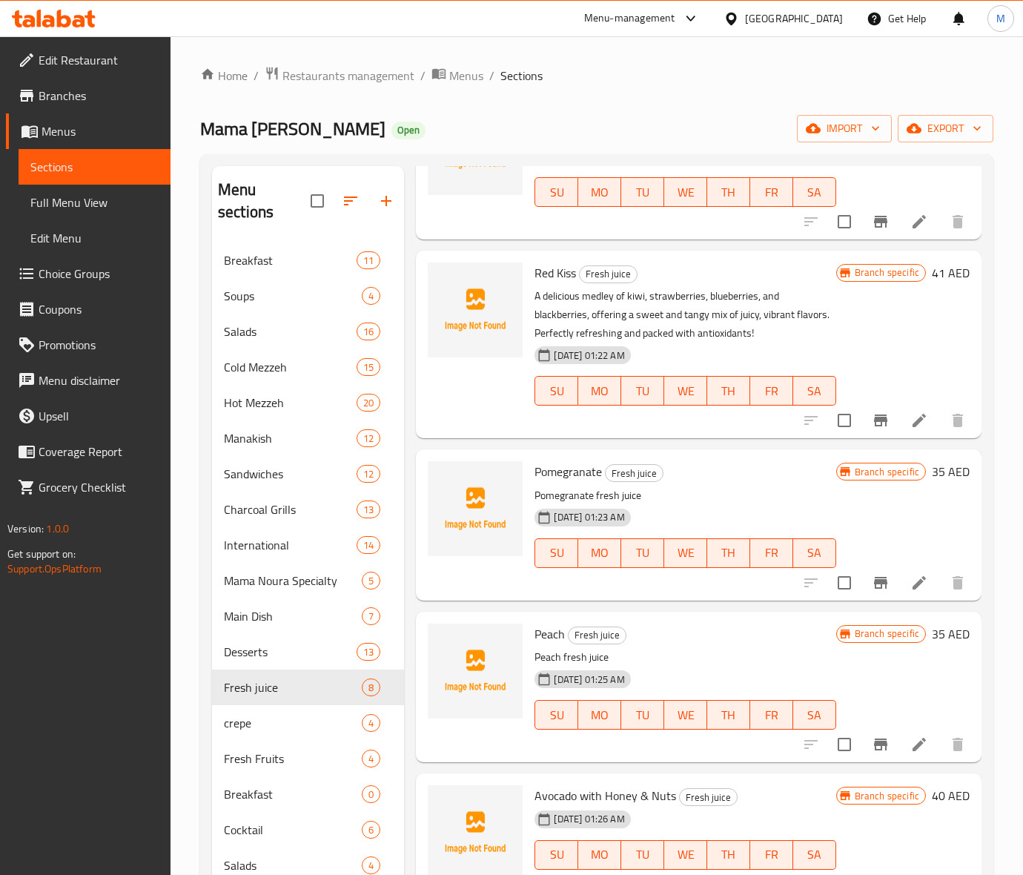
drag, startPoint x: 868, startPoint y: 602, endPoint x: 864, endPoint y: 579, distance: 23.3
click at [866, 586] on div "Menu items Add Sort Manage items Four Seasons Fresh juice Mix fruits (apples - …" at bounding box center [692, 705] width 577 height 1078
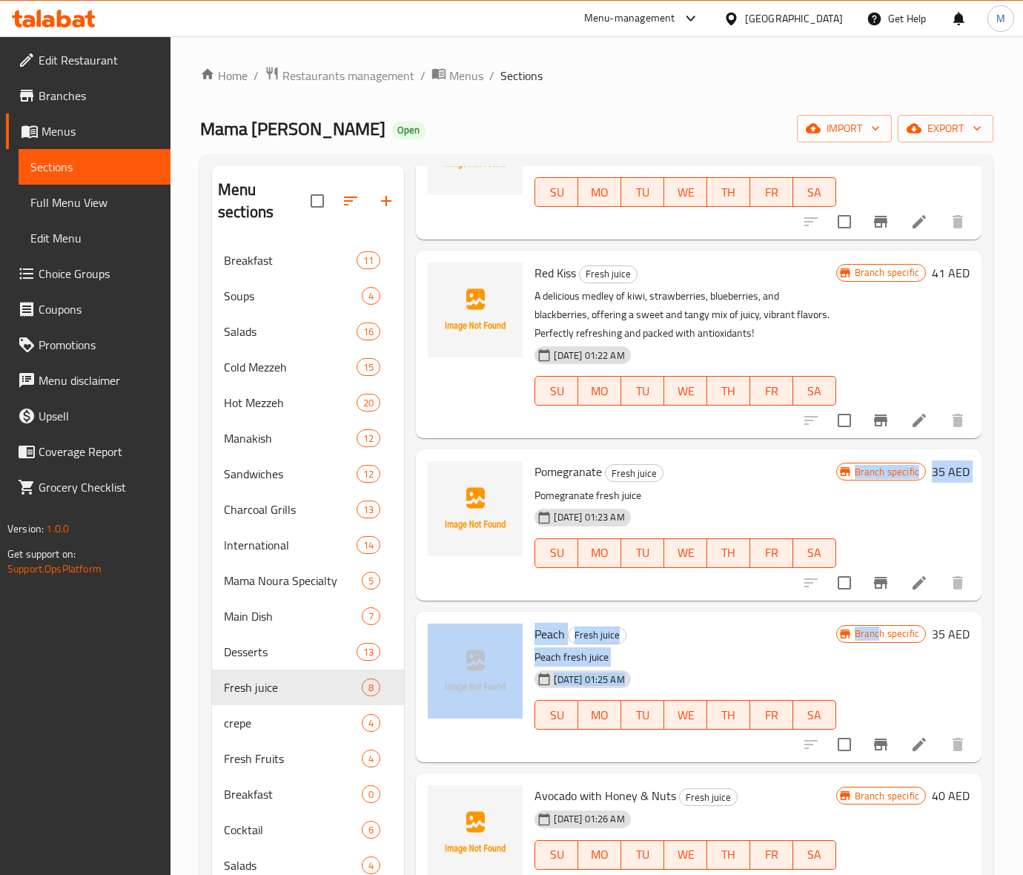
click at [872, 574] on icon "Branch-specific-item" at bounding box center [881, 583] width 18 height 18
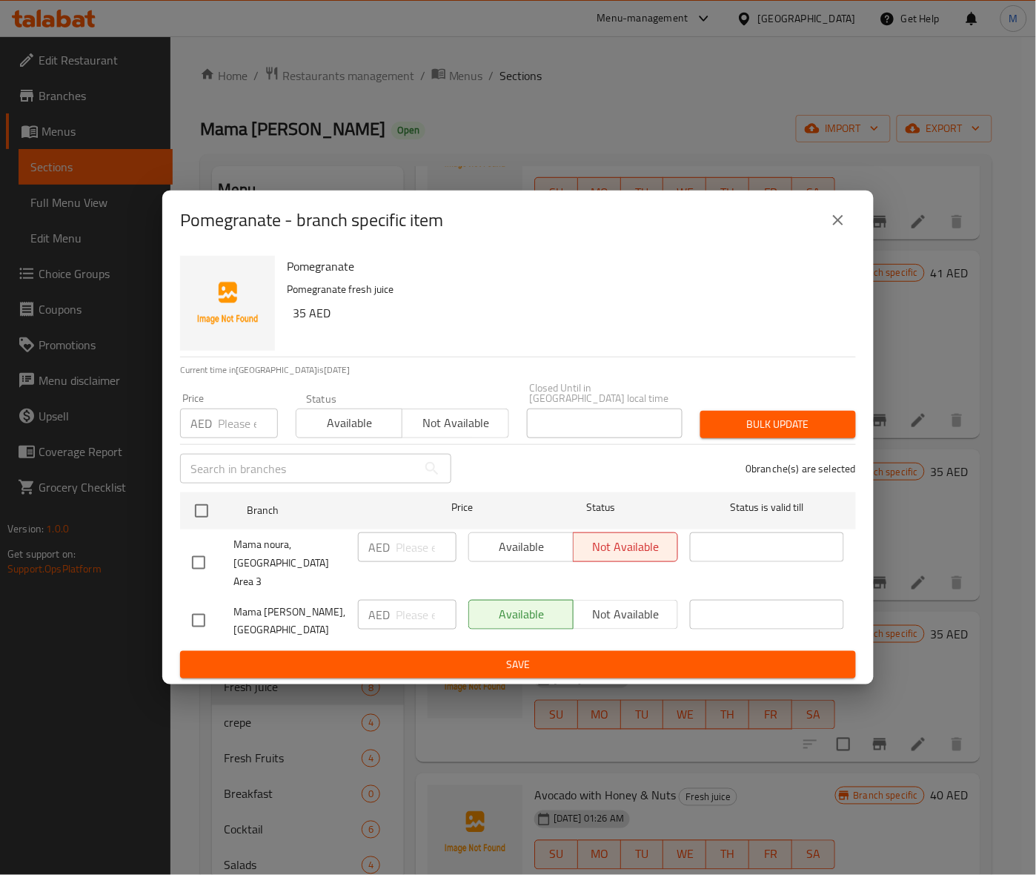
click at [920, 532] on div "Pomegranate - branch specific item Pomegranate Pomegranate fresh juice 35 AED C…" at bounding box center [518, 437] width 1036 height 875
click at [843, 216] on button "close" at bounding box center [838, 220] width 36 height 36
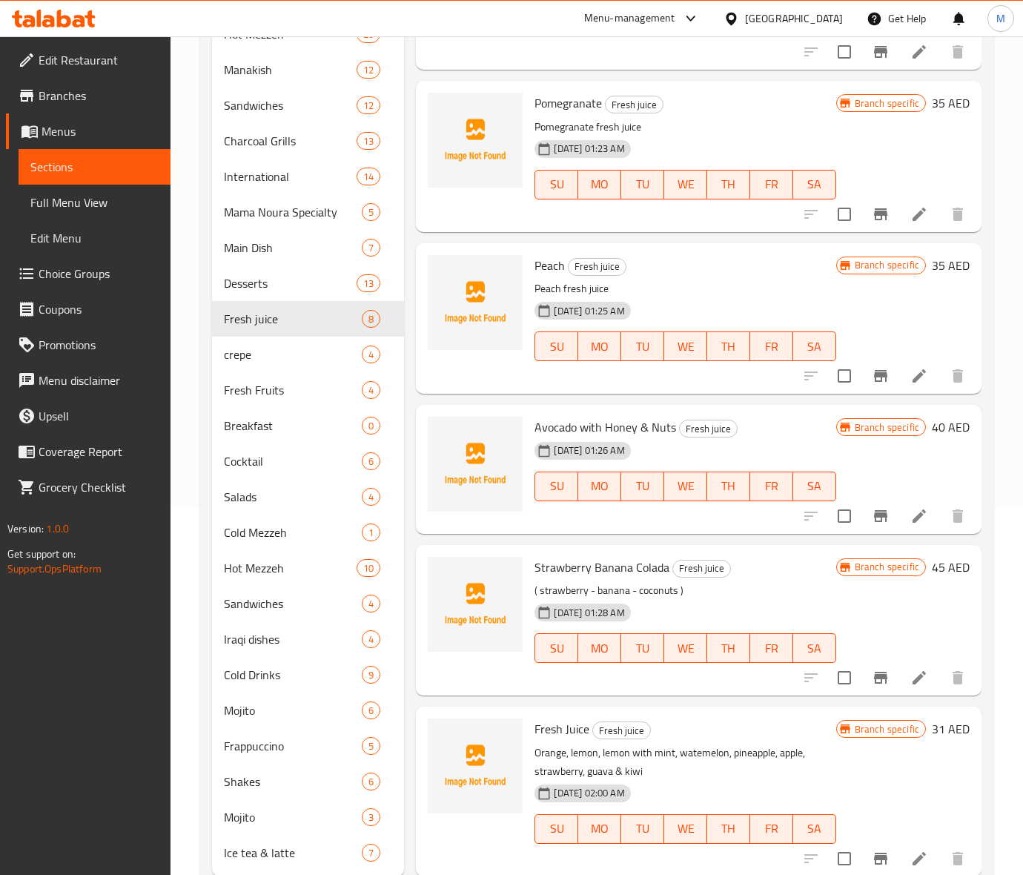
scroll to position [371, 0]
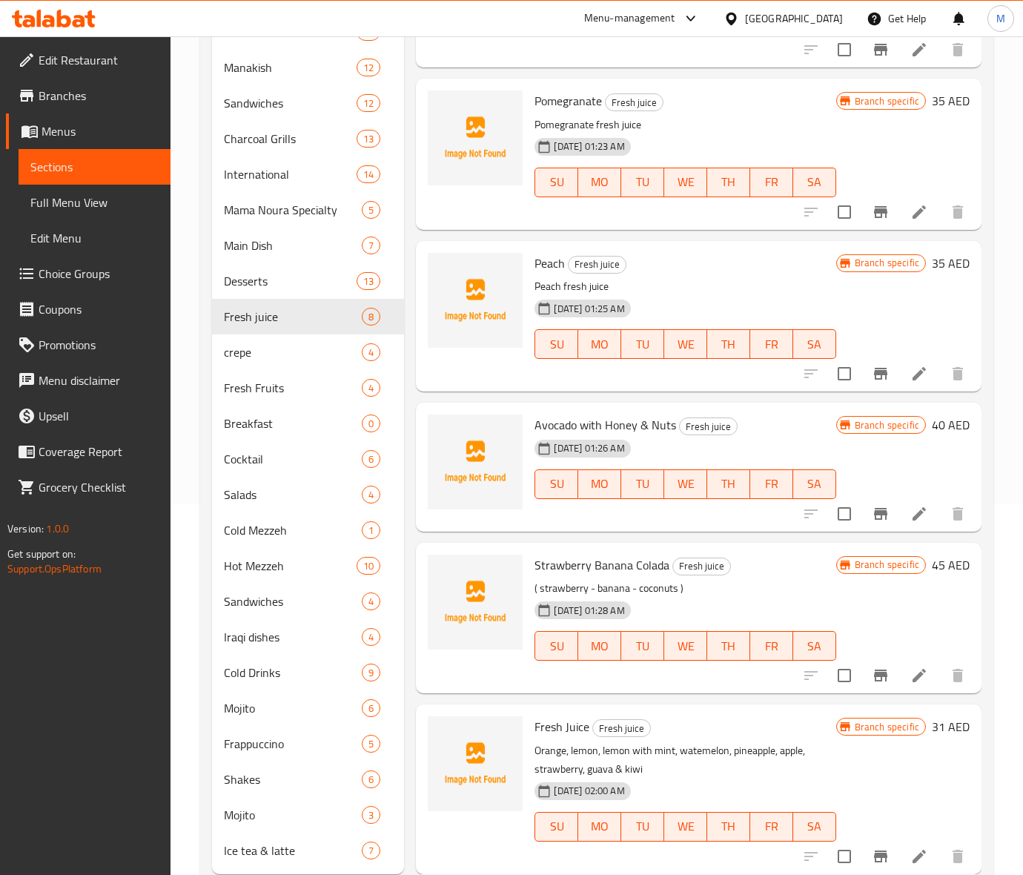
click at [874, 371] on icon "Branch-specific-item" at bounding box center [880, 374] width 13 height 12
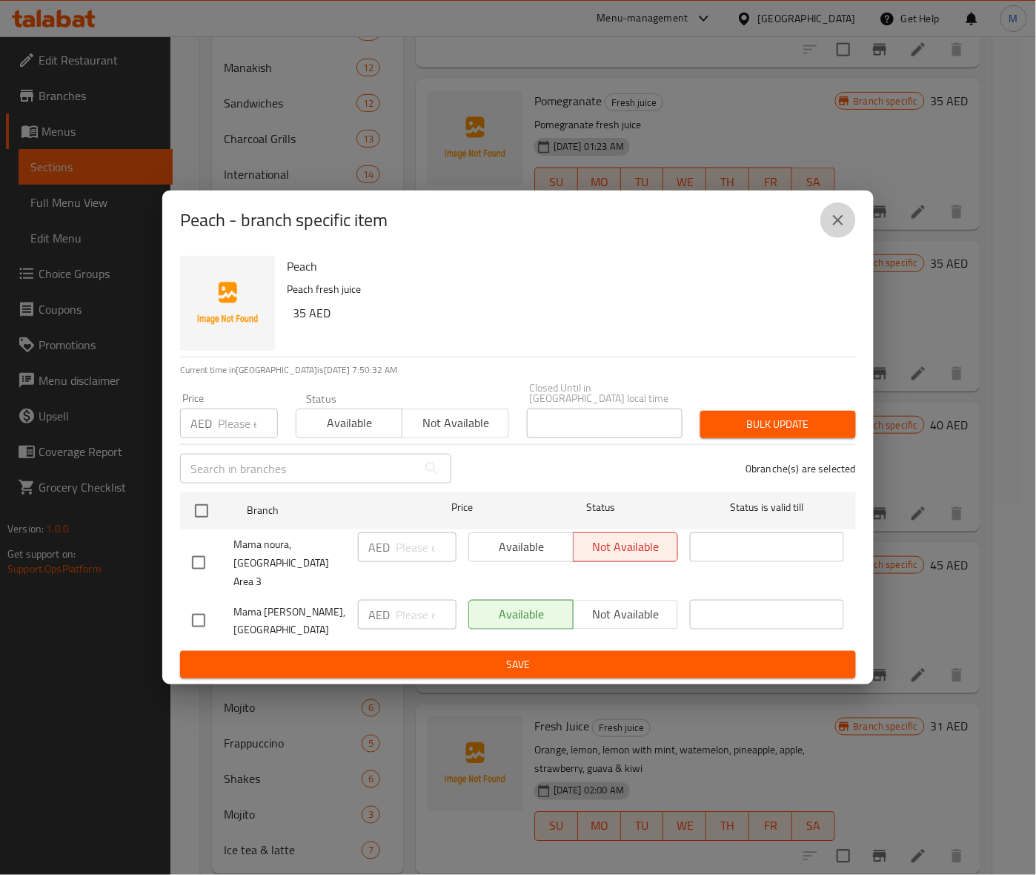
click at [839, 225] on icon "close" at bounding box center [838, 220] width 18 height 18
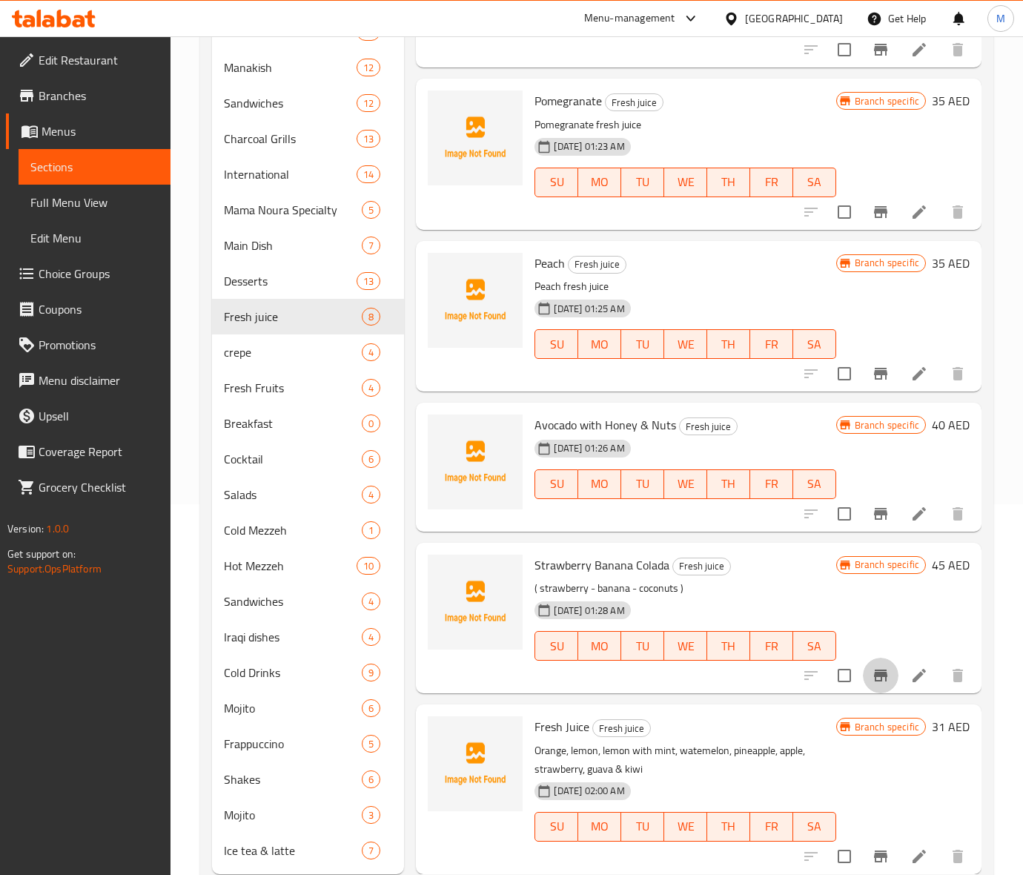
click at [873, 673] on icon "Branch-specific-item" at bounding box center [881, 675] width 18 height 18
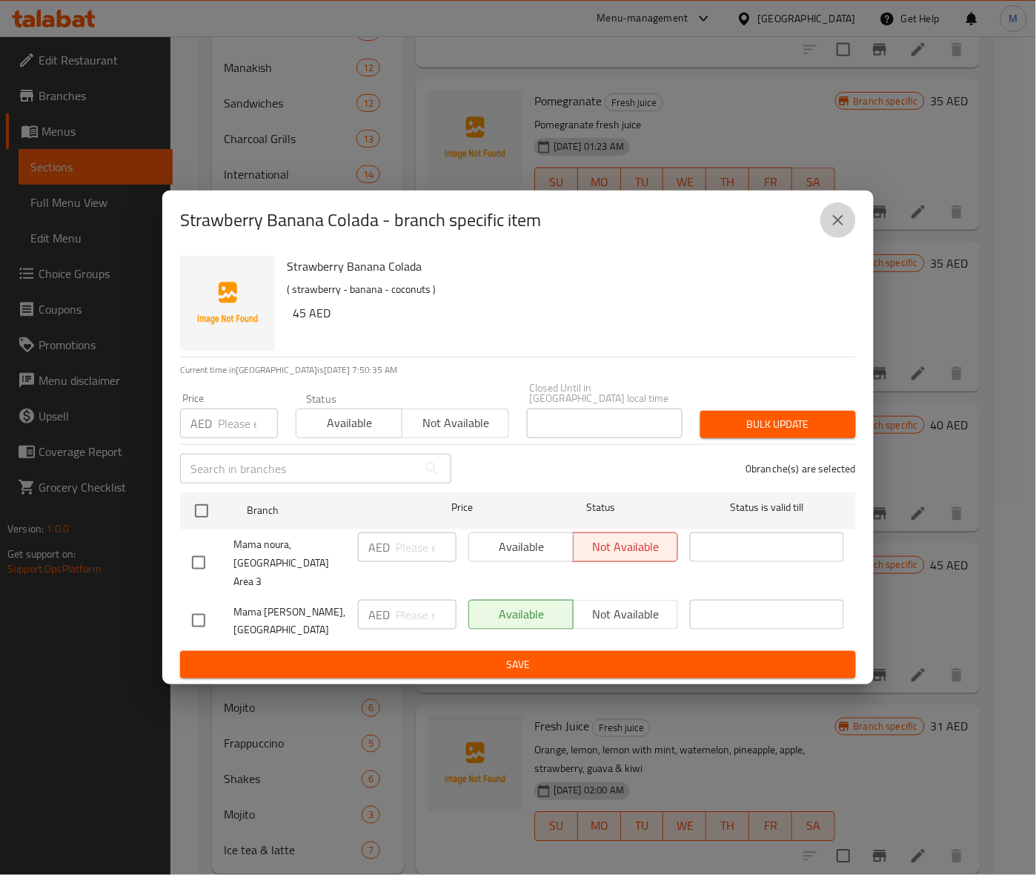
click at [839, 221] on icon "close" at bounding box center [838, 220] width 18 height 18
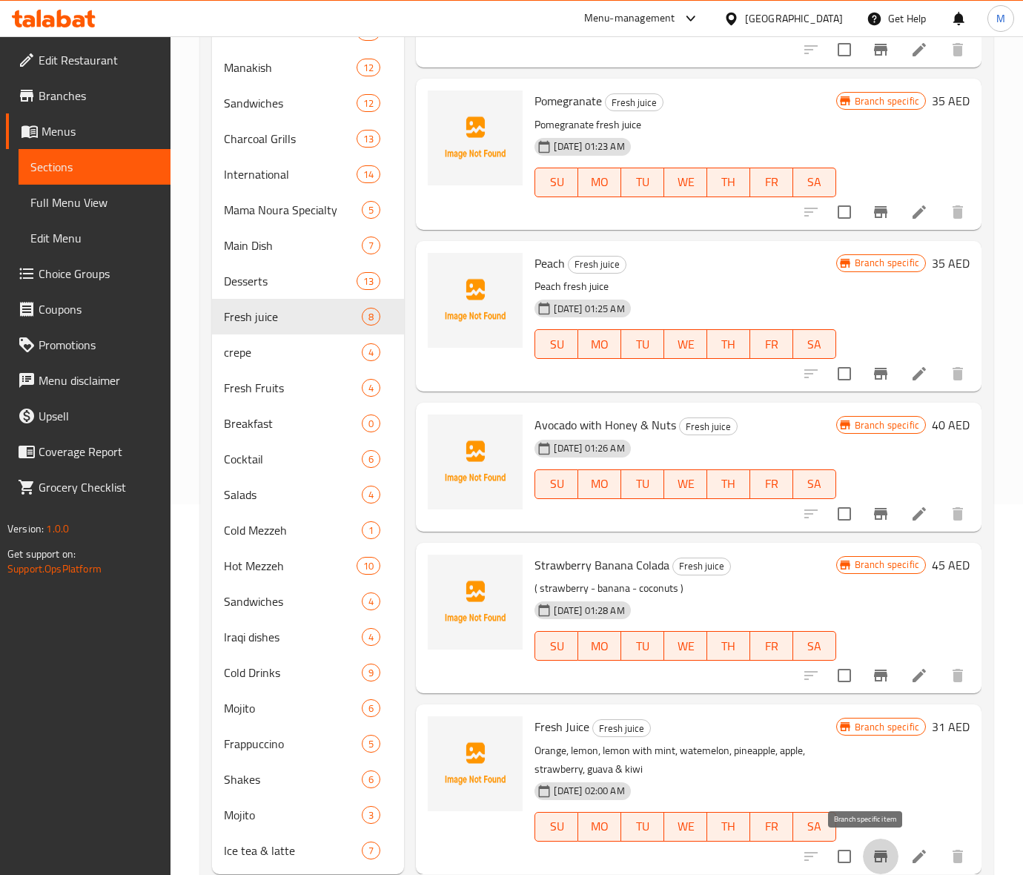
click at [874, 852] on icon "Branch-specific-item" at bounding box center [880, 856] width 13 height 12
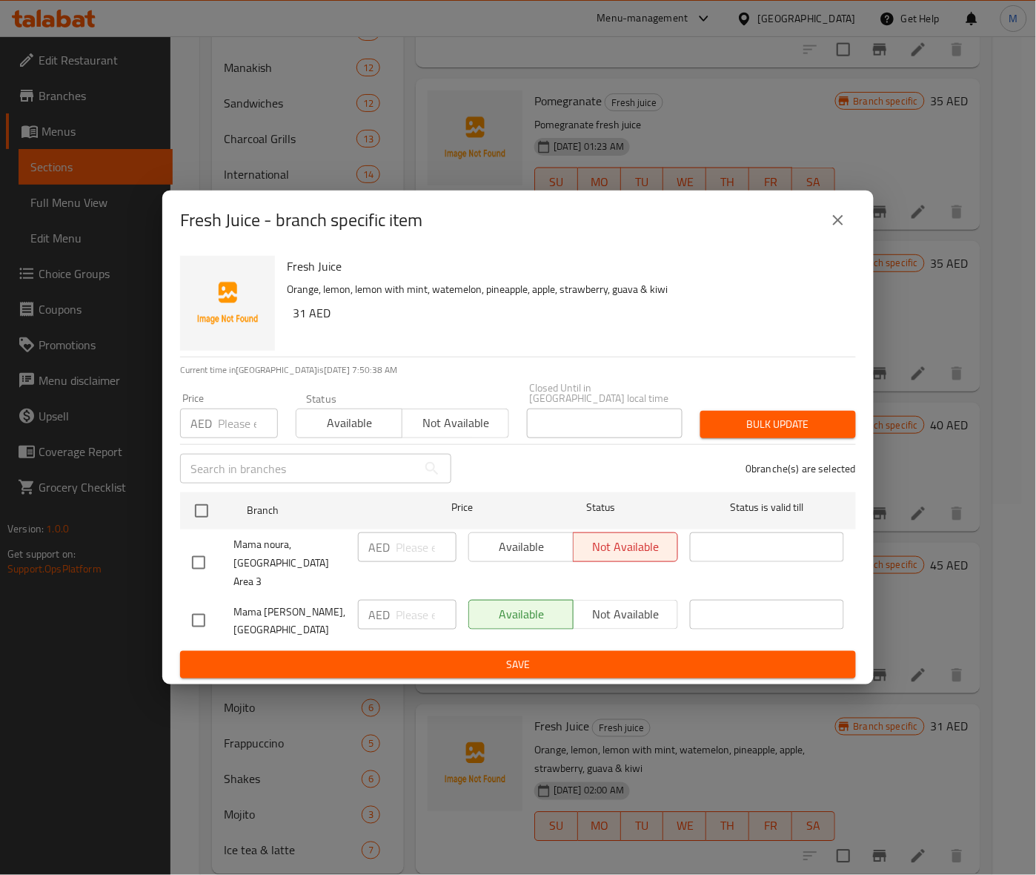
click at [846, 222] on icon "close" at bounding box center [838, 220] width 18 height 18
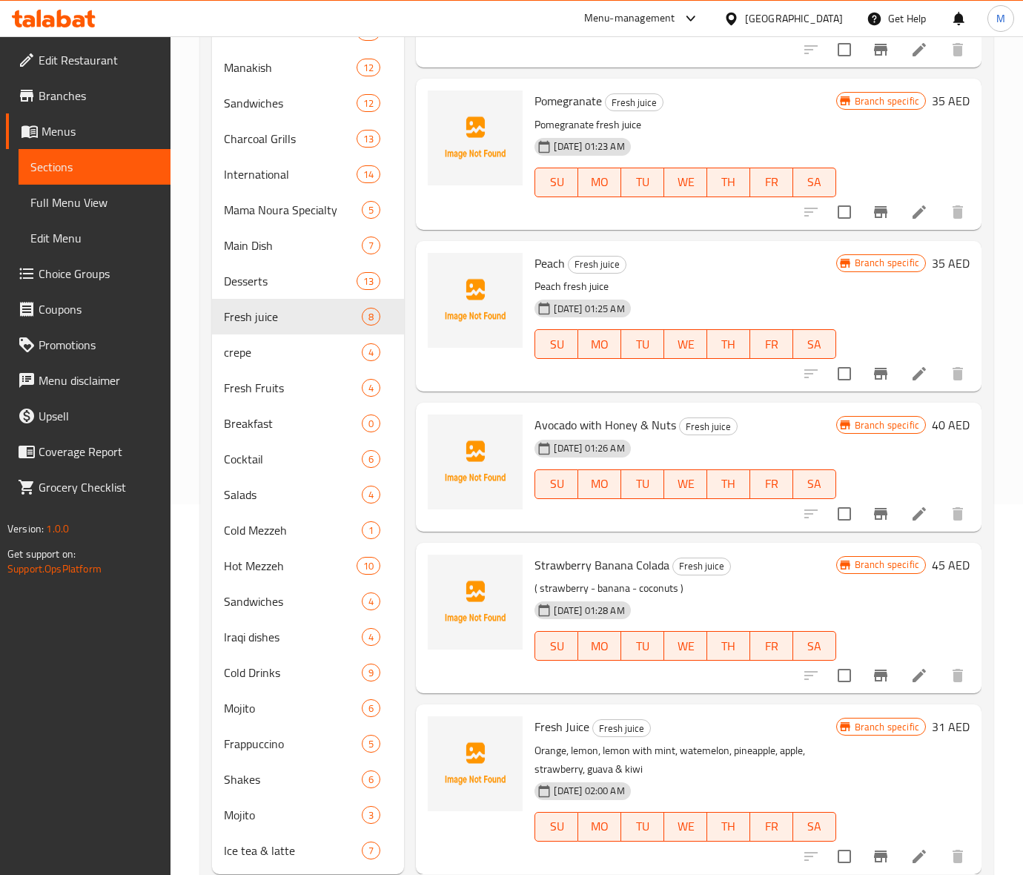
scroll to position [410, 0]
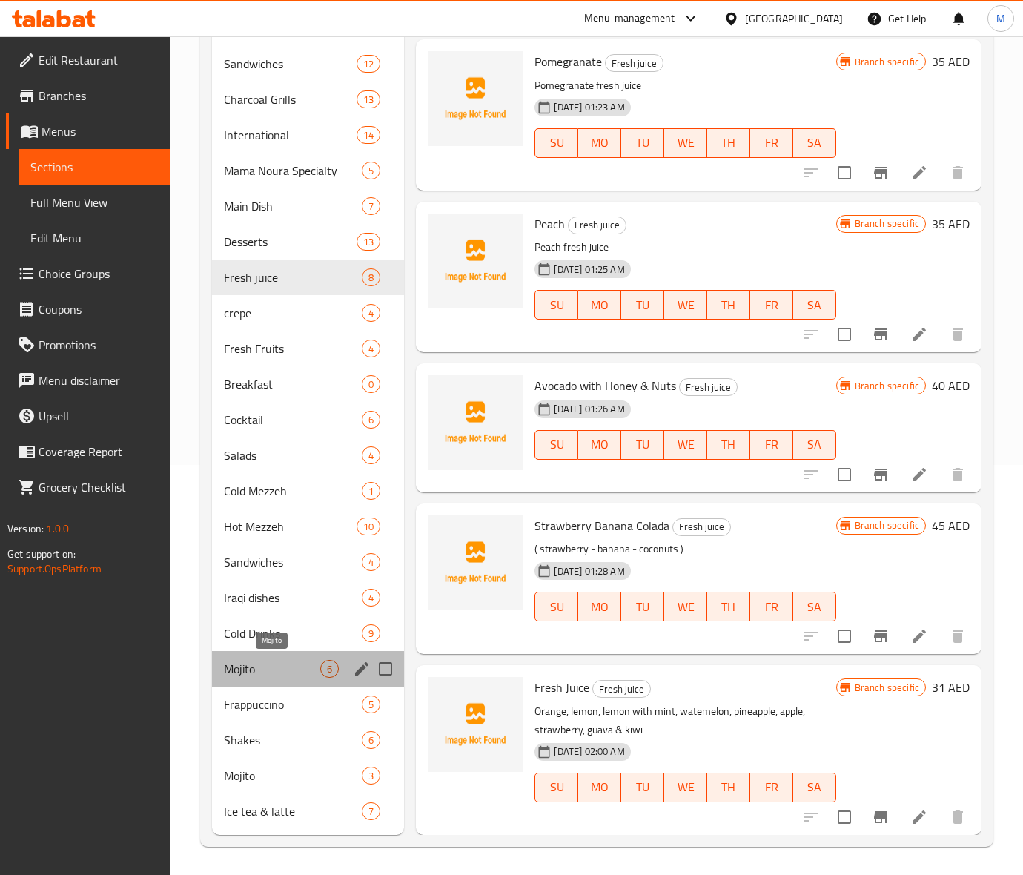
click at [289, 668] on span "Mojito" at bounding box center [272, 669] width 96 height 18
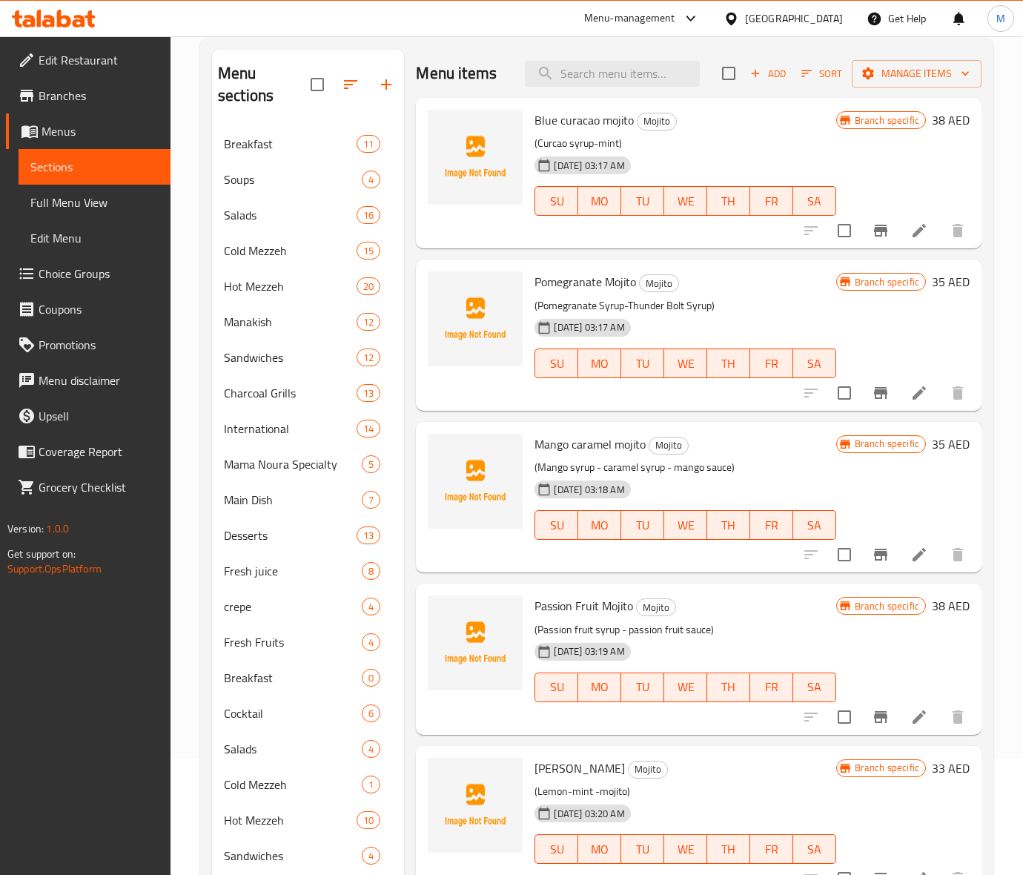
scroll to position [410, 0]
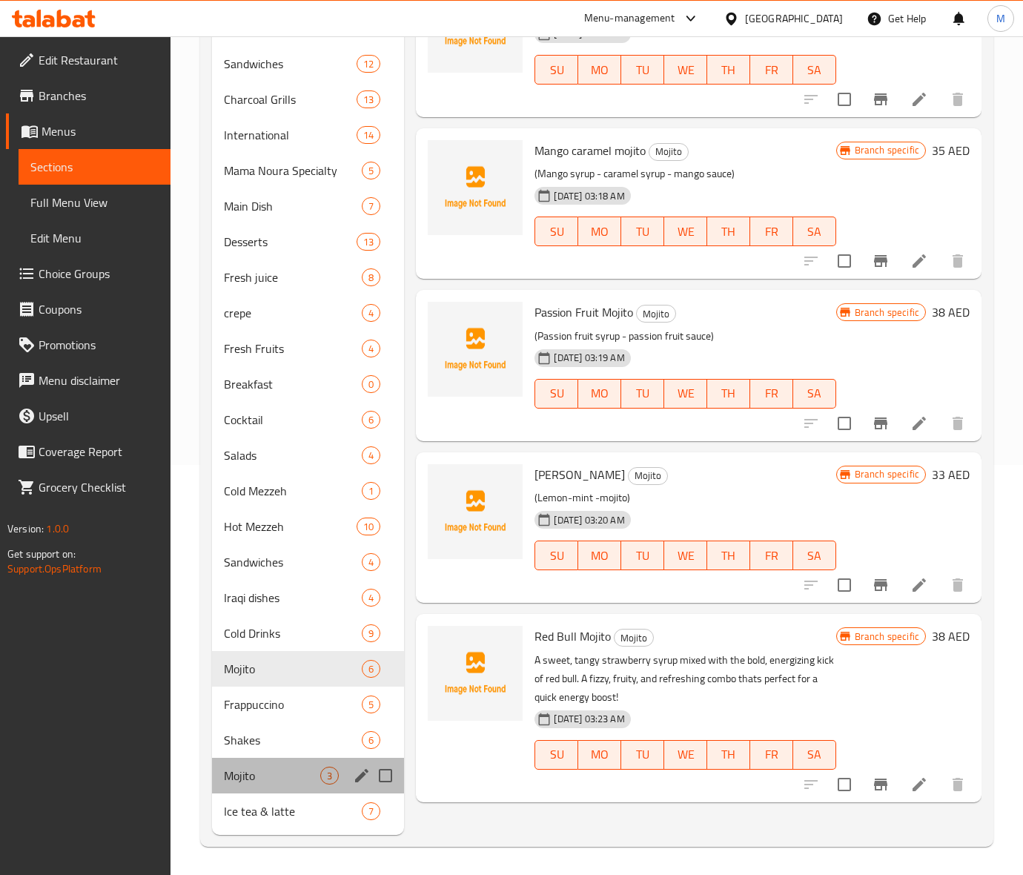
click at [212, 780] on div "Mojito 3" at bounding box center [308, 775] width 192 height 36
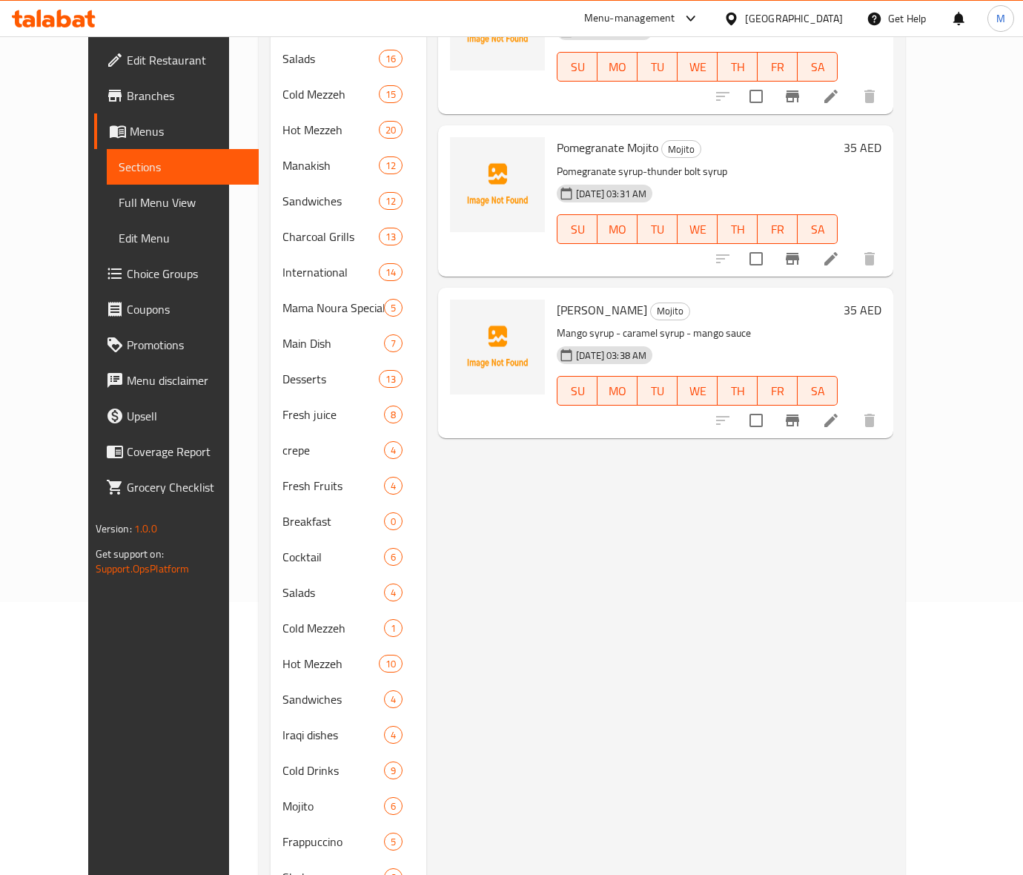
scroll to position [371, 0]
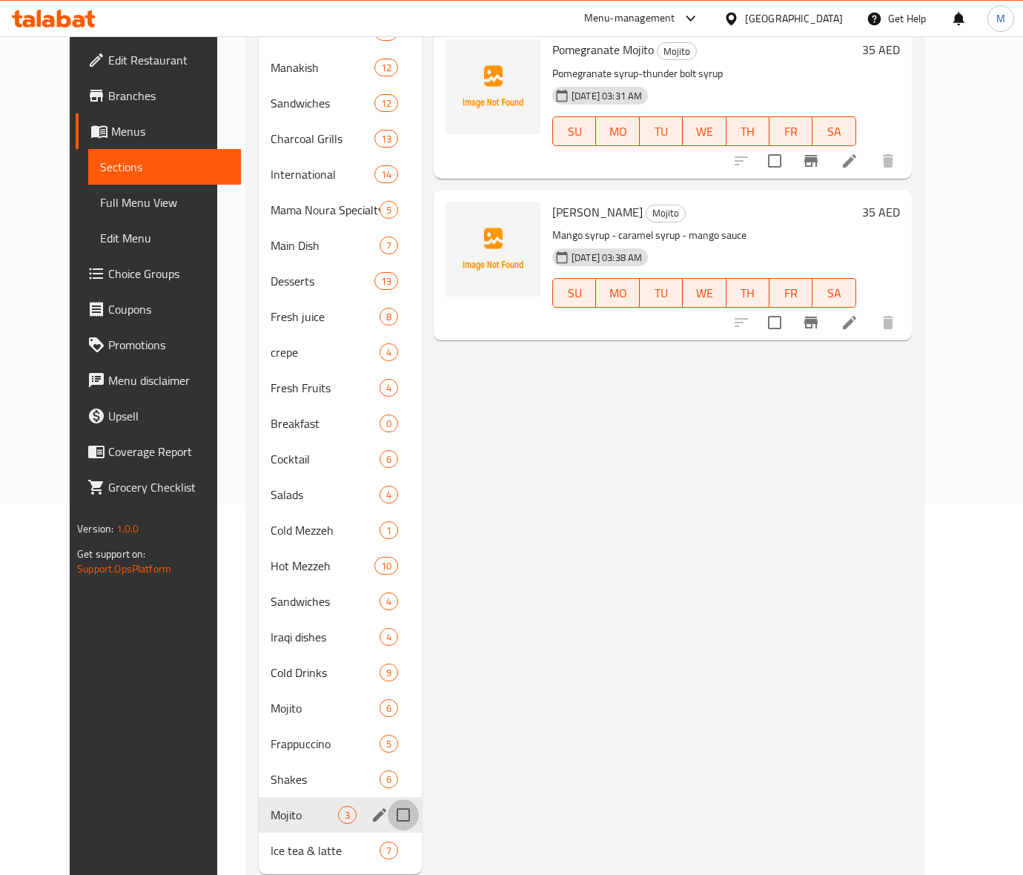
click at [388, 816] on input "Menu sections" at bounding box center [403, 814] width 31 height 31
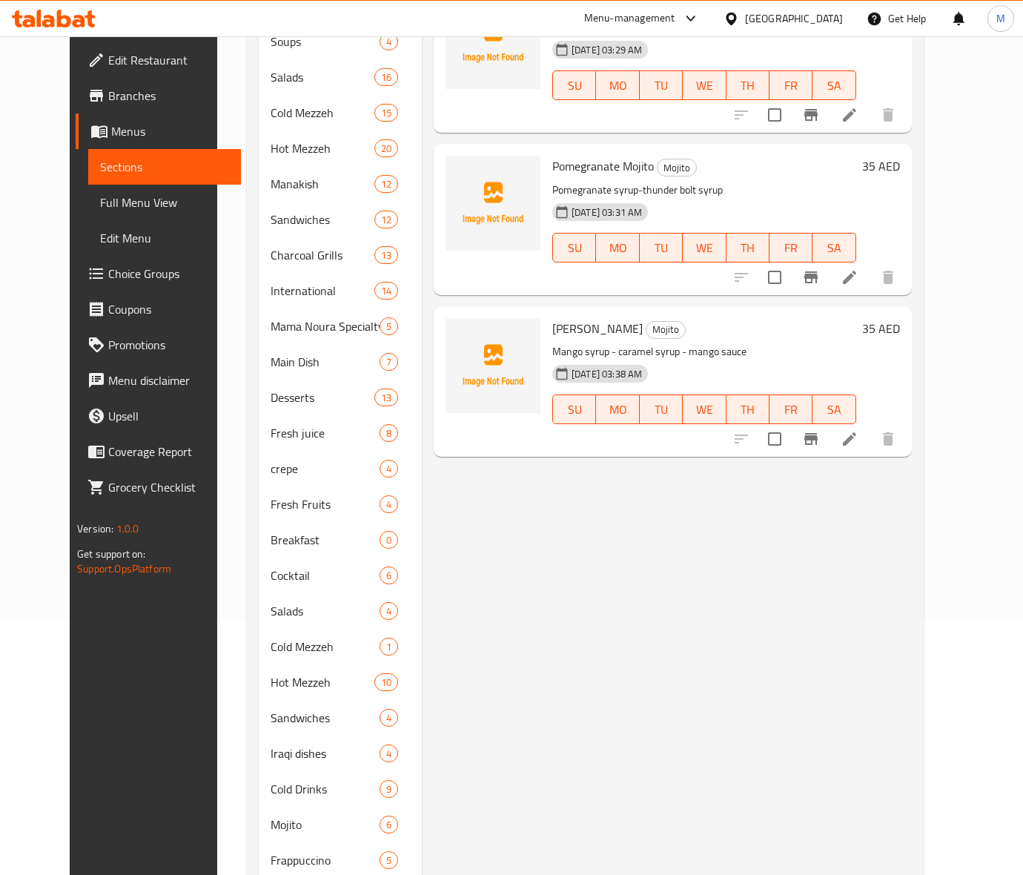
scroll to position [410, 0]
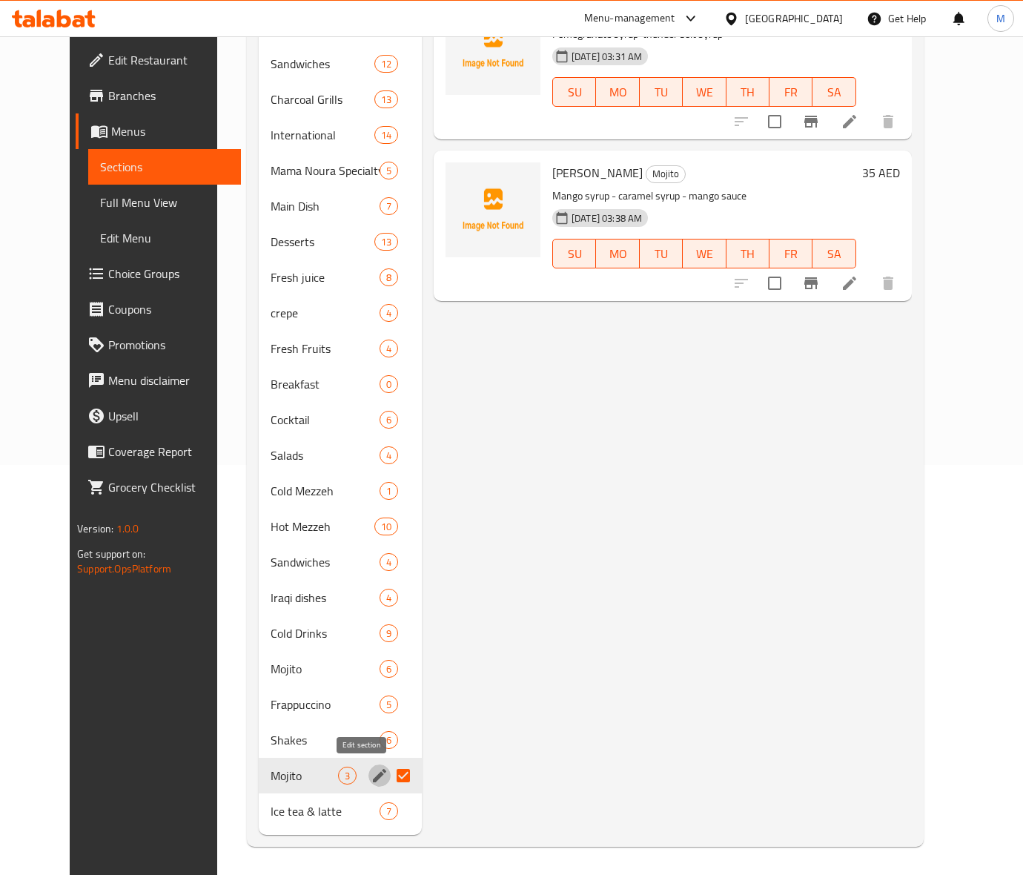
click at [371, 775] on icon "edit" at bounding box center [380, 775] width 18 height 18
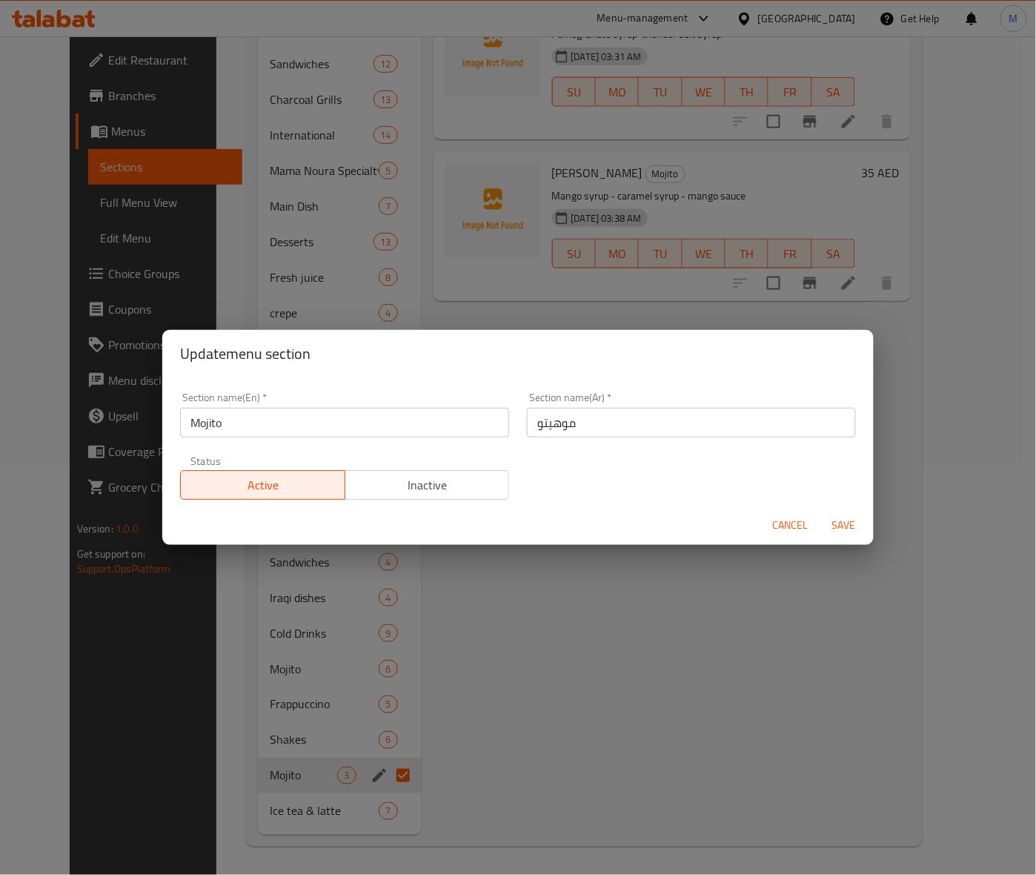
click at [428, 484] on span "Inactive" at bounding box center [427, 484] width 153 height 21
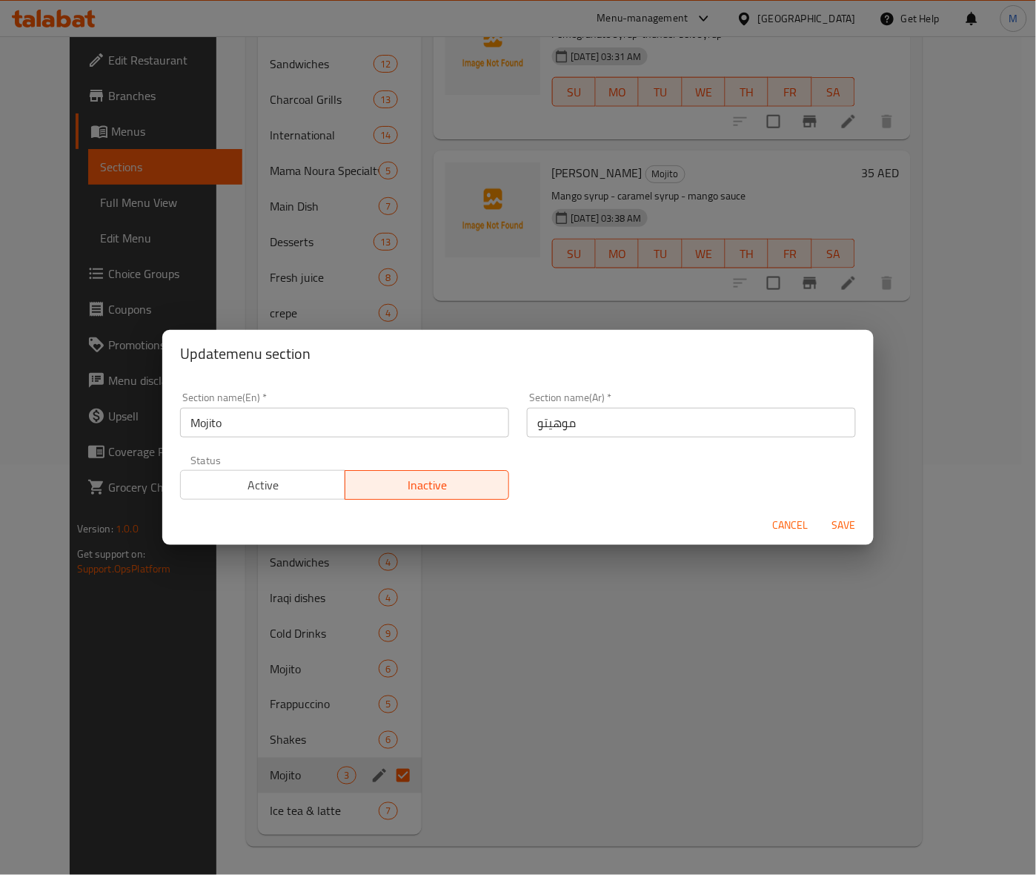
click at [843, 520] on span "Save" at bounding box center [844, 525] width 36 height 19
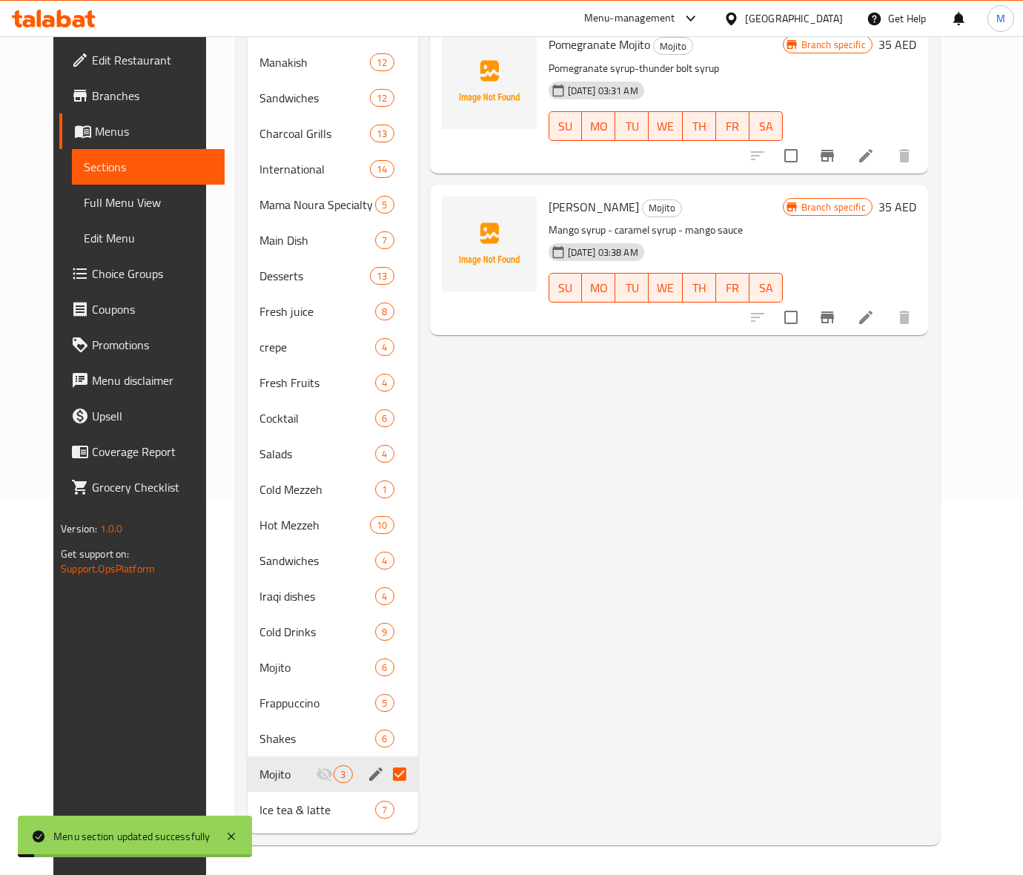
scroll to position [375, 0]
click at [648, 501] on div "Menu items Add Sort Manage items Blue Curacao Mojito Mojito Curcao syrup-mint 1…" at bounding box center [673, 312] width 510 height 1043
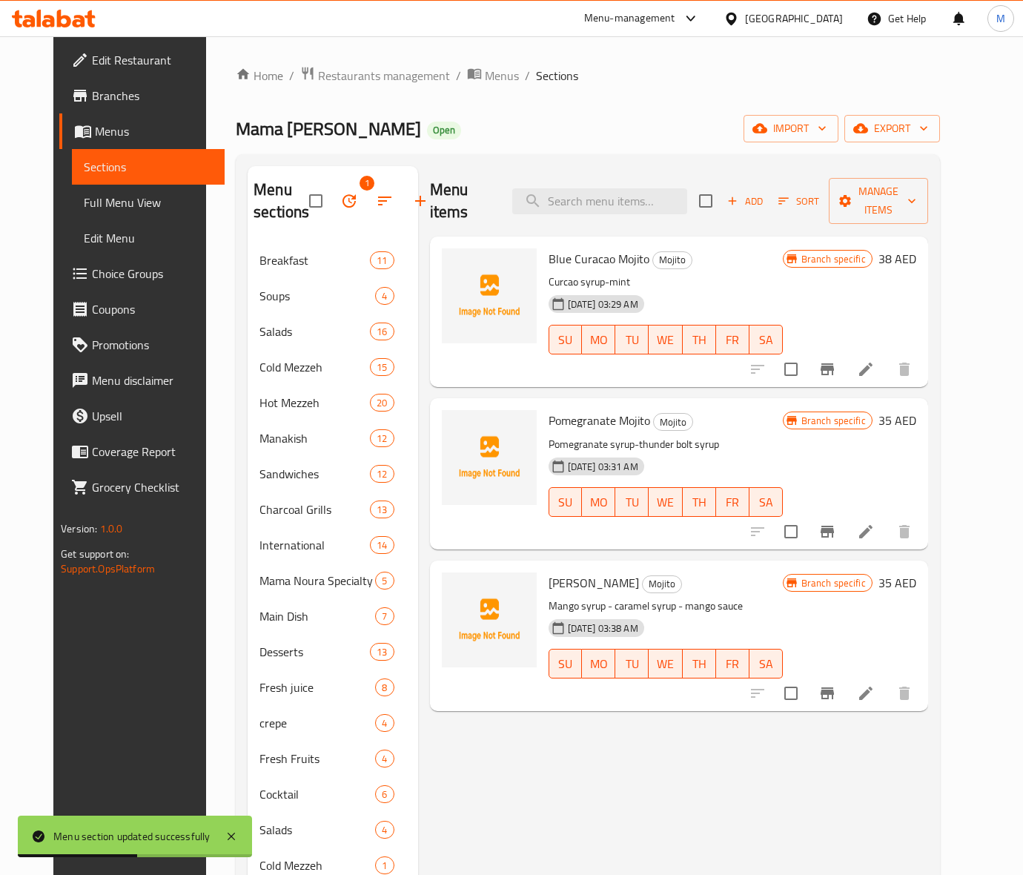
click at [583, 176] on div "Menu items Add Sort Manage items" at bounding box center [679, 201] width 498 height 70
click at [593, 191] on input "search" at bounding box center [599, 201] width 175 height 26
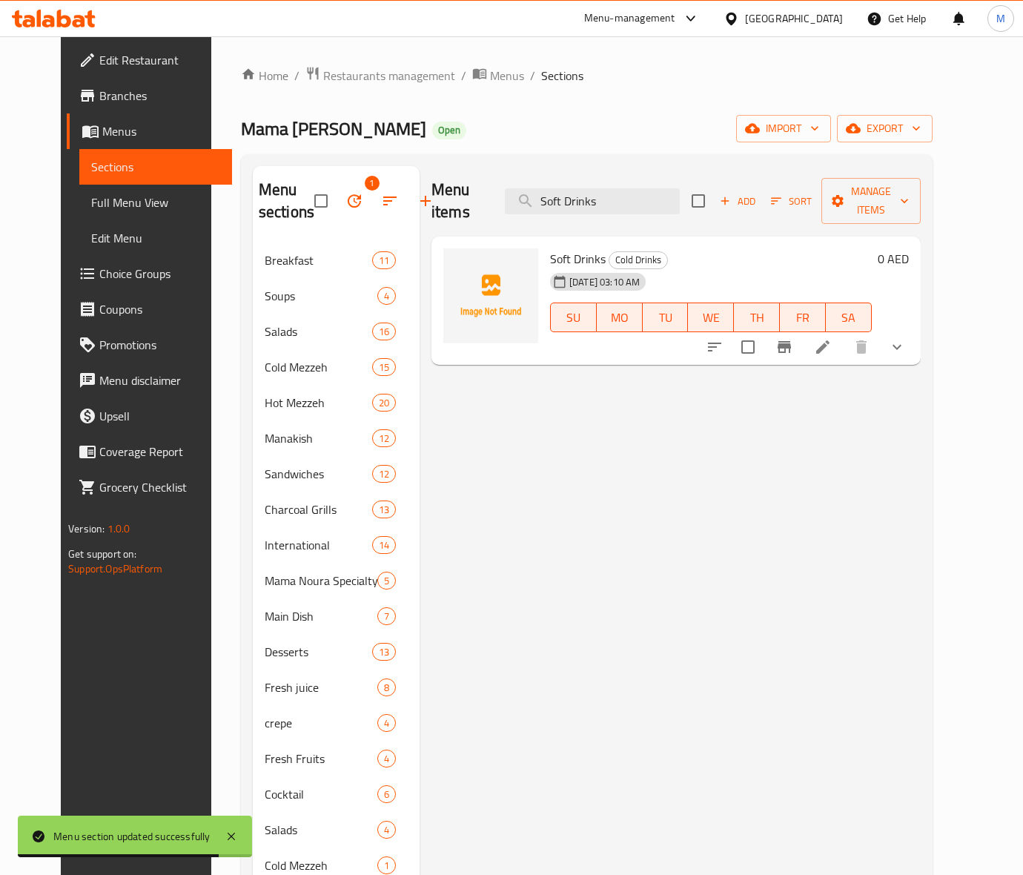
click at [906, 338] on icon "show more" at bounding box center [897, 347] width 18 height 18
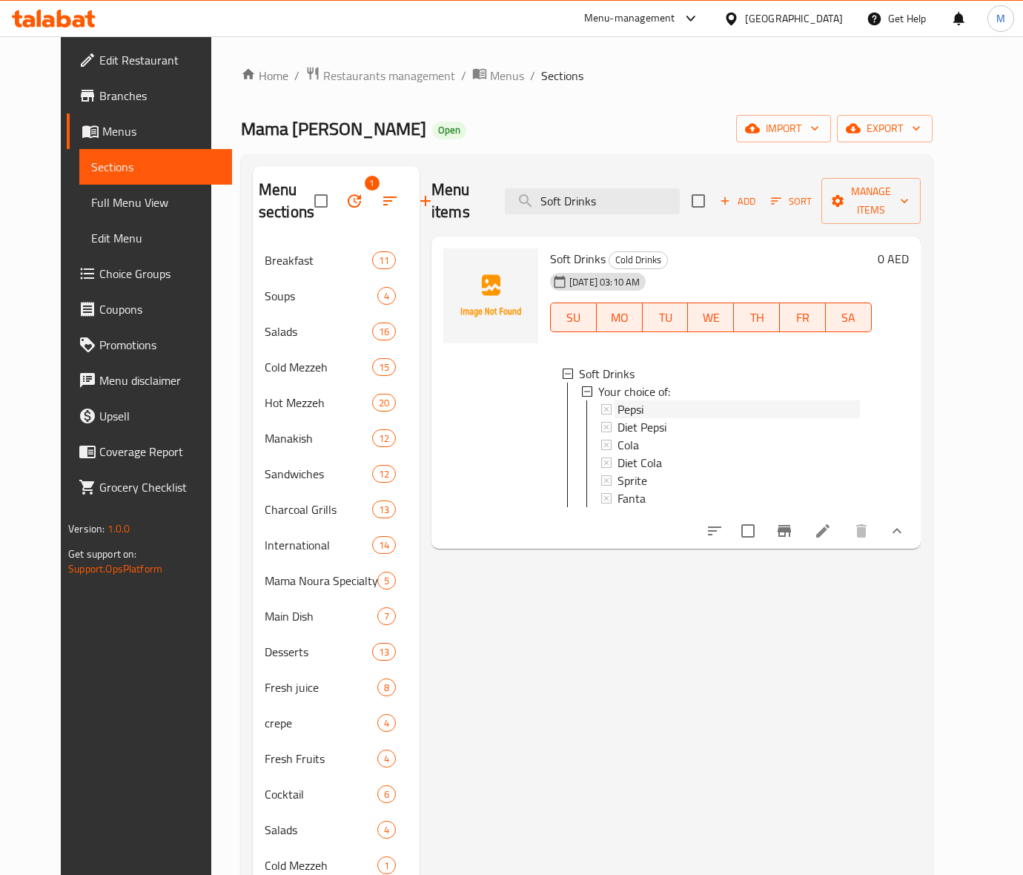
click at [645, 400] on div "Pepsi" at bounding box center [738, 409] width 242 height 18
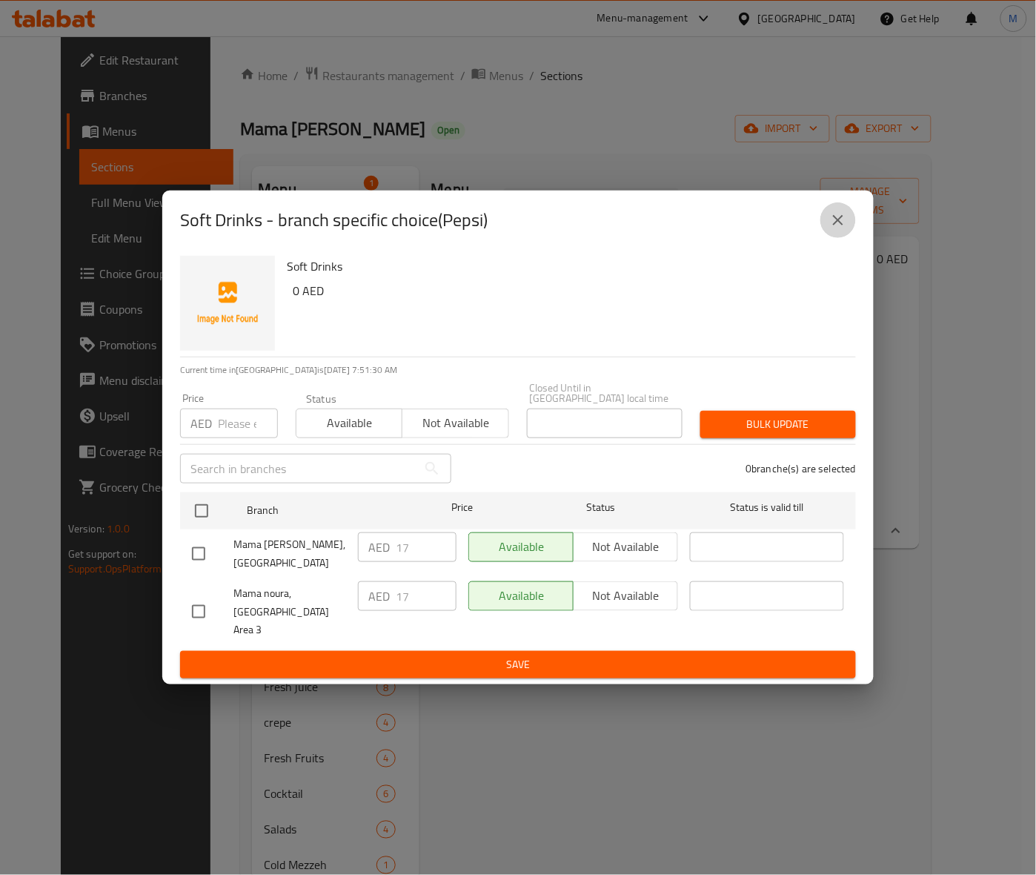
click at [840, 229] on icon "close" at bounding box center [838, 220] width 18 height 18
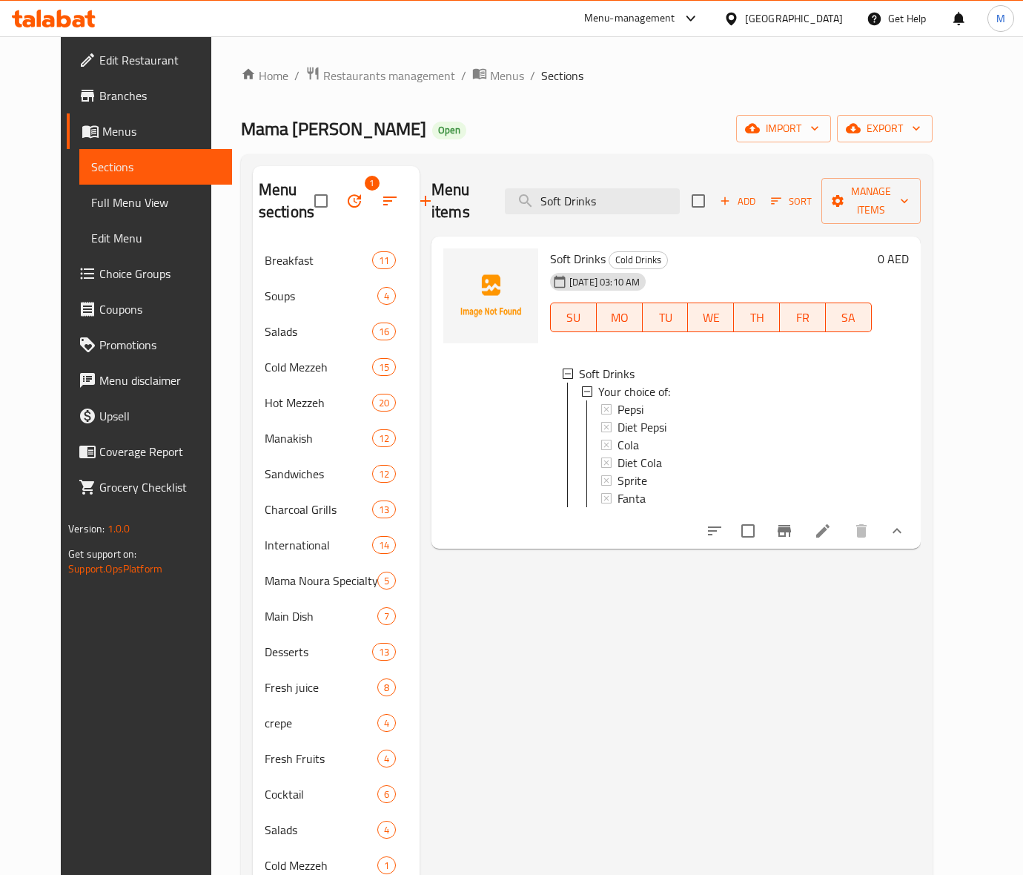
click at [635, 400] on div "Pepsi" at bounding box center [738, 409] width 242 height 18
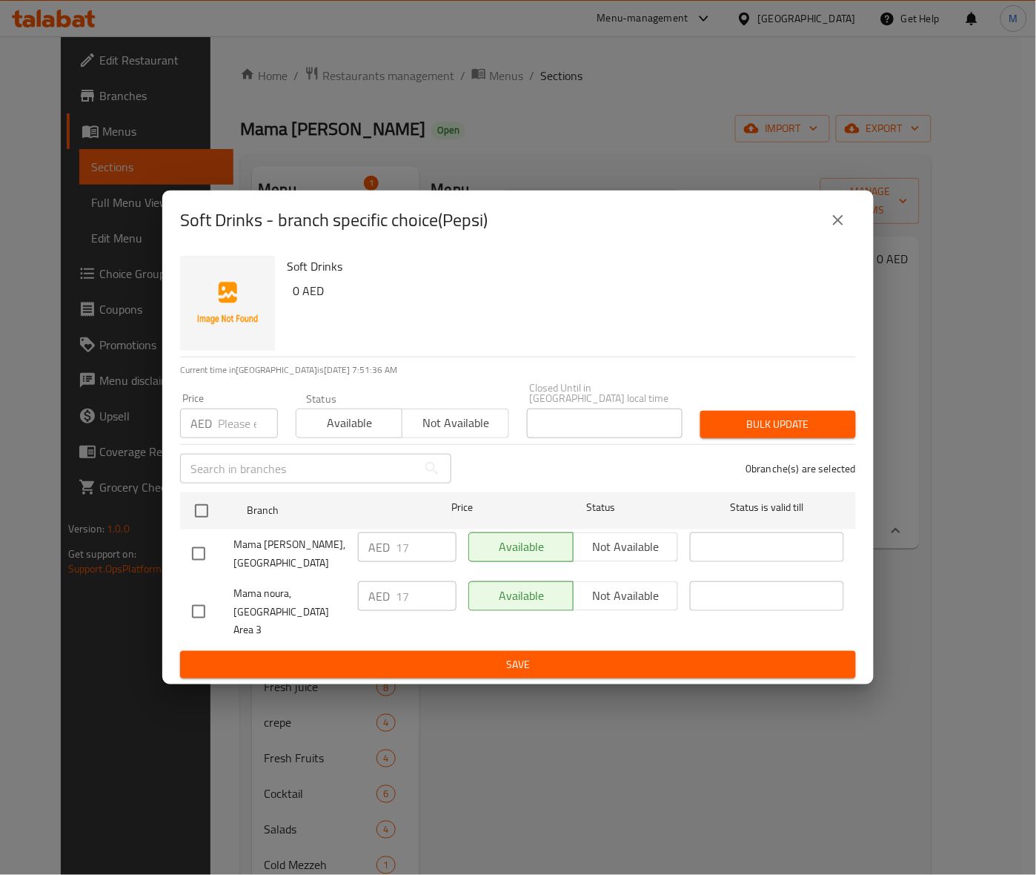
click at [553, 301] on h6 "0 AED" at bounding box center [568, 290] width 551 height 21
drag, startPoint x: 187, startPoint y: 614, endPoint x: 367, endPoint y: 609, distance: 180.1
click at [197, 614] on input "checkbox" at bounding box center [198, 611] width 31 height 31
drag, startPoint x: 585, startPoint y: 606, endPoint x: 621, endPoint y: 606, distance: 35.6
click at [587, 606] on span "Not available" at bounding box center [626, 595] width 93 height 21
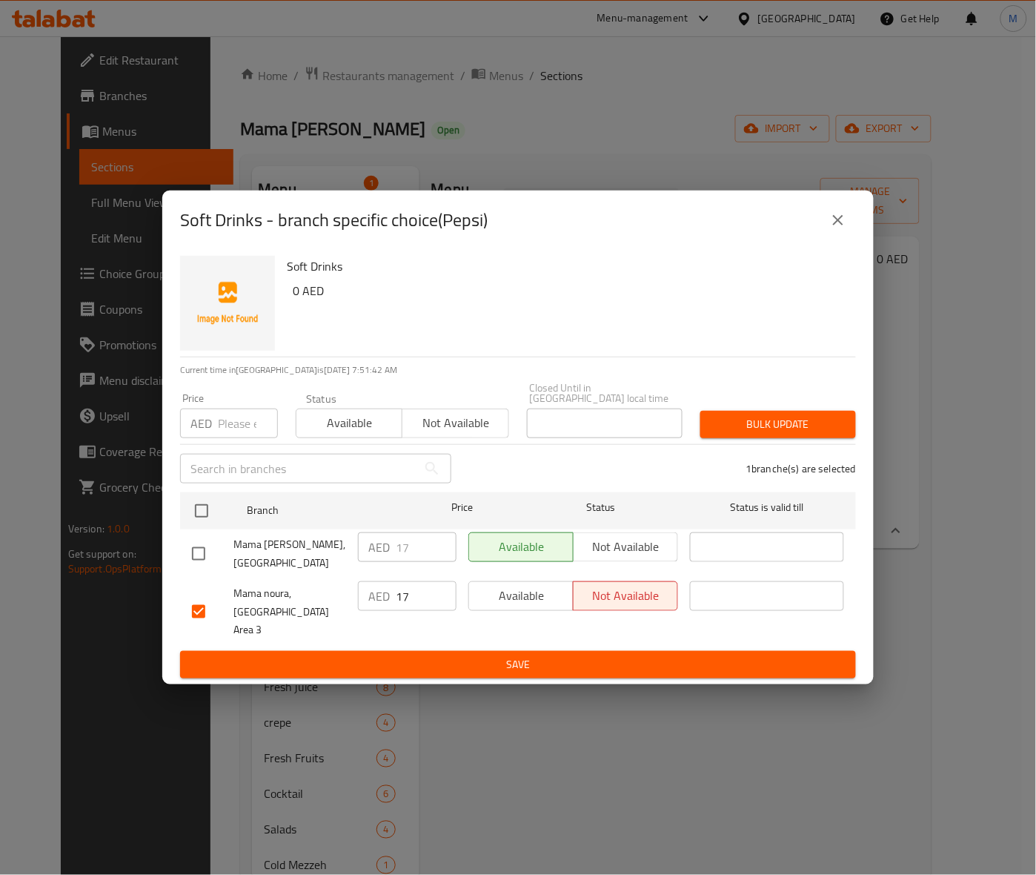
click at [791, 434] on span "Bulk update" at bounding box center [778, 424] width 132 height 19
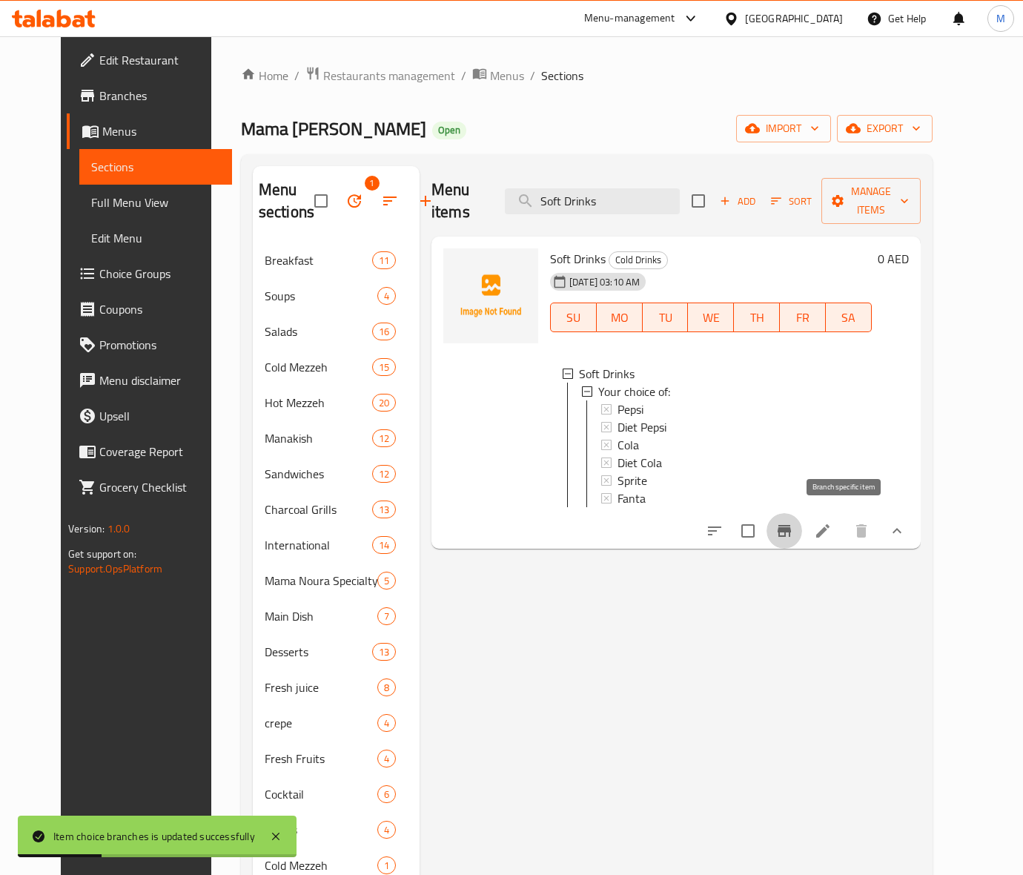
click at [793, 526] on icon "Branch-specific-item" at bounding box center [784, 531] width 18 height 18
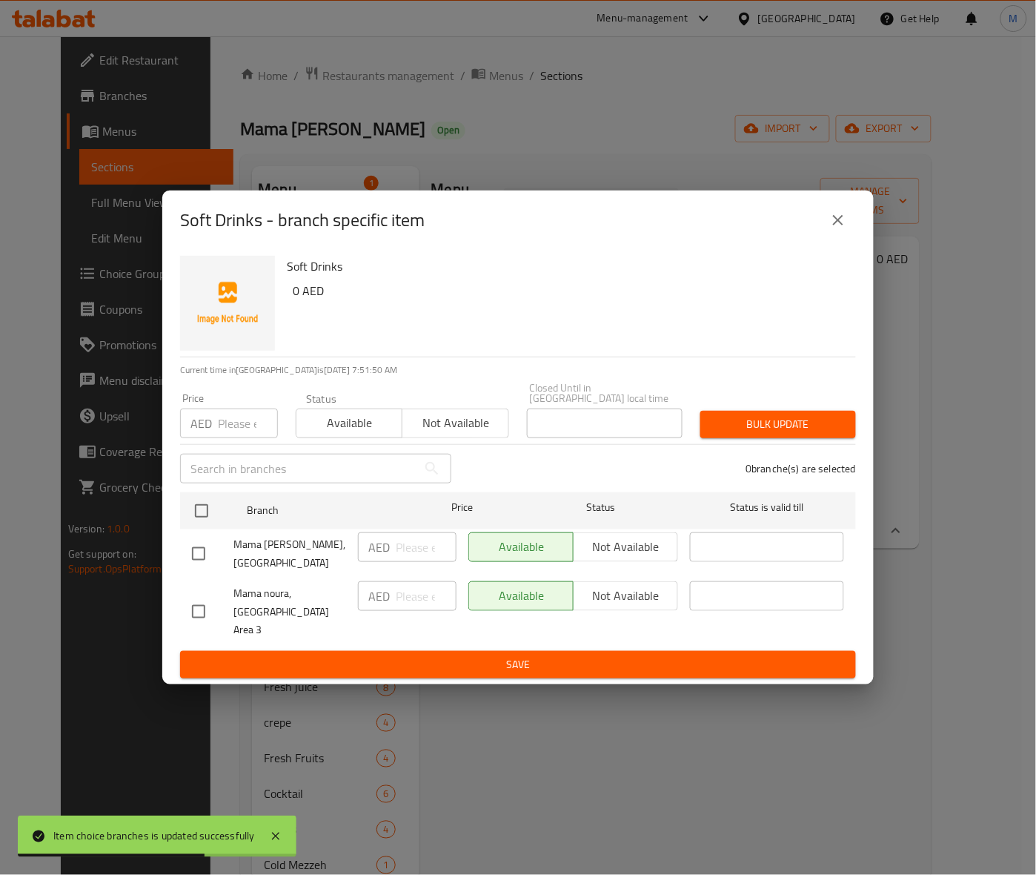
click at [668, 341] on div "Soft Drinks 0 AED" at bounding box center [565, 303] width 569 height 107
click at [187, 612] on input "checkbox" at bounding box center [198, 611] width 31 height 31
click at [624, 600] on span "Not available" at bounding box center [626, 595] width 93 height 21
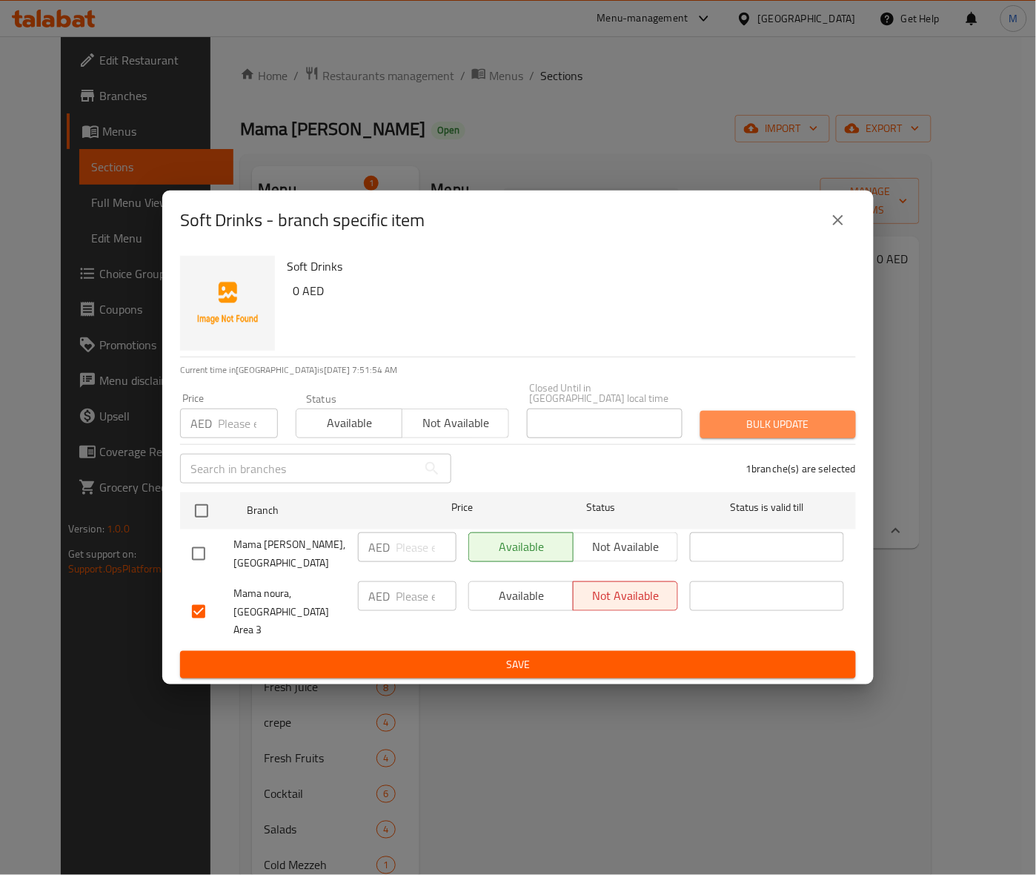
click at [790, 424] on span "Bulk update" at bounding box center [778, 424] width 132 height 19
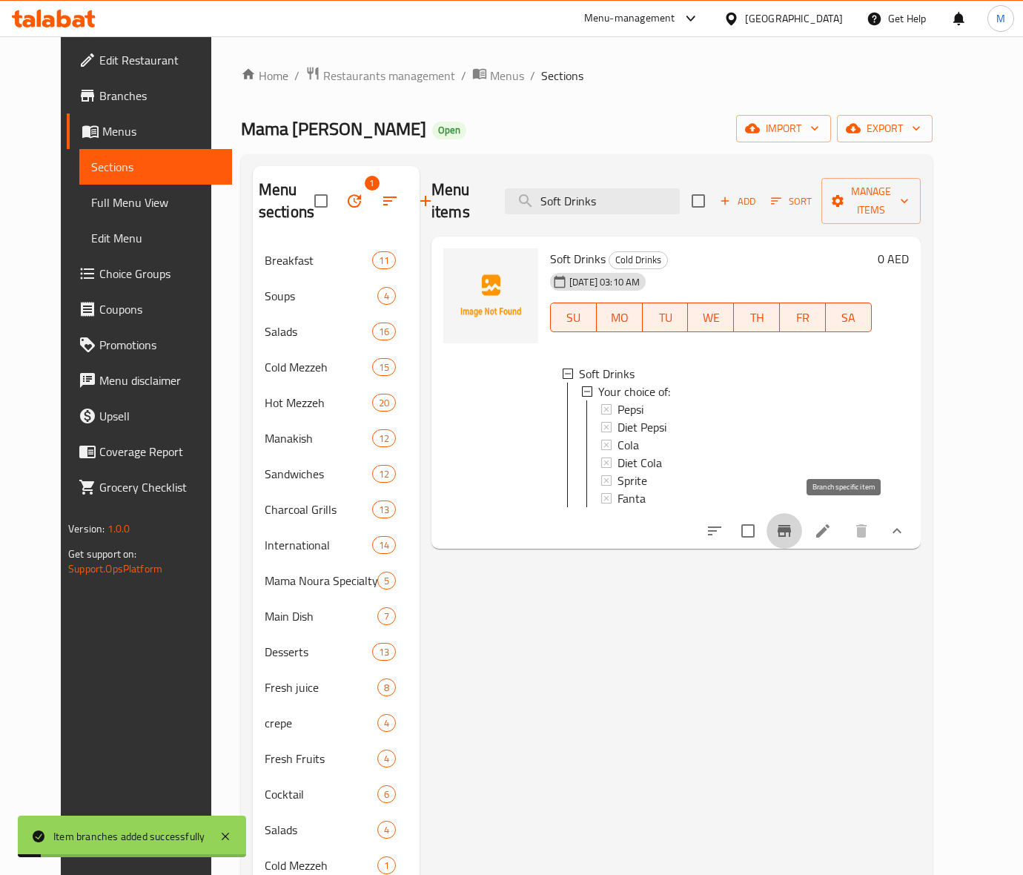
click at [802, 523] on button "Branch-specific-item" at bounding box center [784, 531] width 36 height 36
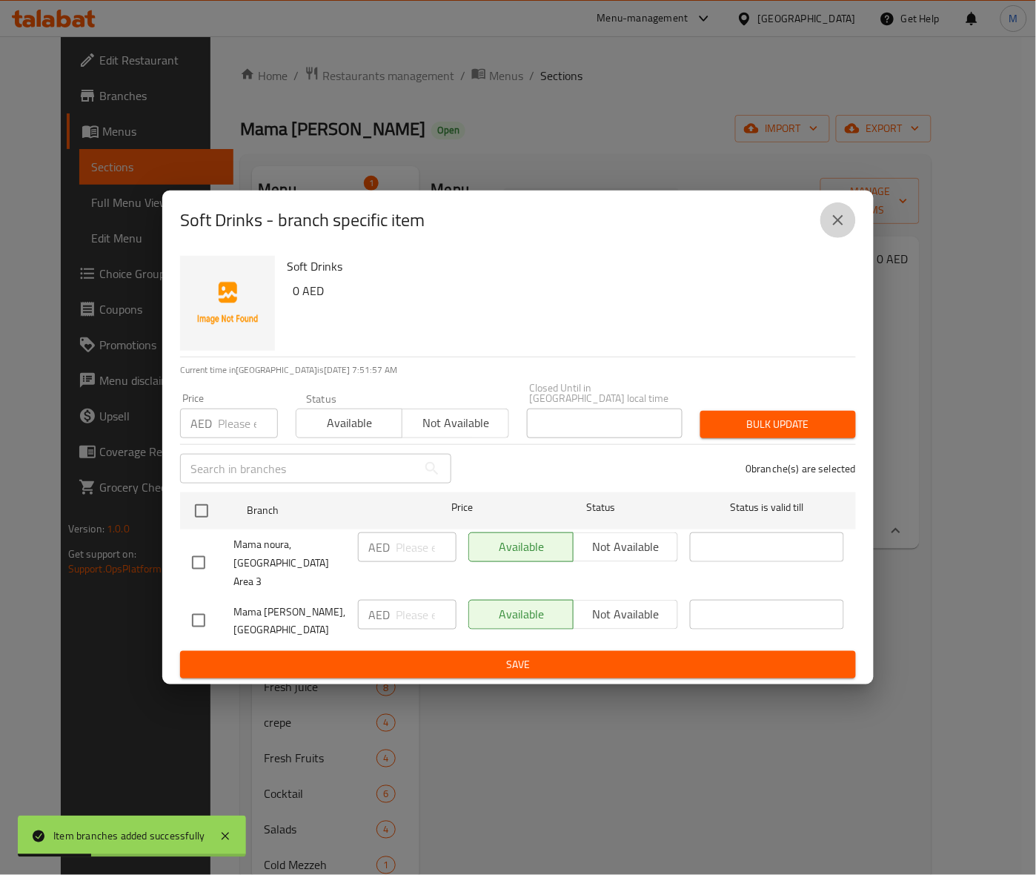
click at [845, 228] on icon "close" at bounding box center [838, 220] width 18 height 18
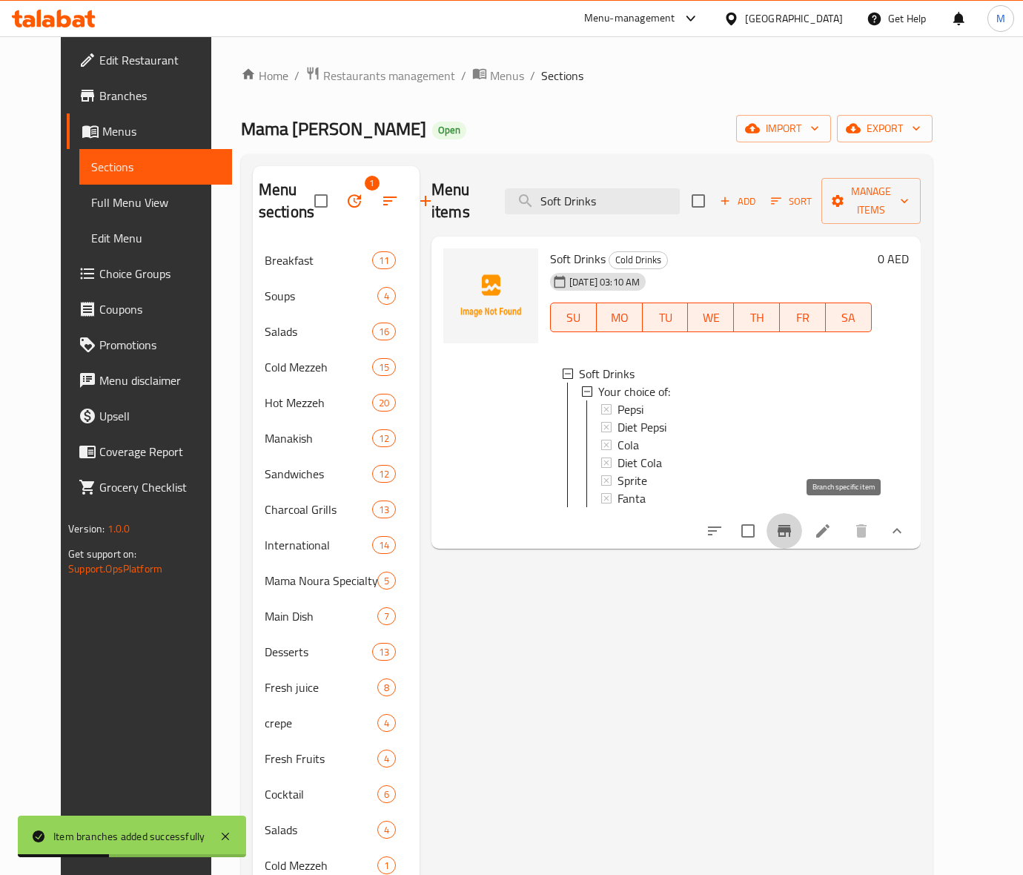
click at [793, 522] on icon "Branch-specific-item" at bounding box center [784, 531] width 18 height 18
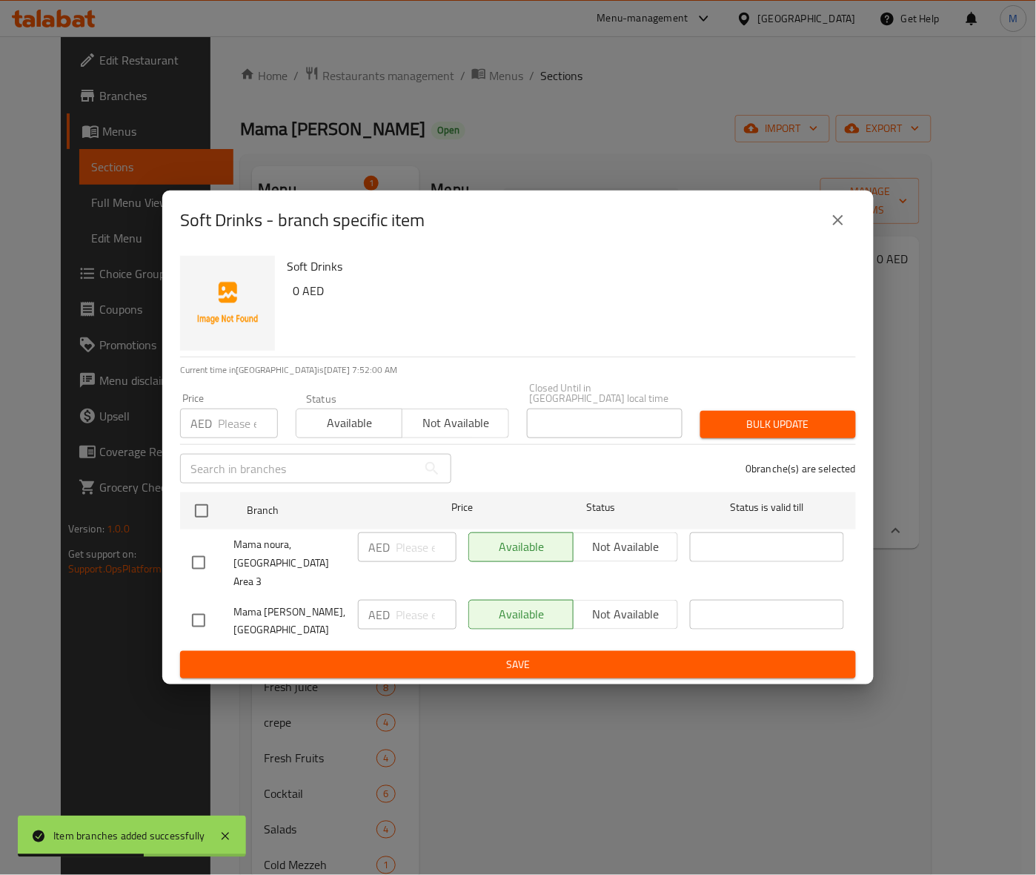
click at [199, 613] on input "checkbox" at bounding box center [198, 620] width 31 height 31
click at [471, 434] on span "Not available" at bounding box center [455, 422] width 94 height 21
click at [764, 434] on span "Bulk update" at bounding box center [778, 424] width 132 height 19
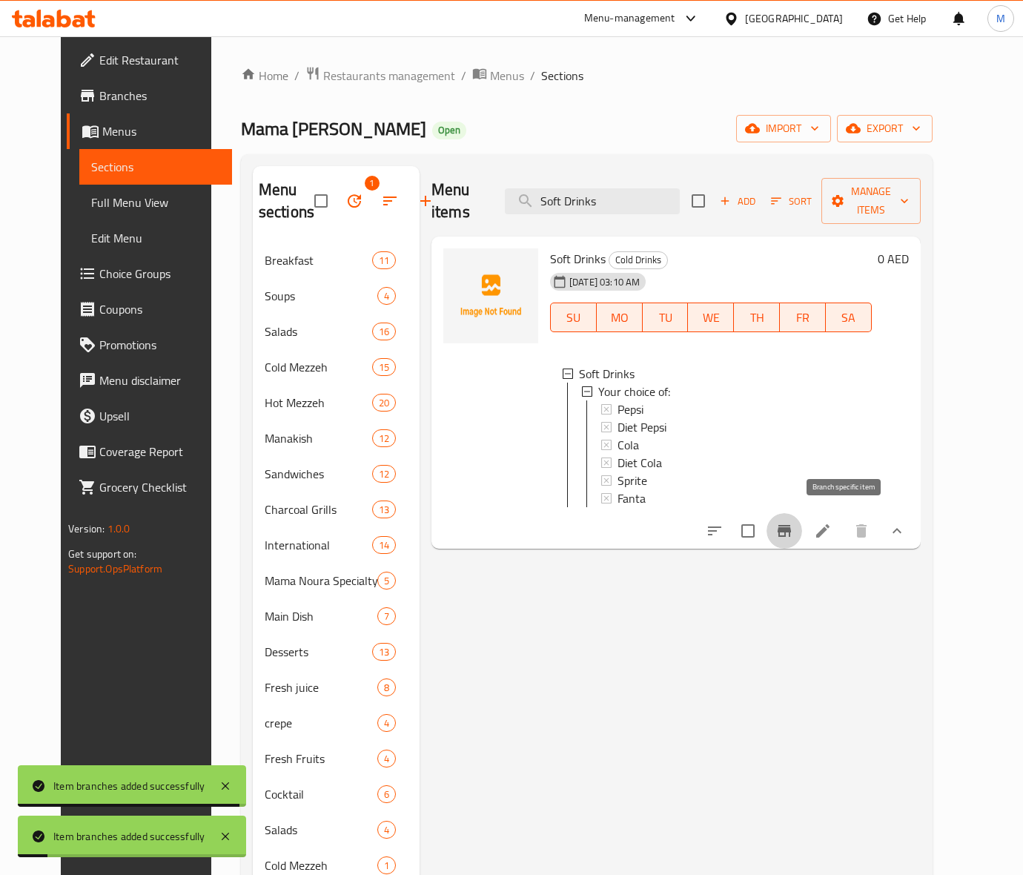
click at [791, 525] on icon "Branch-specific-item" at bounding box center [783, 531] width 13 height 12
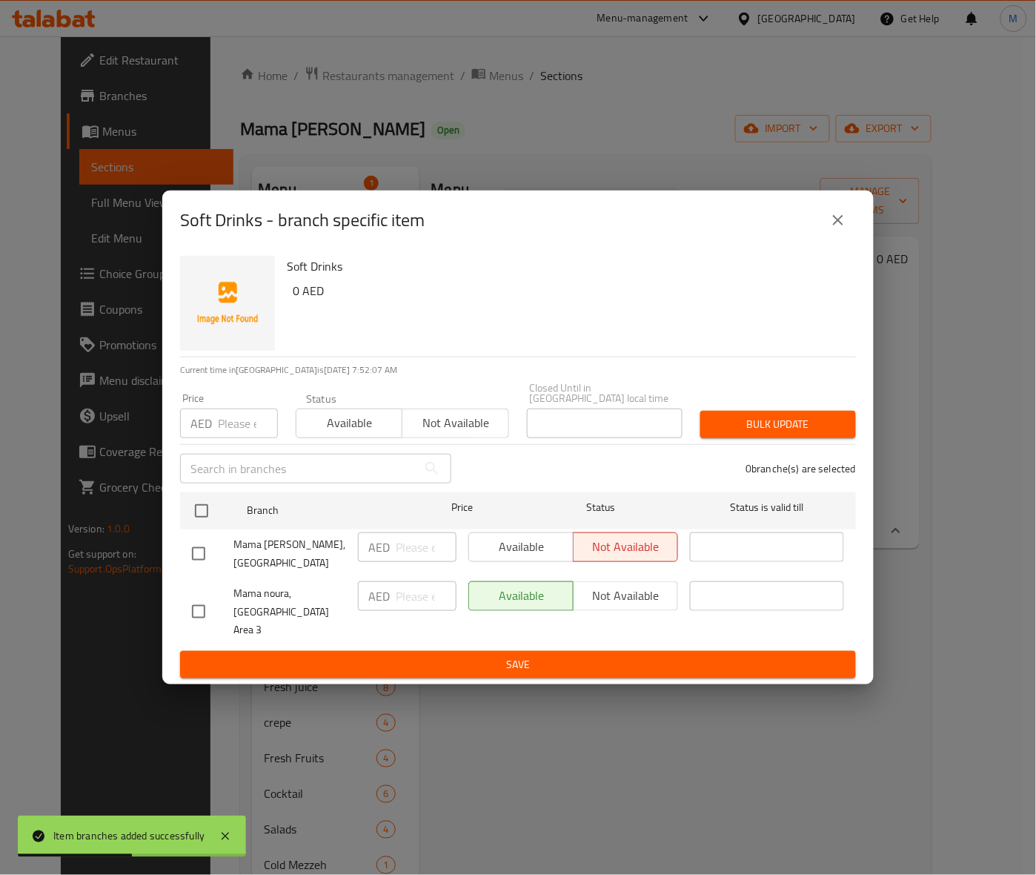
click at [577, 328] on div "Soft Drinks 0 AED" at bounding box center [565, 303] width 569 height 107
drag, startPoint x: 198, startPoint y: 608, endPoint x: 376, endPoint y: 476, distance: 221.4
click at [204, 603] on input "checkbox" at bounding box center [198, 611] width 31 height 31
click at [416, 431] on span "Not available" at bounding box center [455, 422] width 94 height 21
click at [737, 434] on span "Bulk update" at bounding box center [778, 424] width 132 height 19
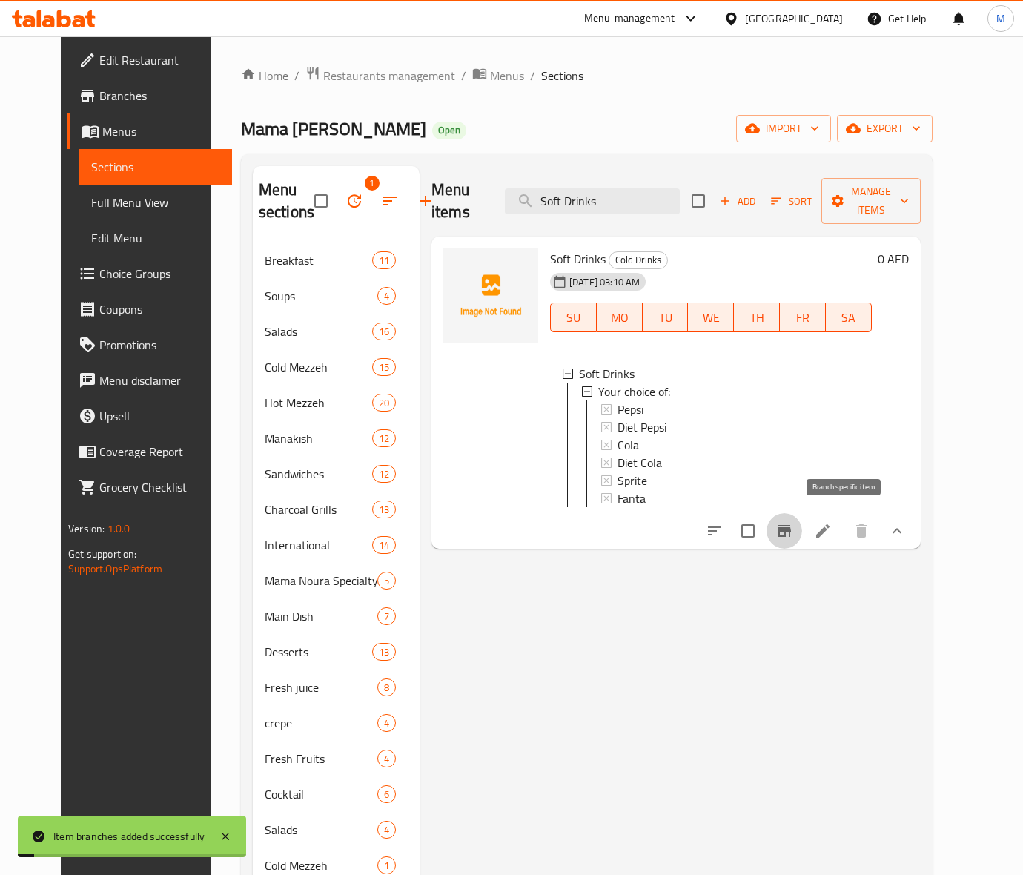
click at [793, 522] on icon "Branch-specific-item" at bounding box center [784, 531] width 18 height 18
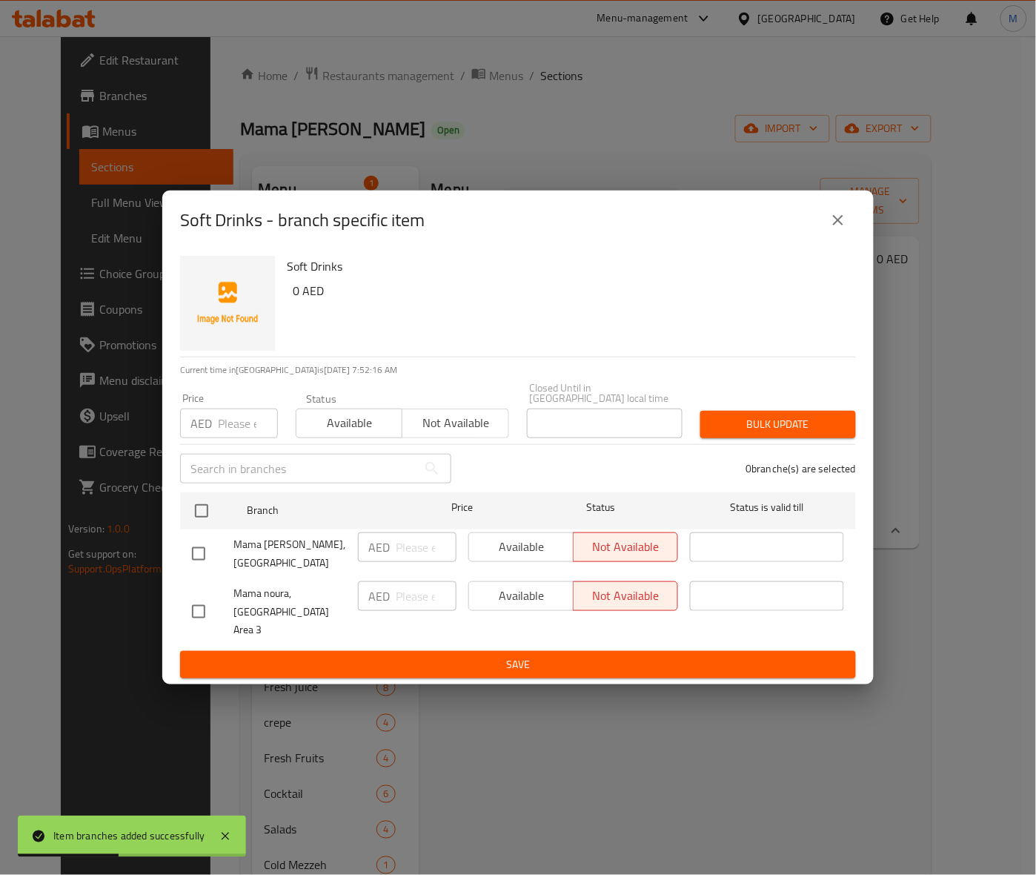
click at [202, 563] on input "checkbox" at bounding box center [198, 553] width 31 height 31
click at [356, 434] on span "Available" at bounding box center [349, 422] width 94 height 21
click at [746, 426] on span "Bulk update" at bounding box center [778, 424] width 132 height 19
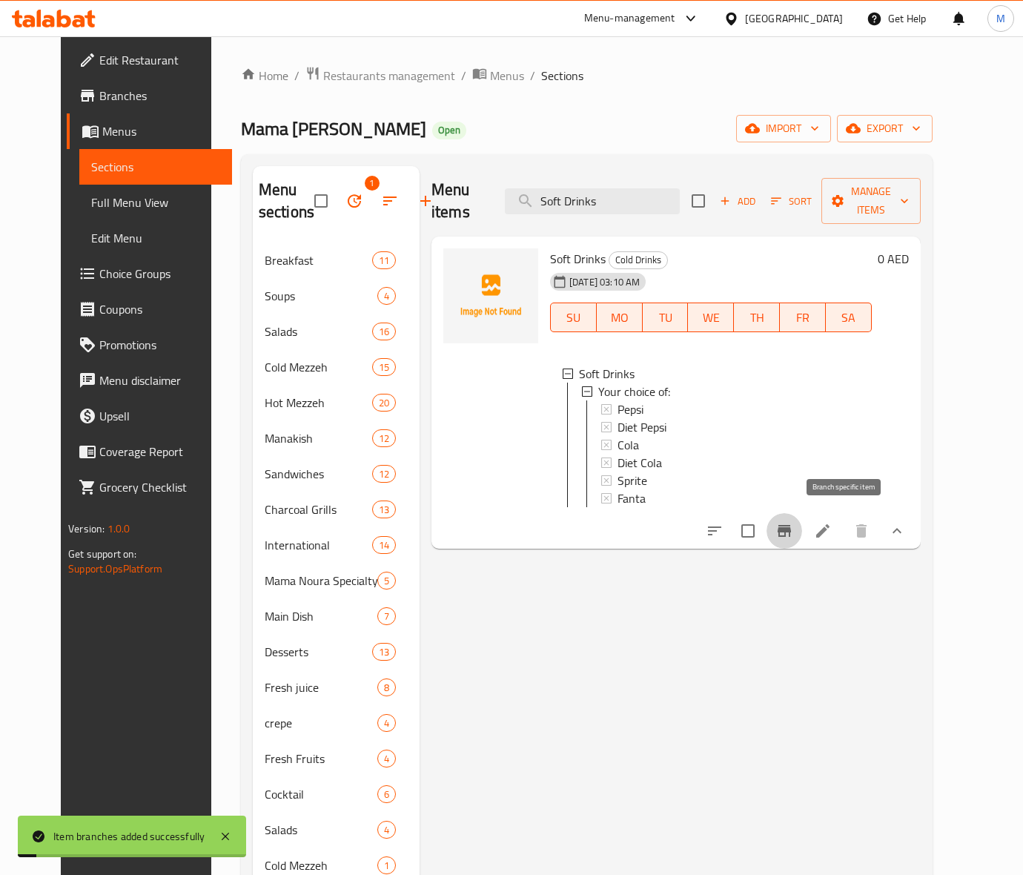
click at [793, 522] on icon "Branch-specific-item" at bounding box center [784, 531] width 18 height 18
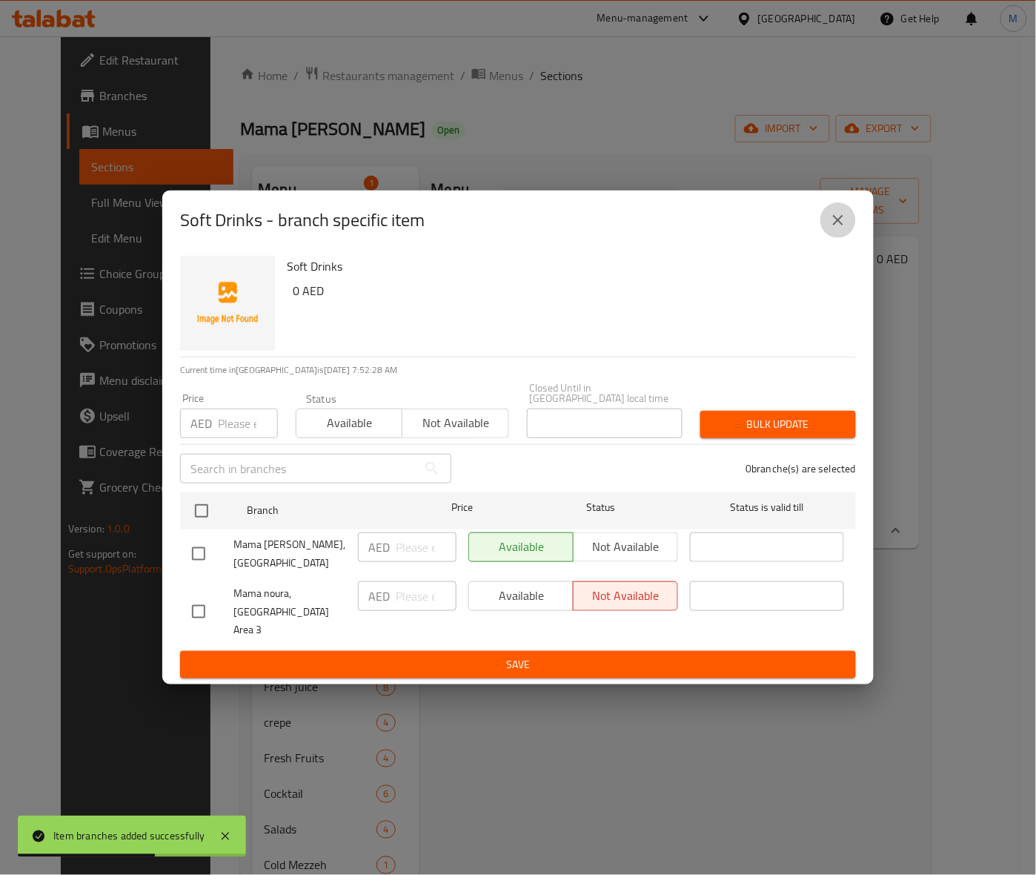
drag, startPoint x: 836, startPoint y: 230, endPoint x: 142, endPoint y: 167, distance: 696.5
click at [835, 227] on icon "close" at bounding box center [838, 220] width 18 height 18
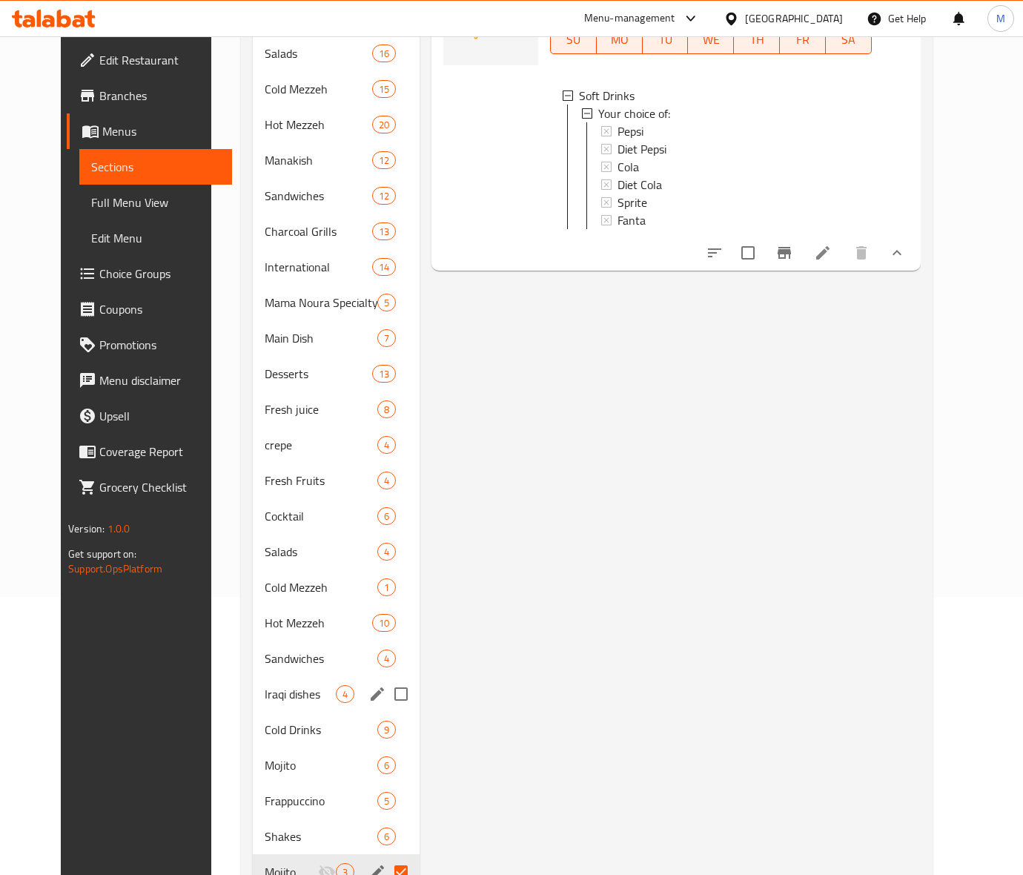
scroll to position [375, 0]
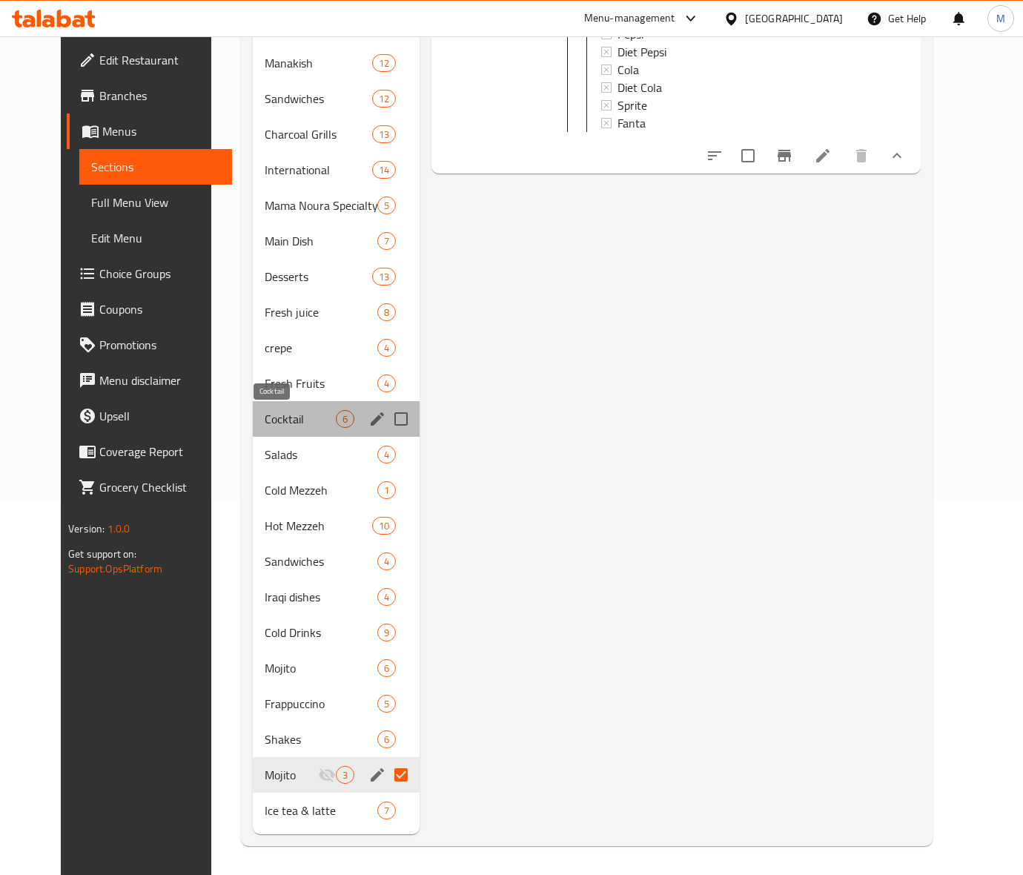
click at [268, 417] on span "Cocktail" at bounding box center [300, 419] width 71 height 18
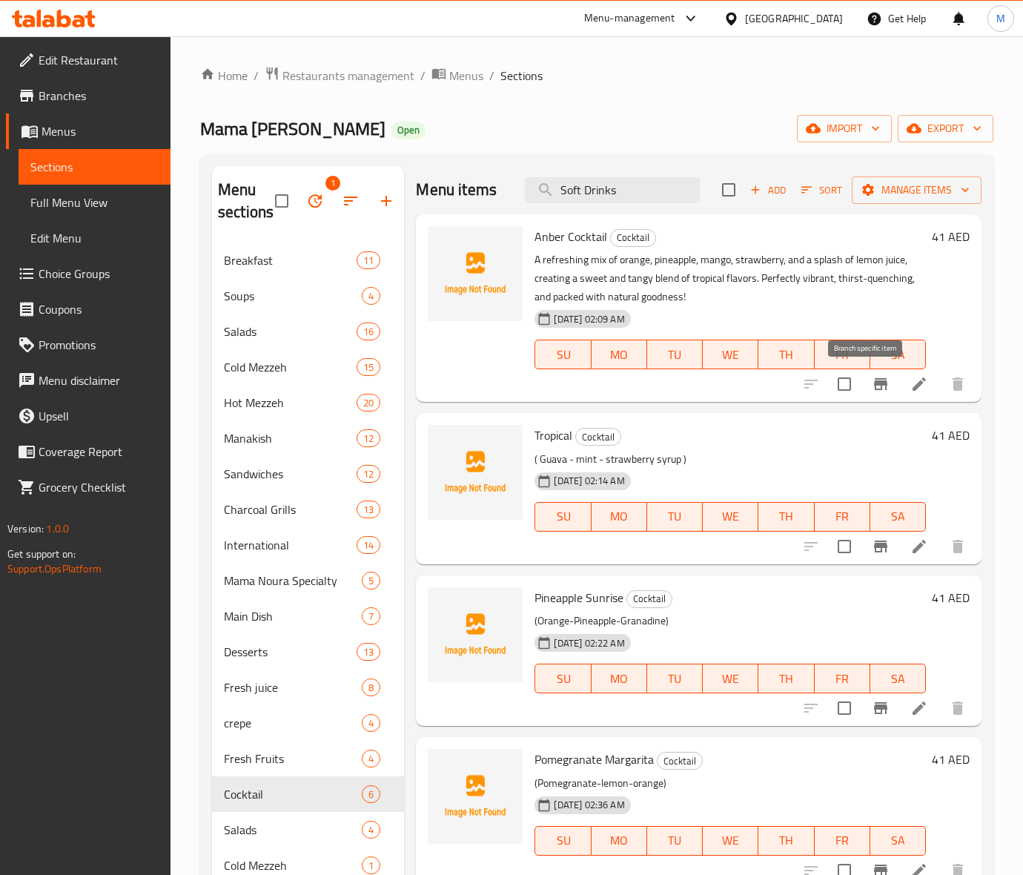
click at [874, 386] on icon "Branch-specific-item" at bounding box center [880, 384] width 13 height 12
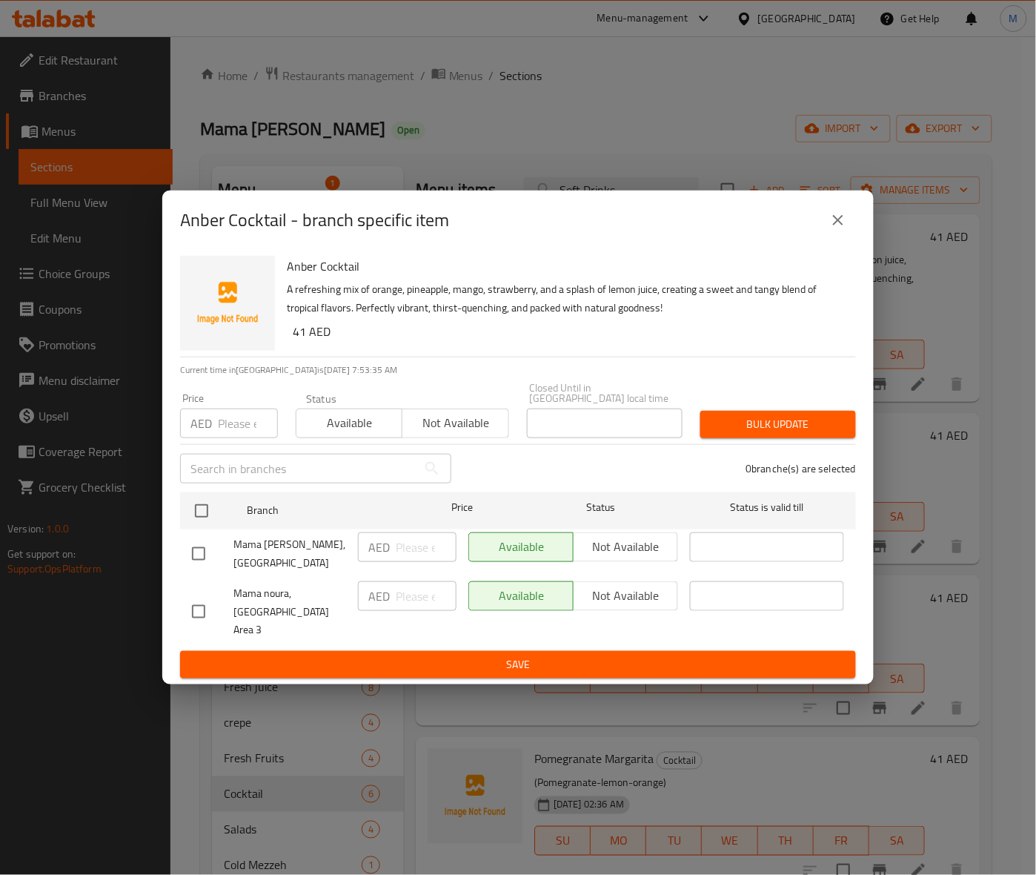
click at [205, 612] on input "checkbox" at bounding box center [198, 611] width 31 height 31
drag, startPoint x: 442, startPoint y: 423, endPoint x: 694, endPoint y: 423, distance: 252.0
click at [446, 423] on span "Not available" at bounding box center [455, 422] width 94 height 21
click at [797, 427] on span "Bulk update" at bounding box center [778, 424] width 132 height 19
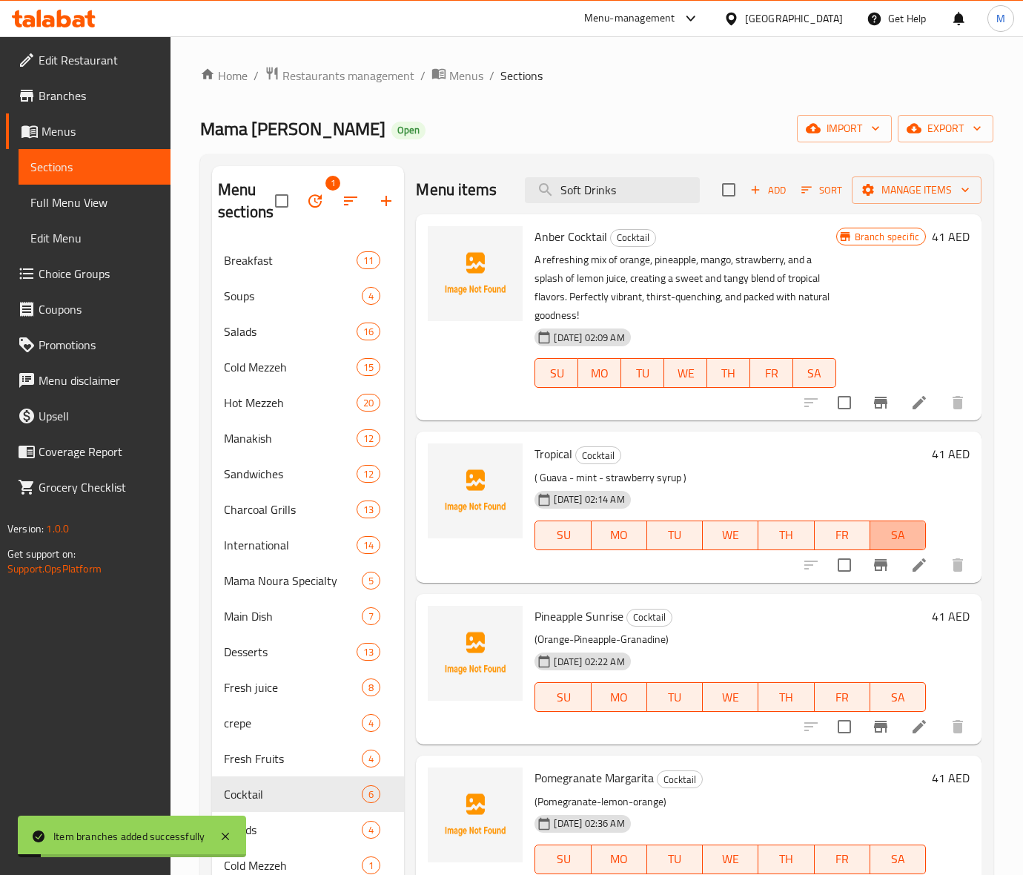
click at [876, 545] on span "SA" at bounding box center [898, 534] width 44 height 21
click at [872, 568] on icon "Branch-specific-item" at bounding box center [881, 565] width 18 height 18
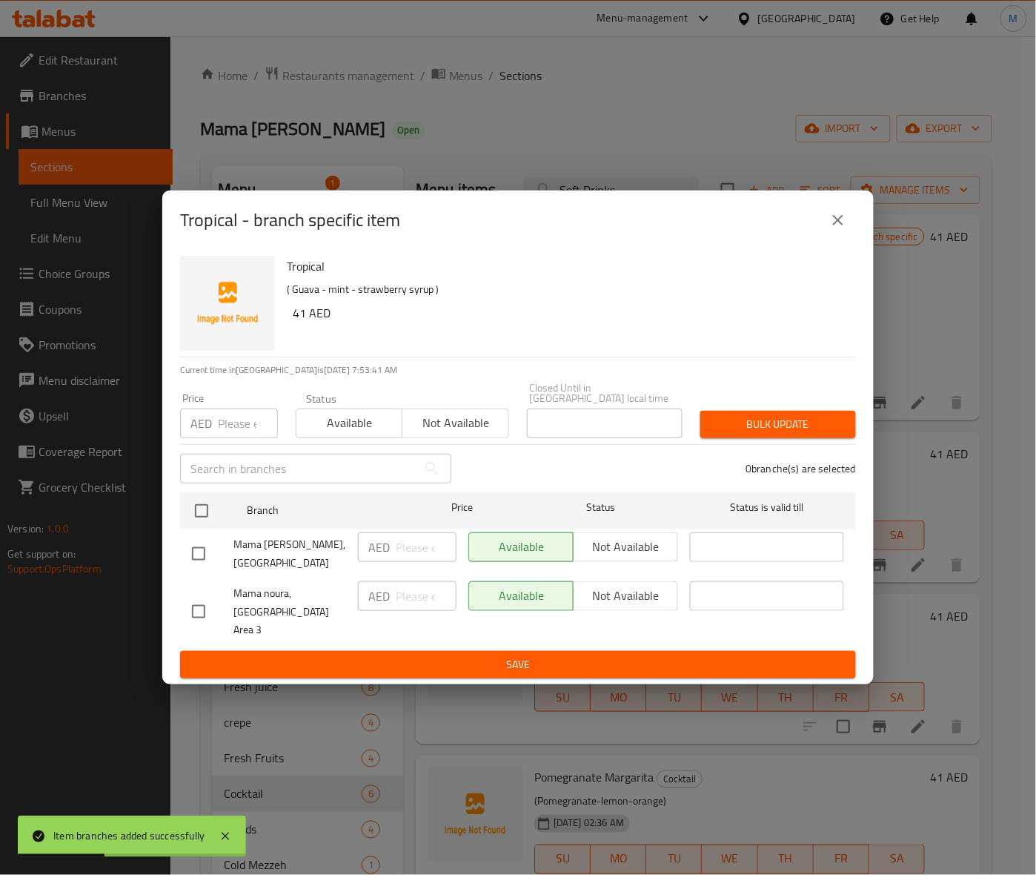
click at [563, 323] on h6 "41 AED" at bounding box center [568, 312] width 551 height 21
click at [209, 610] on input "checkbox" at bounding box center [198, 611] width 31 height 31
drag, startPoint x: 442, startPoint y: 436, endPoint x: 454, endPoint y: 434, distance: 12.1
click at [447, 434] on span "Not available" at bounding box center [455, 422] width 94 height 21
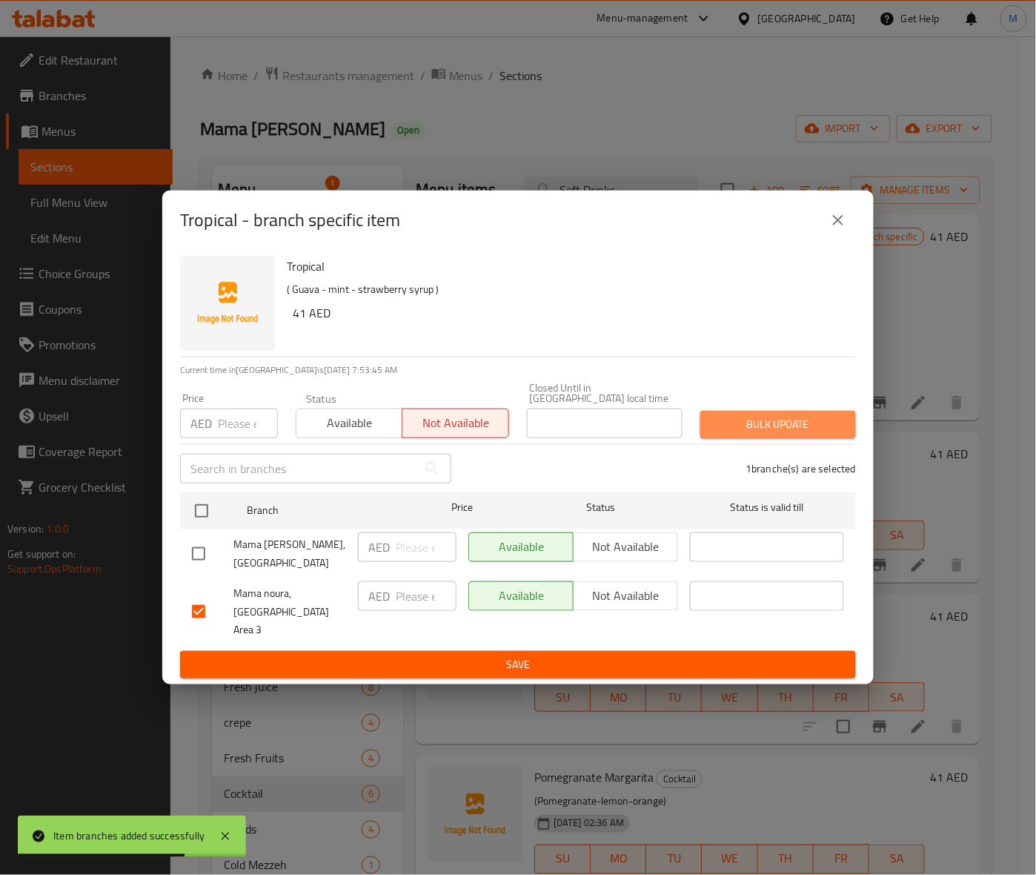
click at [741, 434] on span "Bulk update" at bounding box center [778, 424] width 132 height 19
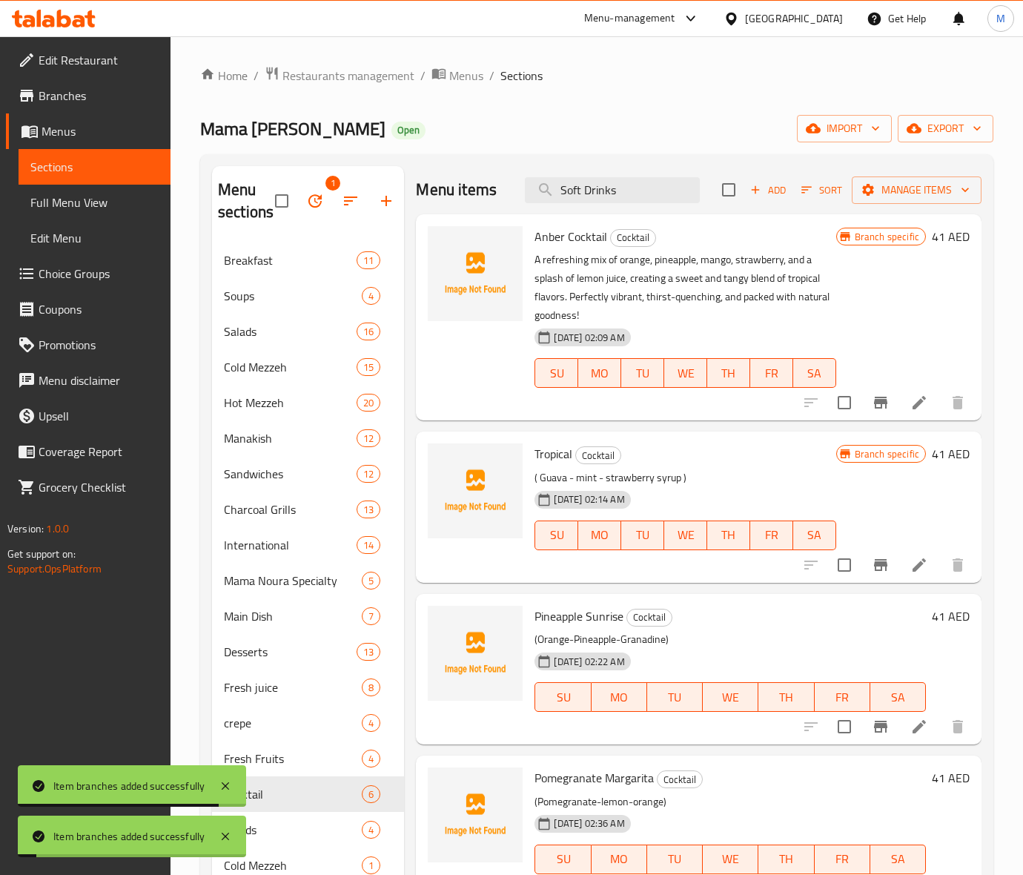
scroll to position [22, 0]
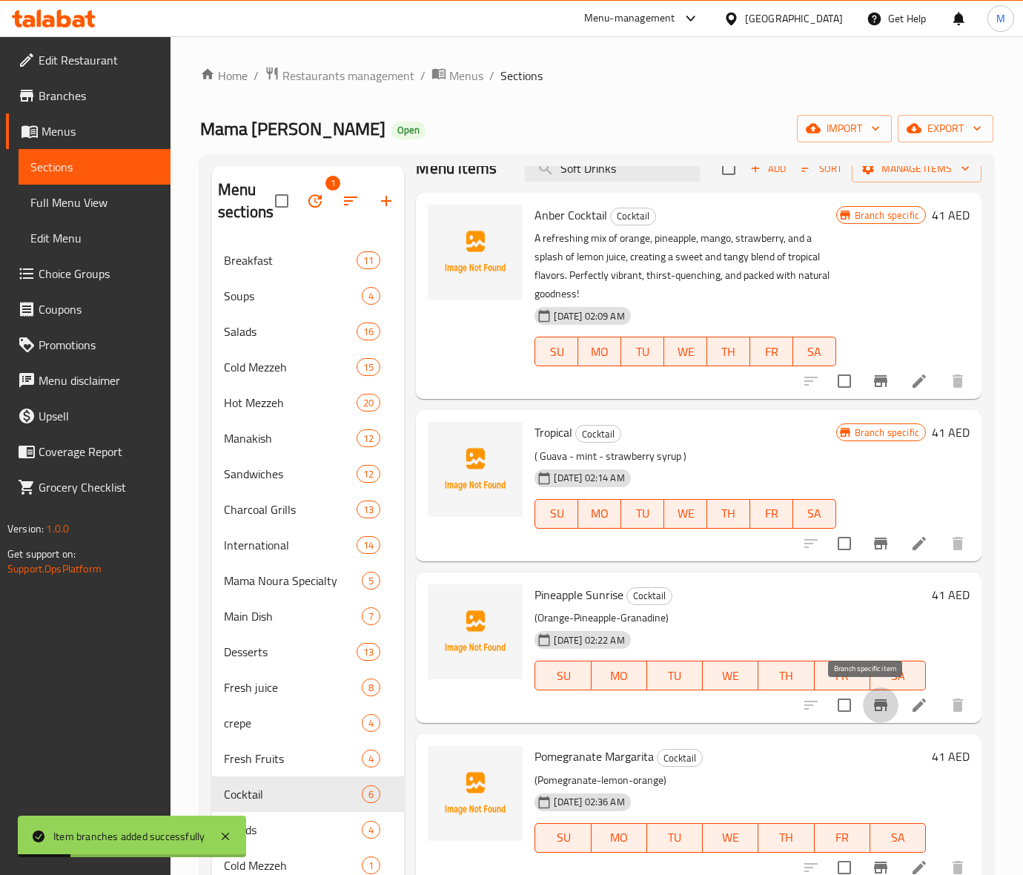
click at [872, 708] on icon "Branch-specific-item" at bounding box center [881, 705] width 18 height 18
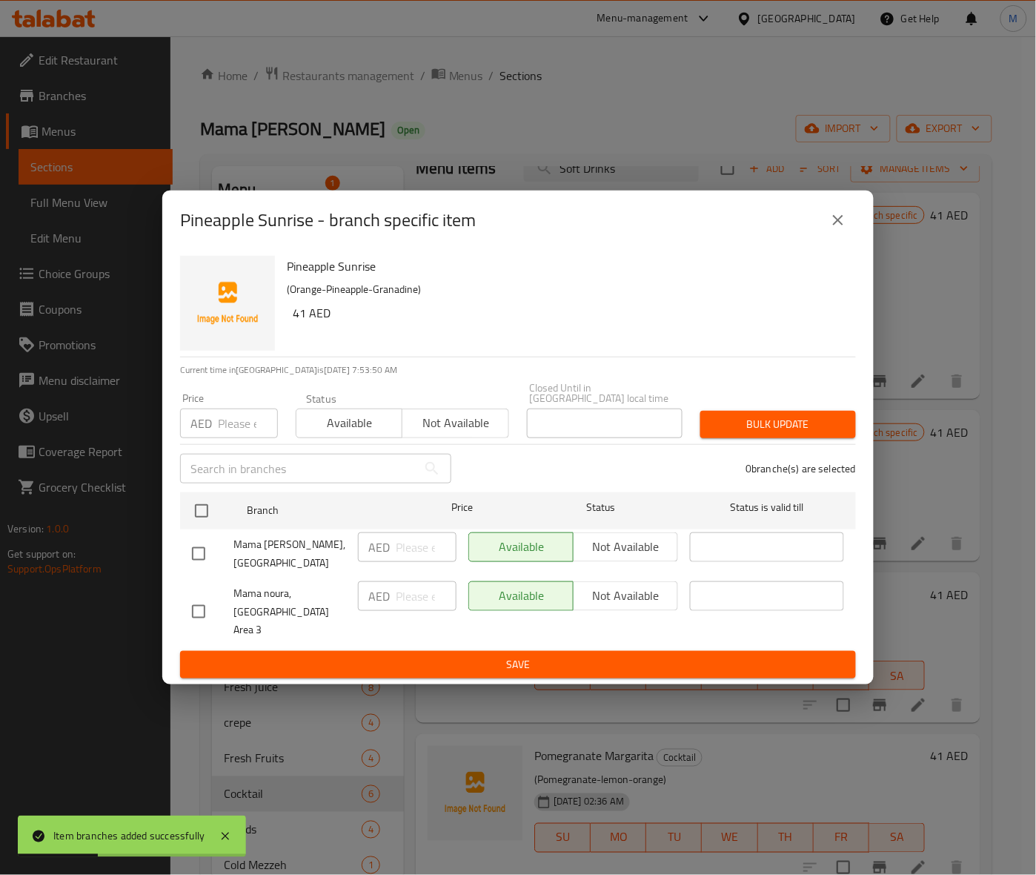
click at [632, 323] on h6 "41 AED" at bounding box center [568, 312] width 551 height 21
click at [196, 602] on input "checkbox" at bounding box center [198, 611] width 31 height 31
click at [451, 434] on span "Not available" at bounding box center [455, 422] width 94 height 21
click at [797, 431] on span "Bulk update" at bounding box center [778, 424] width 132 height 19
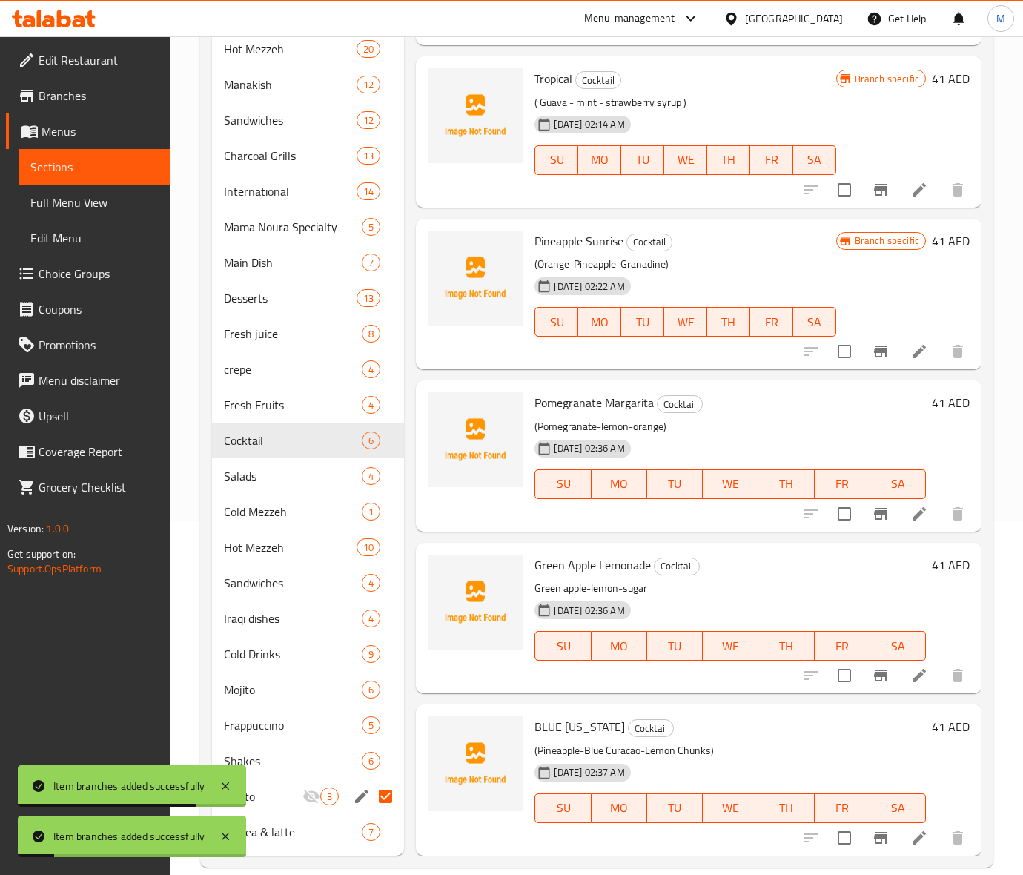
scroll to position [375, 0]
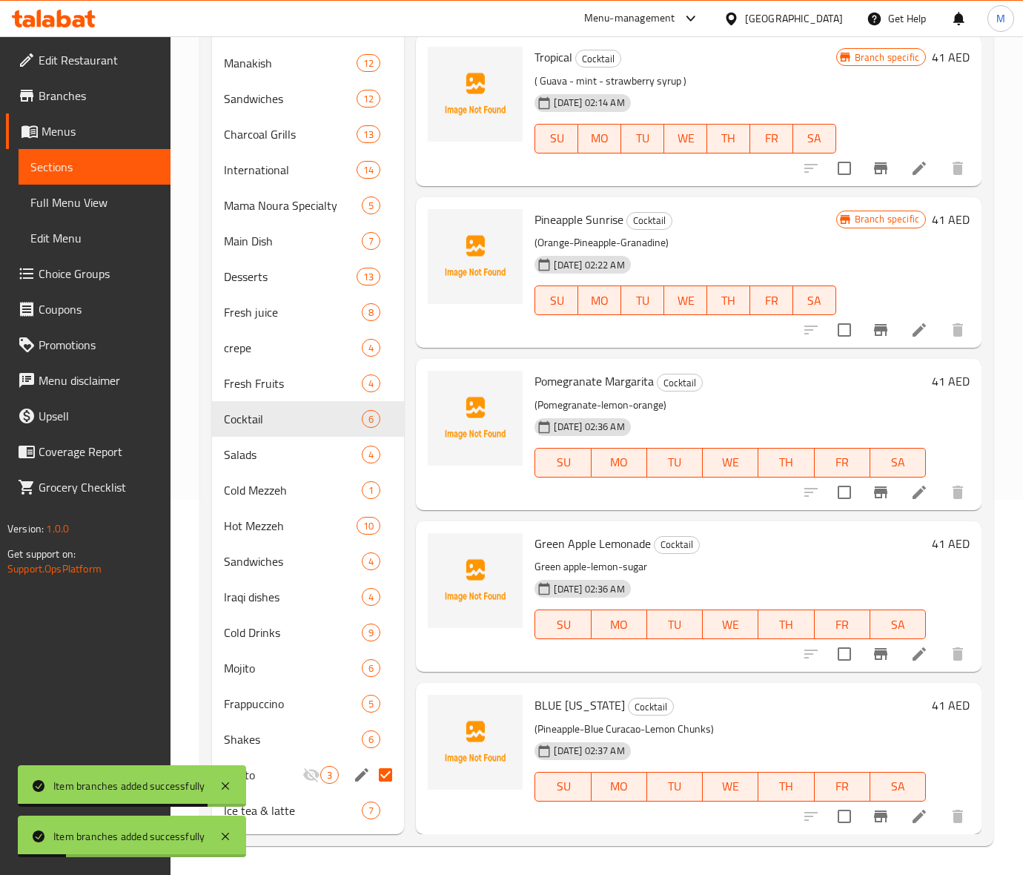
click at [874, 489] on icon "Branch-specific-item" at bounding box center [880, 492] width 13 height 12
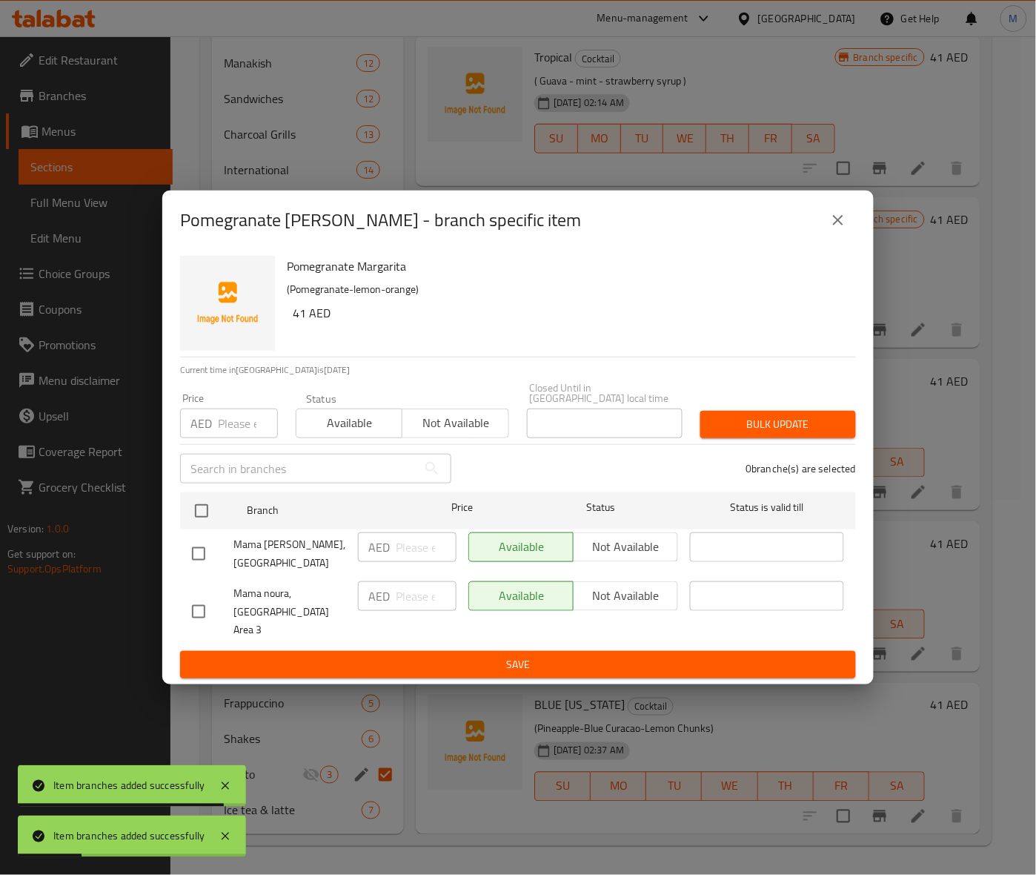
click at [479, 376] on p "Current time in United Arab Emirates is 17 Sep 2025" at bounding box center [518, 369] width 676 height 13
drag, startPoint x: 204, startPoint y: 611, endPoint x: 241, endPoint y: 595, distance: 40.5
click at [208, 610] on input "checkbox" at bounding box center [198, 611] width 31 height 31
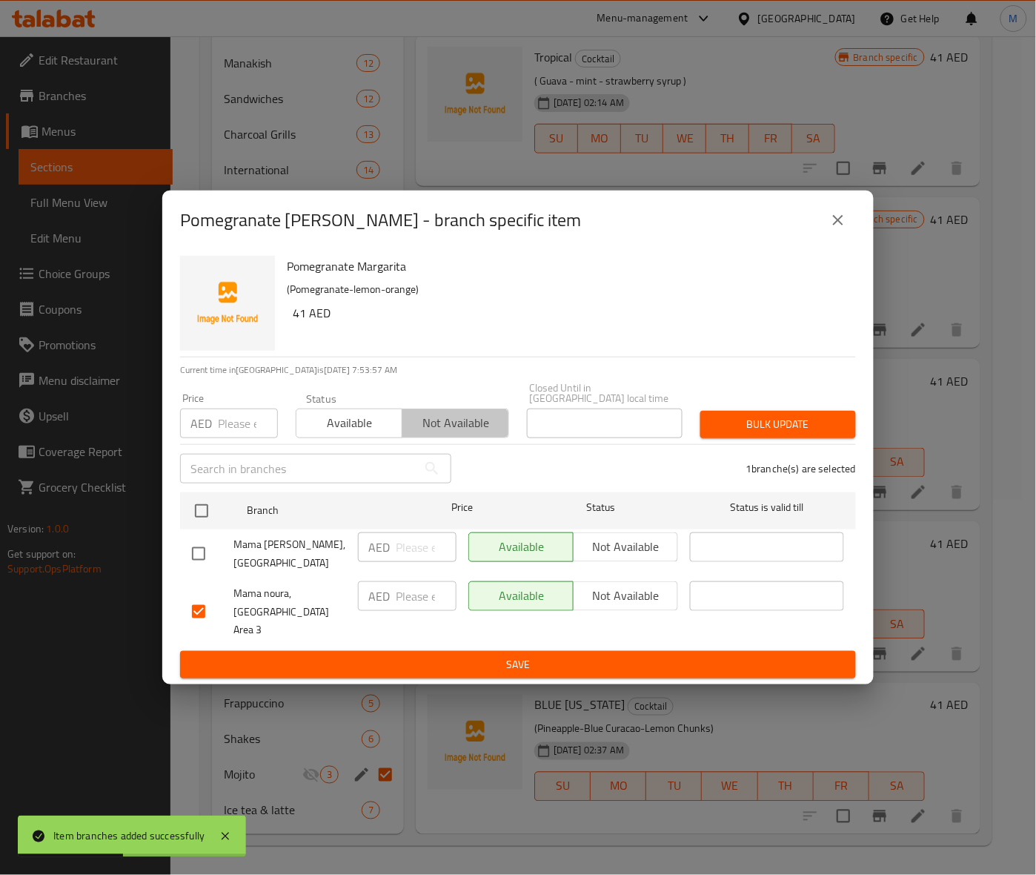
click at [463, 434] on span "Not available" at bounding box center [455, 422] width 94 height 21
click at [757, 456] on div "1 branche(s) are selected" at bounding box center [662, 468] width 405 height 53
click at [767, 434] on span "Bulk update" at bounding box center [778, 424] width 132 height 19
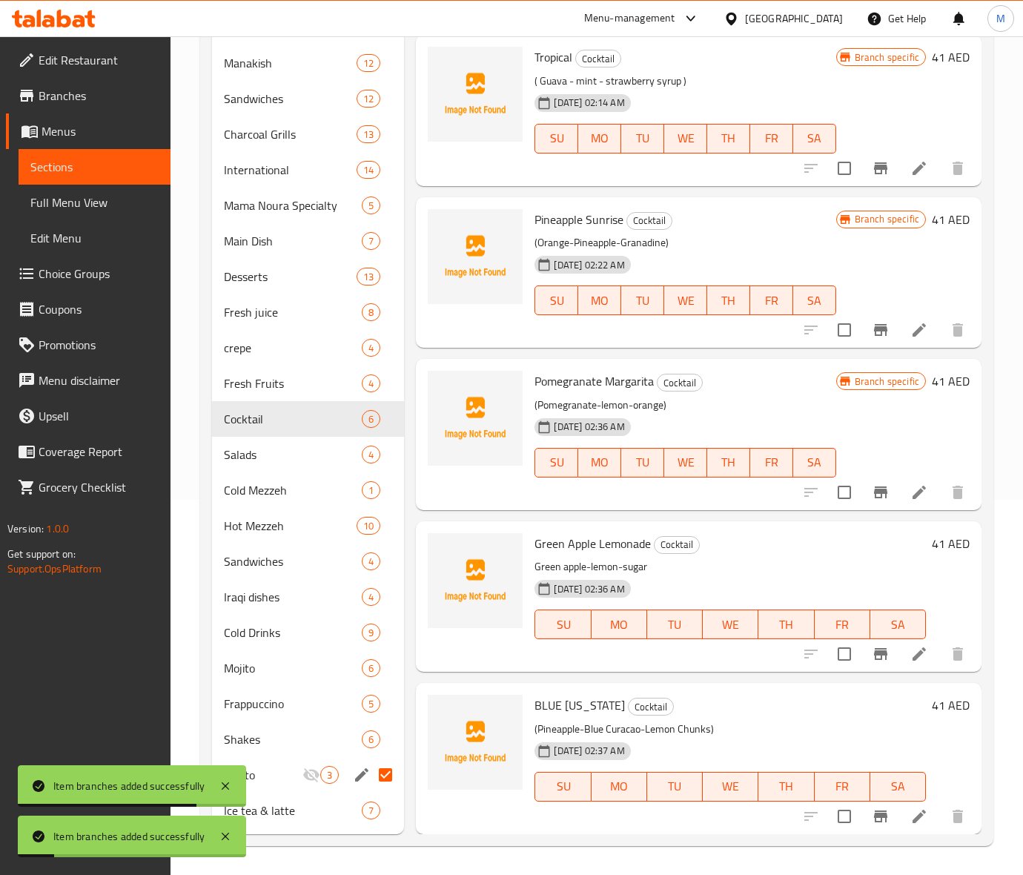
click at [874, 658] on icon "Branch-specific-item" at bounding box center [880, 654] width 13 height 12
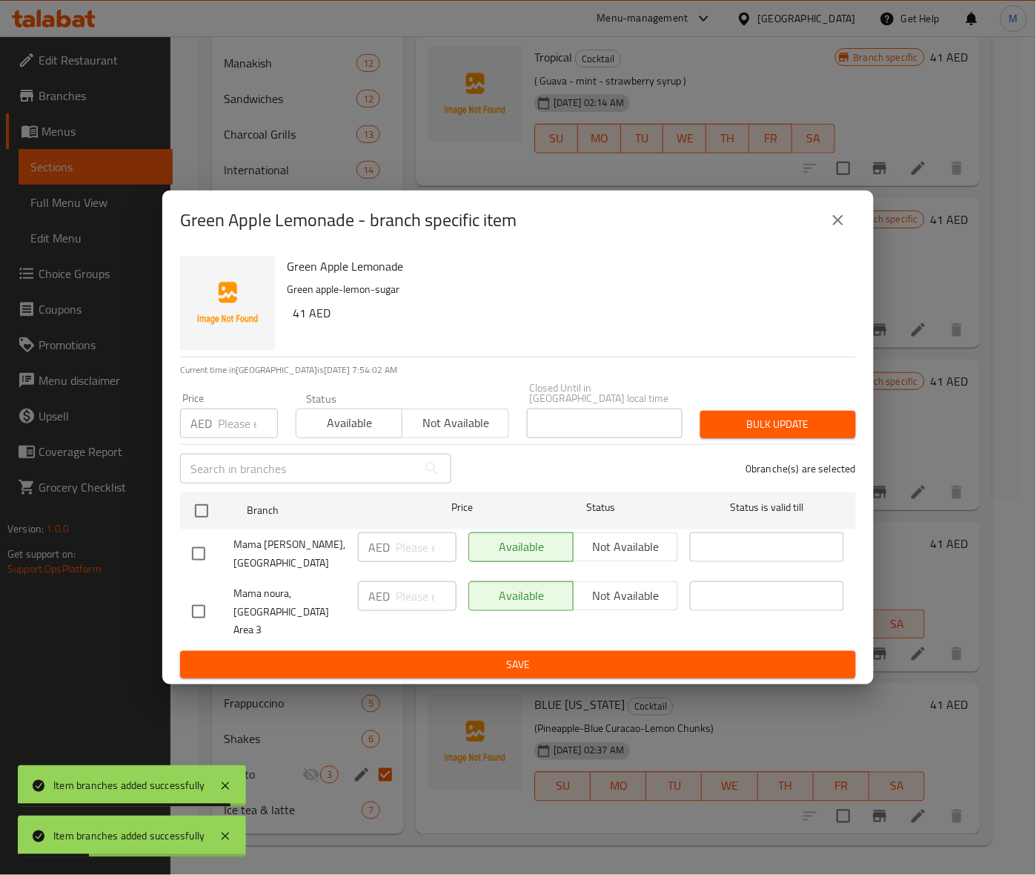
click at [605, 338] on div "Green Apple Lemonade Green apple-lemon-sugar 41 AED" at bounding box center [565, 303] width 569 height 107
click at [206, 599] on input "checkbox" at bounding box center [198, 611] width 31 height 31
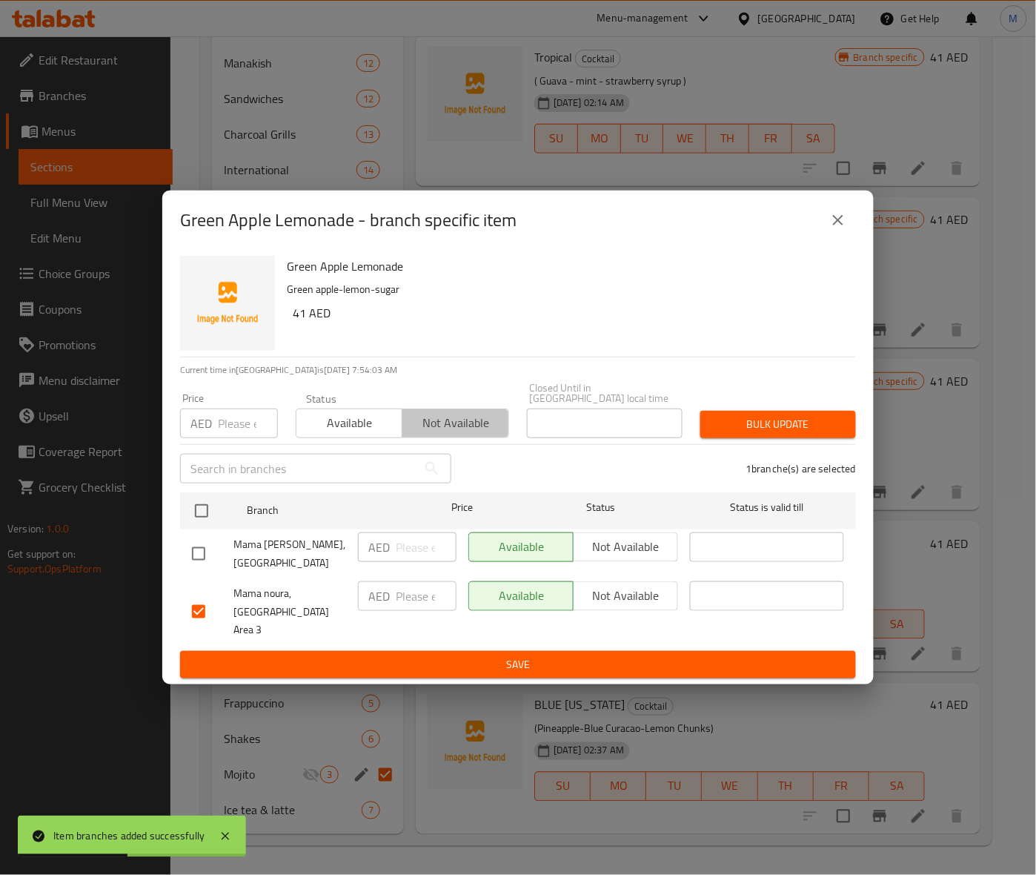
click at [457, 434] on span "Not available" at bounding box center [455, 422] width 94 height 21
click at [724, 434] on span "Bulk update" at bounding box center [778, 424] width 132 height 19
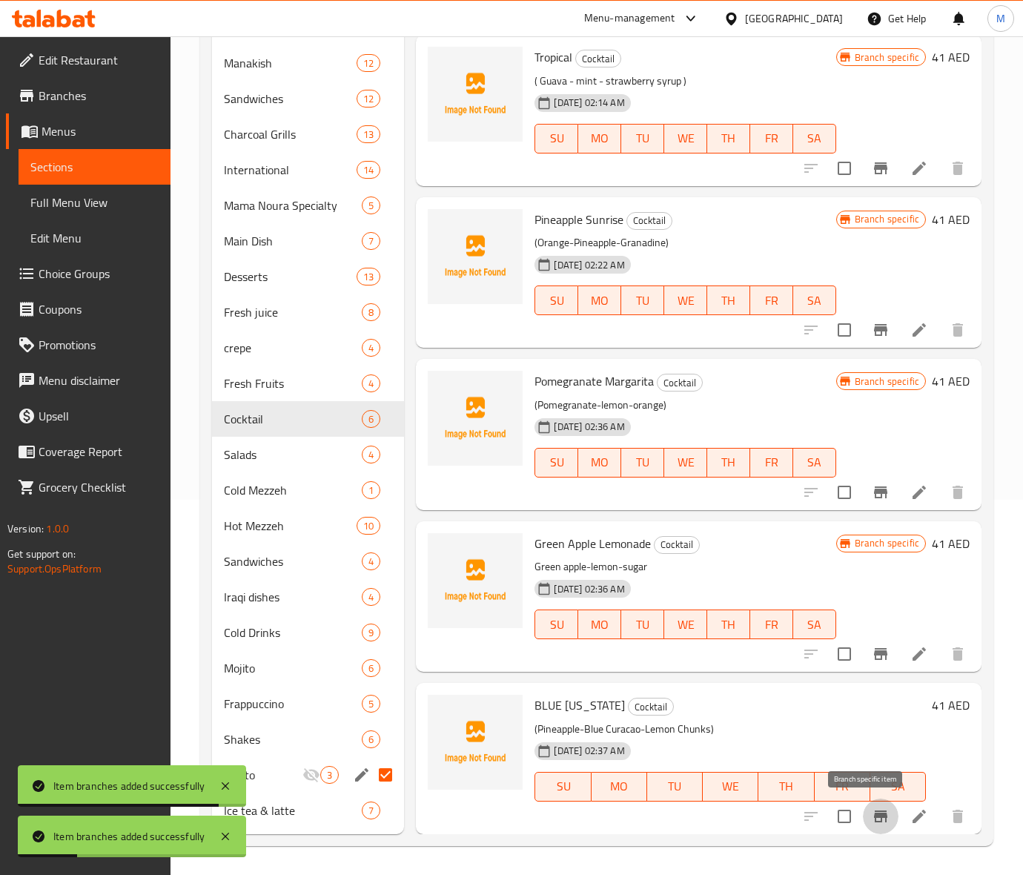
click at [865, 805] on button "Branch-specific-item" at bounding box center [881, 816] width 36 height 36
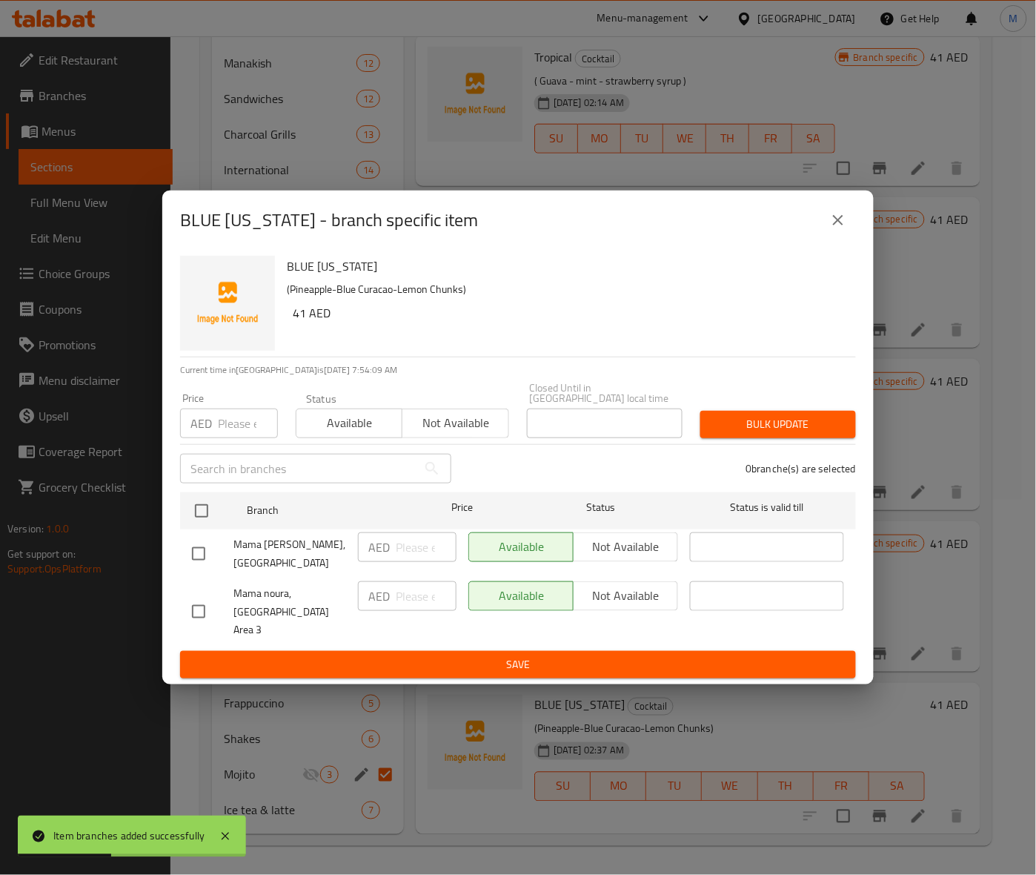
click at [205, 606] on input "checkbox" at bounding box center [198, 611] width 31 height 31
click at [661, 313] on h6 "41 AED" at bounding box center [568, 312] width 551 height 21
click at [468, 432] on span "Not available" at bounding box center [455, 422] width 94 height 21
click at [790, 428] on span "Bulk update" at bounding box center [778, 424] width 132 height 19
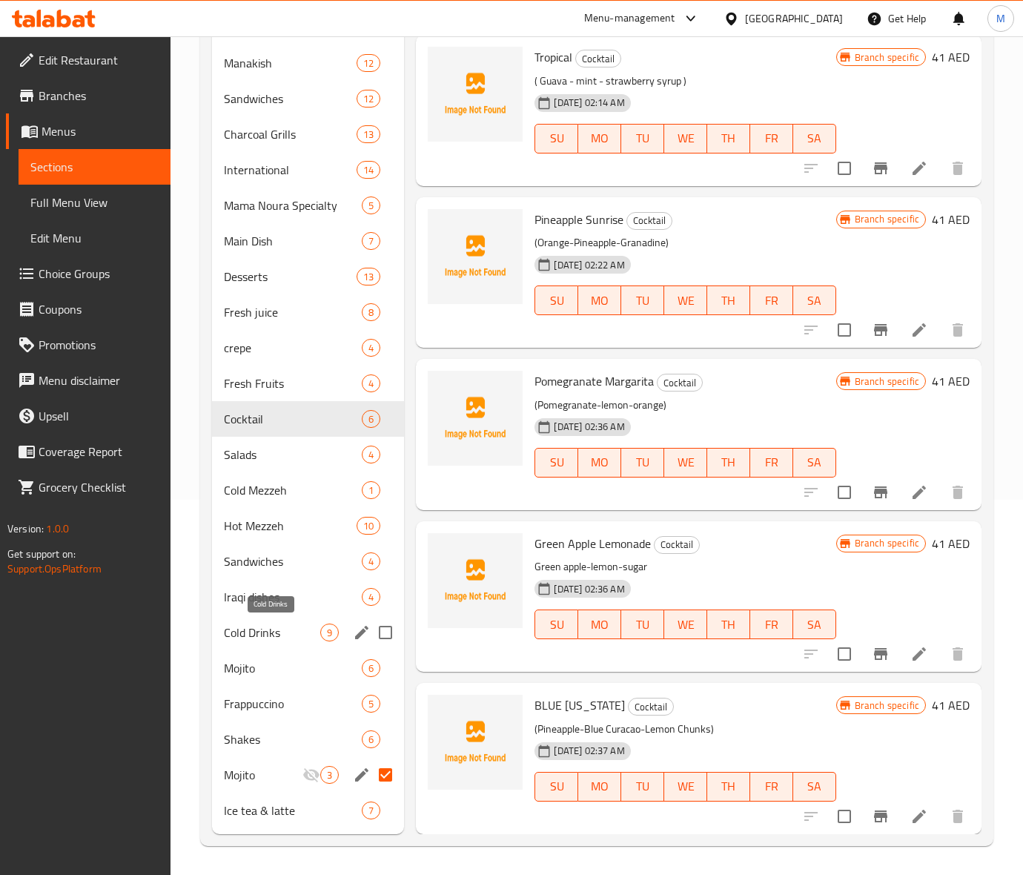
click at [262, 630] on span "Cold Drinks" at bounding box center [272, 632] width 96 height 18
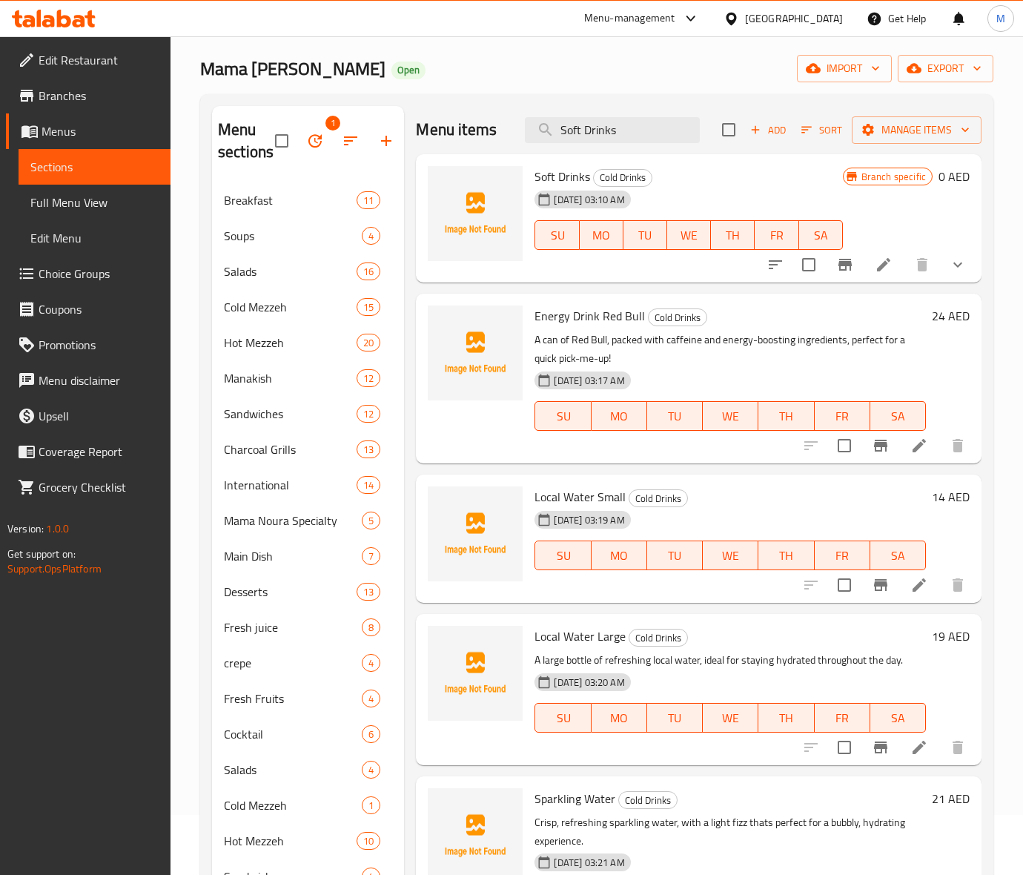
scroll to position [4, 0]
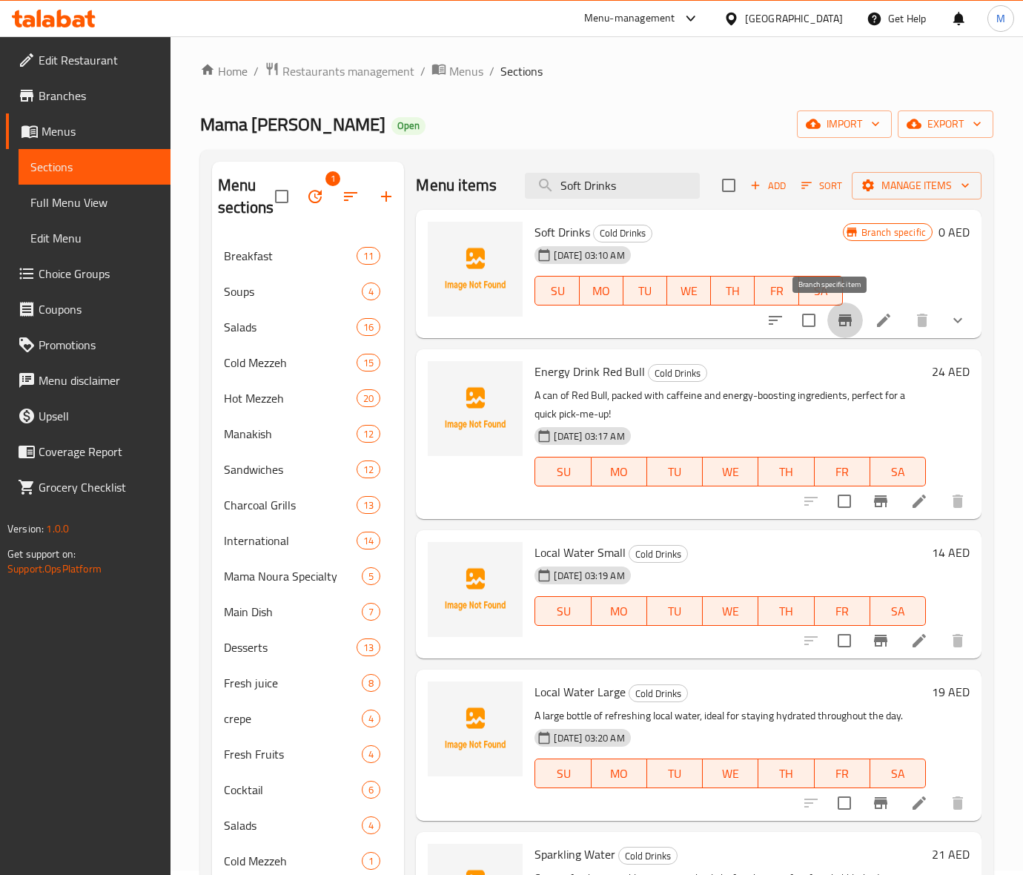
click at [838, 319] on icon "Branch-specific-item" at bounding box center [844, 320] width 13 height 12
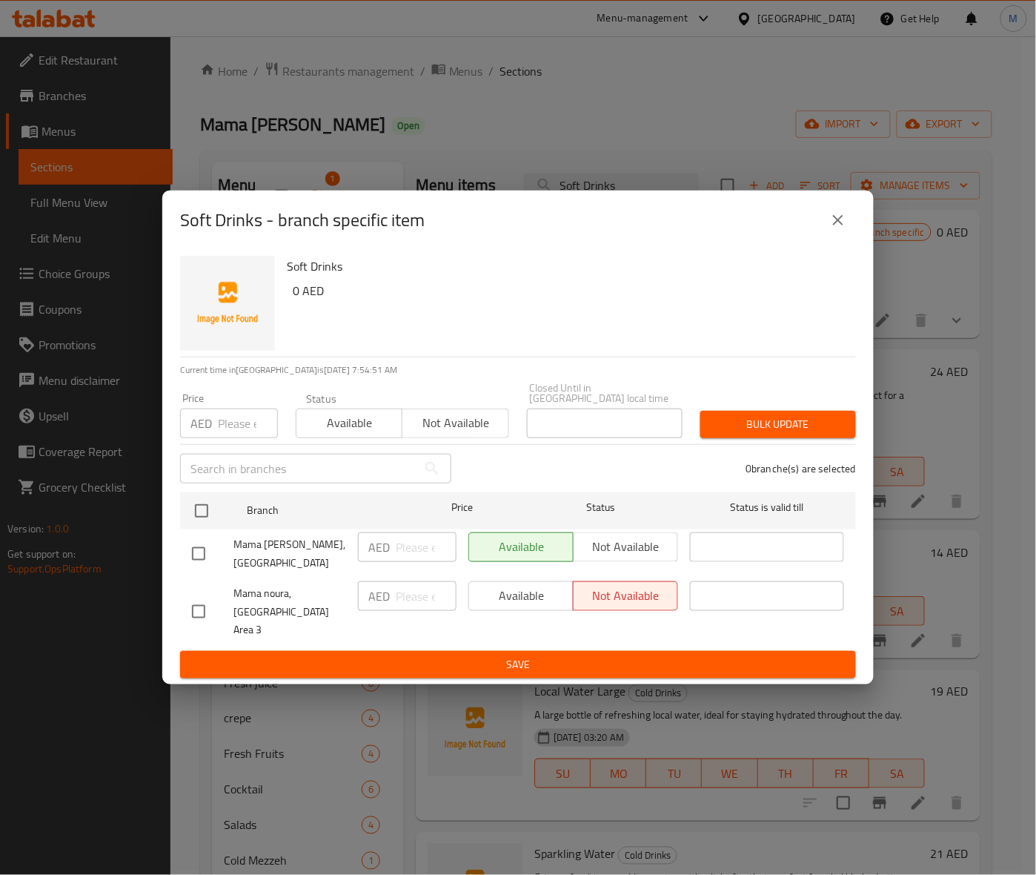
click at [834, 222] on icon "close" at bounding box center [838, 220] width 18 height 18
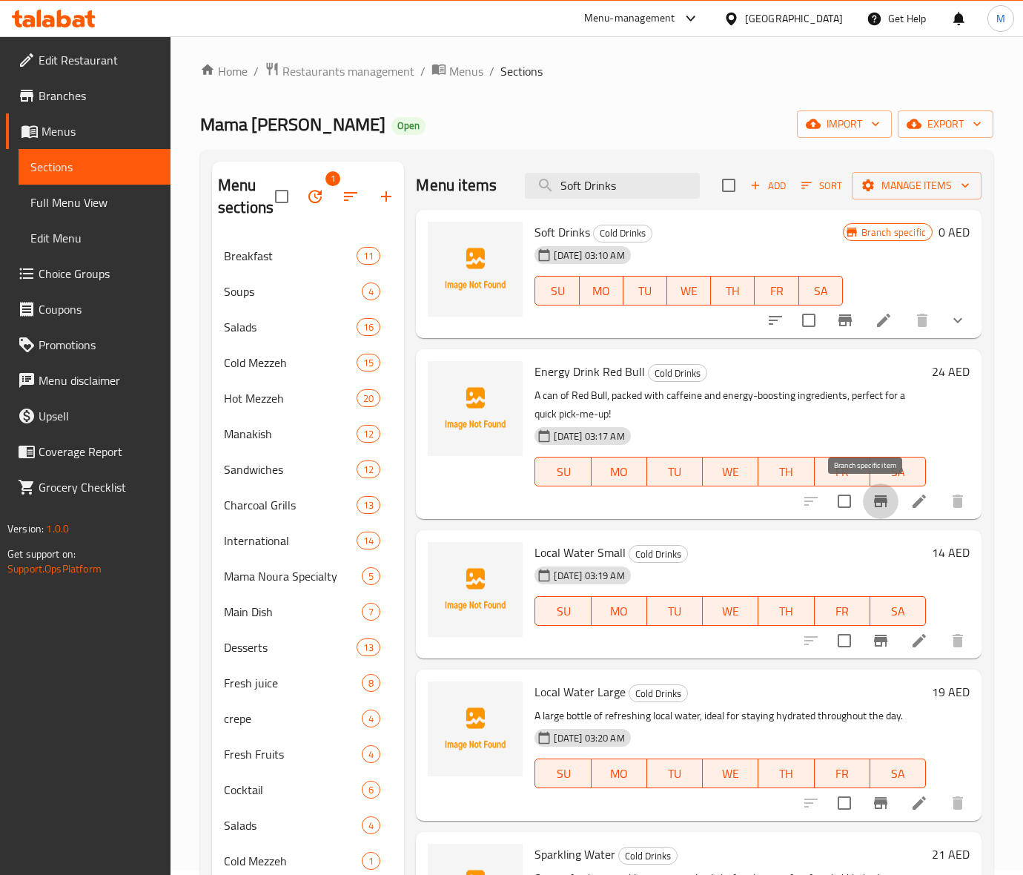
click at [874, 506] on icon "Branch-specific-item" at bounding box center [880, 501] width 13 height 12
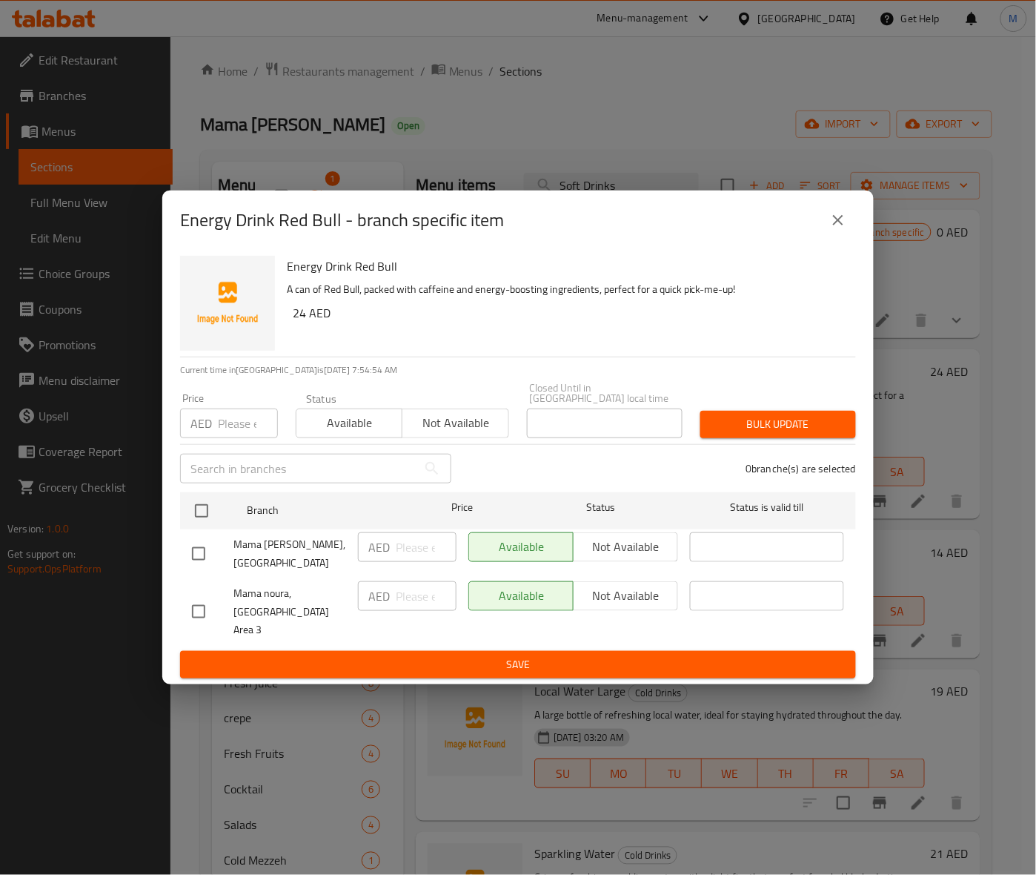
click at [554, 342] on div "Energy Drink Red Bull A can of Red Bull, packed with caffeine and energy-boosti…" at bounding box center [565, 303] width 569 height 107
click at [206, 609] on input "checkbox" at bounding box center [198, 611] width 31 height 31
drag, startPoint x: 424, startPoint y: 437, endPoint x: 735, endPoint y: 472, distance: 313.2
click at [425, 434] on span "Not available" at bounding box center [455, 422] width 94 height 21
click at [784, 434] on span "Bulk update" at bounding box center [778, 424] width 132 height 19
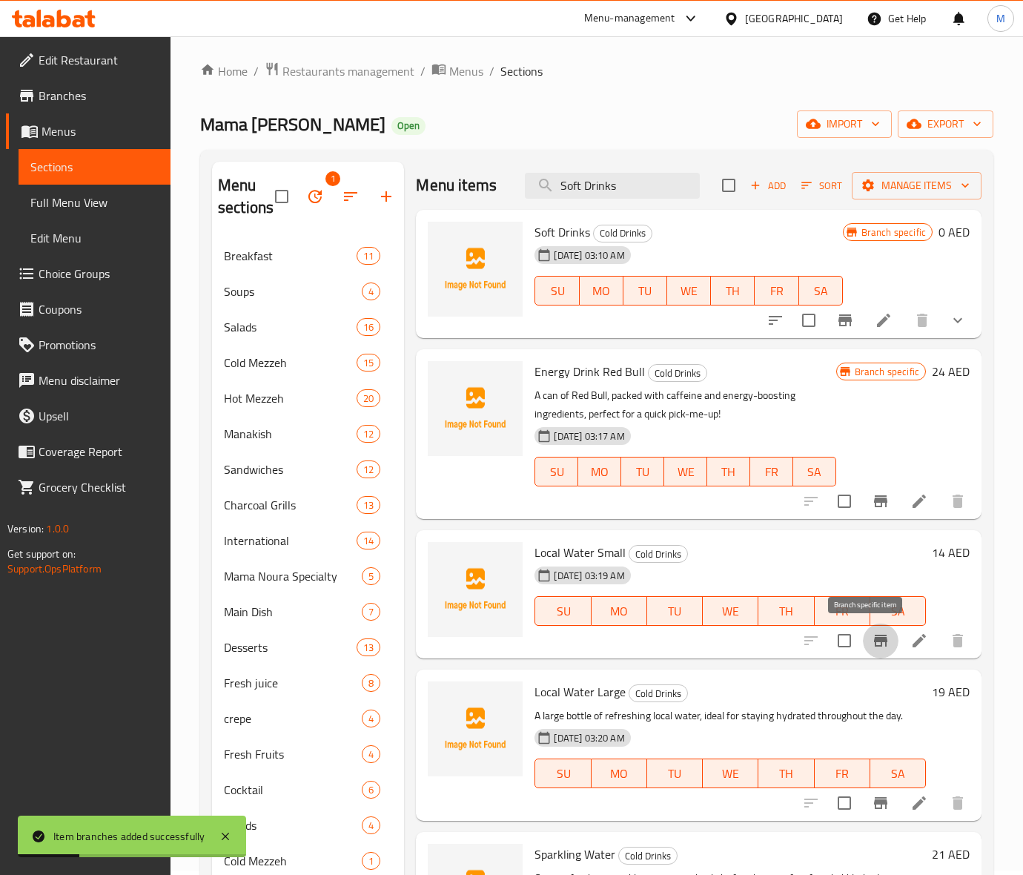
click at [874, 637] on icon "Branch-specific-item" at bounding box center [880, 640] width 13 height 12
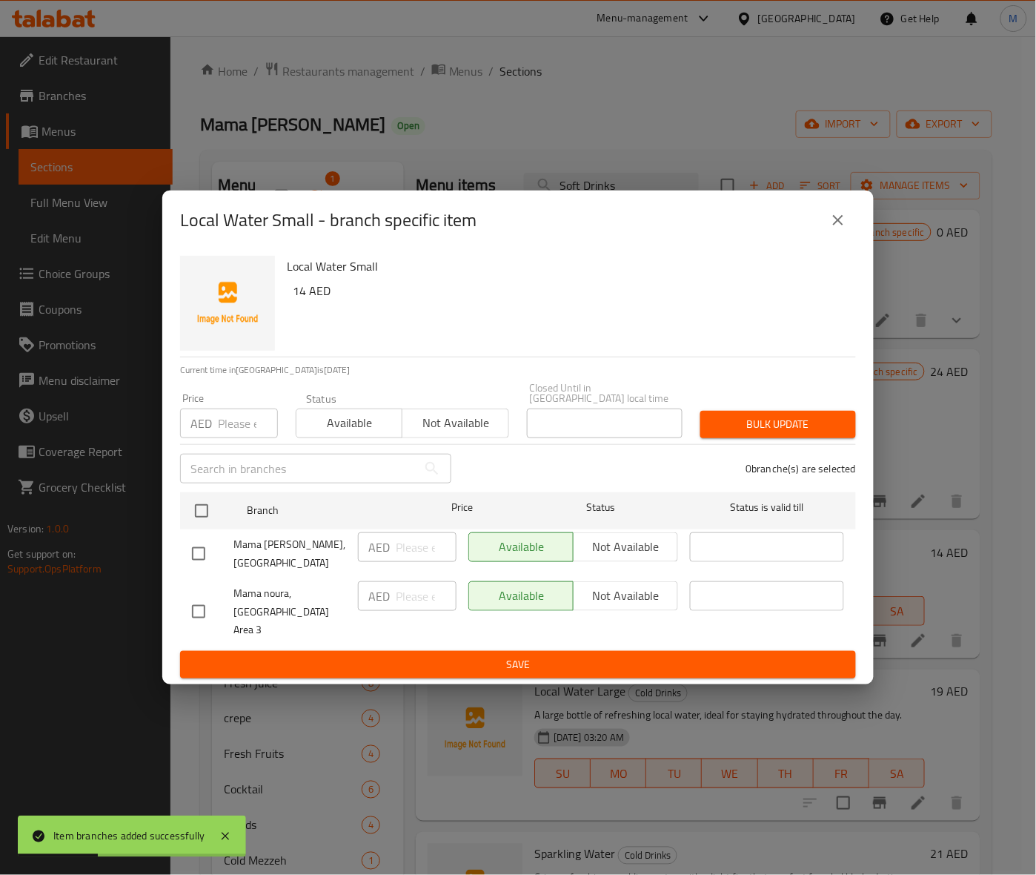
drag, startPoint x: 641, startPoint y: 219, endPoint x: 631, endPoint y: 232, distance: 16.5
click at [635, 226] on div "Local Water Small - branch specific item" at bounding box center [518, 220] width 676 height 36
drag, startPoint x: 198, startPoint y: 613, endPoint x: 415, endPoint y: 465, distance: 262.9
click at [213, 599] on input "checkbox" at bounding box center [198, 611] width 31 height 31
click at [459, 415] on div "Available Not available" at bounding box center [402, 416] width 213 height 44
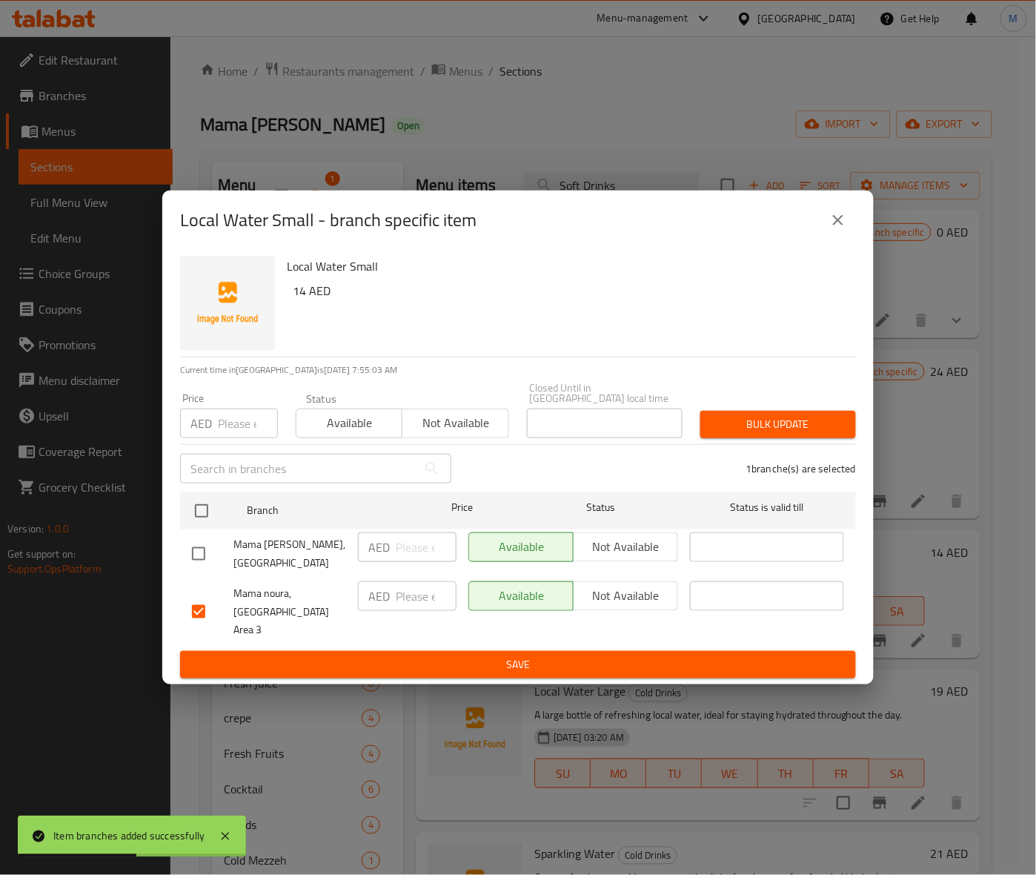
drag, startPoint x: 485, startPoint y: 428, endPoint x: 527, endPoint y: 430, distance: 41.5
click at [486, 430] on span "Not available" at bounding box center [455, 422] width 94 height 21
click at [737, 434] on span "Bulk update" at bounding box center [778, 424] width 132 height 19
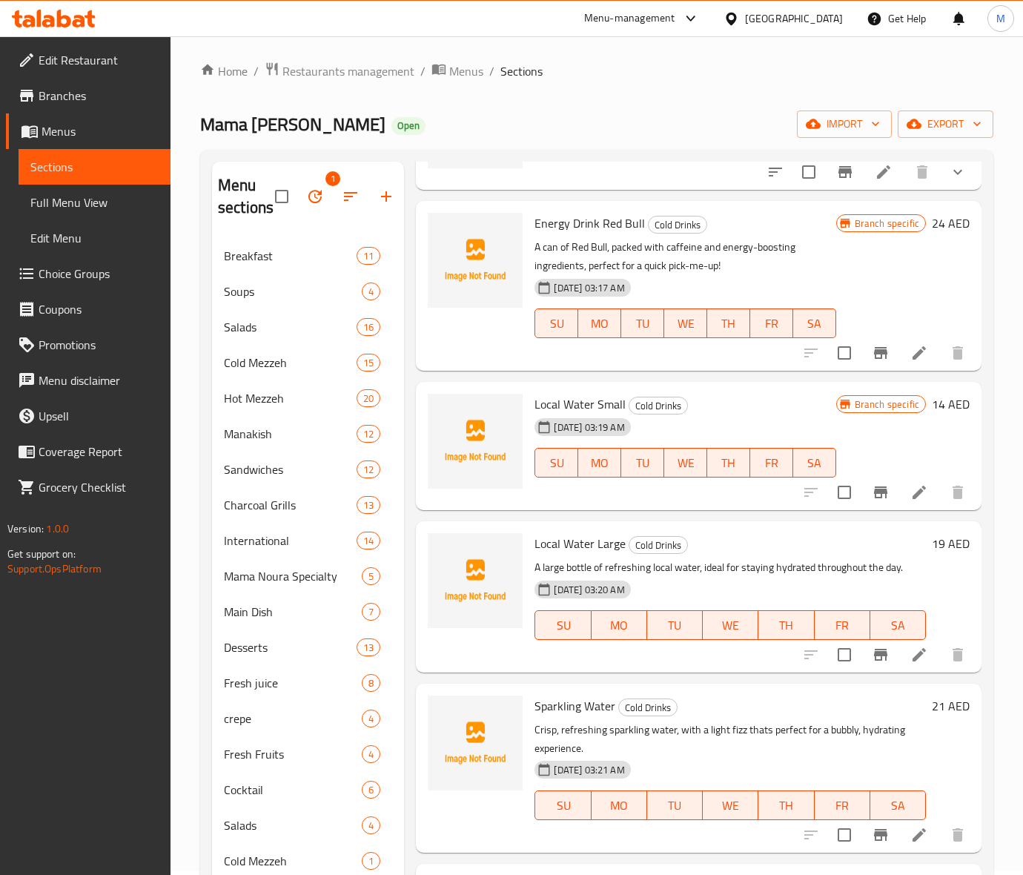
scroll to position [371, 0]
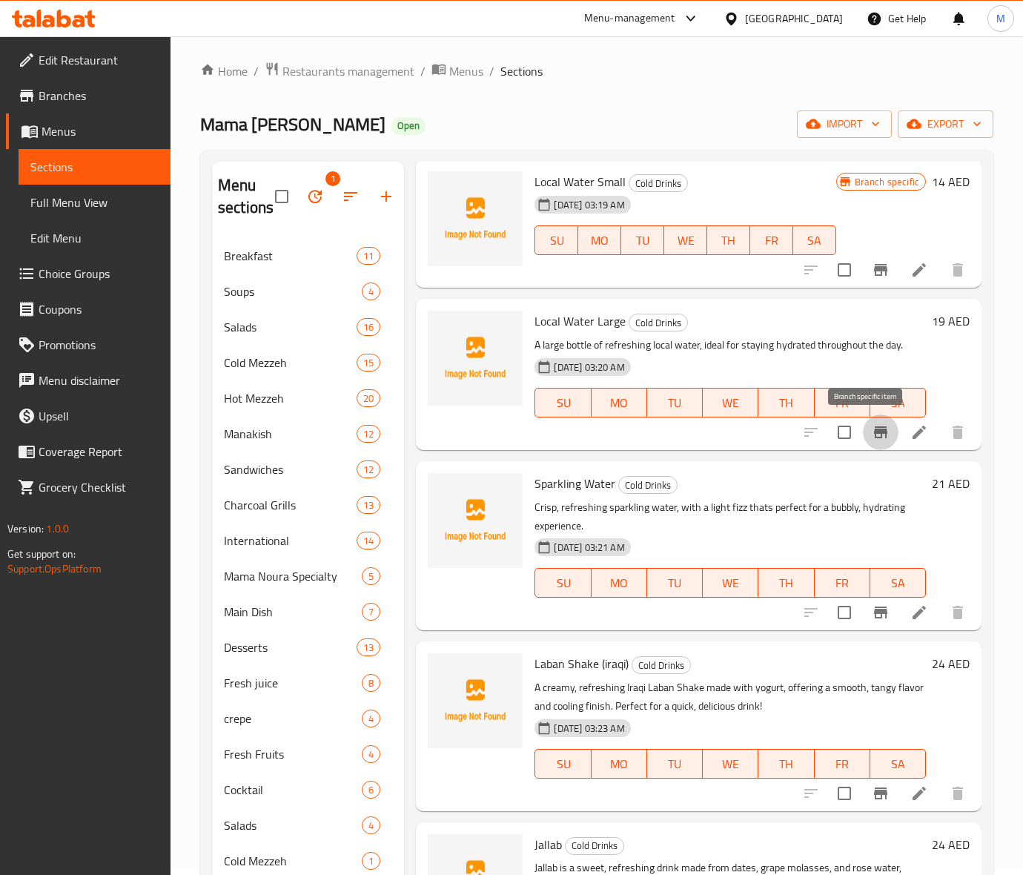
click at [873, 431] on icon "Branch-specific-item" at bounding box center [881, 432] width 18 height 18
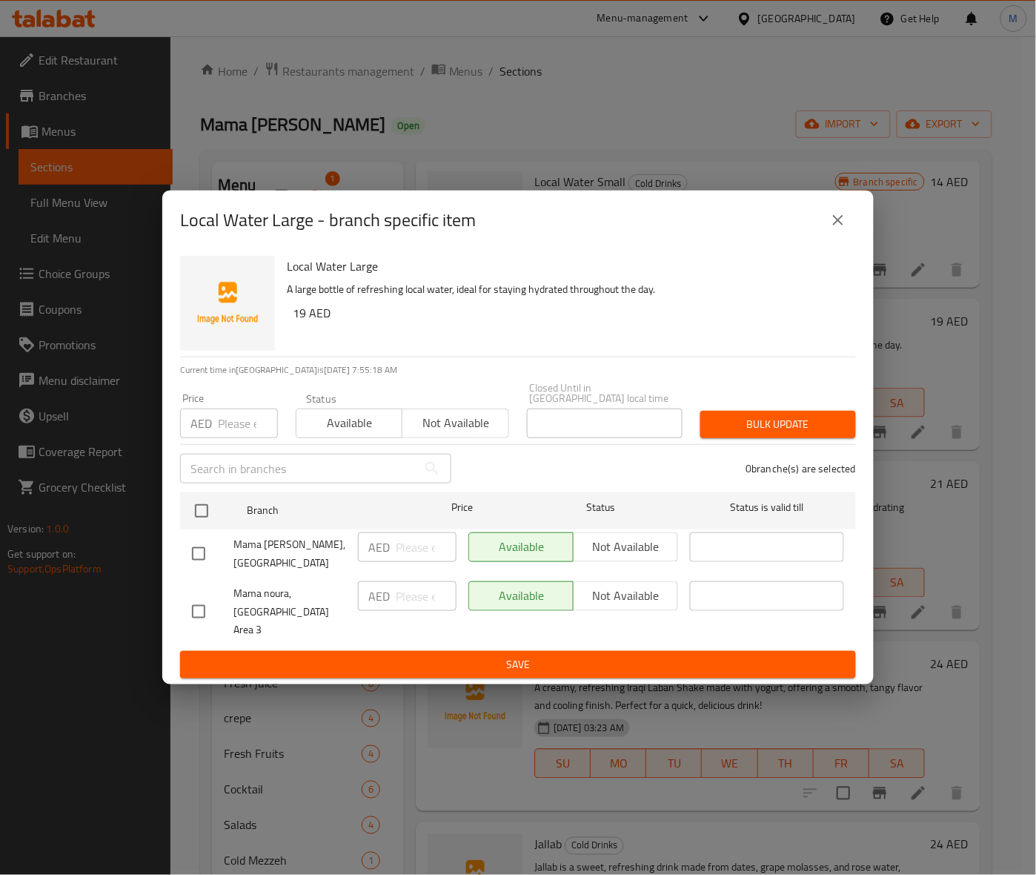
click at [574, 323] on h6 "19 AED" at bounding box center [568, 312] width 551 height 21
click at [204, 614] on input "checkbox" at bounding box center [198, 611] width 31 height 31
click at [442, 422] on span "Not available" at bounding box center [455, 422] width 94 height 21
click at [817, 438] on button "Bulk update" at bounding box center [778, 424] width 156 height 27
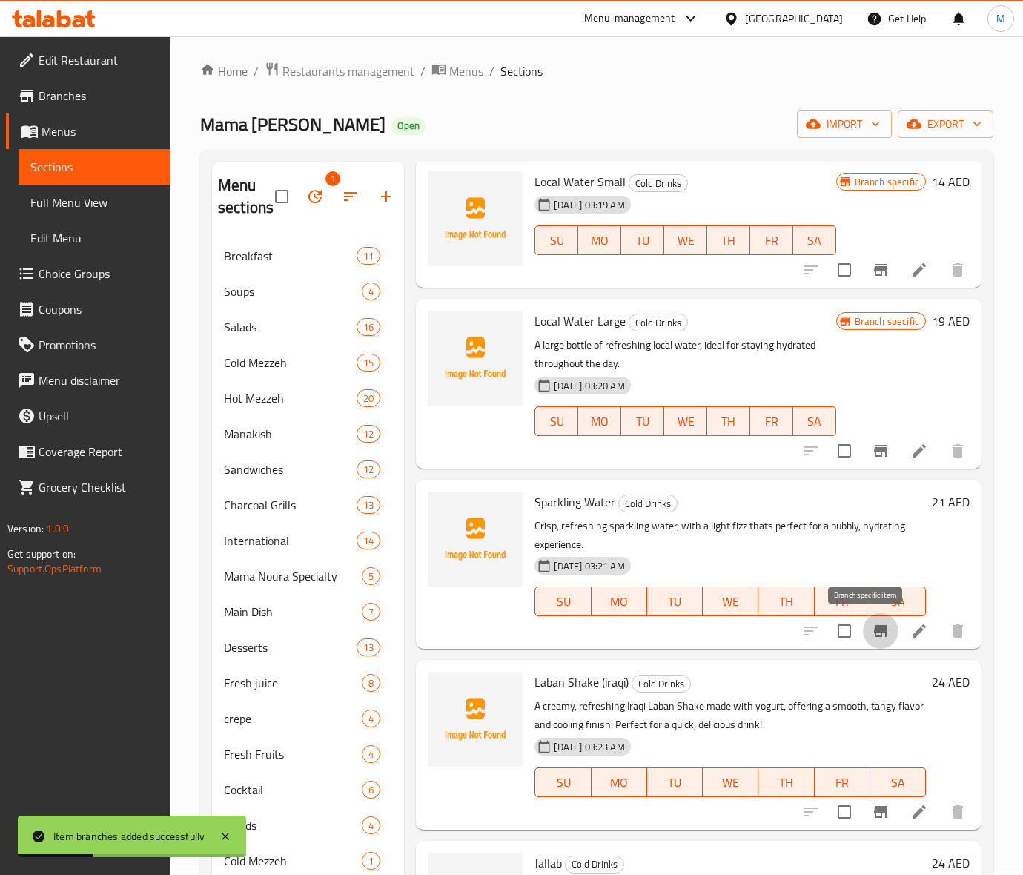
click at [874, 626] on icon "Branch-specific-item" at bounding box center [880, 631] width 13 height 12
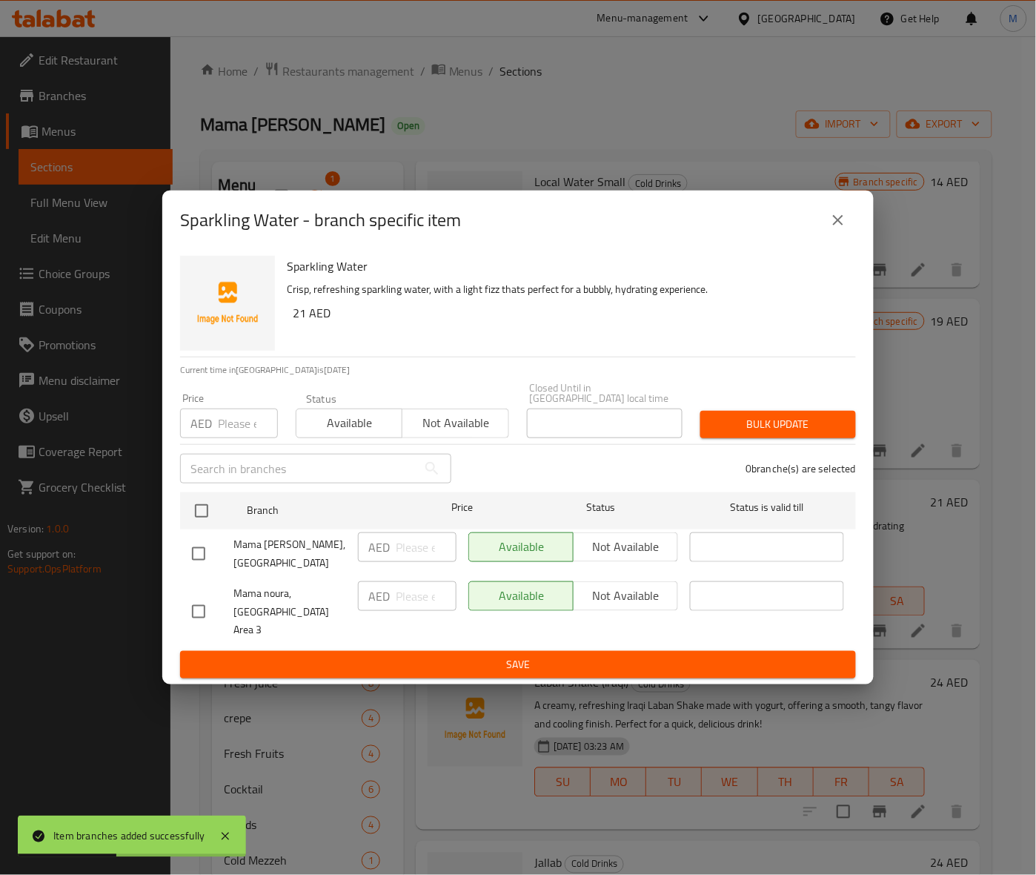
click at [506, 350] on div "Sparkling Water Crisp, refreshing sparkling water, with a light fizz thats perf…" at bounding box center [565, 303] width 569 height 107
click at [187, 604] on input "checkbox" at bounding box center [198, 611] width 31 height 31
click at [472, 430] on span "Not available" at bounding box center [455, 422] width 94 height 21
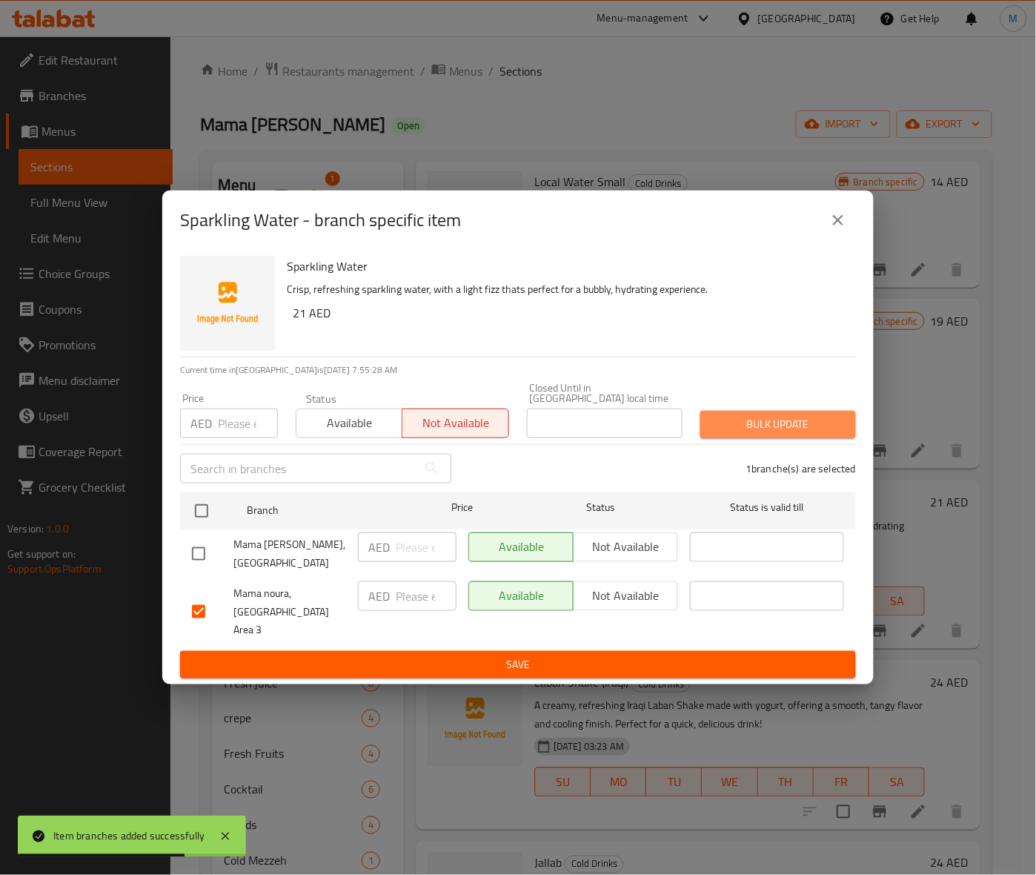
click at [804, 421] on button "Bulk update" at bounding box center [778, 424] width 156 height 27
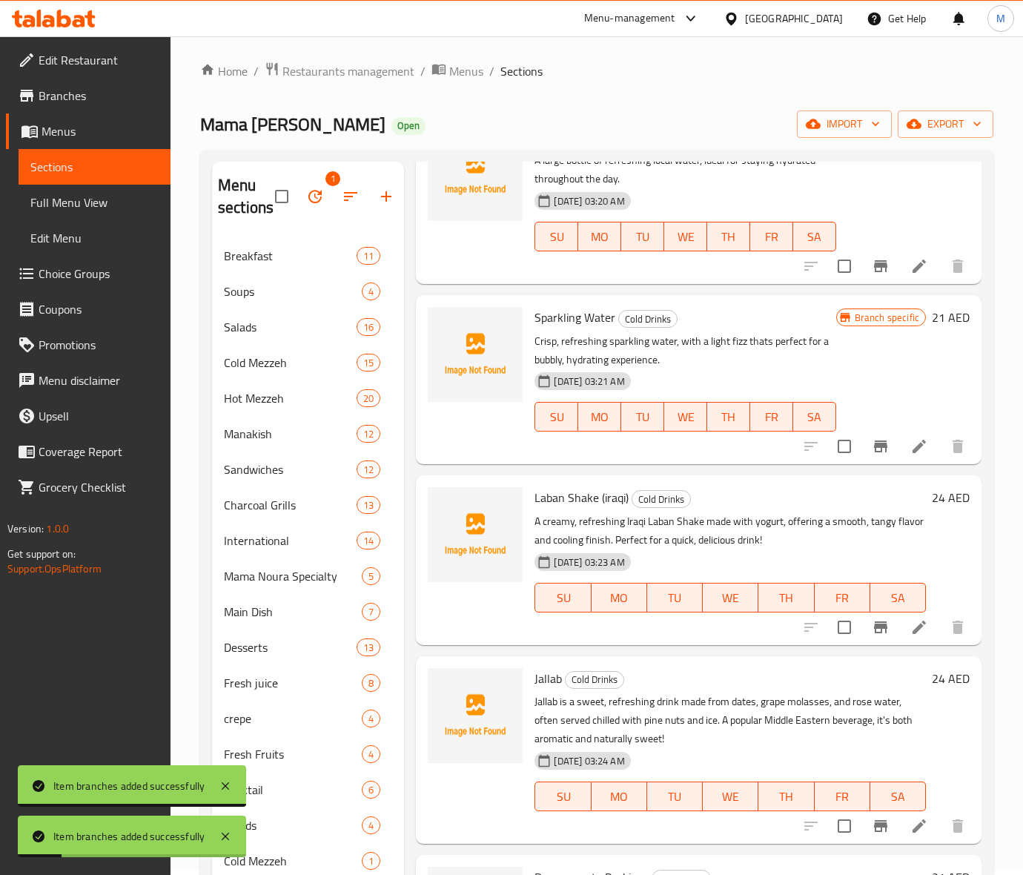
scroll to position [463, 0]
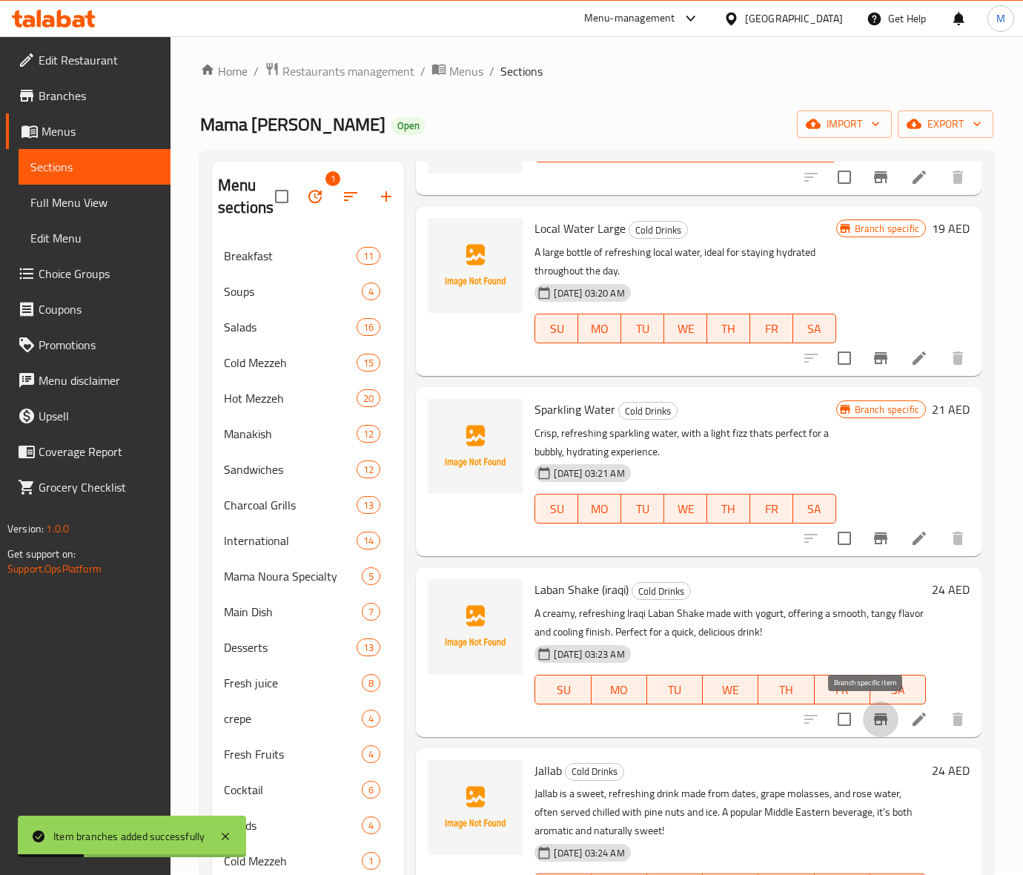
click at [876, 726] on button "Branch-specific-item" at bounding box center [881, 719] width 36 height 36
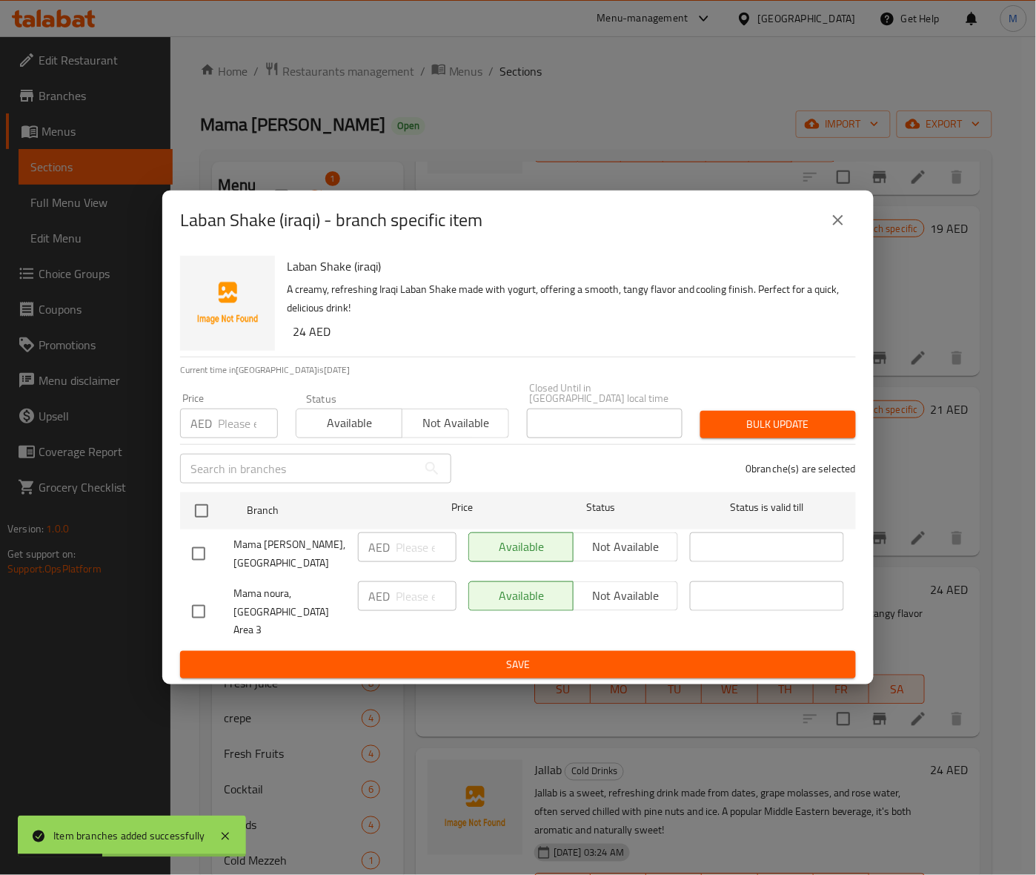
click at [626, 317] on p "A creamy, refreshing Iraqi Laban Shake made with yogurt, offering a smooth, tan…" at bounding box center [565, 298] width 557 height 37
click at [200, 620] on input "checkbox" at bounding box center [198, 611] width 31 height 31
click at [479, 434] on span "Not available" at bounding box center [455, 422] width 94 height 21
click at [797, 427] on span "Bulk update" at bounding box center [778, 424] width 132 height 19
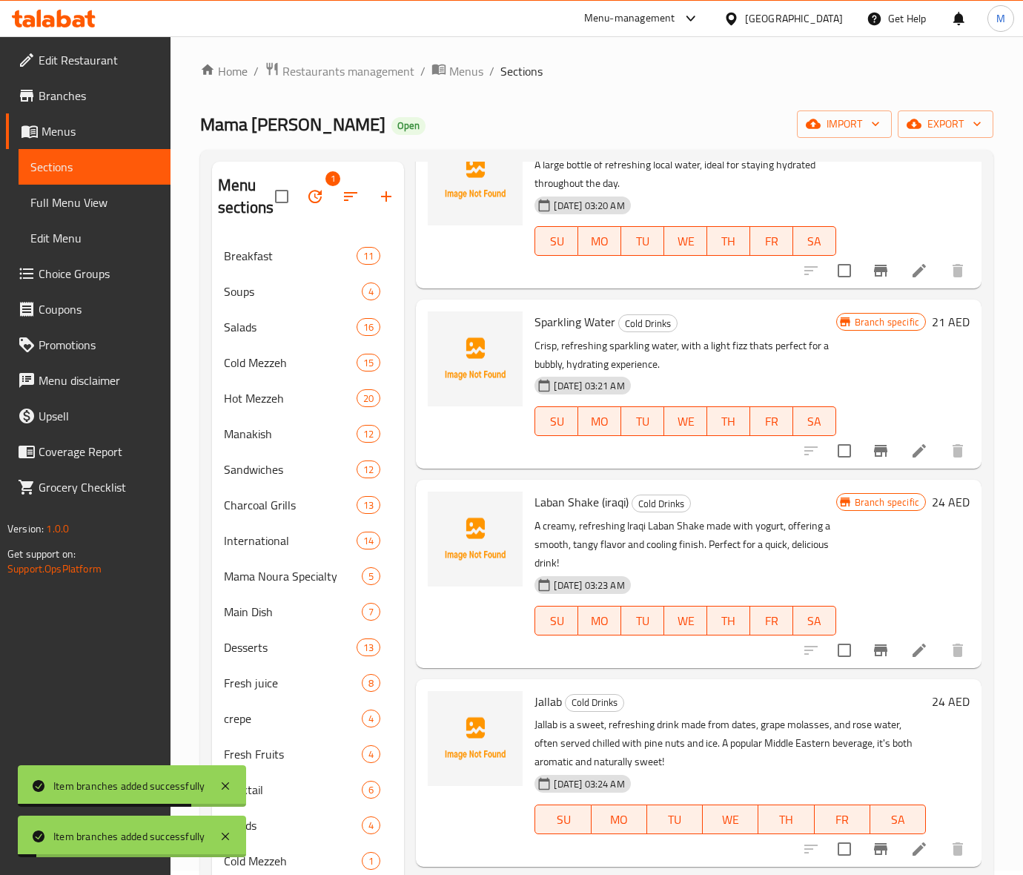
scroll to position [556, 0]
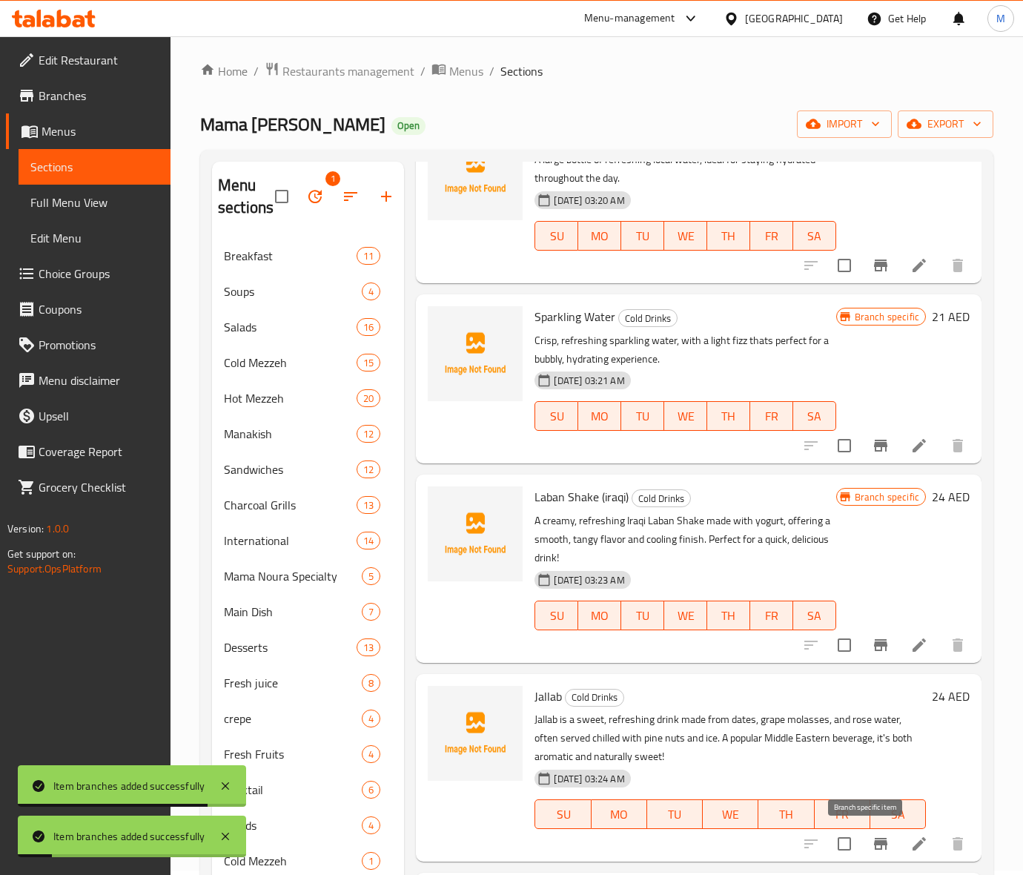
click at [872, 850] on icon "Branch-specific-item" at bounding box center [881, 843] width 18 height 18
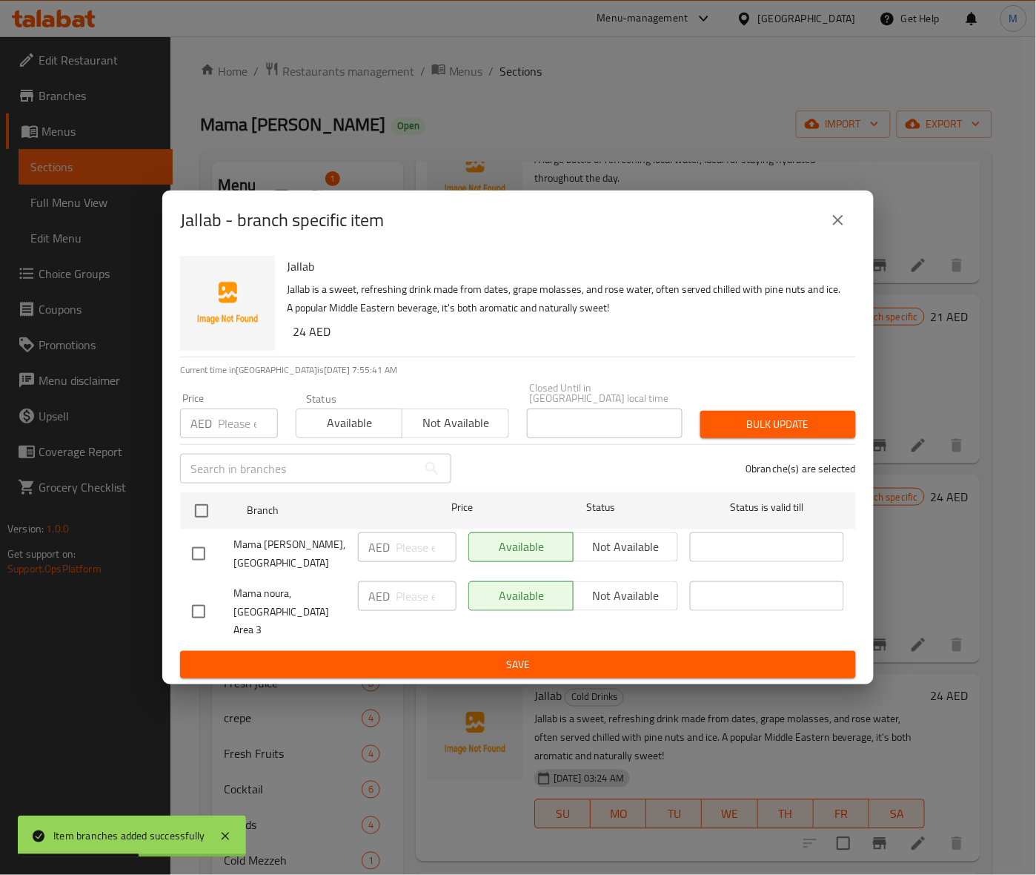
click at [542, 342] on h6 "24 AED" at bounding box center [568, 331] width 551 height 21
click at [201, 605] on input "checkbox" at bounding box center [198, 611] width 31 height 31
drag, startPoint x: 460, startPoint y: 427, endPoint x: 628, endPoint y: 427, distance: 168.2
click at [461, 427] on span "Not available" at bounding box center [455, 422] width 94 height 21
click at [747, 427] on span "Bulk update" at bounding box center [778, 424] width 132 height 19
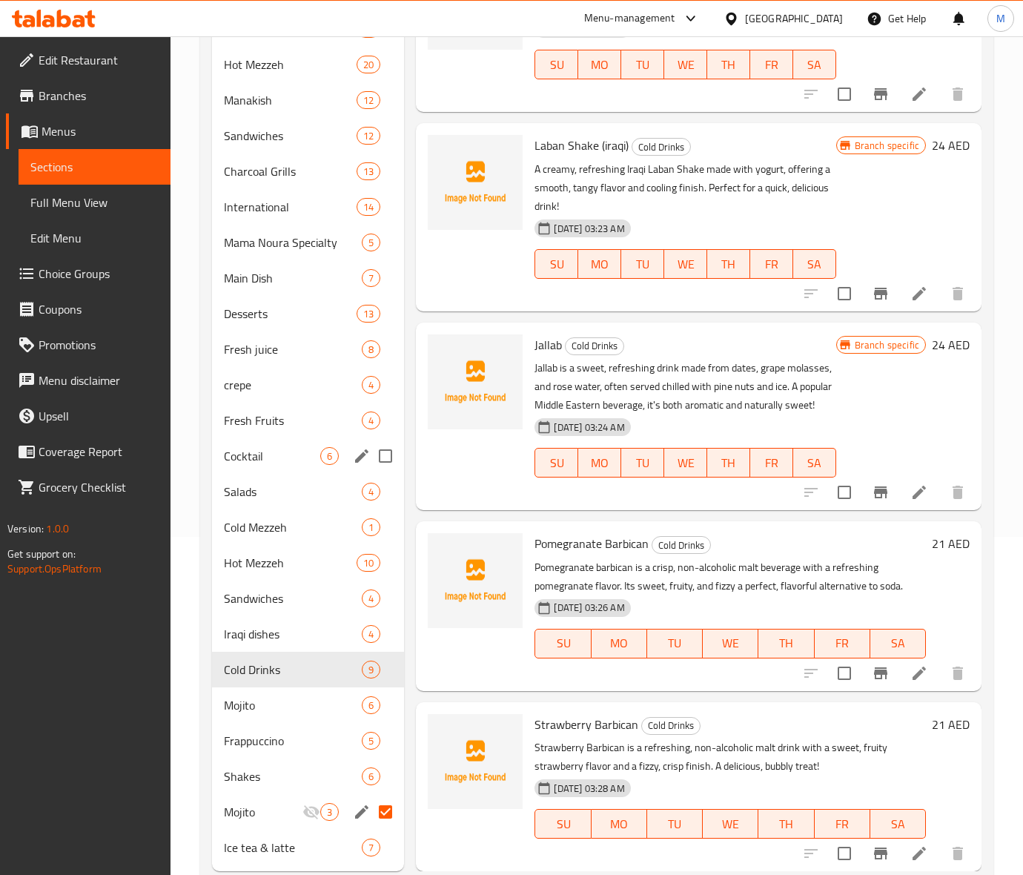
scroll to position [375, 0]
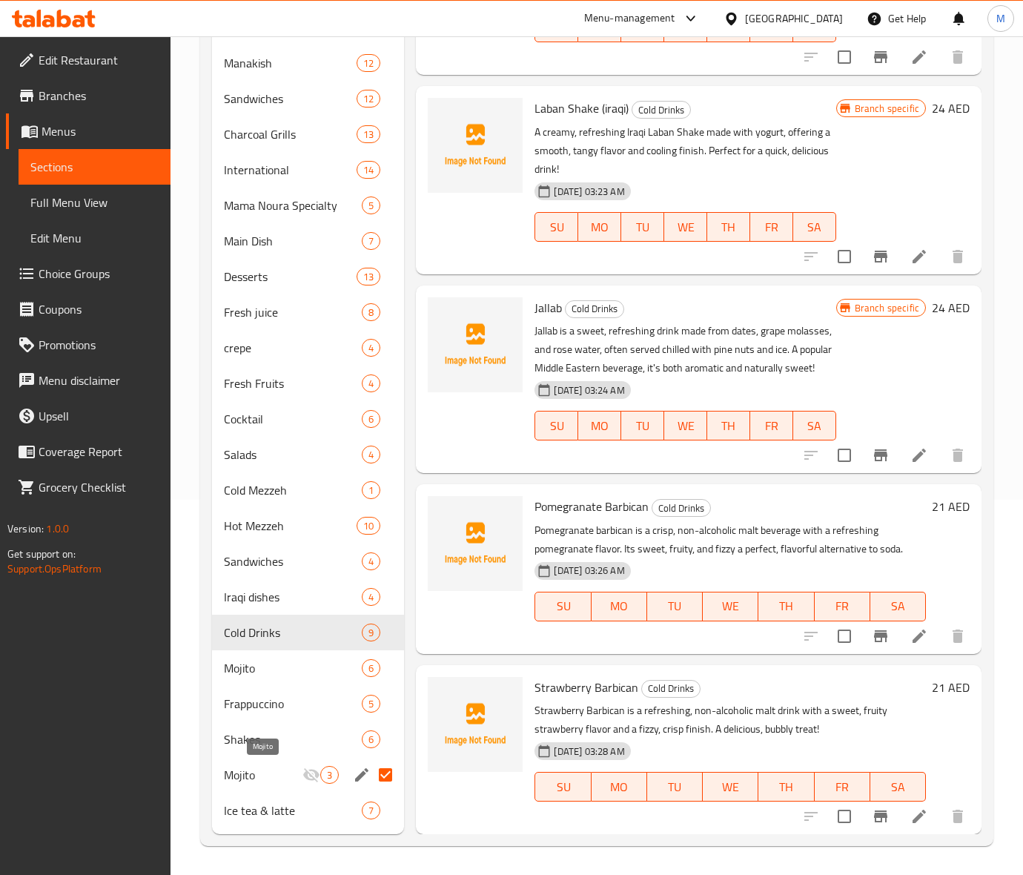
click at [253, 773] on span "Mojito" at bounding box center [263, 775] width 79 height 18
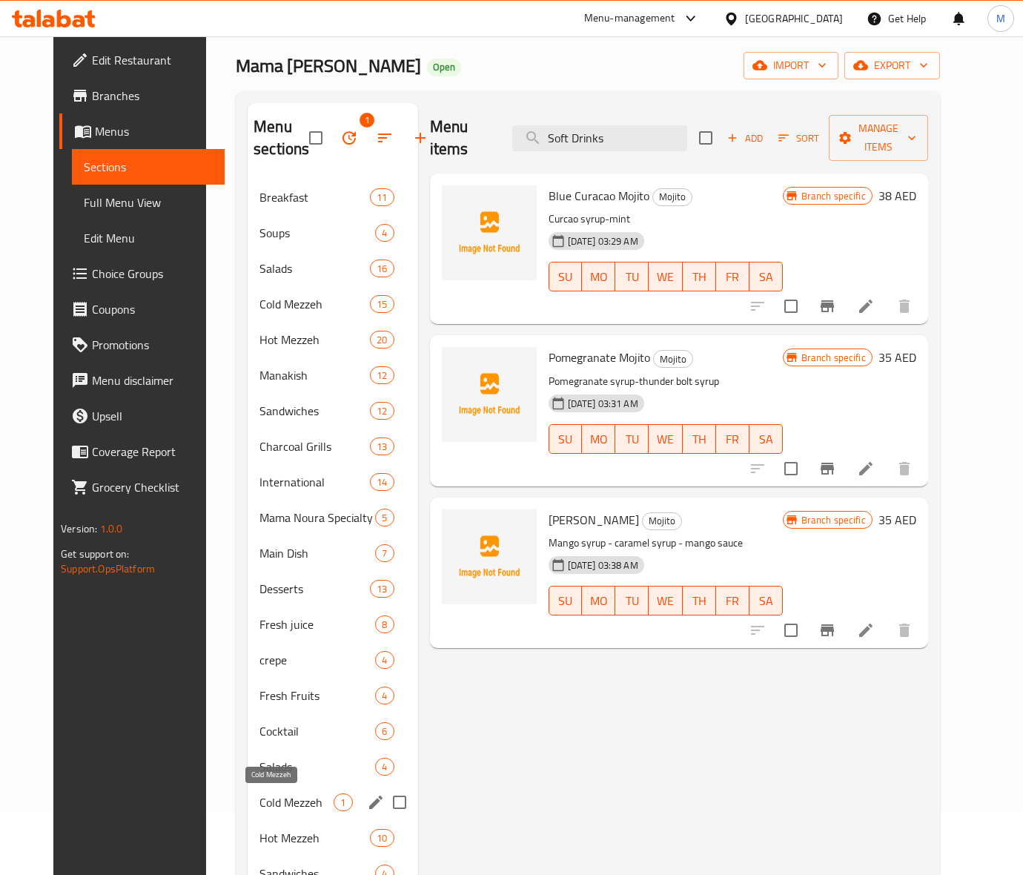
scroll to position [282, 0]
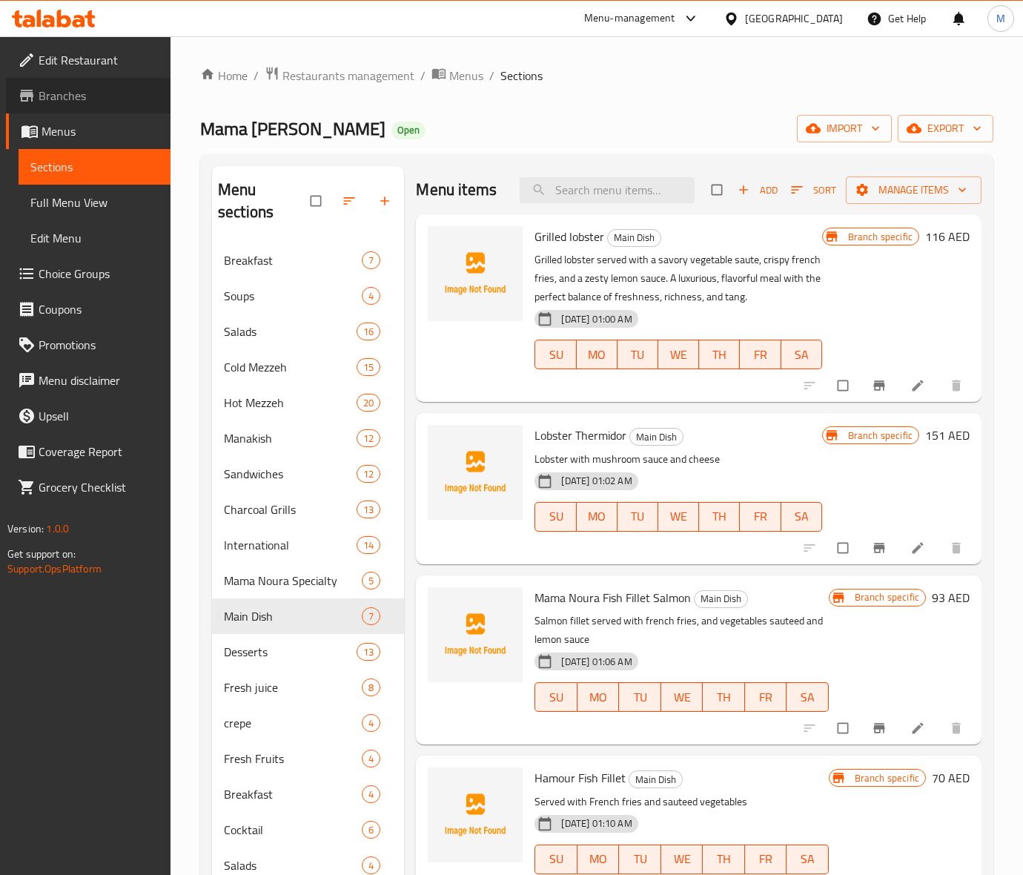
click at [64, 91] on span "Branches" at bounding box center [99, 96] width 120 height 18
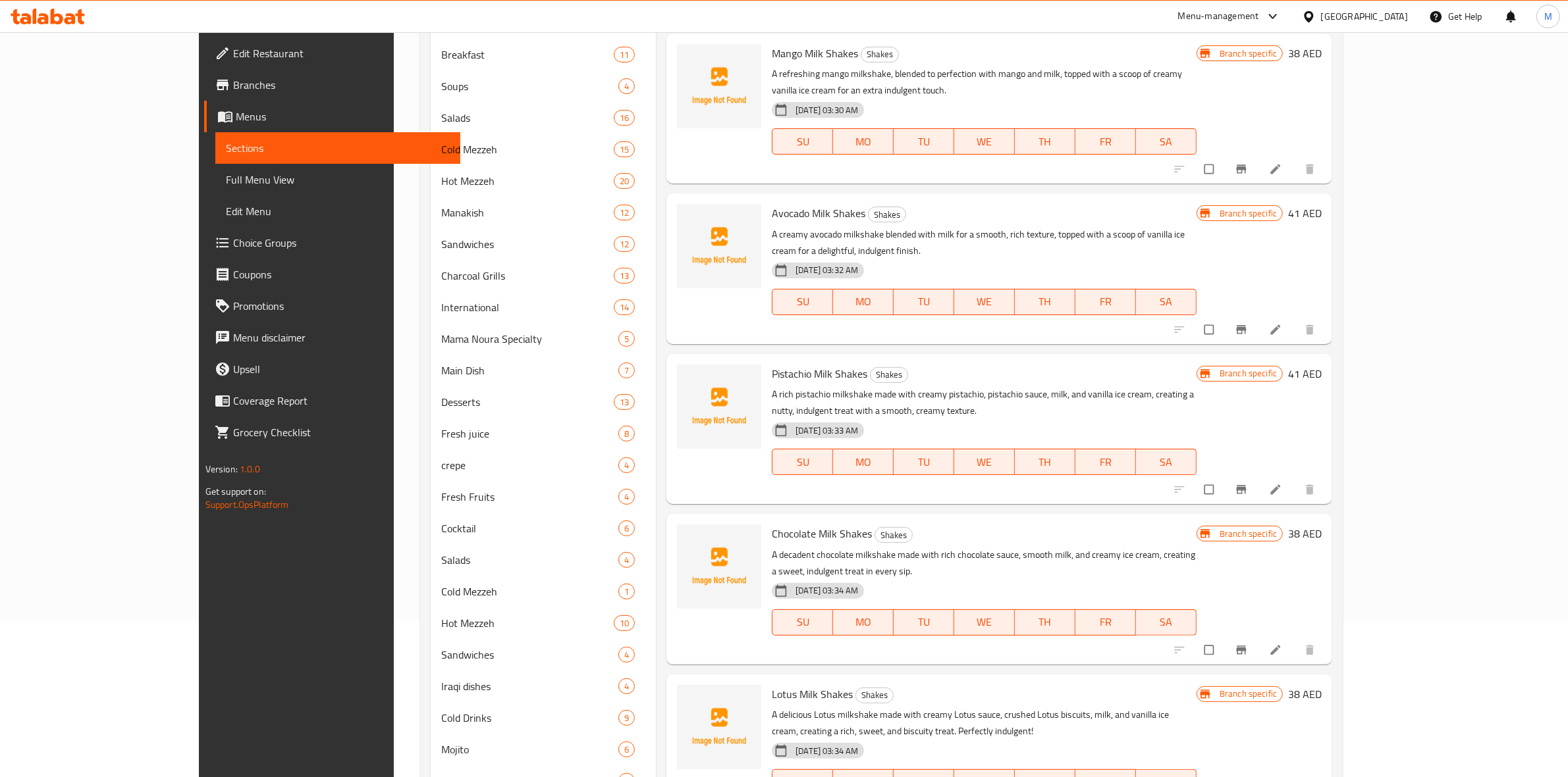
scroll to position [313, 0]
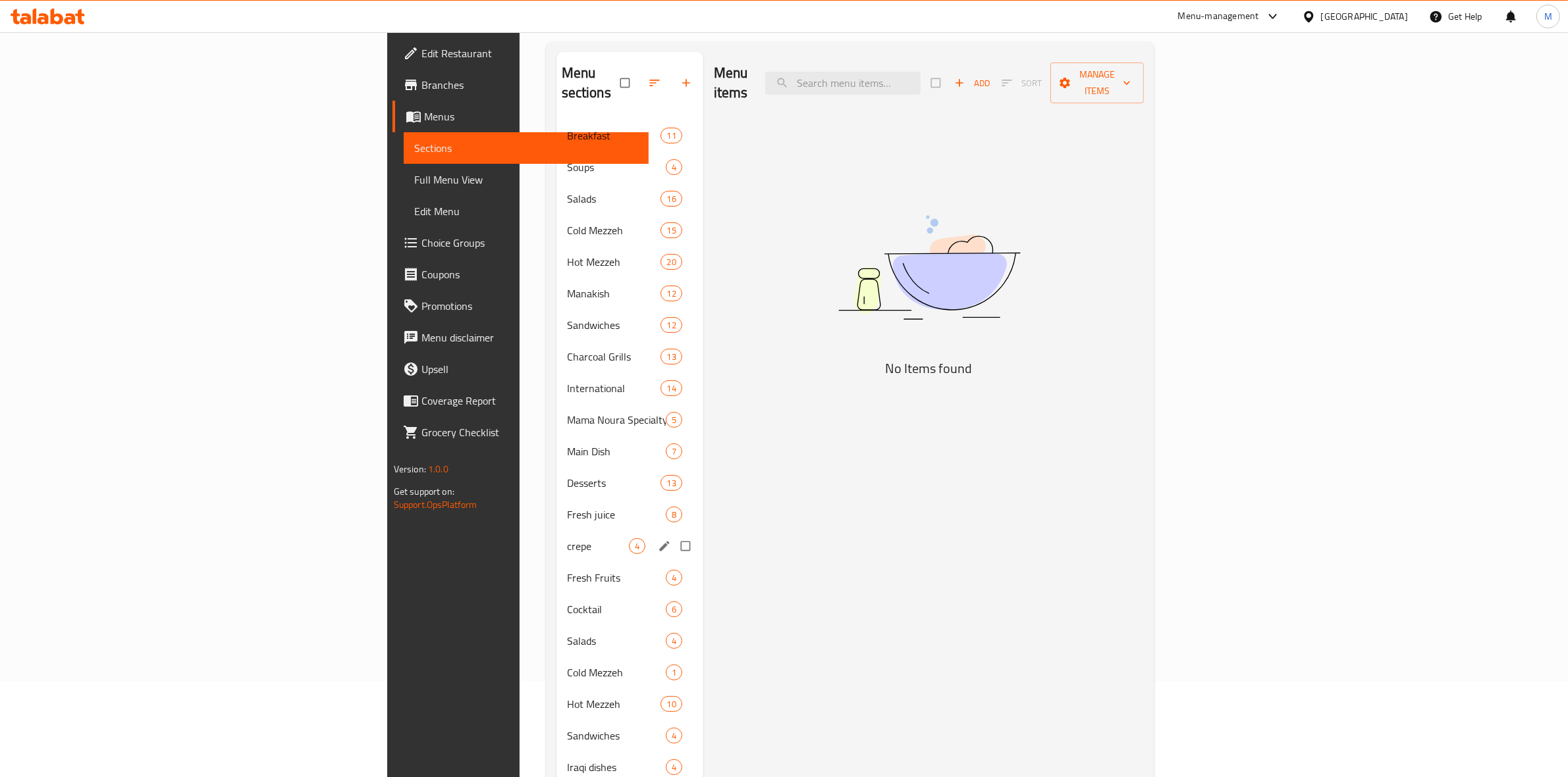
scroll to position [313, 0]
